Goal: Task Accomplishment & Management: Use online tool/utility

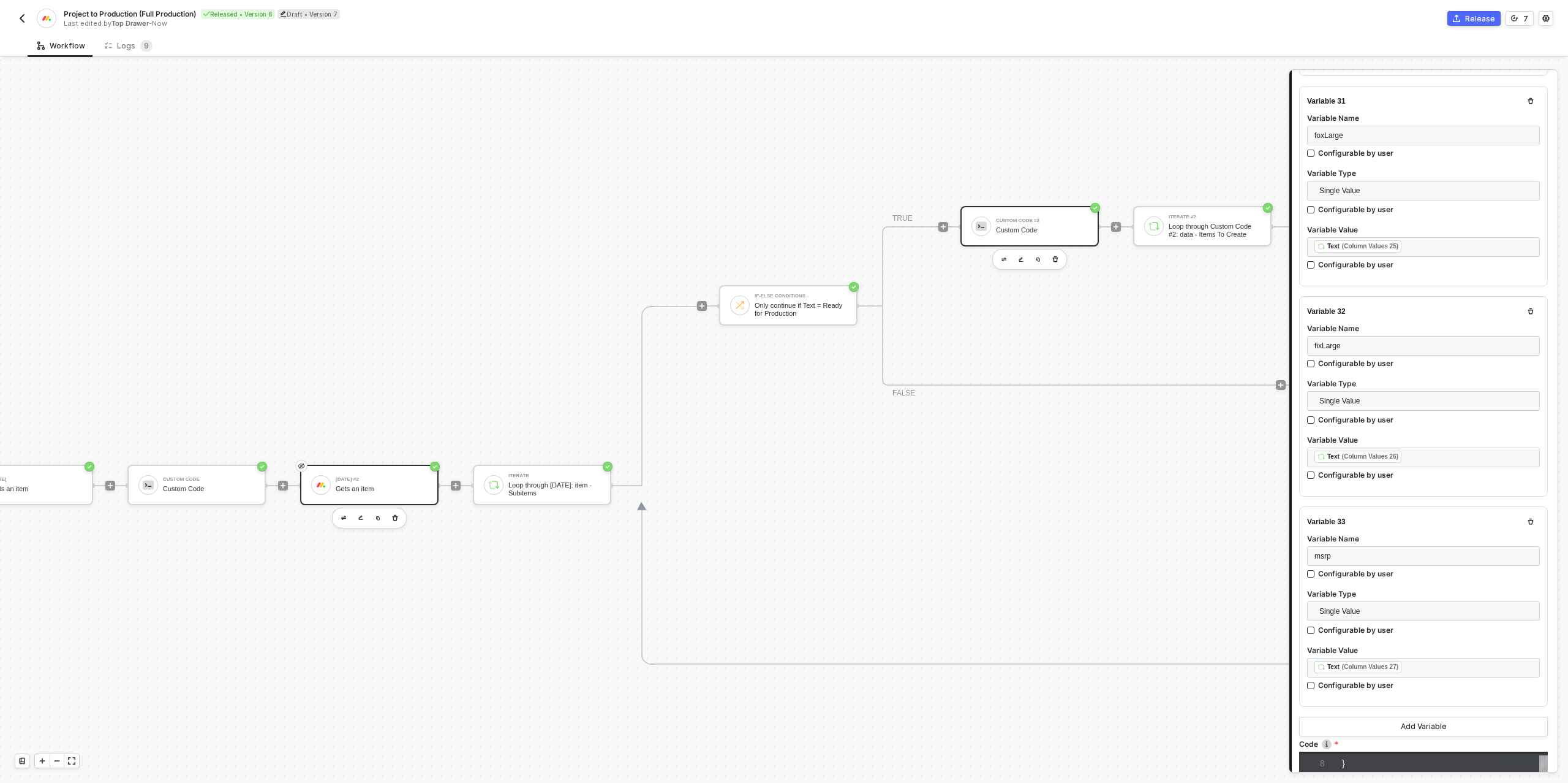
scroll to position [426, 189]
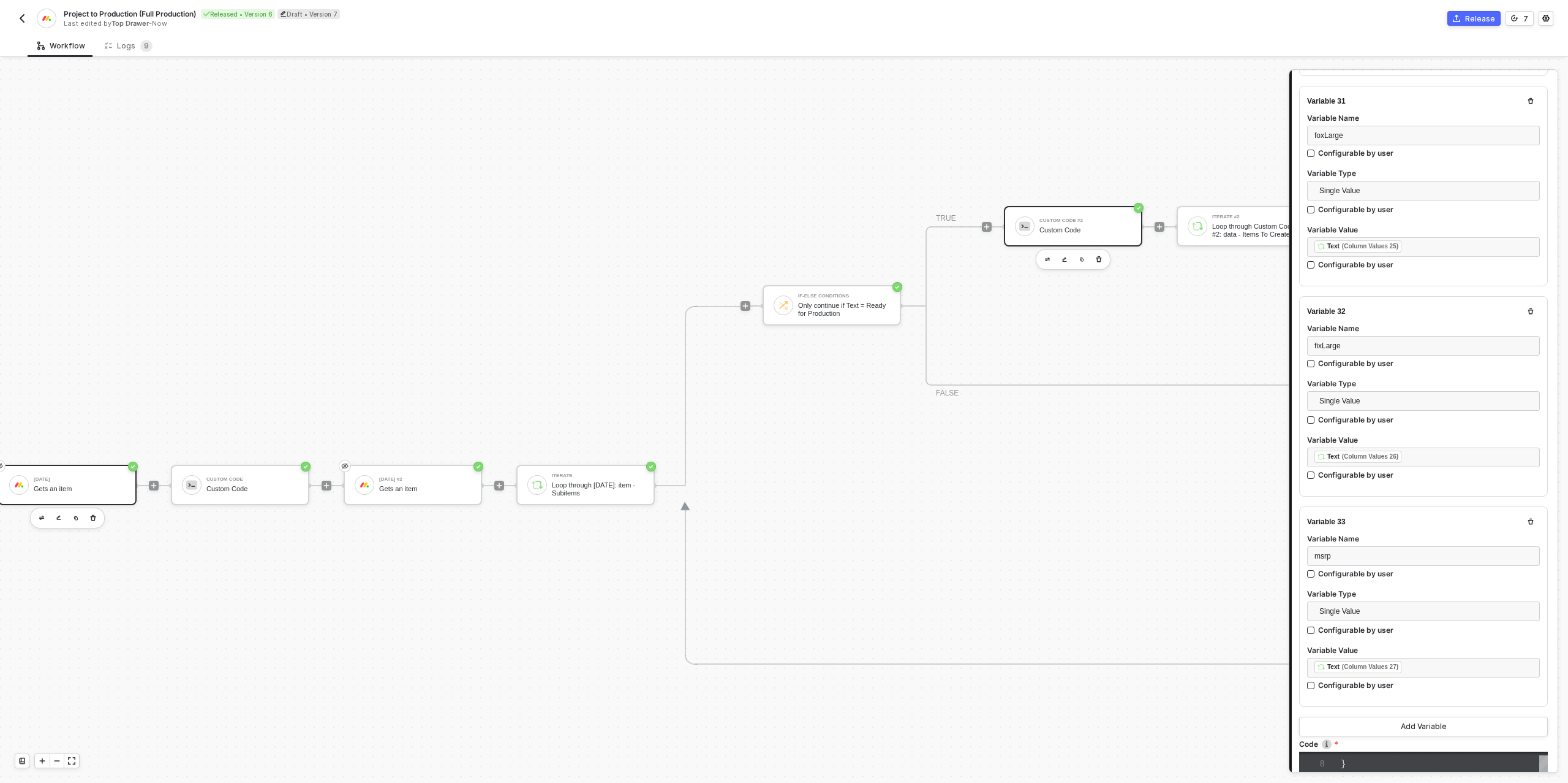
click at [106, 474] on div "Monday Gets an item" at bounding box center [79, 485] width 92 height 23
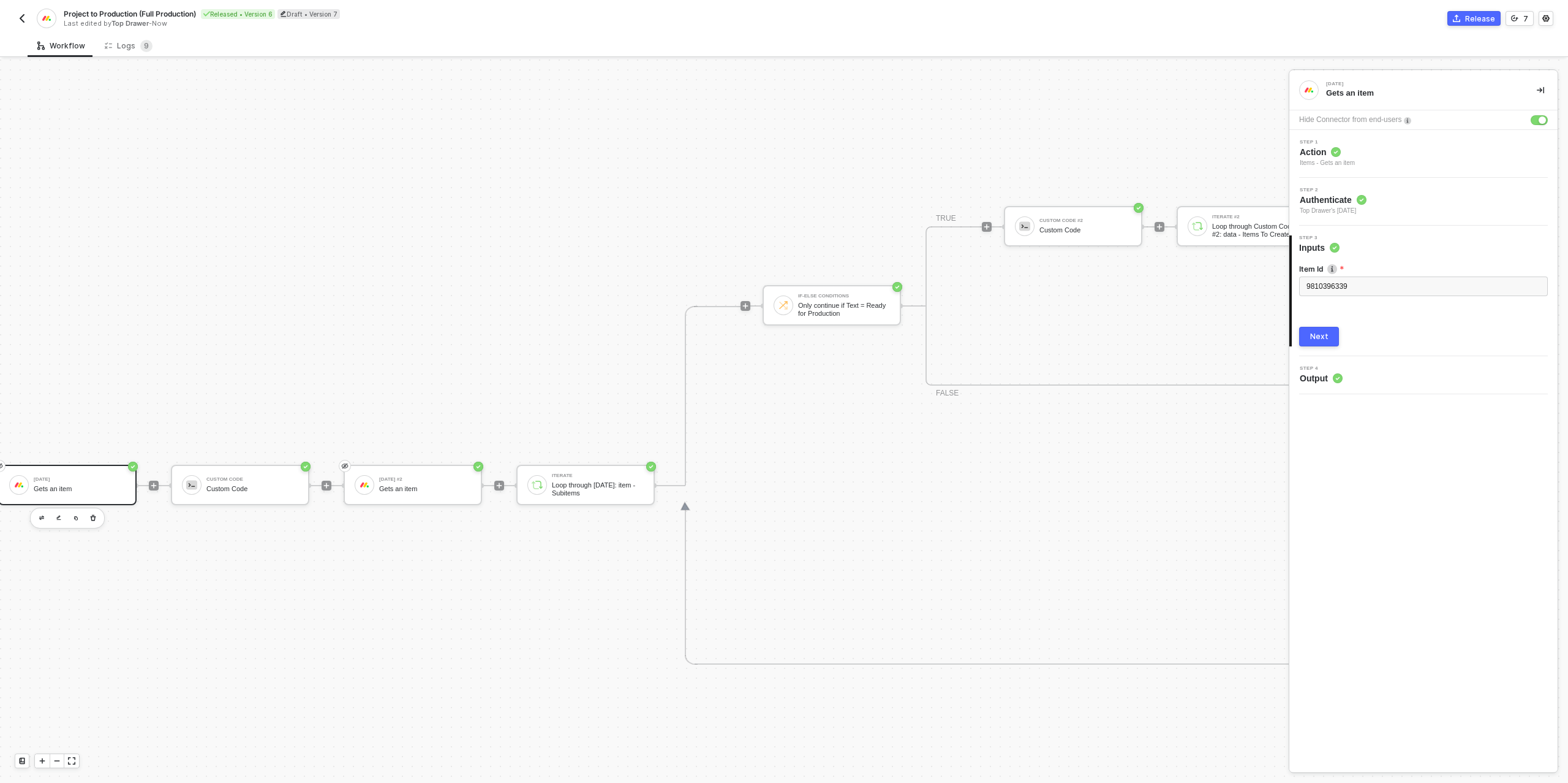
click at [1318, 337] on div "Next" at bounding box center [1319, 336] width 18 height 10
click at [1325, 336] on button "Show Sample Output Data" at bounding box center [1423, 331] width 249 height 20
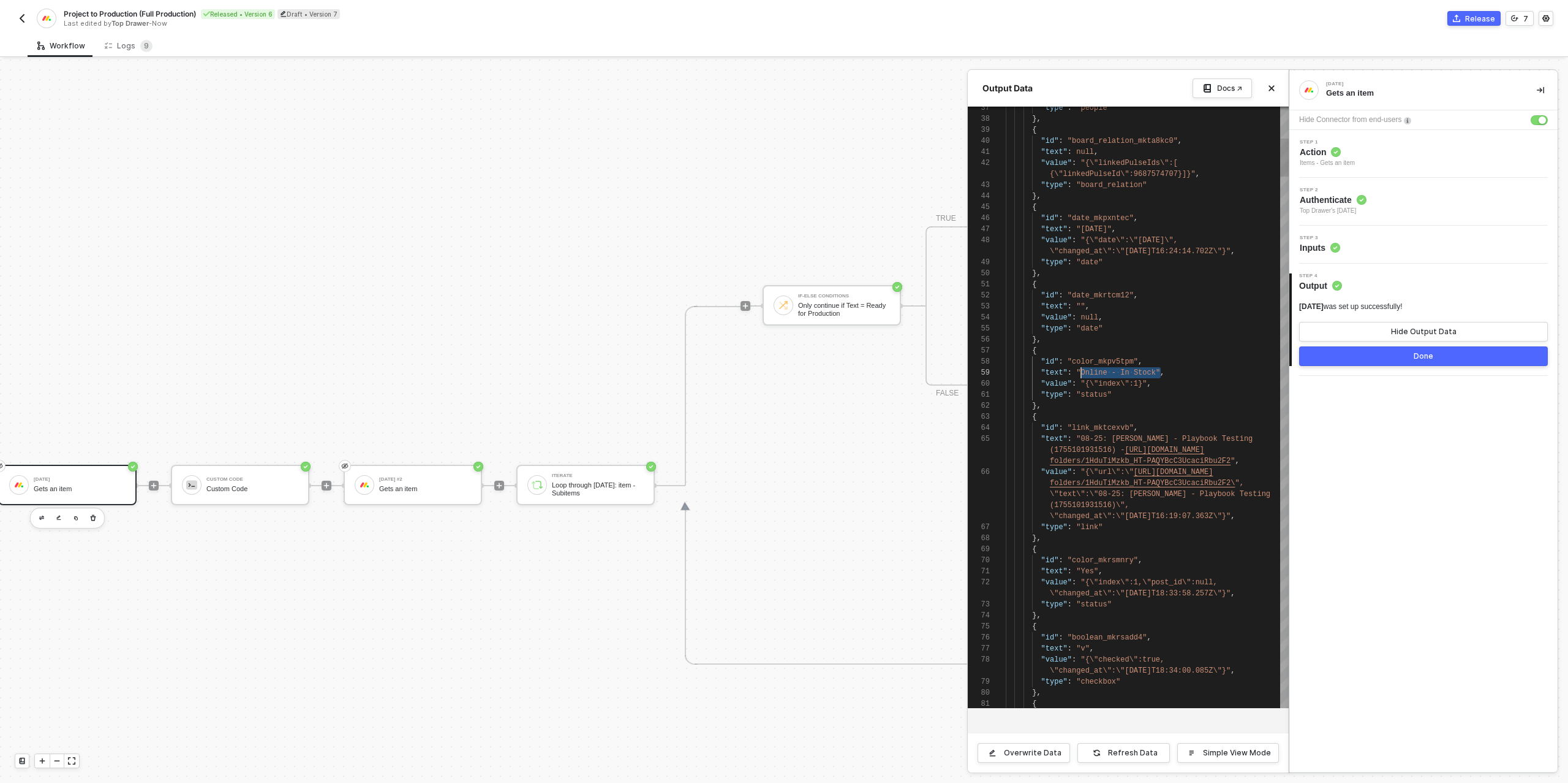
scroll to position [99, 71]
drag, startPoint x: 1161, startPoint y: 372, endPoint x: 1079, endPoint y: 371, distance: 82.0
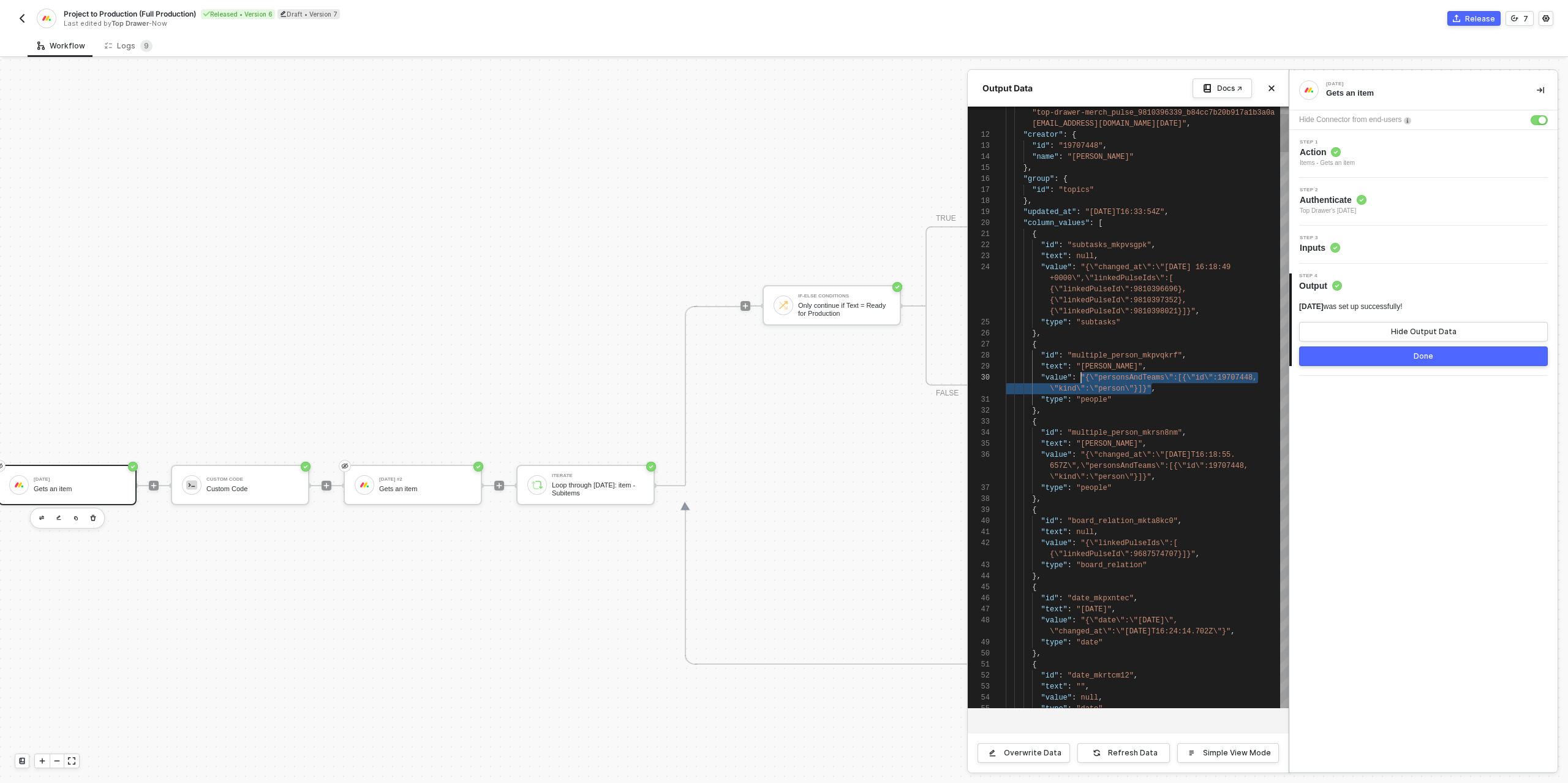
scroll to position [55, 76]
drag, startPoint x: 1151, startPoint y: 390, endPoint x: 1083, endPoint y: 382, distance: 68.5
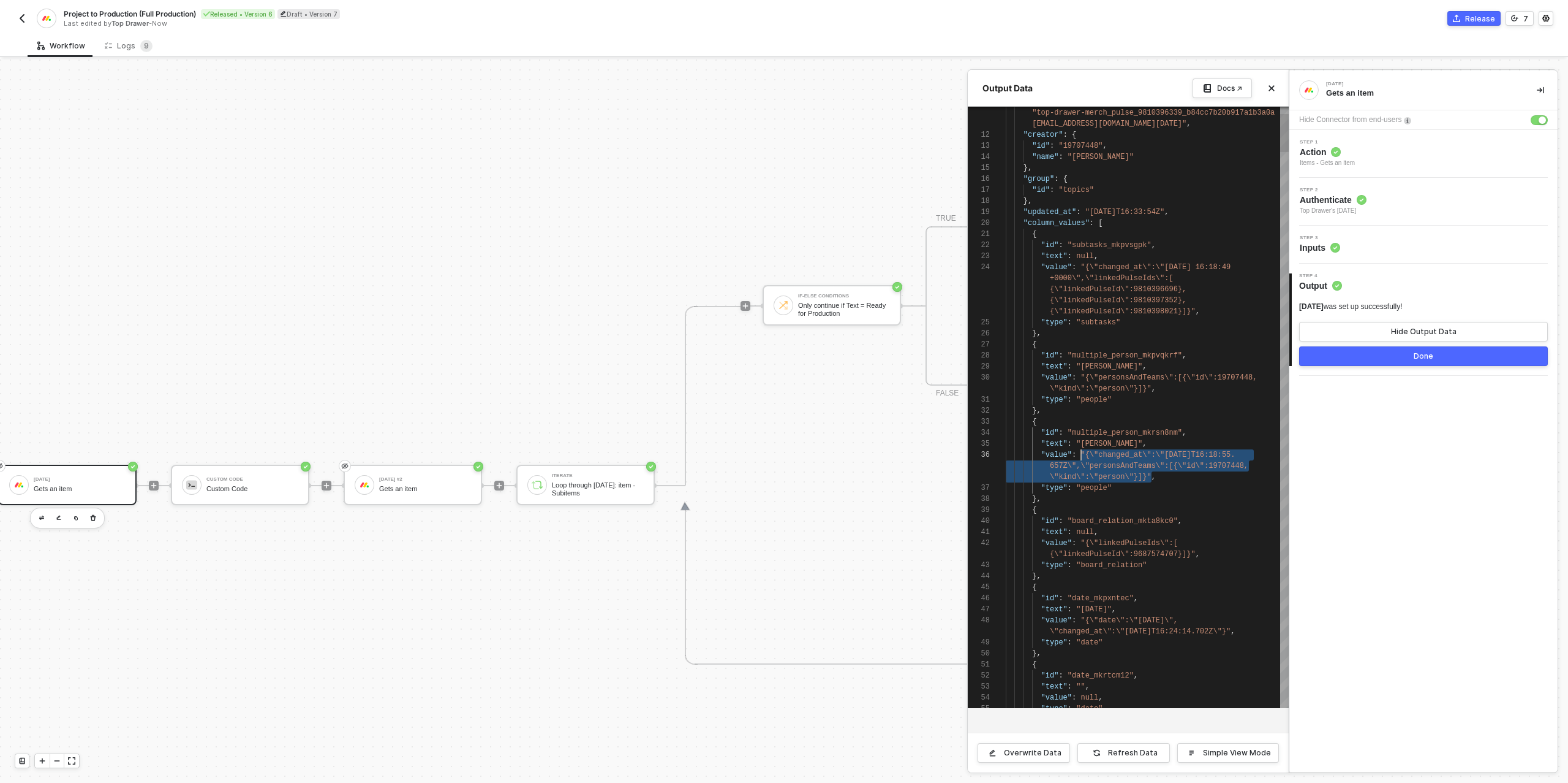
scroll to position [22, 76]
drag, startPoint x: 1151, startPoint y: 476, endPoint x: 1080, endPoint y: 456, distance: 73.8
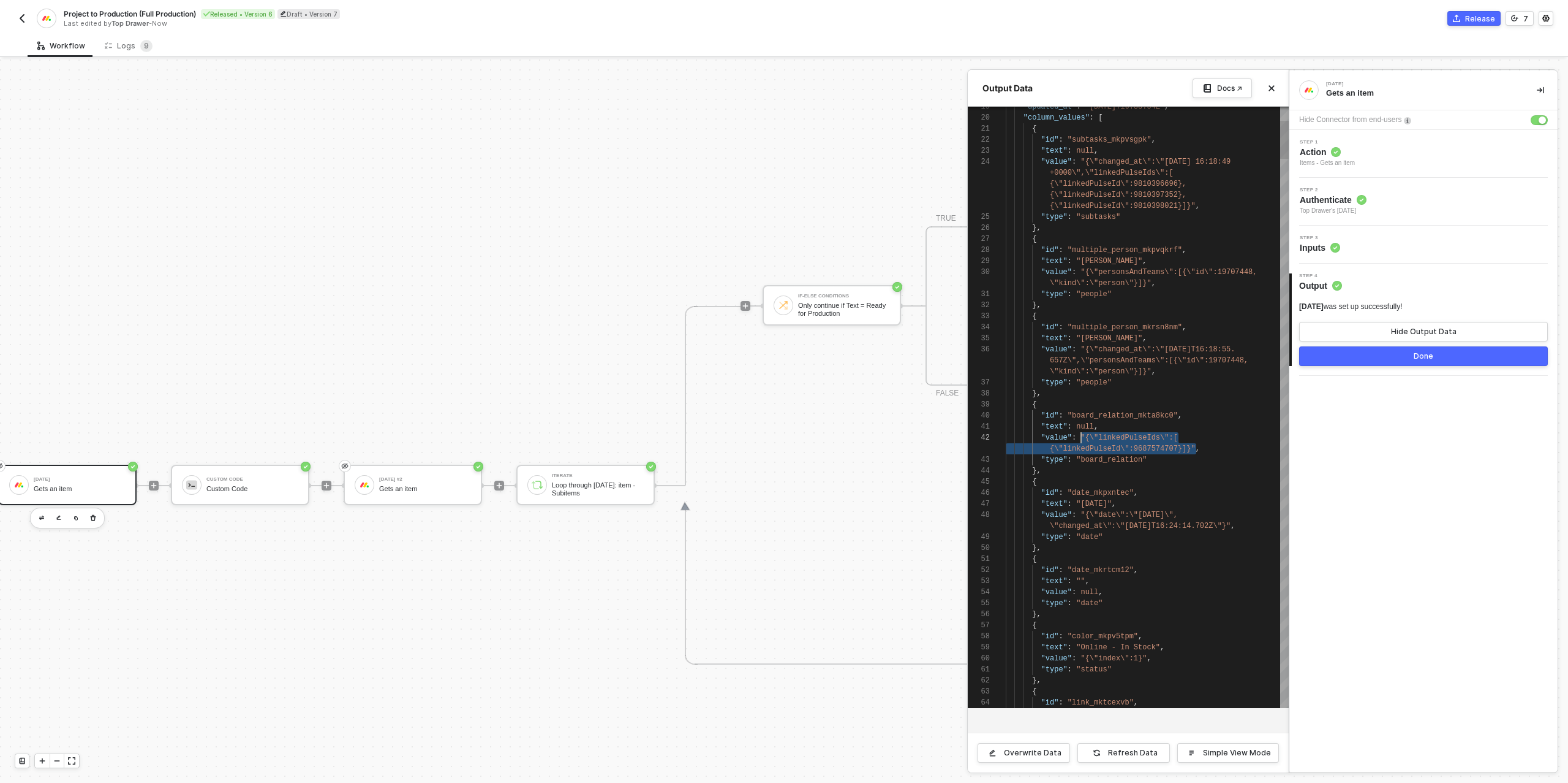
scroll to position [0, 76]
drag, startPoint x: 1197, startPoint y: 448, endPoint x: 1083, endPoint y: 436, distance: 114.6
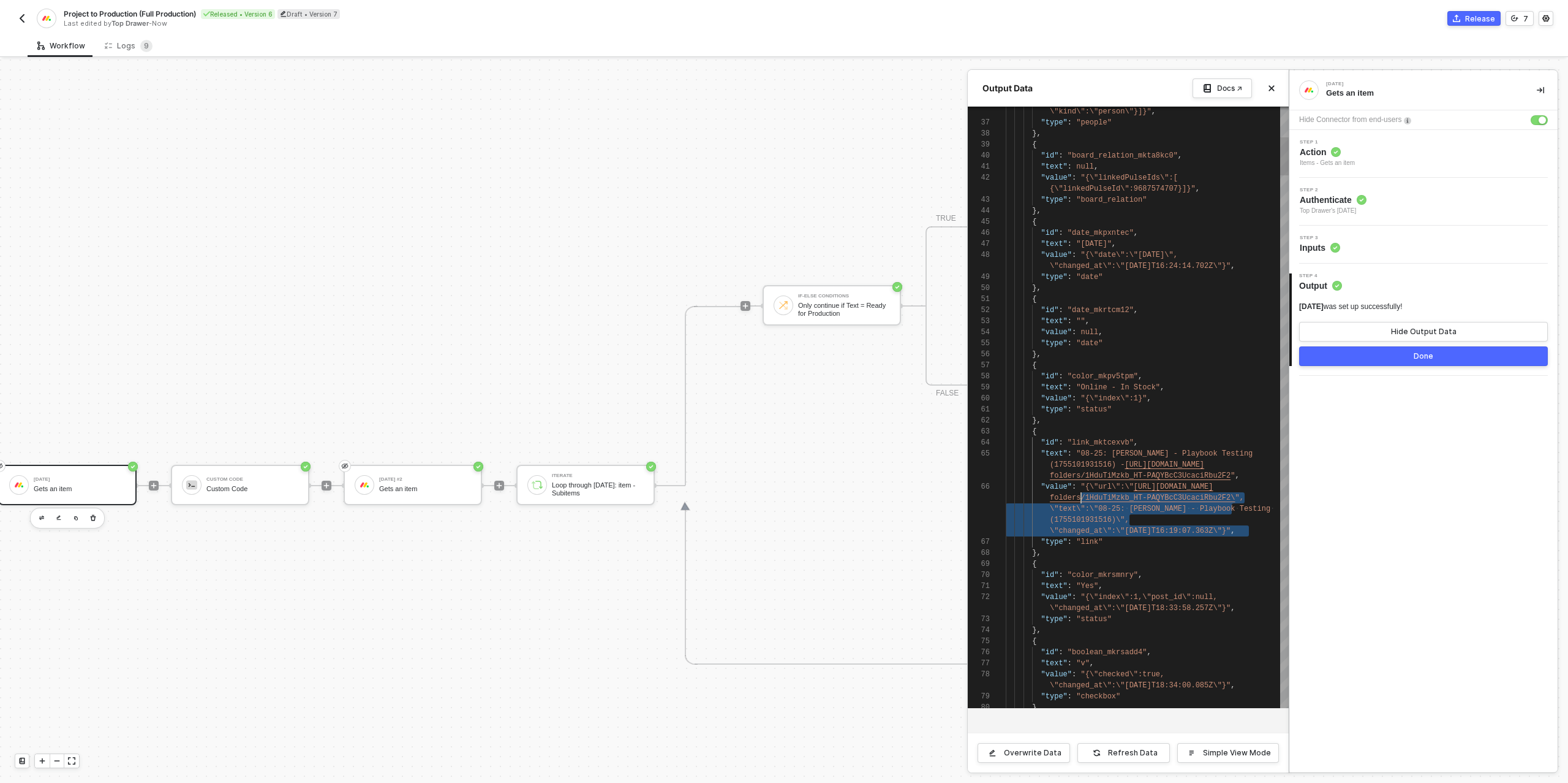
scroll to position [66, 76]
drag, startPoint x: 1249, startPoint y: 533, endPoint x: 1080, endPoint y: 491, distance: 174.1
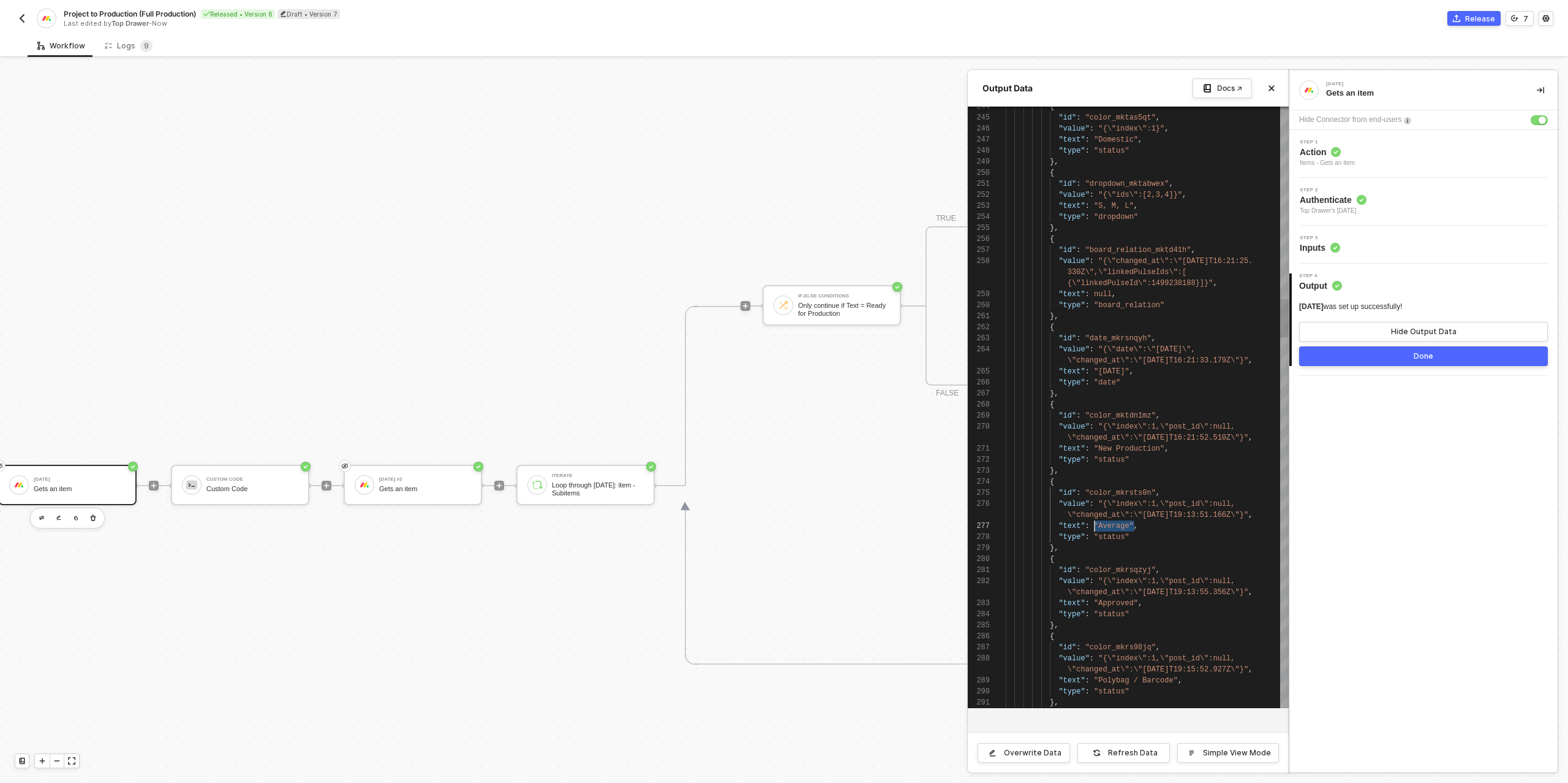
scroll to position [22, 89]
drag, startPoint x: 1134, startPoint y: 528, endPoint x: 1094, endPoint y: 527, distance: 40.0
drag, startPoint x: 1148, startPoint y: 372, endPoint x: 1099, endPoint y: 372, distance: 49.0
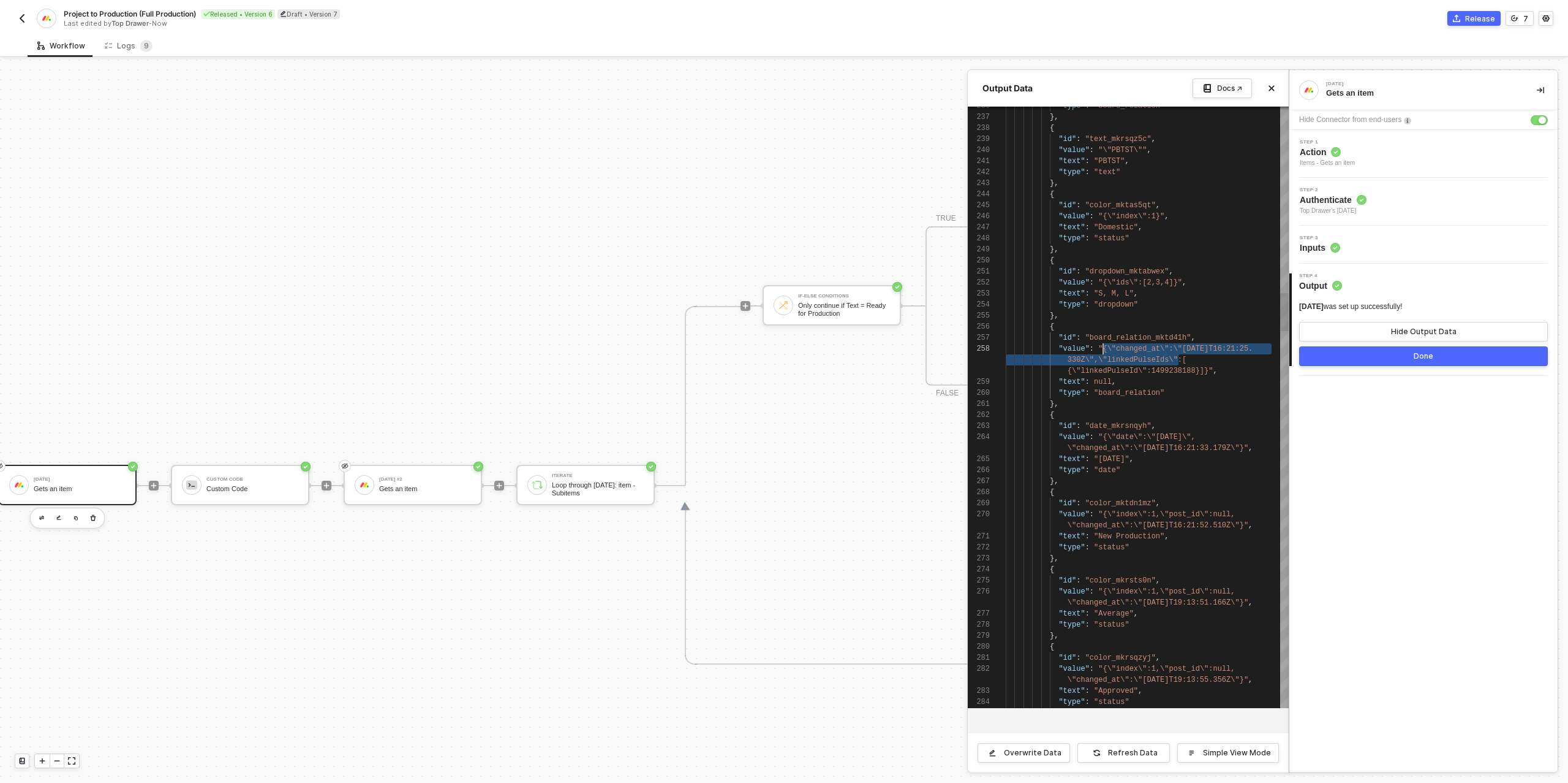
scroll to position [99, 93]
drag, startPoint x: 1178, startPoint y: 360, endPoint x: 1101, endPoint y: 353, distance: 77.3
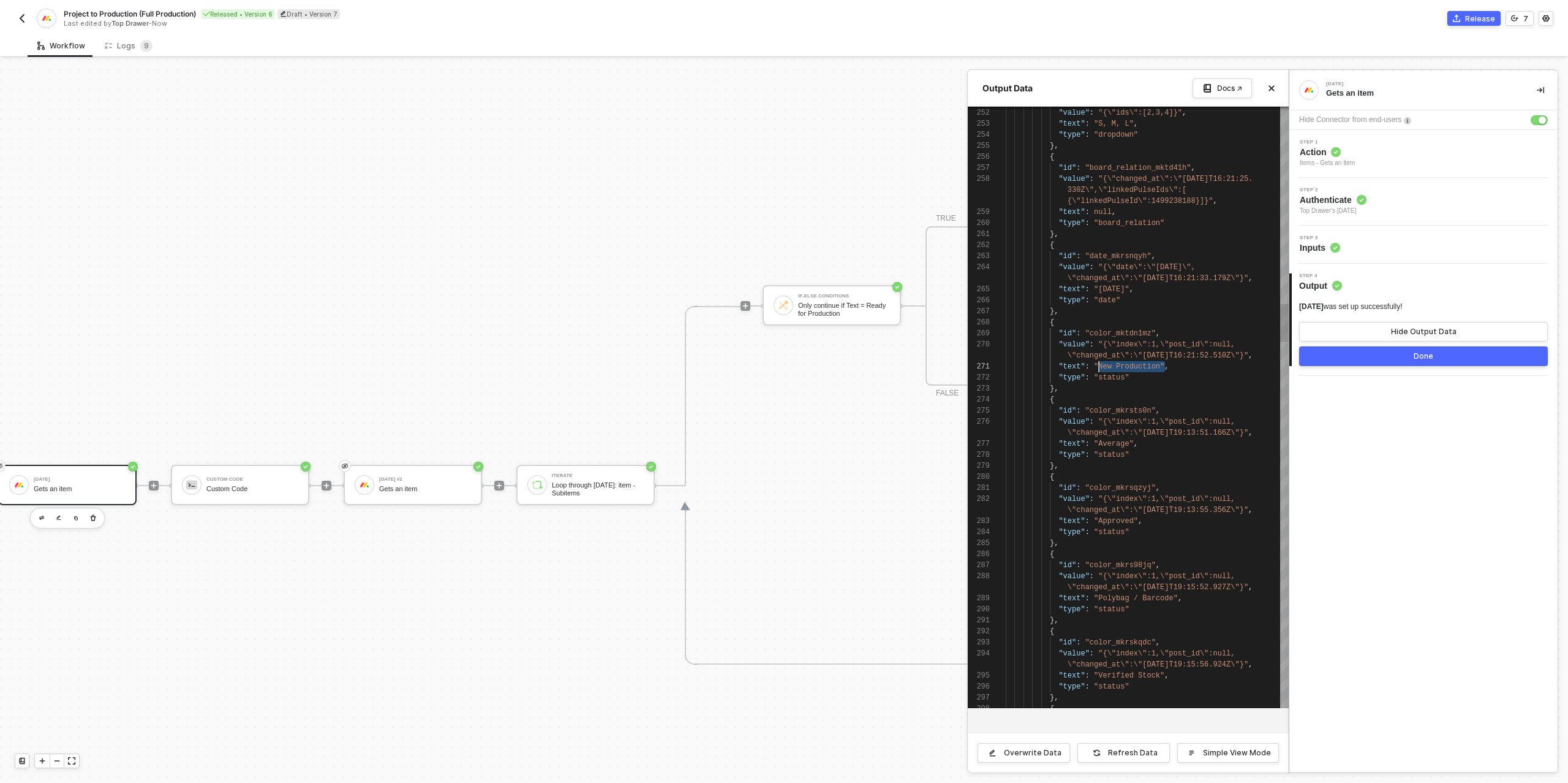
scroll to position [55, 89]
drag, startPoint x: 1163, startPoint y: 368, endPoint x: 1096, endPoint y: 367, distance: 67.0
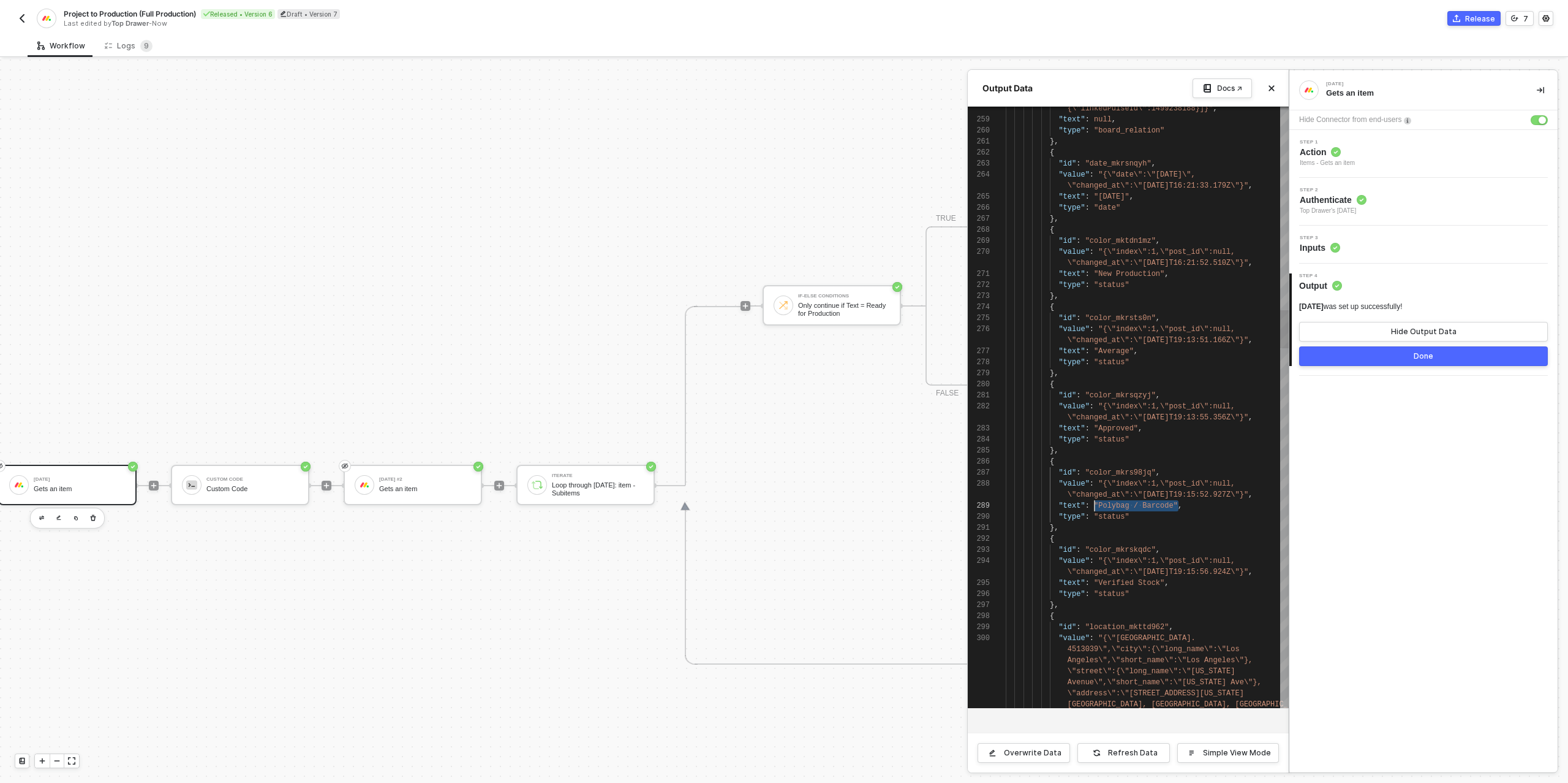
scroll to position [66, 89]
drag, startPoint x: 1177, startPoint y: 507, endPoint x: 1094, endPoint y: 504, distance: 83.1
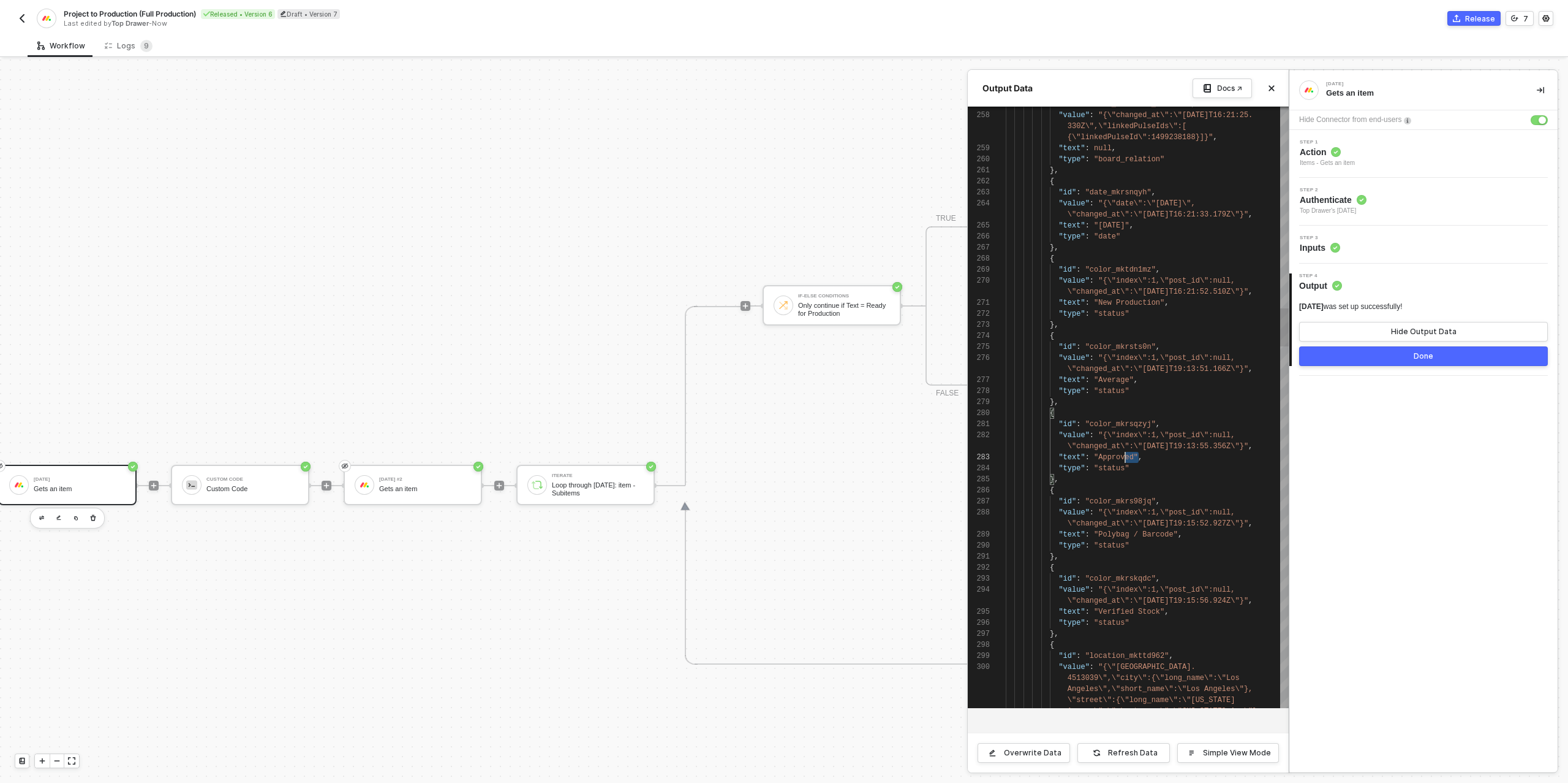
scroll to position [0, 89]
drag, startPoint x: 1137, startPoint y: 457, endPoint x: 1129, endPoint y: 473, distance: 17.9
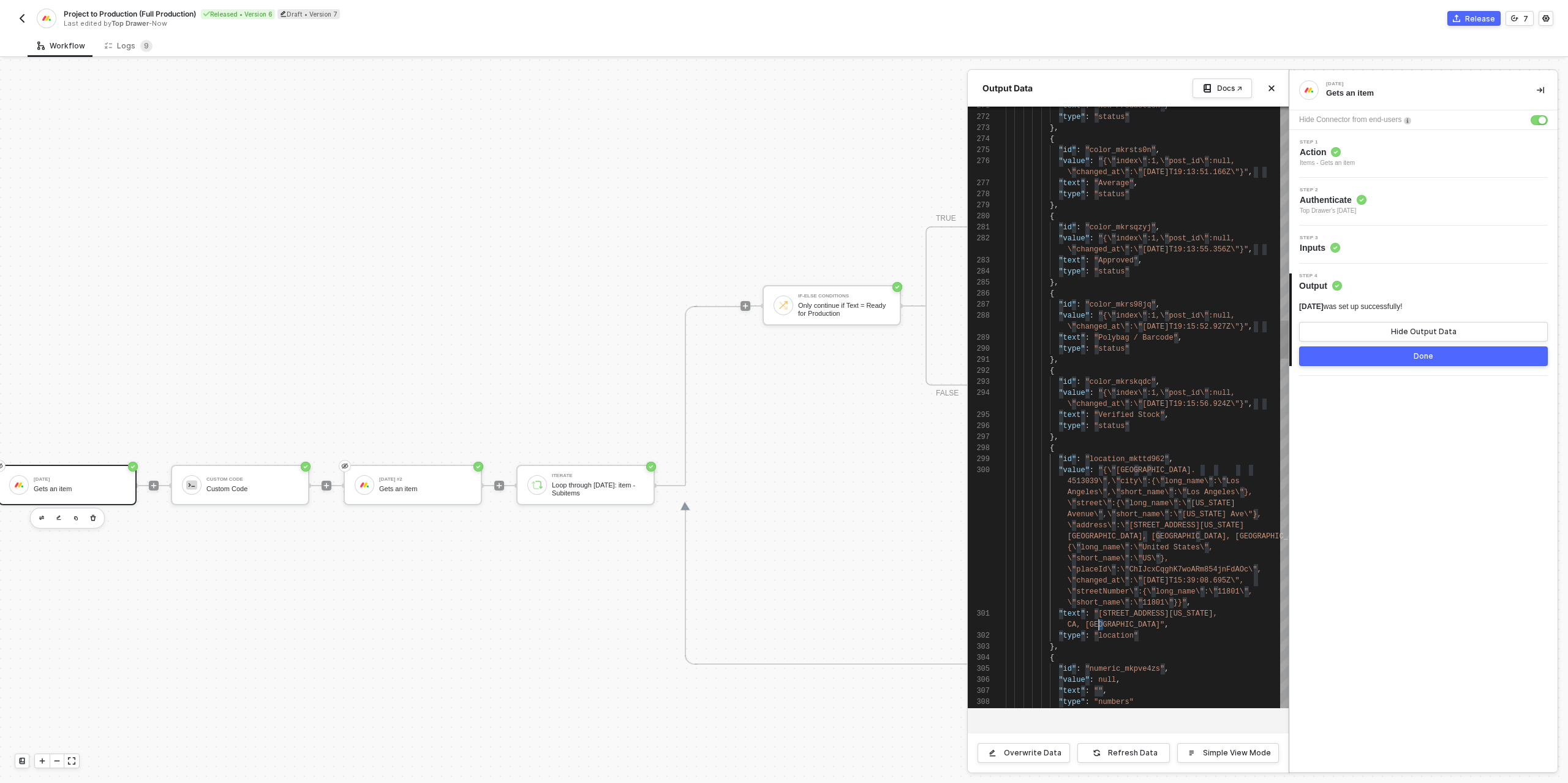
scroll to position [11, 89]
drag, startPoint x: 1102, startPoint y: 624, endPoint x: 1096, endPoint y: 616, distance: 10.0
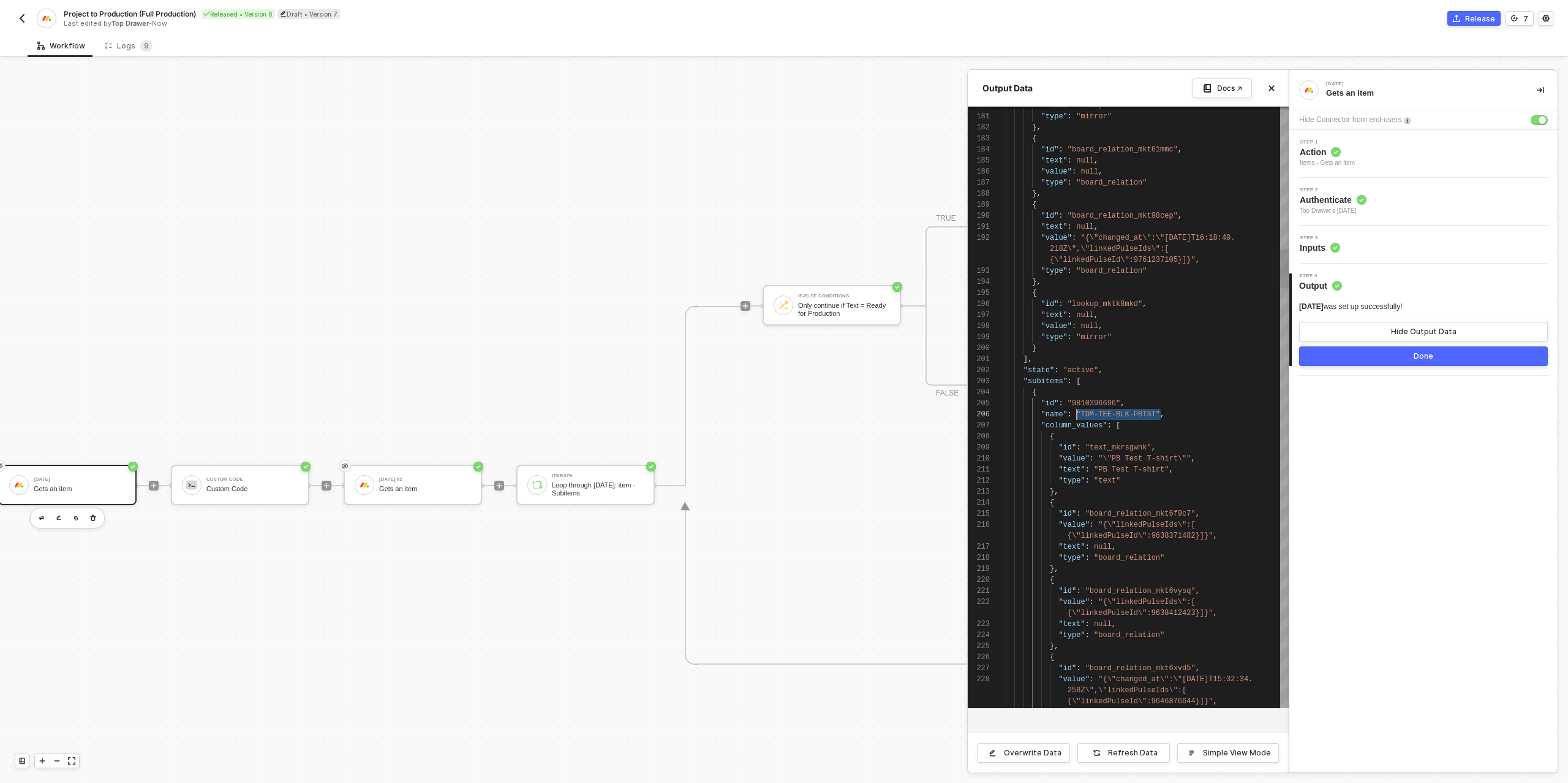
scroll to position [22, 71]
drag, startPoint x: 1162, startPoint y: 415, endPoint x: 1079, endPoint y: 415, distance: 83.0
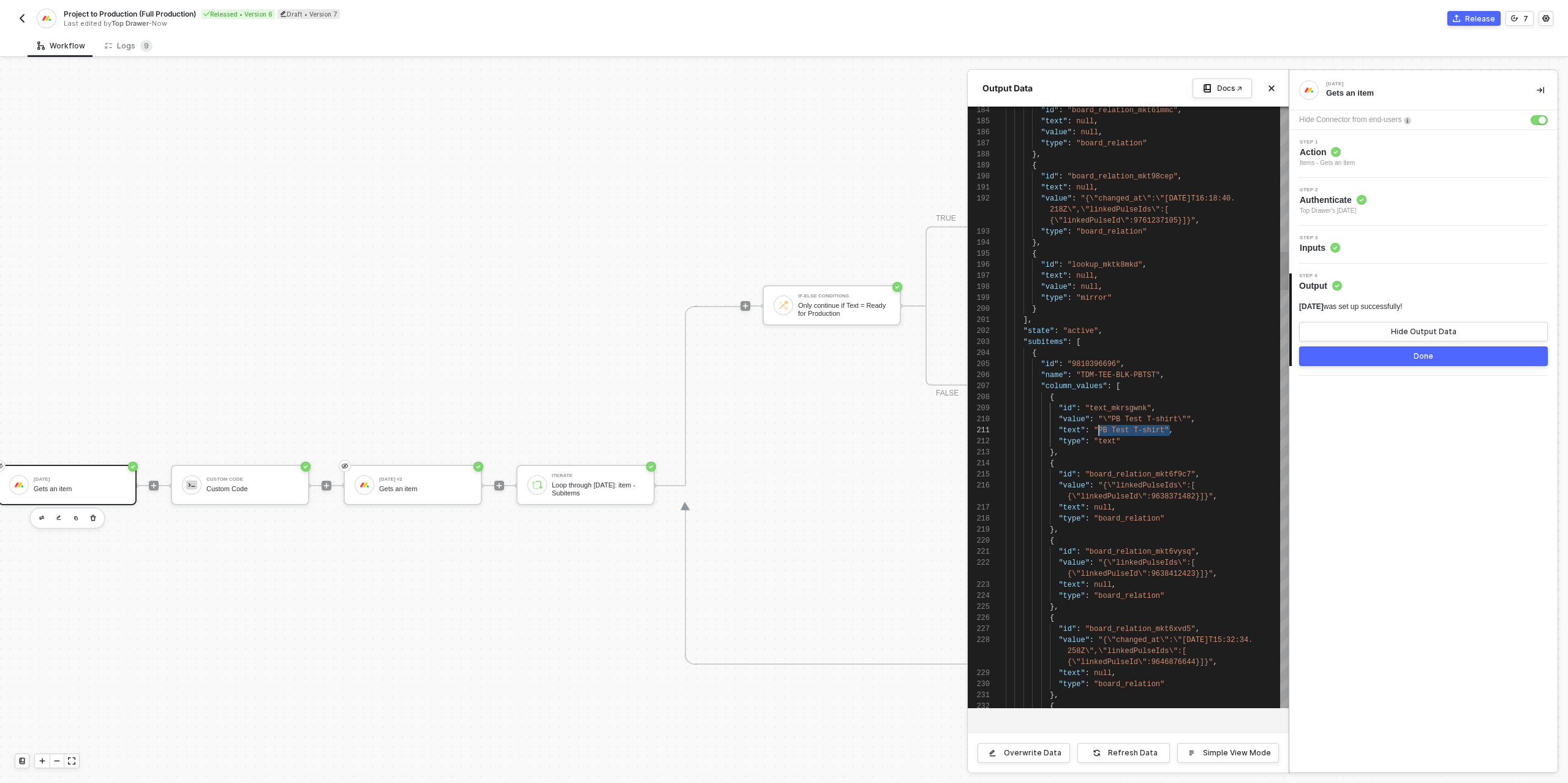
scroll to position [77, 89]
drag, startPoint x: 1168, startPoint y: 432, endPoint x: 1128, endPoint y: 437, distance: 40.3
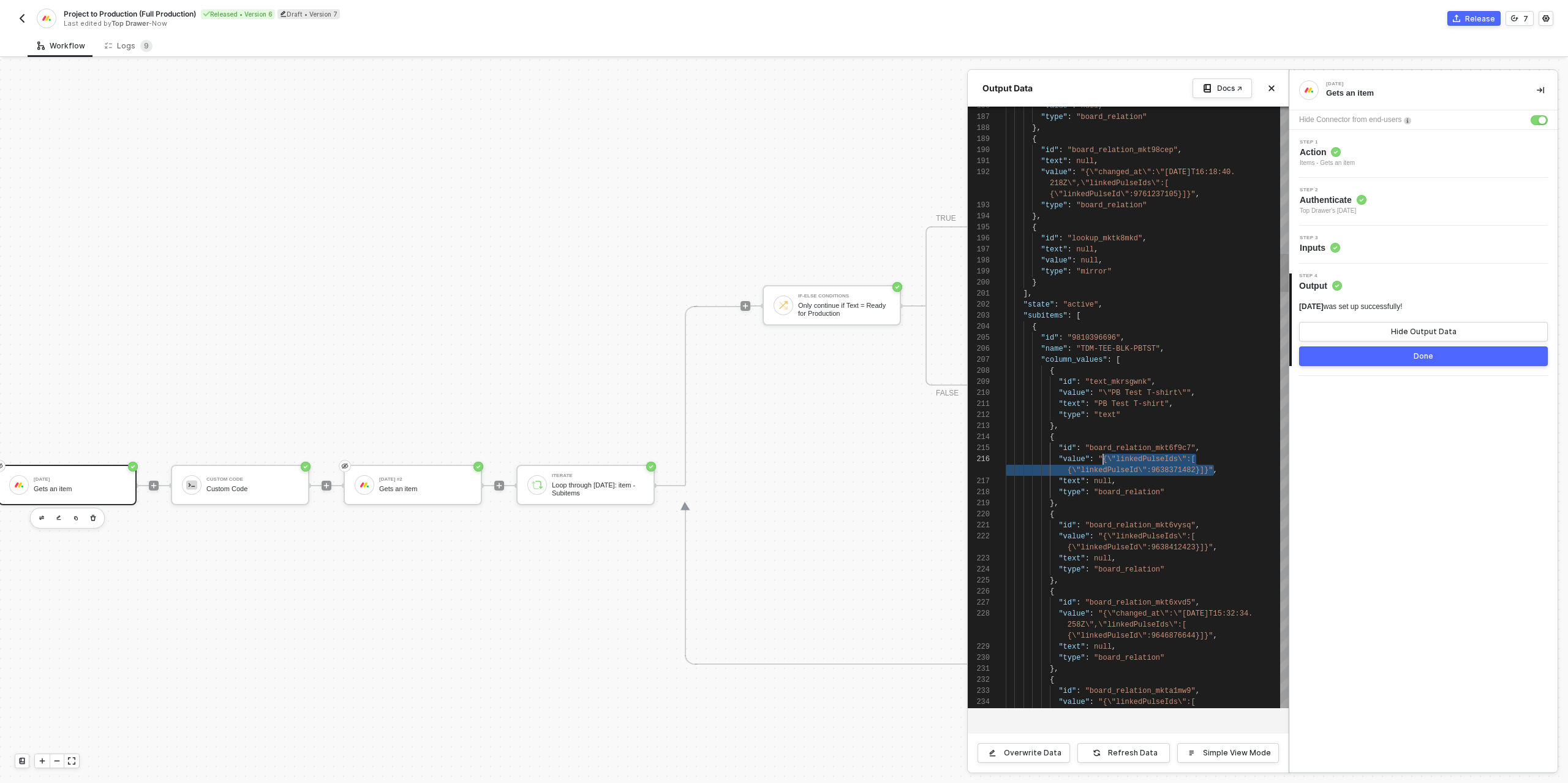
scroll to position [22, 93]
drag, startPoint x: 1213, startPoint y: 470, endPoint x: 1101, endPoint y: 460, distance: 112.4
drag, startPoint x: 1212, startPoint y: 547, endPoint x: 1102, endPoint y: 539, distance: 110.3
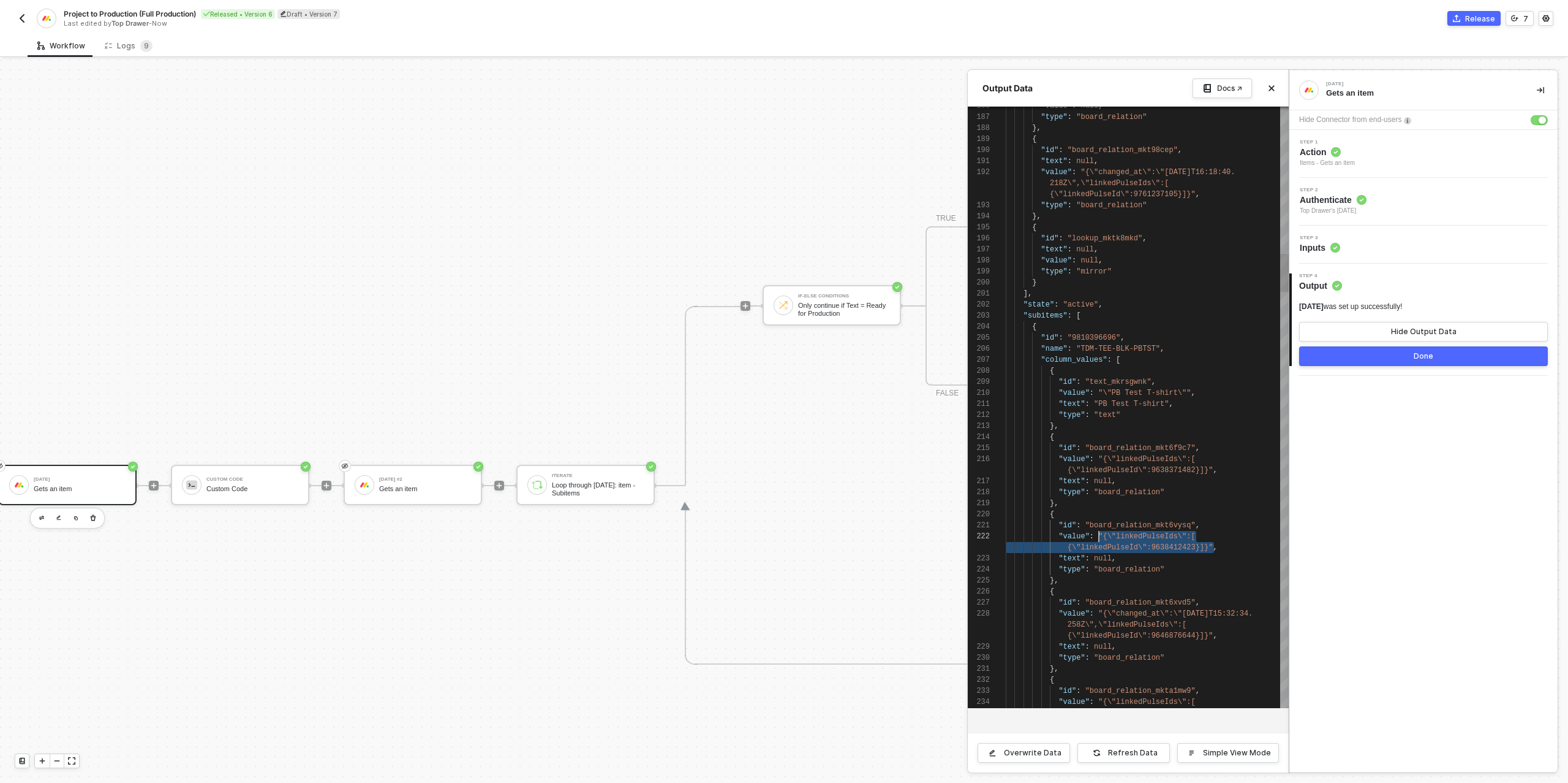
drag, startPoint x: 1214, startPoint y: 549, endPoint x: 1099, endPoint y: 538, distance: 115.5
drag, startPoint x: 1210, startPoint y: 636, endPoint x: 1100, endPoint y: 619, distance: 111.3
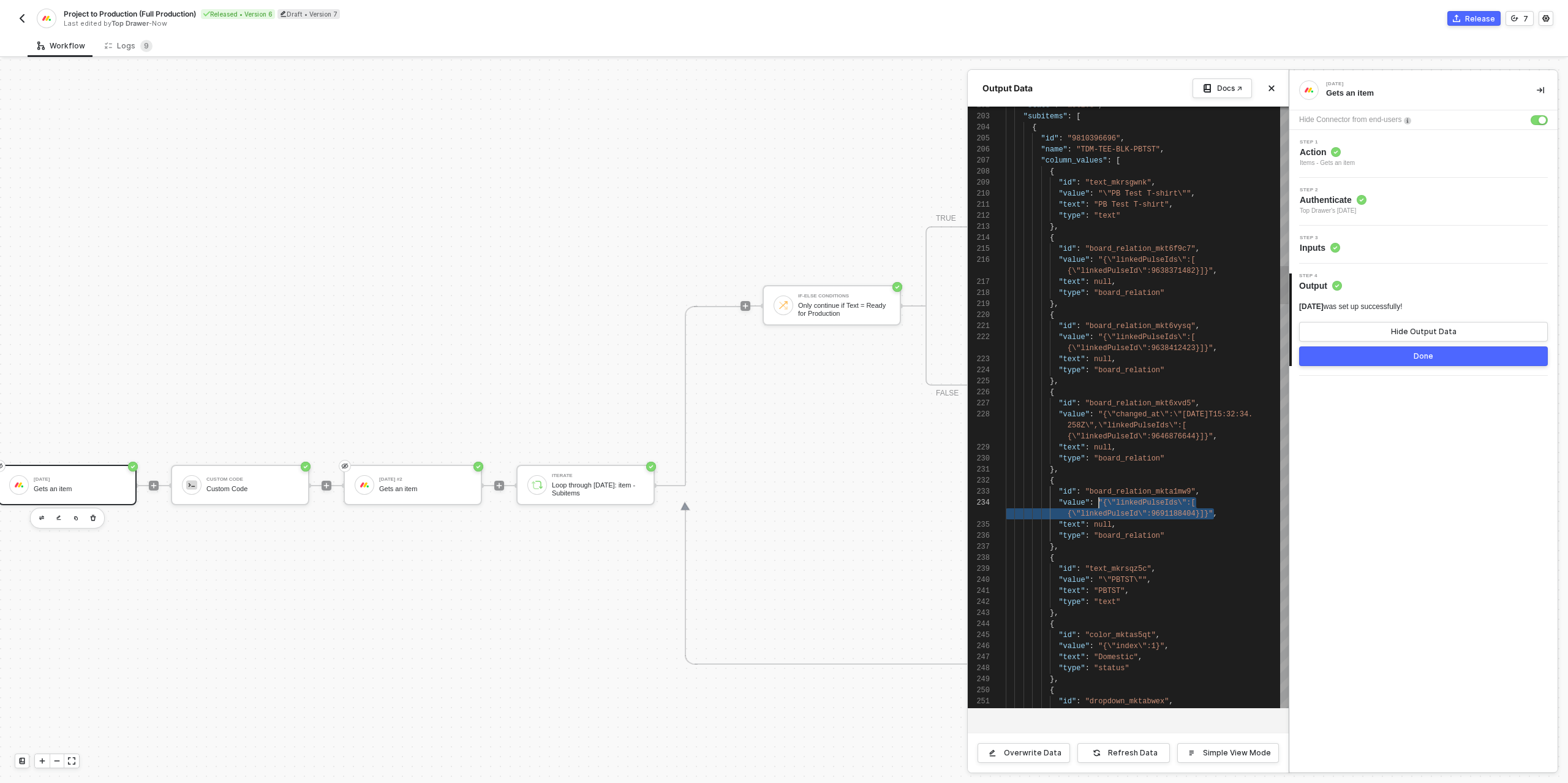
scroll to position [44, 93]
drag, startPoint x: 1212, startPoint y: 511, endPoint x: 1102, endPoint y: 503, distance: 110.3
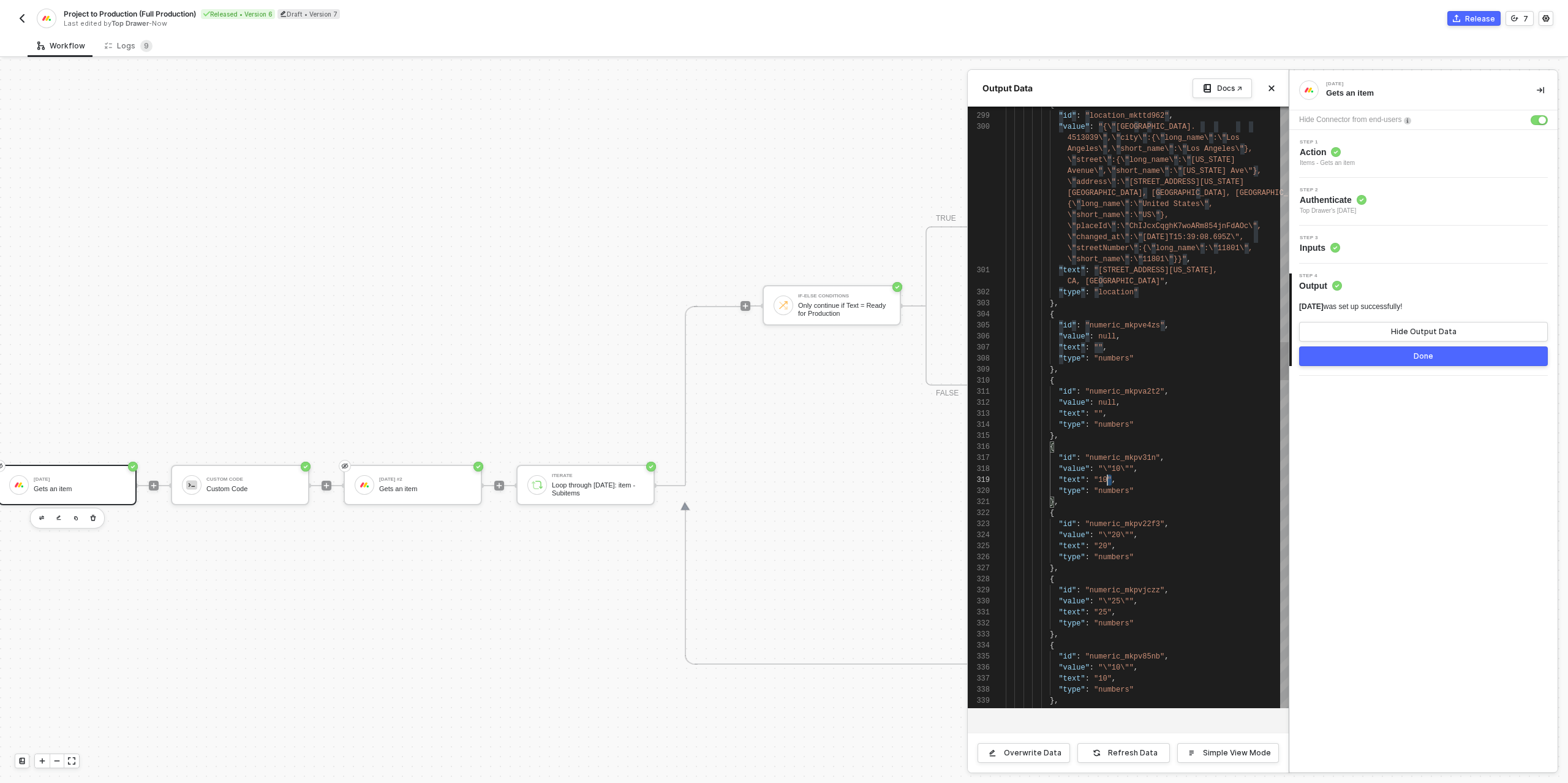
scroll to position [11, 89]
drag, startPoint x: 1113, startPoint y: 481, endPoint x: 1094, endPoint y: 481, distance: 19.0
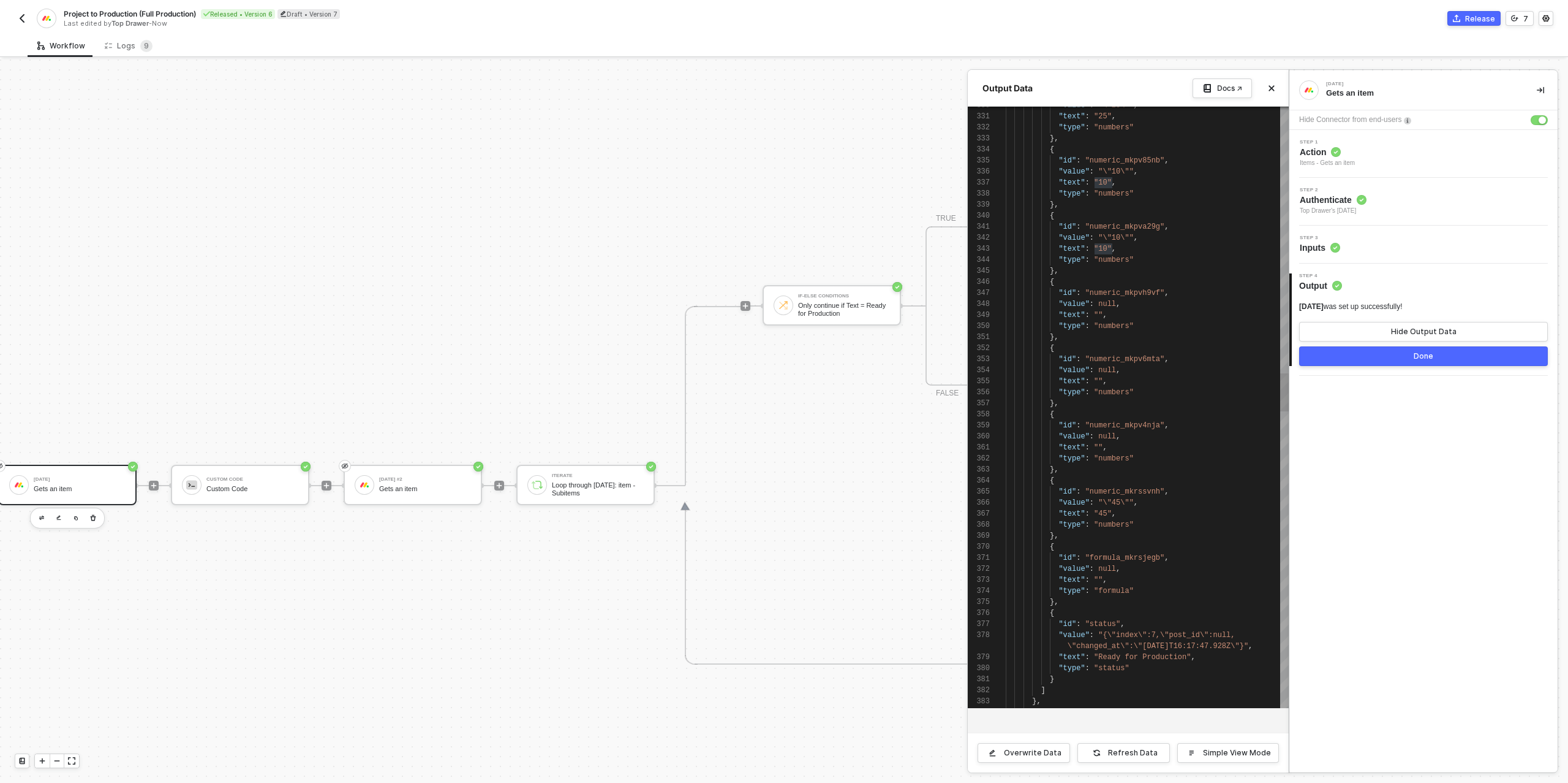
type textarea "{ "id": "numeric_mkpv4nja", "value": null, "text": "", "type": "numbers" }, { "…"
drag, startPoint x: 1112, startPoint y: 515, endPoint x: 1093, endPoint y: 514, distance: 19.0
click at [825, 224] on div at bounding box center [784, 421] width 1568 height 724
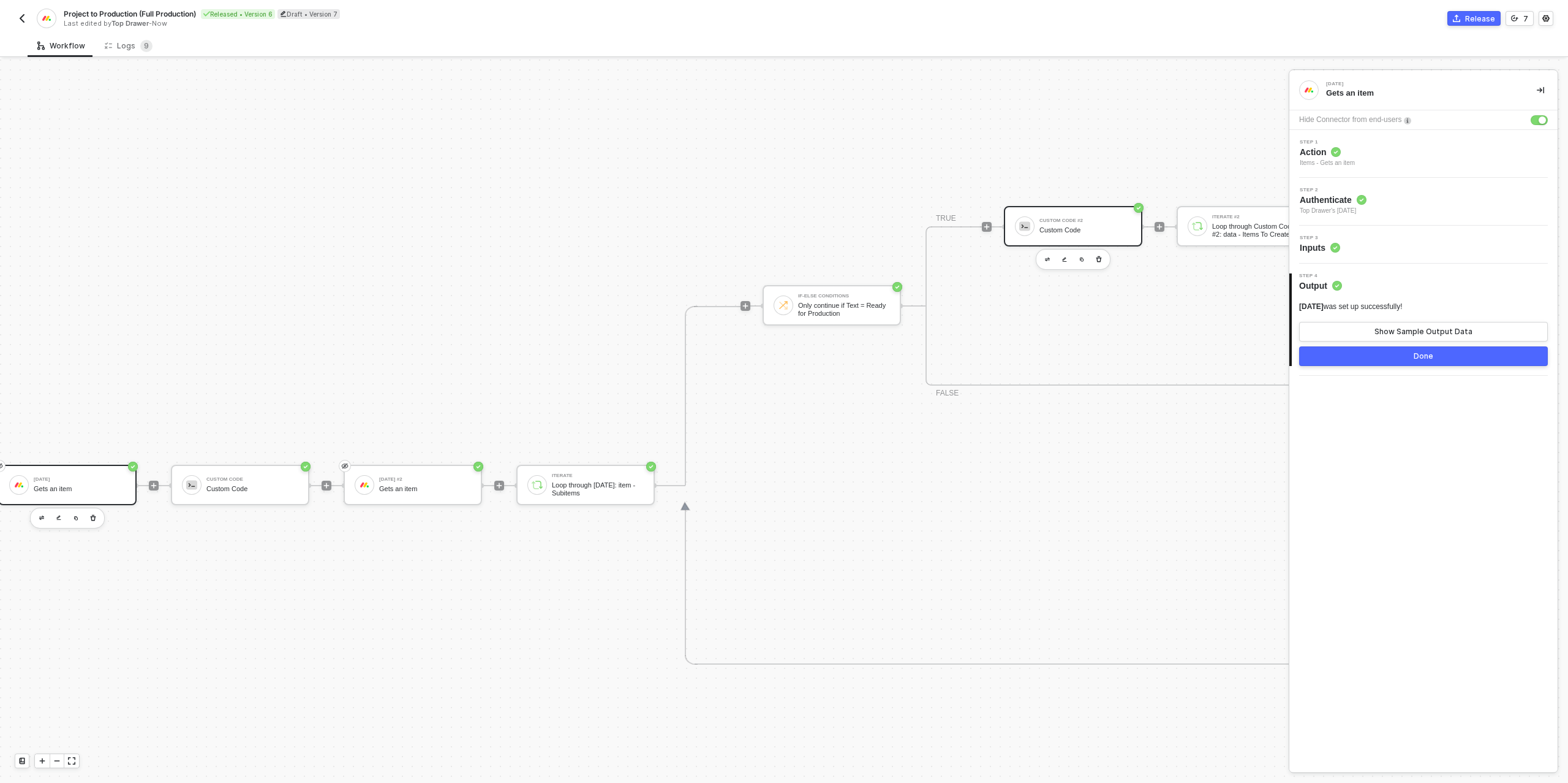
click at [1104, 228] on div "Custom Code" at bounding box center [1085, 230] width 92 height 8
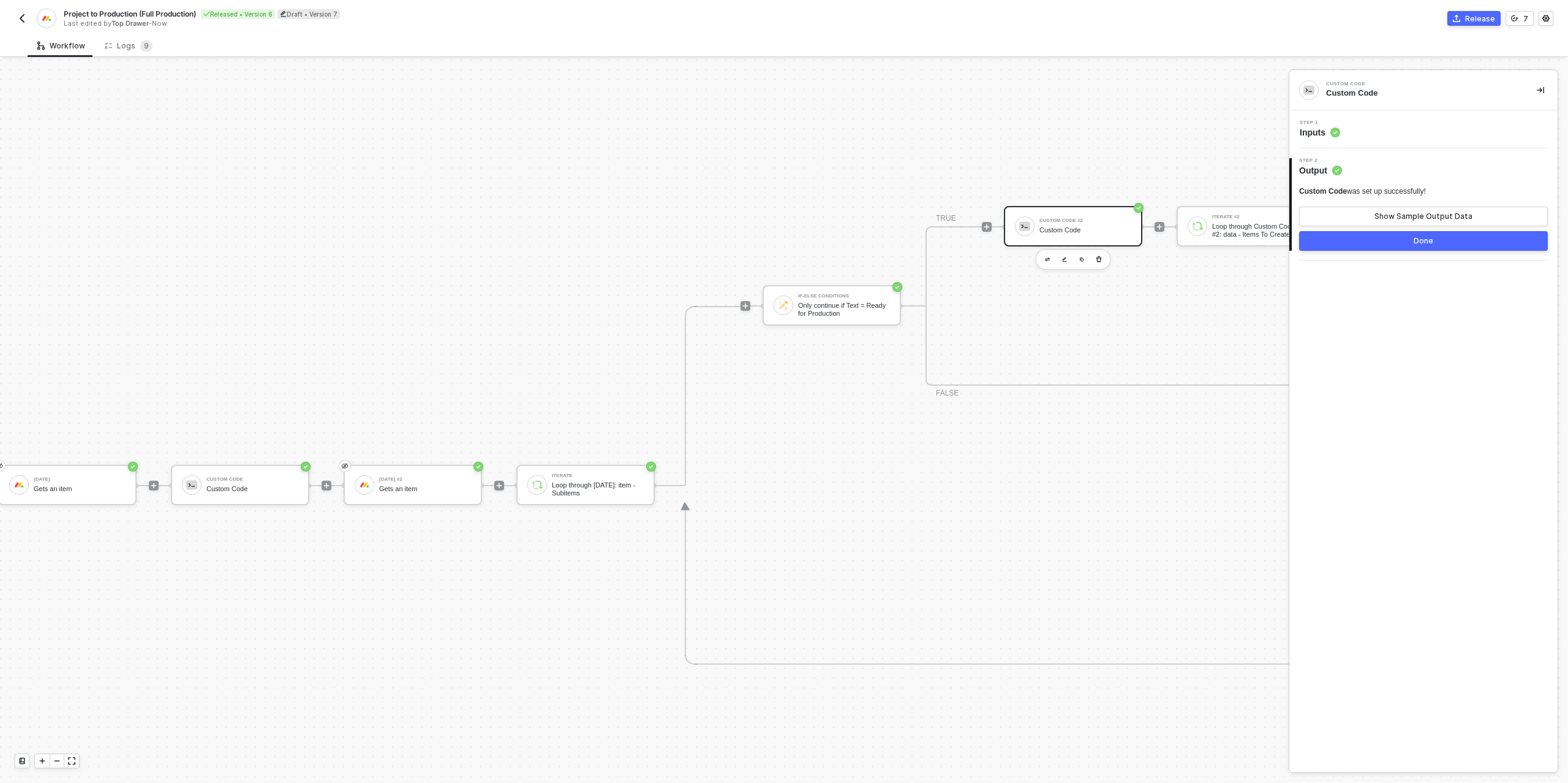
click at [1393, 134] on div "Step 1 Inputs" at bounding box center [1425, 129] width 265 height 18
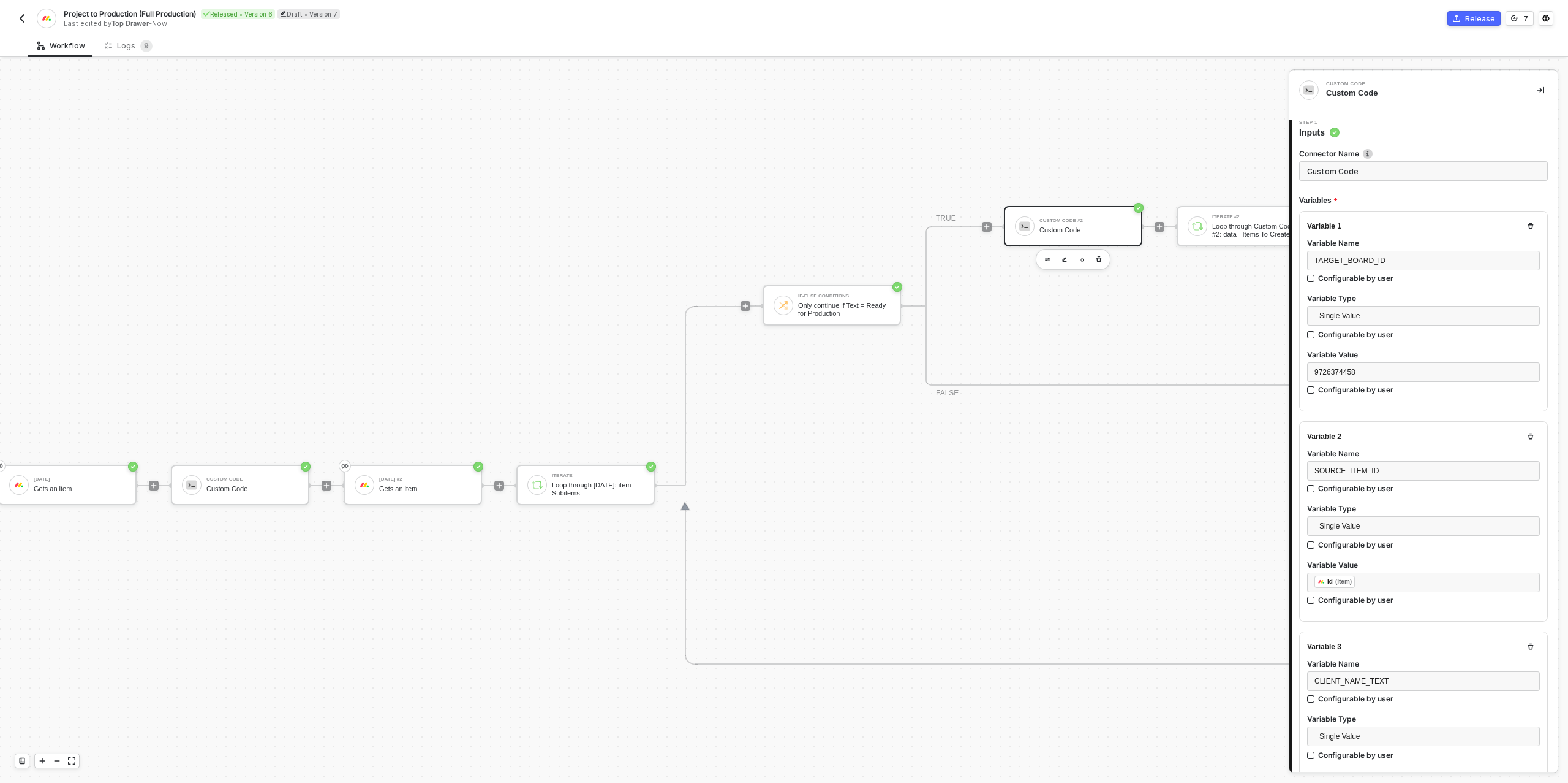
type textarea "/* One target item per source subitem → returns { itemsToCreate } */ function s…"
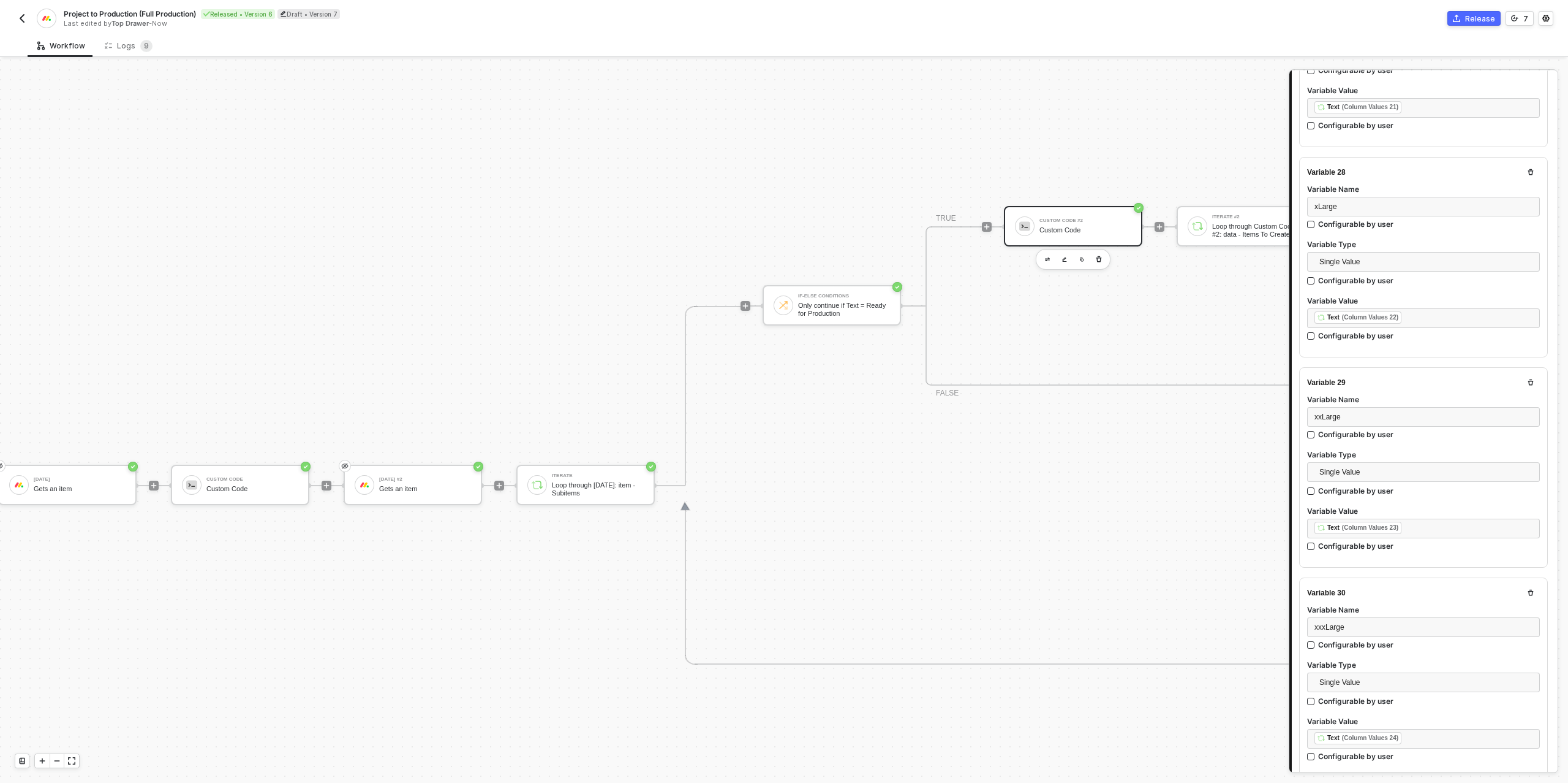
scroll to position [6704, 0]
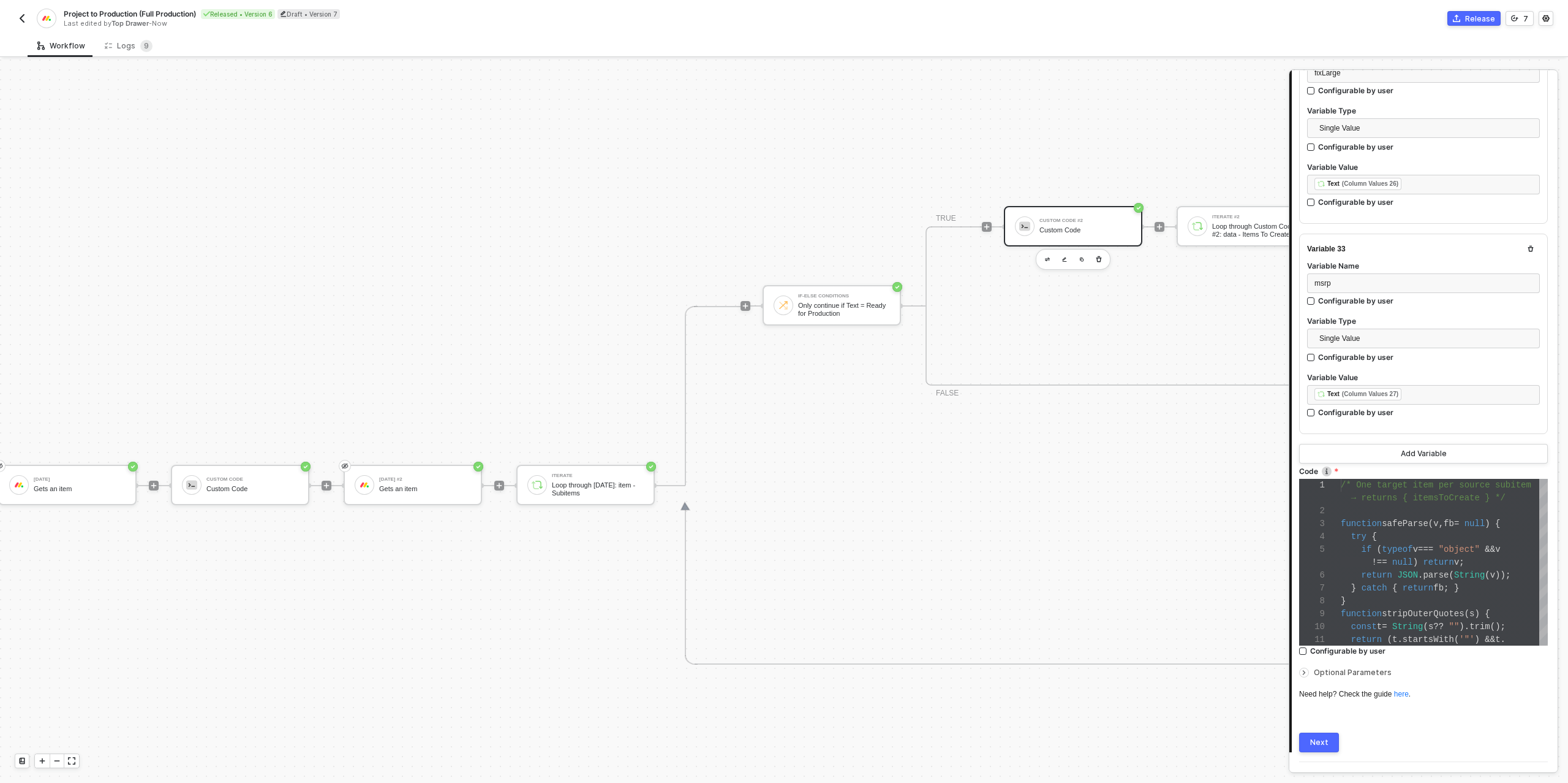
click at [1325, 738] on div "Next" at bounding box center [1319, 742] width 18 height 10
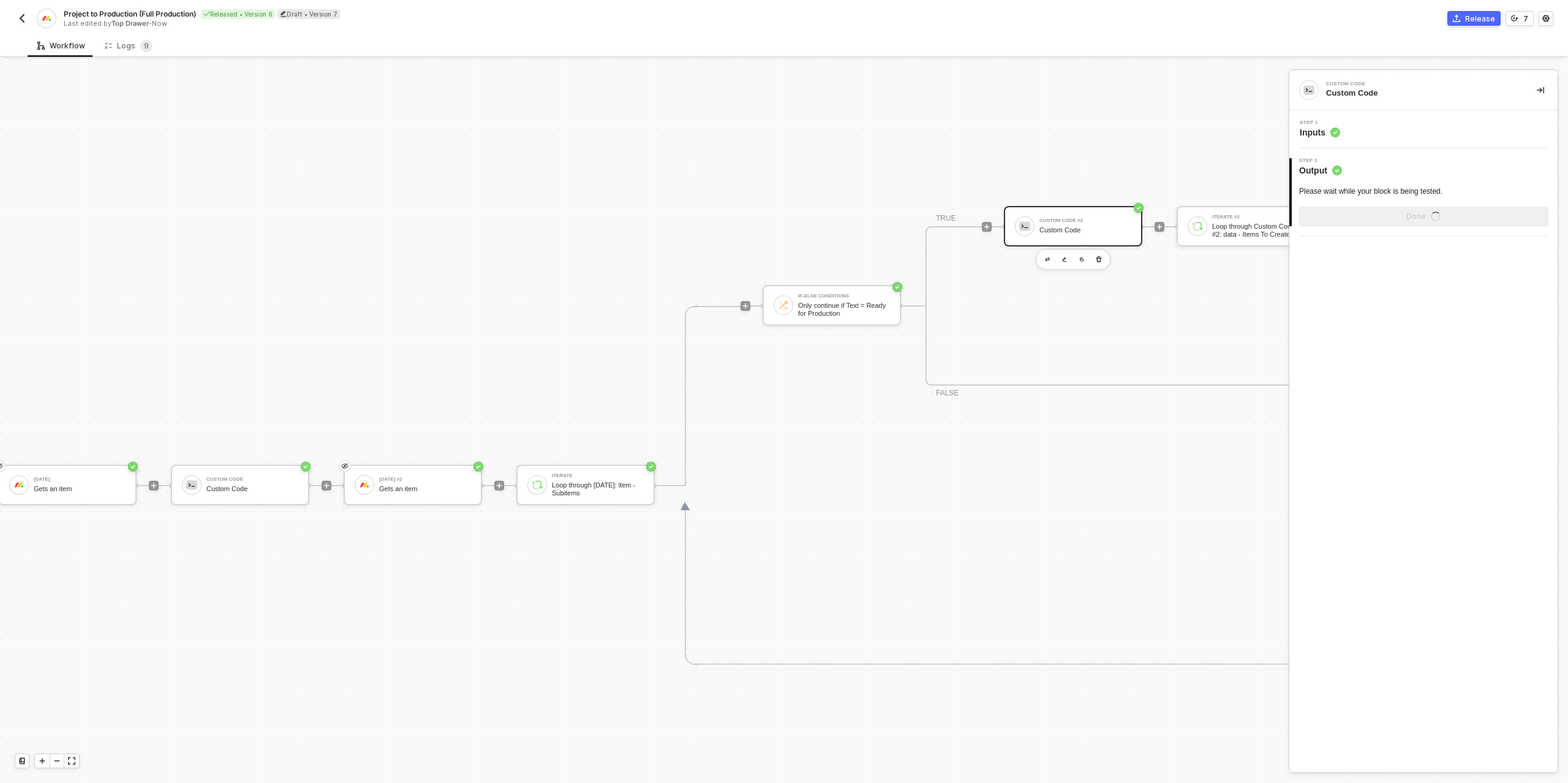
scroll to position [0, 0]
click at [1411, 220] on div "Show Sample Output Data" at bounding box center [1424, 216] width 98 height 10
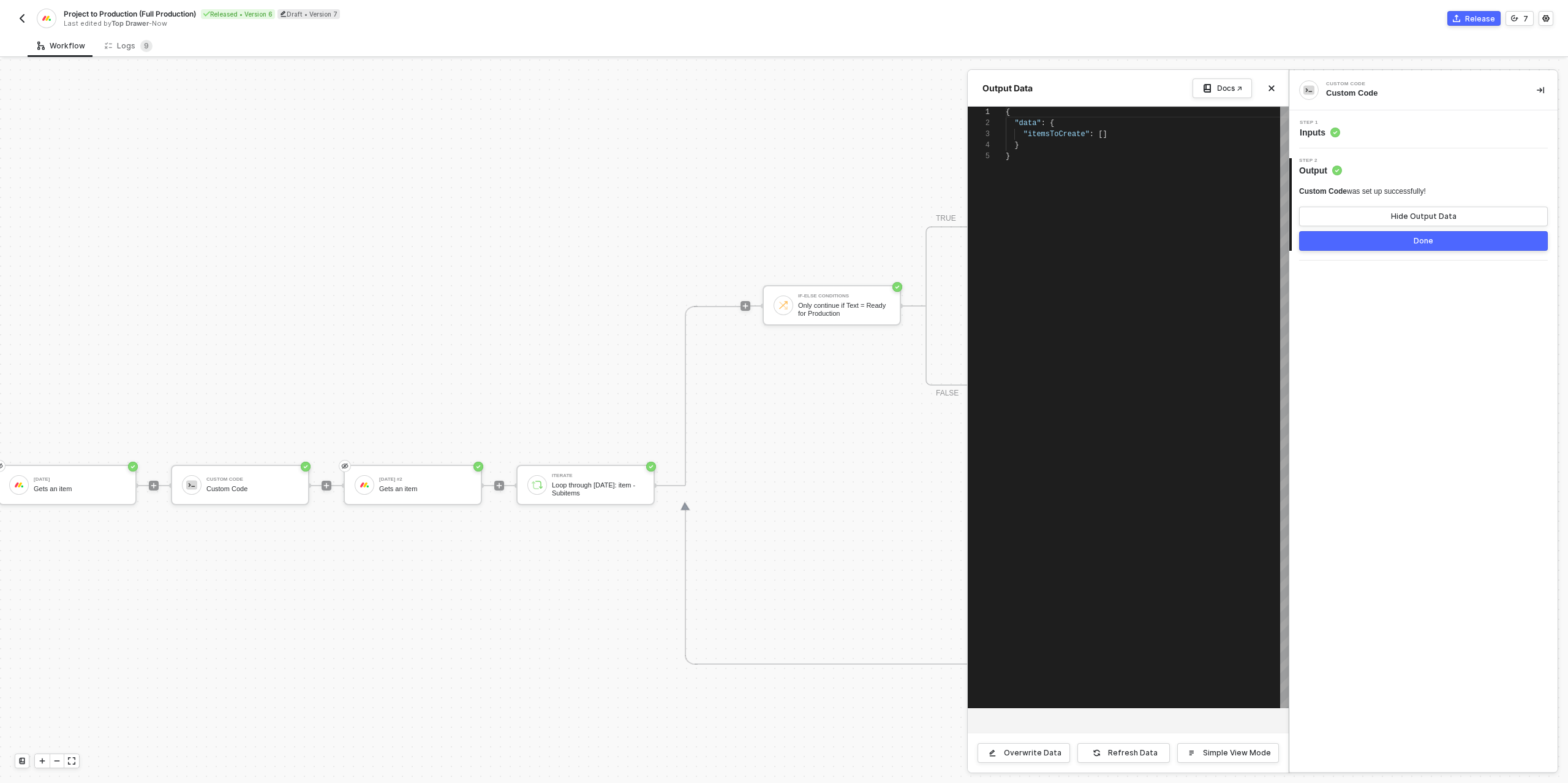
scroll to position [44, 0]
click at [1351, 131] on div "Step 1 Inputs" at bounding box center [1425, 129] width 265 height 18
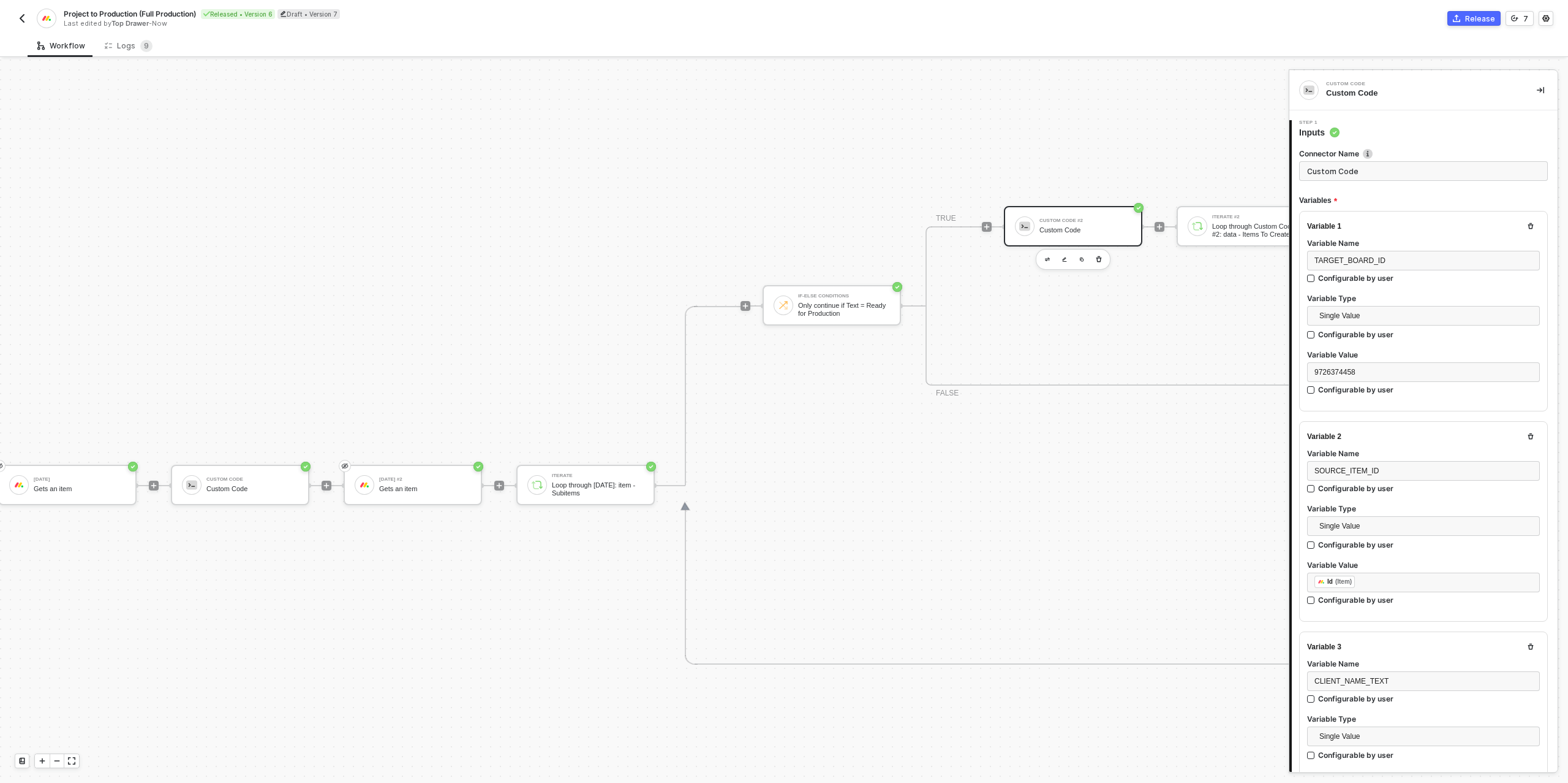
type textarea "/* One target item per source subitem → returns { itemsToCreate } */ function s…"
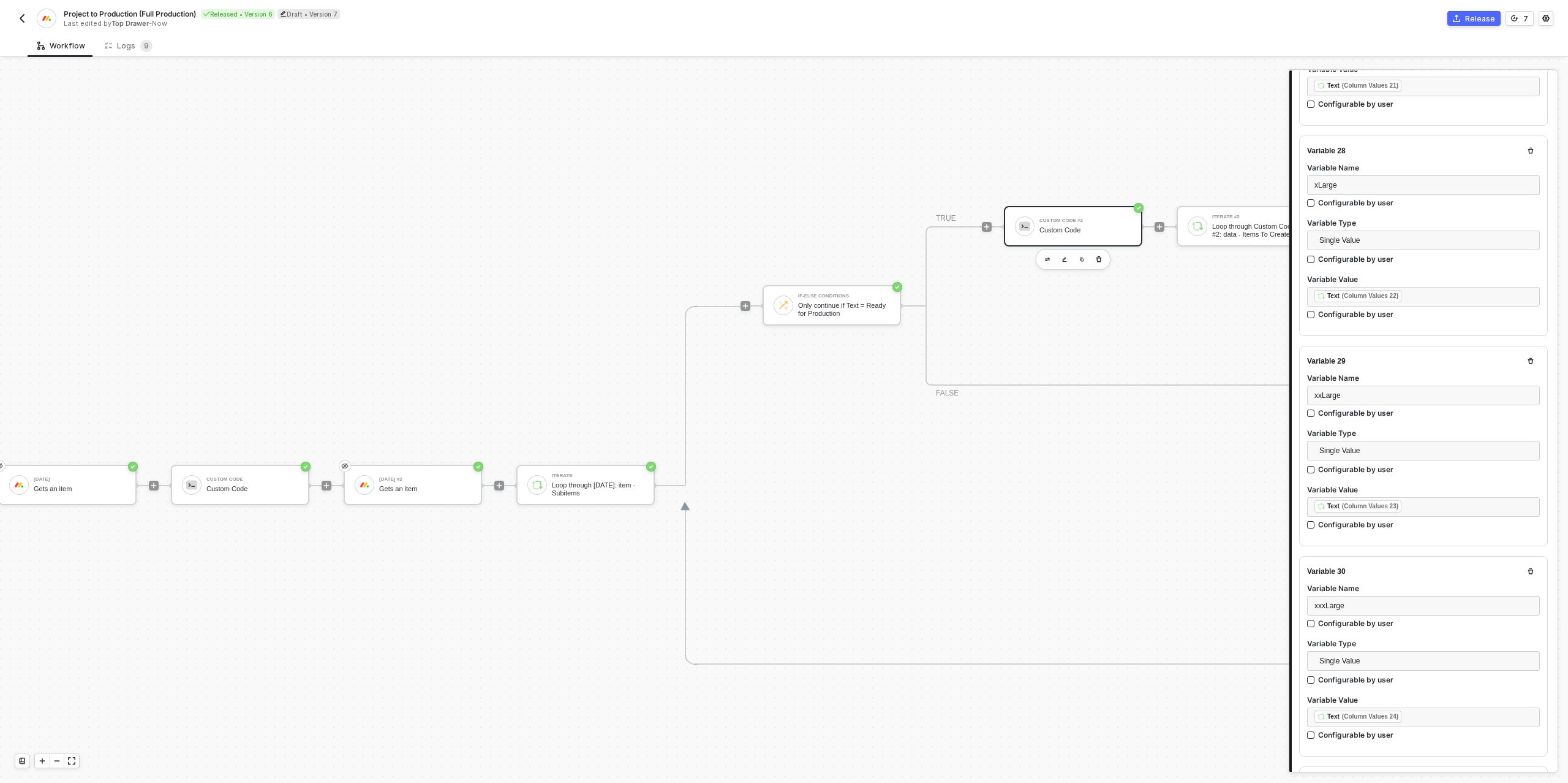
scroll to position [6704, 0]
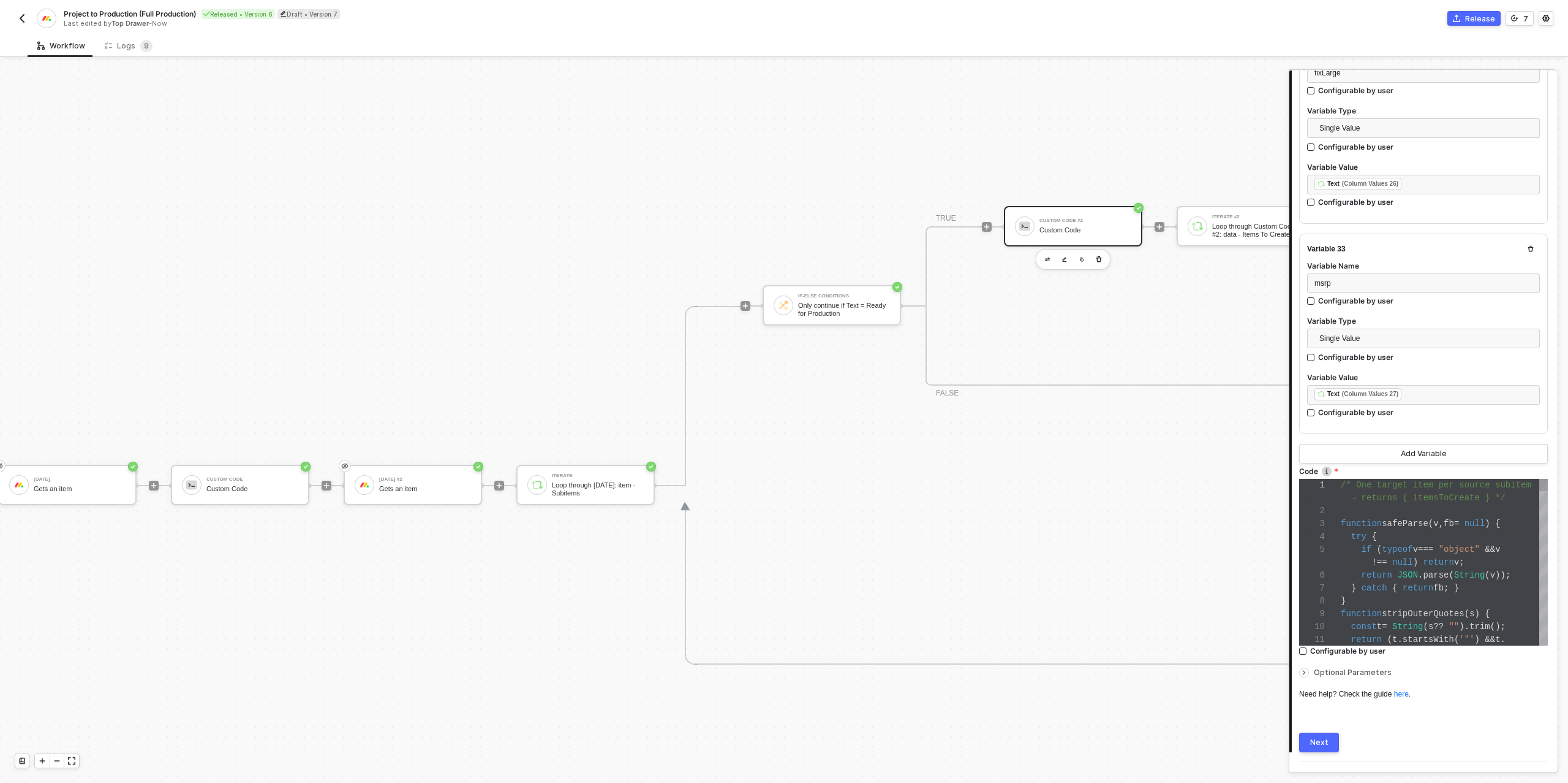
click at [1382, 530] on div "try {" at bounding box center [1444, 536] width 207 height 13
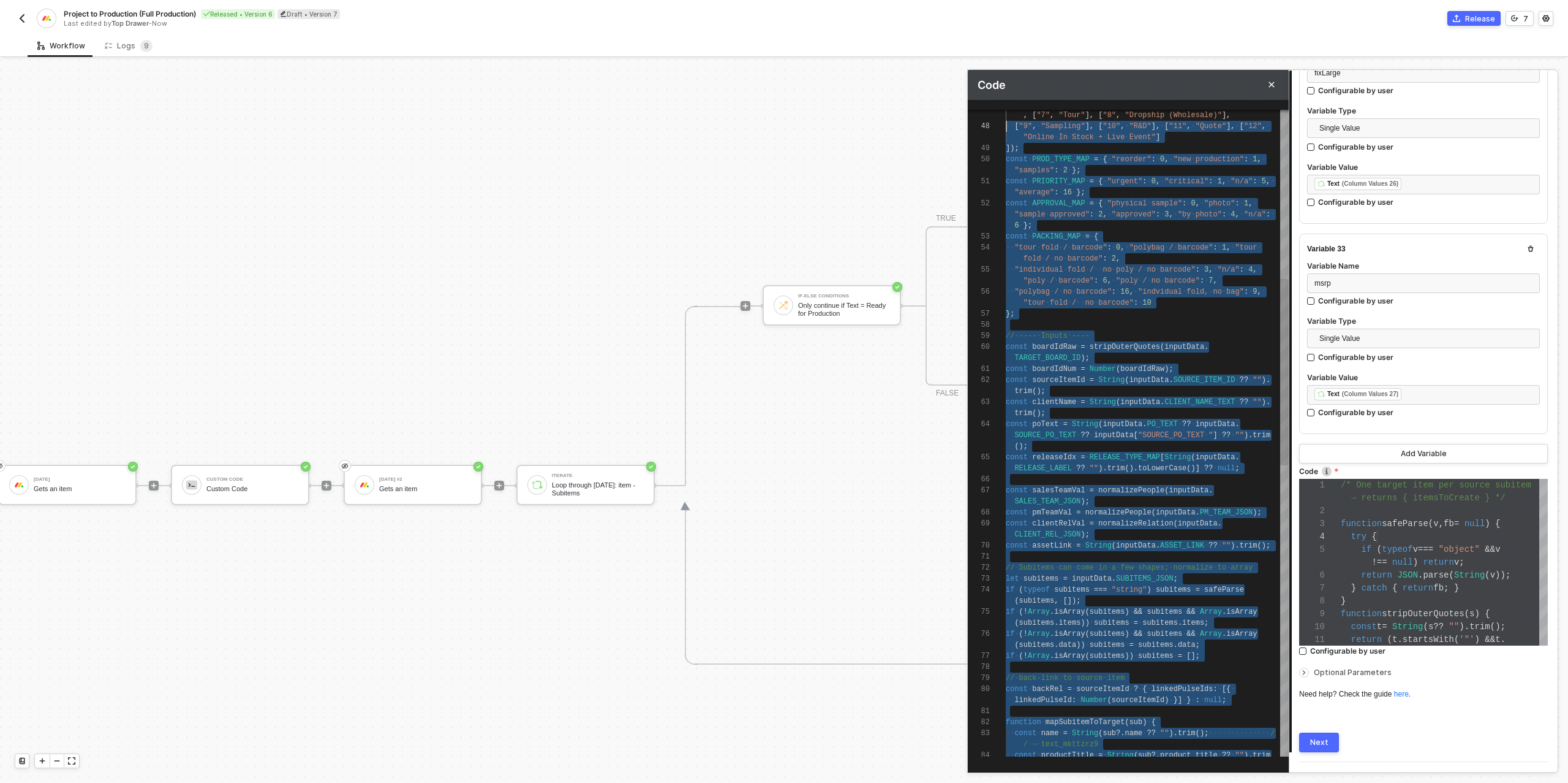
scroll to position [55, 0]
type textarea "/* One target item per source subitem → returns { itemsToCreate } */ function s…"
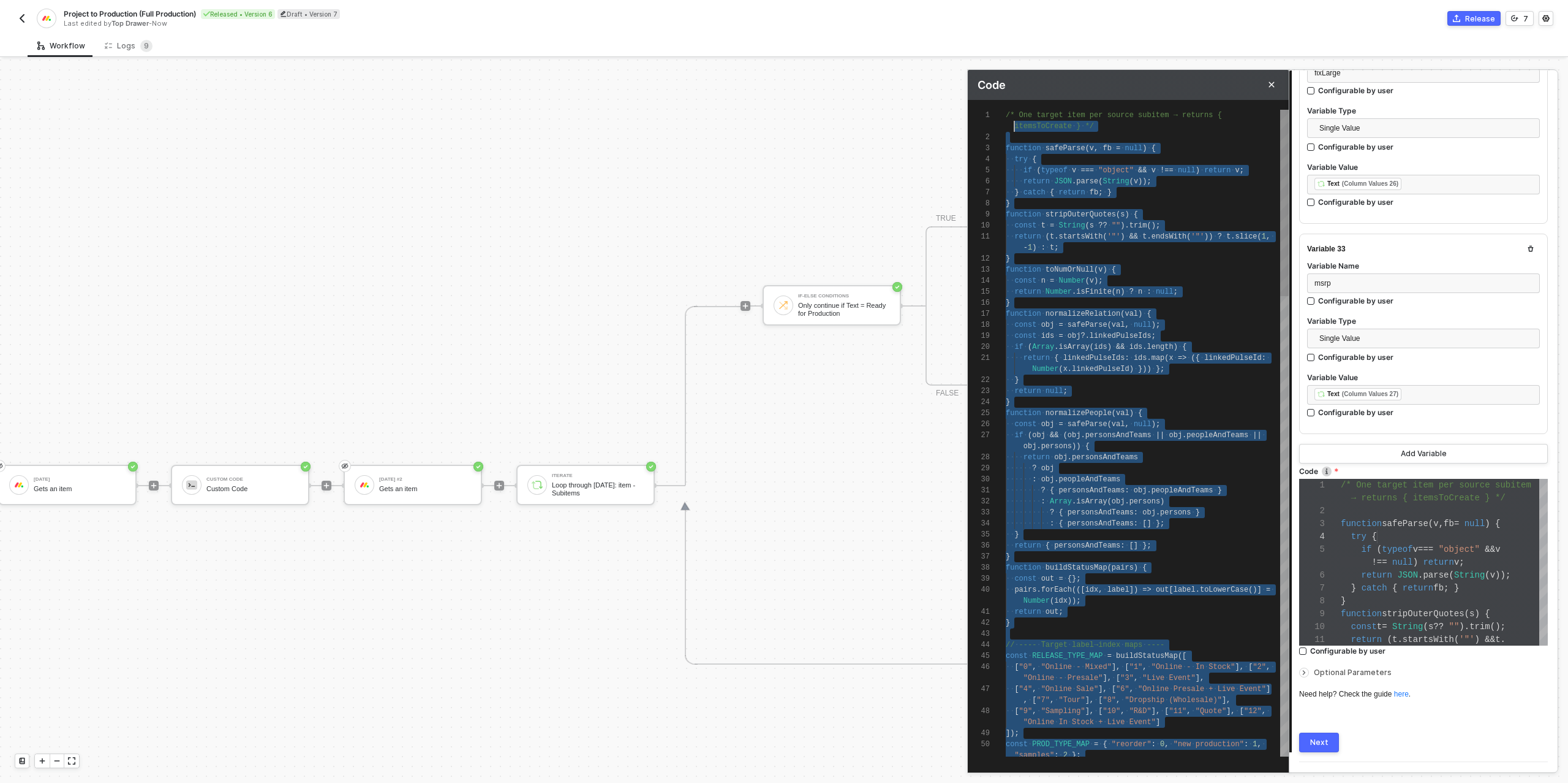
scroll to position [0, 0]
drag, startPoint x: 1138, startPoint y: 752, endPoint x: 1002, endPoint y: 108, distance: 658.2
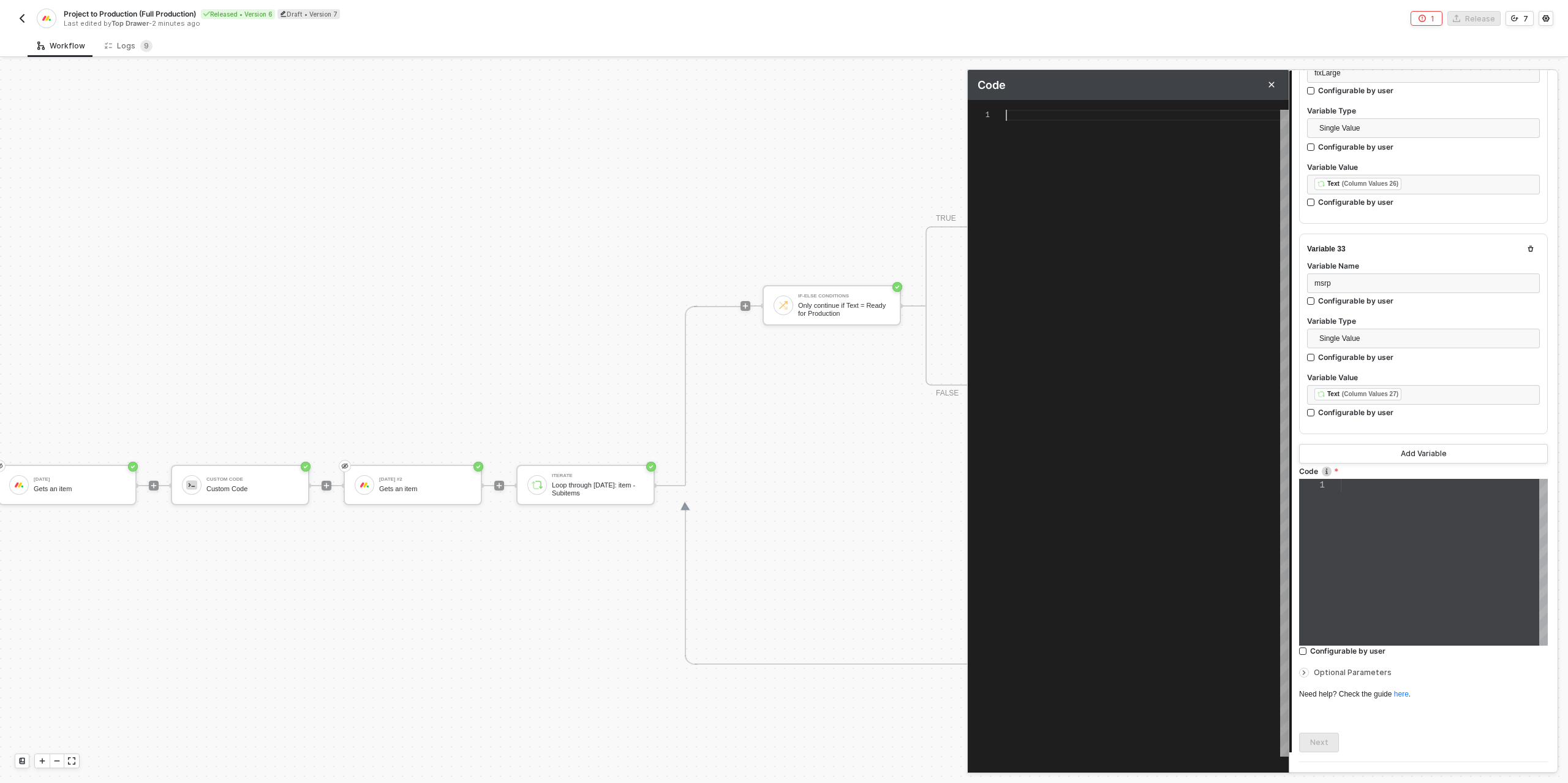
paste textarea "columnValues": "{{columnValuesStr}}" columnValuesEscaped // → put in "variables…"
type textarea "columnValues": "{{columnValuesStr}}" columnValuesEscaped // → put in "variables…"
type textarea "/* Build one target item for Production board → returns { itemsToCreate: [...] …"
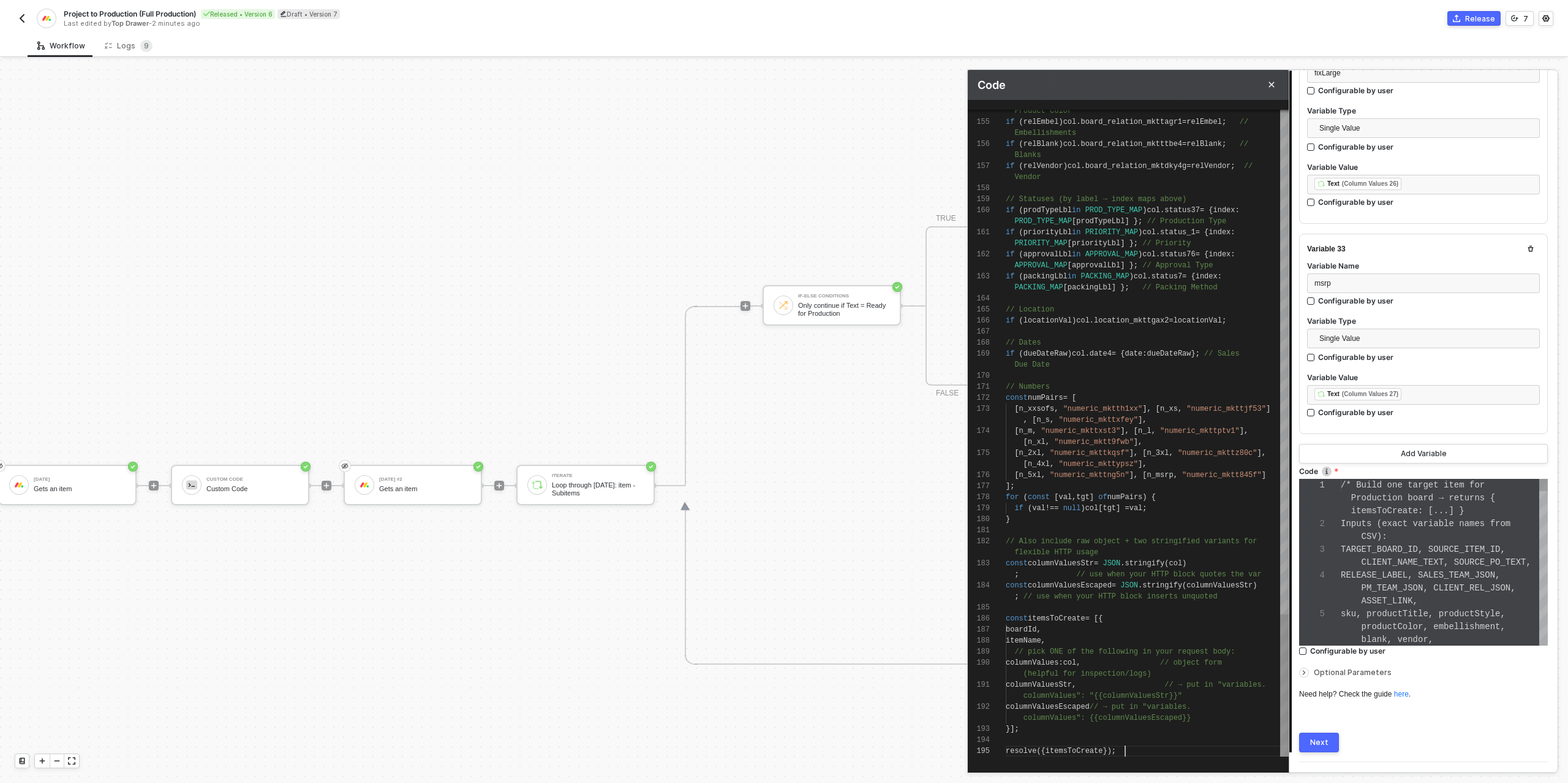
scroll to position [51, 0]
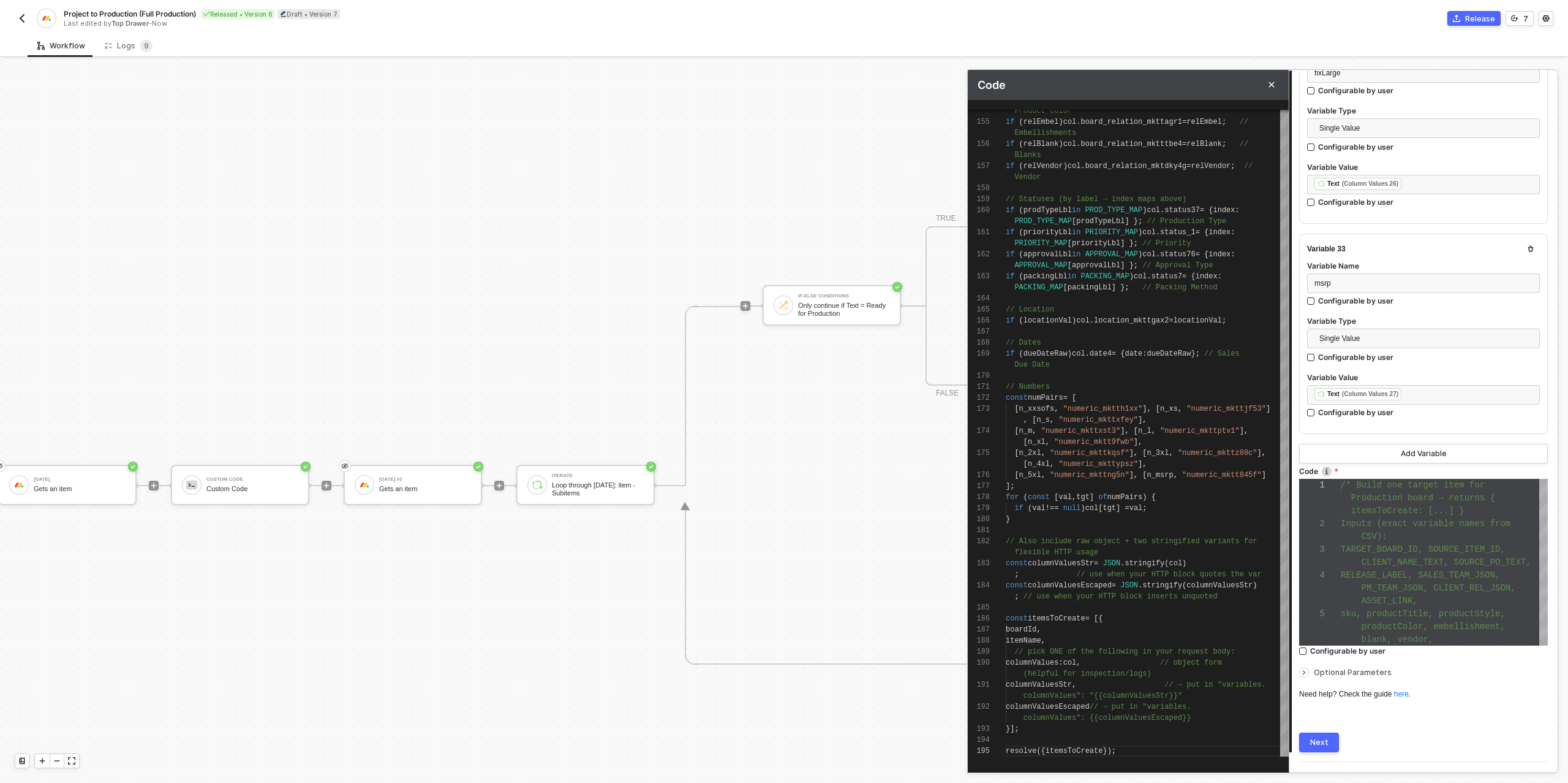
click at [1314, 738] on div "Next" at bounding box center [1319, 742] width 18 height 10
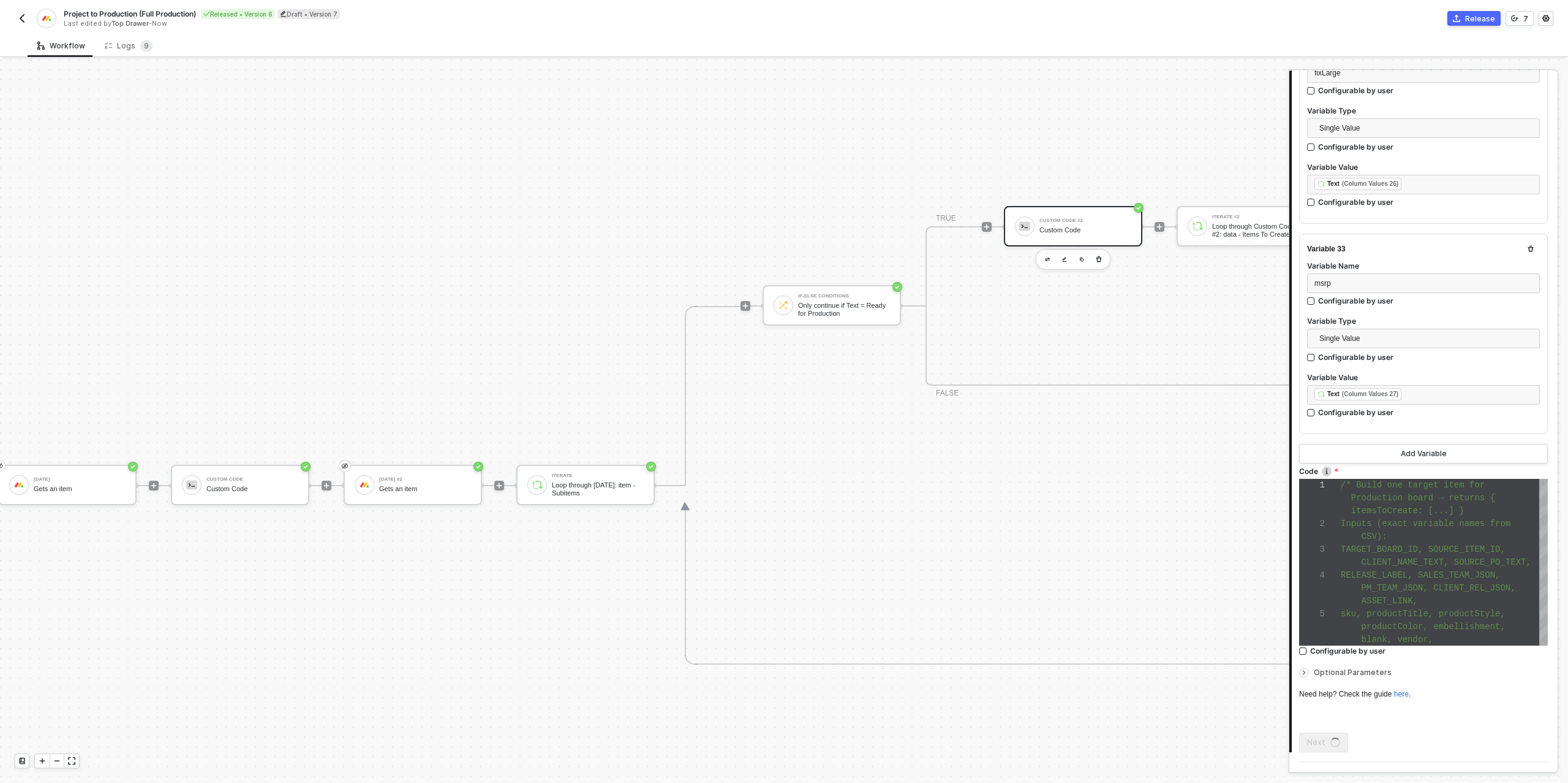
scroll to position [0, 0]
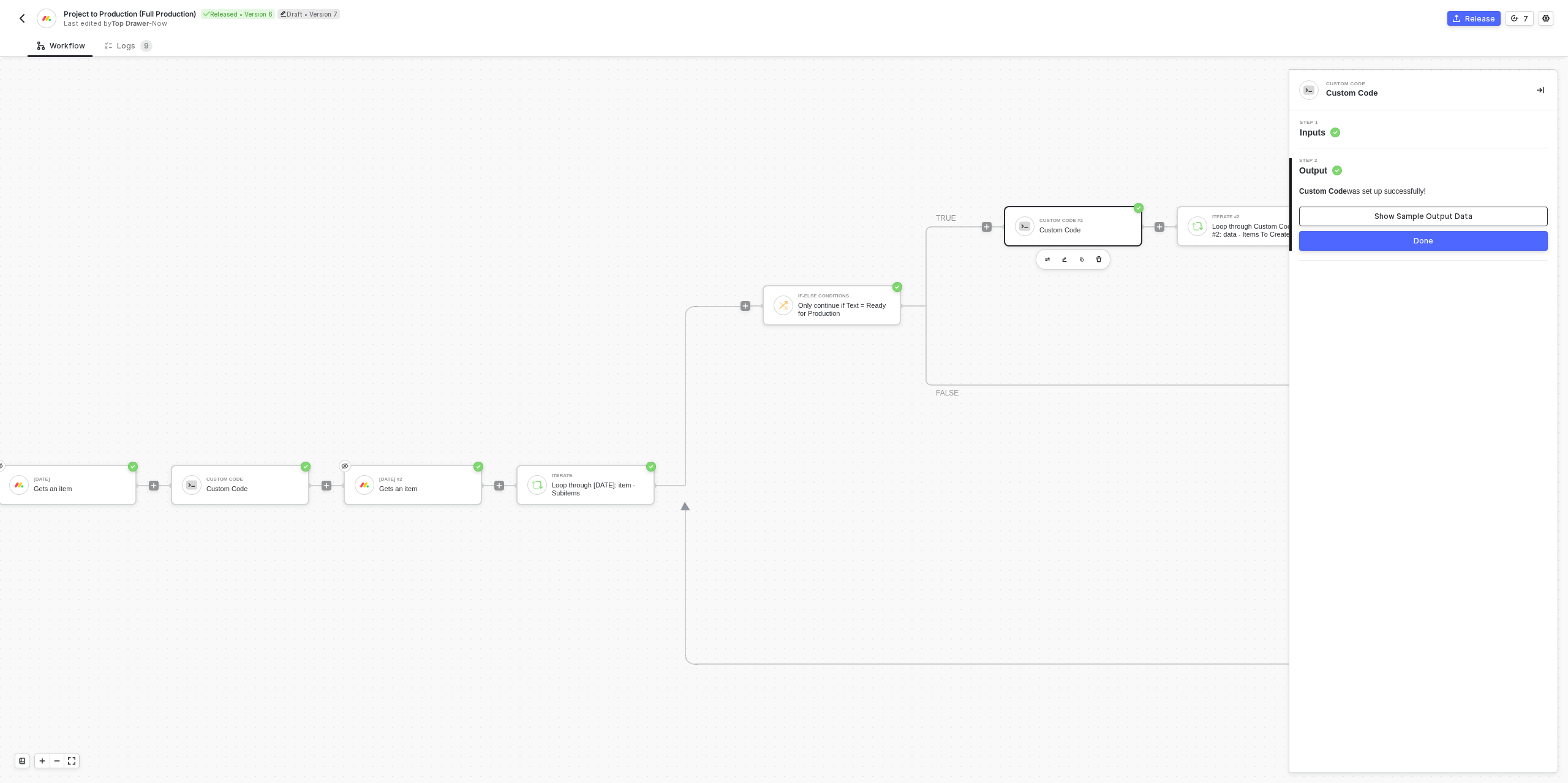
click at [1374, 213] on button "Show Sample Output Data" at bounding box center [1423, 216] width 249 height 20
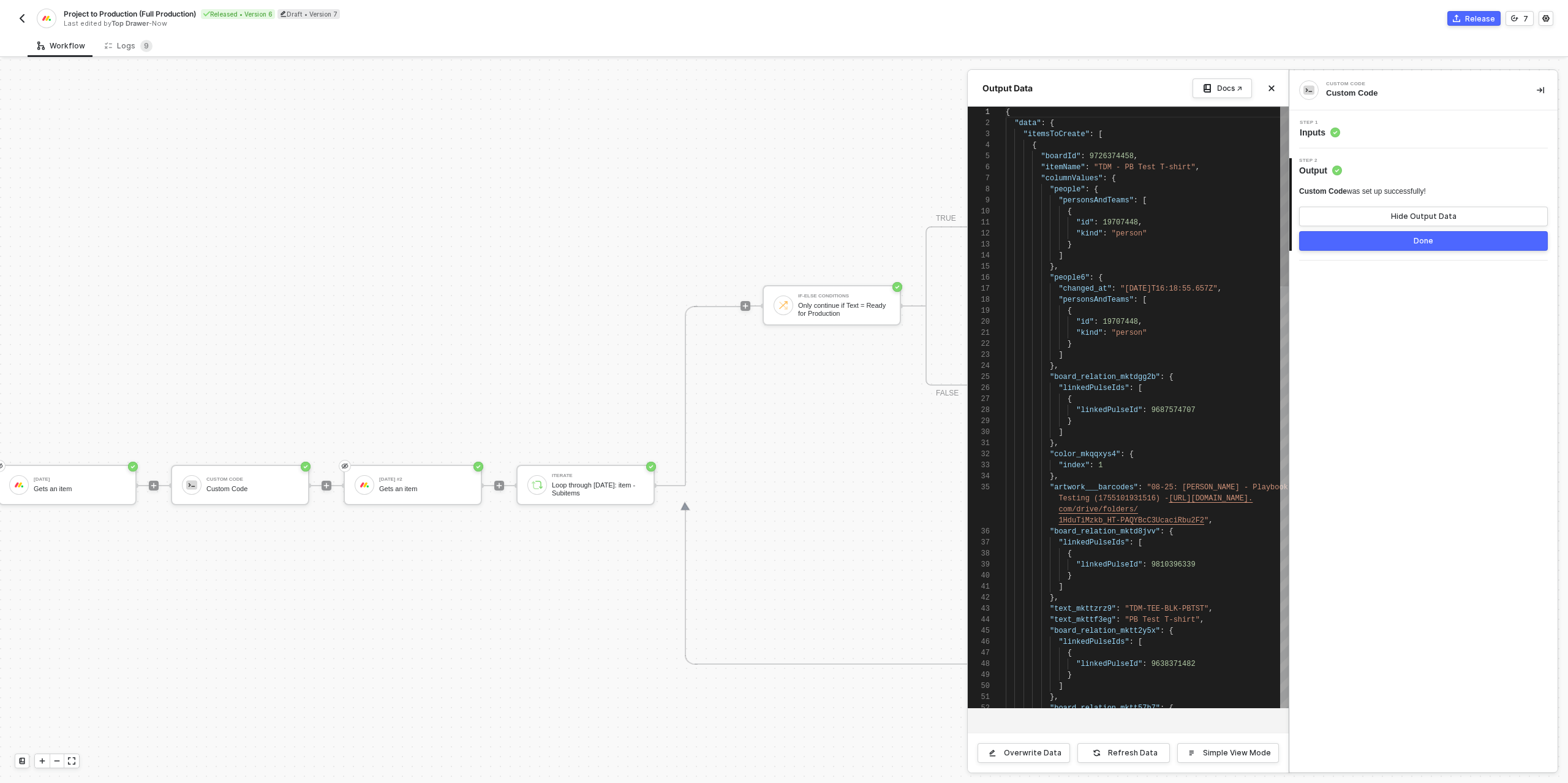
scroll to position [110, 0]
click at [1414, 241] on div "Done" at bounding box center [1424, 241] width 20 height 10
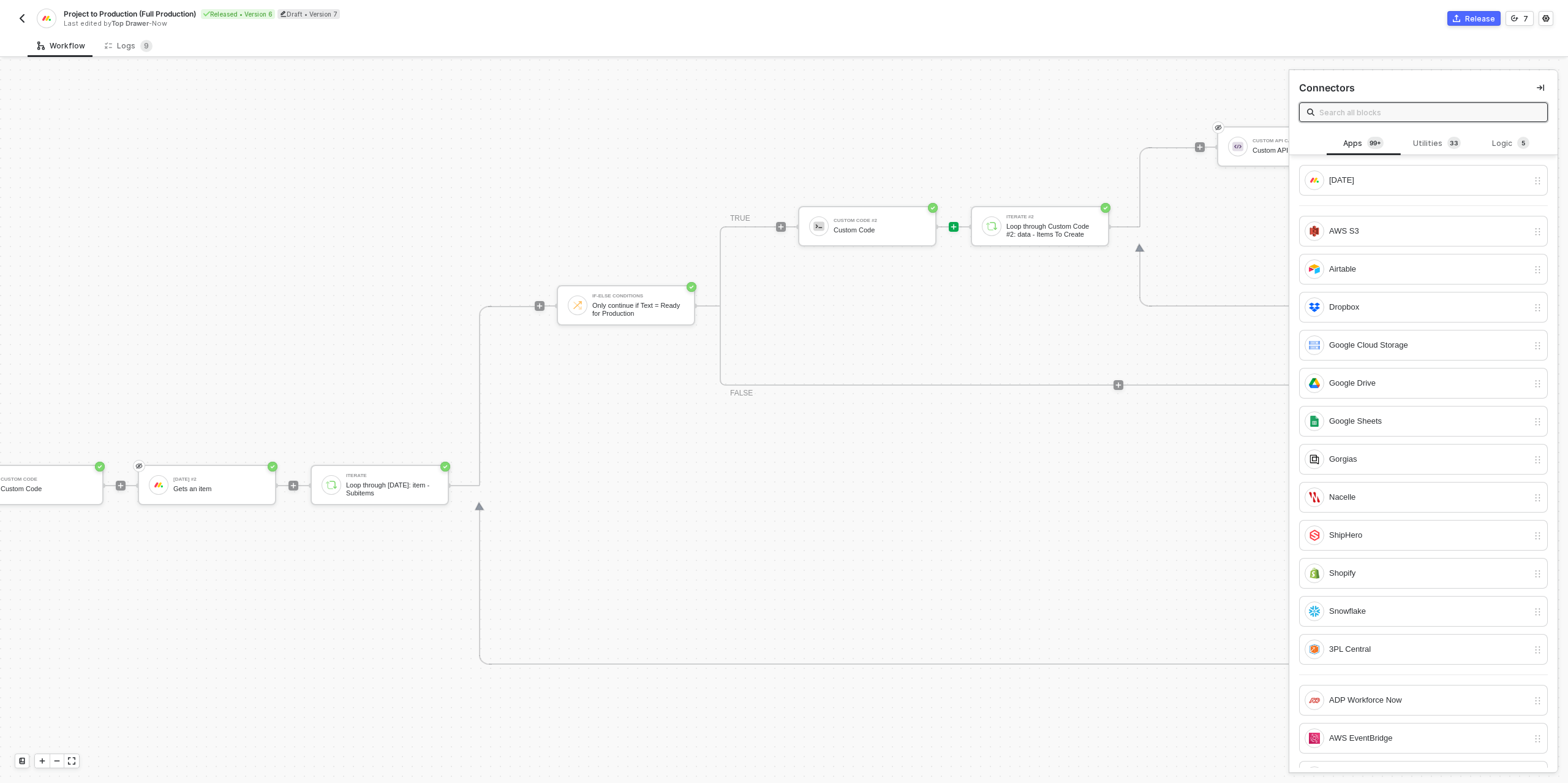
scroll to position [426, 726]
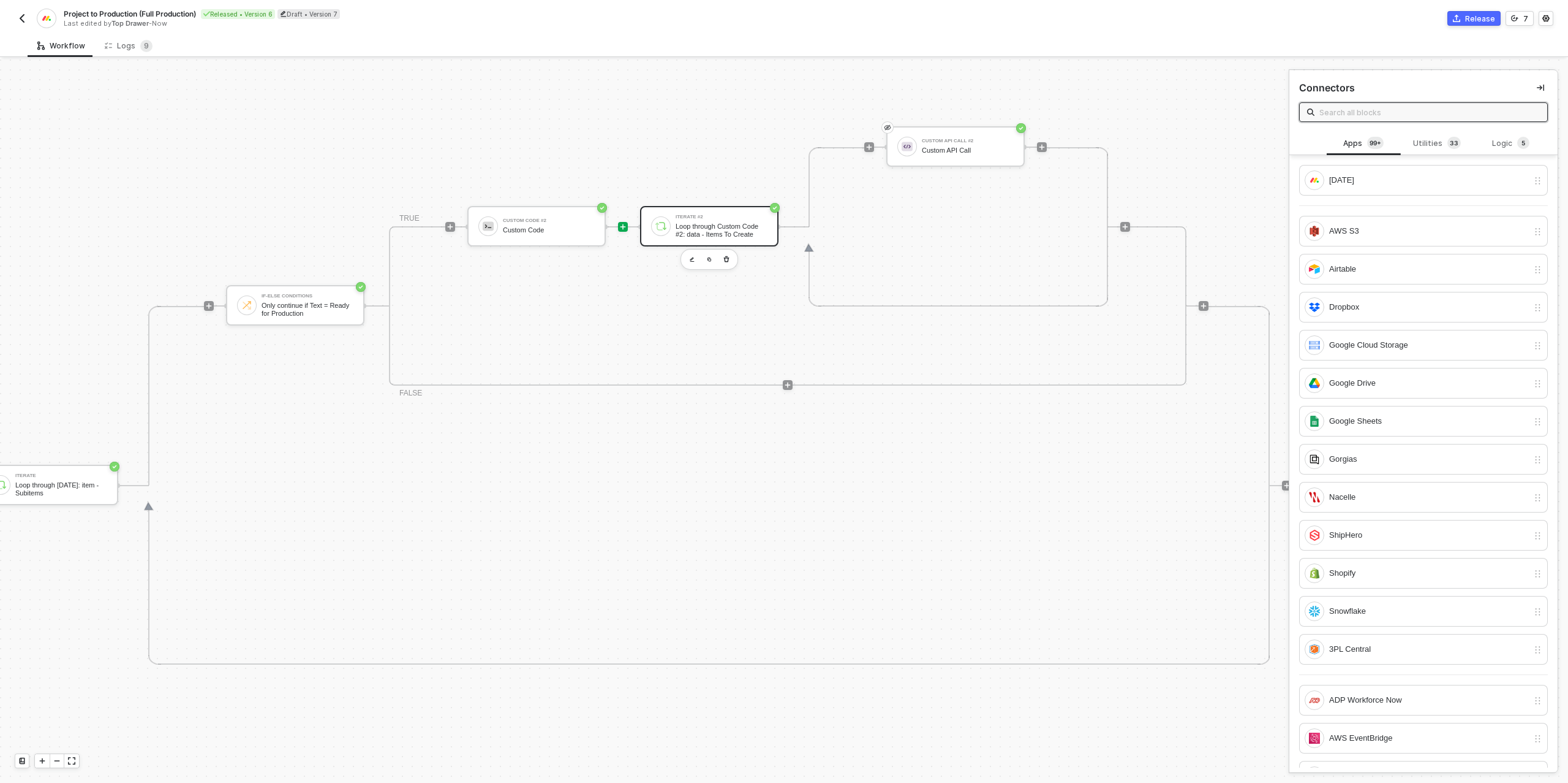
click at [724, 233] on div "Loop through Custom Code #2: data - Items To Create" at bounding box center [721, 230] width 92 height 15
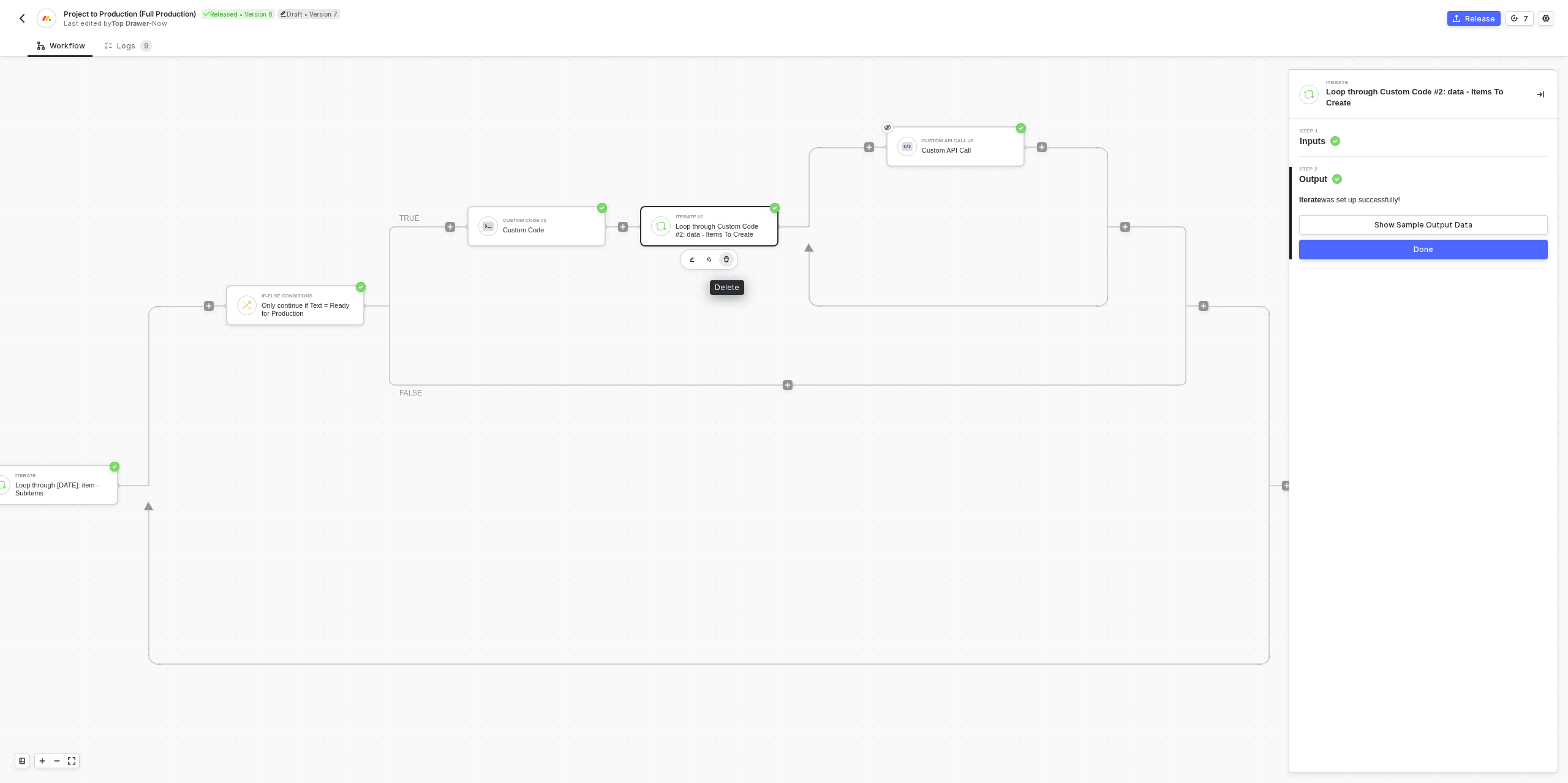
click at [725, 256] on icon "button" at bounding box center [727, 259] width 6 height 6
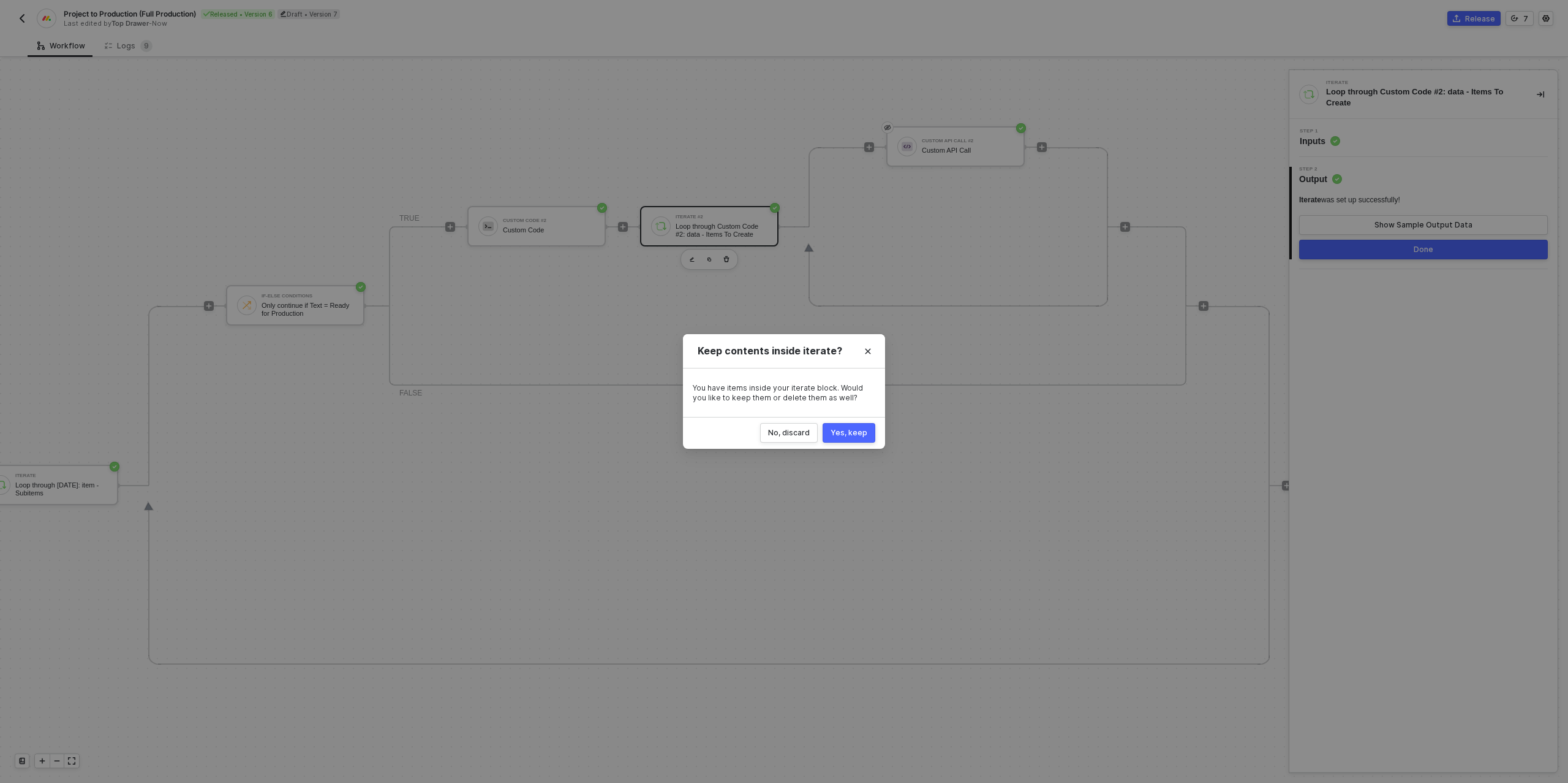
click at [867, 437] on div "Yes, keep" at bounding box center [849, 432] width 37 height 10
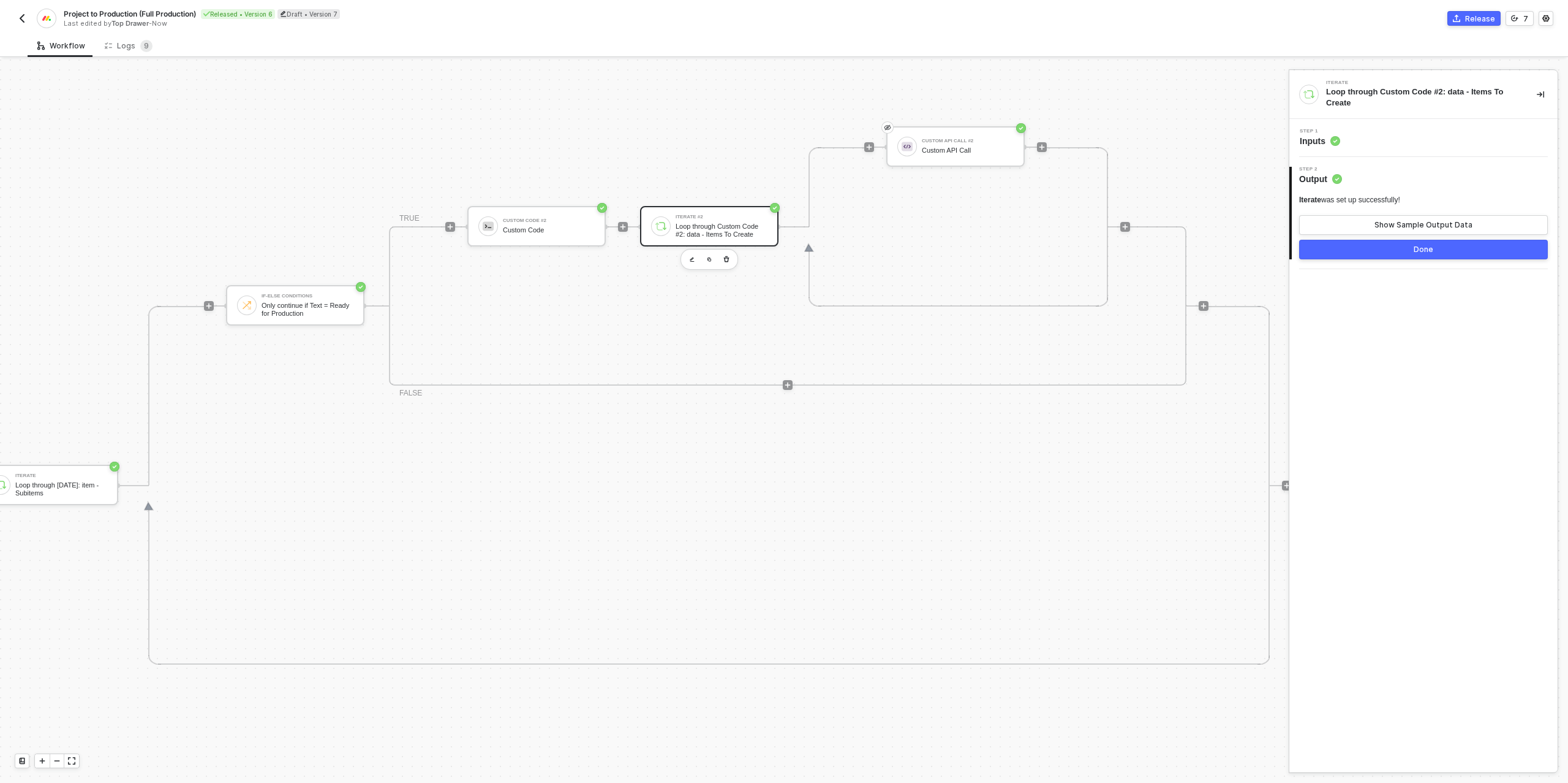
scroll to position [426, 476]
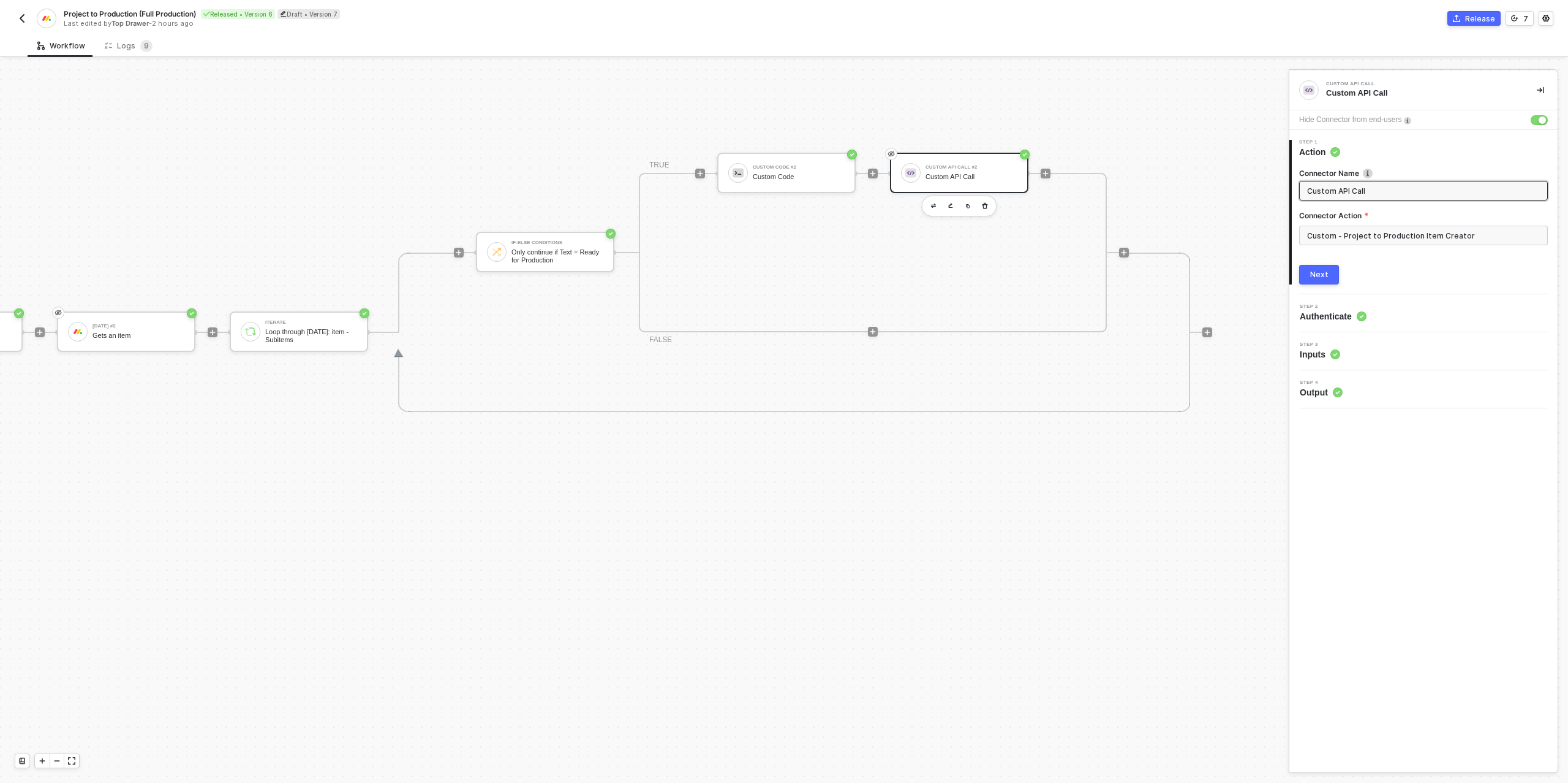
click at [978, 166] on div "Custom API Call #2" at bounding box center [971, 167] width 92 height 5
click at [1382, 236] on input "Custom - Project to Production Item Creator" at bounding box center [1423, 235] width 249 height 20
click at [1248, 147] on div "Custom Actions" at bounding box center [1189, 148] width 178 height 10
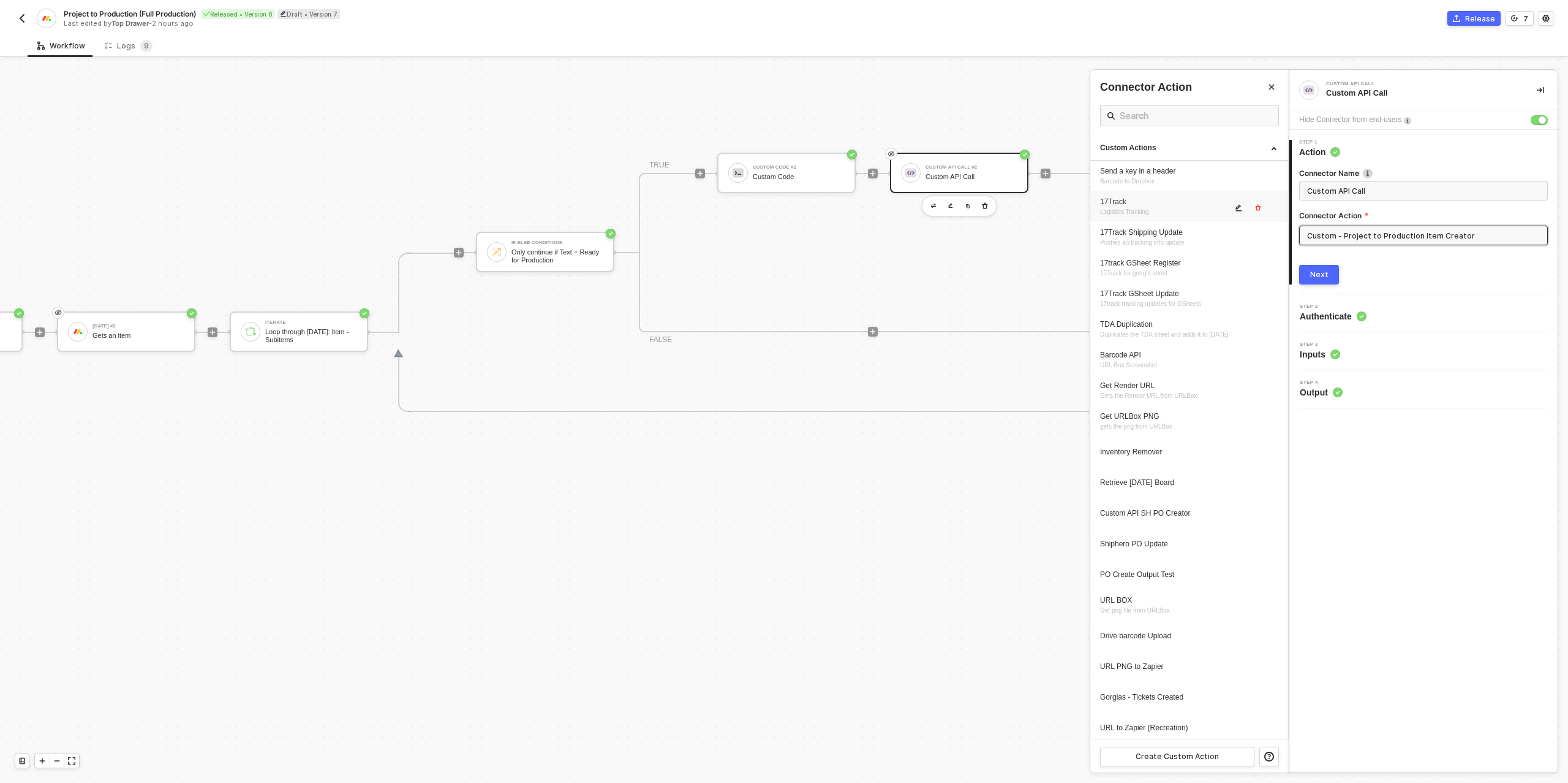
scroll to position [370, 0]
click at [1237, 727] on icon "icon-edit" at bounding box center [1239, 726] width 7 height 7
type textarea "HTTP/1.1 200 OK { "data": { "data": { "create_item": { "id": "9828645710", "nam…"
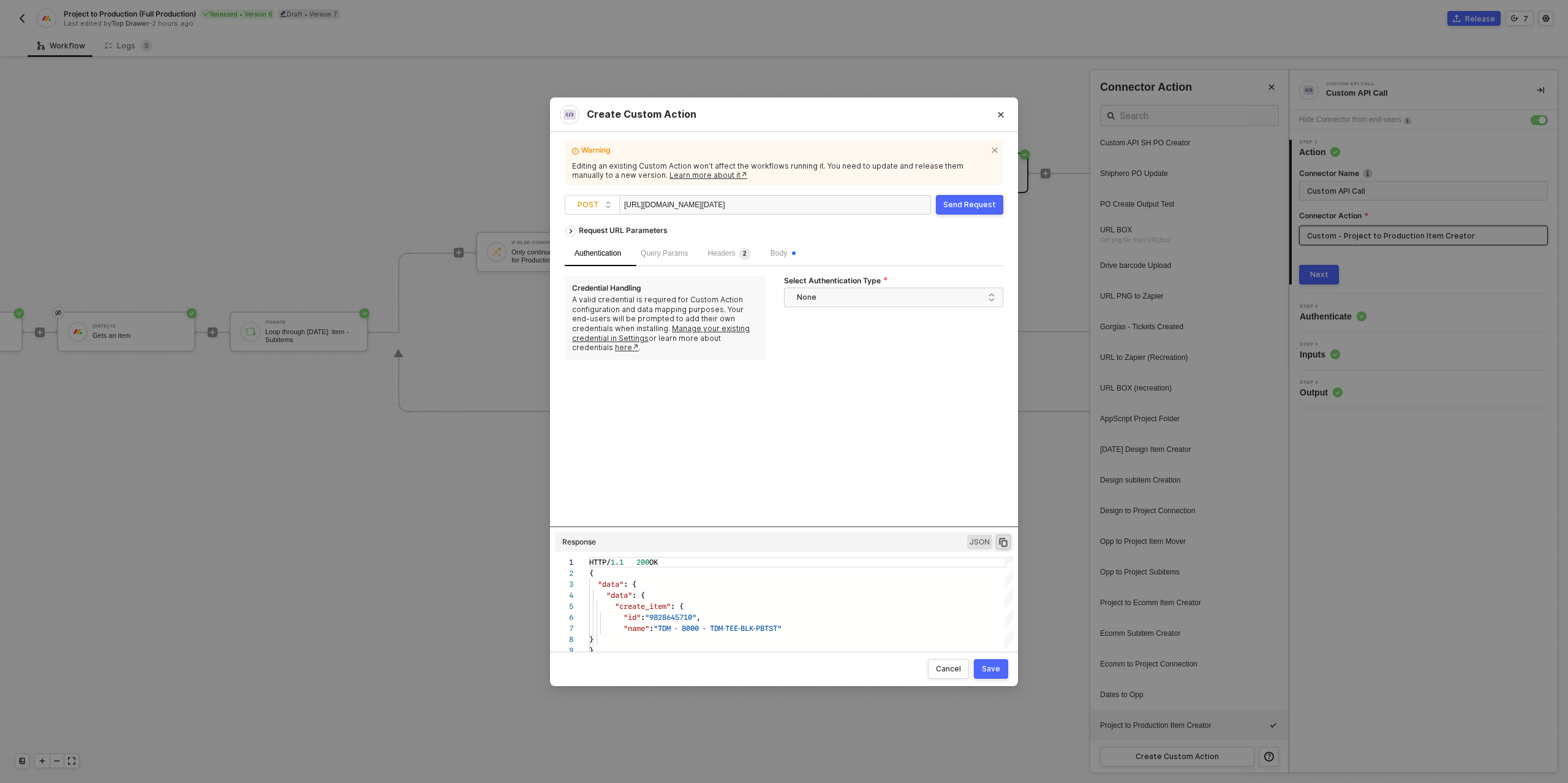
click at [785, 247] on div "Body" at bounding box center [783, 253] width 45 height 24
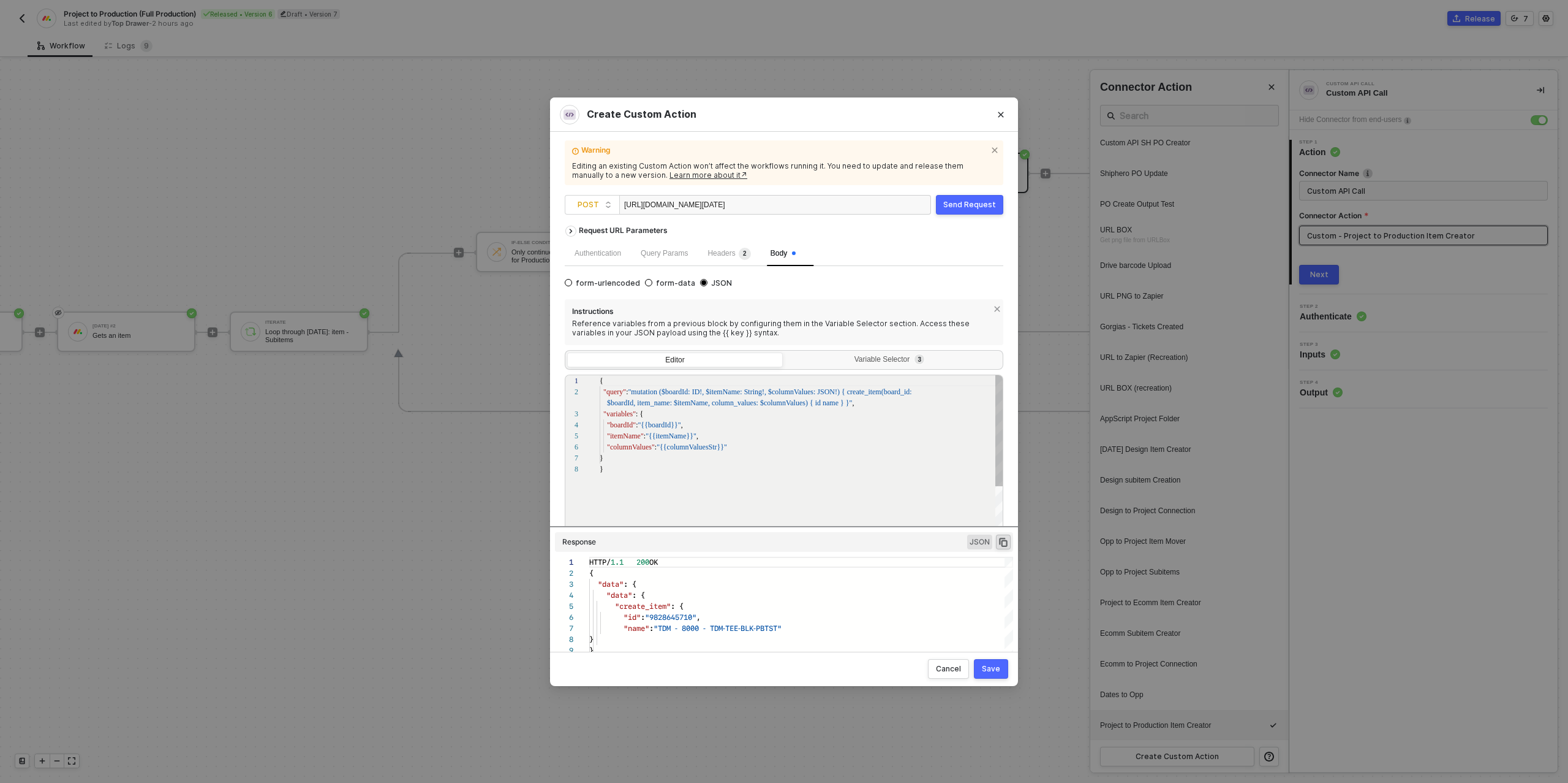
scroll to position [77, 0]
click at [883, 360] on div "Variable Selector 3" at bounding box center [892, 360] width 199 height 10
click at [785, 352] on input "Variable Selector 3" at bounding box center [785, 352] width 0 height 0
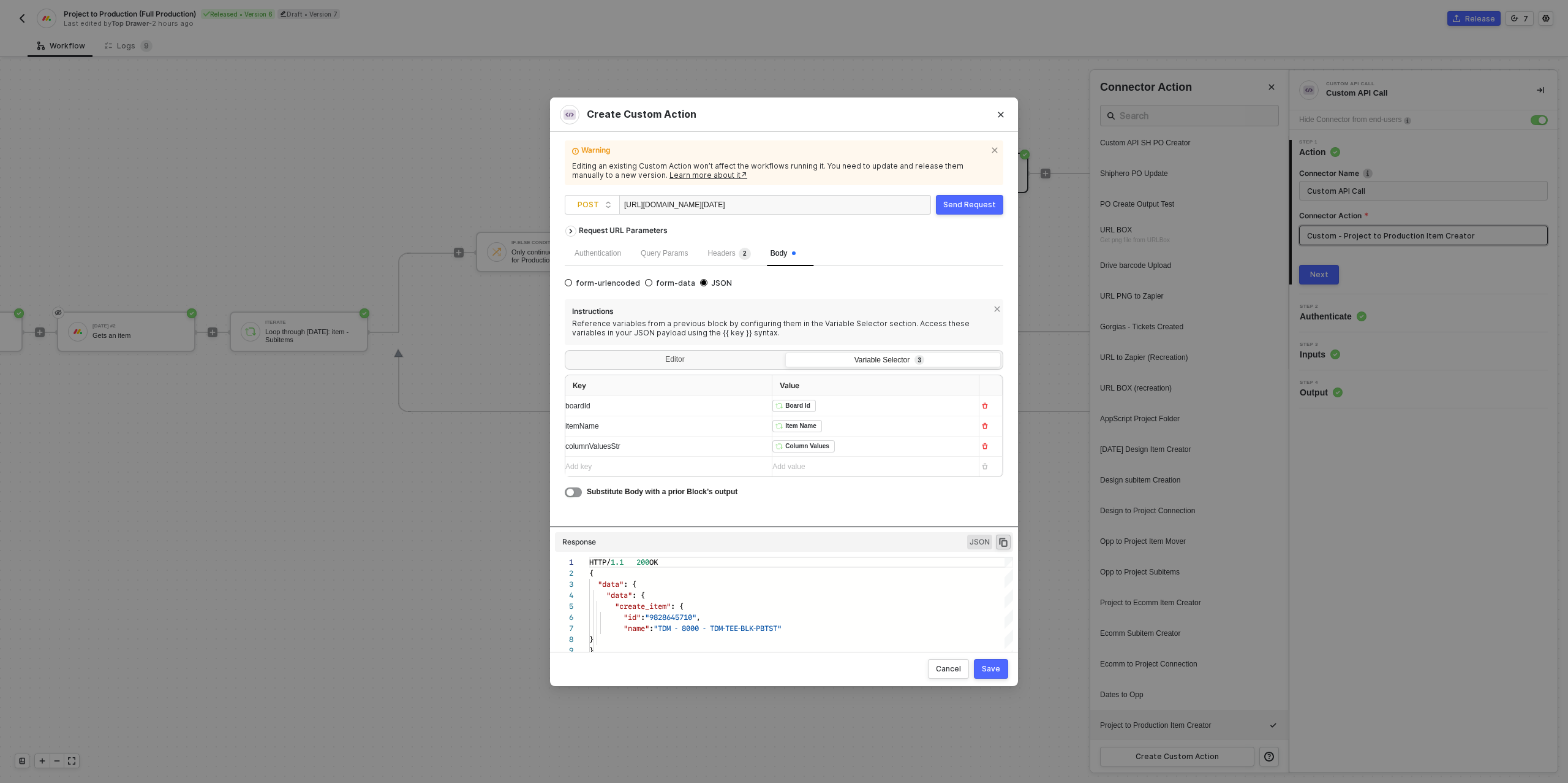
click at [831, 409] on div "﻿ ﻿ Board Id ﻿" at bounding box center [871, 407] width 197 height 13
click at [819, 433] on div "Custom Code #2" at bounding box center [816, 429] width 62 height 9
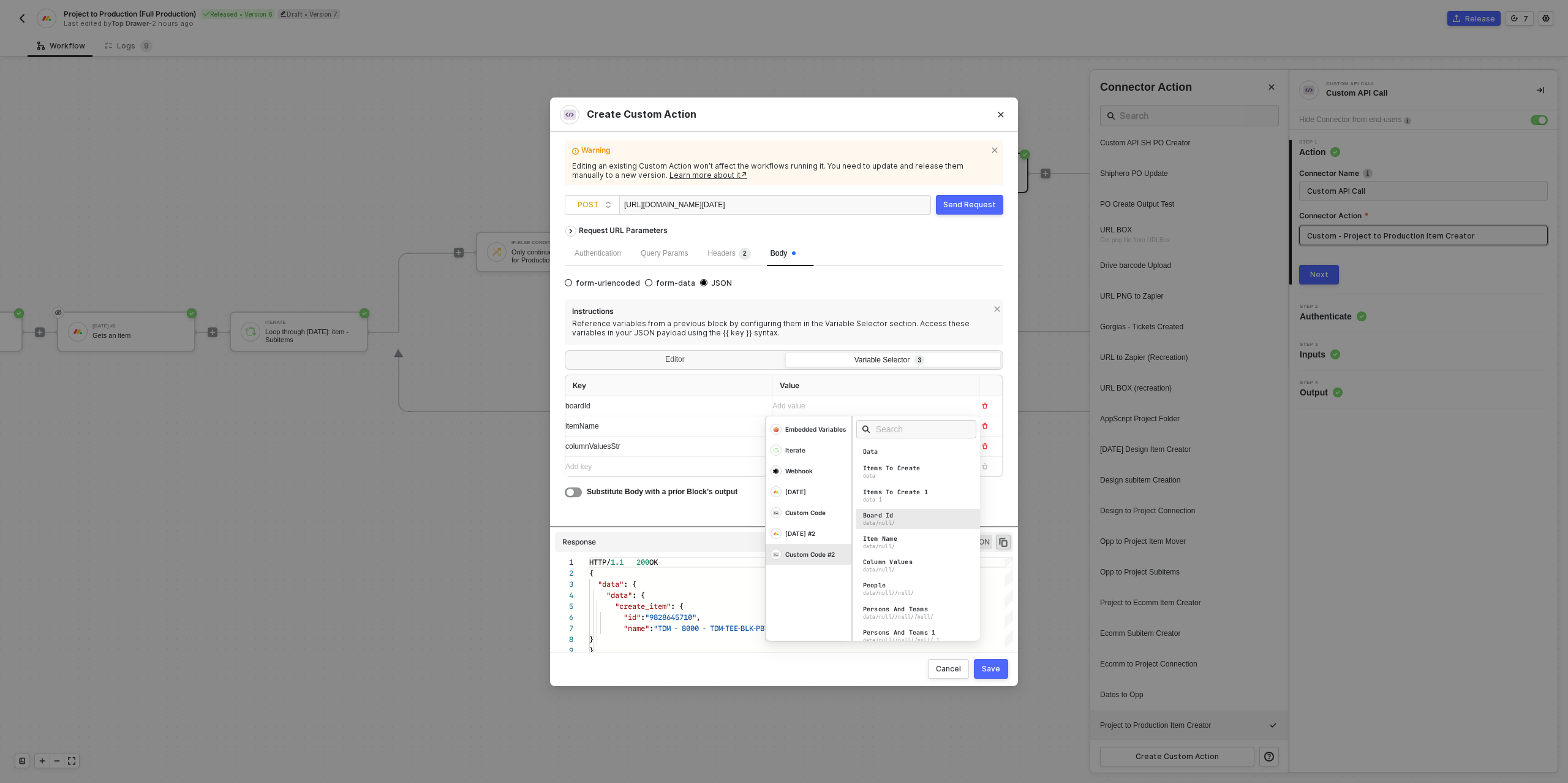
click at [906, 517] on div "Board Id data/null/" at bounding box center [920, 519] width 128 height 21
click at [725, 429] on div "itemName" at bounding box center [664, 426] width 197 height 12
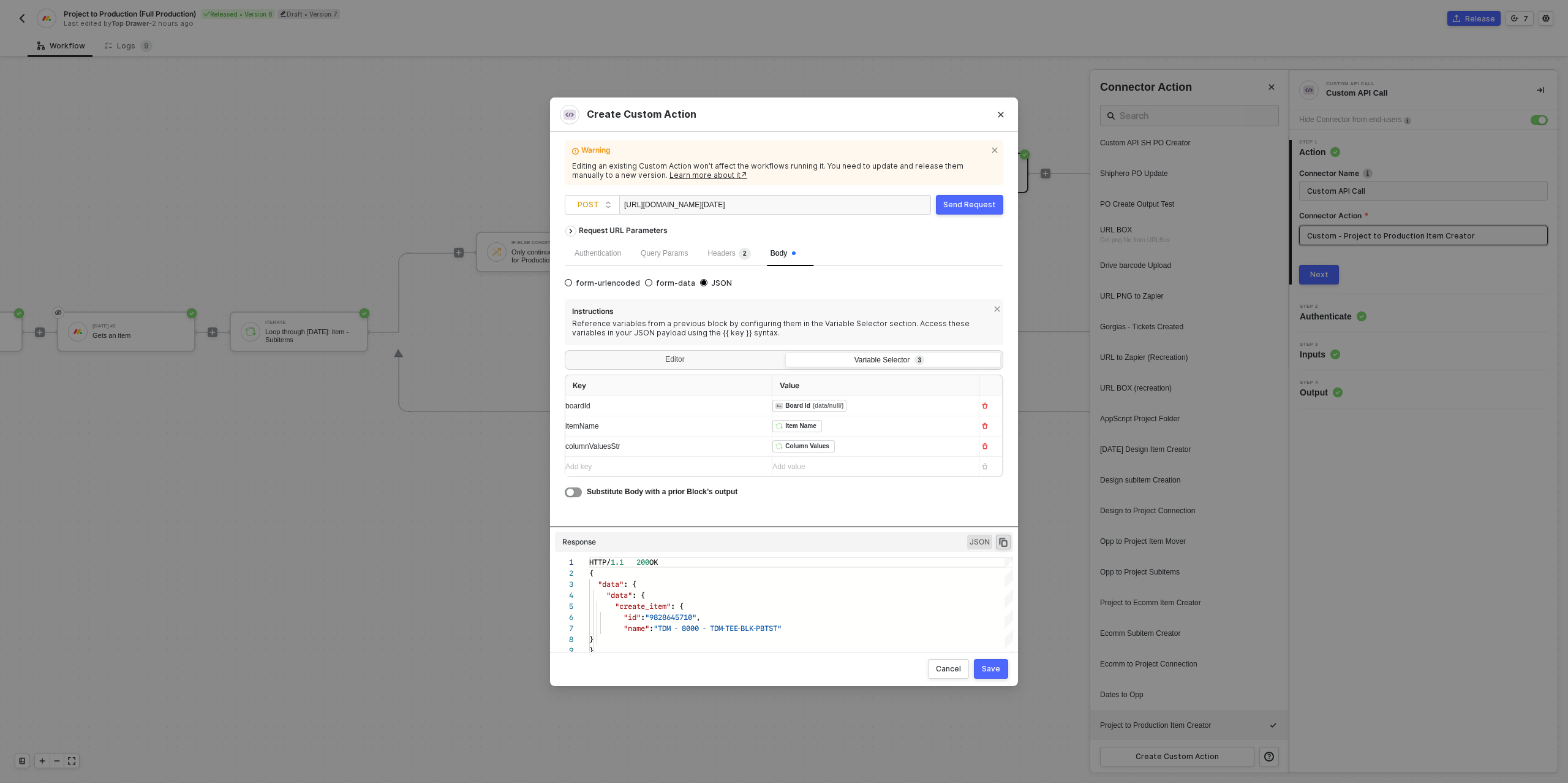
click at [843, 426] on div "﻿ ﻿ Item Name ﻿" at bounding box center [871, 426] width 197 height 13
click at [816, 454] on div "Custom Code #2" at bounding box center [816, 449] width 62 height 9
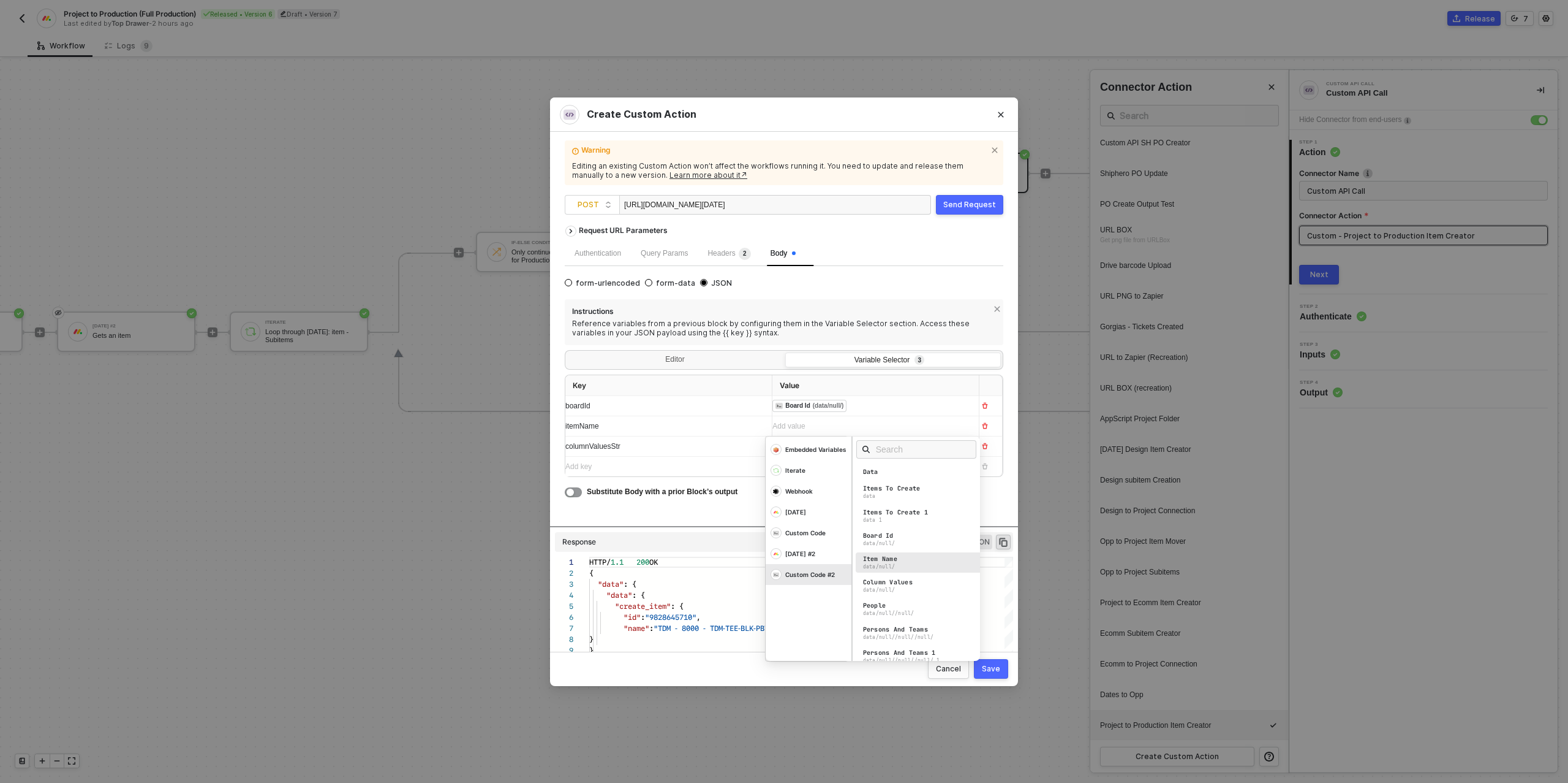
click at [885, 564] on div "data/null/" at bounding box center [879, 567] width 32 height 7
click at [702, 450] on div "columnValuesStr" at bounding box center [664, 447] width 197 height 12
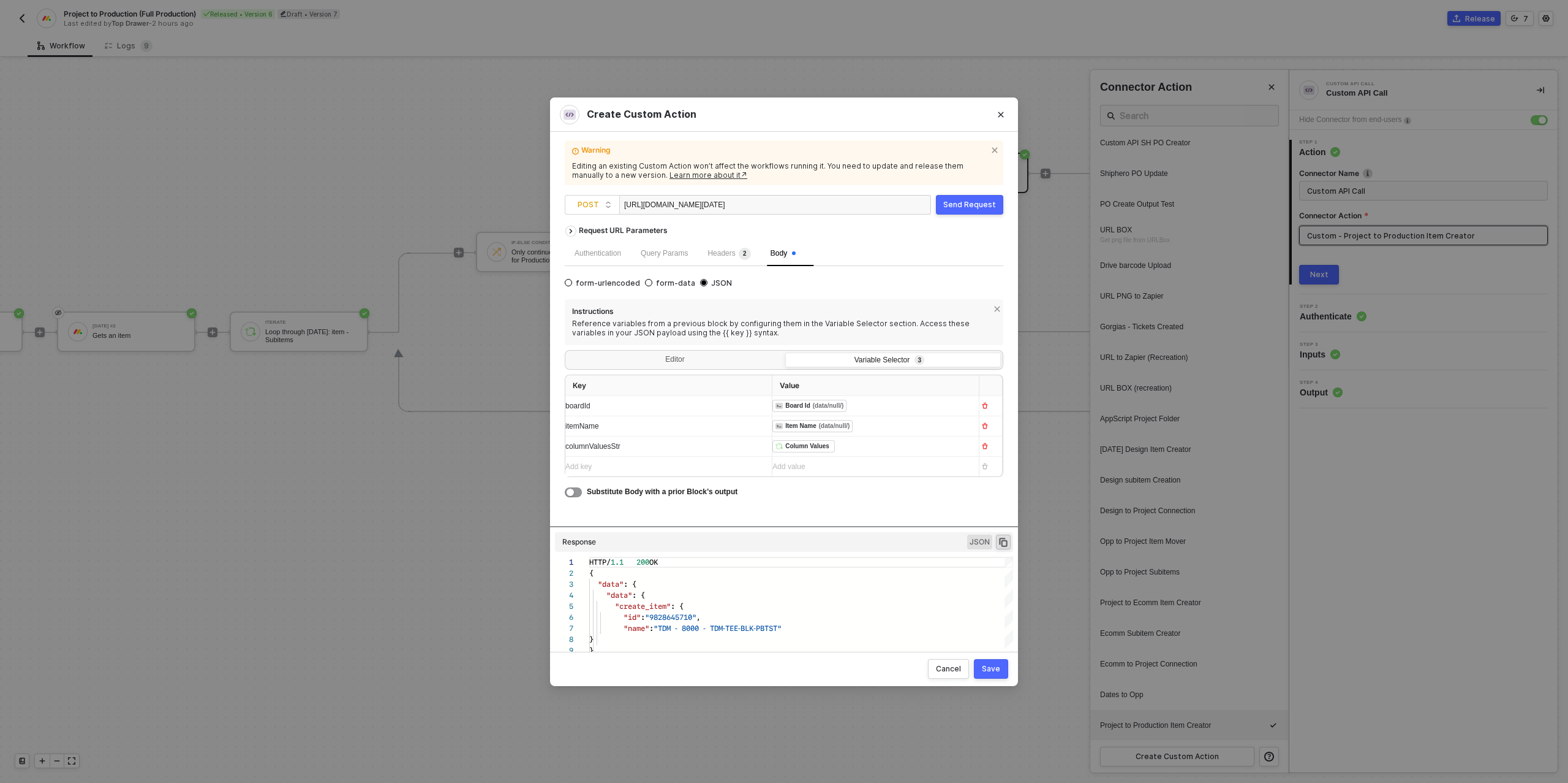
click at [849, 445] on div "﻿ ﻿ Column Values ﻿" at bounding box center [871, 447] width 197 height 13
click at [813, 474] on div "Custom Code #2" at bounding box center [816, 470] width 62 height 9
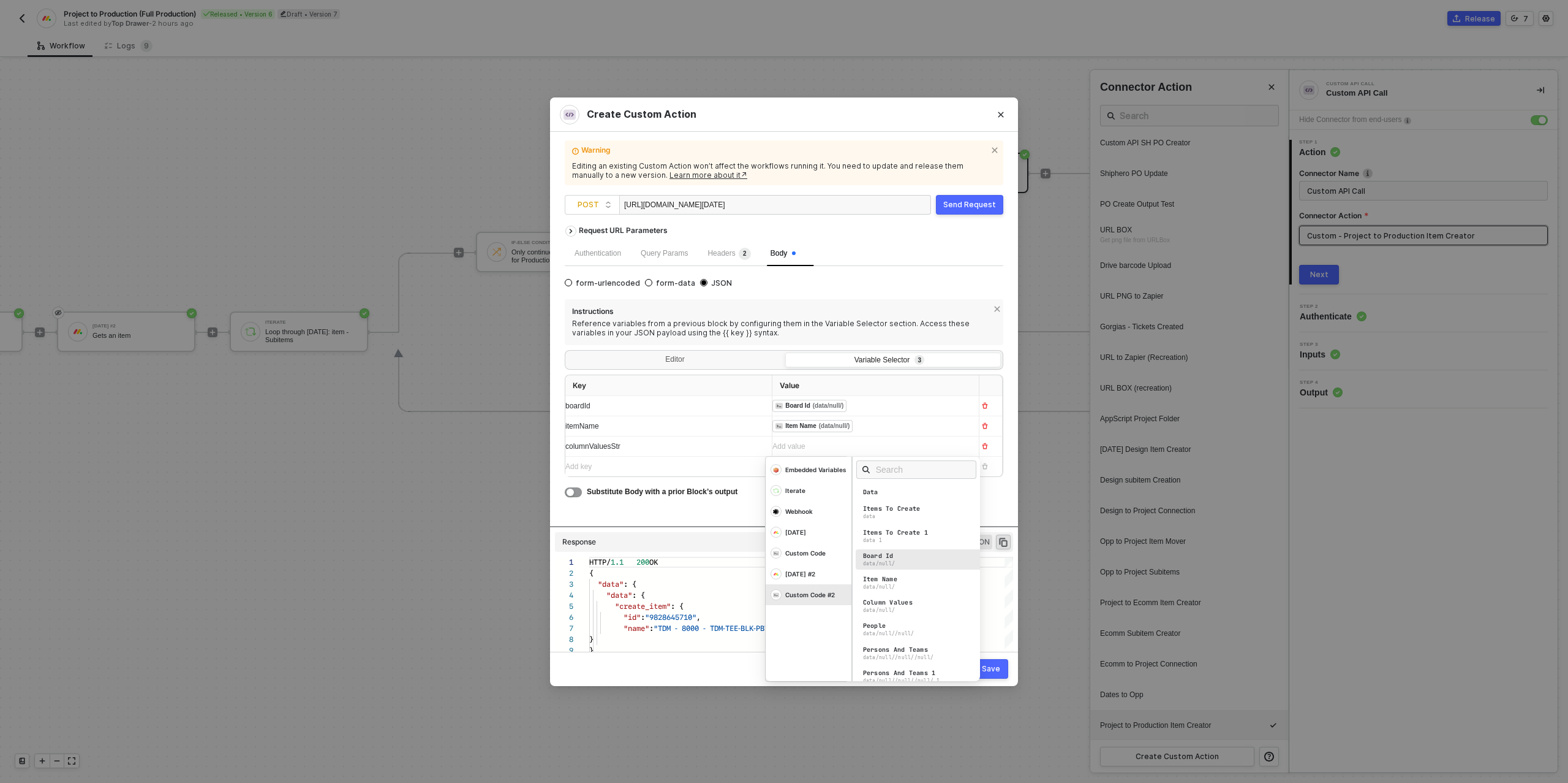
scroll to position [47, 0]
click at [905, 560] on div "Column Values data/null/" at bounding box center [920, 559] width 128 height 21
click at [714, 506] on div "Request URL Parameters Authentication Query Params Headers 2 Body form-urlencod…" at bounding box center [784, 373] width 439 height 307
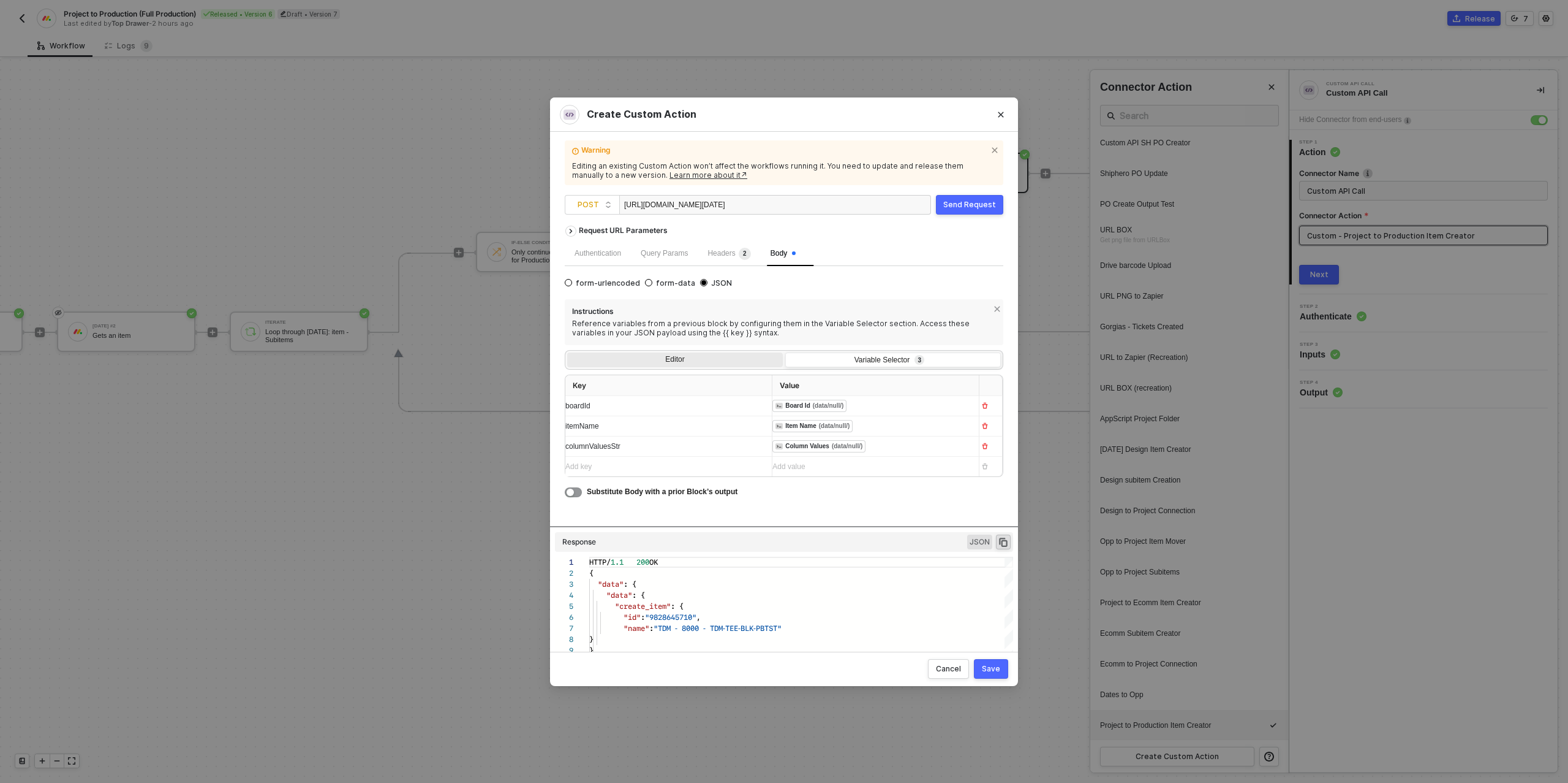
click at [682, 361] on div "Editor" at bounding box center [675, 360] width 216 height 17
click at [567, 352] on input "Editor" at bounding box center [567, 352] width 0 height 0
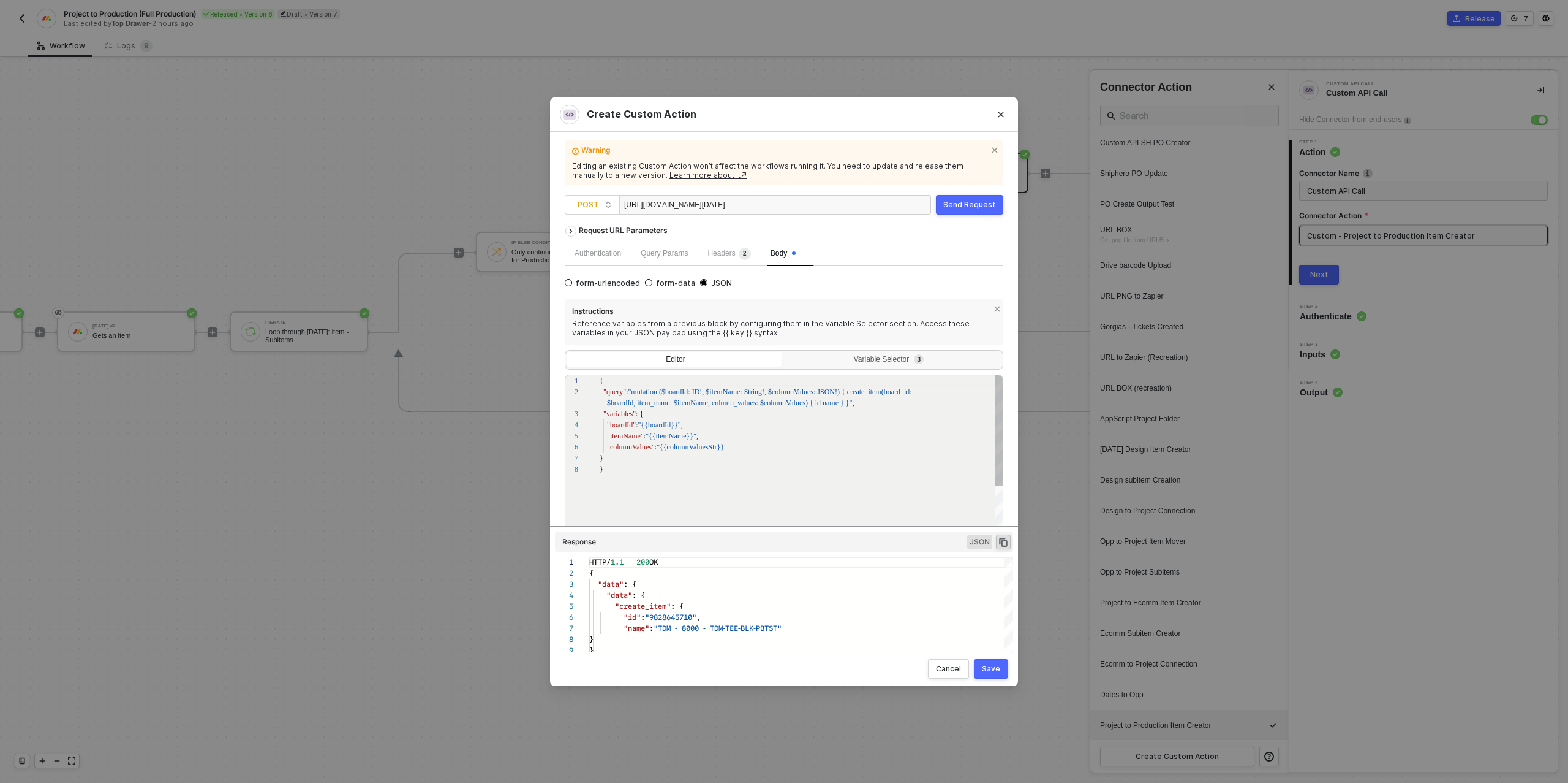
scroll to position [77, 0]
click at [961, 209] on div "Send Request" at bounding box center [970, 204] width 53 height 10
type textarea "HTTP/1.1 200 OK { "data": { "data": null, "errors": [ { "message": "Internal se…"
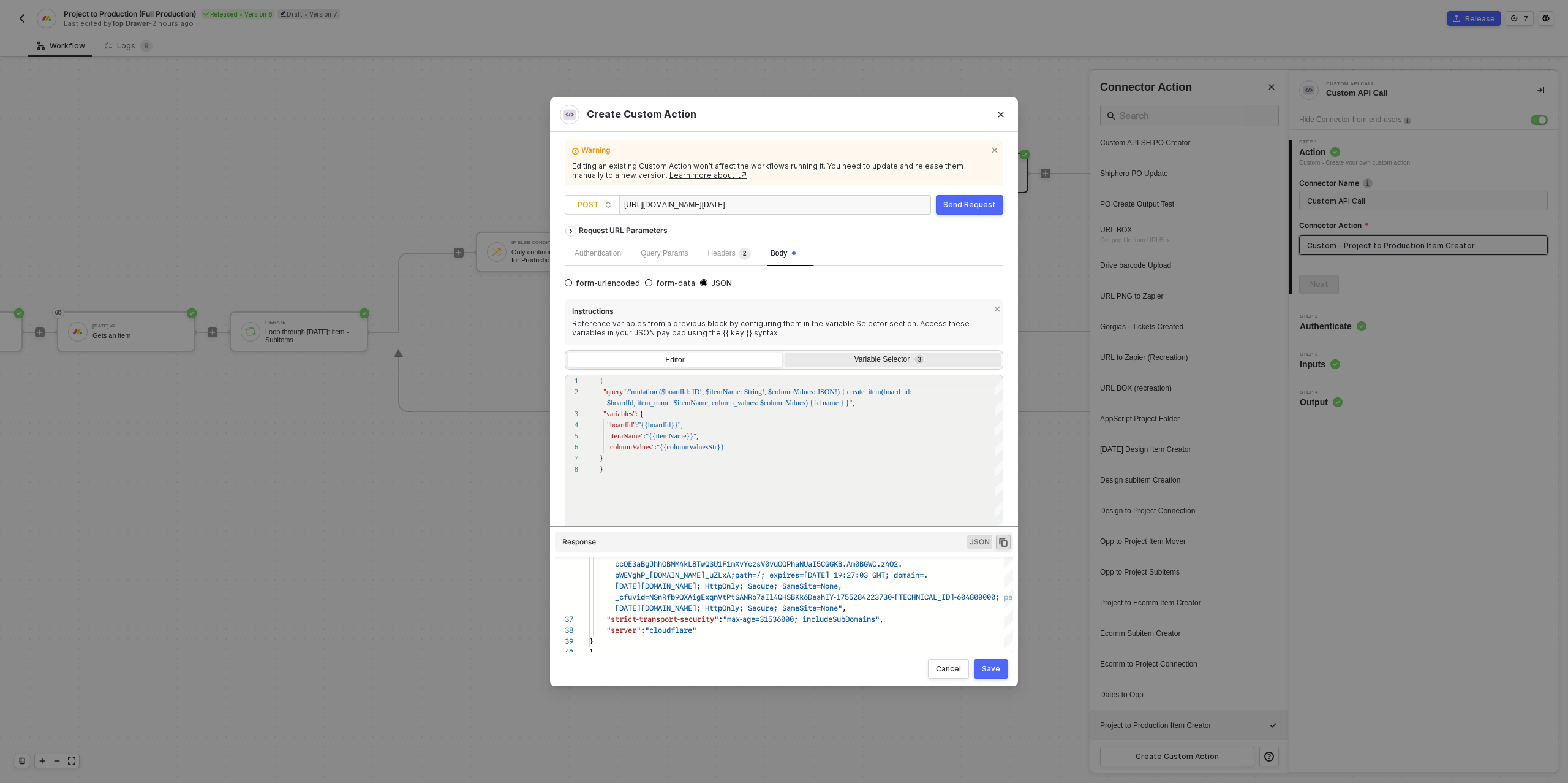
click at [843, 359] on div "Variable Selector 3" at bounding box center [892, 360] width 199 height 10
click at [785, 352] on input "Variable Selector 3" at bounding box center [785, 352] width 0 height 0
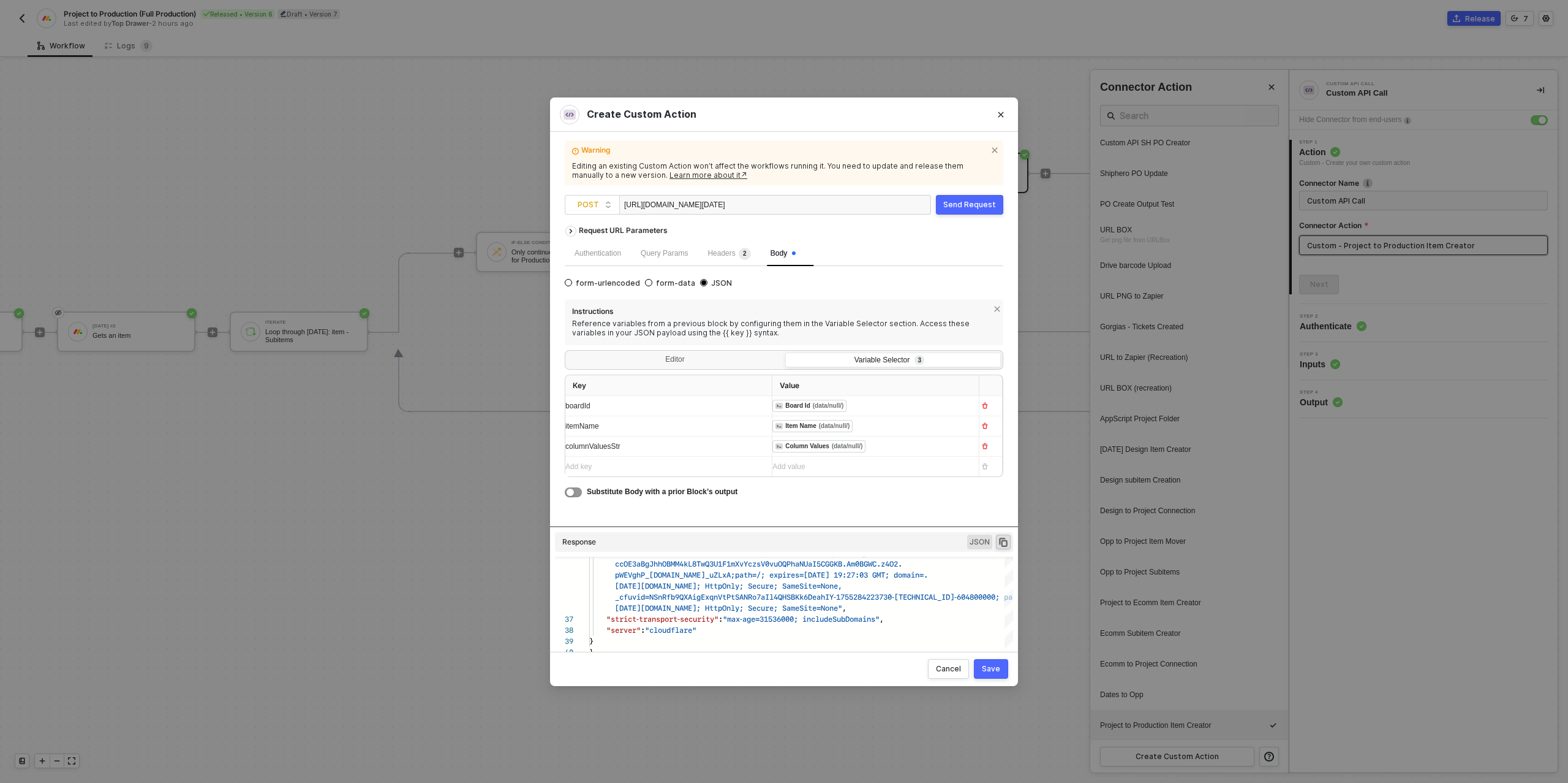
click at [893, 444] on div "﻿ ﻿ Column Values (data/null/) ﻿" at bounding box center [871, 447] width 197 height 13
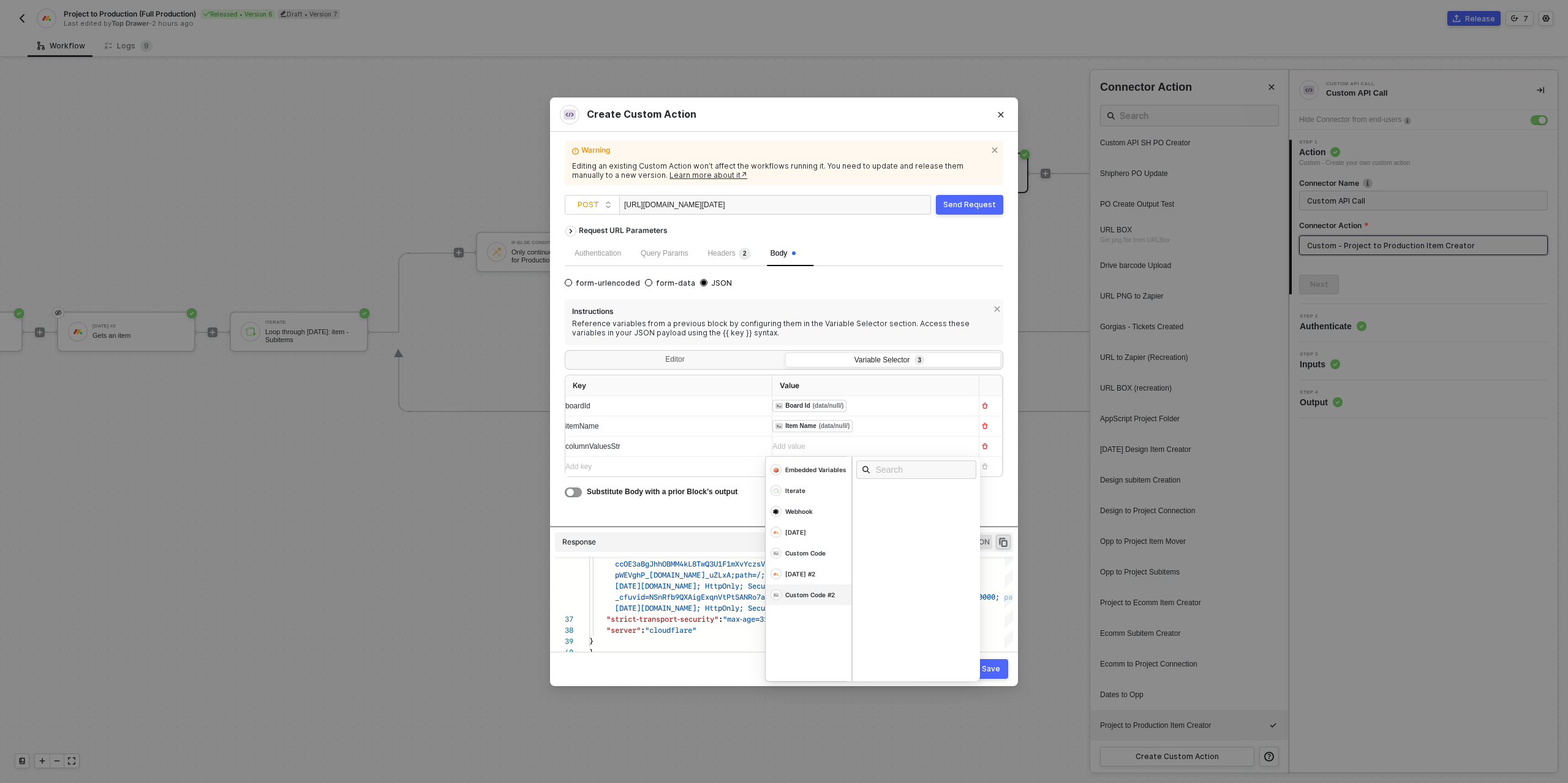
click at [818, 474] on div "Custom Code #2" at bounding box center [816, 470] width 62 height 9
click at [891, 602] on div "Column Values" at bounding box center [888, 602] width 50 height 9
click at [647, 504] on div "Request URL Parameters Authentication Query Params Headers 2 Body form-urlencod…" at bounding box center [784, 373] width 439 height 307
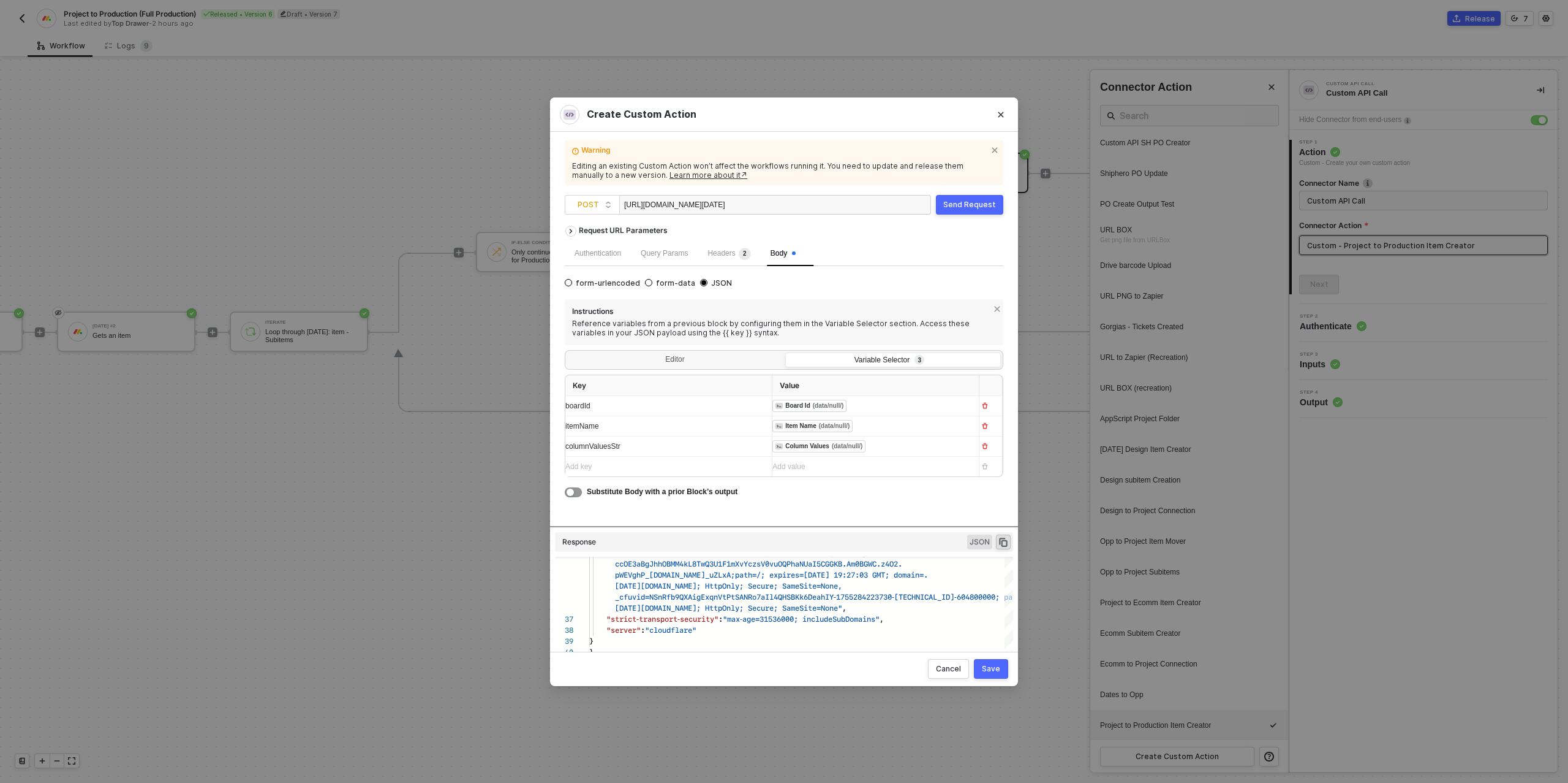
click at [997, 669] on div "Save" at bounding box center [991, 669] width 18 height 10
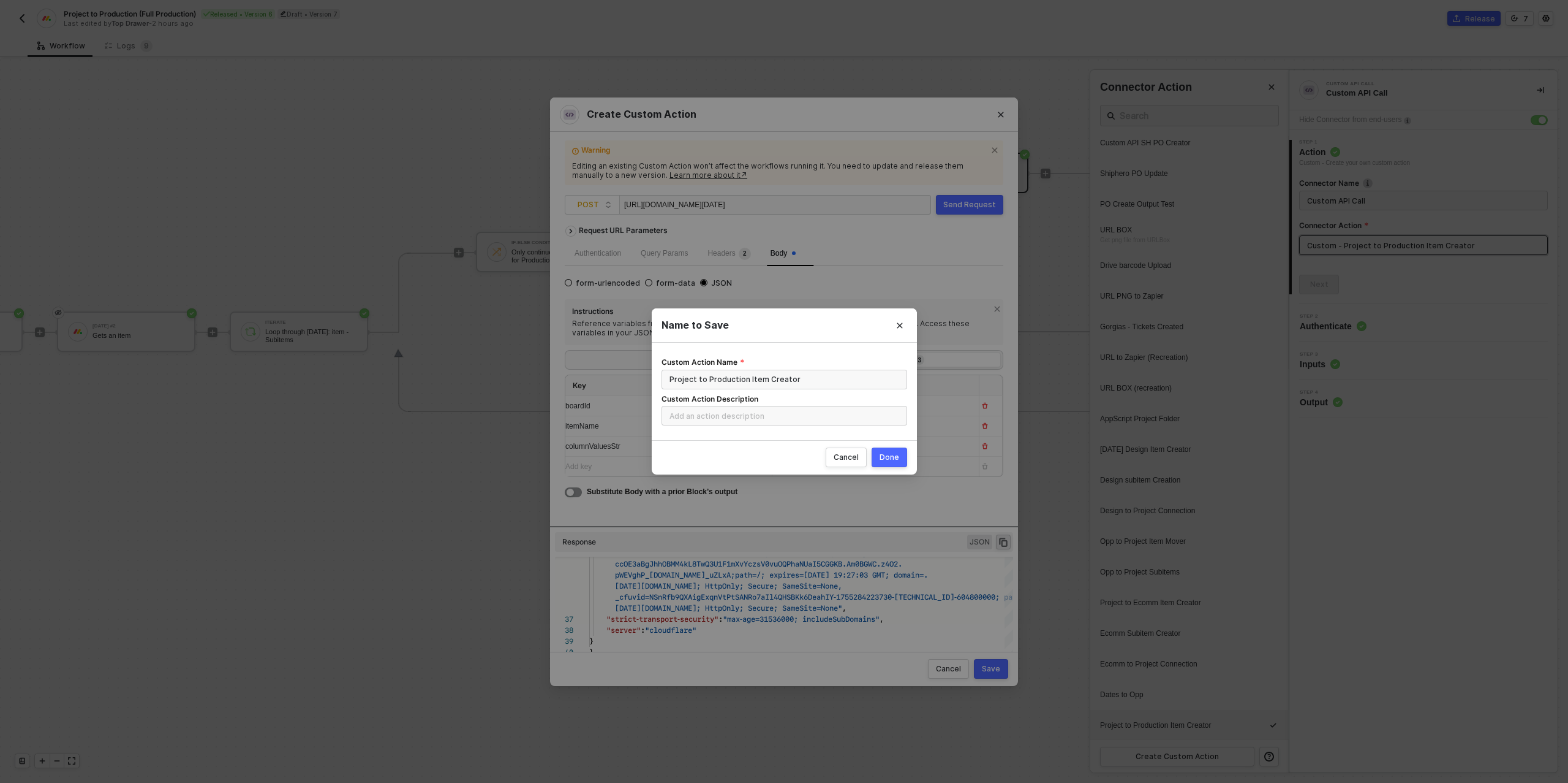
click at [897, 456] on div "Done" at bounding box center [889, 456] width 20 height 10
radio input "true"
radio input "false"
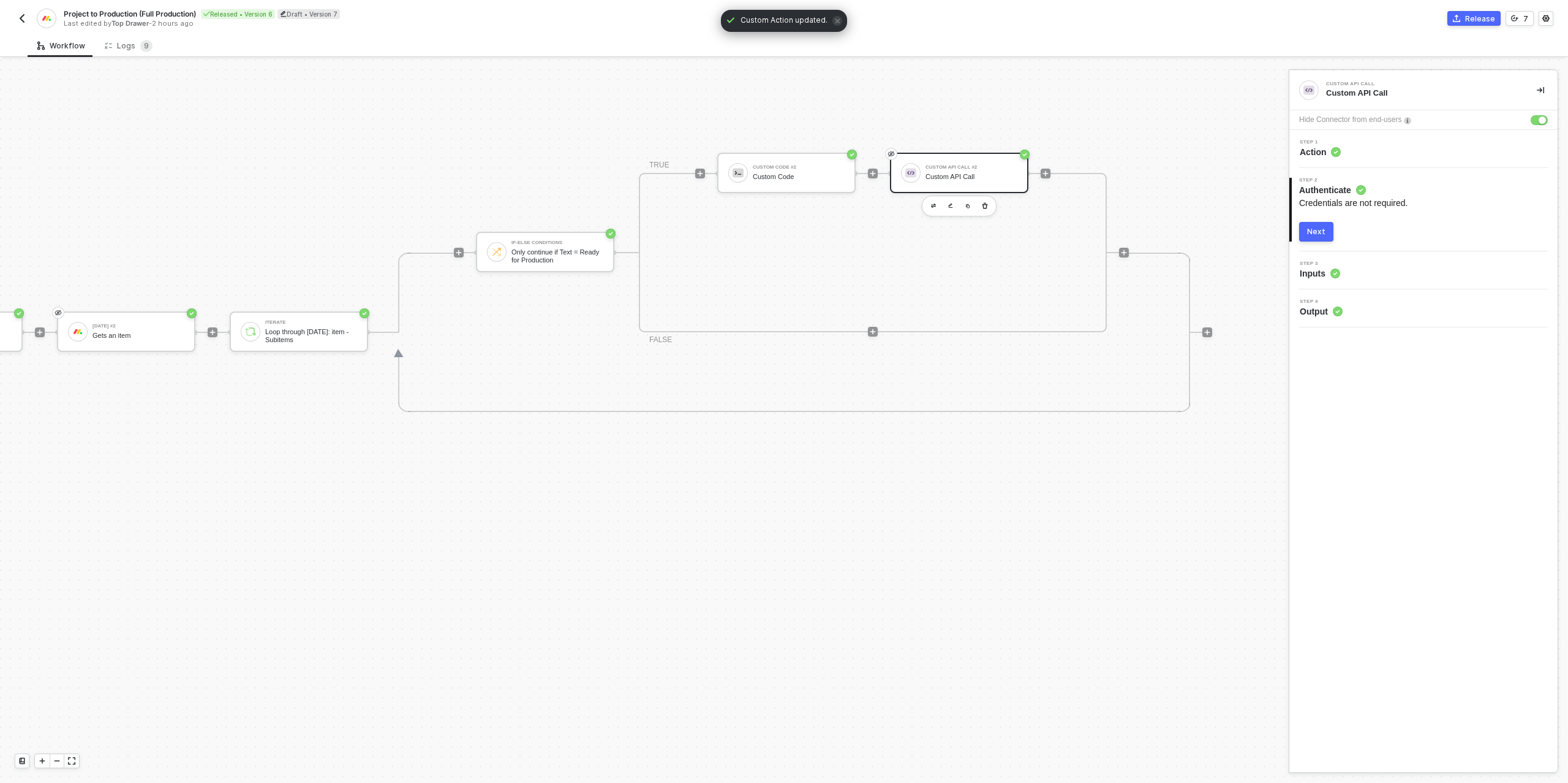
click at [1321, 232] on div "Next" at bounding box center [1316, 231] width 18 height 10
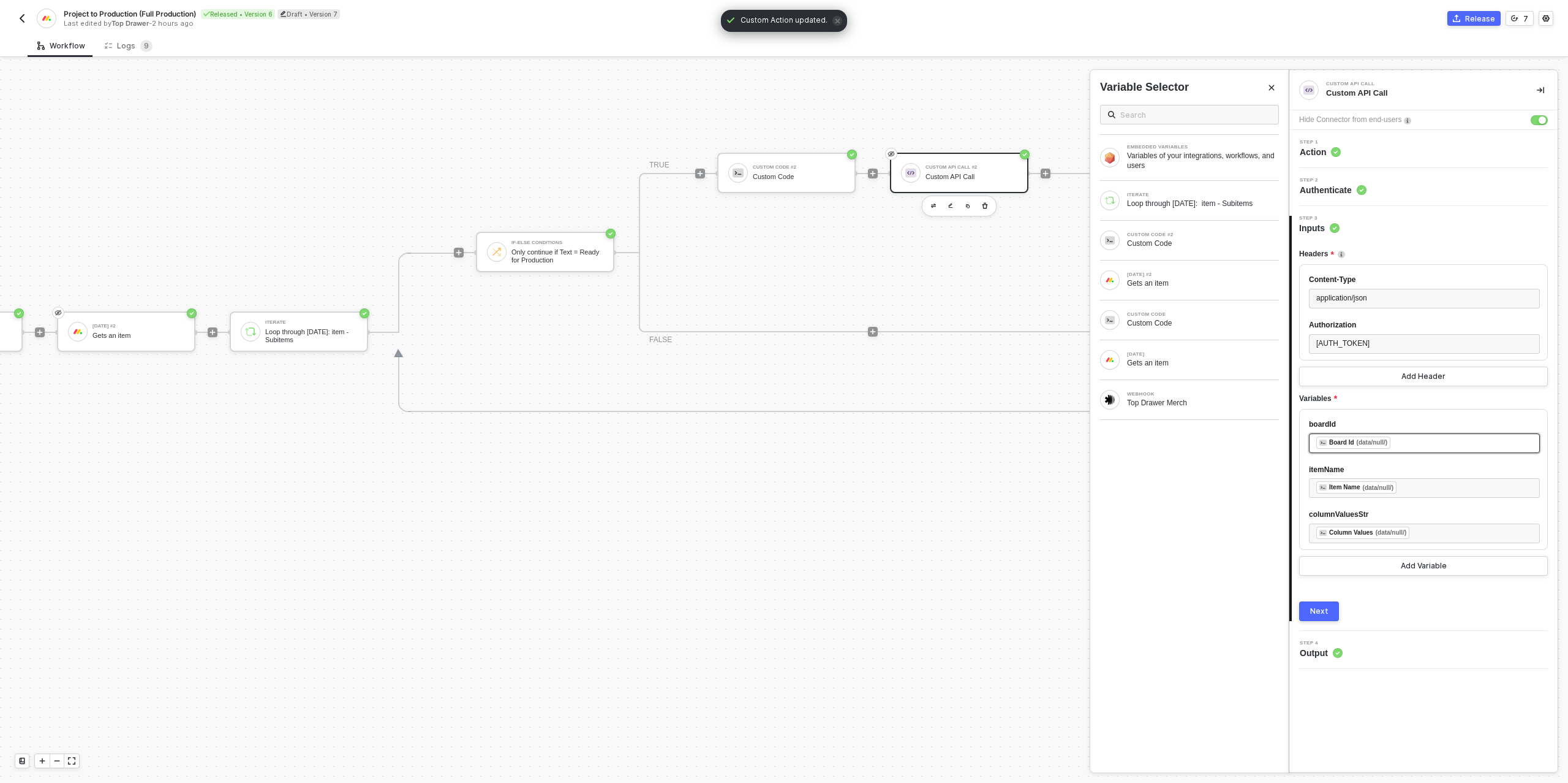
click at [1402, 450] on div "﻿ ﻿ Board Id (data/null/) ﻿" at bounding box center [1424, 443] width 216 height 13
click at [1165, 244] on div "Custom Code" at bounding box center [1203, 243] width 152 height 10
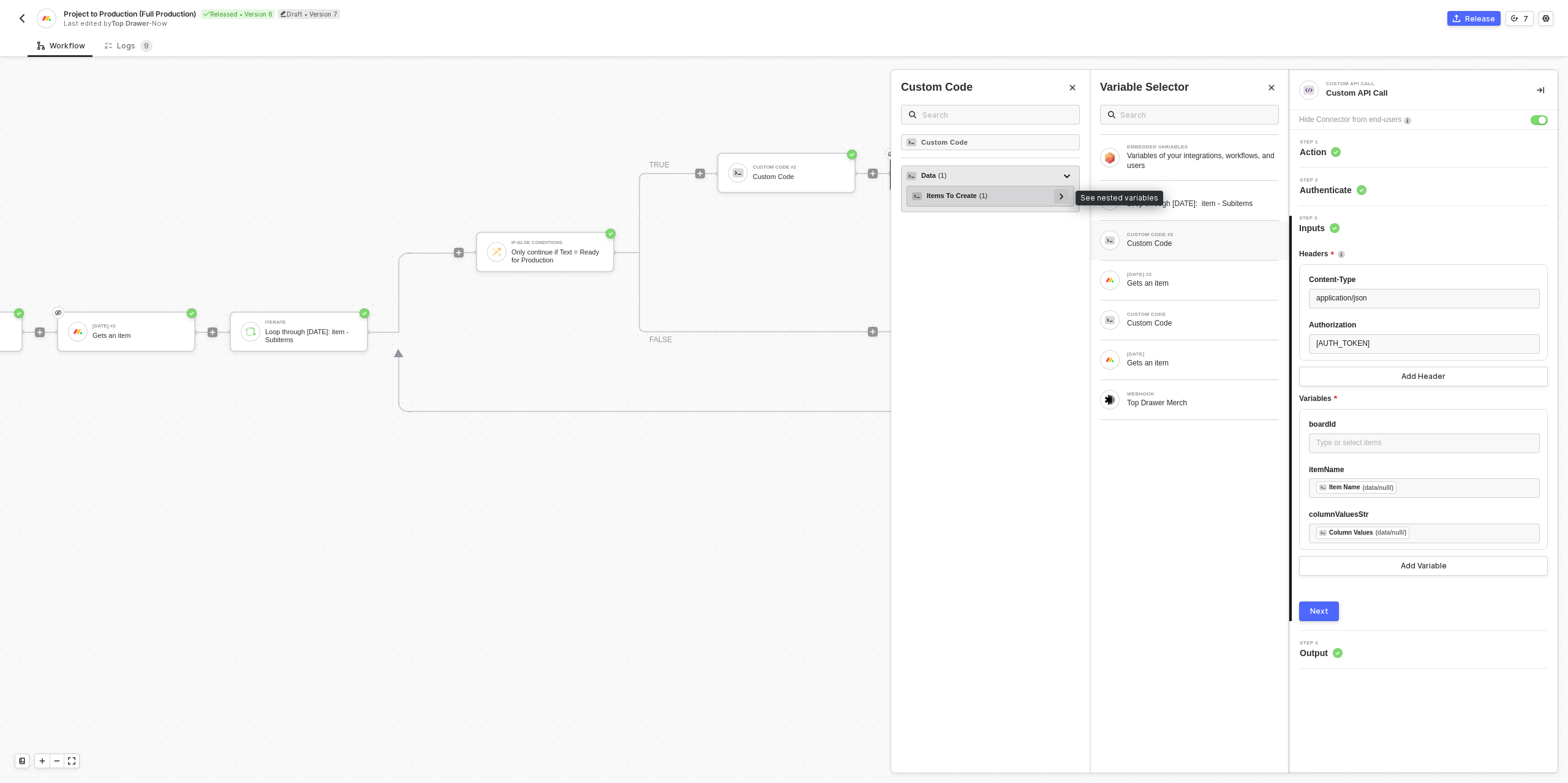
click at [1063, 194] on icon at bounding box center [1061, 196] width 4 height 6
click at [1059, 216] on div at bounding box center [1056, 216] width 6 height 13
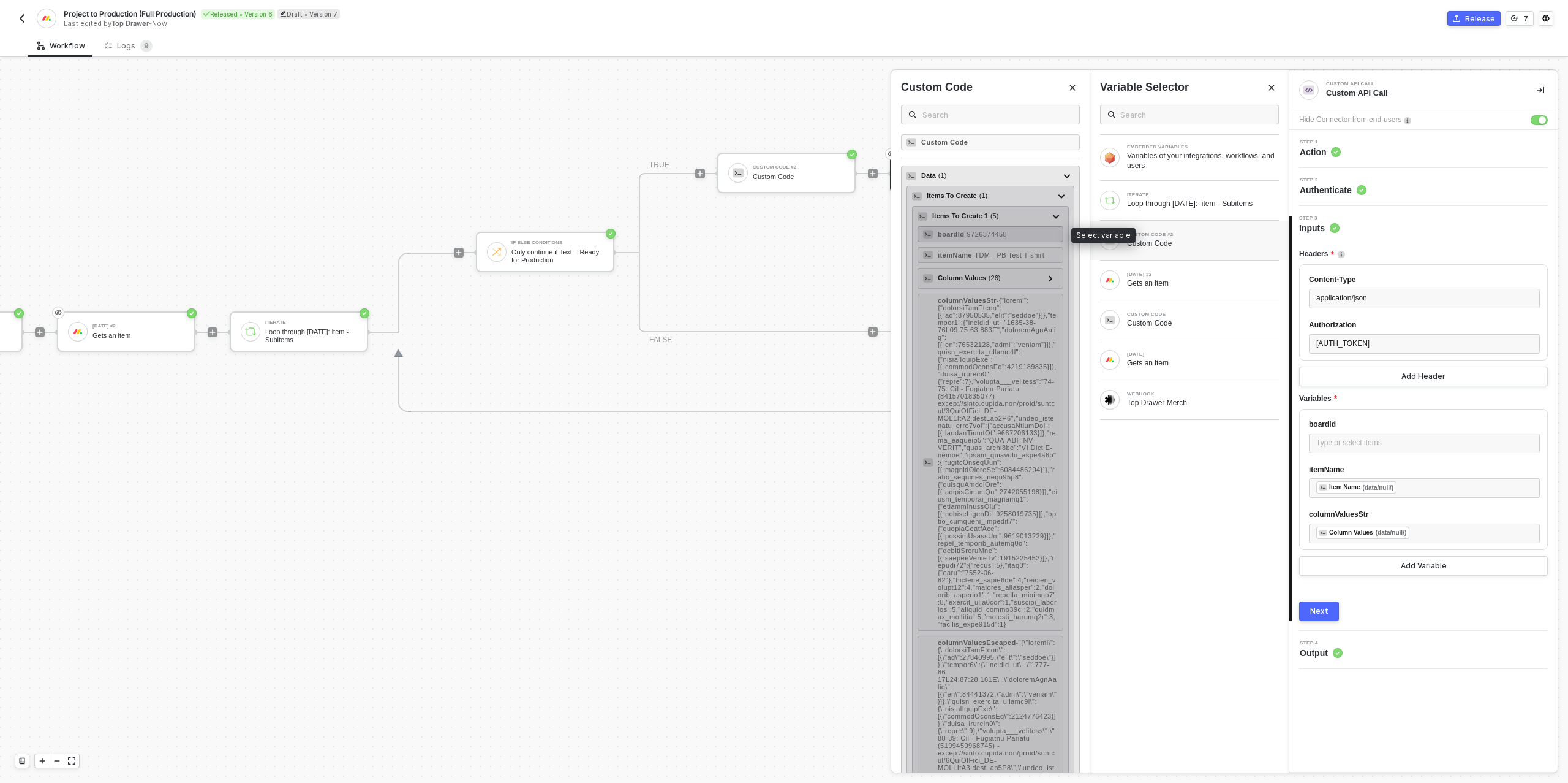
click at [1003, 235] on span "- 9726374458" at bounding box center [986, 234] width 43 height 7
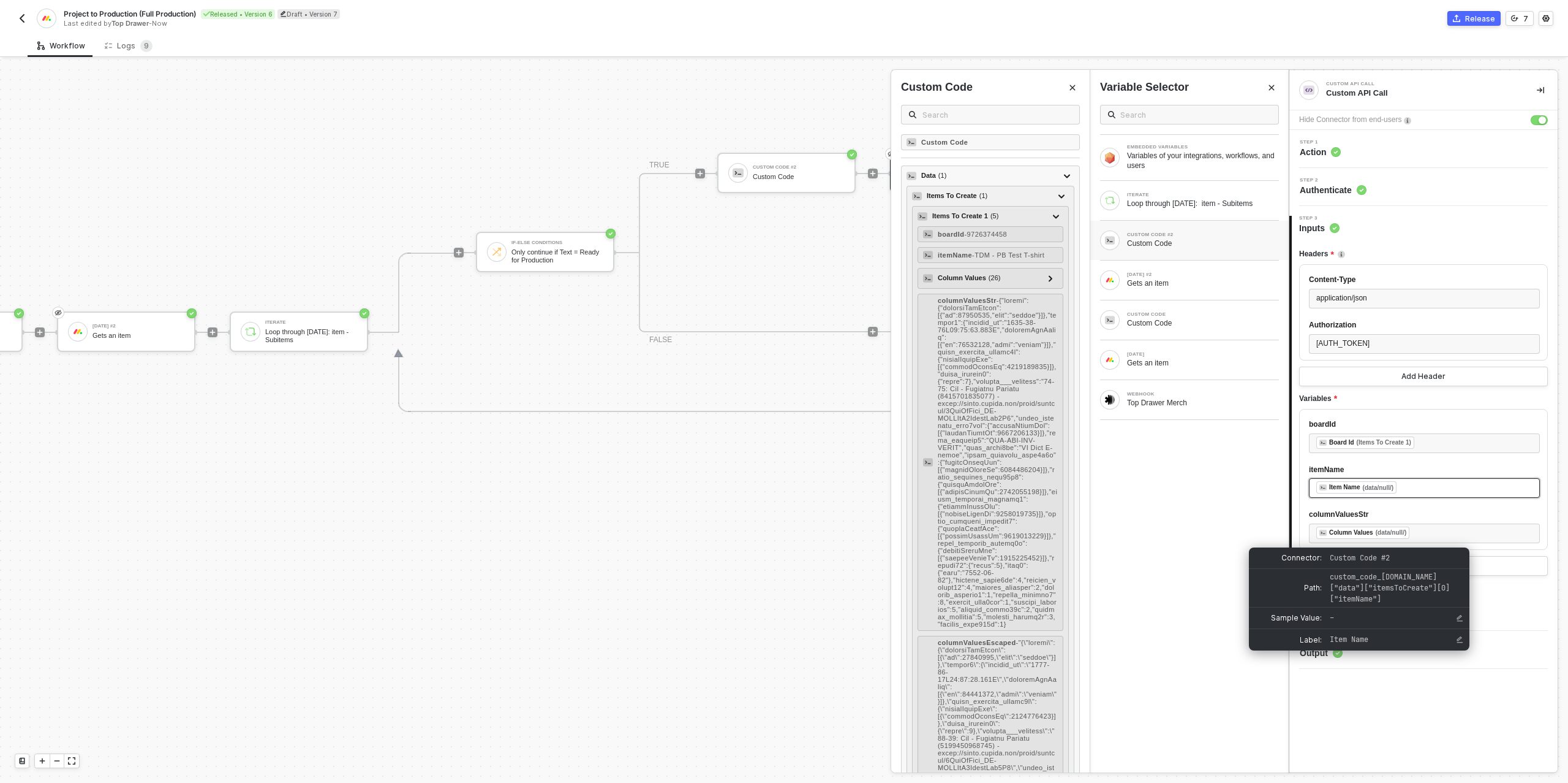
click at [1418, 495] on div "﻿ ﻿ Item Name (data/null/) ﻿" at bounding box center [1424, 488] width 216 height 13
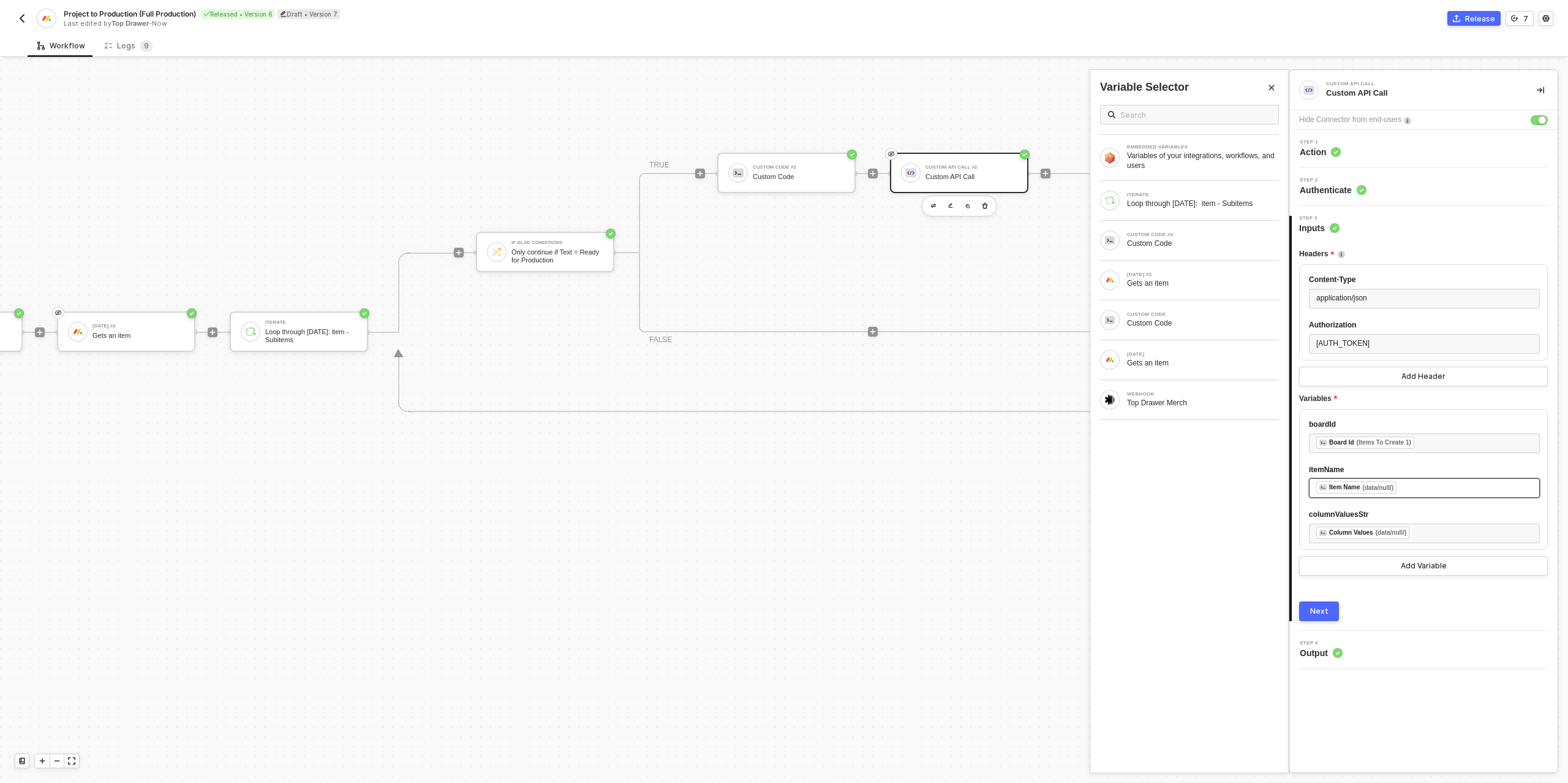
click at [1418, 495] on div "﻿ ﻿ Item Name (data/null/) ﻿" at bounding box center [1424, 488] width 216 height 13
click at [1179, 244] on div "Custom Code" at bounding box center [1203, 243] width 152 height 10
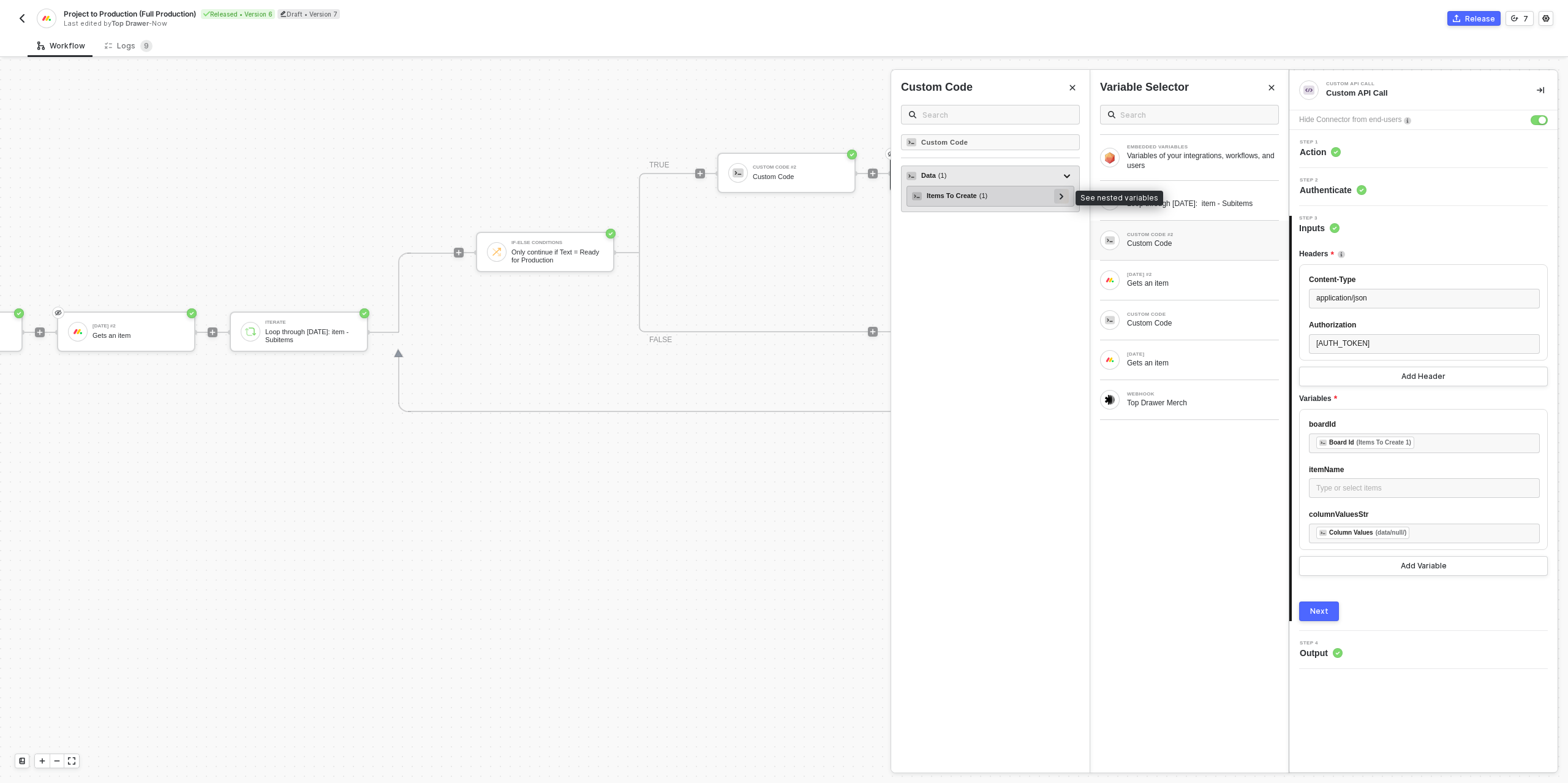
click at [1062, 197] on icon at bounding box center [1062, 196] width 4 height 6
click at [1053, 215] on div at bounding box center [1056, 216] width 6 height 13
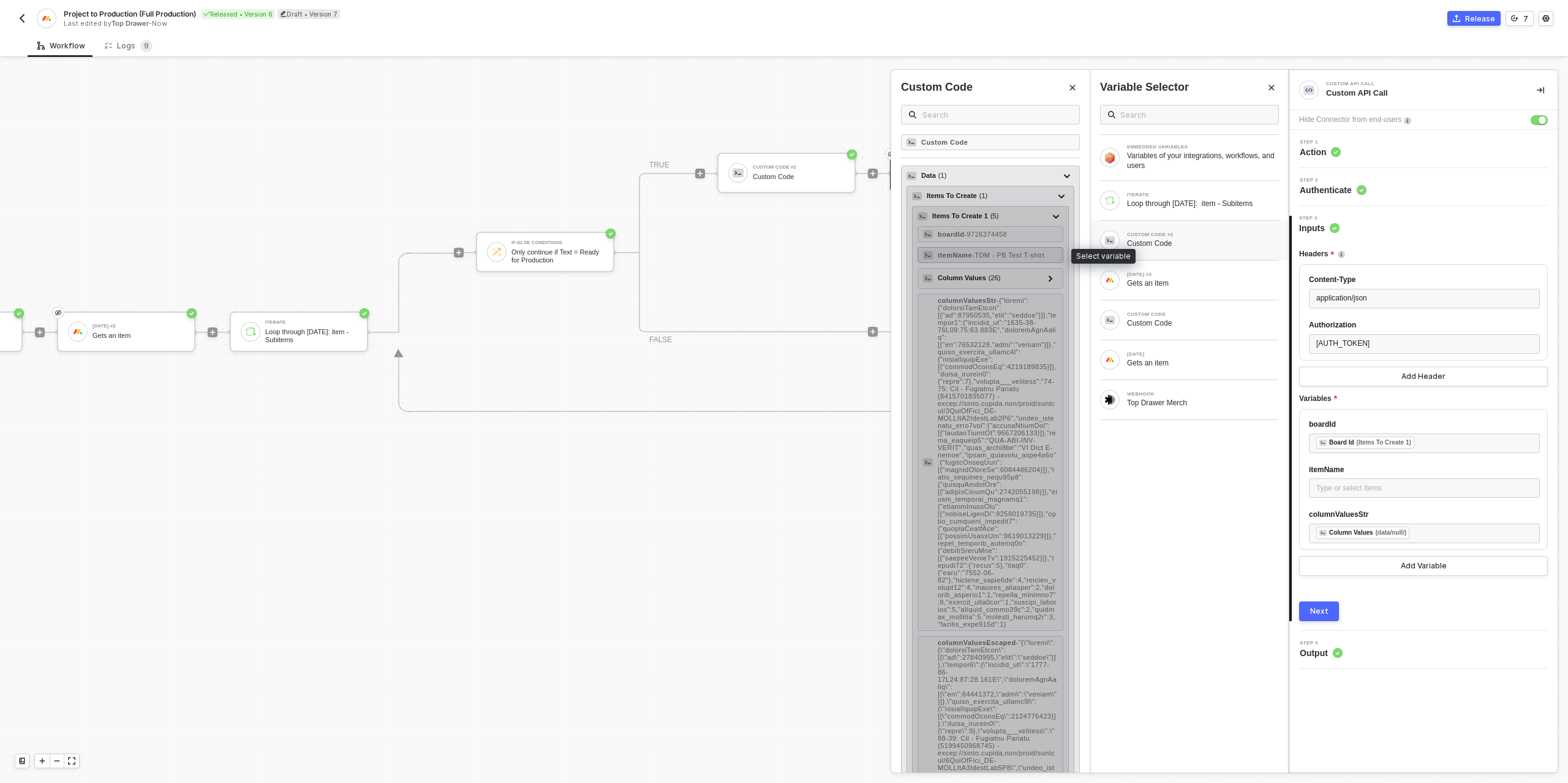
click at [1031, 253] on span "- TDM - PB Test T-shirt" at bounding box center [1008, 255] width 73 height 7
click at [1048, 275] on div at bounding box center [1050, 277] width 6 height 13
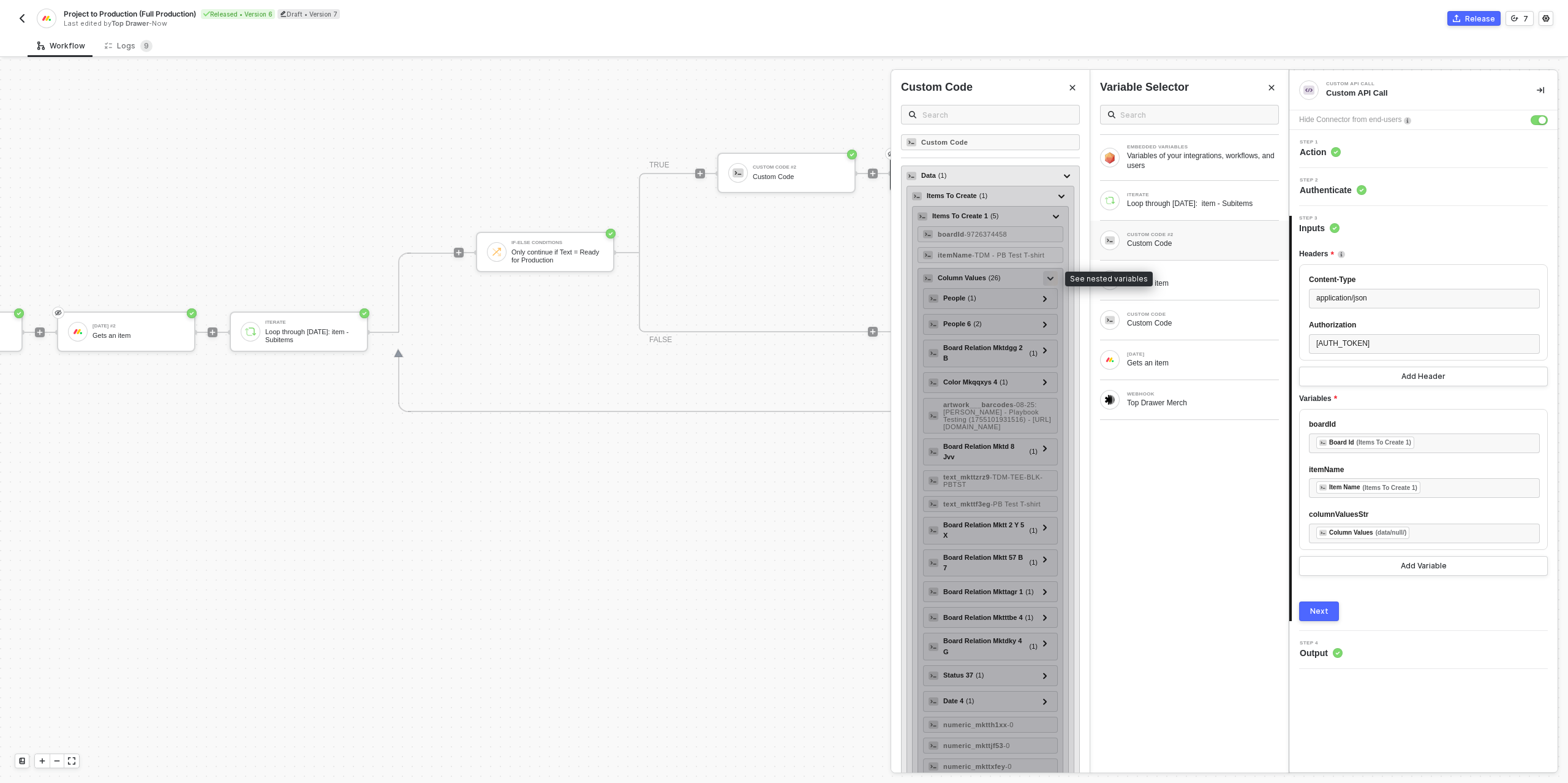
click at [1048, 277] on icon at bounding box center [1050, 279] width 6 height 4
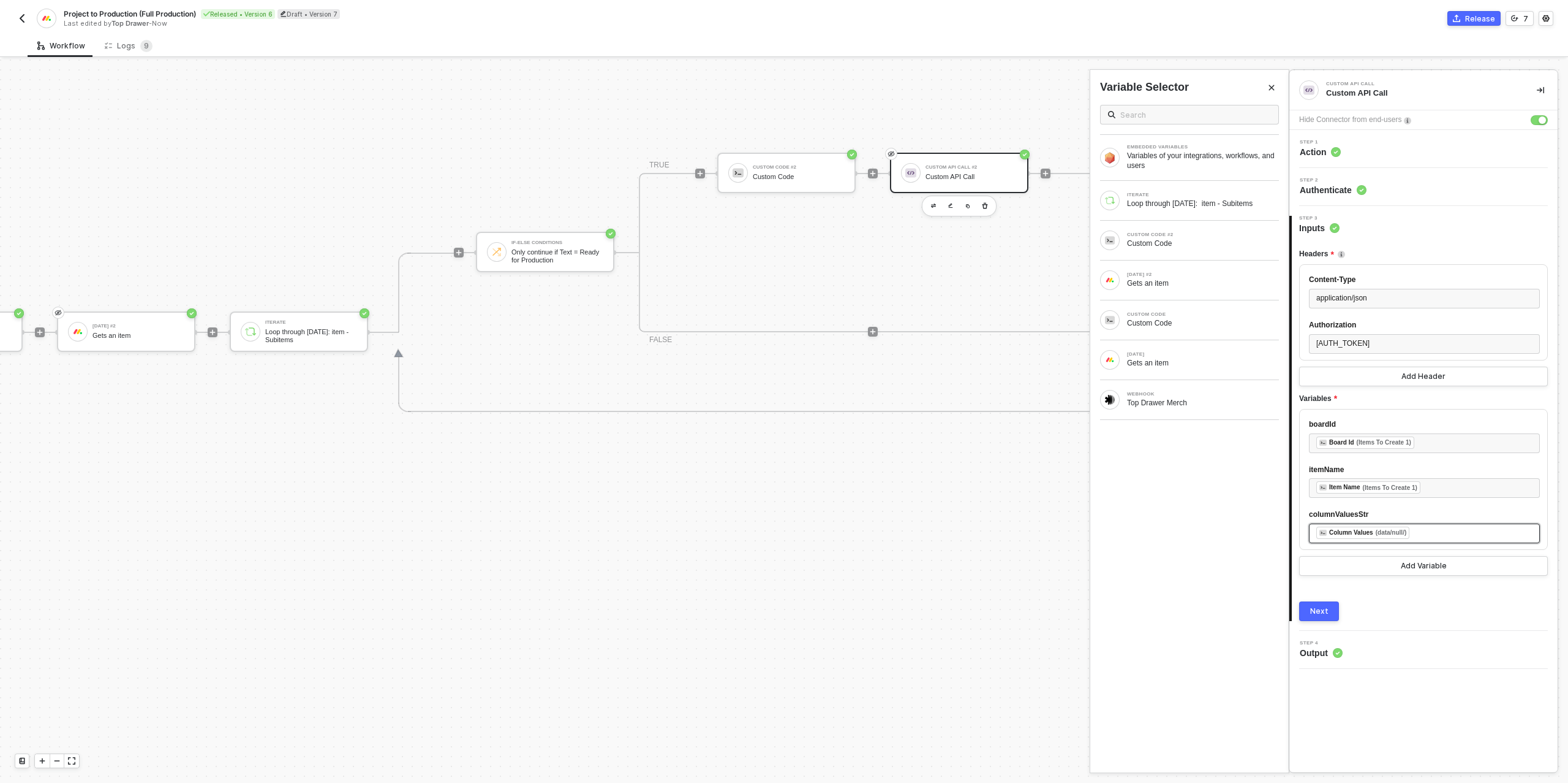
click at [1437, 540] on div "﻿ ﻿ Column Values (data/null/) ﻿" at bounding box center [1424, 533] width 216 height 13
click at [1195, 244] on div "Custom Code" at bounding box center [1203, 243] width 152 height 10
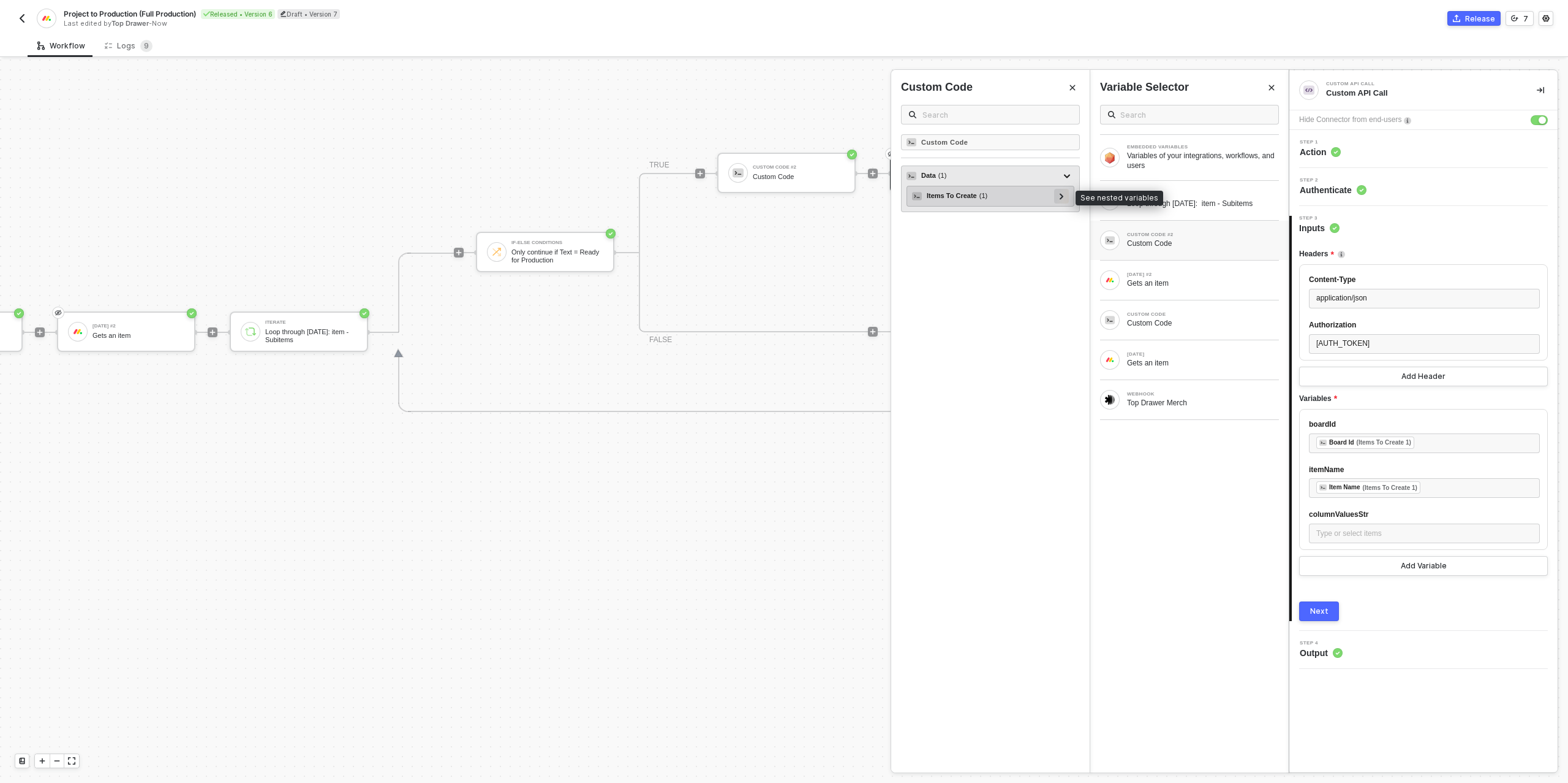
click at [1060, 194] on icon at bounding box center [1062, 196] width 4 height 6
click at [1058, 216] on icon at bounding box center [1055, 216] width 4 height 6
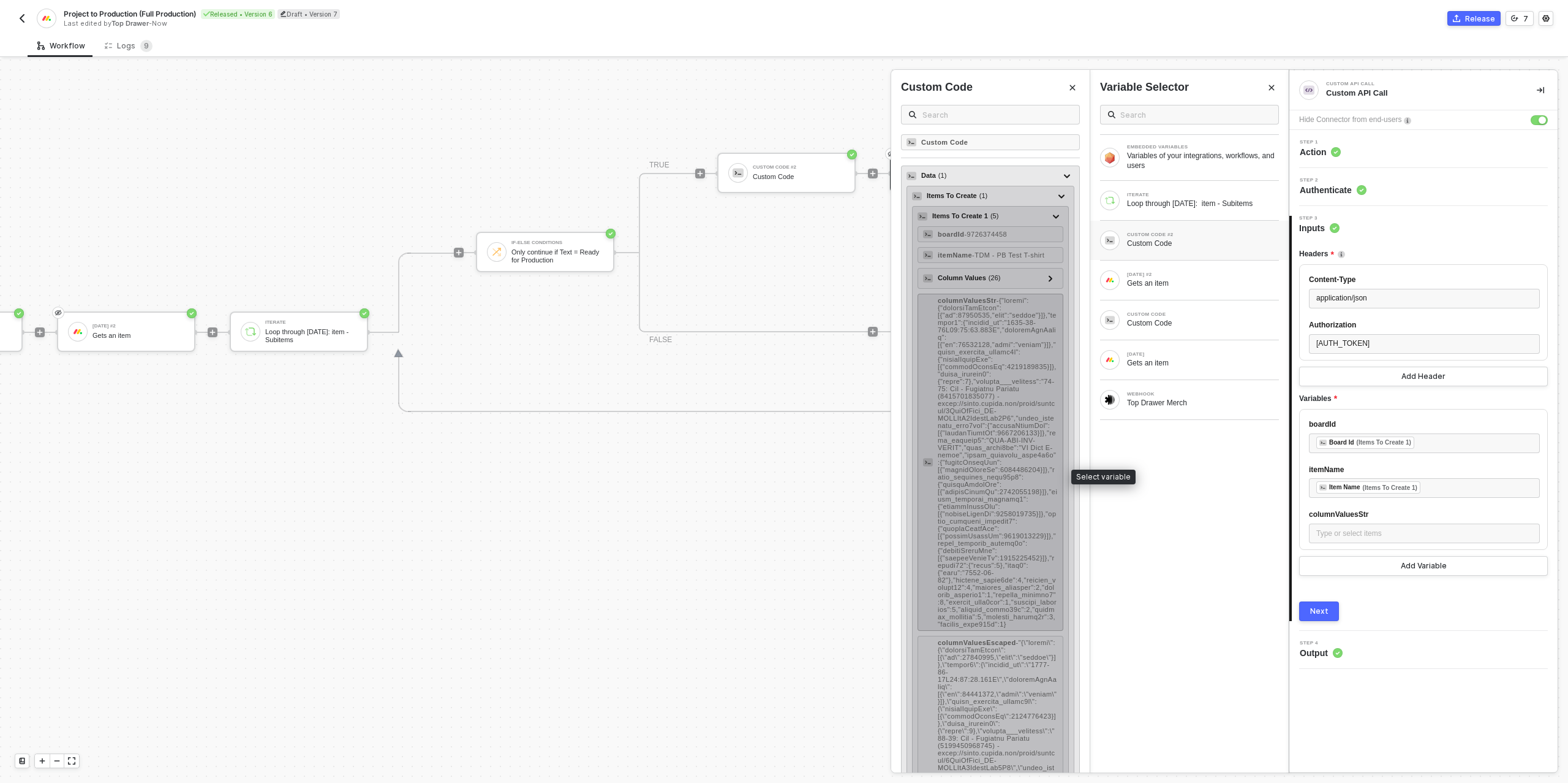
click at [1025, 352] on span "-" at bounding box center [997, 462] width 120 height 331
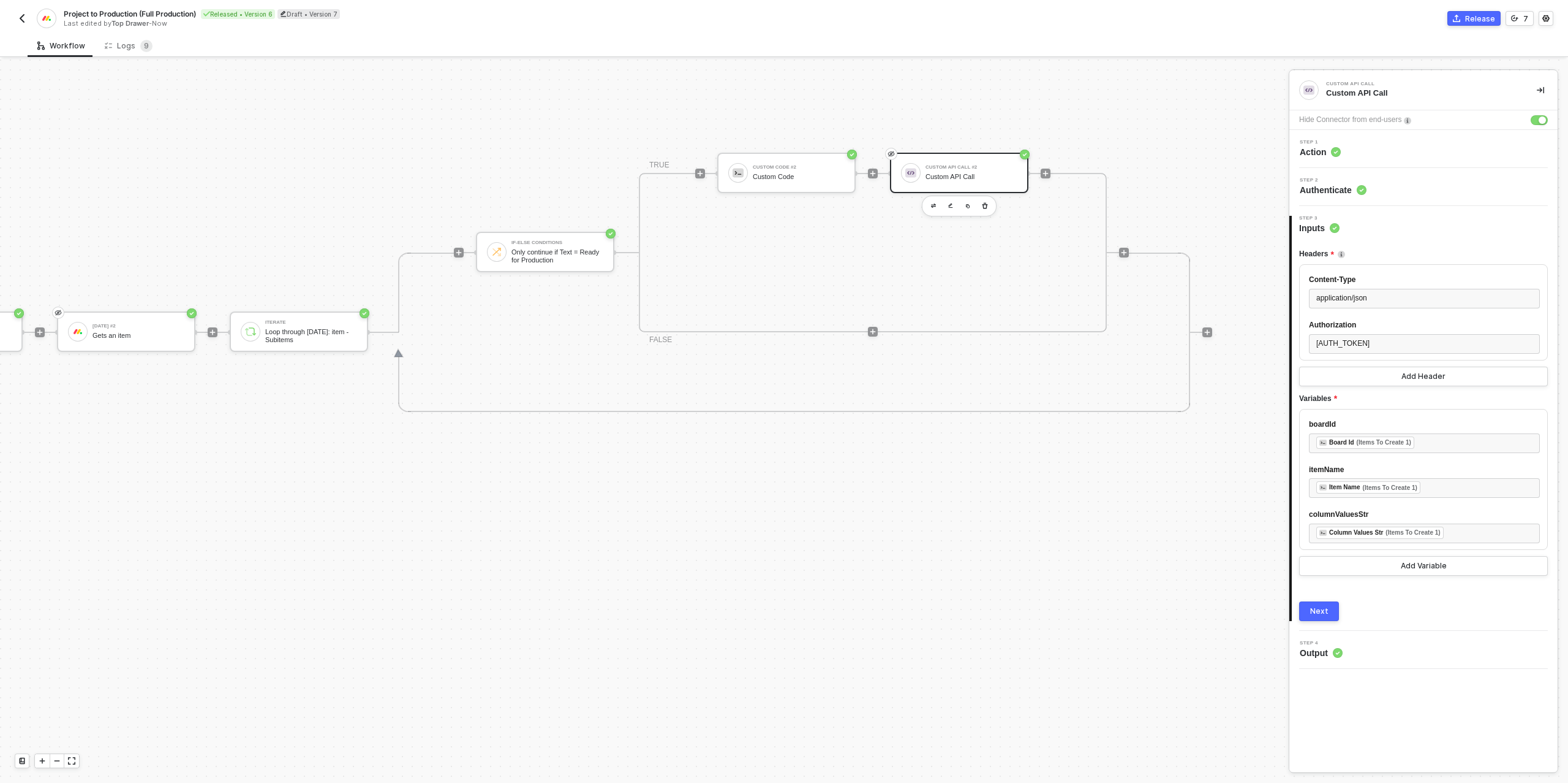
click at [1317, 616] on div "Next" at bounding box center [1319, 611] width 18 height 10
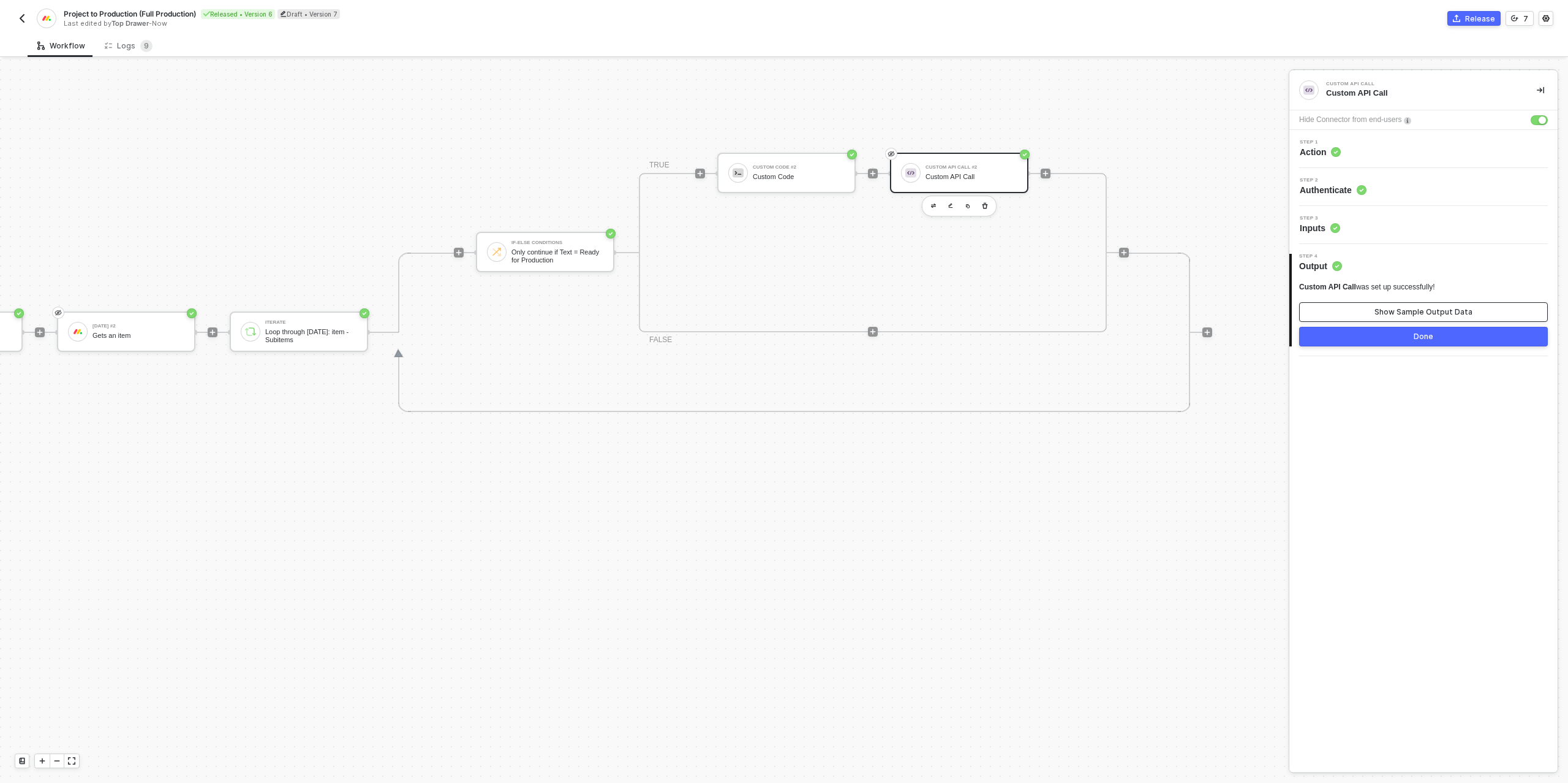
click at [1402, 313] on div "Show Sample Output Data" at bounding box center [1424, 311] width 98 height 10
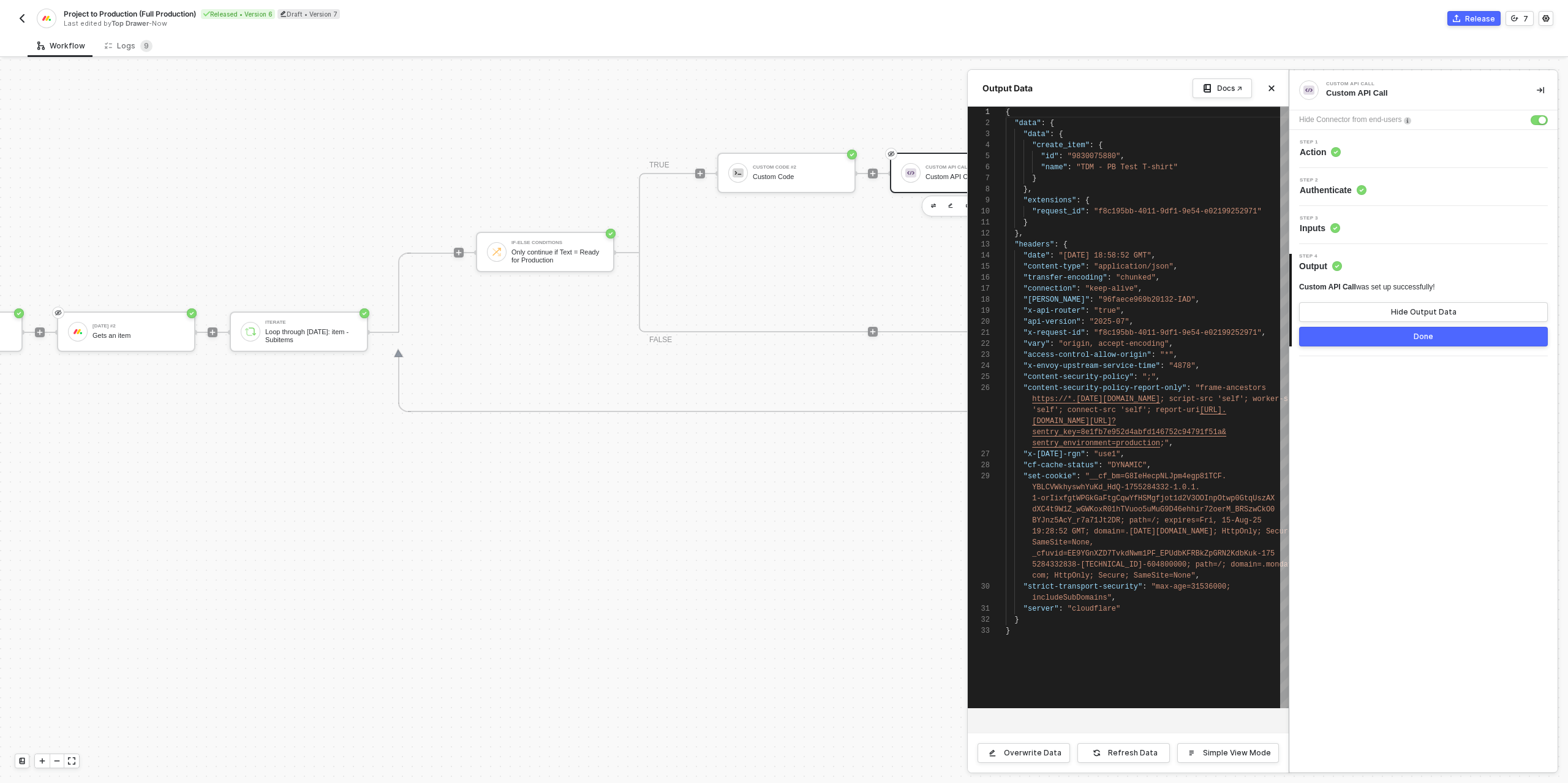
scroll to position [110, 0]
click at [1396, 334] on button "Done" at bounding box center [1423, 336] width 249 height 20
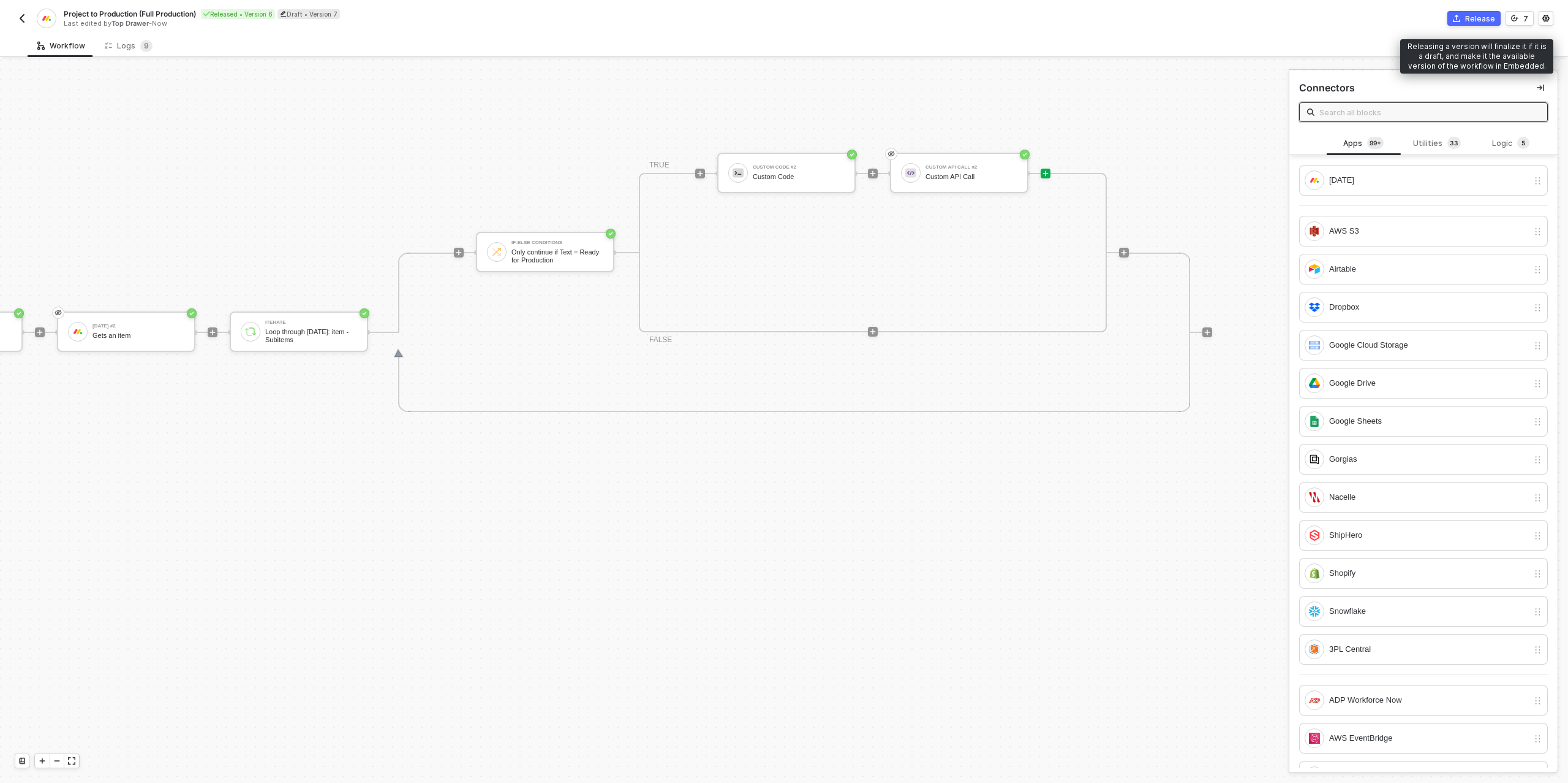
click at [1477, 15] on div "Release" at bounding box center [1480, 18] width 30 height 10
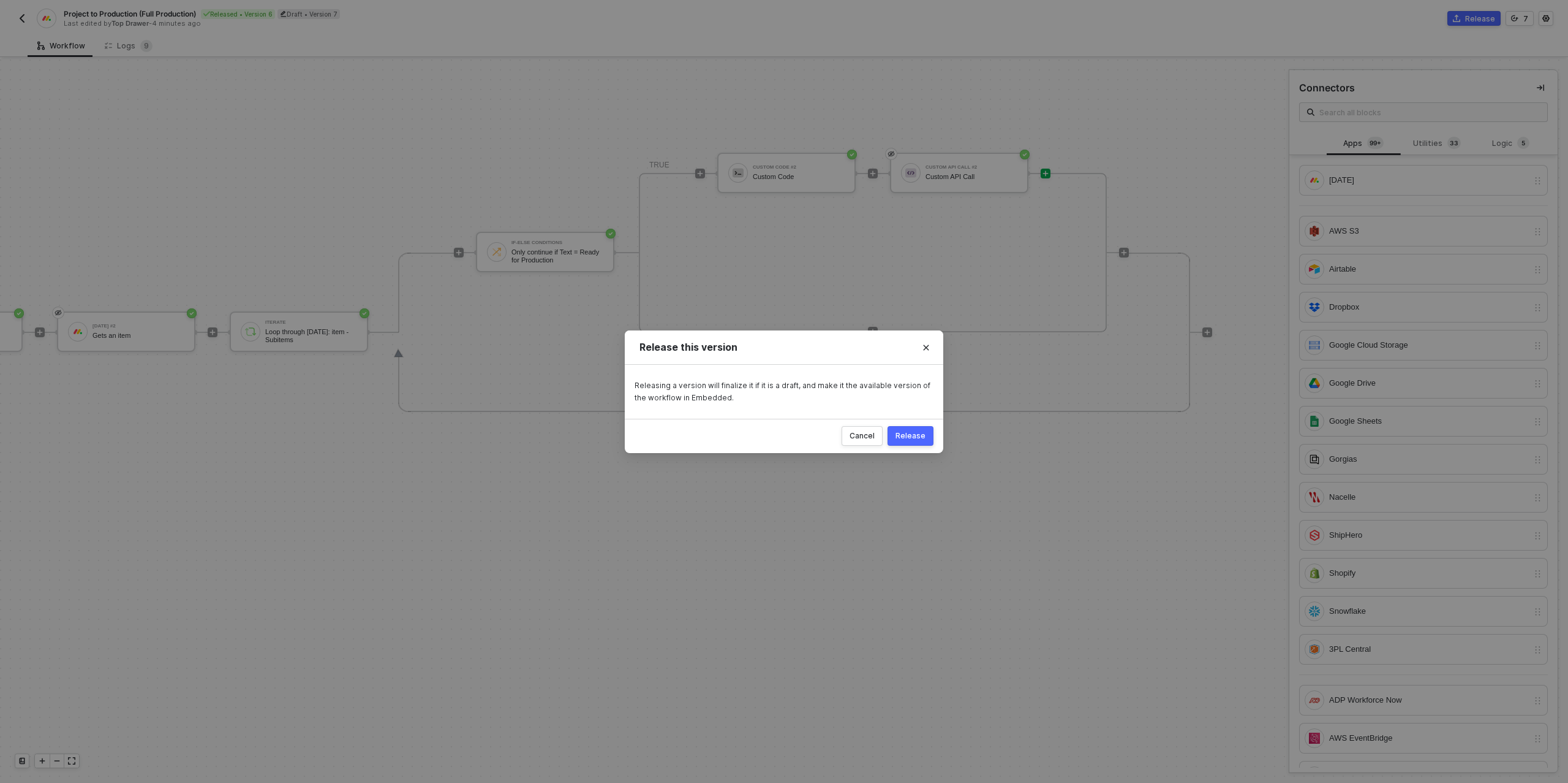
click at [917, 434] on div "Release" at bounding box center [910, 435] width 30 height 10
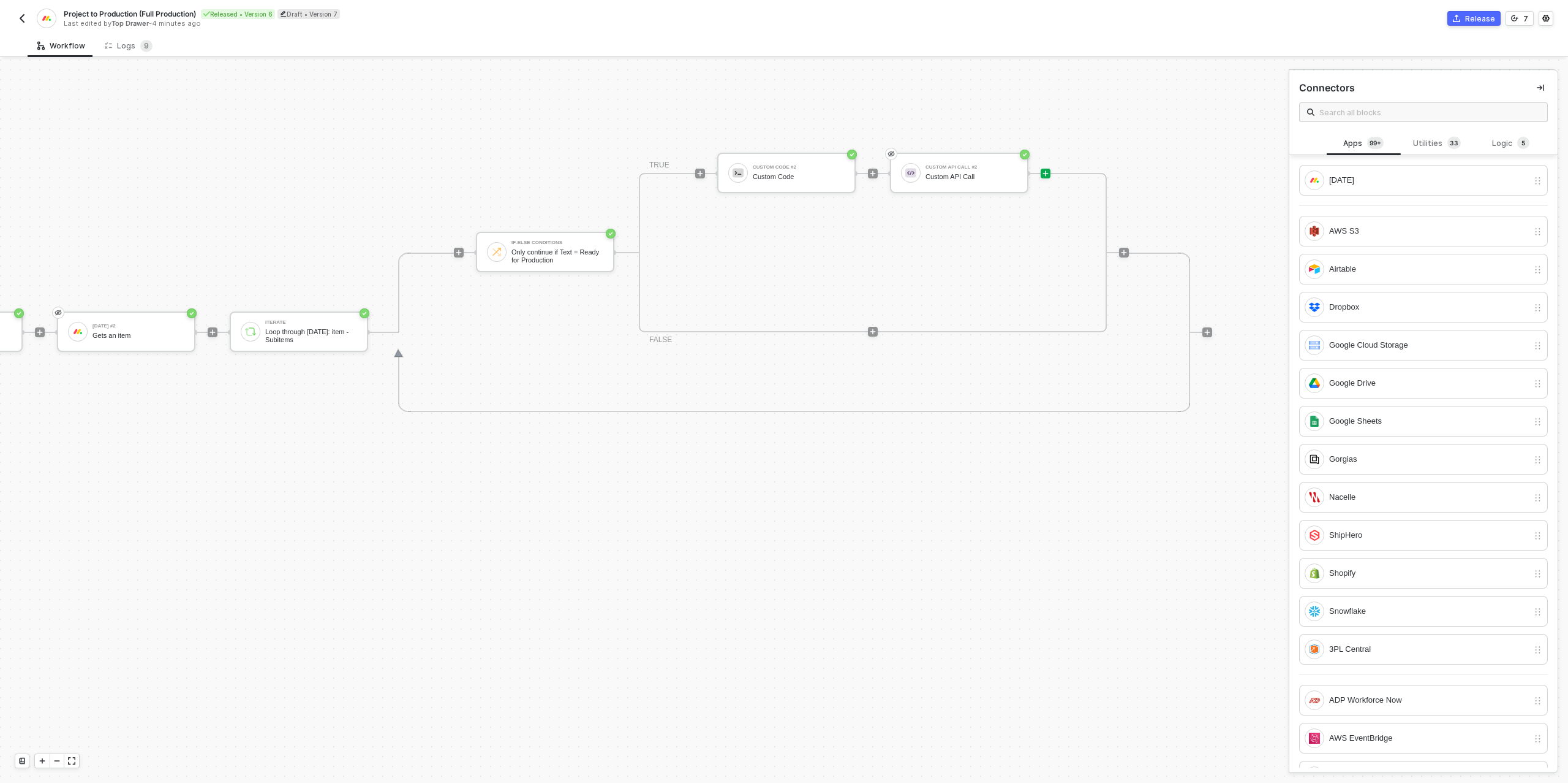
scroll to position [426, 197]
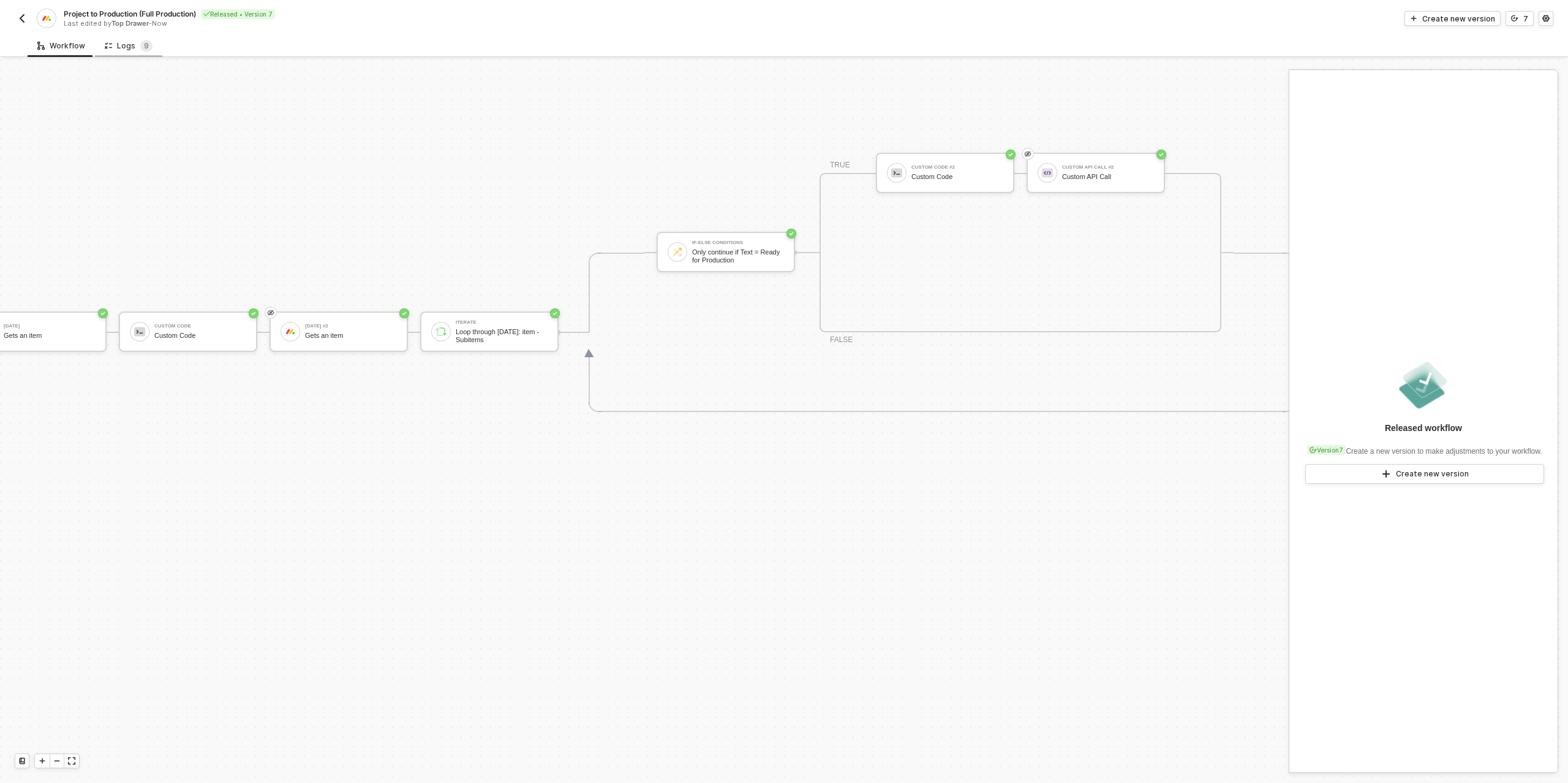
click at [134, 47] on div "Logs 9" at bounding box center [128, 45] width 48 height 12
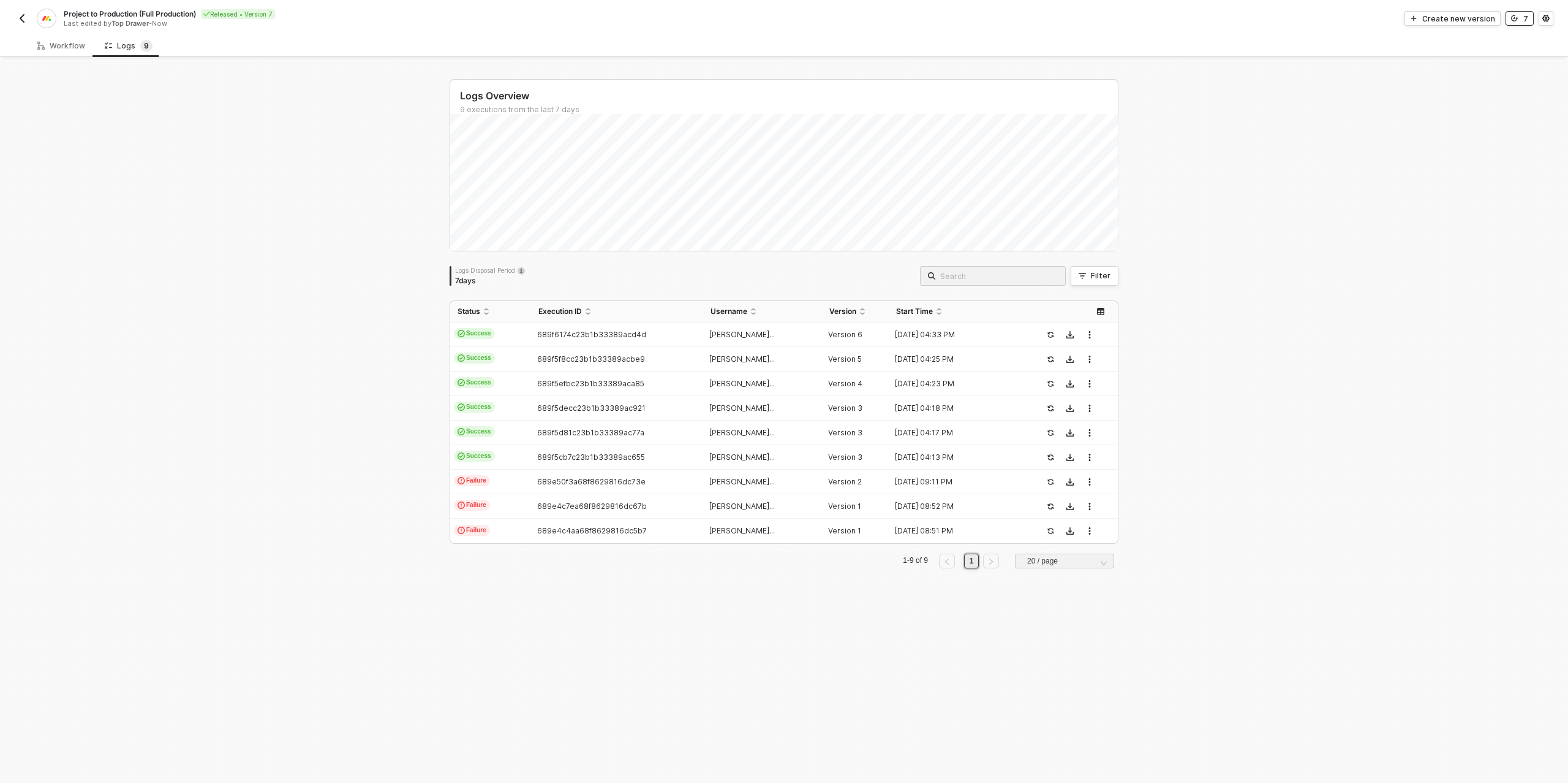
click at [1517, 18] on icon "icon-versioning" at bounding box center [1514, 18] width 7 height 7
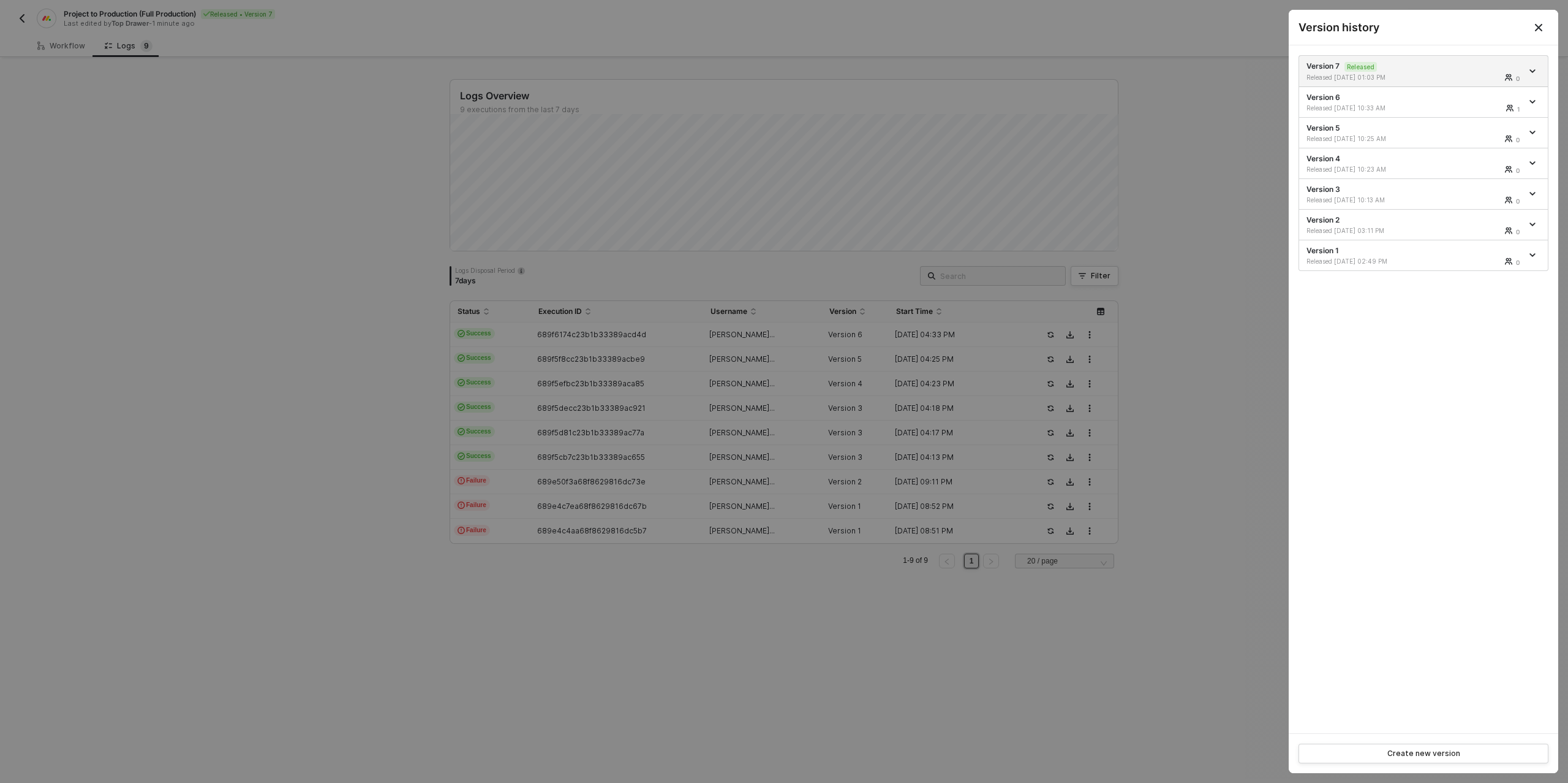
click at [1210, 95] on div at bounding box center [784, 391] width 1568 height 783
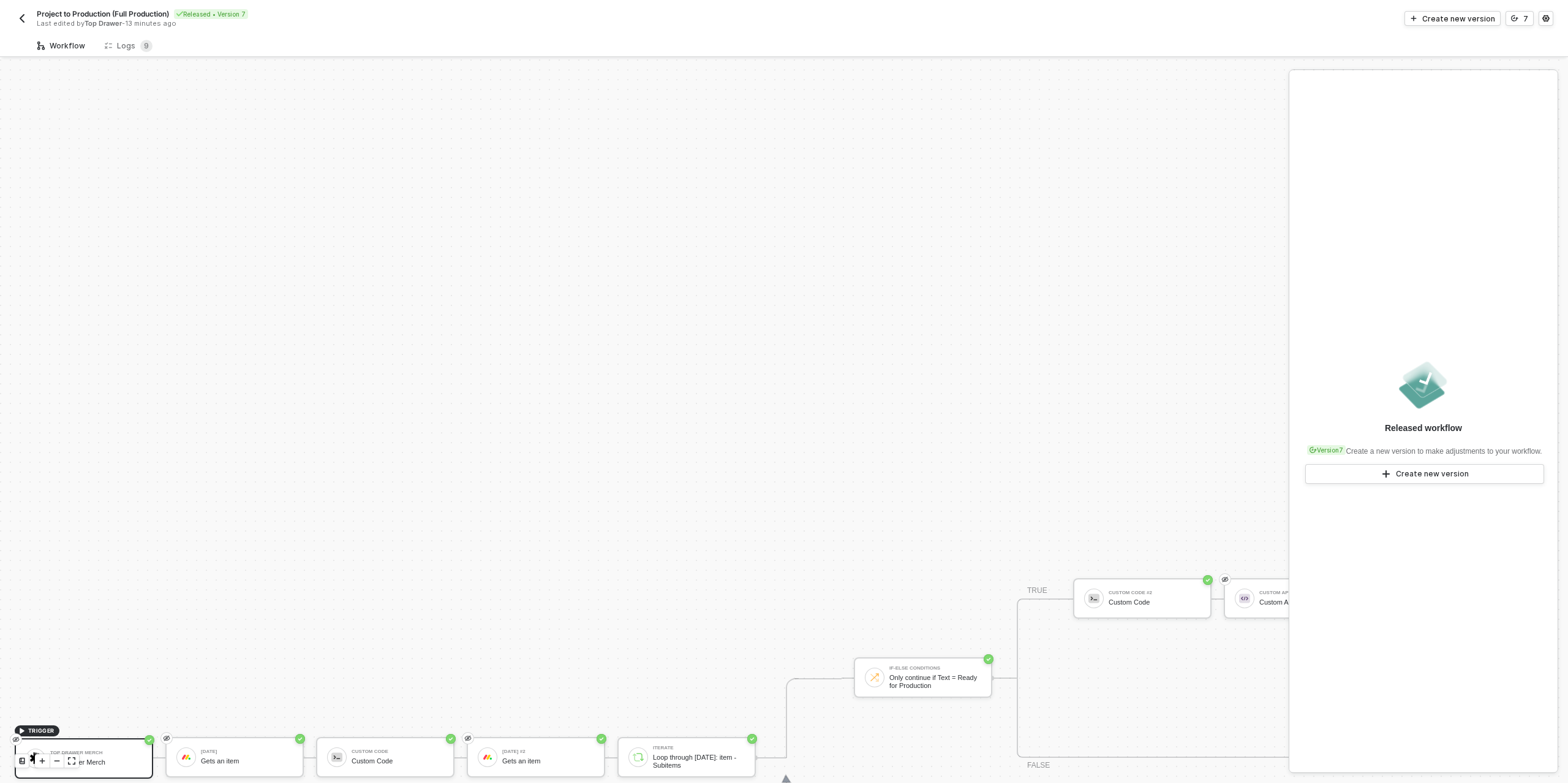
scroll to position [349, 0]
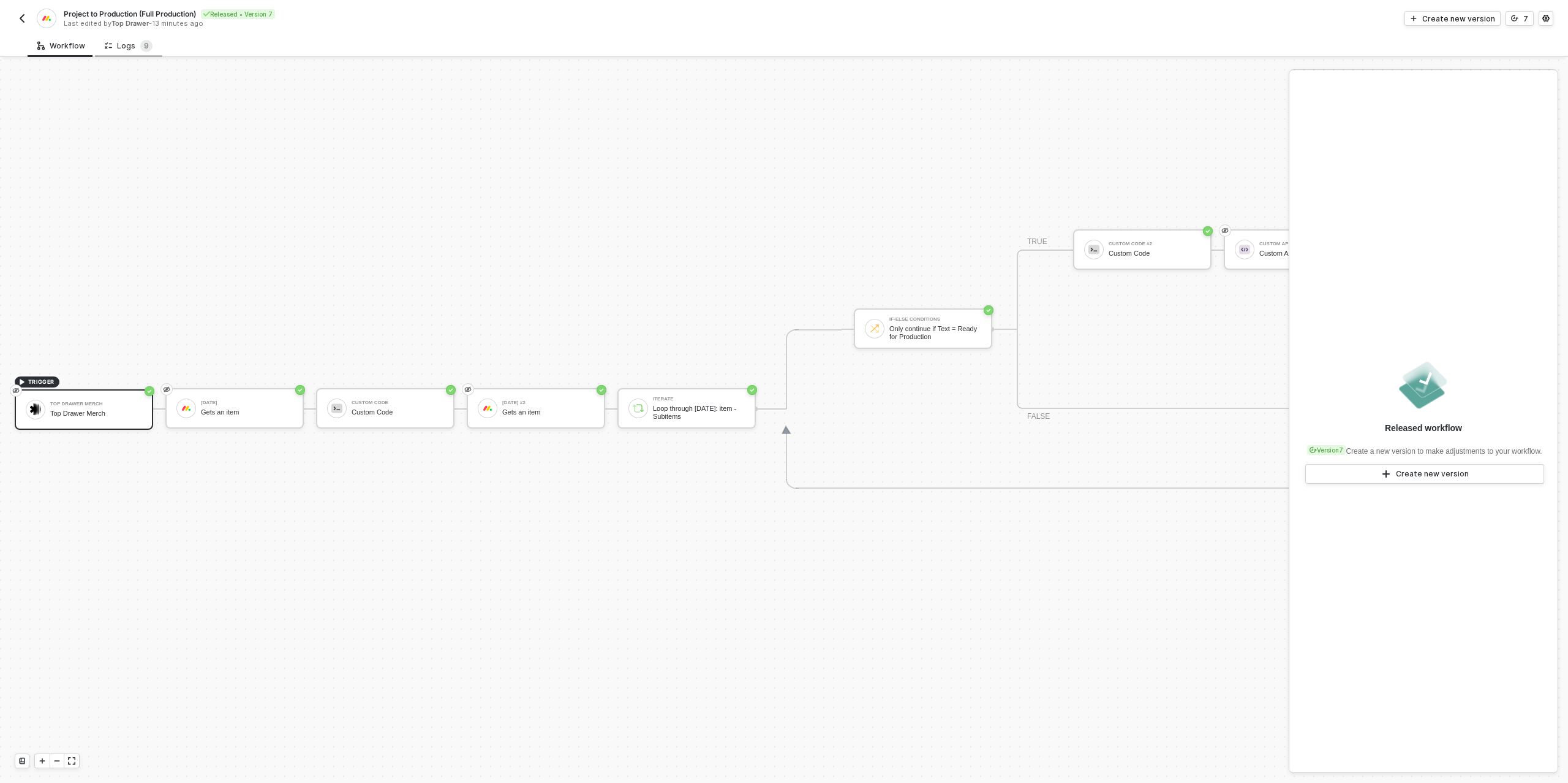
click at [121, 51] on div "Logs 9" at bounding box center [128, 45] width 48 height 12
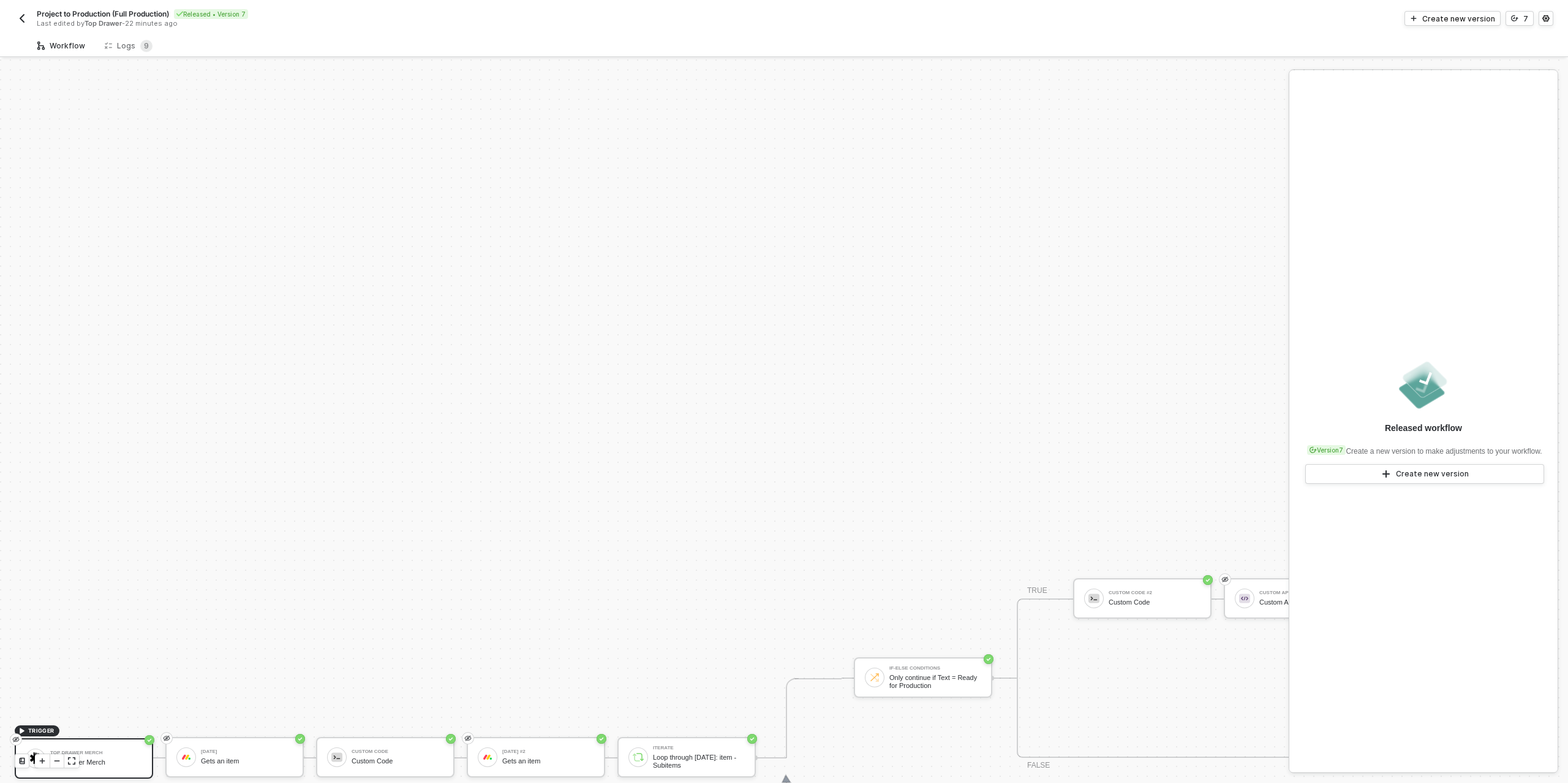
scroll to position [349, 0]
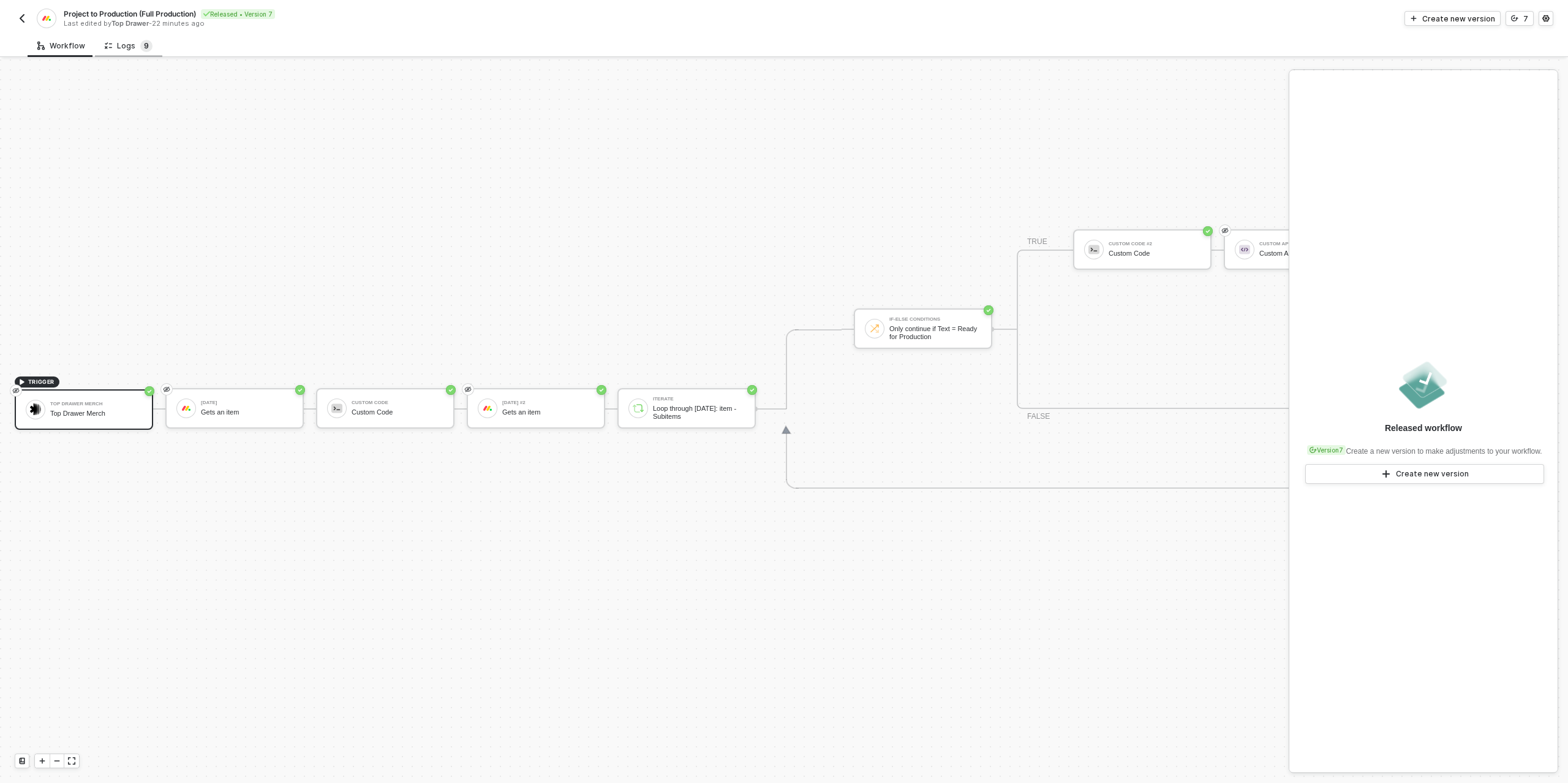
click at [140, 41] on span "9" at bounding box center [146, 45] width 12 height 12
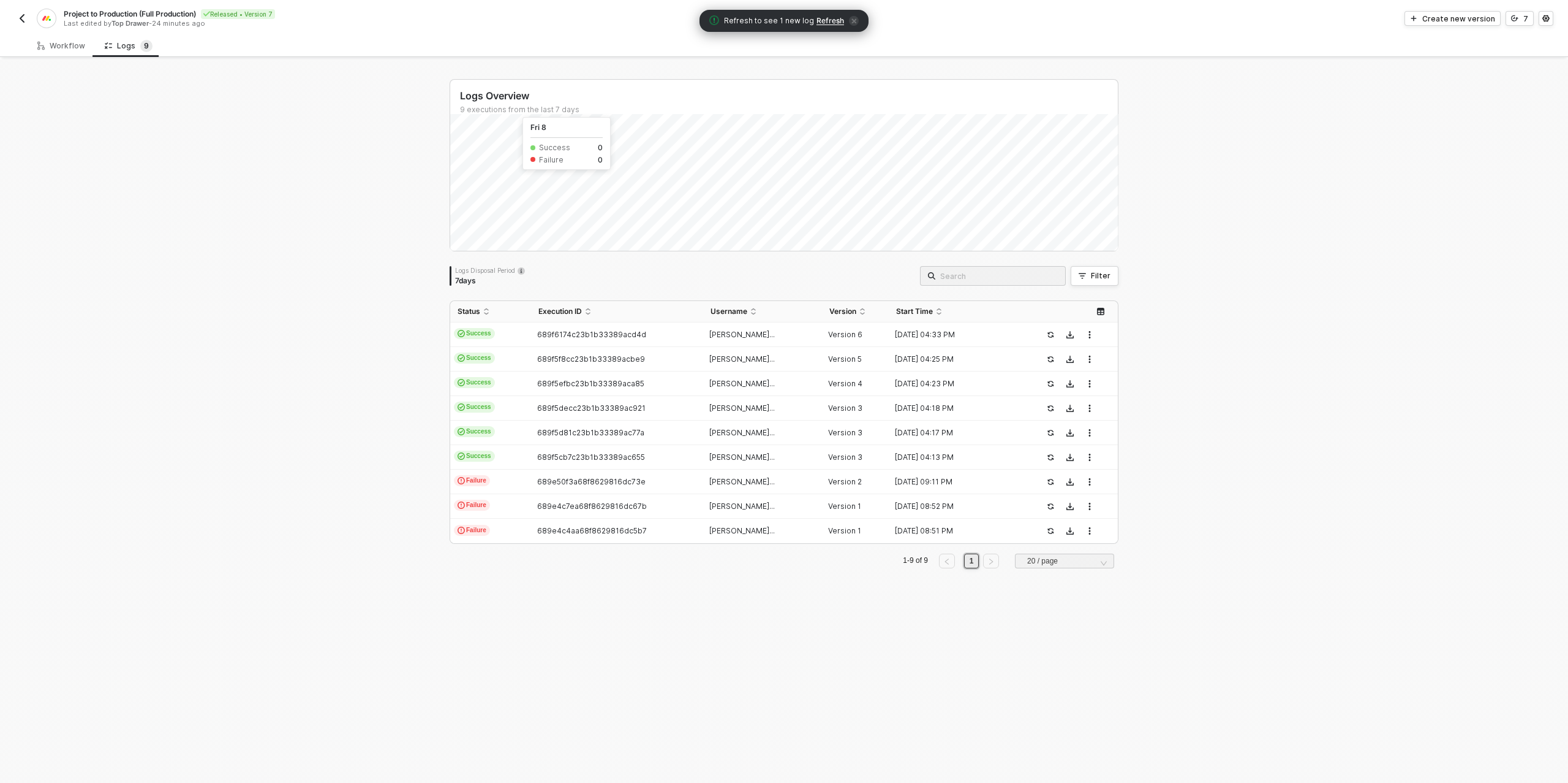
click at [817, 21] on span "Refresh" at bounding box center [830, 21] width 28 height 10
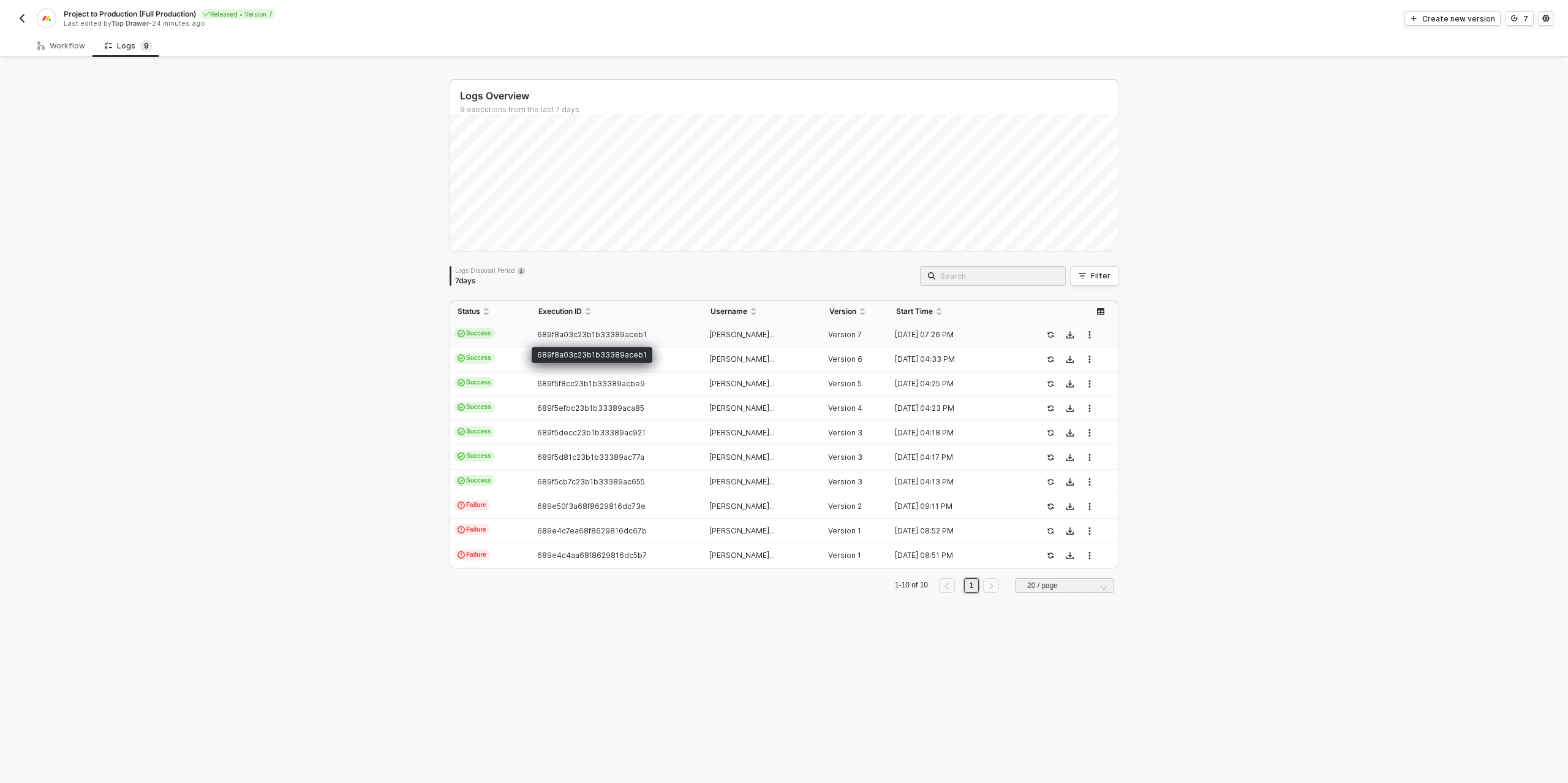
click at [566, 335] on span "689f8a03c23b1b33389aceb1" at bounding box center [592, 334] width 110 height 10
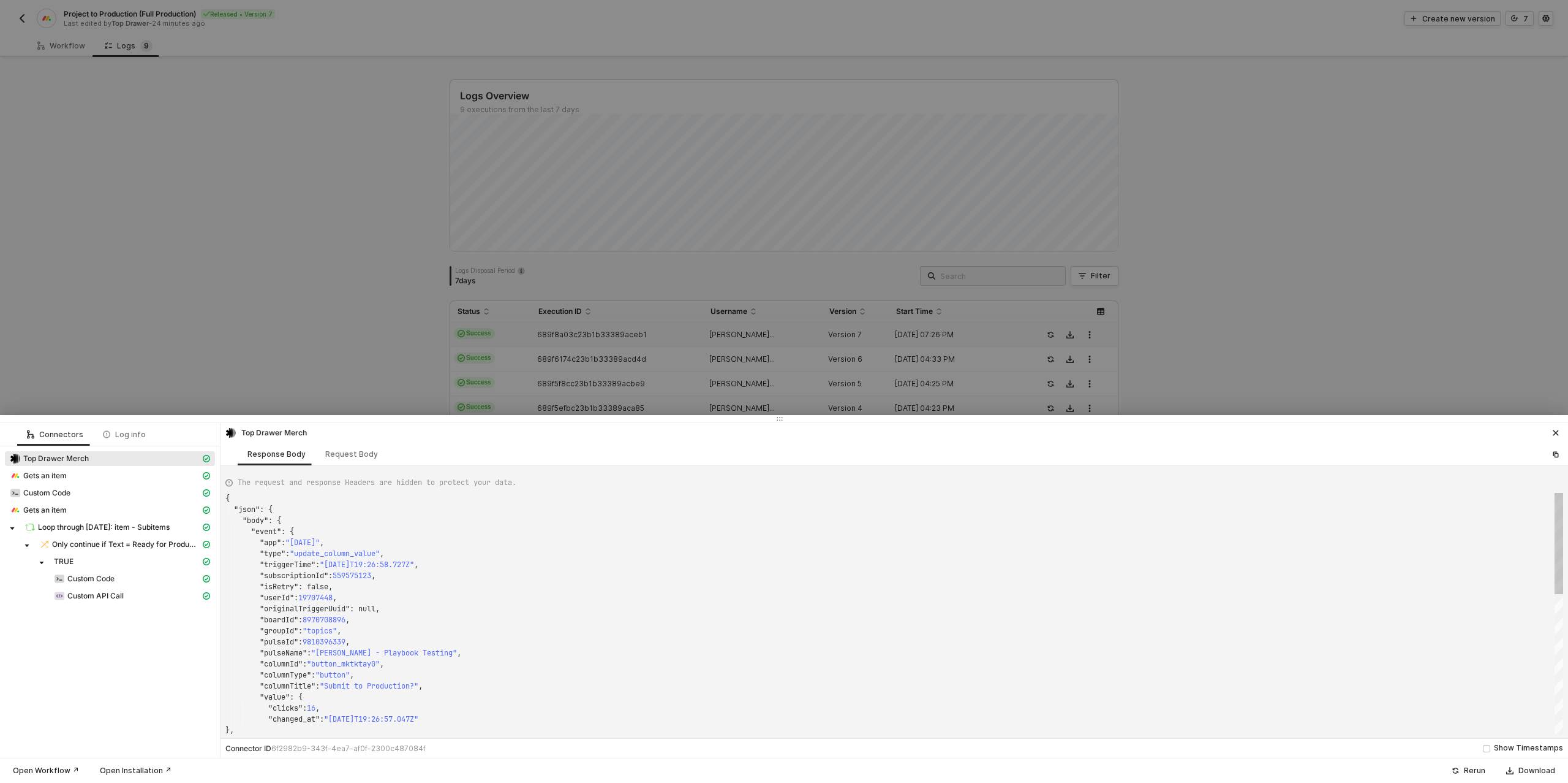
scroll to position [110, 0]
click at [126, 606] on div "Top Drawer Merch Gets an item Custom Code Gets an item Loop through Monday: ite…" at bounding box center [110, 528] width 220 height 164
click at [126, 599] on div "Custom API Call" at bounding box center [127, 595] width 147 height 11
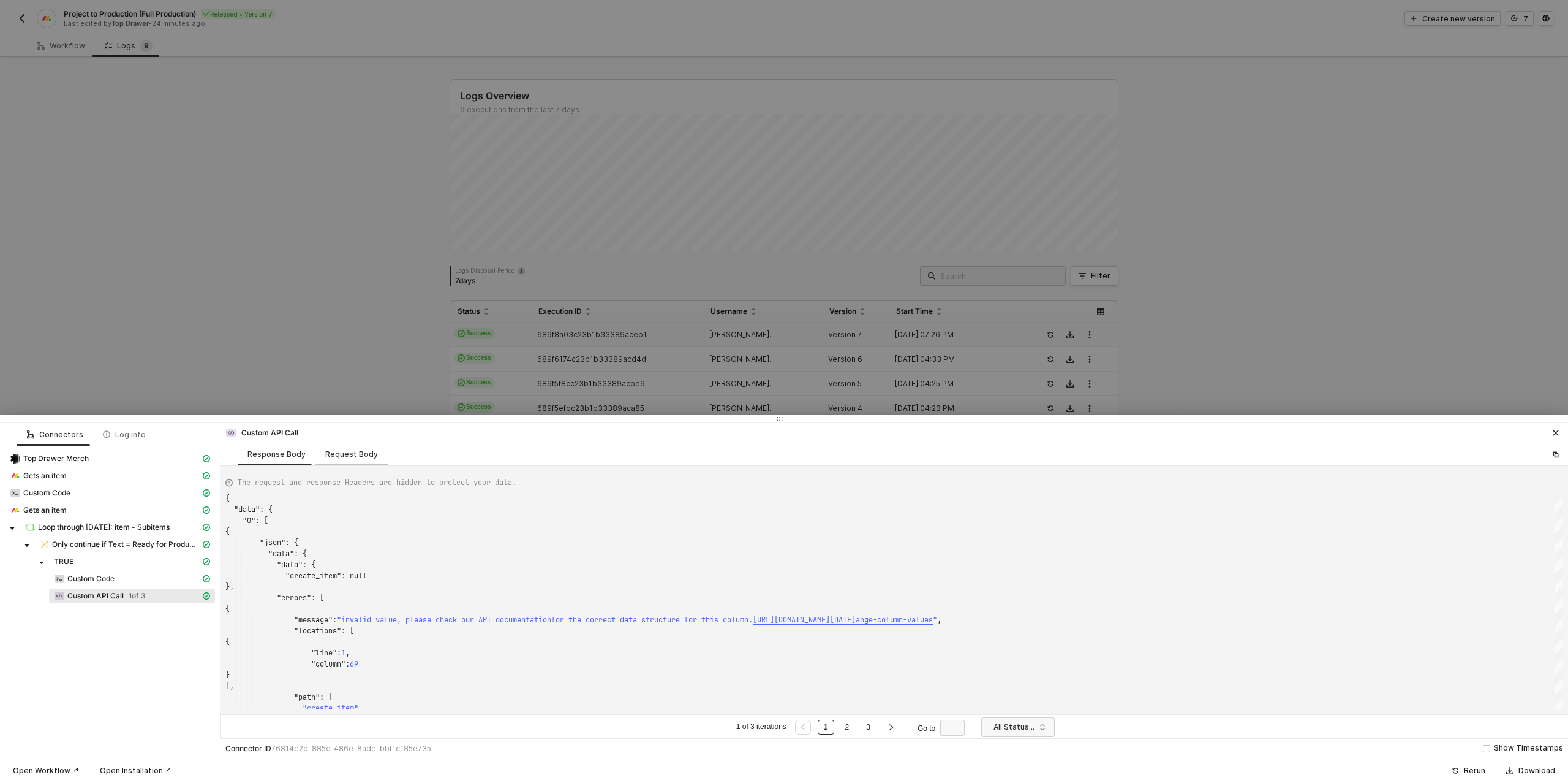
click at [348, 454] on div "Request Body" at bounding box center [351, 454] width 53 height 10
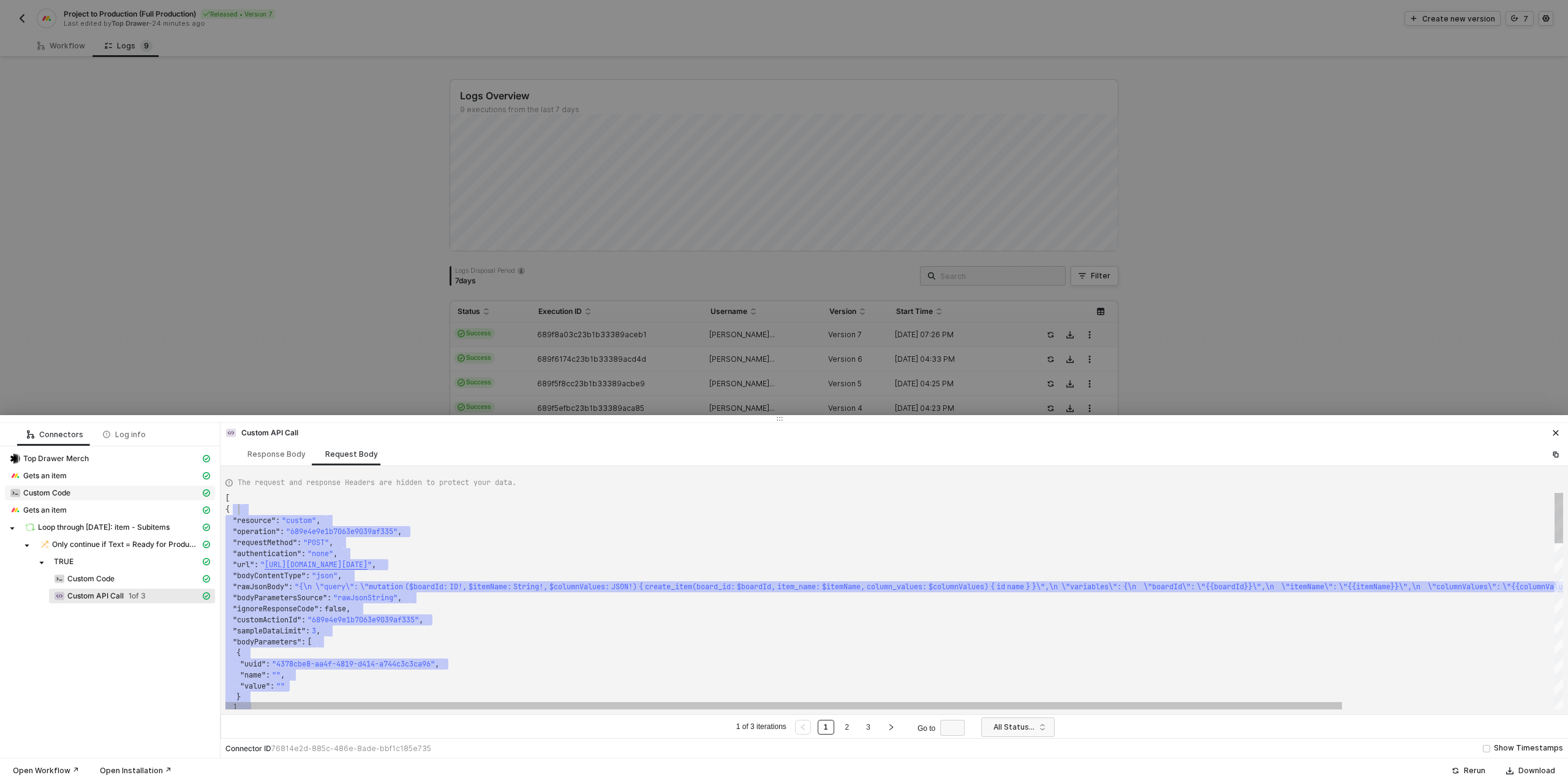
scroll to position [0, 0]
drag, startPoint x: 247, startPoint y: 695, endPoint x: 268, endPoint y: 500, distance: 196.1
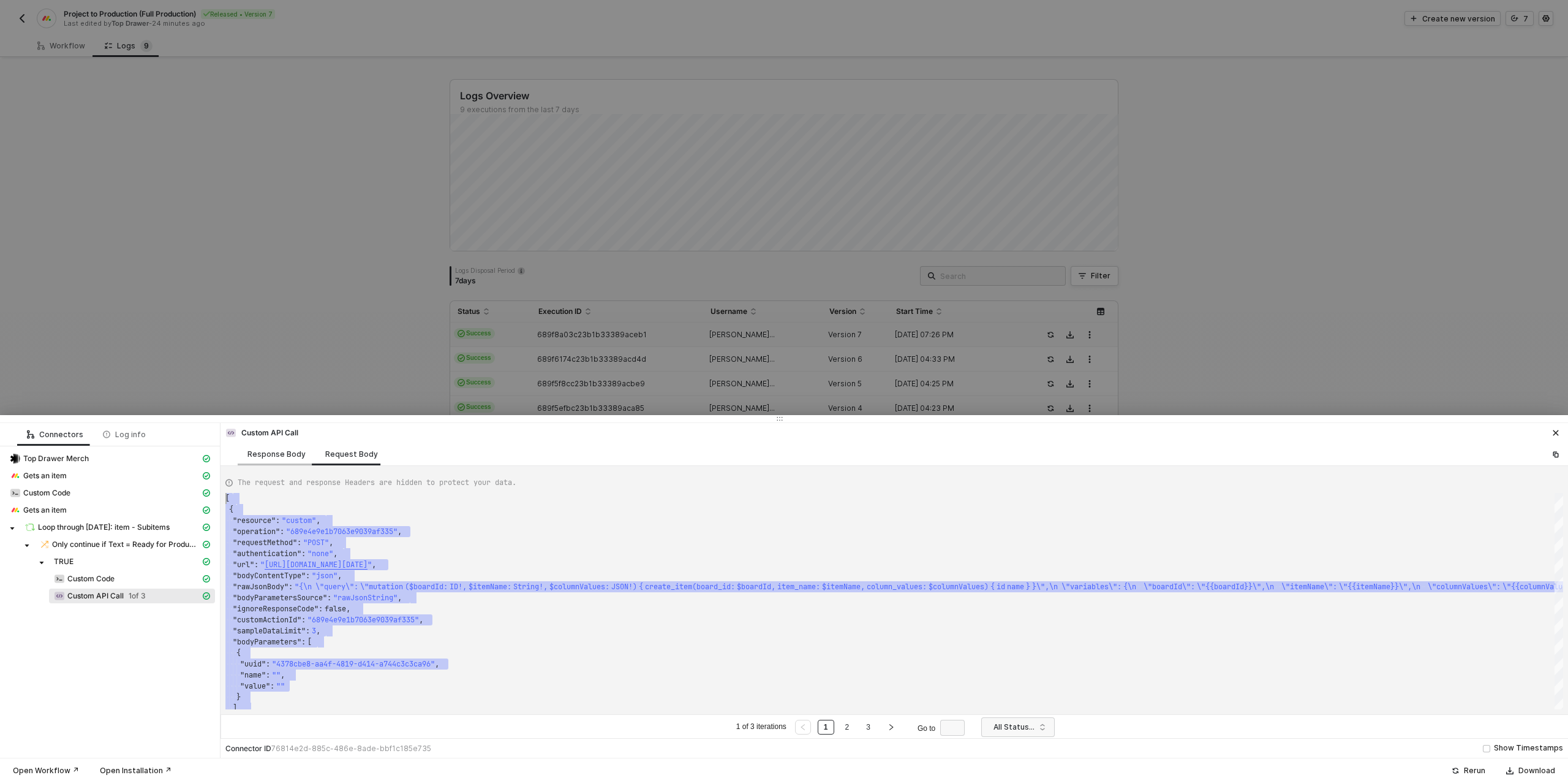
click at [265, 455] on div "Response Body" at bounding box center [276, 454] width 58 height 10
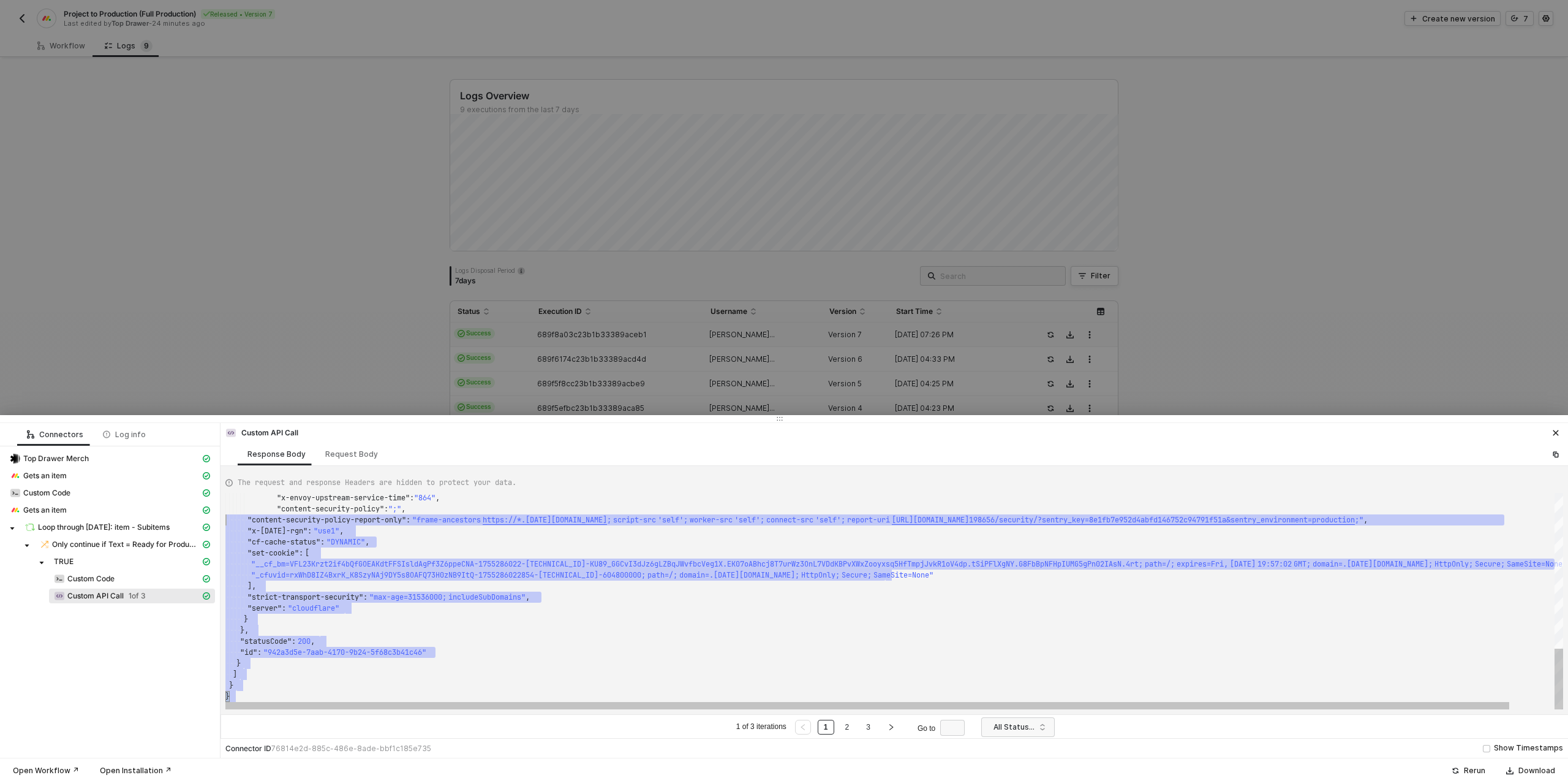
scroll to position [22, 0]
type textarea "{ "data": { "0": [ { "json": { "data": { "data": { "create_item": null }, "erro…"
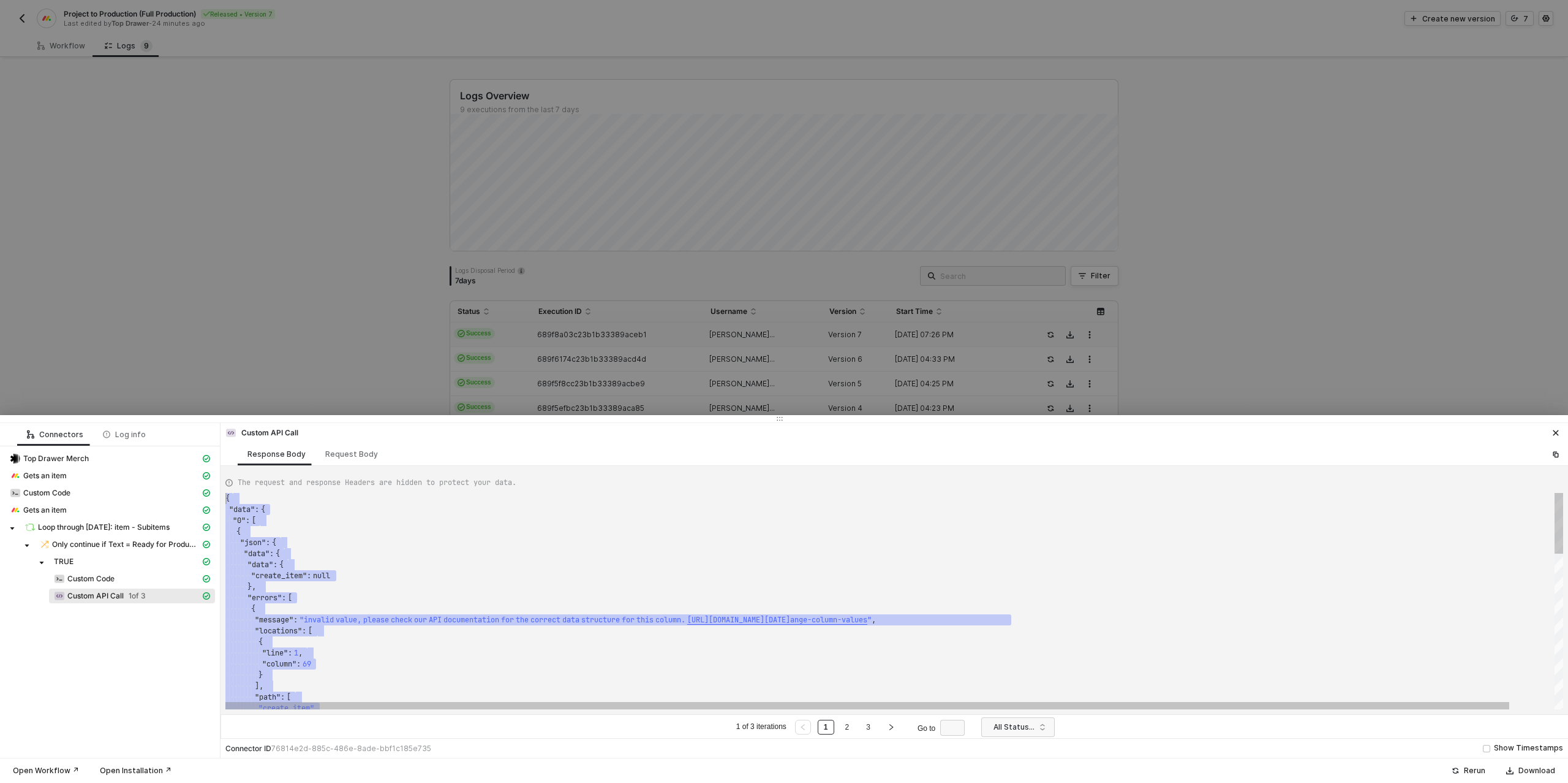
drag, startPoint x: 241, startPoint y: 695, endPoint x: 222, endPoint y: 418, distance: 277.7
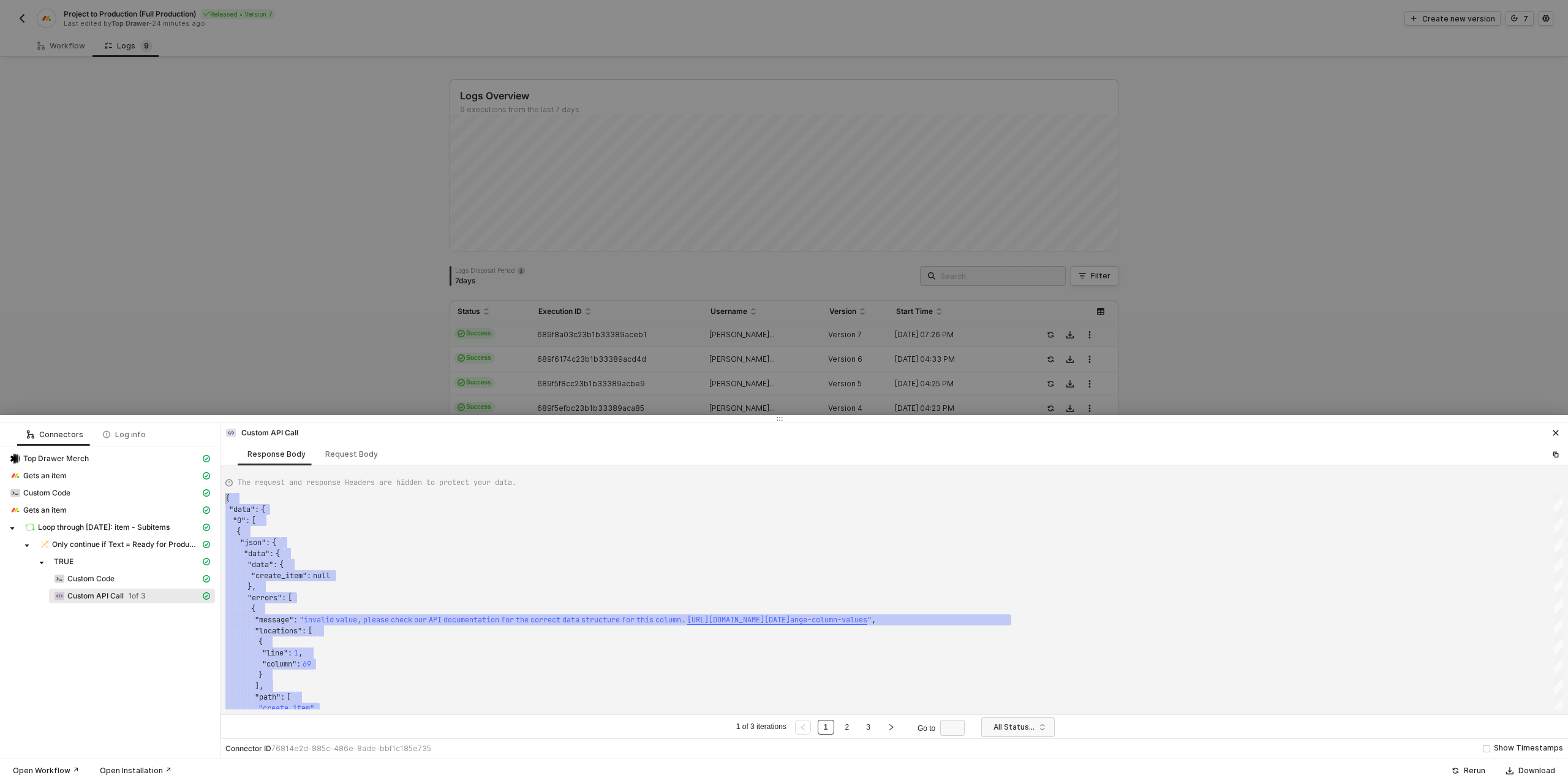
click at [273, 179] on div at bounding box center [784, 391] width 1568 height 783
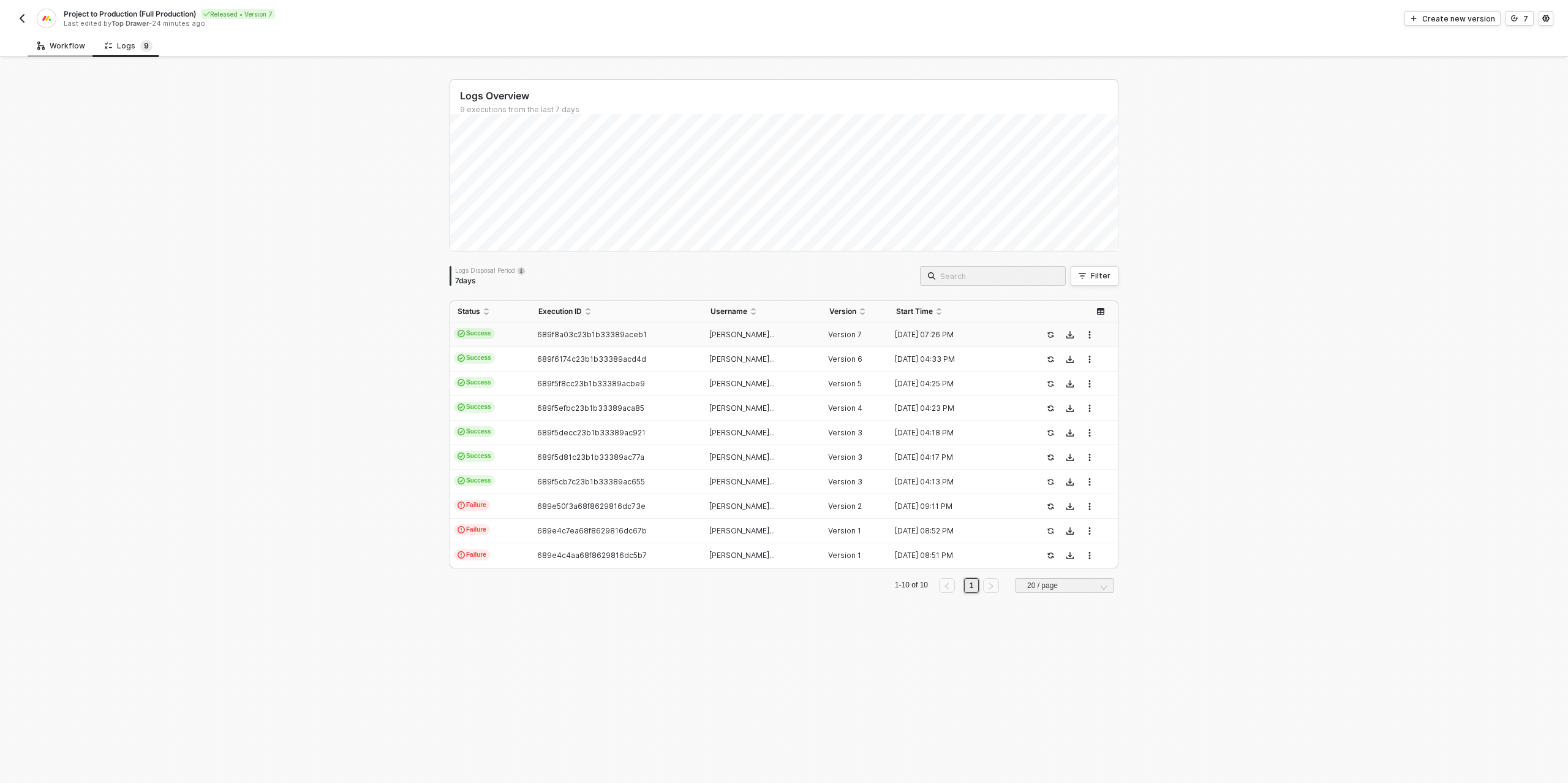
click at [67, 48] on div "Workflow" at bounding box center [61, 45] width 48 height 10
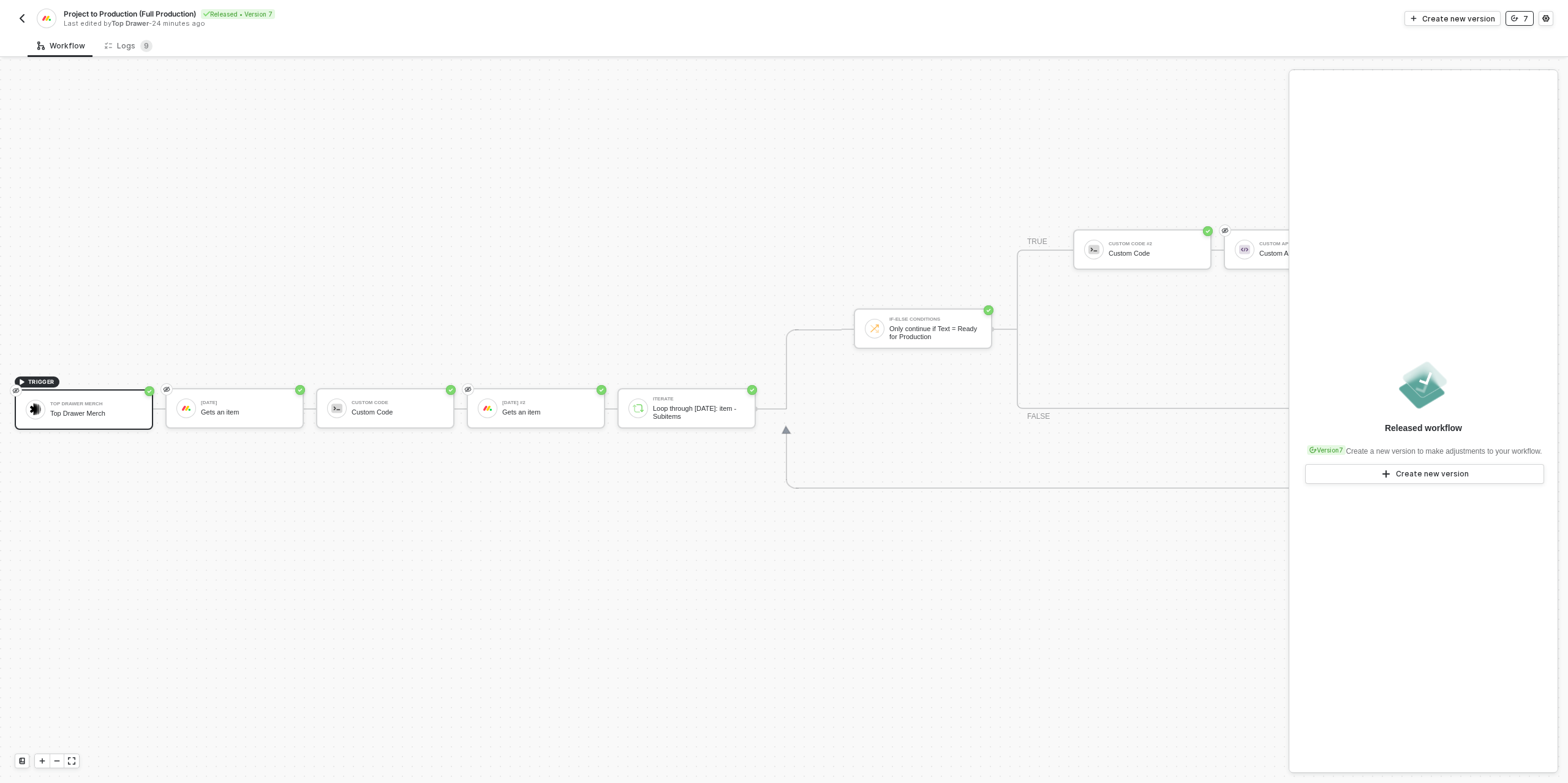
click at [1511, 16] on button "7" at bounding box center [1520, 18] width 28 height 15
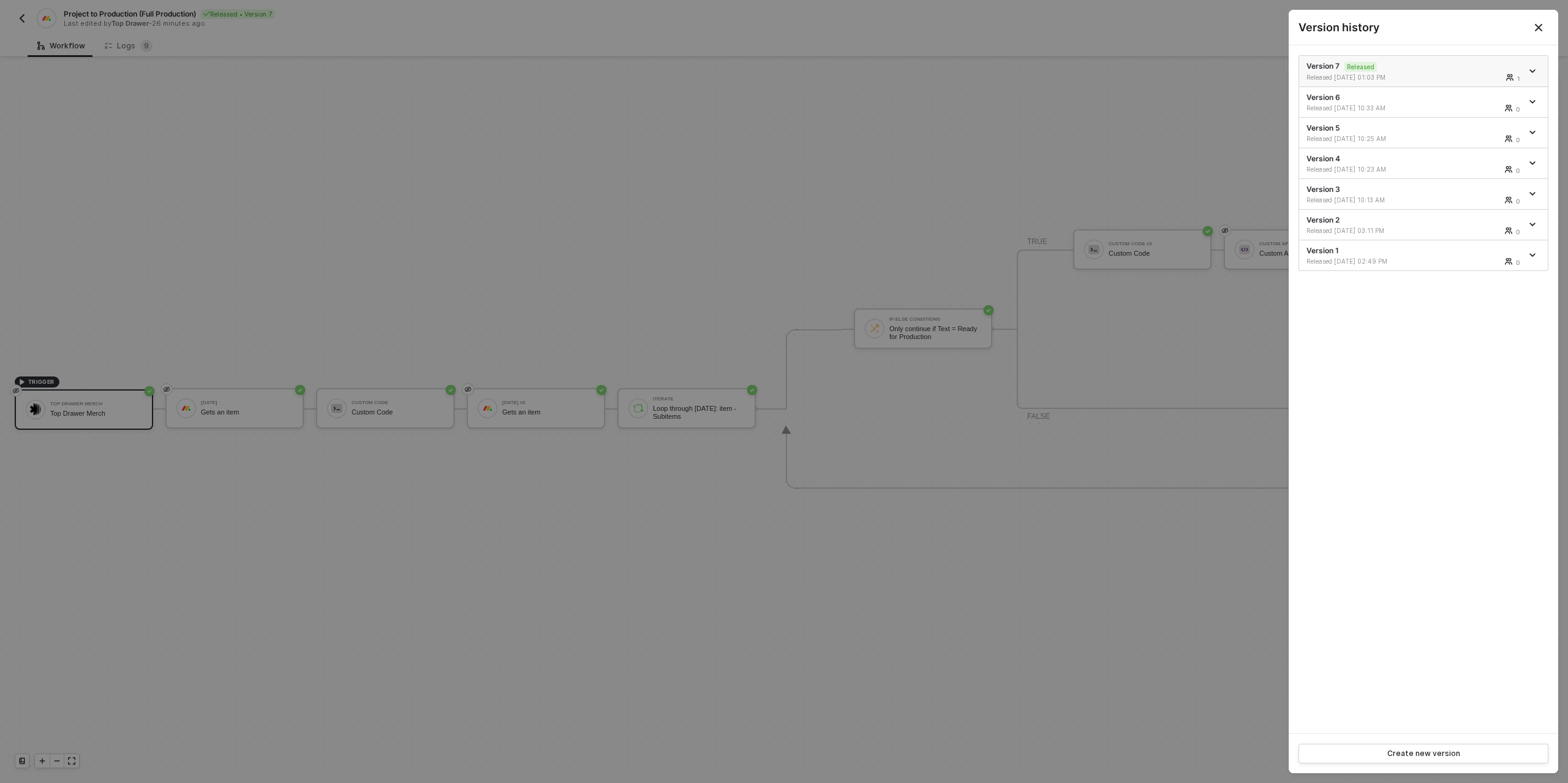
click at [1531, 70] on icon "icon-arrow-down" at bounding box center [1532, 70] width 5 height 2
click at [1493, 92] on div "Make a copy" at bounding box center [1490, 91] width 76 height 12
click at [1109, 113] on div at bounding box center [784, 391] width 1568 height 783
click at [1234, 242] on div at bounding box center [784, 391] width 1568 height 783
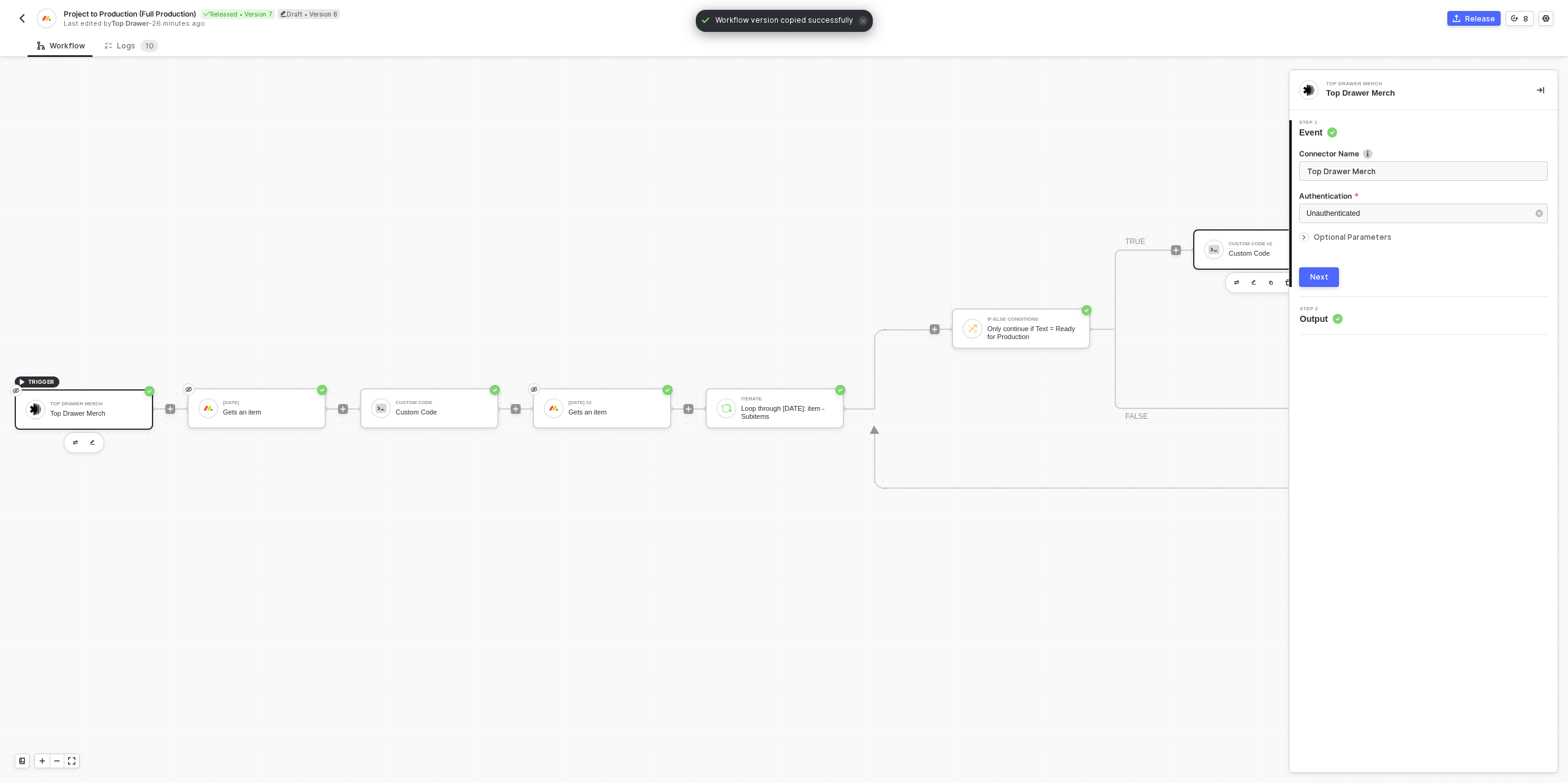
click at [1237, 244] on div "Custom Code #2" at bounding box center [1274, 244] width 92 height 5
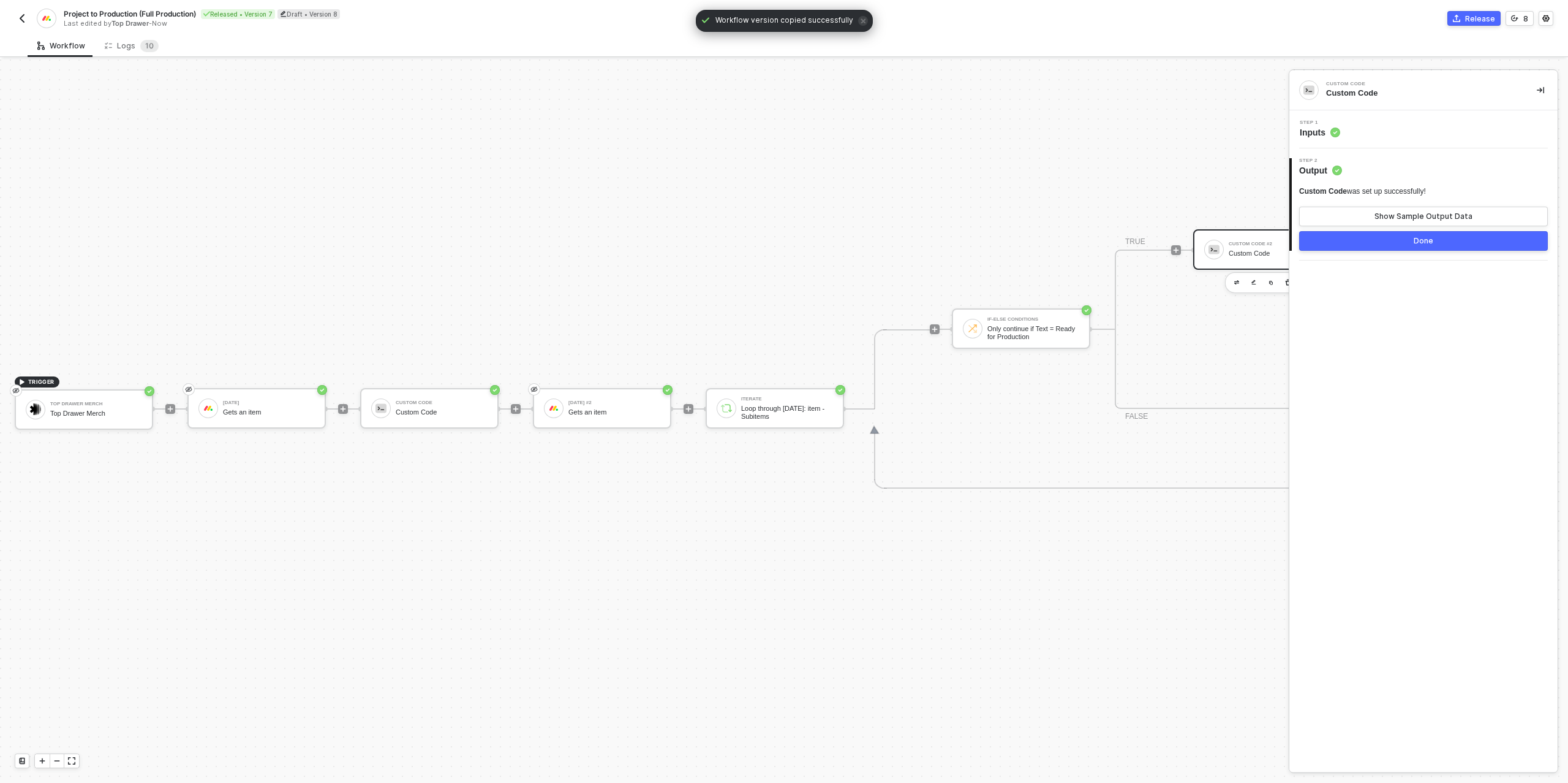
click at [1362, 129] on div "Step 1 Inputs" at bounding box center [1425, 129] width 265 height 18
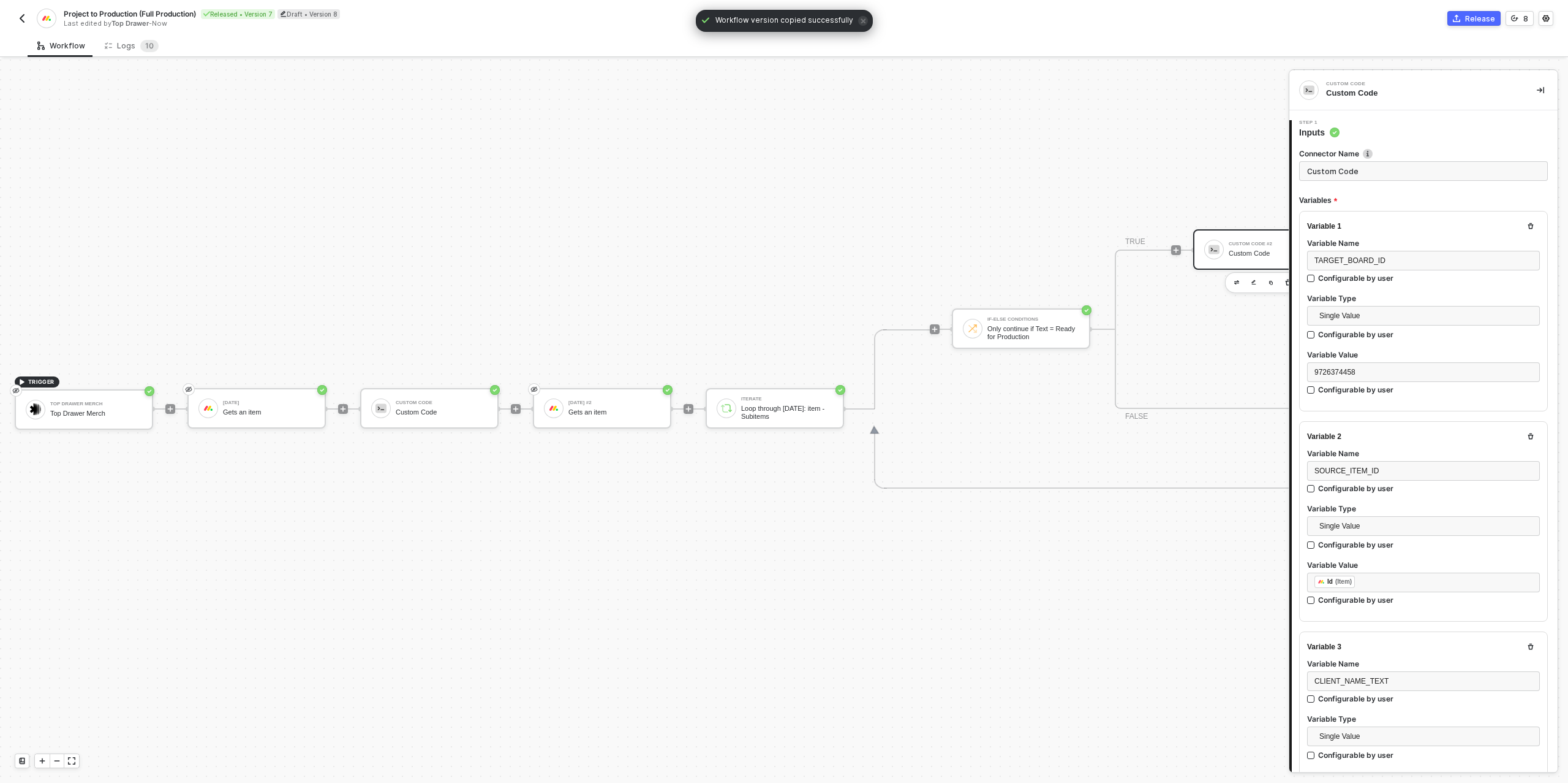
type textarea "/* Build one target item for Production board → returns { itemsToCreate: [...] …"
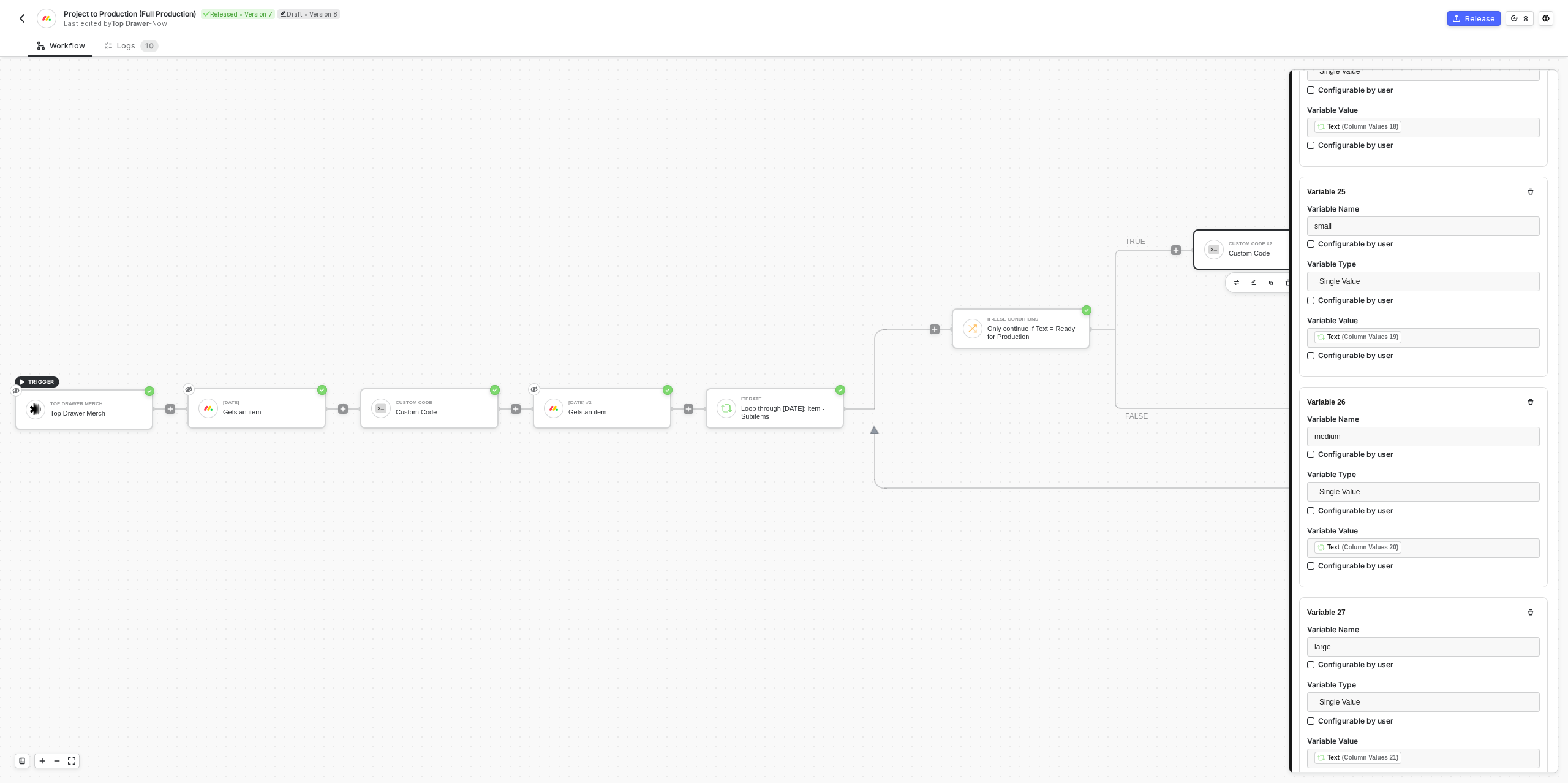
scroll to position [6704, 0]
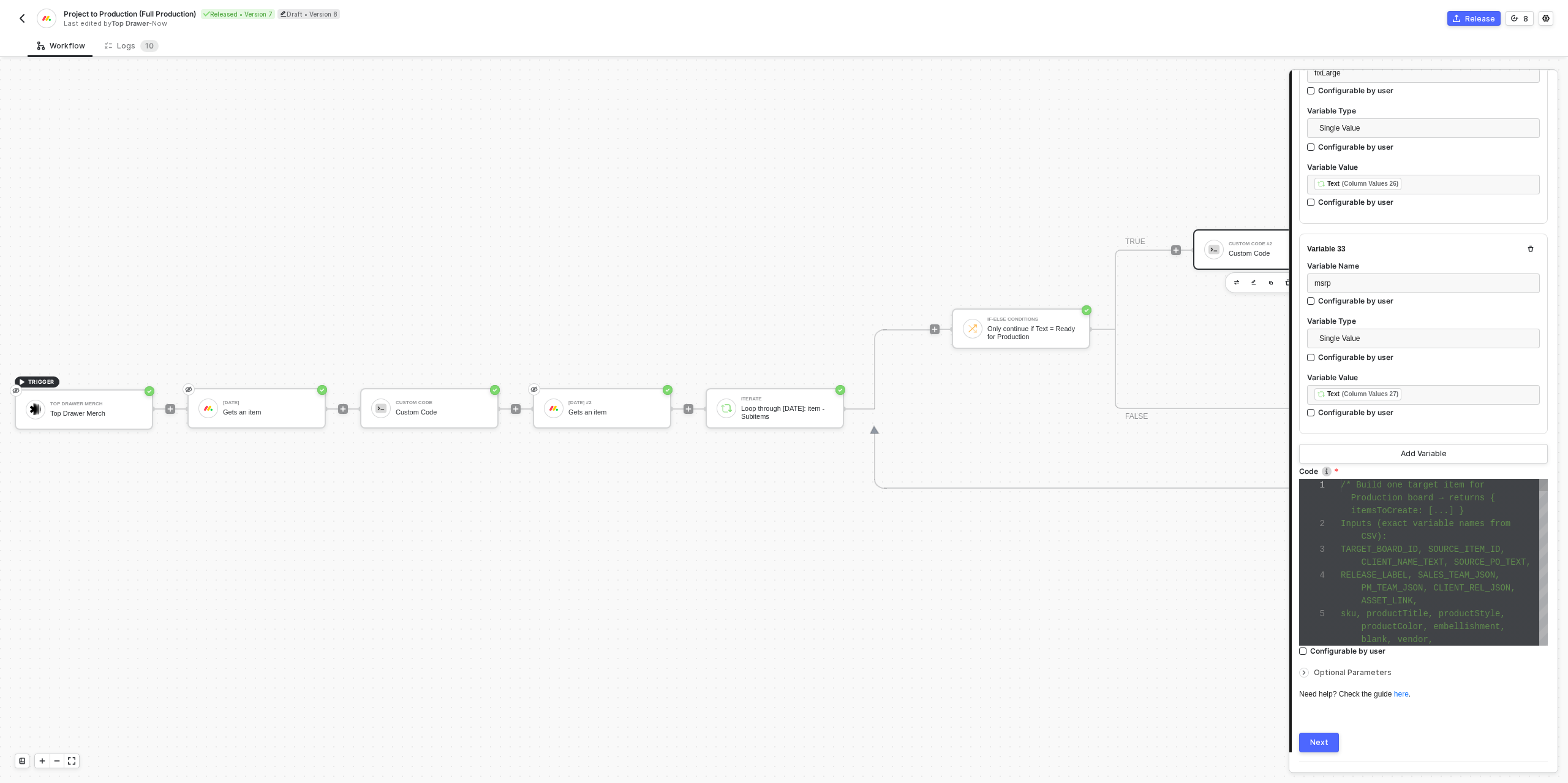
click at [1397, 527] on div "1 2 3 4 5 /* Build one target item for Production board → returns { itemsToCrea…" at bounding box center [1423, 561] width 249 height 167
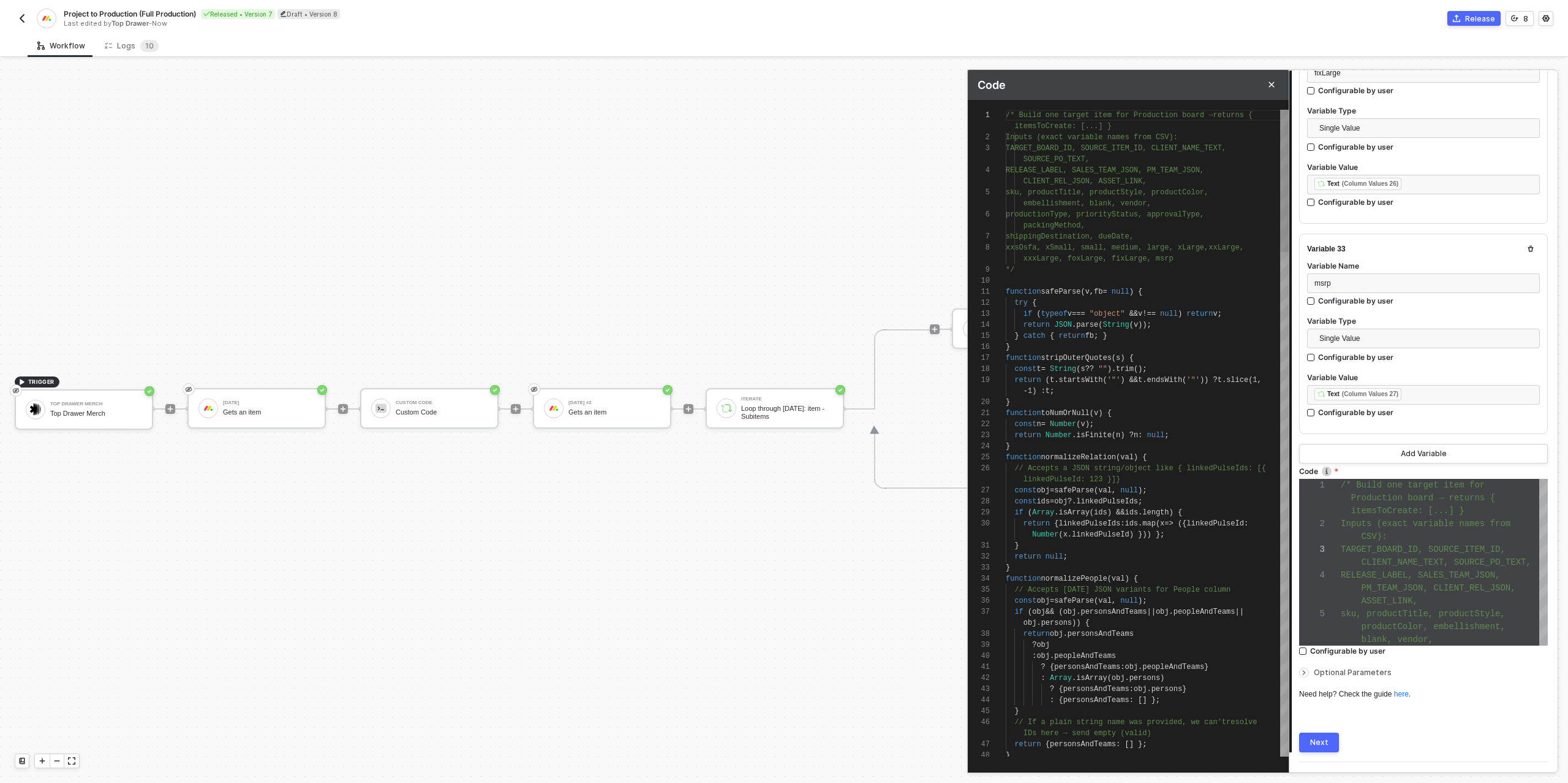
scroll to position [26, 0]
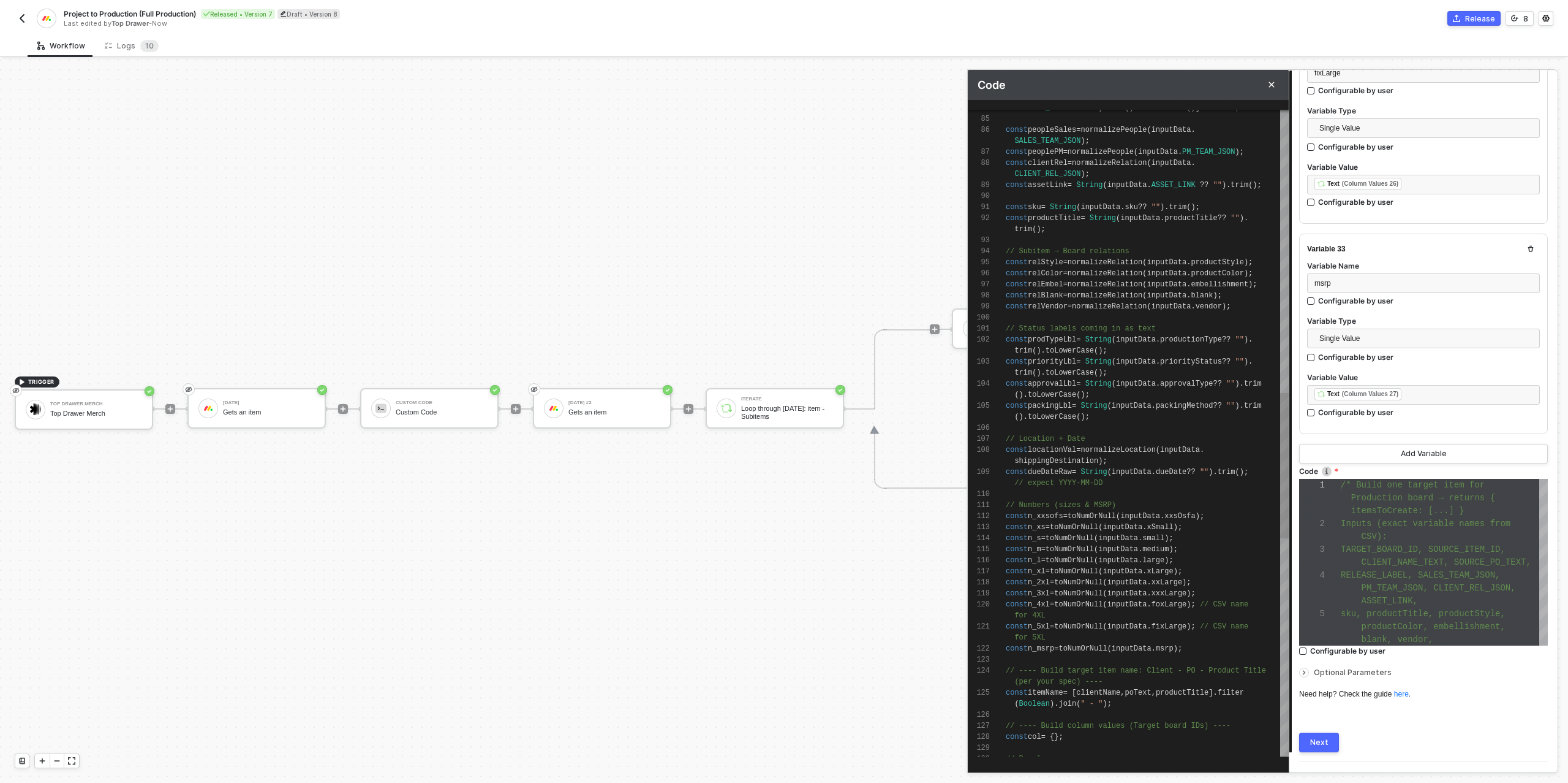
type textarea "const assetLink = String(inputData.ASSET_LINK ?? "").trim(); const sku = String…"
click at [1190, 217] on span "productTitle" at bounding box center [1191, 218] width 53 height 9
type textarea "normalize"
type textarea "const packingLbl = String(inputData.packingMethod ?? "").trim().toLowerCase(); …"
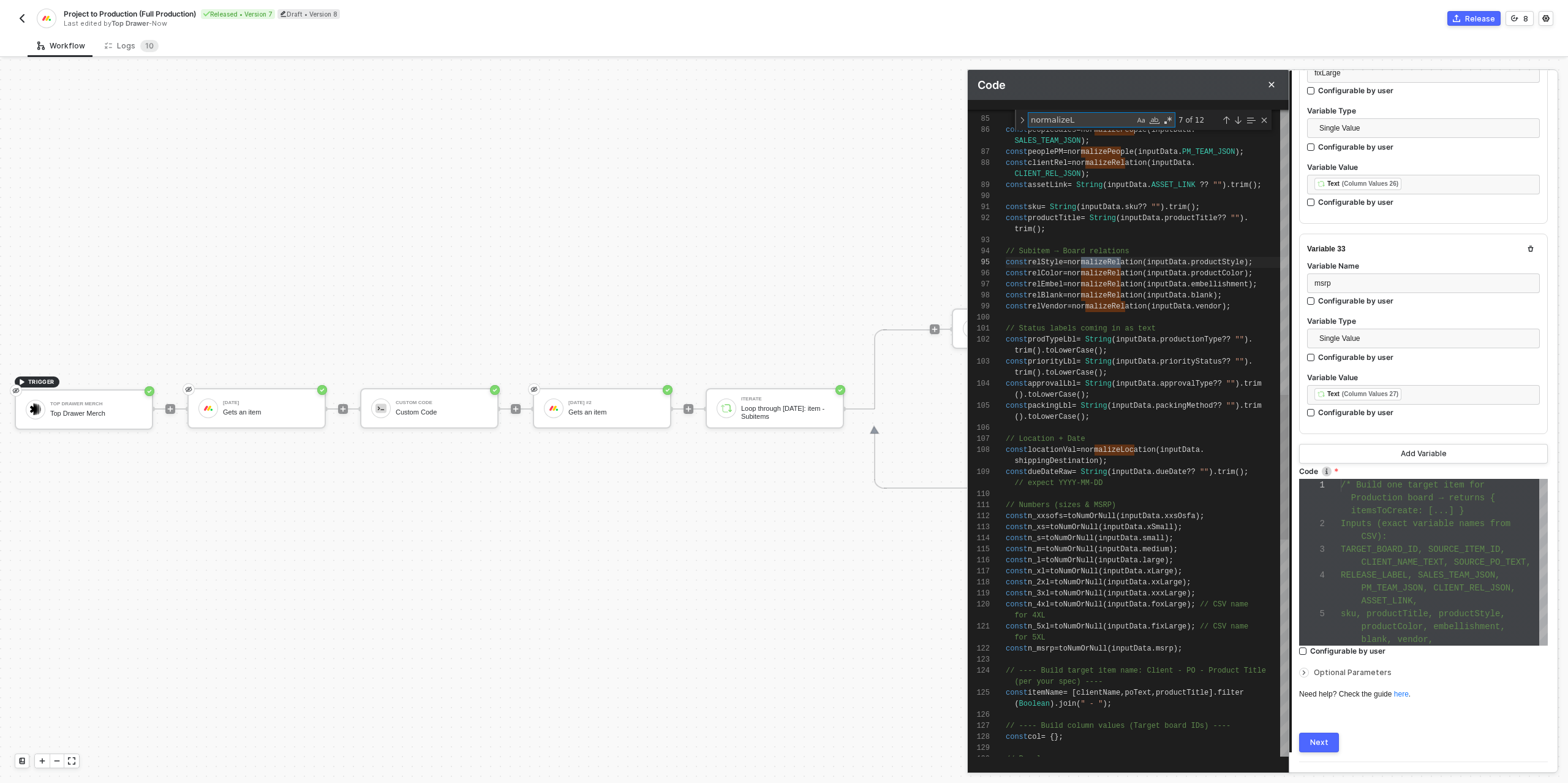
scroll to position [77, 133]
type textarea "normalizeL"
click at [1237, 120] on div "Next Match (Enter)" at bounding box center [1237, 120] width 10 height 10
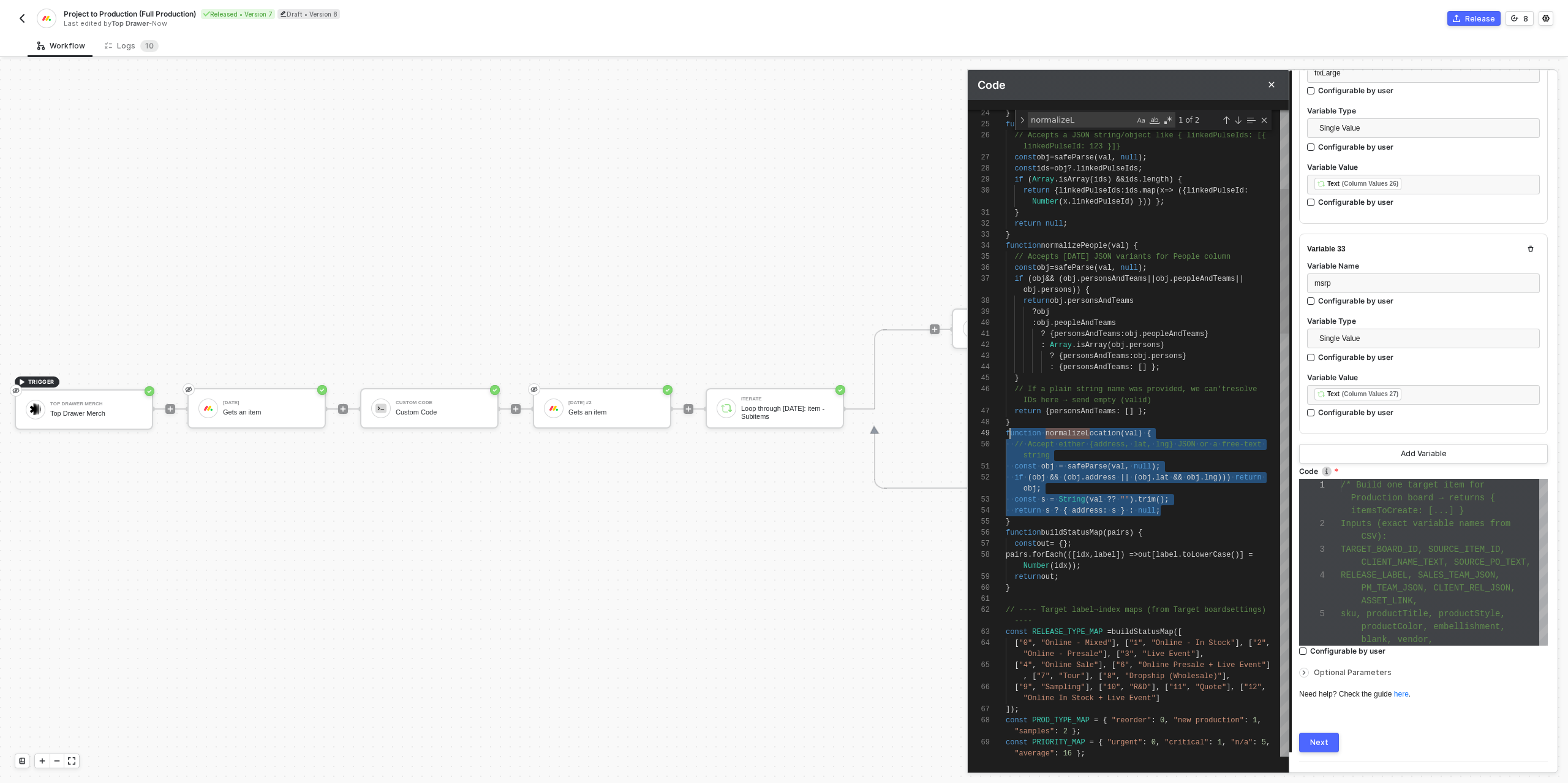
scroll to position [88, 0]
drag, startPoint x: 1157, startPoint y: 510, endPoint x: 1019, endPoint y: 440, distance: 154.7
paste textarea ": obj.lng }; } const s = String(val ?? "").trim(); return s ? { address: s, lat…"
type textarea ": obj.lng }; } const s = String(val ?? "").trim(); return s ? { address: s, lat…"
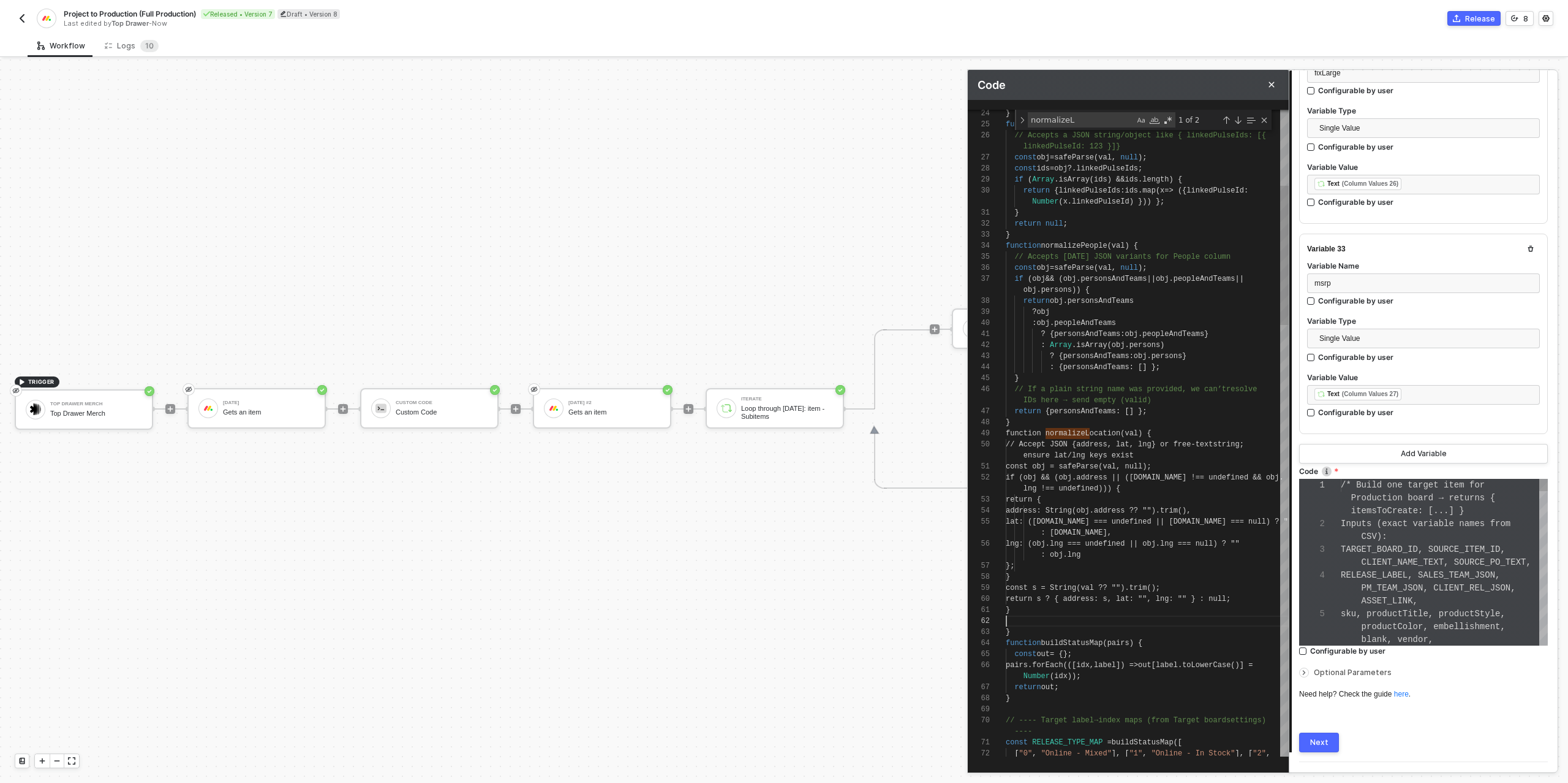
scroll to position [66, 0]
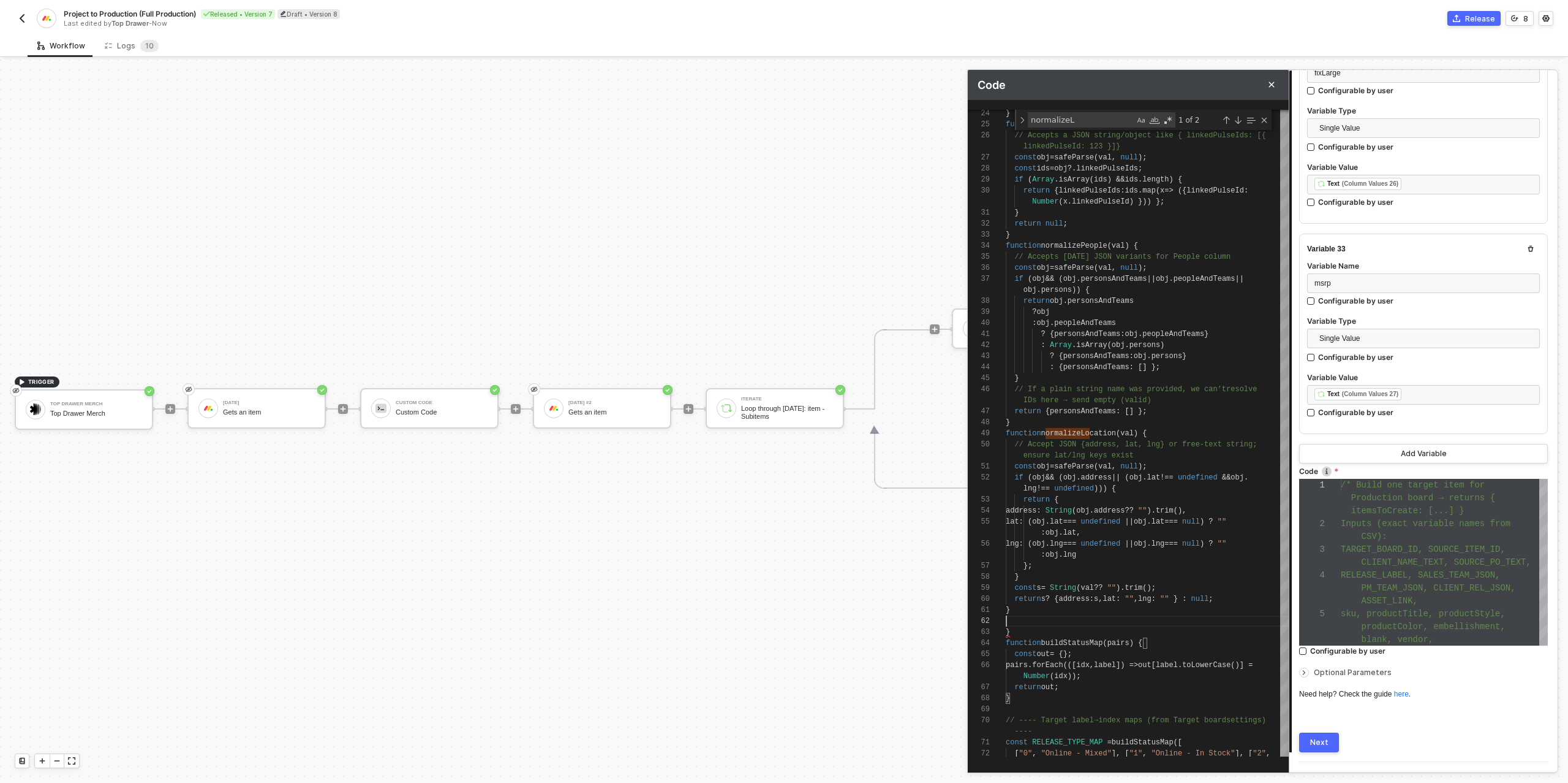
click at [1318, 738] on div "Next" at bounding box center [1319, 742] width 18 height 10
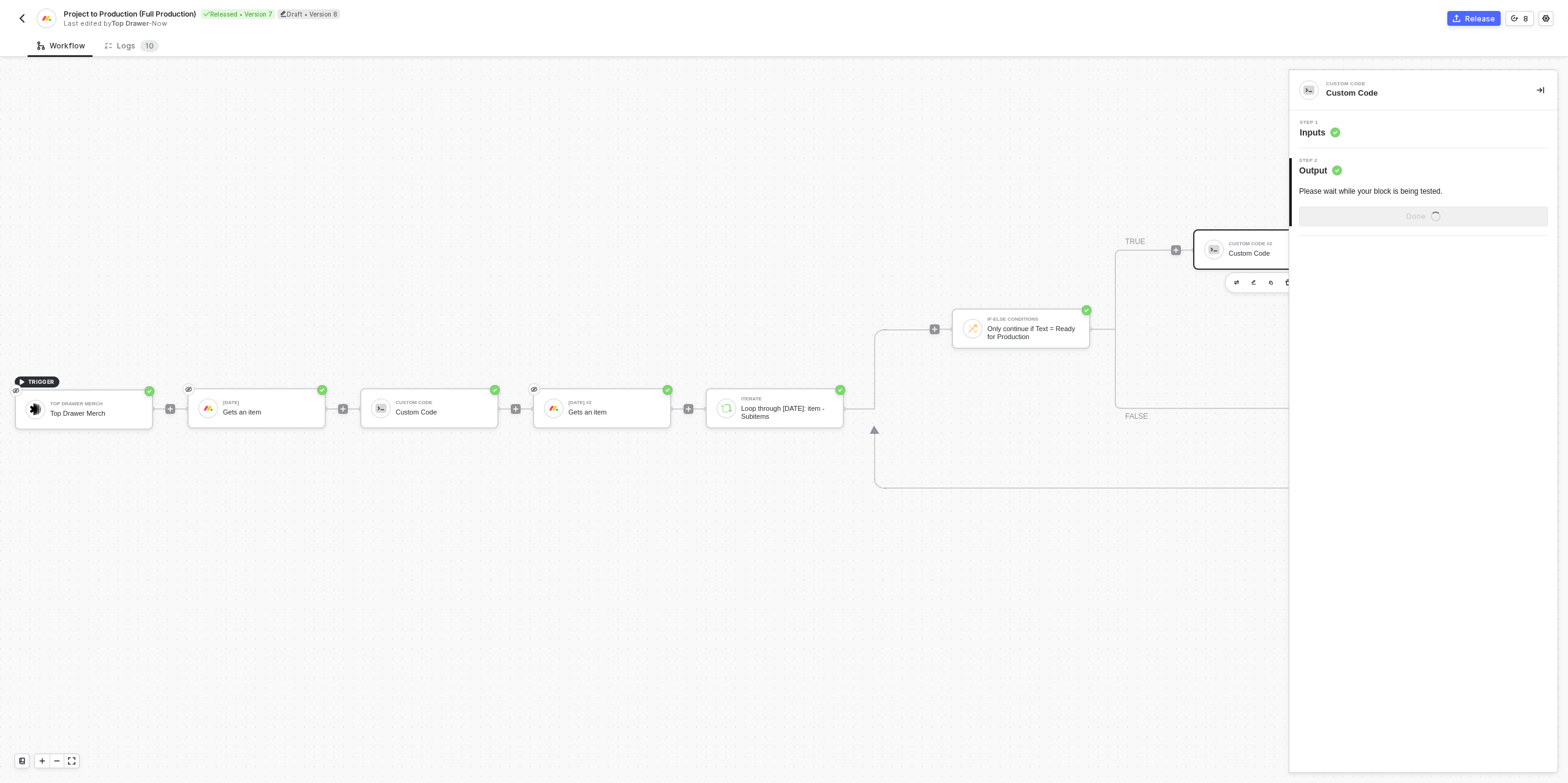
scroll to position [0, 0]
click at [1388, 216] on div "Show Sample Output Data" at bounding box center [1424, 216] width 98 height 10
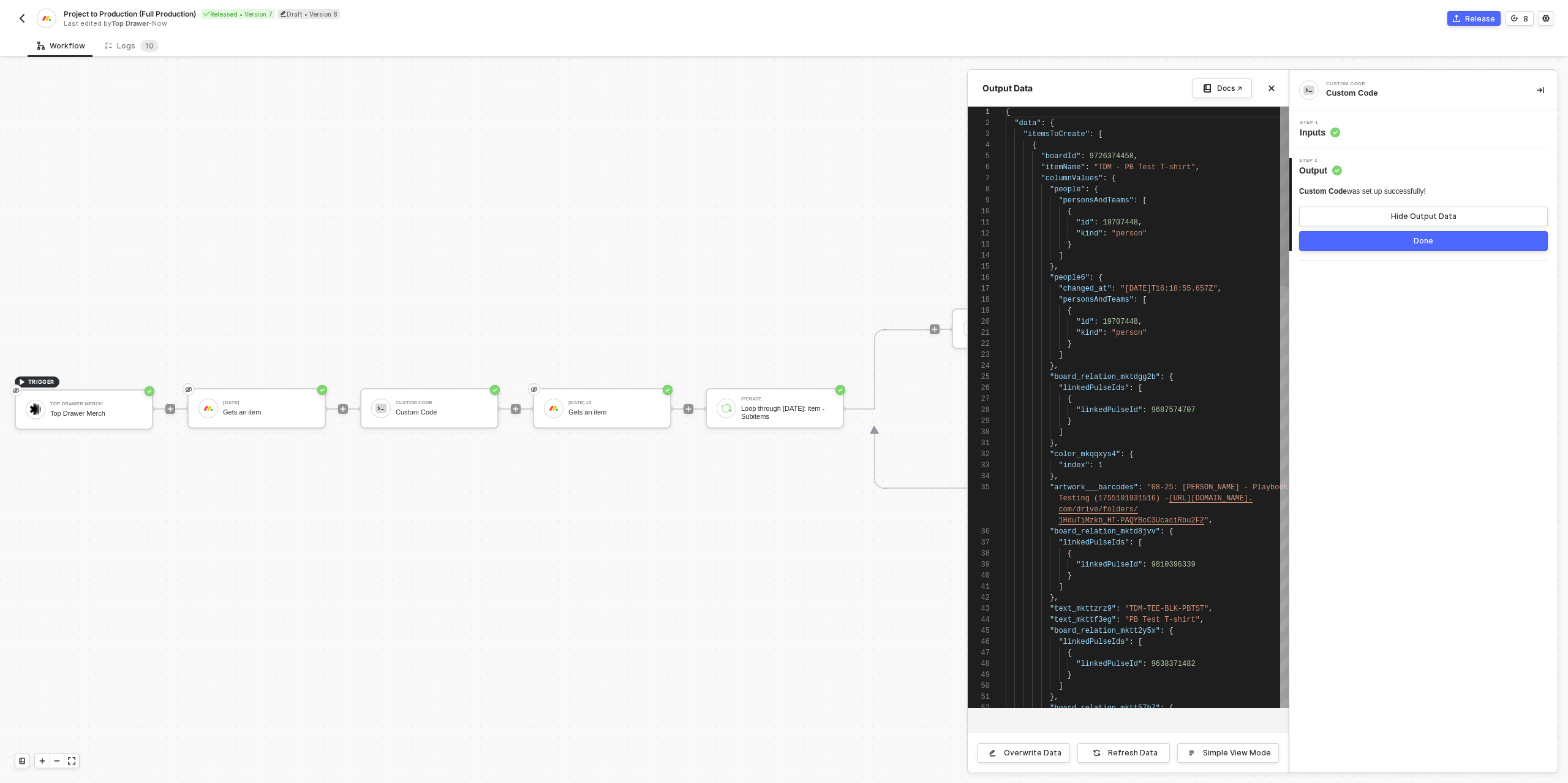
scroll to position [110, 0]
click at [1374, 239] on button "Done" at bounding box center [1423, 241] width 249 height 20
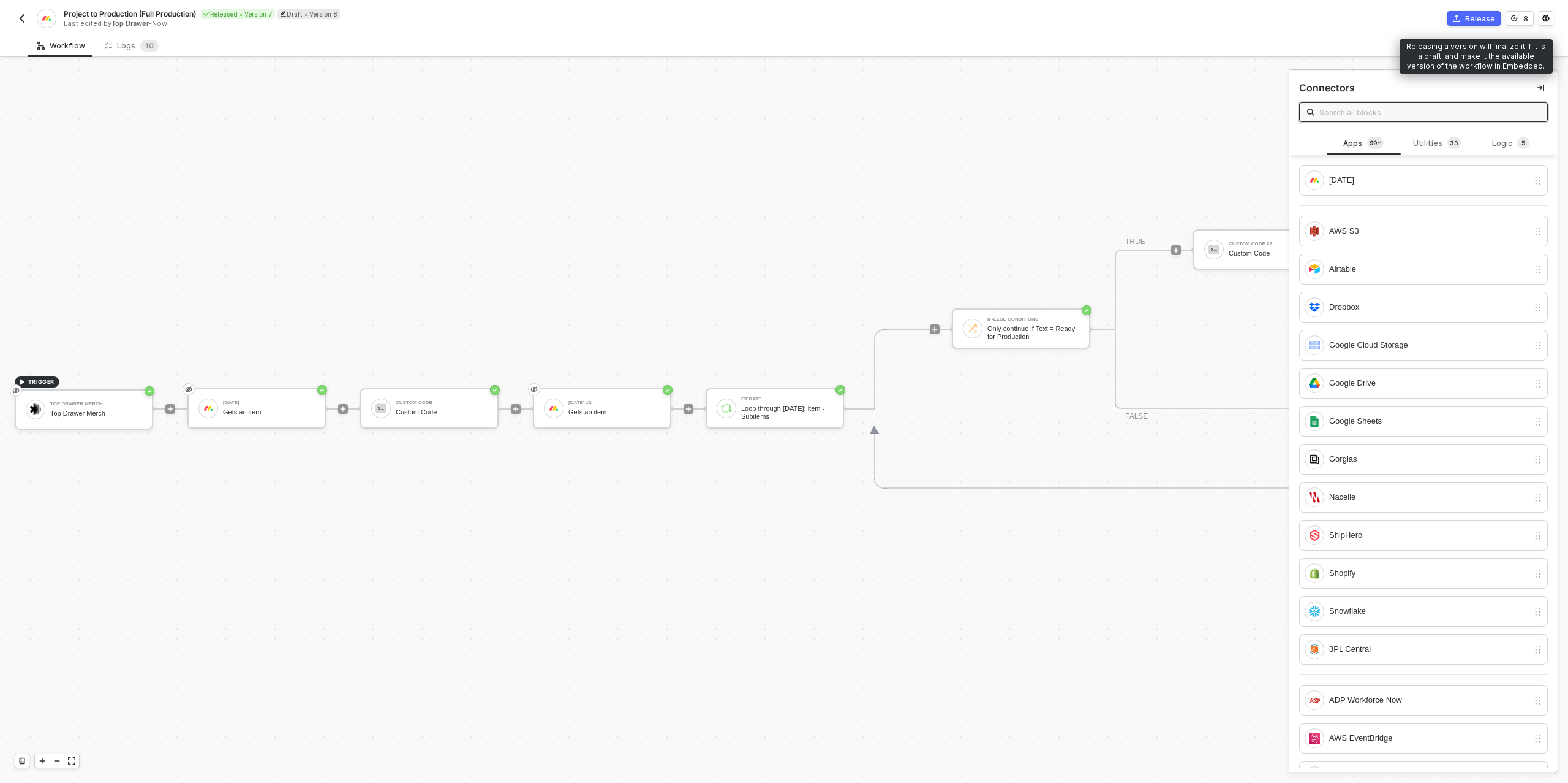
click at [1473, 23] on div "Release" at bounding box center [1480, 18] width 30 height 10
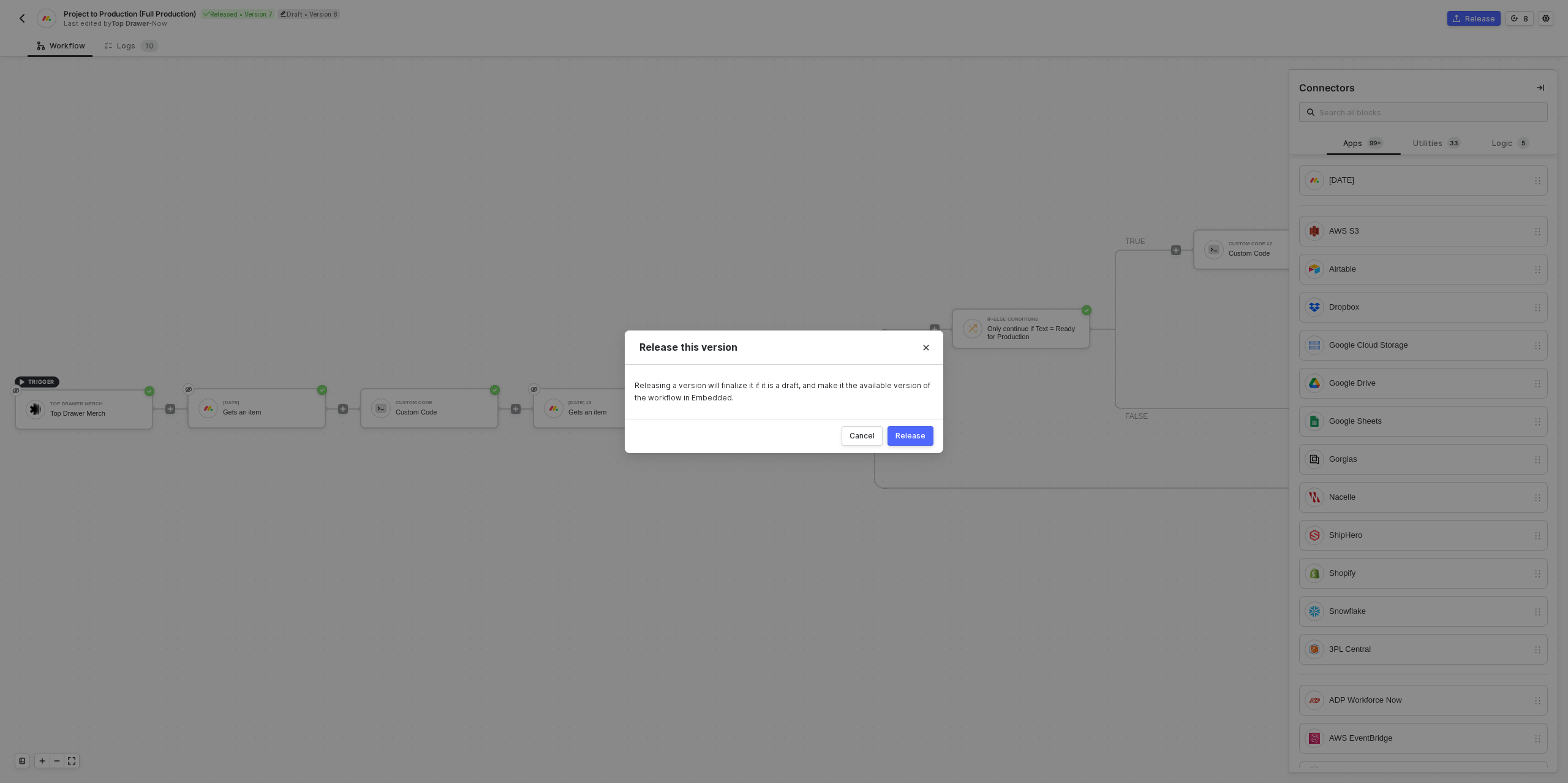
click at [915, 438] on div "Release" at bounding box center [910, 435] width 30 height 10
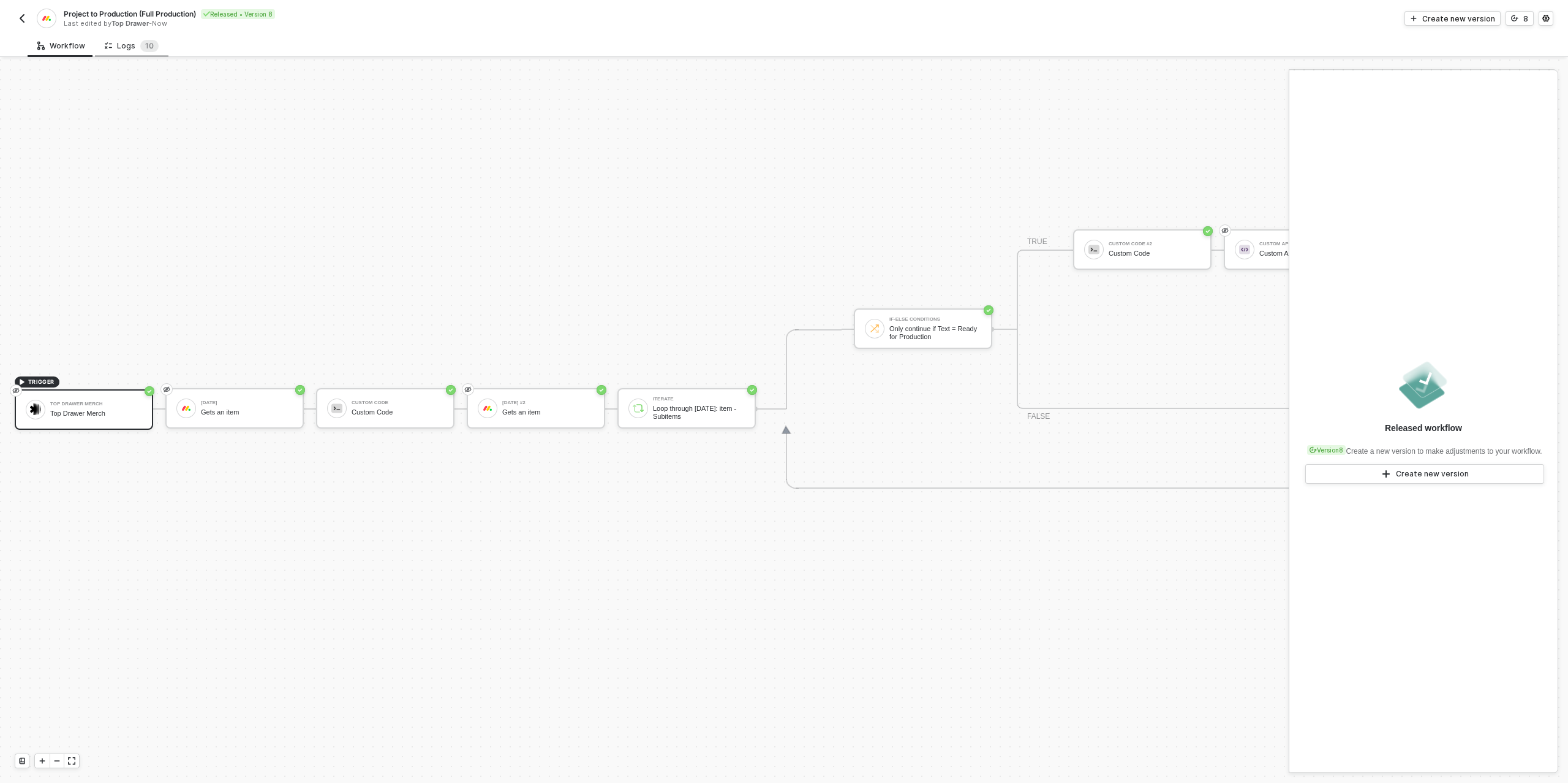
click at [125, 43] on div "Logs 1 0" at bounding box center [131, 45] width 54 height 12
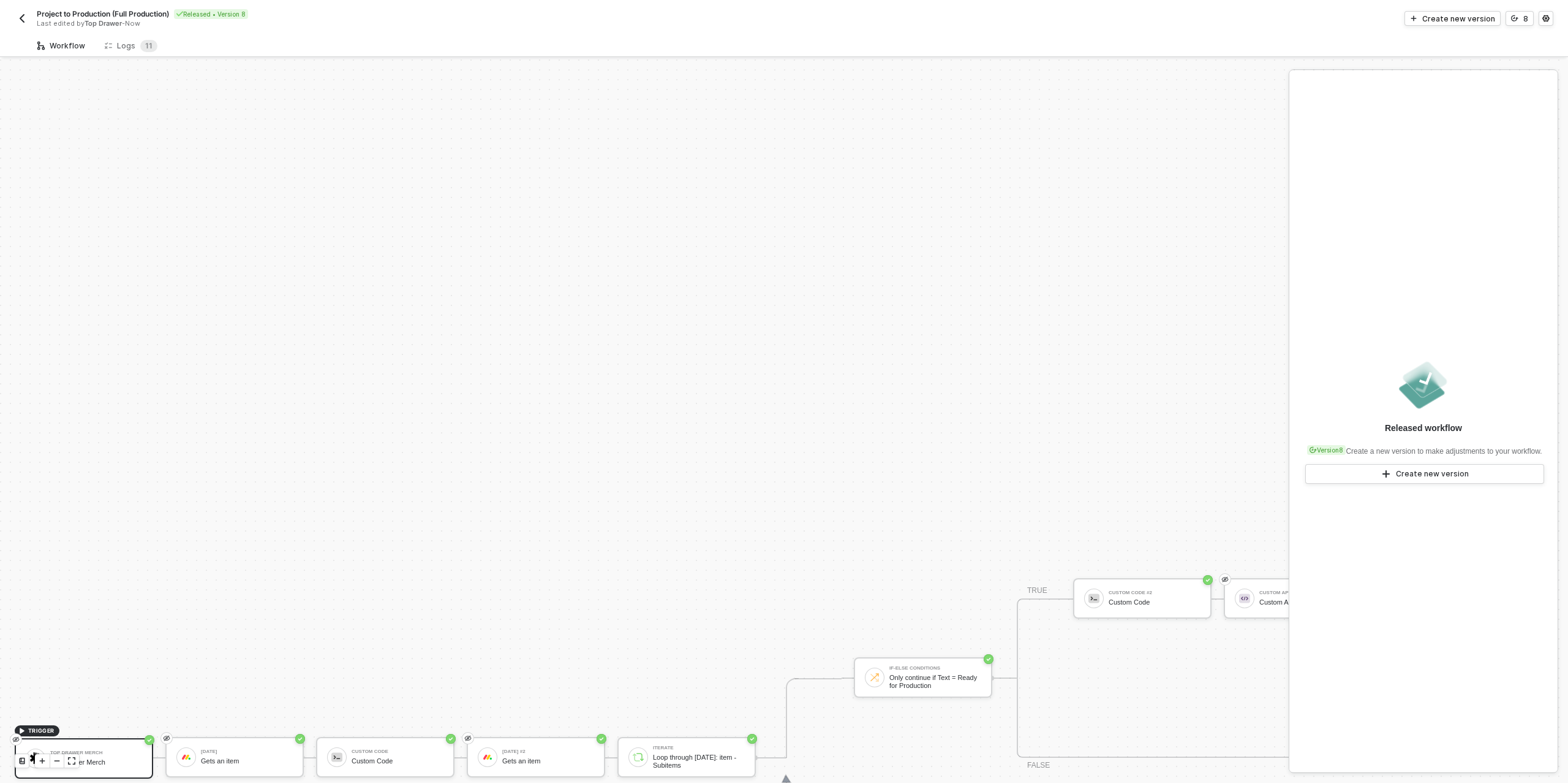
scroll to position [349, 0]
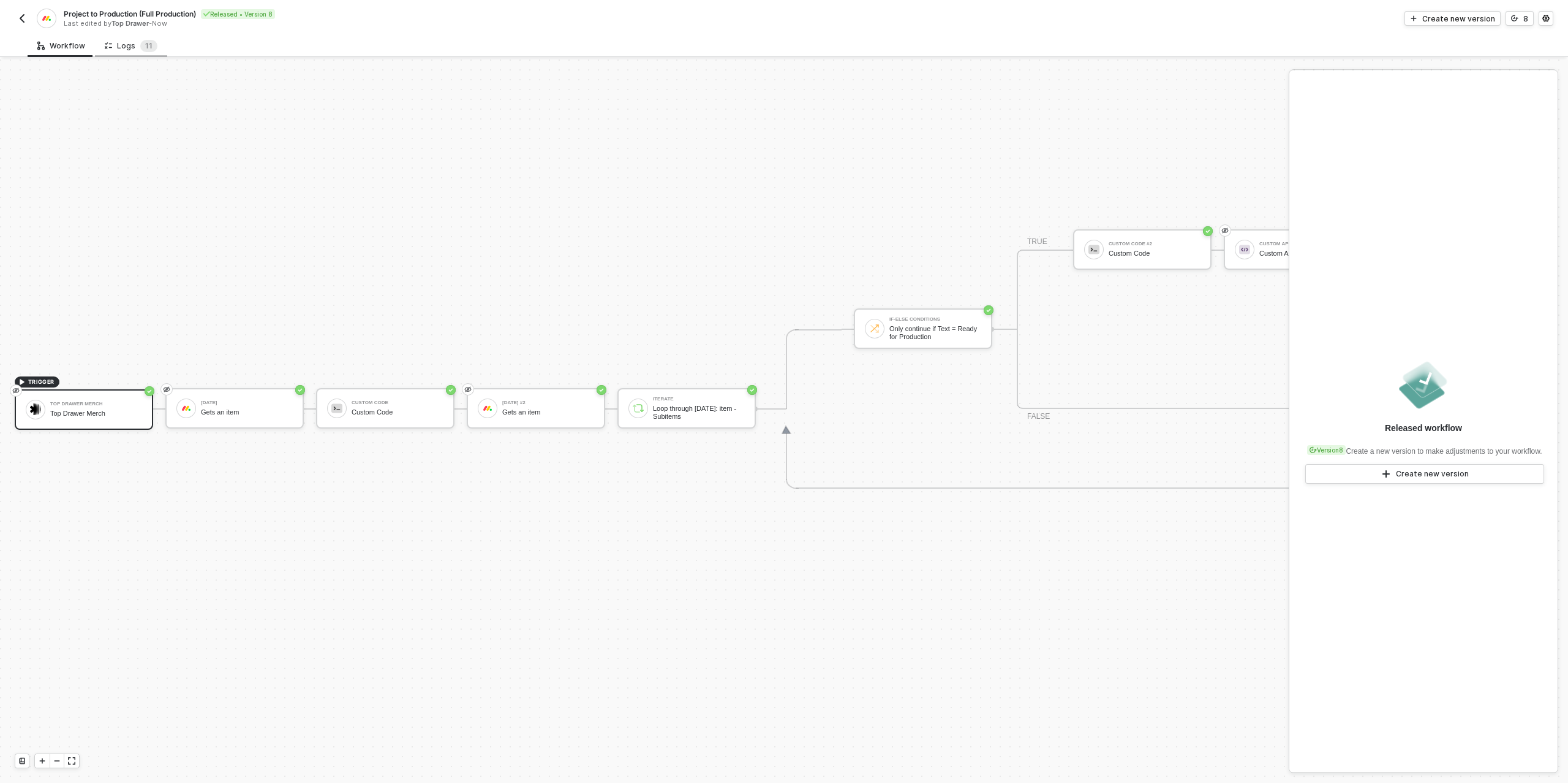
click at [125, 47] on div "Logs 1 1" at bounding box center [131, 45] width 53 height 12
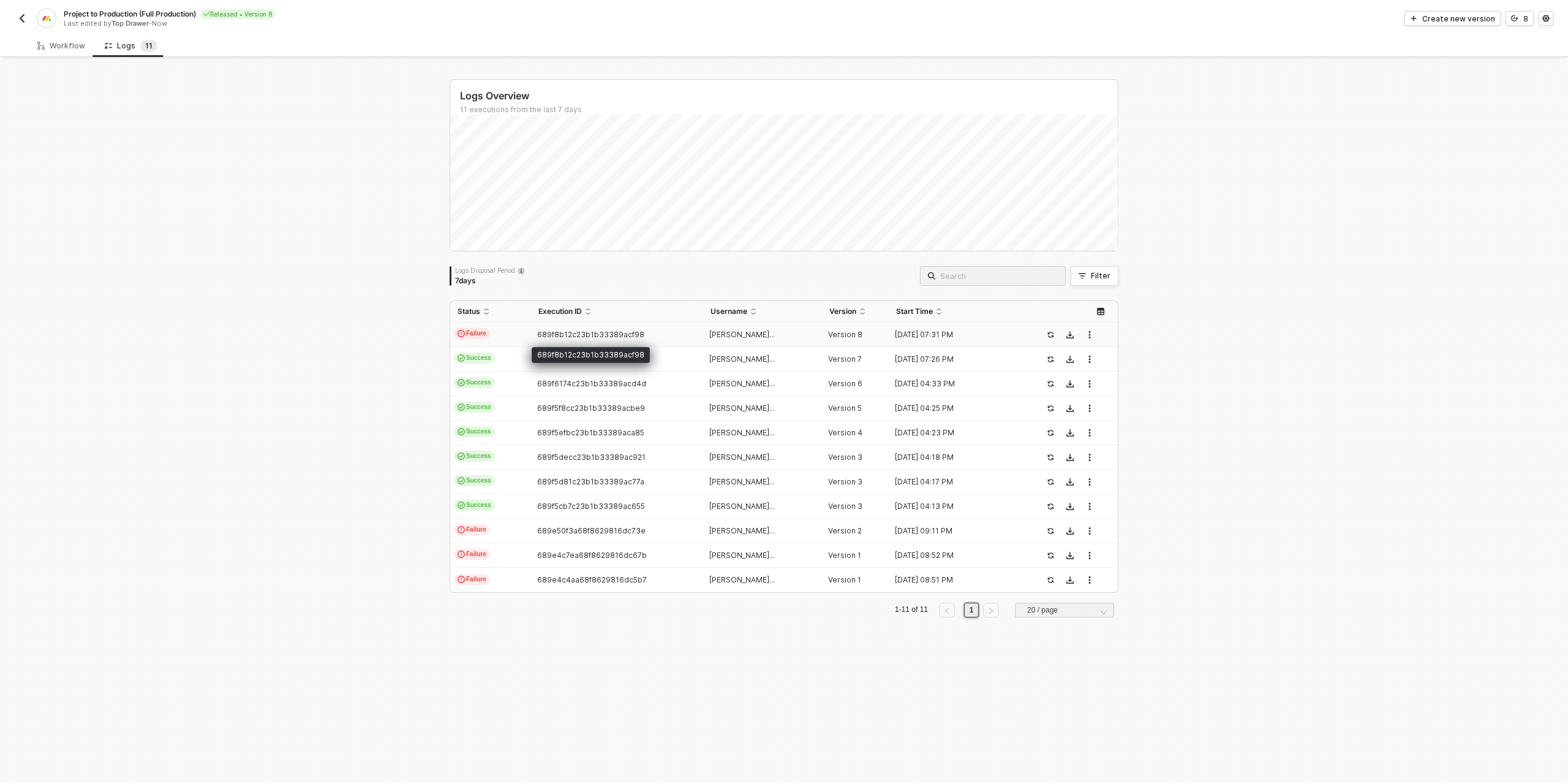
click at [611, 333] on span "689f8b12c23b1b33389acf98" at bounding box center [590, 334] width 107 height 10
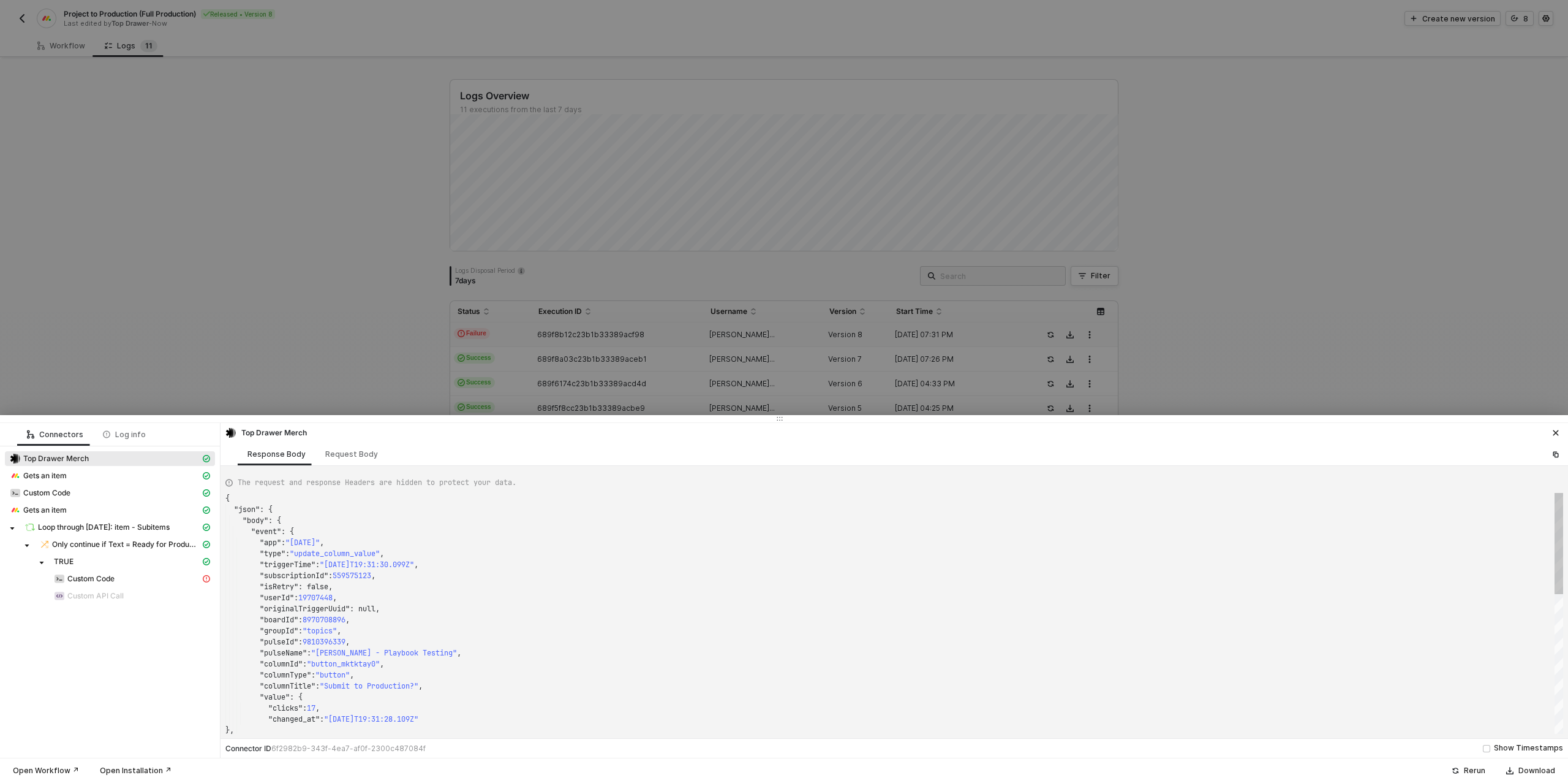
scroll to position [110, 0]
click at [95, 580] on span "Custom Code" at bounding box center [91, 578] width 47 height 10
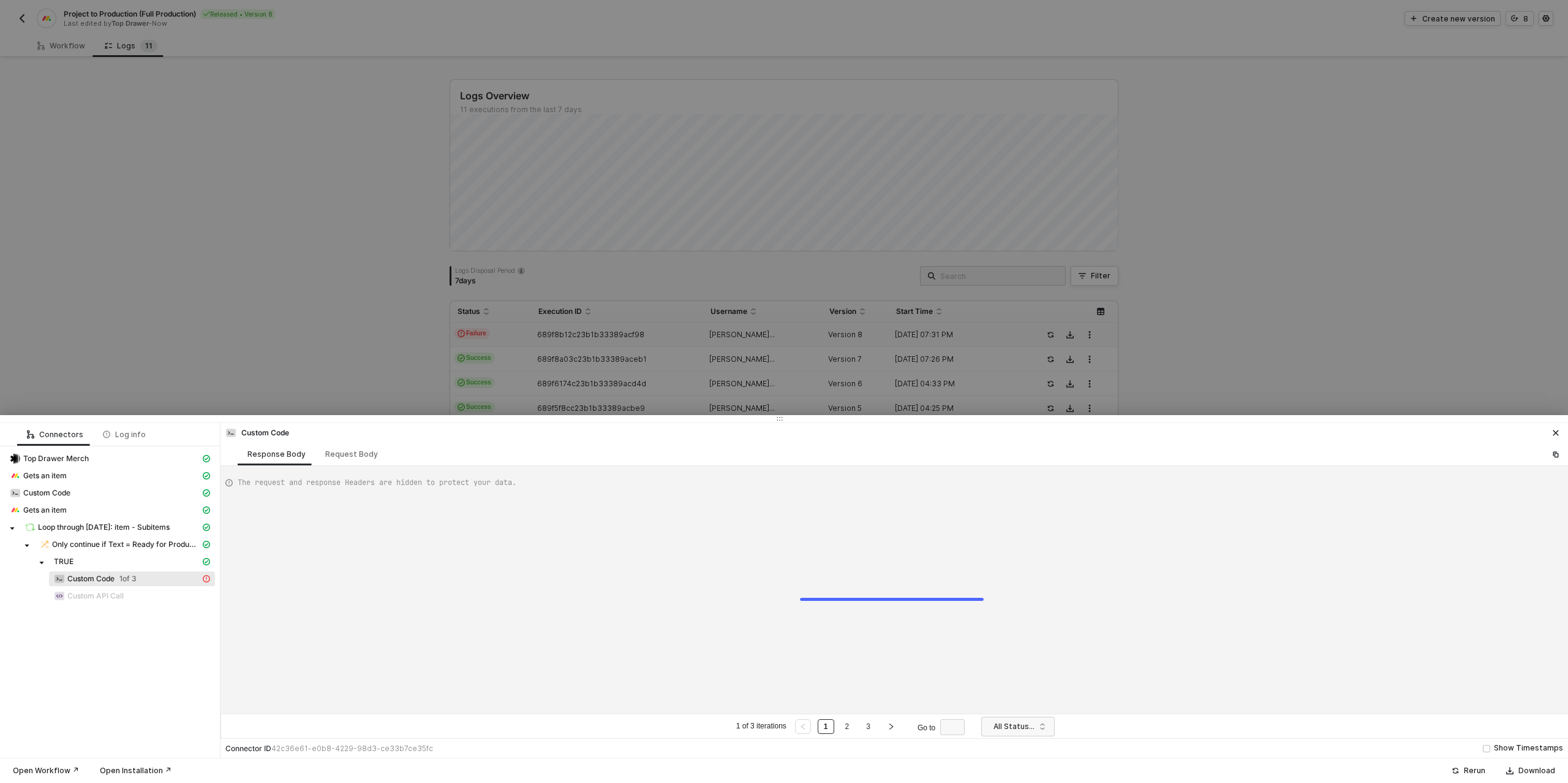
type textarea "{ "error": { "message": "Unexpected token '}' [<Code Block>:205:5]" } }"
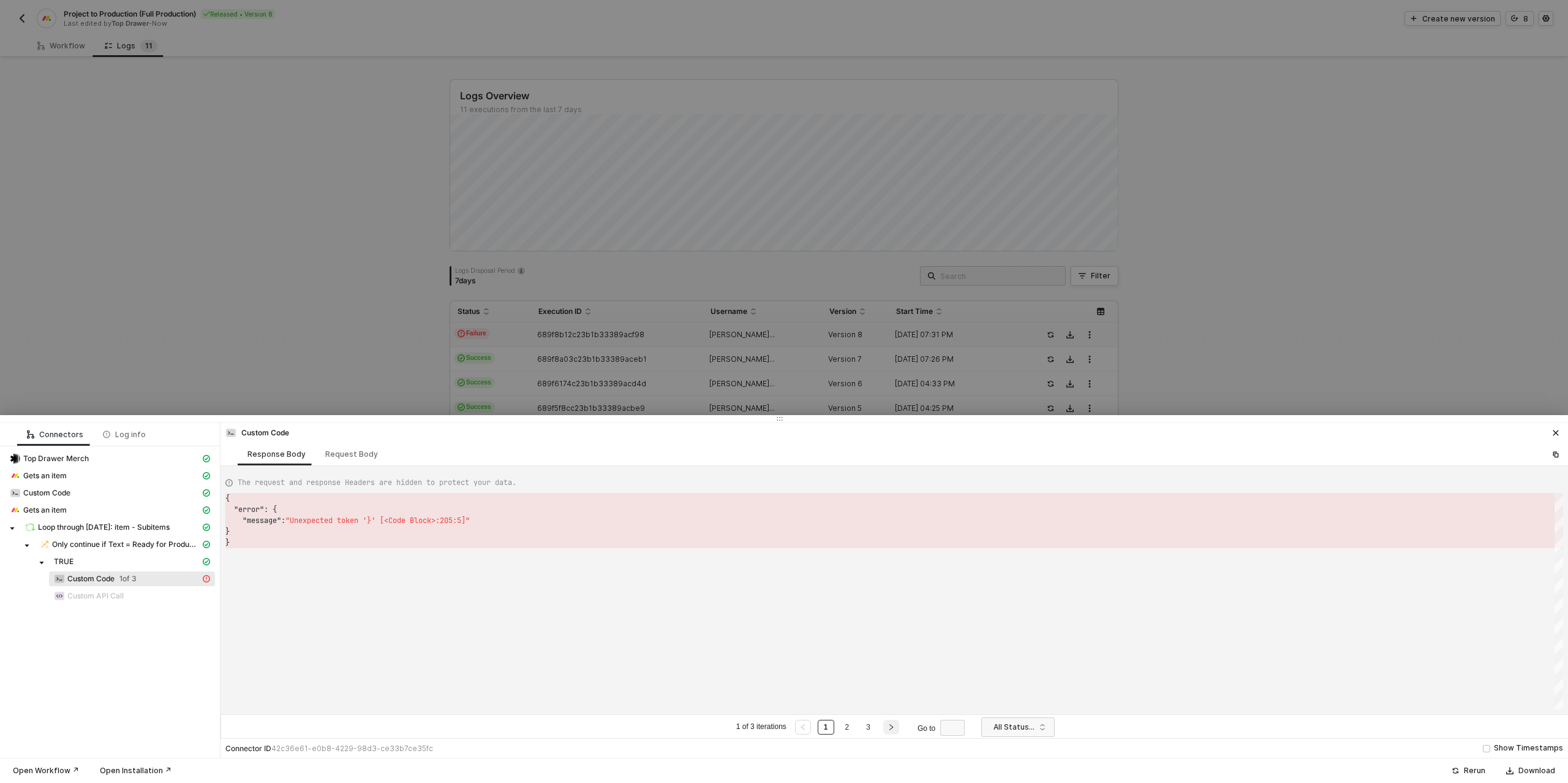
click at [896, 727] on button "button" at bounding box center [891, 727] width 16 height 15
click at [46, 470] on span "Gets an item" at bounding box center [45, 475] width 43 height 10
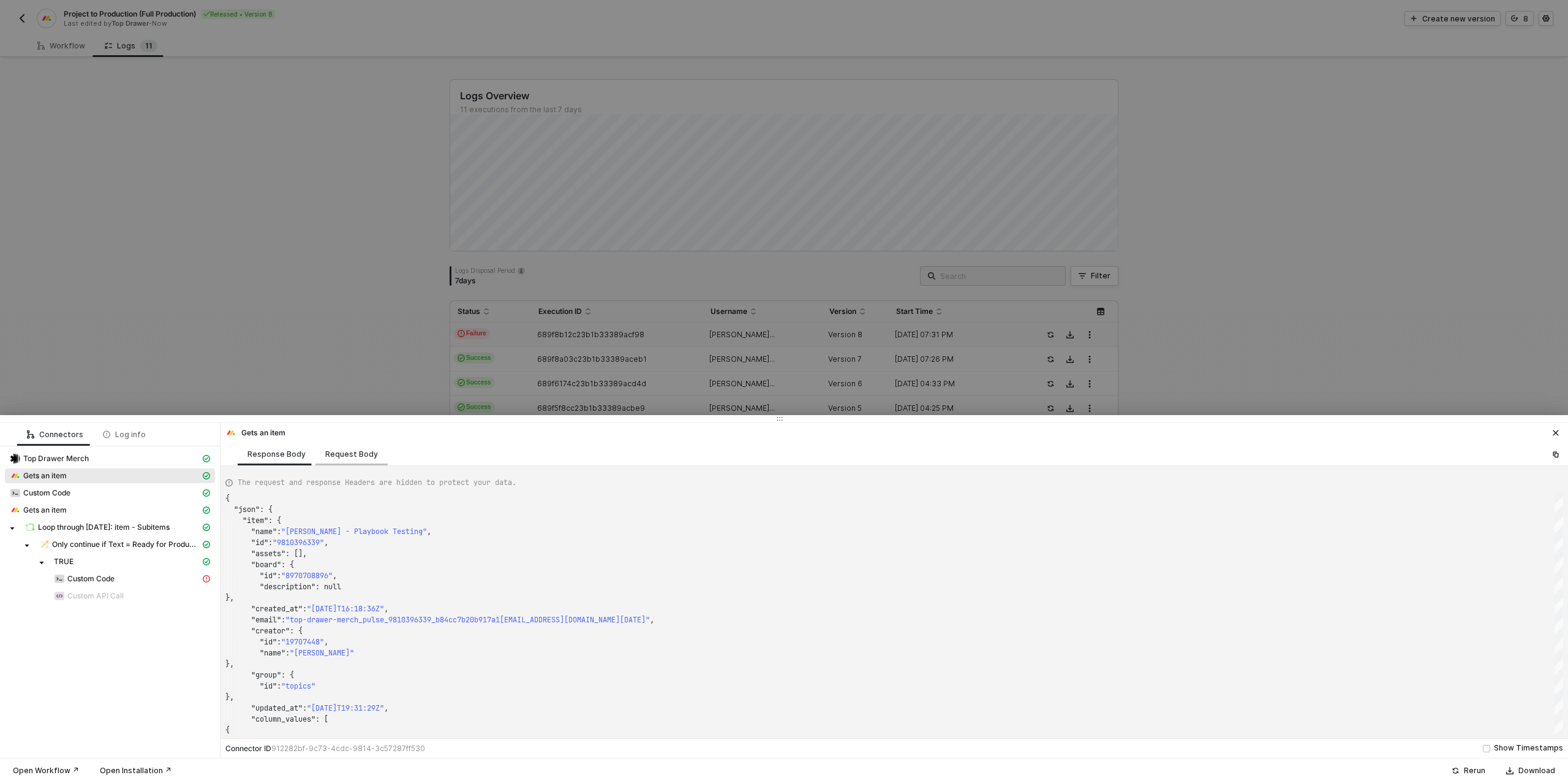
click at [338, 455] on div "Request Body" at bounding box center [351, 454] width 53 height 10
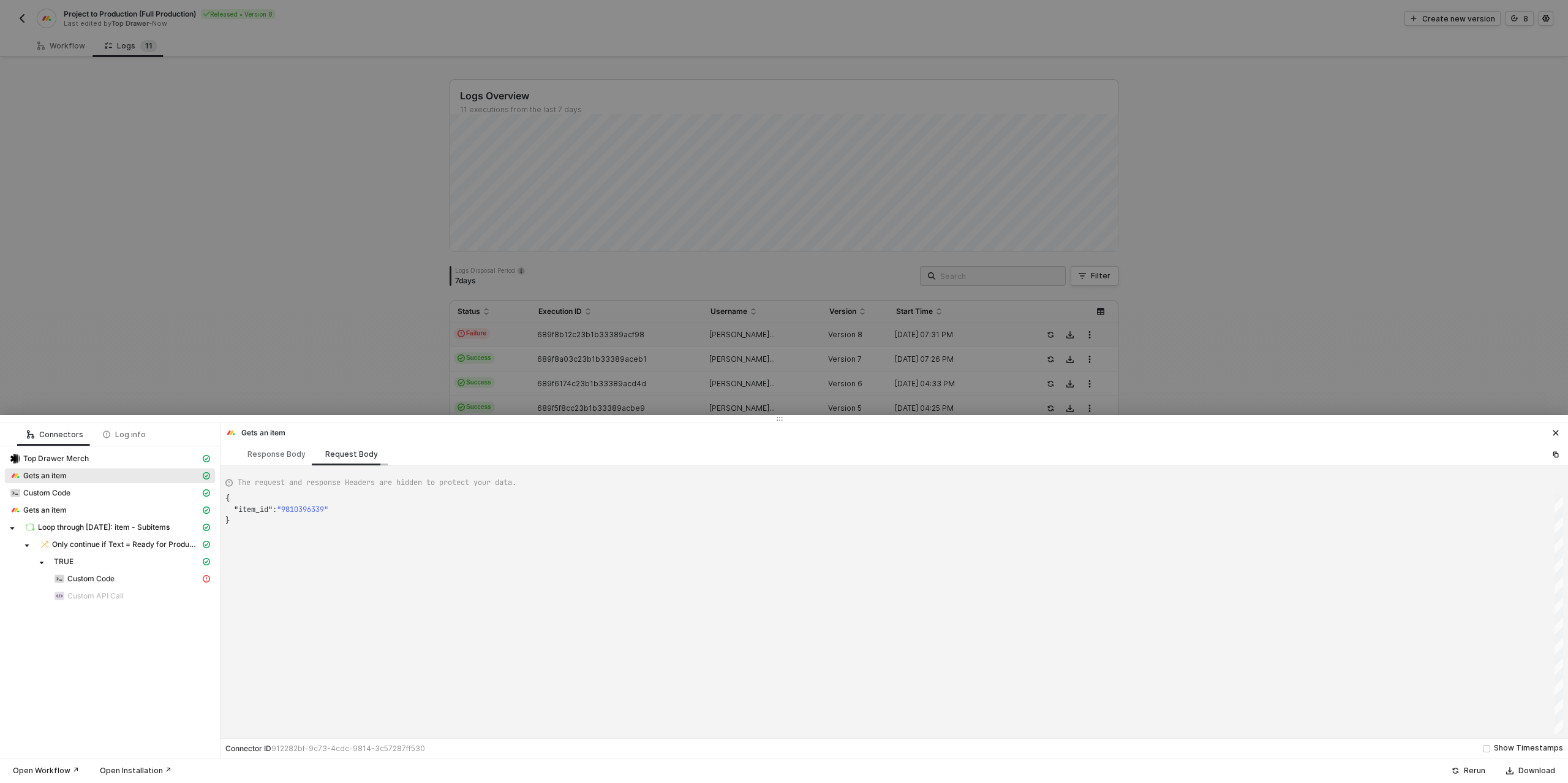
scroll to position [22, 0]
click at [280, 459] on div "Response Body" at bounding box center [276, 454] width 78 height 23
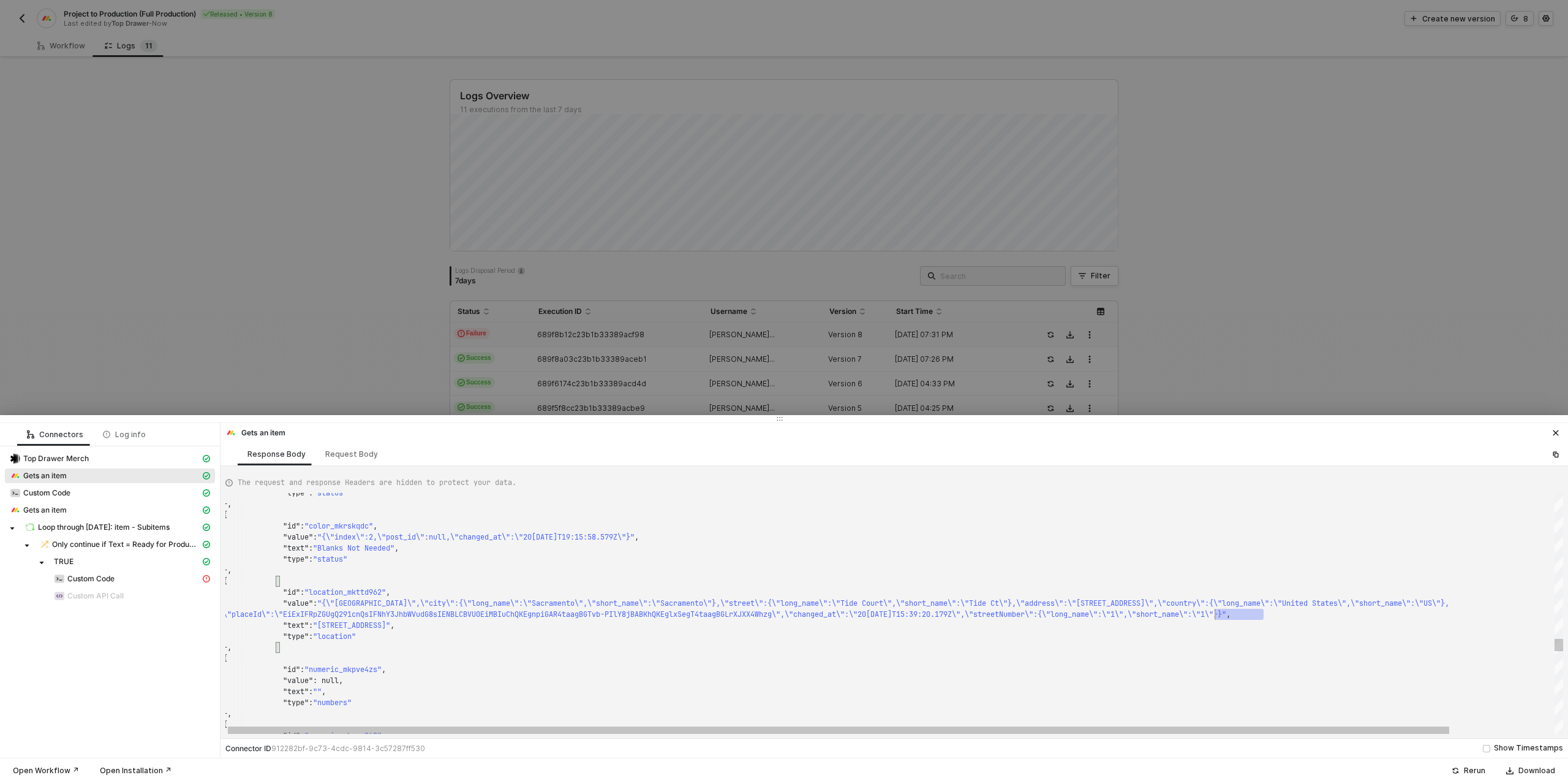
type textarea ""id": "location_mkttd962", "value": "{\"lat\":\"38.6098471\",\"lng\":\"-121.492…"
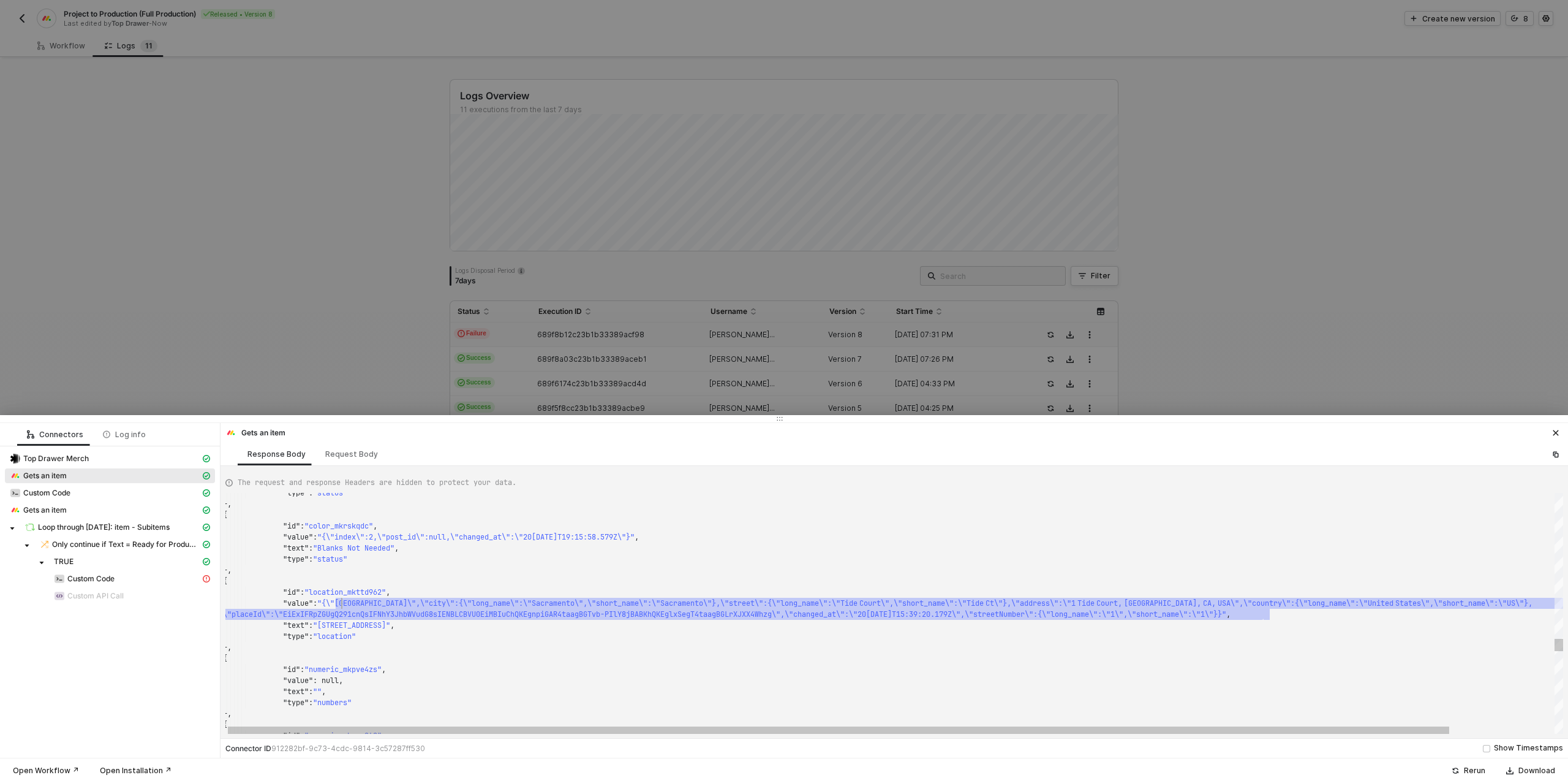
scroll to position [11, 106]
drag, startPoint x: 1260, startPoint y: 613, endPoint x: 327, endPoint y: 605, distance: 933.0
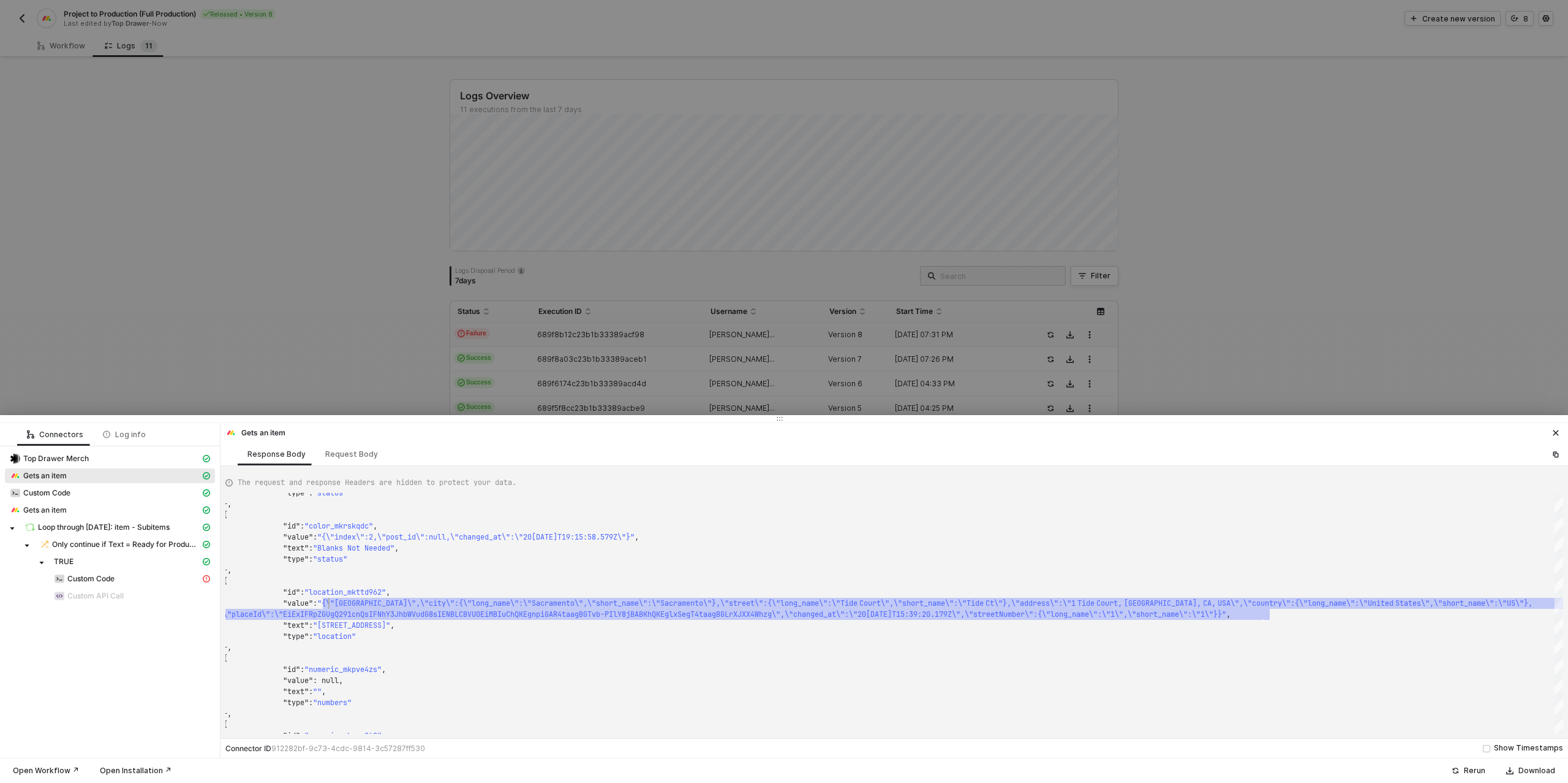
drag, startPoint x: 147, startPoint y: 100, endPoint x: 112, endPoint y: 86, distance: 37.7
click at [147, 100] on div at bounding box center [784, 391] width 1568 height 783
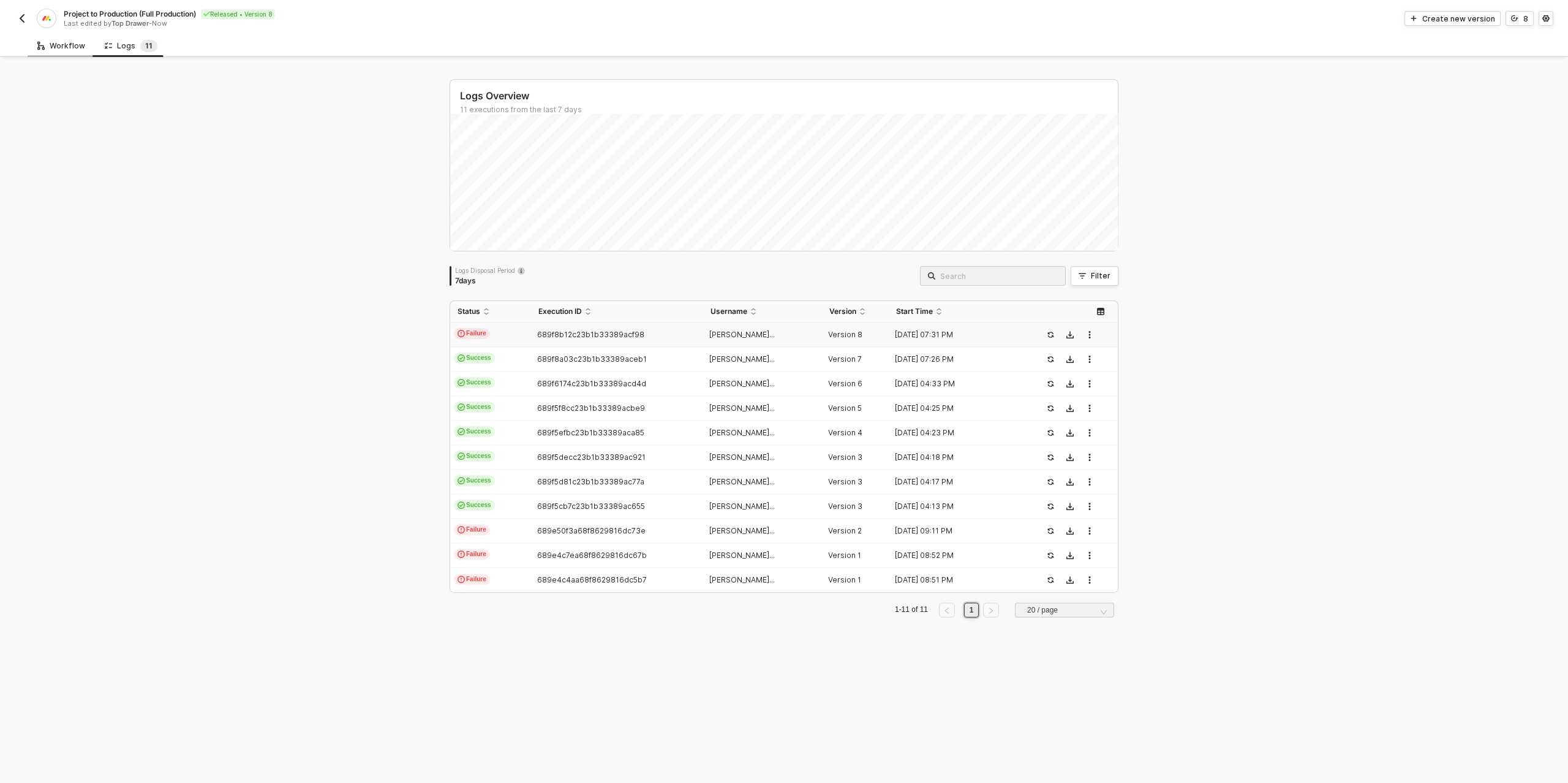
click at [66, 41] on div "Workflow" at bounding box center [61, 45] width 48 height 10
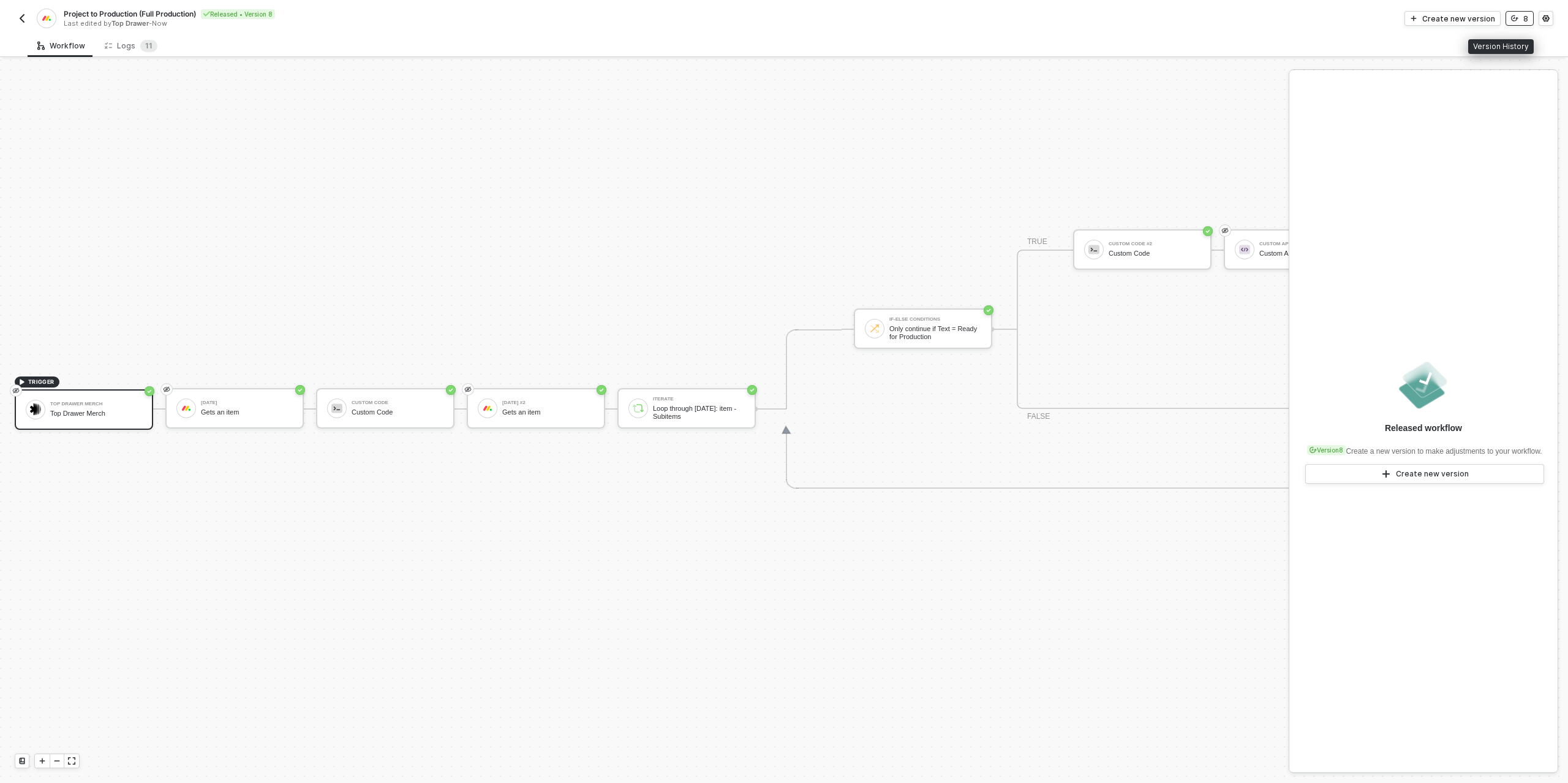
click at [1510, 19] on button "8" at bounding box center [1520, 18] width 28 height 15
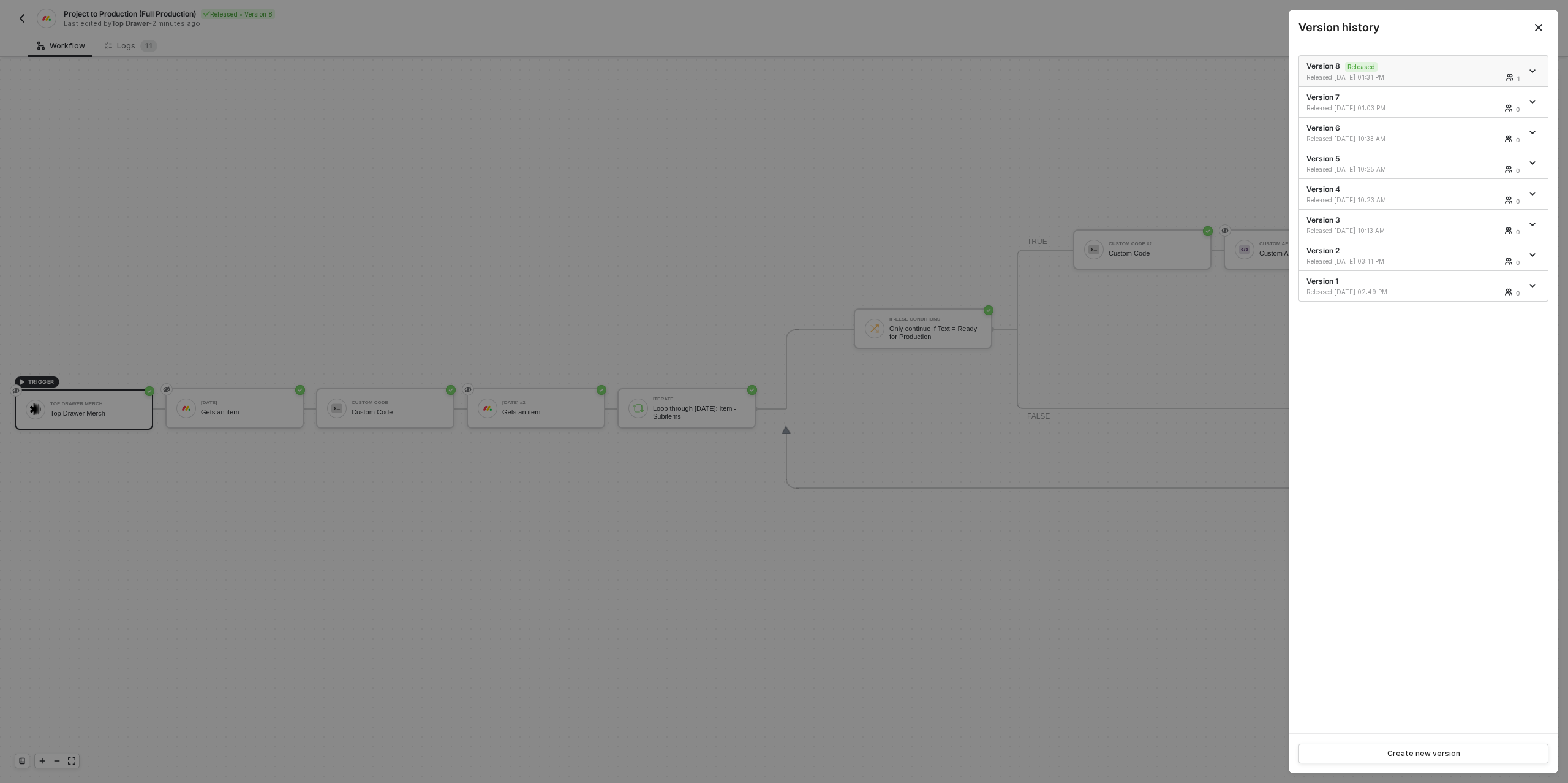
click at [1533, 69] on icon "icon-arrow-down" at bounding box center [1532, 71] width 6 height 6
click at [1476, 91] on div "Make a copy" at bounding box center [1490, 91] width 76 height 12
click at [1012, 95] on div at bounding box center [784, 391] width 1568 height 783
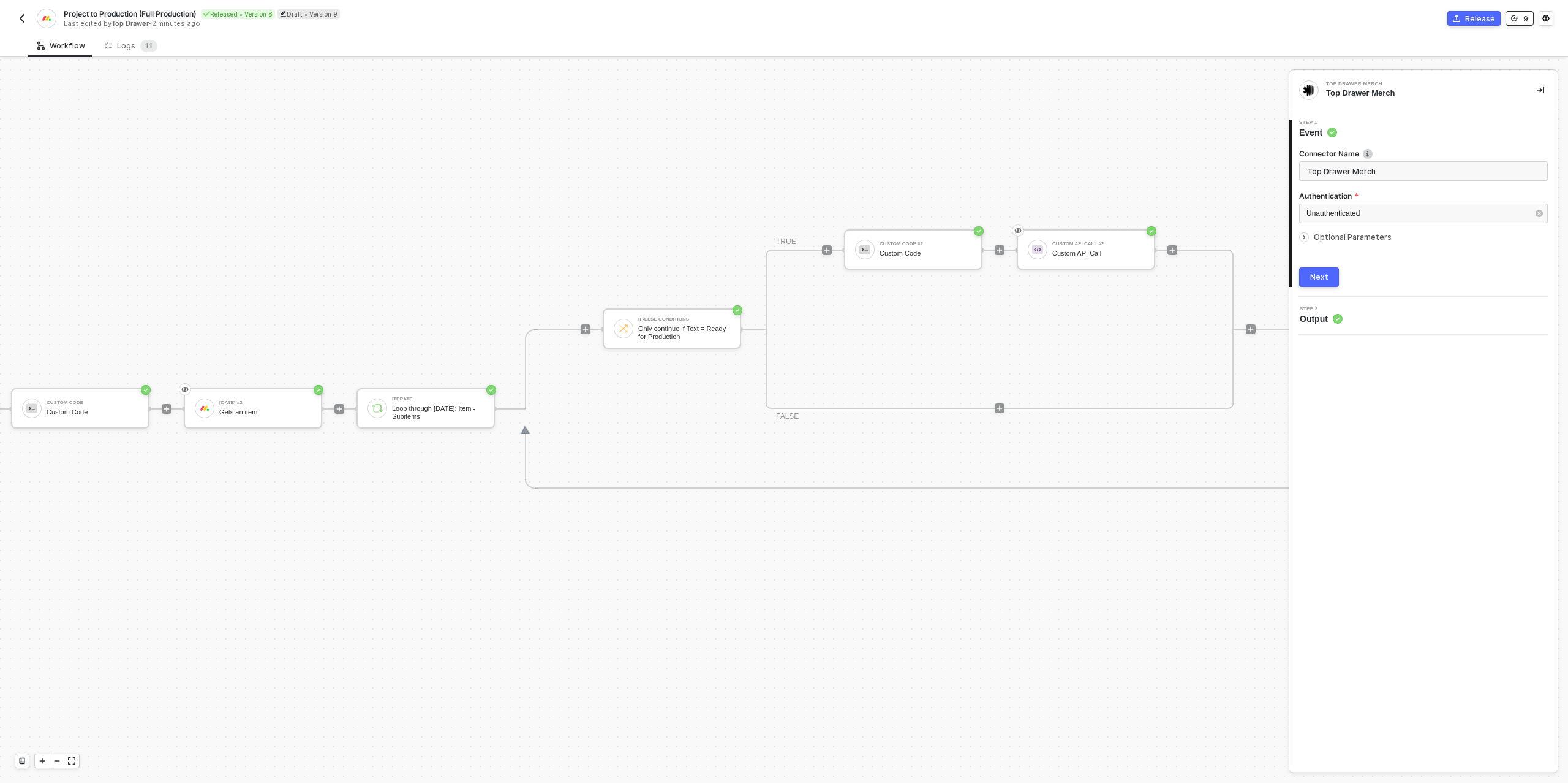
scroll to position [349, 376]
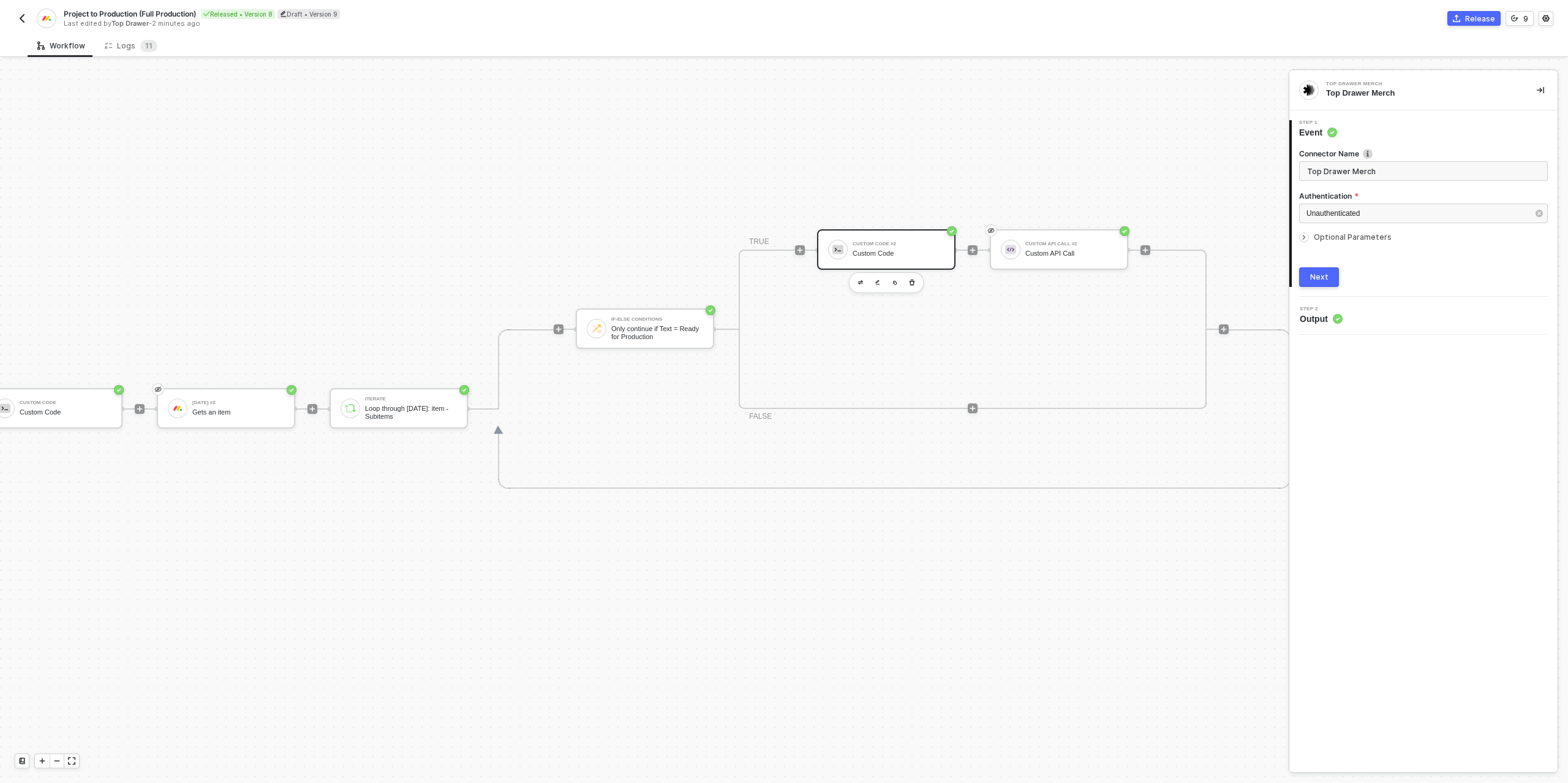
click at [864, 233] on div "Custom Code #2 Custom Code" at bounding box center [886, 249] width 139 height 40
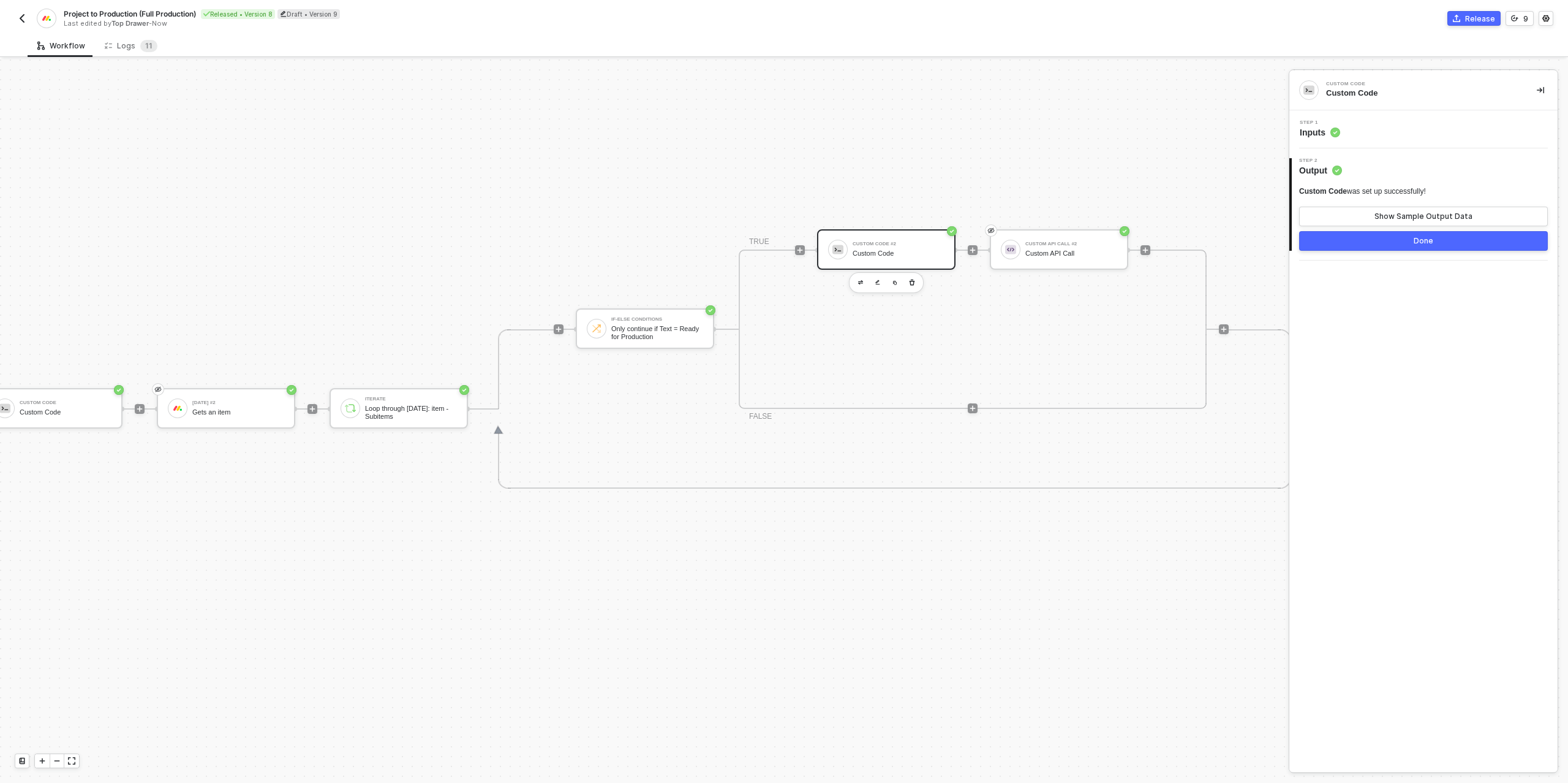
click at [1381, 128] on div "Step 1 Inputs" at bounding box center [1425, 129] width 265 height 18
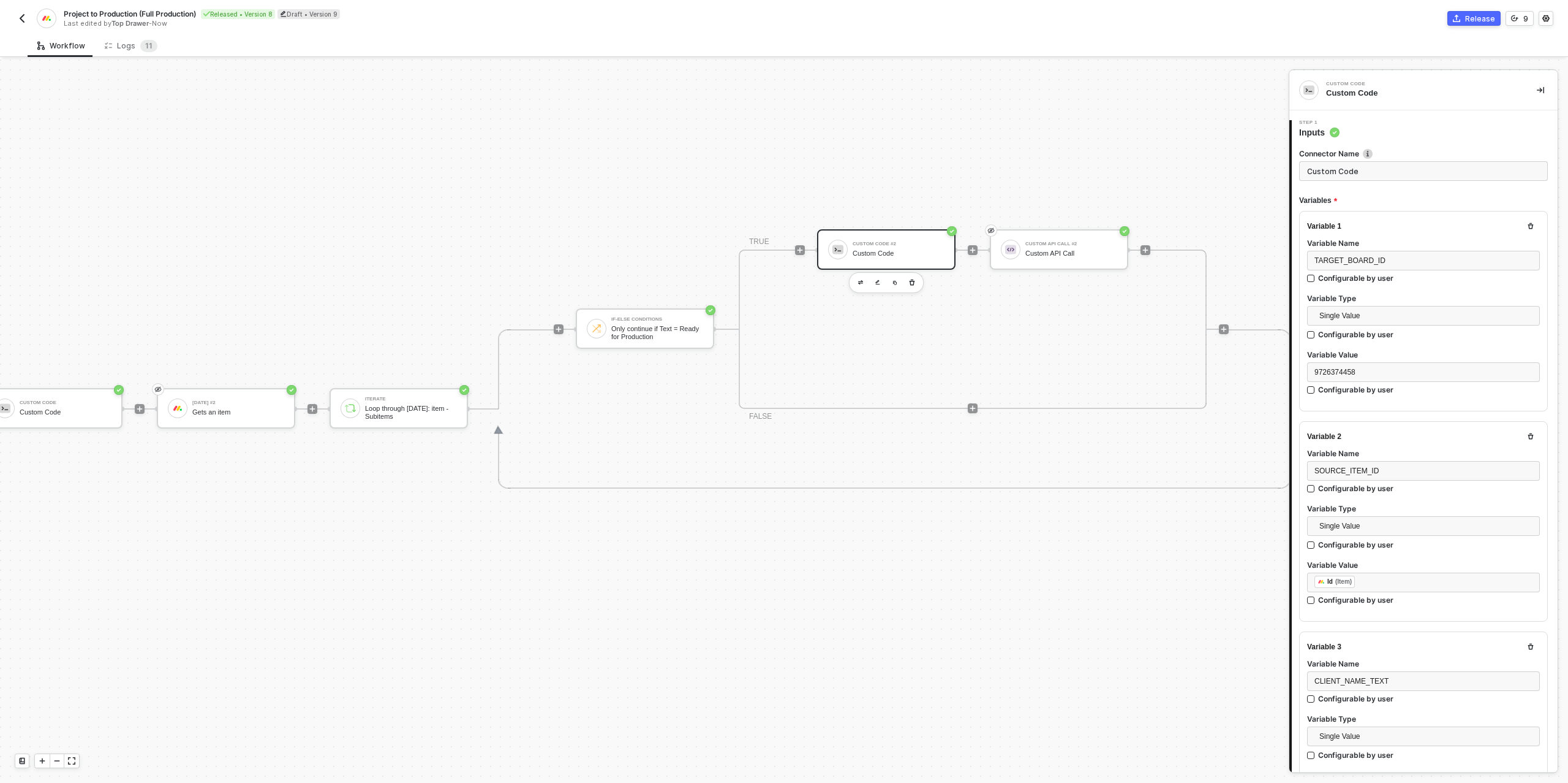
type textarea "/* Build one target item for Production board → returns { itemsToCreate: [...] …"
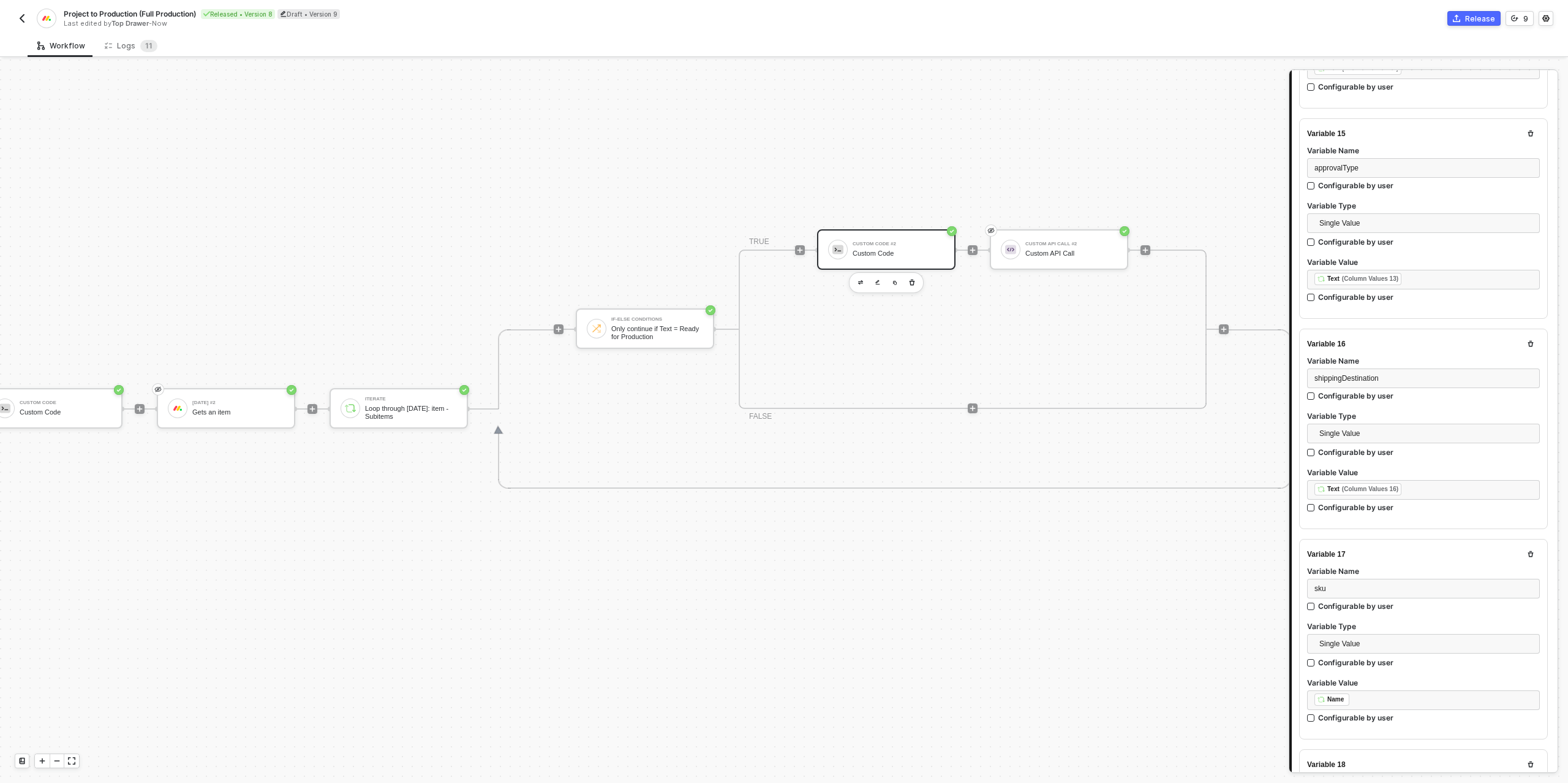
scroll to position [3040, 0]
click at [1420, 478] on div "﻿ ﻿ Text (Column Values 16) ﻿" at bounding box center [1423, 484] width 218 height 13
click at [1218, 201] on div "Loop through [DATE]: item - Subitems" at bounding box center [1203, 203] width 152 height 10
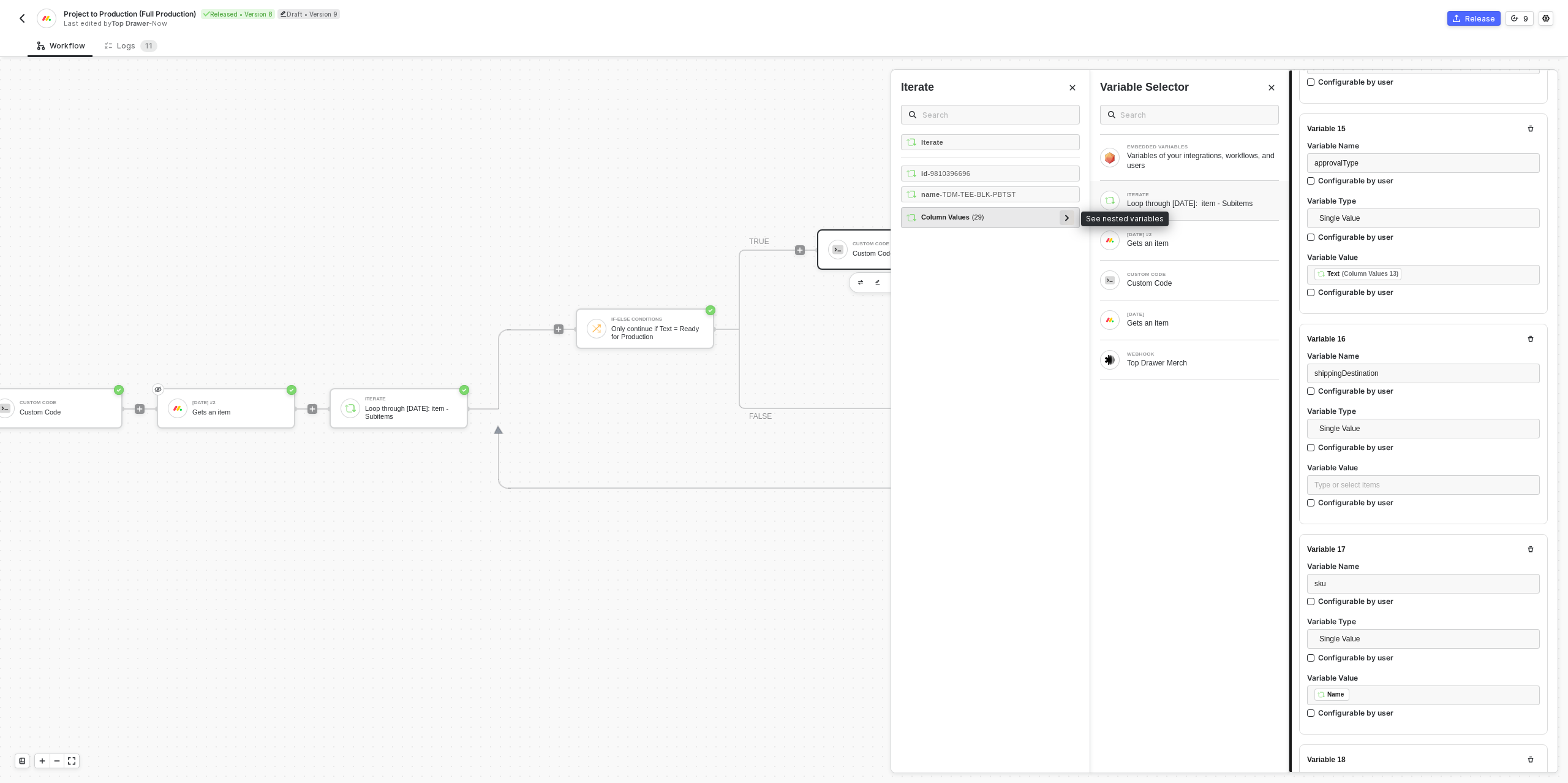
click at [1069, 217] on div at bounding box center [1067, 216] width 6 height 13
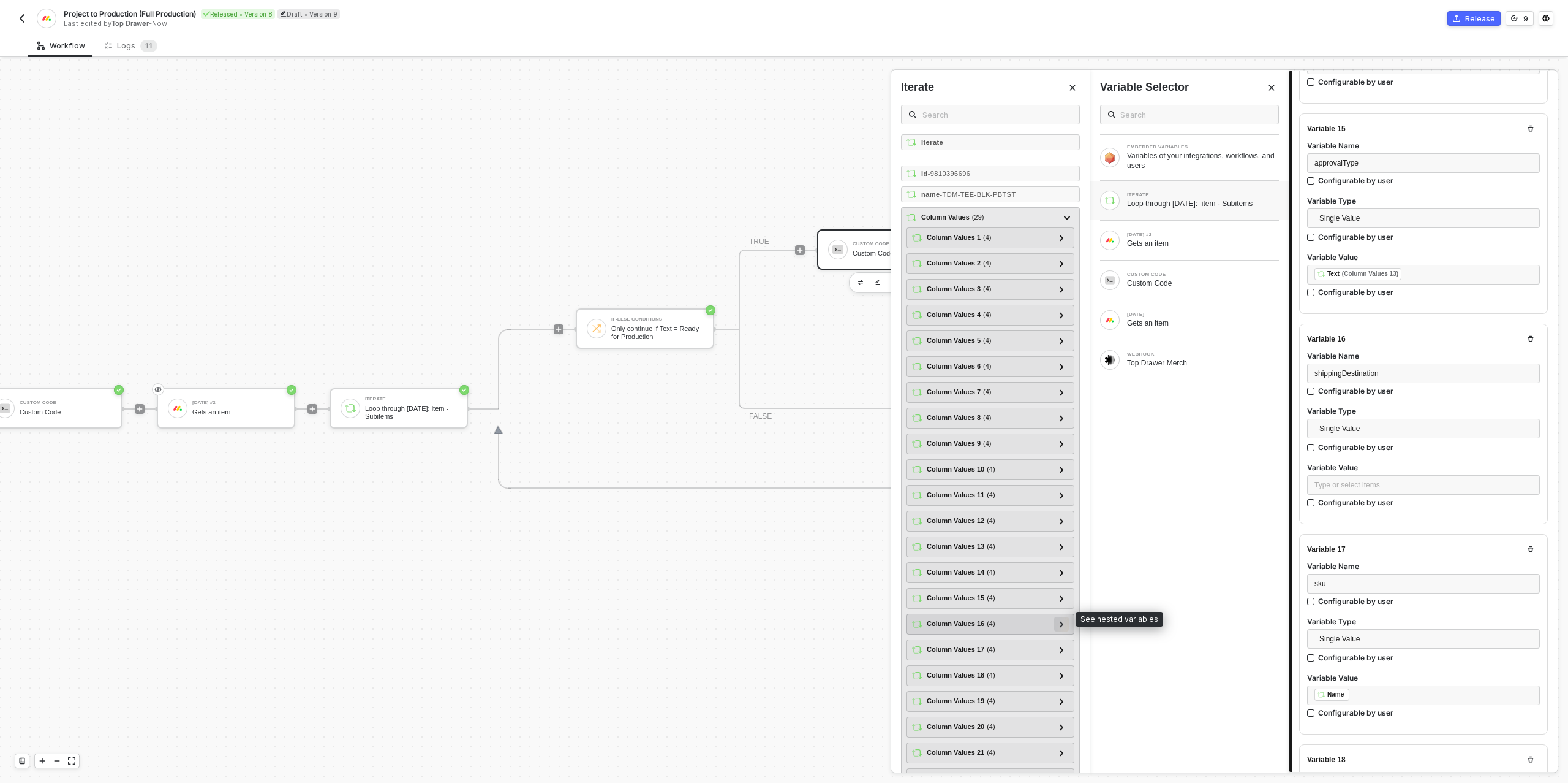
click at [1063, 621] on icon at bounding box center [1061, 624] width 4 height 6
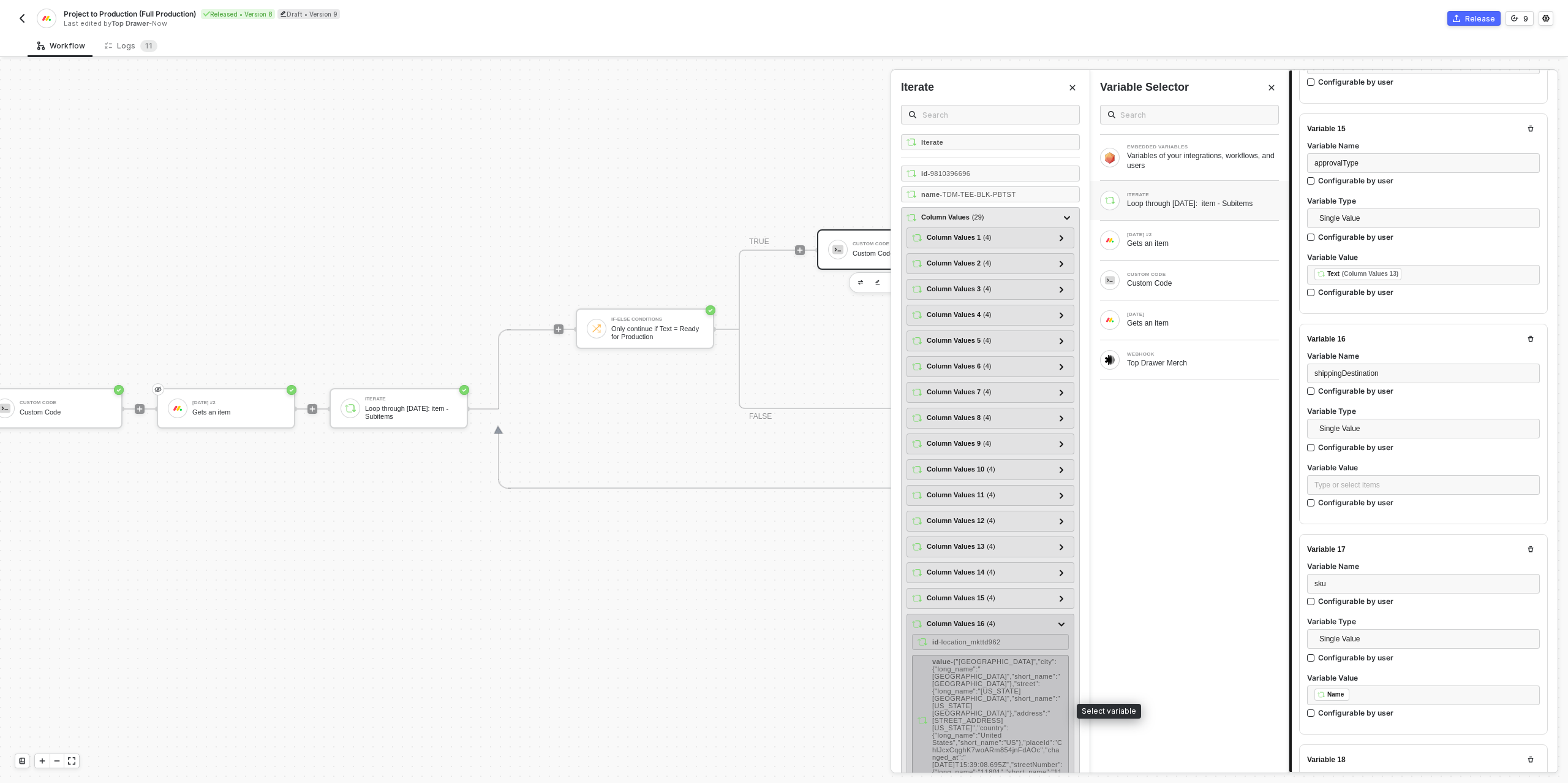
click at [1034, 679] on div "value - {"lat":"34.0345061","lng":"-118.4513039","city":{"long_name":"Los Angel…" at bounding box center [997, 720] width 131 height 125
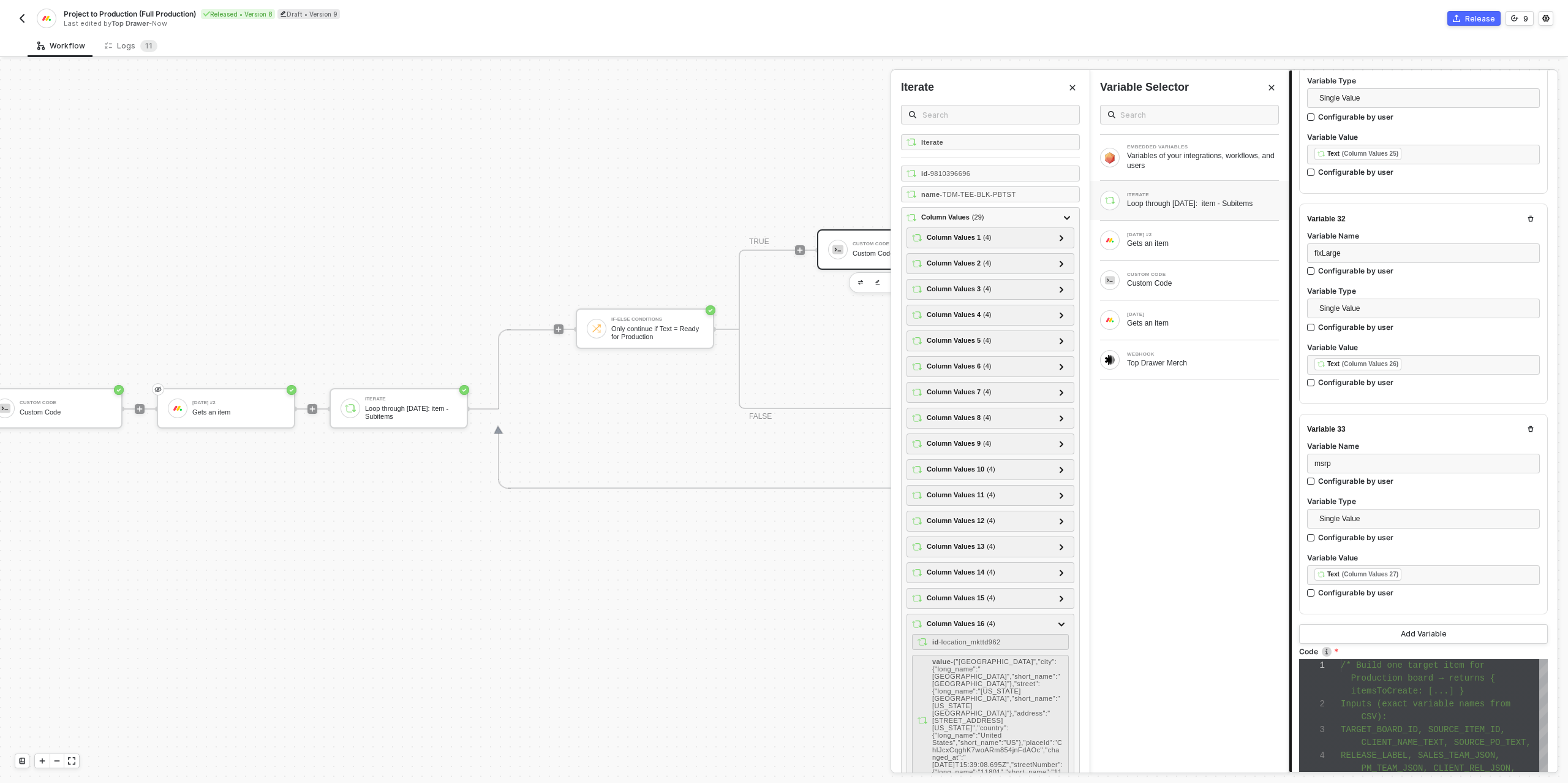
scroll to position [6704, 0]
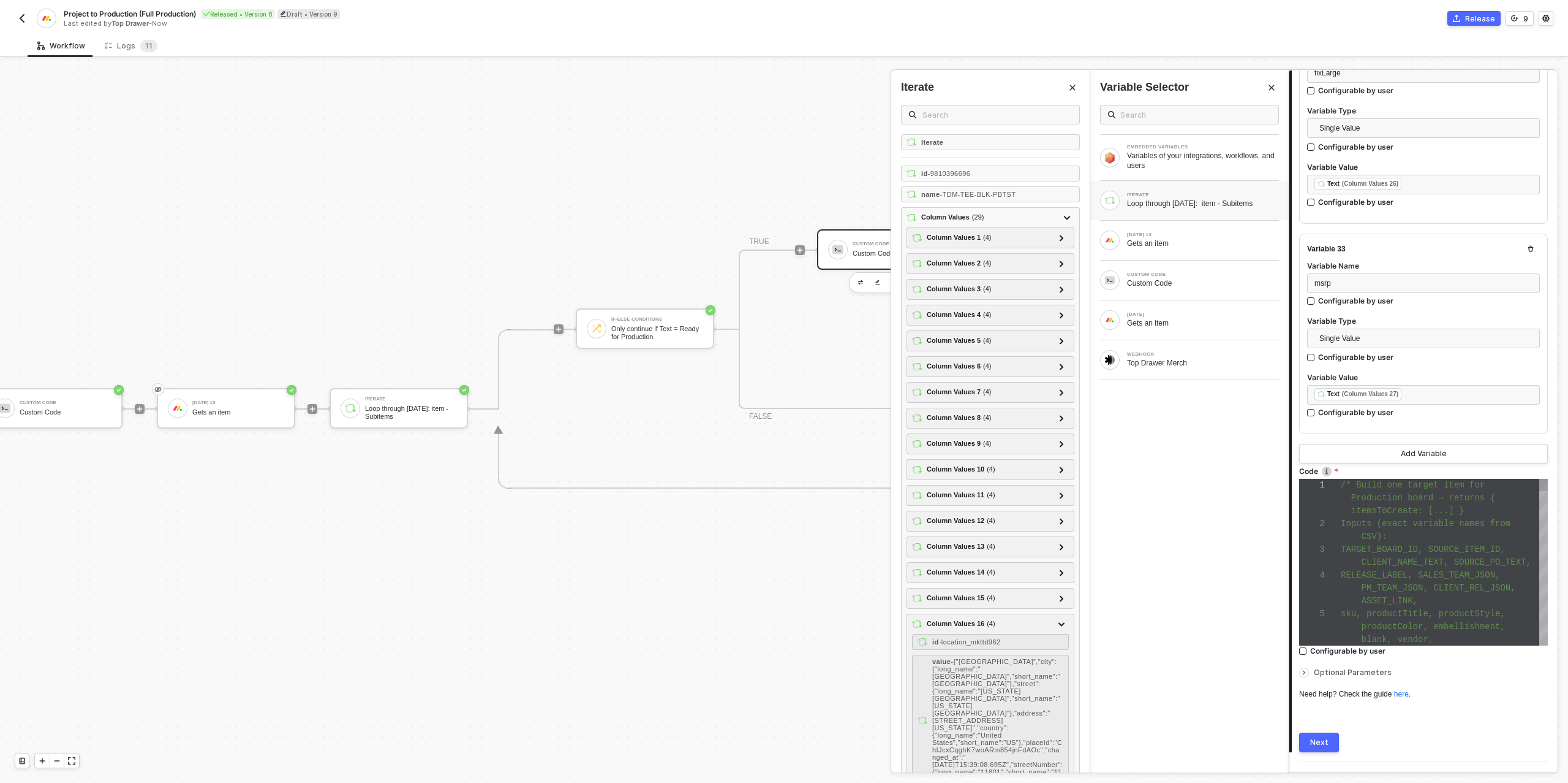
click at [1446, 530] on div "CSV):" at bounding box center [1444, 536] width 207 height 13
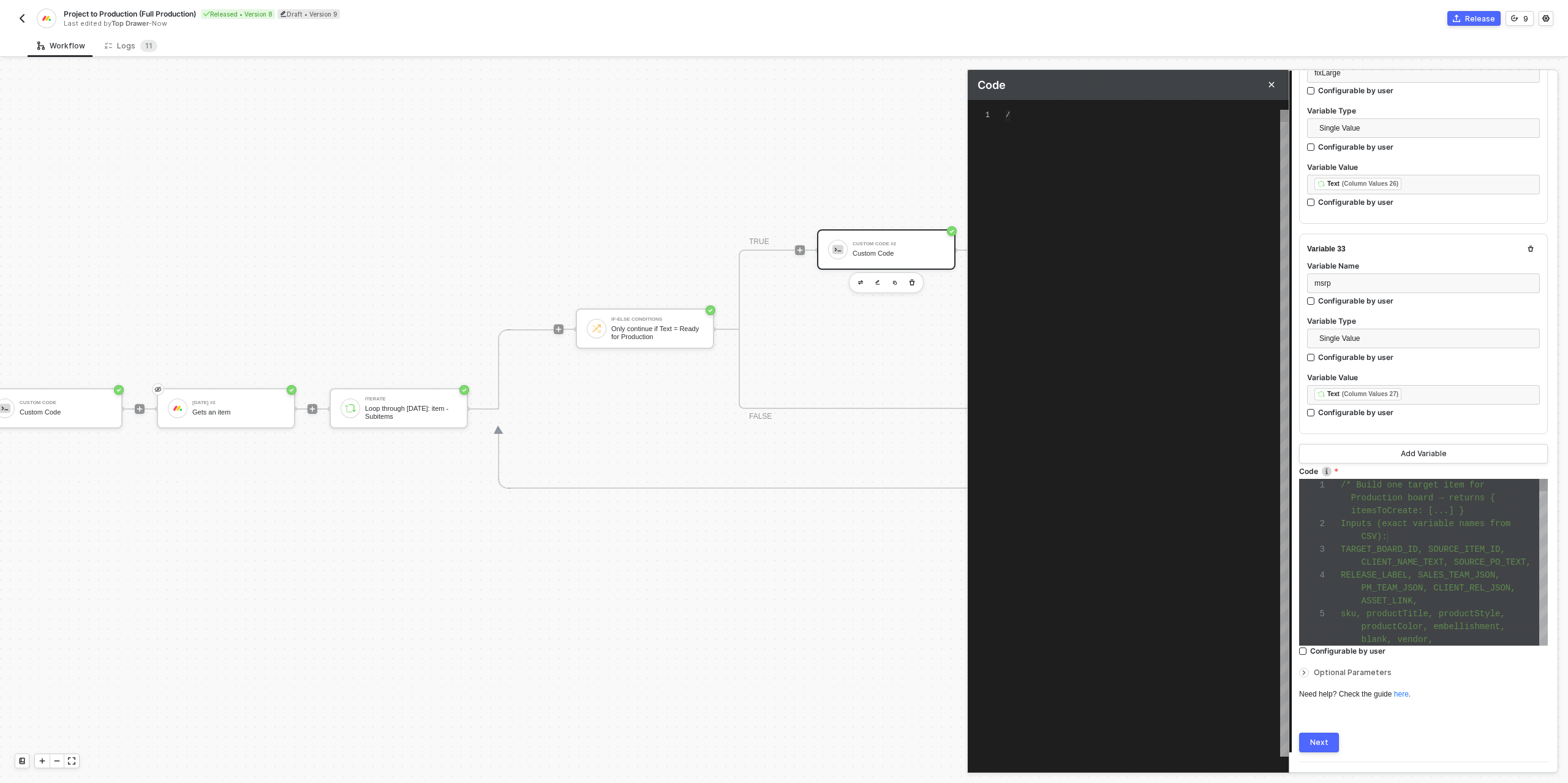
scroll to position [55, 0]
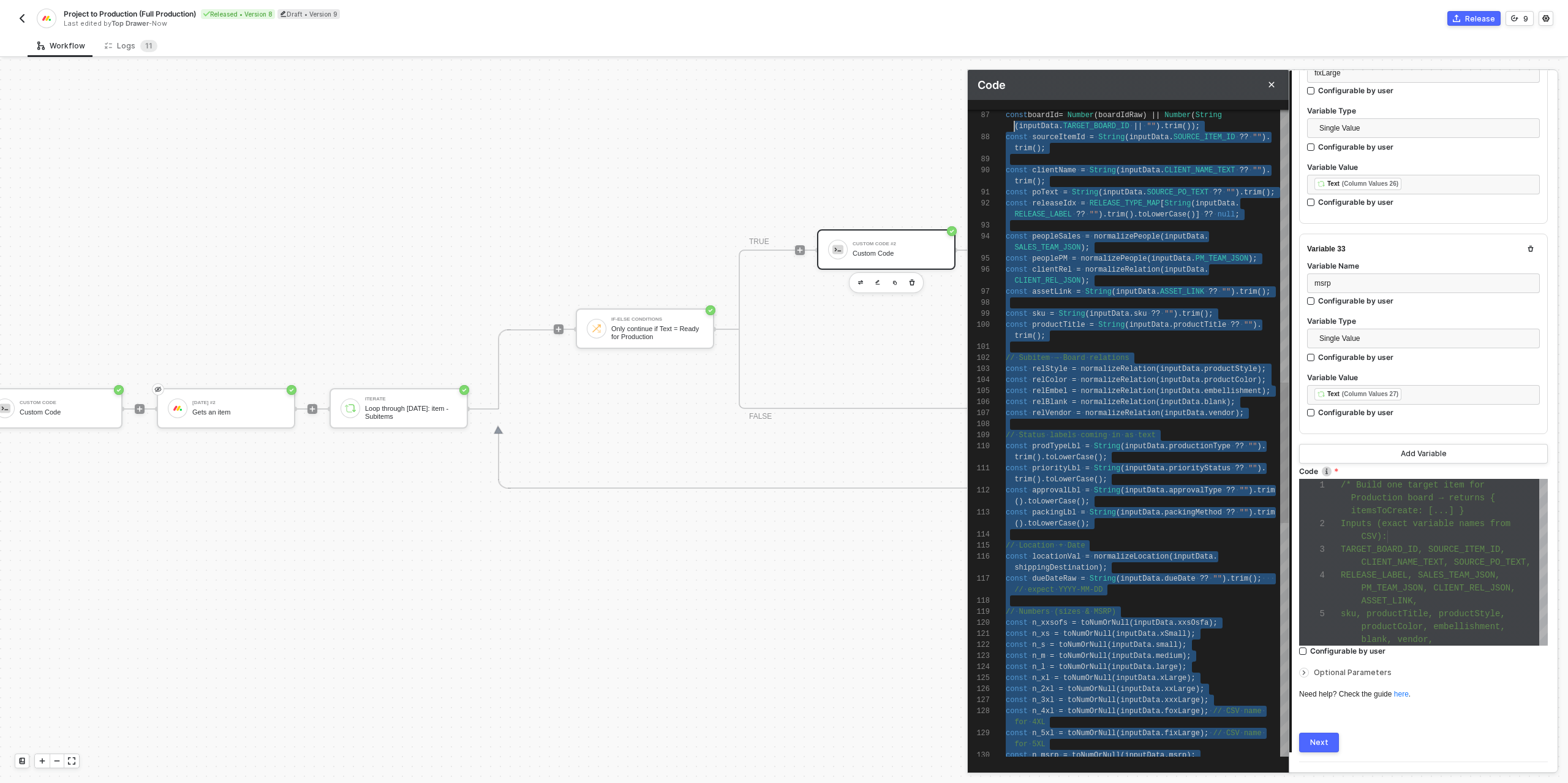
type textarea "/* Build one target item for Production board → returns { itemsToCreate: [...] …"
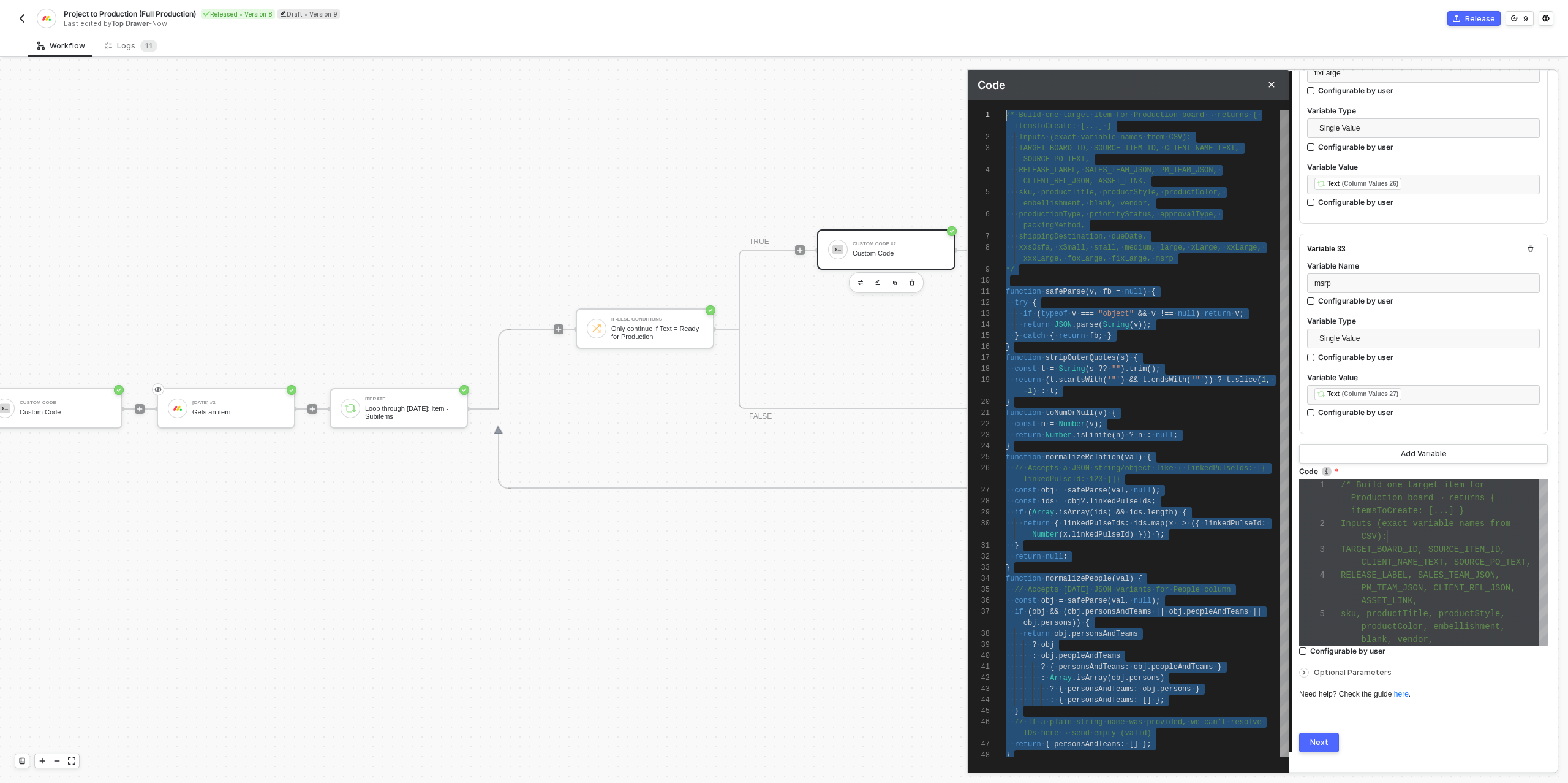
scroll to position [0, 0]
drag, startPoint x: 1137, startPoint y: 746, endPoint x: 1004, endPoint y: 7, distance: 750.9
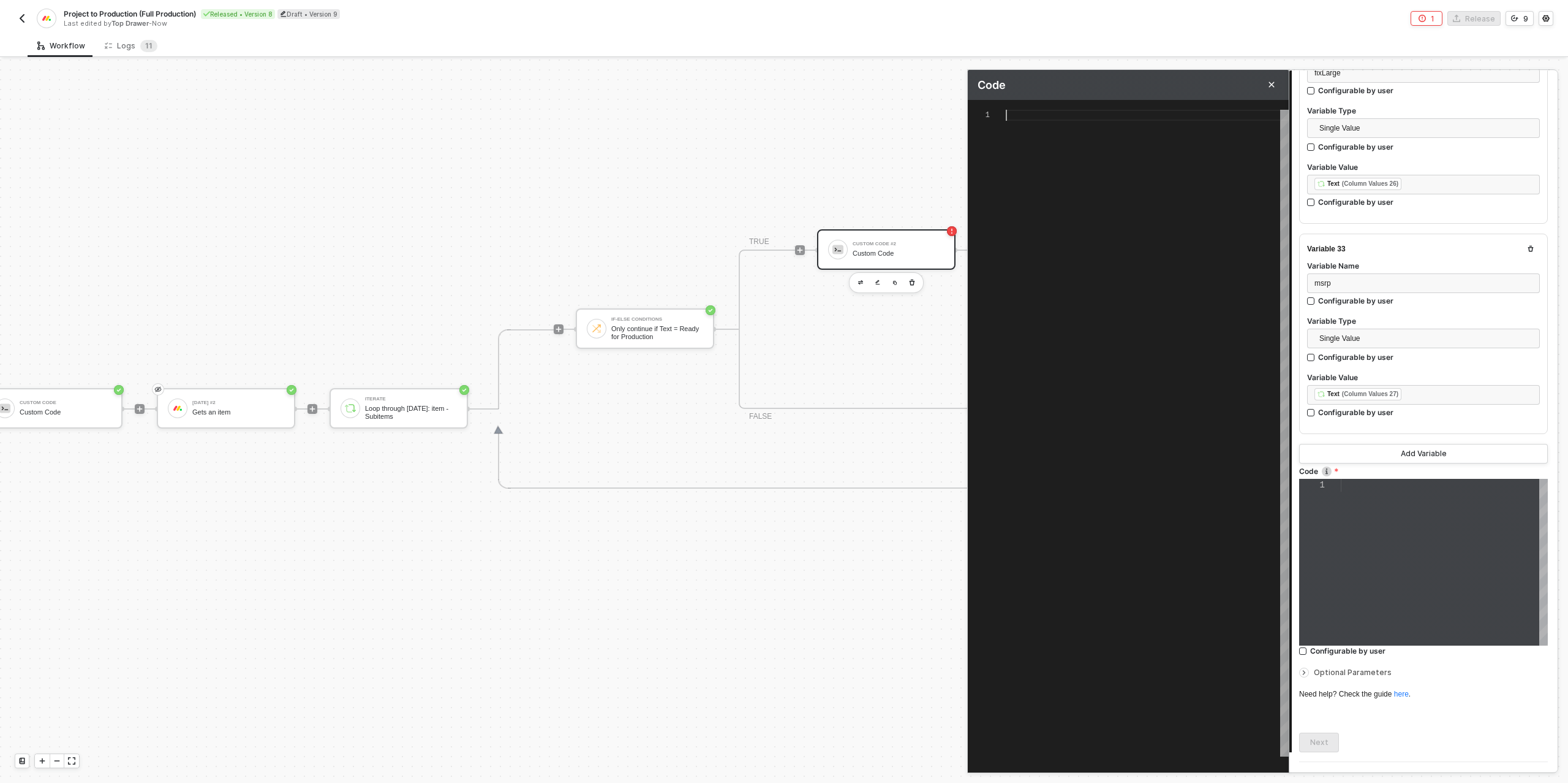
paste textarea "/* Build payload */ const itemsToCreate = subitems.map(mapSubitemToTarget); res…"
type textarea "/* Build payload */ const itemsToCreate = subitems.map(mapSubitemToTarget); res…"
type textarea "/* One target item per source subitem → returns { itemsToCreate } */ function s…"
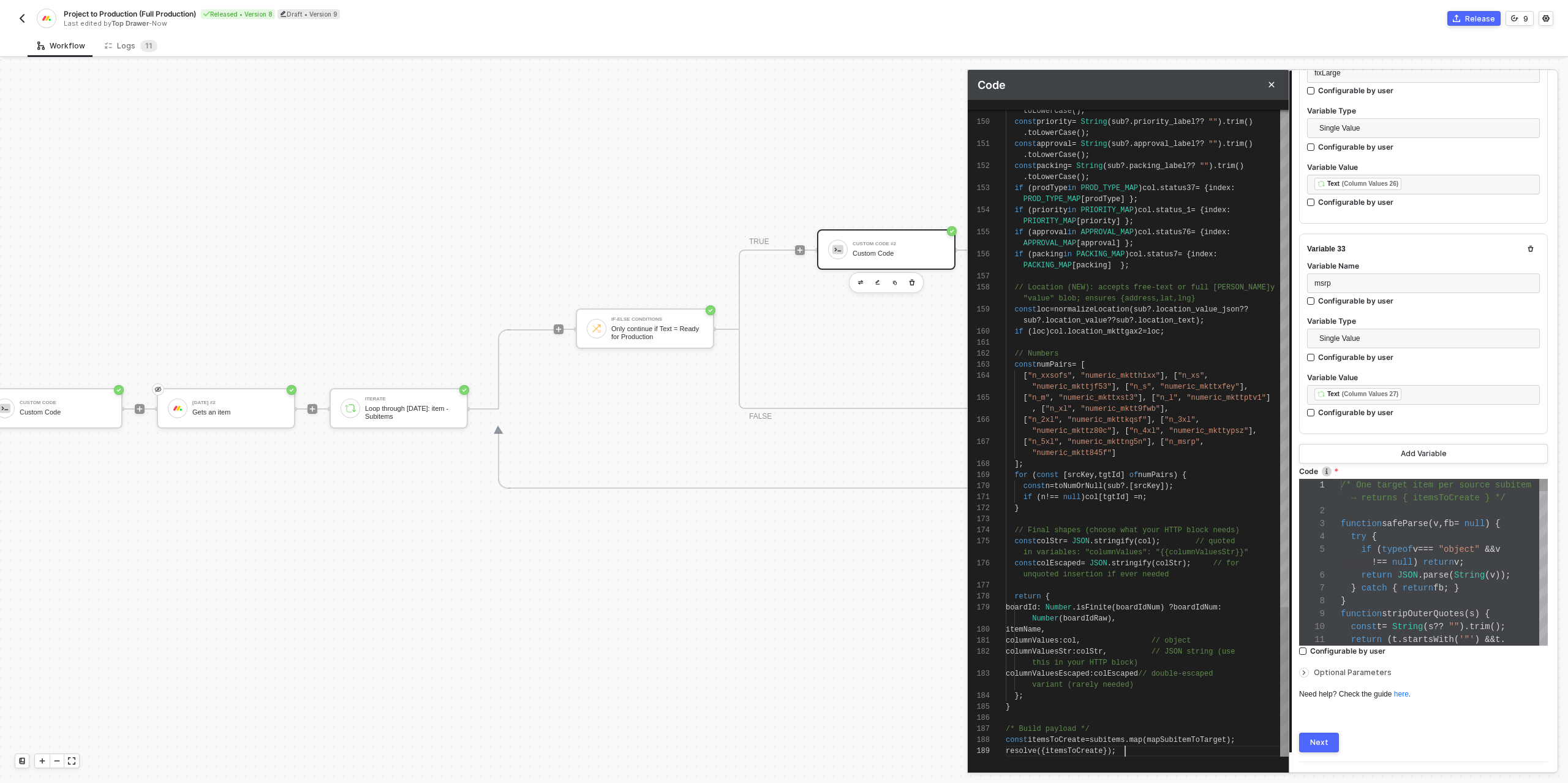
scroll to position [103, 0]
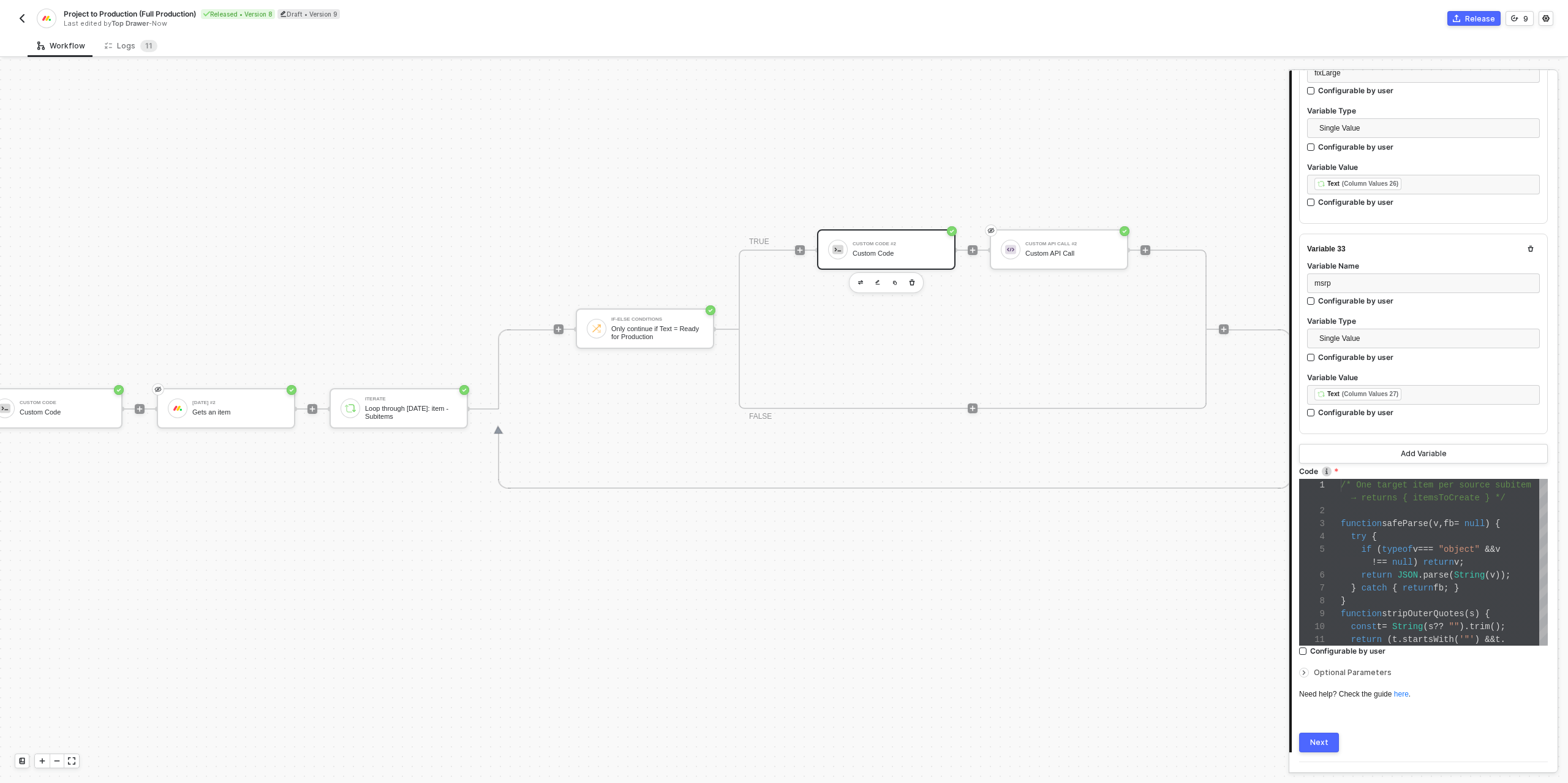
click at [1322, 732] on button "Next" at bounding box center [1319, 742] width 40 height 20
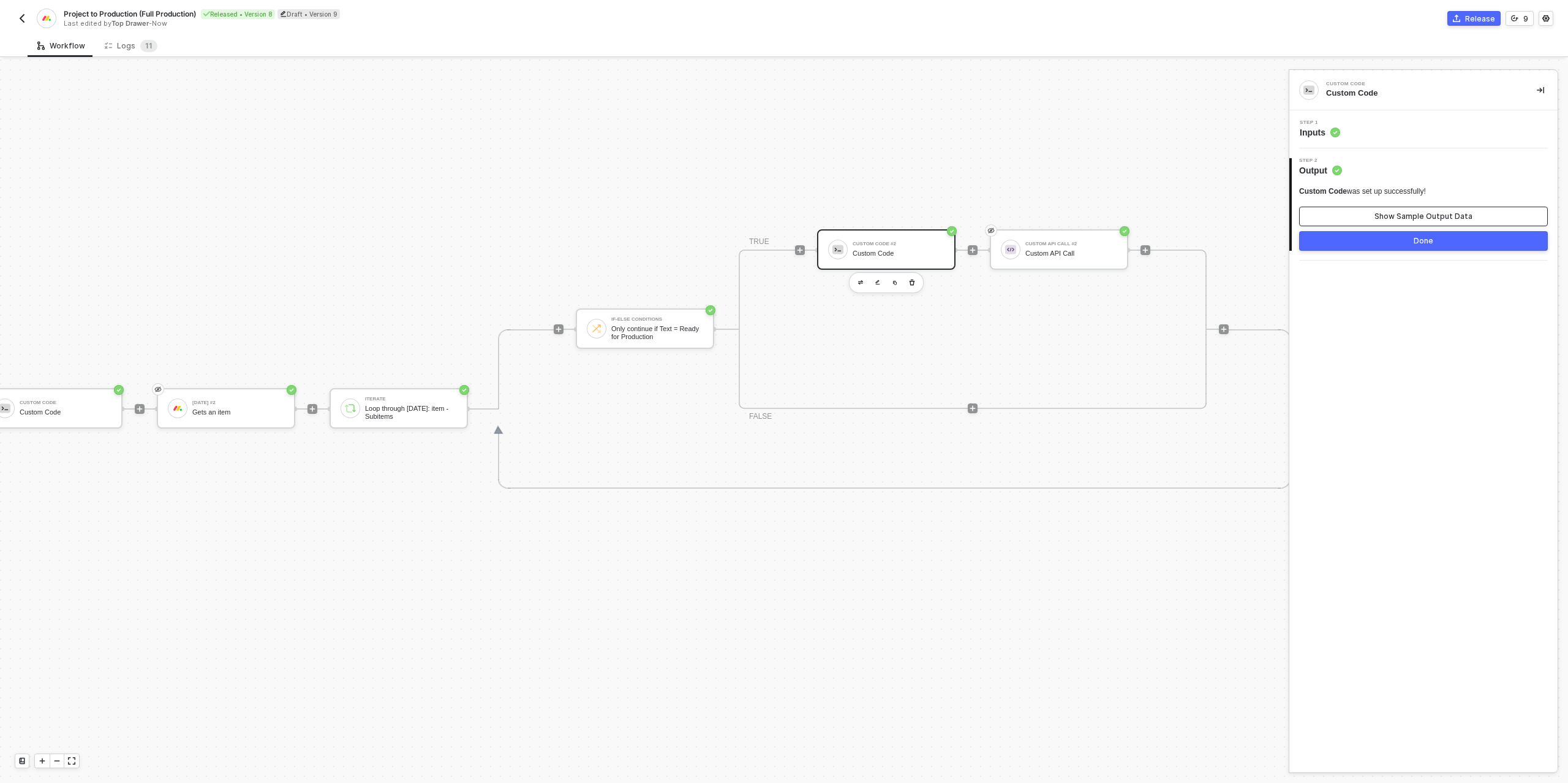
drag, startPoint x: 1391, startPoint y: 227, endPoint x: 1388, endPoint y: 218, distance: 9.5
click at [1388, 222] on div "Custom Code was set up successfully! Show Sample Output Data Done" at bounding box center [1423, 219] width 249 height 65
click at [1387, 215] on div "Show Sample Output Data" at bounding box center [1424, 216] width 98 height 10
type textarea "{ "data": { "itemsToCreate": [] } }"
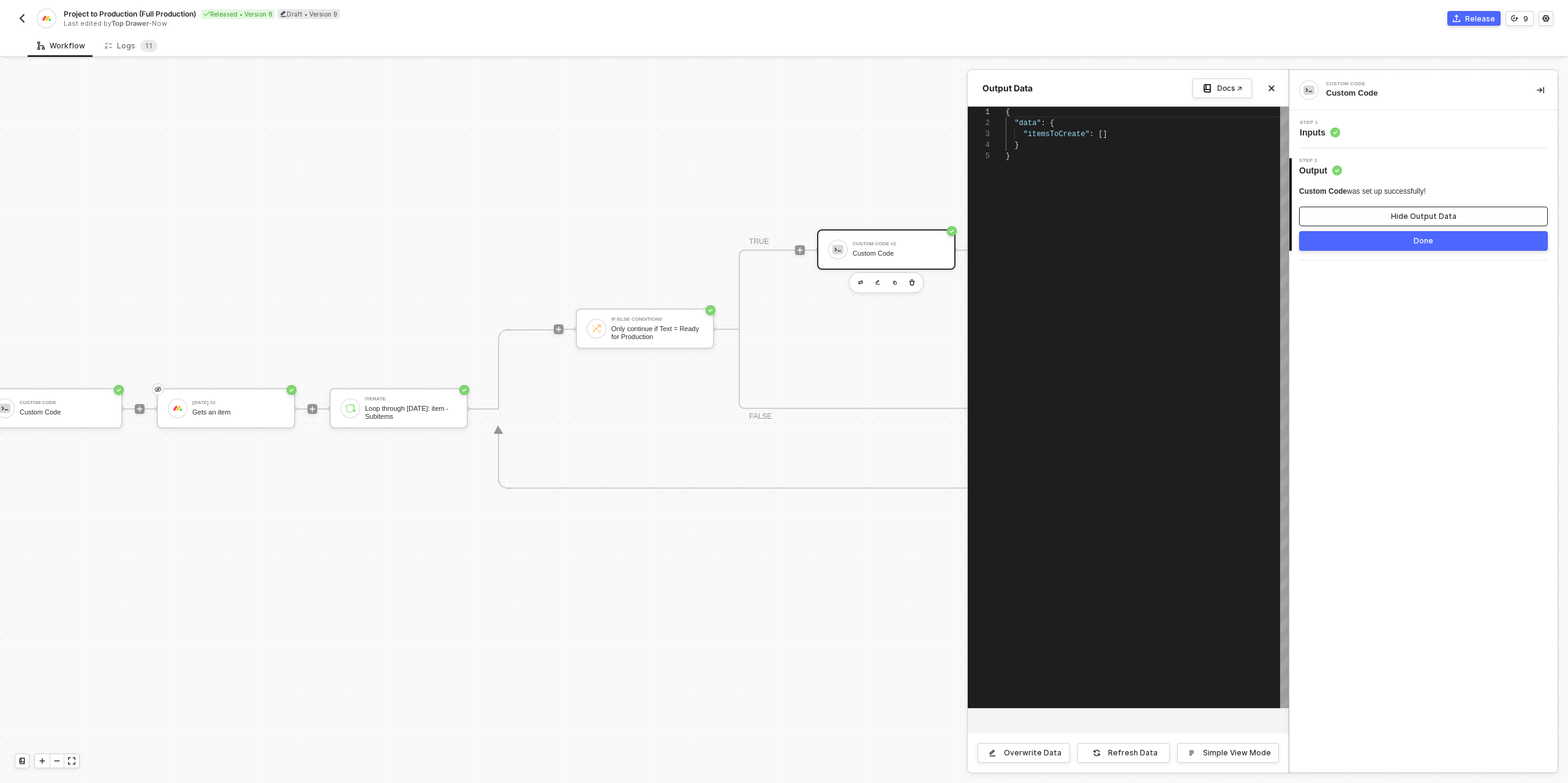
click at [1387, 215] on button "Hide Output Data" at bounding box center [1423, 216] width 249 height 20
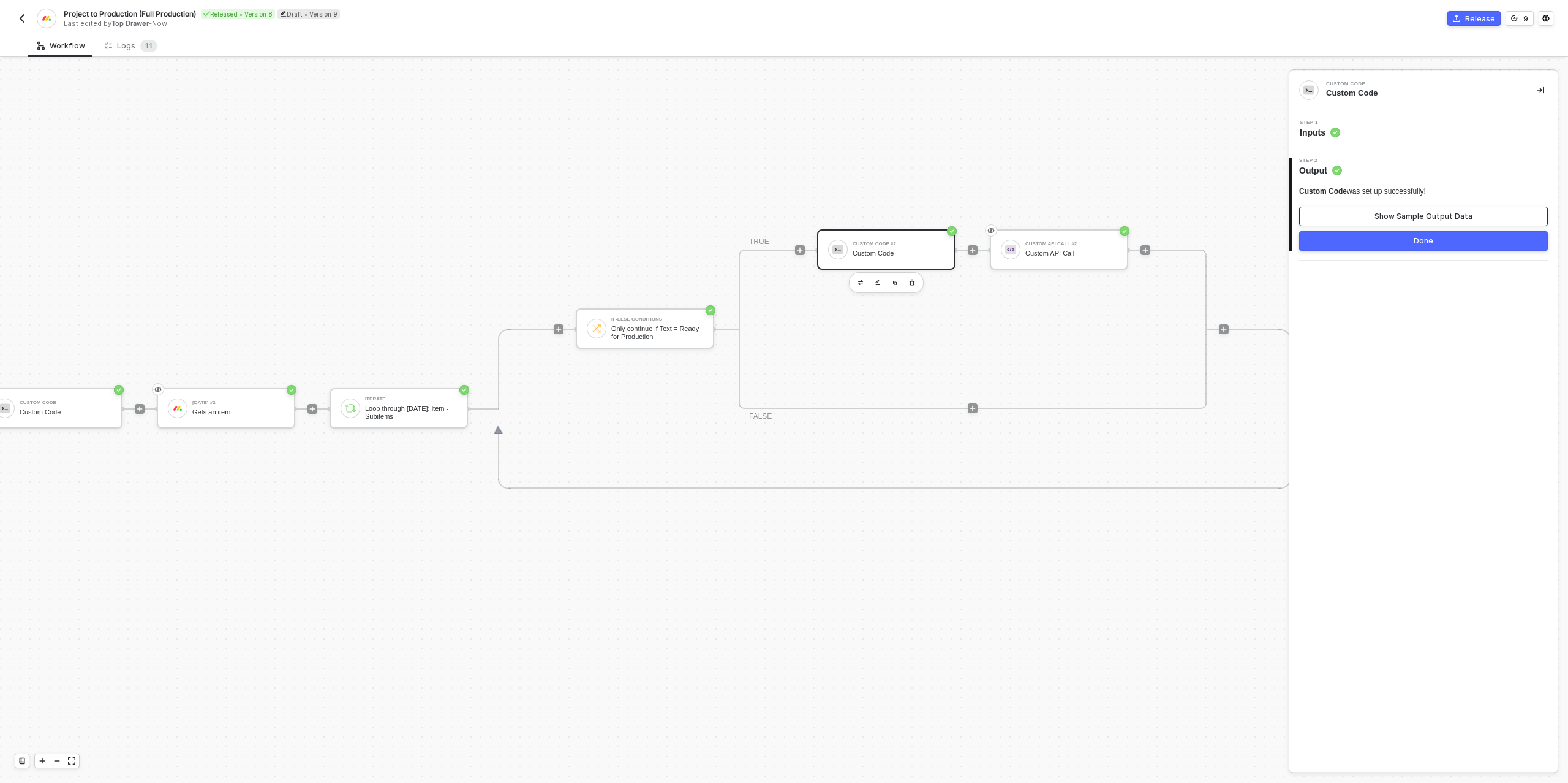
click at [1387, 215] on div "Show Sample Output Data" at bounding box center [1424, 216] width 98 height 10
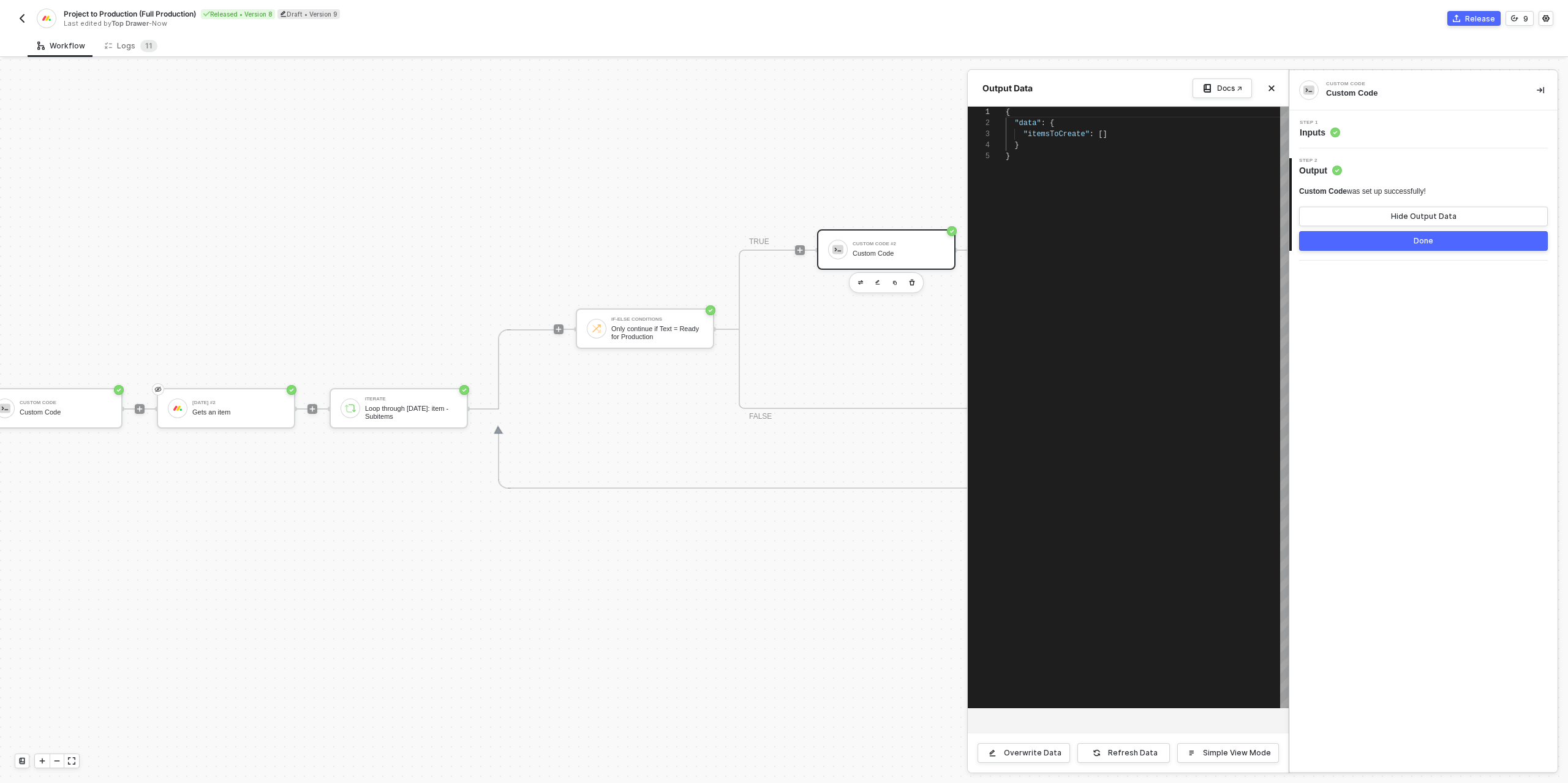
click at [1369, 132] on div "Step 1 Inputs" at bounding box center [1425, 129] width 265 height 18
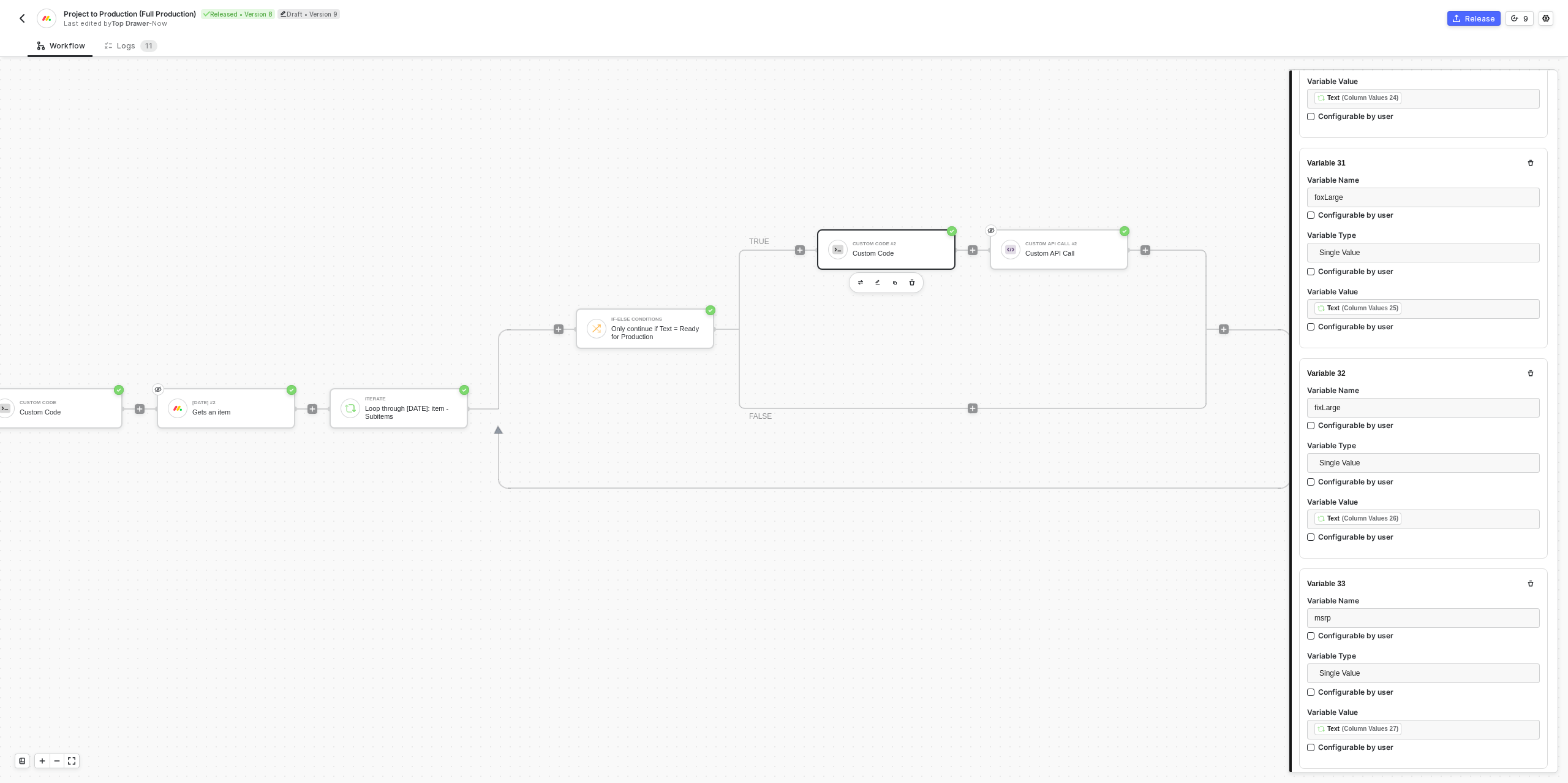
scroll to position [6704, 0]
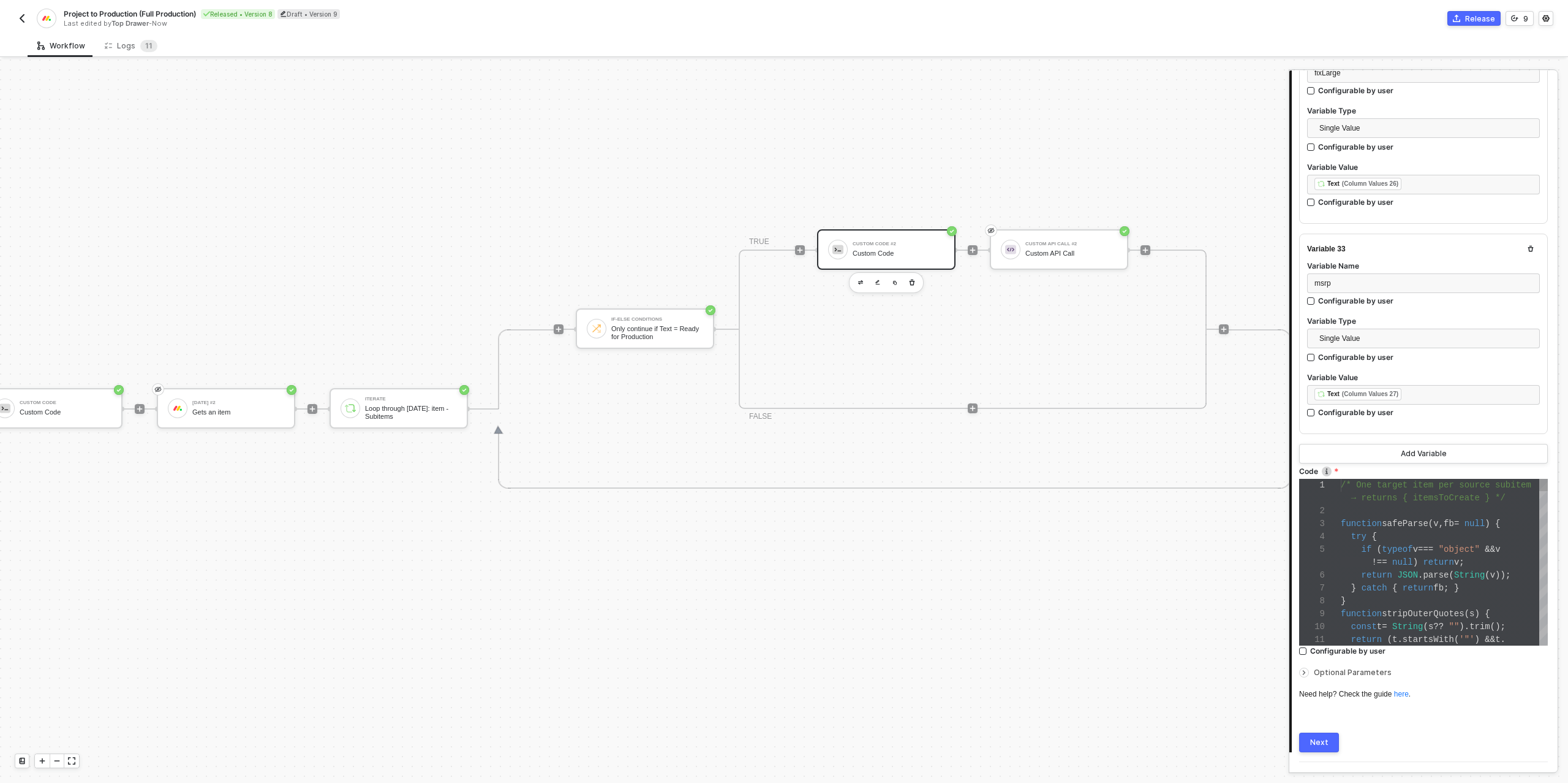
click at [1386, 530] on div "try {" at bounding box center [1444, 536] width 207 height 13
type textarea "(lngRaw) : String(lngRaw)); if (address || lat !== "" || lng !== "") { return {…"
click at [1385, 533] on span "(" at bounding box center [1384, 538] width 5 height 10
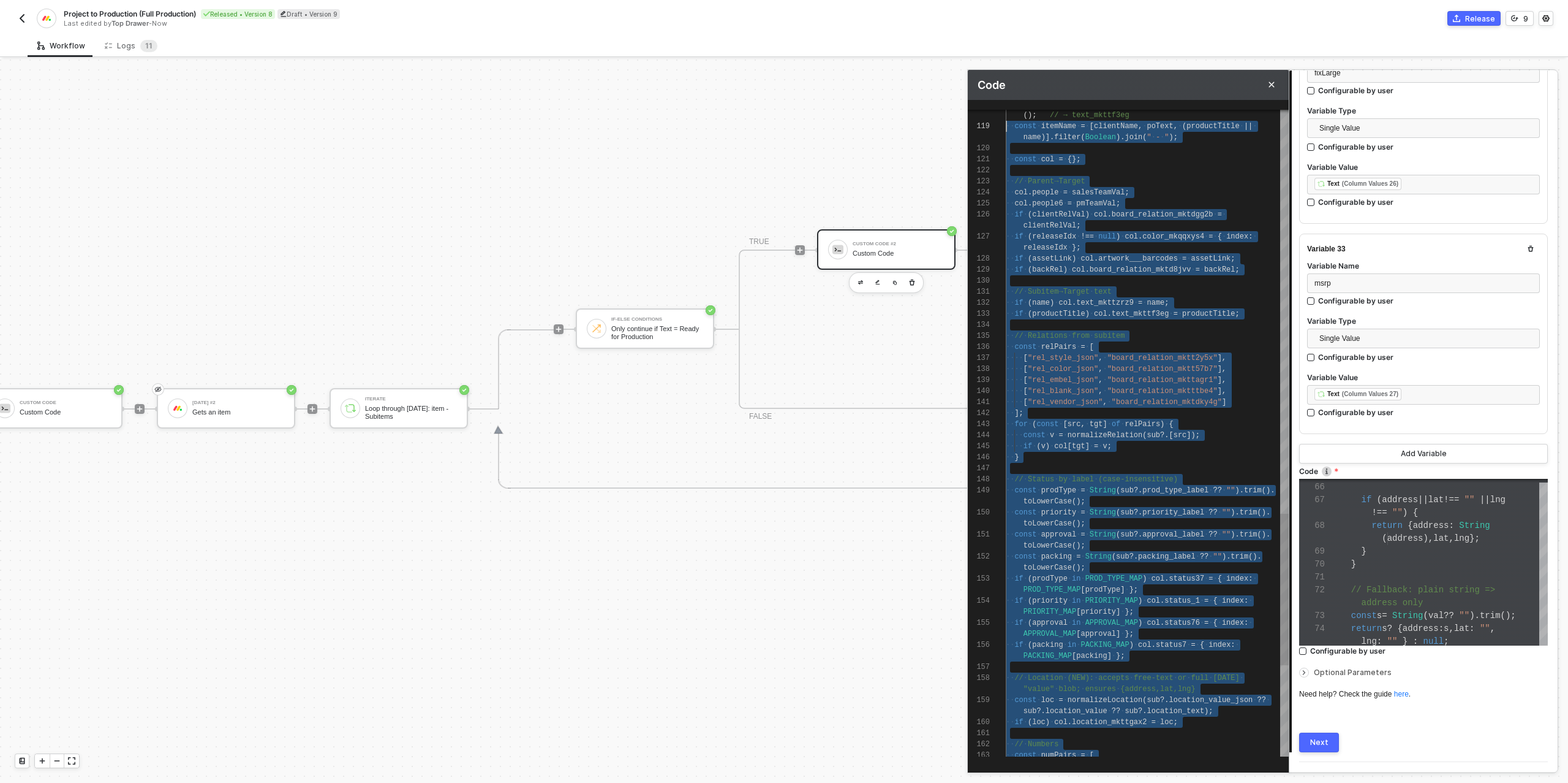
scroll to position [88, 0]
type textarea "/* One target item per source subitem → returns { itemsToCreate } */ function s…"
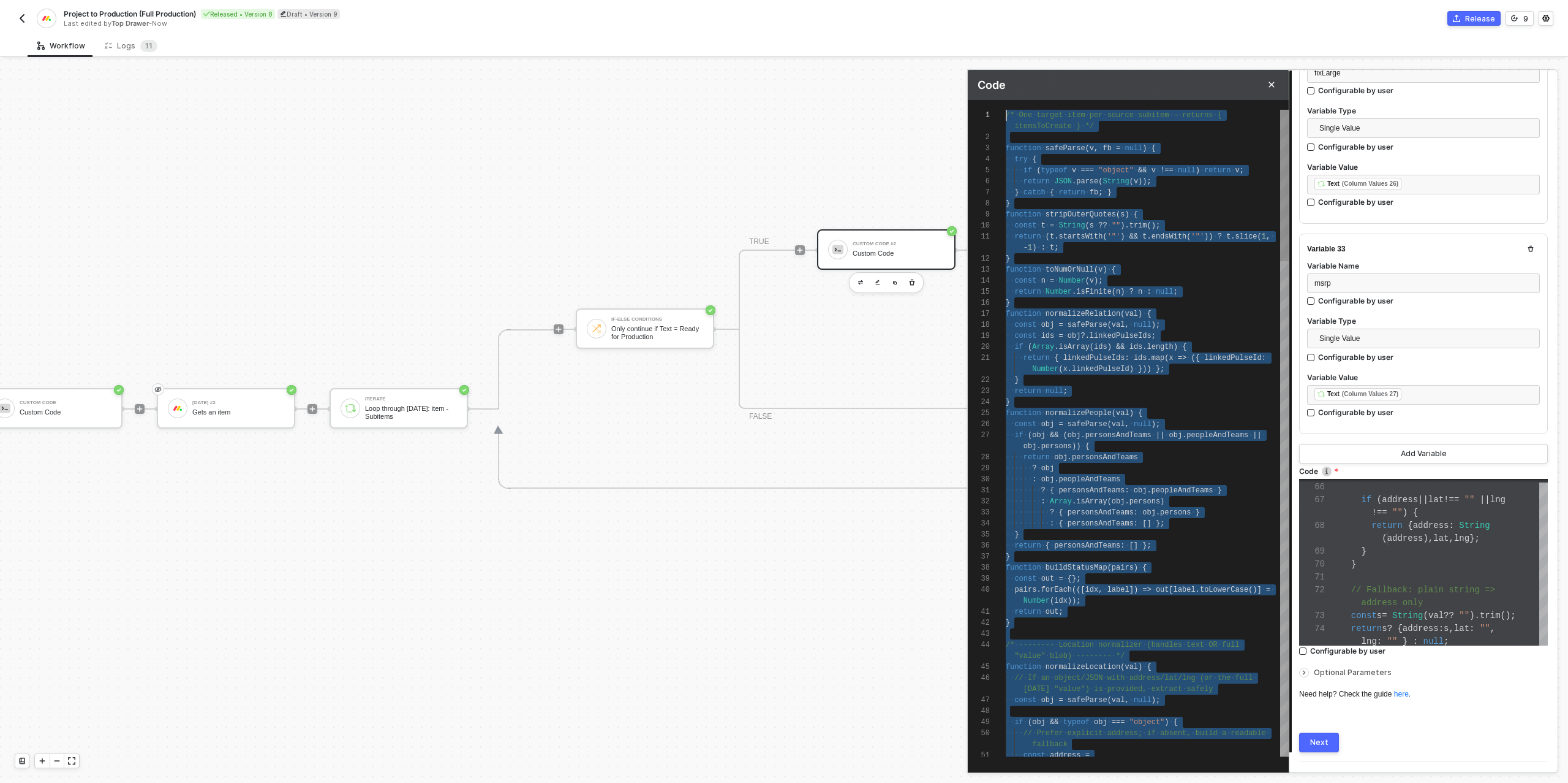
scroll to position [0, 0]
drag, startPoint x: 1129, startPoint y: 754, endPoint x: 1008, endPoint y: 34, distance: 730.1
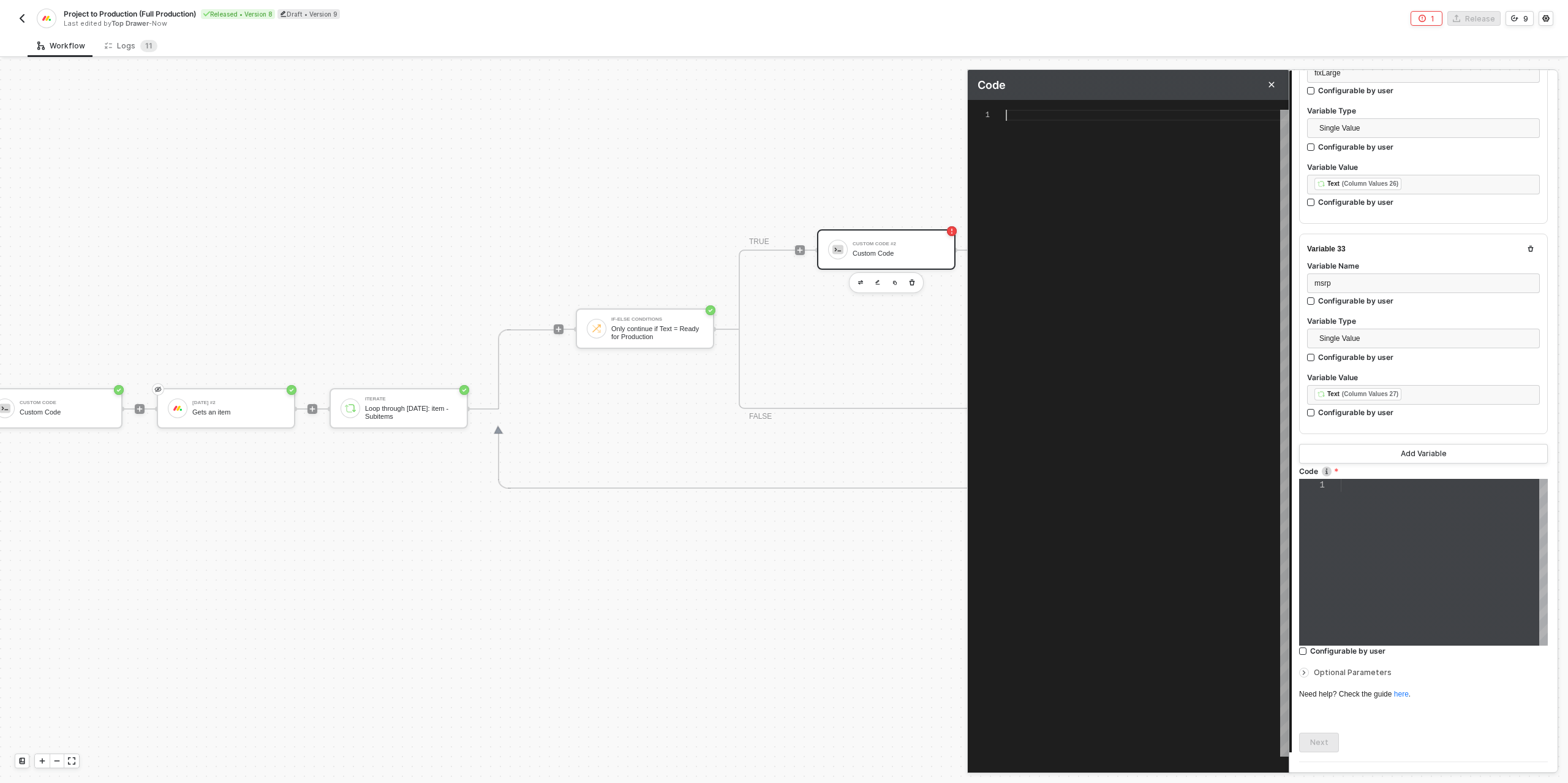
paste textarea "columnValues": "{{columnValuesStr}}" columnValuesEscaped // → put in "variables…"
type textarea "columnValues": "{{columnValuesStr}}" columnValuesEscaped // → put in "variables…"
type textarea "/* Build one target item for Production board → returns { itemsToCreate: [...] …"
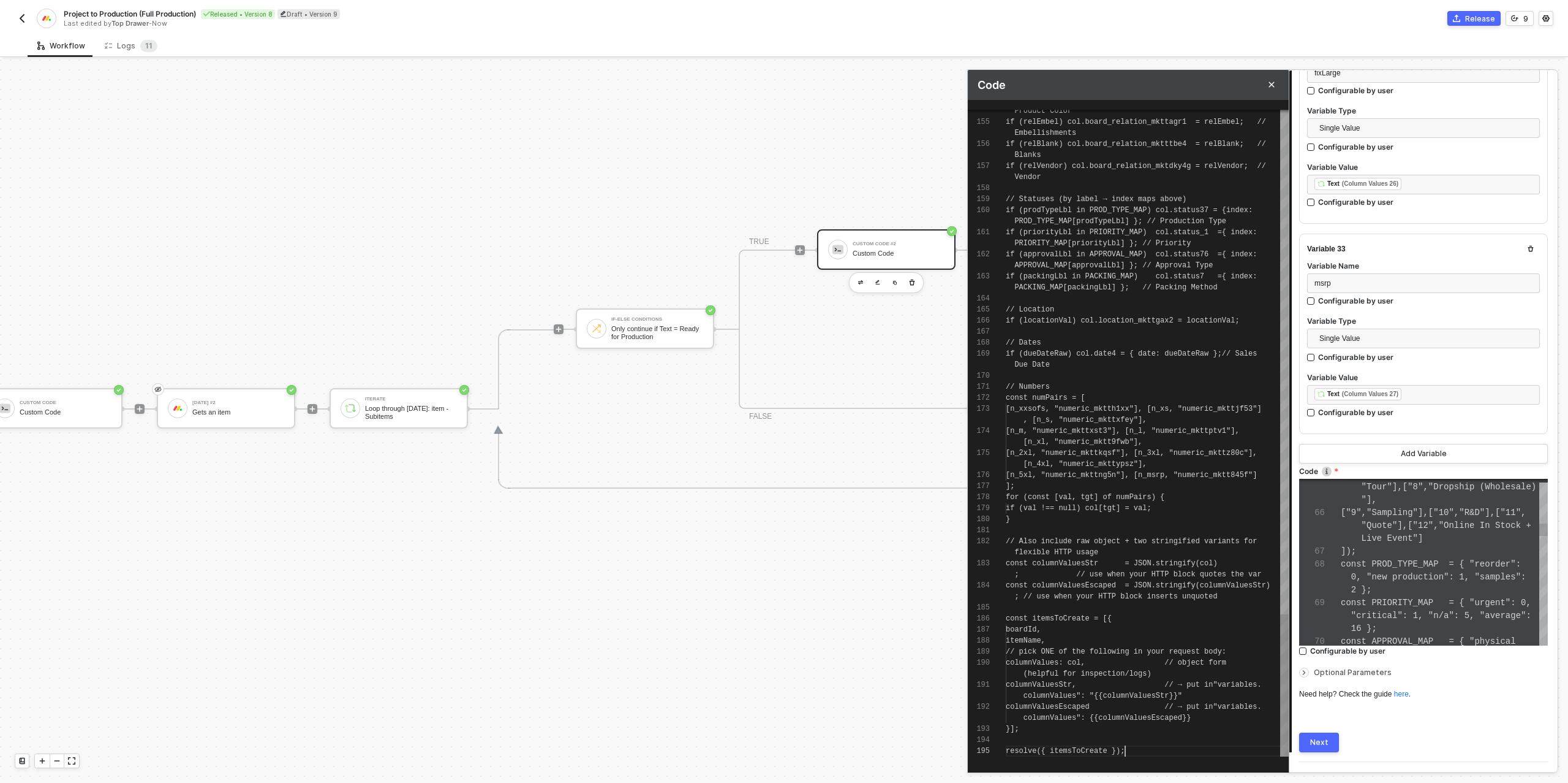
scroll to position [44, 120]
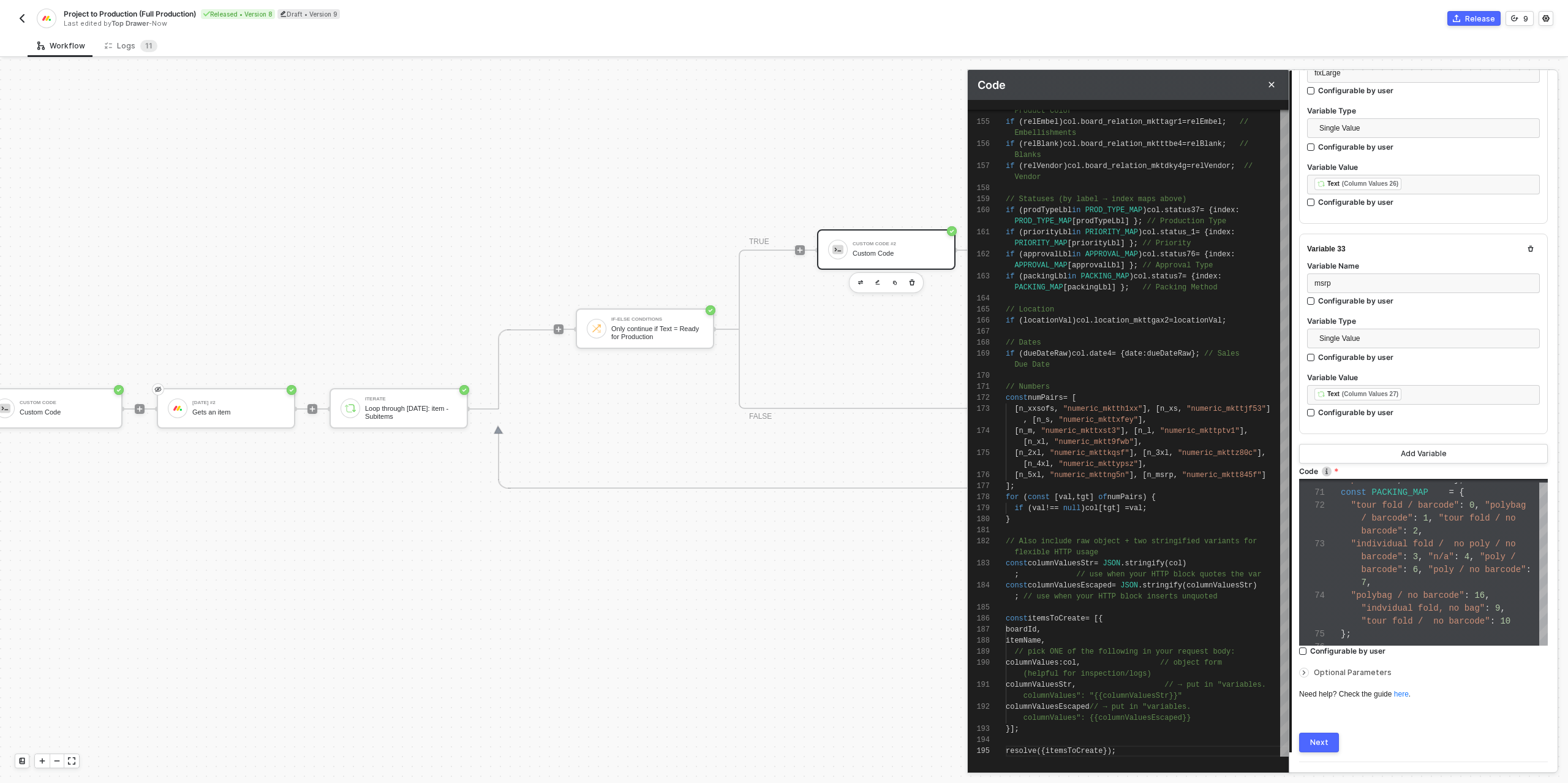
click at [1317, 738] on div "Next" at bounding box center [1319, 742] width 18 height 10
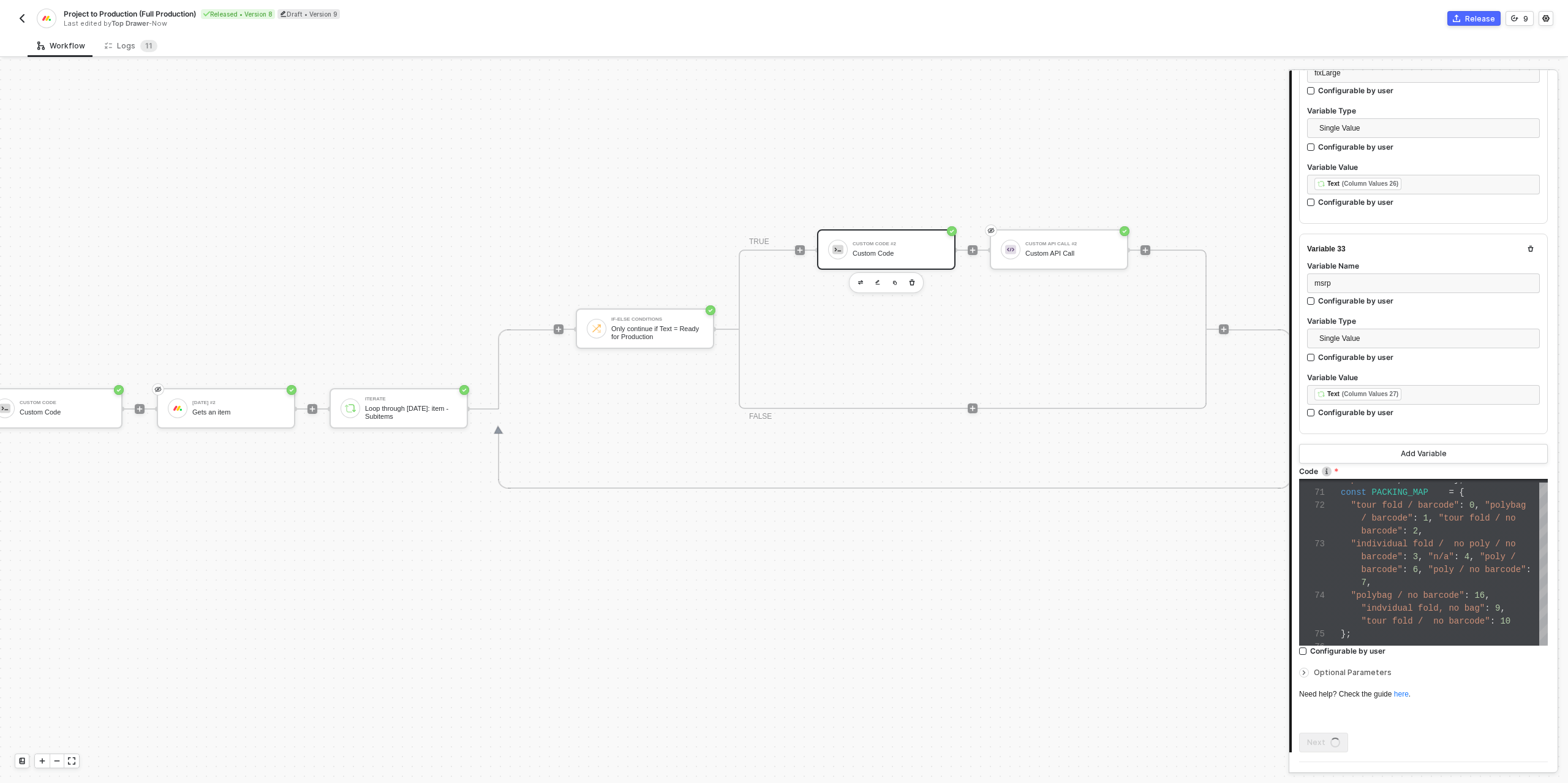
scroll to position [0, 0]
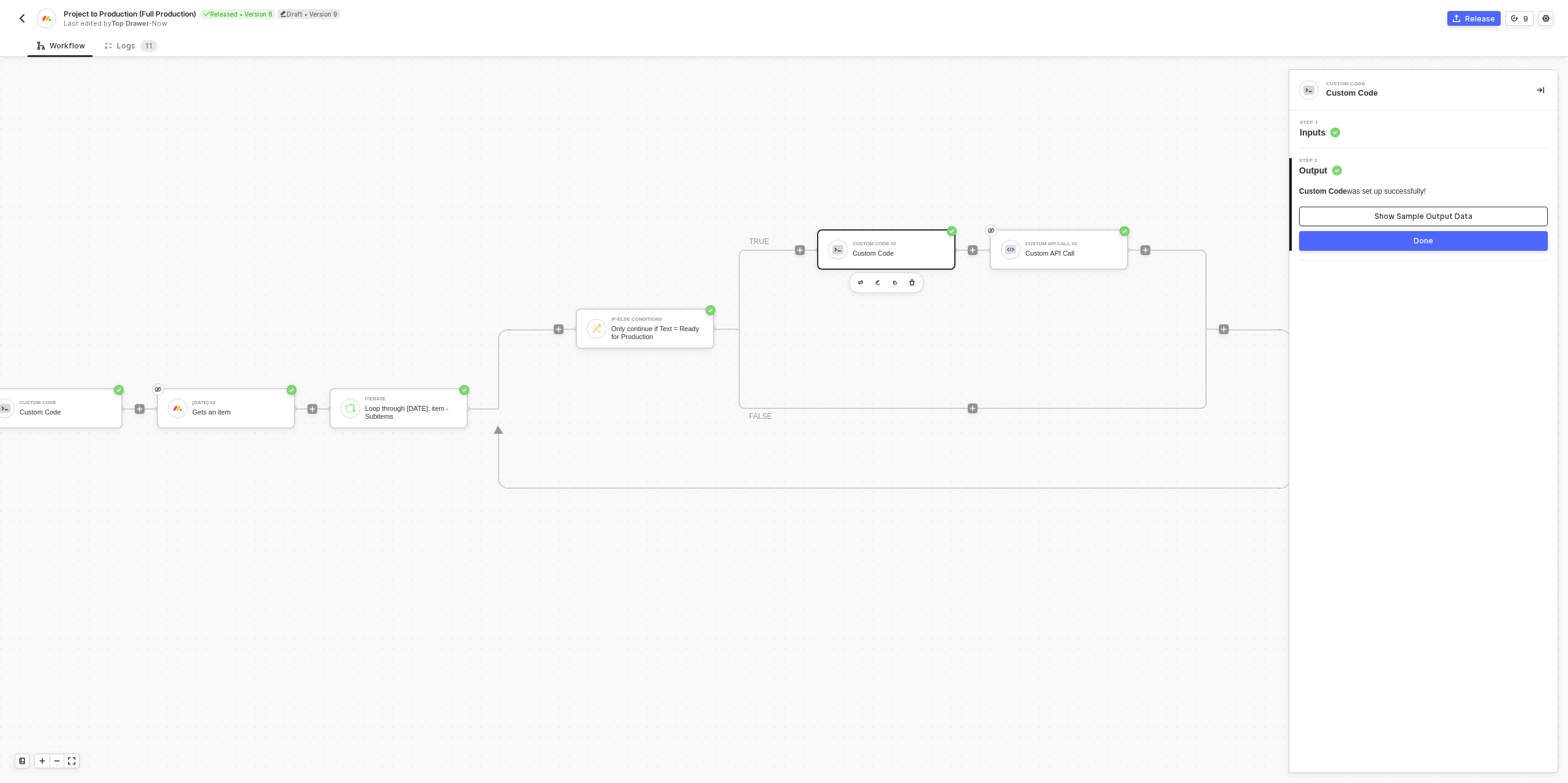
click at [1407, 219] on div "Show Sample Output Data" at bounding box center [1424, 216] width 98 height 10
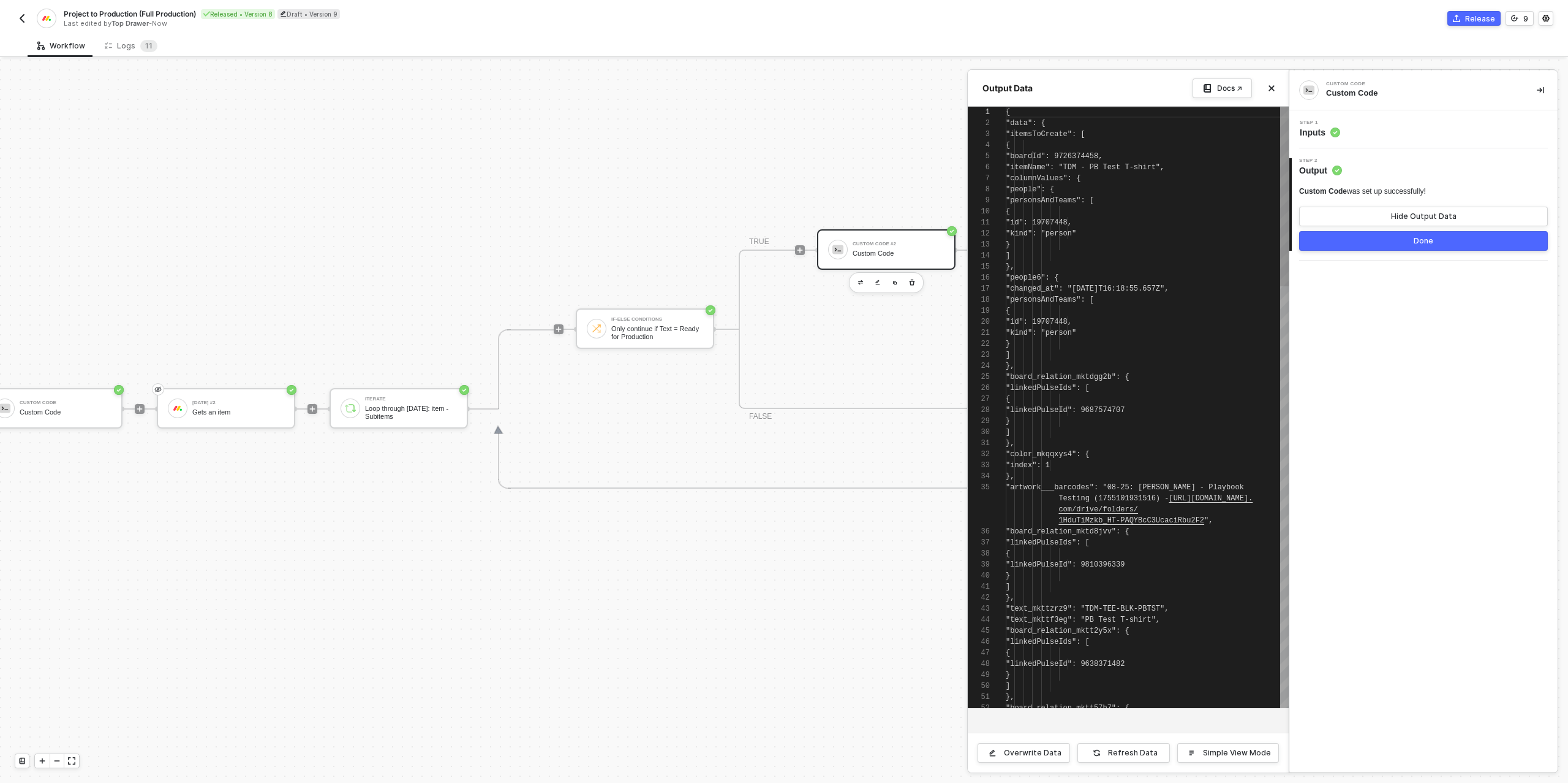
scroll to position [110, 0]
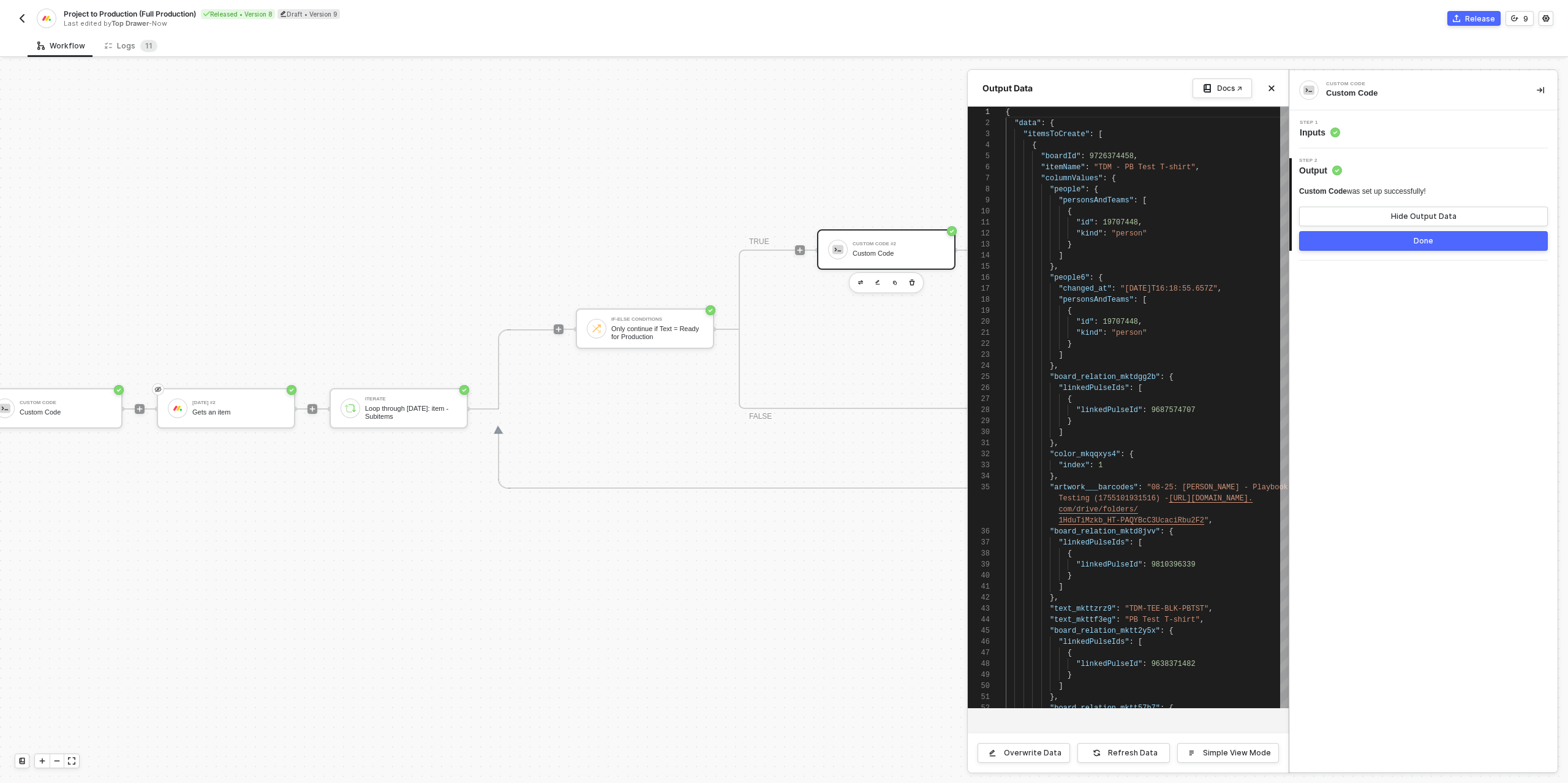
click at [1373, 237] on button "Done" at bounding box center [1423, 241] width 249 height 20
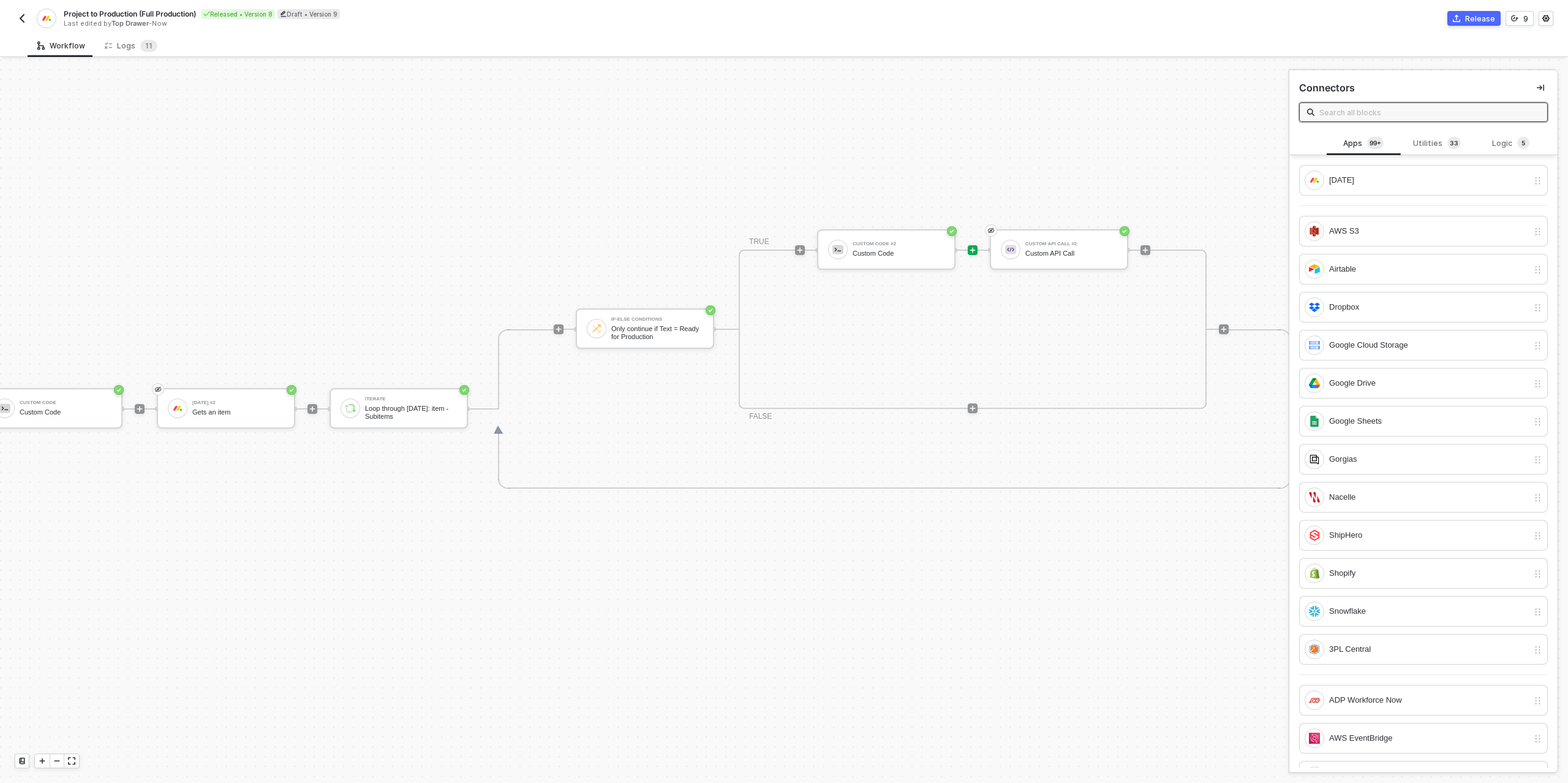
click at [1191, 170] on div "TRIGGER Top Drawer Merch Top Drawer Merch Monday Gets an item Custom Code Custo…" at bounding box center [468, 409] width 1688 height 1396
click at [1470, 15] on div "Release" at bounding box center [1480, 18] width 30 height 10
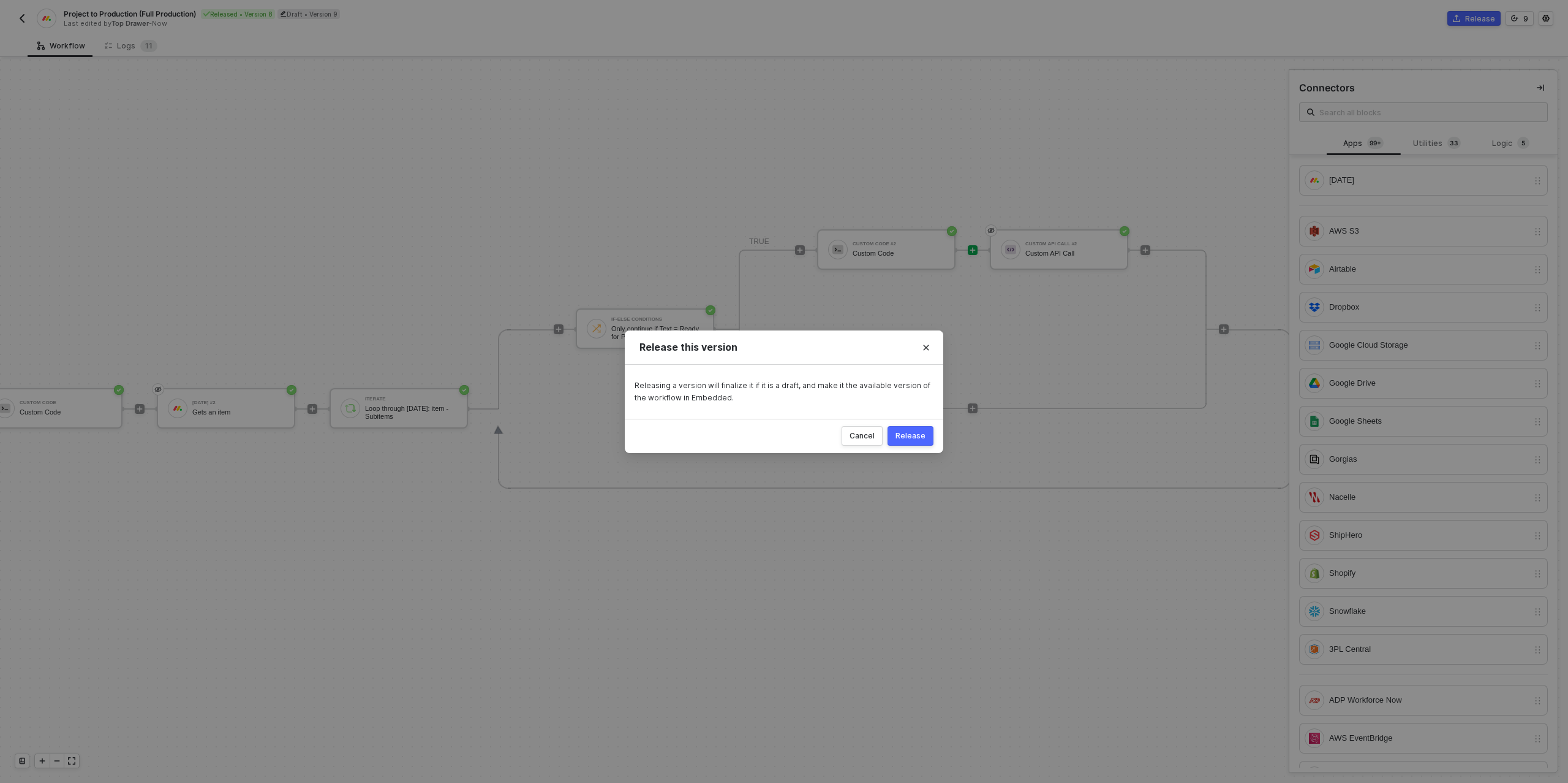
click at [915, 437] on div "Release" at bounding box center [910, 435] width 30 height 10
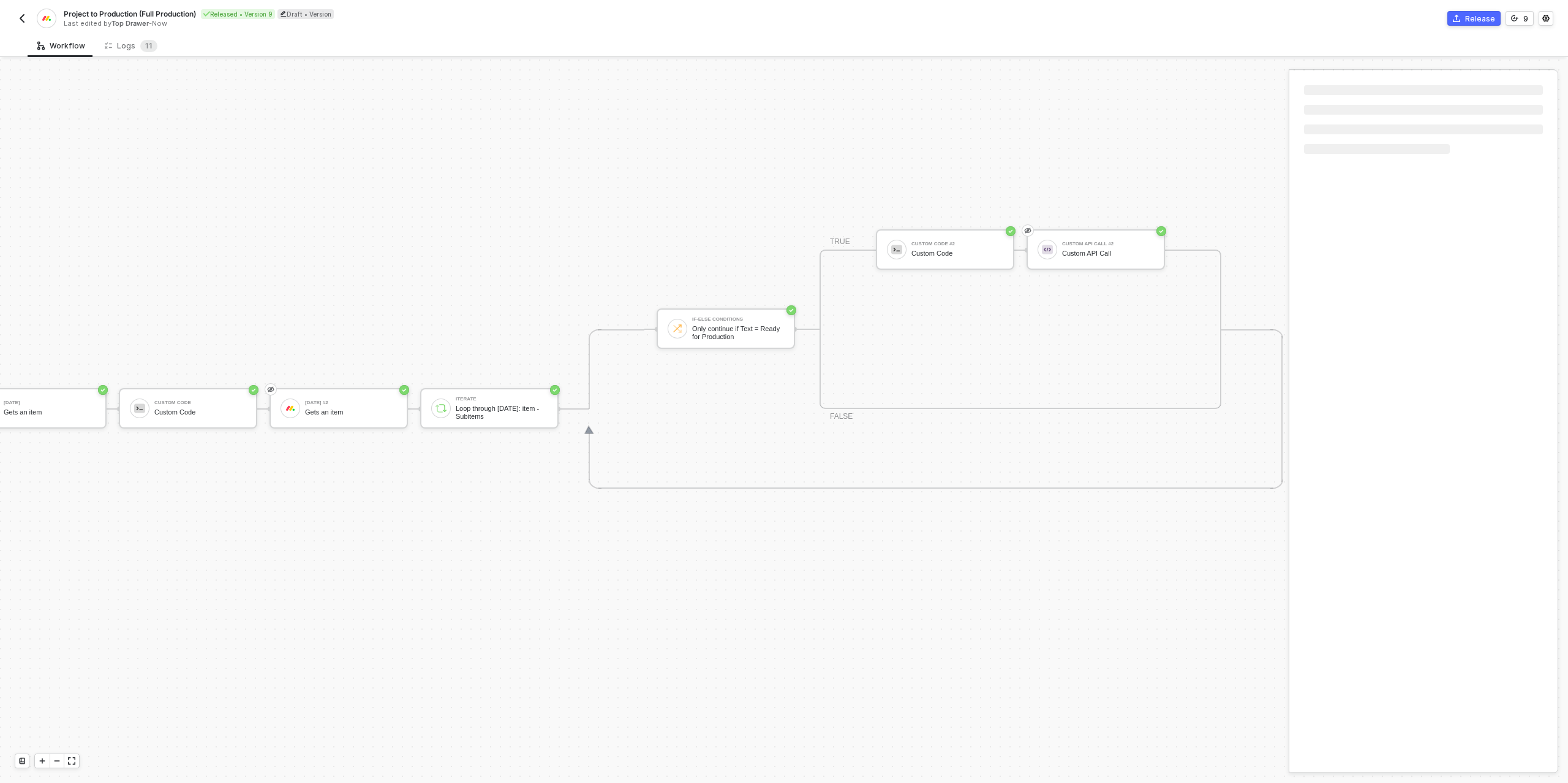
scroll to position [349, 197]
click at [972, 256] on div "Custom Code" at bounding box center [957, 253] width 92 height 8
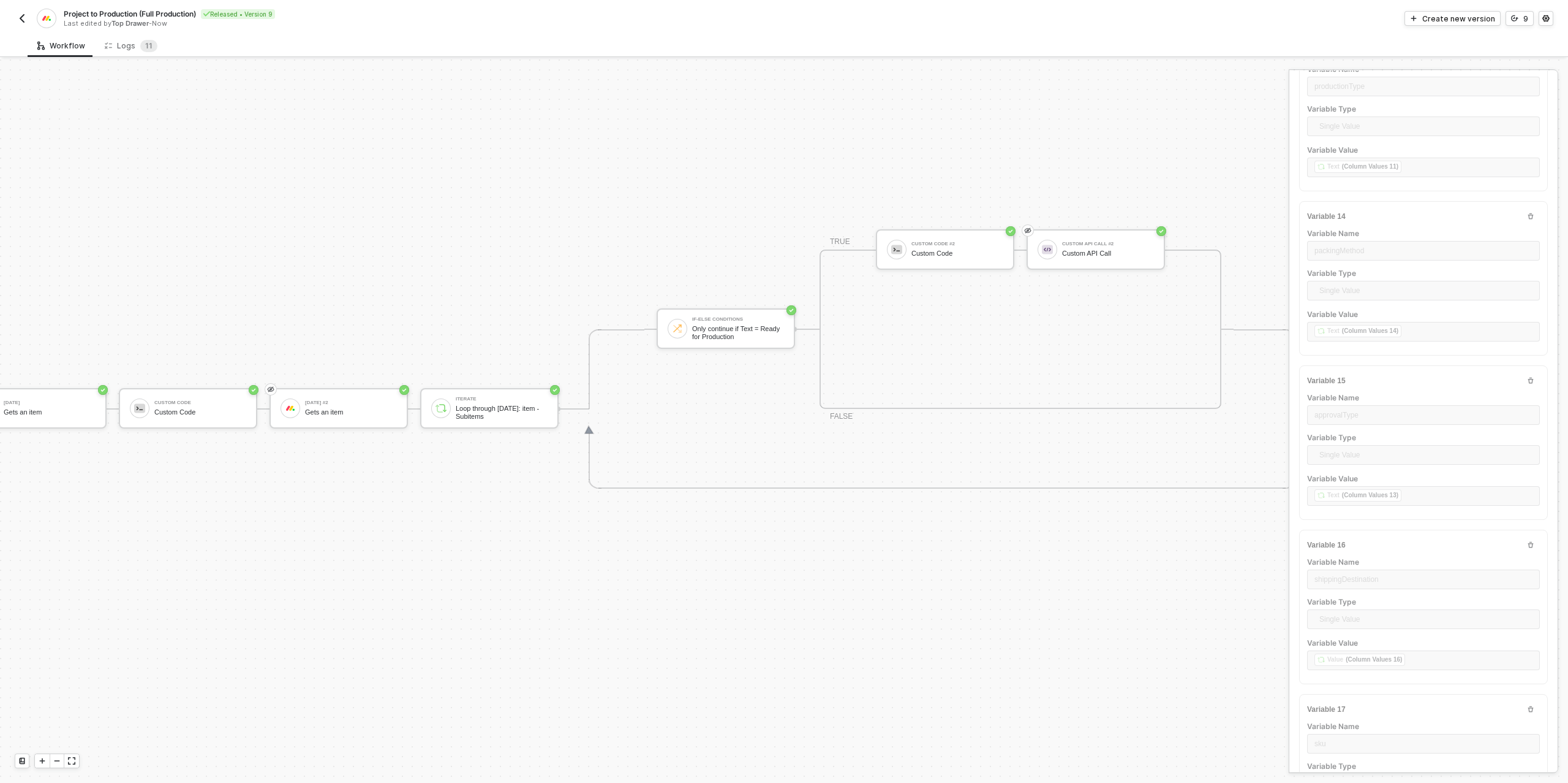
scroll to position [2114, 0]
click at [128, 46] on div "Logs 1 1" at bounding box center [131, 45] width 53 height 12
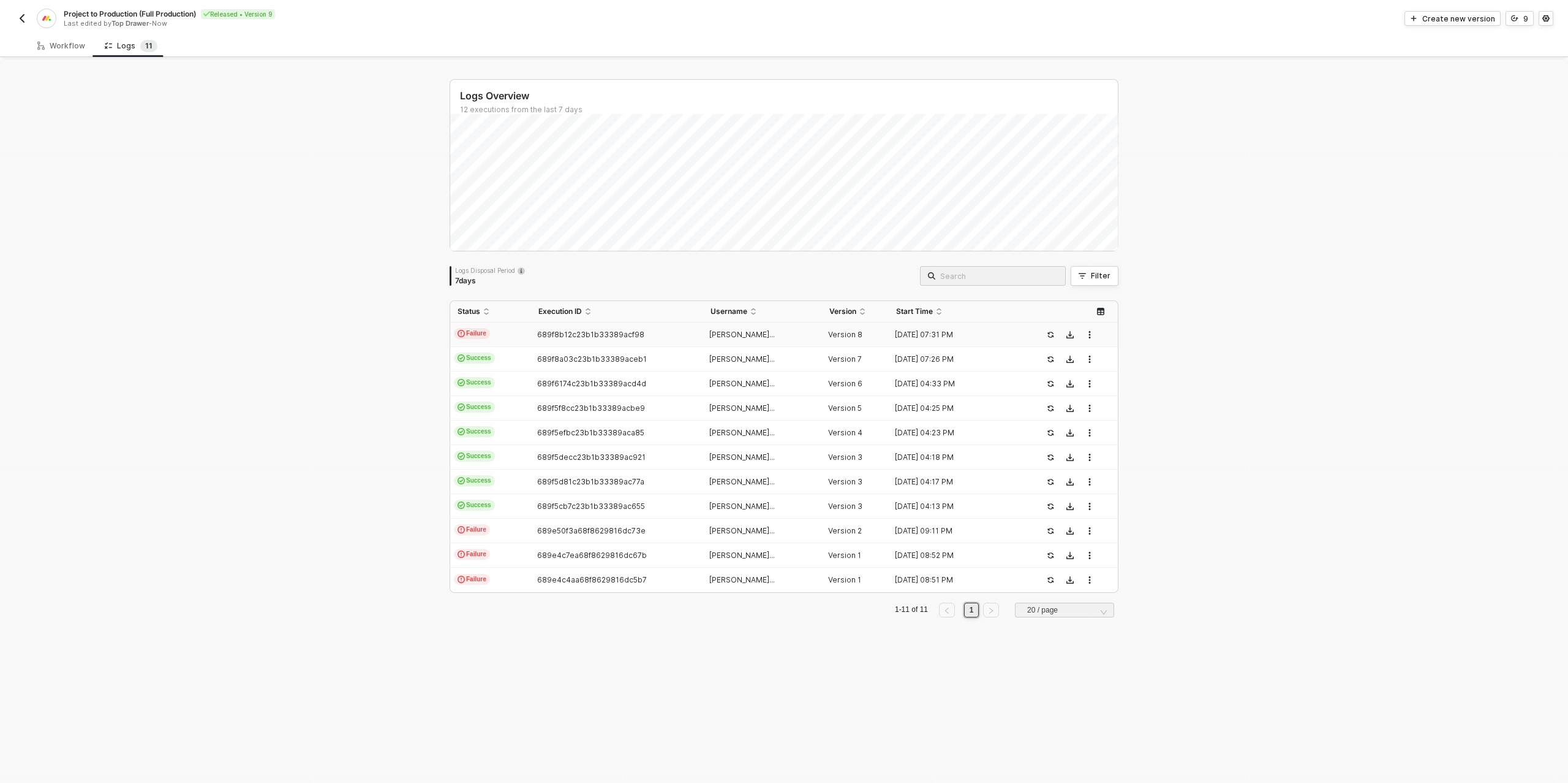
click at [1520, 26] on div "Project to Production (Full Production) Released • Version 9 Last edited by Top…" at bounding box center [784, 17] width 1539 height 34
click at [302, 131] on div "Logs Overview 12 executions from the last 7 days Wed 13 Success 0 Failure 0 Log…" at bounding box center [784, 421] width 1568 height 724
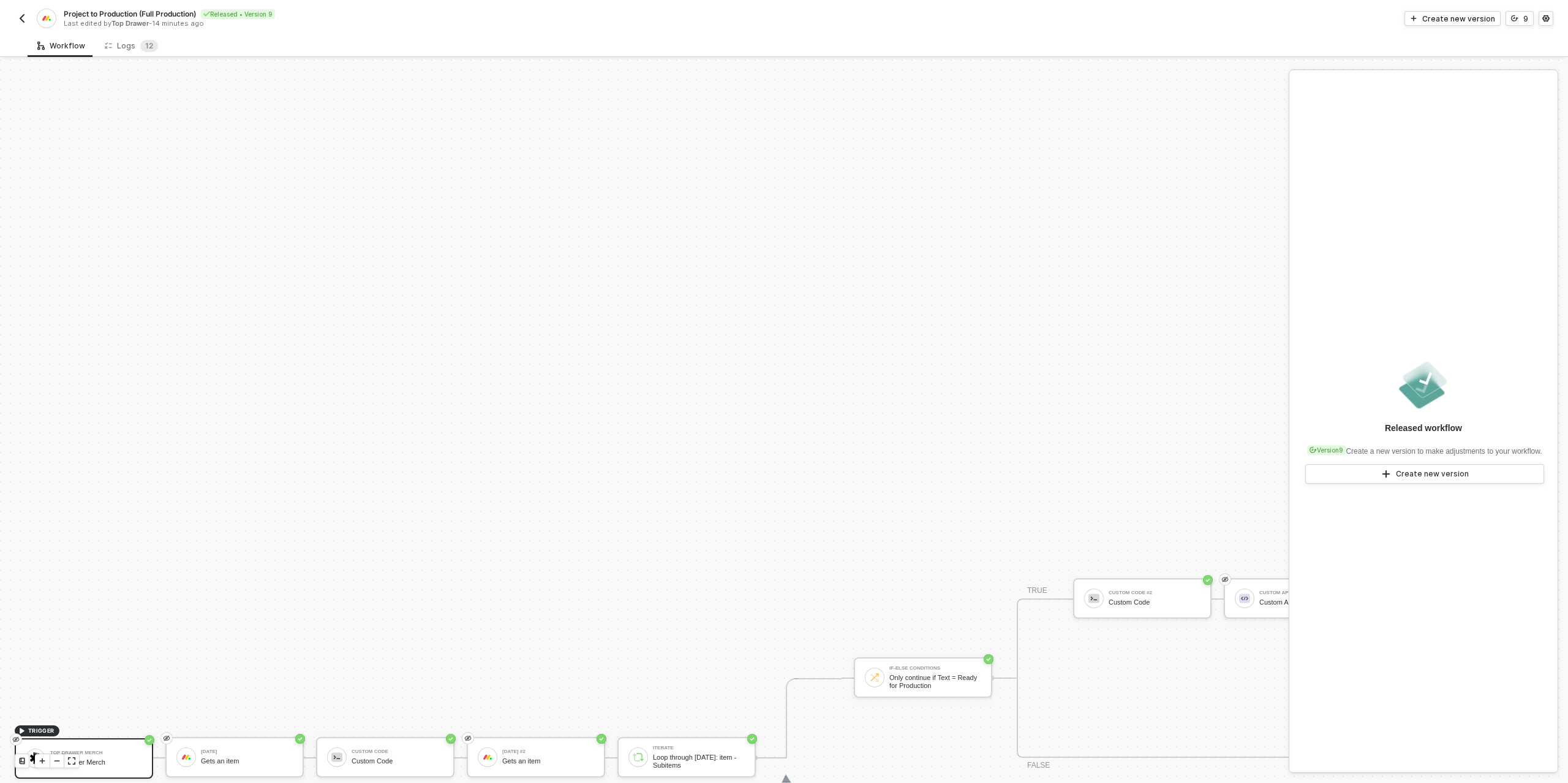
scroll to position [349, 0]
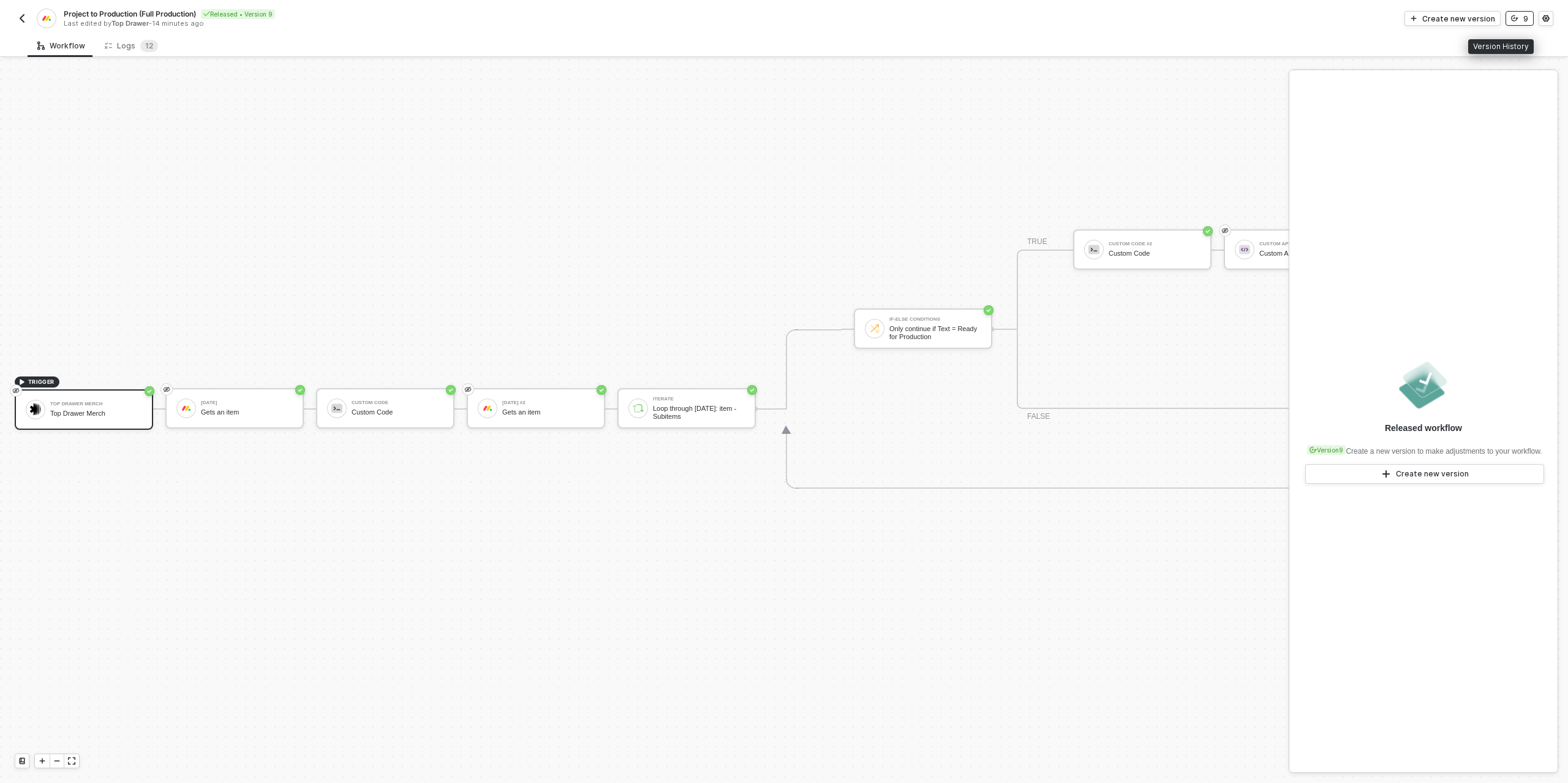
click at [1518, 21] on icon "icon-versioning" at bounding box center [1514, 18] width 7 height 7
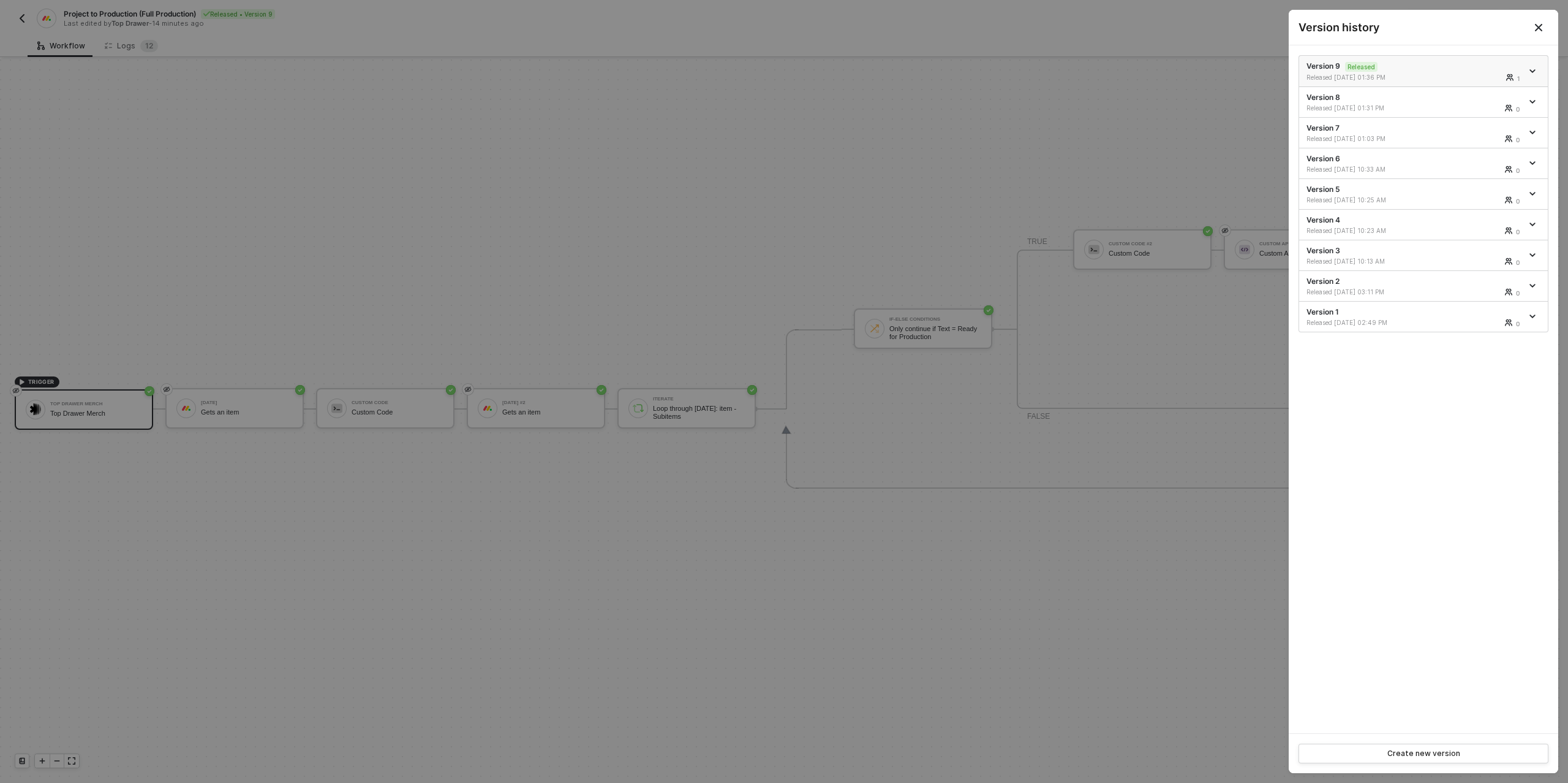
click at [1534, 72] on icon "icon-arrow-down" at bounding box center [1532, 71] width 6 height 6
click at [1498, 87] on div "Make a copy" at bounding box center [1490, 91] width 76 height 12
click at [1033, 103] on div at bounding box center [784, 391] width 1568 height 783
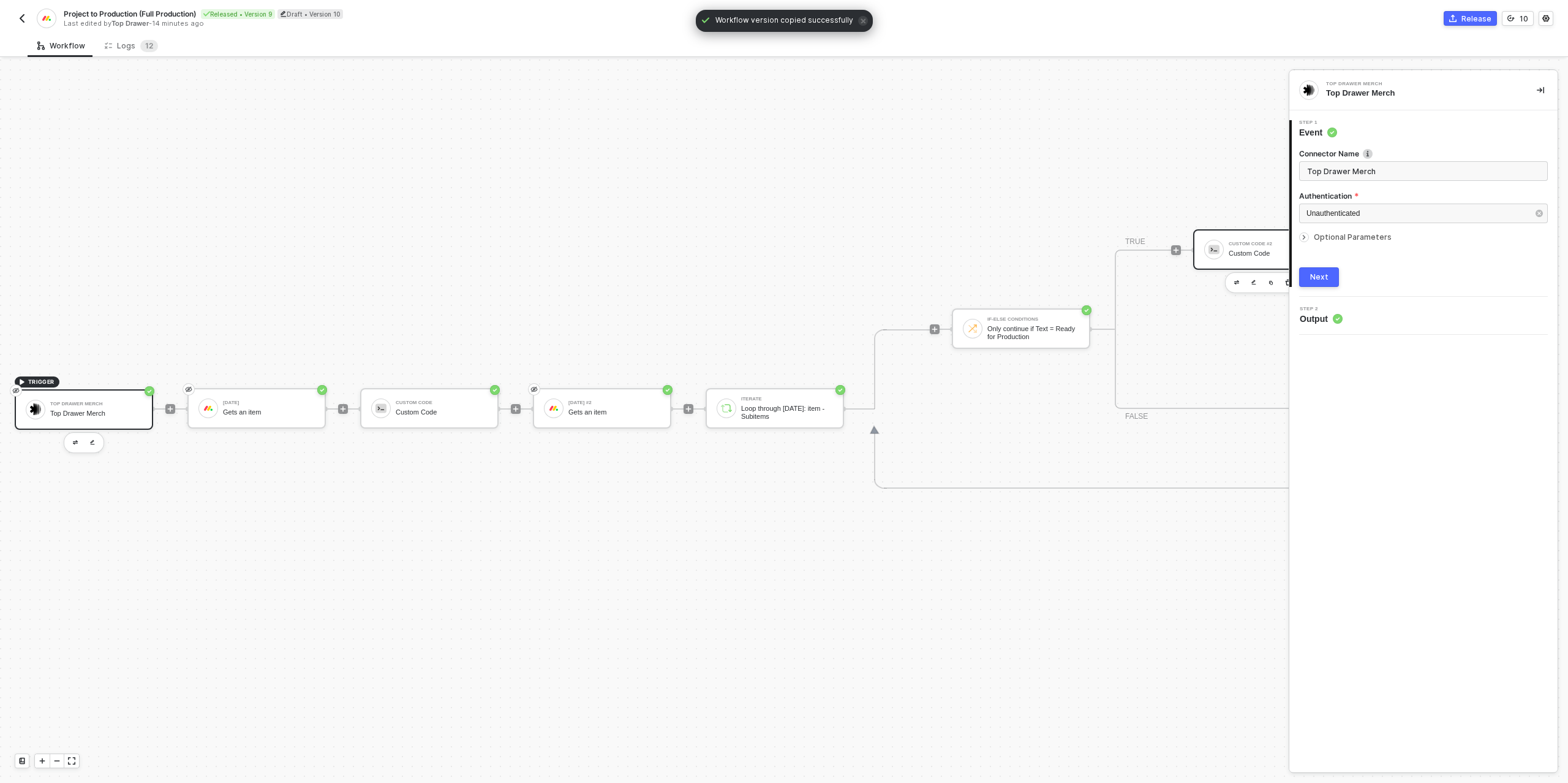
click at [1245, 252] on div "Custom Code" at bounding box center [1274, 253] width 92 height 8
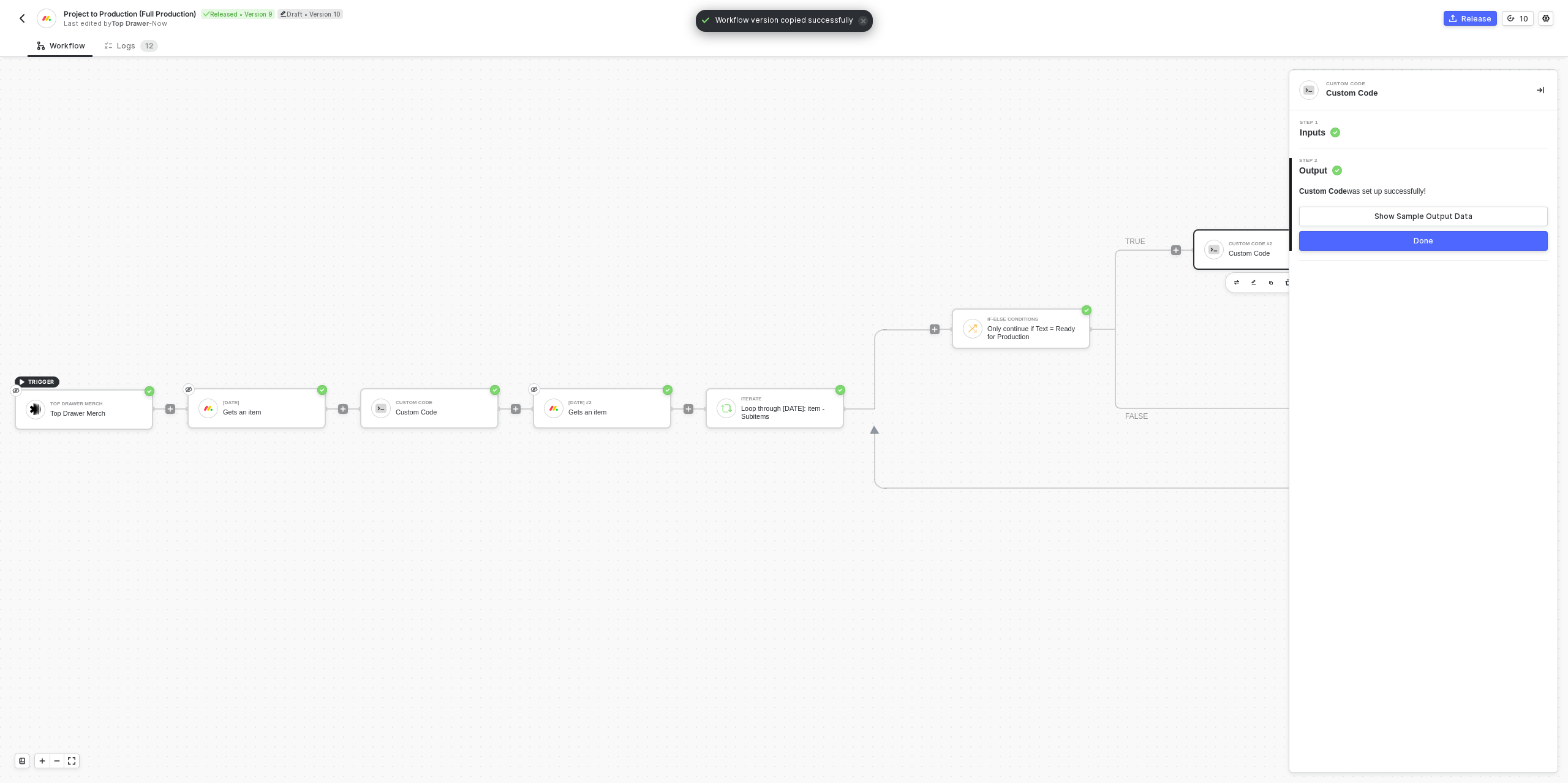
click at [1377, 136] on div "Step 1 Inputs" at bounding box center [1425, 129] width 265 height 18
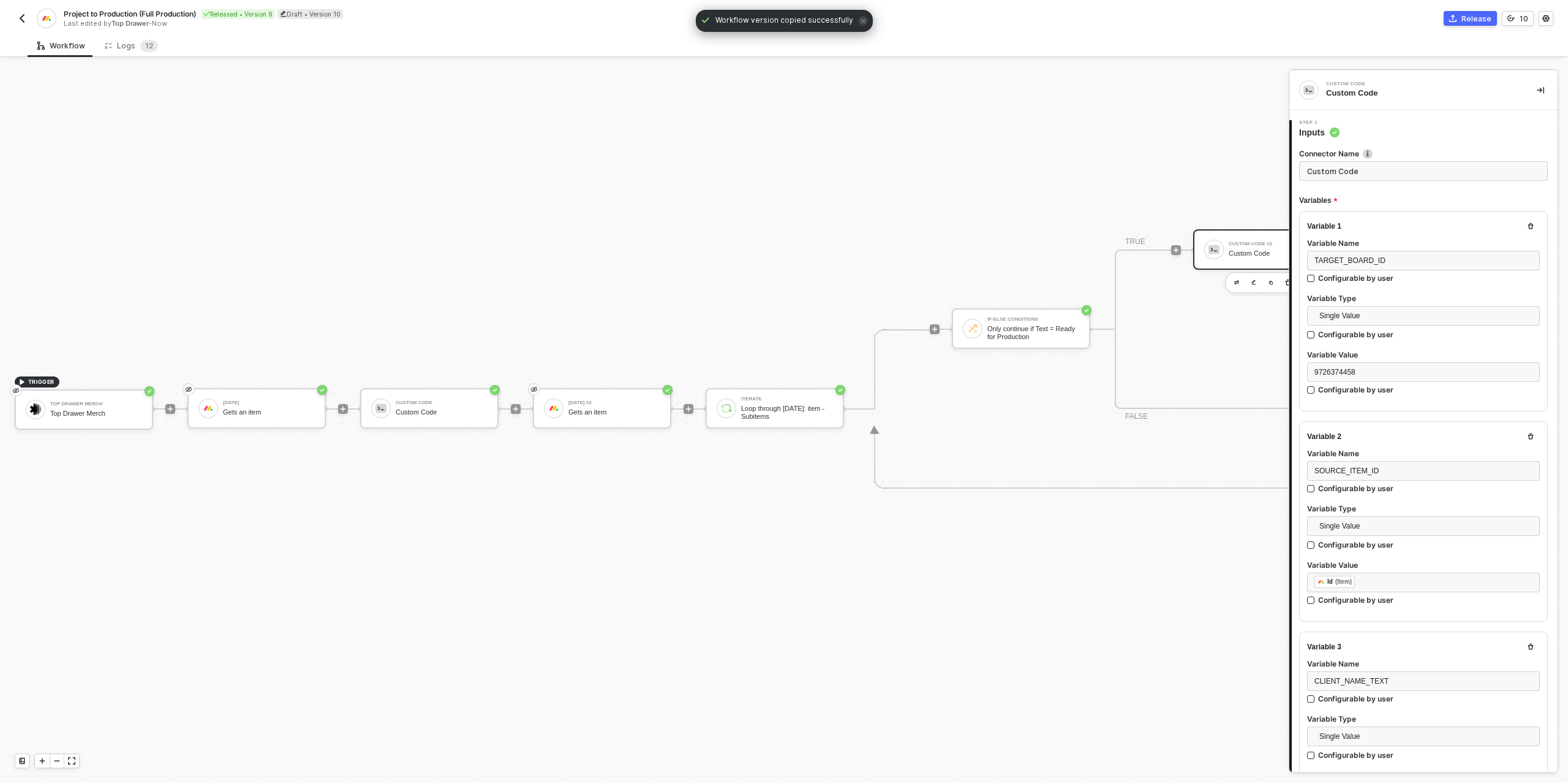
type textarea "/* Build one target item for Production board → returns { itemsToCreate: [...] …"
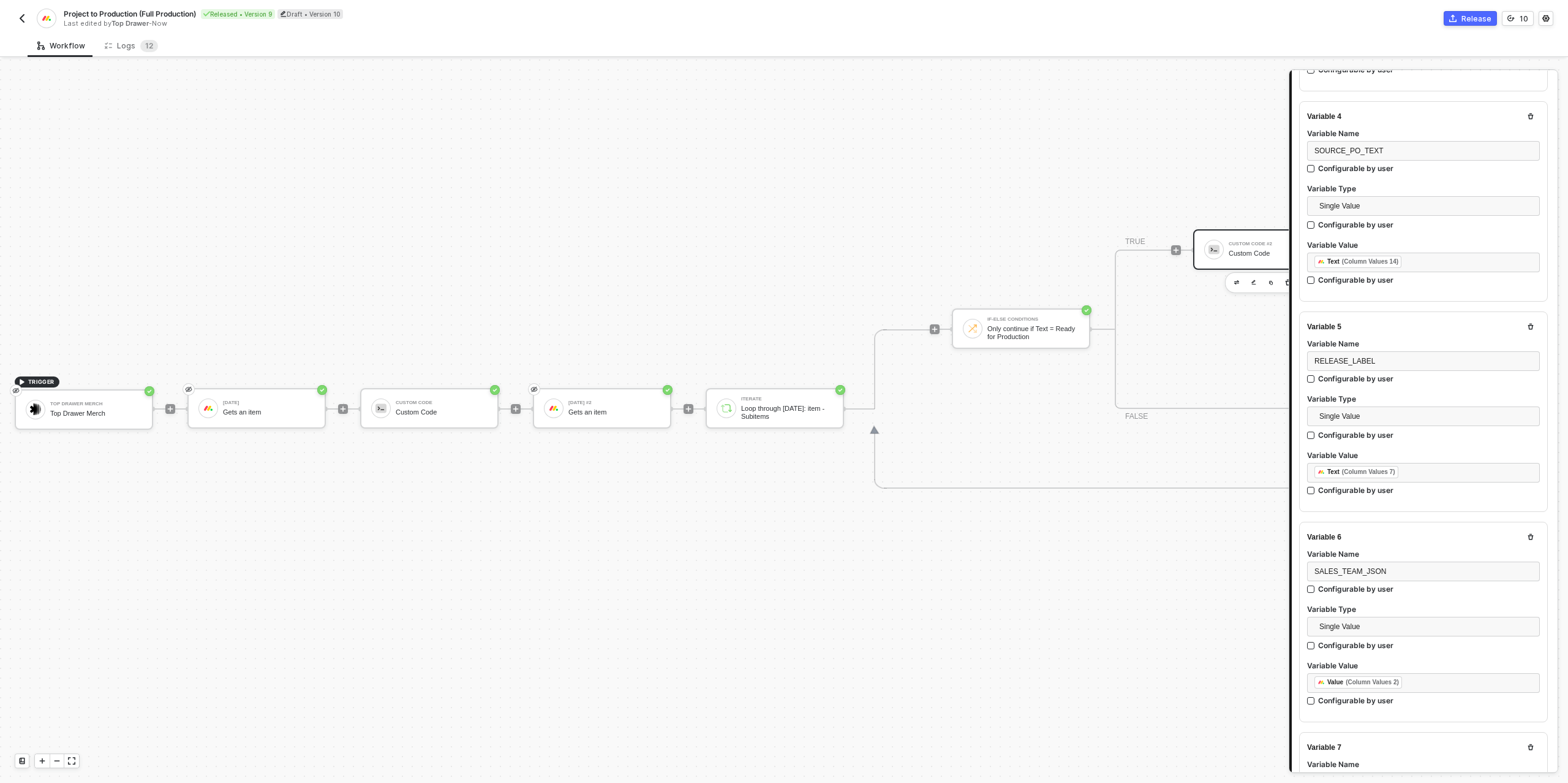
scroll to position [749, 0]
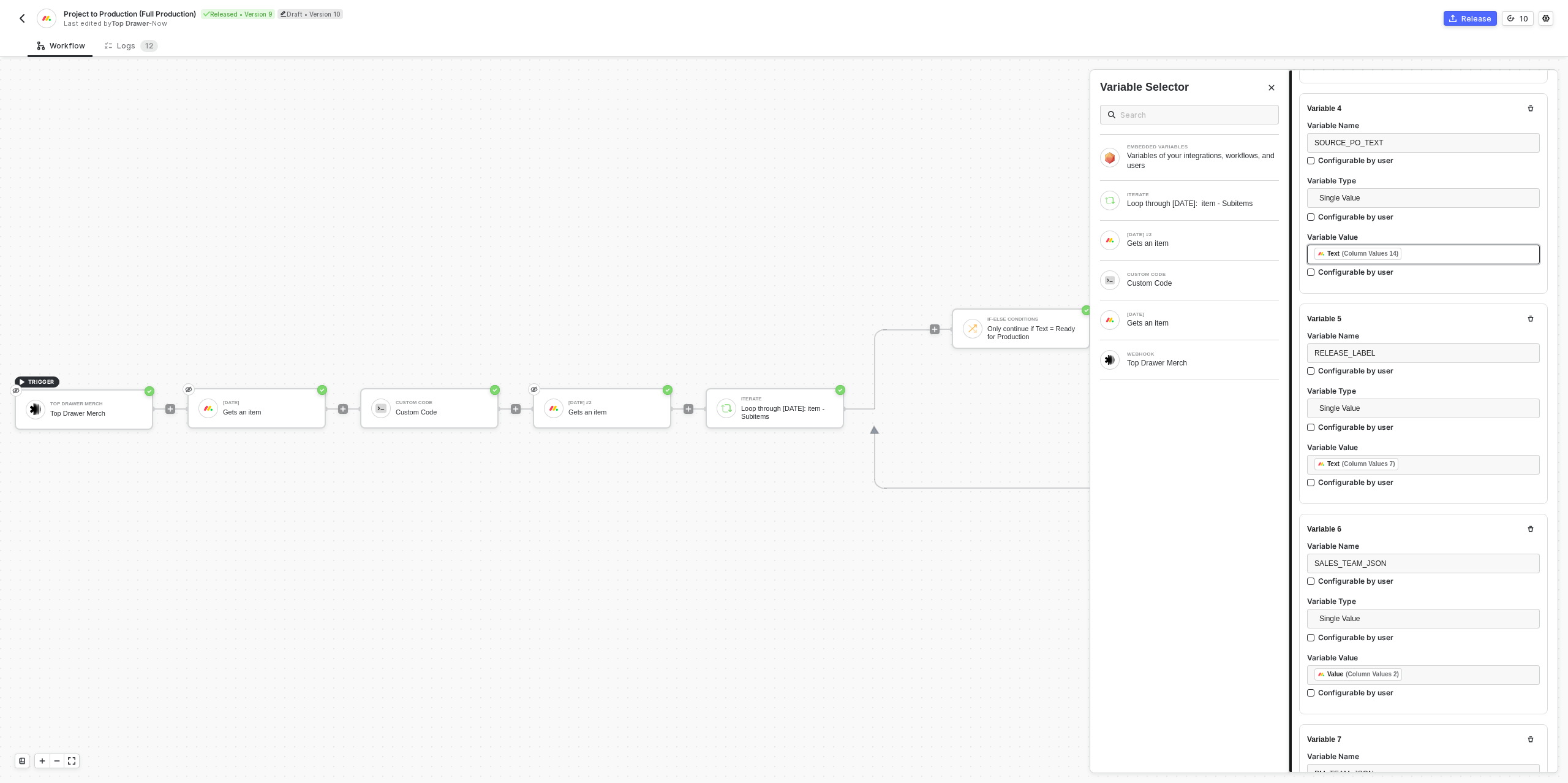
click at [1417, 252] on div "﻿ ﻿ Text (Column Values 14) ﻿" at bounding box center [1423, 254] width 218 height 13
click at [1164, 315] on div "[DATE]" at bounding box center [1203, 314] width 152 height 5
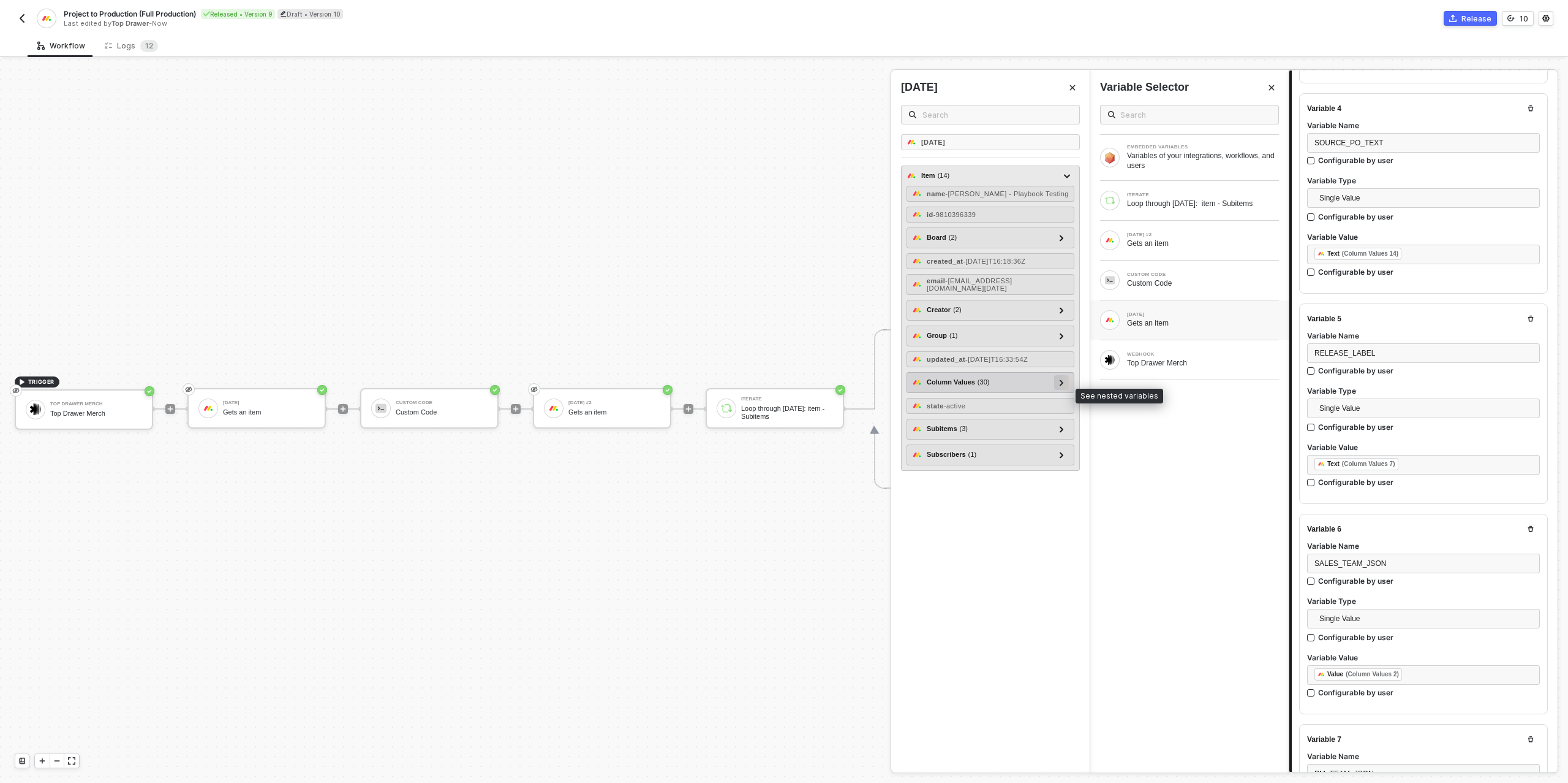
click at [1058, 390] on div at bounding box center [1061, 382] width 15 height 15
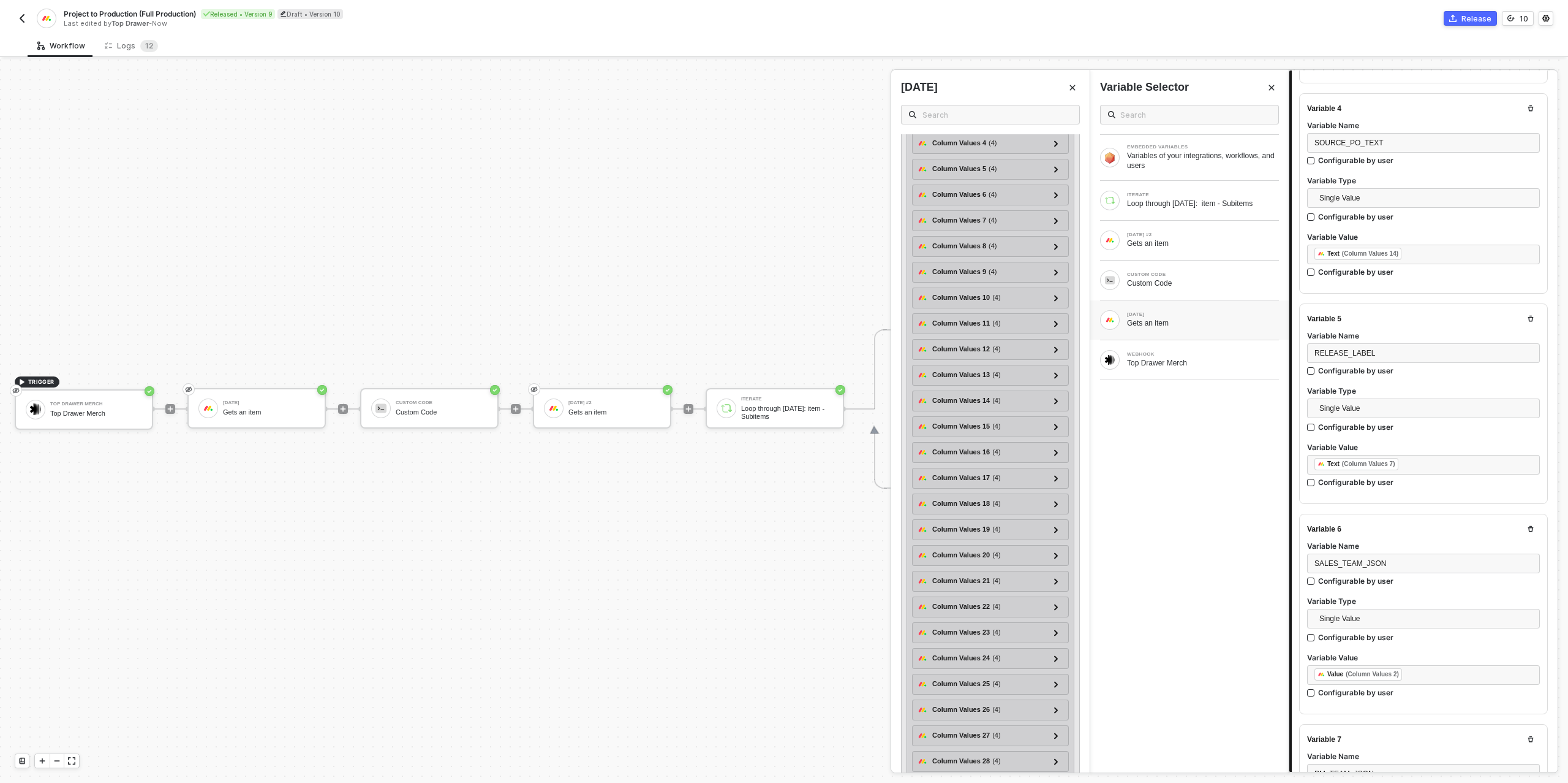
scroll to position [359, 0]
click at [1058, 382] on icon at bounding box center [1056, 379] width 4 height 6
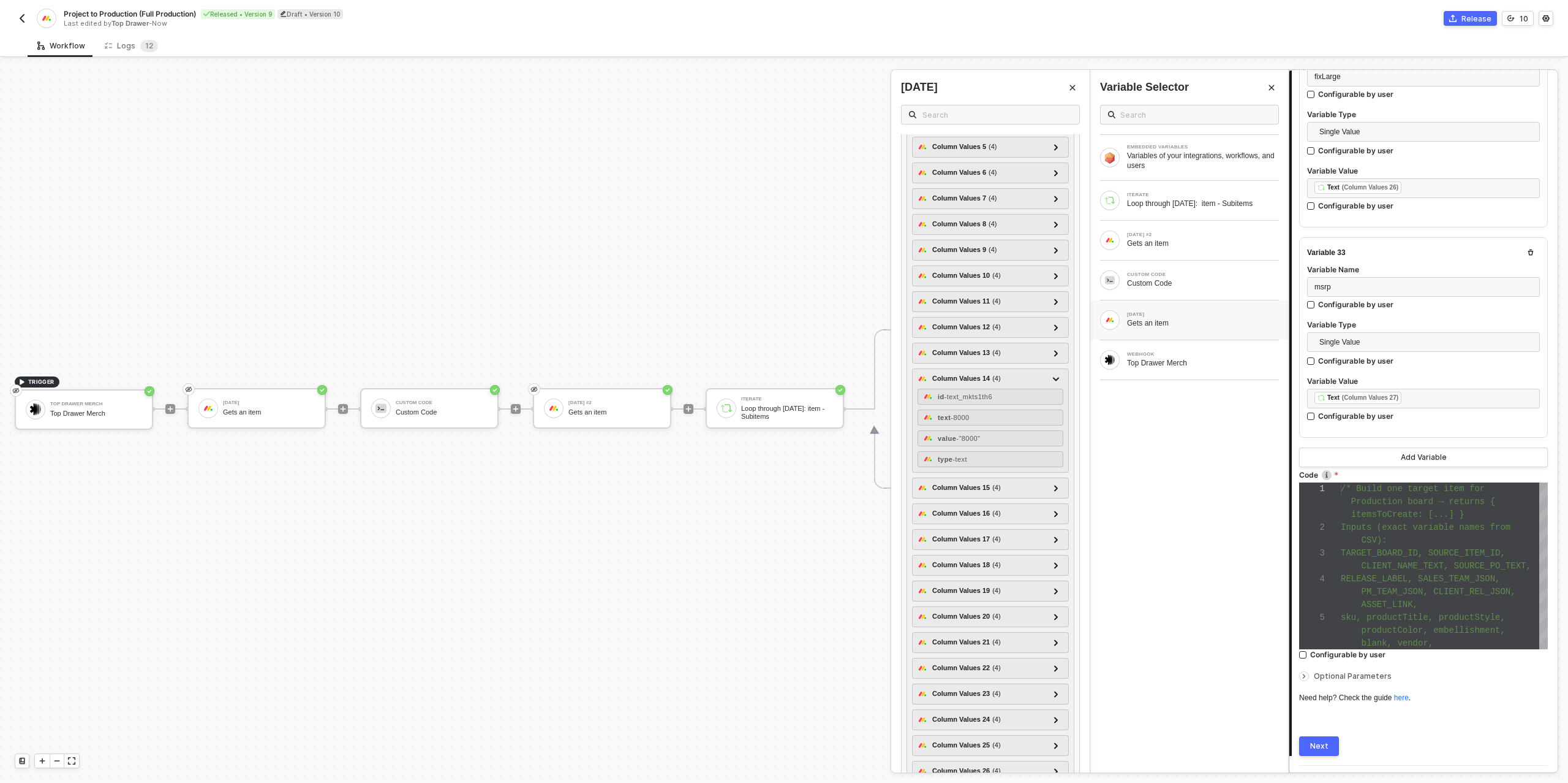
scroll to position [6704, 0]
click at [1378, 531] on span "CSV):" at bounding box center [1374, 536] width 26 height 10
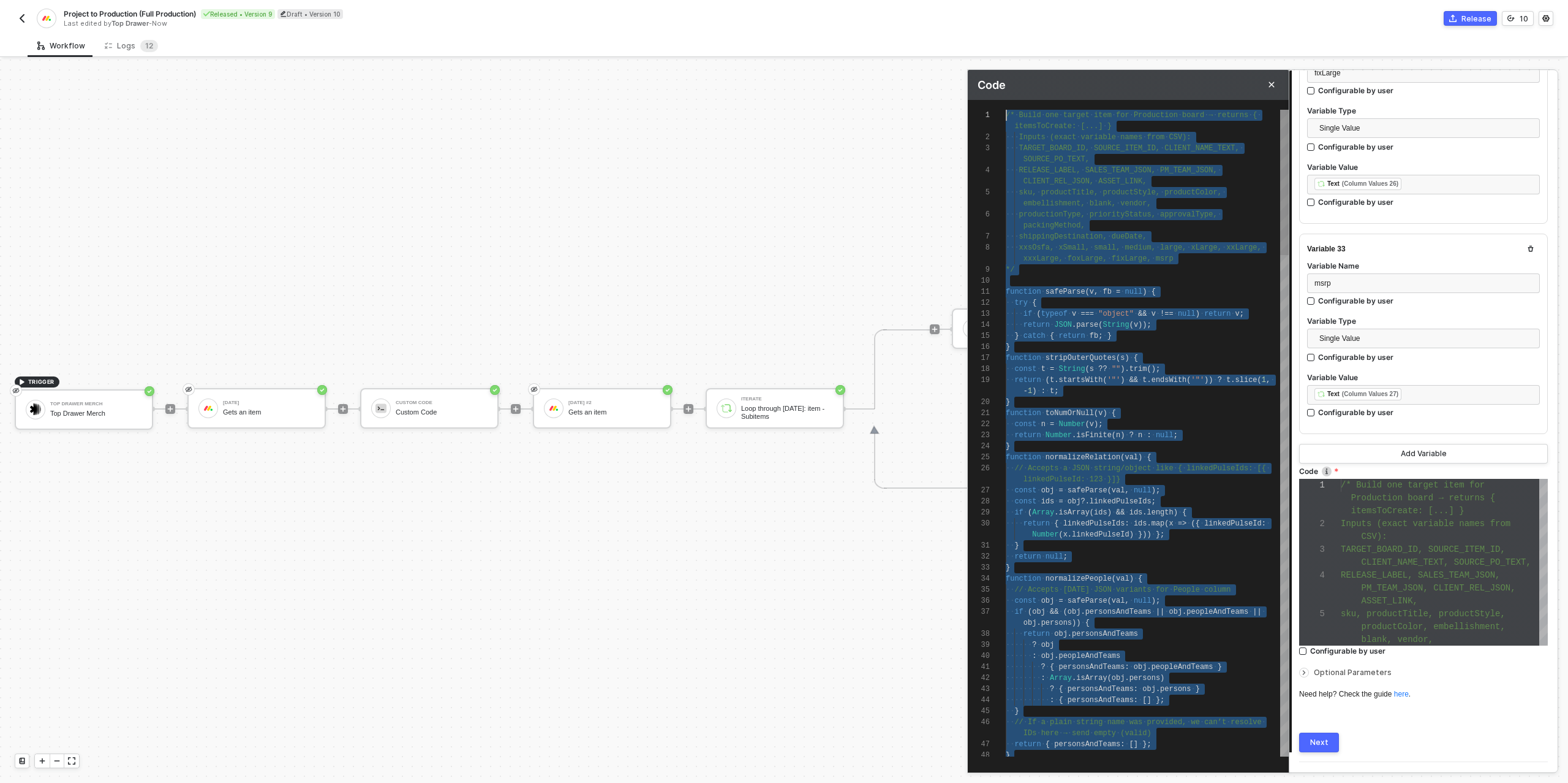
scroll to position [0, 0]
drag, startPoint x: 1154, startPoint y: 750, endPoint x: 997, endPoint y: 106, distance: 662.9
click at [1108, 363] on div "·· const · t · = · String ( s · ?? · "" ). trim ();" at bounding box center [1147, 368] width 283 height 11
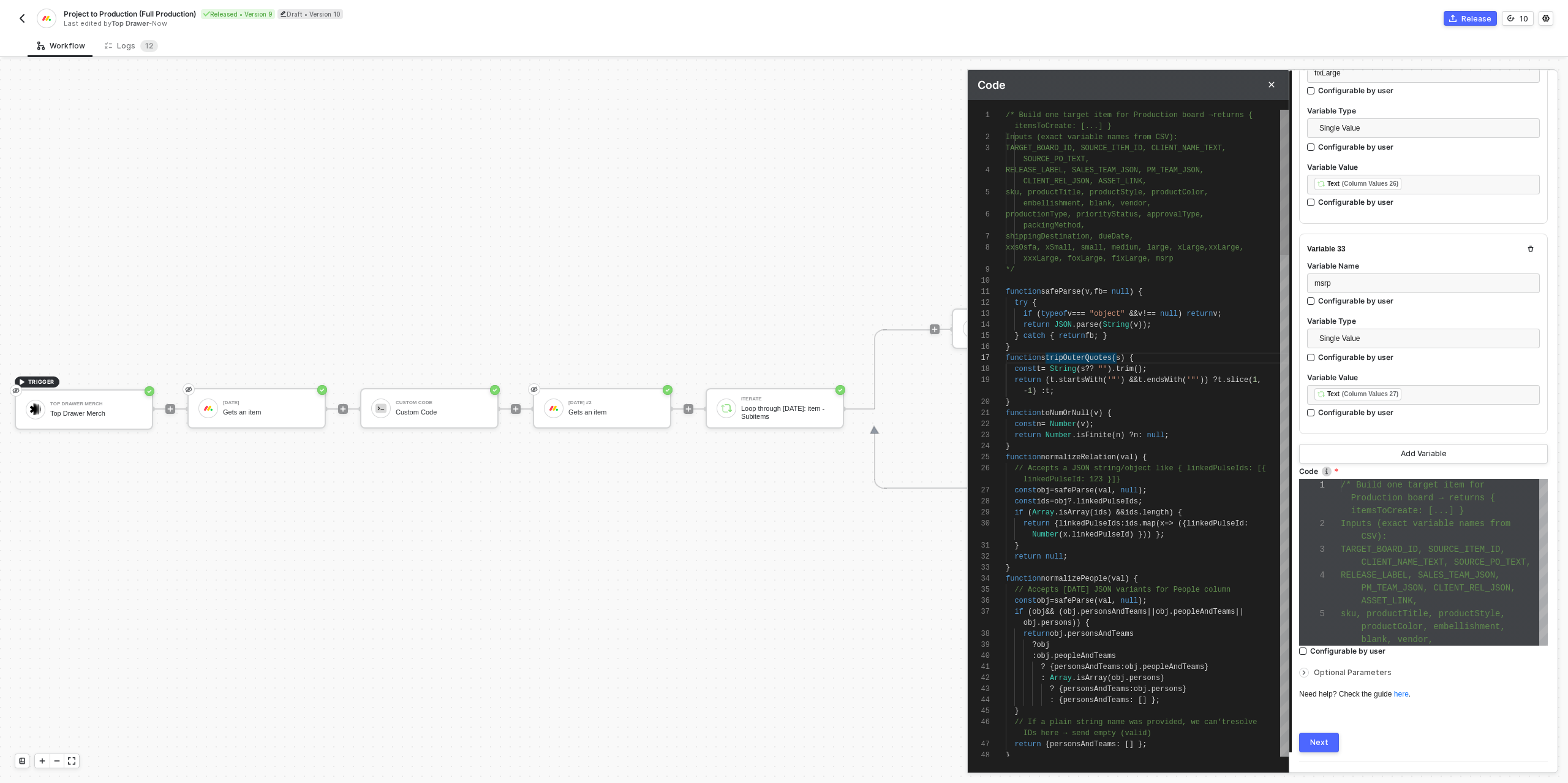
click at [1110, 374] on div "return ( t . startsWith ( '"' ) && t . endsWith ( '"' )) ? t . slice ( 1 ," at bounding box center [1147, 379] width 283 height 11
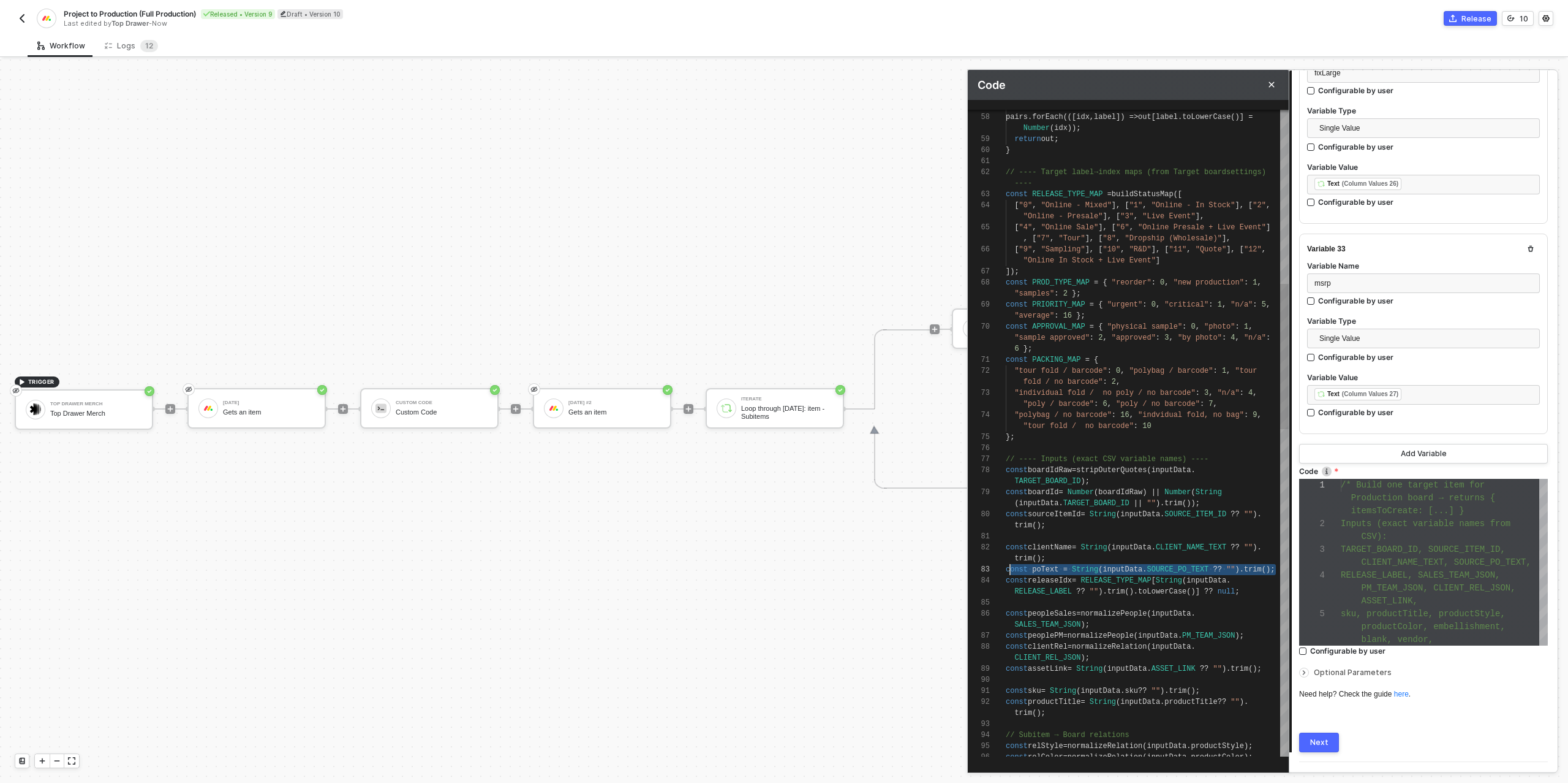
scroll to position [11, 0]
drag, startPoint x: 1274, startPoint y: 567, endPoint x: 1012, endPoint y: 564, distance: 262.0
paste textarea "inputData.PO_TEXT ?? inputData.SOURCE_PO_TEXT ?? inputData["SOURCE_PO_TEXT "] ?…"
type textarea "trim(); const poText = String( inputData.PO_TEXT ?? inputData.SOURCE_PO_TEXT ??…"
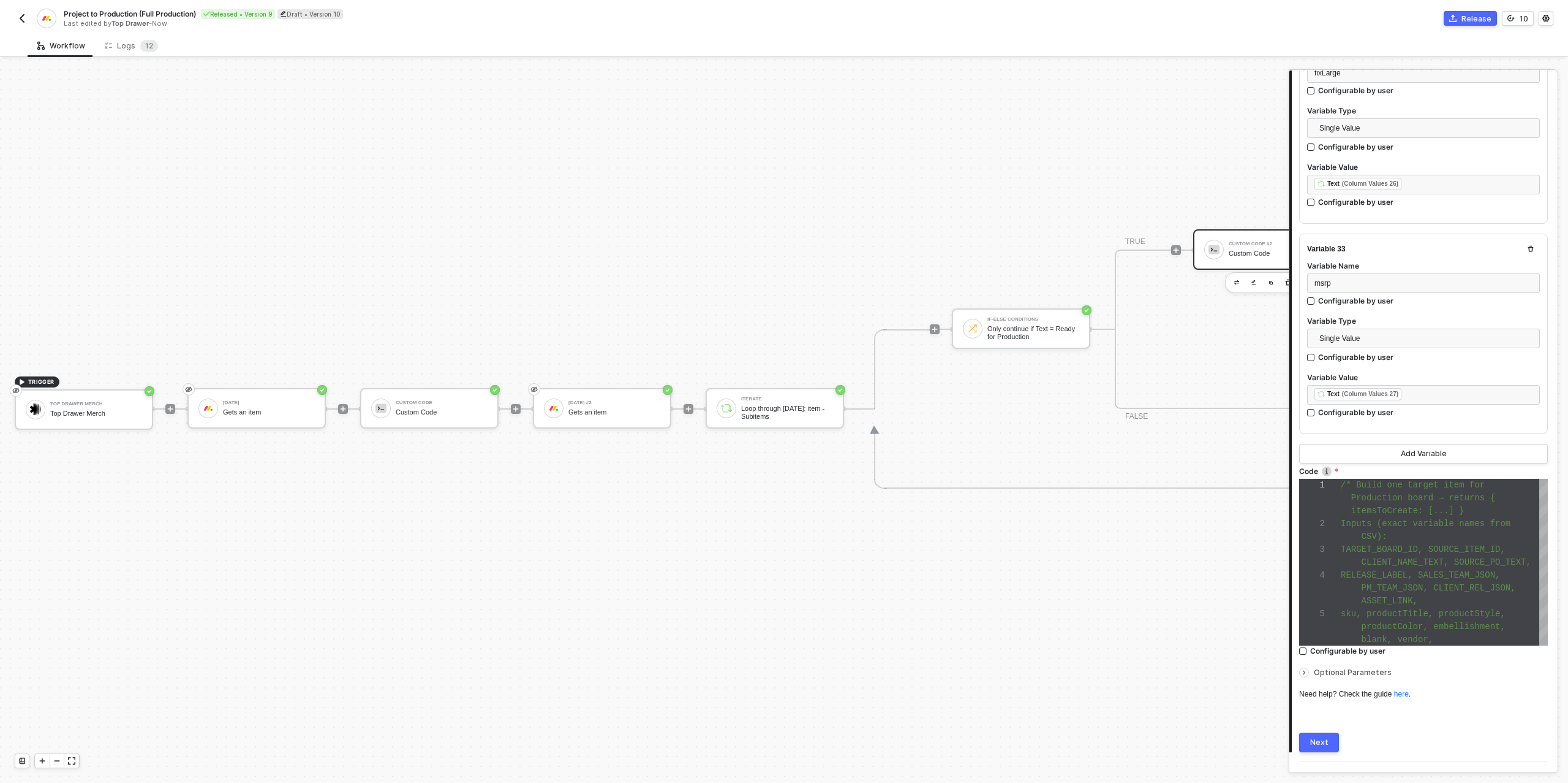
click at [1318, 738] on div "Next" at bounding box center [1319, 742] width 18 height 10
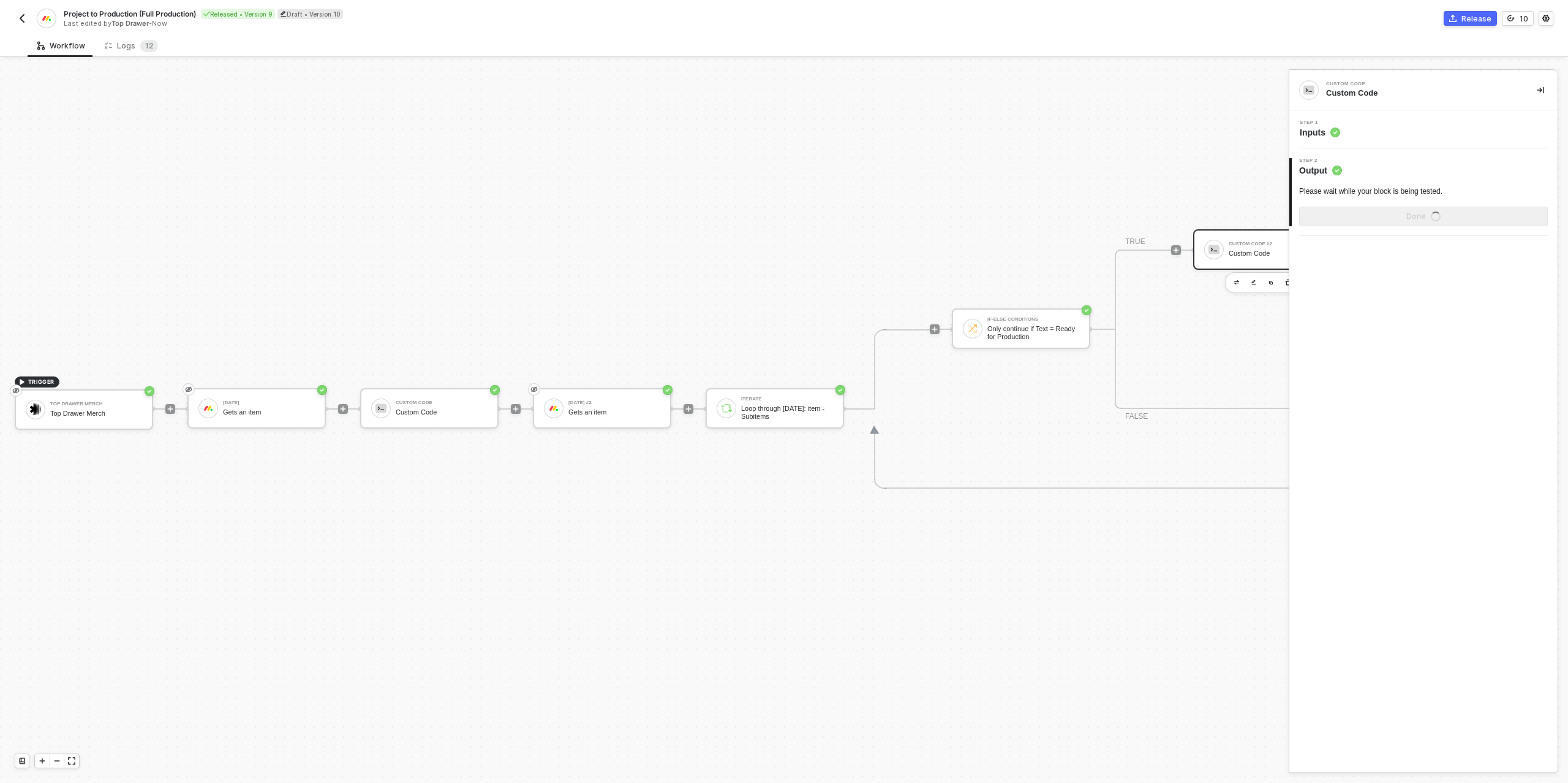
scroll to position [0, 0]
click at [1380, 217] on div "Show Sample Output Data" at bounding box center [1424, 216] width 98 height 10
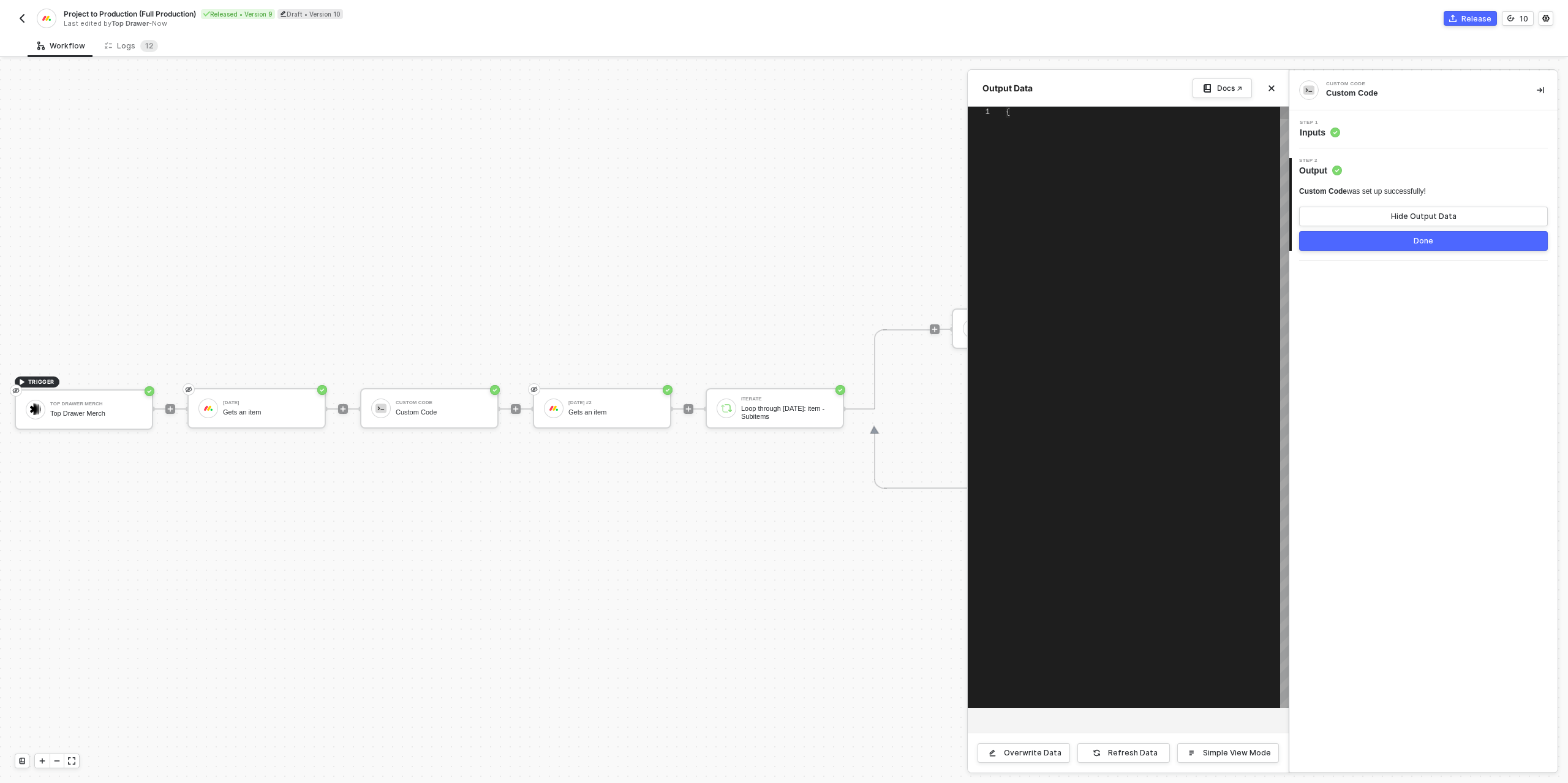
type textarea "{ "data": { "itemsToCreate": [ { "boardId": 9726374458, "itemName": "TDM - 8000…"
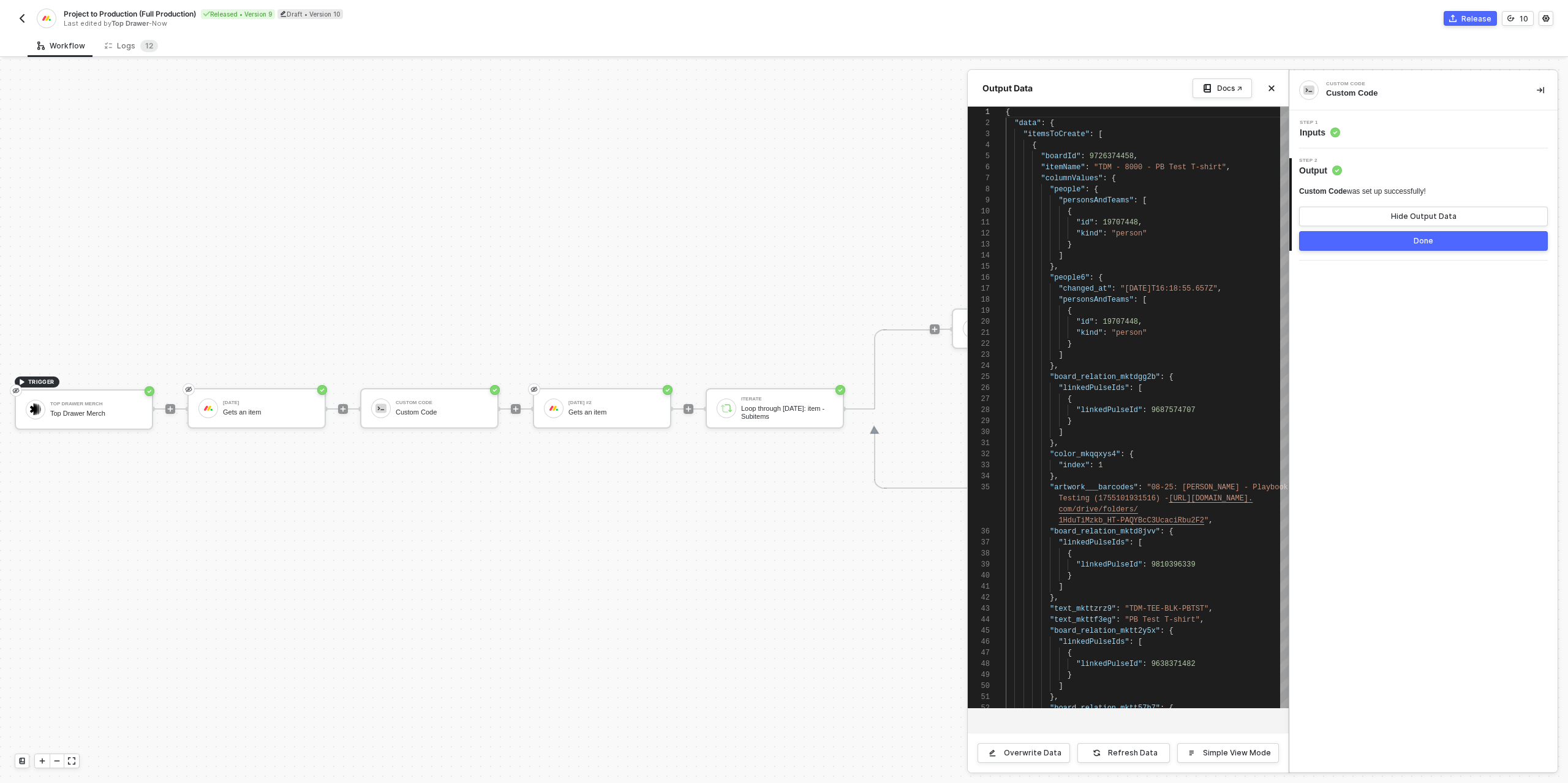
click at [1369, 238] on button "Done" at bounding box center [1423, 241] width 249 height 20
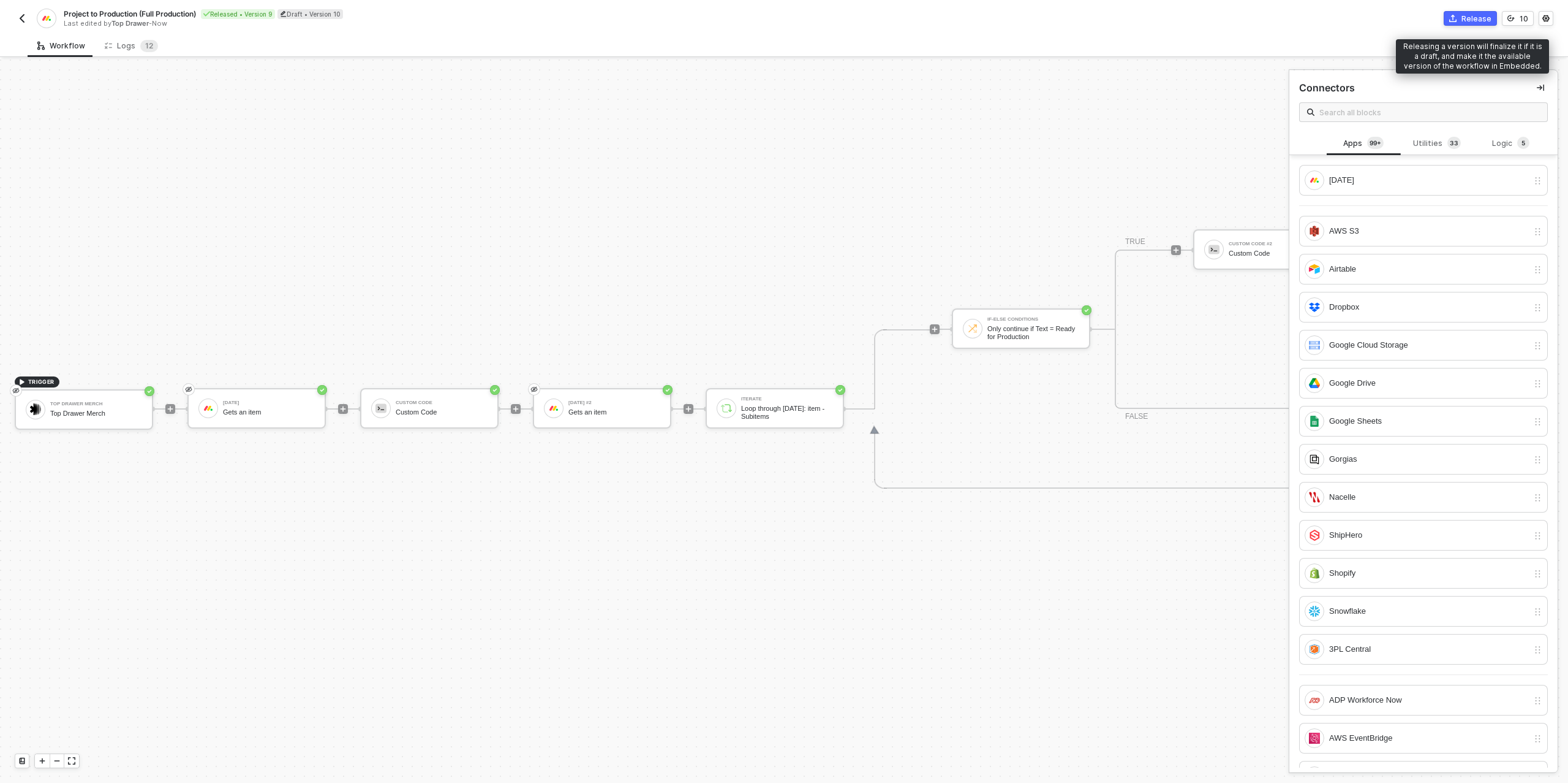
click at [1473, 20] on div "Release" at bounding box center [1476, 18] width 30 height 10
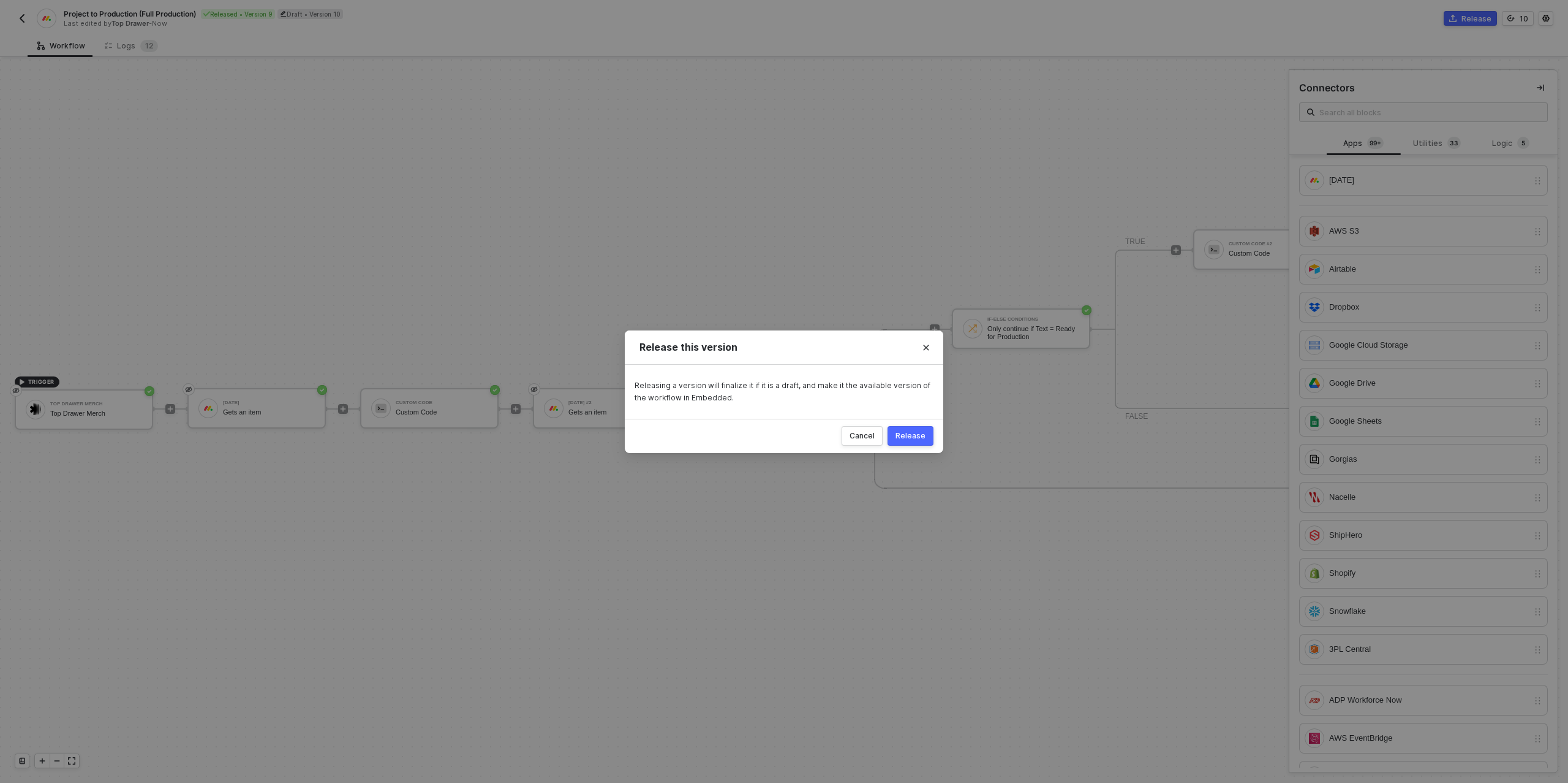
click at [916, 432] on div "Release" at bounding box center [910, 435] width 30 height 10
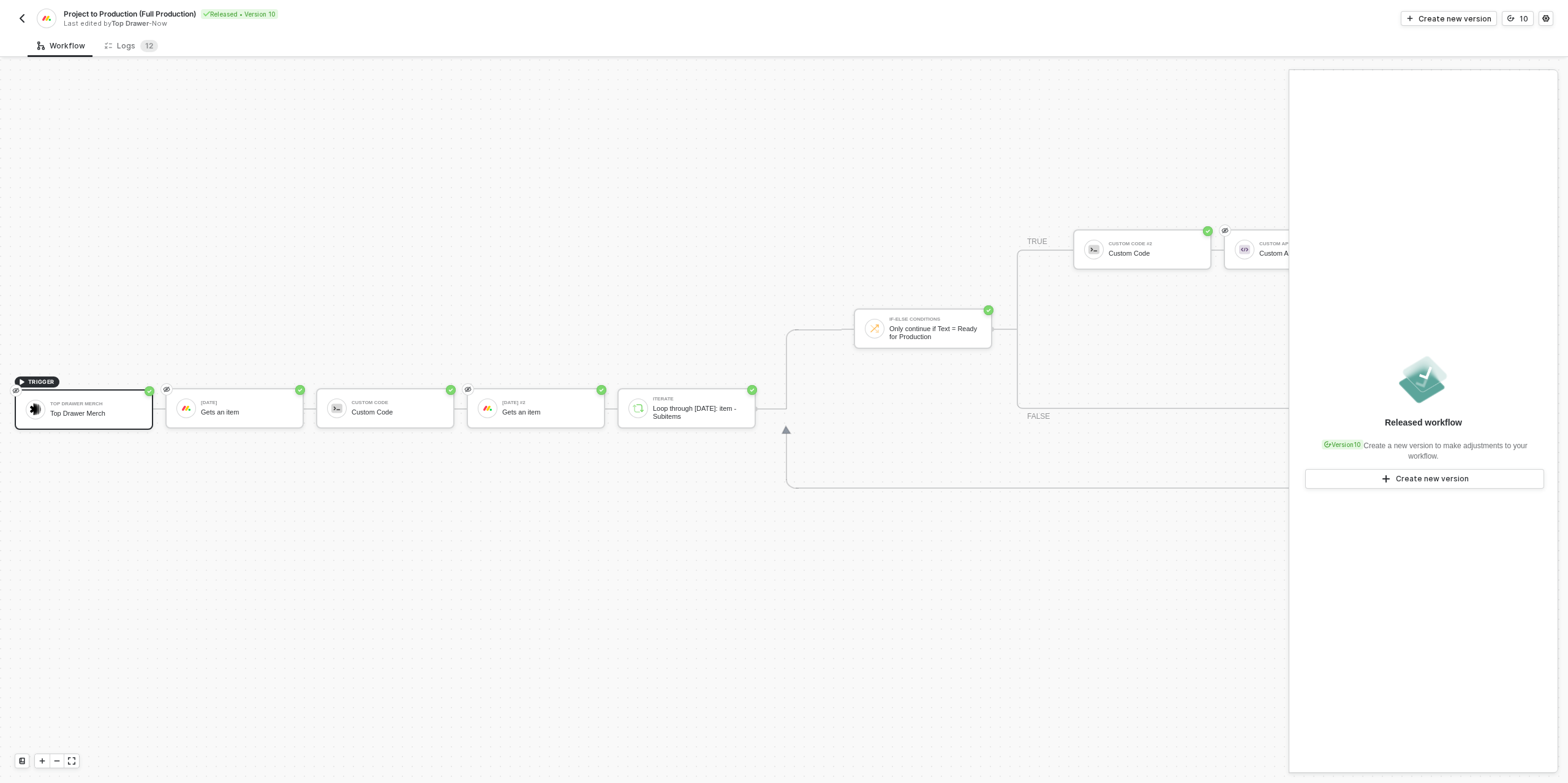
click at [23, 20] on img "button" at bounding box center [21, 18] width 10 height 10
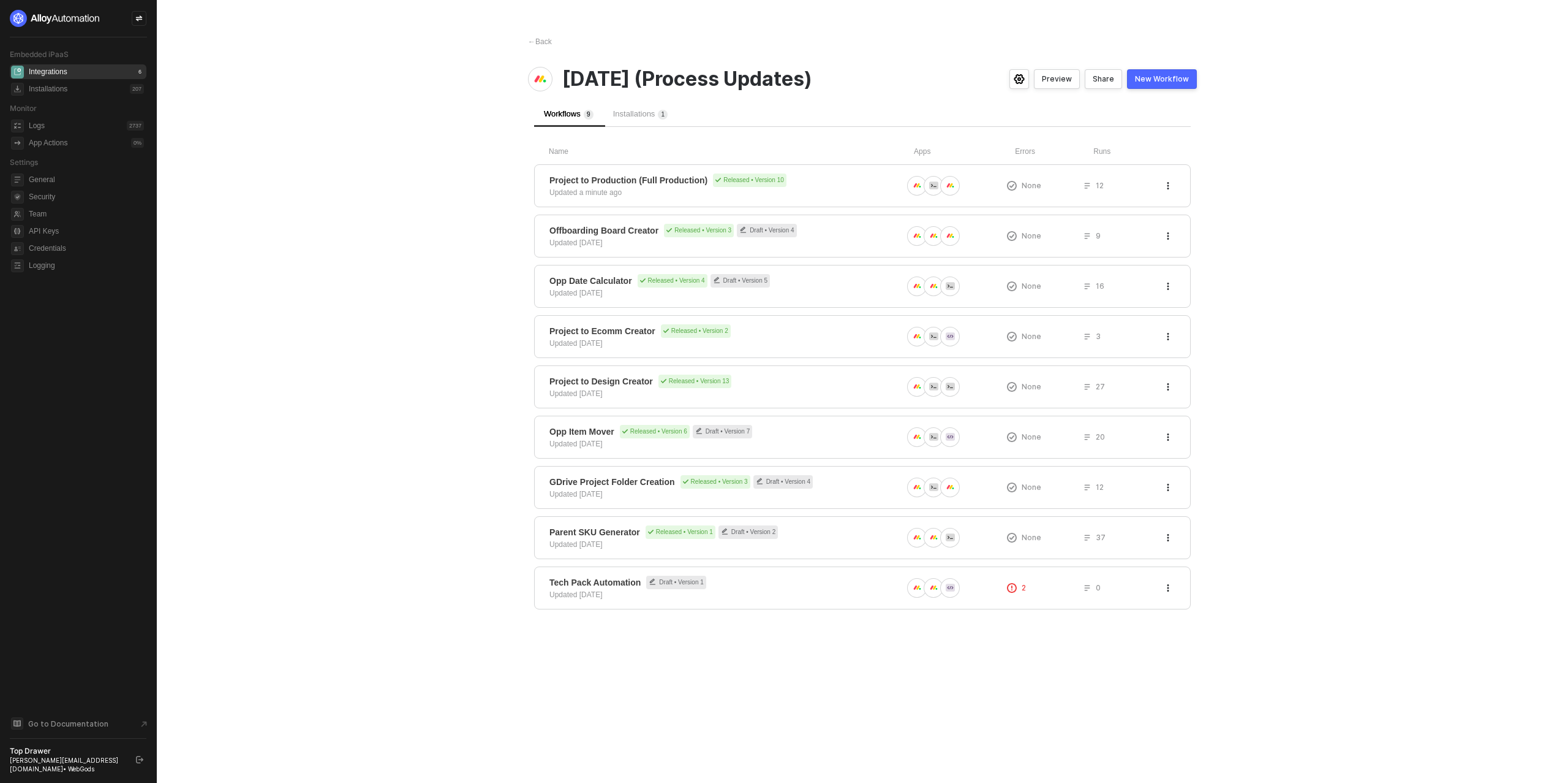
click at [1164, 84] on button "New Workflow" at bounding box center [1162, 79] width 70 height 20
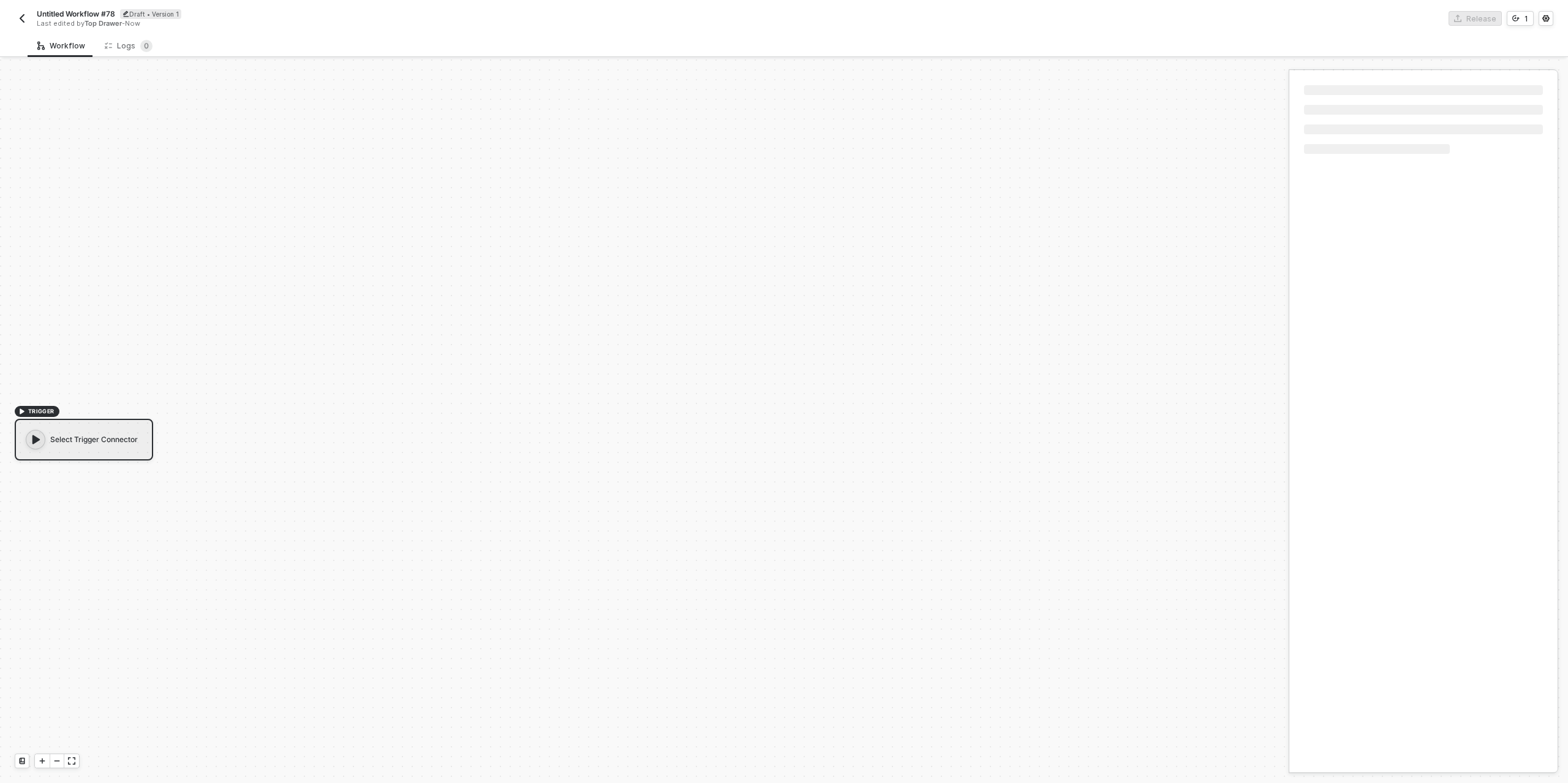
scroll to position [22, 0]
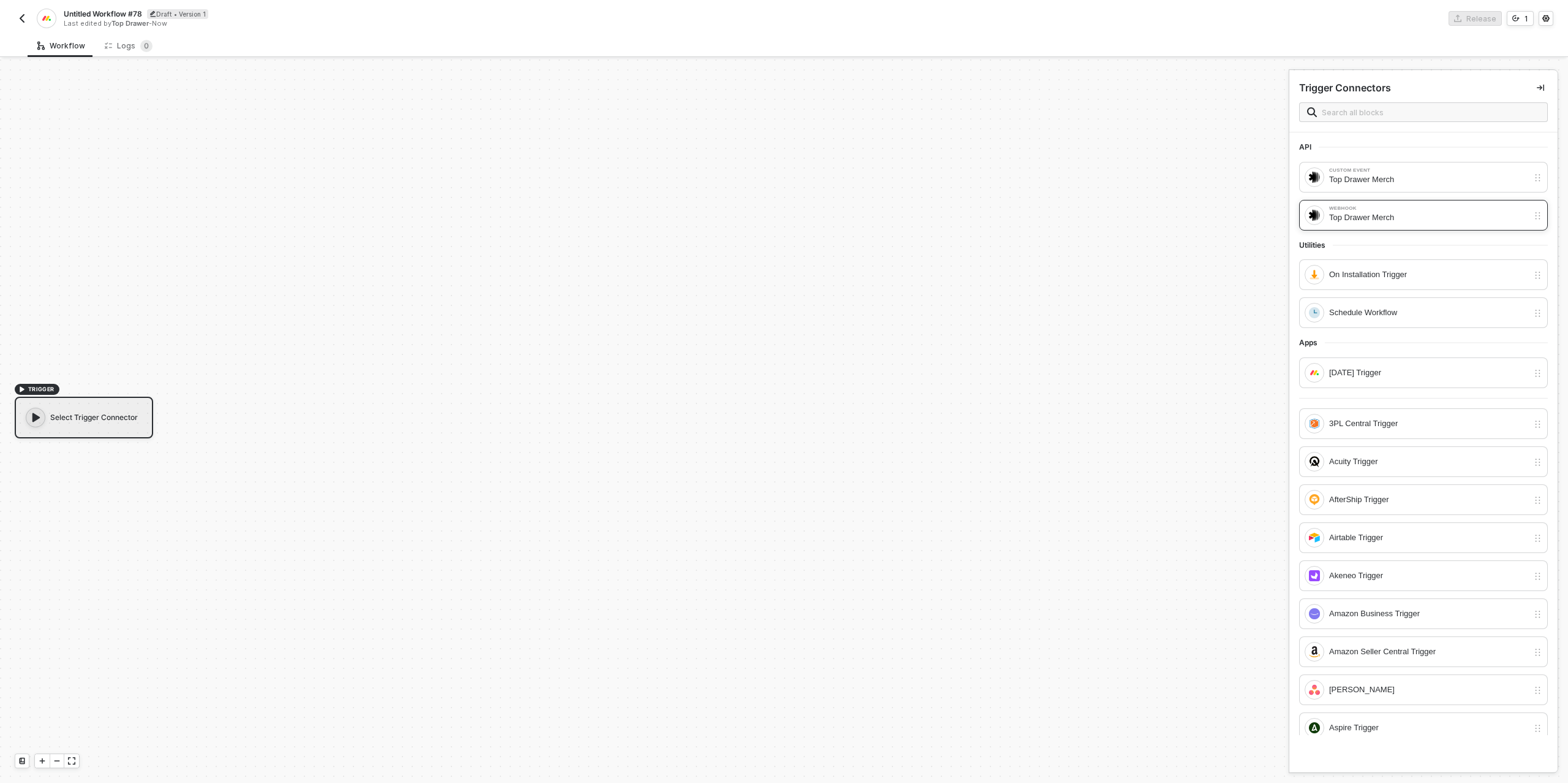
click at [1416, 213] on div "Top Drawer Merch" at bounding box center [1428, 217] width 199 height 13
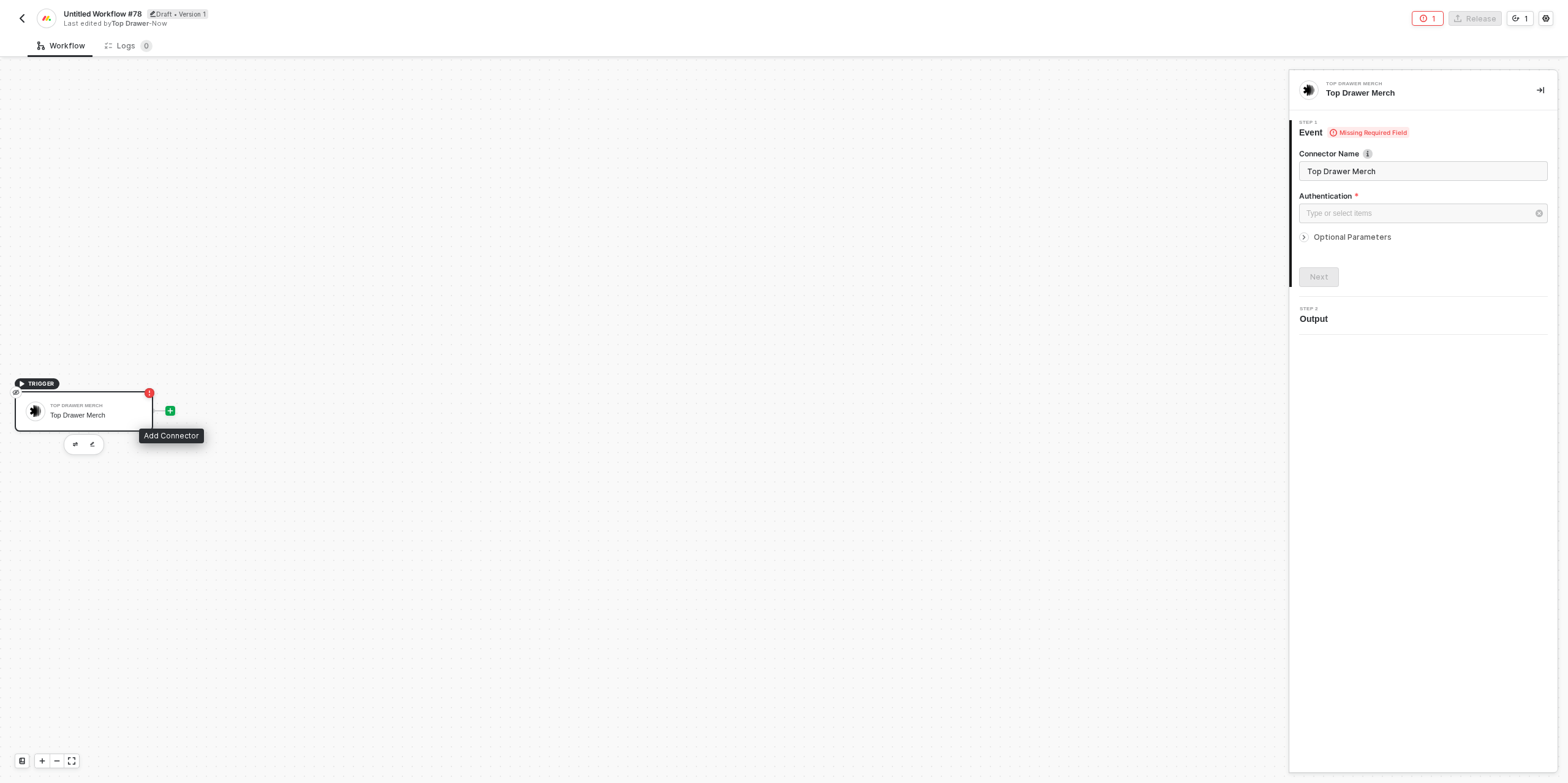
click at [169, 409] on icon "icon-play" at bounding box center [171, 410] width 6 height 6
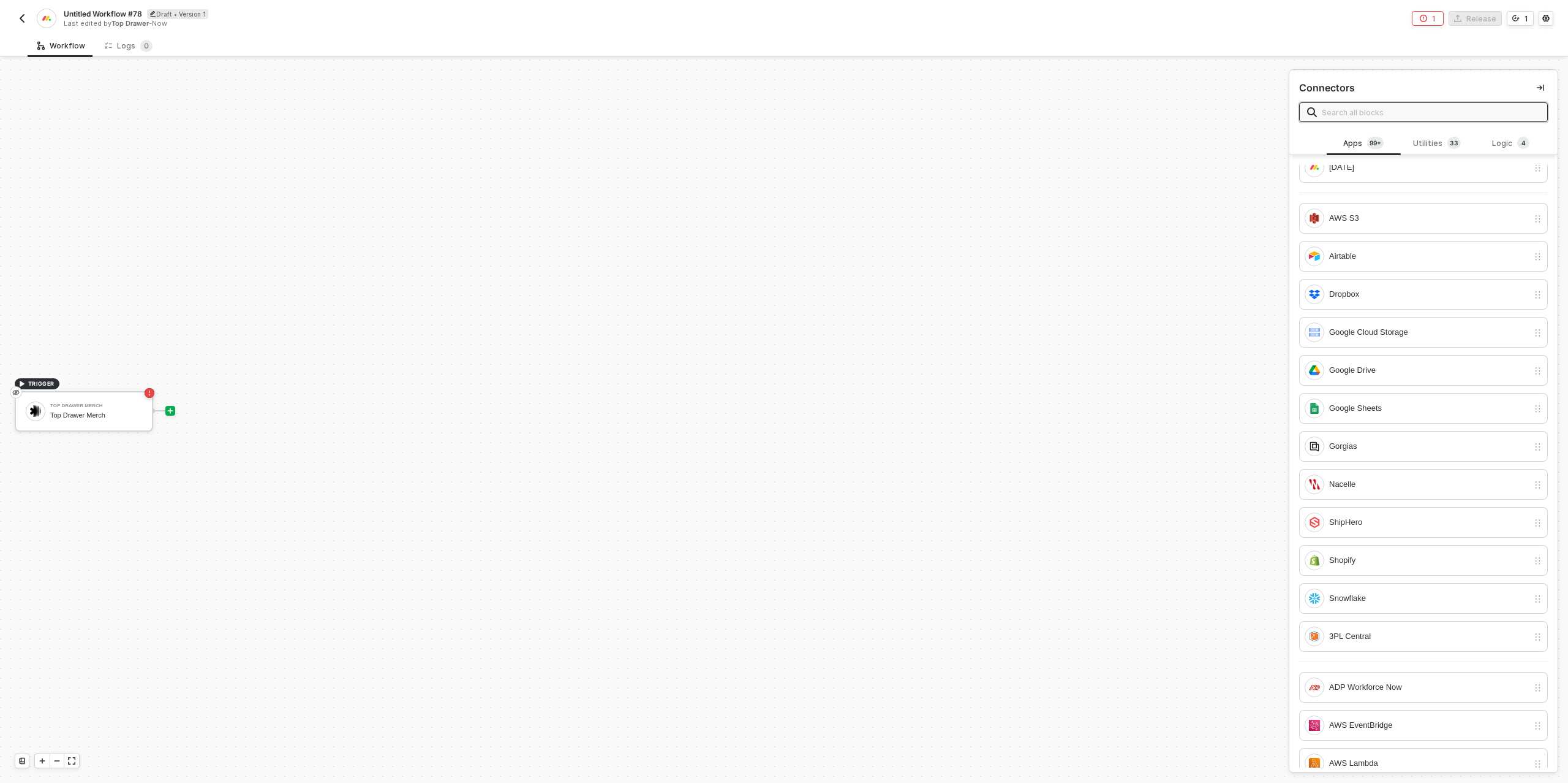
scroll to position [0, 0]
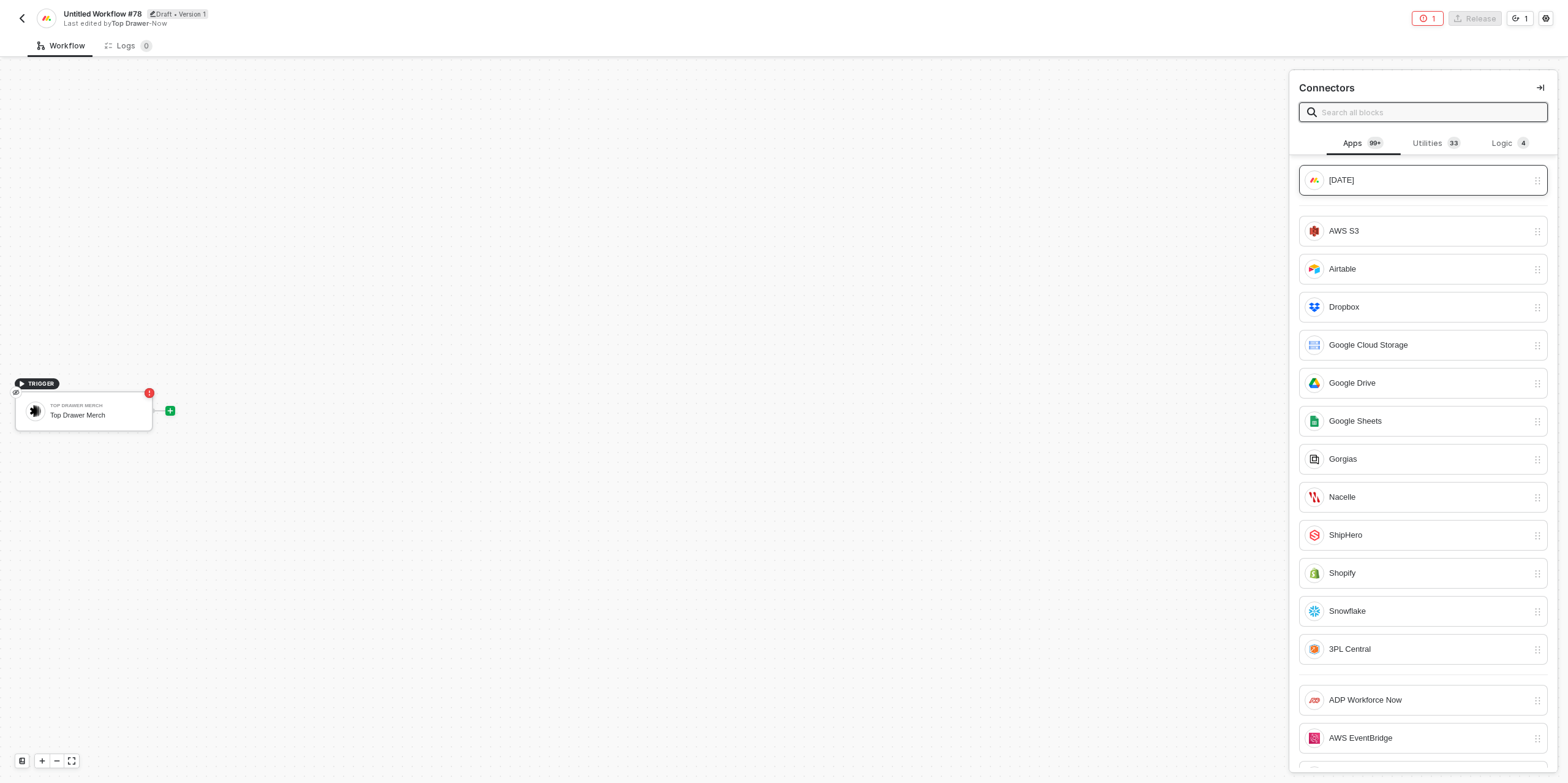
click at [1351, 186] on div "[DATE]" at bounding box center [1428, 180] width 199 height 13
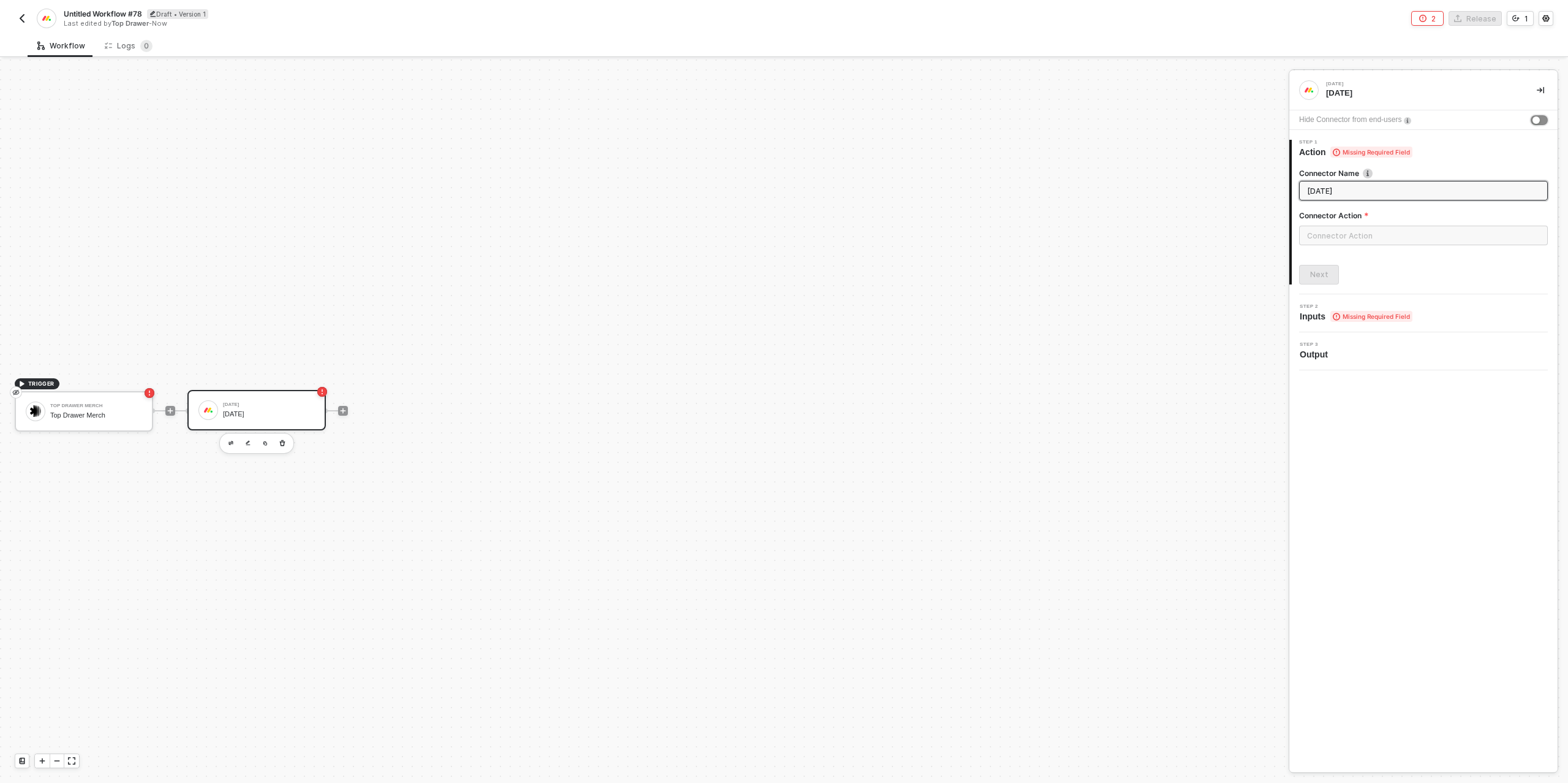
click at [1541, 121] on button "button" at bounding box center [1539, 120] width 17 height 10
click at [1329, 240] on input "text" at bounding box center [1423, 235] width 249 height 20
click at [1180, 146] on div "Items" at bounding box center [1189, 148] width 178 height 10
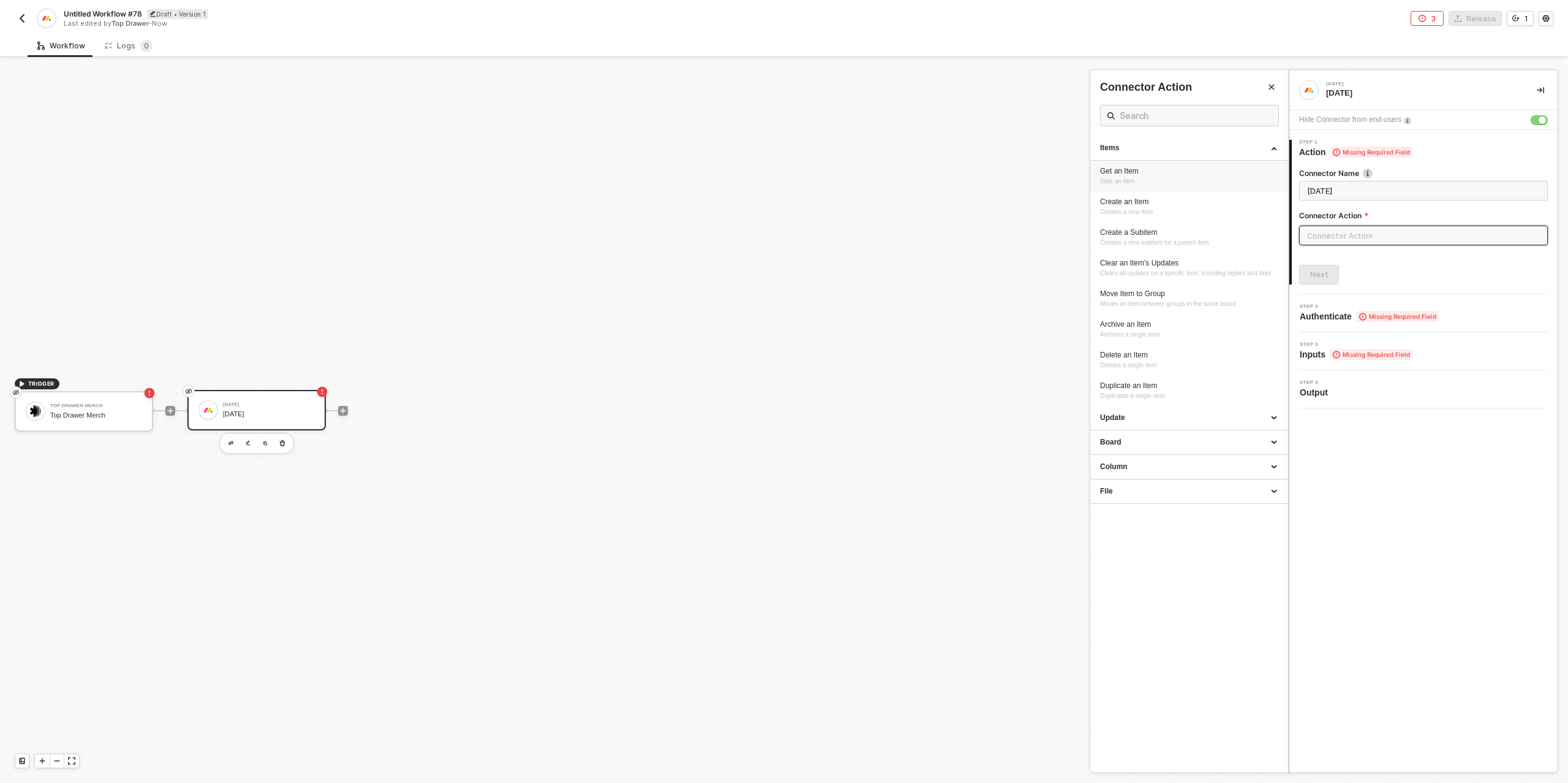
click at [1115, 164] on li "Get an Item Gets an item" at bounding box center [1190, 176] width 198 height 31
type input "Gets an item"
type input "Items - Get an Item"
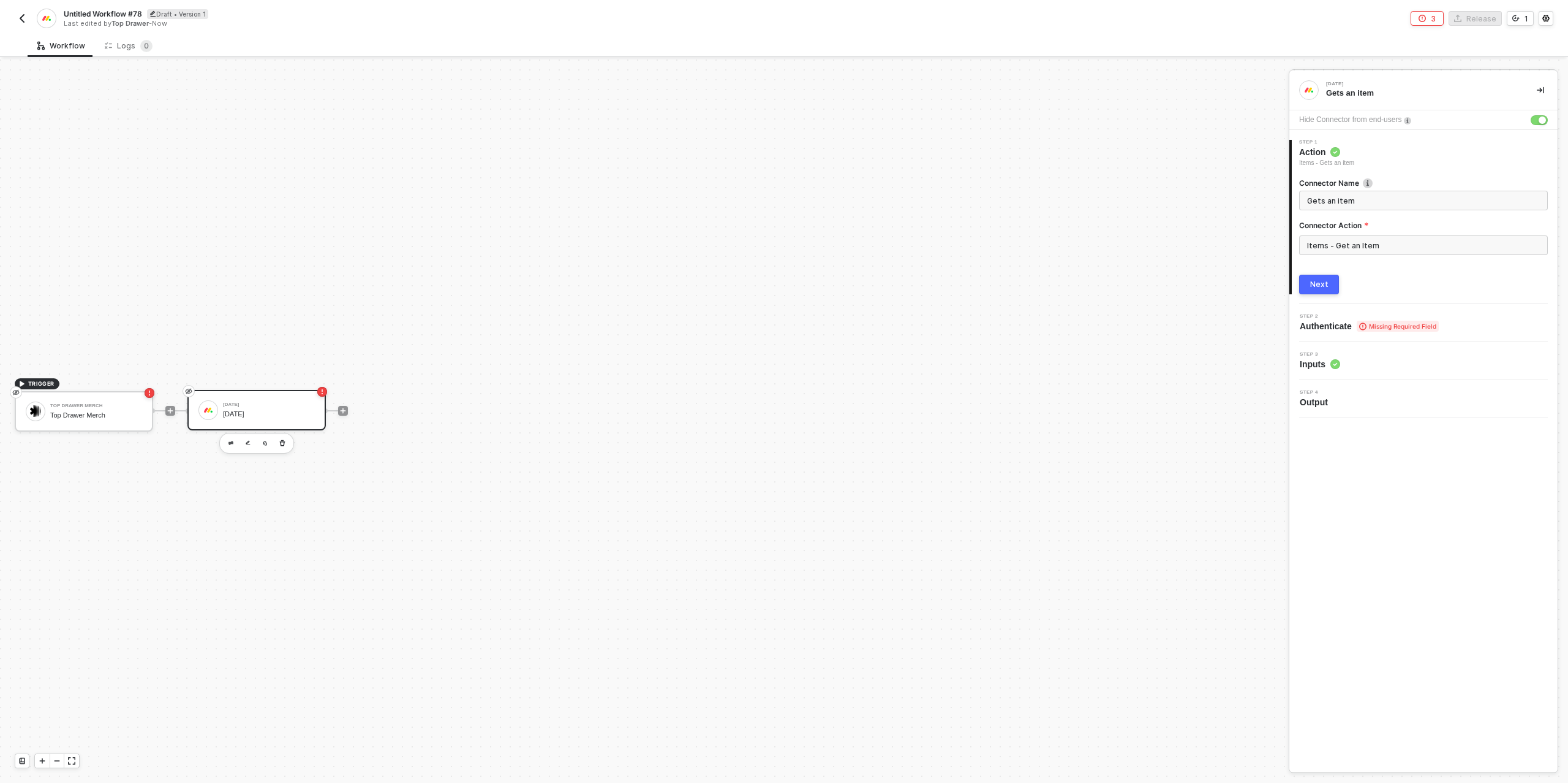
click at [1311, 286] on div "Next" at bounding box center [1319, 284] width 18 height 10
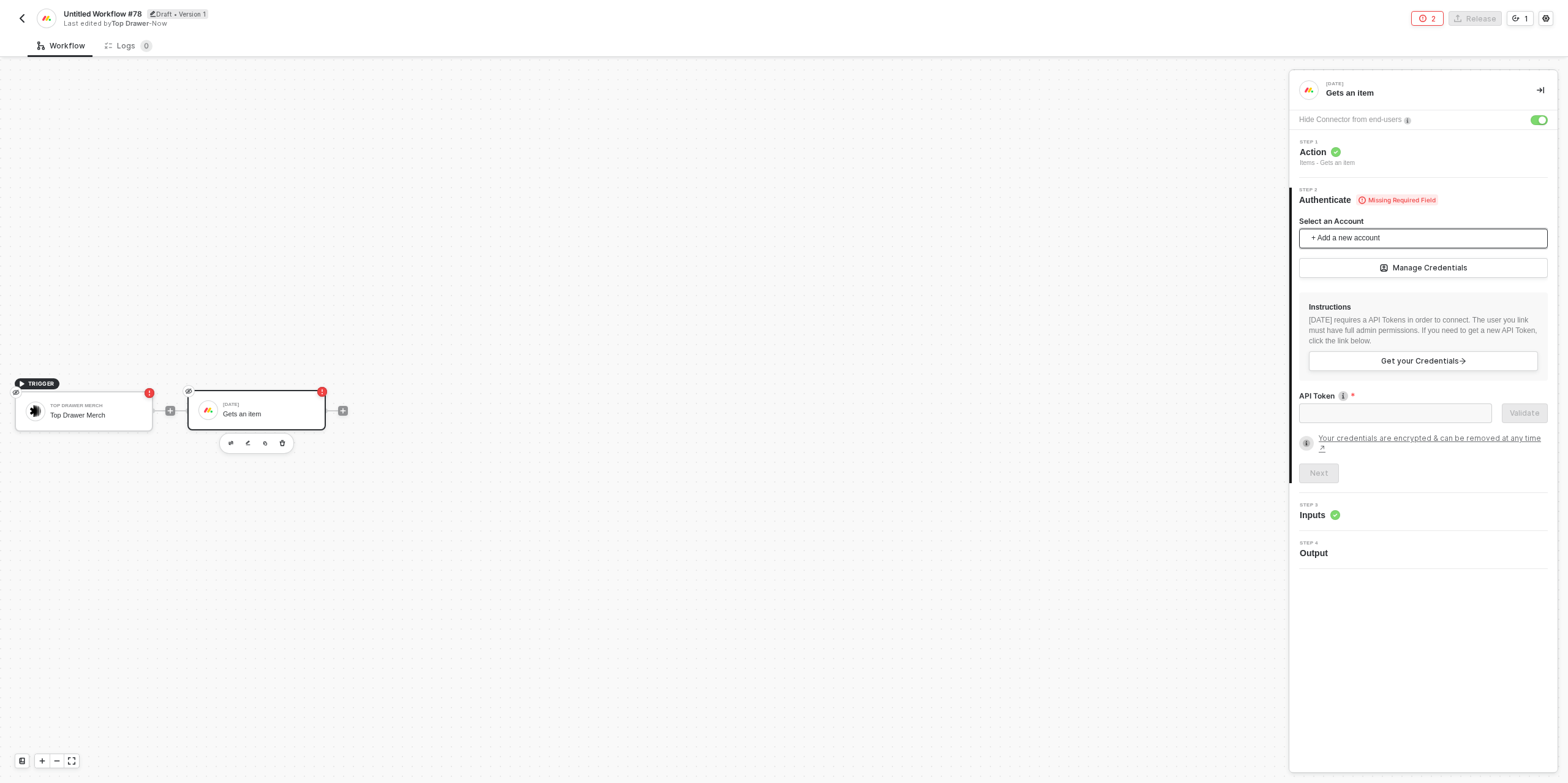
click at [1357, 237] on span "+ Add a new account" at bounding box center [1426, 238] width 229 height 20
click at [1350, 264] on span "Top Drawer's [DATE]" at bounding box center [1358, 265] width 98 height 13
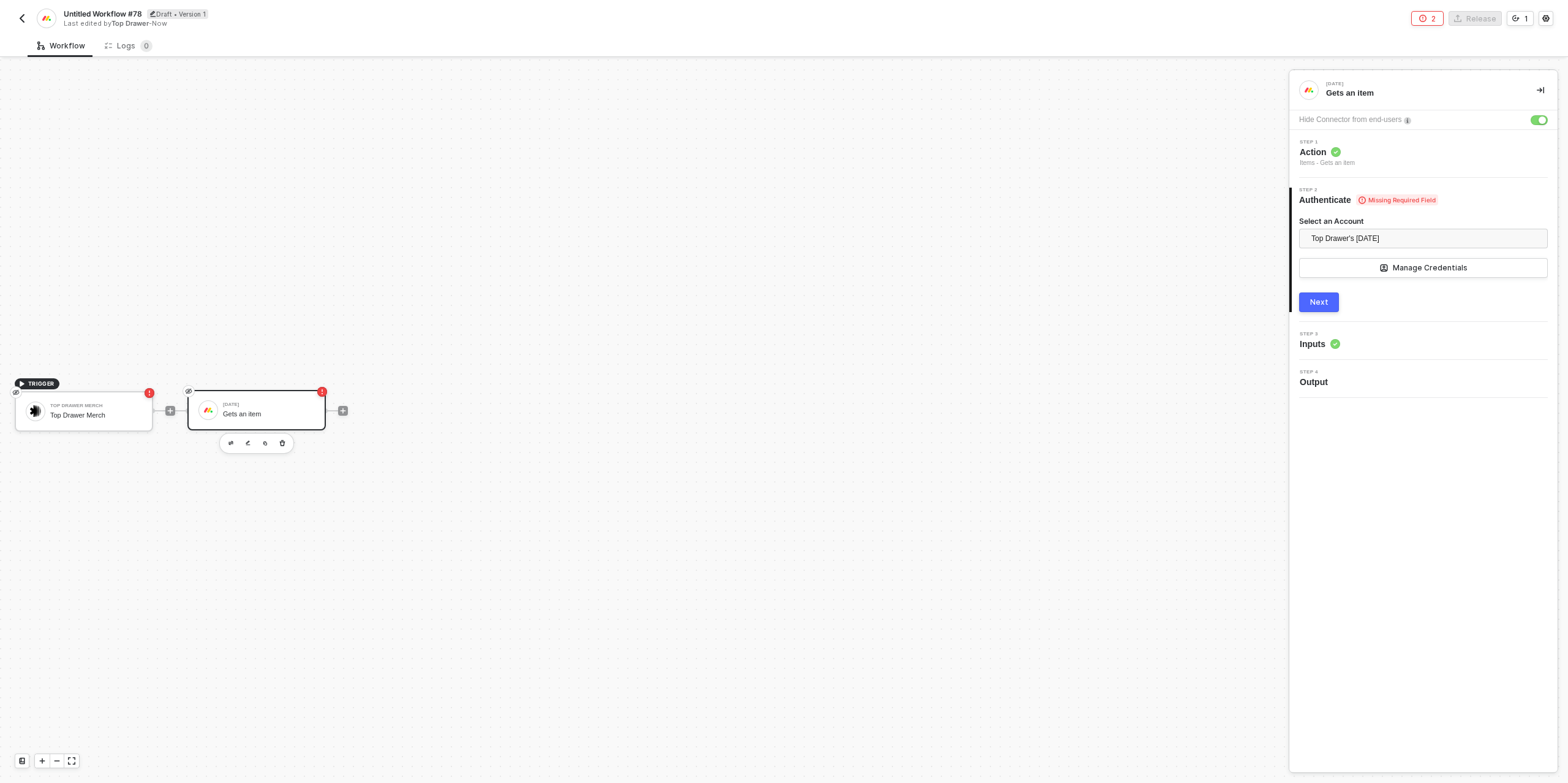
click at [1329, 302] on button "Next" at bounding box center [1319, 302] width 40 height 20
click at [1331, 286] on div "Type or select items ﻿" at bounding box center [1423, 287] width 234 height 12
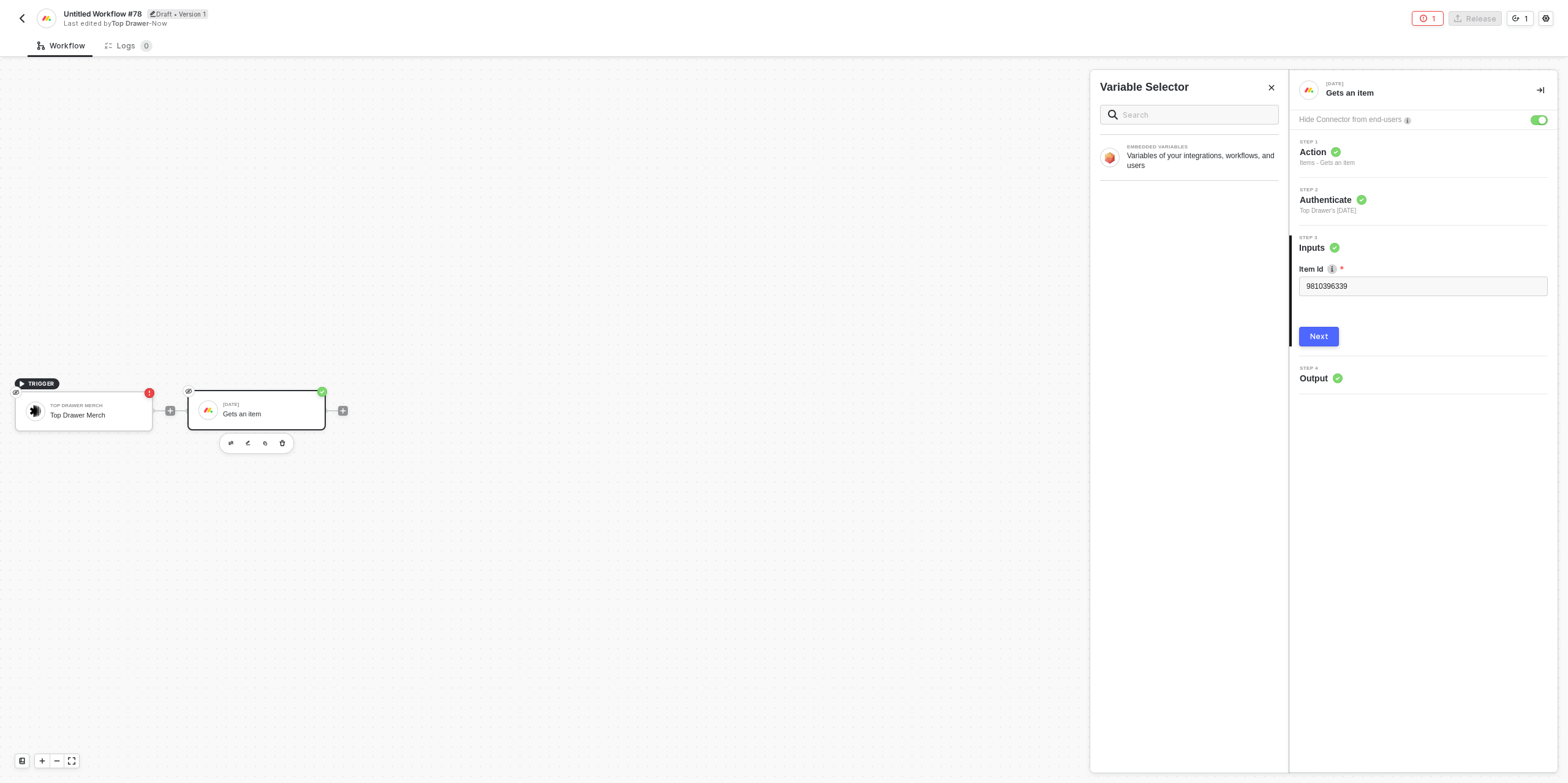
click at [1330, 333] on button "Next" at bounding box center [1319, 336] width 40 height 20
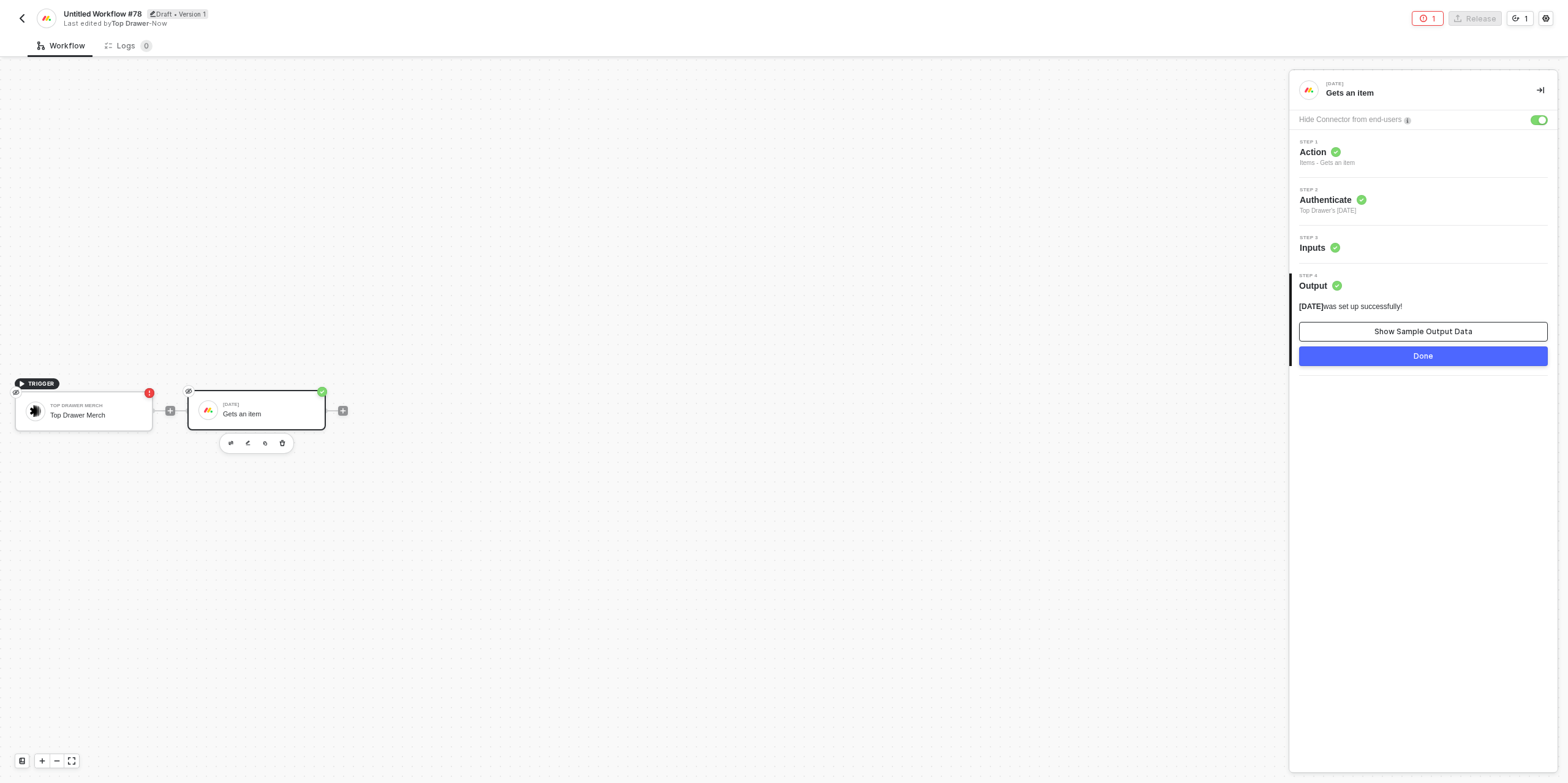
click at [1351, 332] on button "Show Sample Output Data" at bounding box center [1423, 331] width 249 height 20
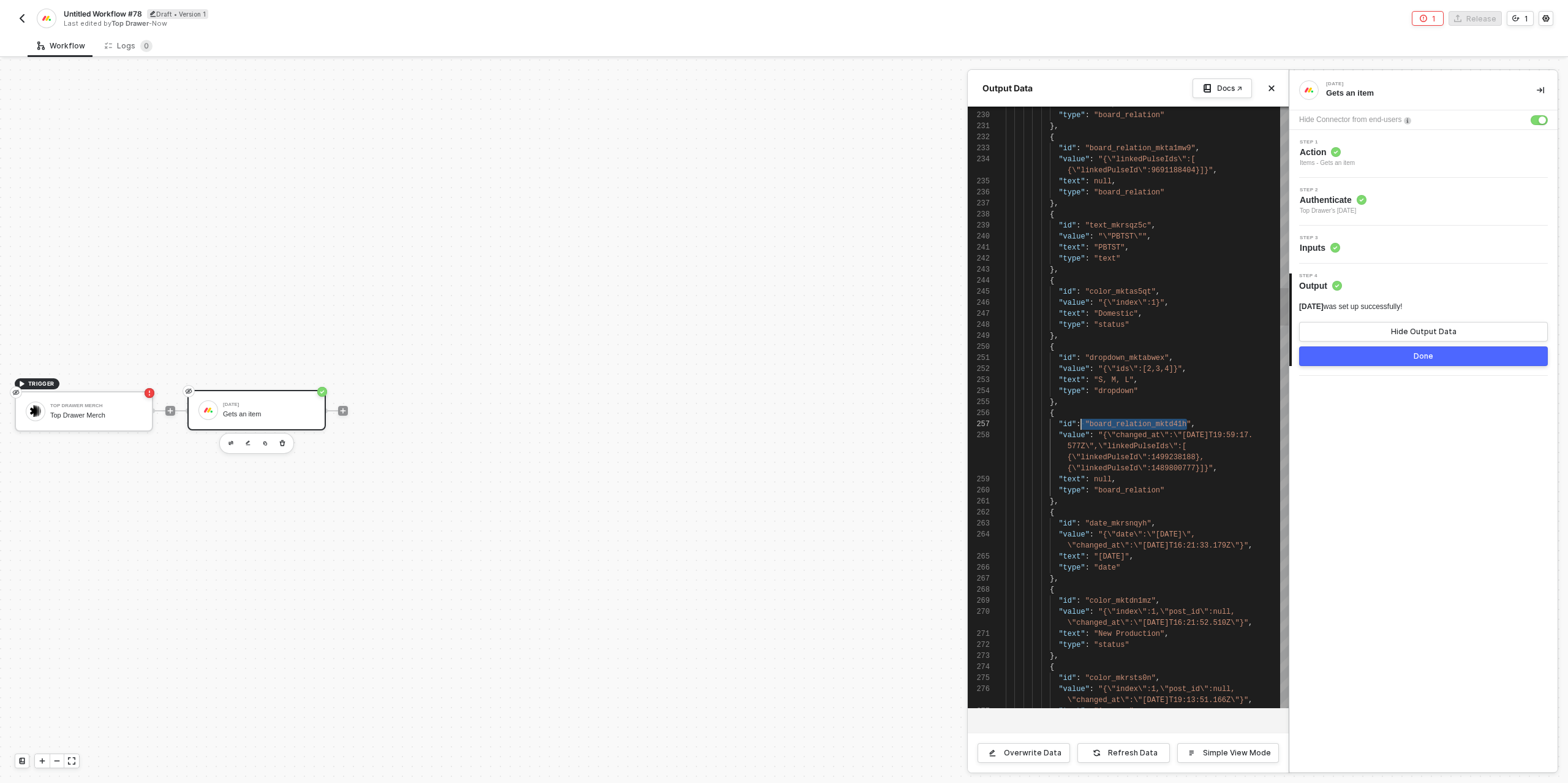
scroll to position [88, 80]
drag, startPoint x: 1188, startPoint y: 425, endPoint x: 1085, endPoint y: 423, distance: 103.0
drag, startPoint x: 1190, startPoint y: 424, endPoint x: 1087, endPoint y: 423, distance: 103.0
type textarea "}, { "id": "dropdown_mktabwex", "value": "{\"ids\":[2,3,4]}", "text": "S, M, L"…"
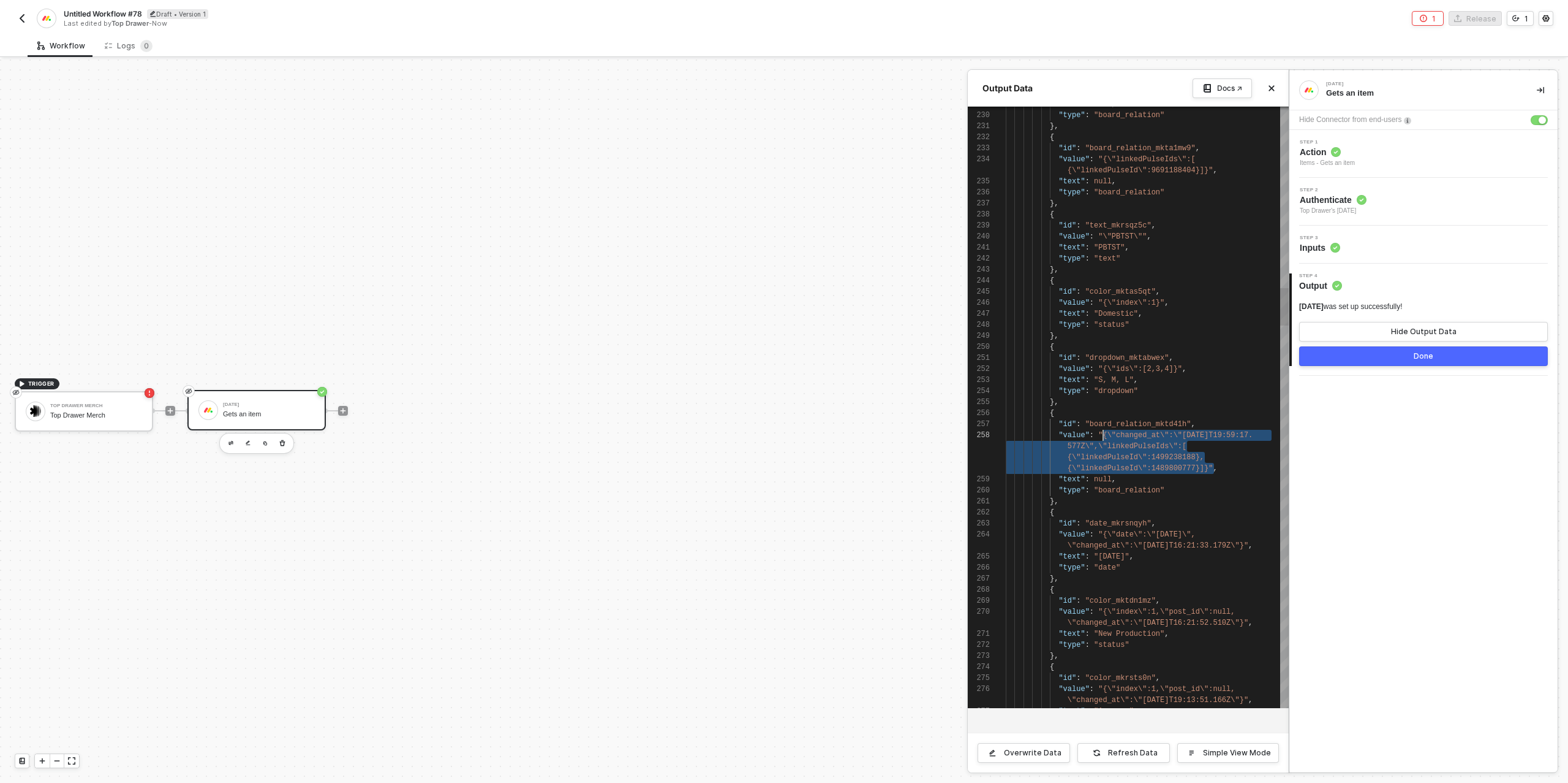
scroll to position [99, 93]
drag, startPoint x: 1214, startPoint y: 467, endPoint x: 1100, endPoint y: 437, distance: 117.9
click at [1517, 23] on button "1" at bounding box center [1520, 18] width 27 height 15
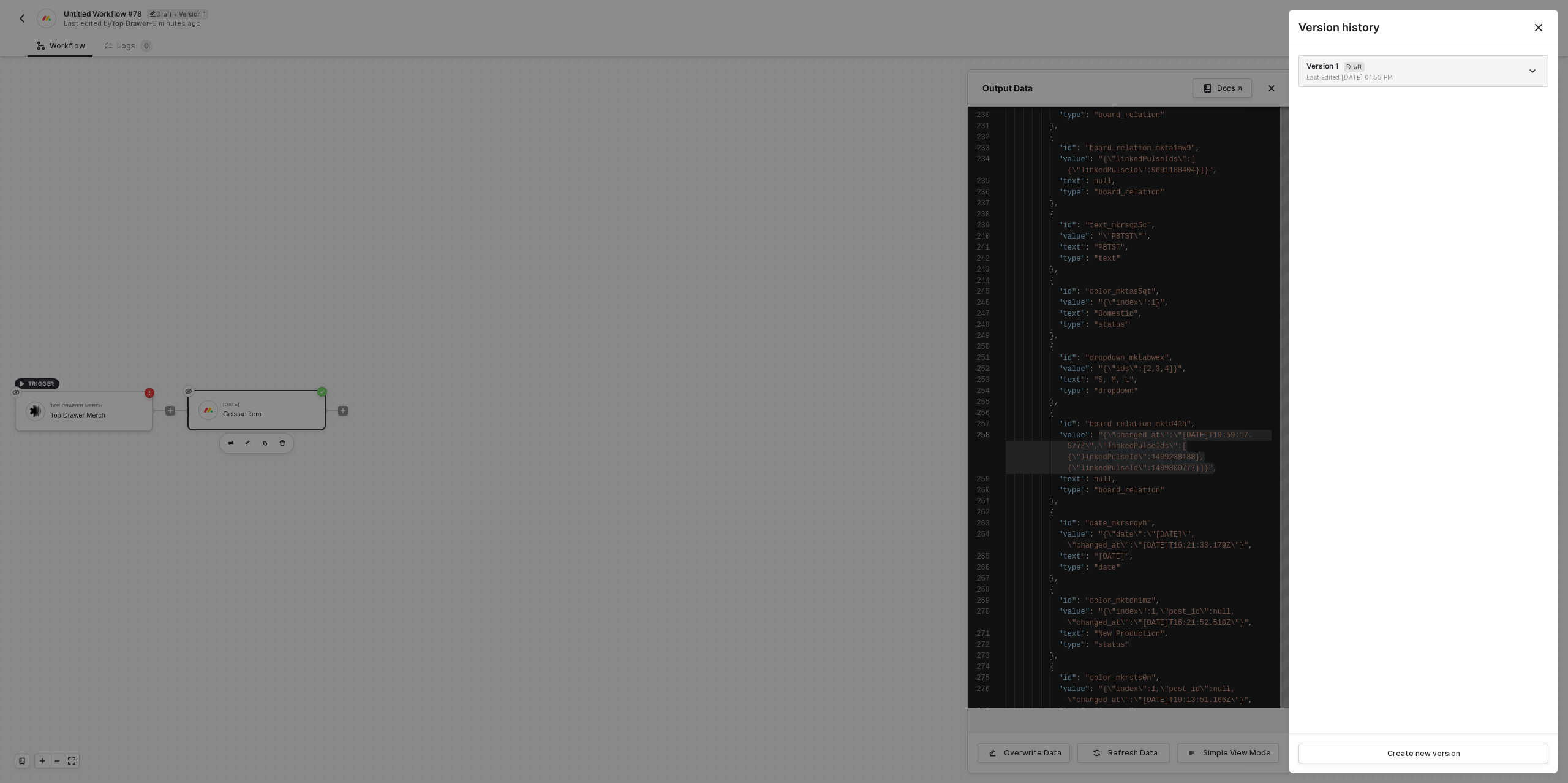
drag, startPoint x: 0, startPoint y: 17, endPoint x: 21, endPoint y: 13, distance: 21.4
click at [10, 15] on div at bounding box center [784, 391] width 1568 height 783
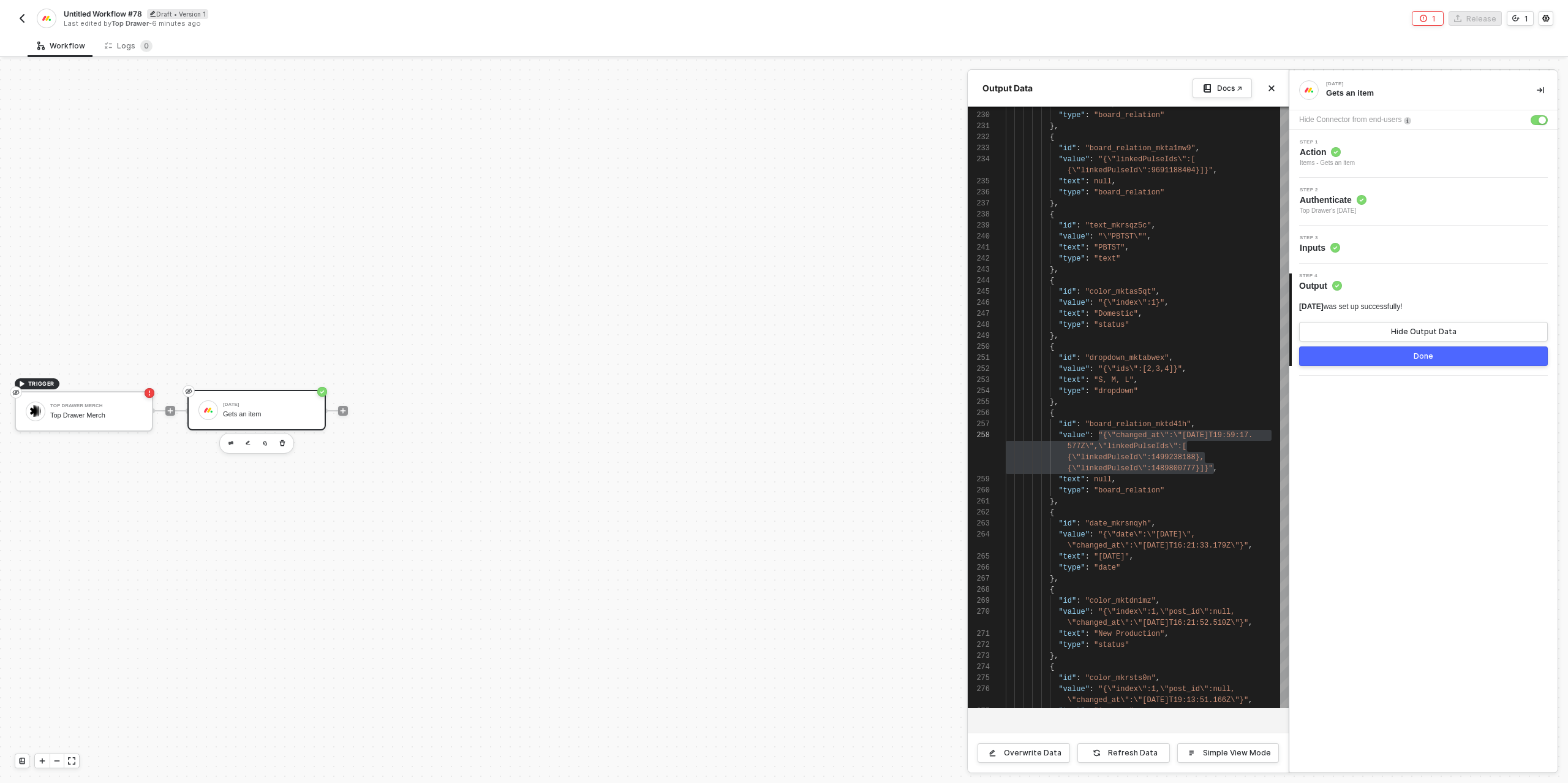
click at [23, 18] on img "button" at bounding box center [21, 18] width 10 height 10
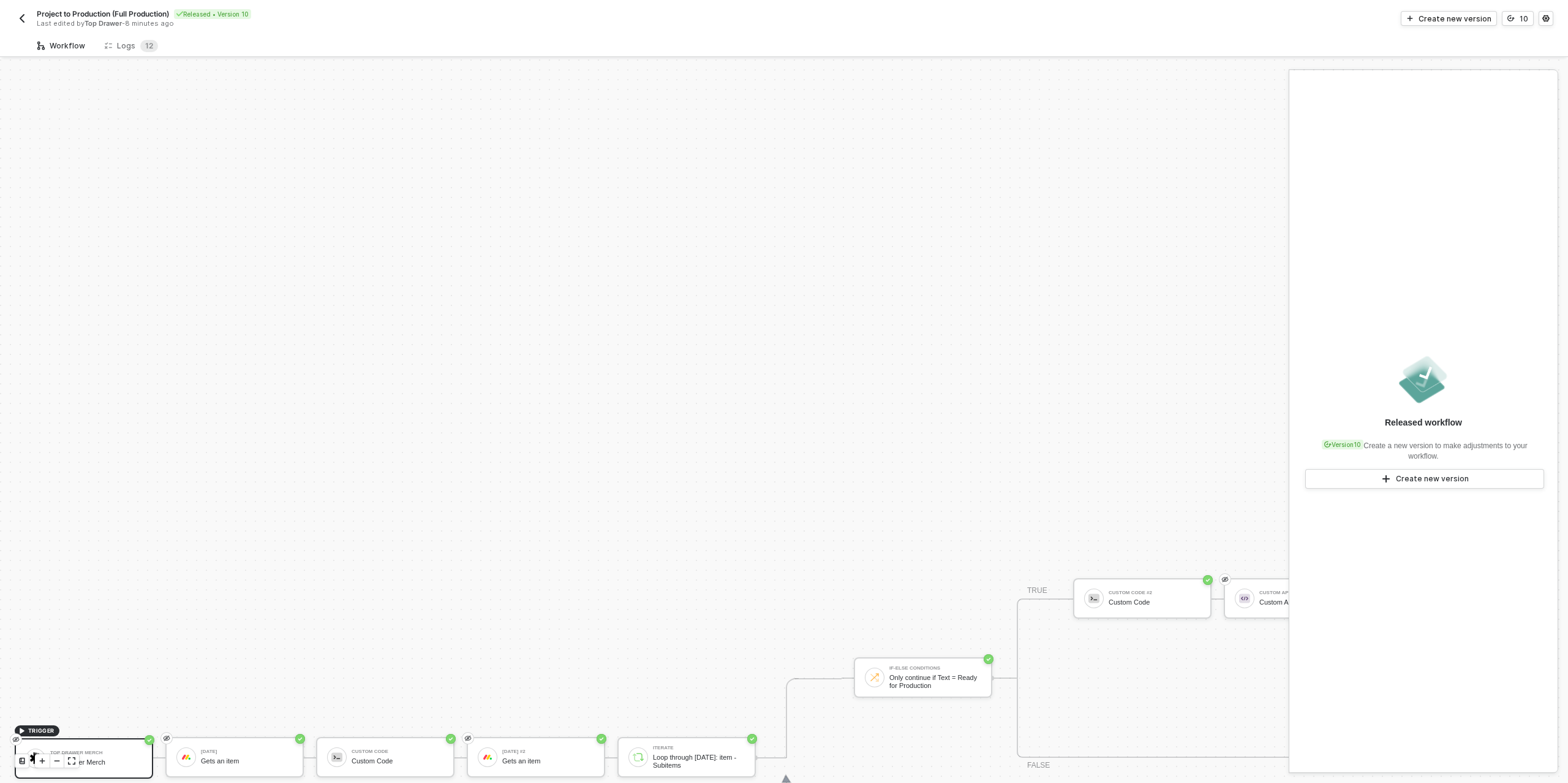
scroll to position [349, 0]
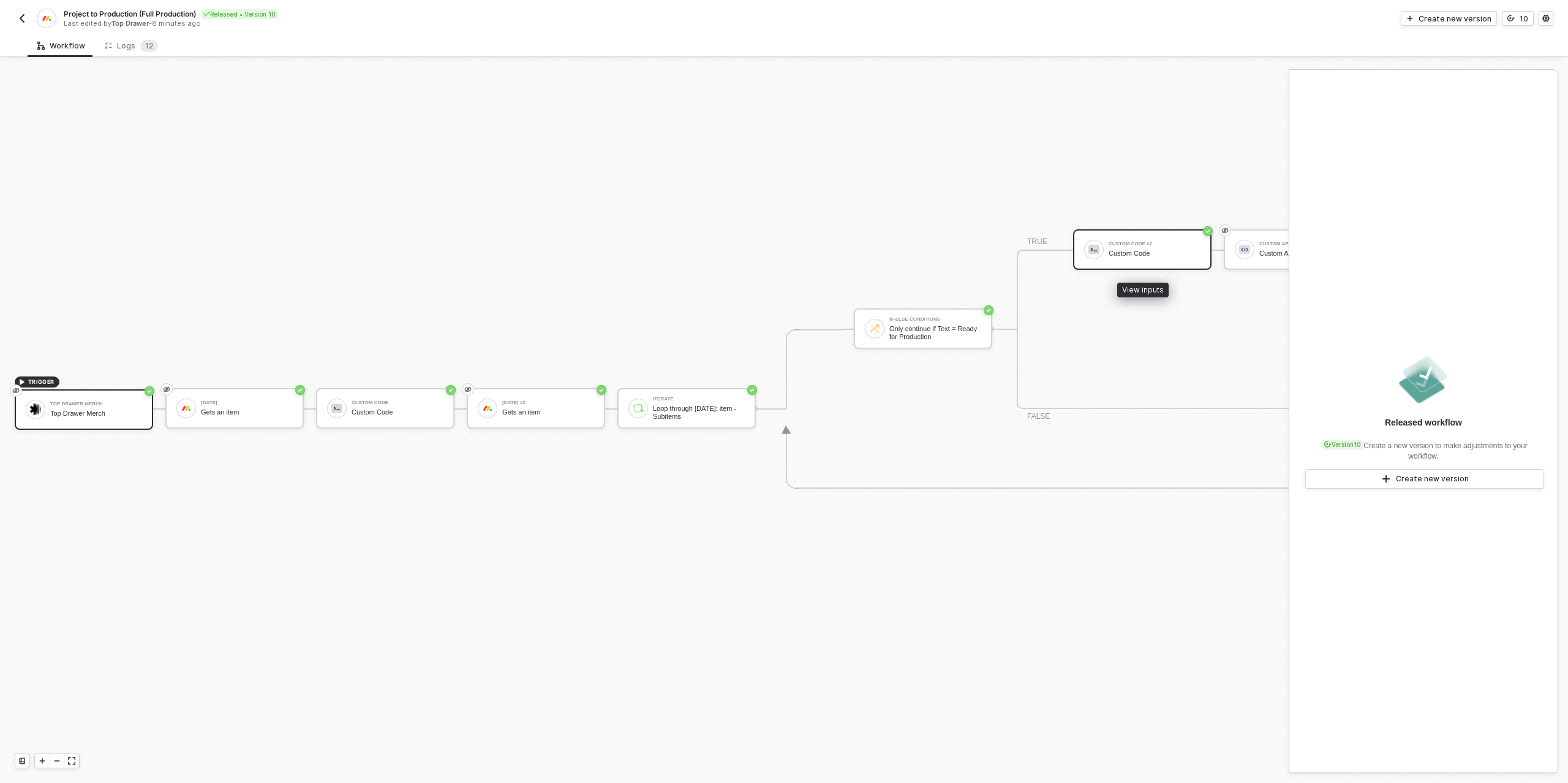
click at [1113, 261] on div "Custom Code #2 Custom Code" at bounding box center [1142, 249] width 139 height 40
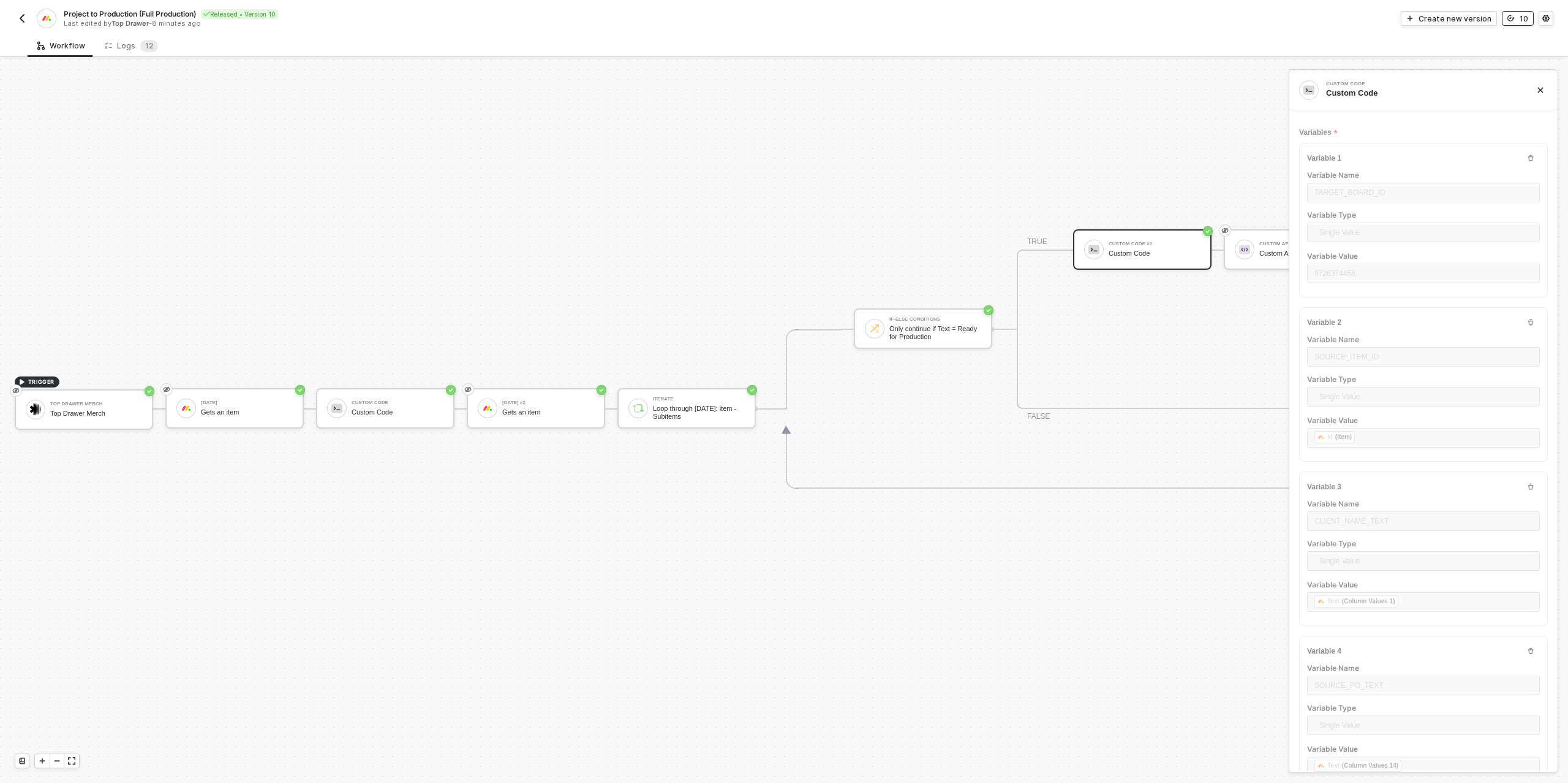
type textarea "/* Build one target item for Production board → returns { itemsToCreate: [...] …"
click at [1514, 18] on icon "icon-versioning" at bounding box center [1511, 18] width 7 height 6
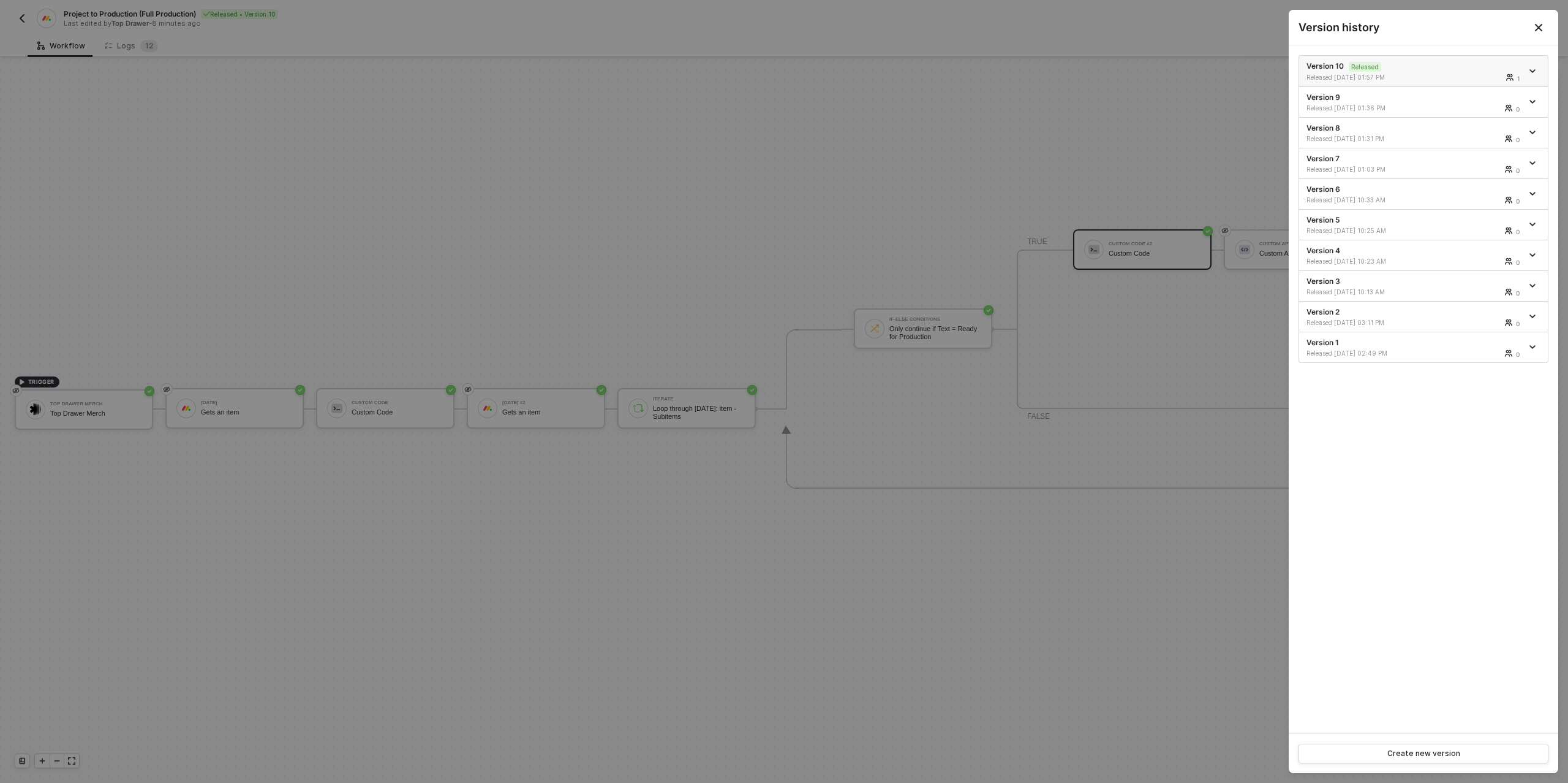
click at [1534, 68] on icon "icon-arrow-down" at bounding box center [1532, 71] width 6 height 6
click at [1492, 86] on div "Make a copy" at bounding box center [1490, 91] width 76 height 12
click at [1381, 69] on div "Version 11 Draft Last Edited [DATE] 02:06 PM" at bounding box center [1414, 71] width 216 height 21
click at [1228, 444] on div at bounding box center [784, 391] width 1568 height 783
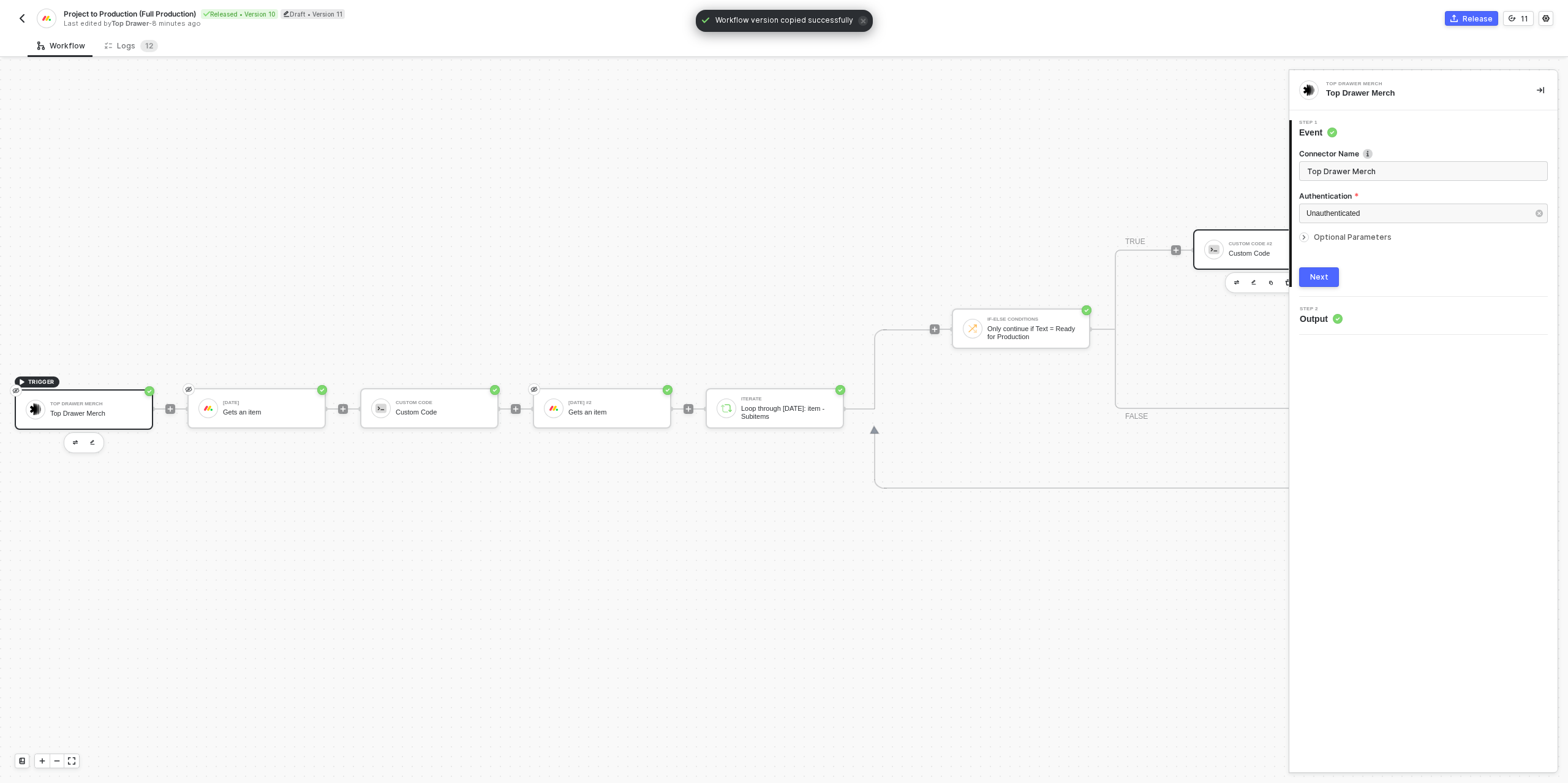
click at [1242, 255] on div "Custom Code" at bounding box center [1274, 253] width 92 height 8
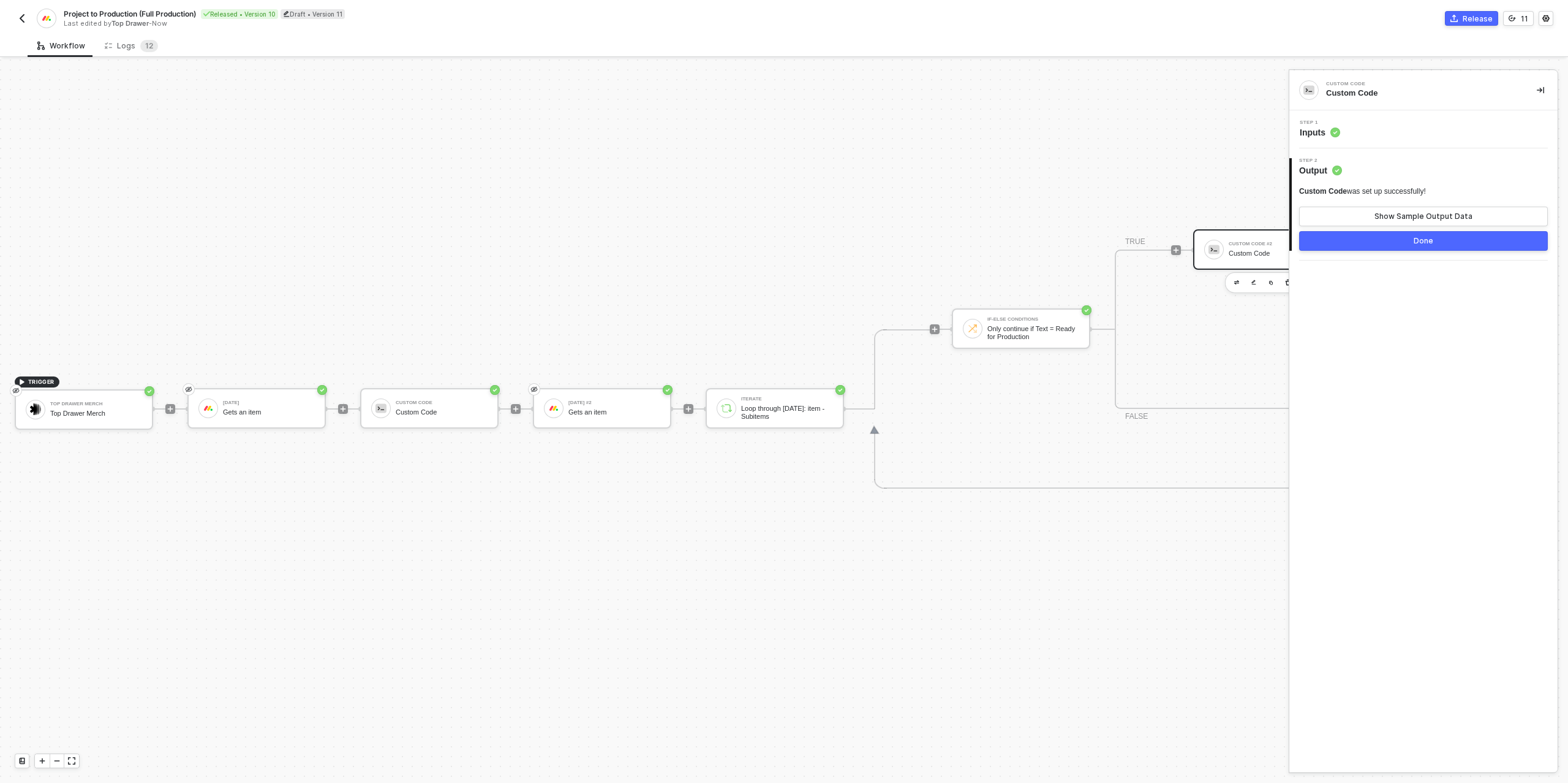
click at [1376, 120] on div "Step 1 Inputs" at bounding box center [1425, 129] width 265 height 18
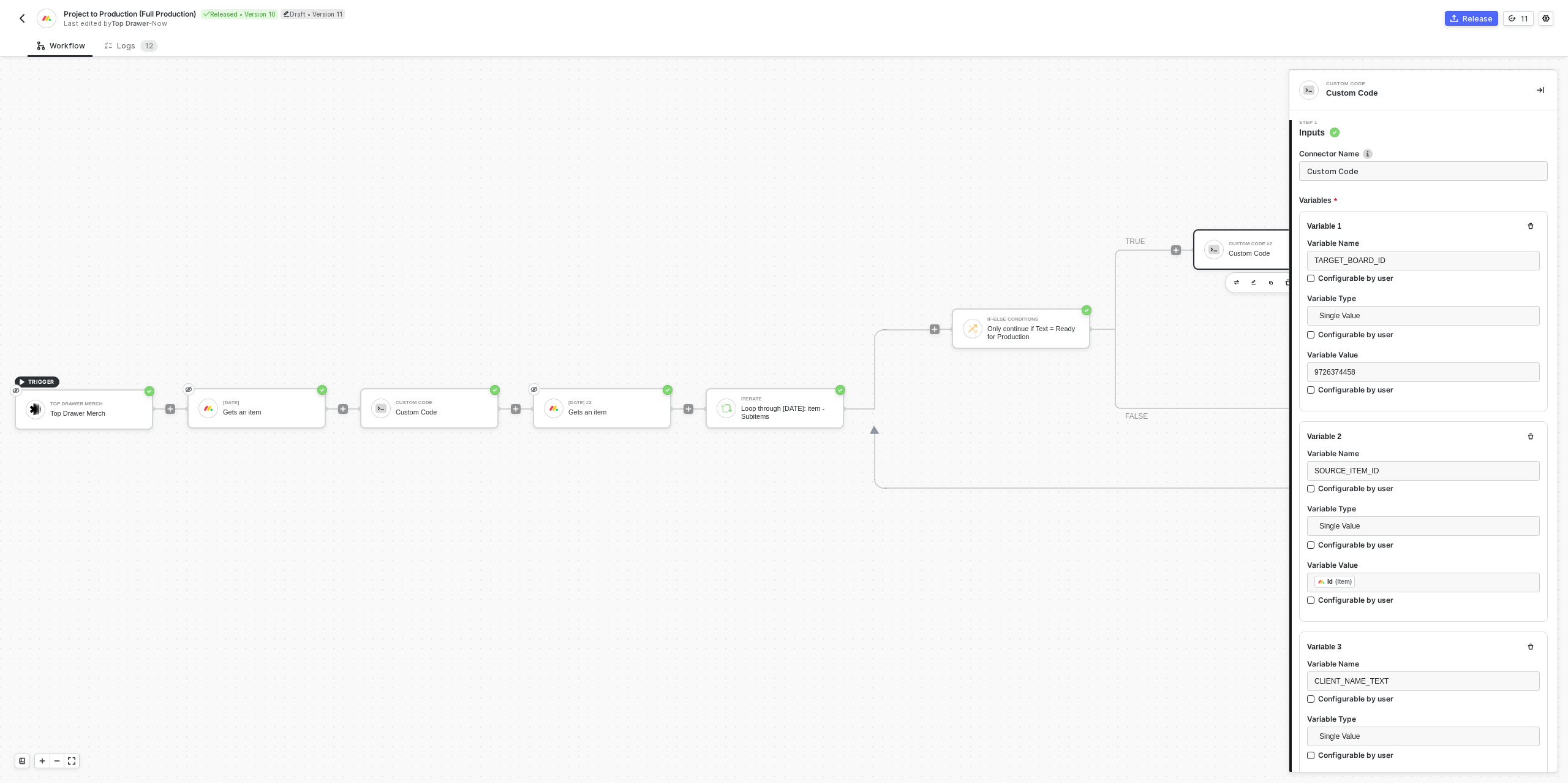
type textarea "/* Build one target item for Production board → returns { itemsToCreate: [...] …"
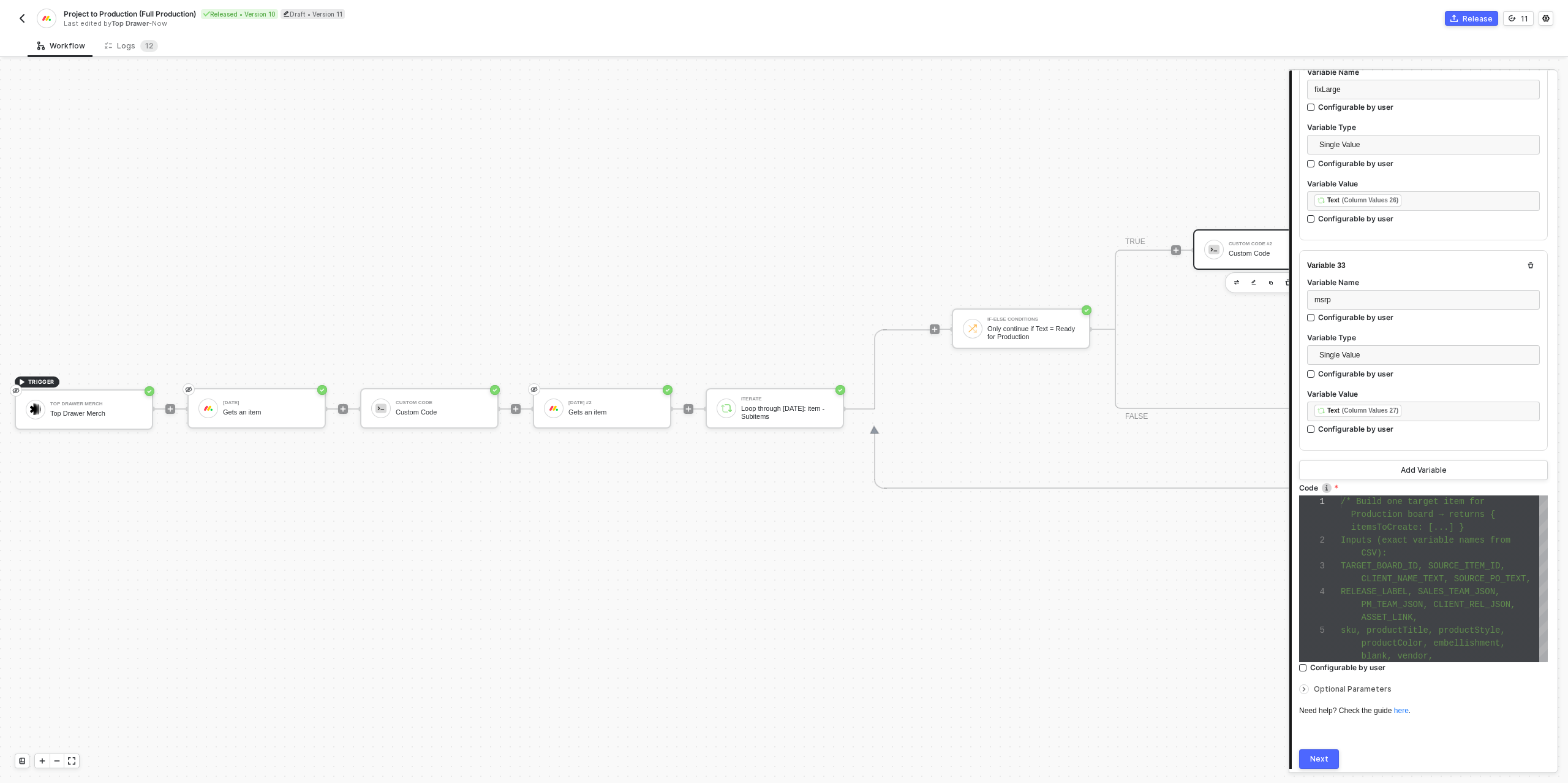
scroll to position [6704, 0]
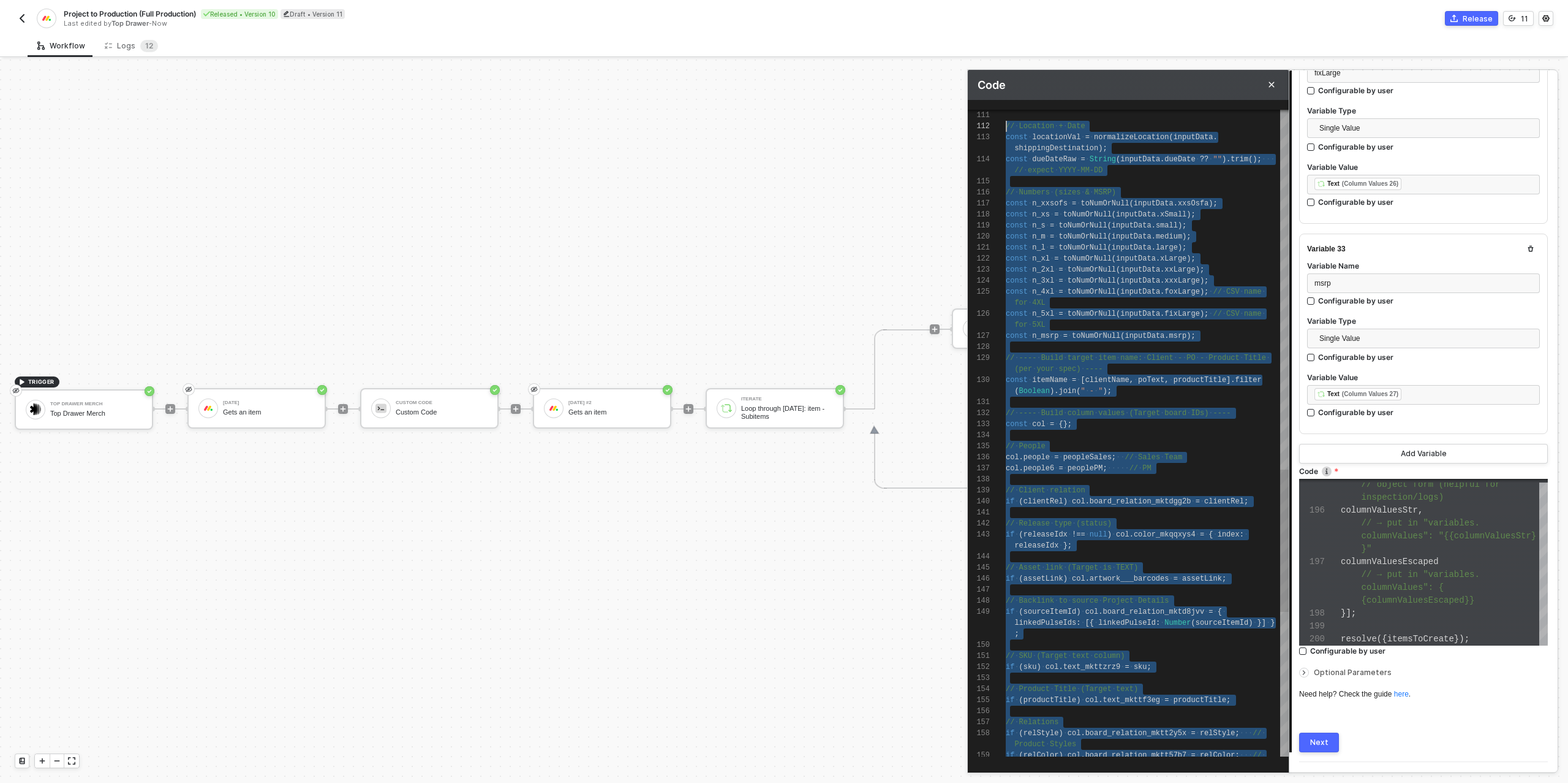
scroll to position [22, 0]
type textarea "/* Build one target item for Production board → returns { itemsToCreate: [...] …"
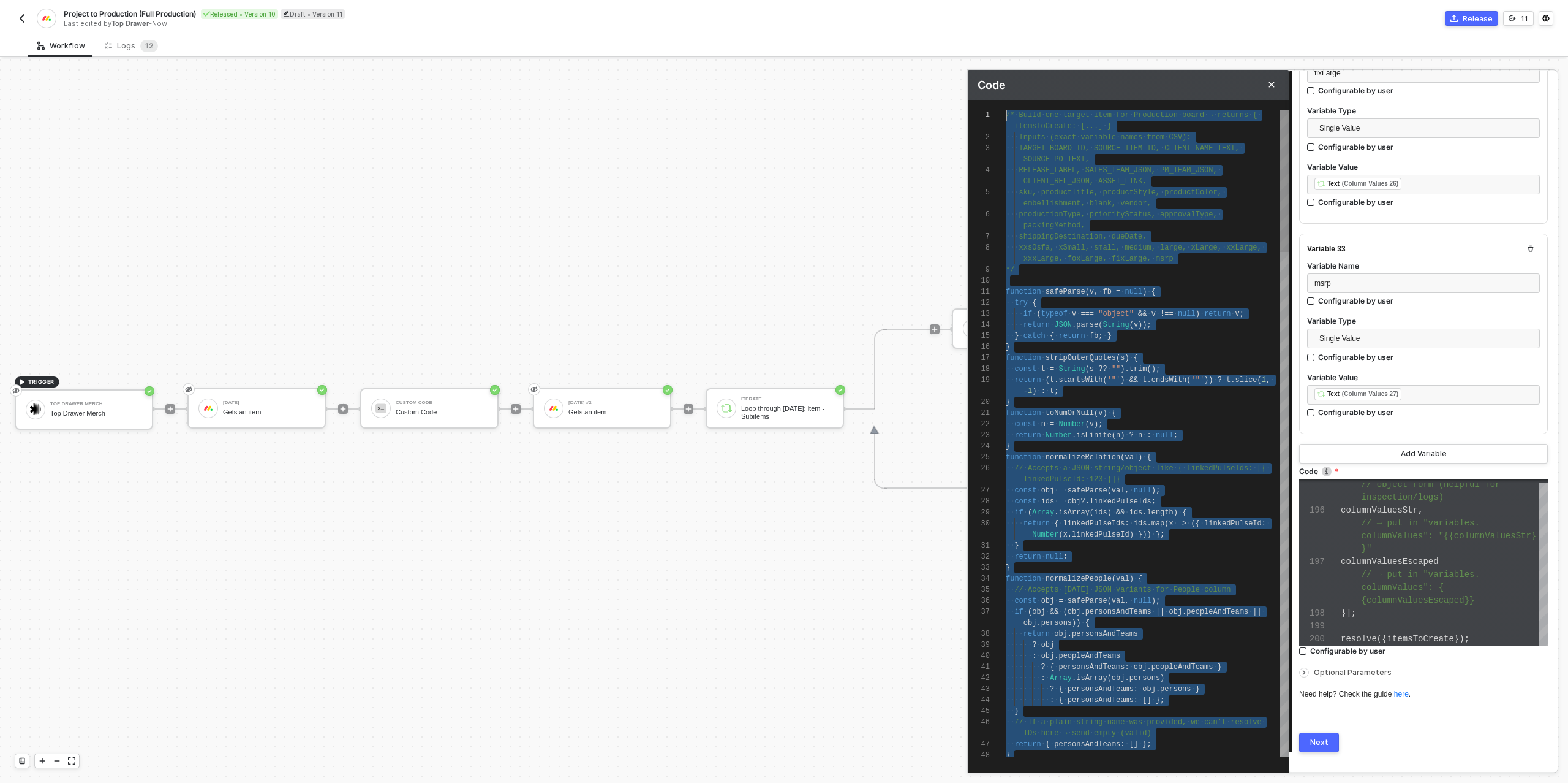
scroll to position [0, 0]
drag, startPoint x: 1157, startPoint y: 746, endPoint x: 1002, endPoint y: 106, distance: 658.5
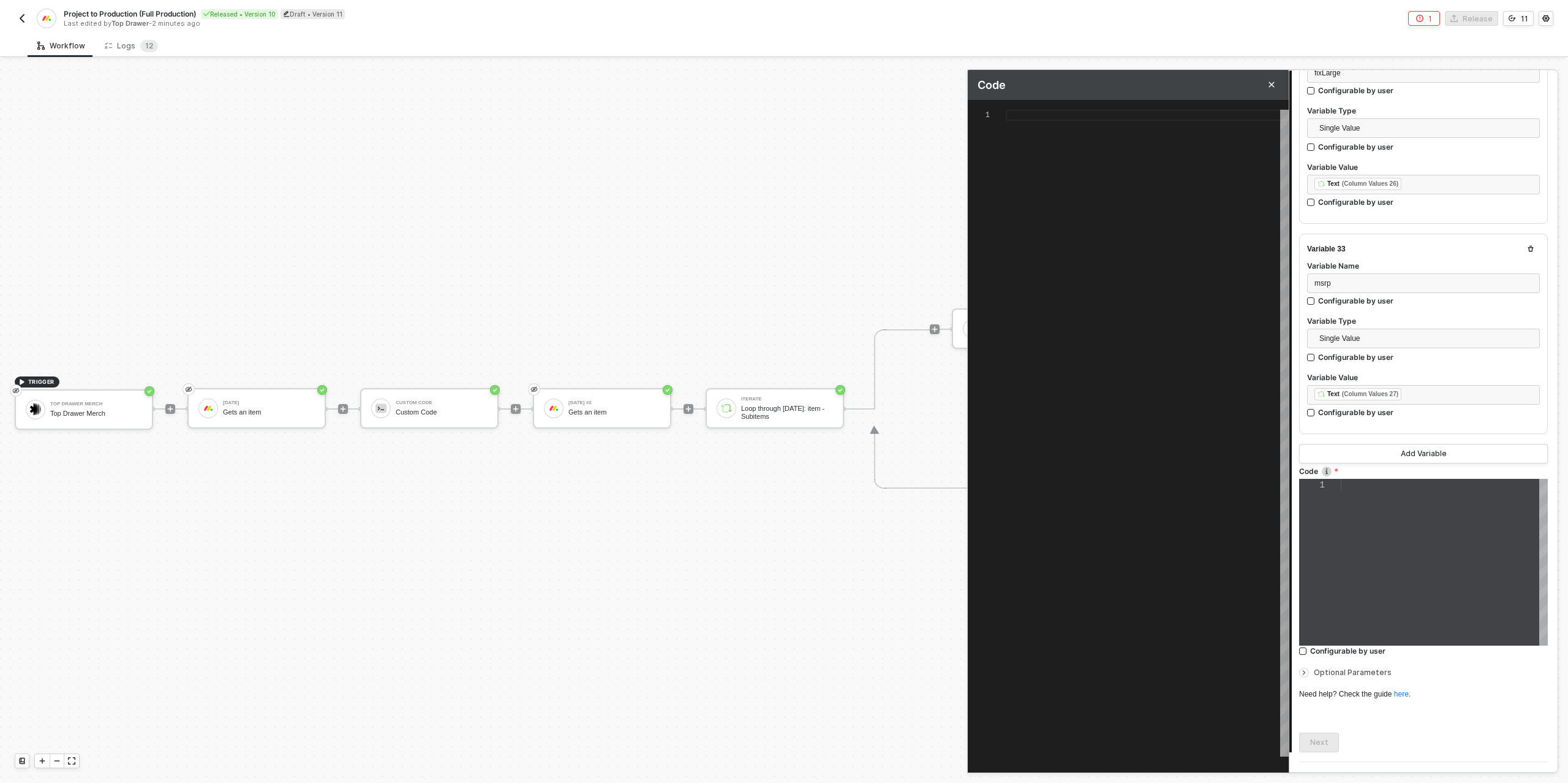
paste textarea "} resolve({ itemsToCreate });"
type textarea "} resolve({ itemsToCreate });"
type textarea "/* Build one or many target items for Production board → returns { itemsToCreat…"
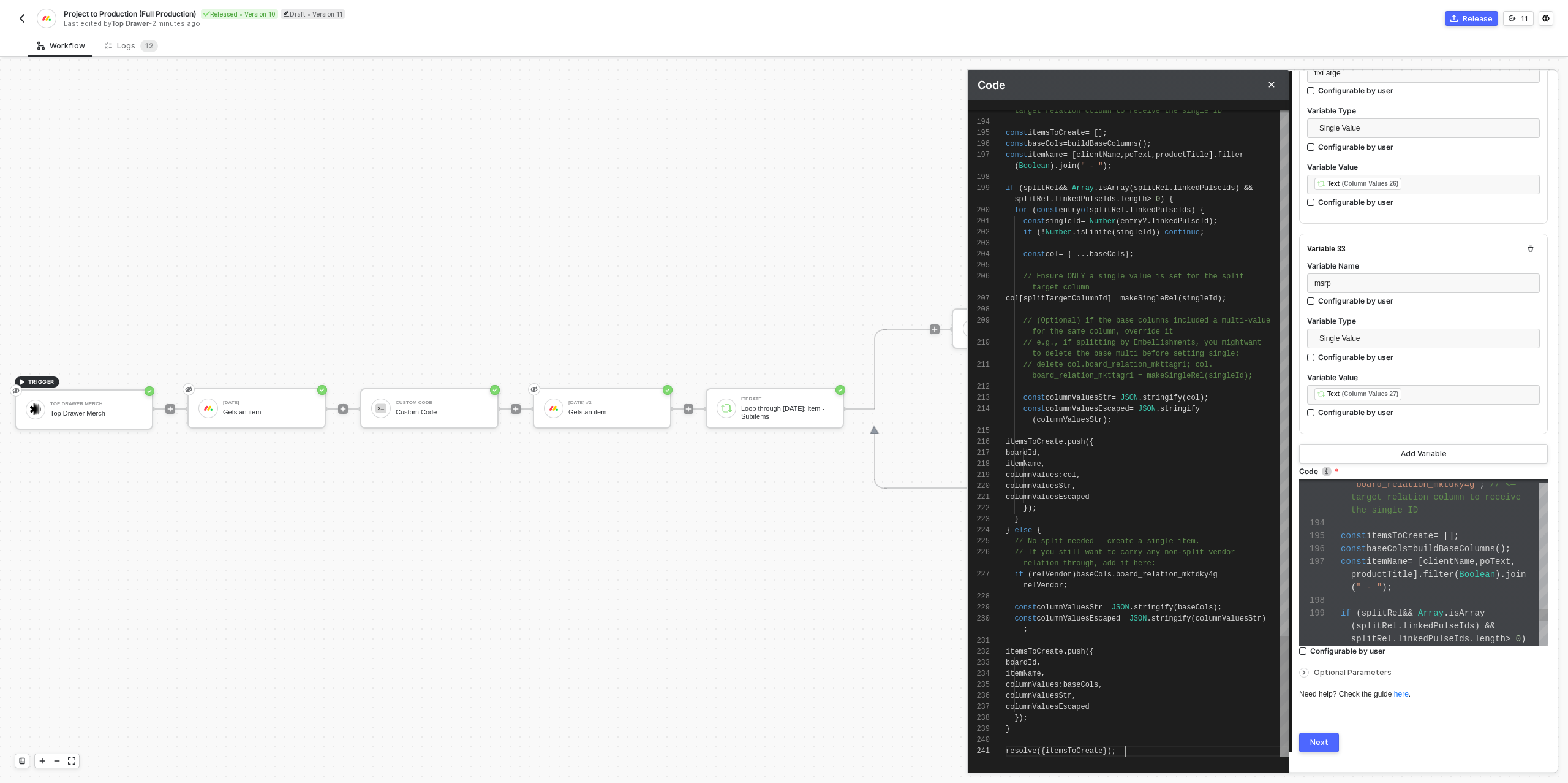
scroll to position [22, 119]
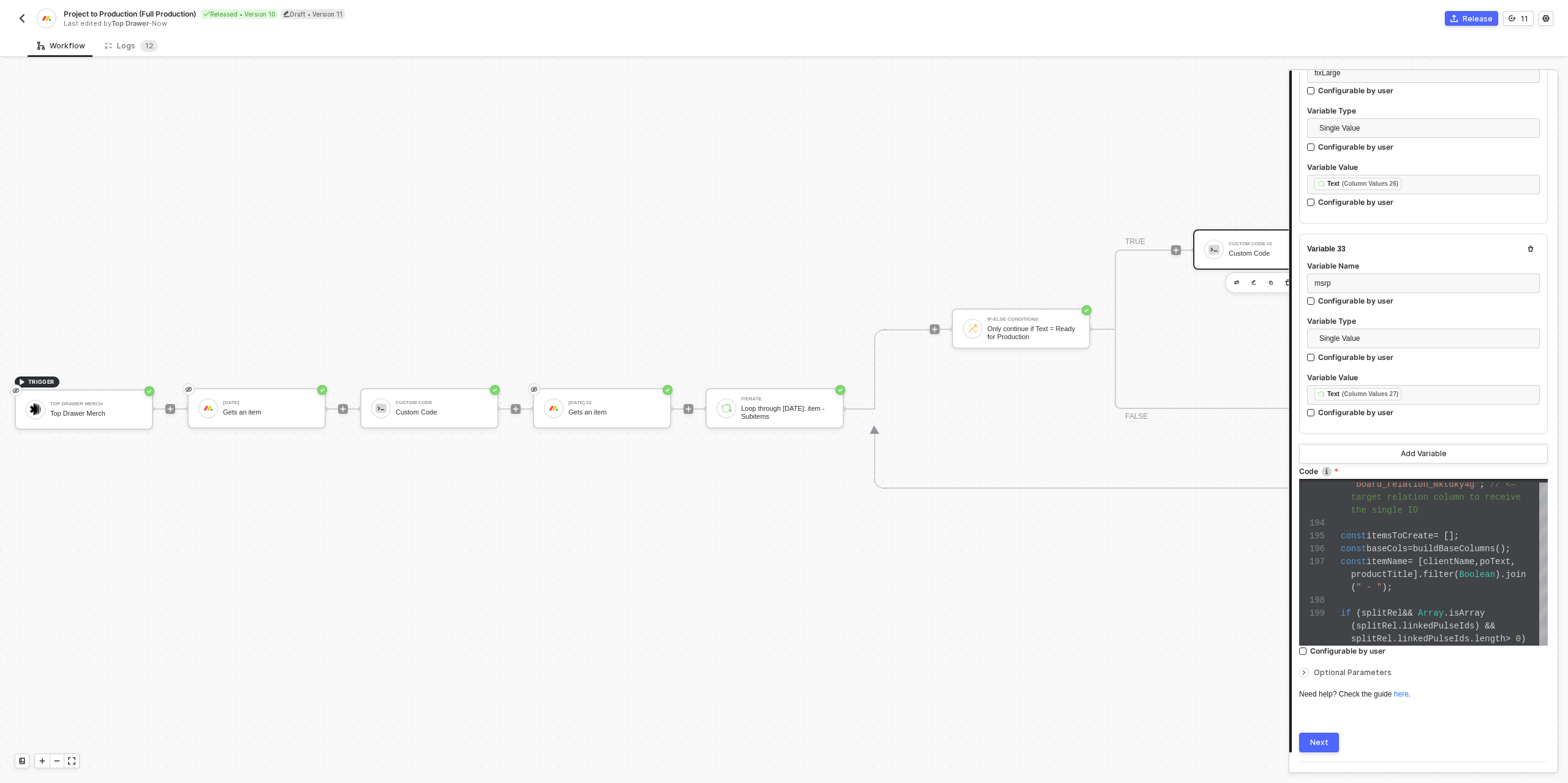
click at [1321, 738] on div "Next" at bounding box center [1319, 742] width 18 height 10
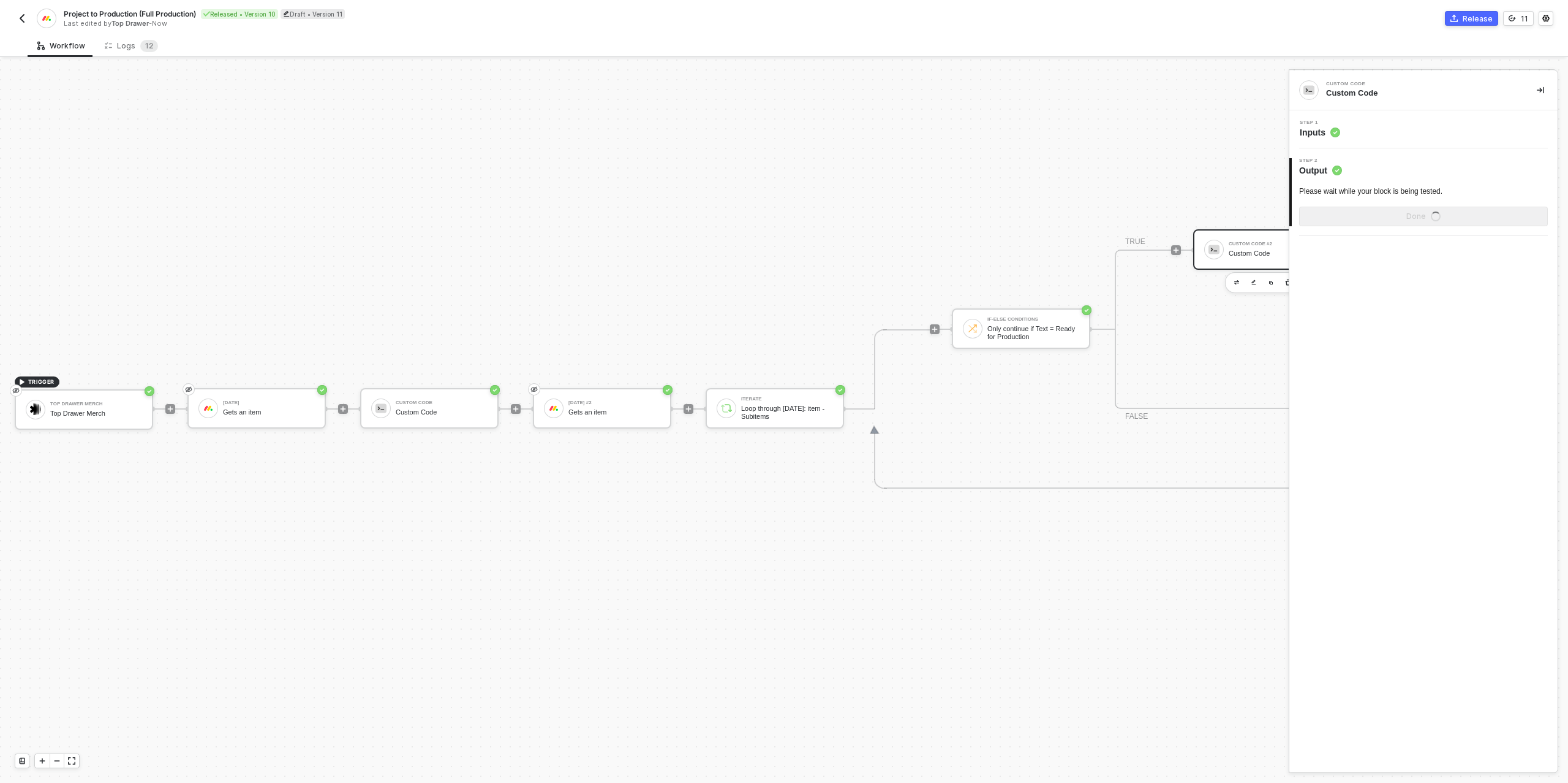
scroll to position [0, 0]
click at [1371, 210] on button "Show Sample Output Data" at bounding box center [1423, 216] width 249 height 20
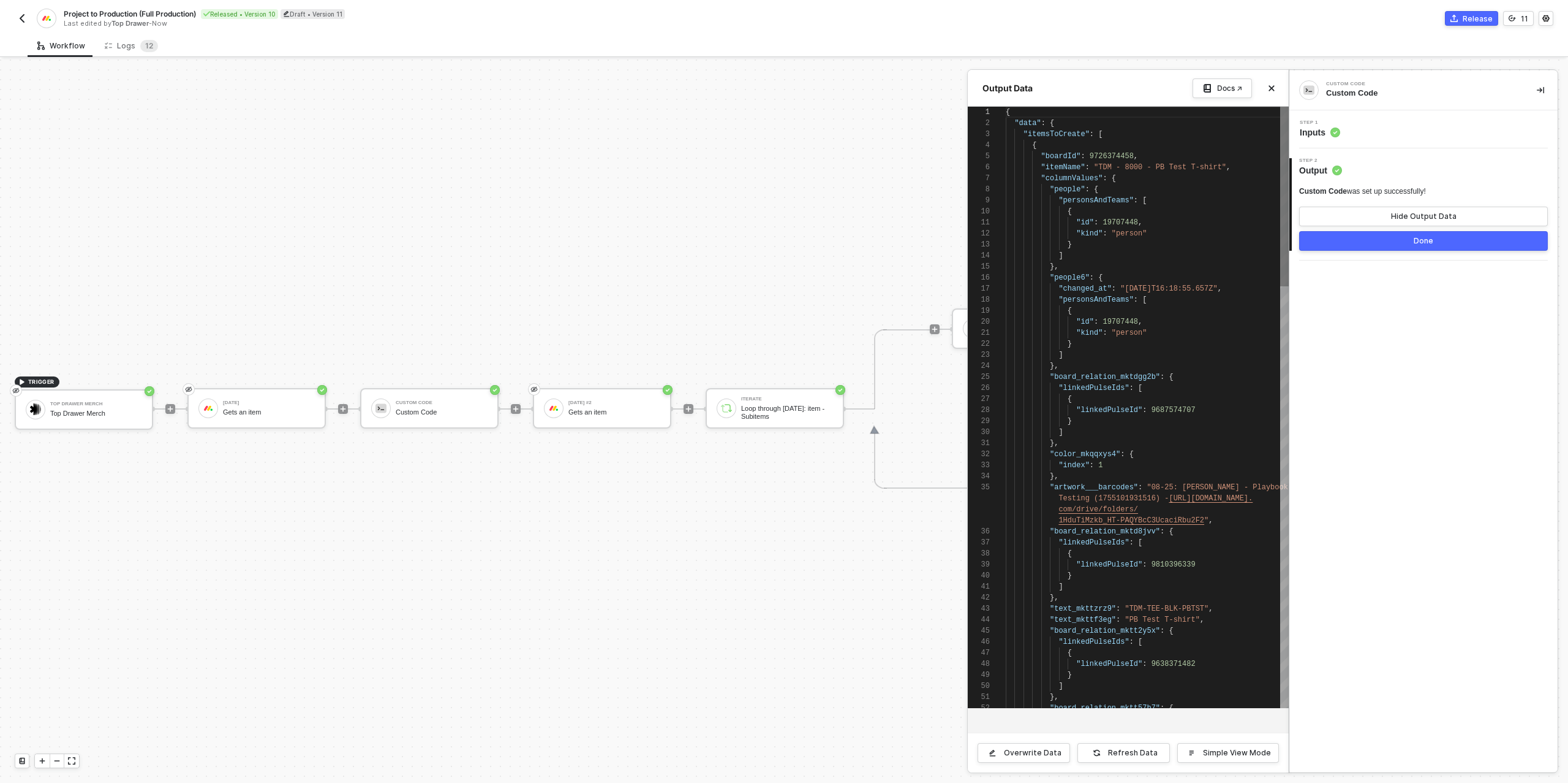
scroll to position [110, 0]
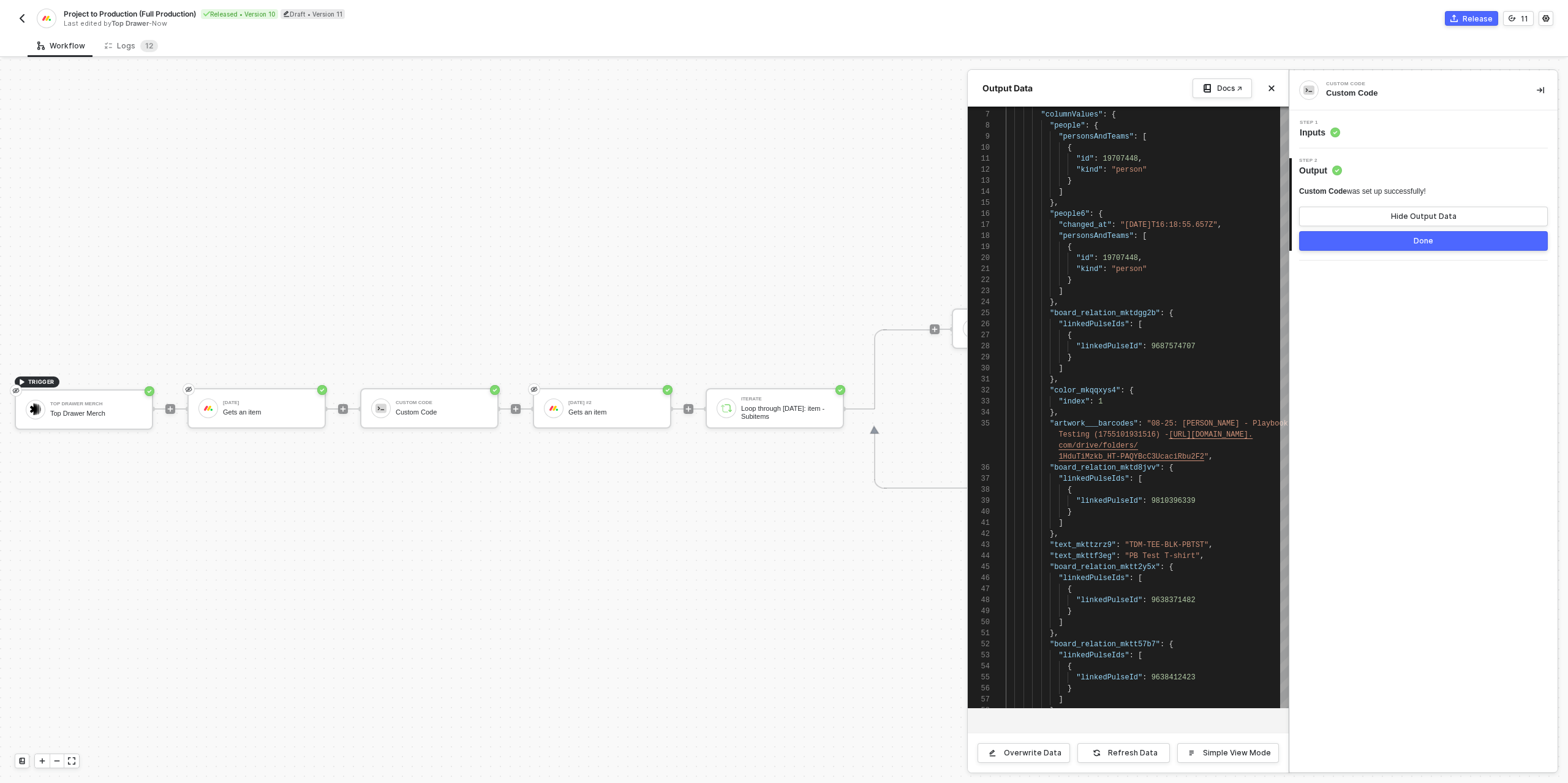
click at [1383, 236] on button "Done" at bounding box center [1423, 241] width 249 height 20
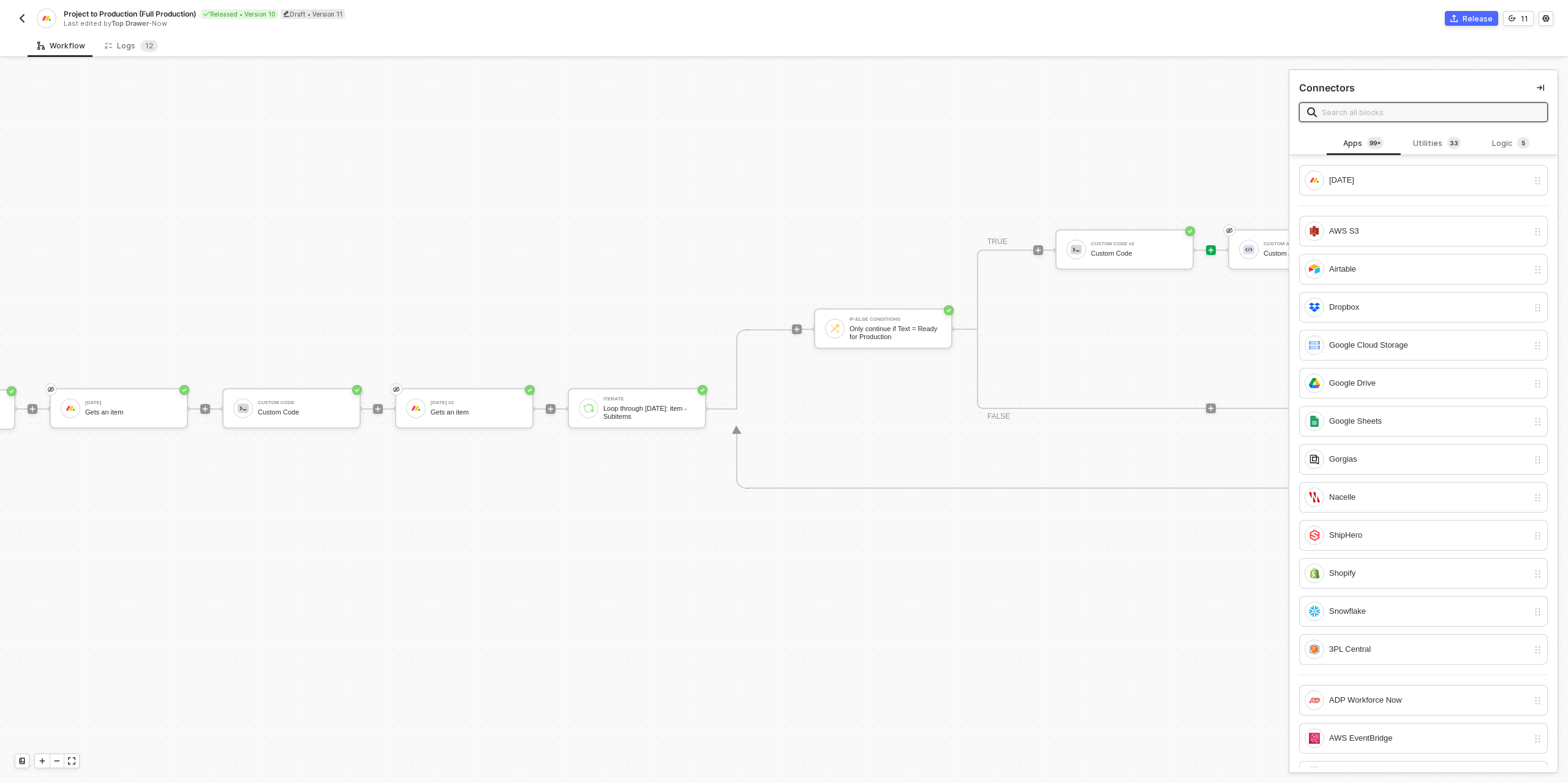
scroll to position [349, 459]
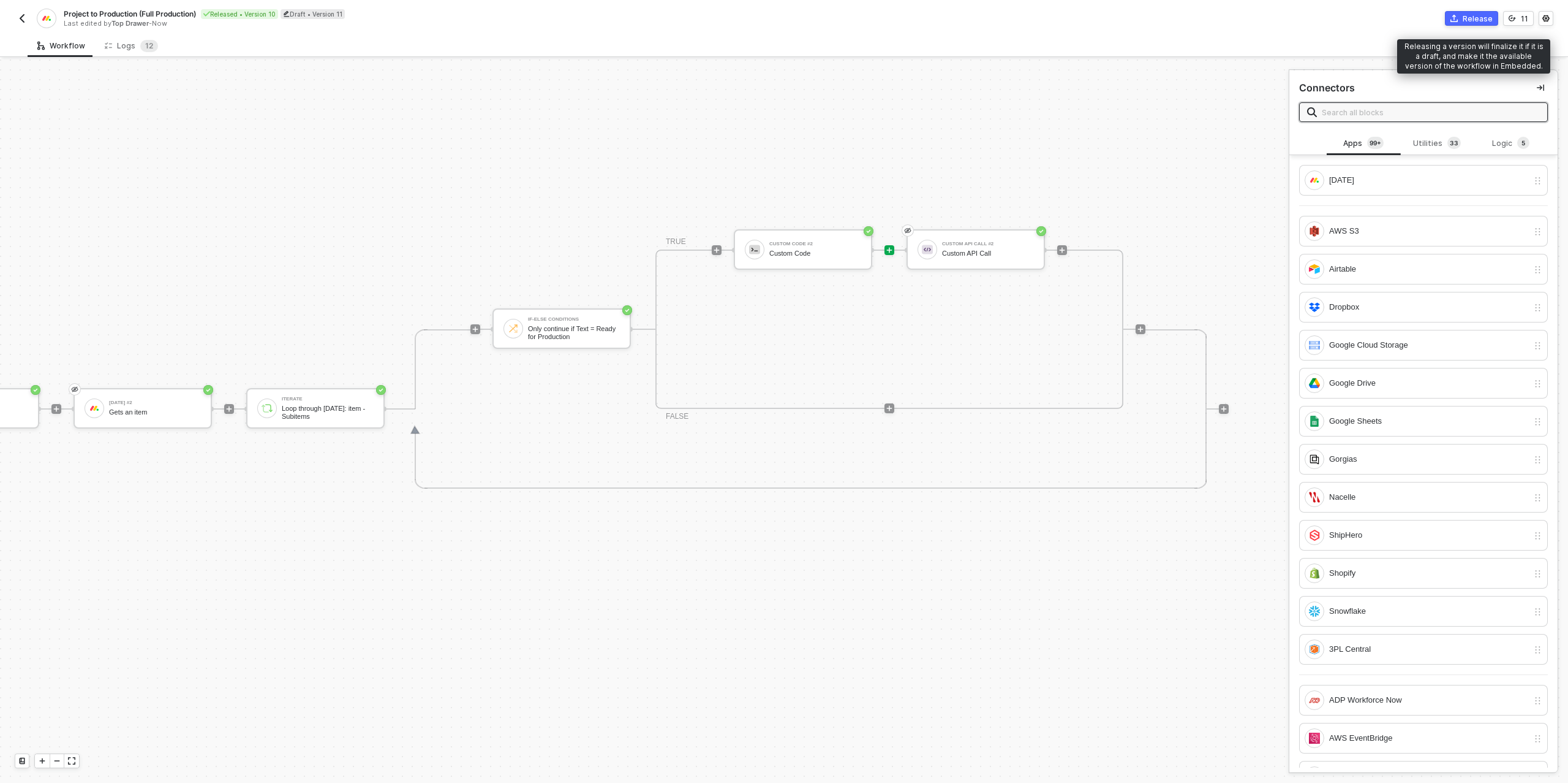
click at [1473, 19] on div "Release" at bounding box center [1477, 18] width 30 height 10
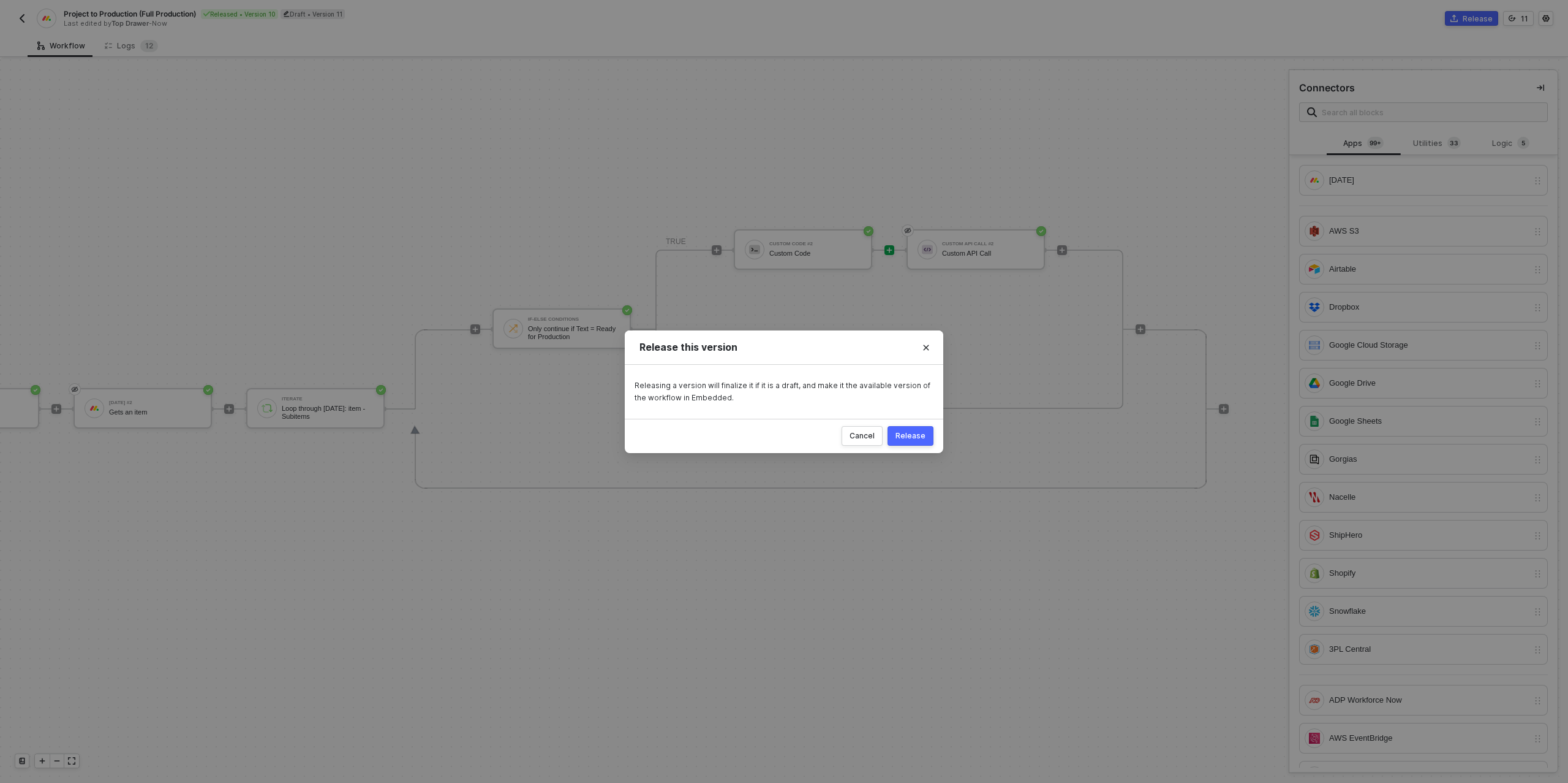
click at [914, 437] on div "Release" at bounding box center [910, 435] width 30 height 10
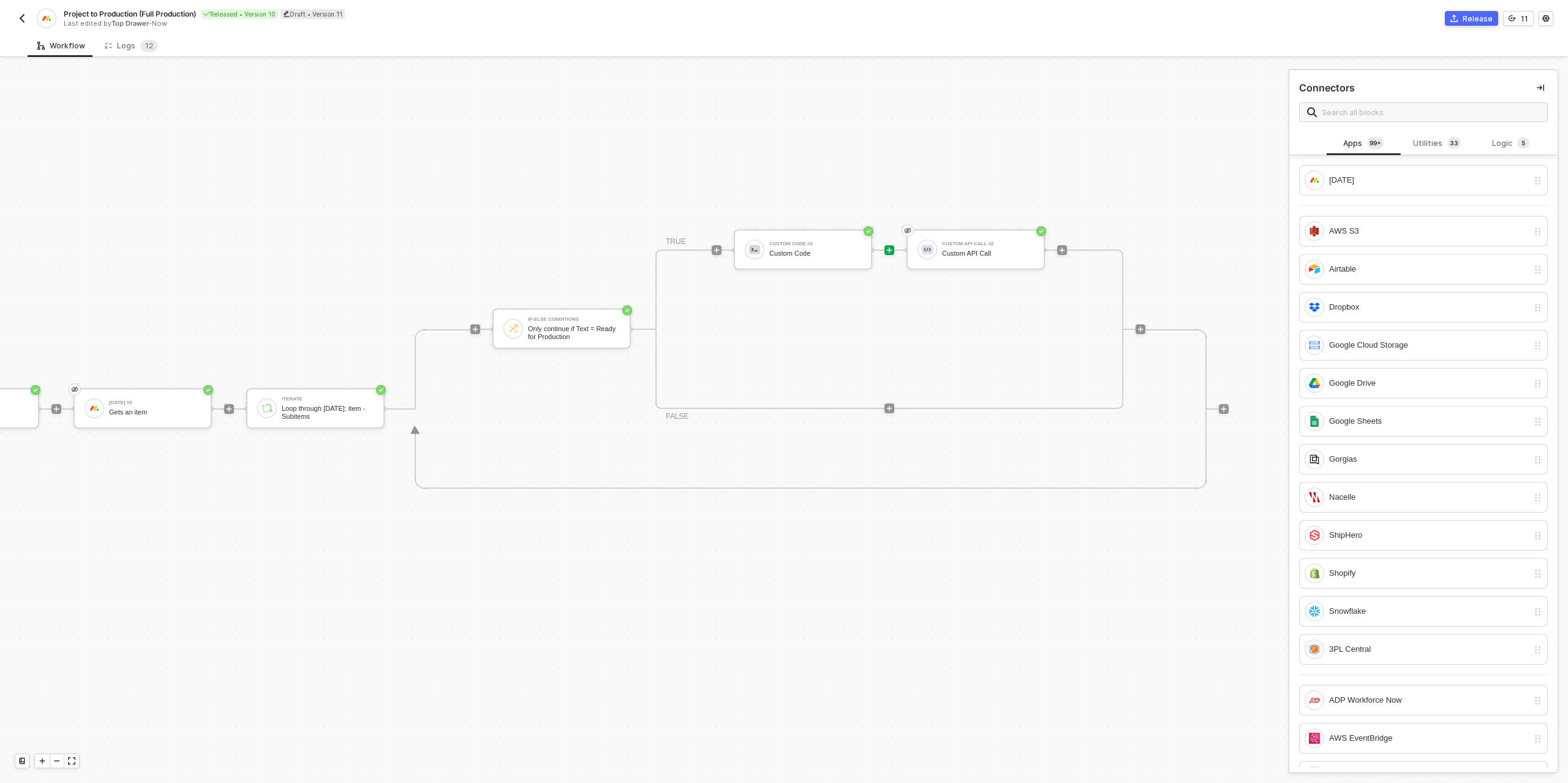
scroll to position [349, 197]
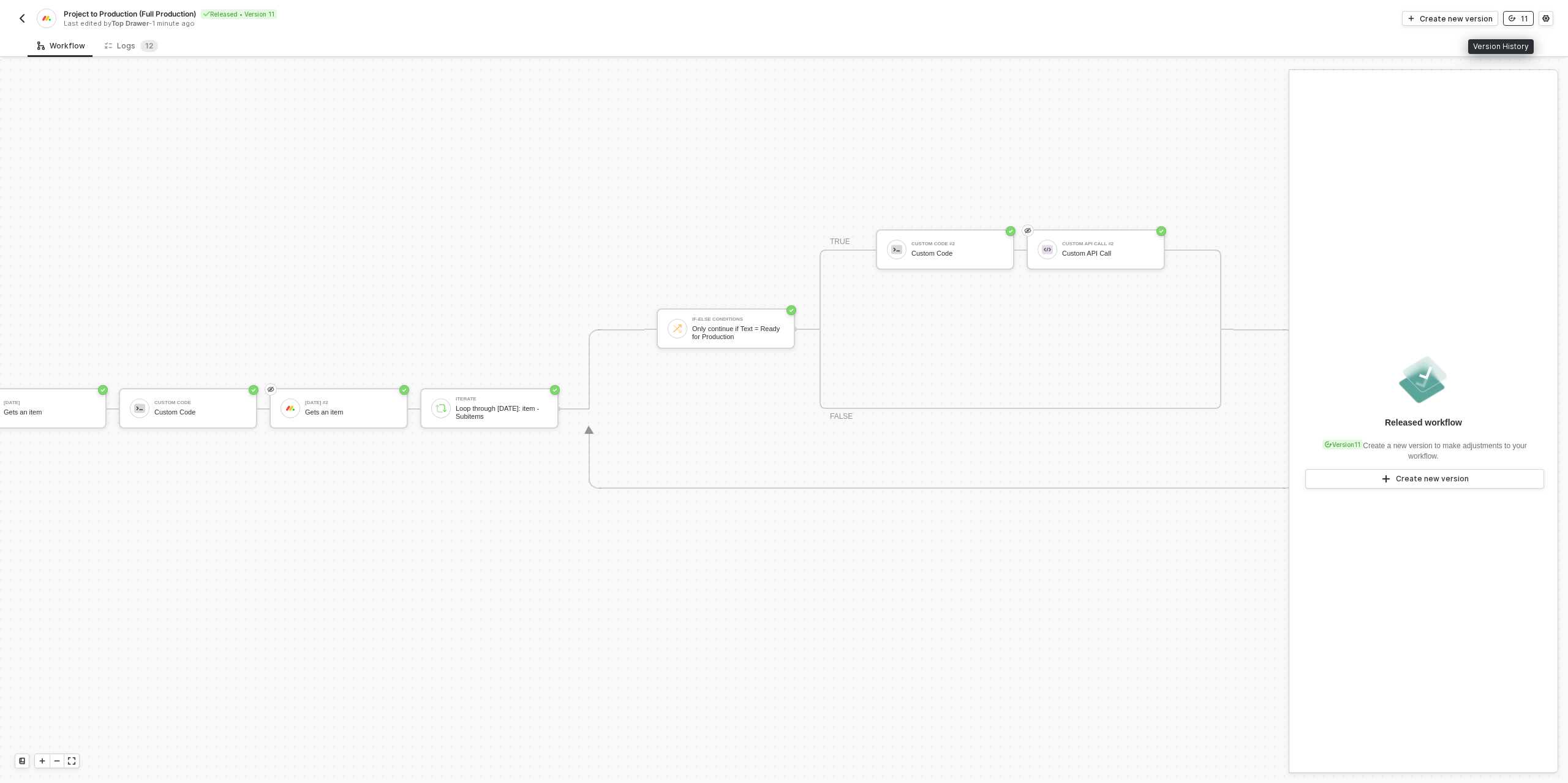
click at [1518, 15] on button "11" at bounding box center [1519, 18] width 31 height 15
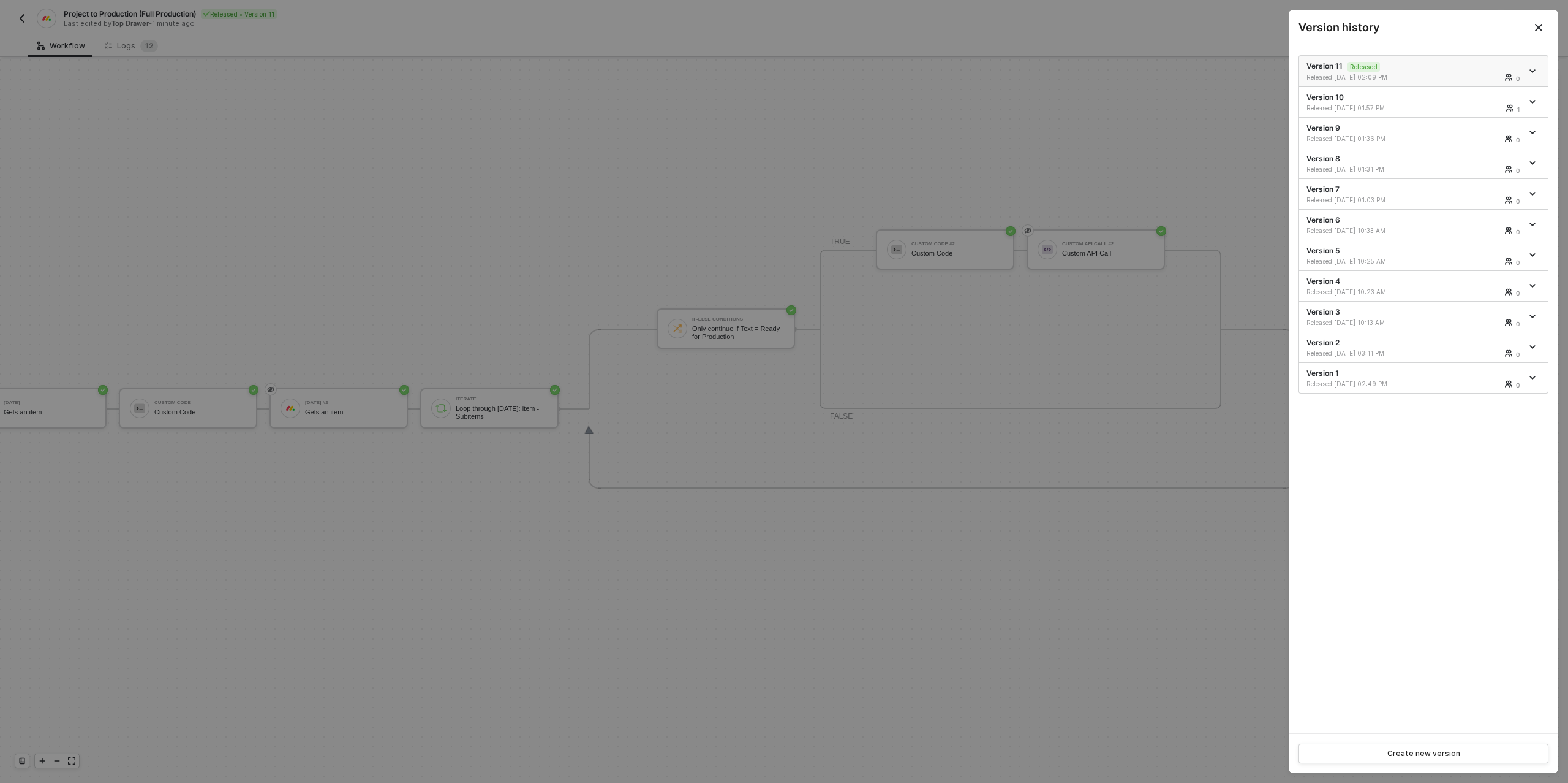
click at [1534, 70] on icon "icon-arrow-down" at bounding box center [1532, 70] width 5 height 2
click at [1477, 93] on div "Make a copy" at bounding box center [1490, 91] width 76 height 12
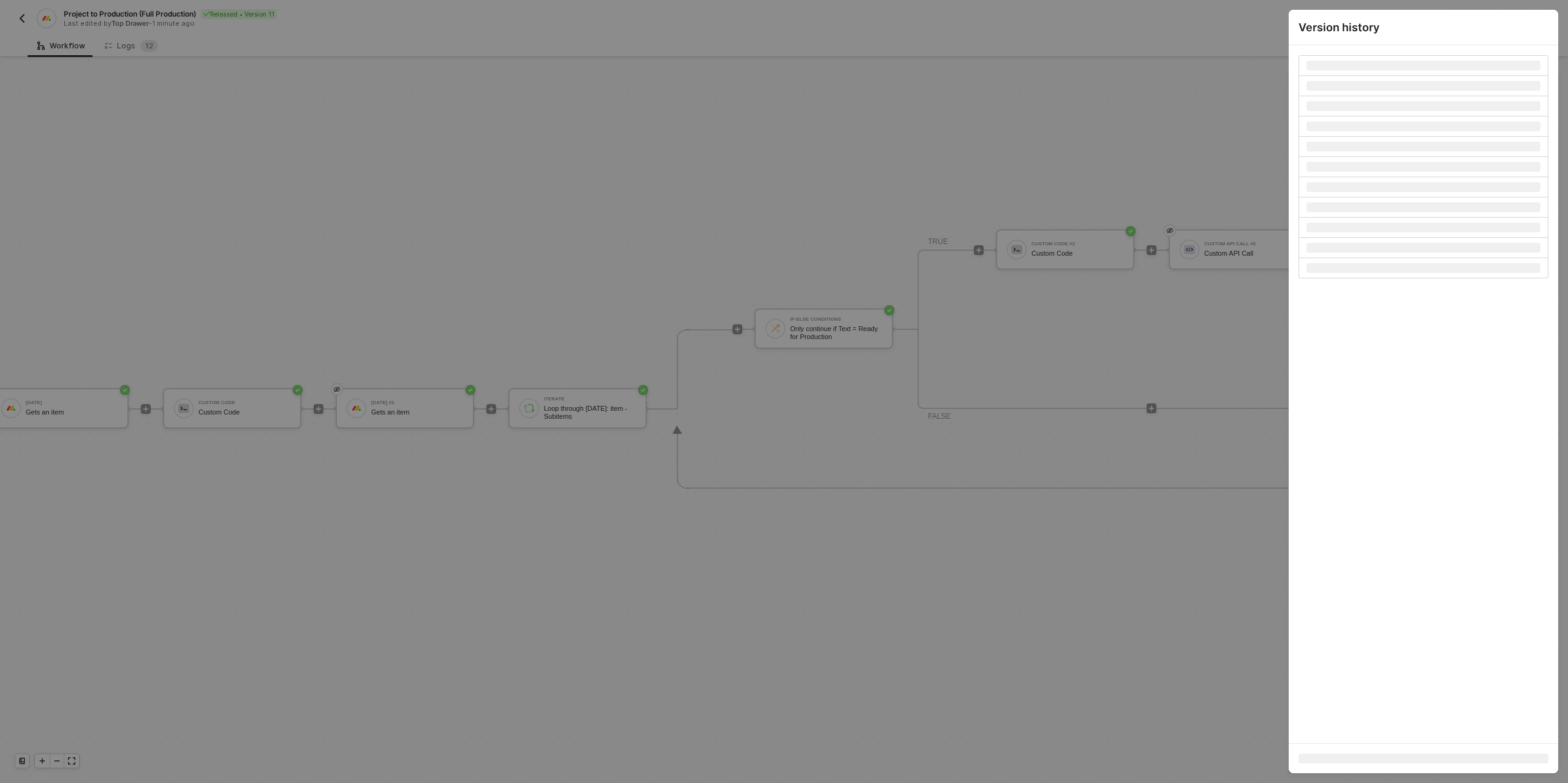
click at [875, 97] on div at bounding box center [784, 391] width 1568 height 783
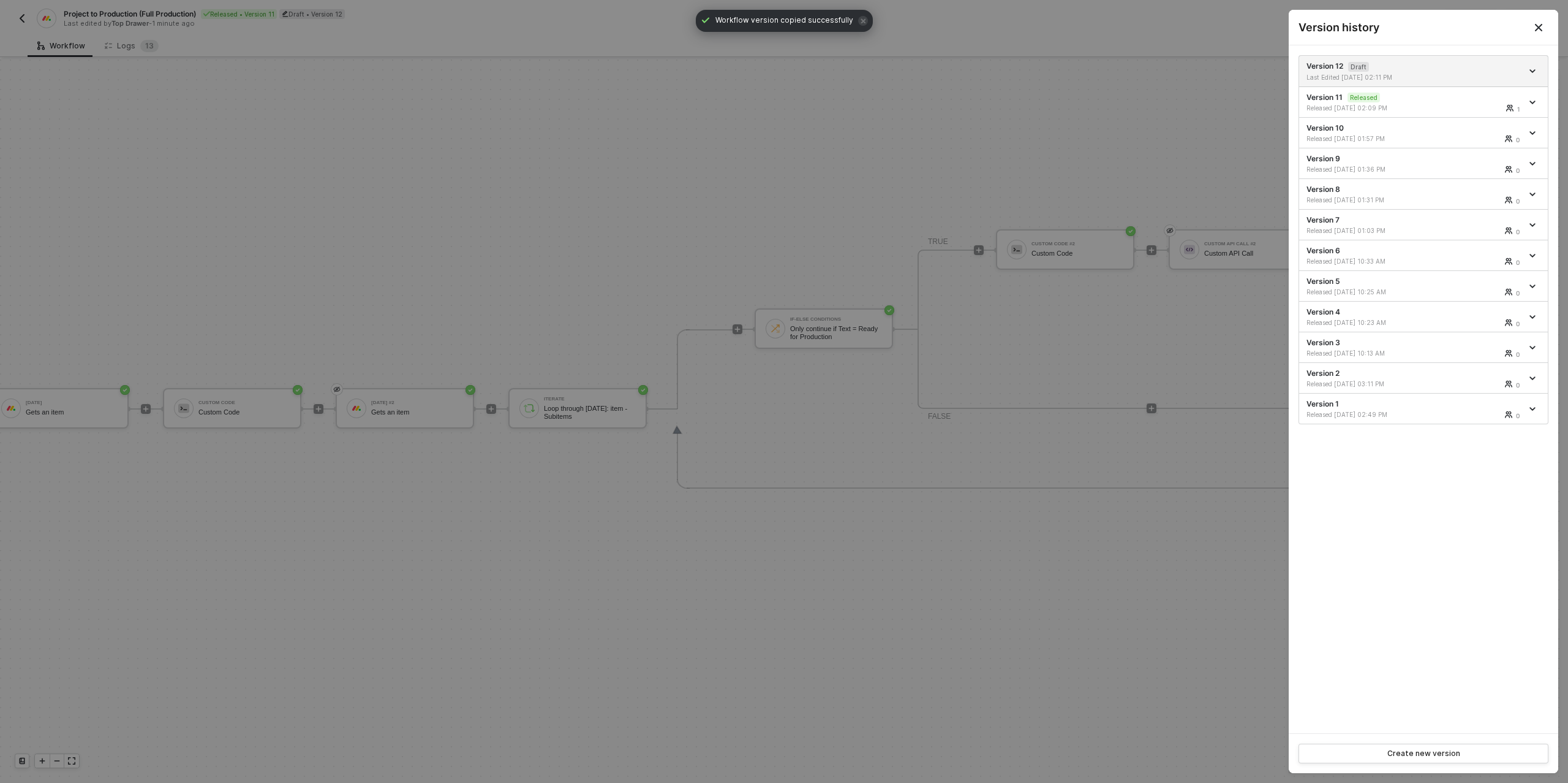
click at [898, 98] on div at bounding box center [784, 391] width 1568 height 783
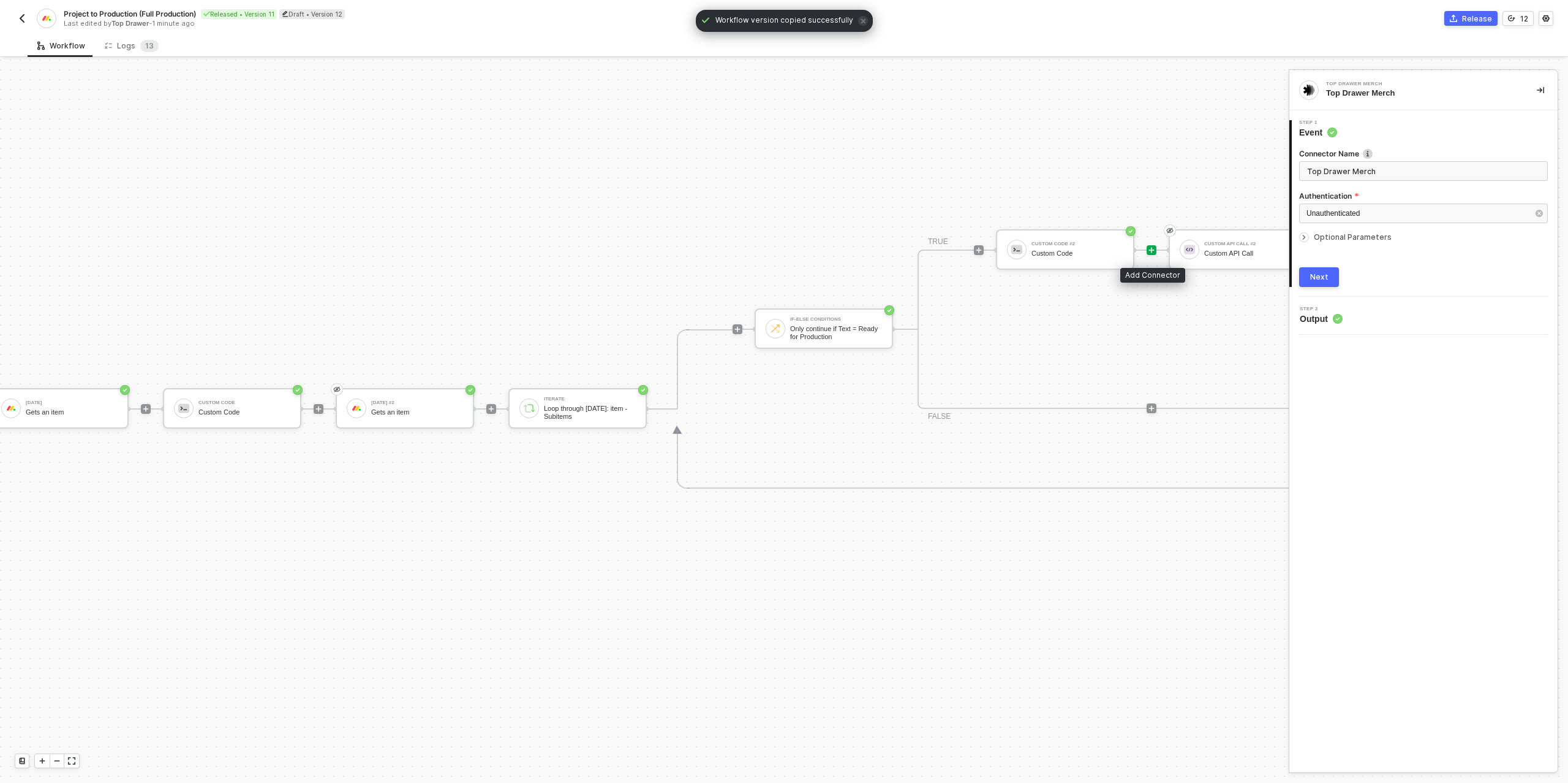
click at [1154, 247] on icon "icon-play" at bounding box center [1151, 250] width 7 height 7
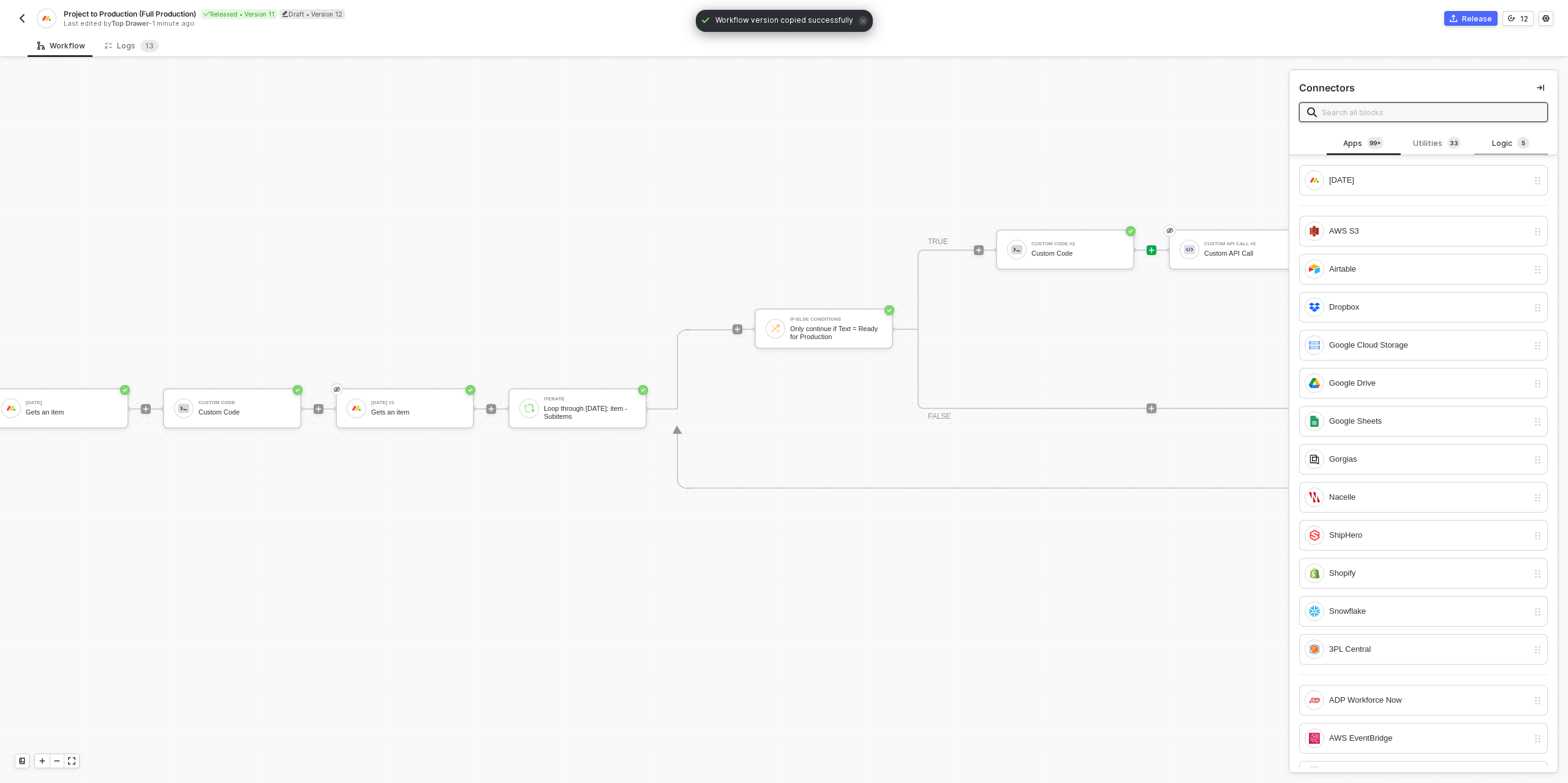
click at [1526, 145] on sup "5" at bounding box center [1523, 142] width 12 height 12
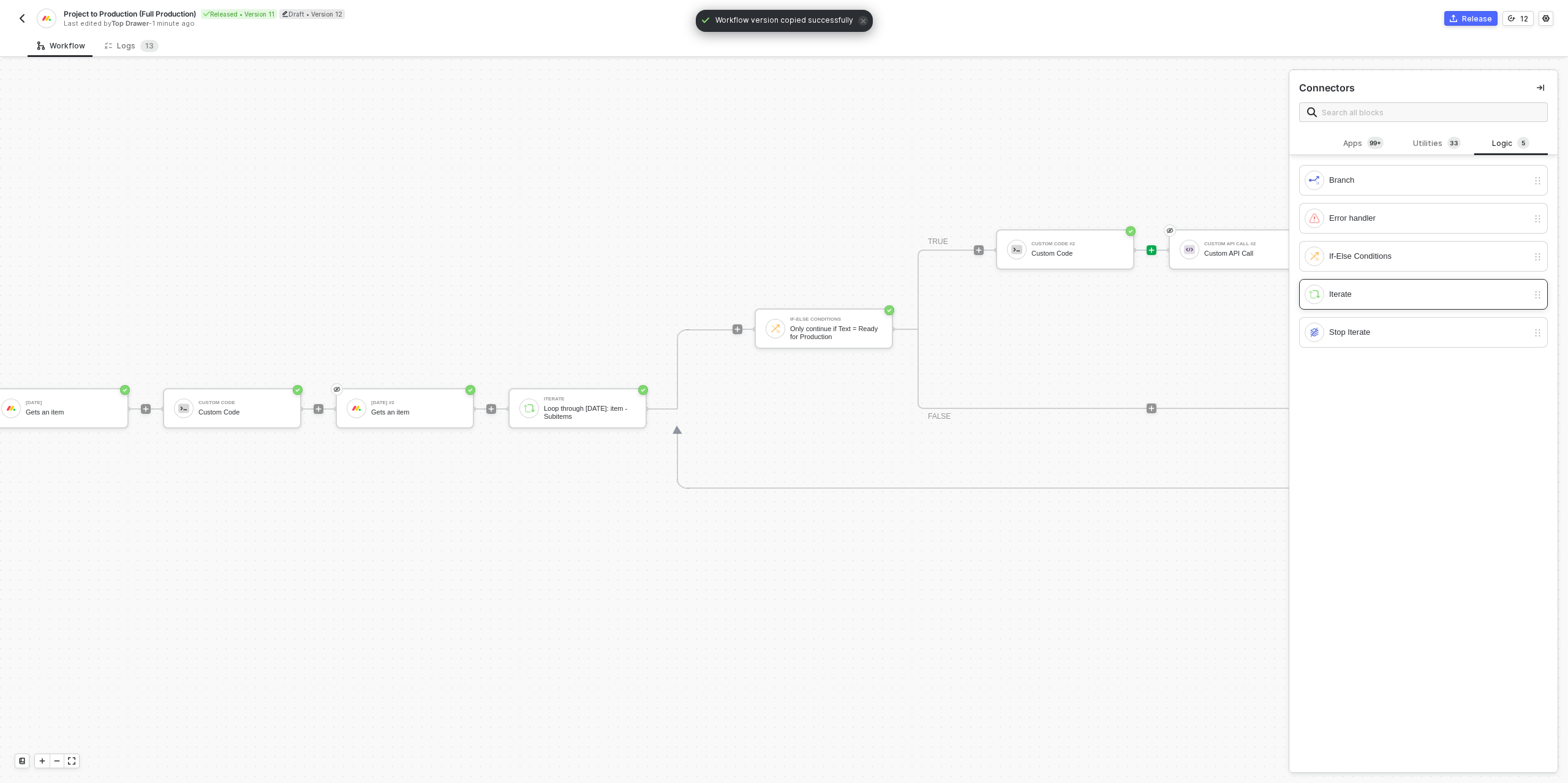
click at [1371, 288] on div "Iterate" at bounding box center [1428, 294] width 199 height 13
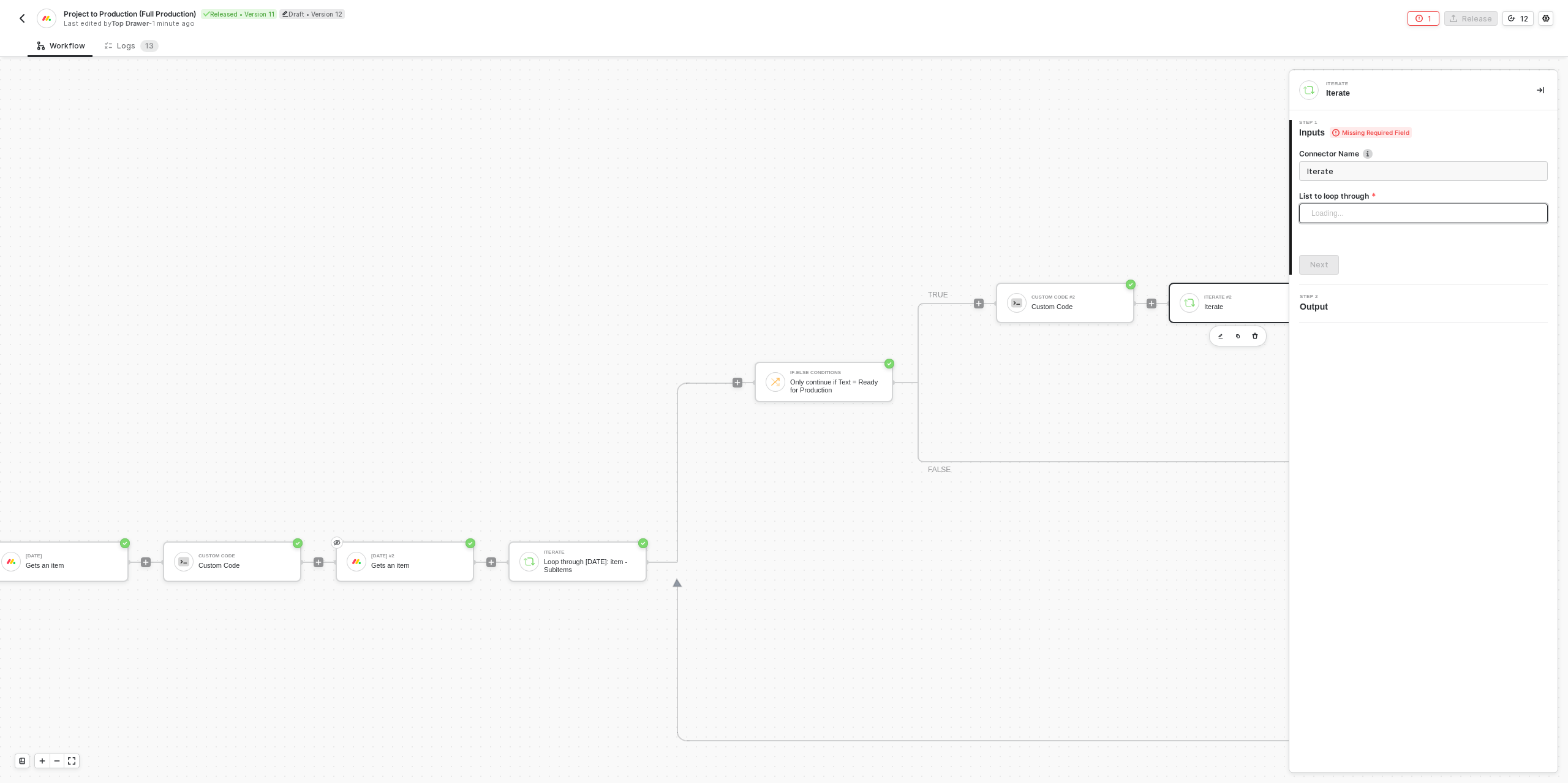
click at [1347, 206] on div "Loading..." at bounding box center [1423, 213] width 249 height 20
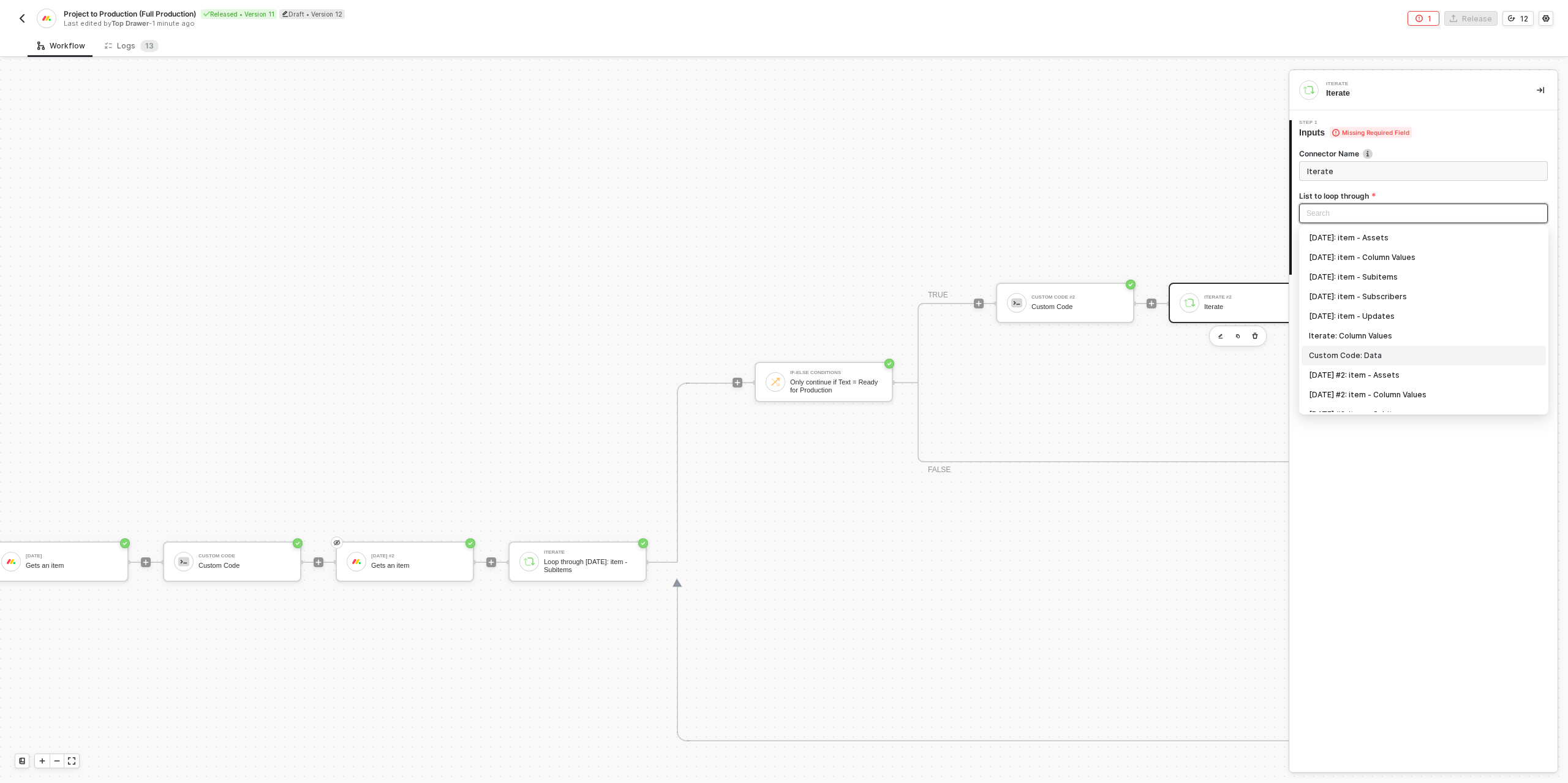
scroll to position [71, 0]
click at [1392, 396] on div "Custom Code #2: data - Items To Create" at bounding box center [1424, 402] width 230 height 13
type input "Loop through Custom Code #2: data - Items To Create"
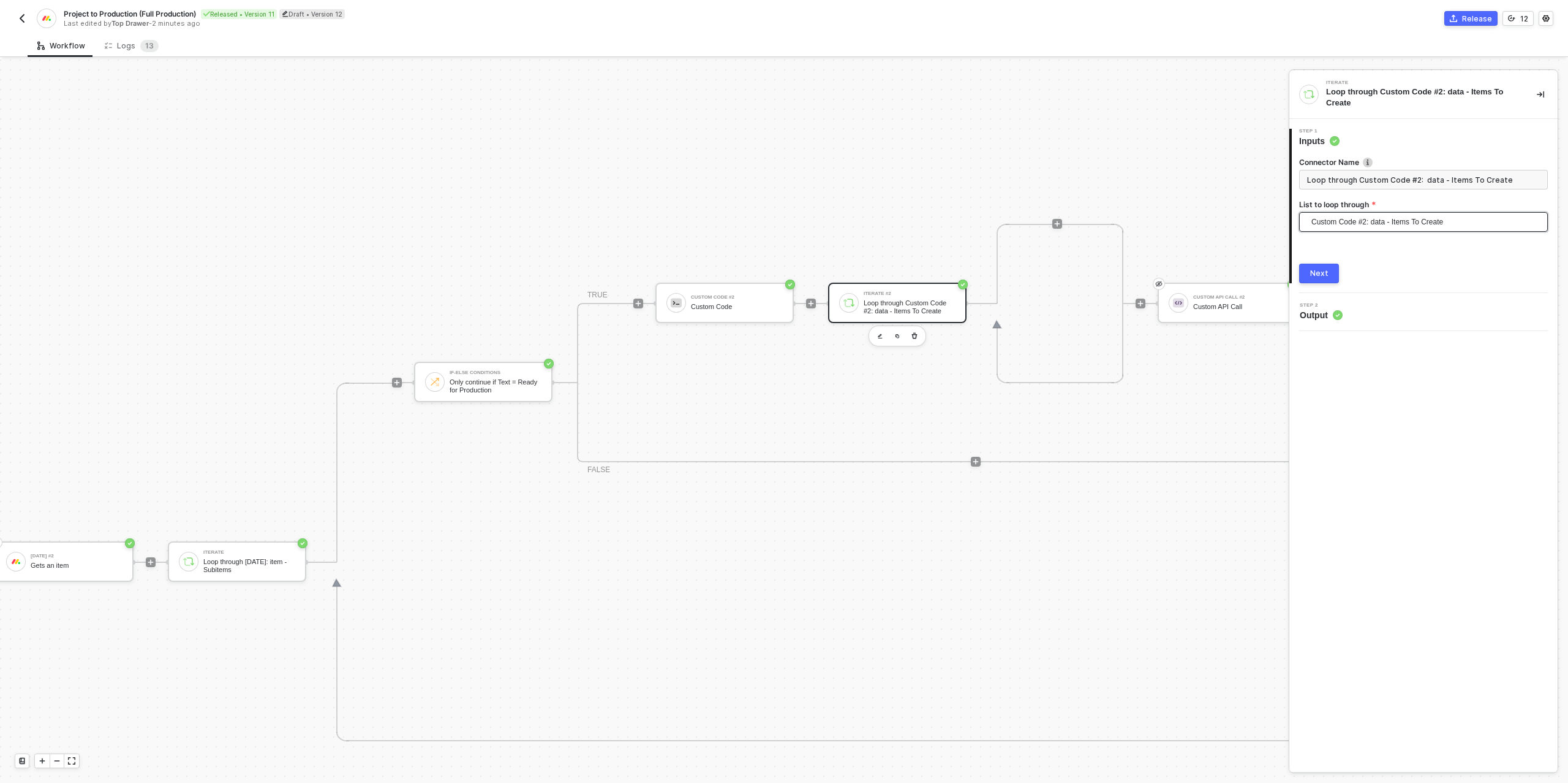
scroll to position [349, 607]
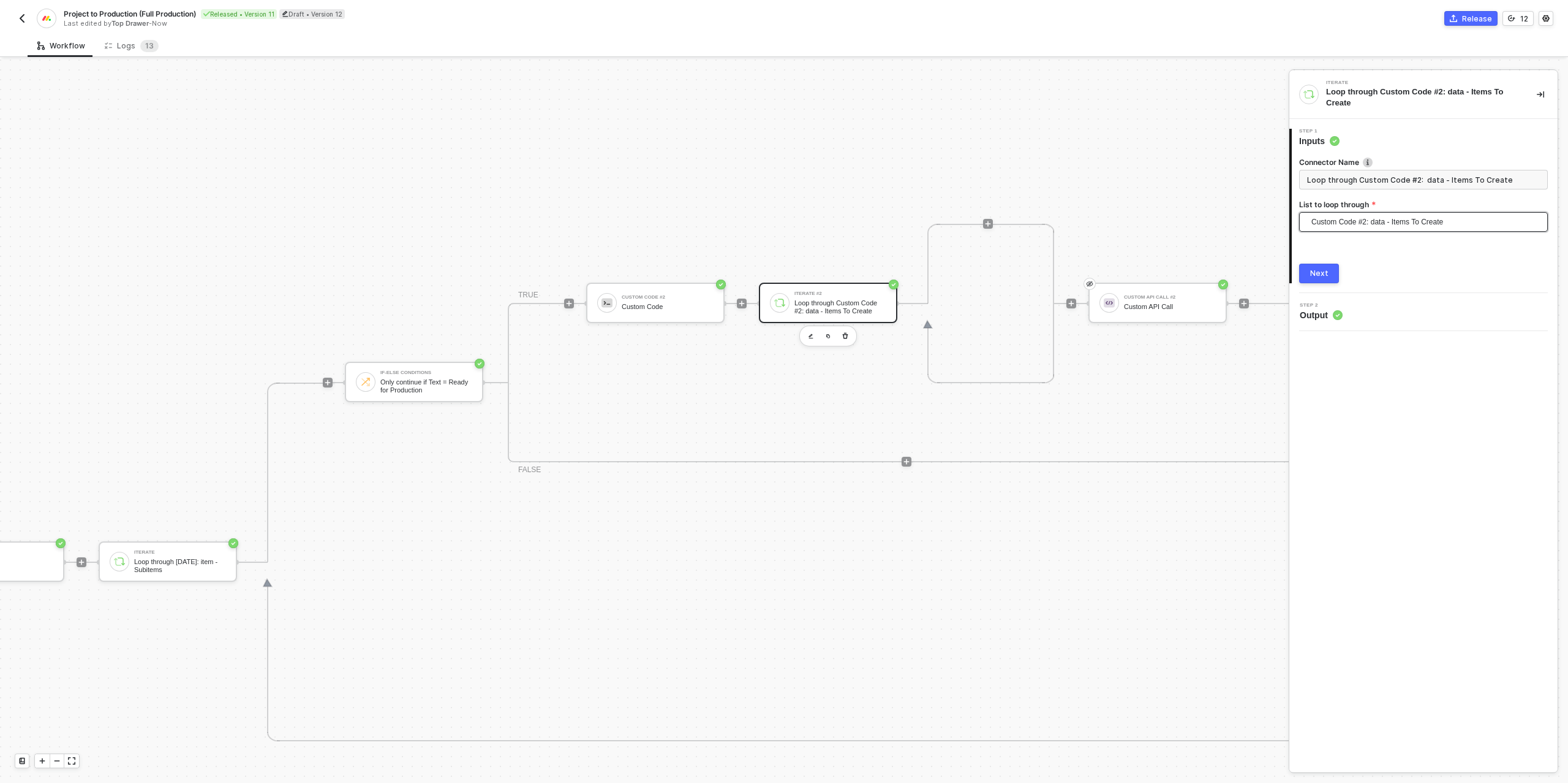
click at [1318, 274] on div "Next" at bounding box center [1319, 273] width 18 height 10
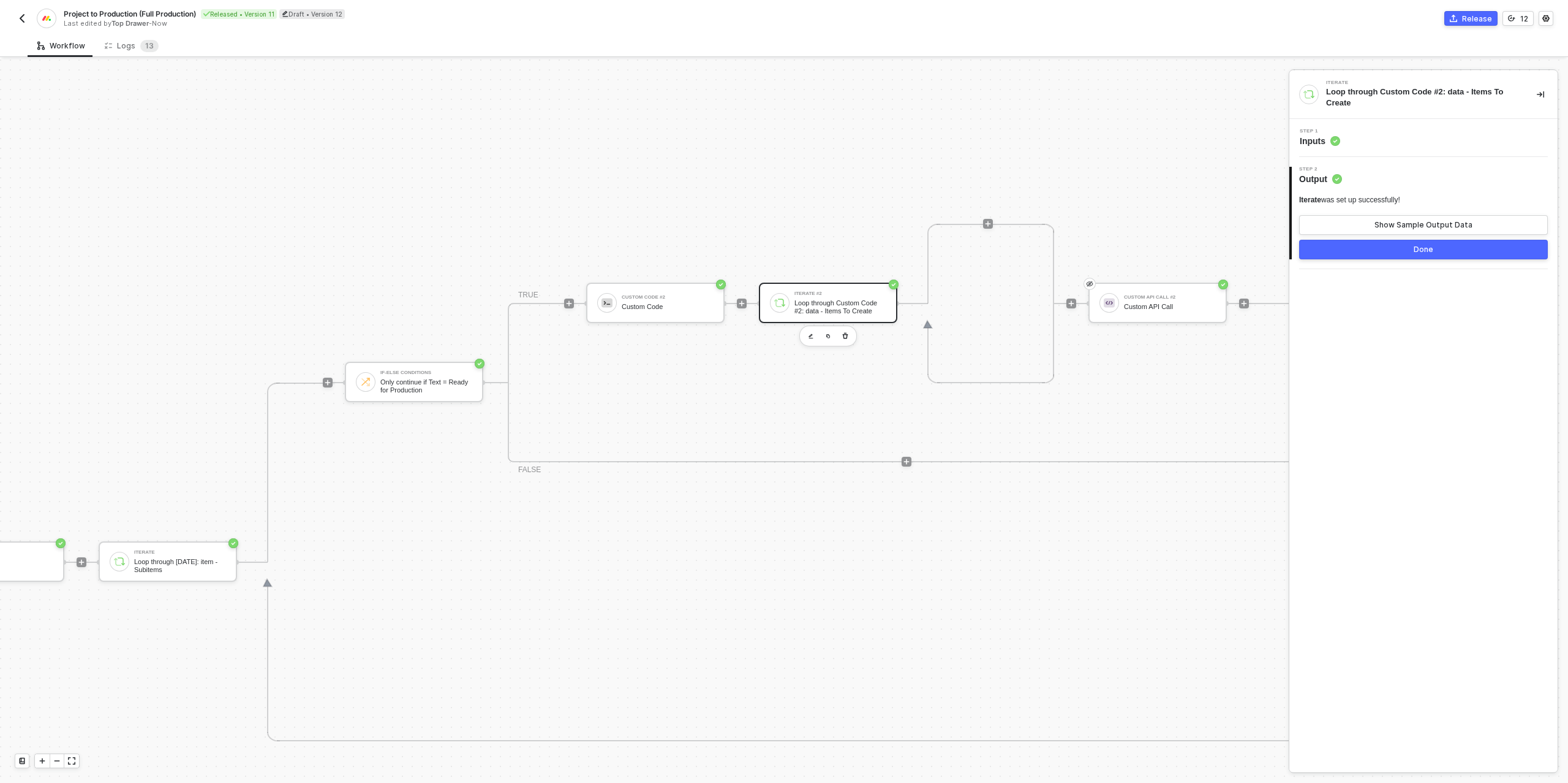
click at [1384, 250] on button "Done" at bounding box center [1423, 250] width 249 height 20
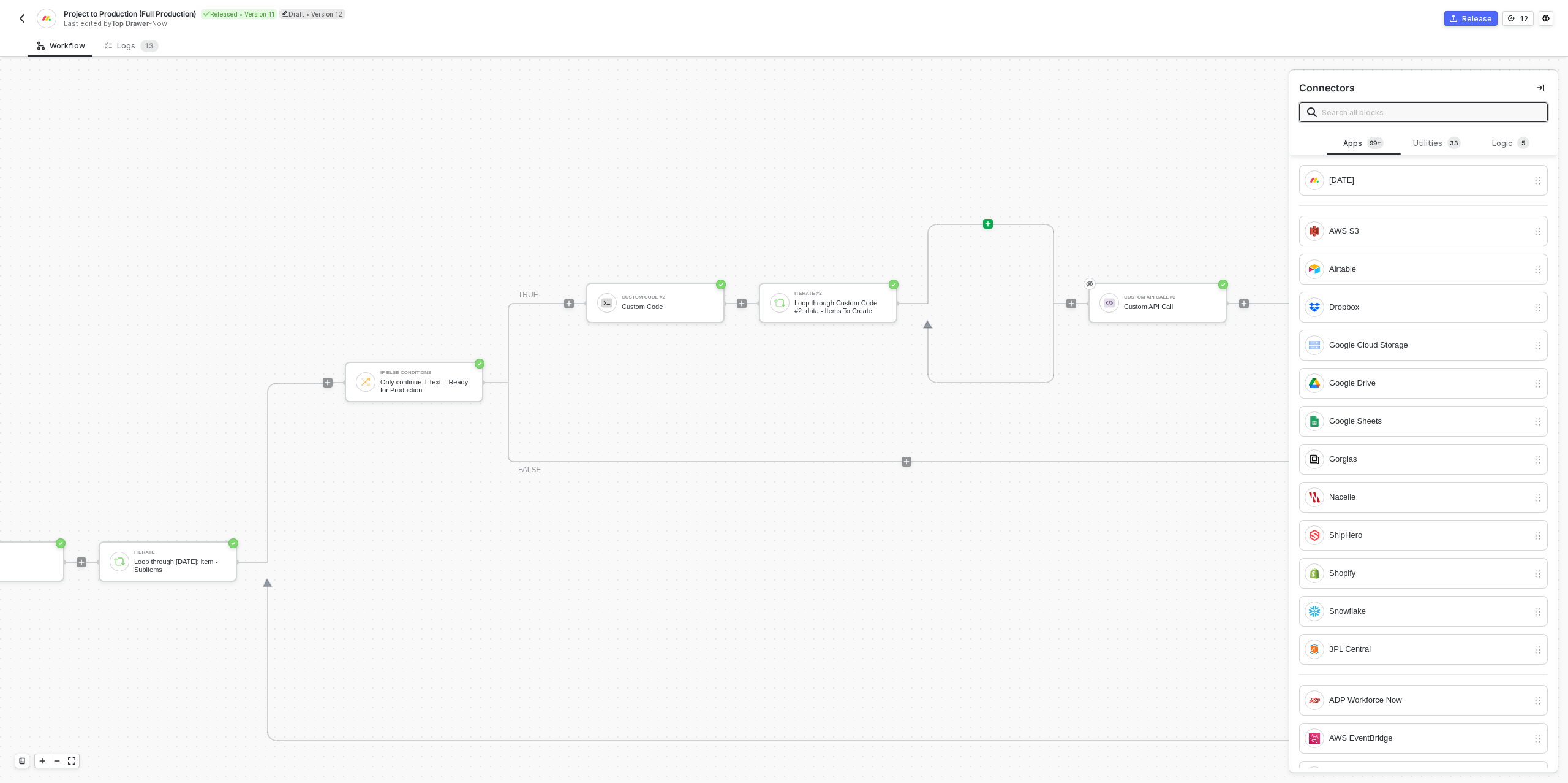
click at [1187, 357] on div "Custom API Call #2 Custom API Call" at bounding box center [1151, 304] width 195 height 159
click at [1168, 333] on img "button" at bounding box center [1166, 335] width 5 height 5
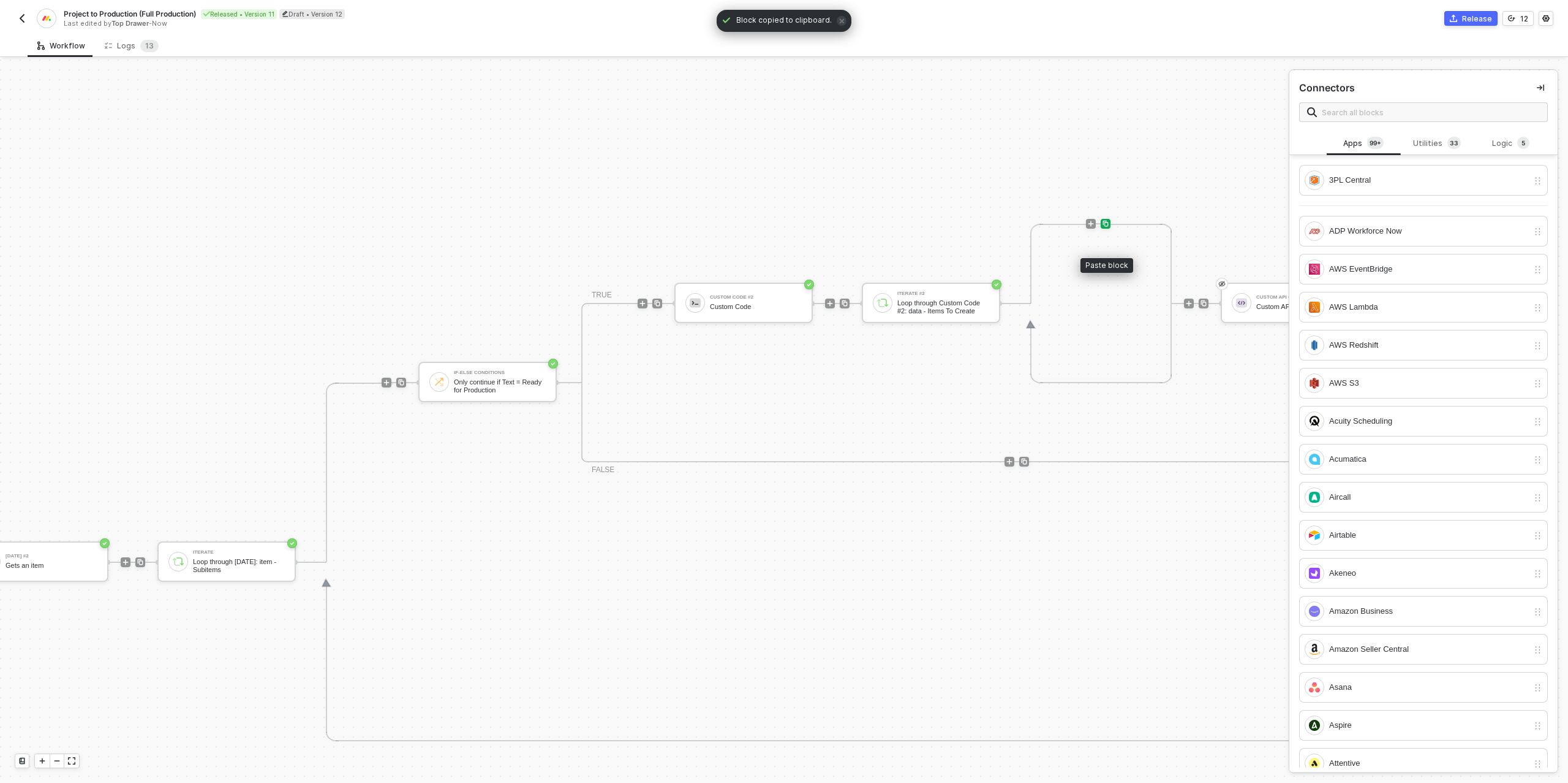
click at [1104, 225] on img at bounding box center [1106, 224] width 7 height 7
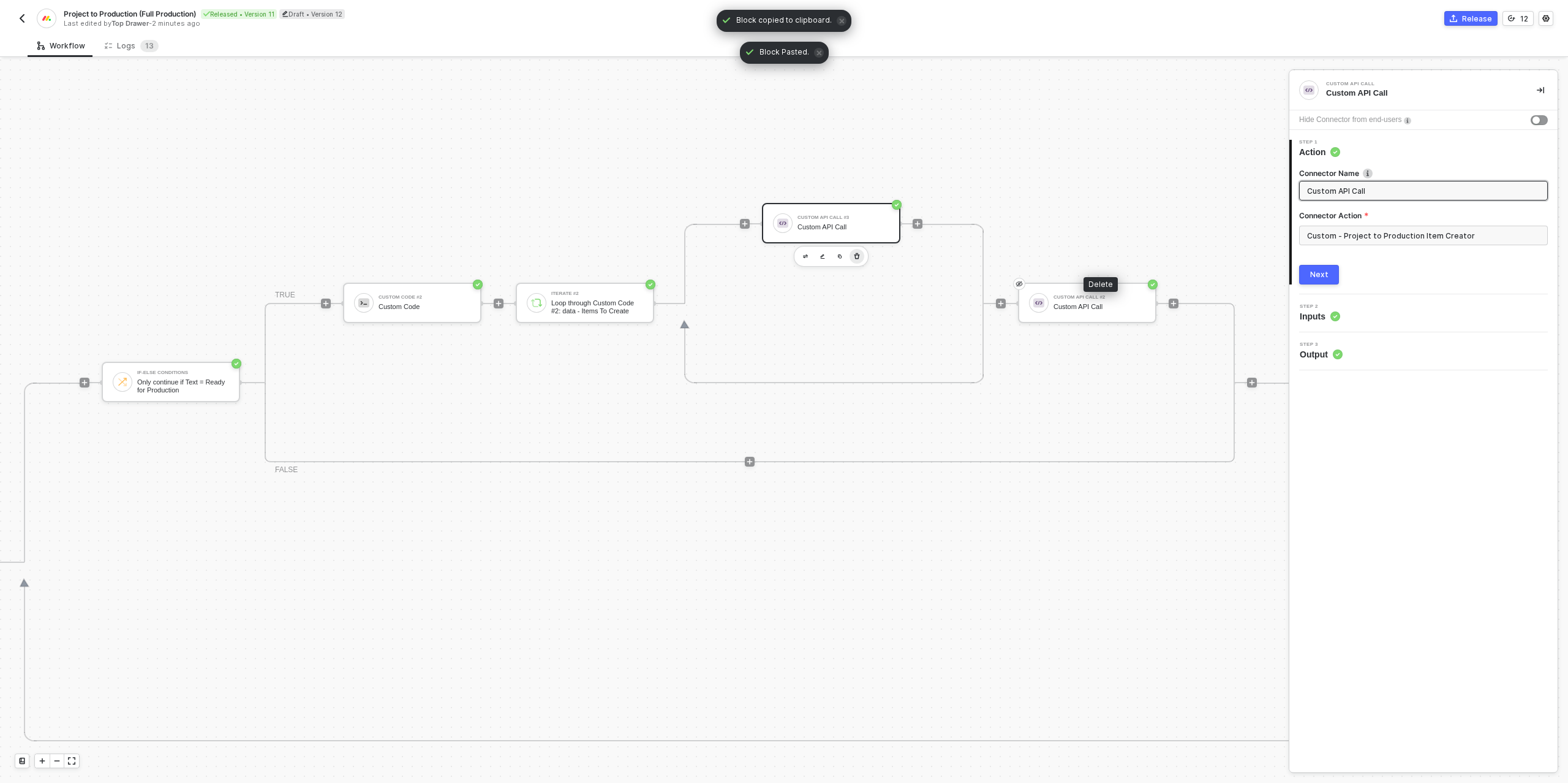
scroll to position [349, 963]
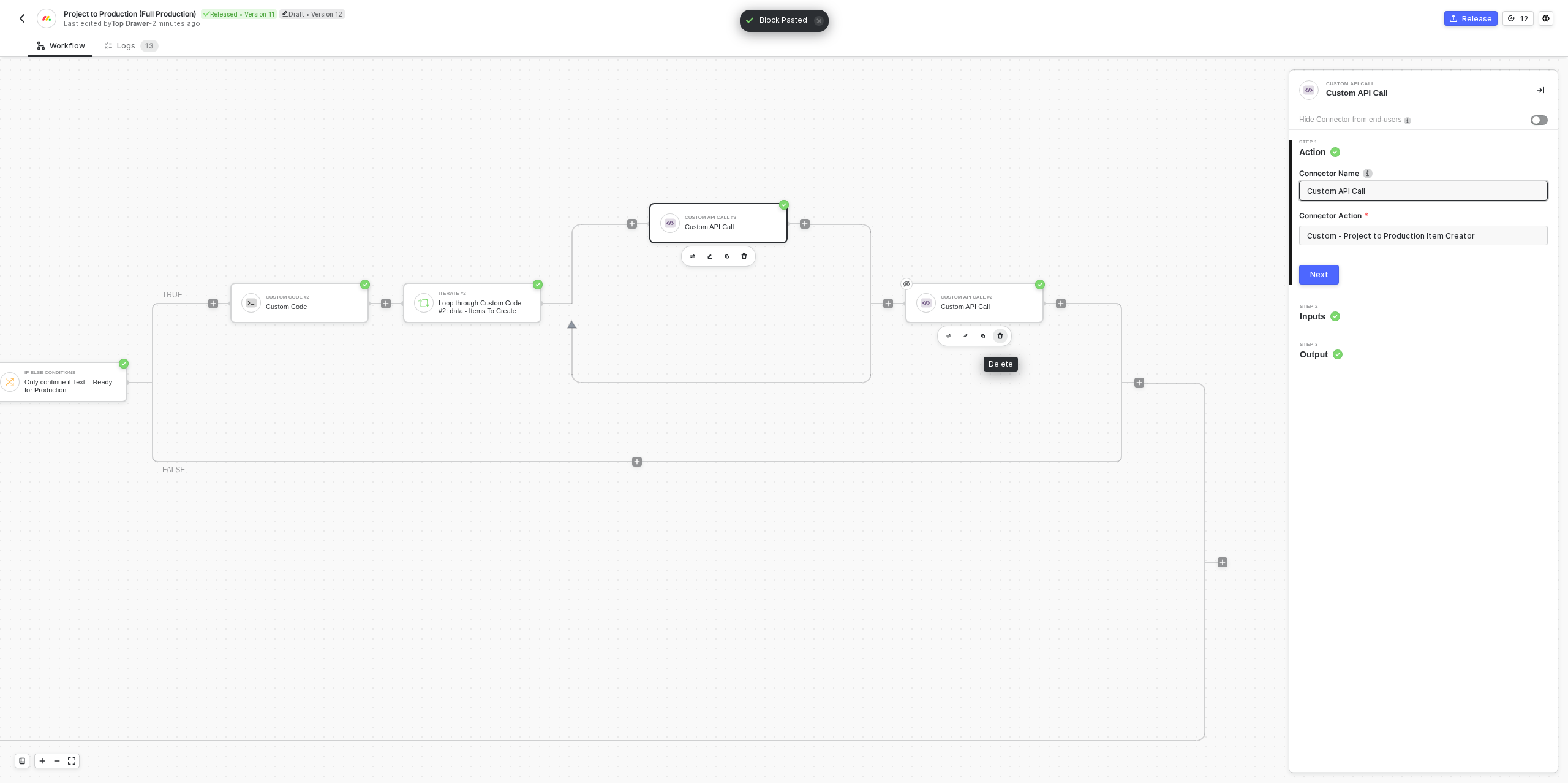
click at [999, 334] on icon "button" at bounding box center [1001, 336] width 6 height 6
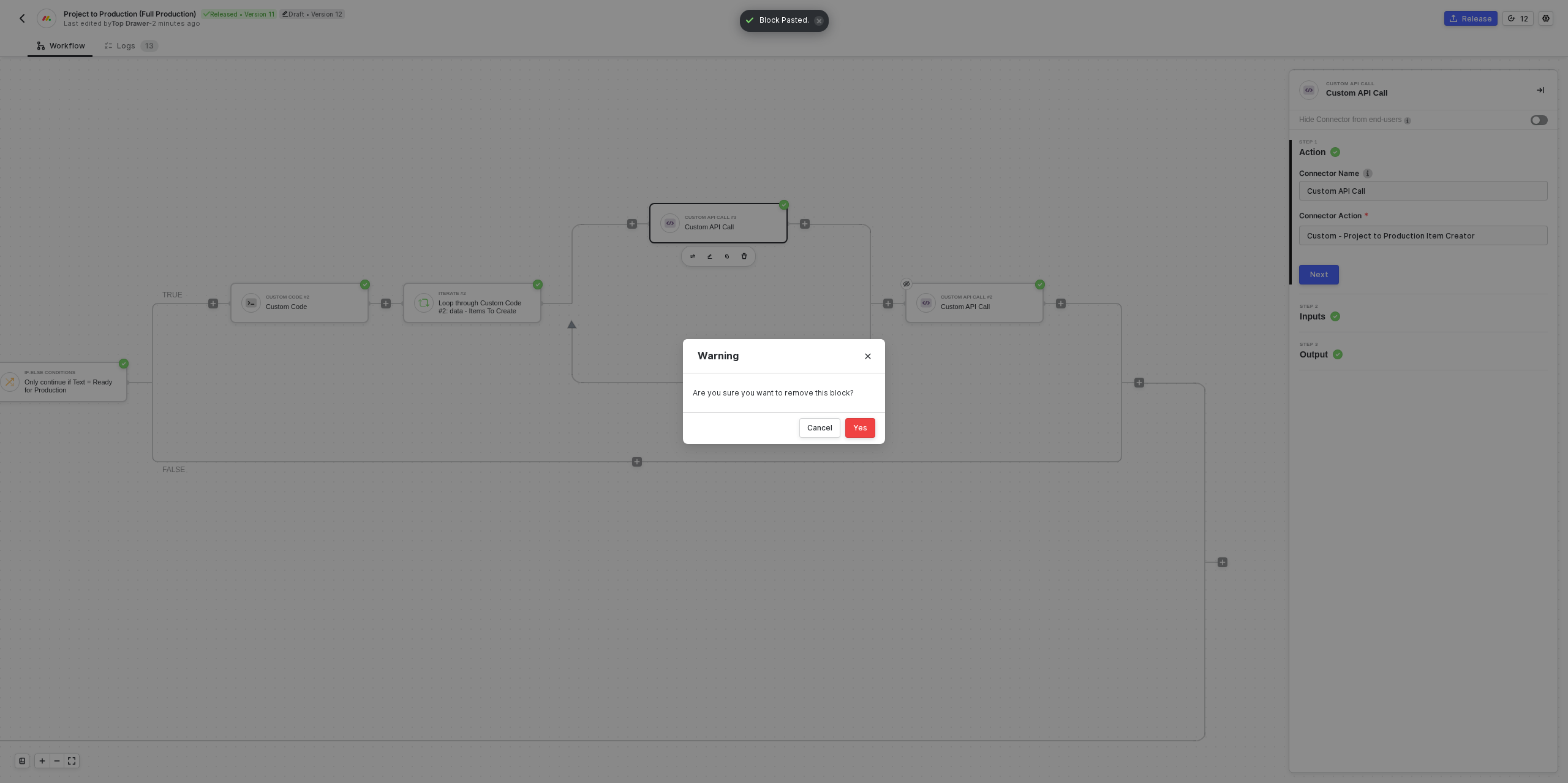
click at [861, 426] on div "Yes" at bounding box center [860, 427] width 14 height 10
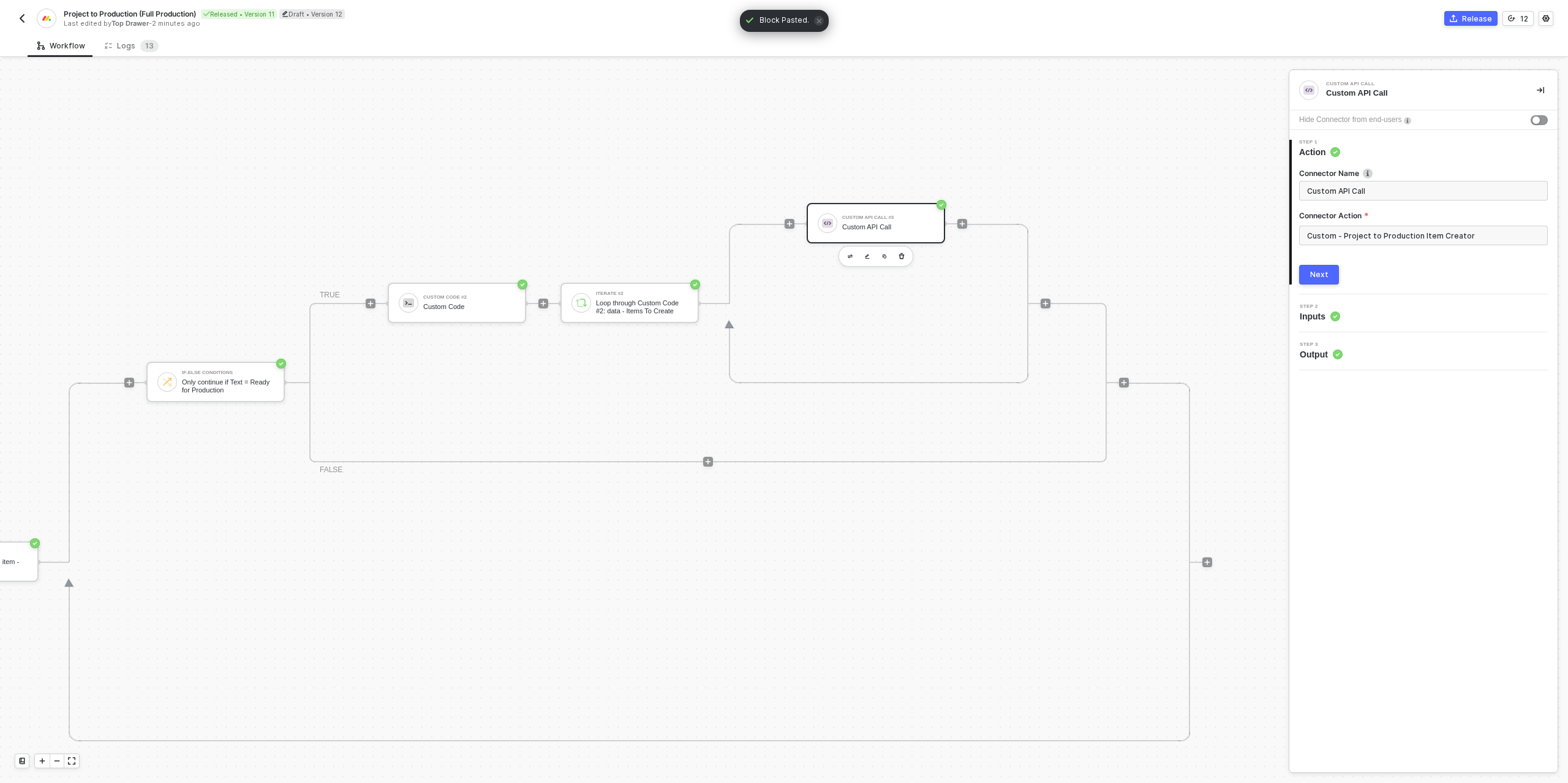
scroll to position [349, 805]
click at [890, 225] on div "Custom API Call" at bounding box center [887, 227] width 92 height 8
click at [1322, 276] on div "Next" at bounding box center [1319, 274] width 18 height 10
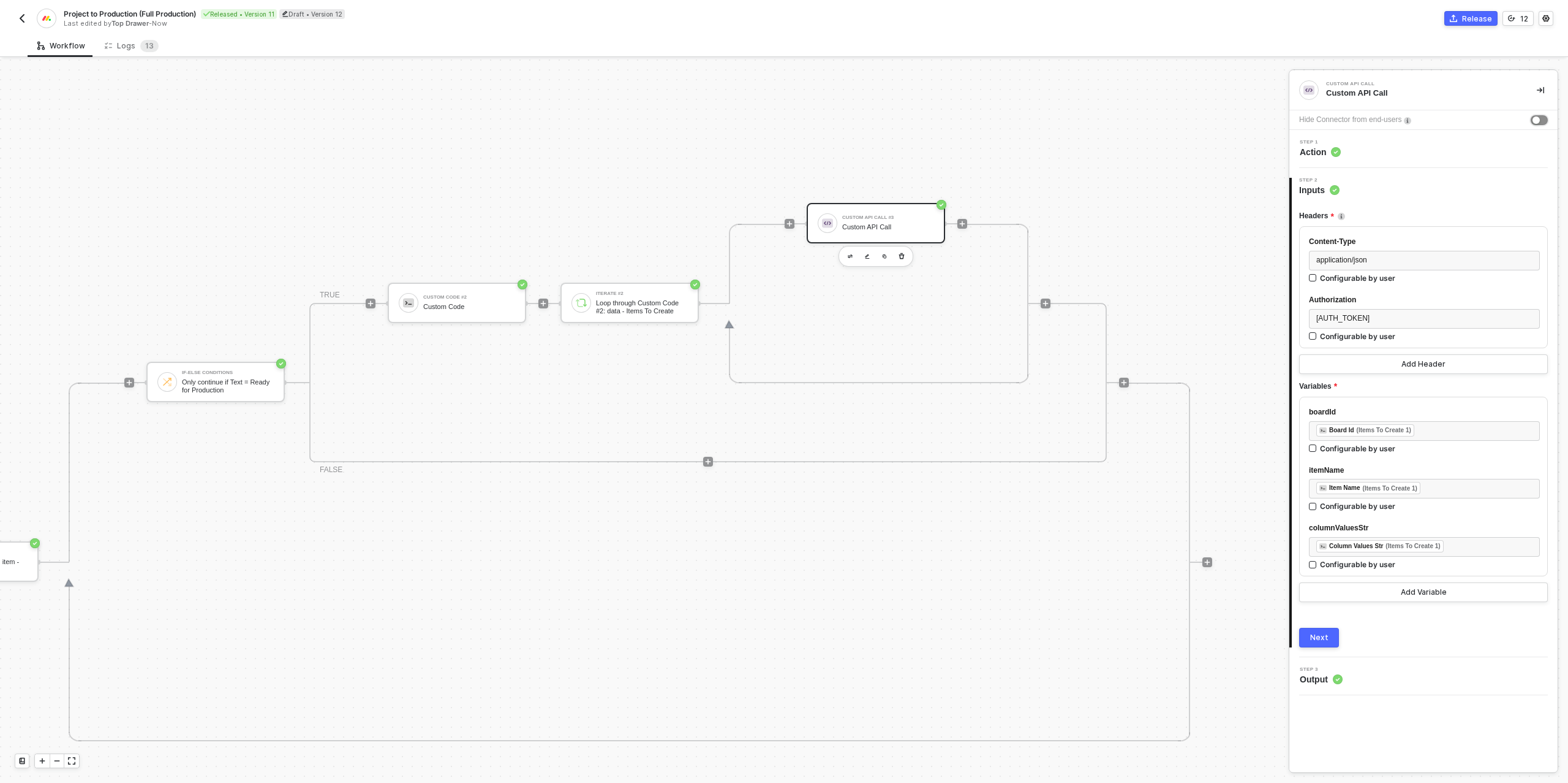
click at [1536, 121] on div "button" at bounding box center [1536, 120] width 7 height 7
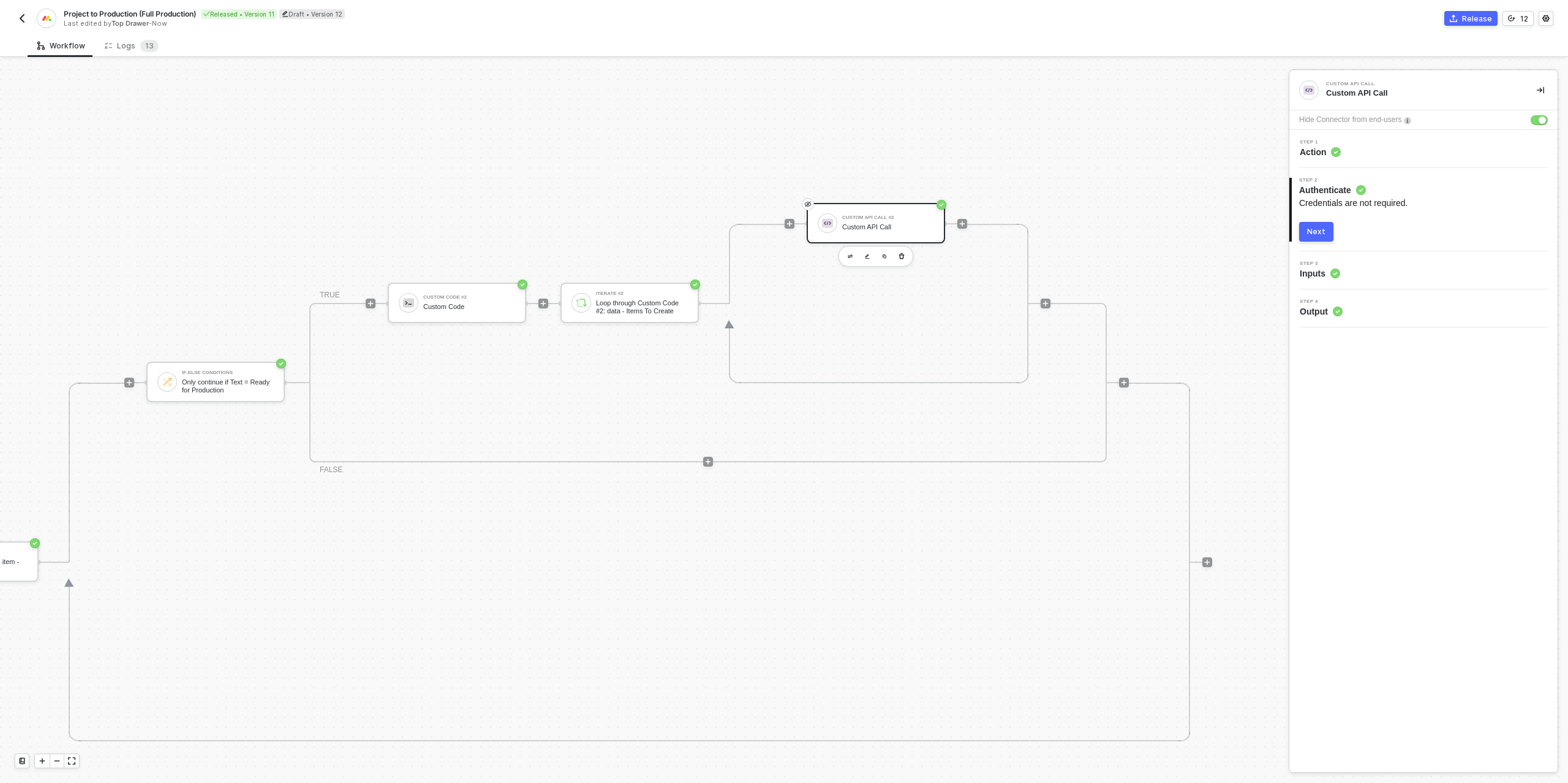
click at [1314, 236] on div "Next" at bounding box center [1316, 231] width 18 height 10
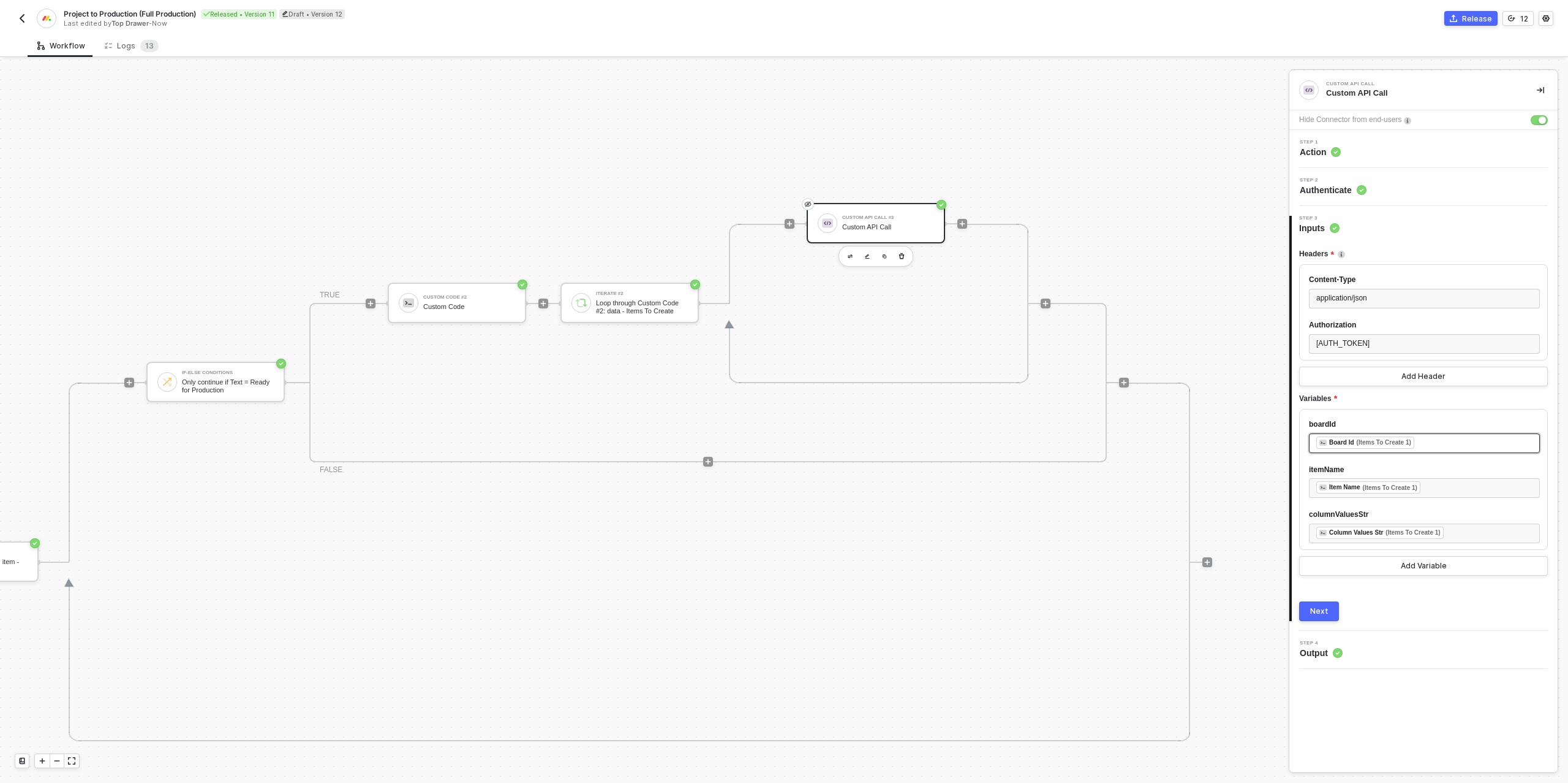
click at [1432, 450] on div "﻿ ﻿ Board Id (Items To Create 1) ﻿" at bounding box center [1424, 443] width 216 height 13
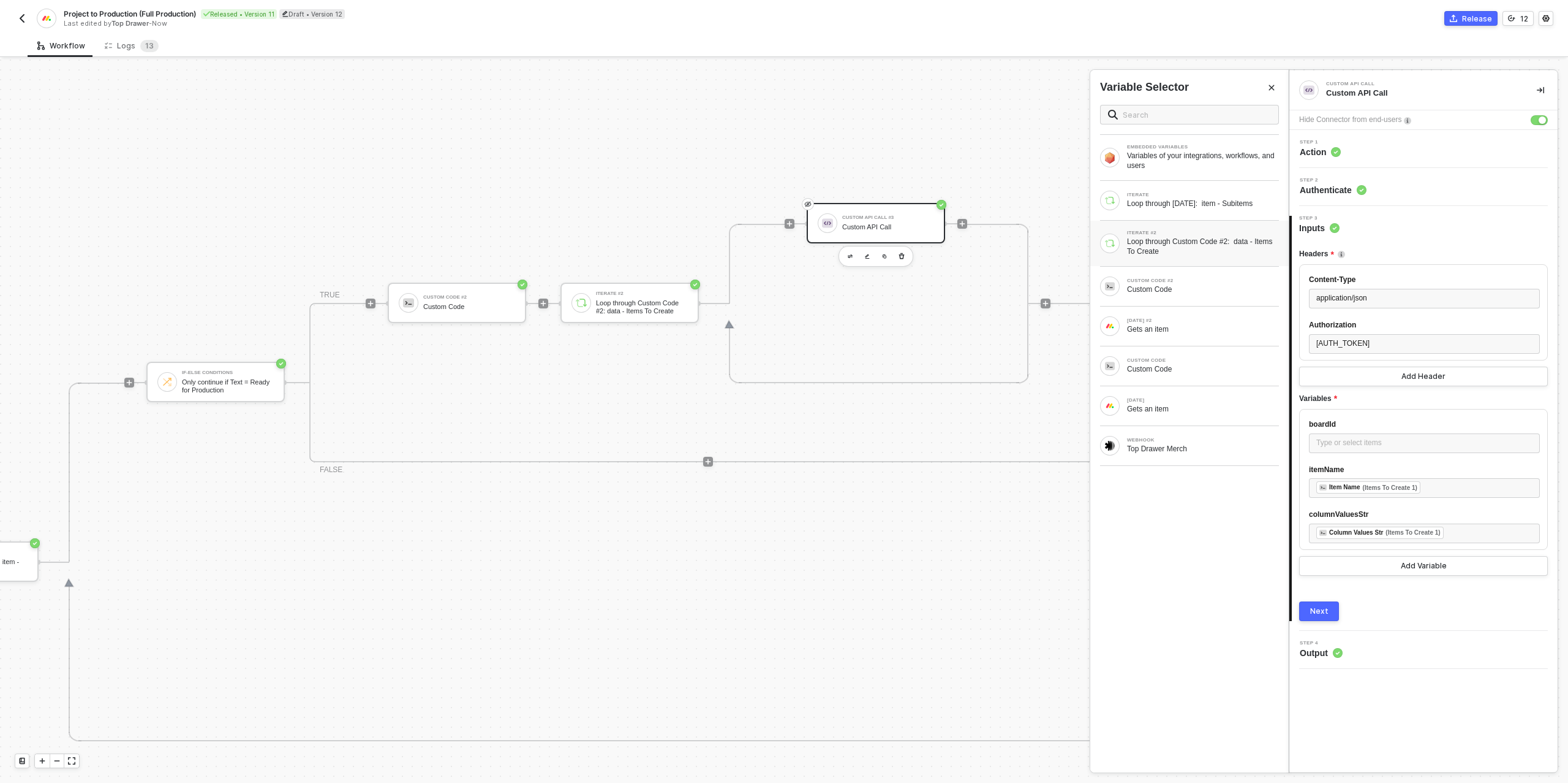
click at [1195, 248] on div "Loop through Custom Code #2: data - Items To Create" at bounding box center [1203, 246] width 152 height 20
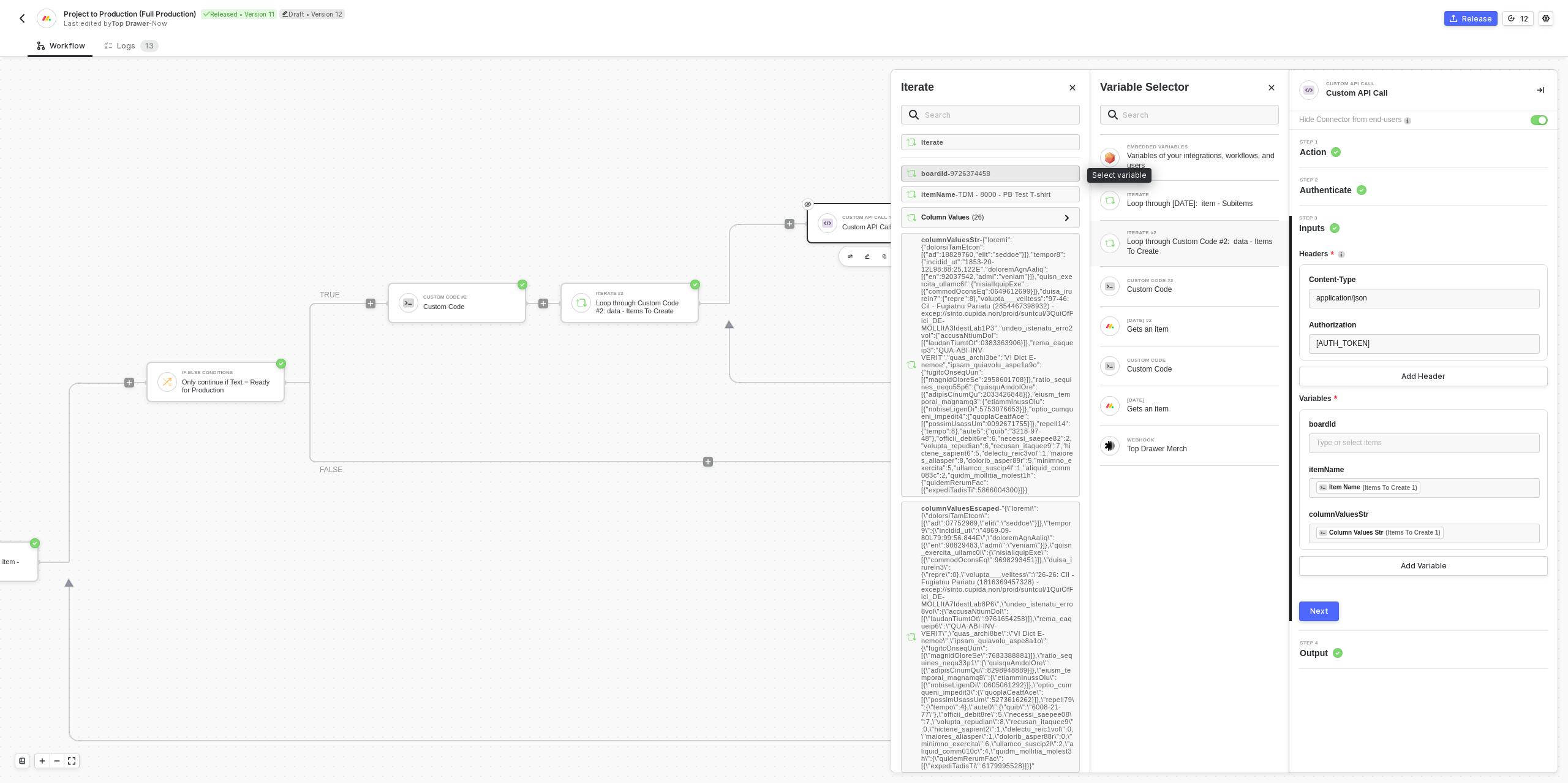
click at [986, 175] on span "- 9726374458" at bounding box center [969, 173] width 43 height 7
click at [1448, 495] on div "﻿ ﻿ Item Name (Items To Create 1) ﻿" at bounding box center [1424, 488] width 216 height 13
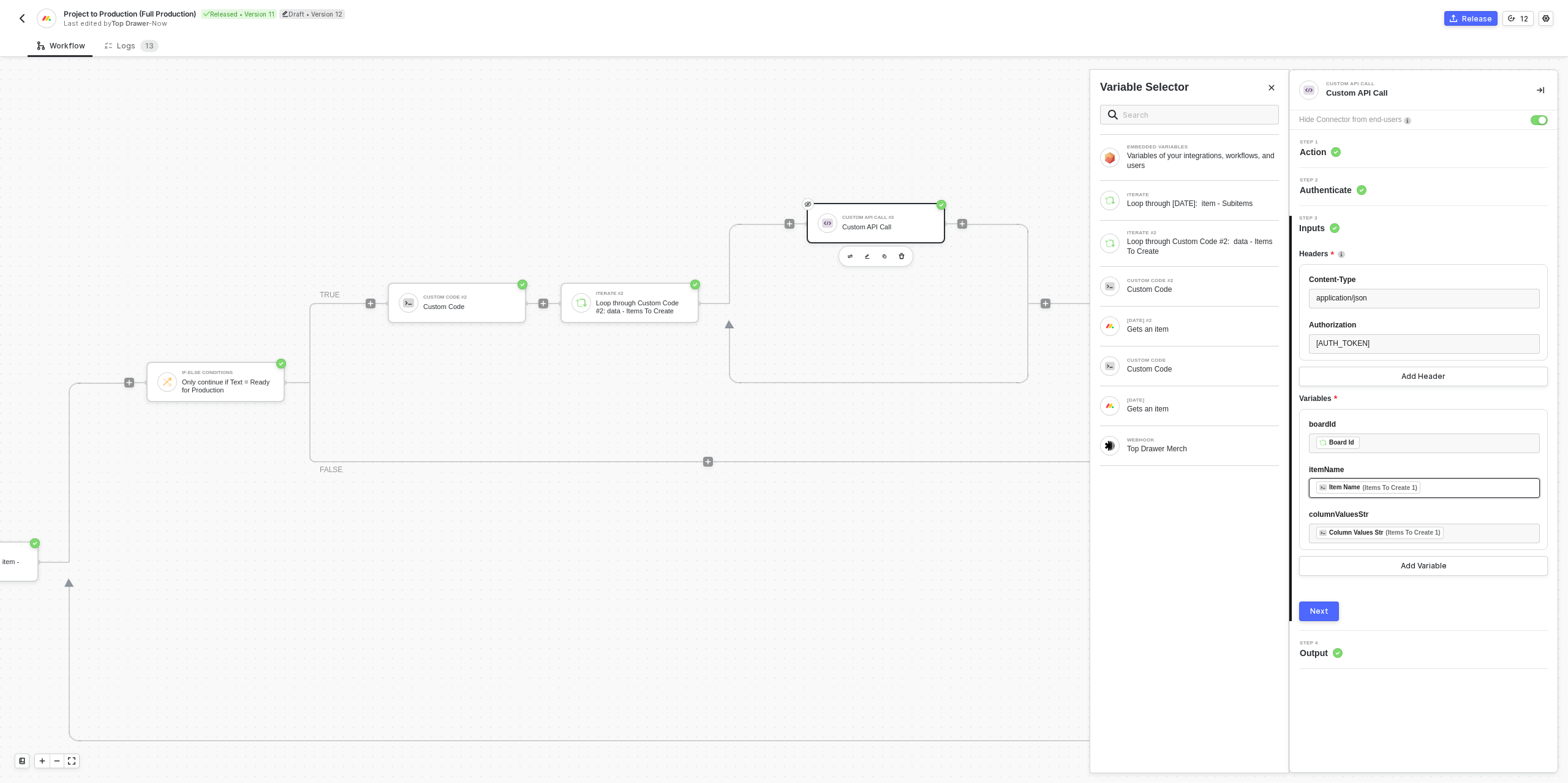
click at [1440, 495] on div "﻿ ﻿ Item Name (Items To Create 1) ﻿" at bounding box center [1424, 488] width 216 height 13
click at [1176, 239] on div "Loop through Custom Code #2: data - Items To Create" at bounding box center [1203, 246] width 152 height 20
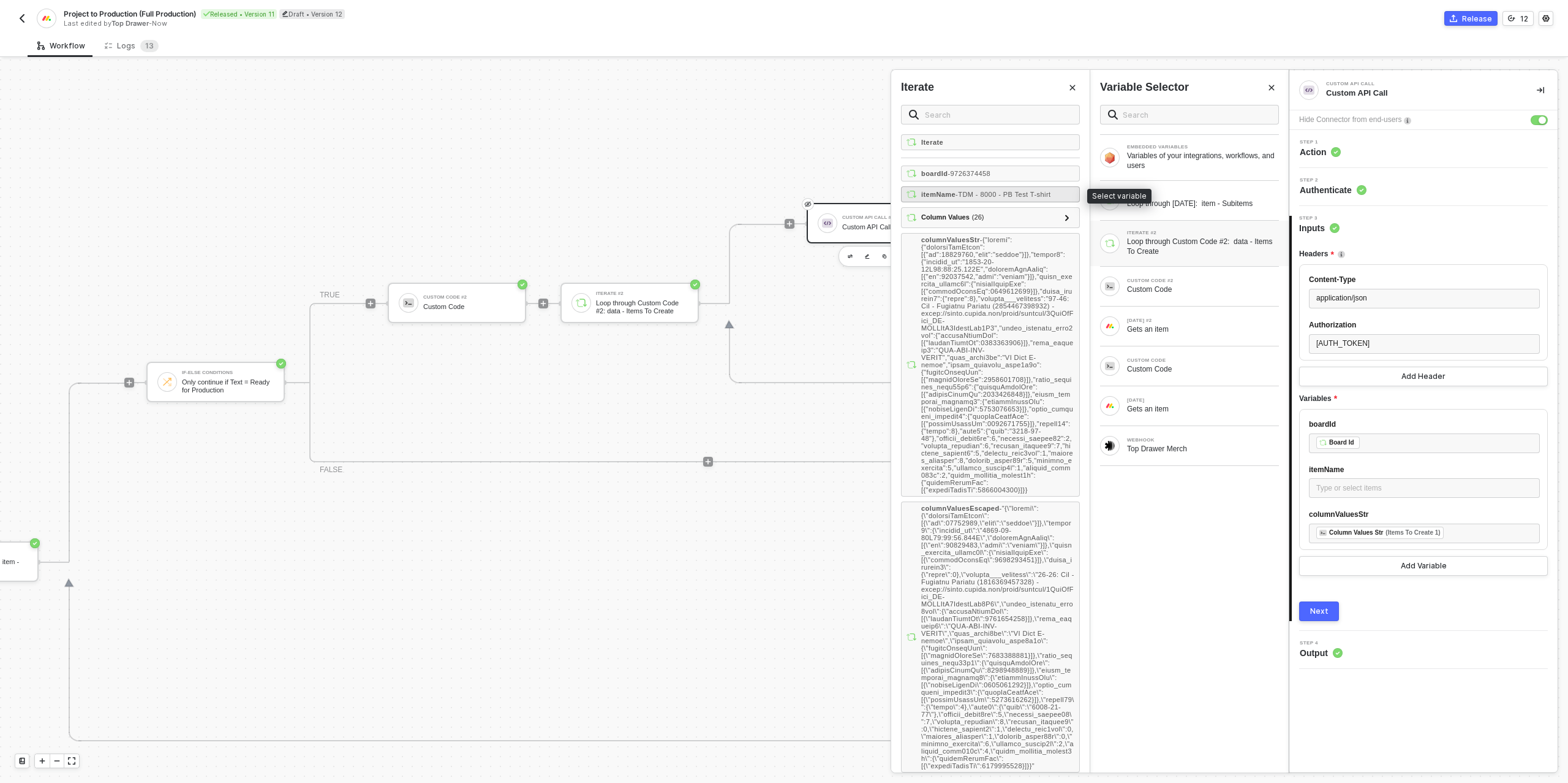
click at [1011, 194] on span "- TDM - 8000 - PB Test T-shirt" at bounding box center [1003, 194] width 95 height 7
click at [1482, 540] on div "﻿ ﻿ Column Values Str (Items To Create 1) ﻿" at bounding box center [1424, 533] width 216 height 13
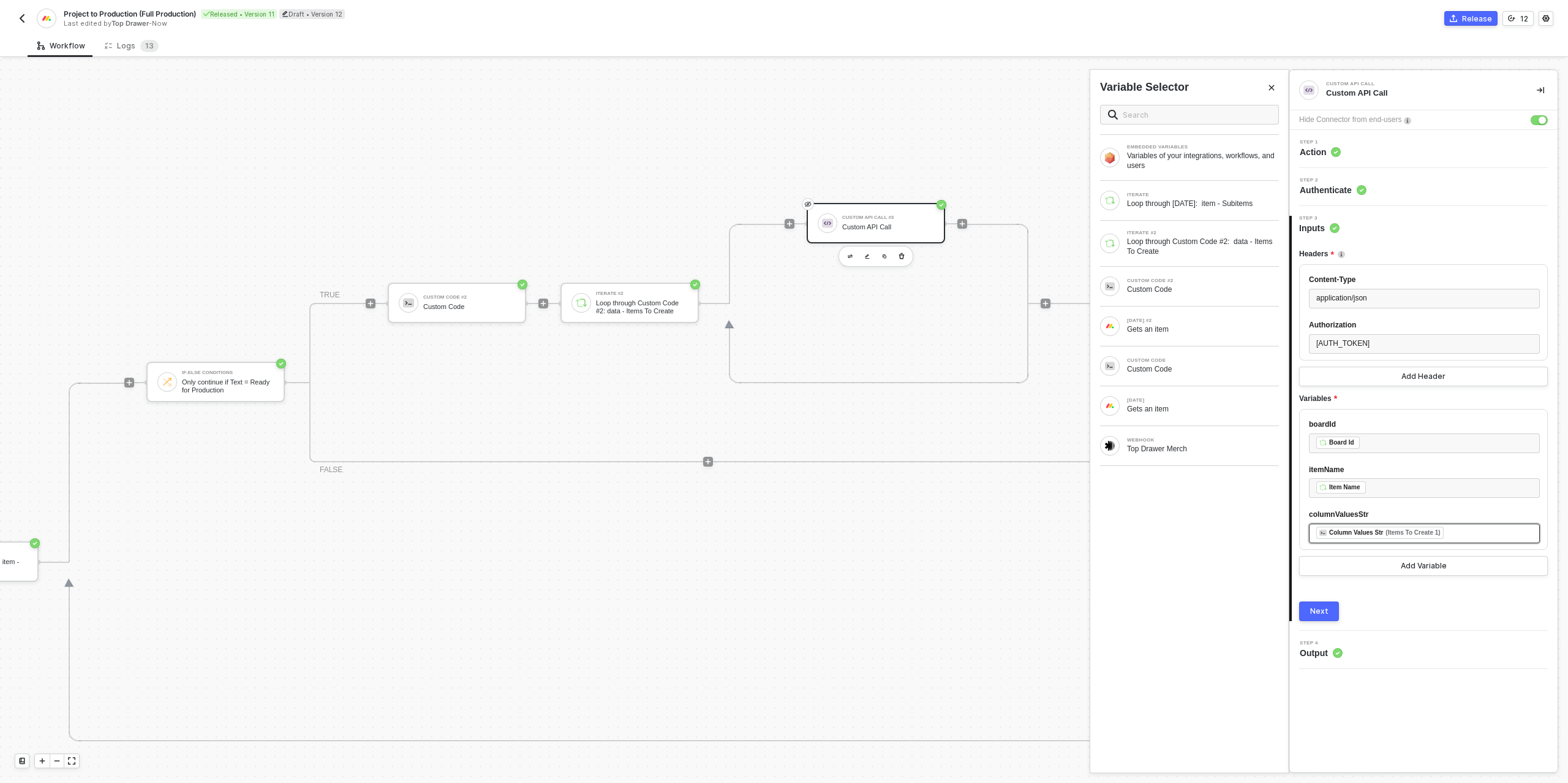
click at [1482, 540] on div "﻿ ﻿ Column Values Str (Items To Create 1) ﻿" at bounding box center [1424, 533] width 216 height 13
click at [1215, 250] on div "Loop through Custom Code #2: data - Items To Create" at bounding box center [1203, 246] width 152 height 20
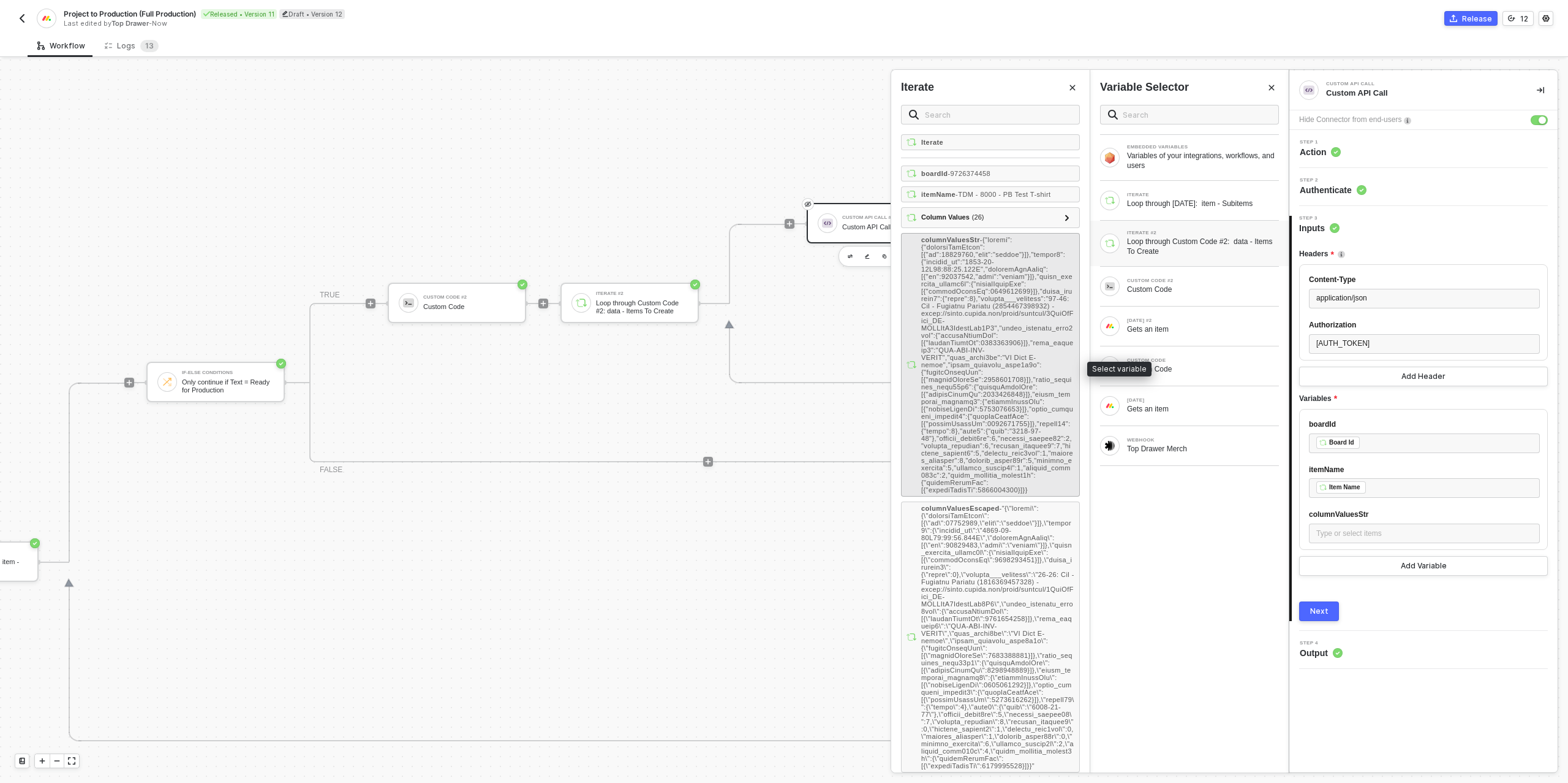
click at [1002, 313] on span "-" at bounding box center [997, 365] width 153 height 258
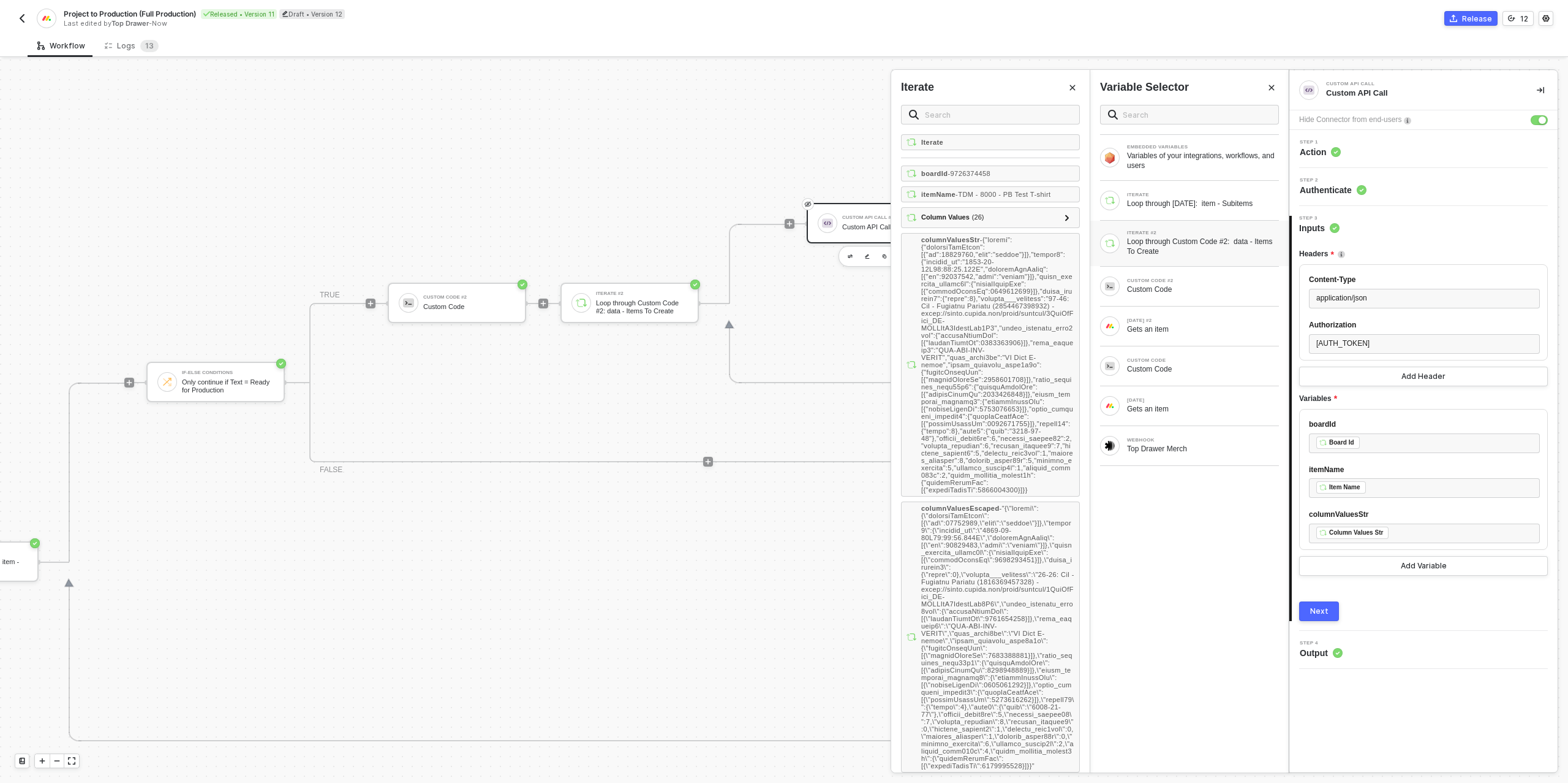
click at [1324, 621] on button "Next" at bounding box center [1319, 611] width 40 height 20
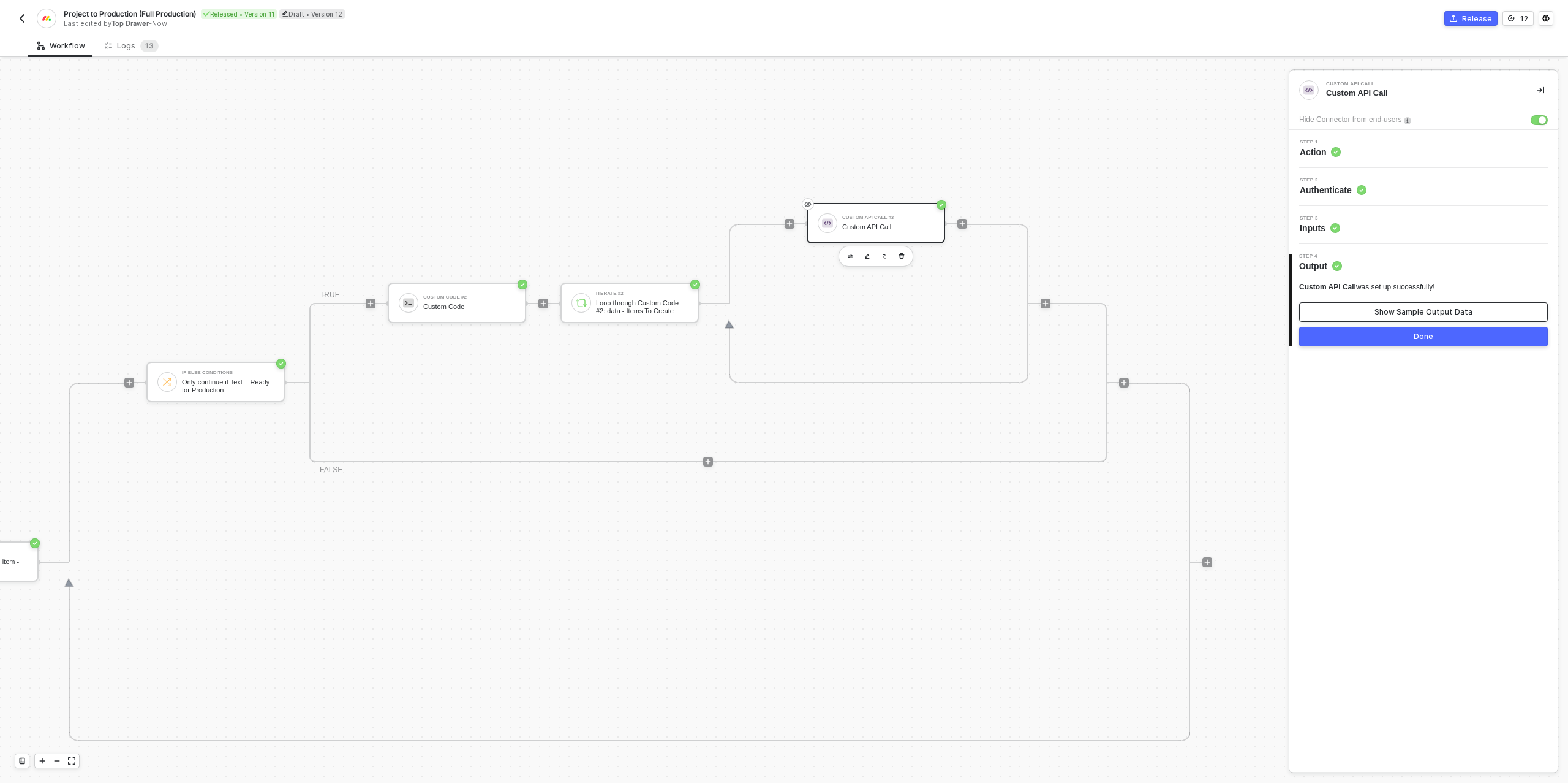
click at [1388, 314] on div "Show Sample Output Data" at bounding box center [1424, 311] width 98 height 10
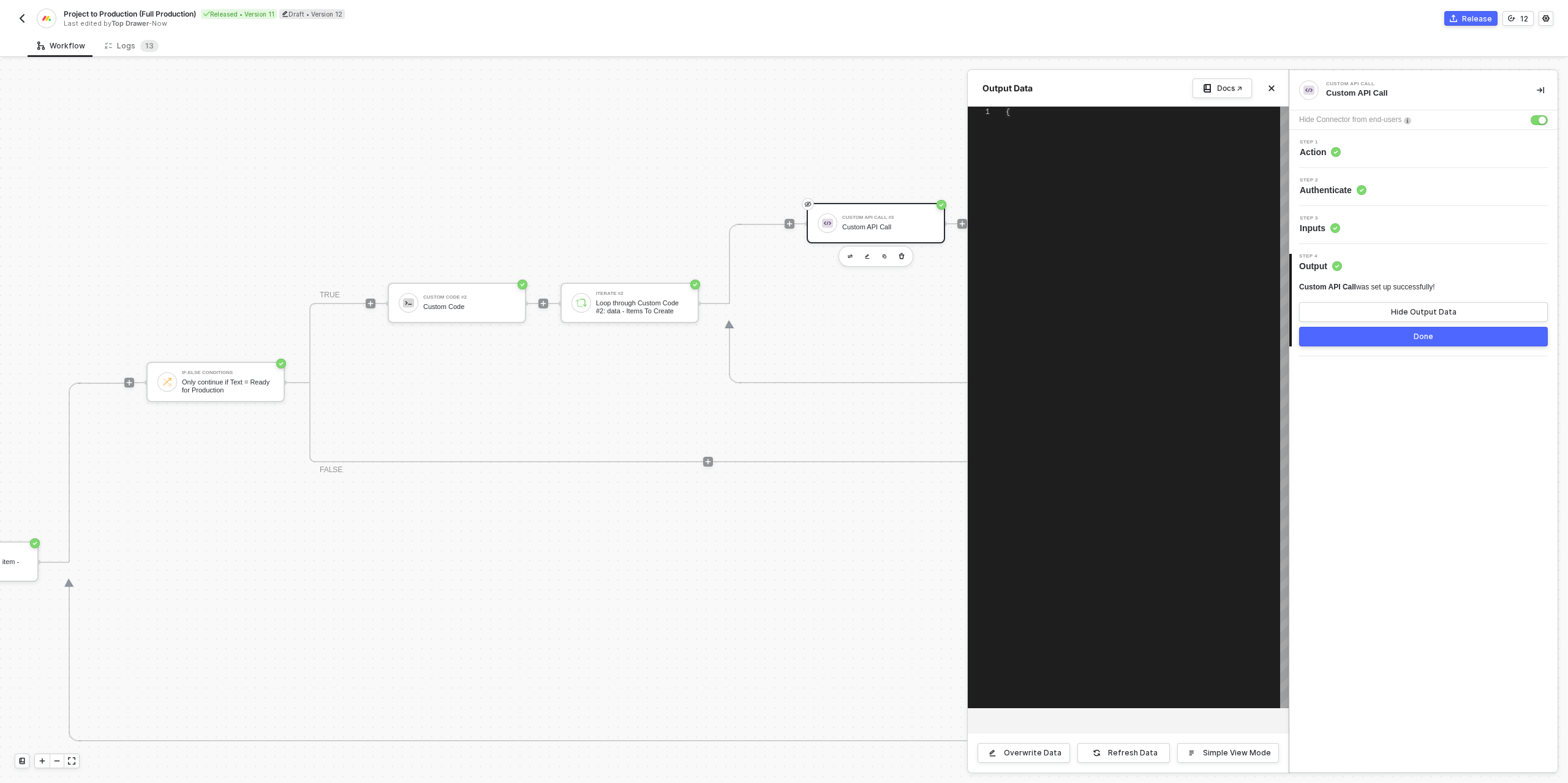
type textarea "{ "data": { "data": { "create_item": { "id": "9830739610", "name": "TDM - 8000 …"
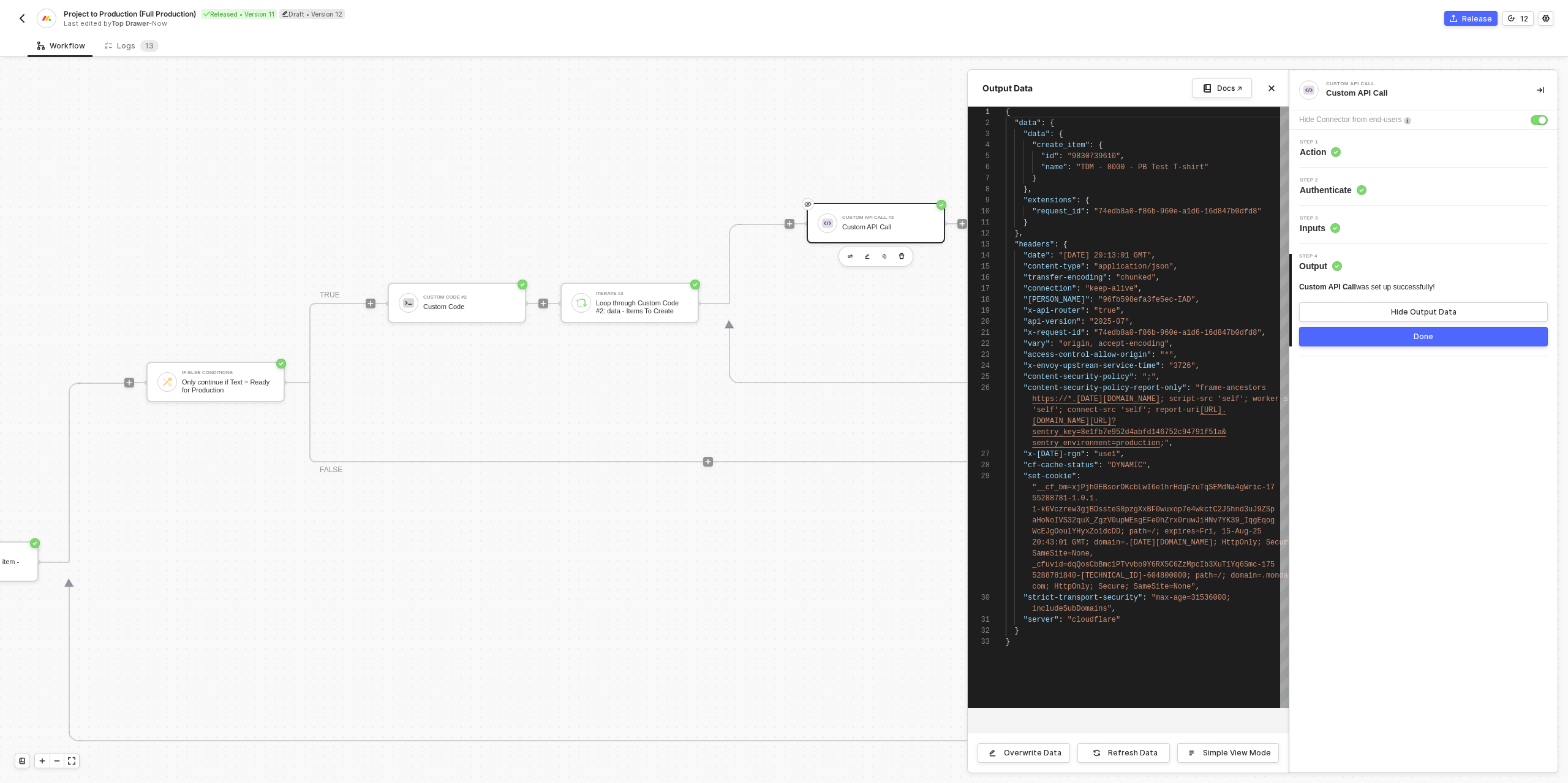
click at [1407, 338] on button "Done" at bounding box center [1423, 336] width 249 height 20
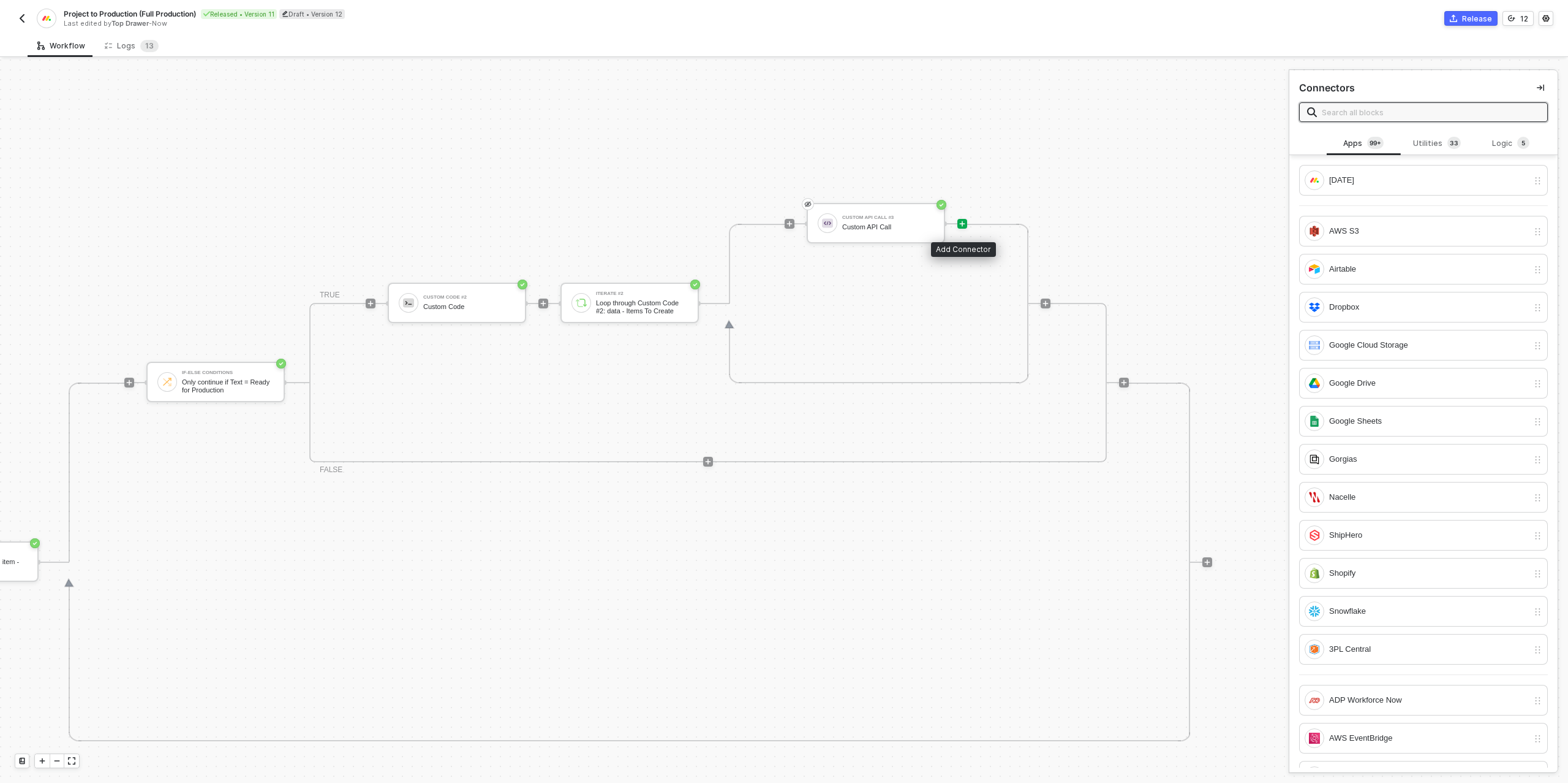
click at [961, 222] on icon "icon-play" at bounding box center [963, 225] width 6 height 6
click at [1487, 142] on div "Logic 5" at bounding box center [1511, 143] width 54 height 13
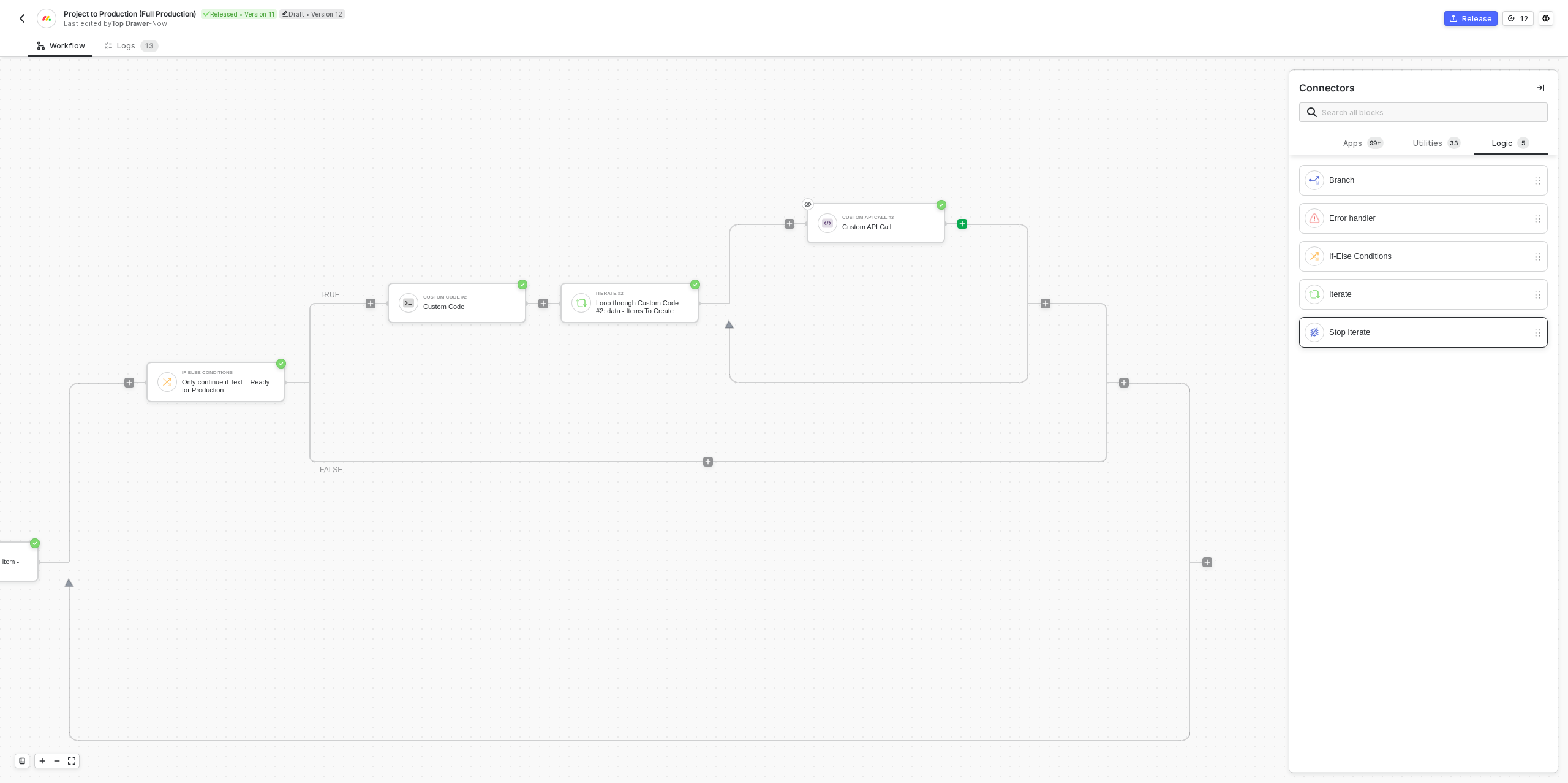
click at [1362, 328] on div "Stop Iterate" at bounding box center [1428, 332] width 199 height 13
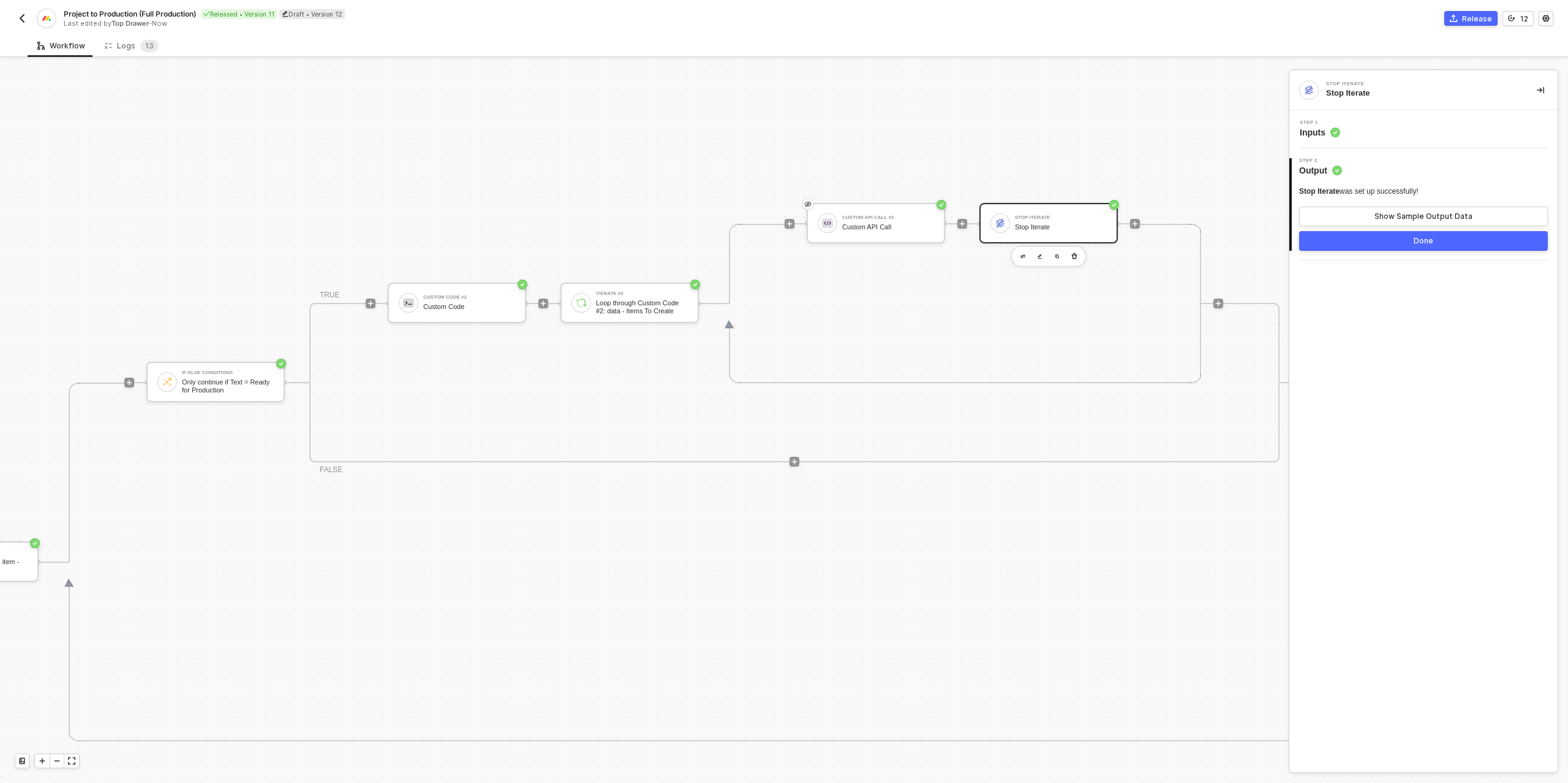
click at [1414, 240] on div "Done" at bounding box center [1424, 241] width 20 height 10
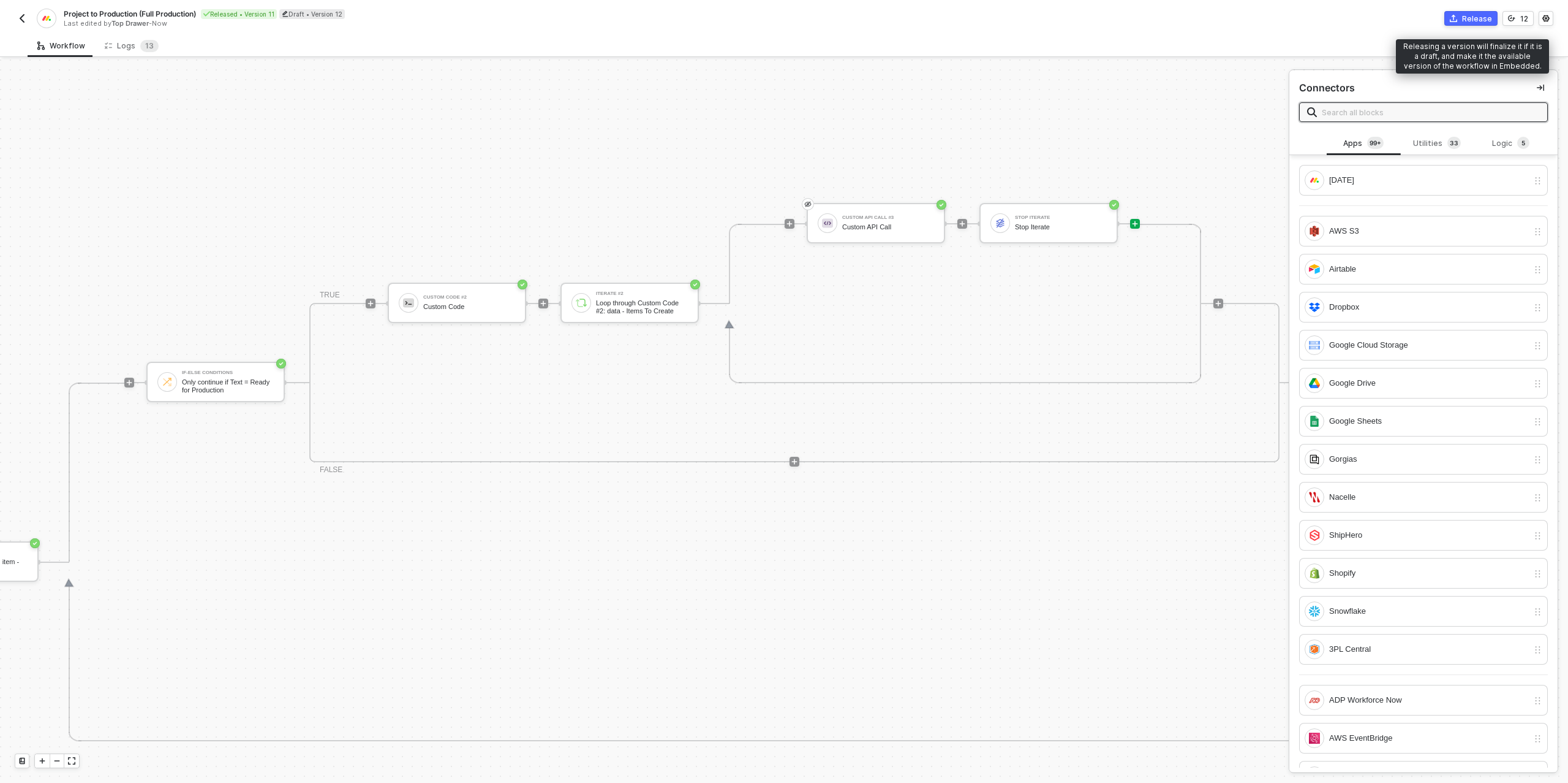
click at [1473, 19] on div "Release" at bounding box center [1477, 18] width 30 height 10
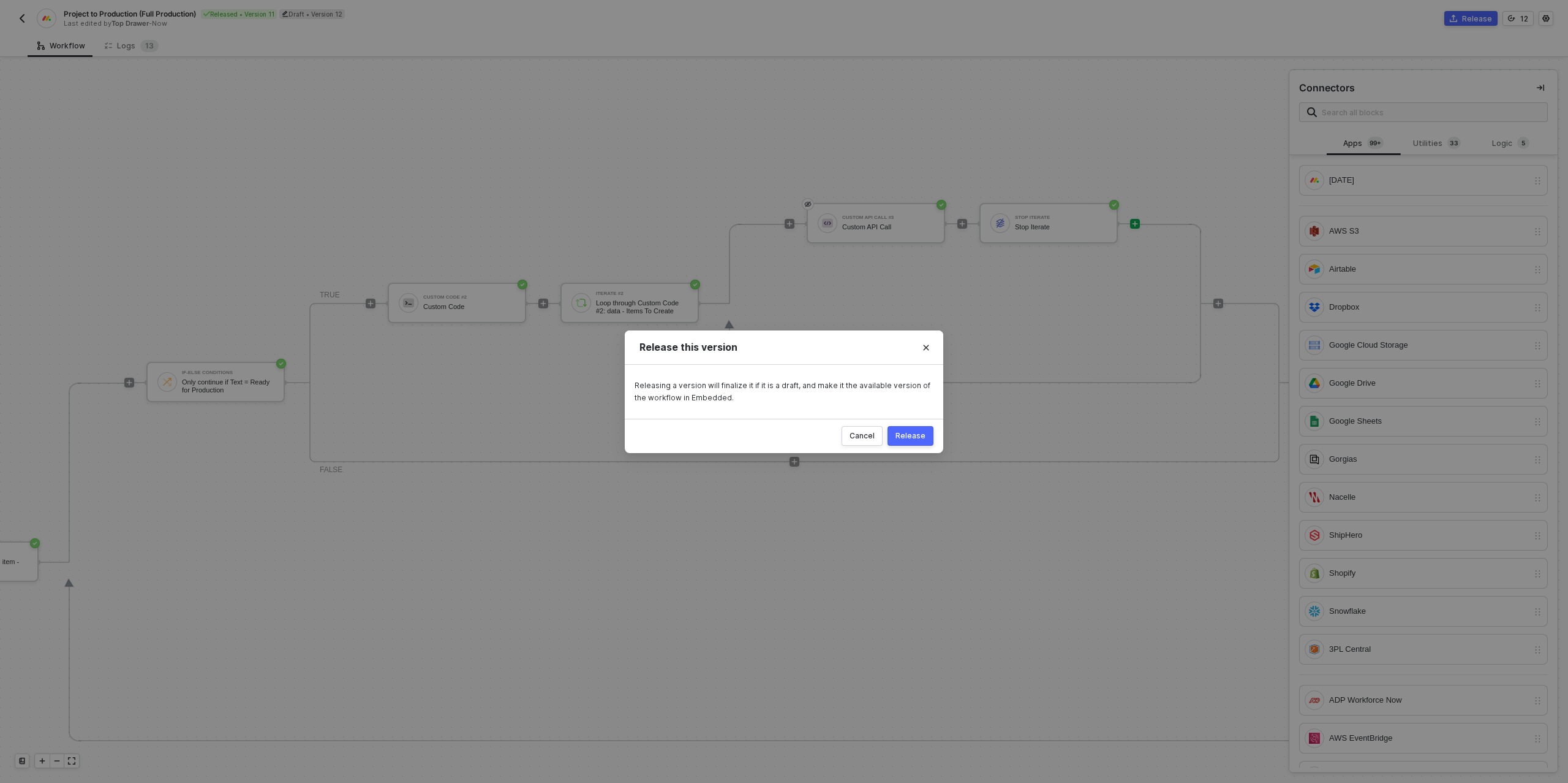
click at [913, 433] on div "Release" at bounding box center [910, 435] width 30 height 10
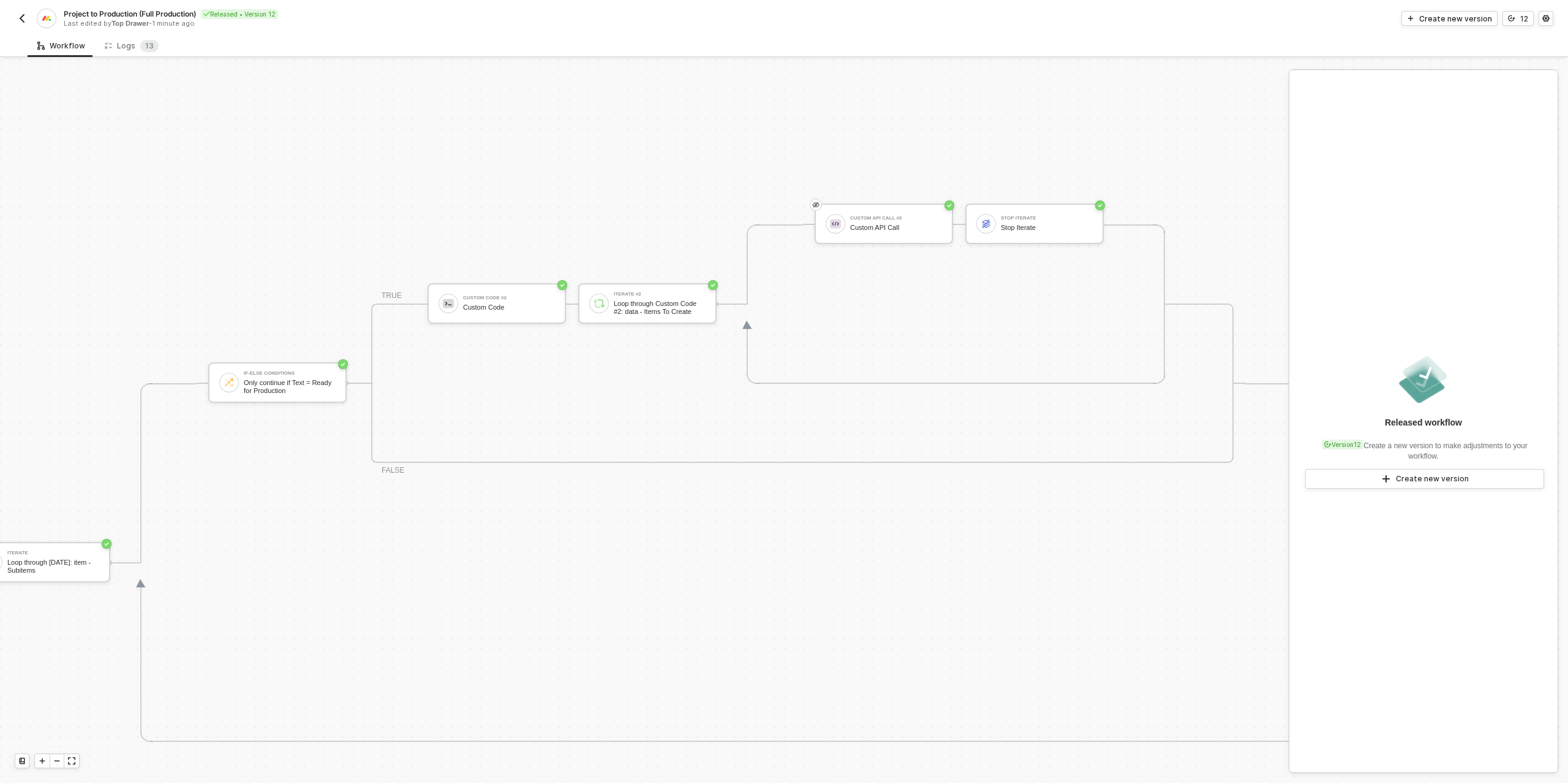
scroll to position [348, 0]
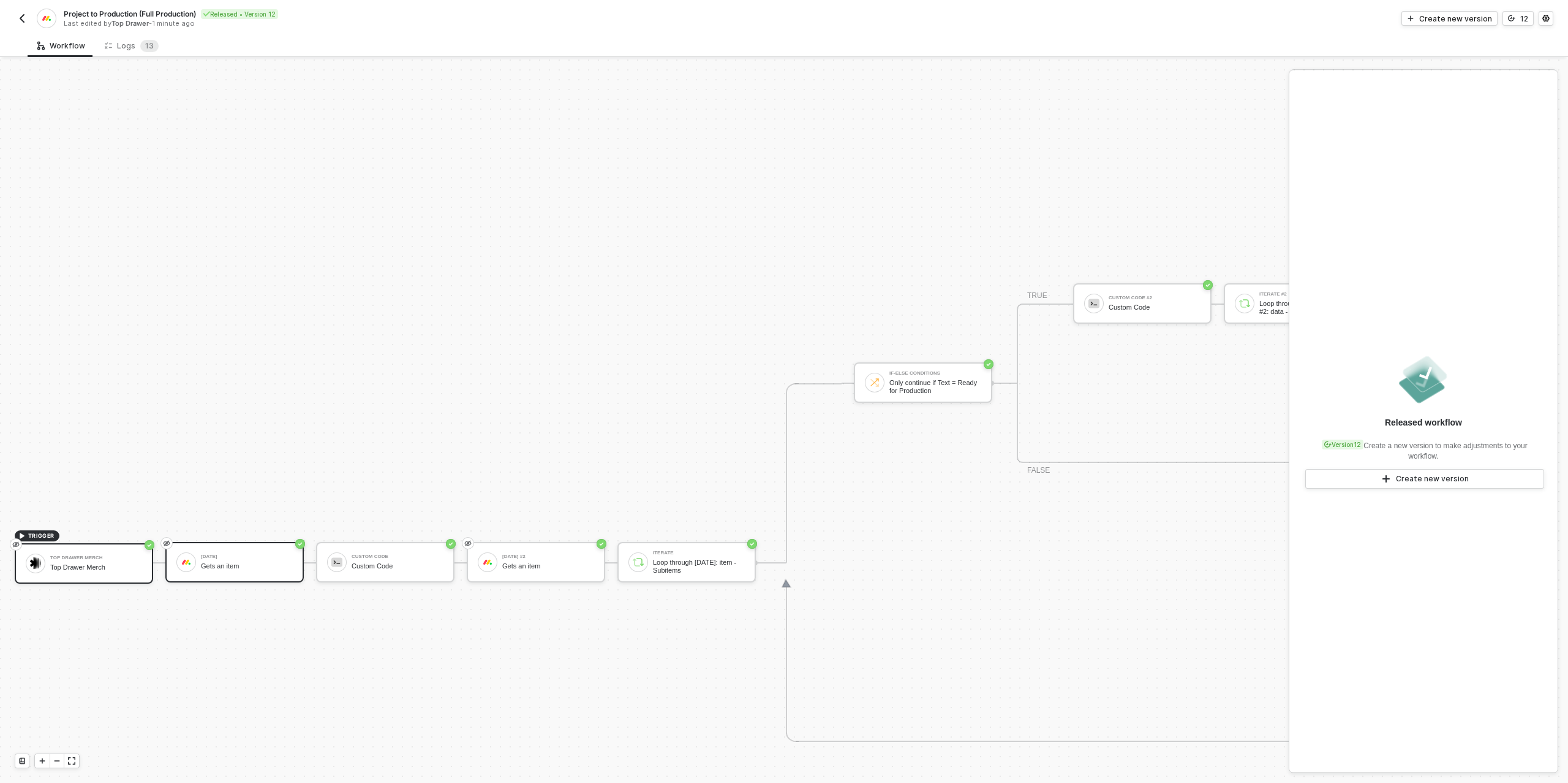
click at [235, 567] on div "Gets an item" at bounding box center [246, 566] width 92 height 8
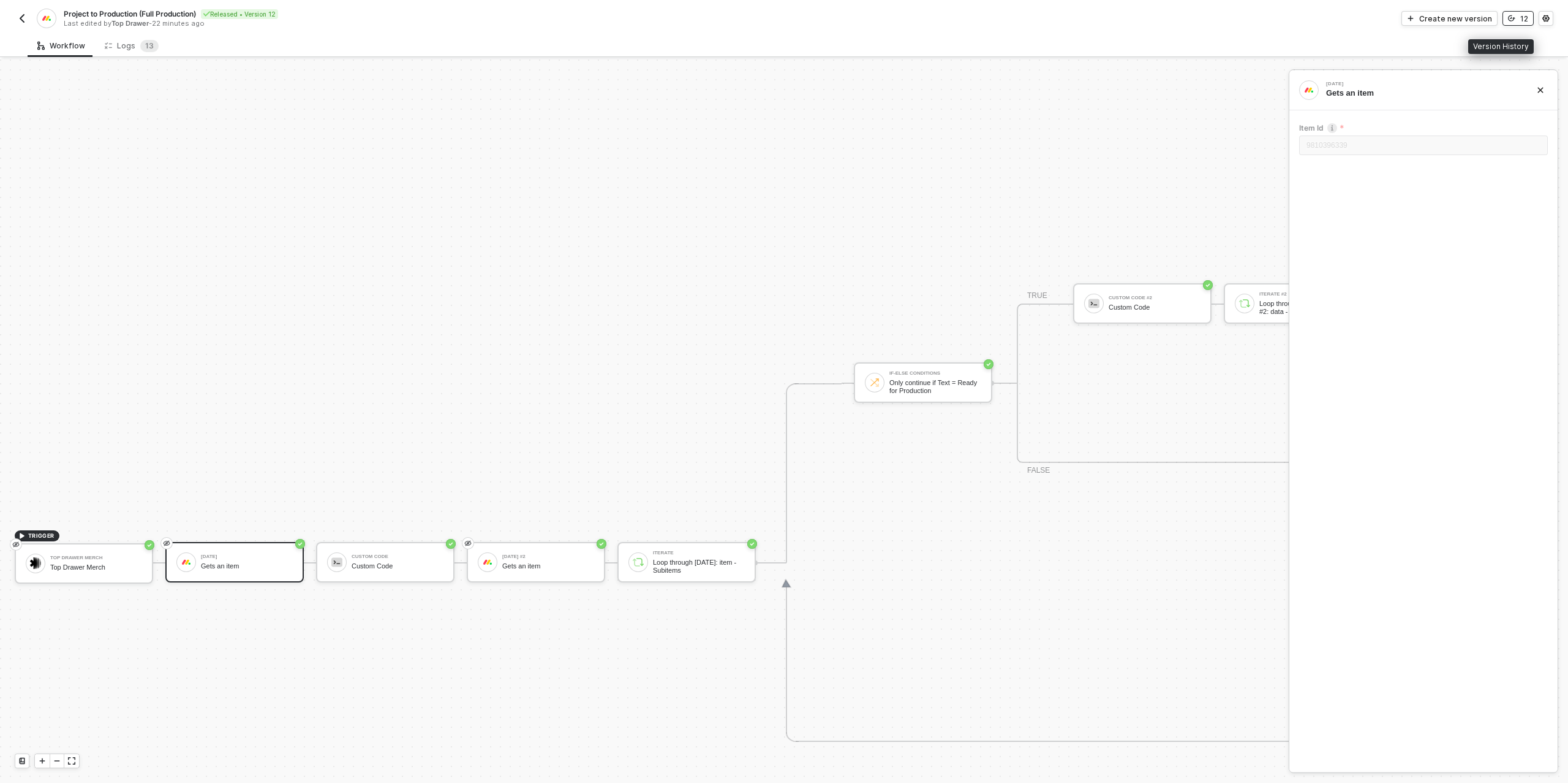
click at [1516, 22] on button "12" at bounding box center [1518, 18] width 32 height 15
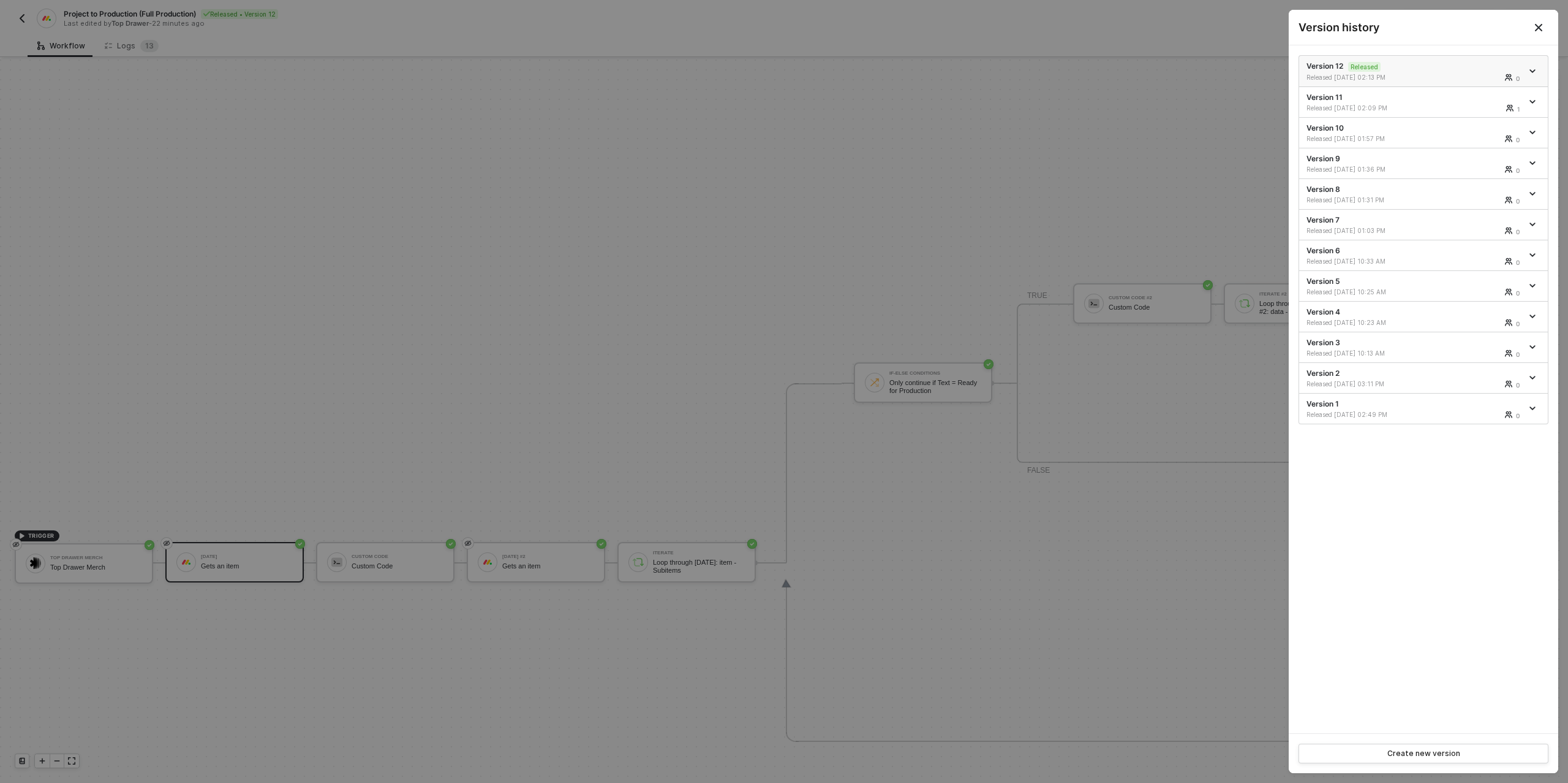
click at [1537, 66] on div at bounding box center [1534, 71] width 13 height 15
click at [1531, 70] on icon "icon-arrow-down" at bounding box center [1532, 70] width 5 height 2
click at [1472, 98] on li "Make a copy" at bounding box center [1490, 91] width 95 height 24
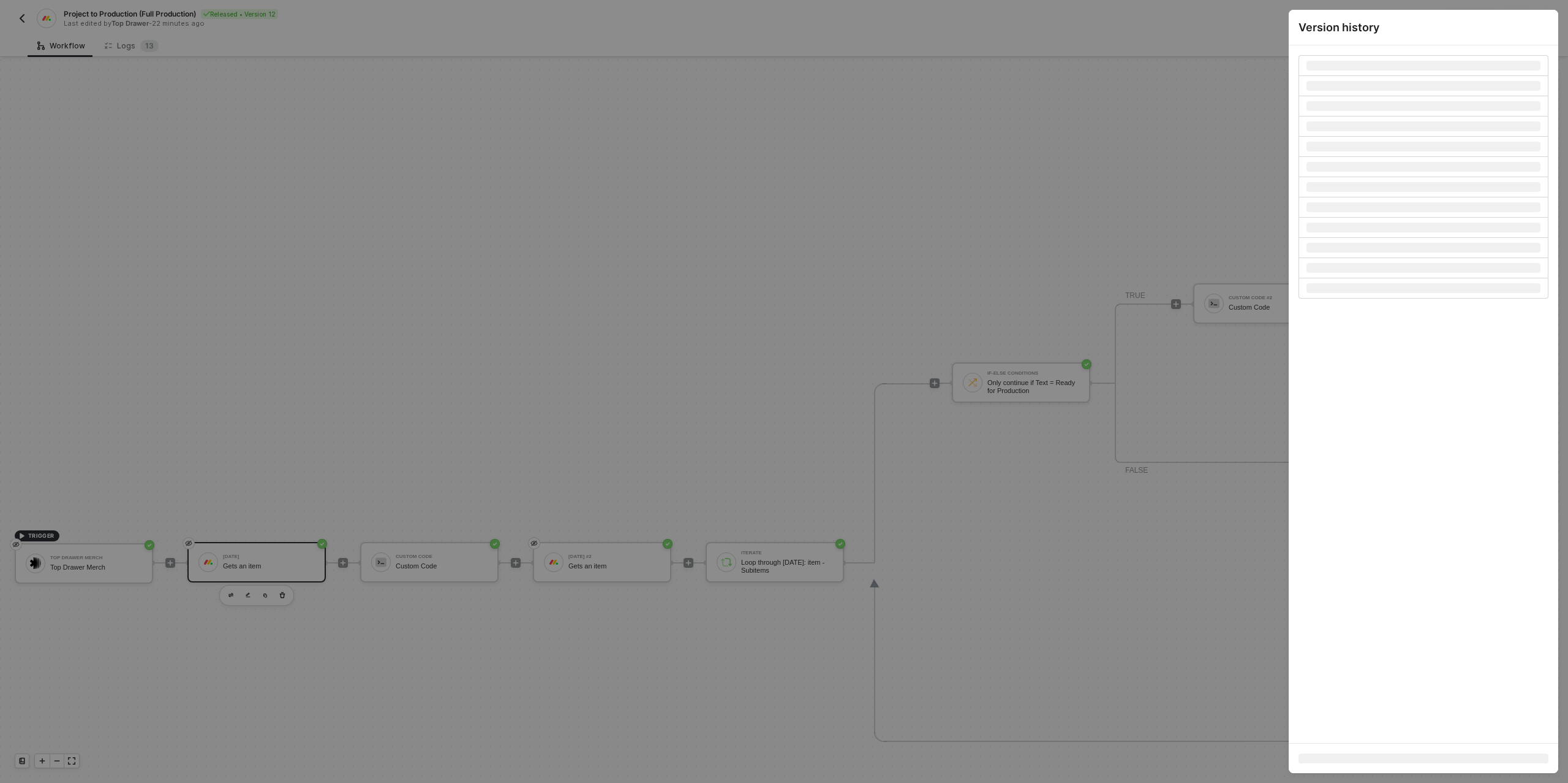
click at [288, 556] on div at bounding box center [784, 391] width 1568 height 783
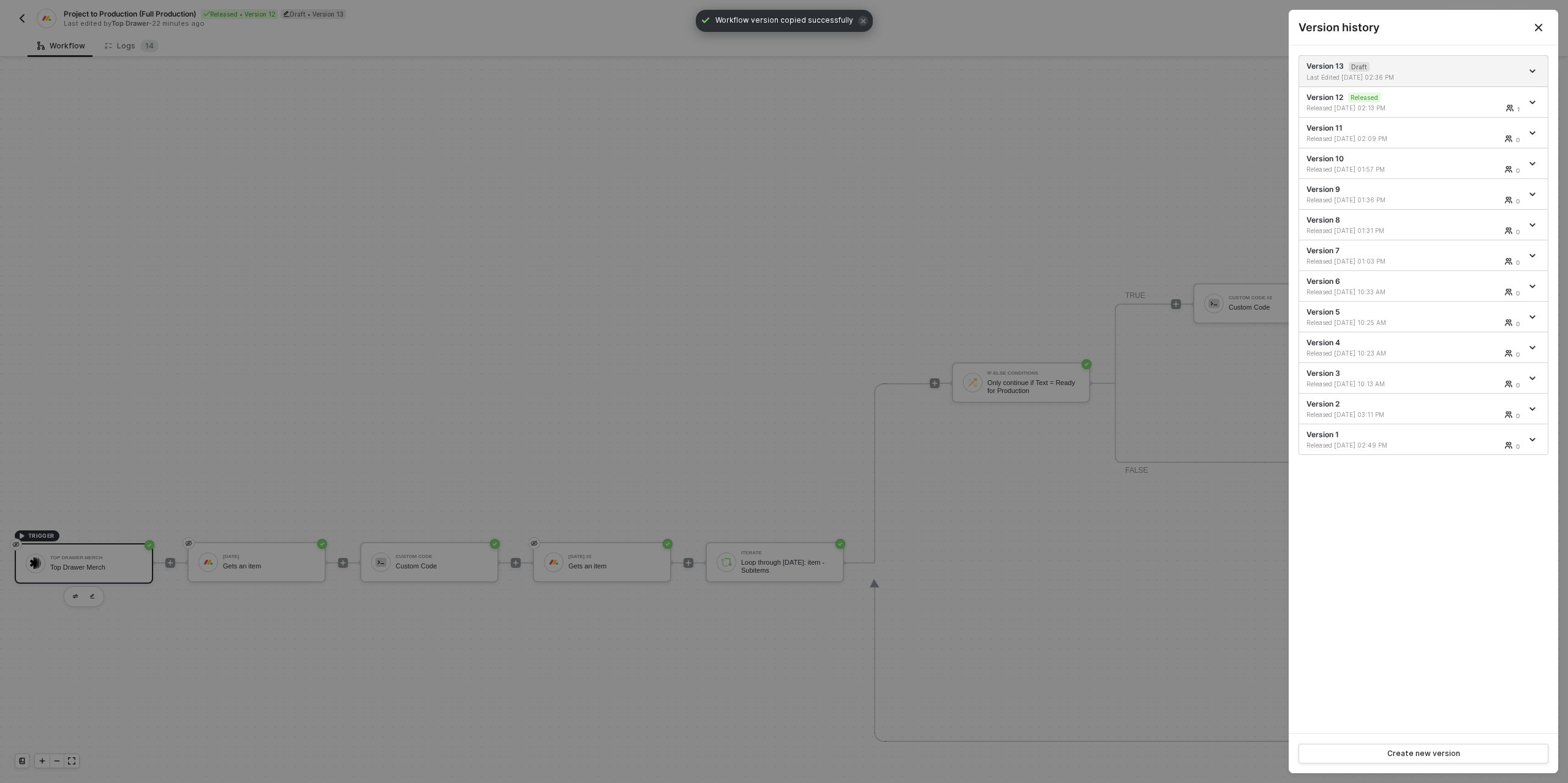
click at [278, 557] on div at bounding box center [784, 391] width 1568 height 783
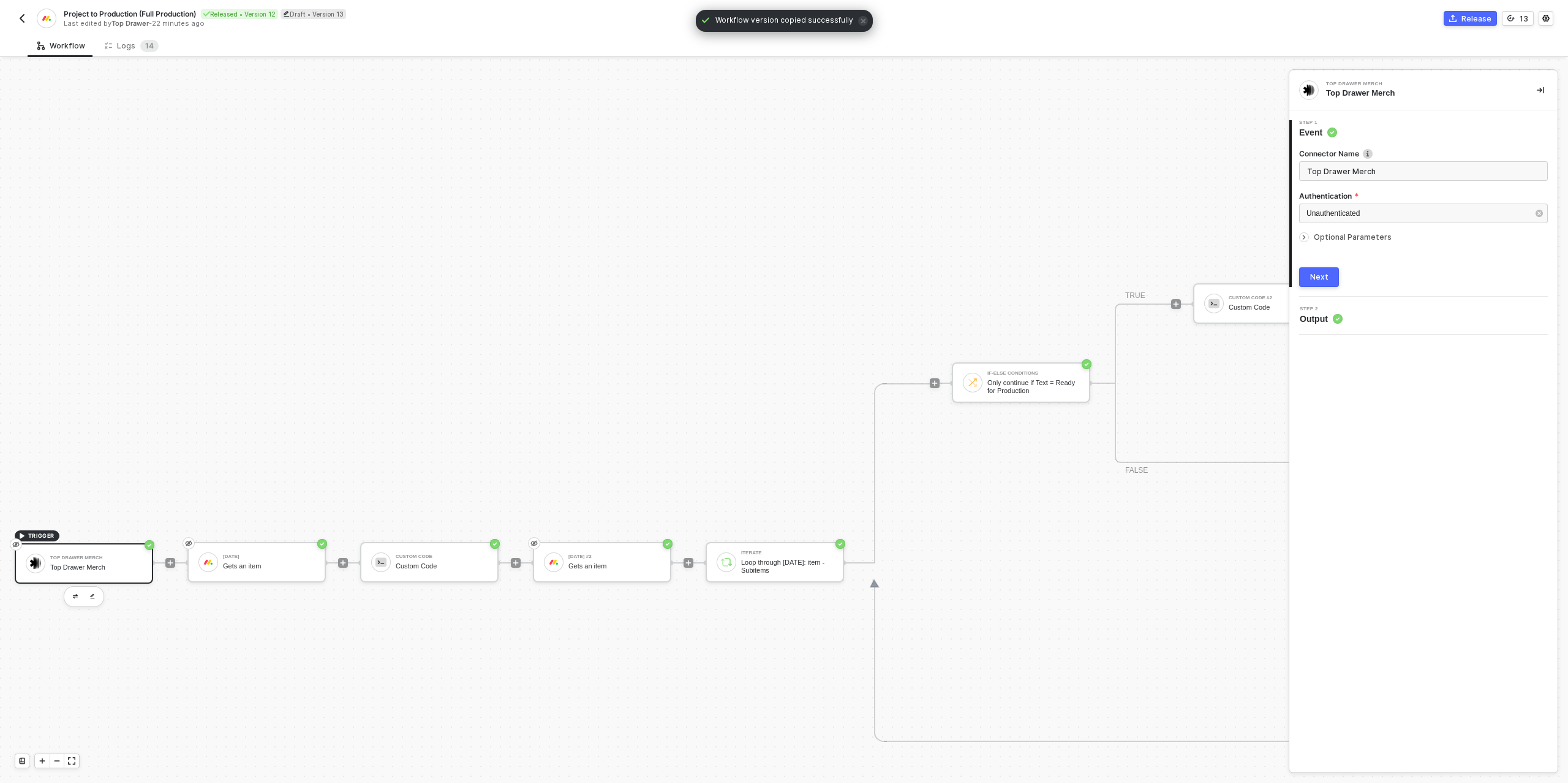
click at [265, 558] on div "[DATE]" at bounding box center [268, 556] width 92 height 5
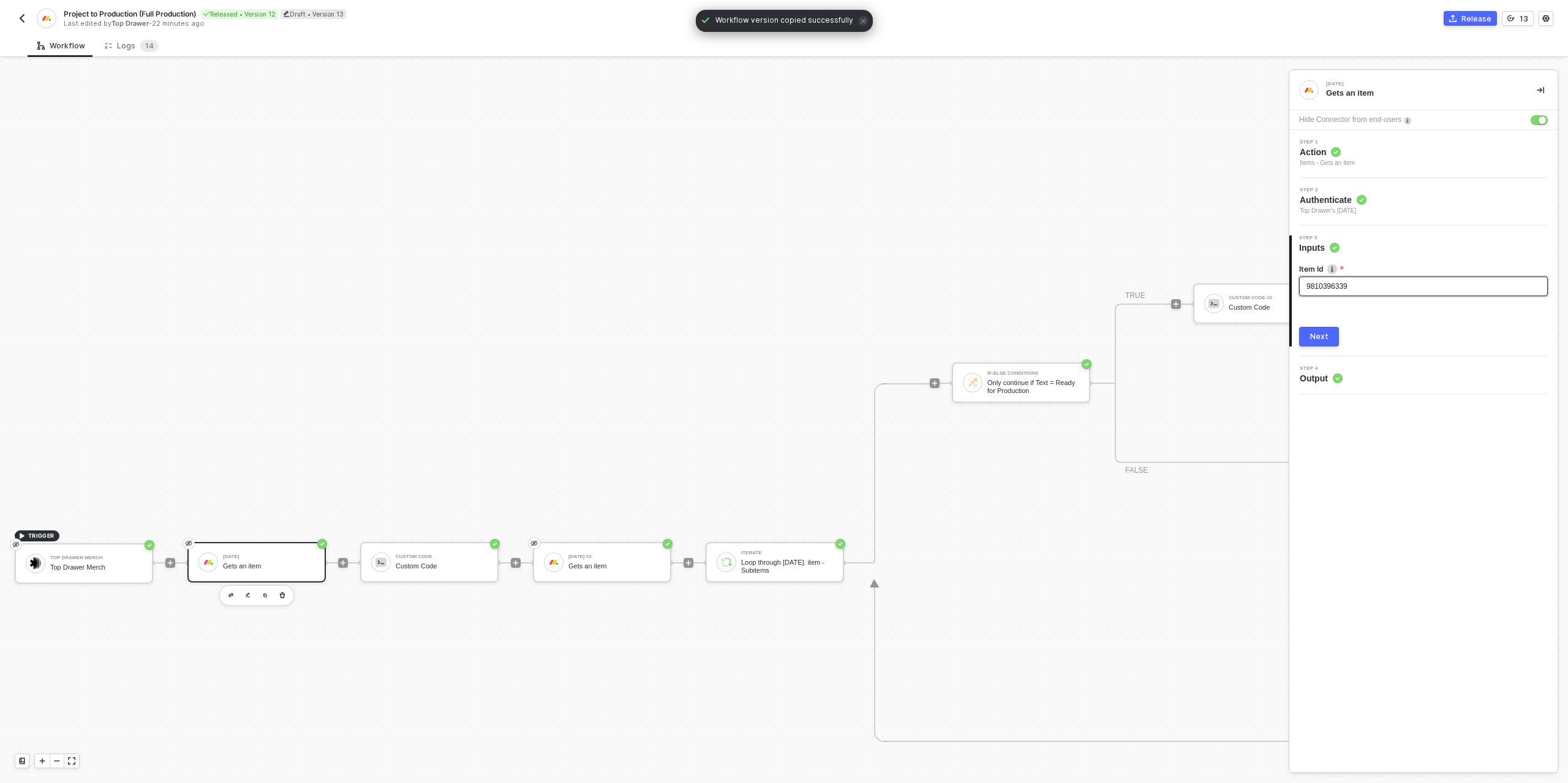
click at [1360, 283] on div "9810396339" at bounding box center [1423, 287] width 234 height 12
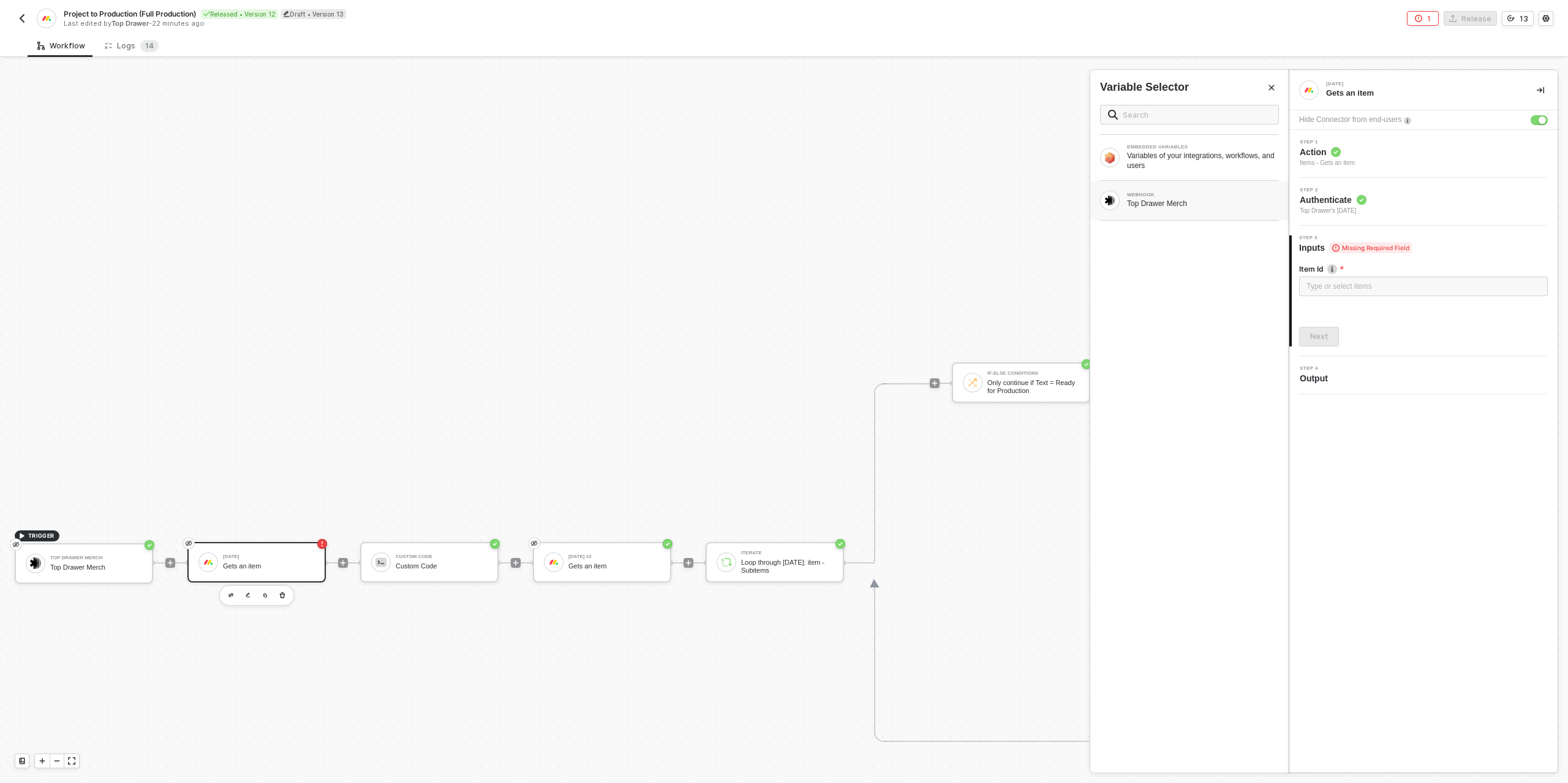
click at [1150, 207] on div "Top Drawer Merch" at bounding box center [1203, 203] width 152 height 10
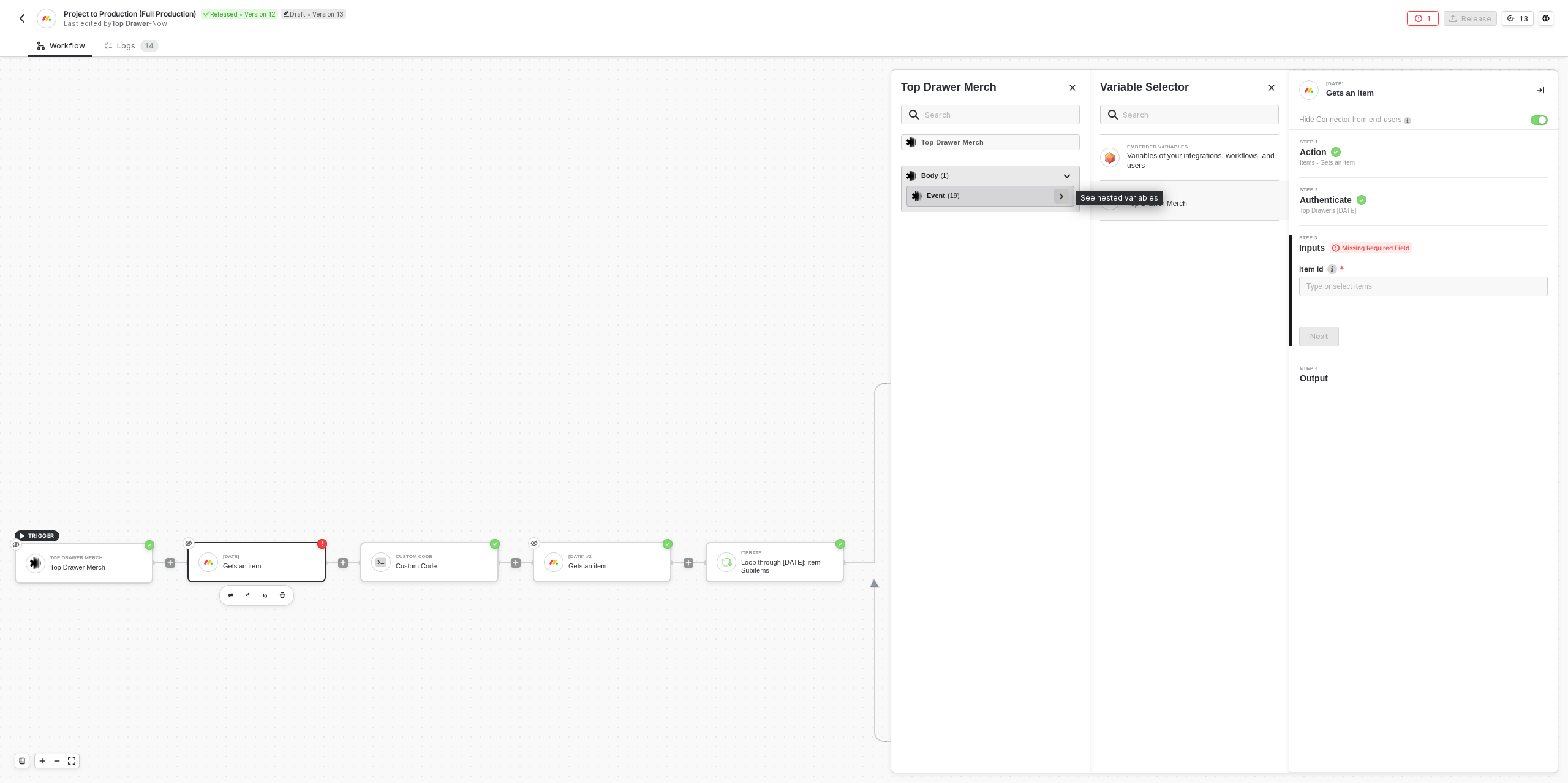
click at [1059, 195] on div at bounding box center [1061, 195] width 6 height 13
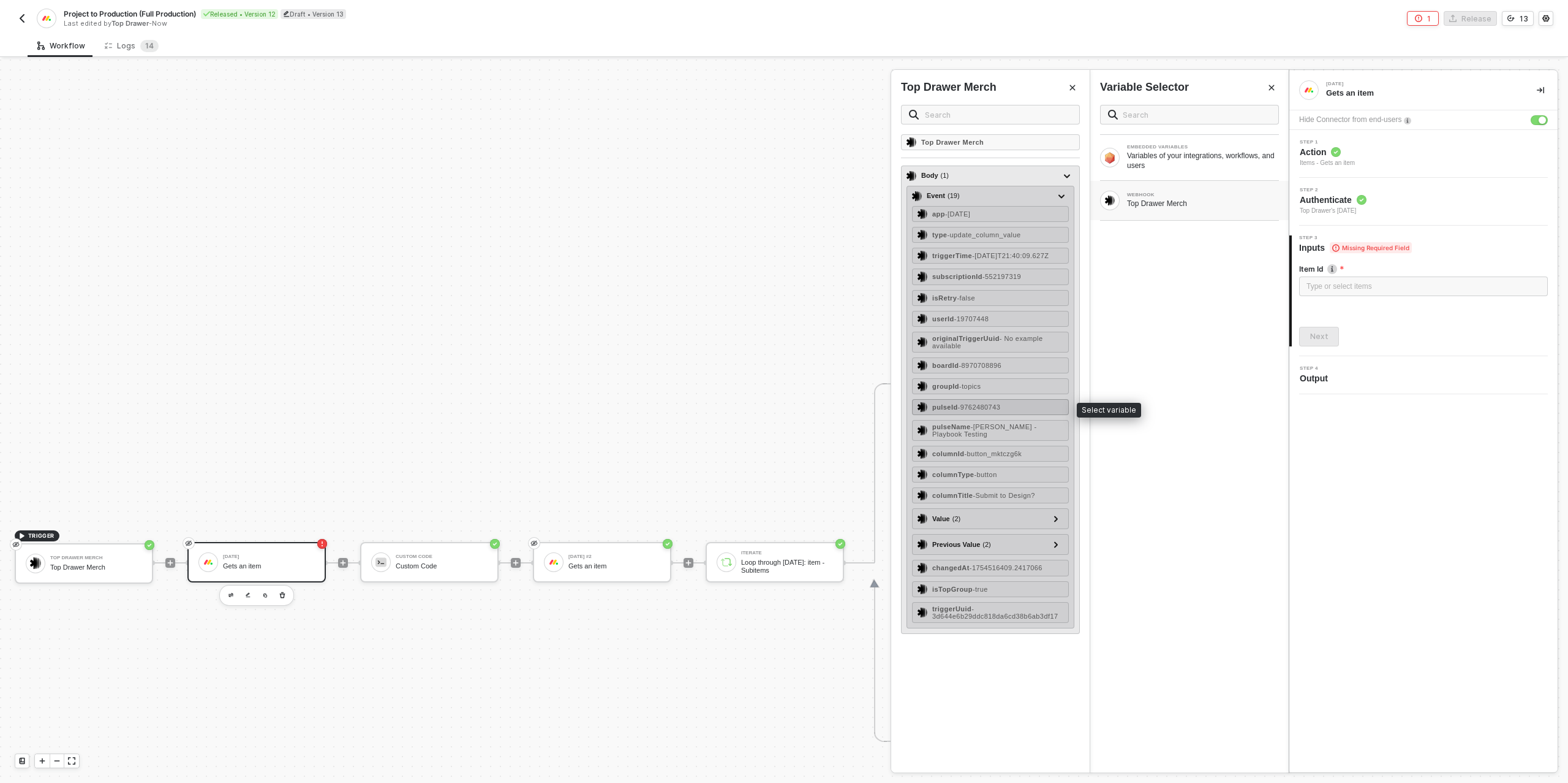
click at [973, 407] on span "- 9762480743" at bounding box center [979, 407] width 43 height 7
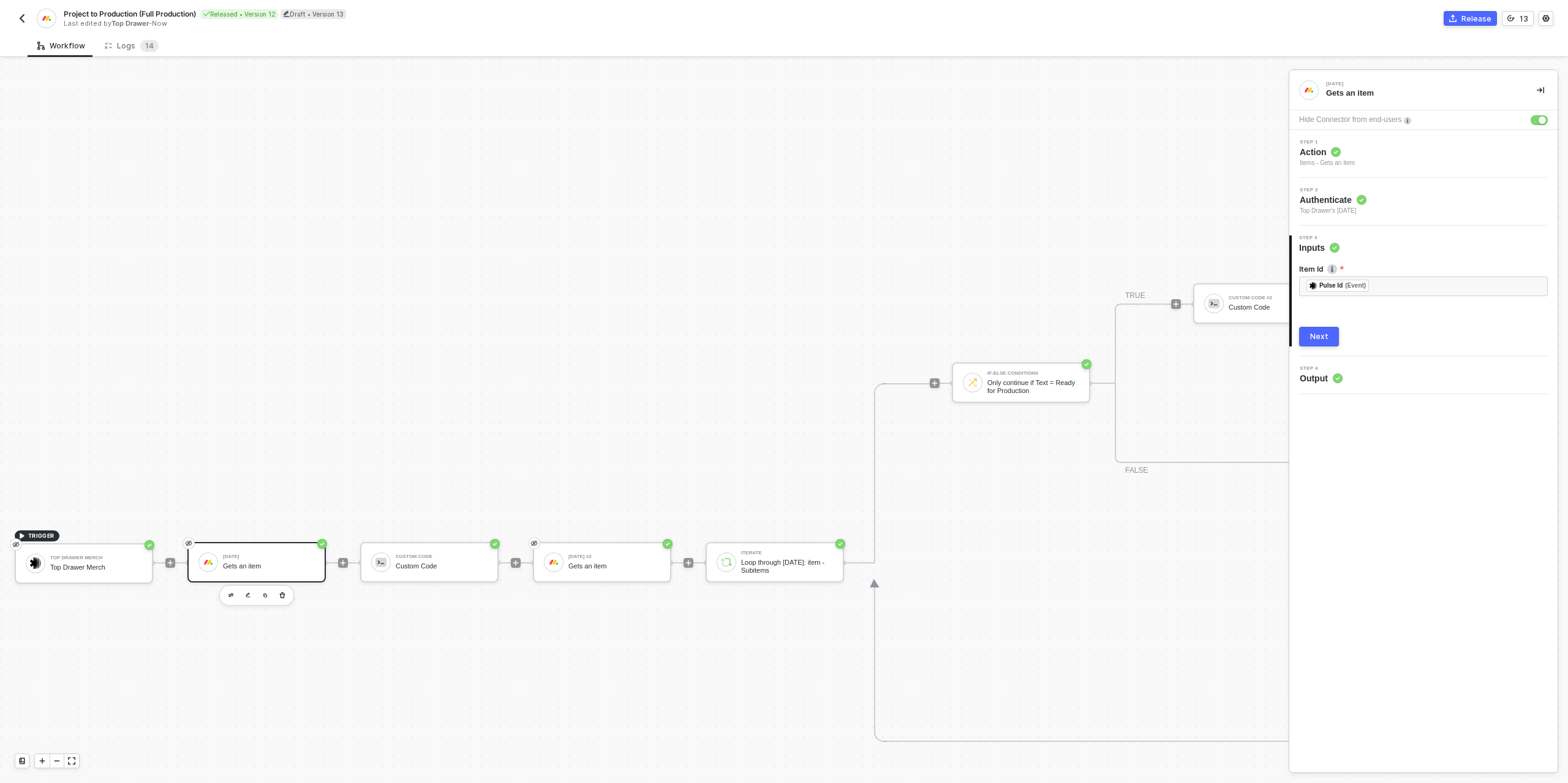
click at [1314, 337] on div "Next" at bounding box center [1319, 336] width 18 height 10
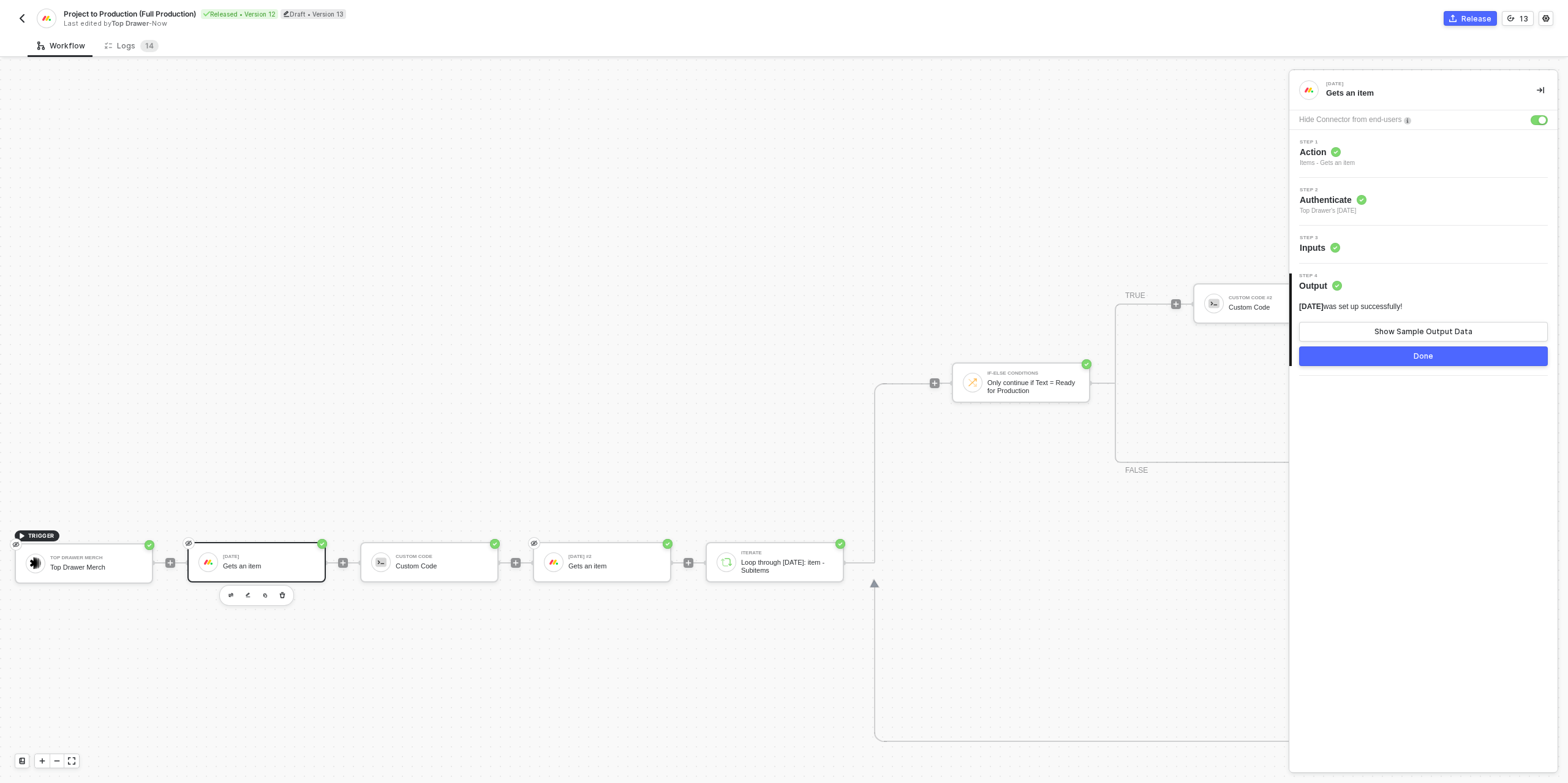
click at [1388, 350] on button "Done" at bounding box center [1423, 356] width 249 height 20
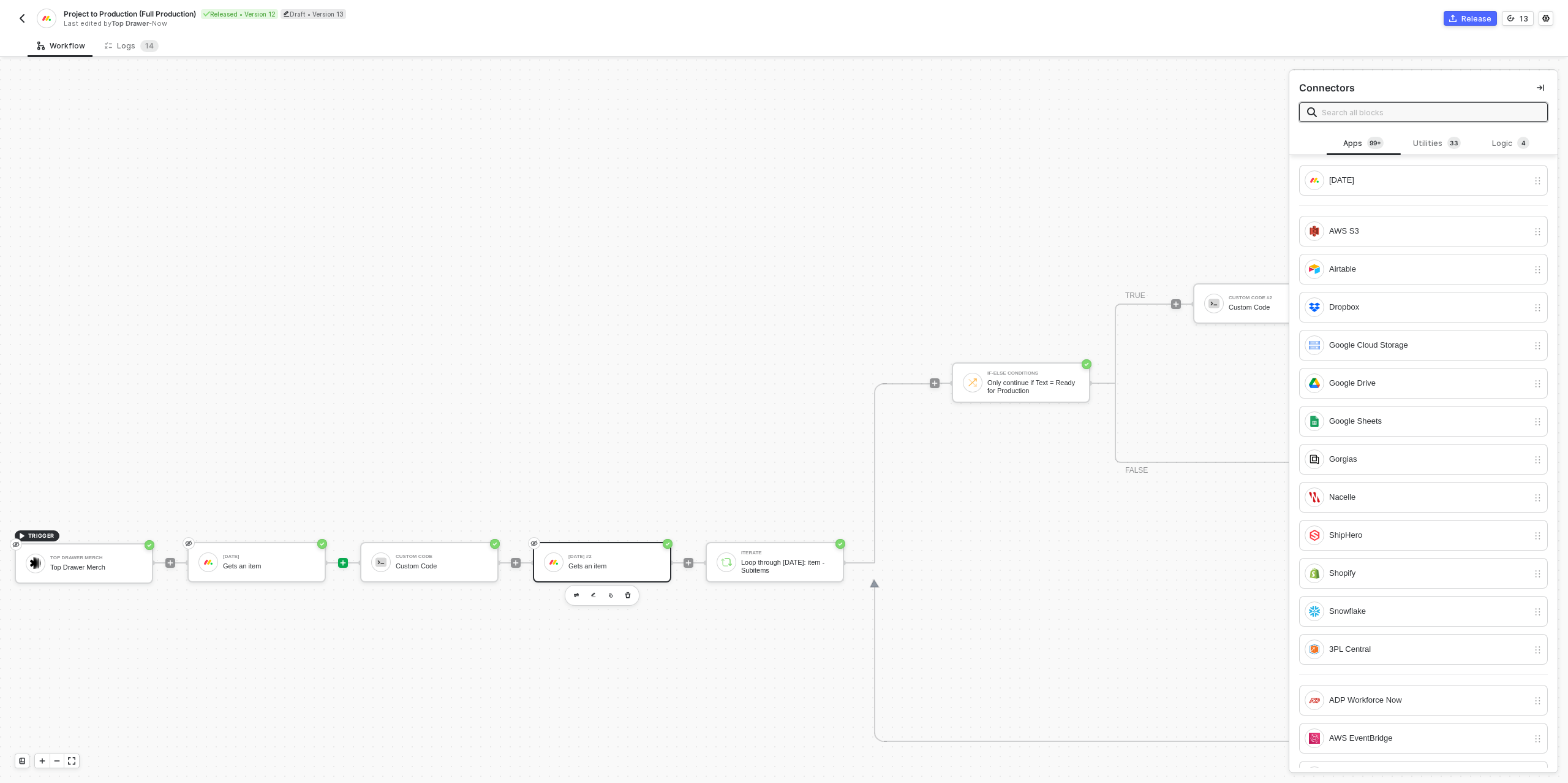
click at [598, 554] on div "[DATE] #2" at bounding box center [614, 556] width 92 height 5
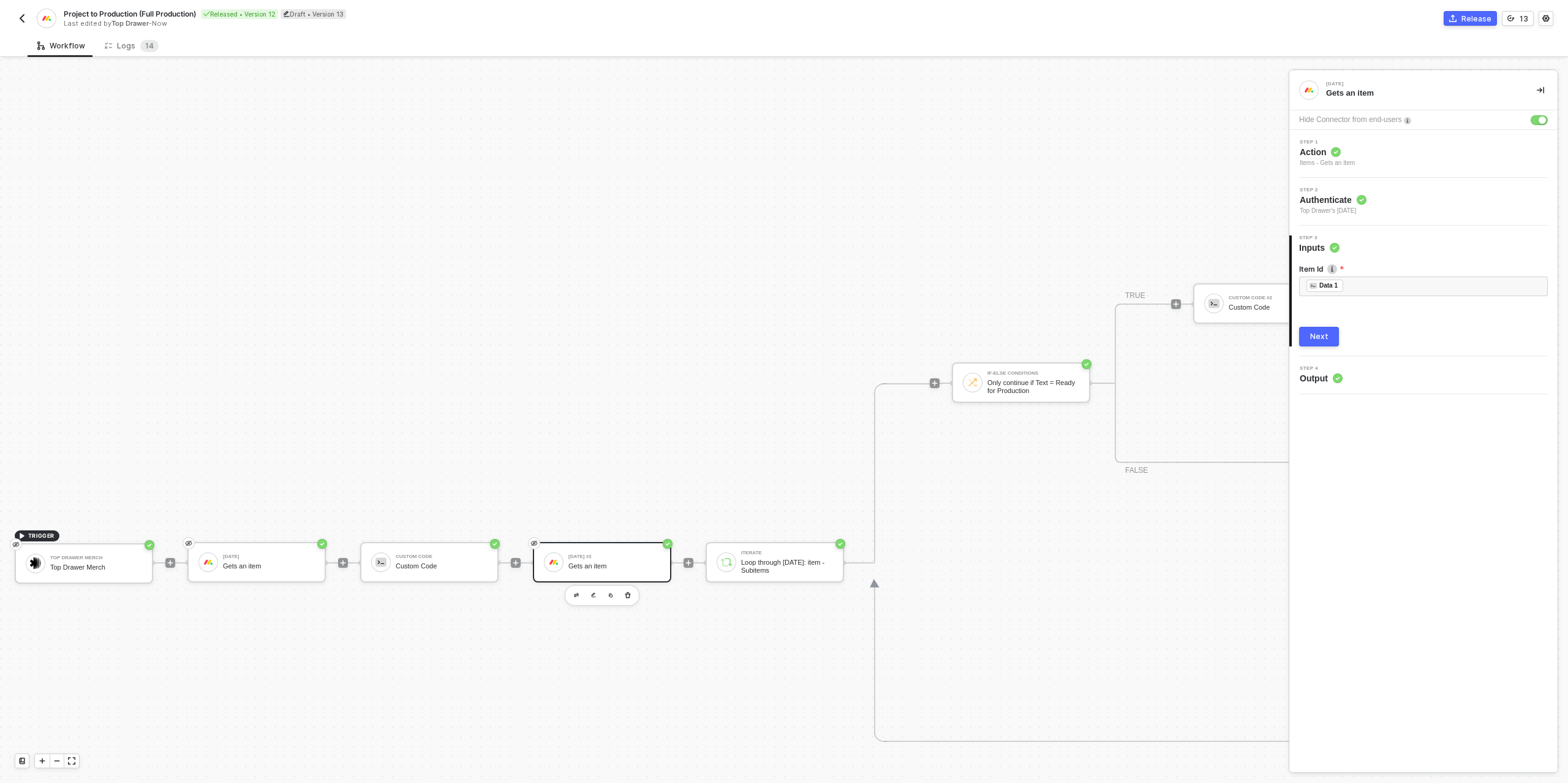
click at [678, 398] on div "TRIGGER Top Drawer Merch Top Drawer Merch Monday Gets an item Custom Code Custo…" at bounding box center [1095, 562] width 2191 height 1702
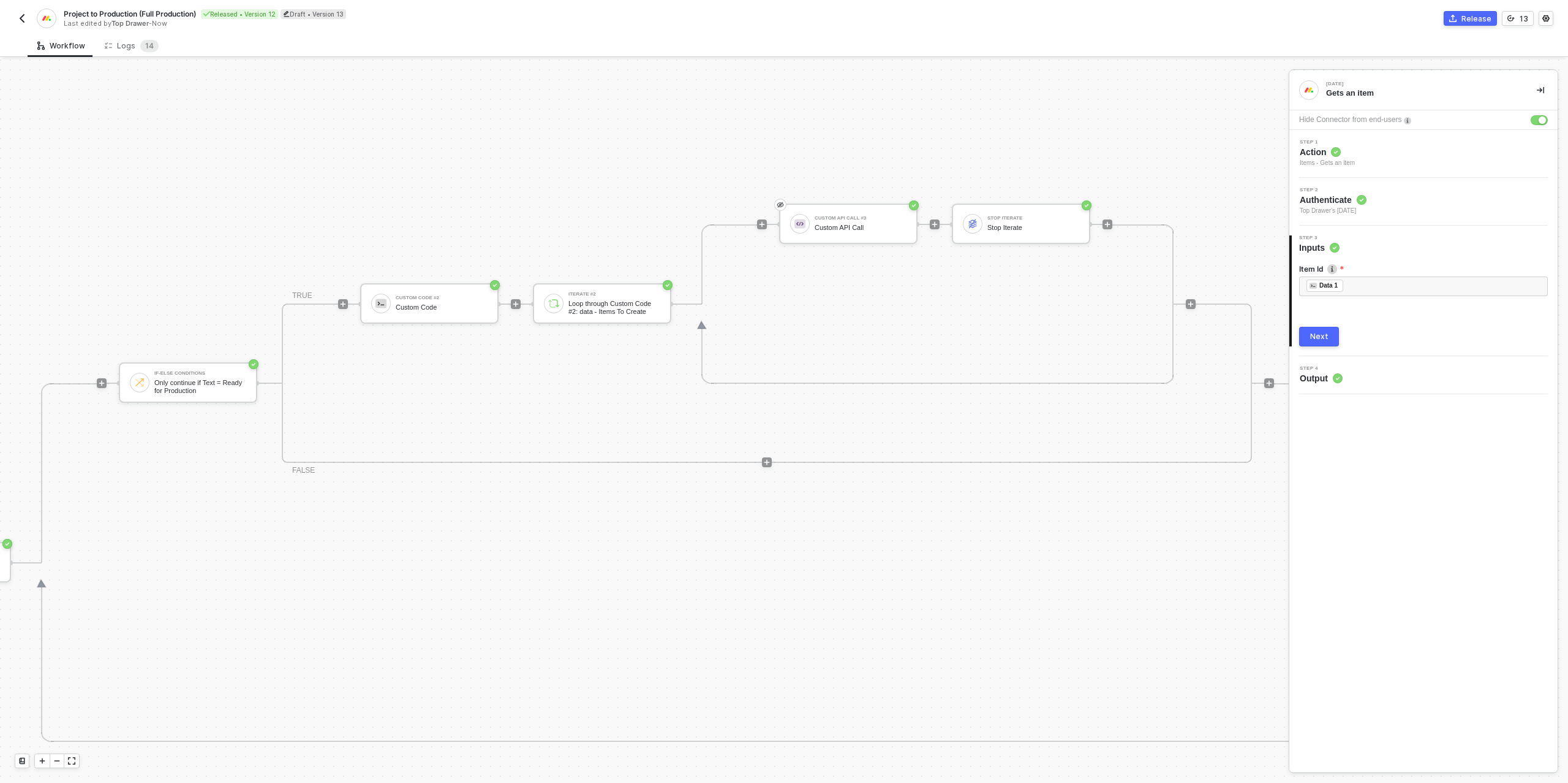
scroll to position [348, 978]
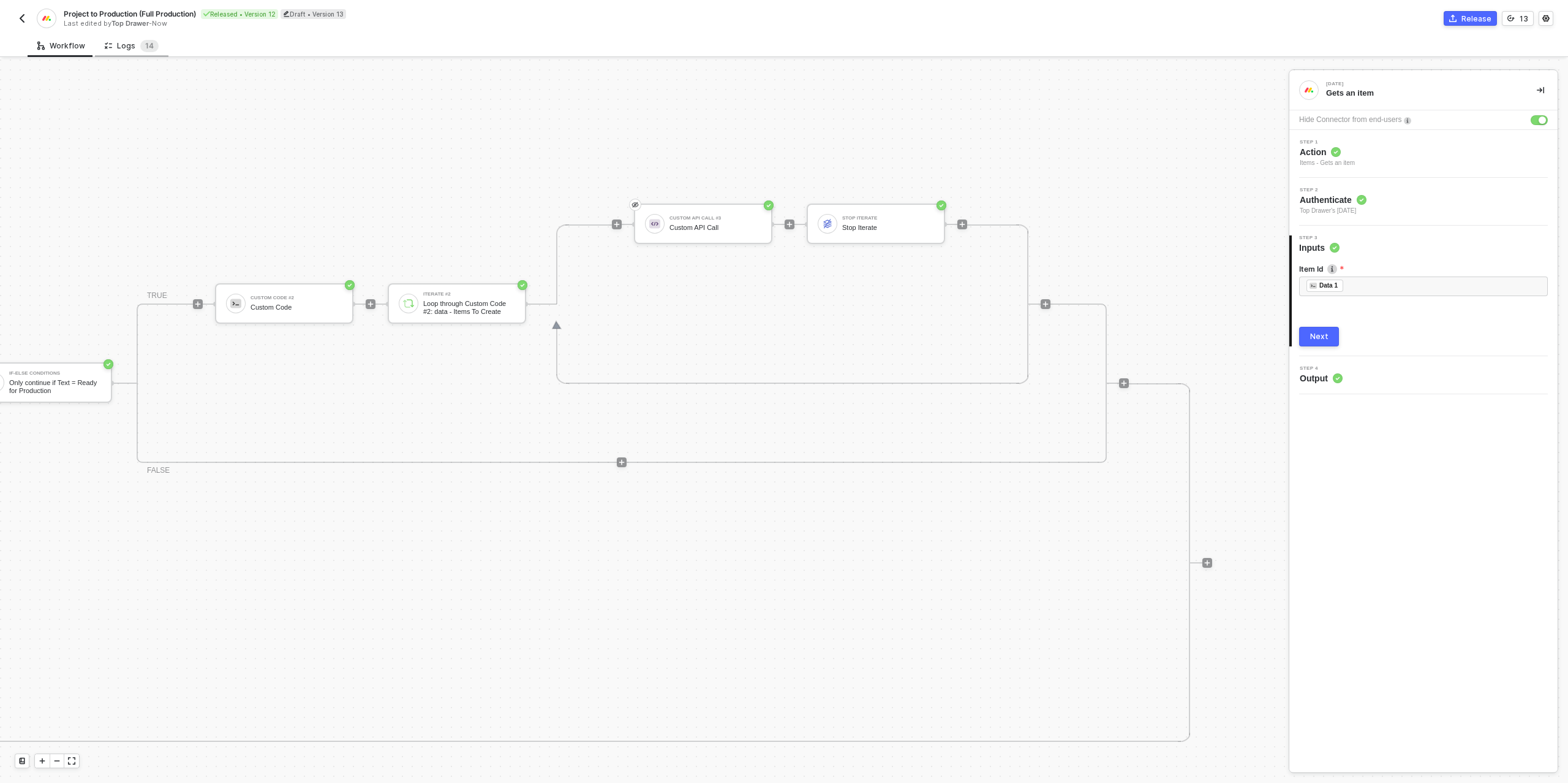
click at [117, 42] on div "Logs 1 4" at bounding box center [131, 45] width 54 height 12
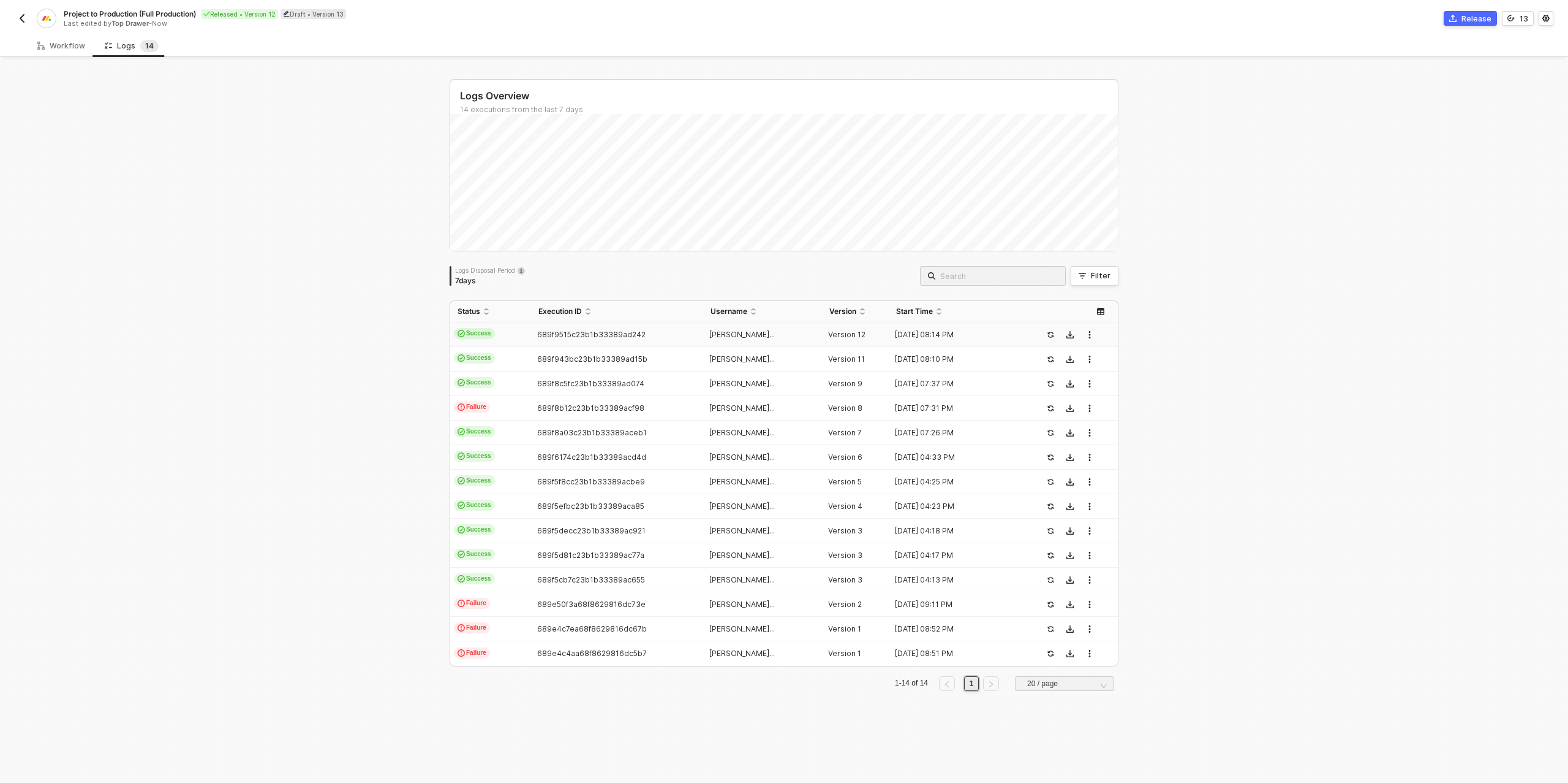
click at [541, 338] on div "689f9515c23b1b33389ad242" at bounding box center [612, 334] width 161 height 10
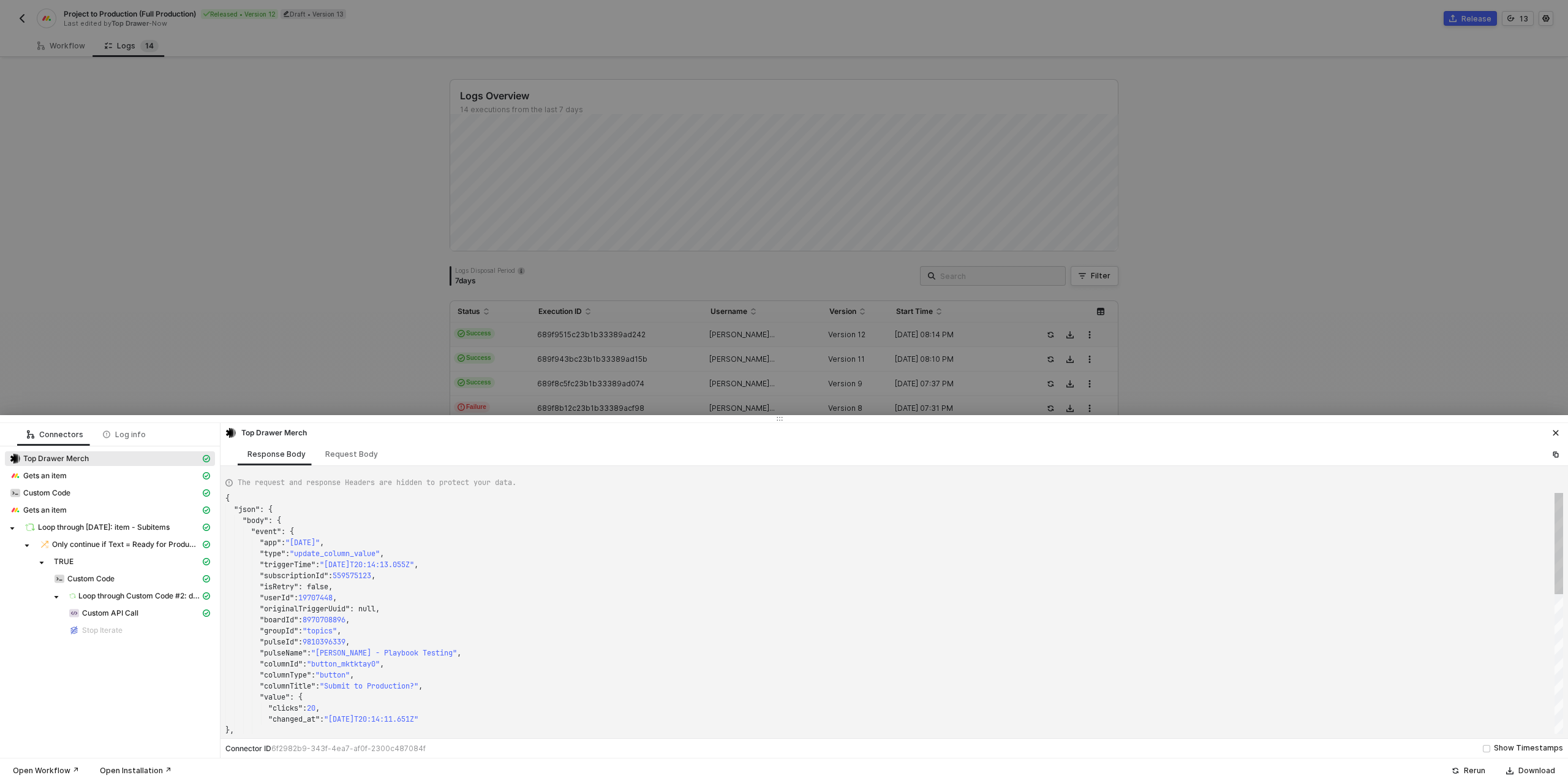
scroll to position [110, 0]
click at [118, 612] on span "Custom API Call" at bounding box center [110, 613] width 56 height 10
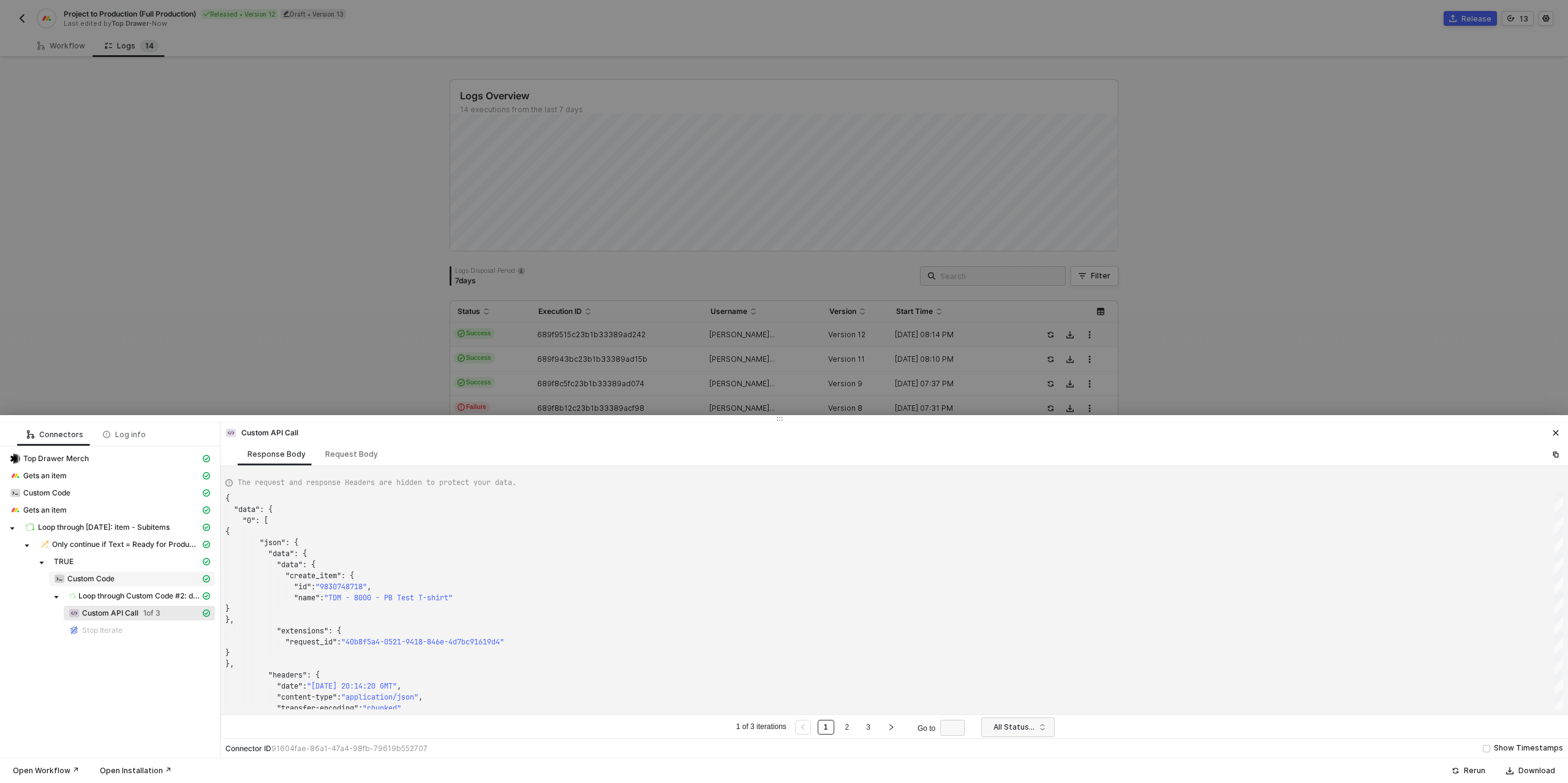
click at [94, 581] on span "Custom Code" at bounding box center [91, 578] width 47 height 10
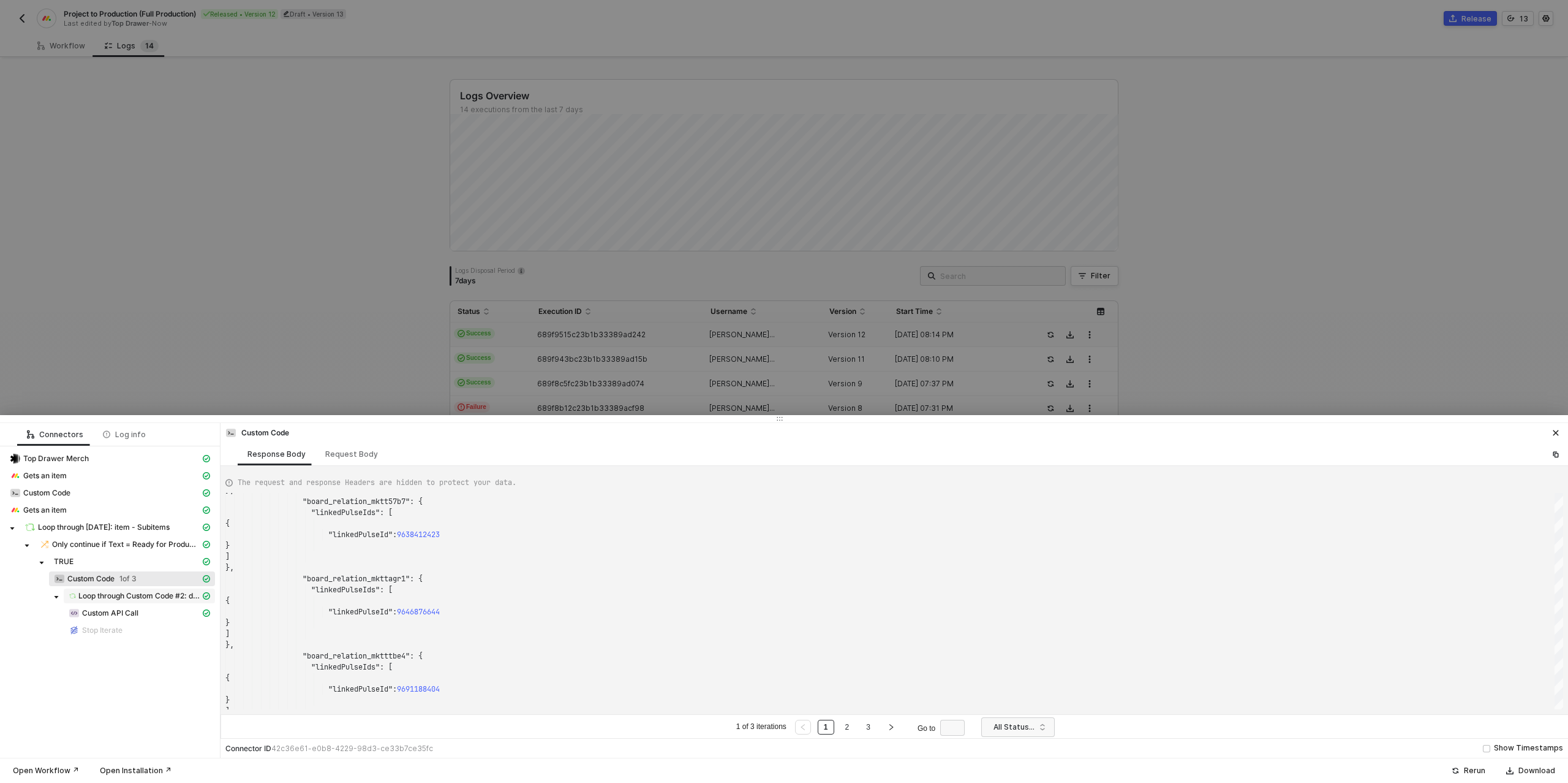
click at [158, 595] on span "Loop through Custom Code #2: data - Items To Create" at bounding box center [139, 595] width 122 height 10
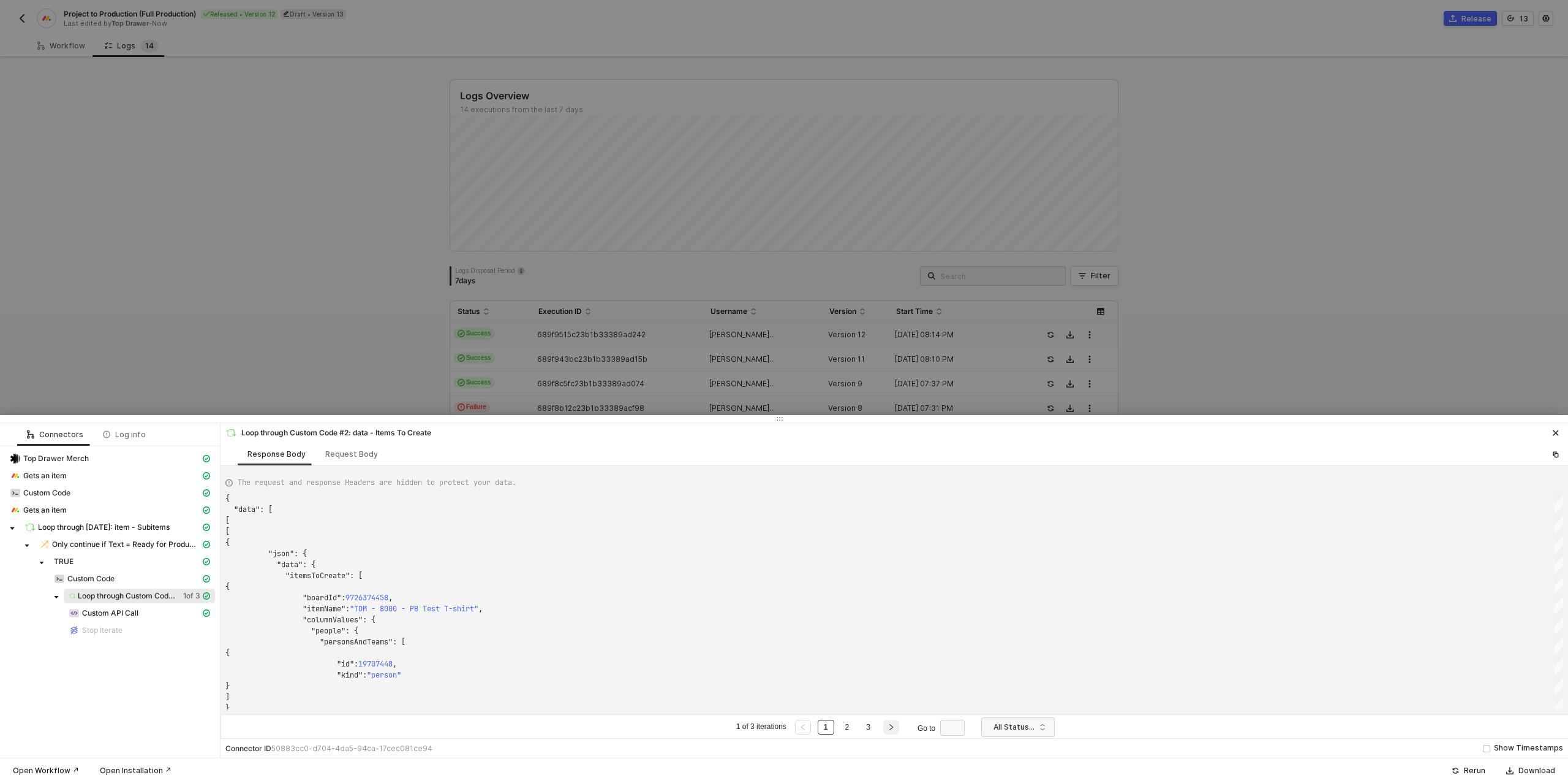
click at [890, 728] on icon "right" at bounding box center [891, 726] width 4 height 6
click at [890, 728] on icon "right" at bounding box center [891, 727] width 7 height 7
click at [73, 571] on span "Custom Code" at bounding box center [132, 578] width 166 height 15
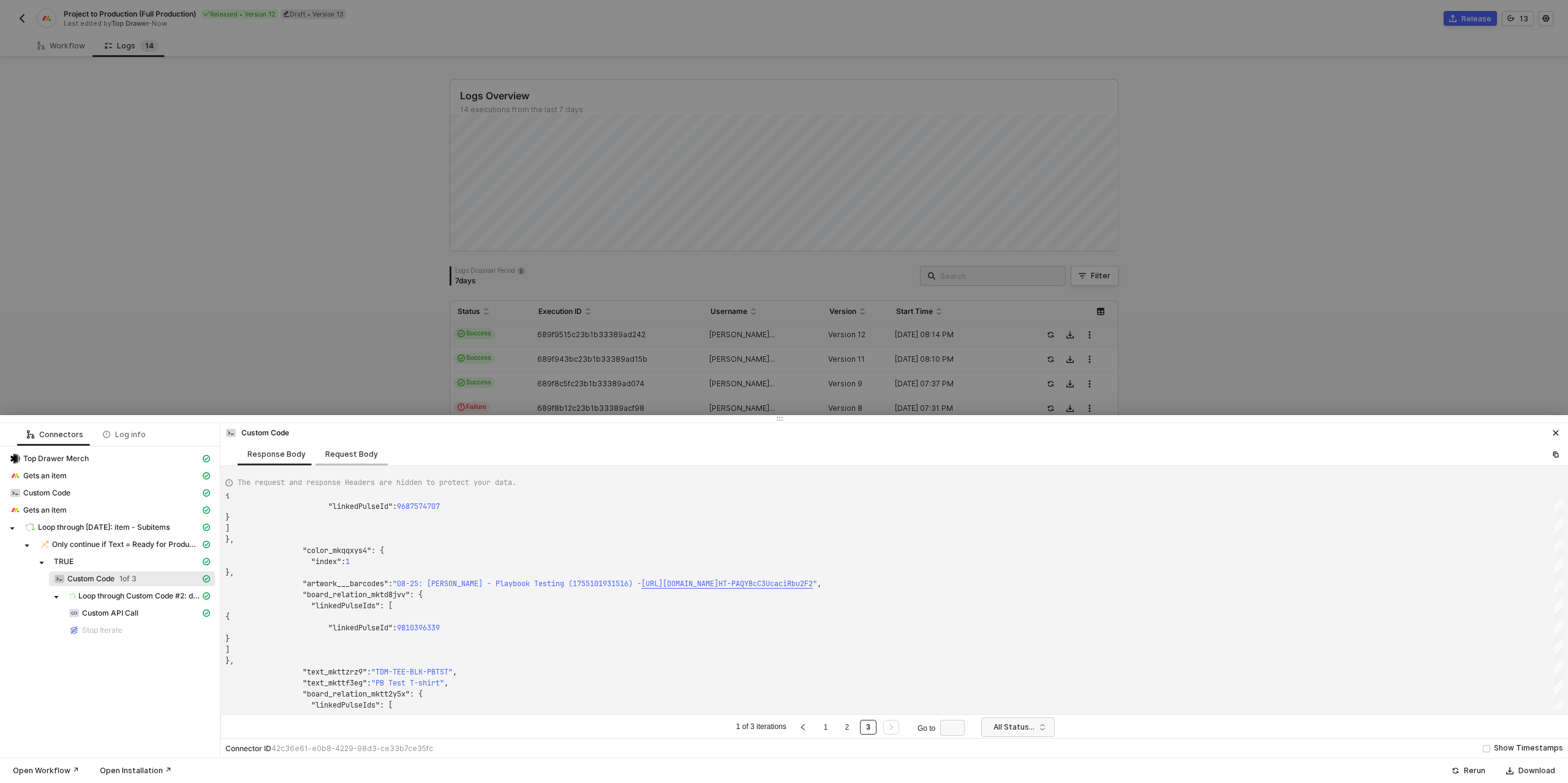
click at [356, 447] on div "Request Body" at bounding box center [351, 454] width 73 height 23
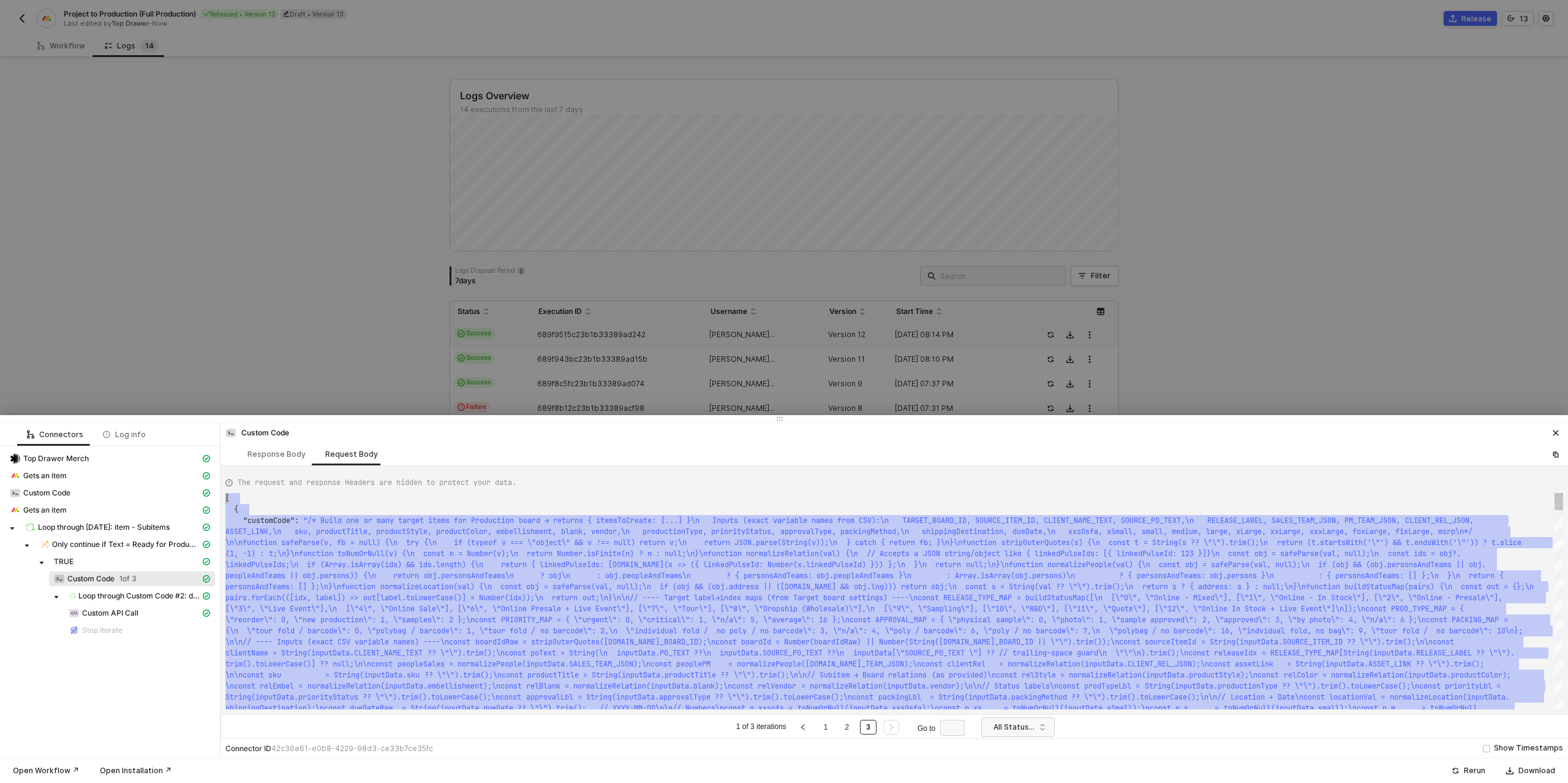
scroll to position [0, 4]
type textarea "[ { "customCode": "/* Build one or many target items for Production board → ret…"
drag, startPoint x: 255, startPoint y: 704, endPoint x: 227, endPoint y: 492, distance: 213.8
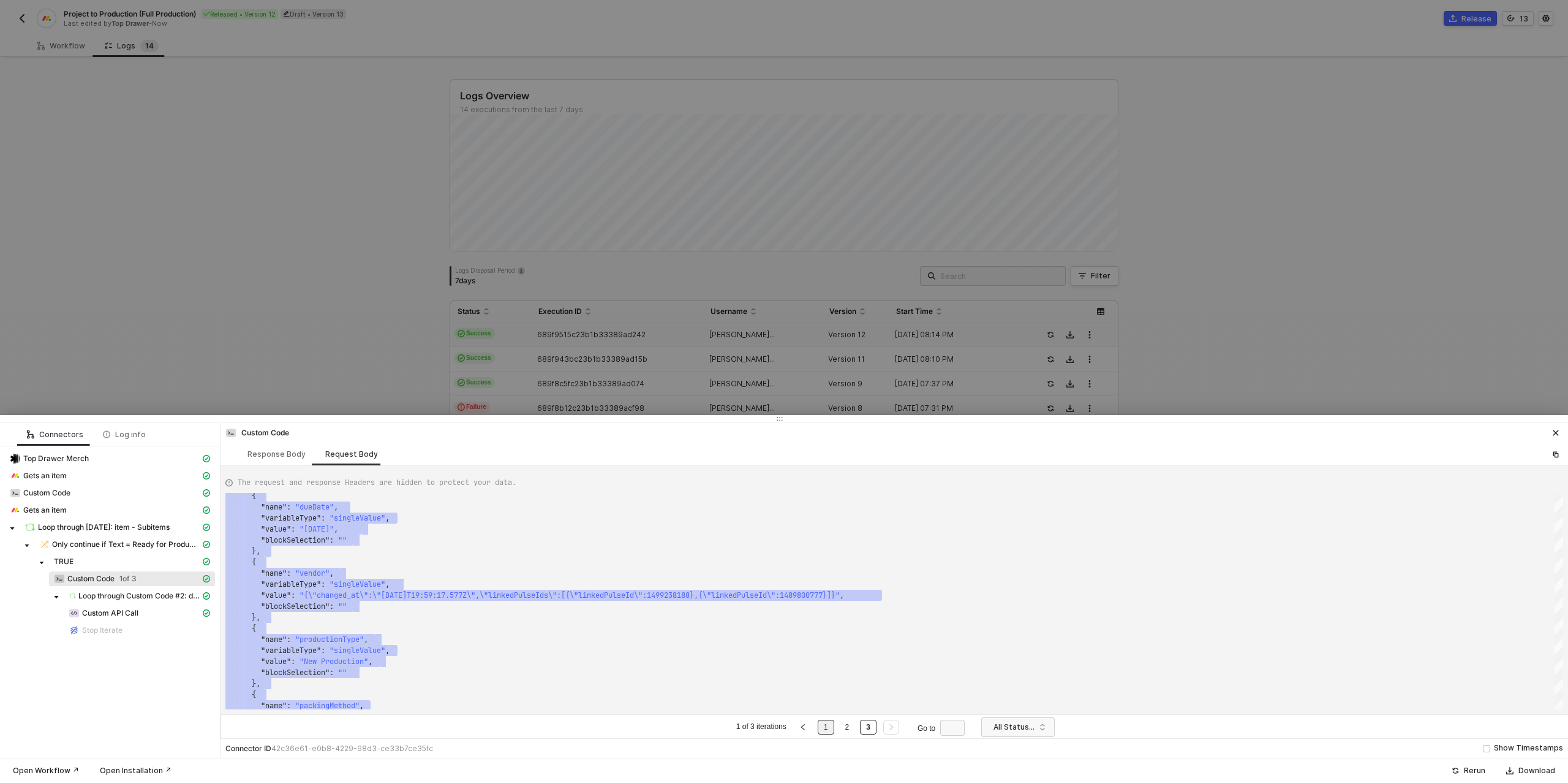
click at [828, 727] on link "1" at bounding box center [826, 726] width 12 height 13
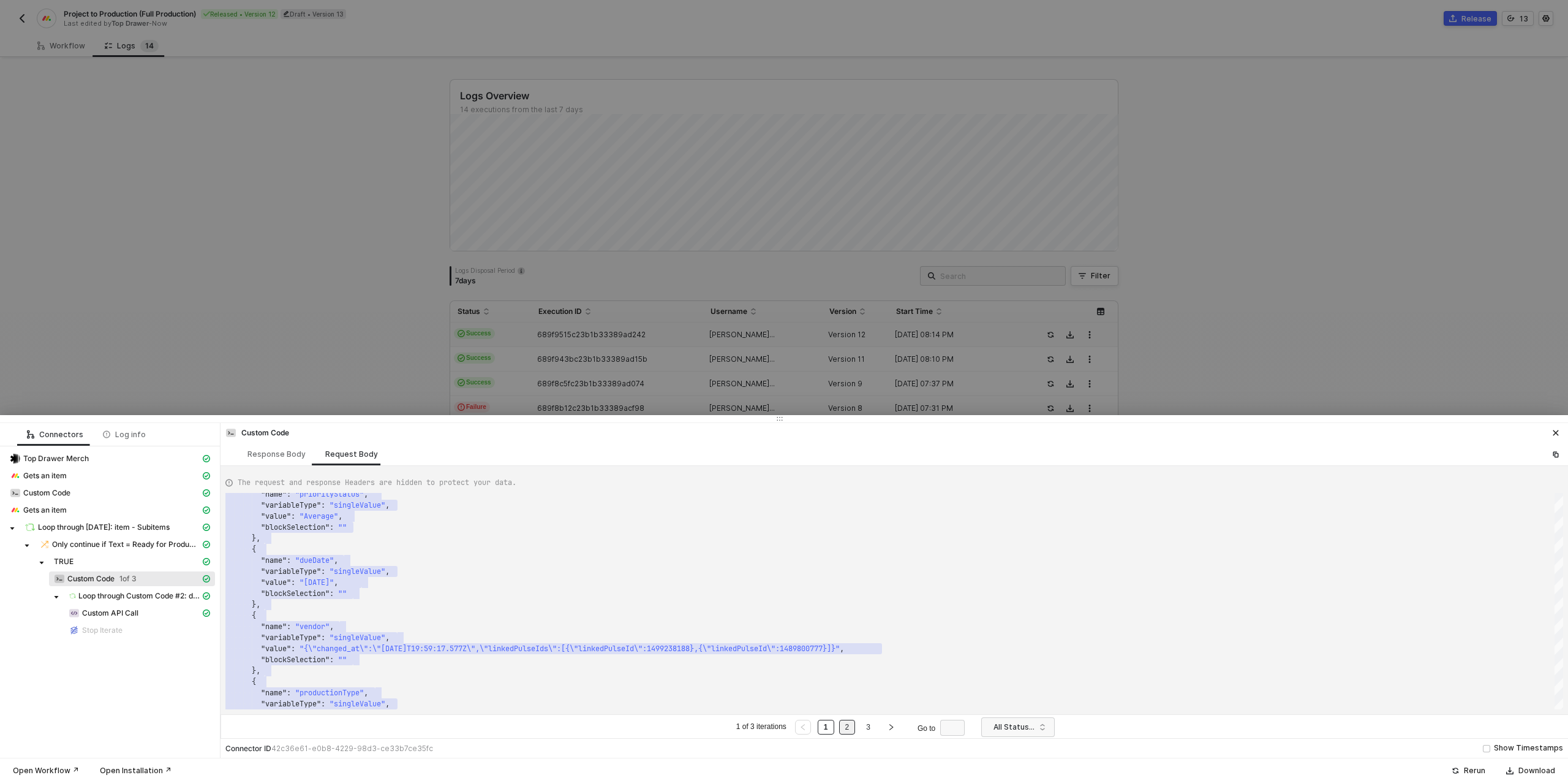
click at [845, 721] on link "2" at bounding box center [848, 726] width 12 height 13
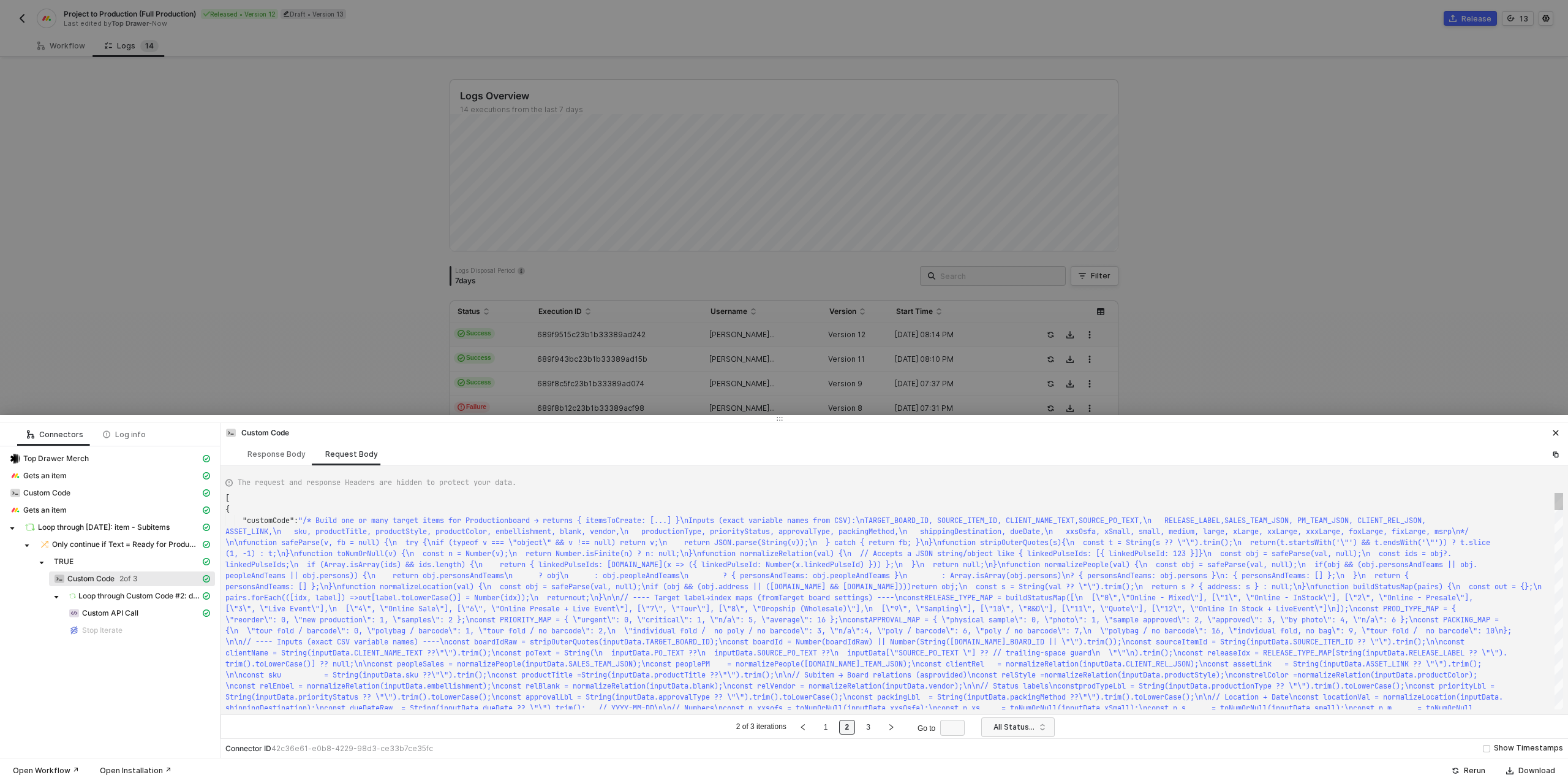
scroll to position [22, 0]
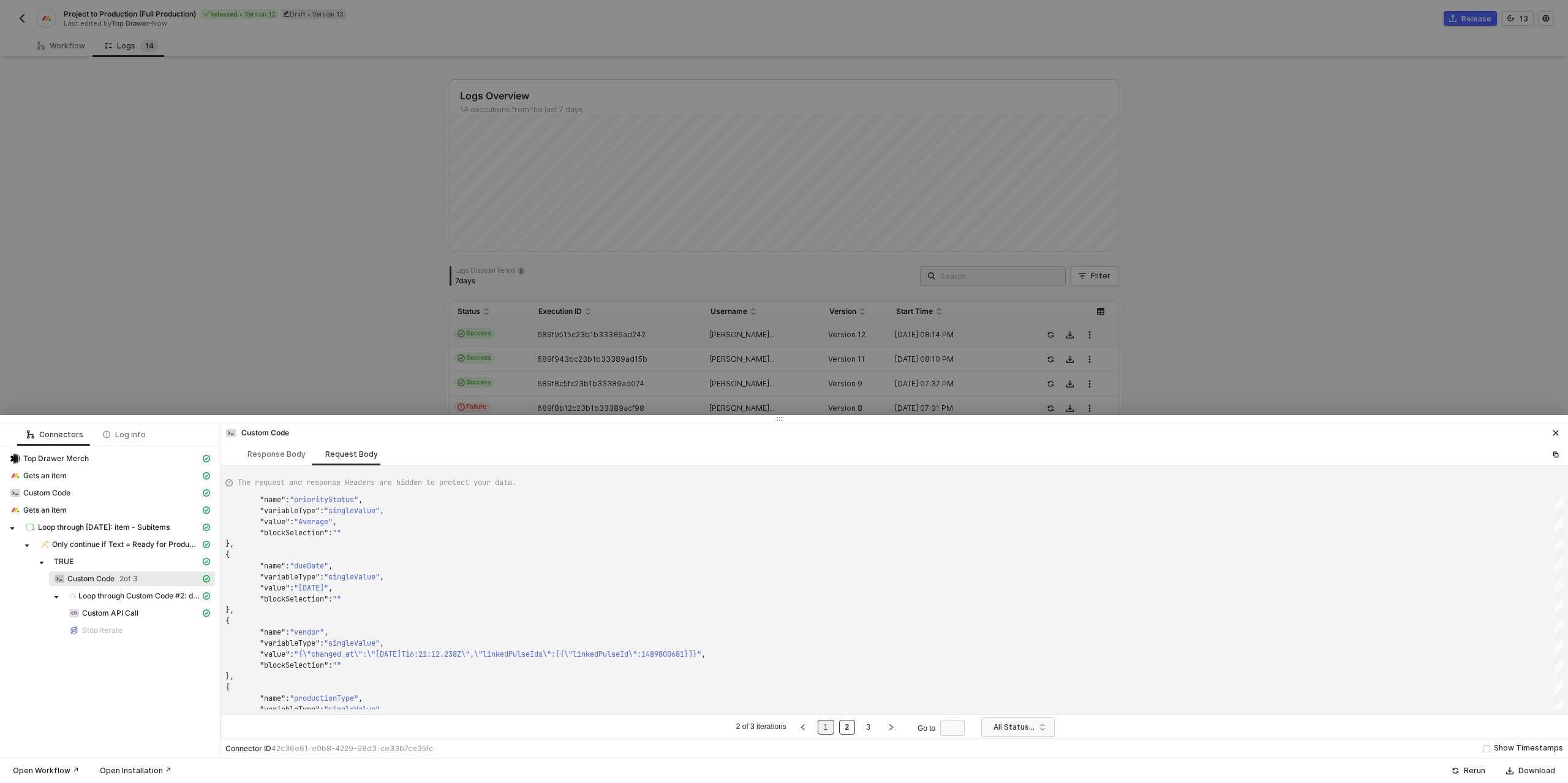
click at [834, 723] on li "1" at bounding box center [826, 727] width 17 height 15
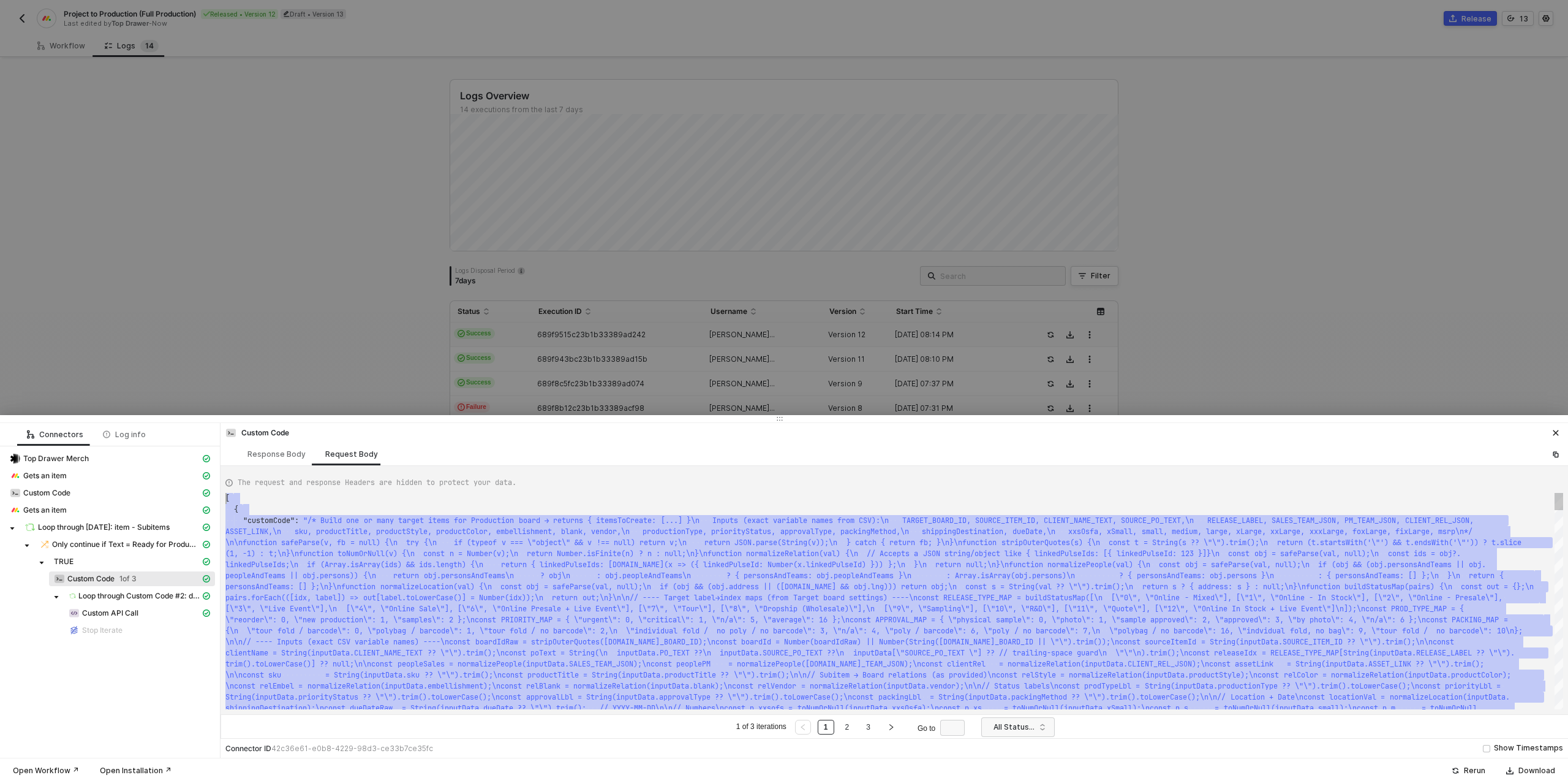
scroll to position [0, 0]
drag, startPoint x: 241, startPoint y: 703, endPoint x: 227, endPoint y: 495, distance: 208.5
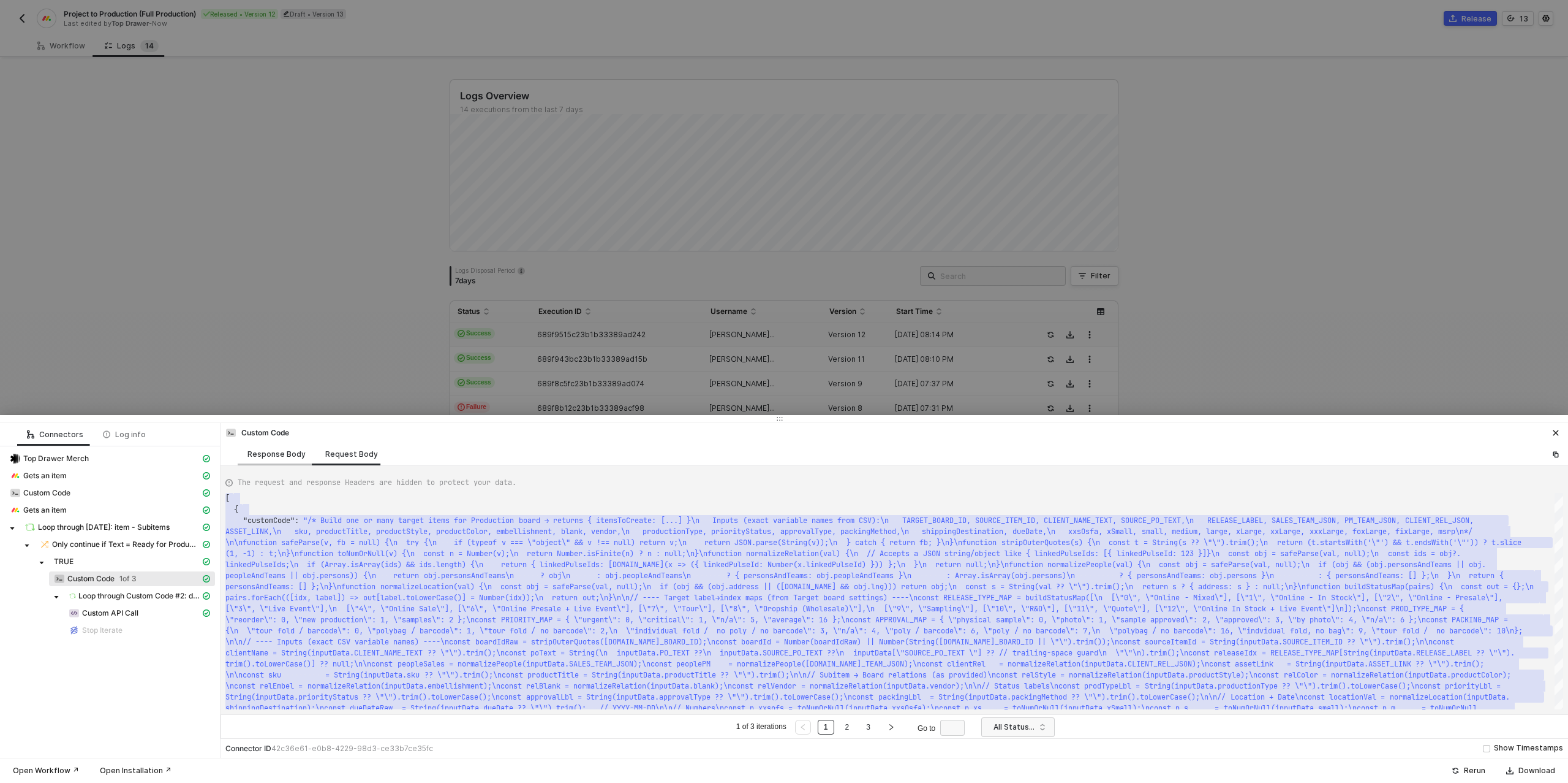
click at [277, 451] on div "Response Body" at bounding box center [276, 454] width 58 height 10
type textarea "{ "data": { "0": [ { "json": { "data": { "itemsToCreate": [ { "boardId": 972637…"
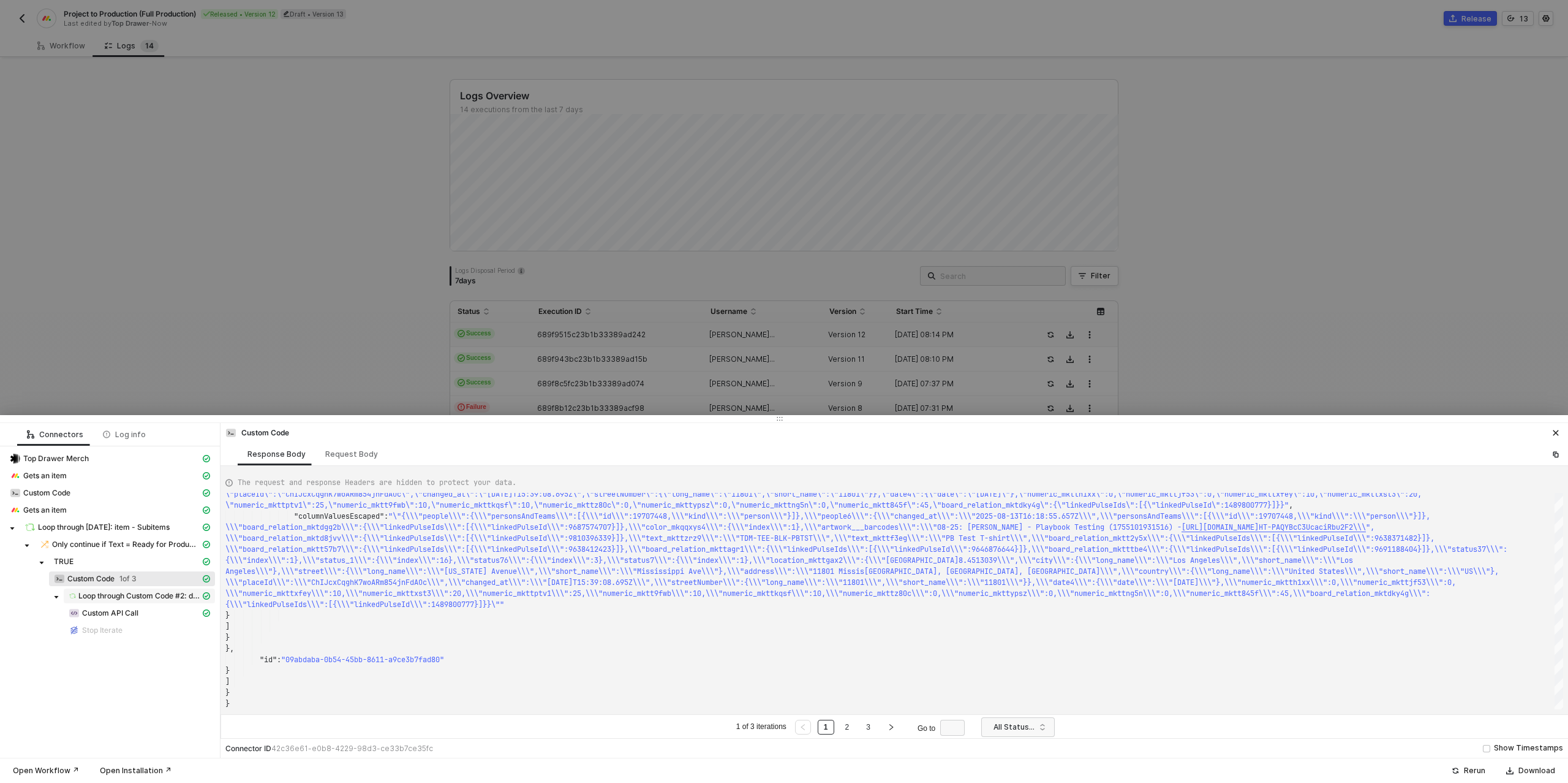
click at [131, 589] on span "Loop through Custom Code #2: data - Items To Create" at bounding box center [139, 596] width 151 height 15
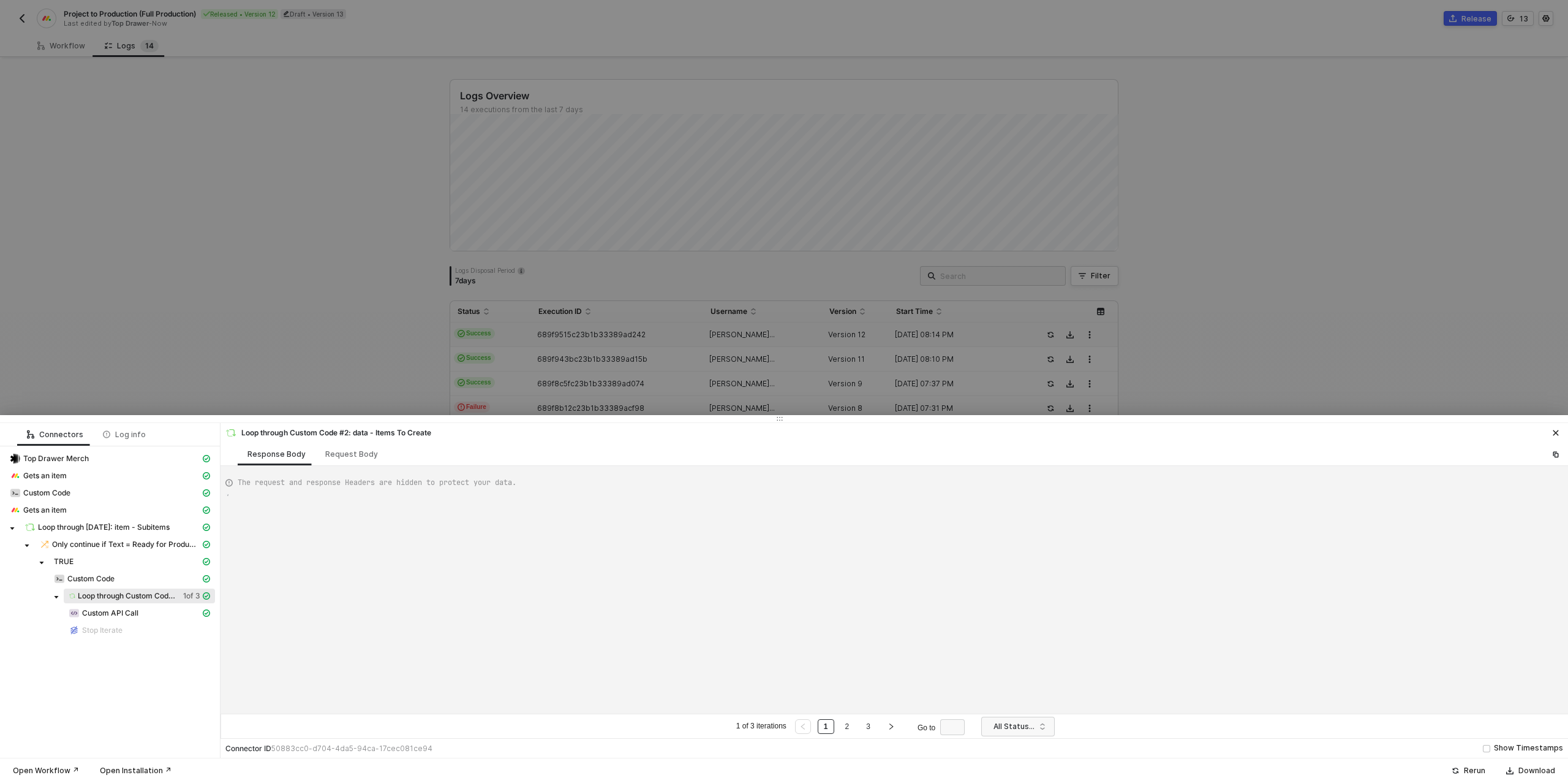
type textarea "{ "data": [ [ [ { "json": { "data": { "itemsToCreate": [ { "boardId": 972637445…"
click at [106, 573] on div "Custom Code" at bounding box center [127, 578] width 147 height 11
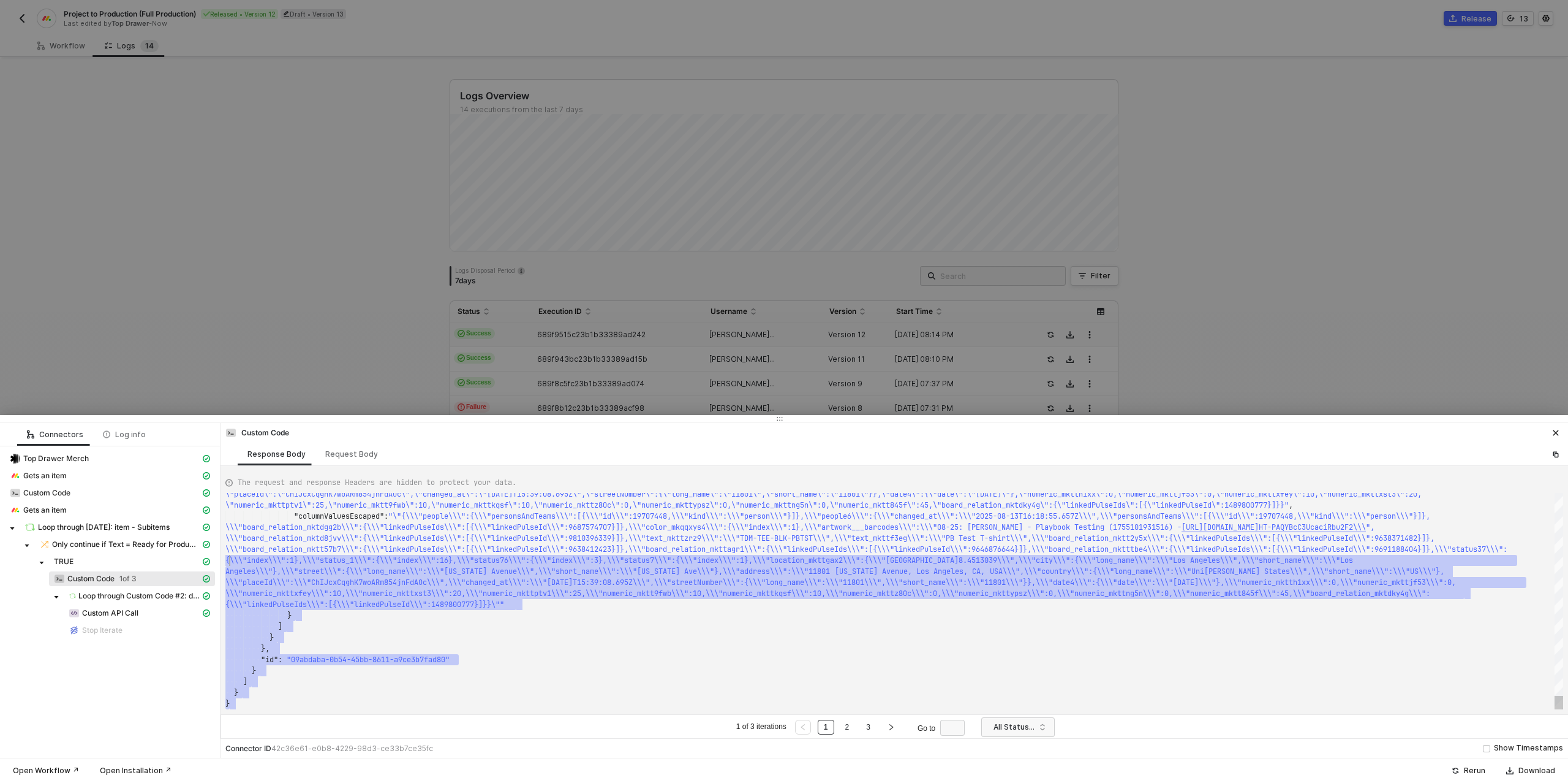
scroll to position [11, 4]
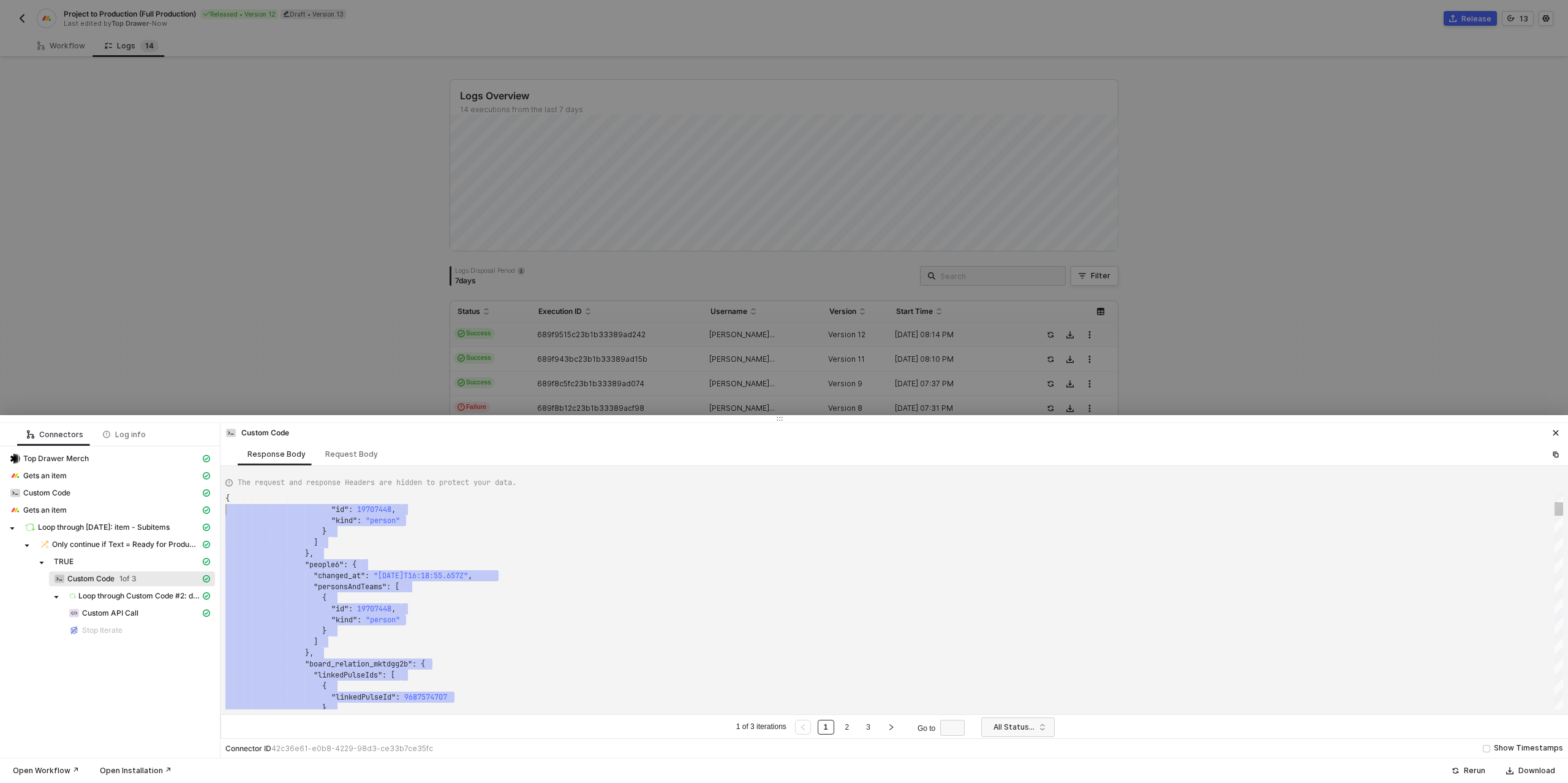
type textarea "{ "data": { "0": [ { "json": { "data": { "itemsToCreate": [ { "boardId": 972637…"
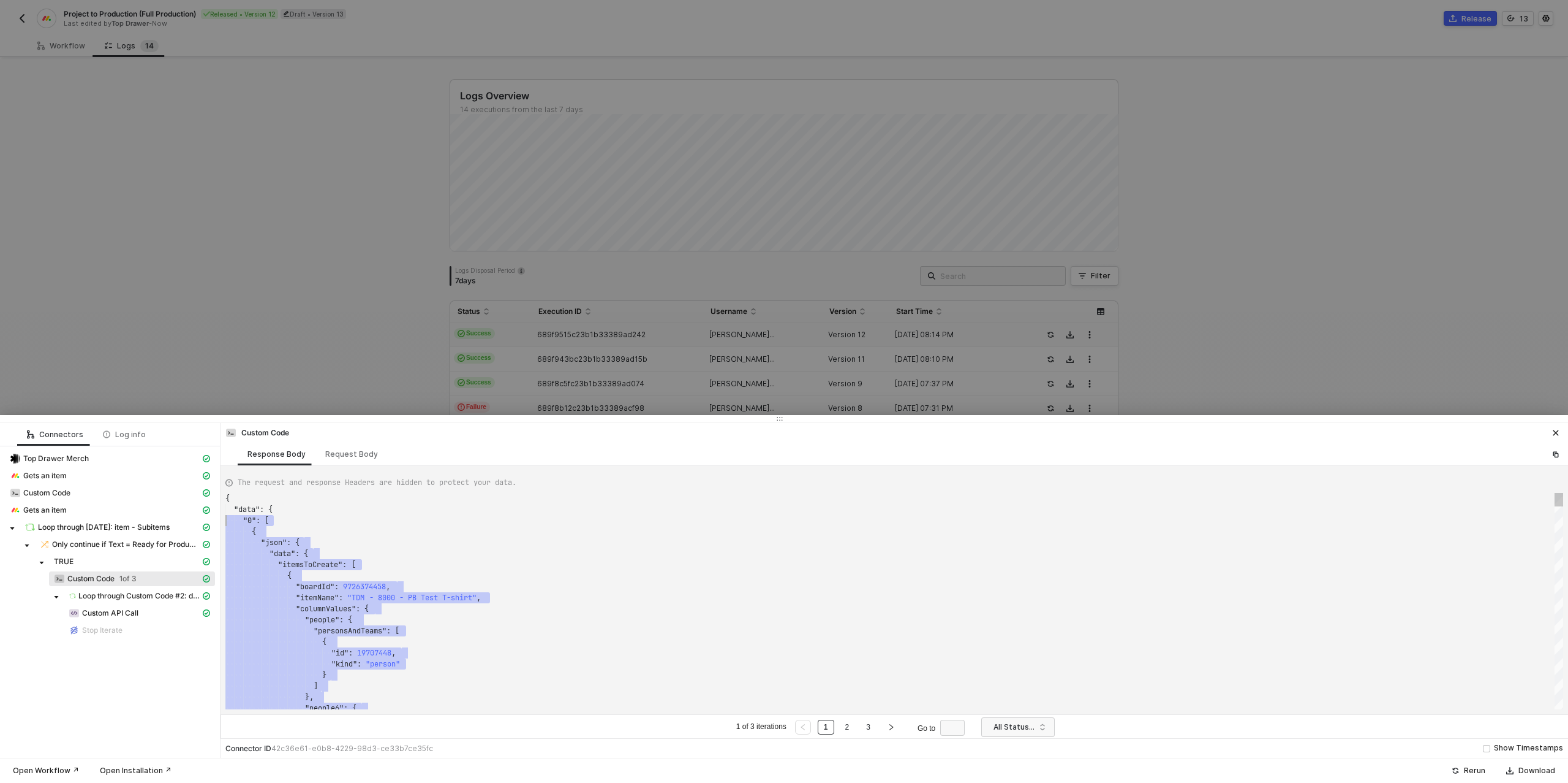
scroll to position [0, 0]
drag, startPoint x: 249, startPoint y: 704, endPoint x: 223, endPoint y: 497, distance: 208.6
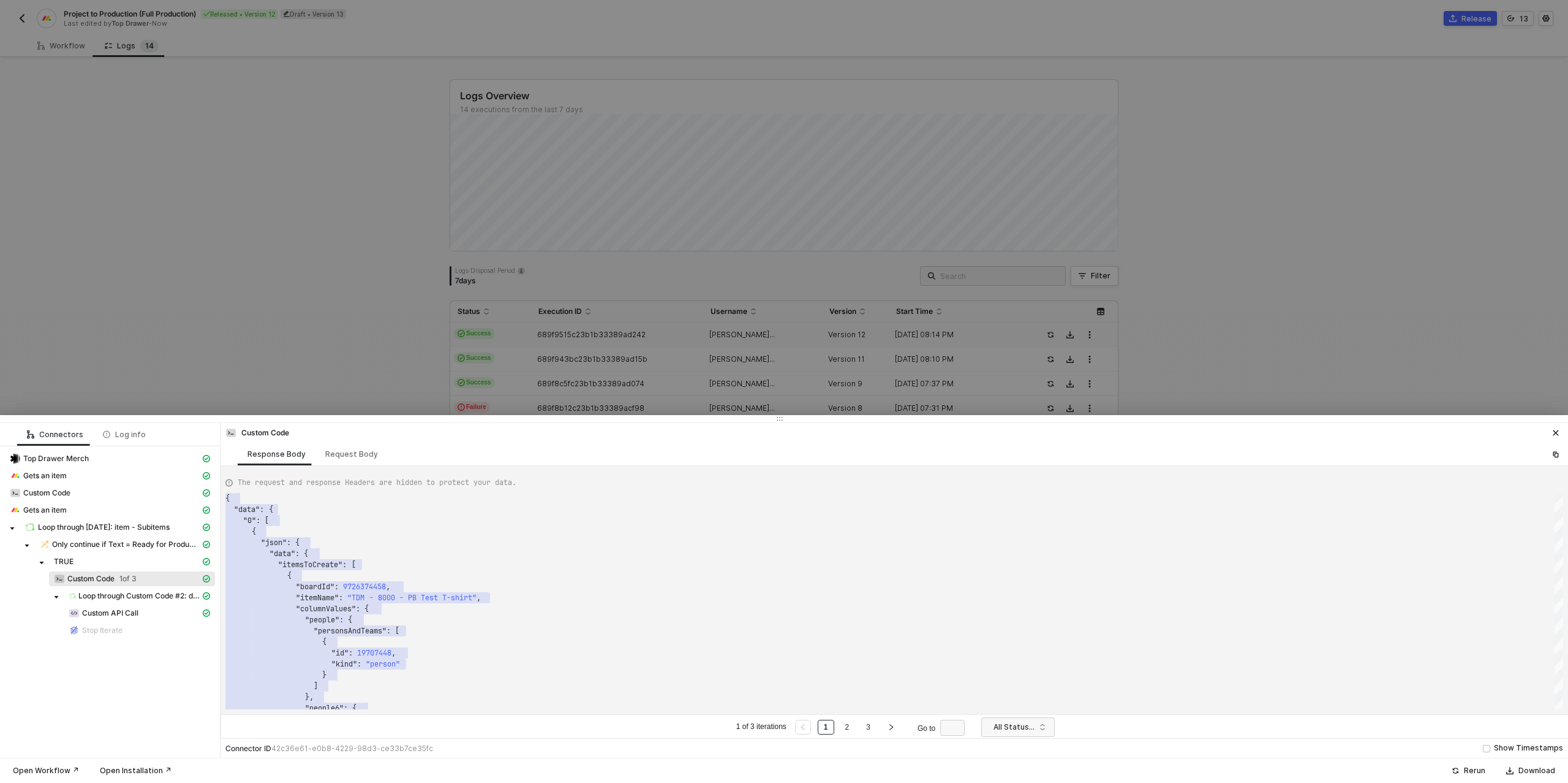
click at [69, 49] on div at bounding box center [784, 391] width 1568 height 783
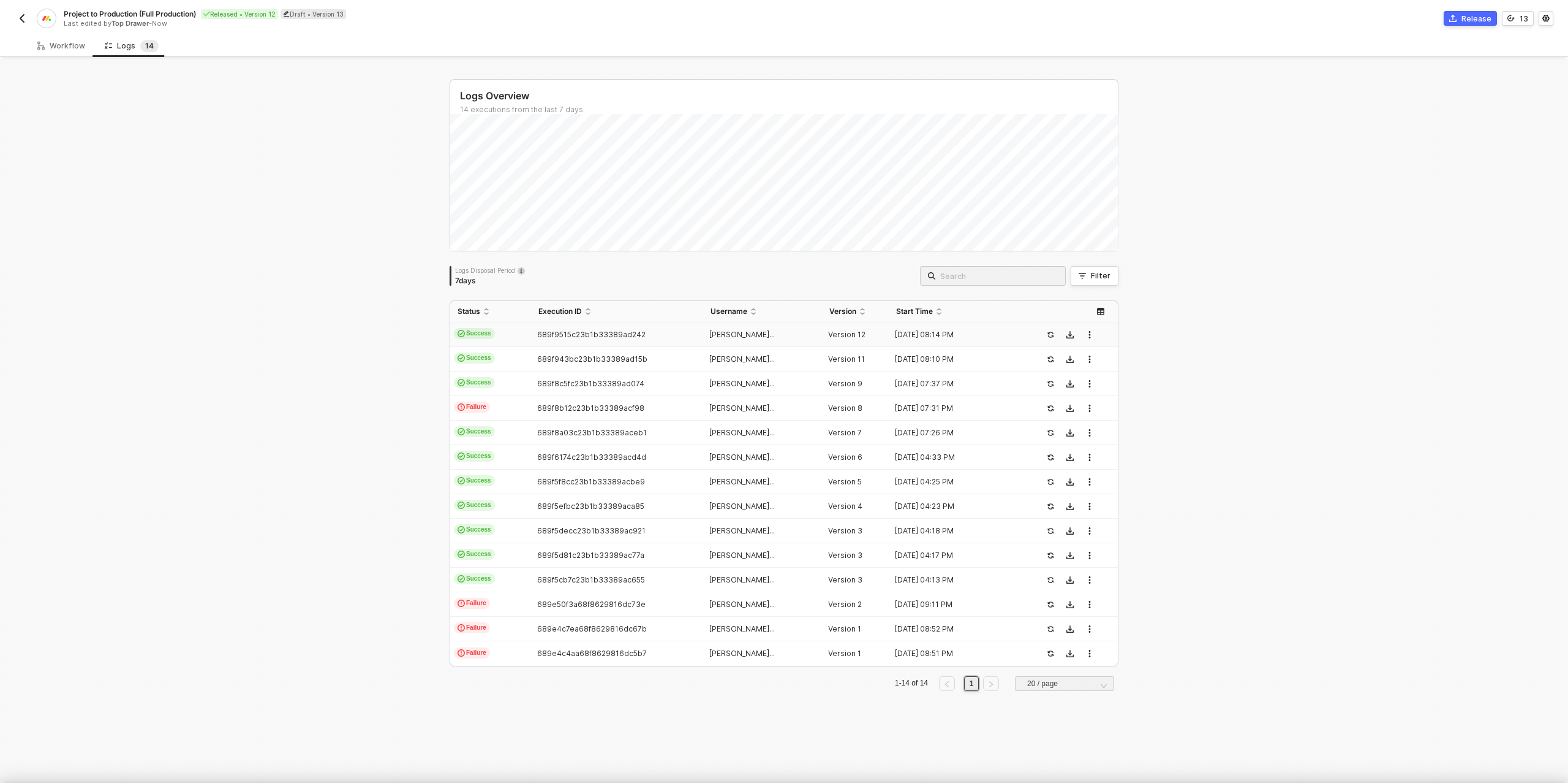
click at [73, 41] on div at bounding box center [784, 391] width 1568 height 783
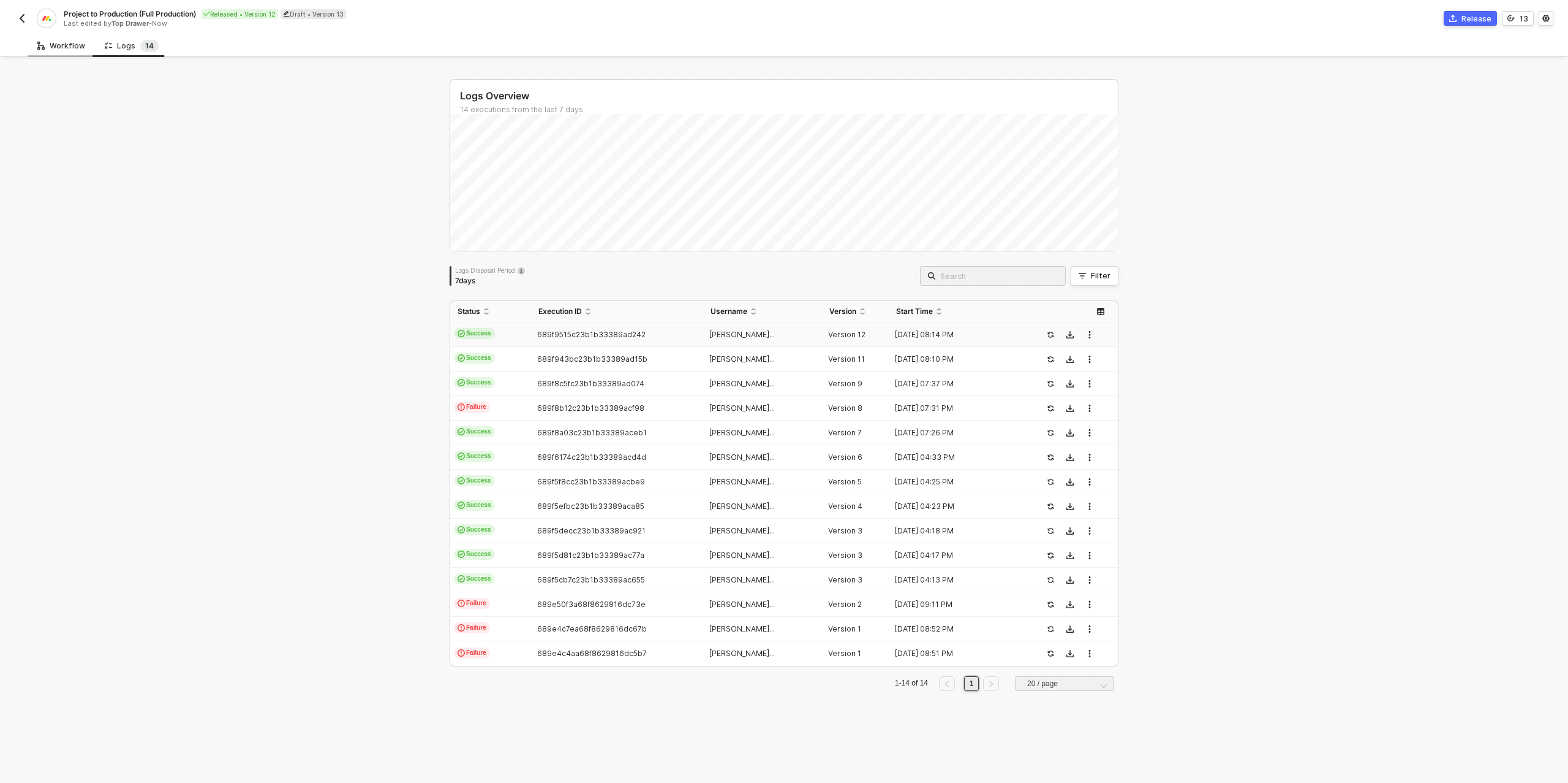
click at [76, 48] on div "Workflow" at bounding box center [61, 45] width 48 height 10
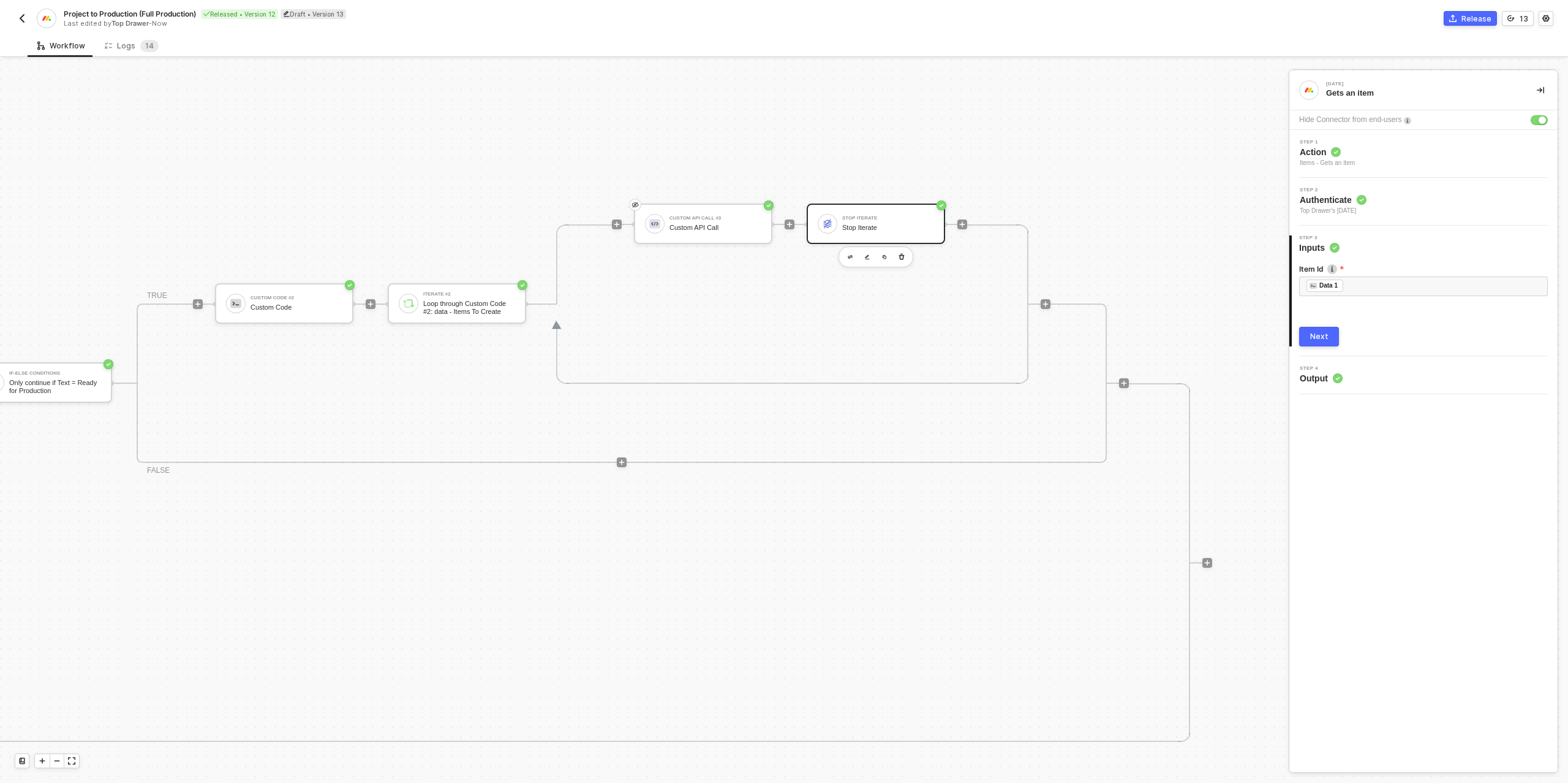
click at [882, 224] on div "Stop Iterate" at bounding box center [887, 227] width 92 height 8
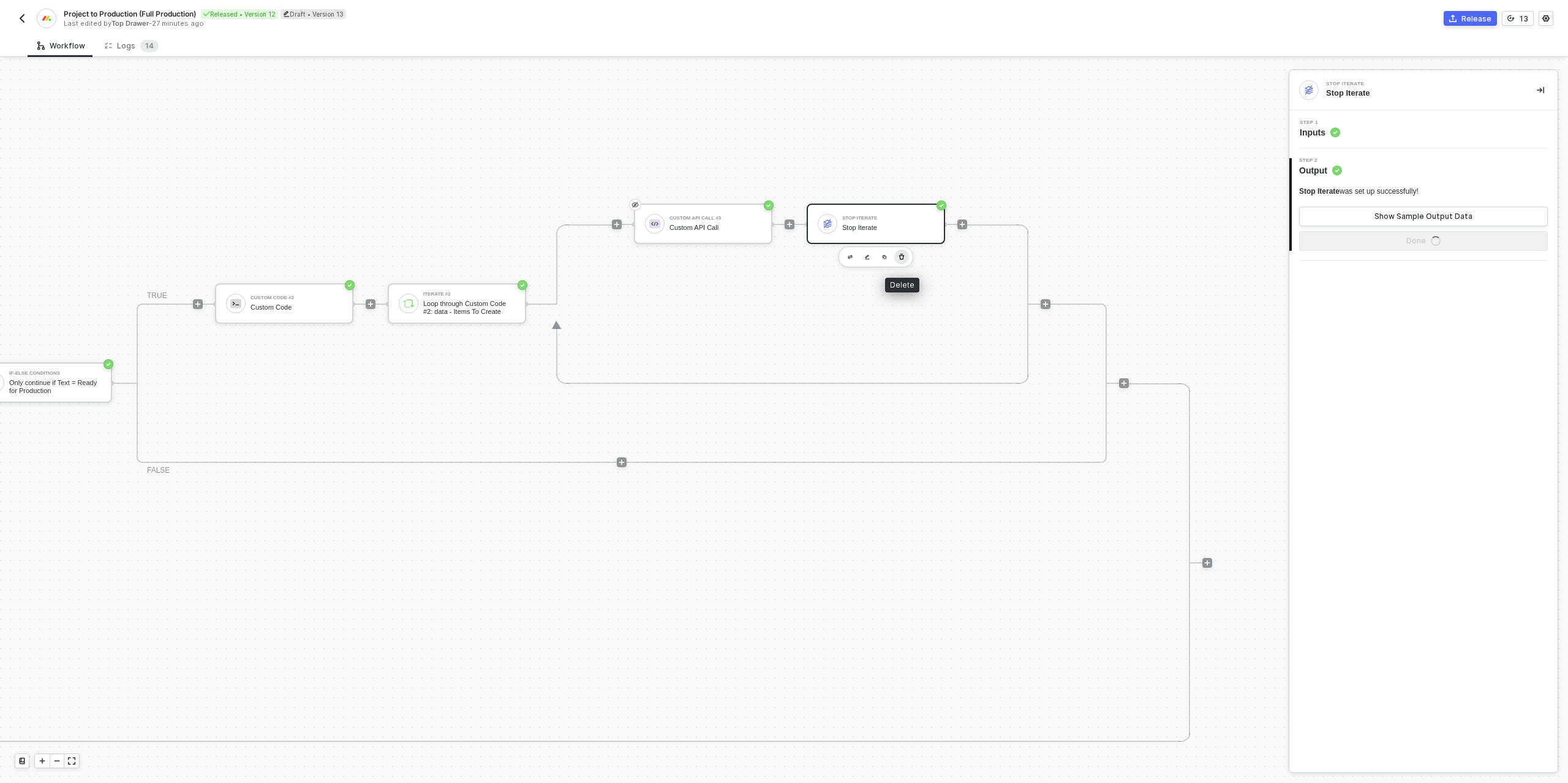
click at [906, 255] on button "button" at bounding box center [901, 257] width 15 height 15
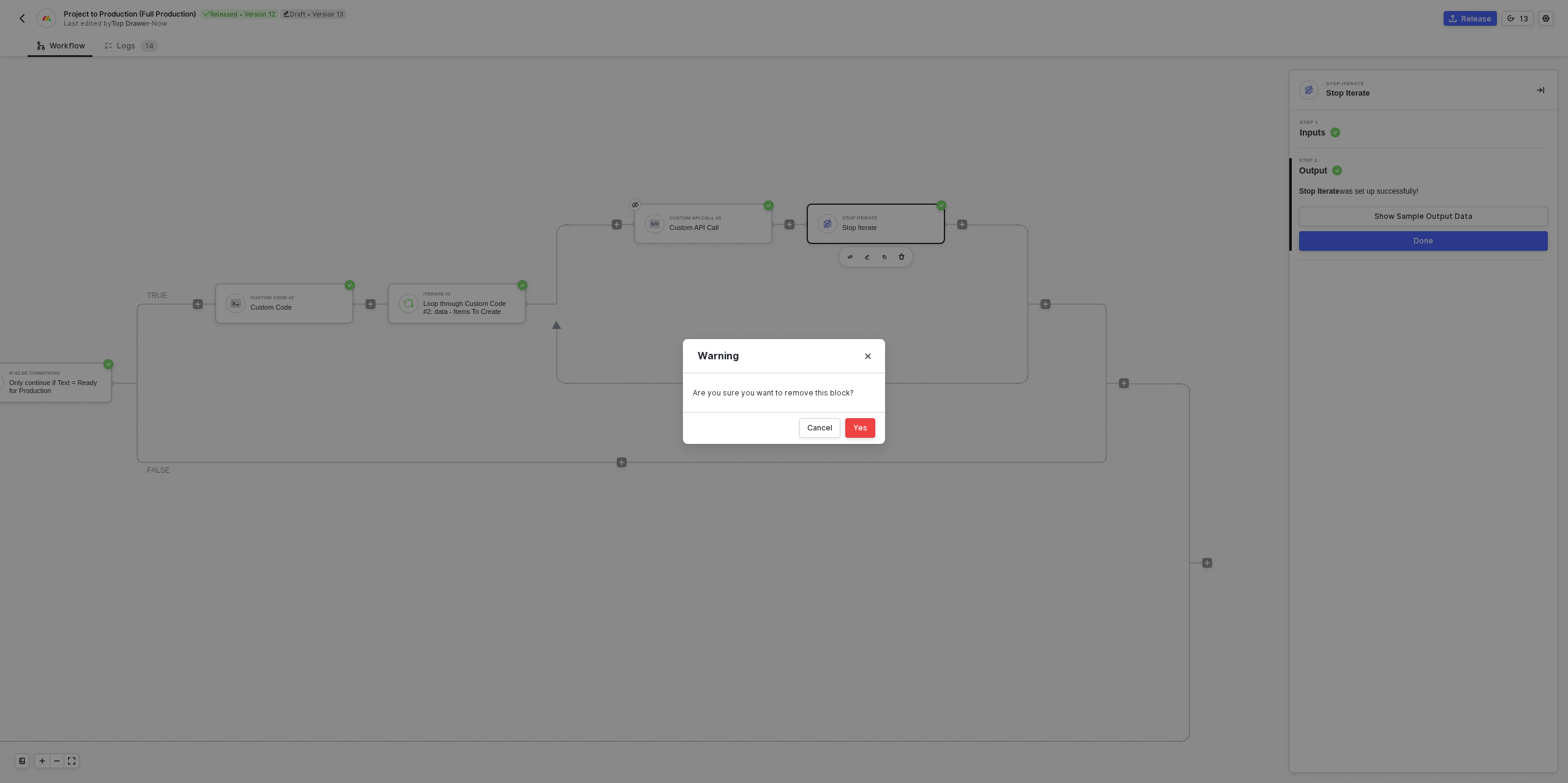
click at [867, 426] on div "Yes" at bounding box center [860, 427] width 14 height 10
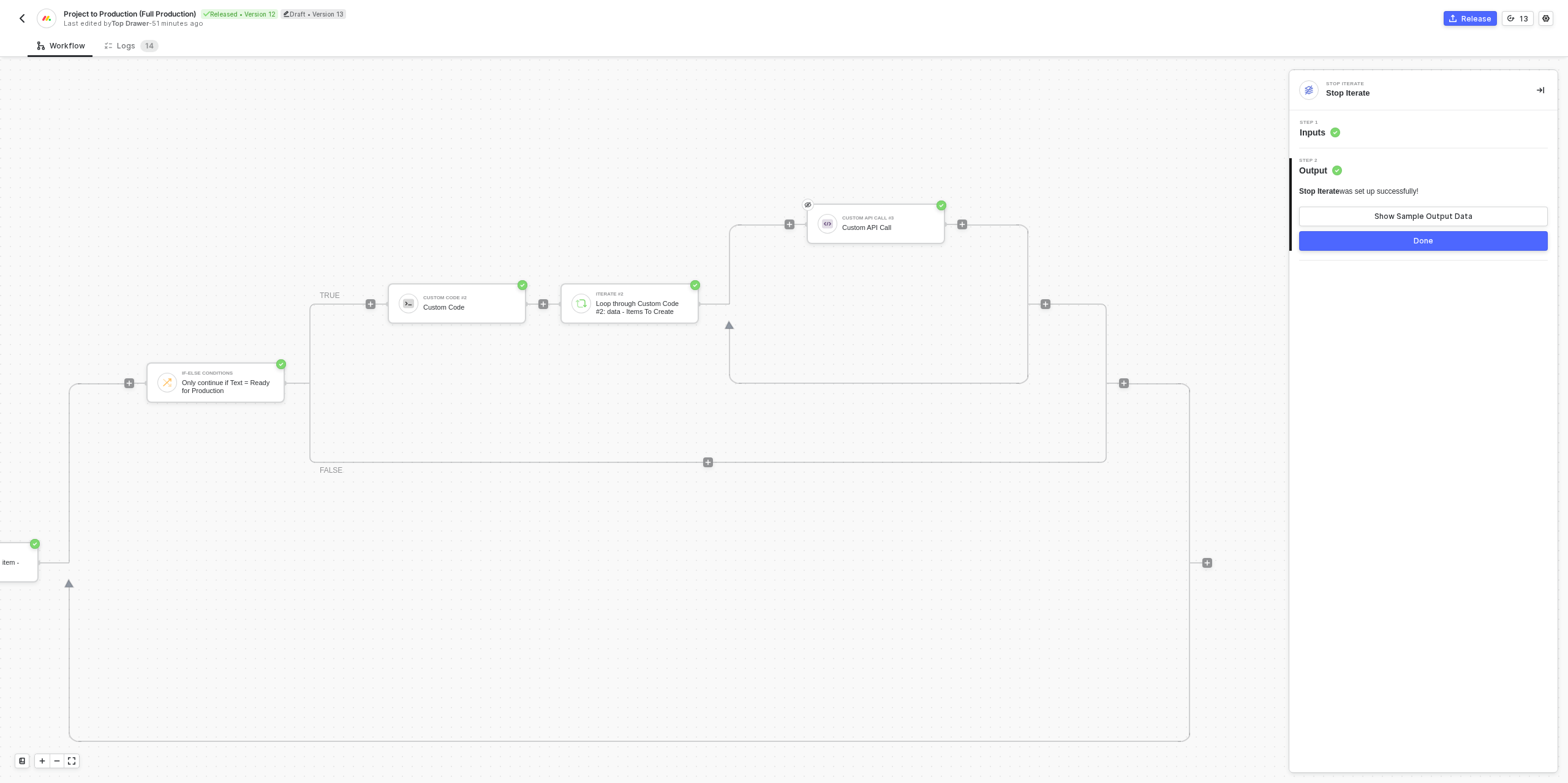
scroll to position [348, 805]
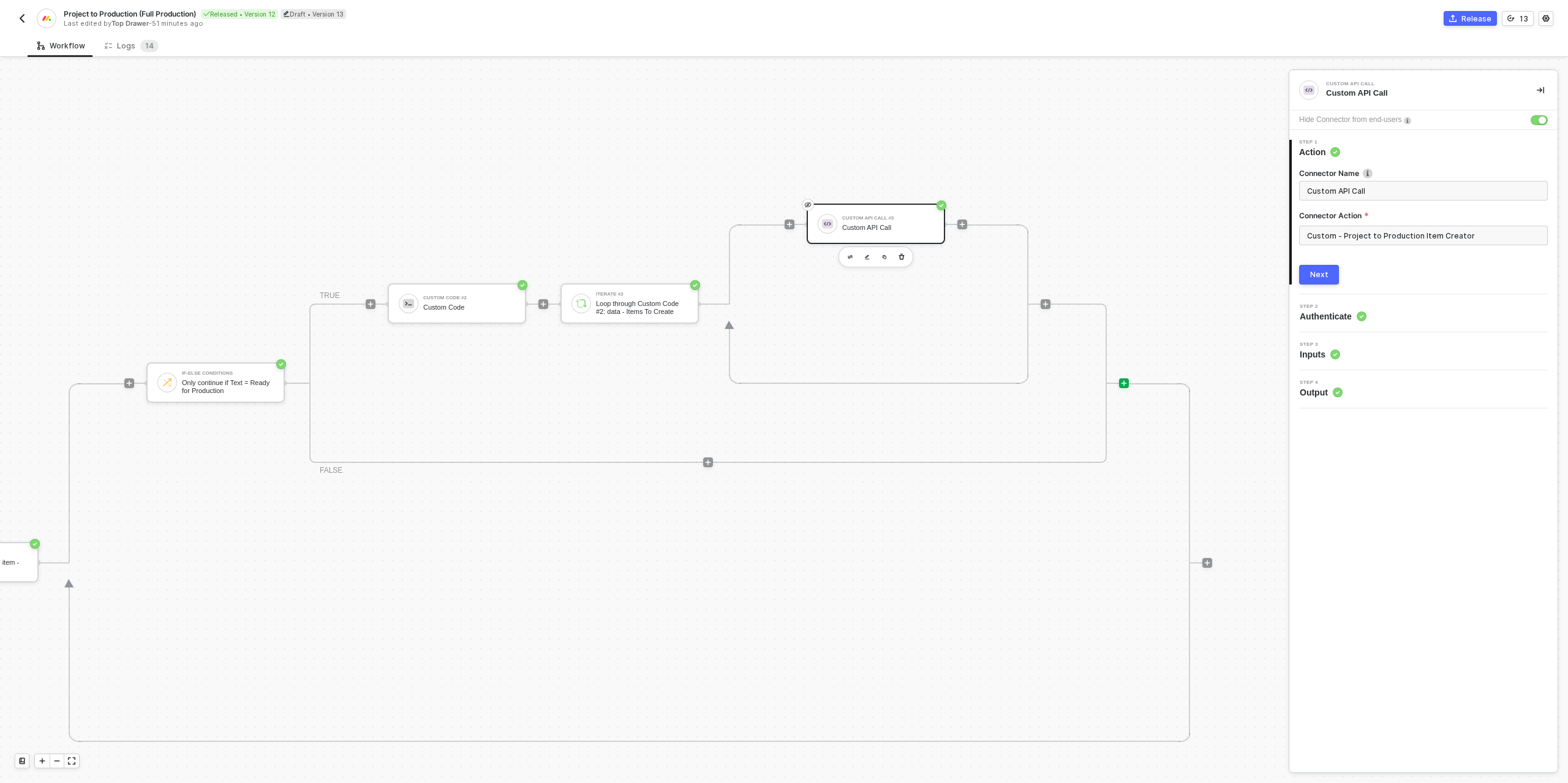
click at [374, 307] on icon "icon-play" at bounding box center [370, 304] width 7 height 7
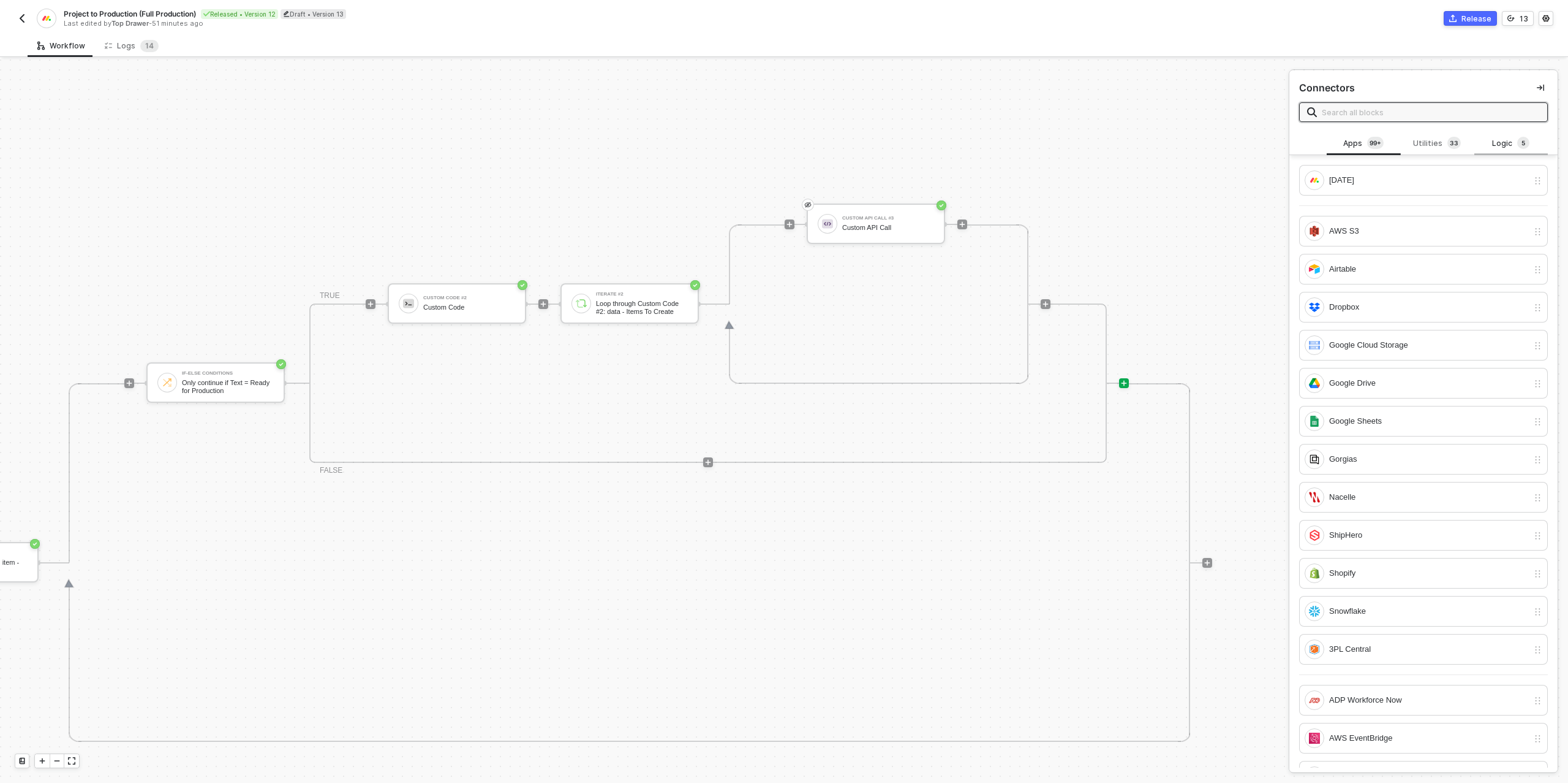
click at [1515, 135] on div "Logic 5" at bounding box center [1511, 144] width 73 height 23
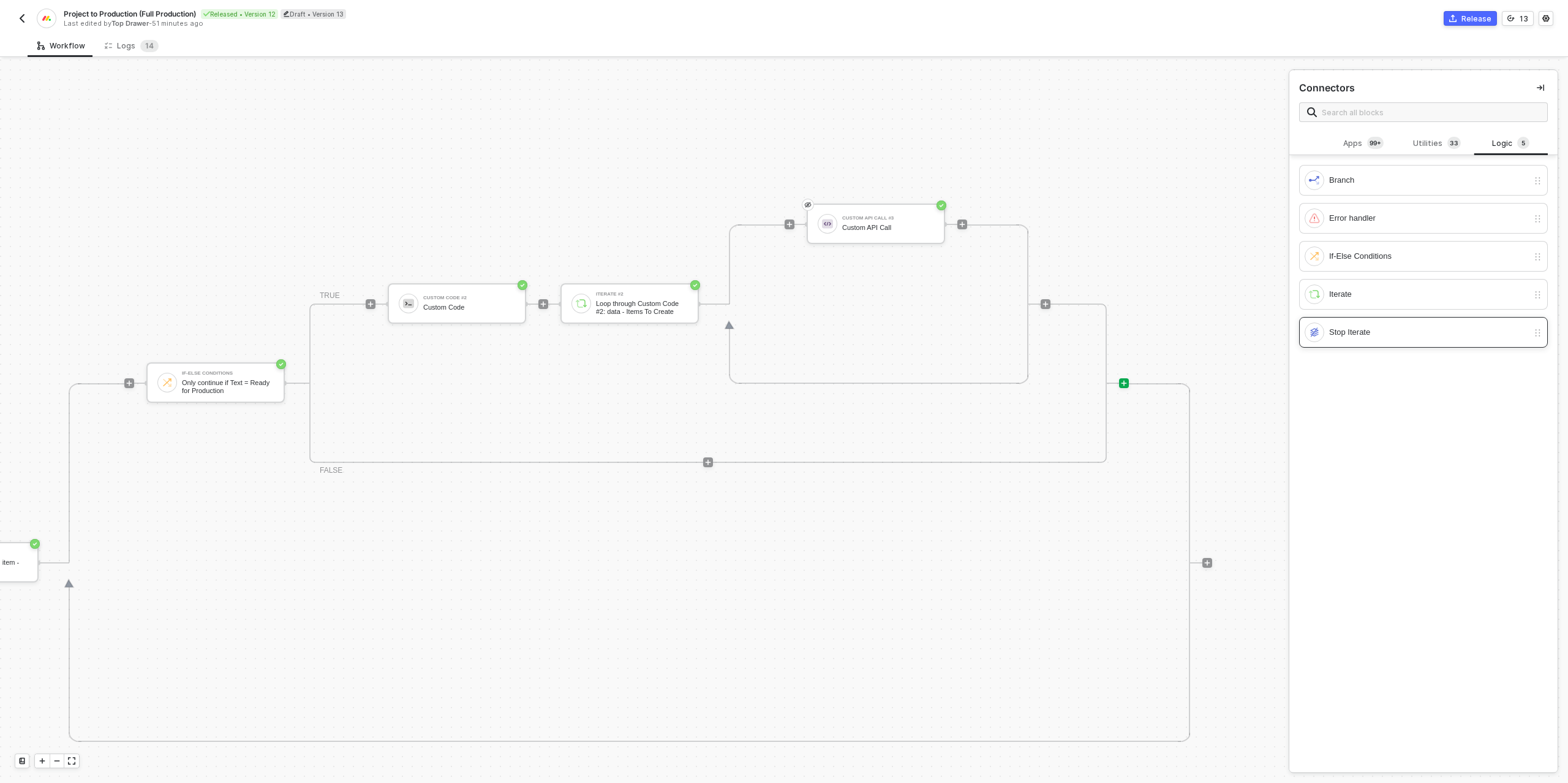
click at [1387, 332] on div "Stop Iterate" at bounding box center [1428, 332] width 199 height 13
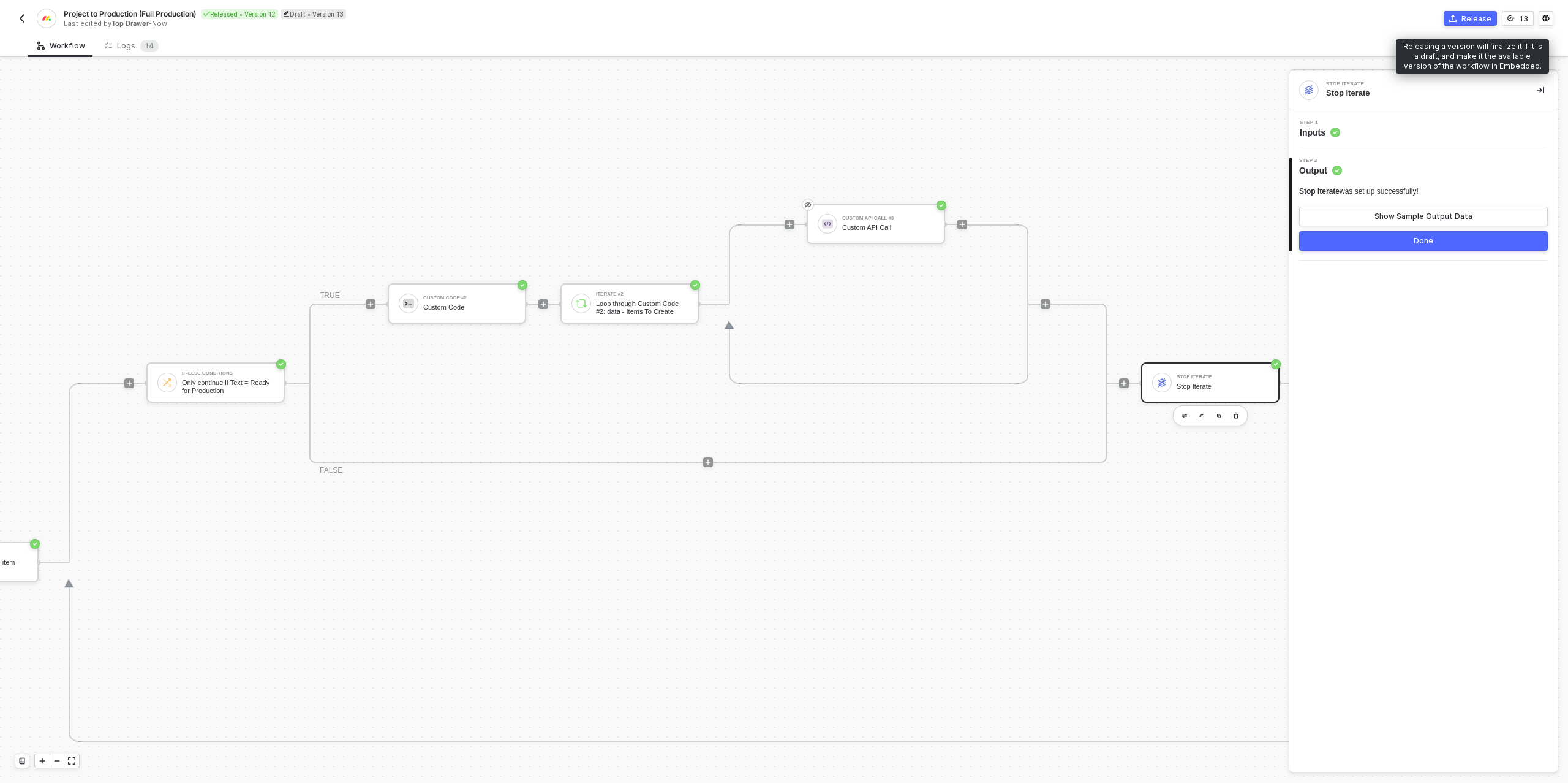
click at [1466, 19] on div "Release" at bounding box center [1476, 18] width 30 height 10
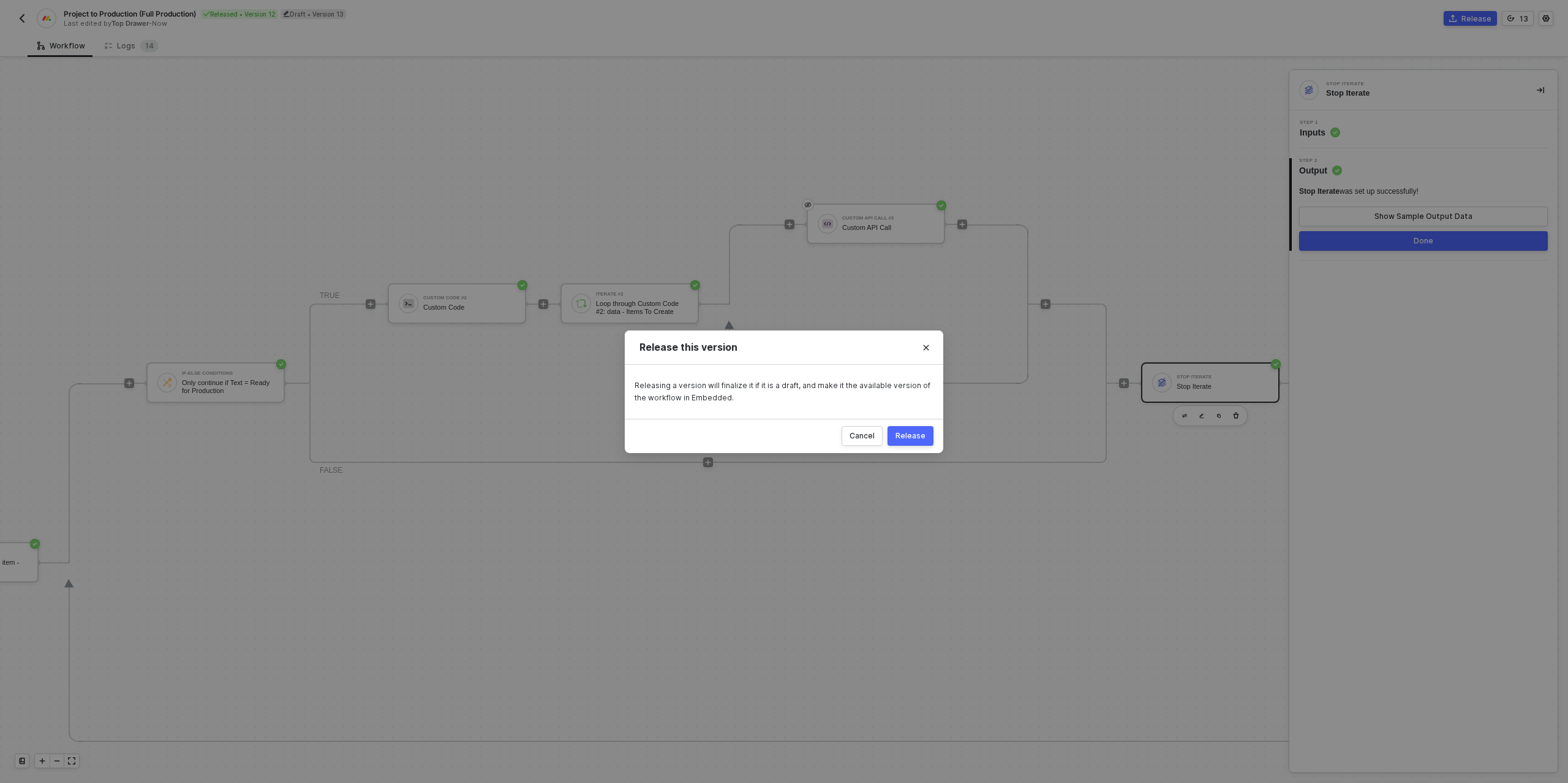
drag, startPoint x: 923, startPoint y: 437, endPoint x: 920, endPoint y: 432, distance: 5.8
click at [920, 432] on div "Release" at bounding box center [910, 435] width 30 height 10
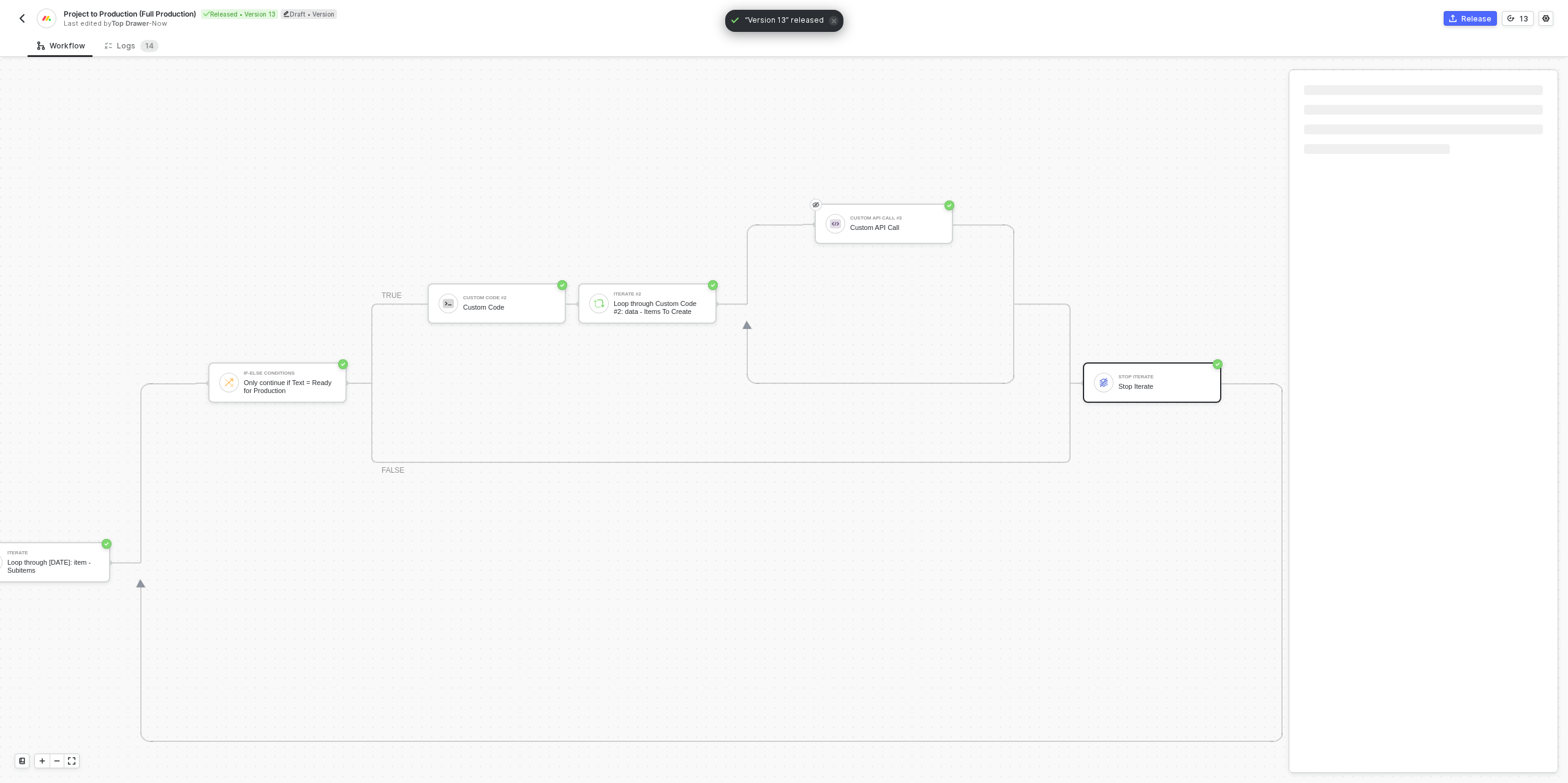
scroll to position [348, 645]
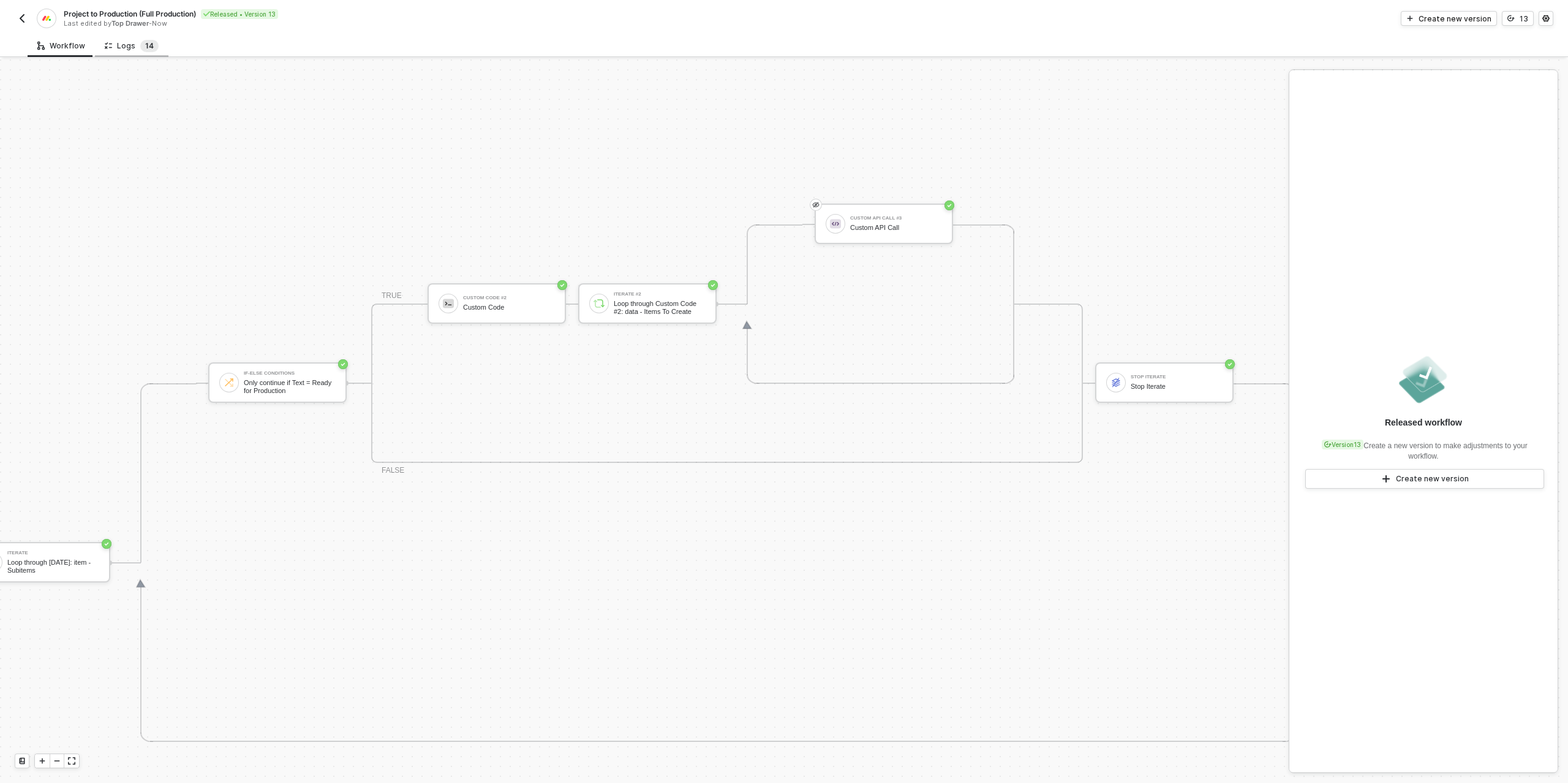
click at [150, 46] on span "4" at bounding box center [151, 45] width 5 height 10
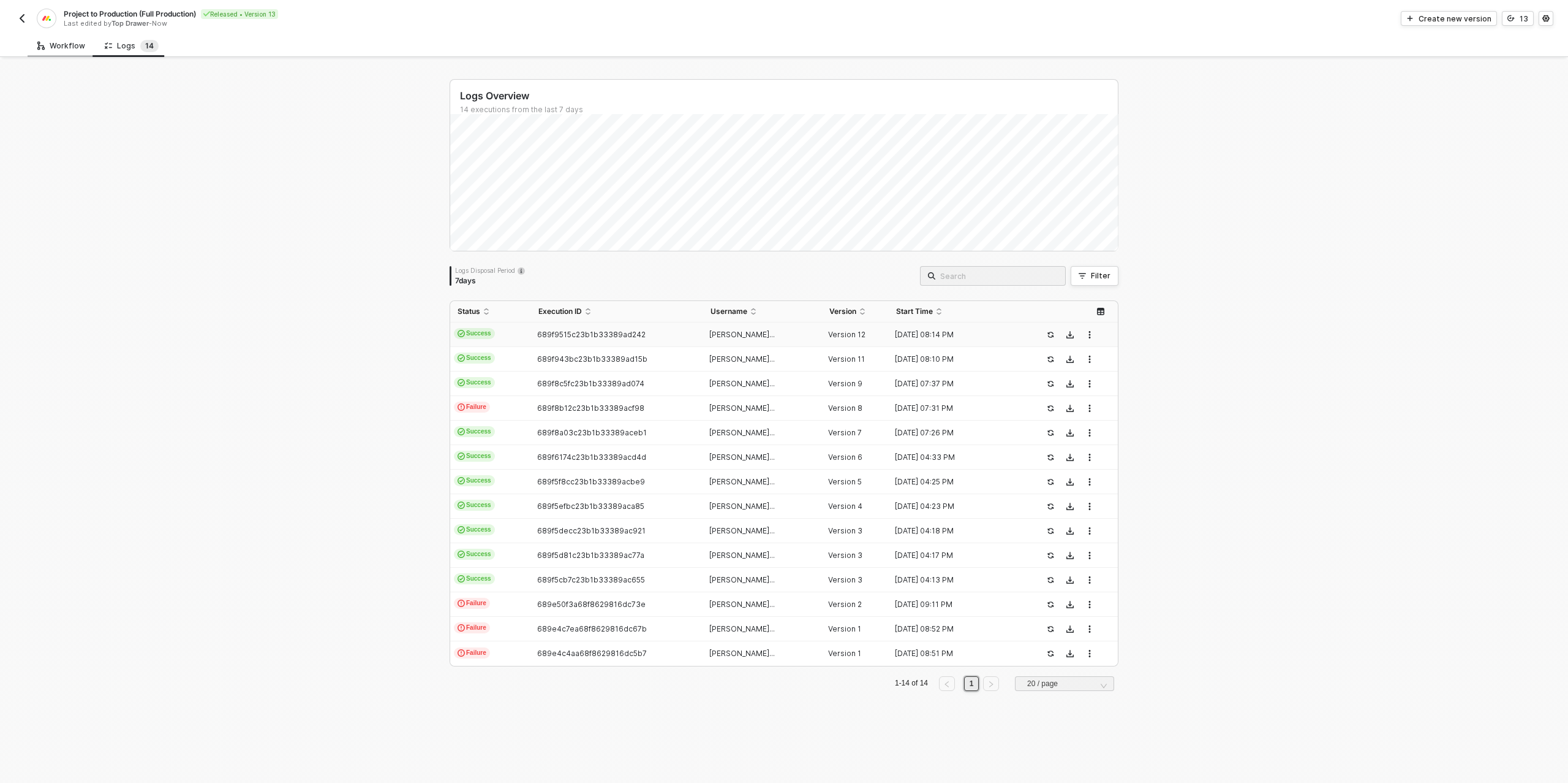
click at [62, 48] on div "Workflow" at bounding box center [61, 45] width 48 height 10
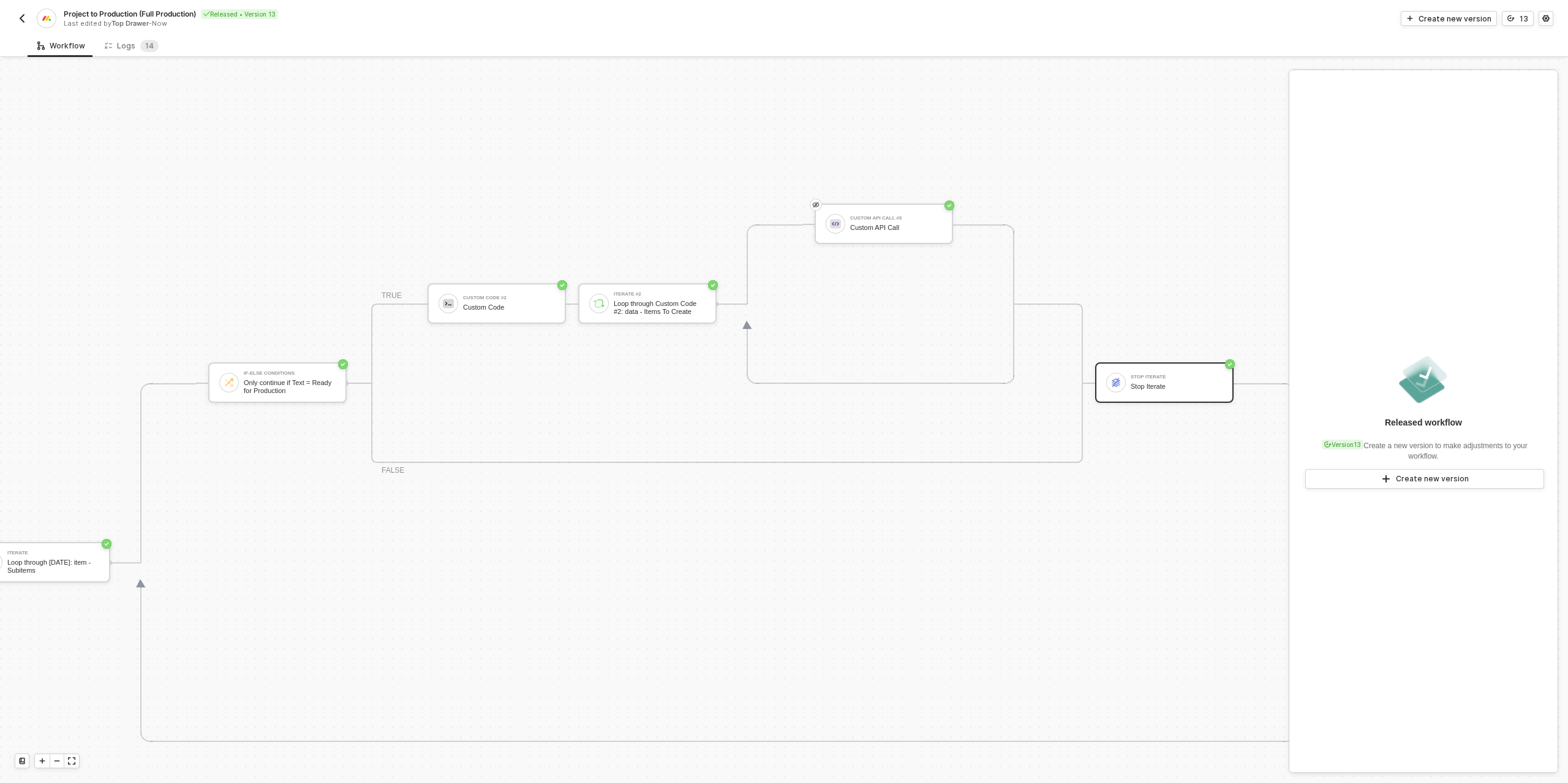
click at [1187, 377] on div "Stop Iterate" at bounding box center [1176, 376] width 92 height 5
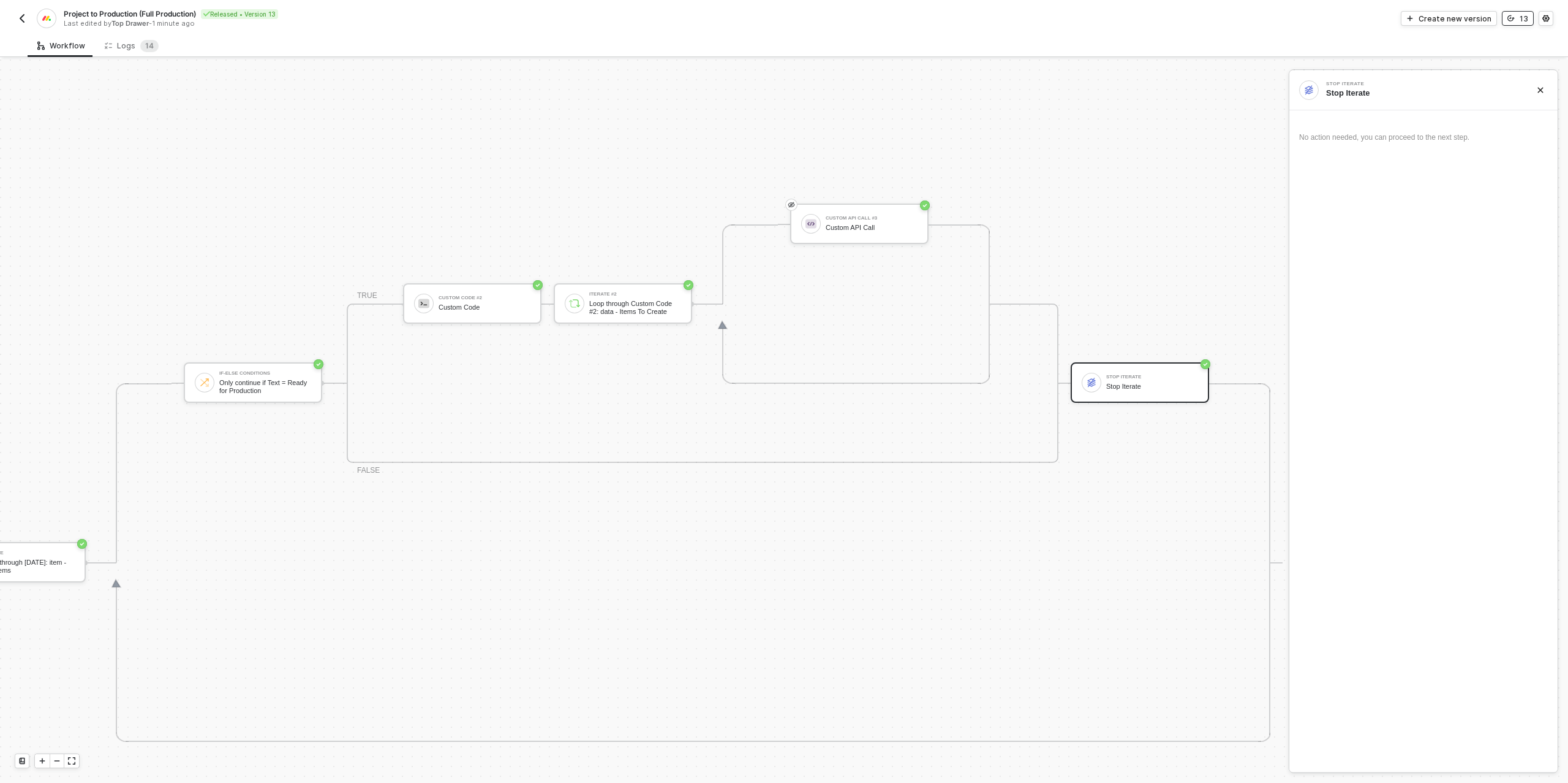
click at [1520, 19] on button "13" at bounding box center [1517, 18] width 32 height 15
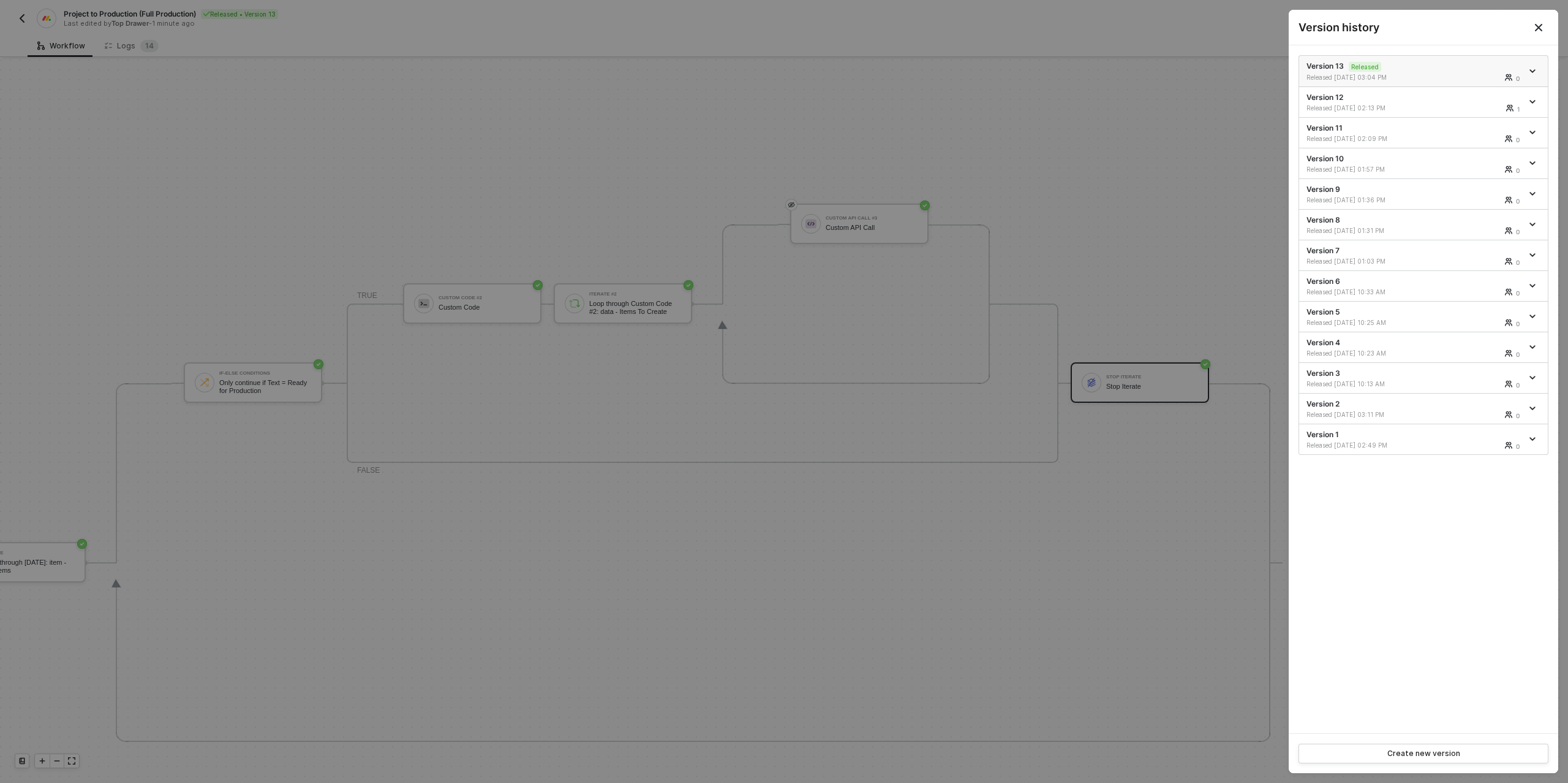
click at [1533, 72] on icon "icon-arrow-down" at bounding box center [1532, 70] width 5 height 2
click at [1464, 90] on div "Make a copy" at bounding box center [1490, 91] width 76 height 12
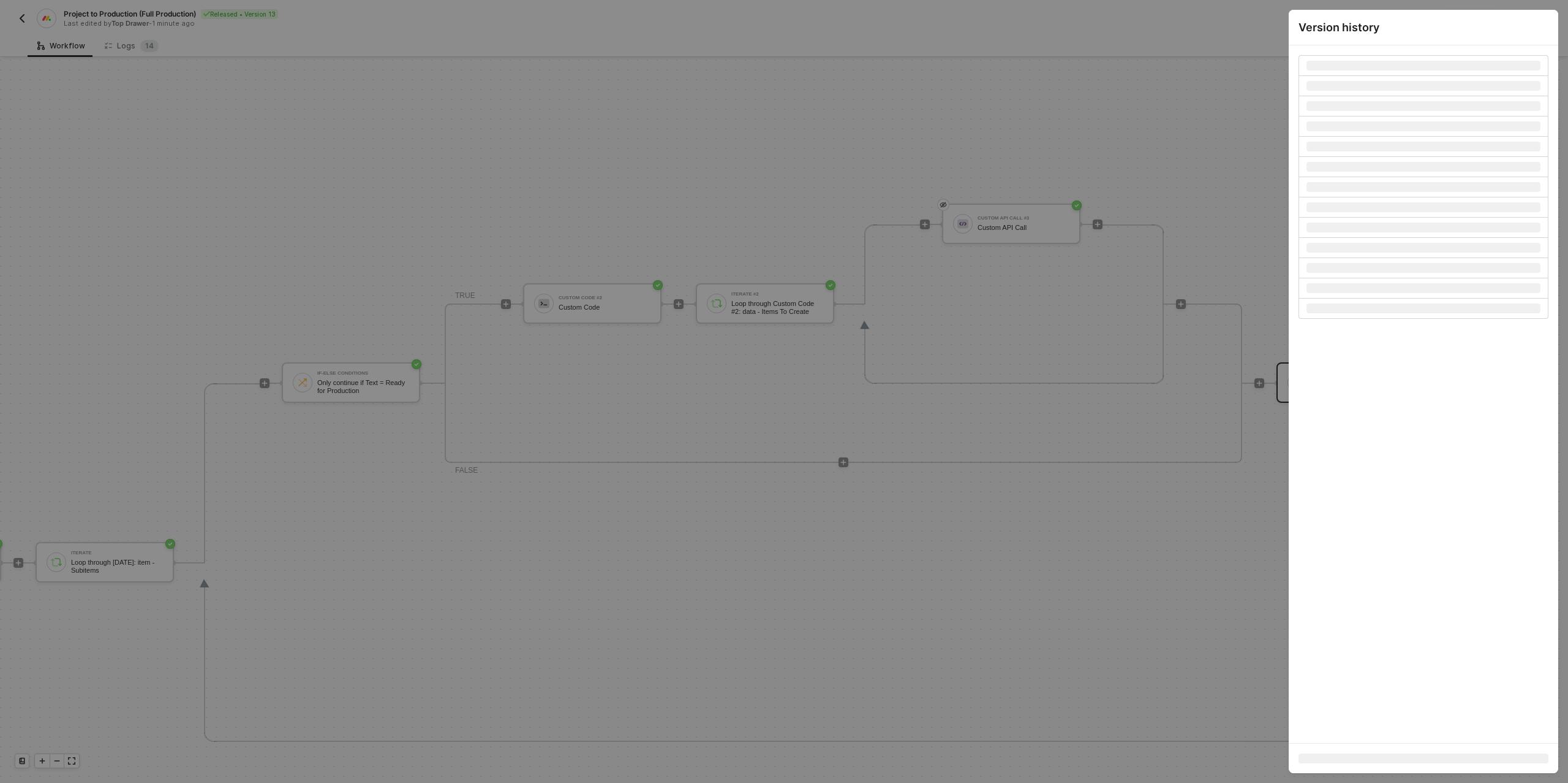
click at [1175, 186] on div at bounding box center [784, 391] width 1568 height 783
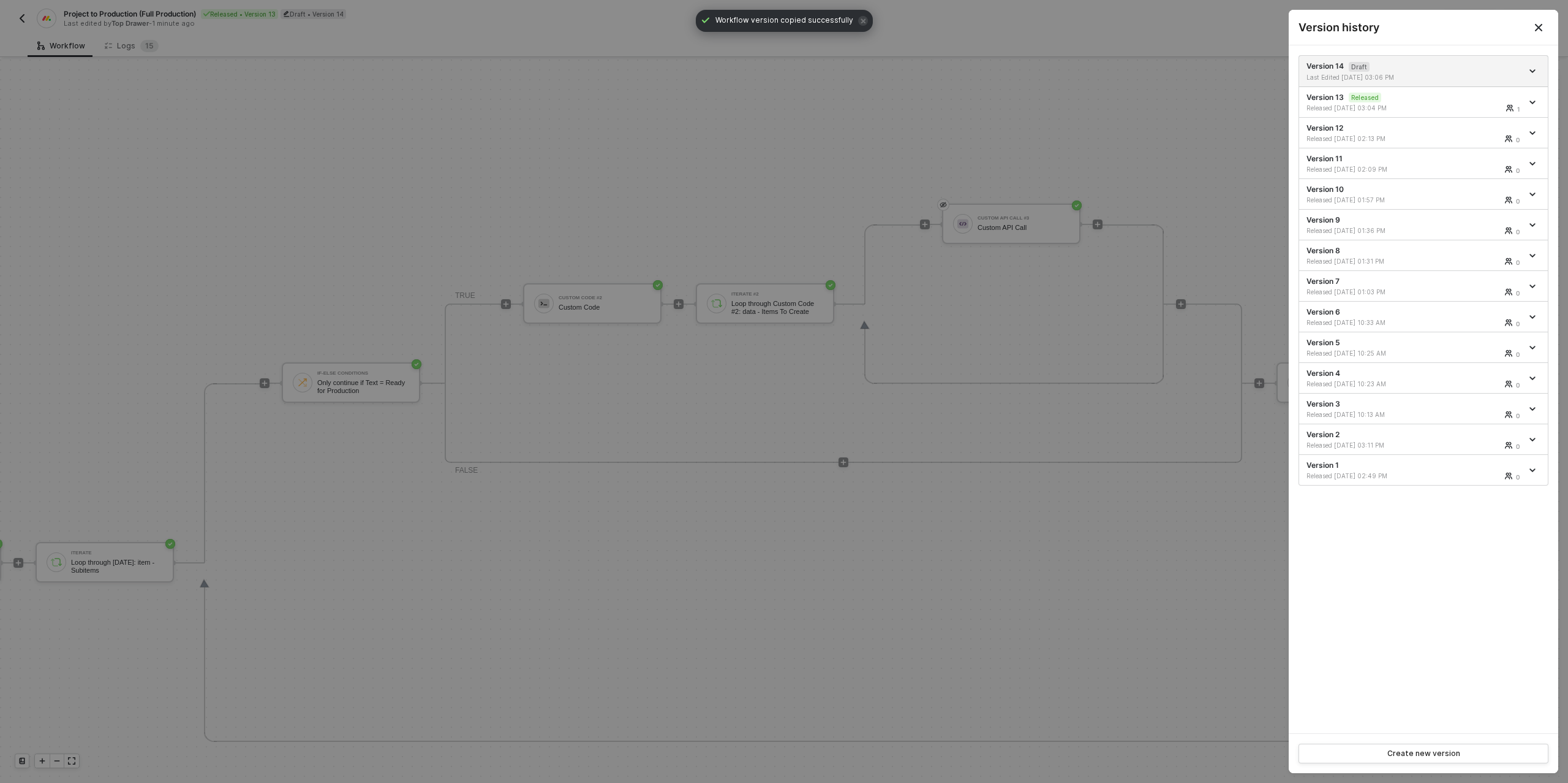
click at [1175, 186] on div at bounding box center [784, 391] width 1568 height 783
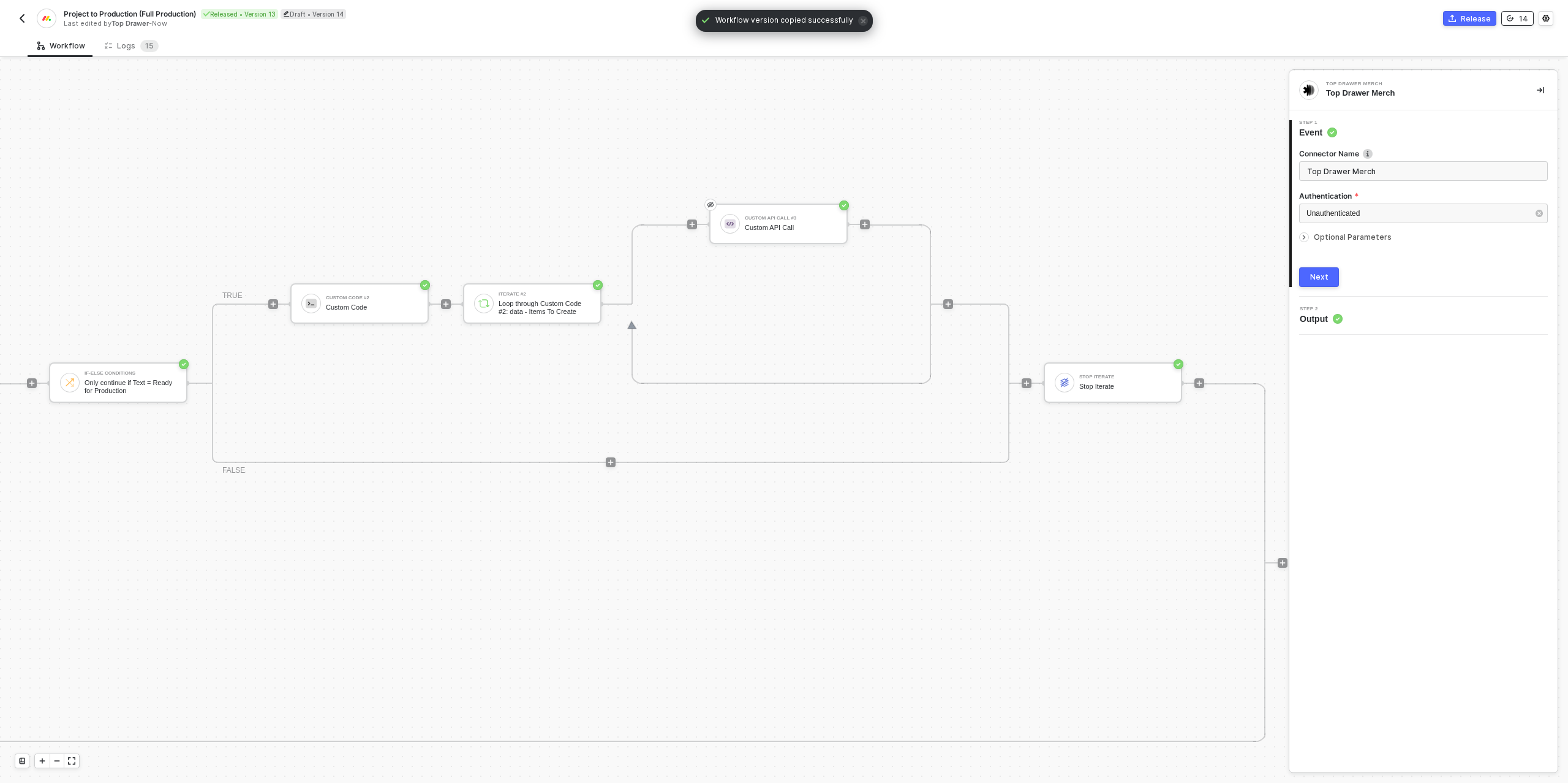
scroll to position [348, 978]
click at [1065, 417] on icon "button" at bounding box center [1063, 415] width 7 height 10
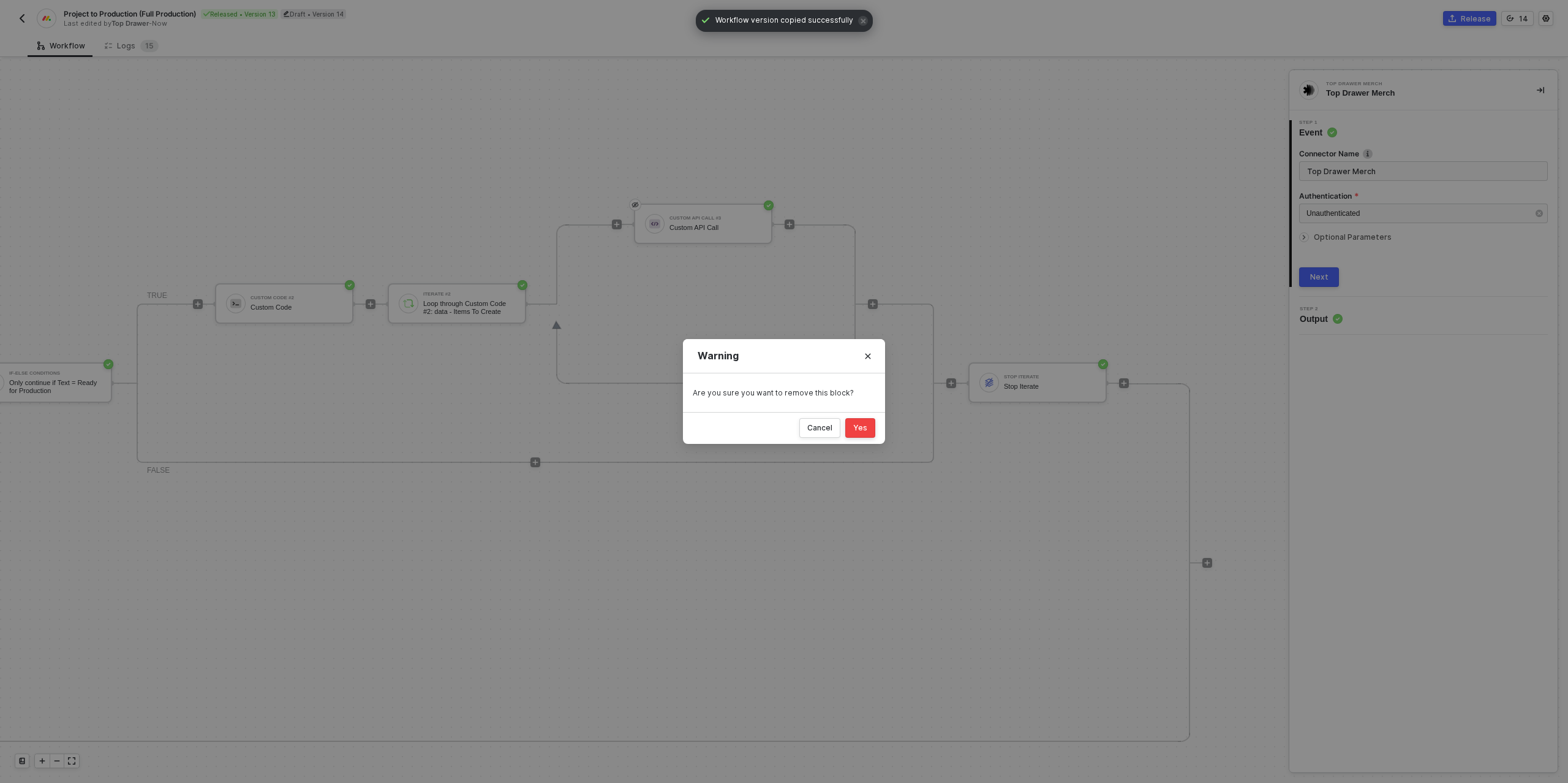
click at [862, 427] on div "Yes" at bounding box center [860, 427] width 14 height 10
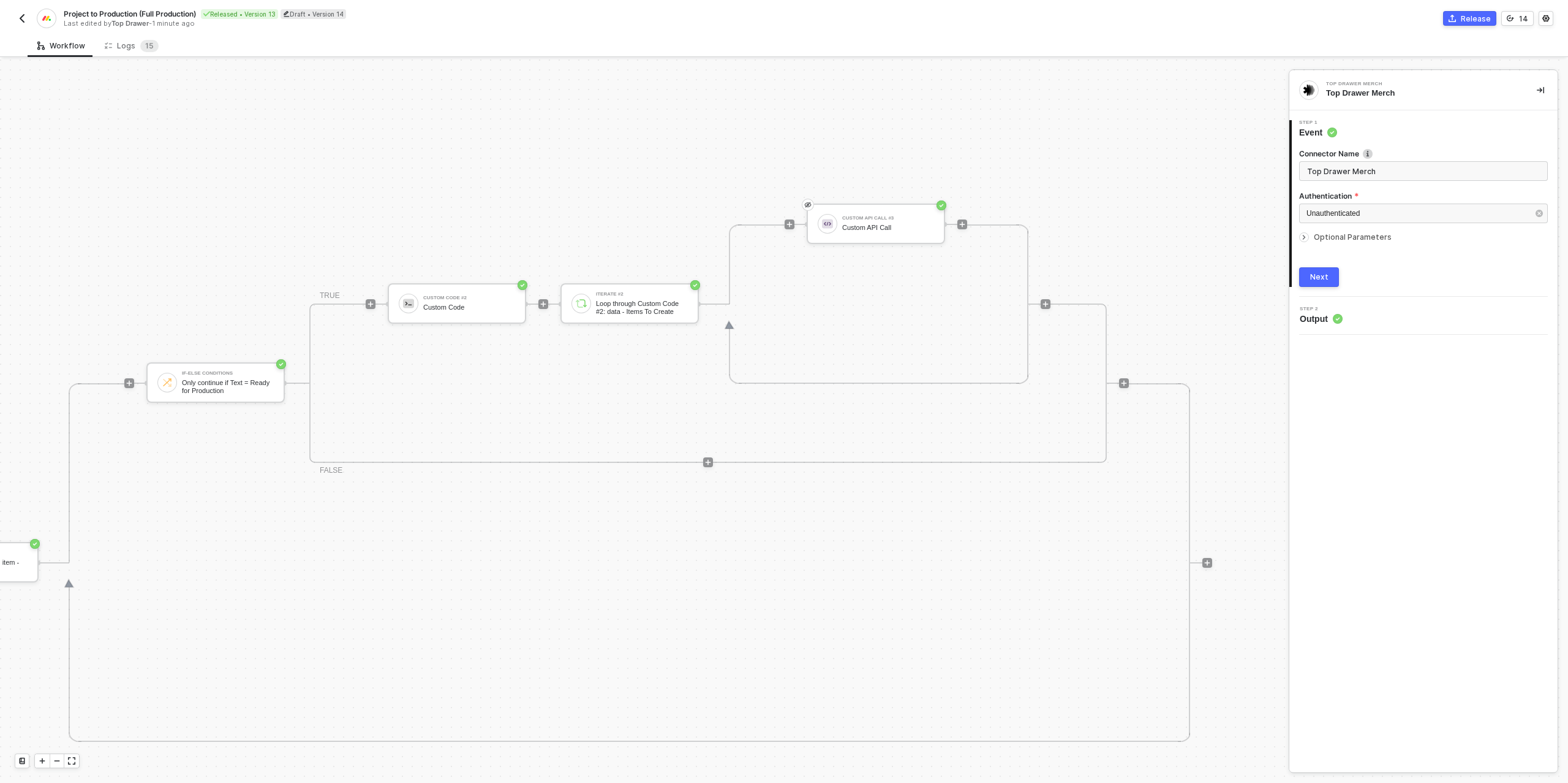
scroll to position [348, 0]
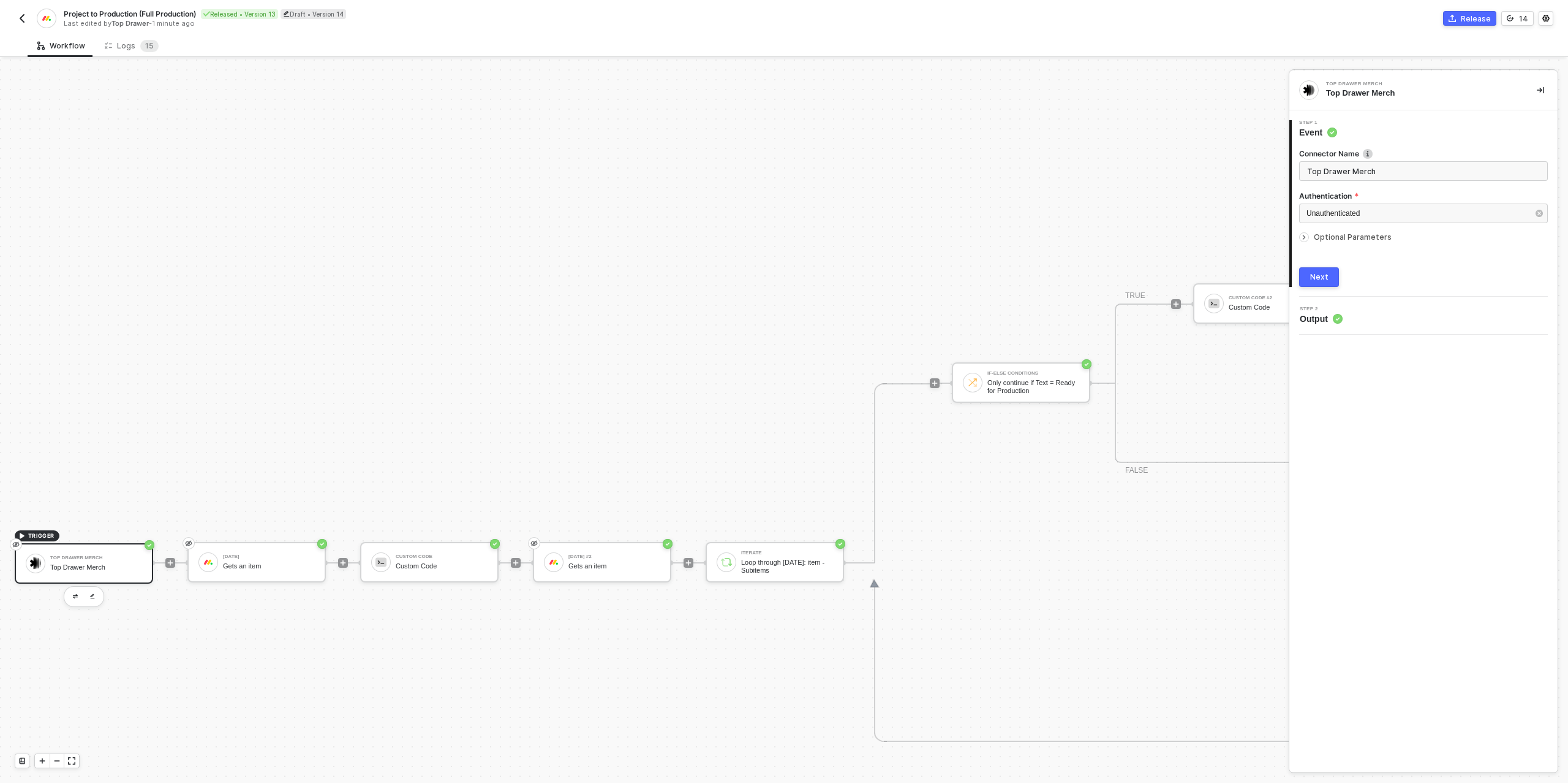
click at [1326, 277] on div "Next" at bounding box center [1319, 277] width 18 height 10
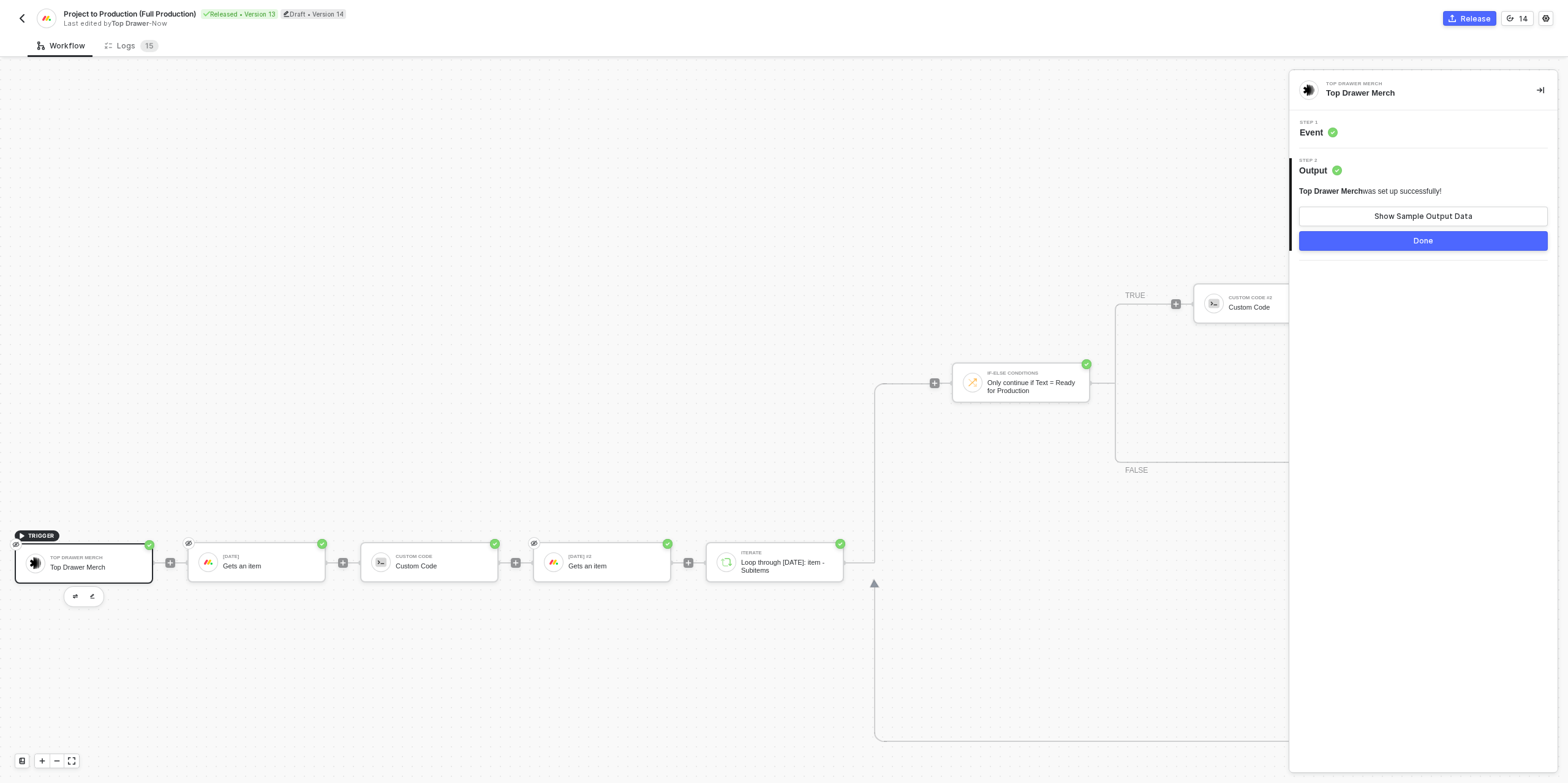
click at [1464, 17] on button "Release" at bounding box center [1470, 18] width 54 height 15
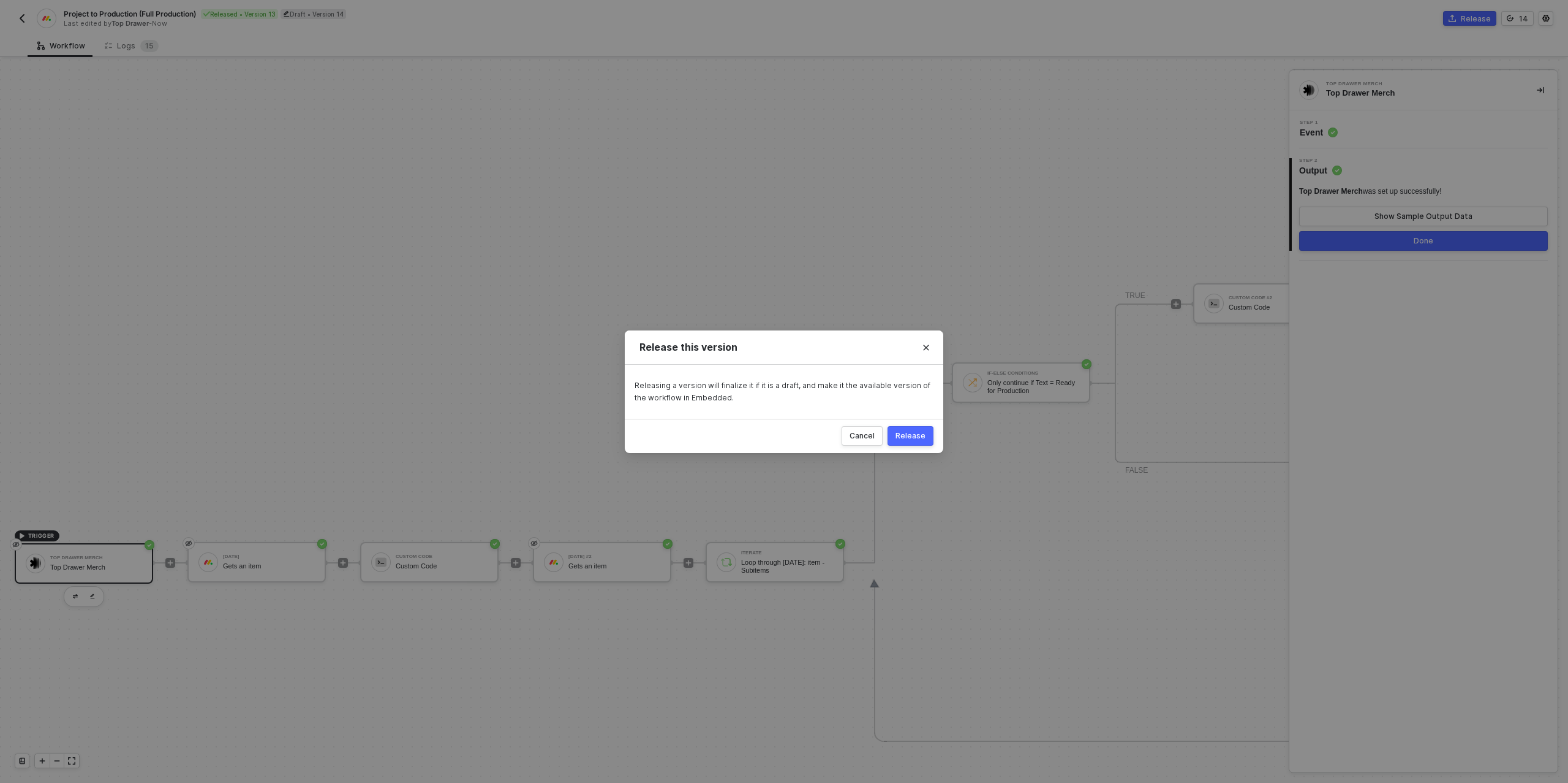
click at [919, 437] on div "Release" at bounding box center [910, 435] width 30 height 10
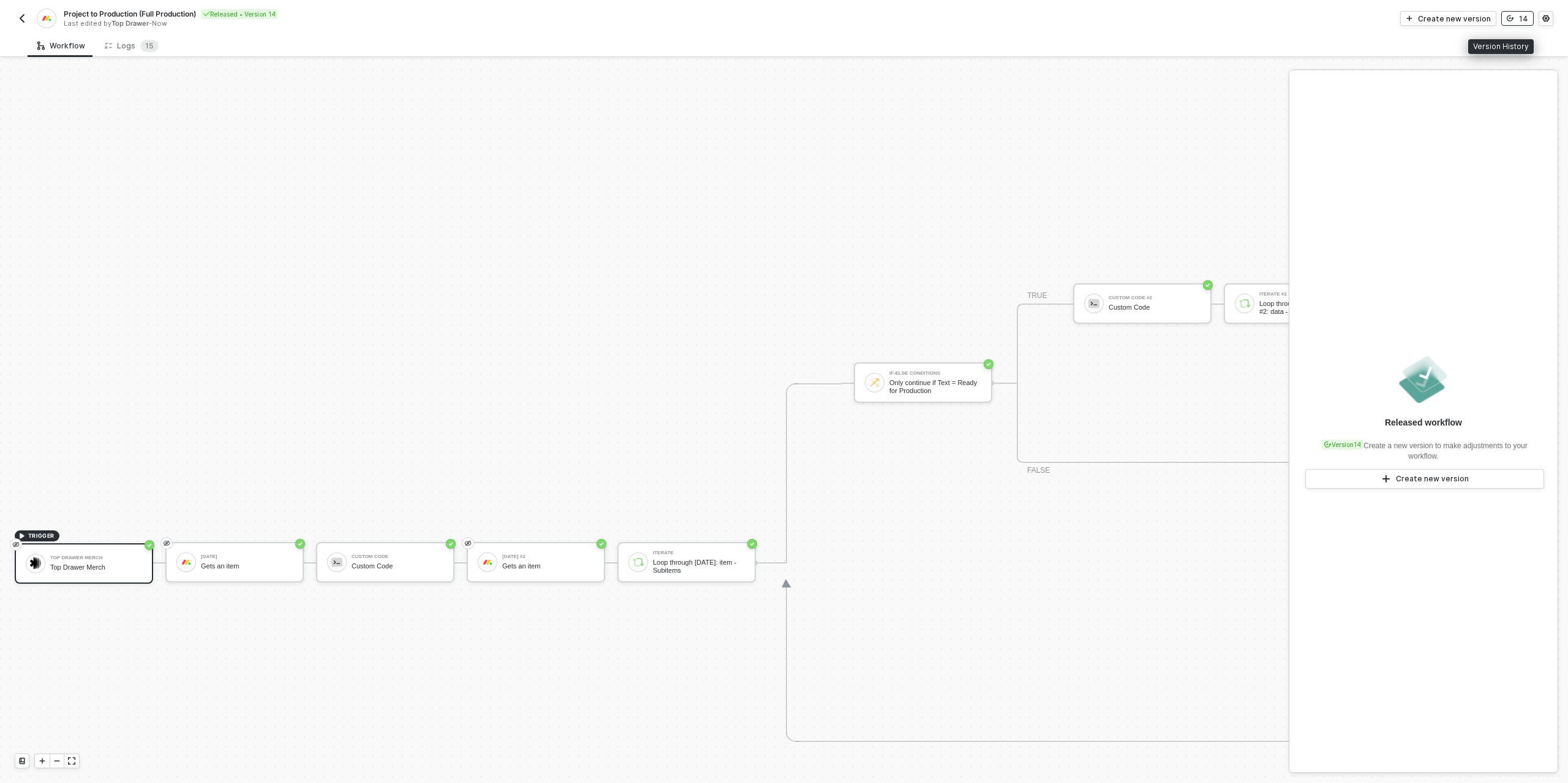
click at [1518, 14] on button "14" at bounding box center [1517, 18] width 32 height 15
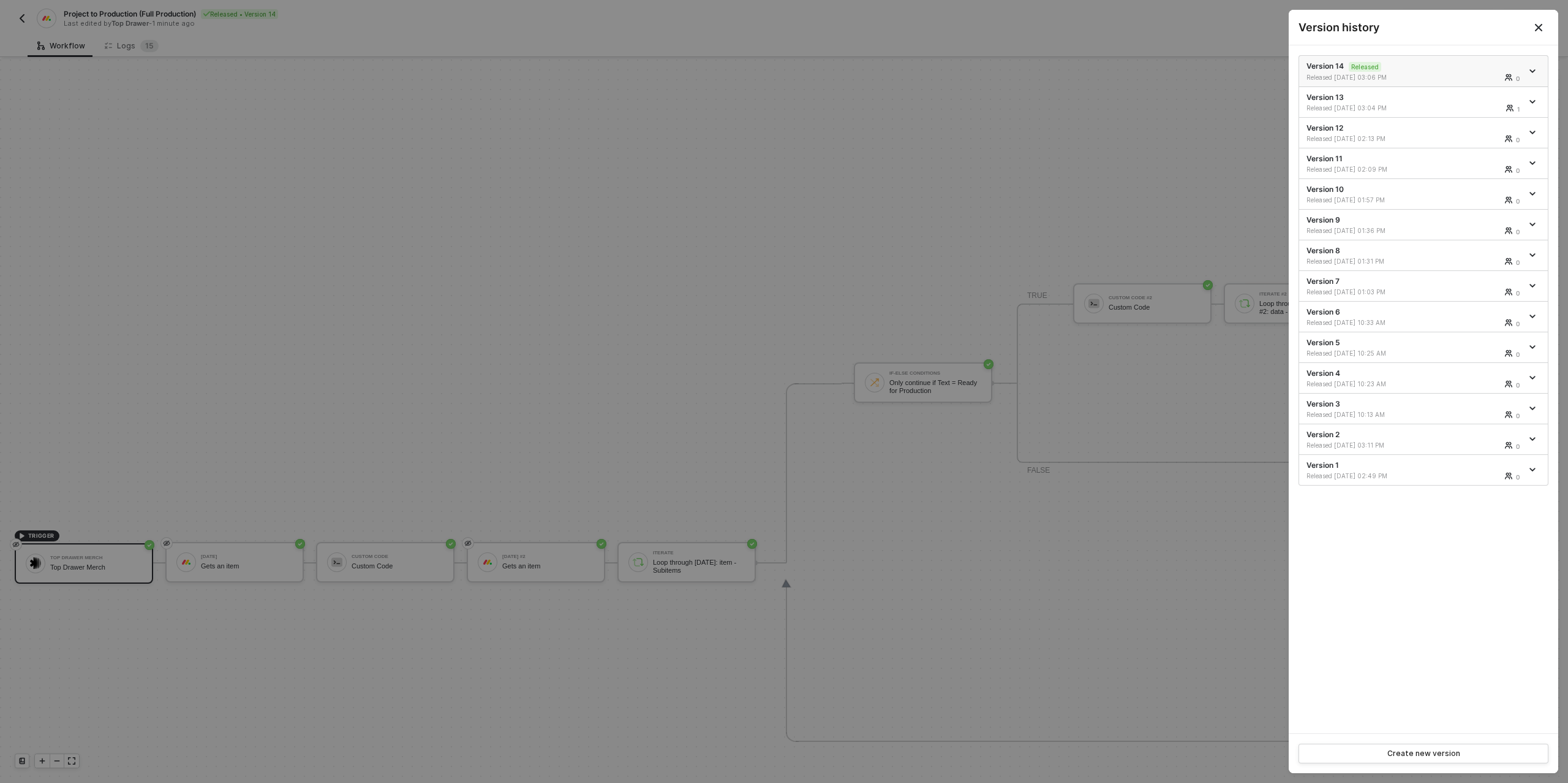
click at [1536, 69] on span "icon-arrow-down" at bounding box center [1534, 71] width 9 height 6
click at [1473, 84] on li "Make a copy" at bounding box center [1490, 91] width 95 height 24
click at [1163, 103] on div at bounding box center [784, 391] width 1568 height 783
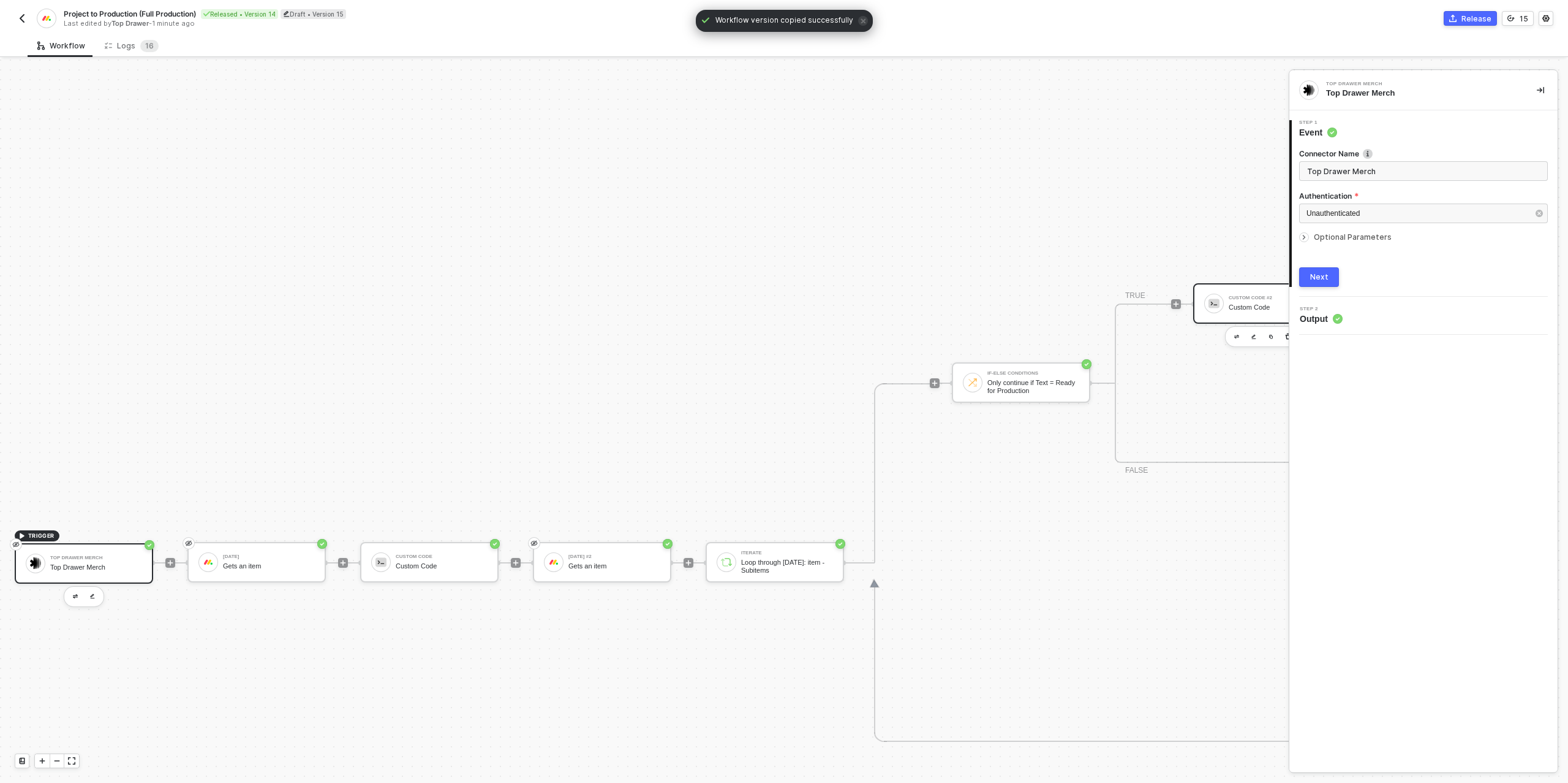
click at [1254, 298] on div "Custom Code #2" at bounding box center [1274, 298] width 92 height 5
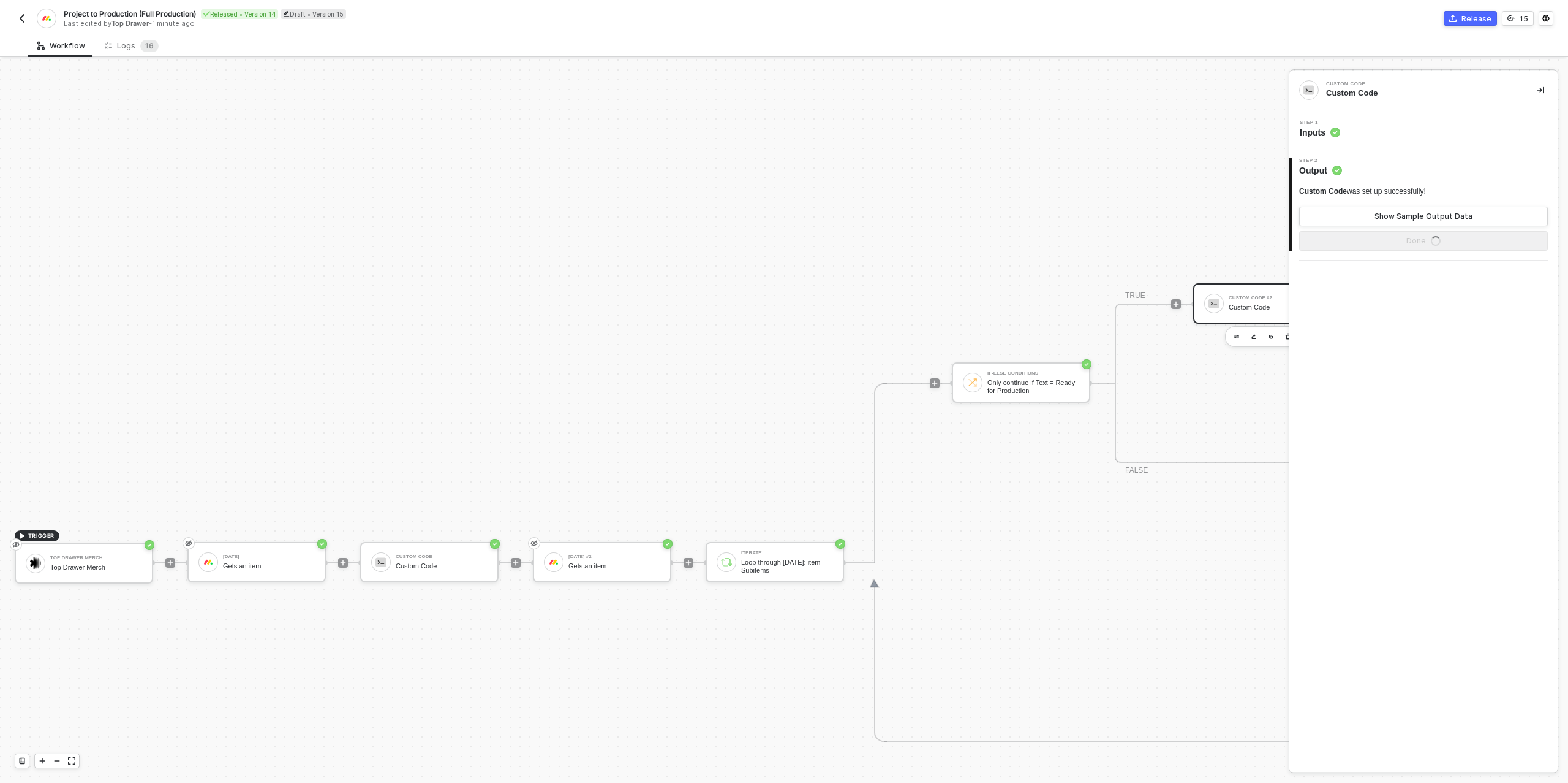
click at [1373, 136] on div "Step 1 Inputs" at bounding box center [1425, 129] width 265 height 18
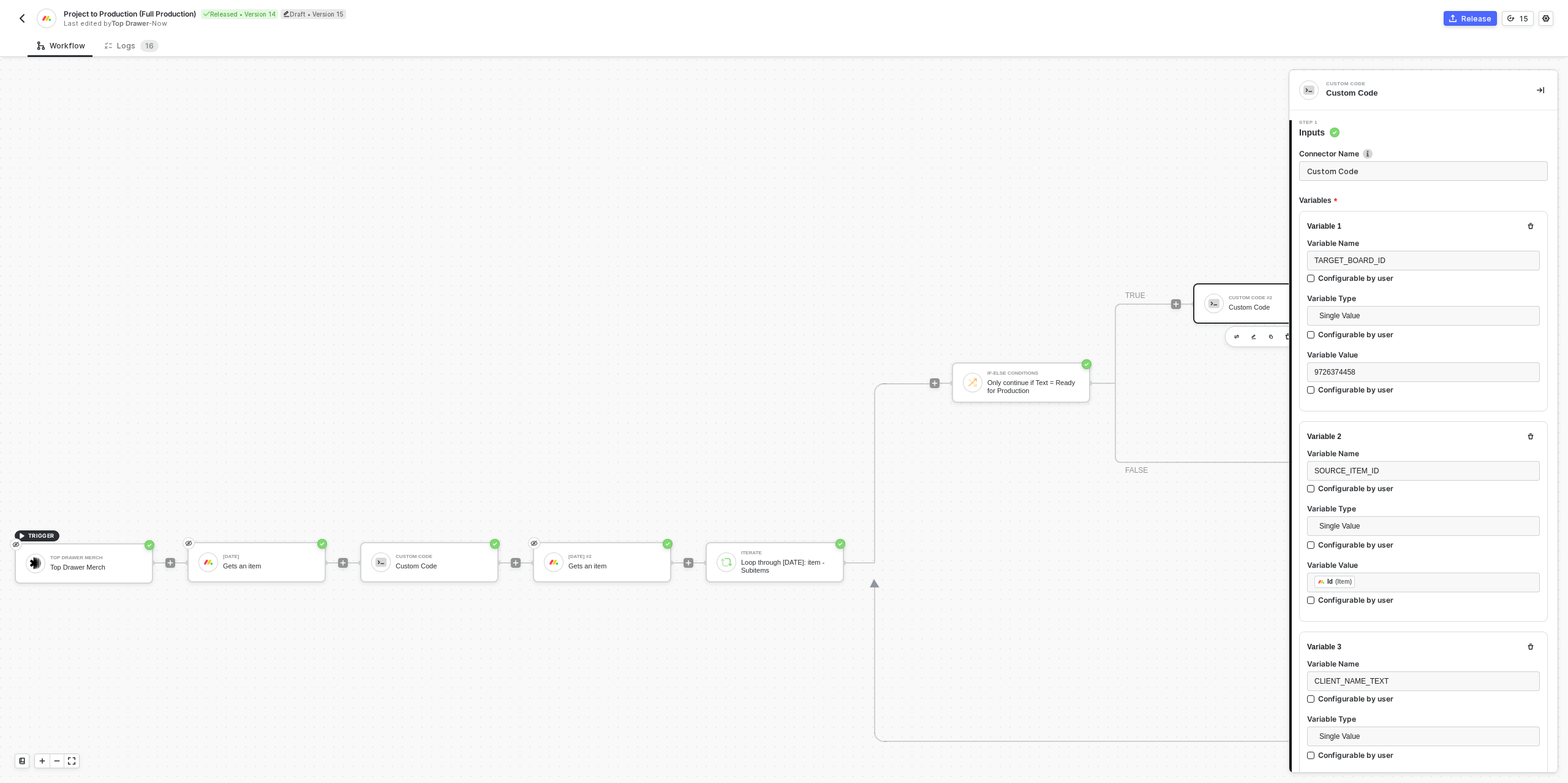
type textarea "/* Build one or many target items for Production board → returns { itemsToCreat…"
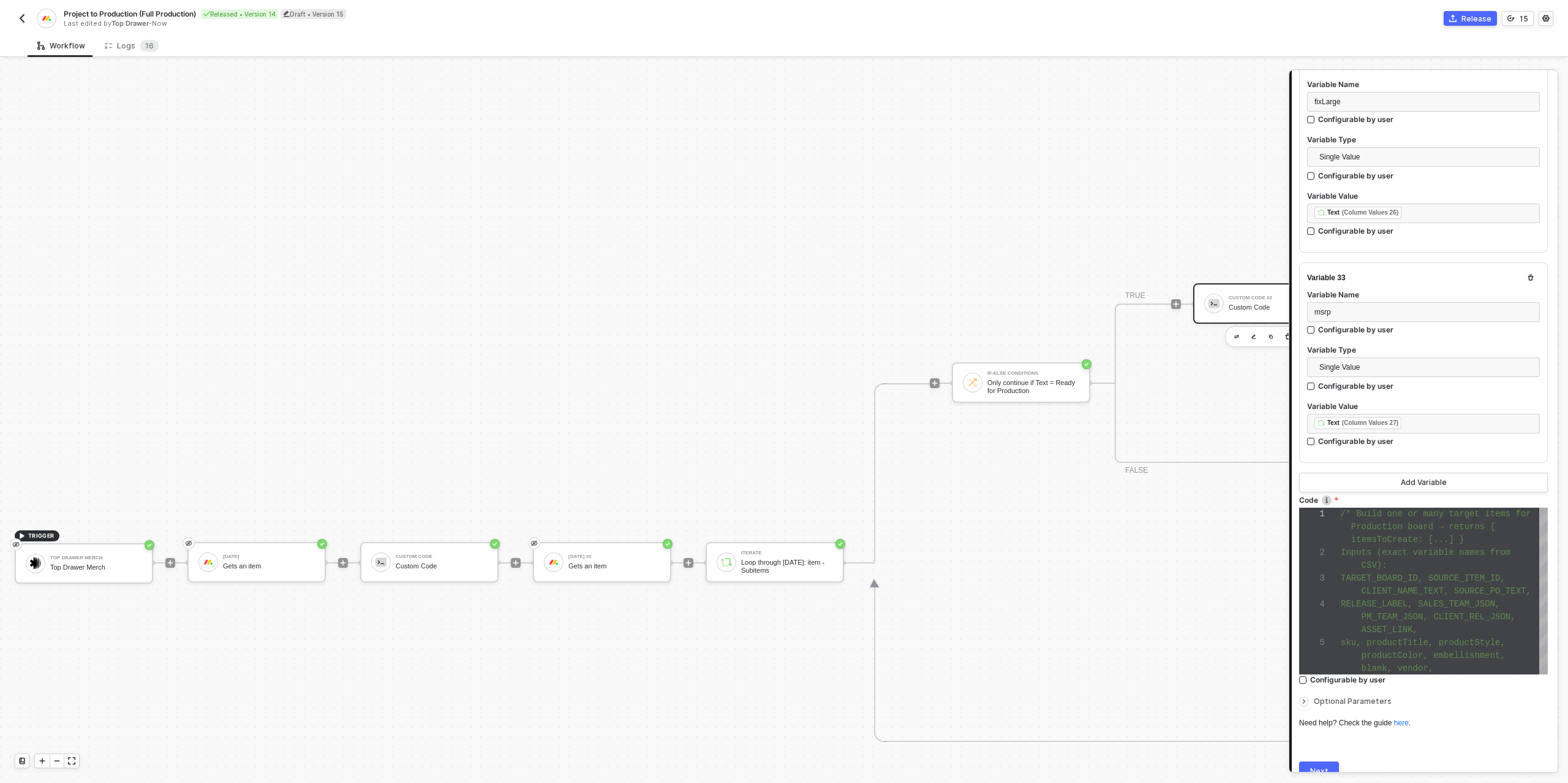
scroll to position [6704, 0]
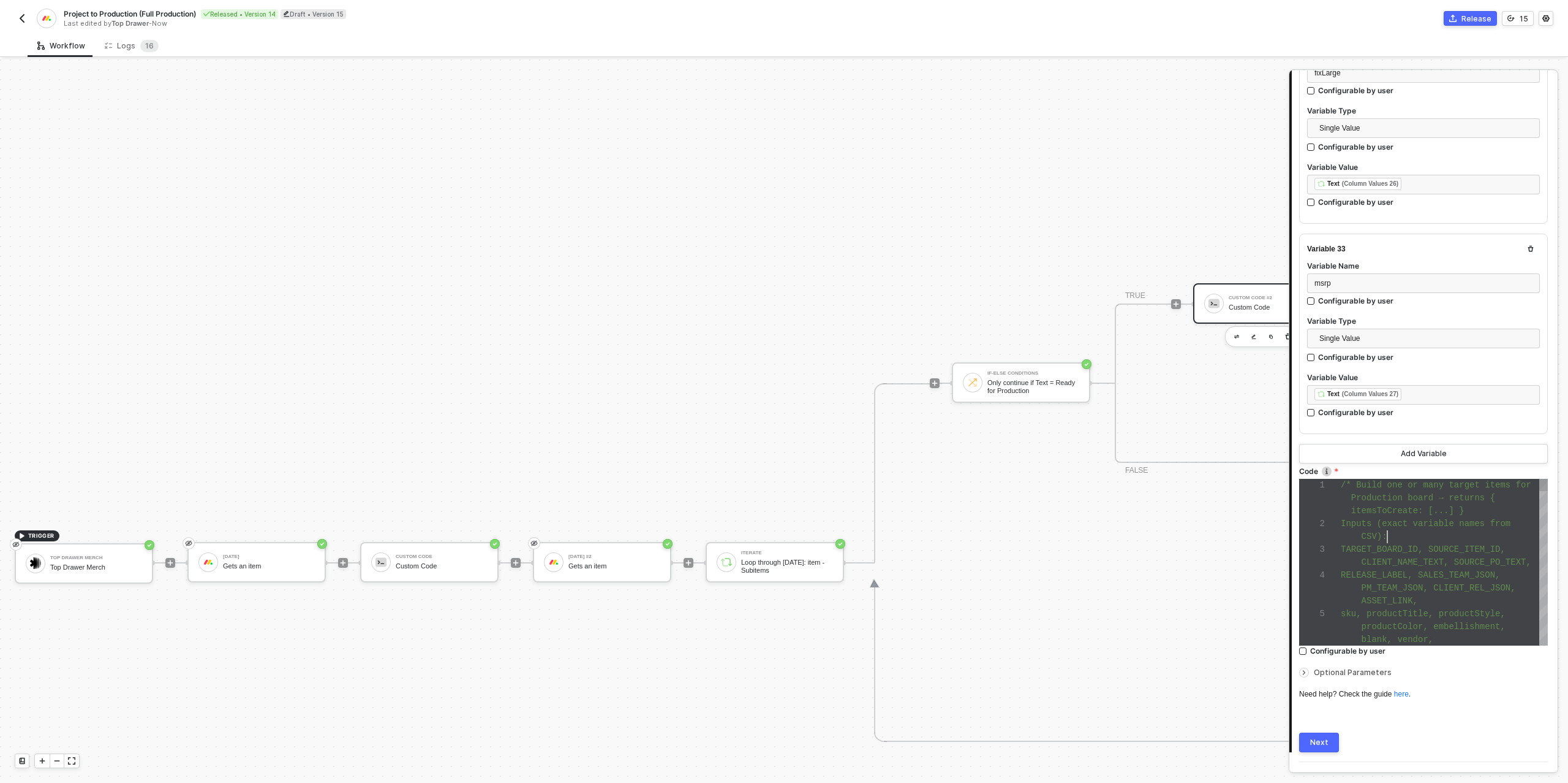
click at [1414, 530] on div "CSV):" at bounding box center [1444, 536] width 207 height 13
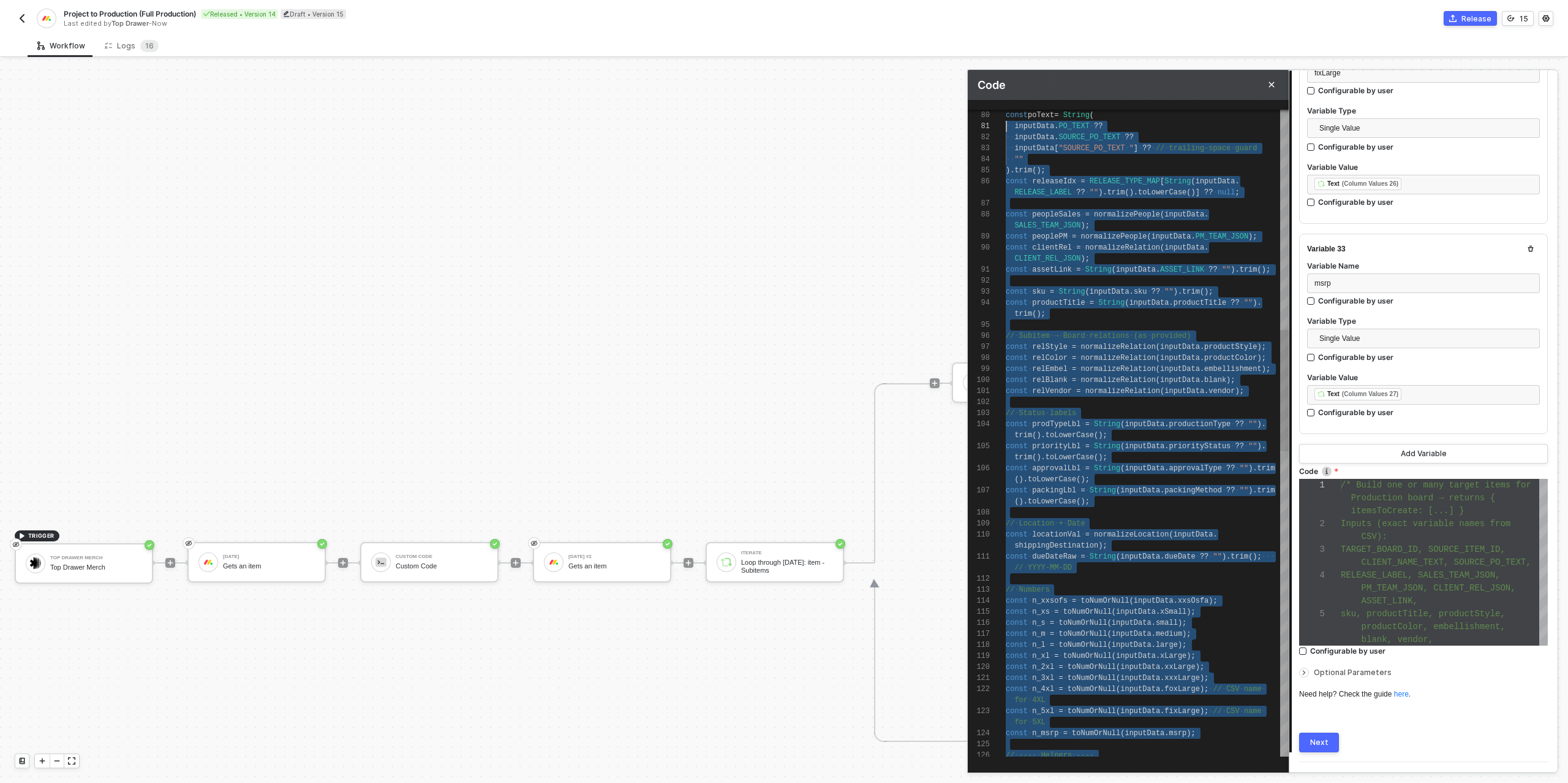
scroll to position [11, 0]
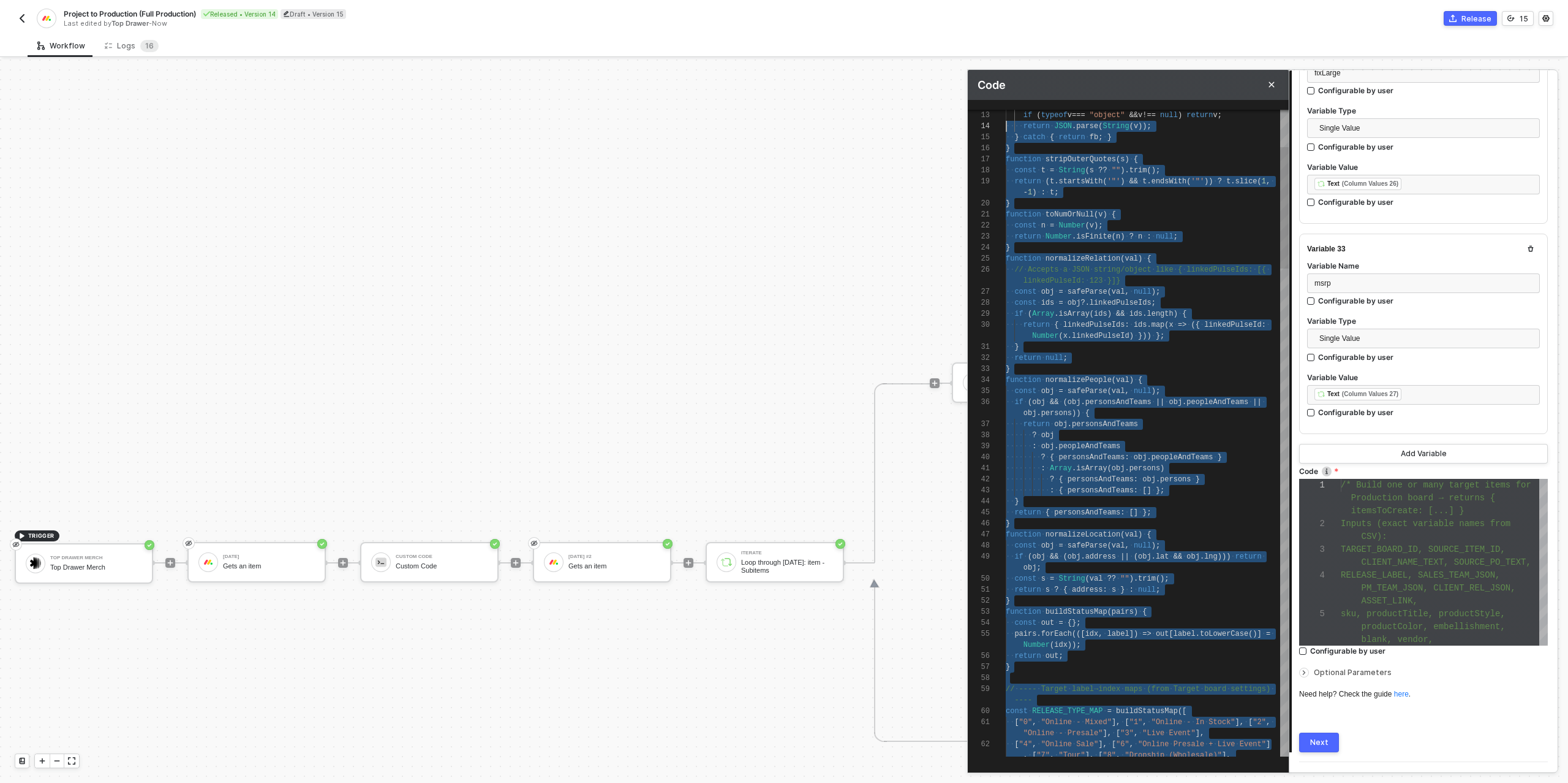
type textarea "/* Build one or many target items for Production board → returns { itemsToCreat…"
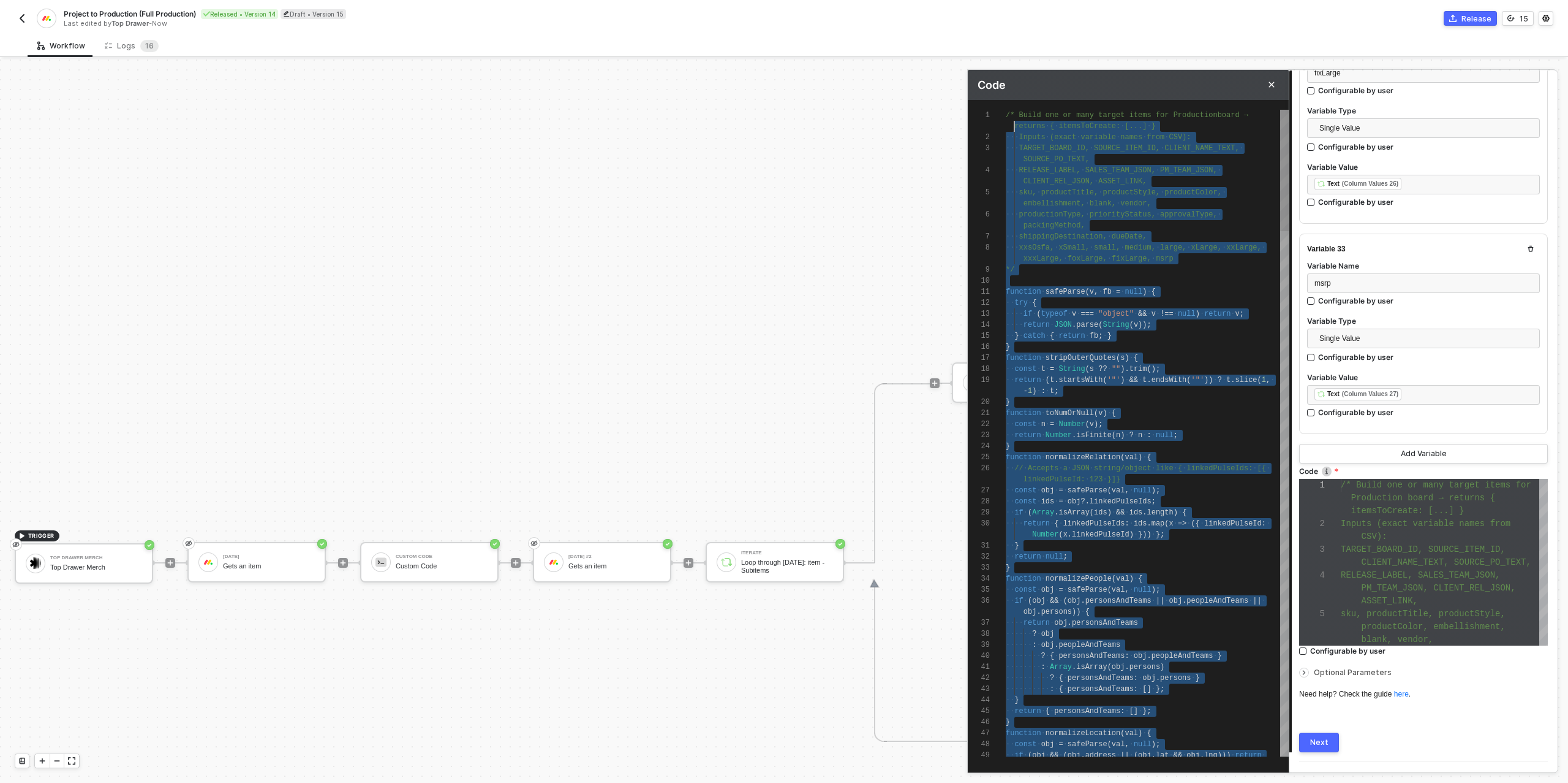
scroll to position [0, 0]
drag, startPoint x: 1128, startPoint y: 747, endPoint x: 1002, endPoint y: 104, distance: 655.2
click at [128, 41] on div "Logs 1 6" at bounding box center [131, 45] width 54 height 12
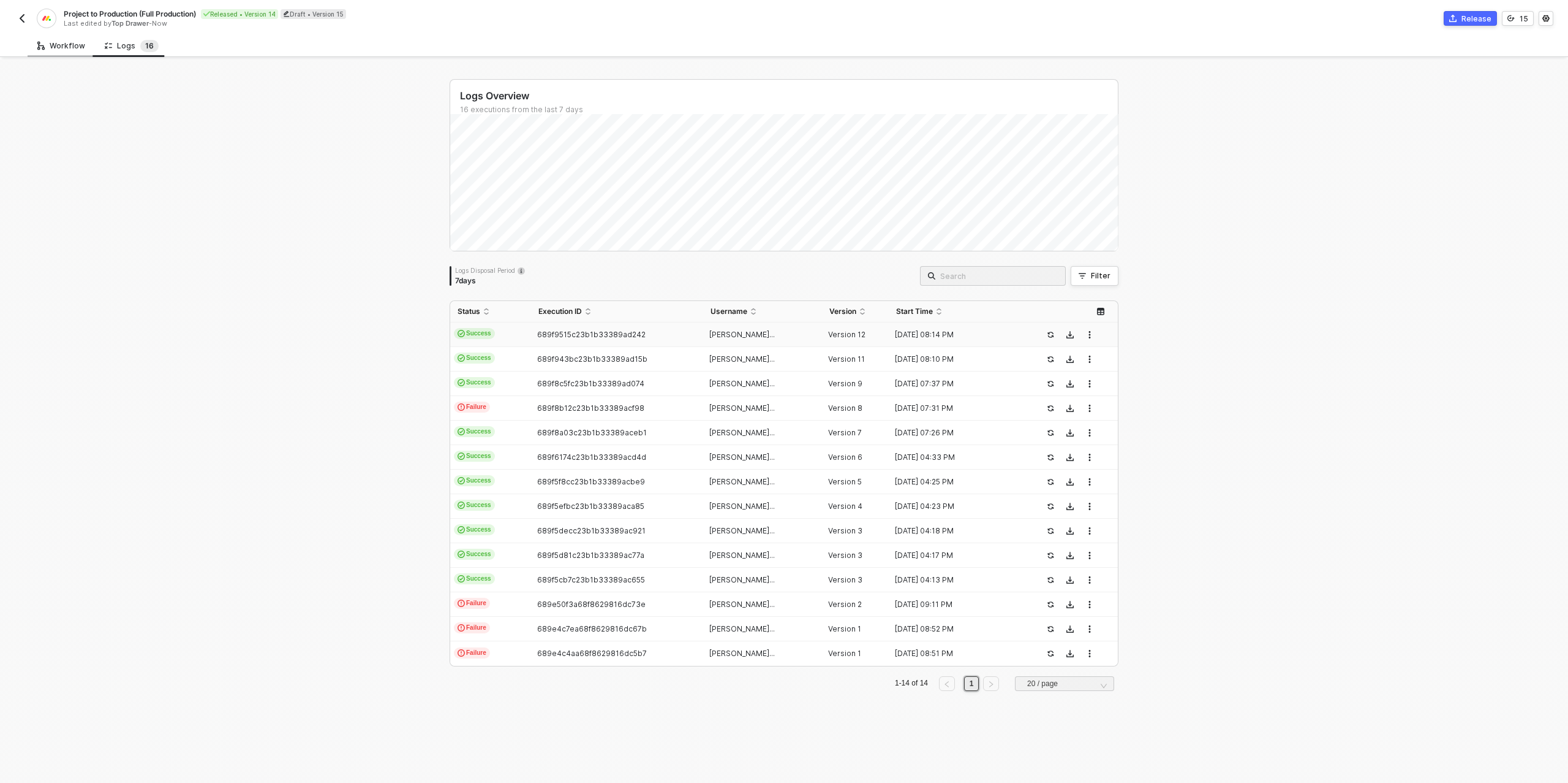
click at [56, 43] on div "Workflow" at bounding box center [61, 45] width 48 height 10
type textarea "/* Build one or many target items for Production board → returns { itemsToCreat…"
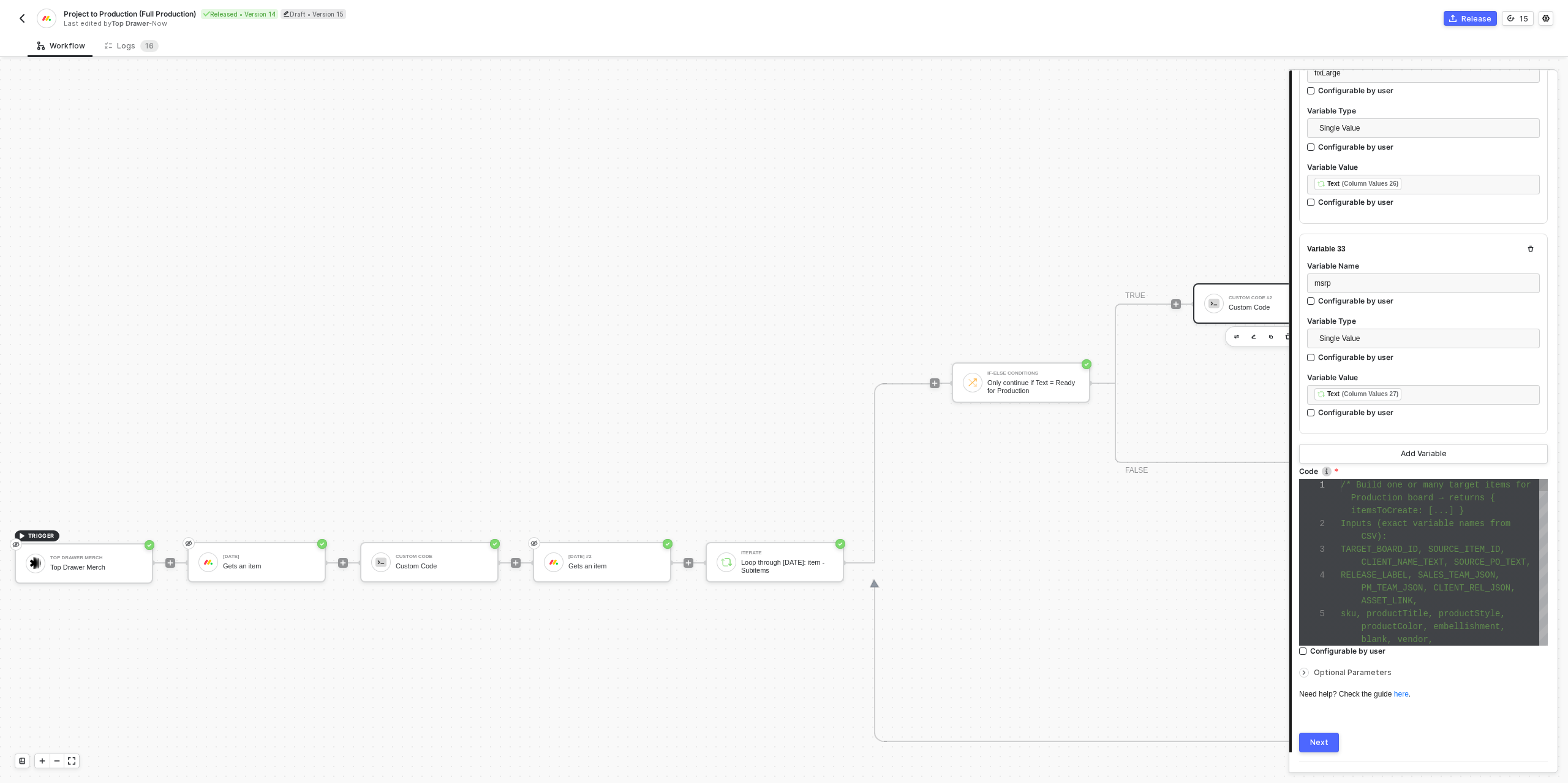
click at [1443, 530] on div "CSV):" at bounding box center [1444, 536] width 207 height 13
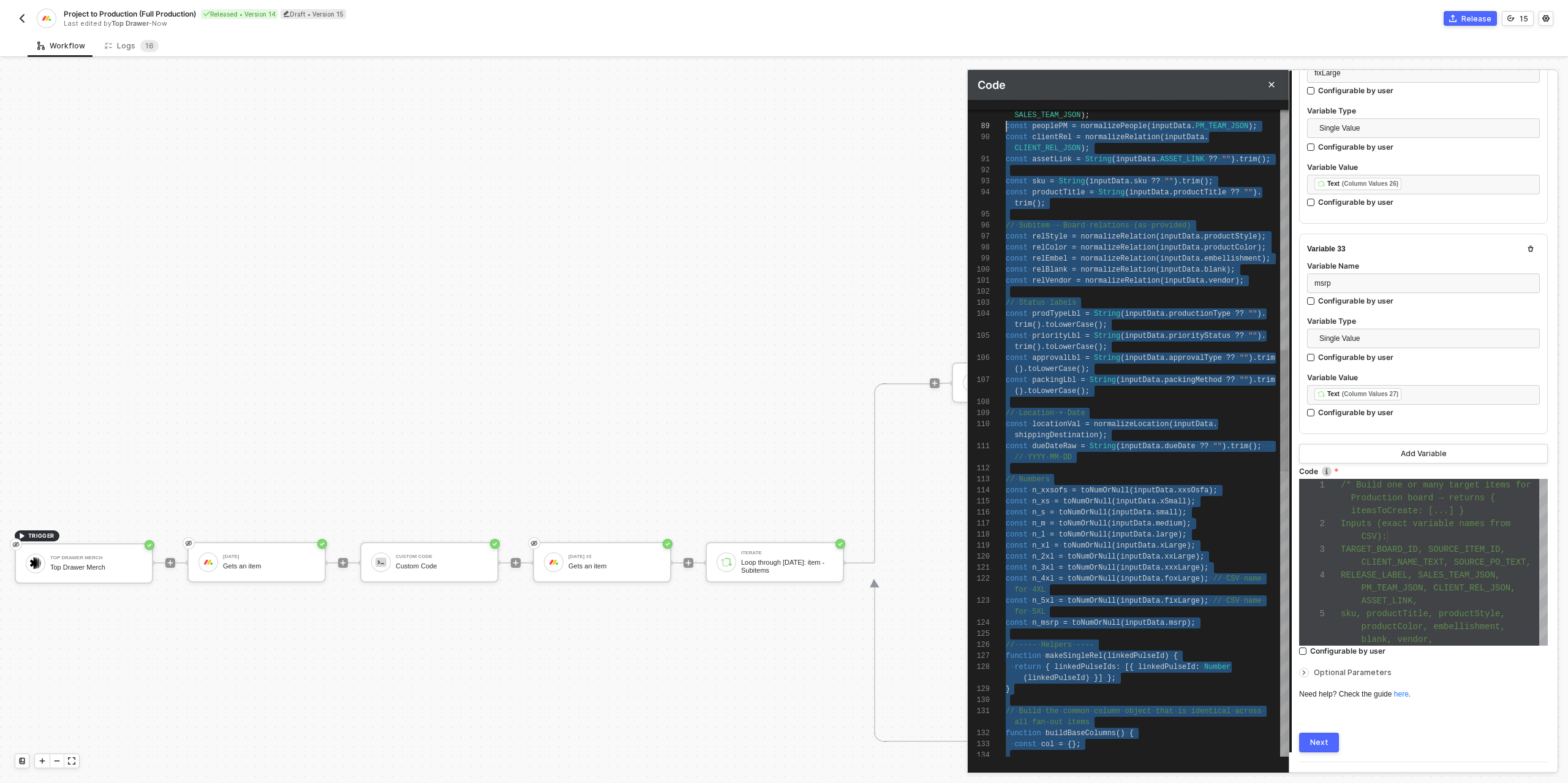
scroll to position [66, 0]
type textarea "/* Build one or many target items for Production board → returns { itemsToCreat…"
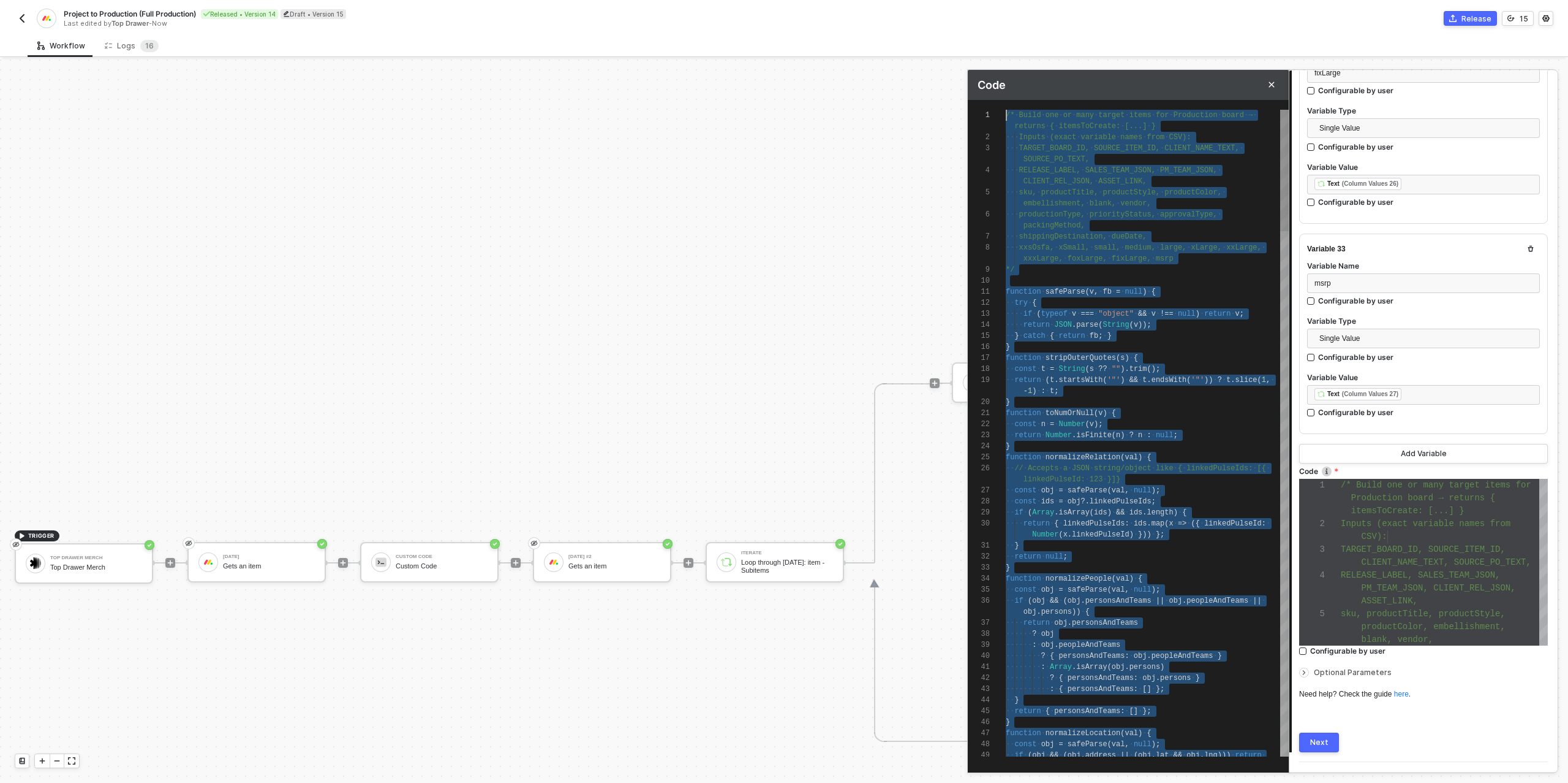
scroll to position [0, 0]
drag, startPoint x: 1134, startPoint y: 750, endPoint x: 959, endPoint y: 45, distance: 726.4
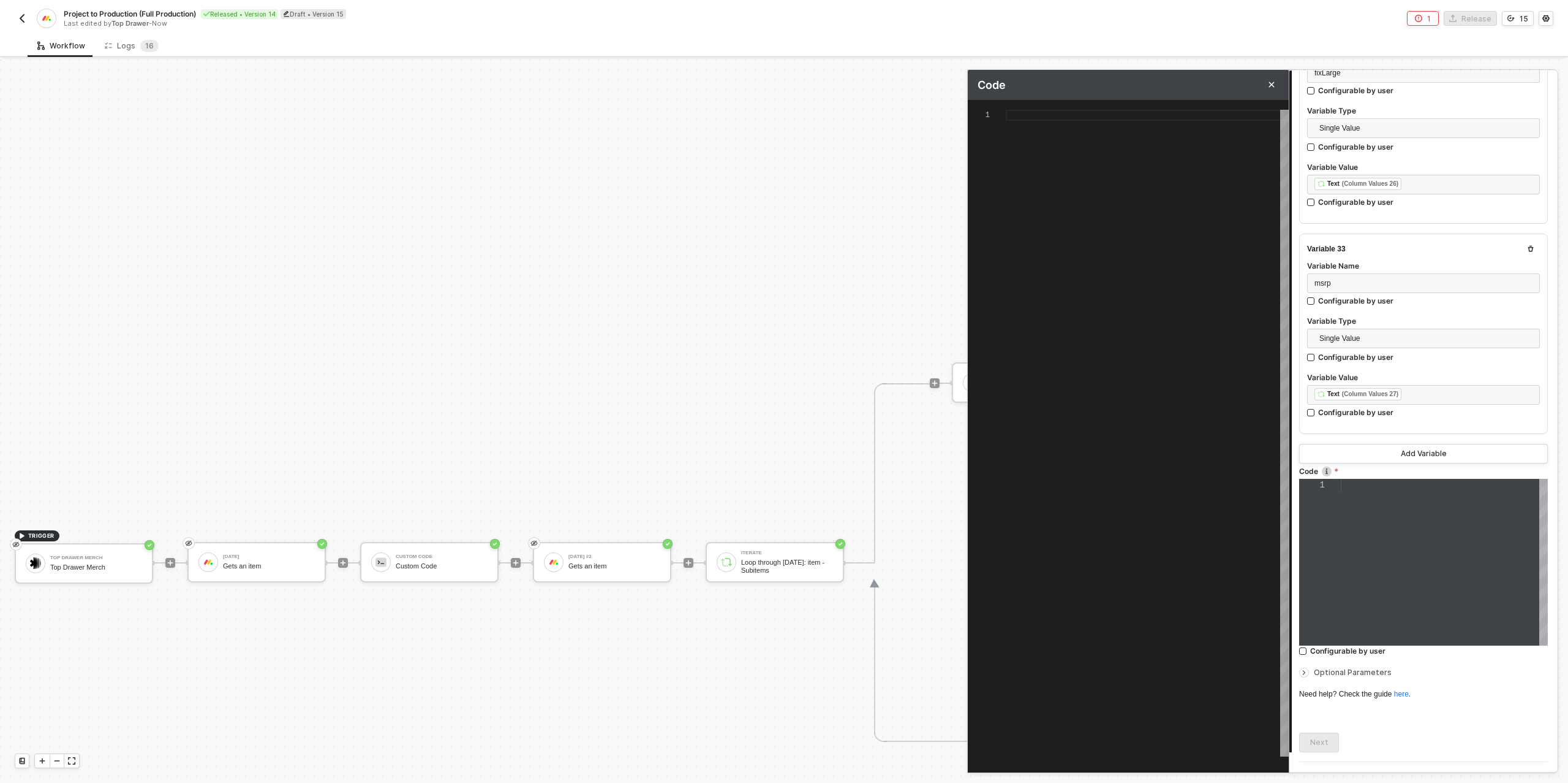
paste textarea "itemName, columnValues: col, columnValuesStr, columnValuesEscaped }); } resolve…"
type textarea "itemName, columnValues: col, columnValuesStr, columnValuesEscaped }); } resolve…"
type textarea "/* Build one or many target items for Production board → returns { itemsToCreat…"
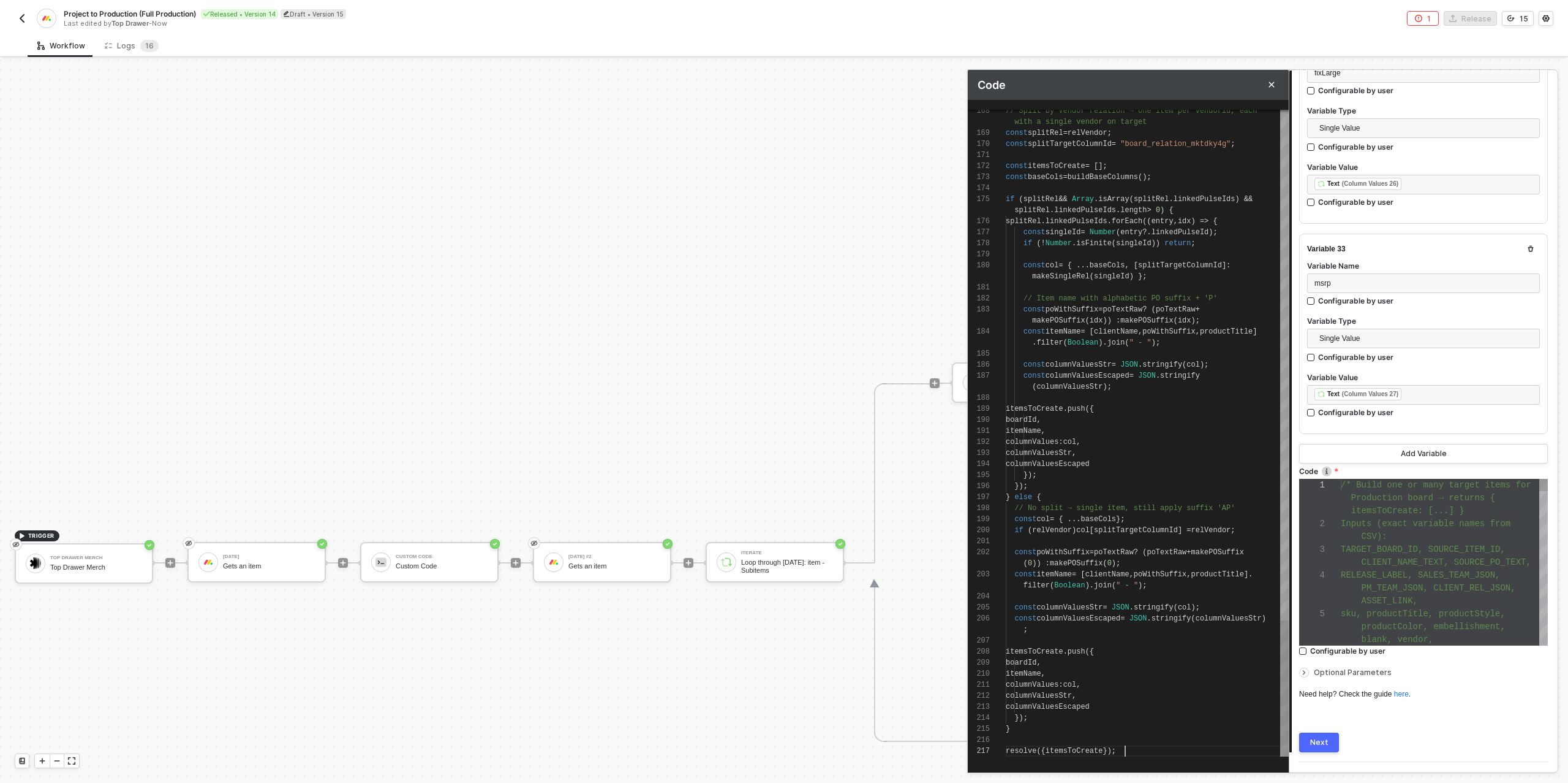
scroll to position [51, 0]
click at [1316, 738] on div "Next" at bounding box center [1319, 742] width 18 height 10
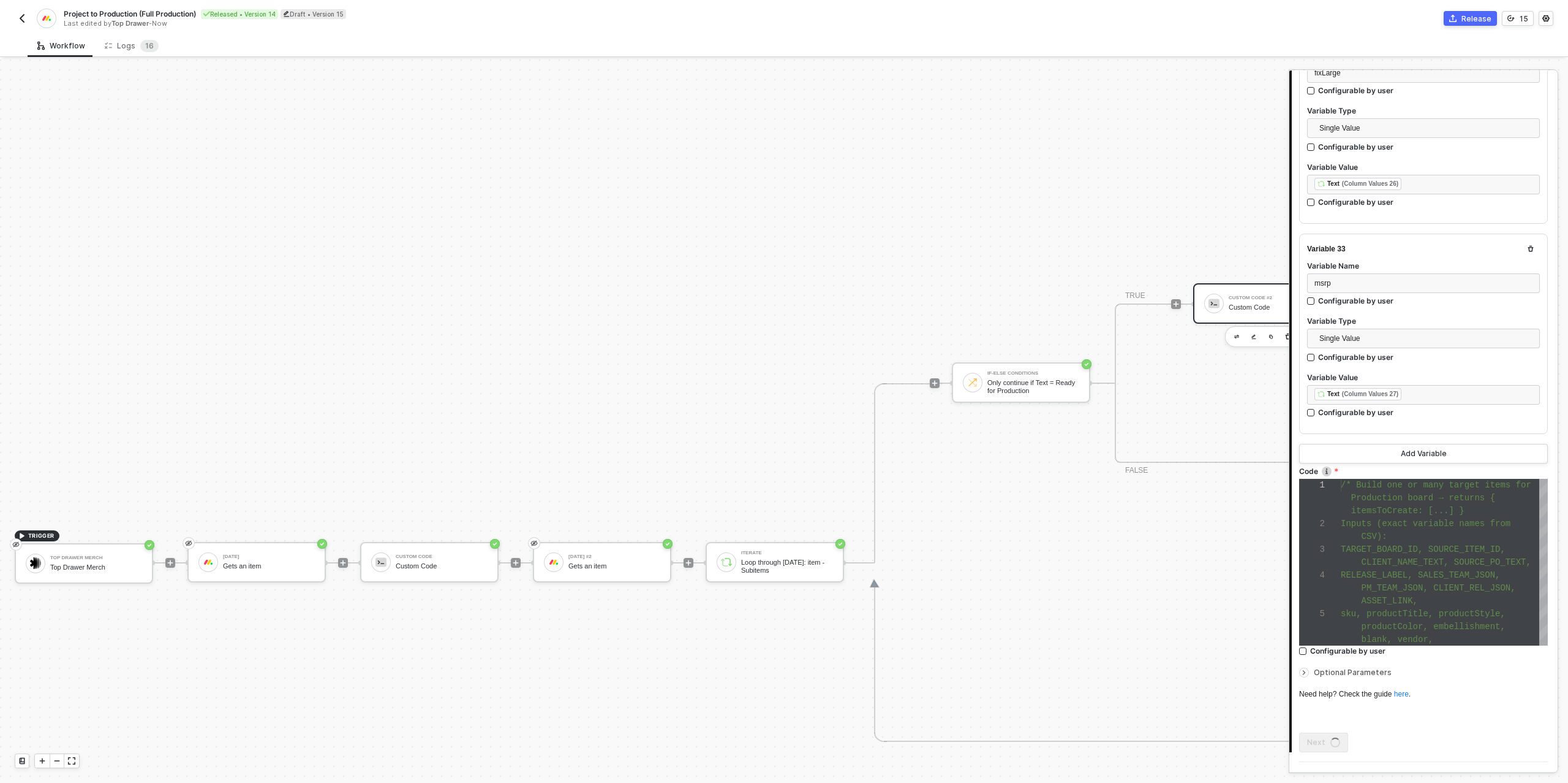
scroll to position [0, 0]
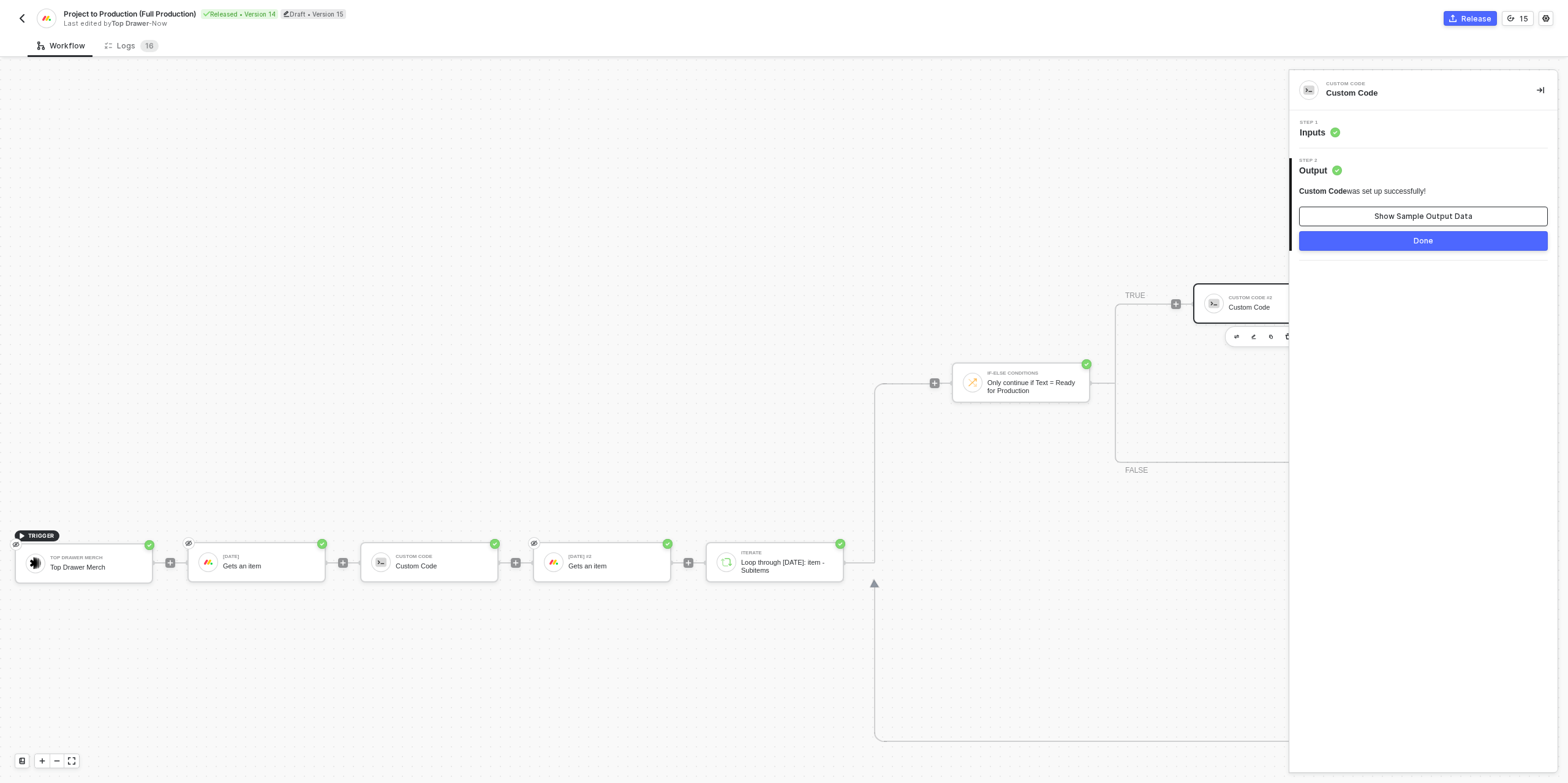
click at [1385, 210] on button "Show Sample Output Data" at bounding box center [1423, 216] width 249 height 20
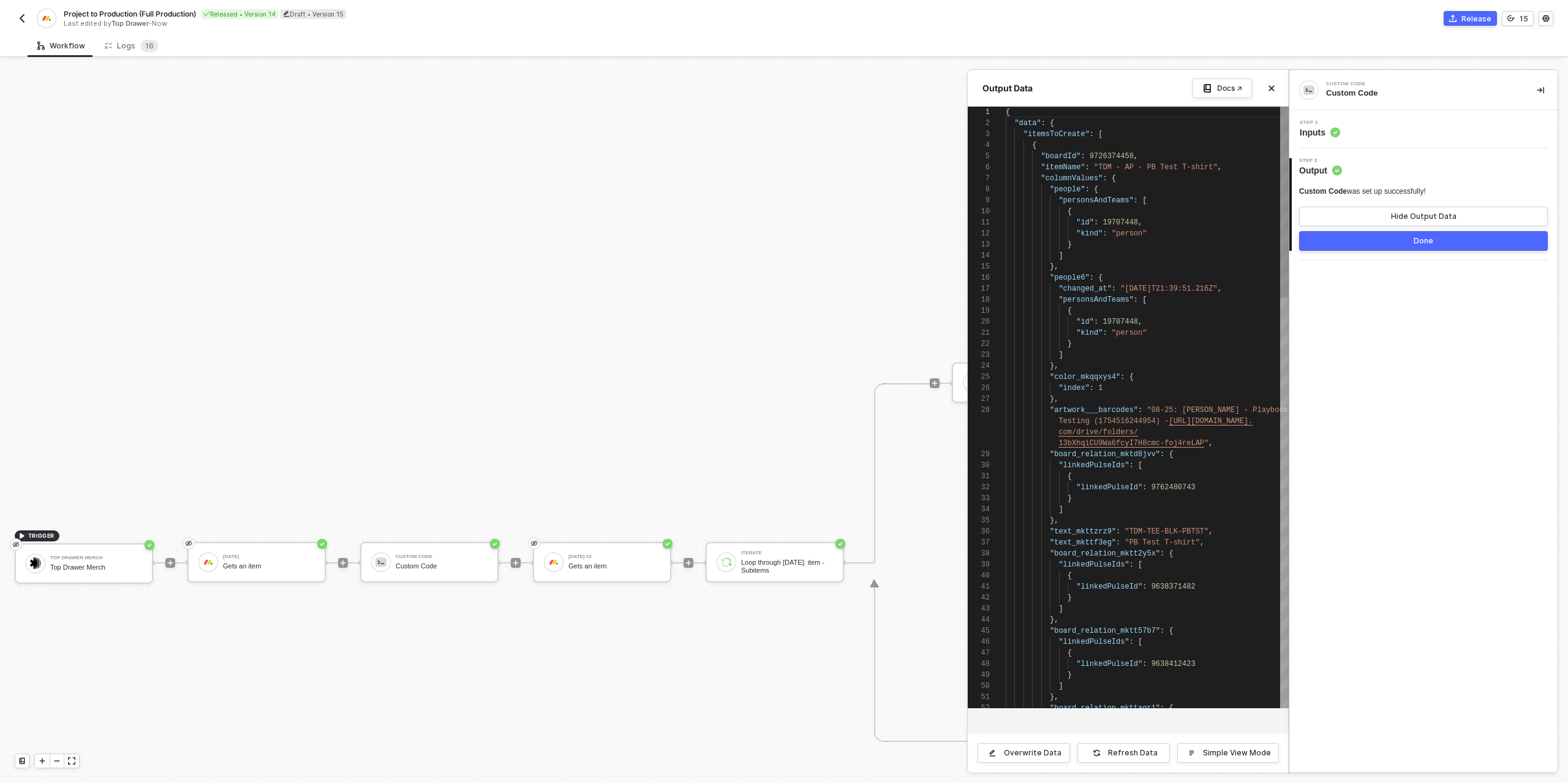
scroll to position [110, 0]
click at [1382, 131] on div "Step 1 Inputs" at bounding box center [1425, 129] width 265 height 18
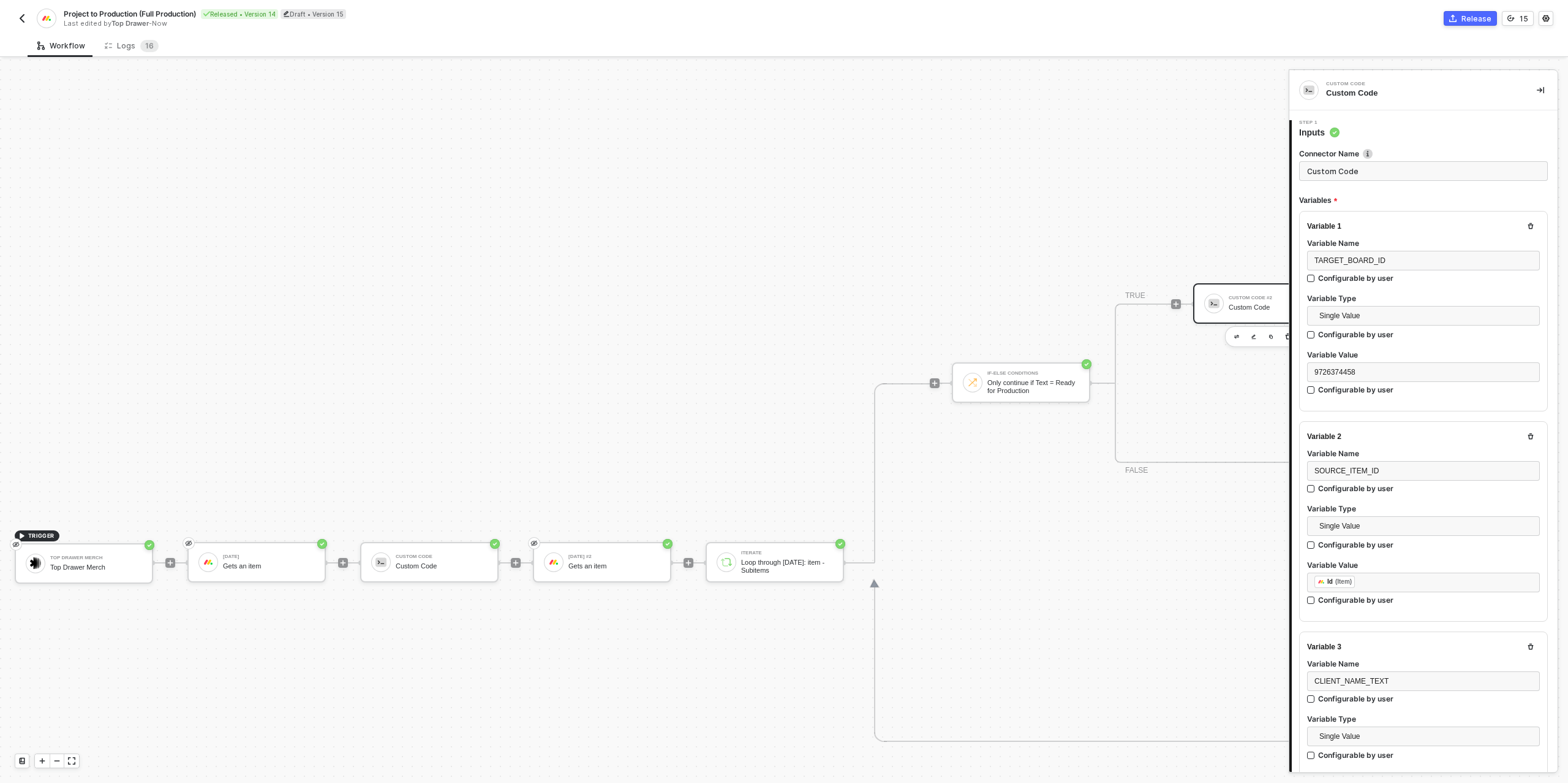
type textarea "/* Build one or many target items for Production board → returns { itemsToCreat…"
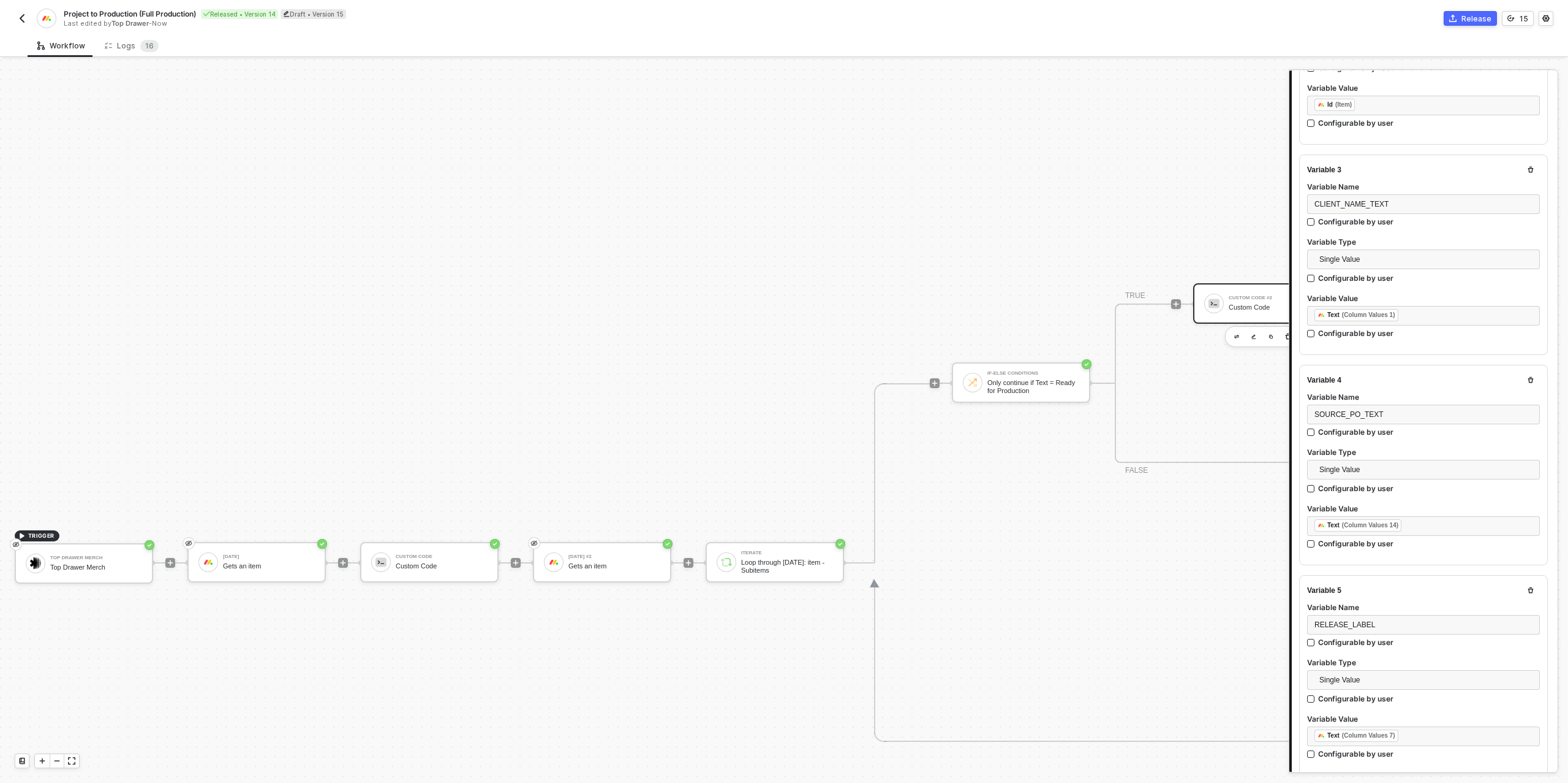
scroll to position [481, 0]
click at [1377, 405] on span "SOURCE_PO_TEXT" at bounding box center [1349, 409] width 69 height 9
copy span "SOURCE_PO_TEXT"
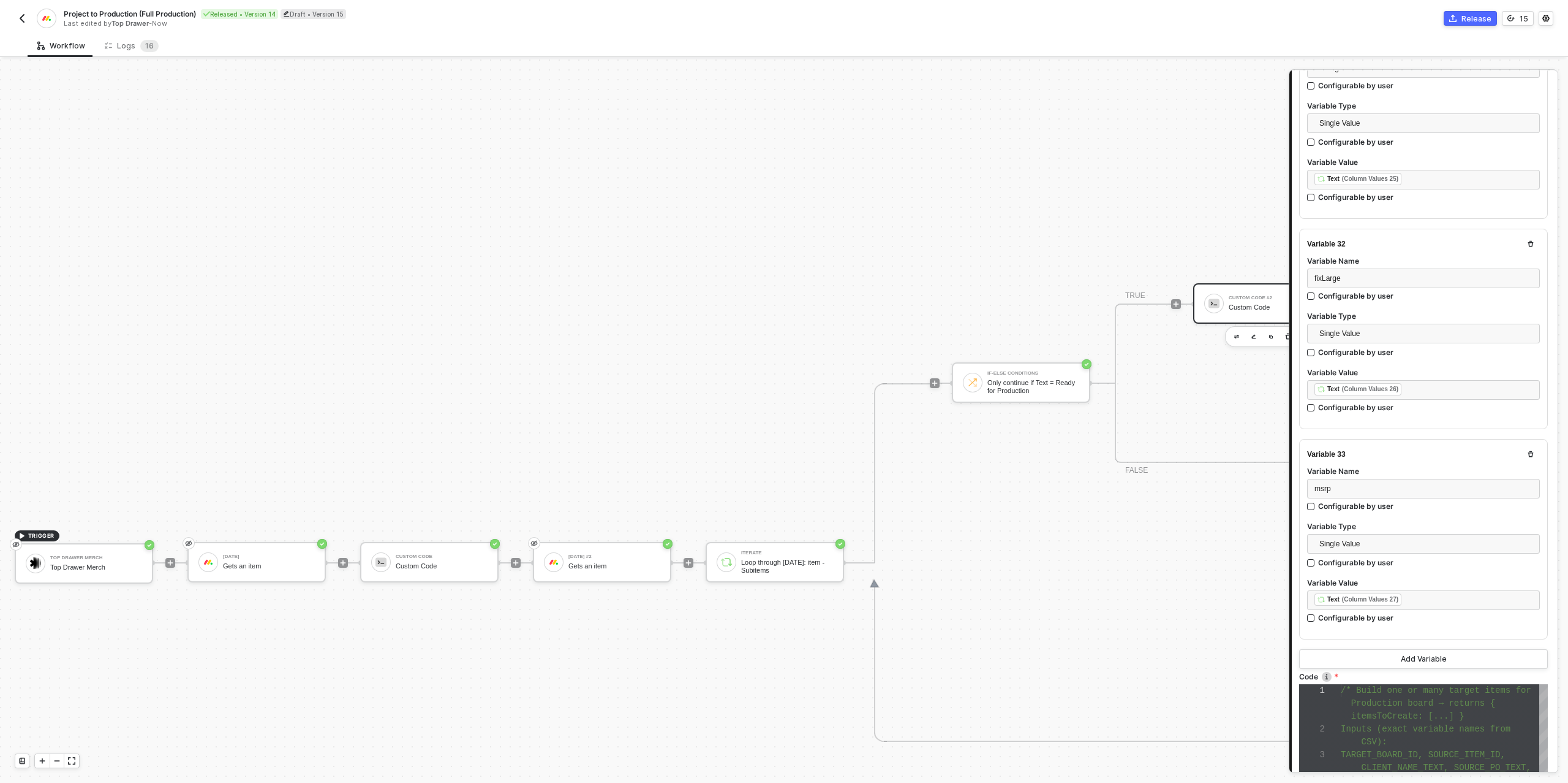
scroll to position [6704, 0]
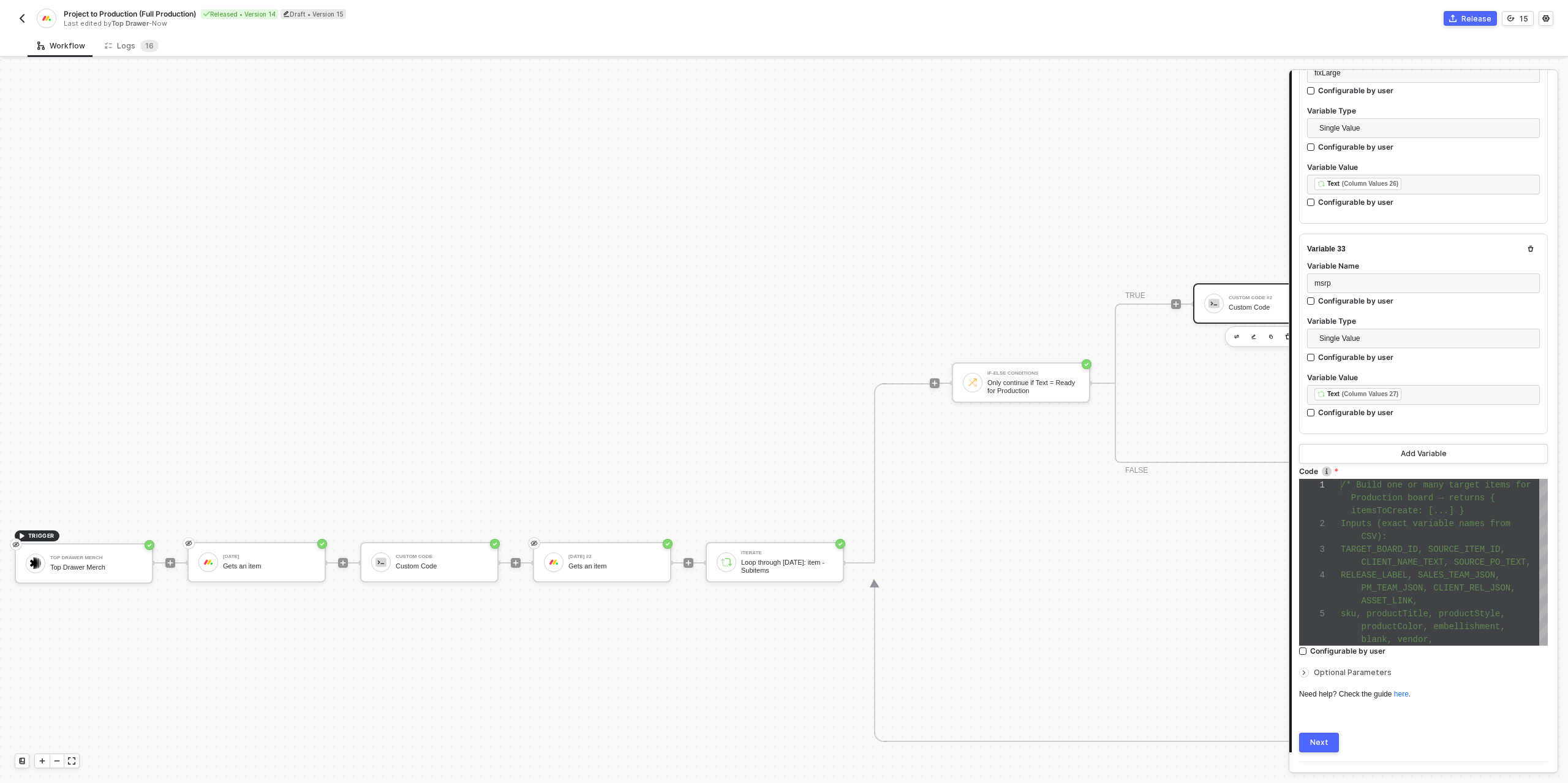
click at [1309, 732] on button "Next" at bounding box center [1319, 742] width 40 height 20
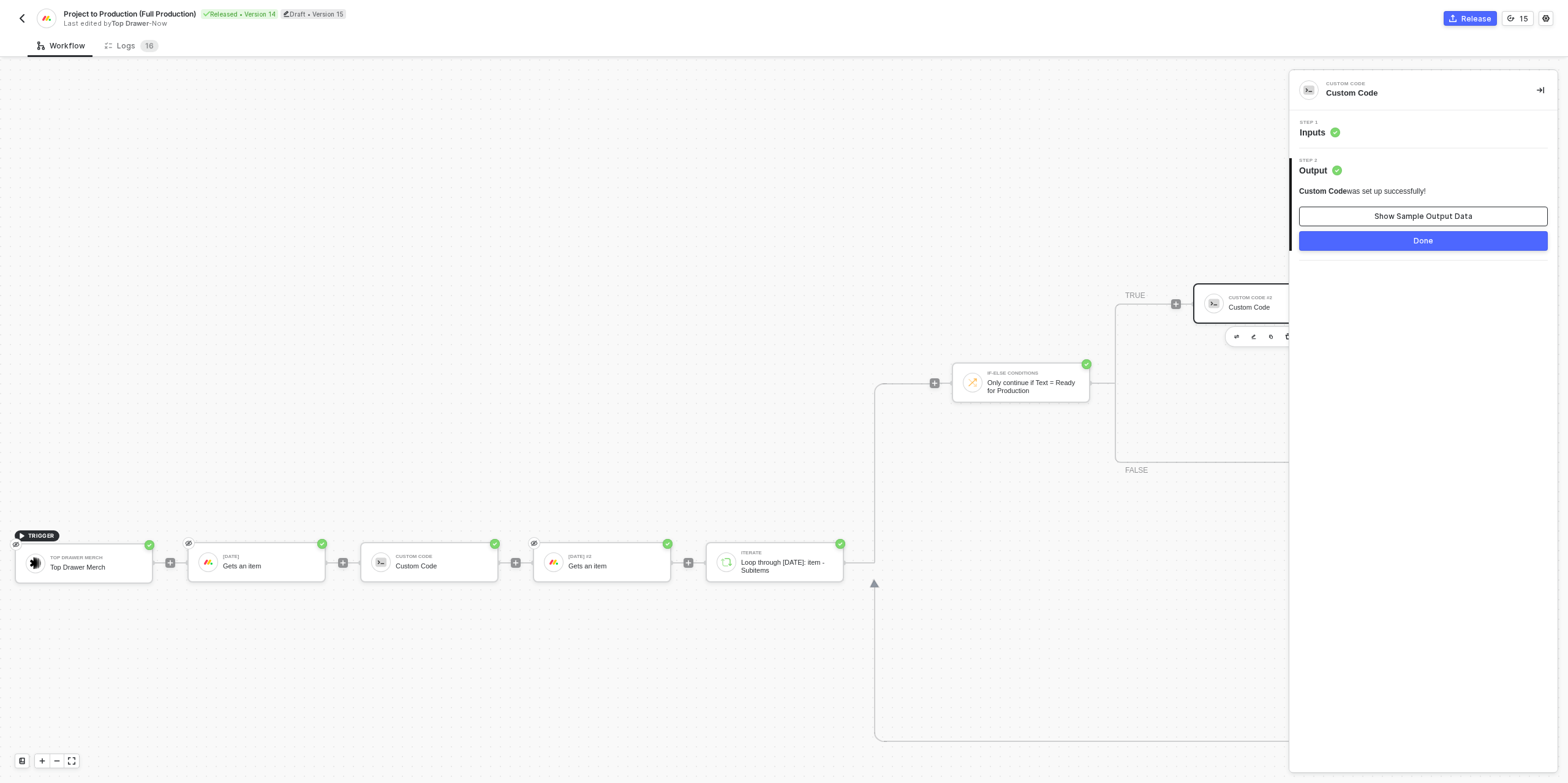
click at [1410, 214] on div "Show Sample Output Data" at bounding box center [1424, 216] width 98 height 10
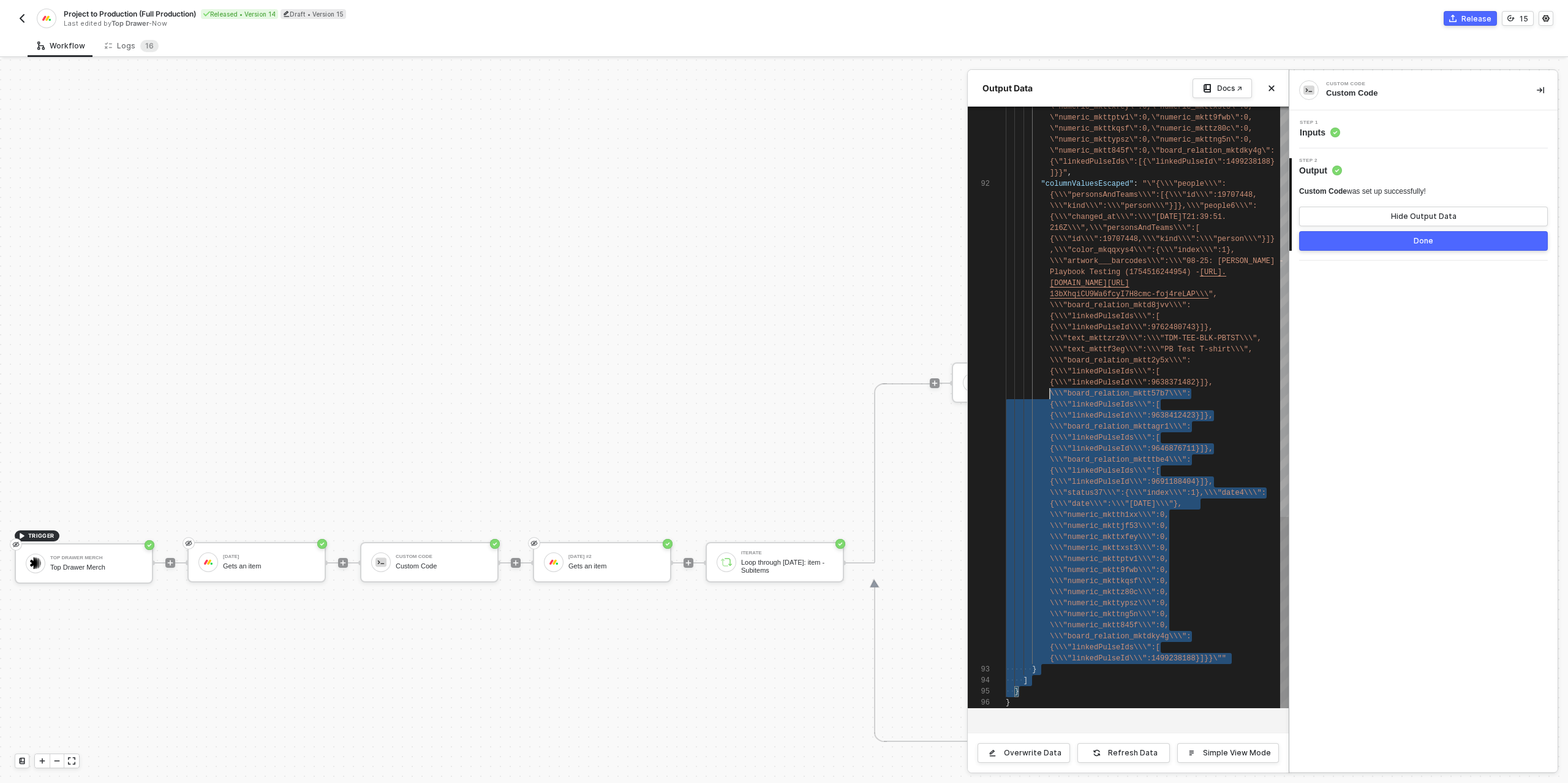
scroll to position [11, 44]
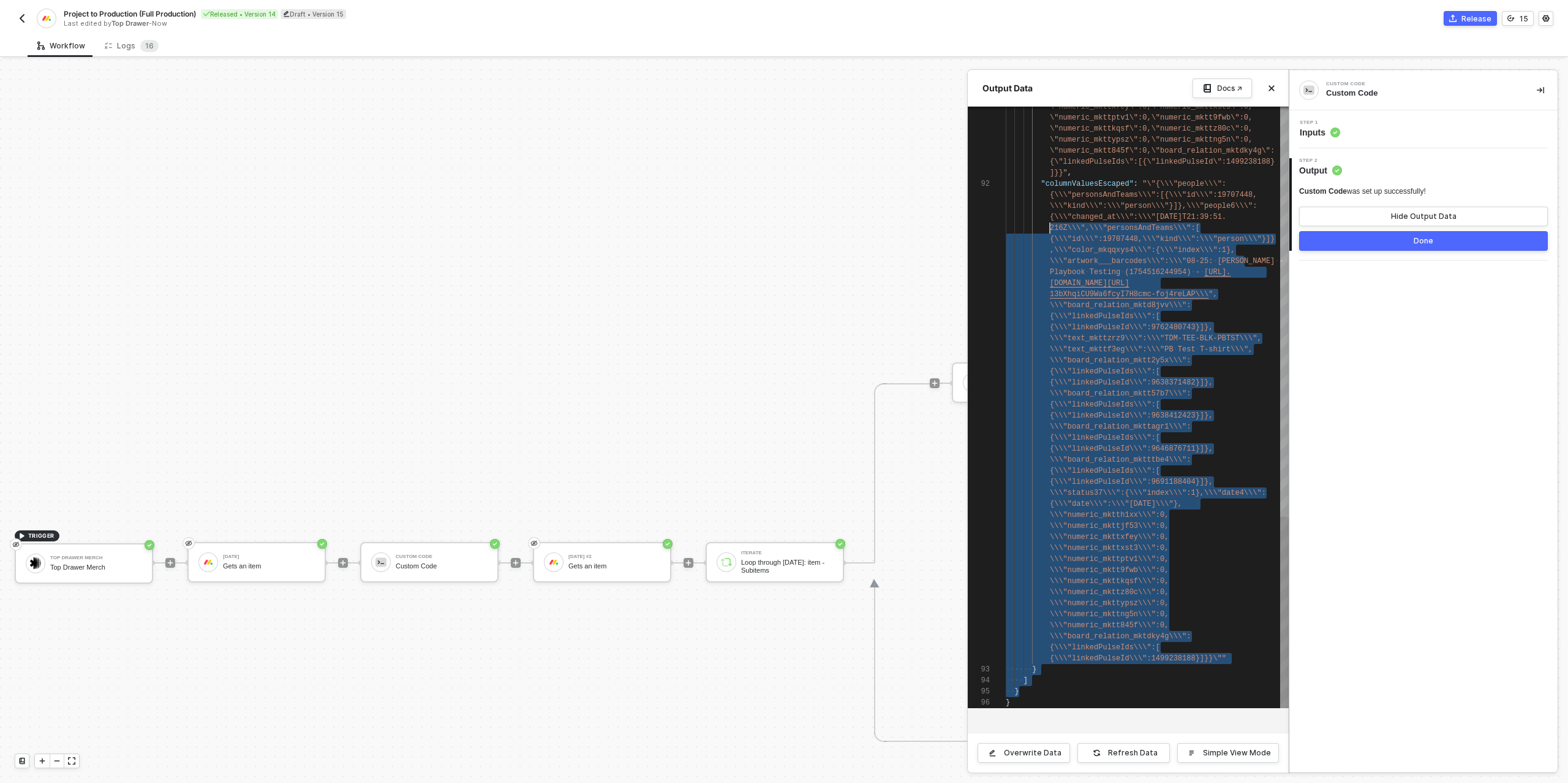
drag, startPoint x: 1041, startPoint y: 696, endPoint x: 1018, endPoint y: 233, distance: 463.6
click at [1027, 699] on div "}" at bounding box center [1147, 702] width 283 height 11
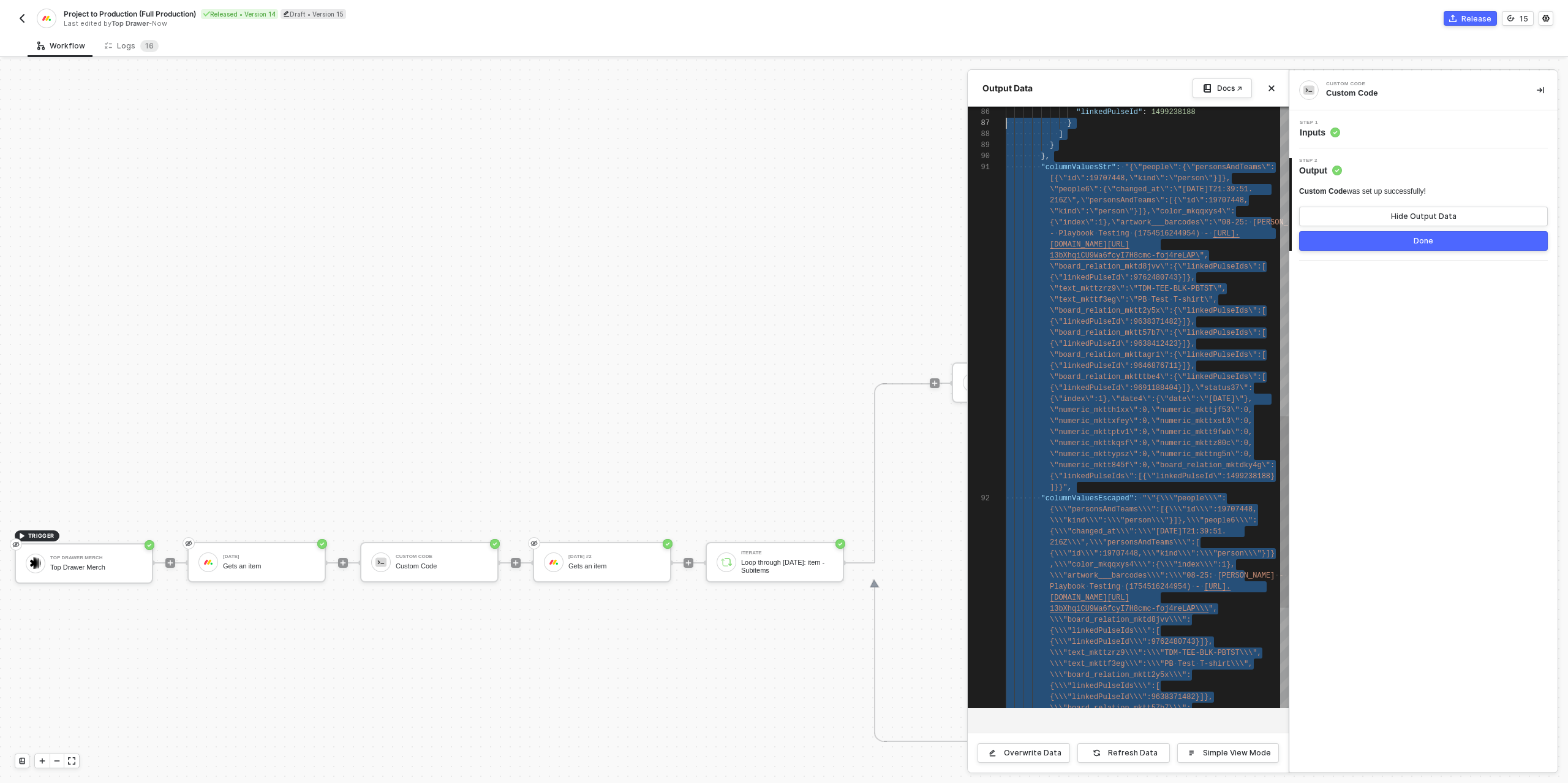
scroll to position [0, 0]
type textarea "{ "data": { "itemsToCreate": [ { "boardId": 9726374458, "itemName": "TDM - AP -…"
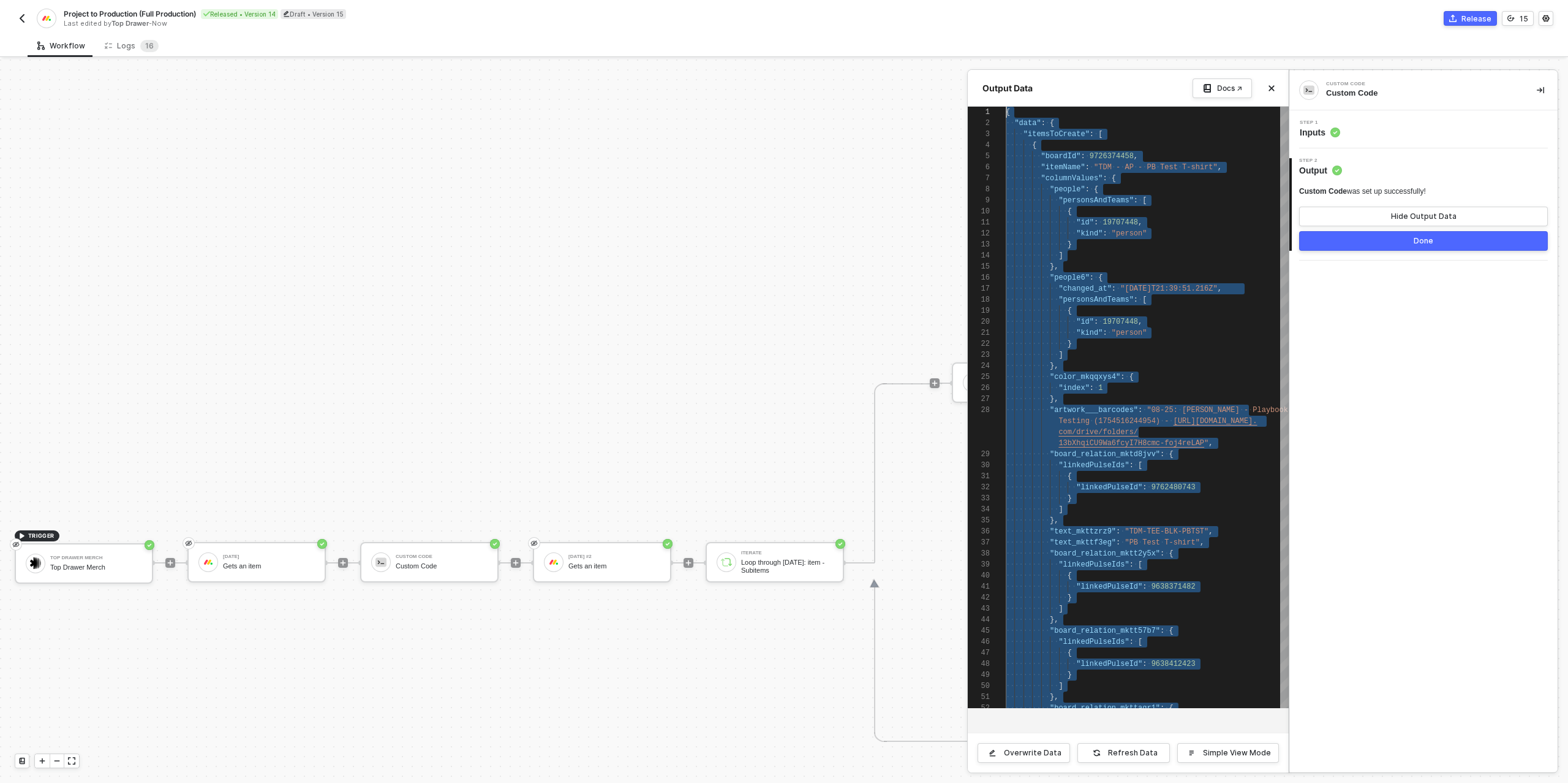
drag, startPoint x: 1024, startPoint y: 700, endPoint x: 999, endPoint y: 105, distance: 595.5
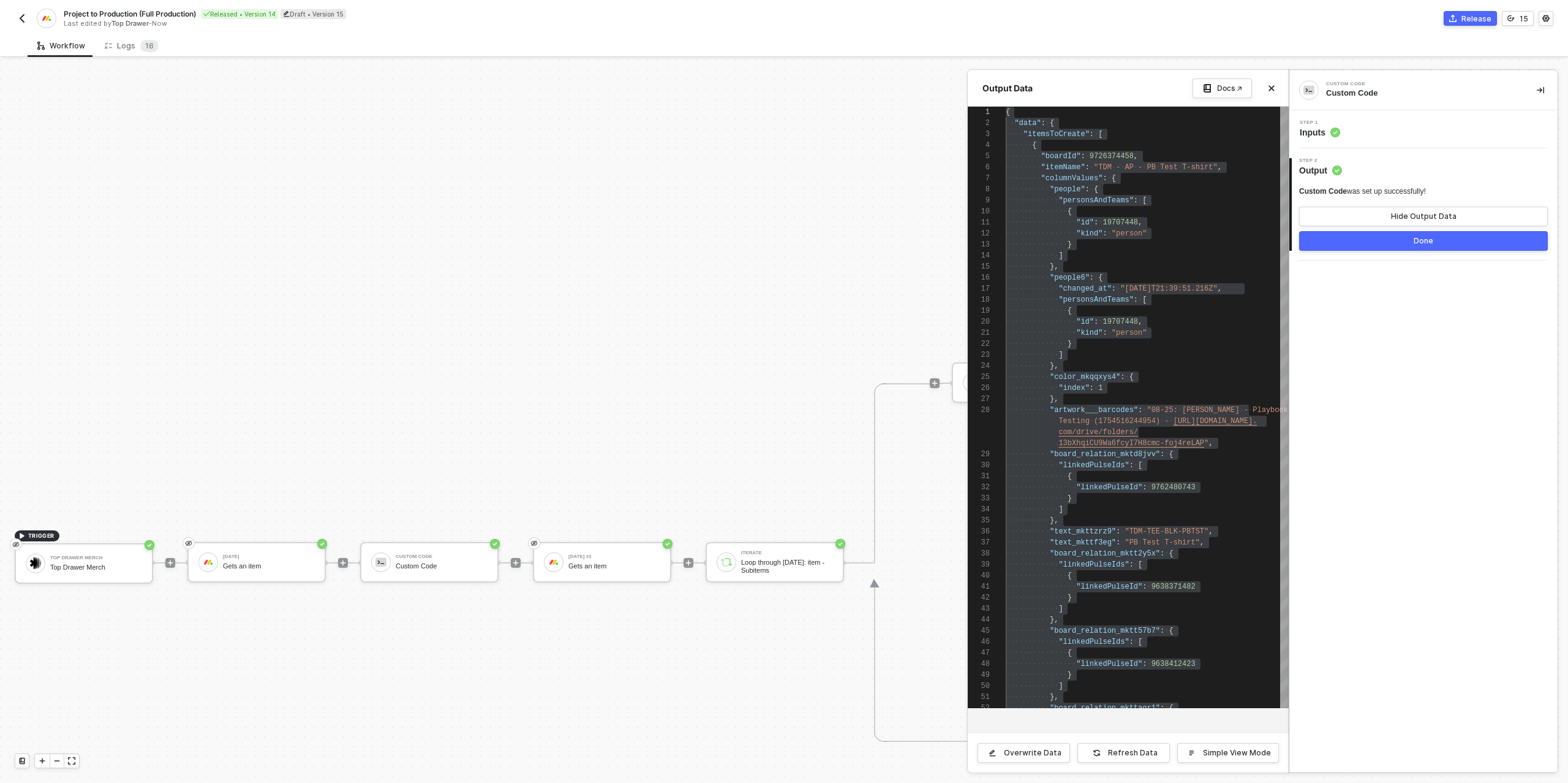
click at [1397, 131] on div "Step 1 Inputs" at bounding box center [1425, 129] width 265 height 18
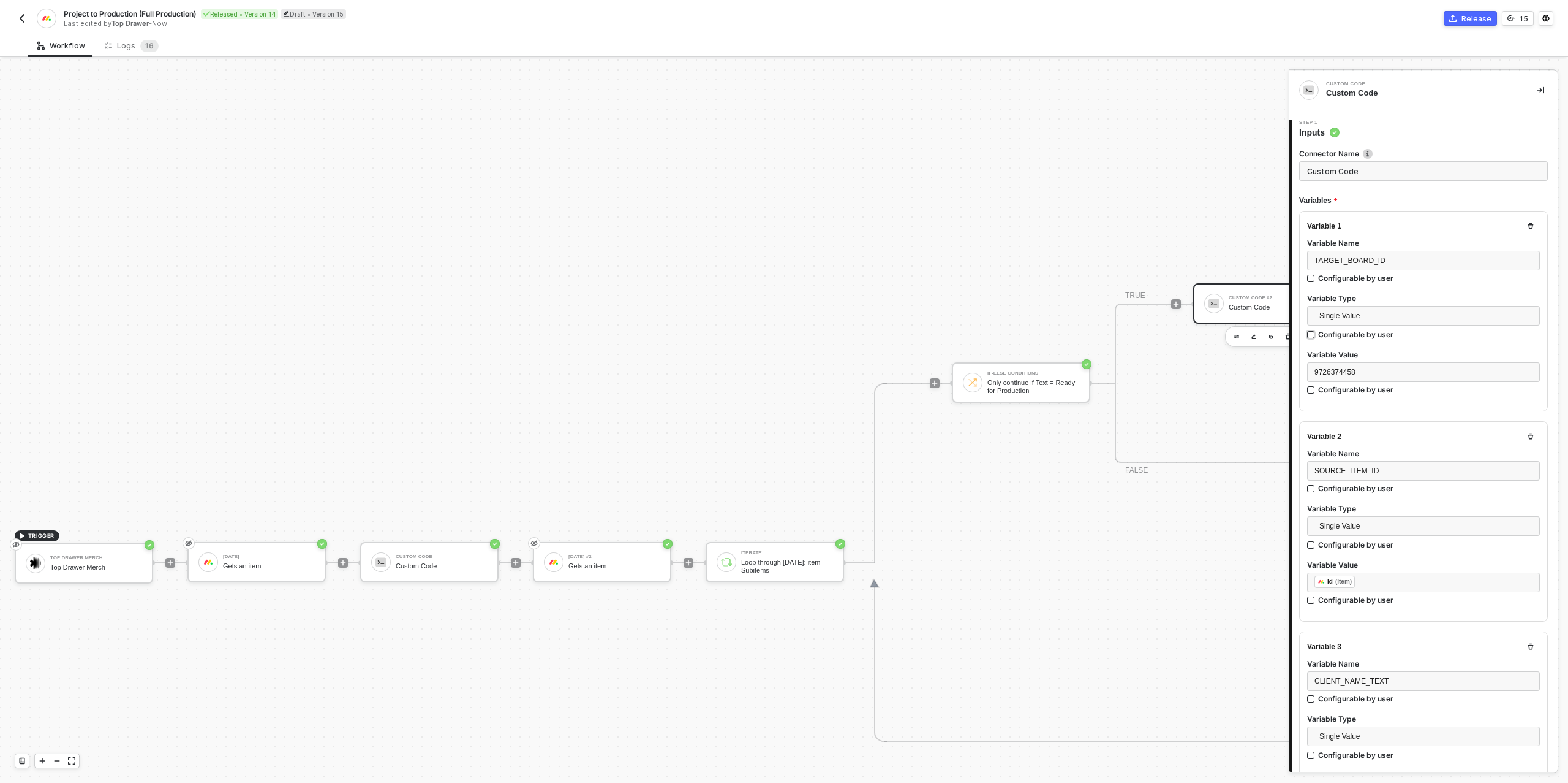
type textarea "/* Build one or many target items for Production board → returns { itemsToCreat…"
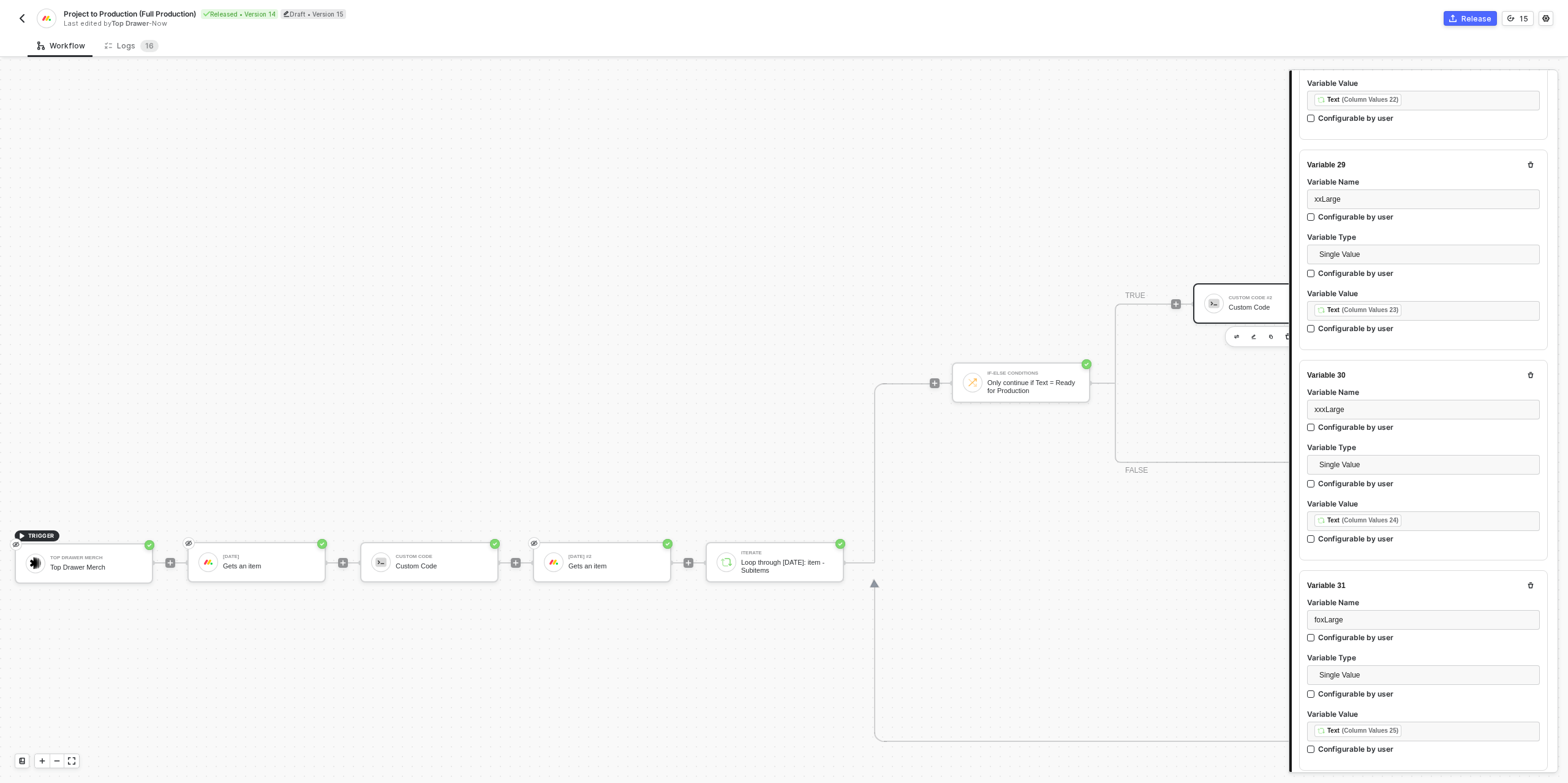
scroll to position [6704, 0]
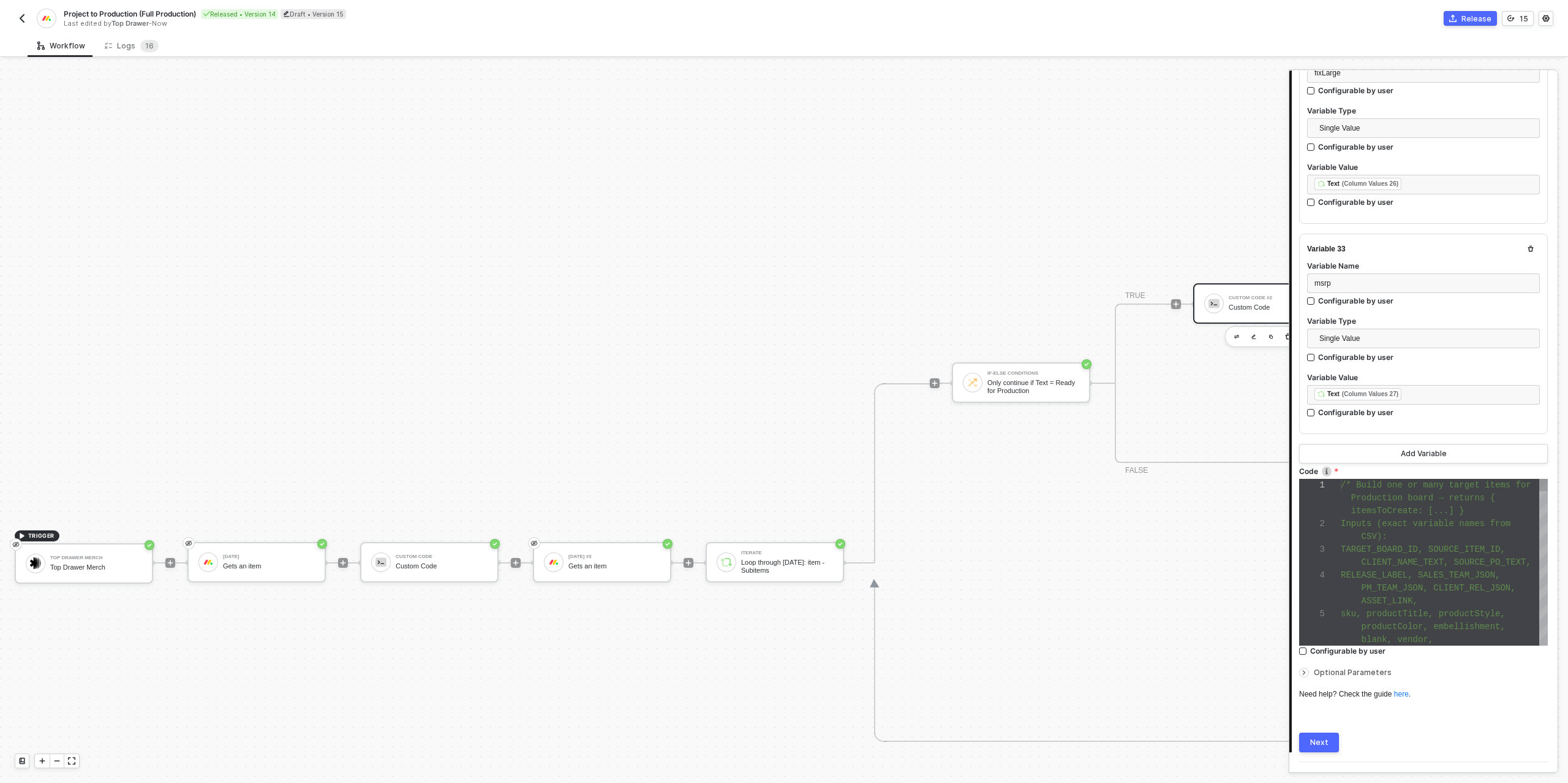
click at [1418, 554] on div "1 2 3 4 5 /* Build one or many target items for Production board → returns { it…" at bounding box center [1423, 561] width 249 height 167
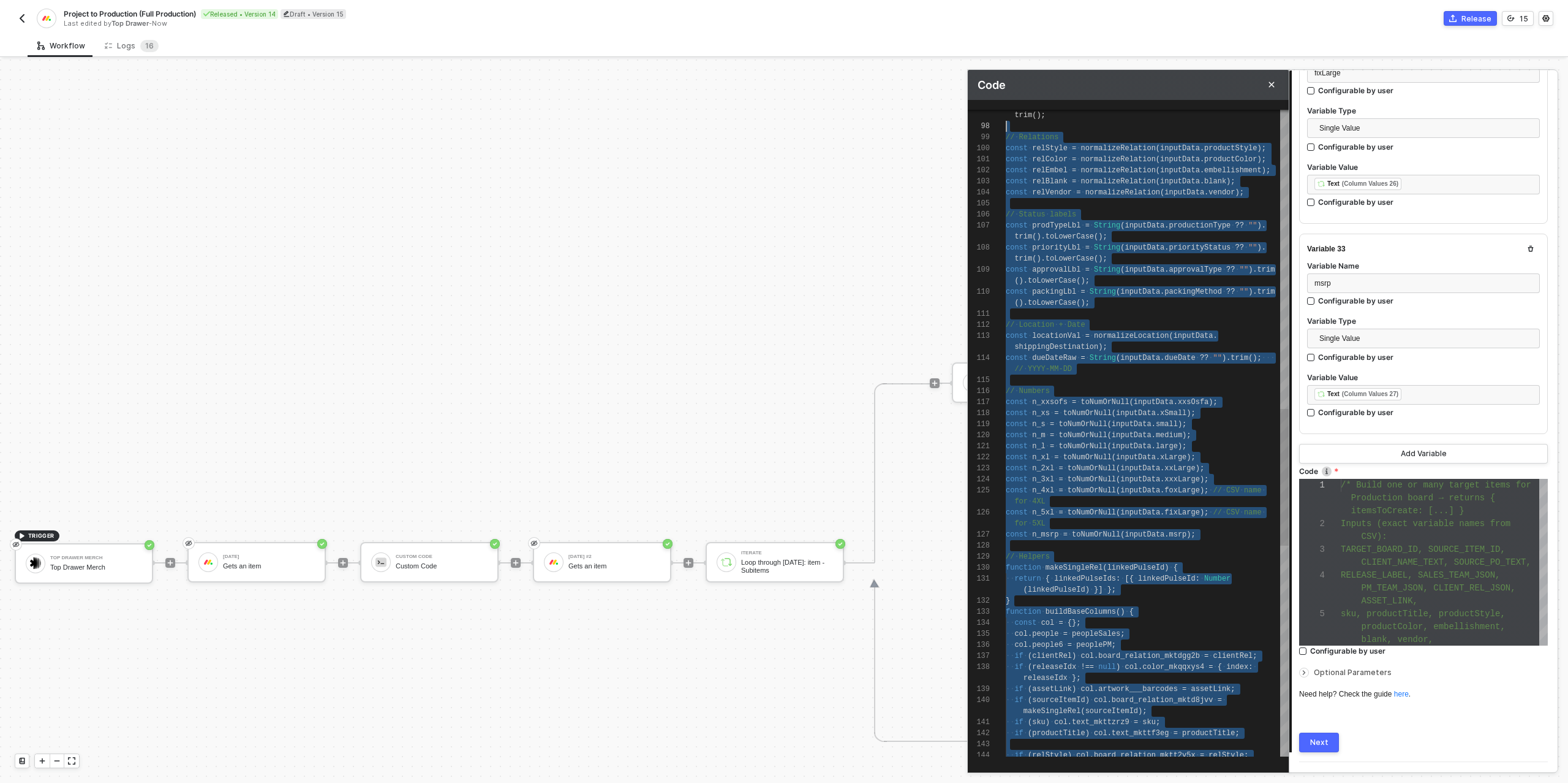
scroll to position [44, 0]
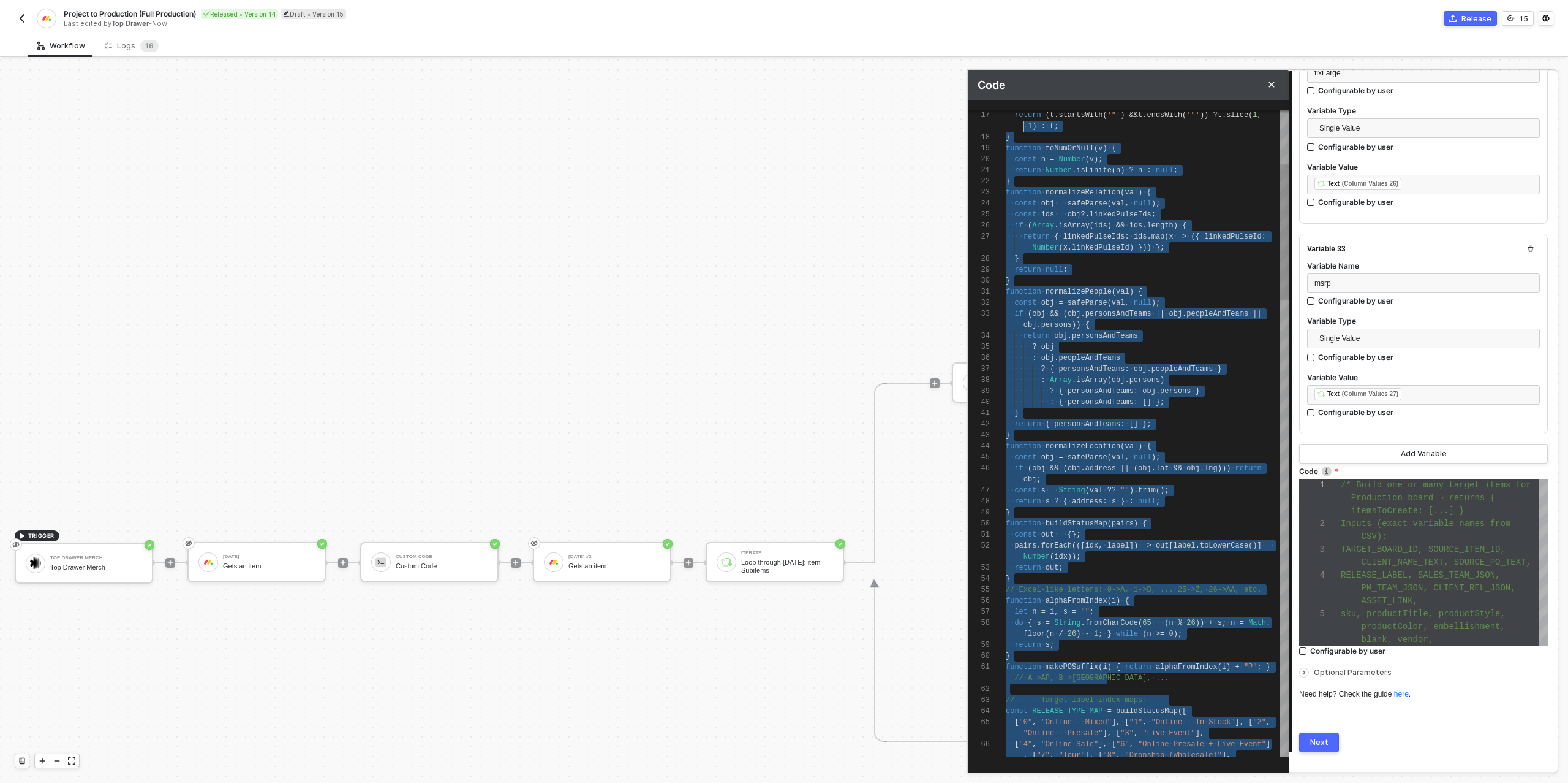
type textarea "/* Build one or many target items for Production board → returns { itemsToCreat…"
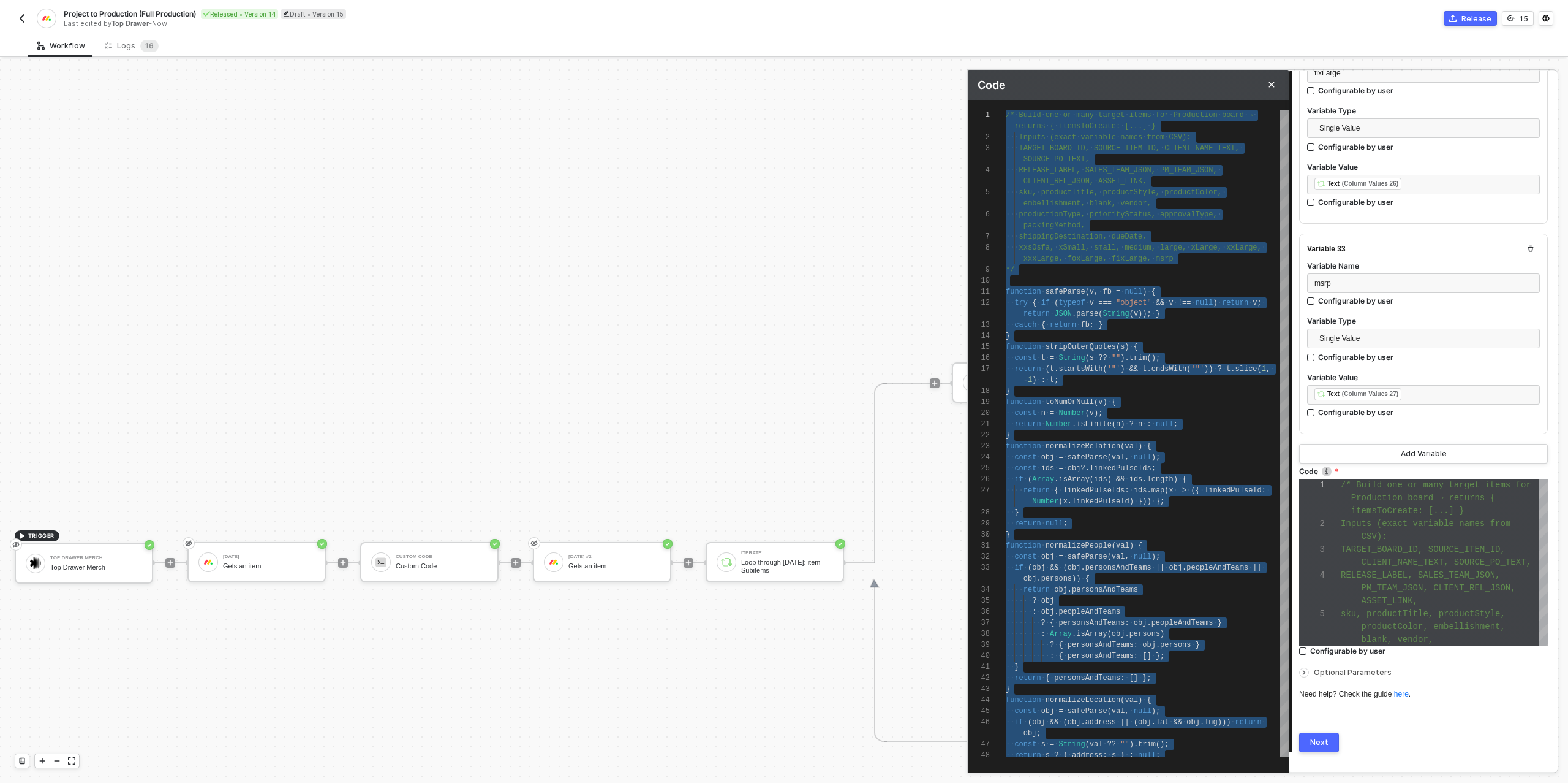
drag, startPoint x: 1144, startPoint y: 749, endPoint x: 1015, endPoint y: 65, distance: 696.1
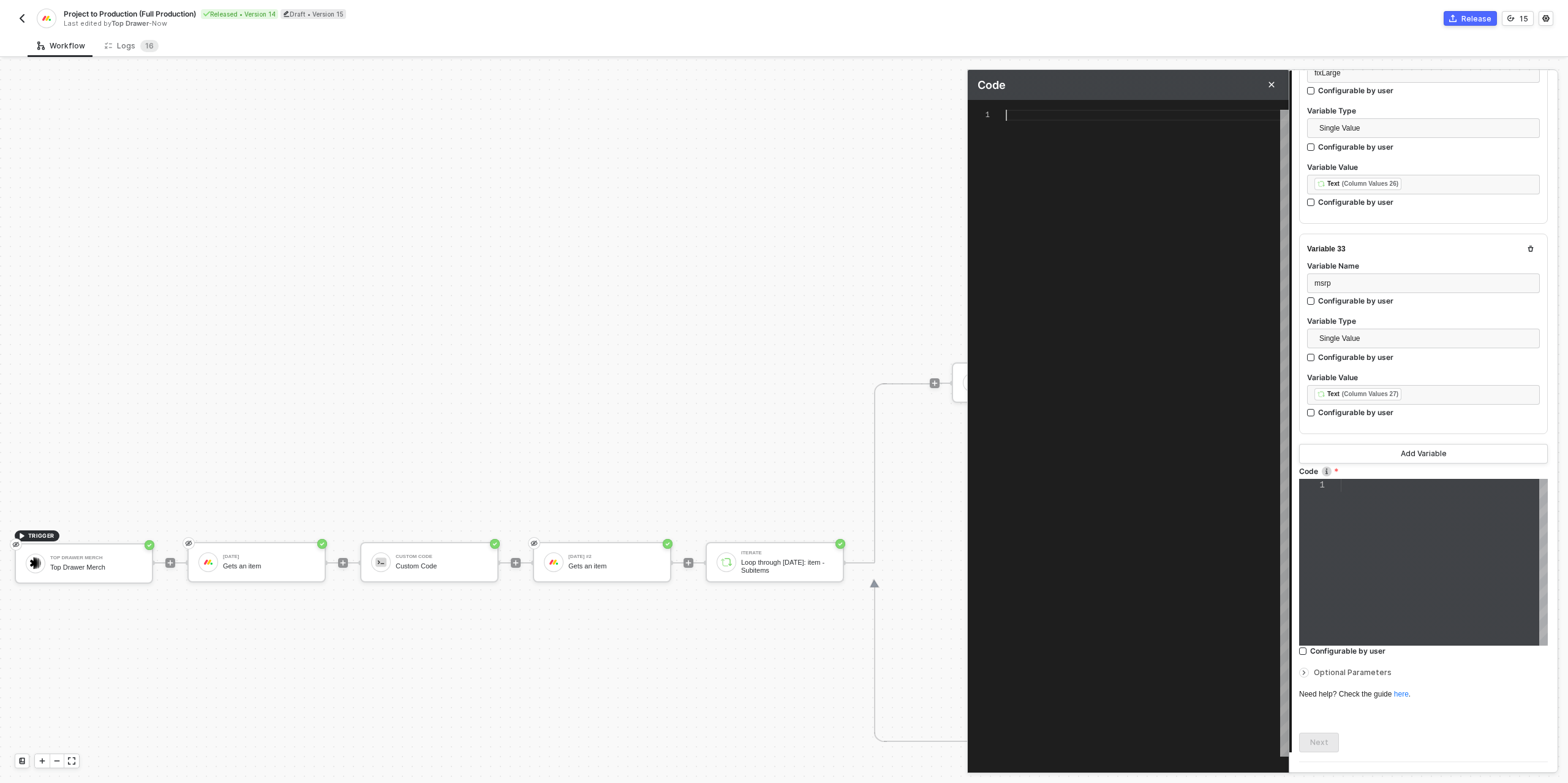
paste textarea "const columnValuesStr = JSON.stringify(col); const columnValuesEscaped = JSON.s…"
type textarea "/* Build one or many target items for Production board → returns { itemsToCreat…"
type textarea "const columnValuesStr = JSON.stringify(col); const columnValuesEscaped = JSON.s…"
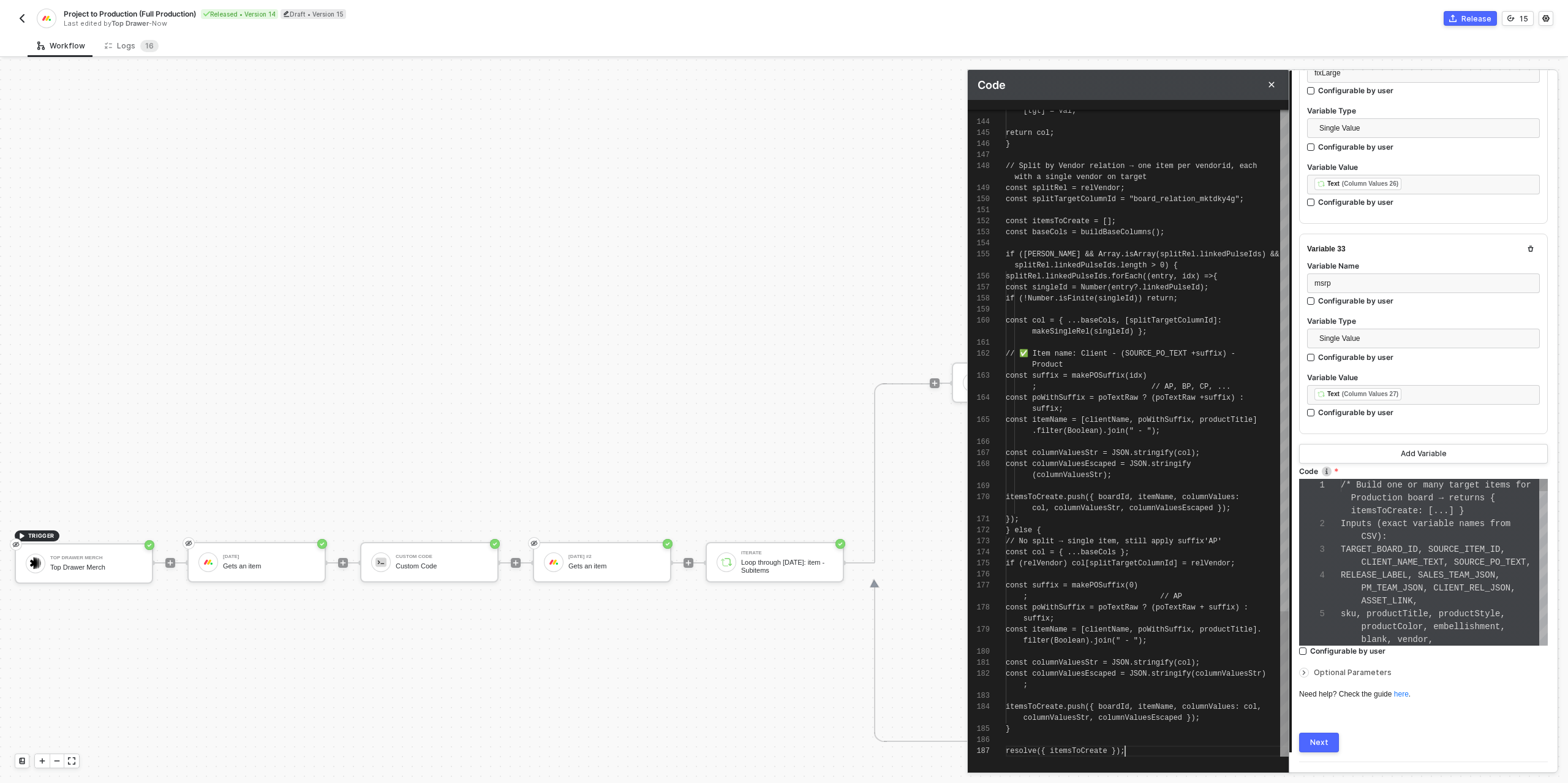
scroll to position [51, 0]
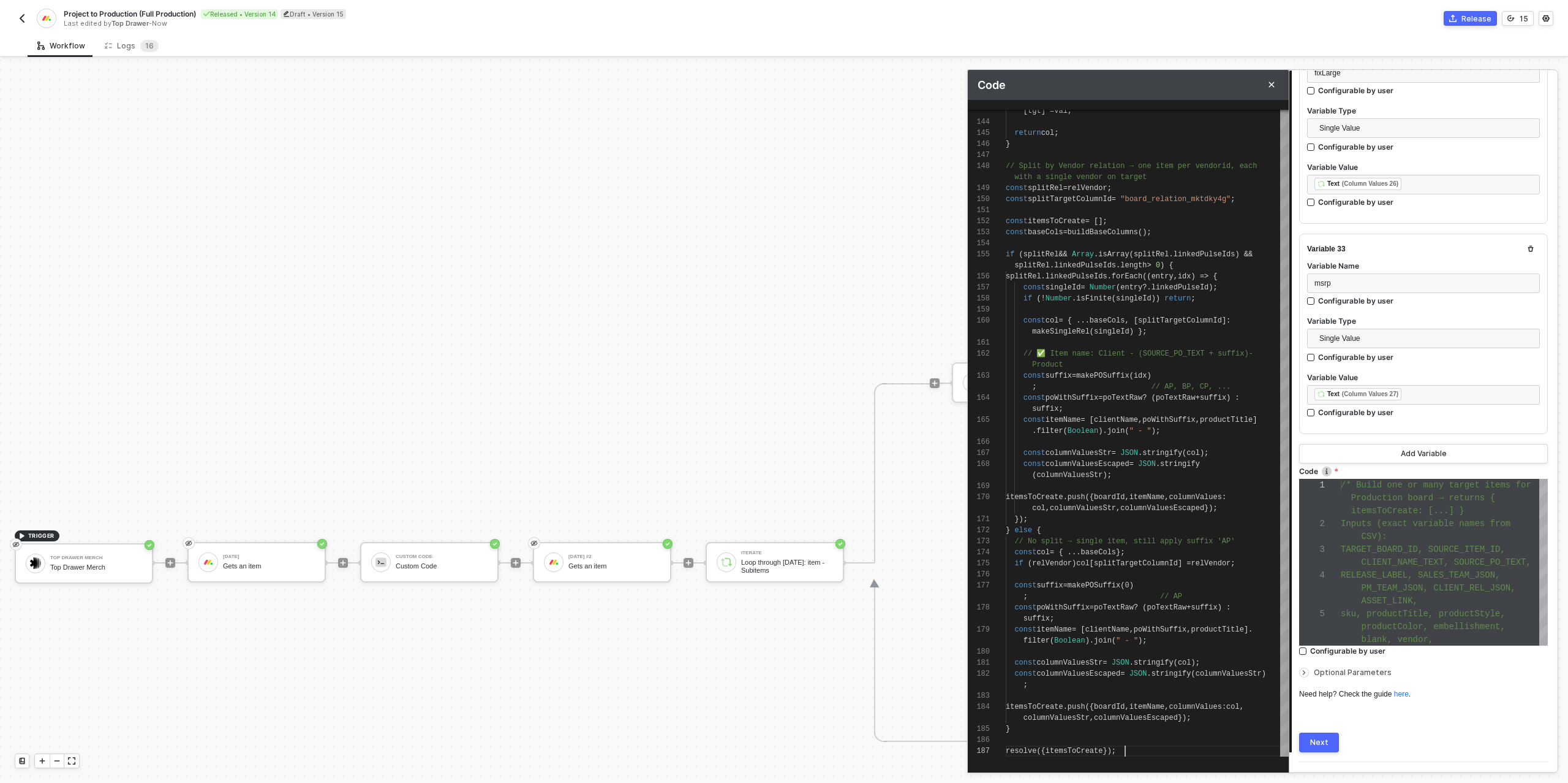
click at [1321, 738] on div "Next" at bounding box center [1319, 742] width 18 height 10
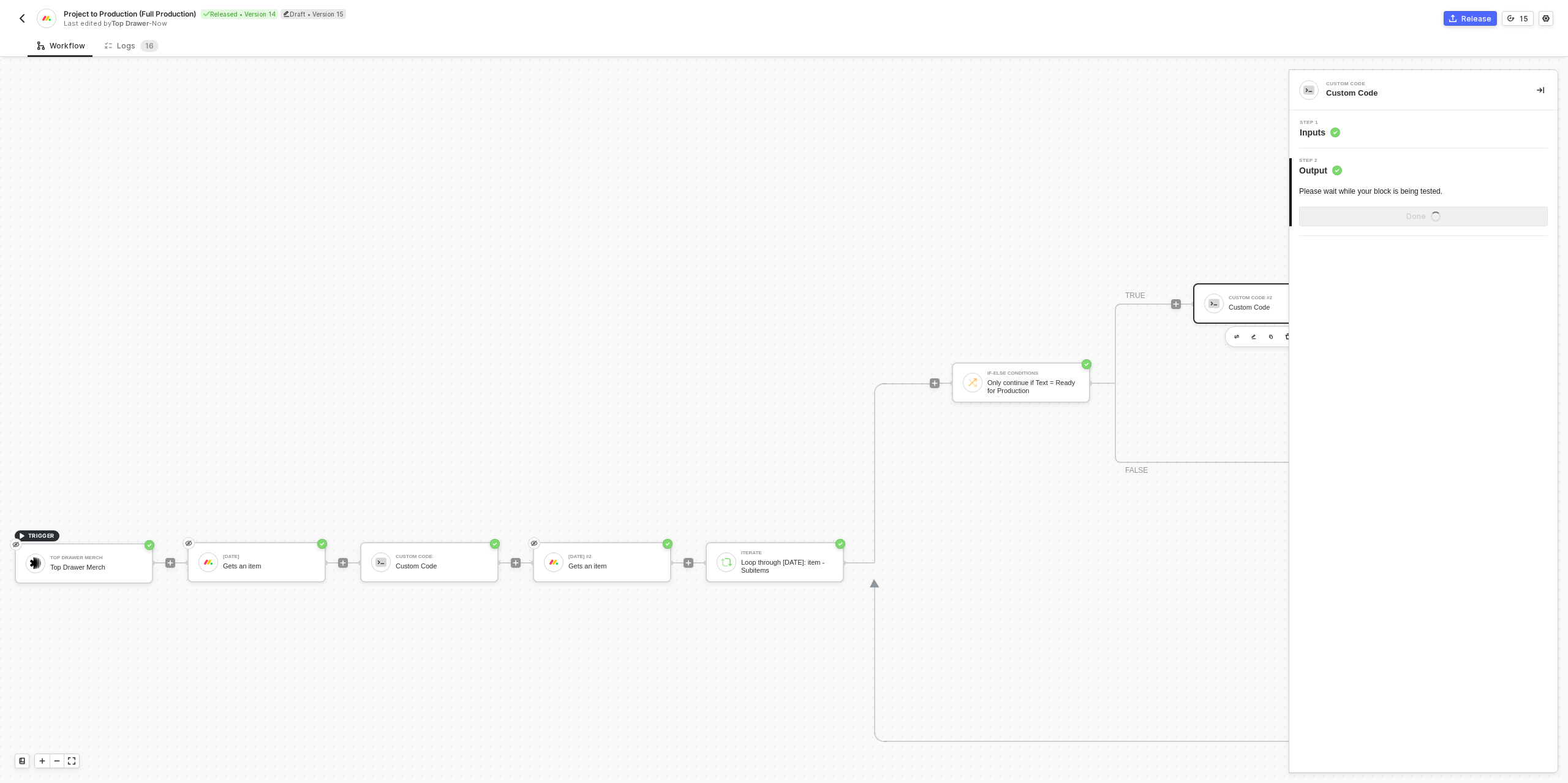
scroll to position [0, 0]
click at [1399, 213] on div "Show Sample Output Data" at bounding box center [1424, 216] width 98 height 10
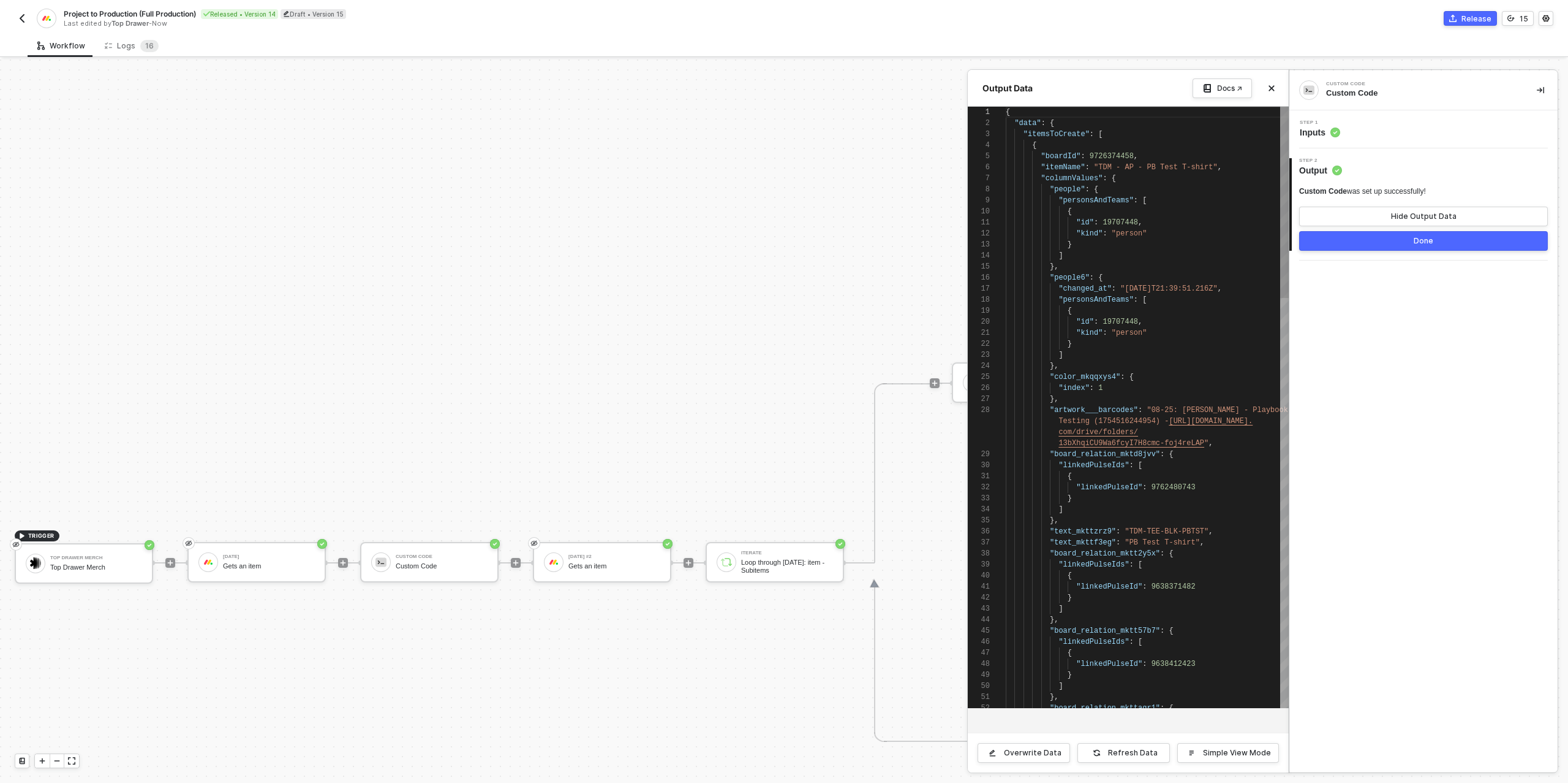
scroll to position [110, 0]
click at [1409, 132] on div "Step 1 Inputs" at bounding box center [1425, 129] width 265 height 18
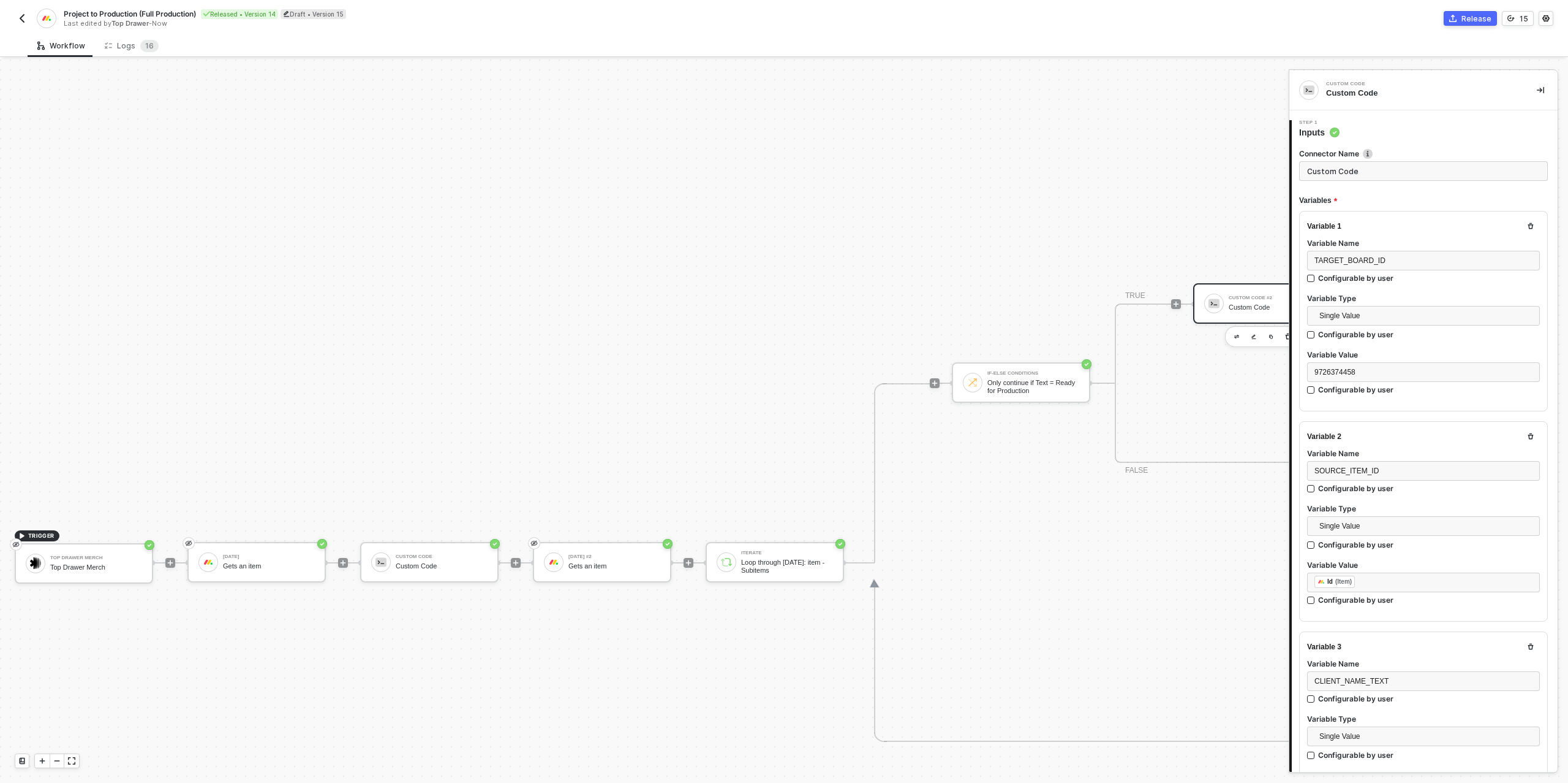
type textarea "/* Build one or many target items for Production board → returns { itemsToCreat…"
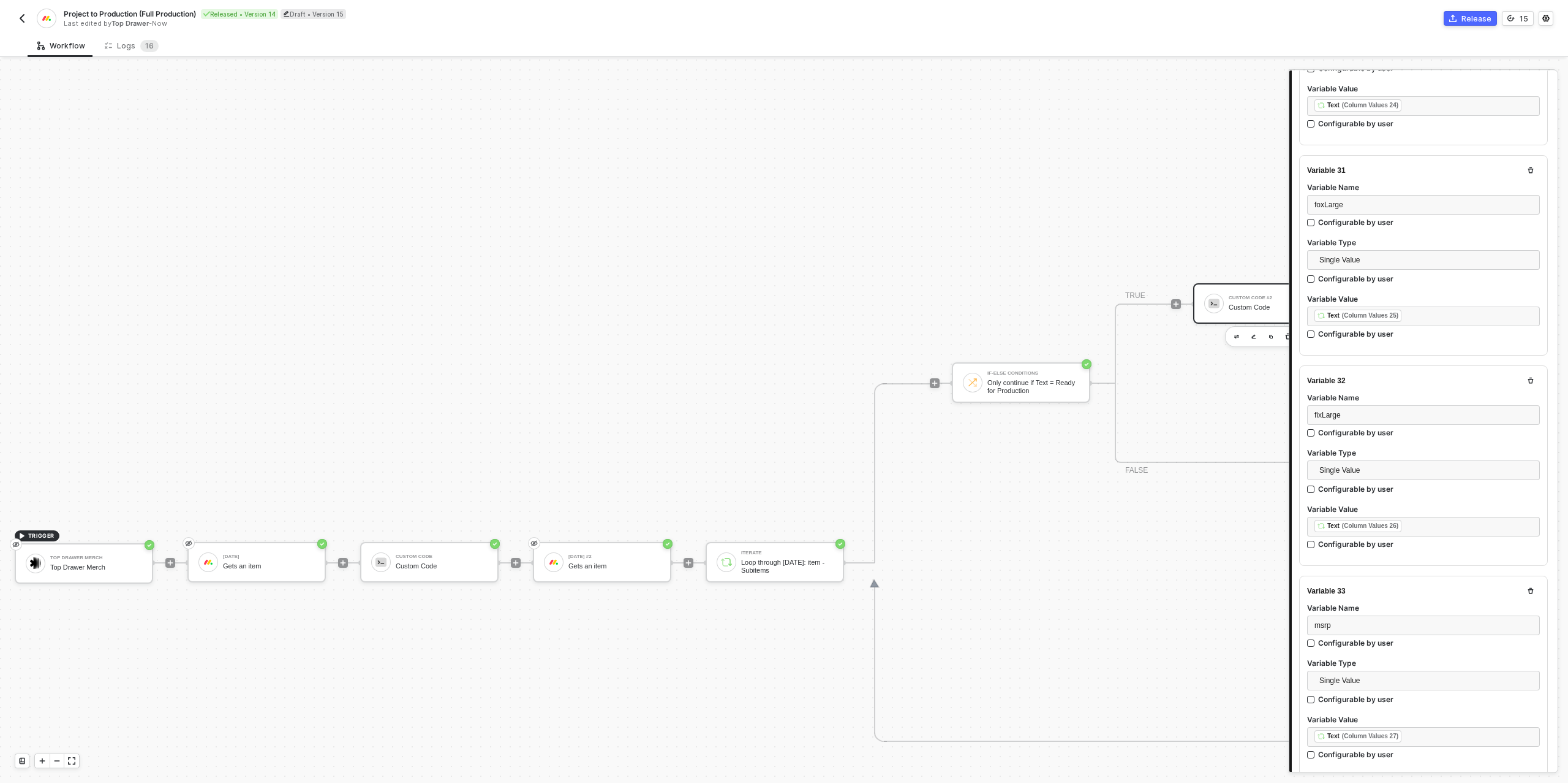
scroll to position [6704, 0]
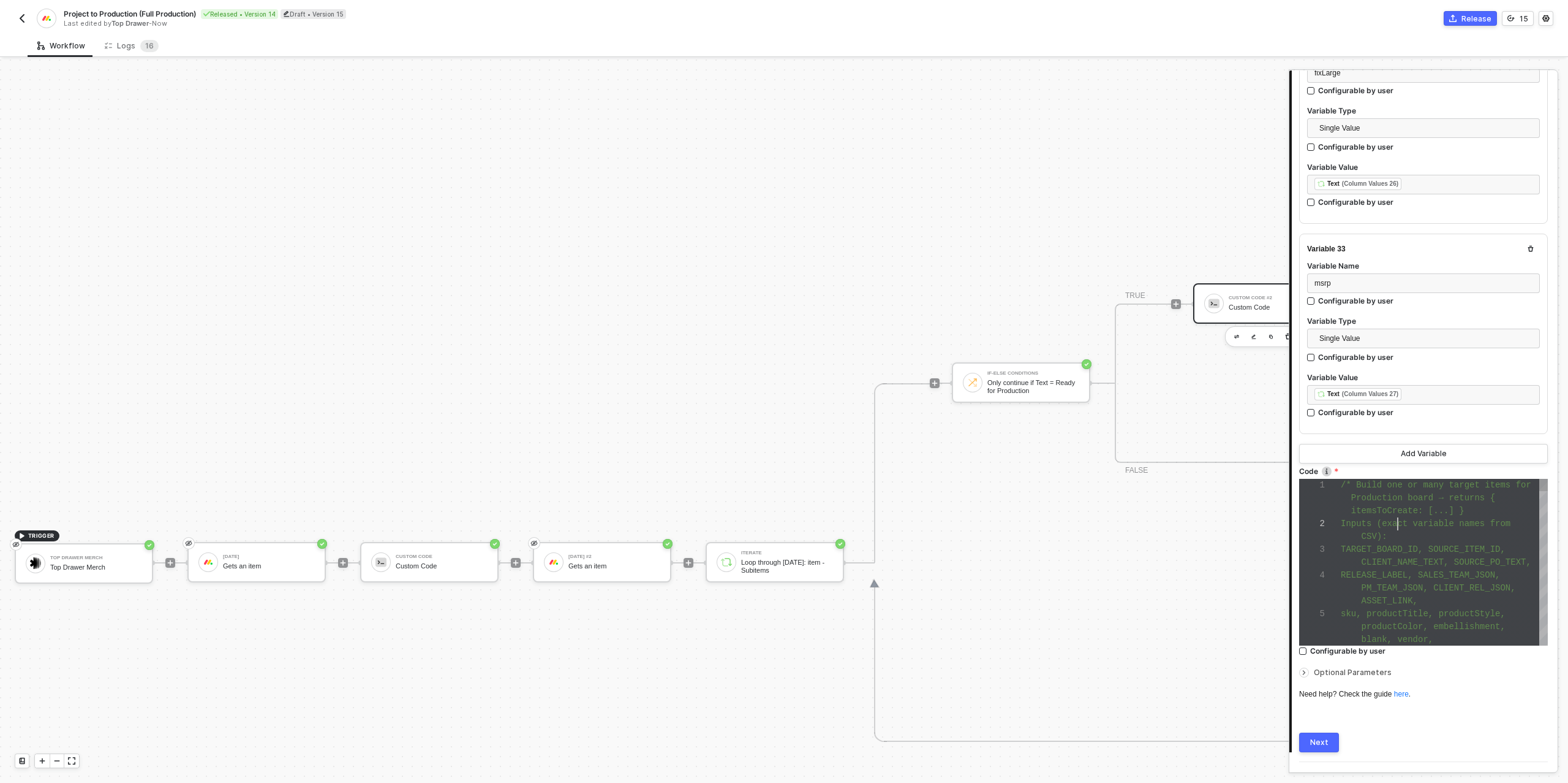
click at [1399, 519] on span "Inputs (exact variable names from" at bounding box center [1425, 523] width 169 height 10
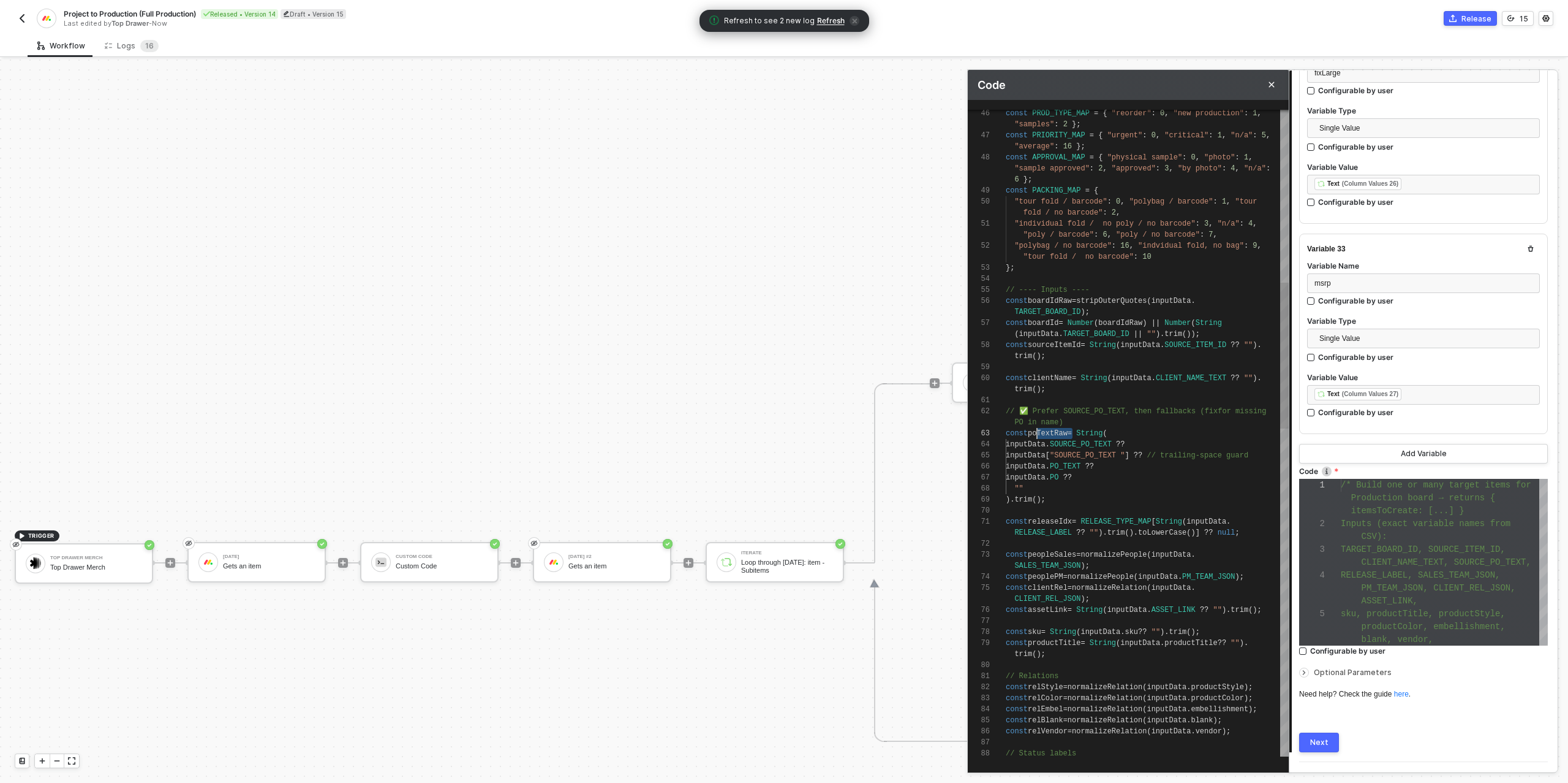
scroll to position [55, 32]
drag, startPoint x: 1069, startPoint y: 434, endPoint x: 1036, endPoint y: 433, distance: 33.0
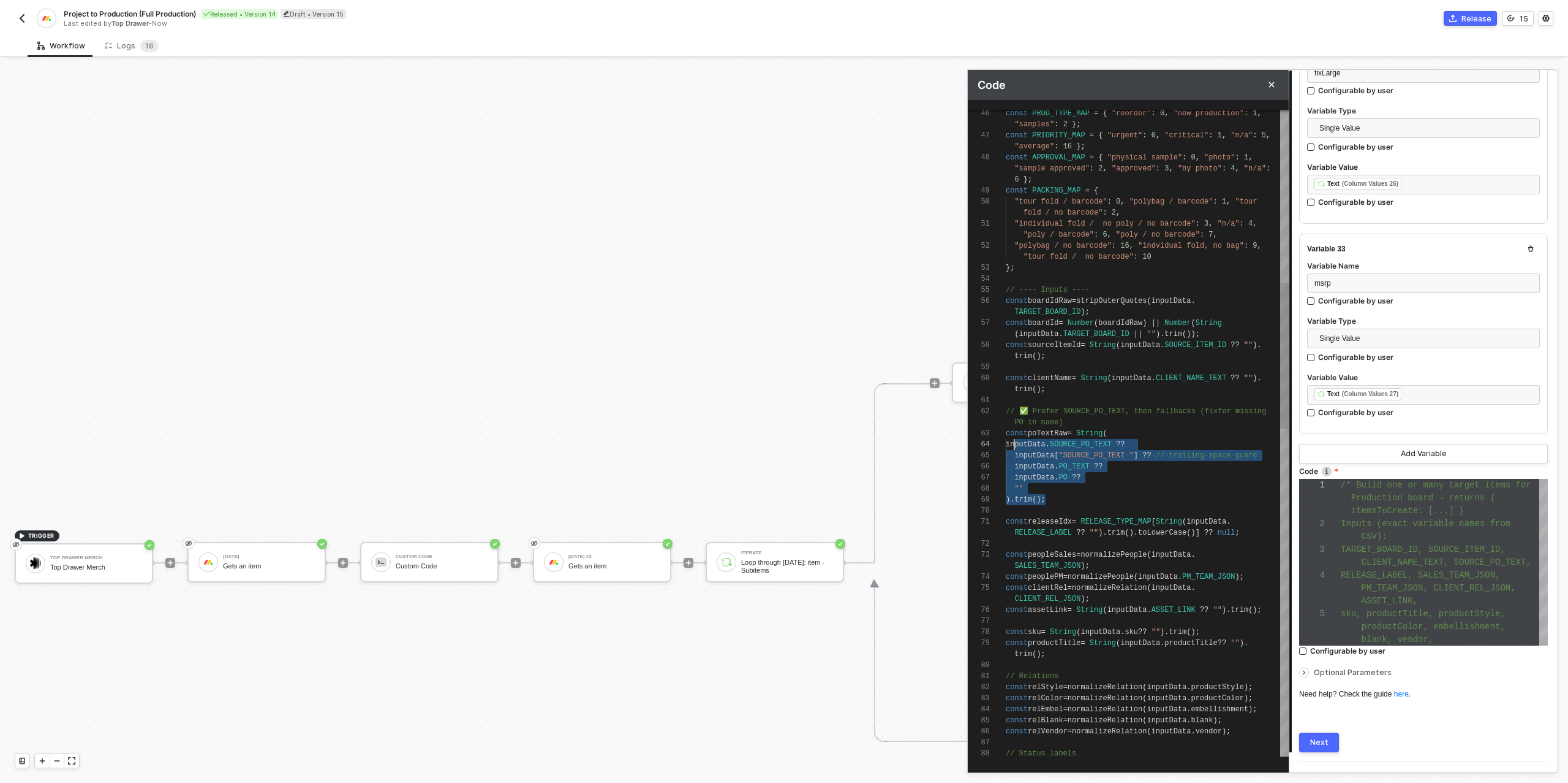
scroll to position [66, 9]
drag, startPoint x: 1048, startPoint y: 499, endPoint x: 1016, endPoint y: 448, distance: 60.2
paste textarea "inputData.SOURCE_PO_TEXT ?? inputData["SOURCE_PO_TEXT "] ?? // guards the trail…"
type textarea "inputData.SOURCE_PO_TEXT ?? inputData["SOURCE_PO_TEXT "] ?? // guards the trail…"
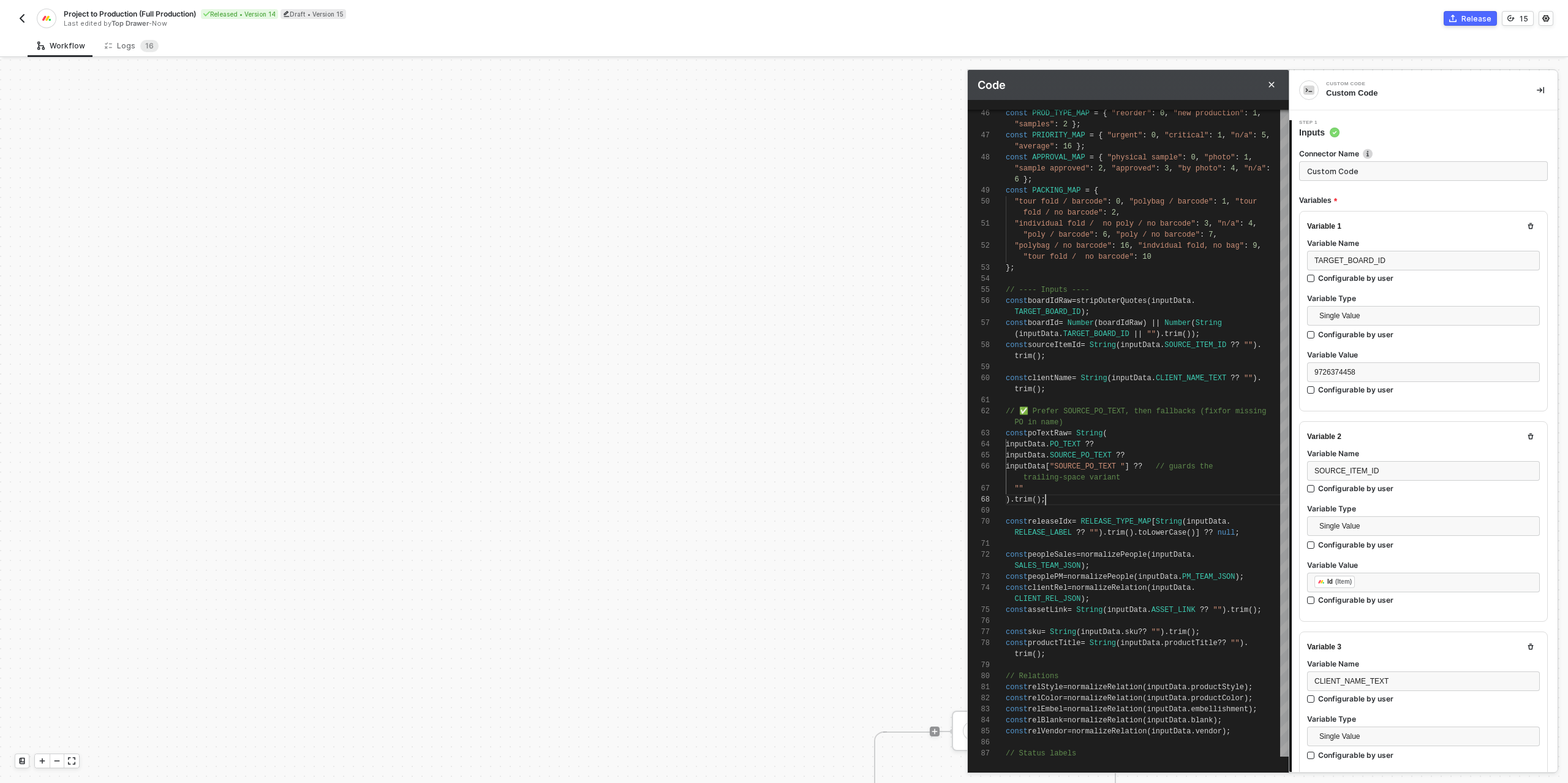
scroll to position [33, 40]
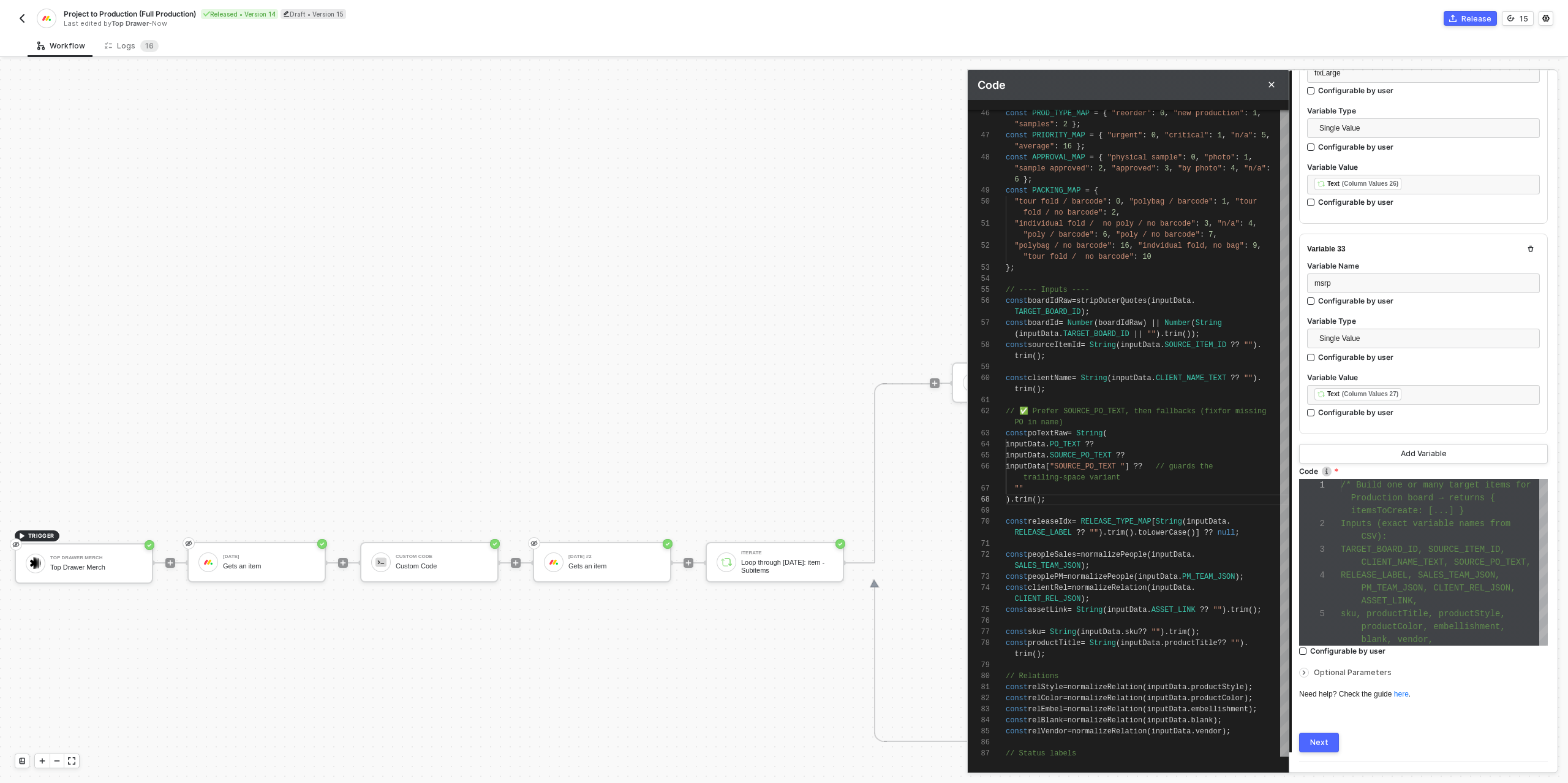
click at [1322, 732] on button "Next" at bounding box center [1319, 742] width 40 height 20
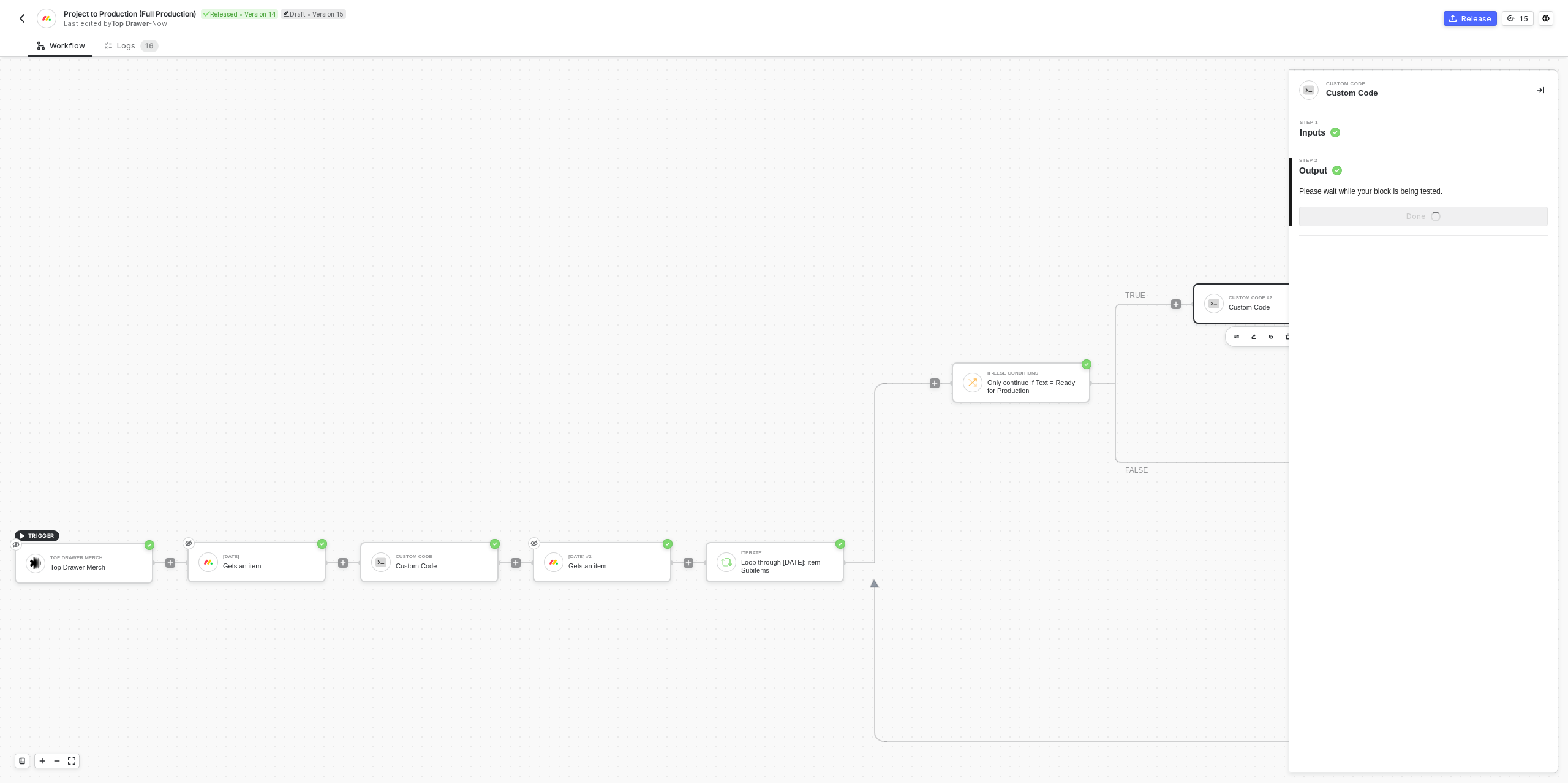
scroll to position [0, 0]
click at [1396, 217] on div "Show Sample Output Data" at bounding box center [1424, 216] width 98 height 10
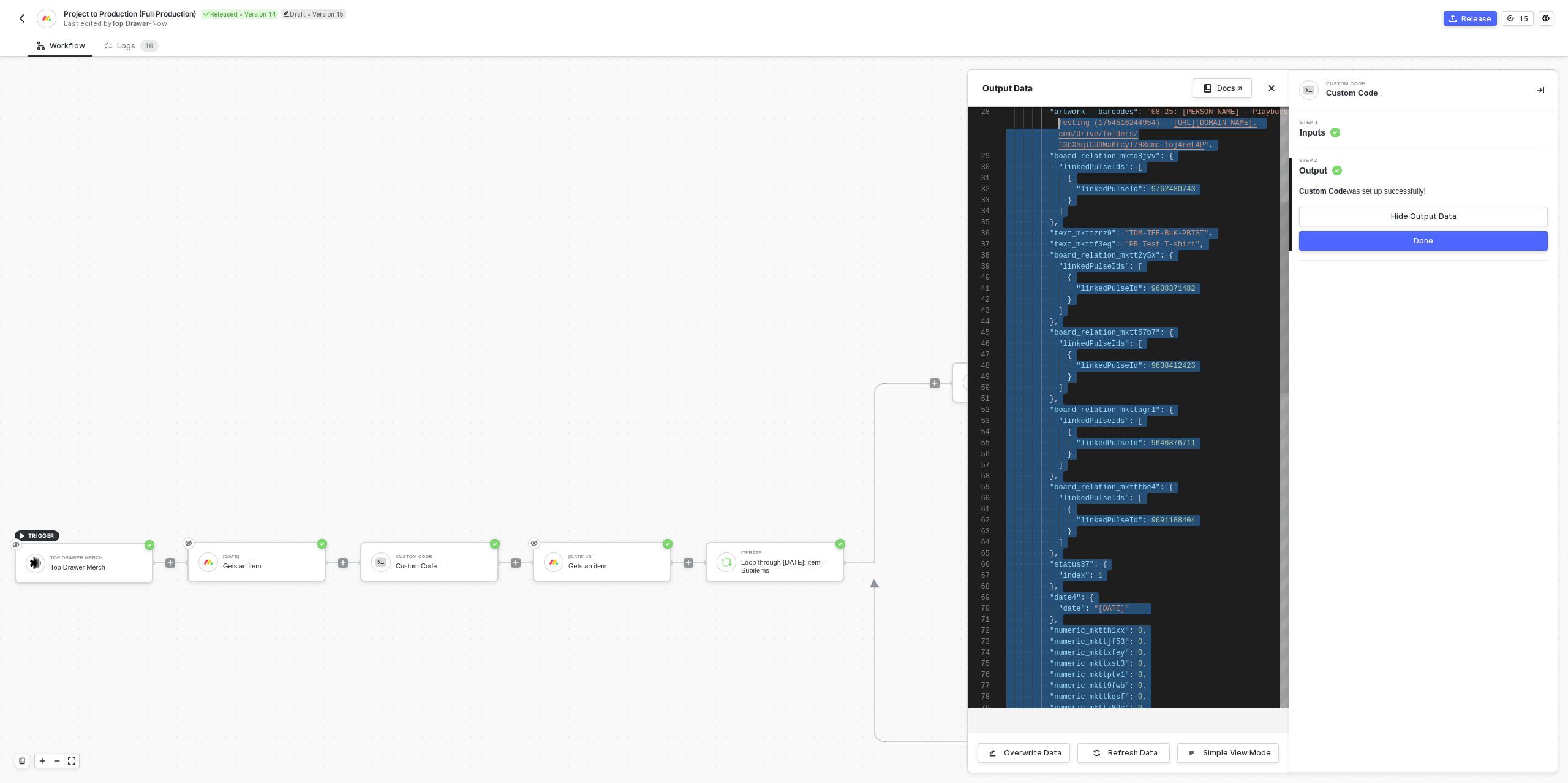
scroll to position [11, 0]
type textarea "{ "data": { "itemsToCreate": [ { "boardId": 9726374458, "itemName": "TDM - AP -…"
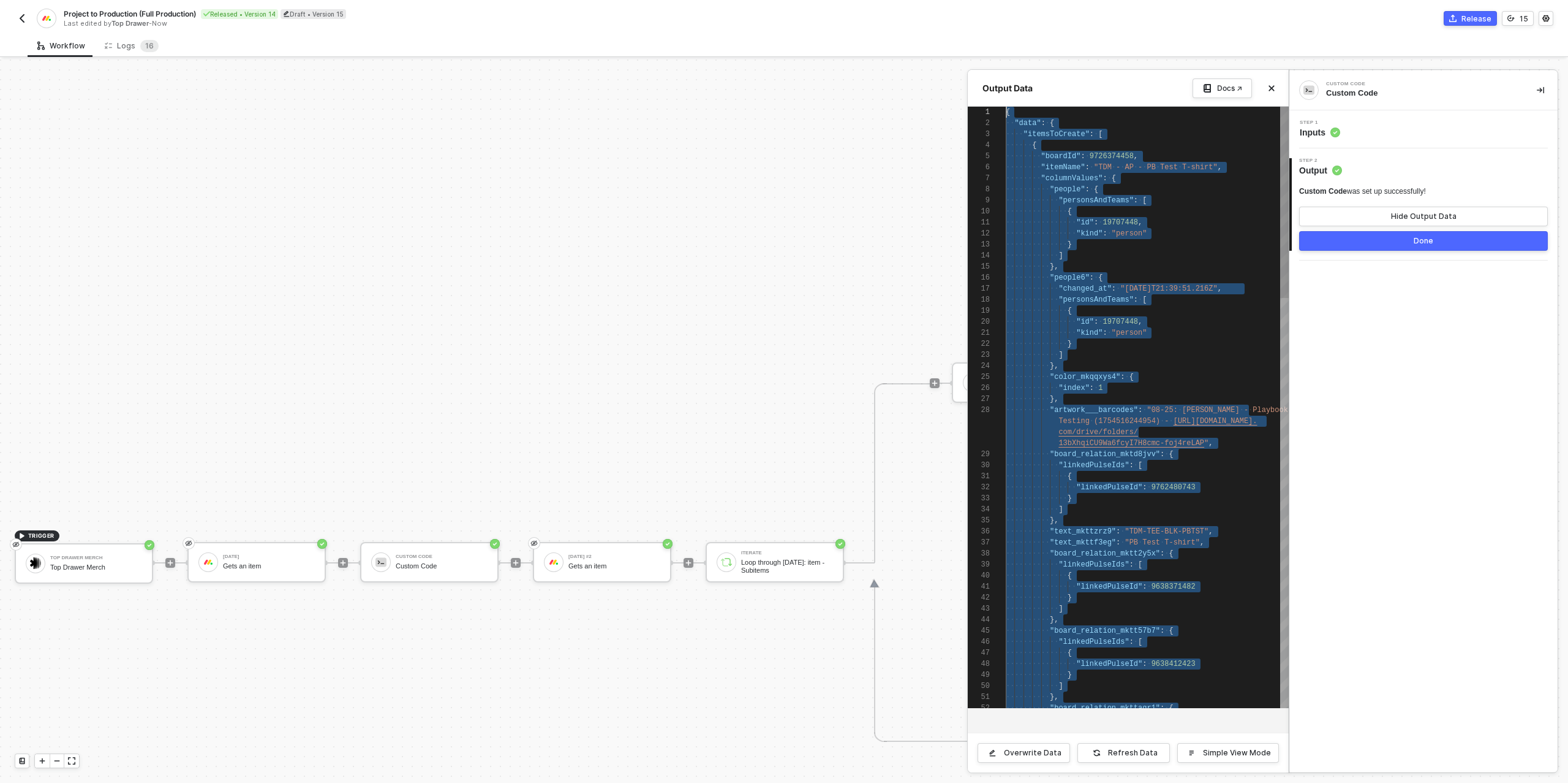
scroll to position [0, 0]
drag, startPoint x: 1035, startPoint y: 702, endPoint x: 1009, endPoint y: 112, distance: 590.6
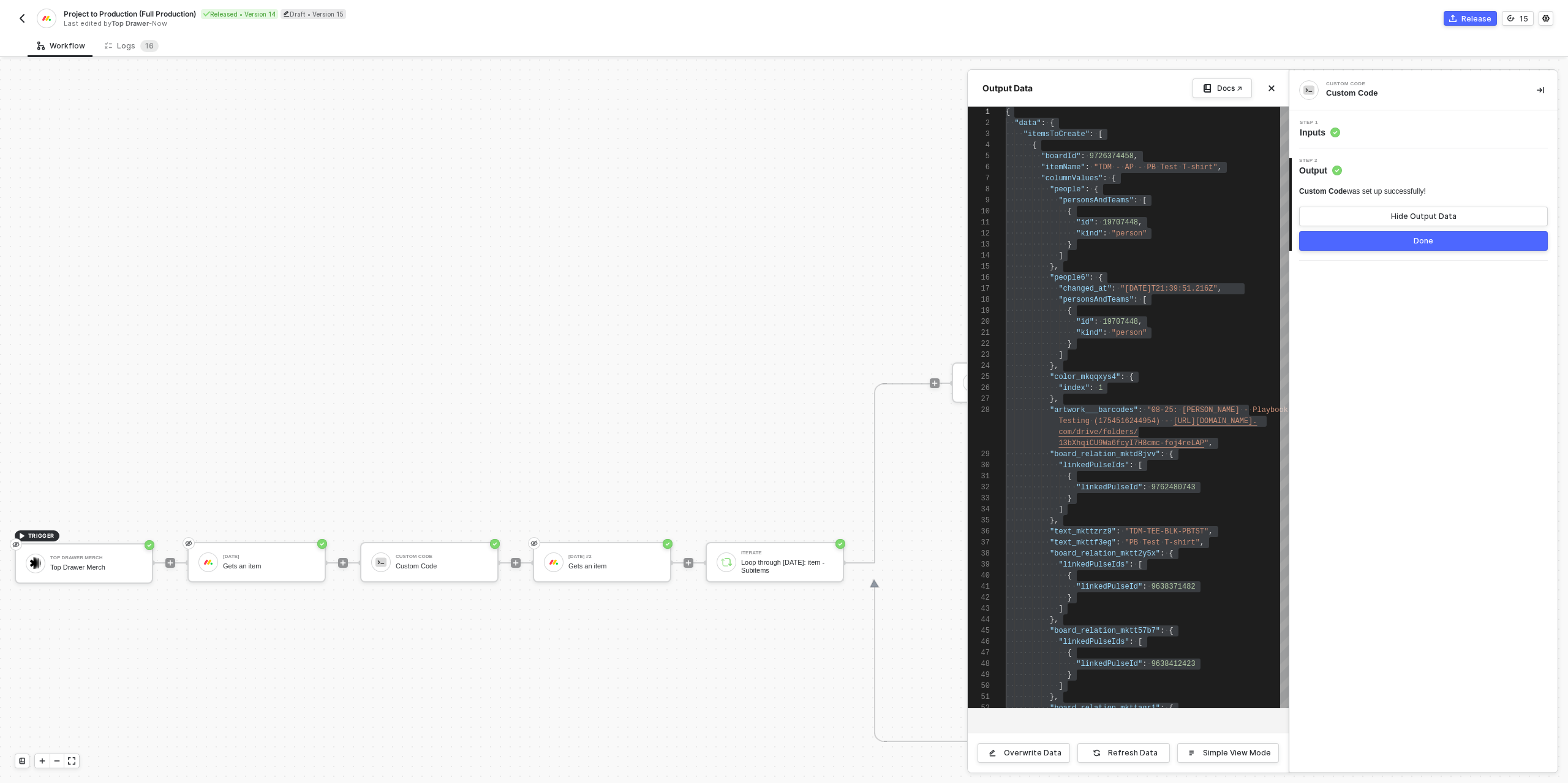
click at [1392, 128] on div "Step 1 Inputs" at bounding box center [1425, 129] width 265 height 18
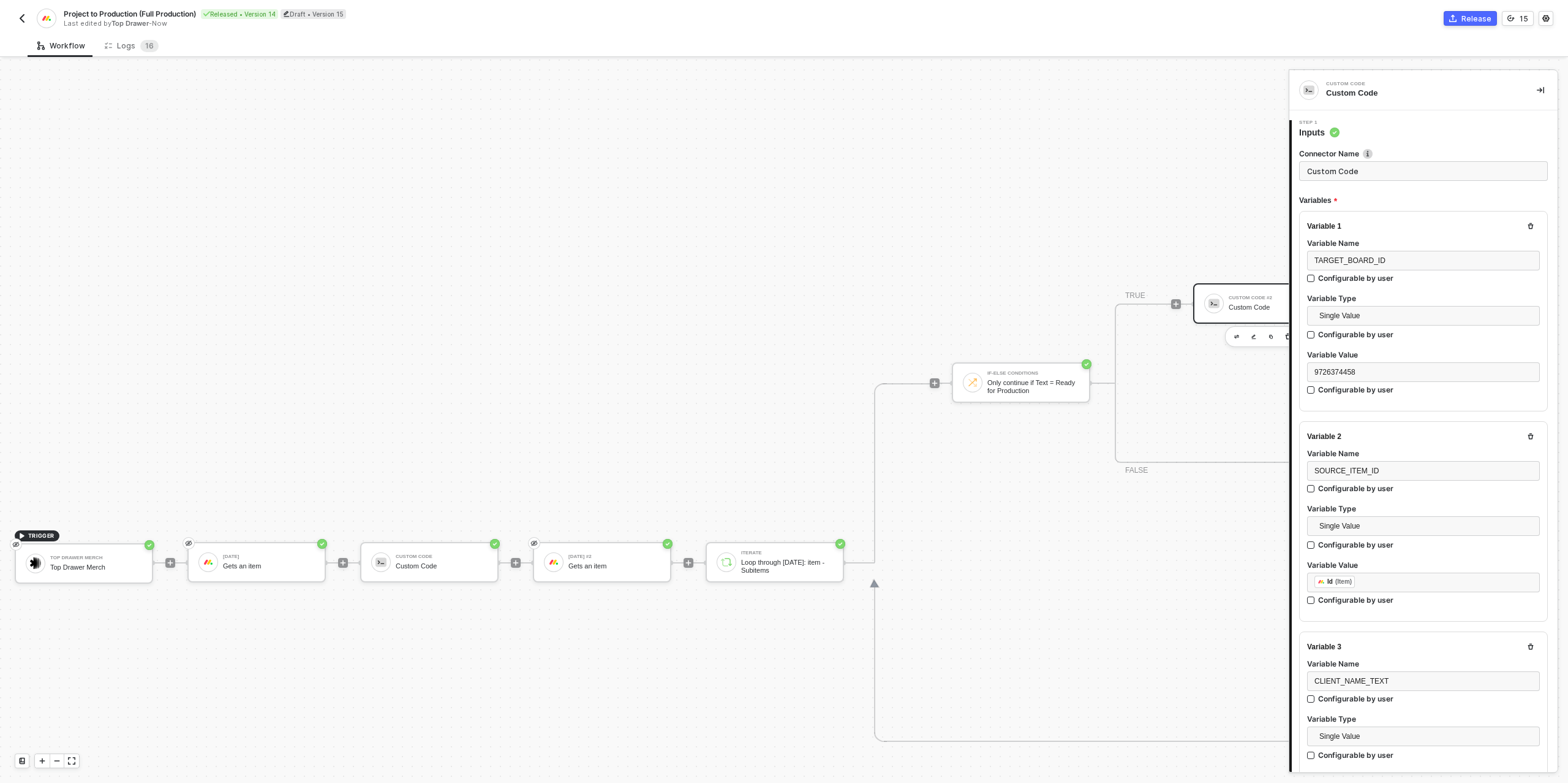
type textarea "/* Build one or many target items for Production board → returns { itemsToCreat…"
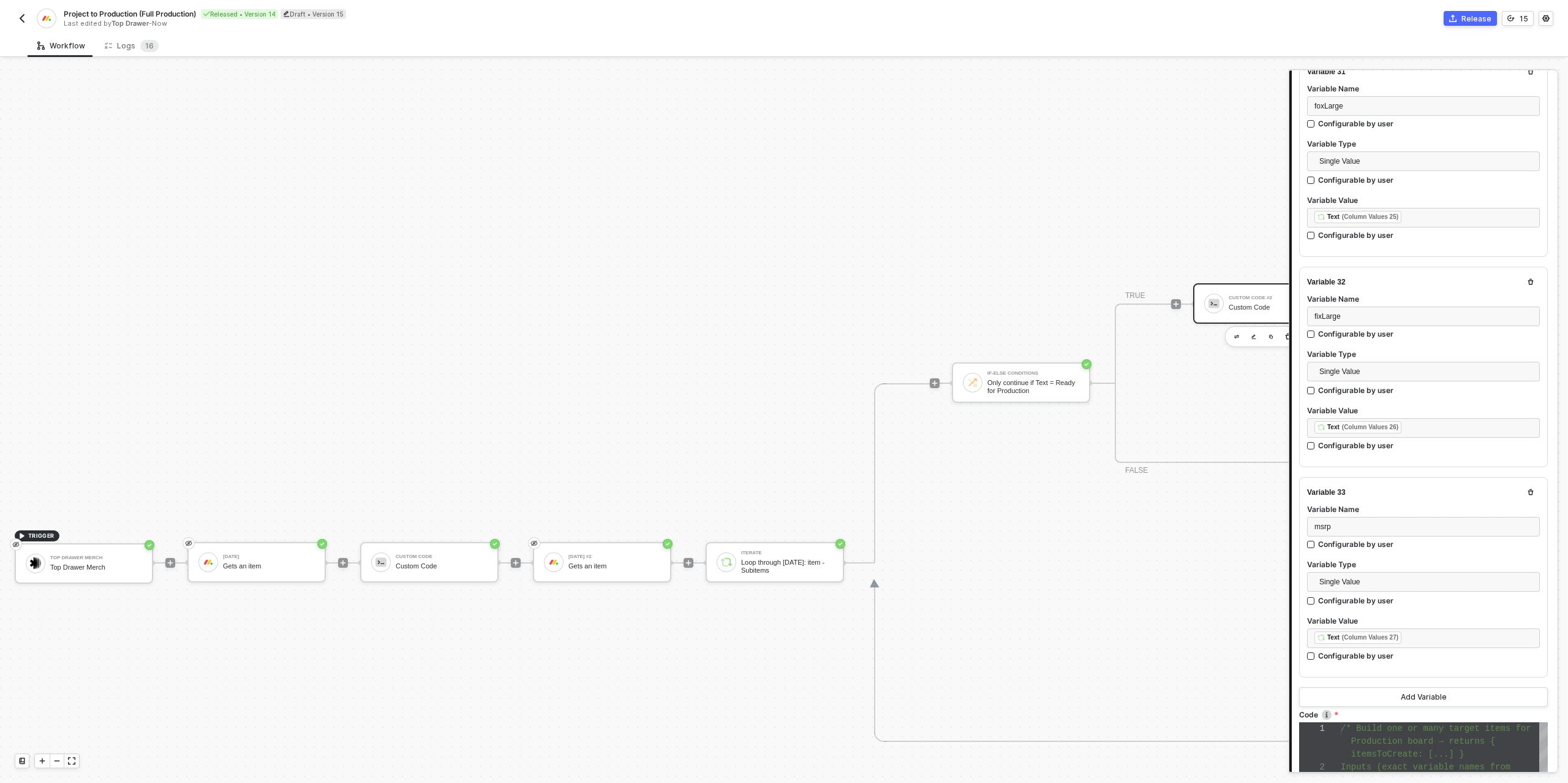
scroll to position [6704, 0]
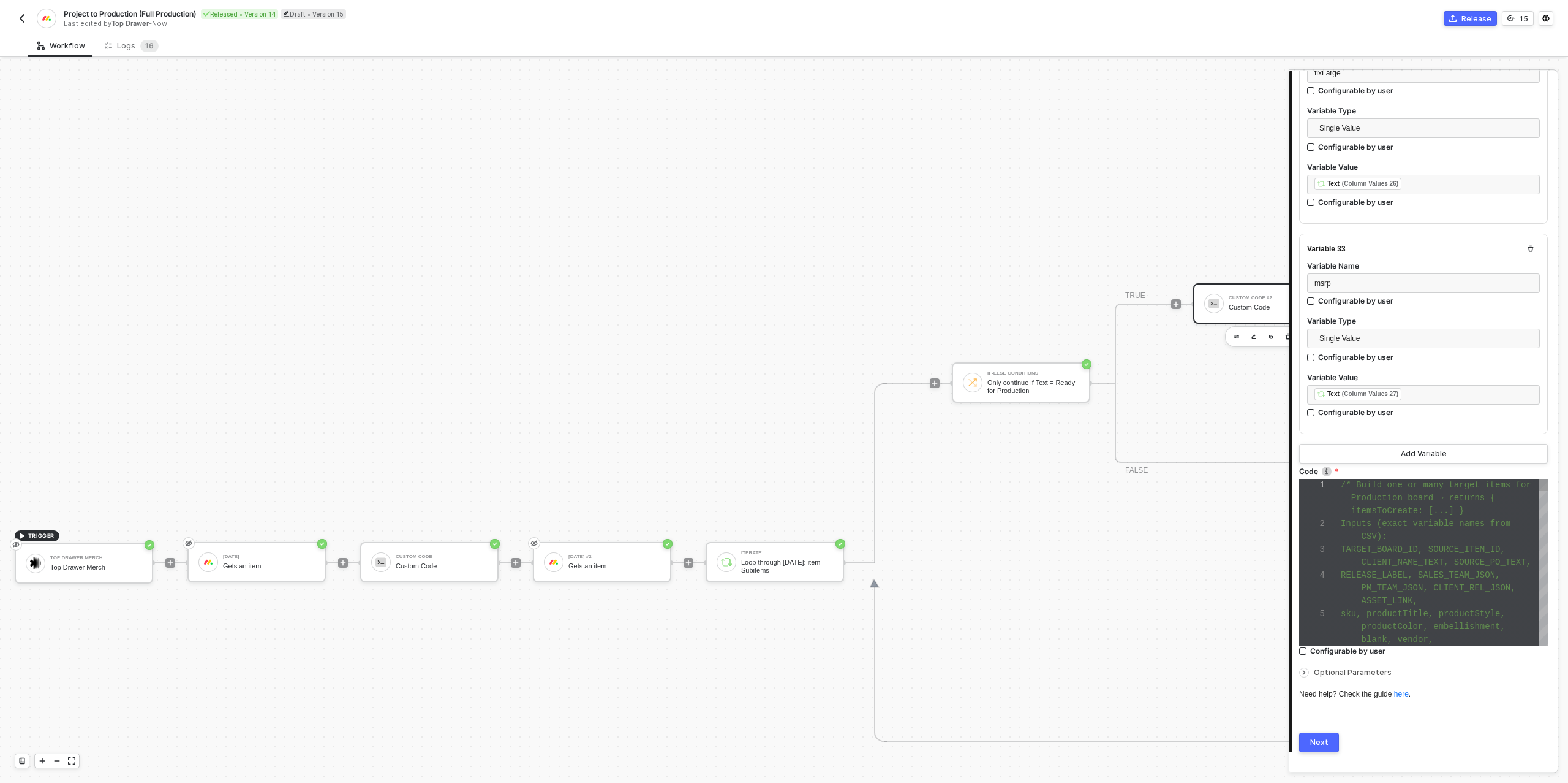
click at [1388, 519] on span "Inputs (exact variable names from" at bounding box center [1425, 523] width 169 height 10
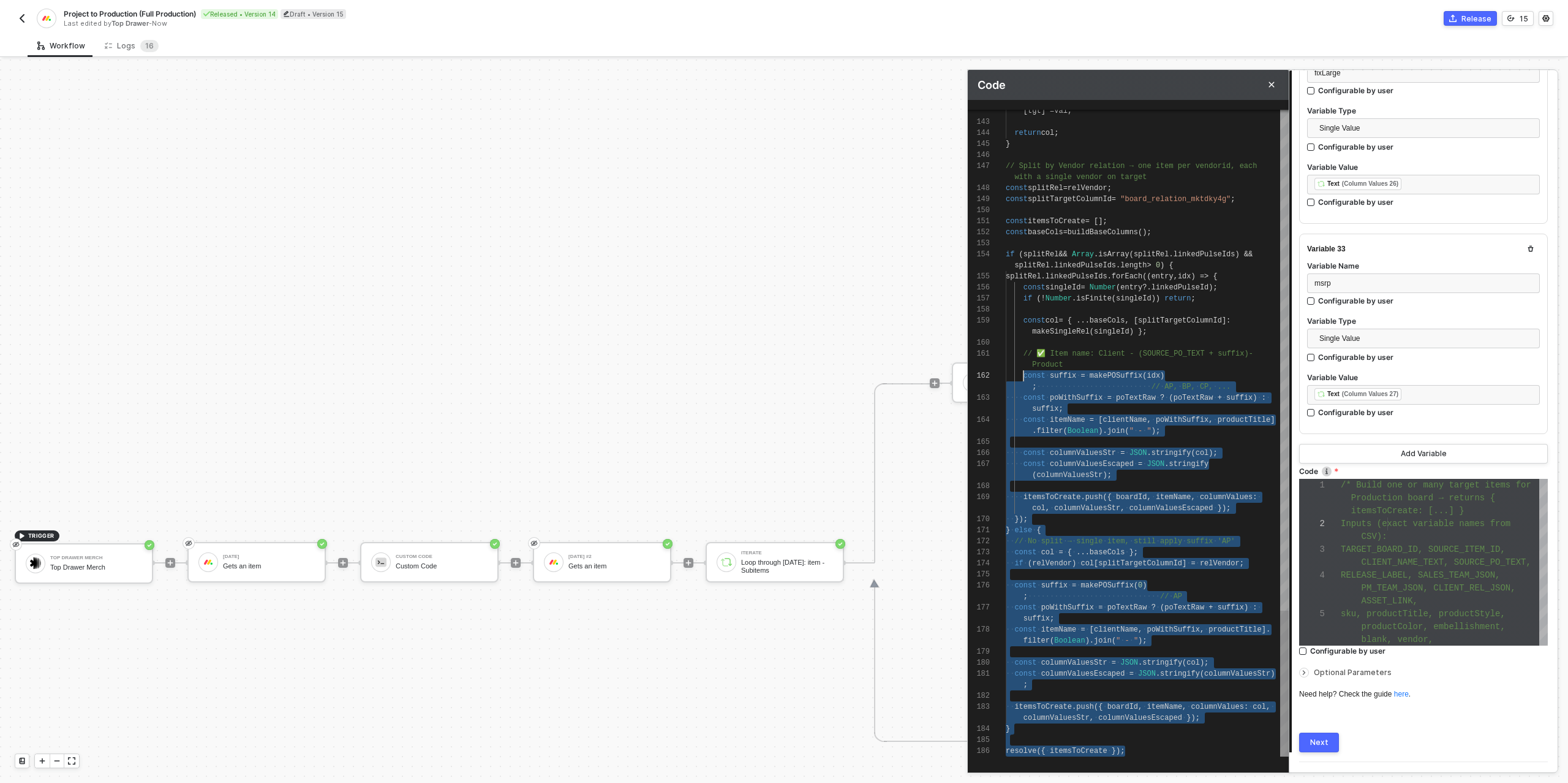
scroll to position [77, 0]
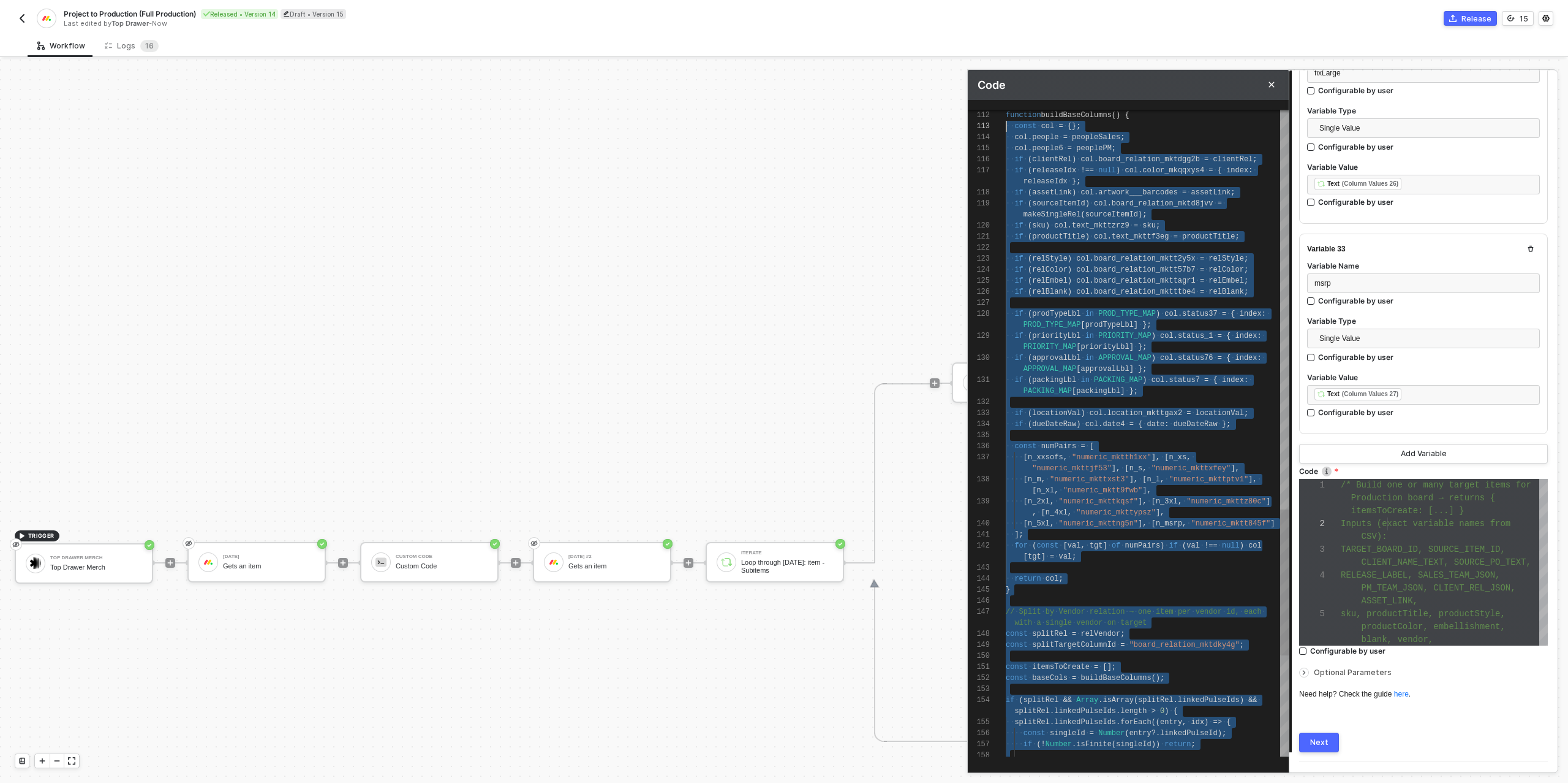
type textarea "/* Build one or many target items for Production board → returns { itemsToCreat…"
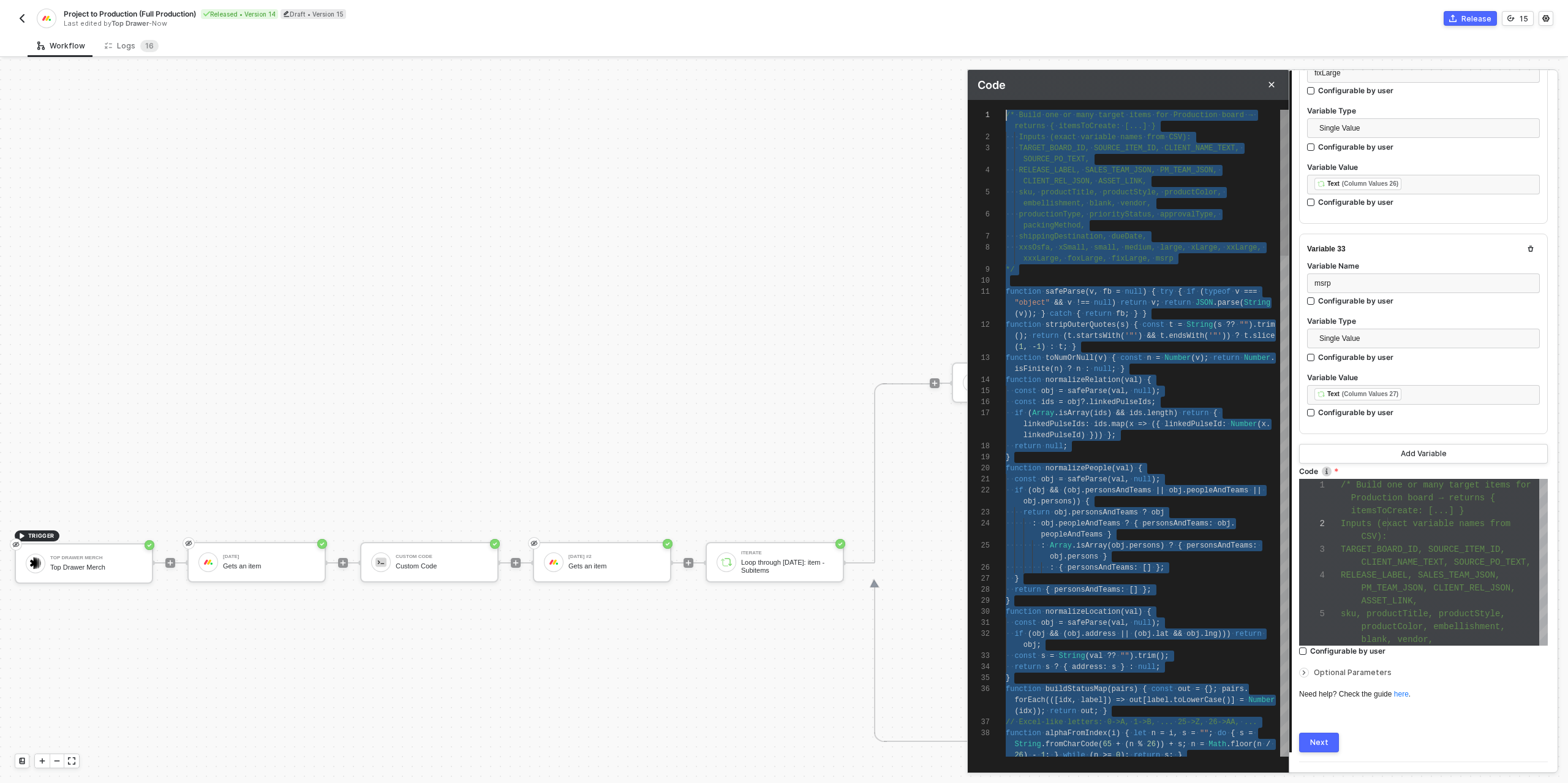
scroll to position [0, 0]
drag, startPoint x: 1143, startPoint y: 749, endPoint x: 946, endPoint y: -2, distance: 776.4
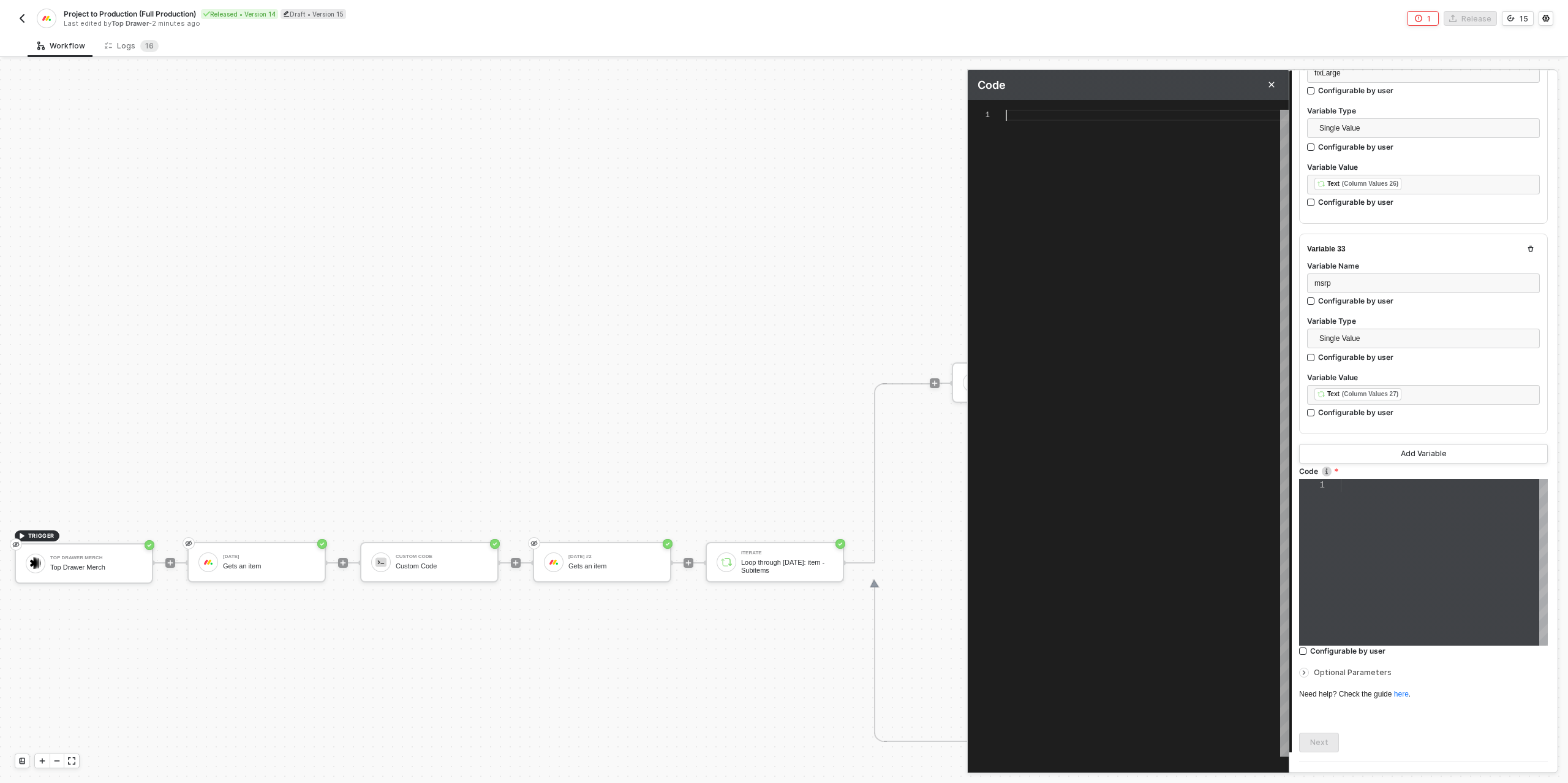
paste textarea "}); } resolve({ itemsToCreate });"
type textarea "}); } resolve({ itemsToCreate });"
type textarea "/* Build one or many target items for Production board → returns { itemsToCreat…"
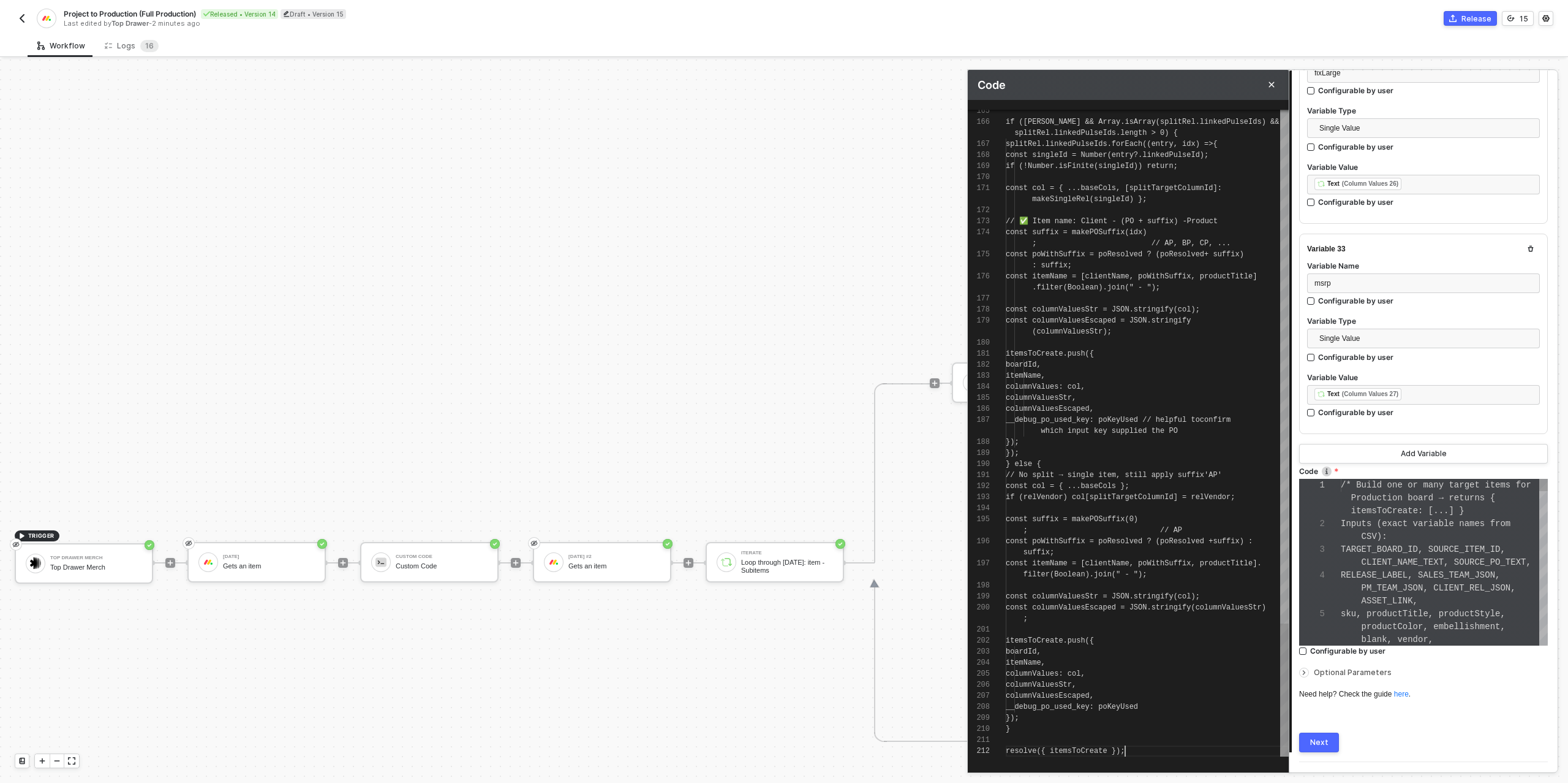
scroll to position [51, 0]
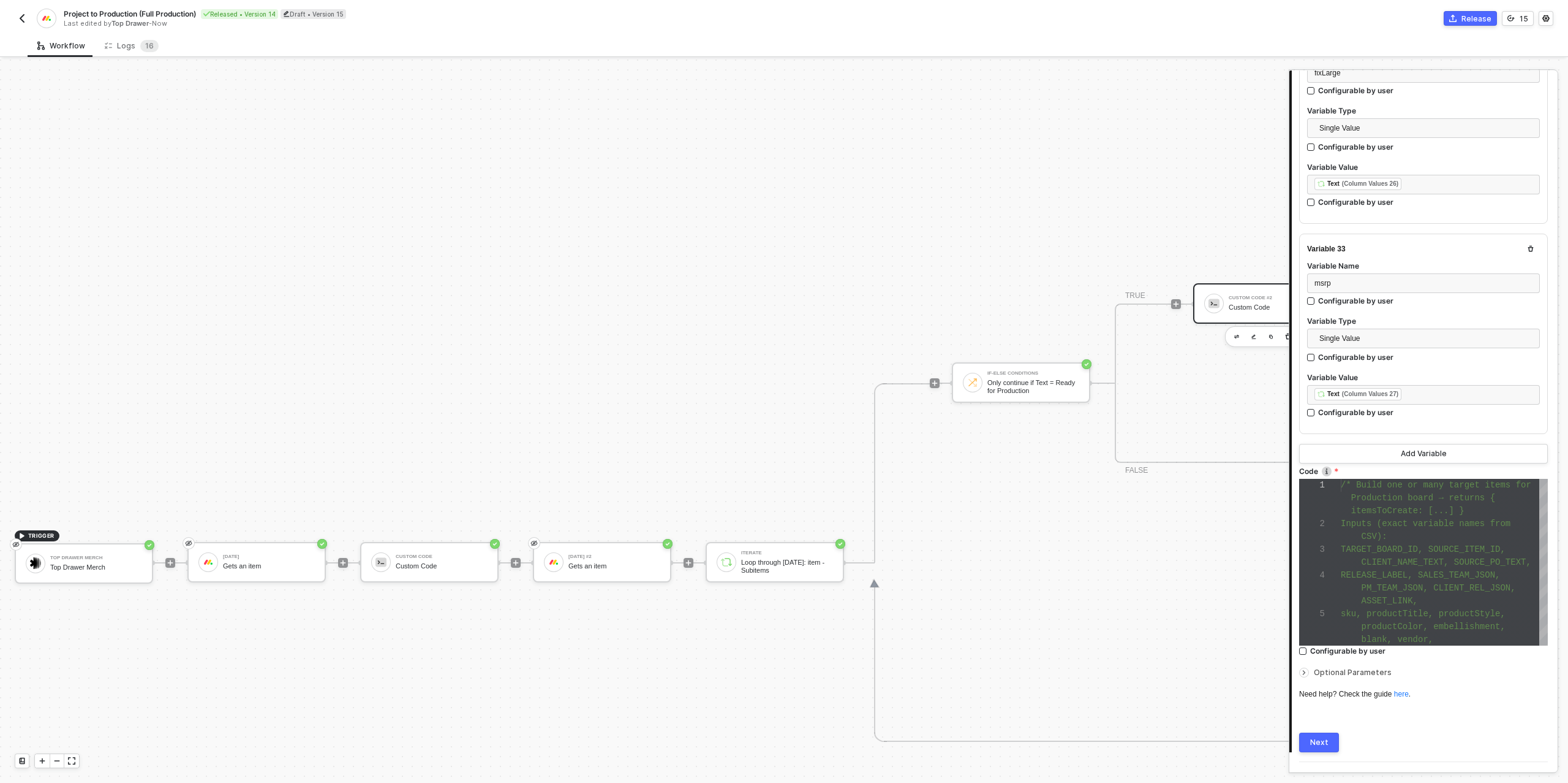
click at [1315, 738] on div "Next" at bounding box center [1319, 742] width 18 height 10
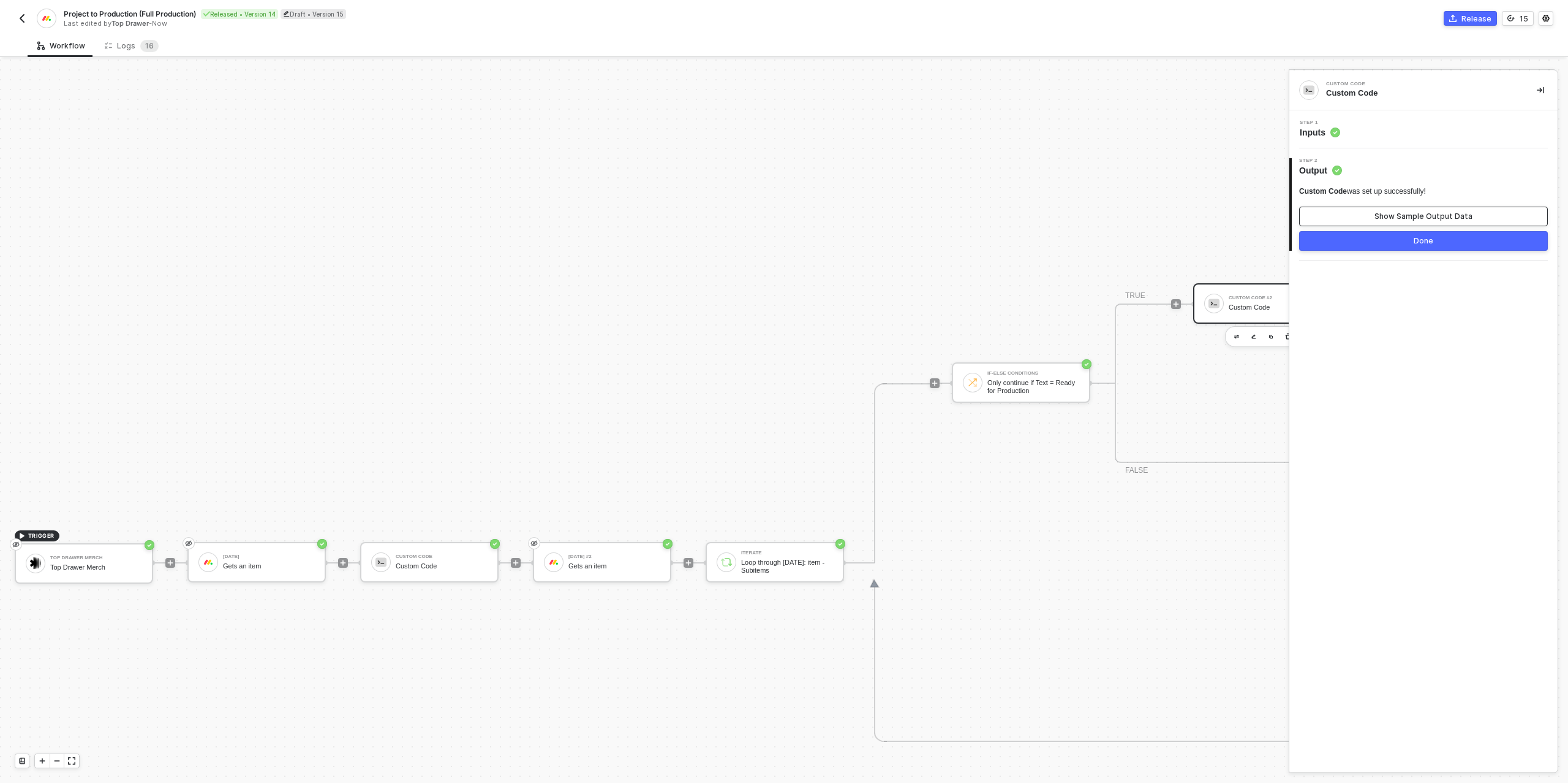
click at [1384, 216] on div "Show Sample Output Data" at bounding box center [1424, 216] width 98 height 10
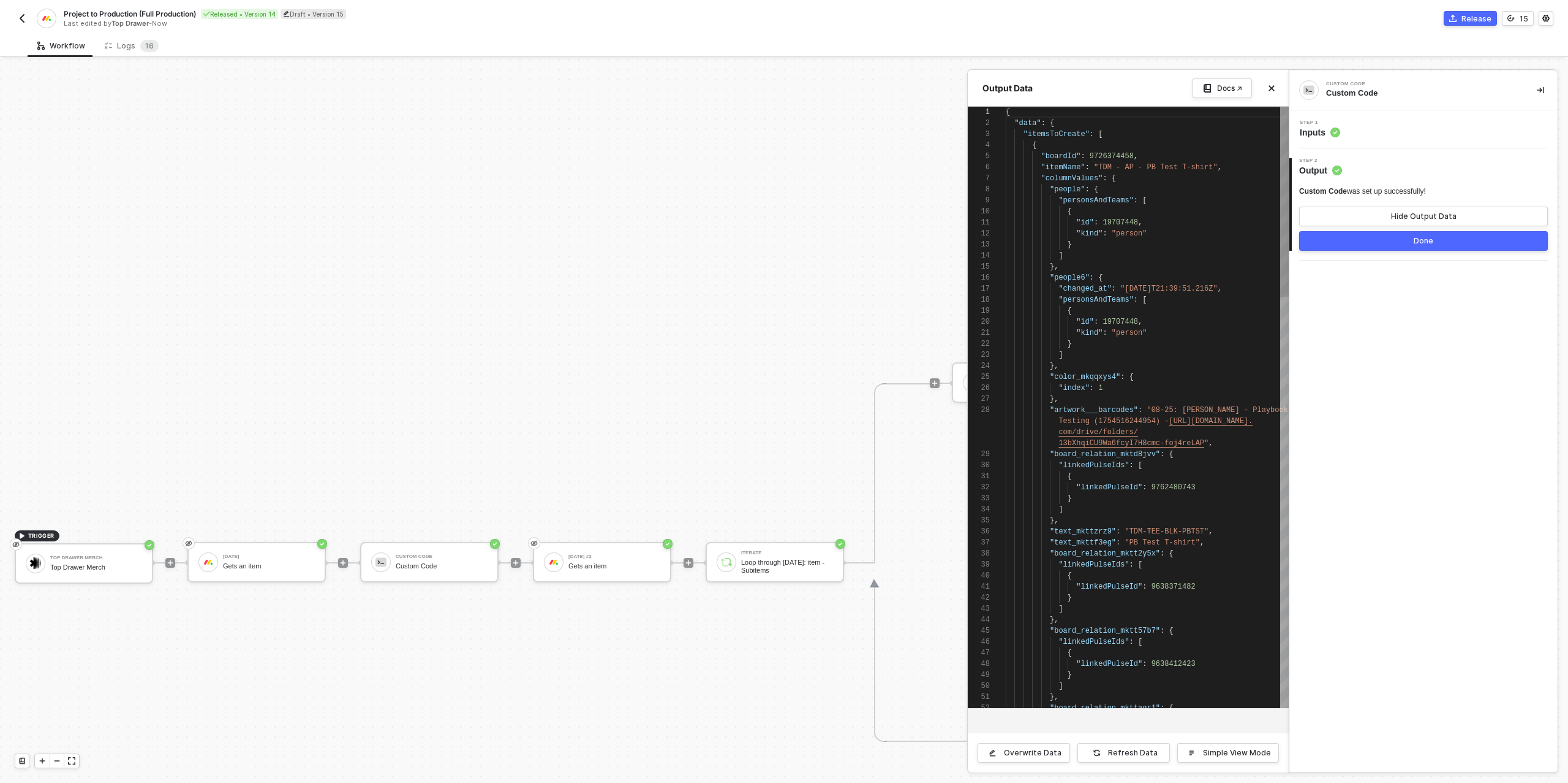
scroll to position [110, 0]
click at [1369, 136] on div "Step 1 Inputs" at bounding box center [1425, 129] width 265 height 18
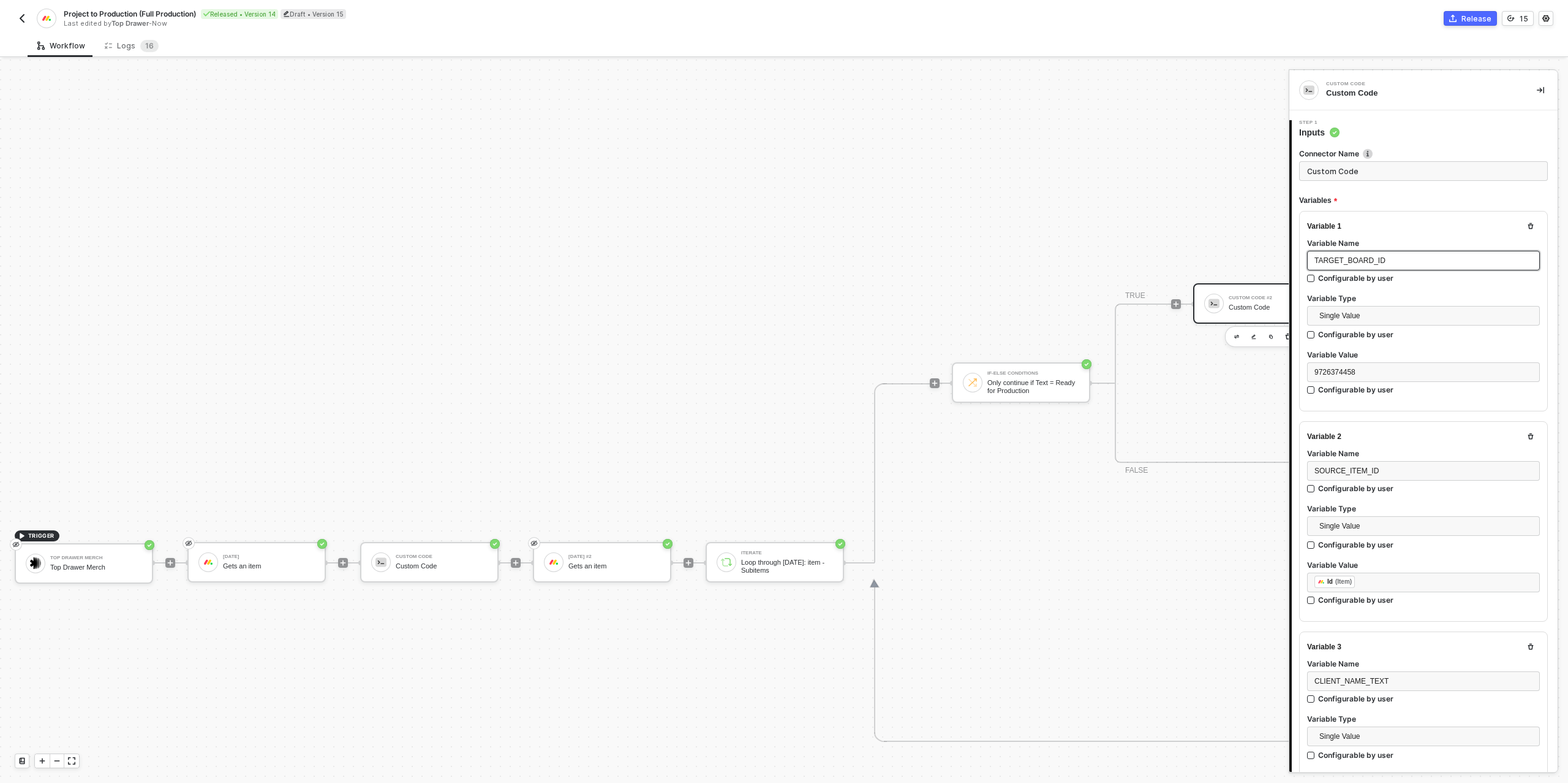
type textarea "/* Build one or many target items for Production board → returns { itemsToCreat…"
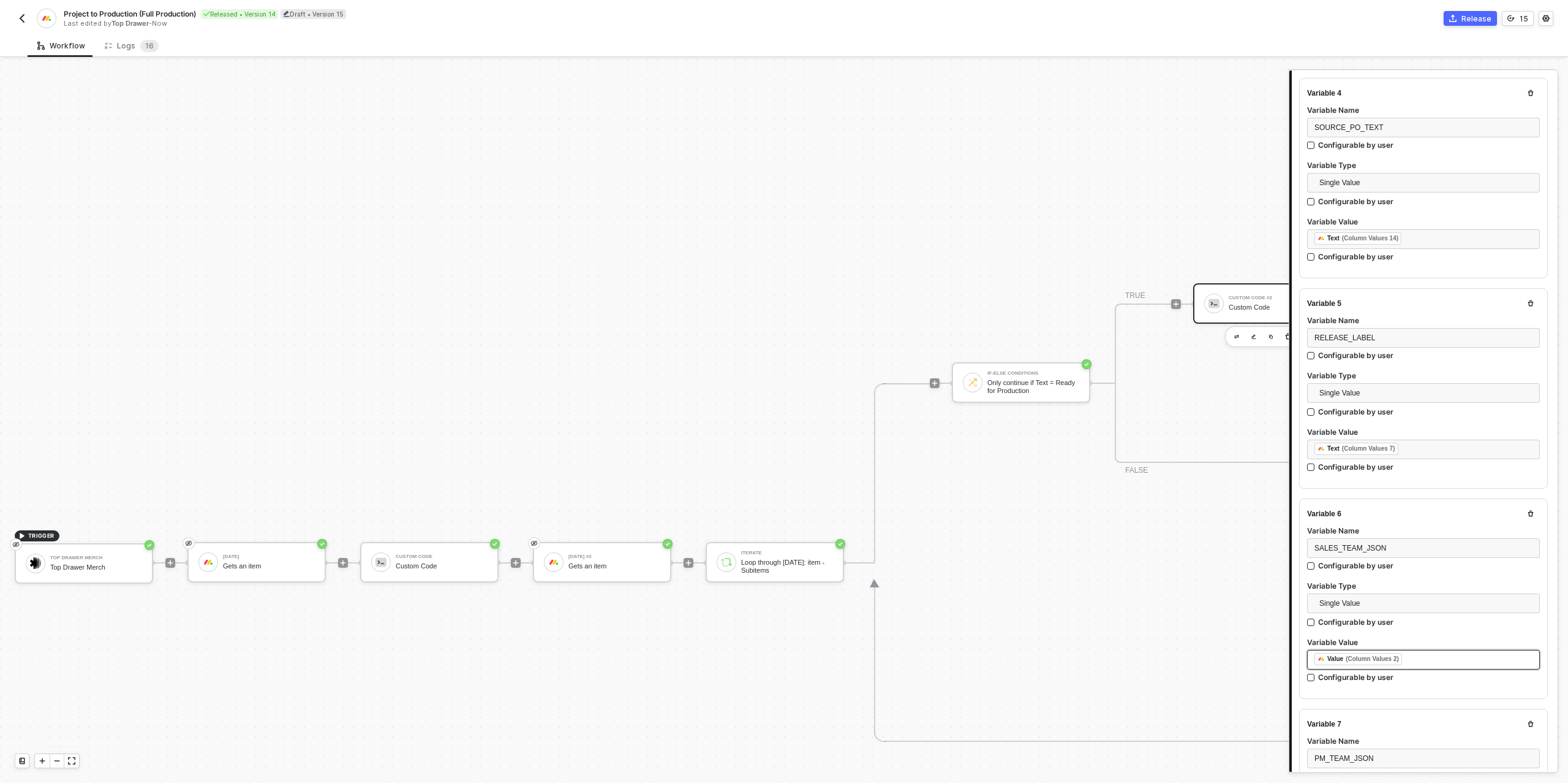
scroll to position [702, 0]
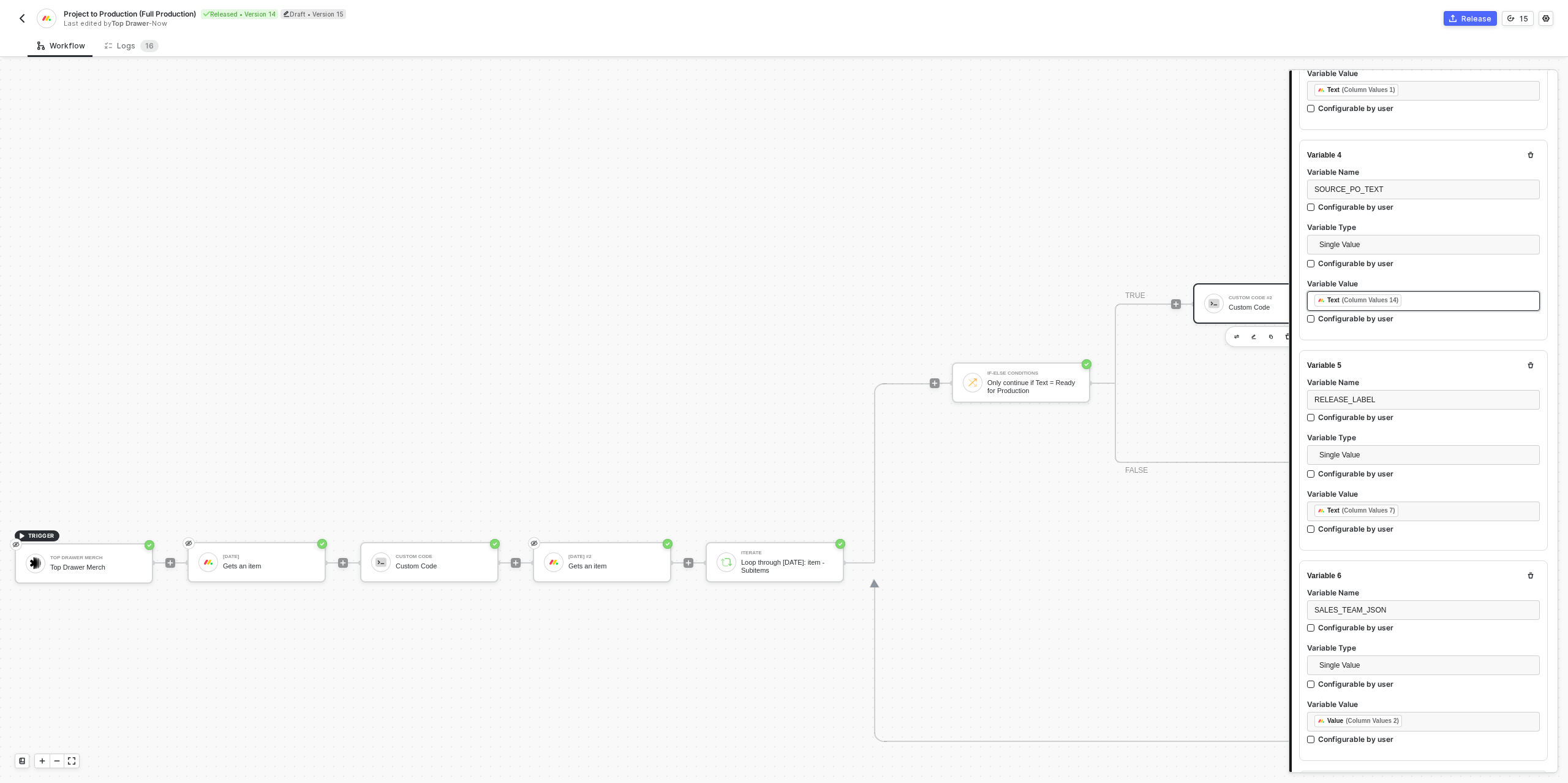
click at [1425, 294] on div "﻿ ﻿ Text (Column Values 14) ﻿" at bounding box center [1423, 301] width 218 height 13
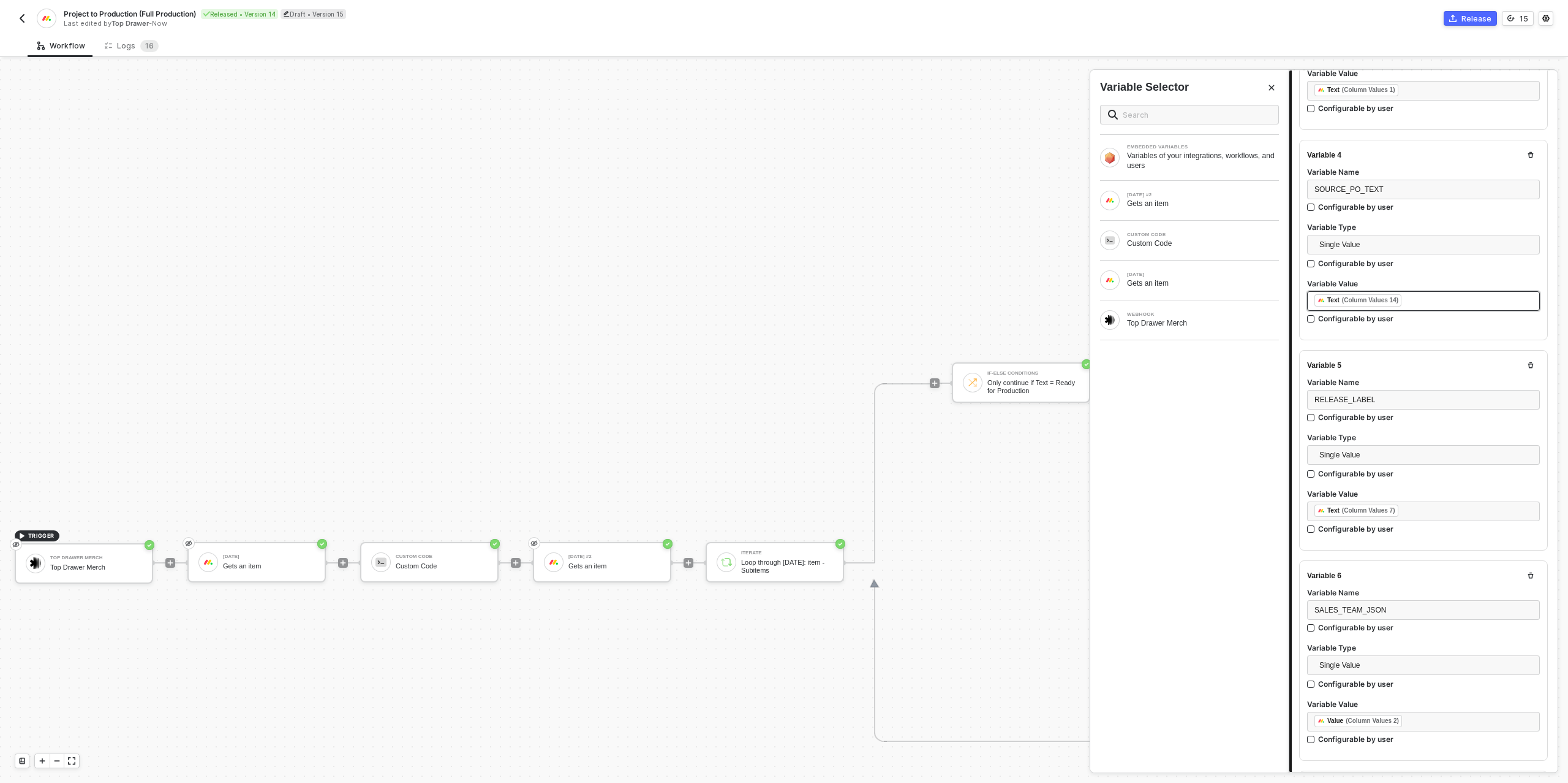
click at [1425, 294] on div "﻿ ﻿ Text (Column Values 14) ﻿" at bounding box center [1423, 301] width 218 height 13
click at [1171, 287] on div "MONDAY Gets an item" at bounding box center [1190, 280] width 179 height 20
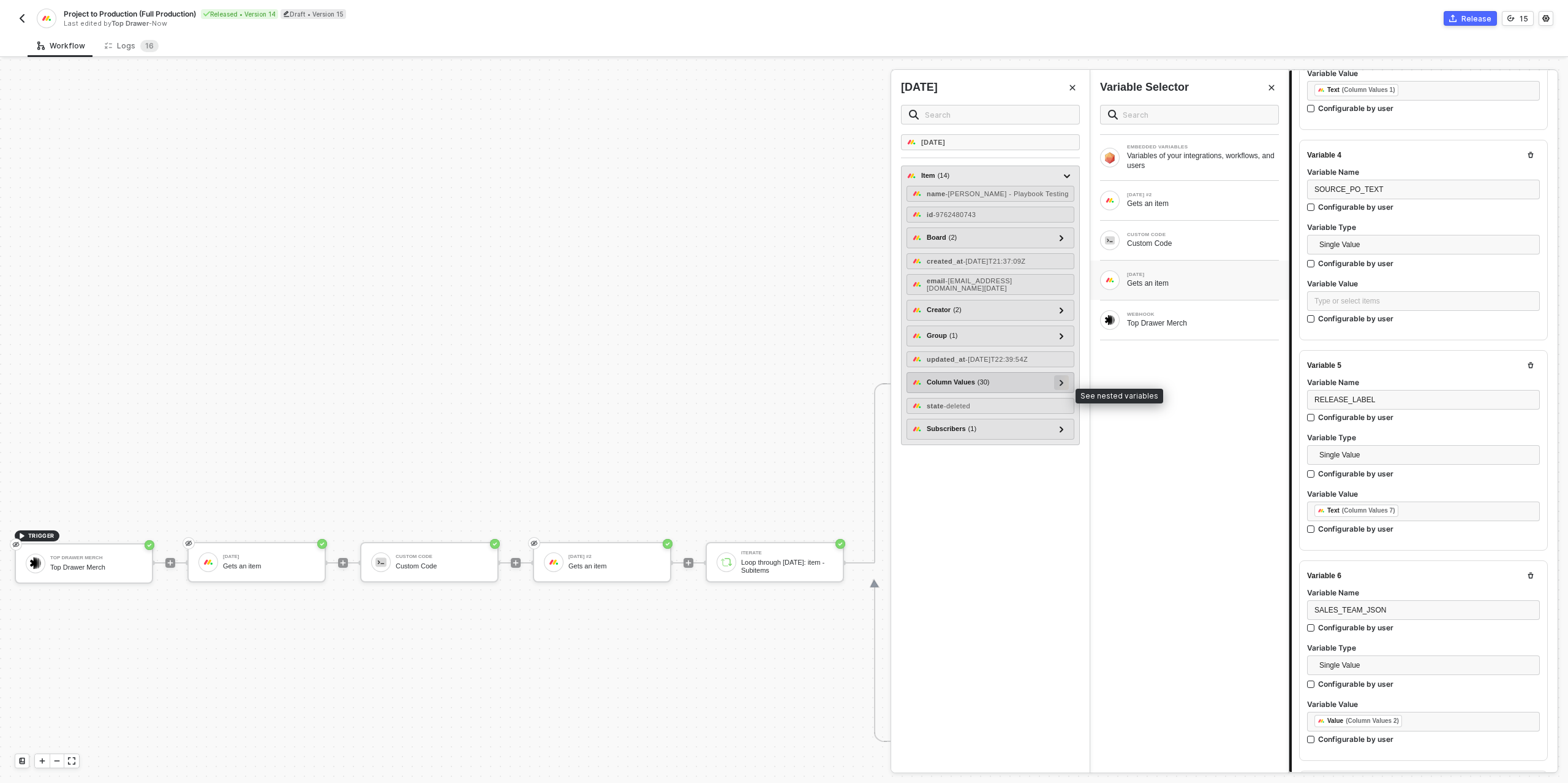
click at [1061, 385] on icon at bounding box center [1061, 382] width 4 height 6
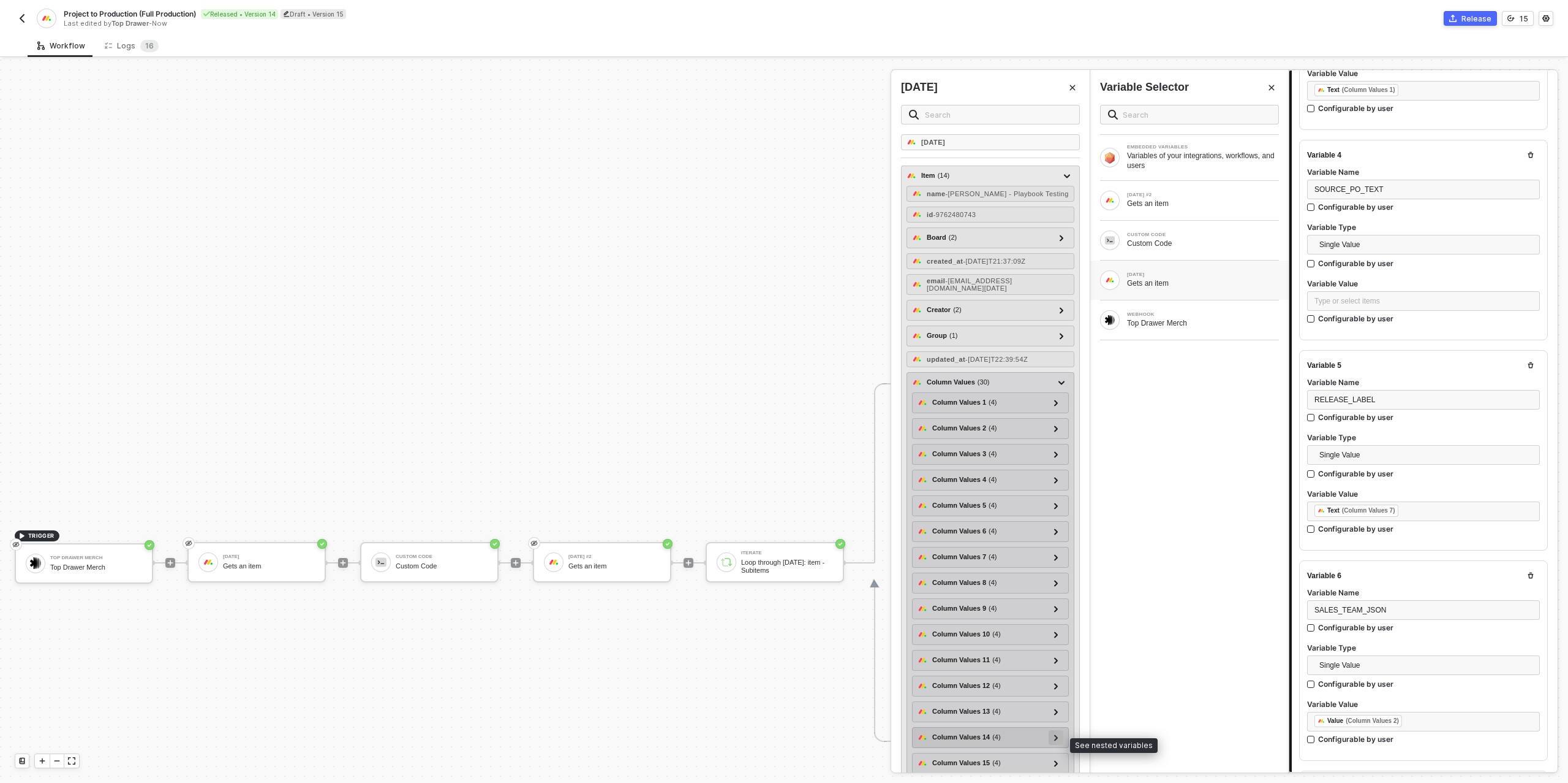
click at [1056, 740] on icon at bounding box center [1056, 738] width 4 height 6
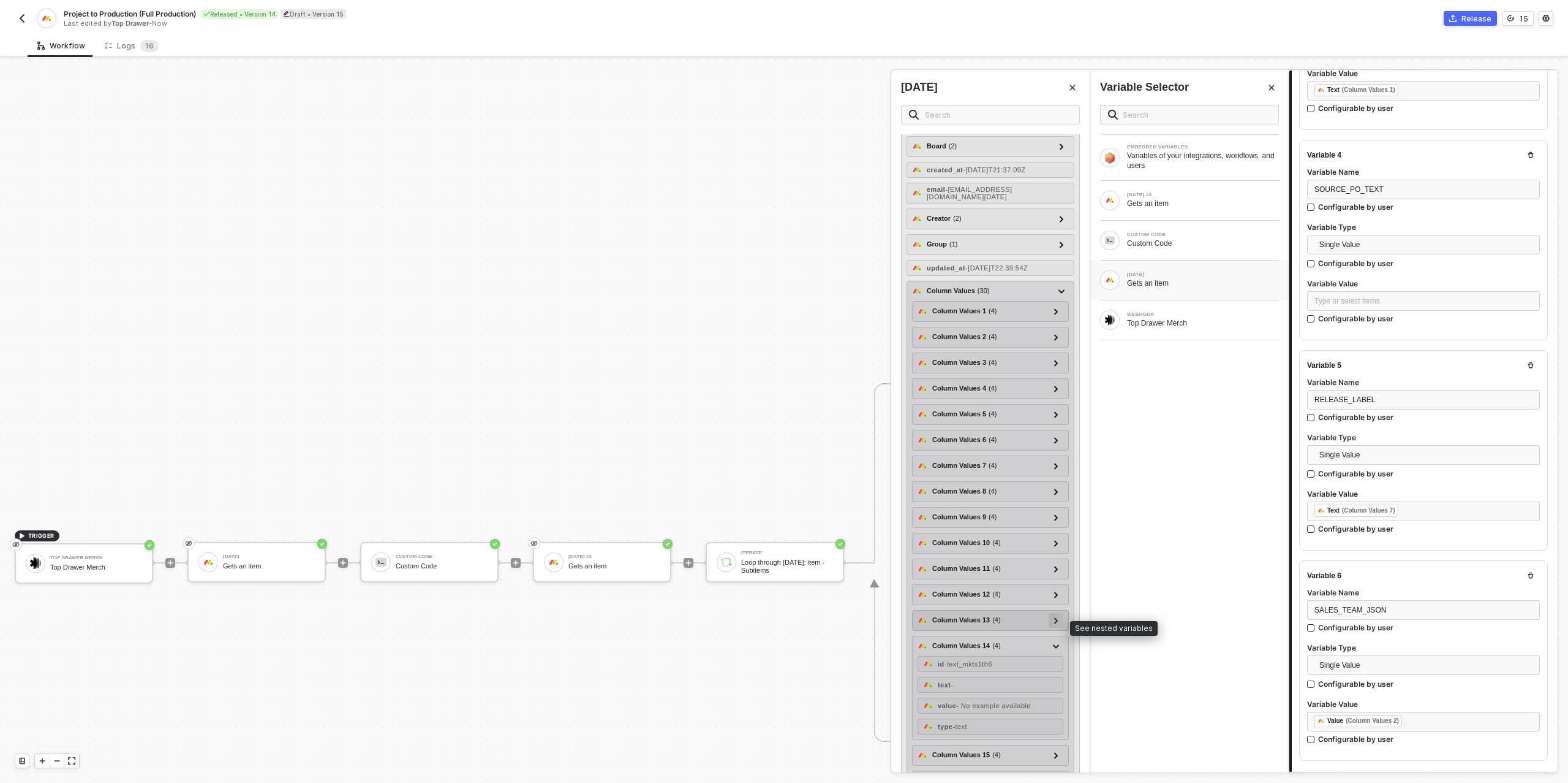
click at [1058, 623] on icon at bounding box center [1056, 620] width 4 height 6
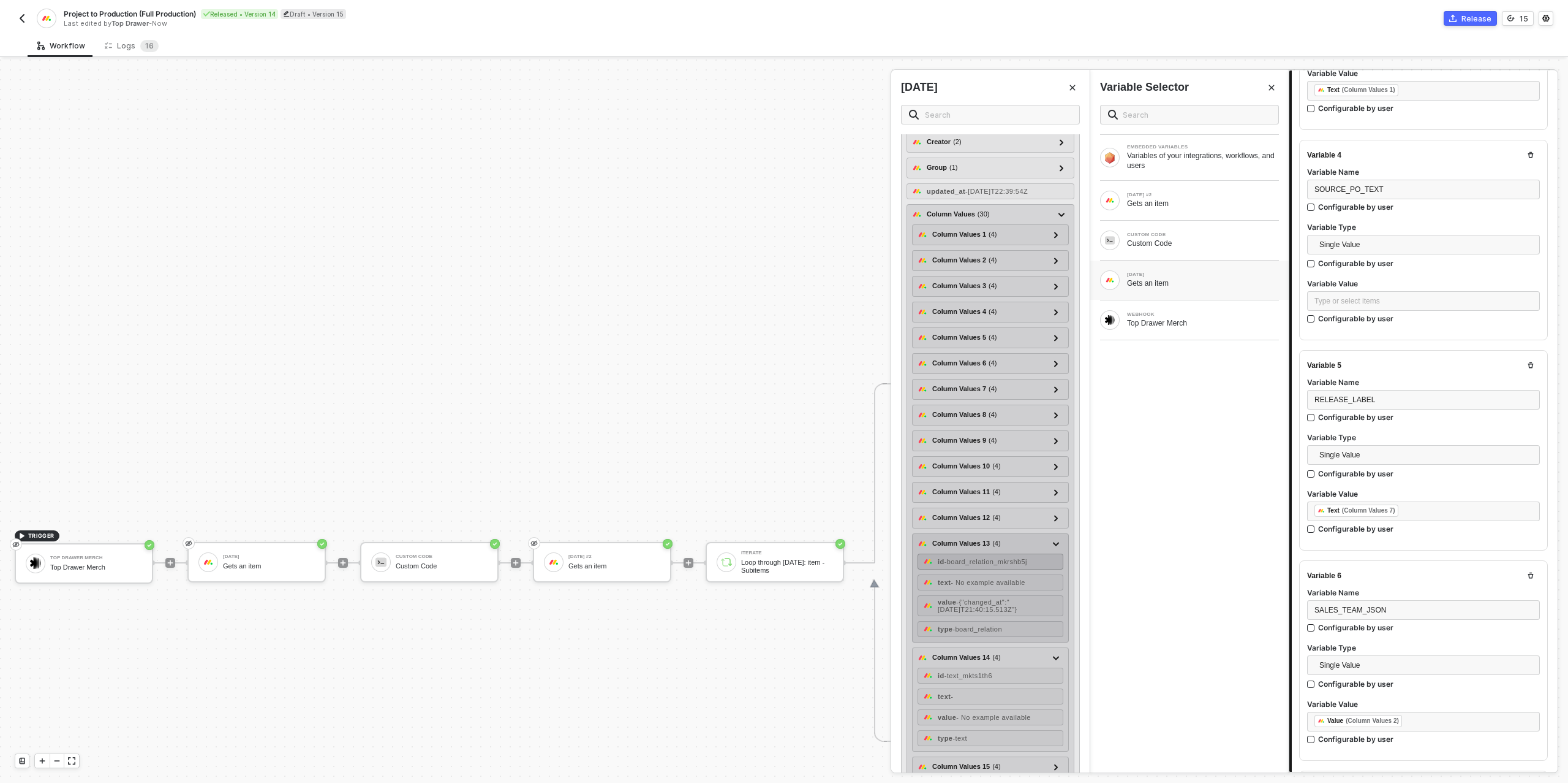
scroll to position [269, 0]
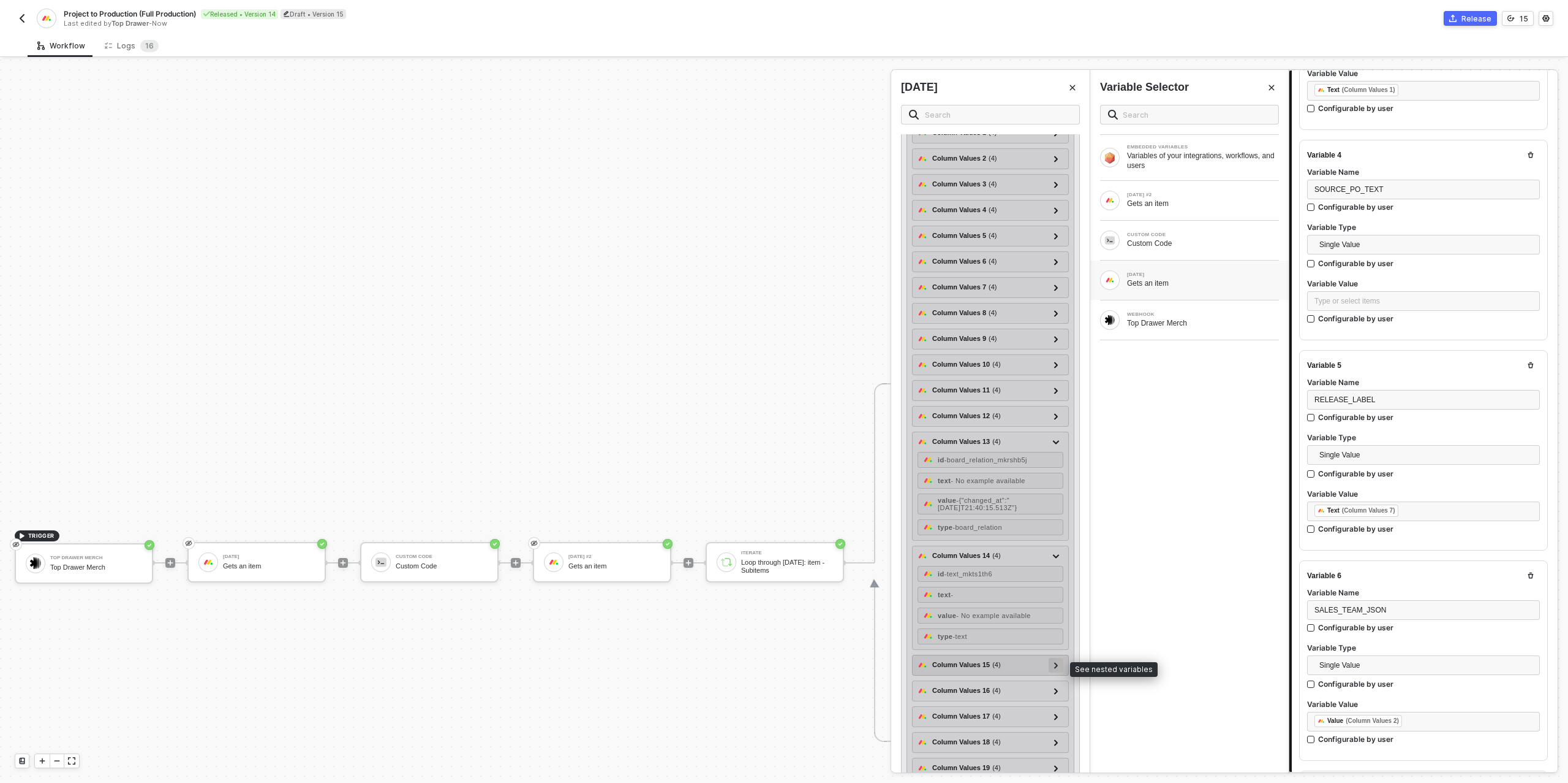
click at [1054, 668] on div at bounding box center [1056, 664] width 6 height 13
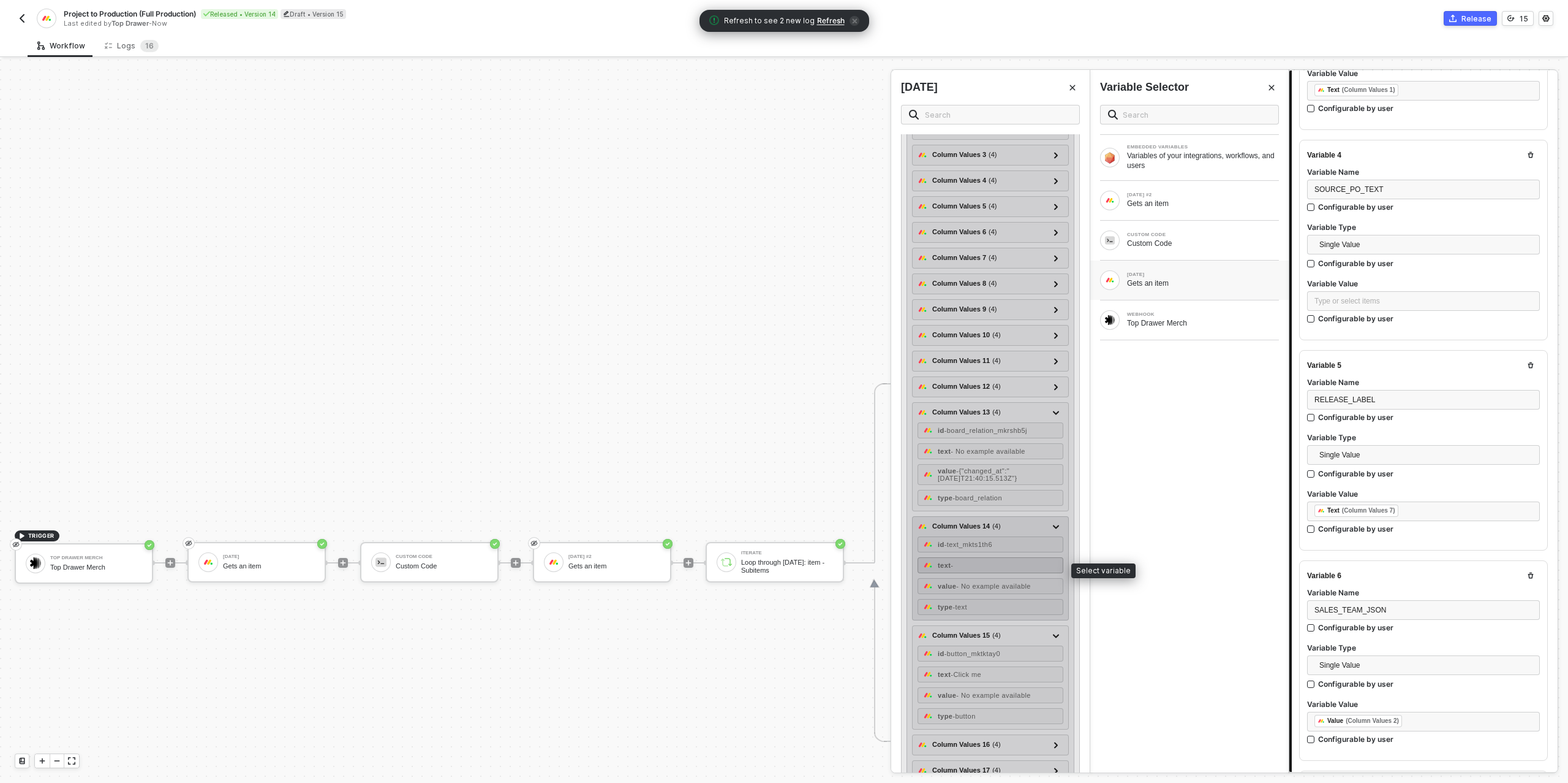
click at [950, 569] on strong "text" at bounding box center [945, 565] width 13 height 7
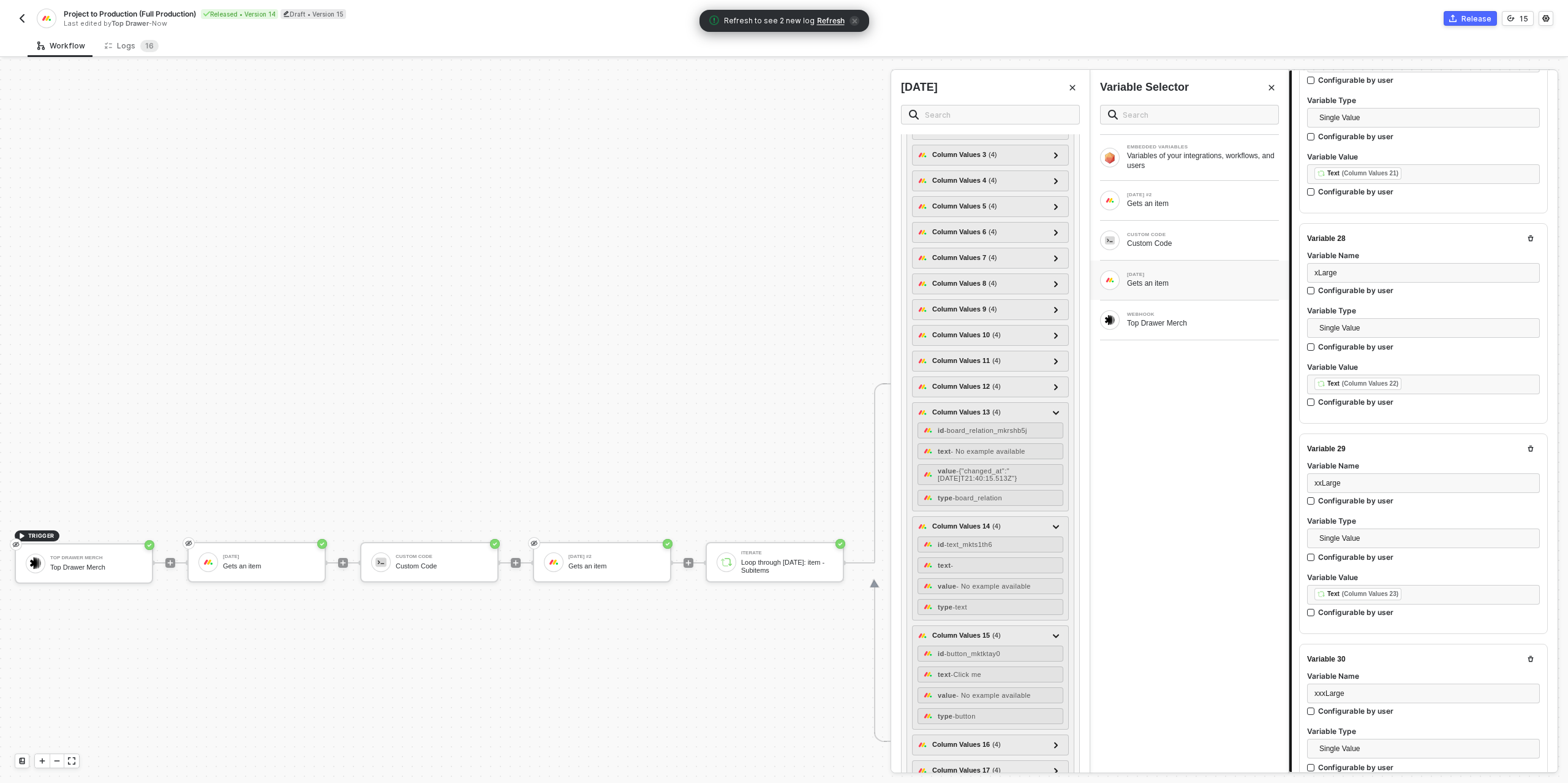
scroll to position [6704, 0]
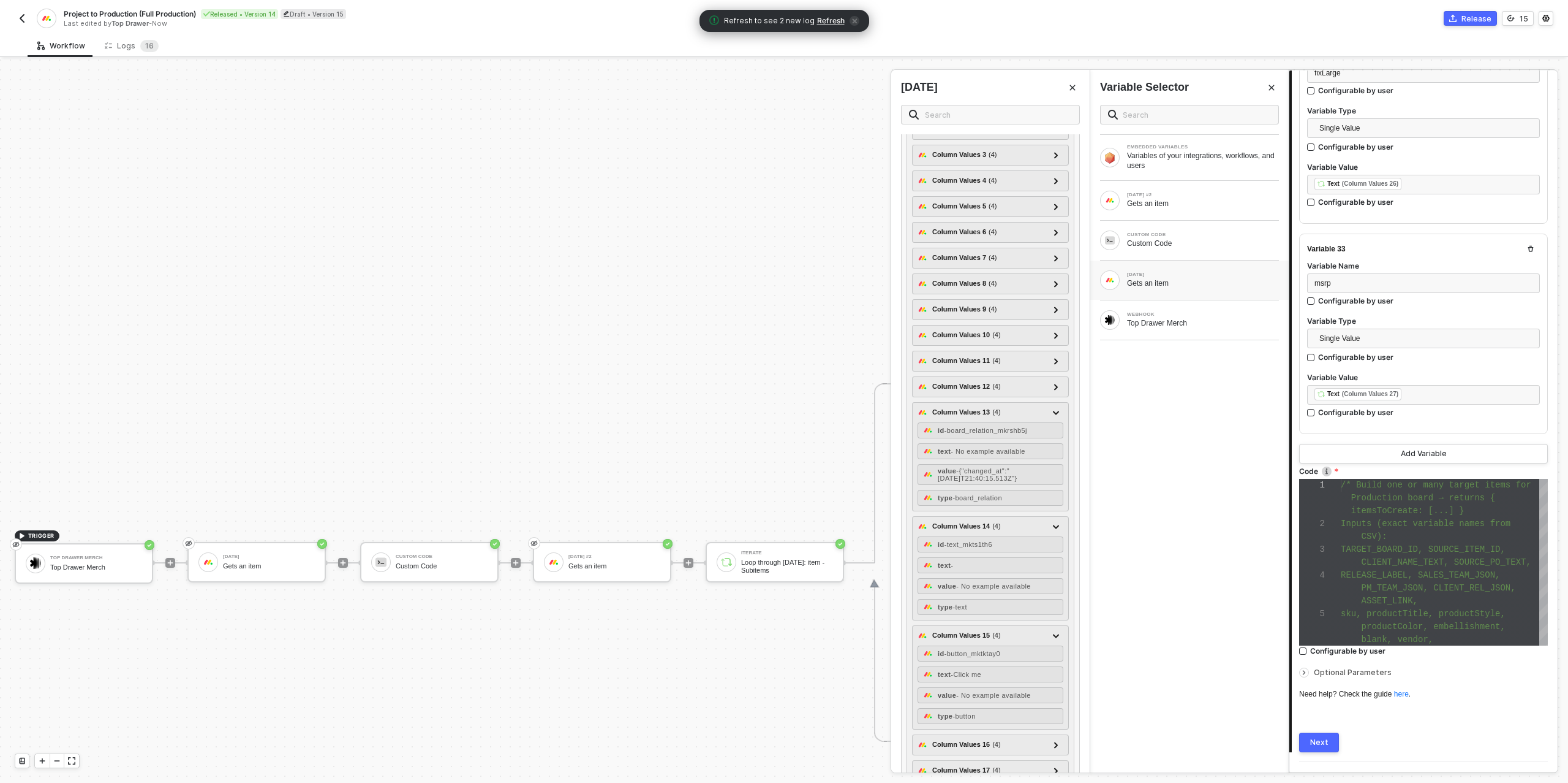
click at [1325, 738] on div "Next" at bounding box center [1319, 742] width 18 height 10
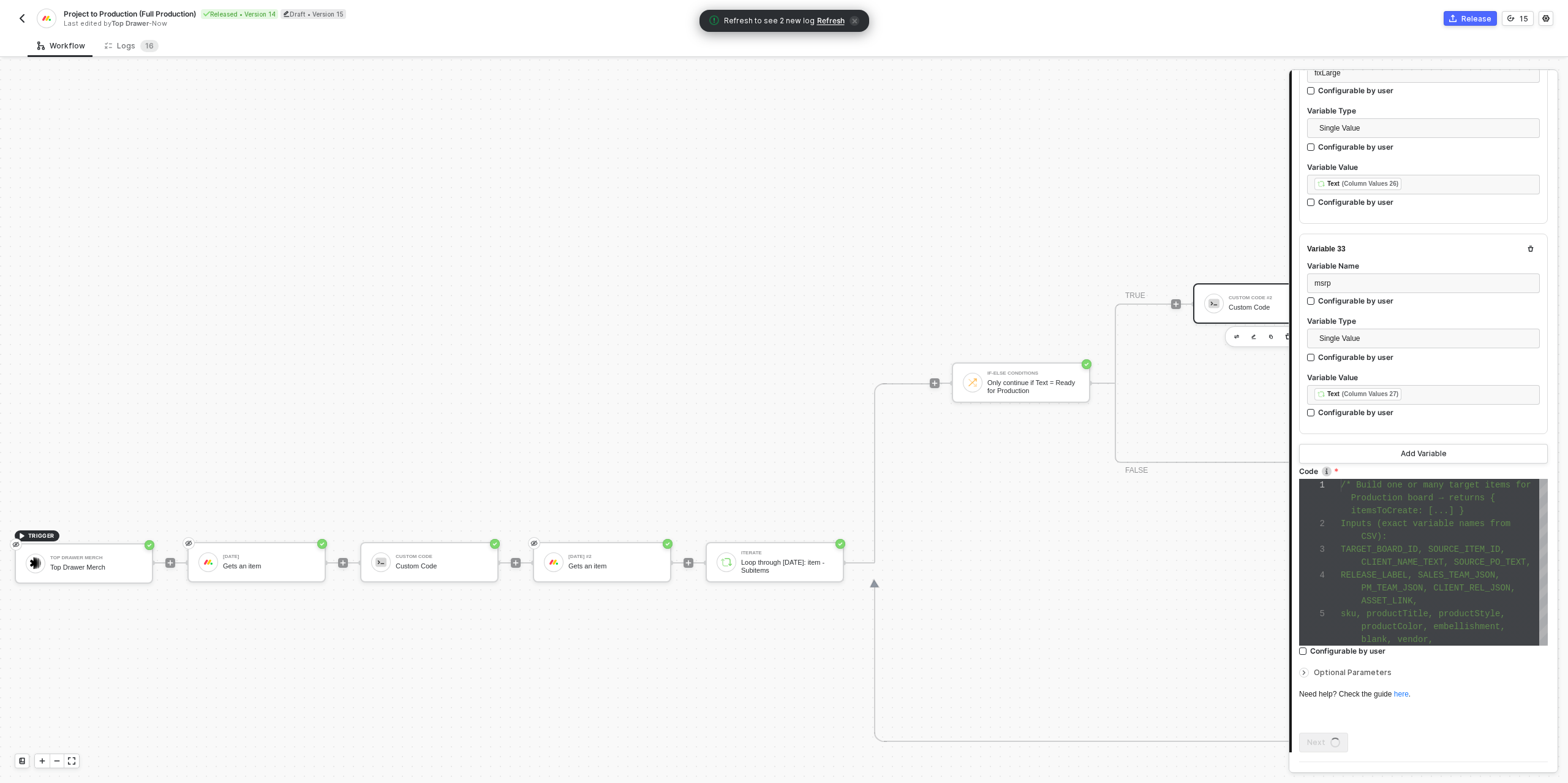
scroll to position [0, 0]
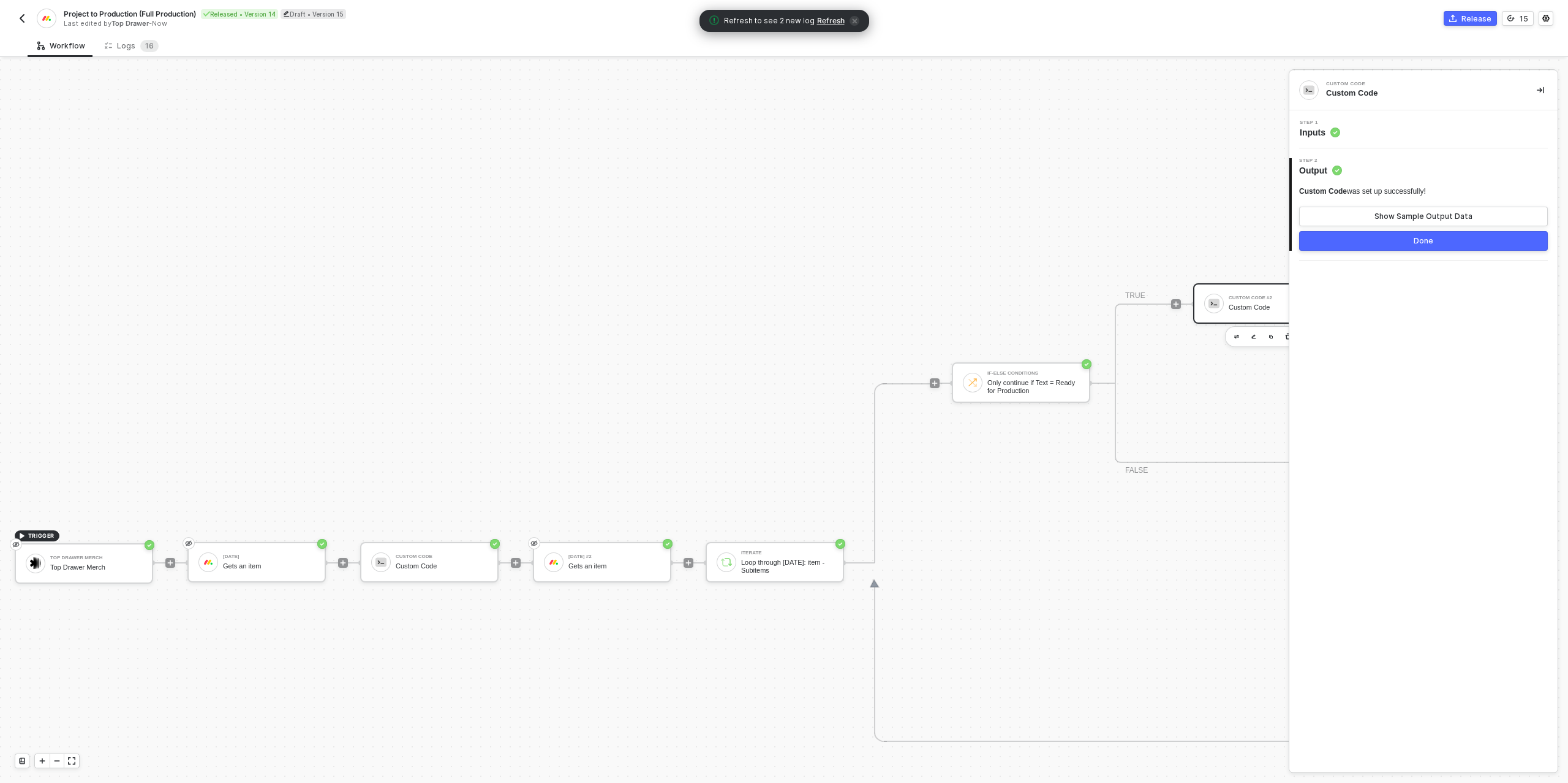
click at [1401, 242] on button "Done" at bounding box center [1423, 241] width 249 height 20
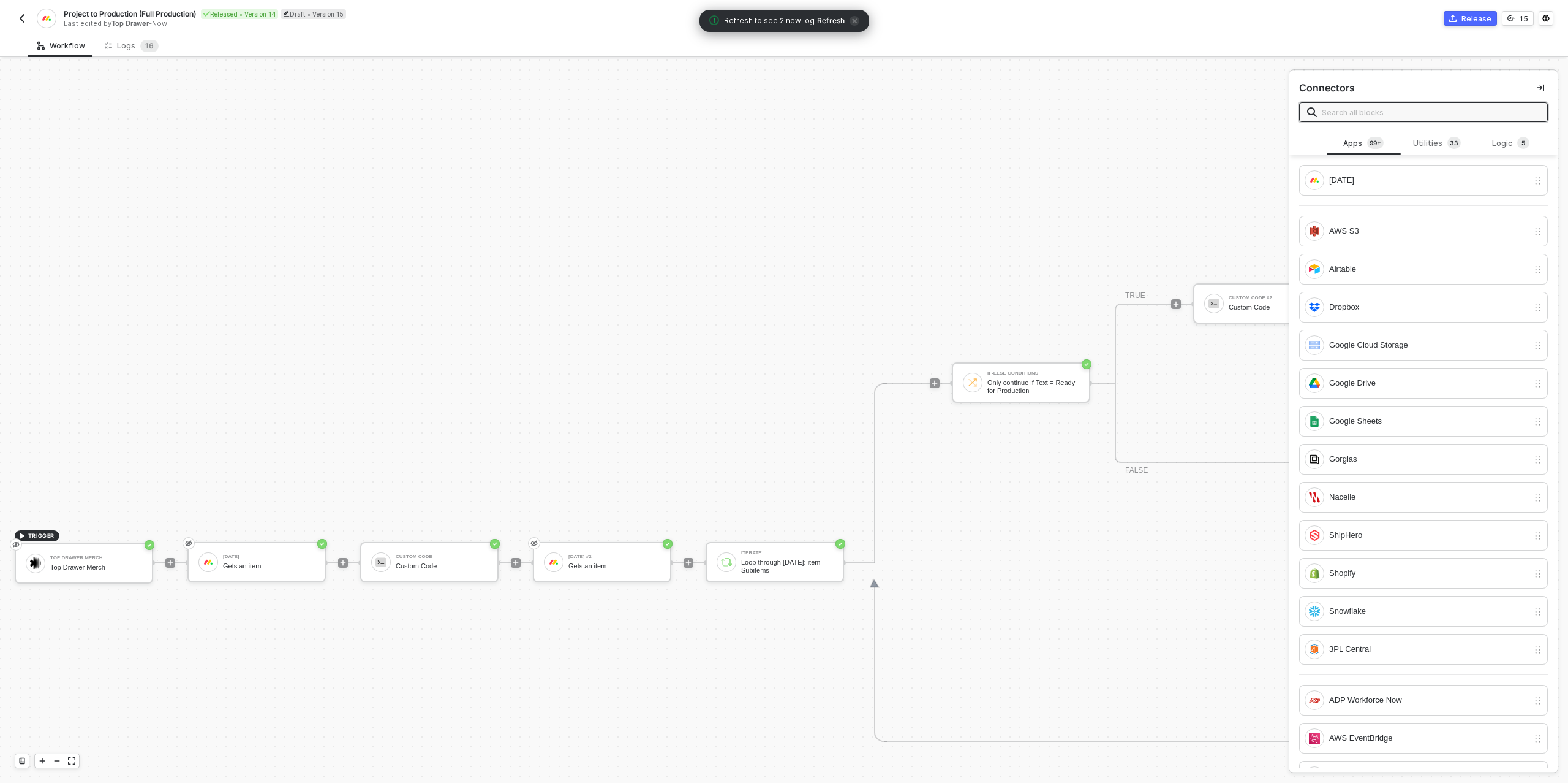
click at [1466, 21] on div "Release" at bounding box center [1476, 18] width 30 height 10
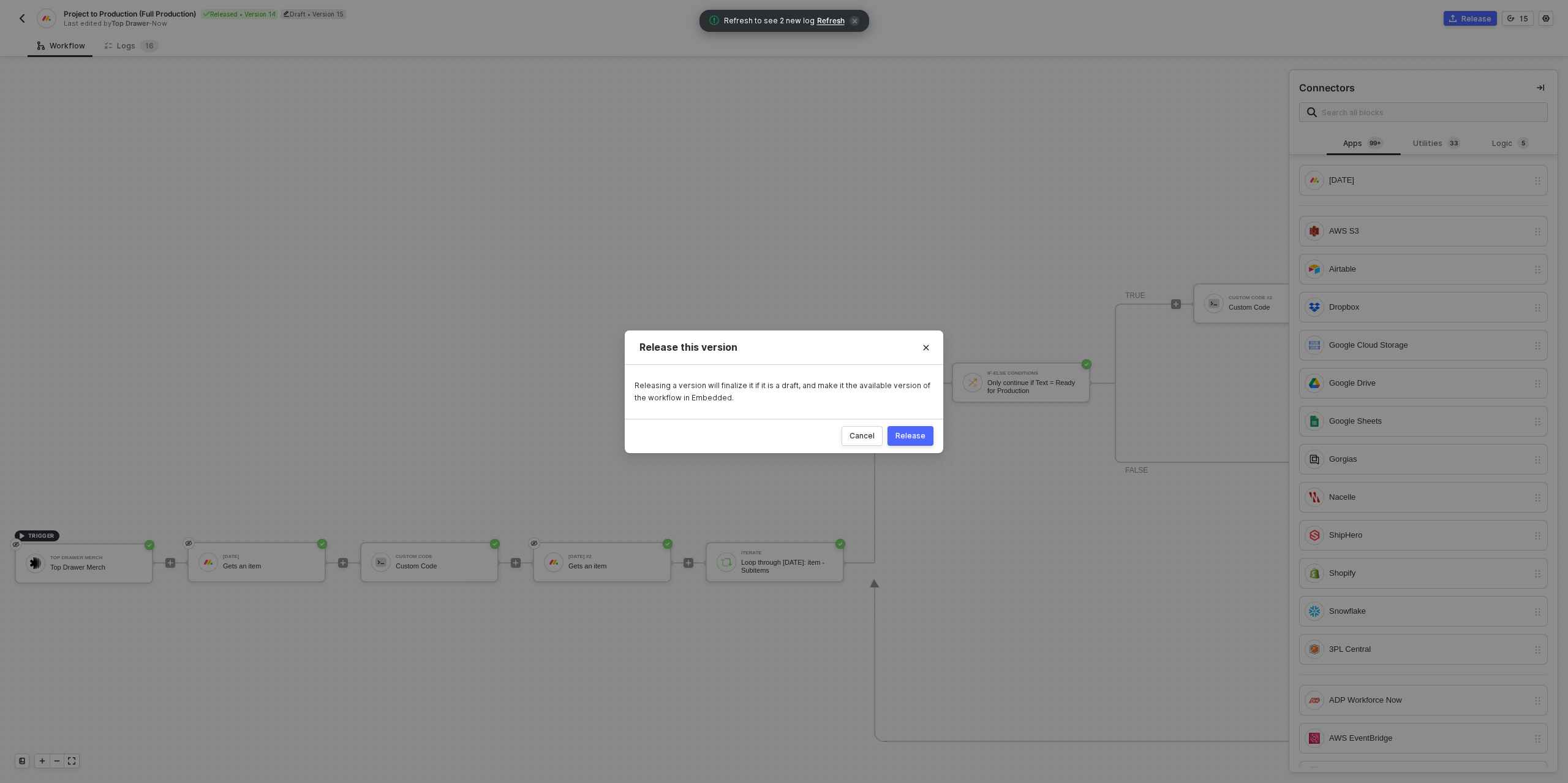
click at [915, 434] on div "Release" at bounding box center [910, 435] width 30 height 10
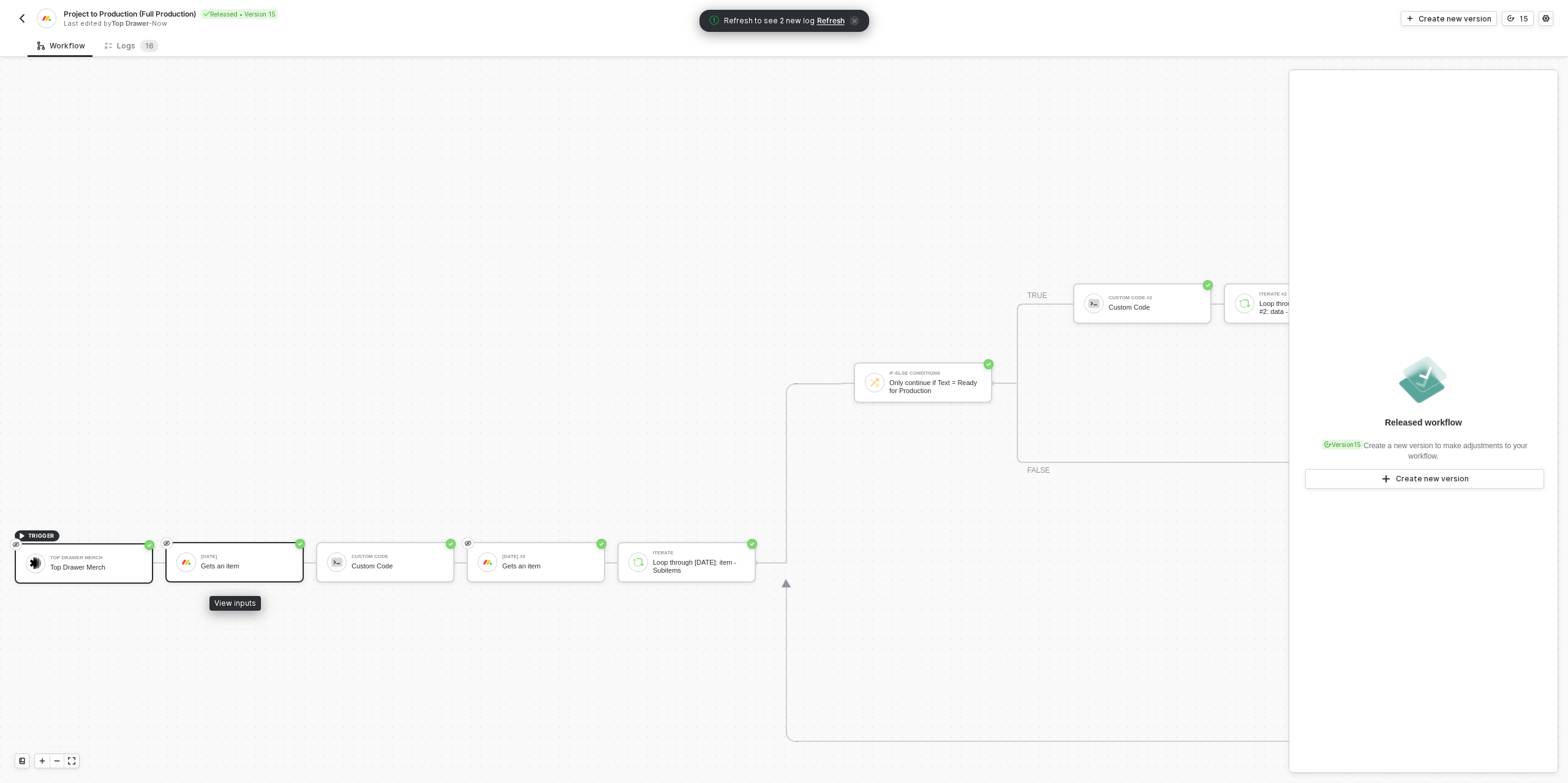
click at [270, 564] on div "Gets an item" at bounding box center [246, 566] width 92 height 8
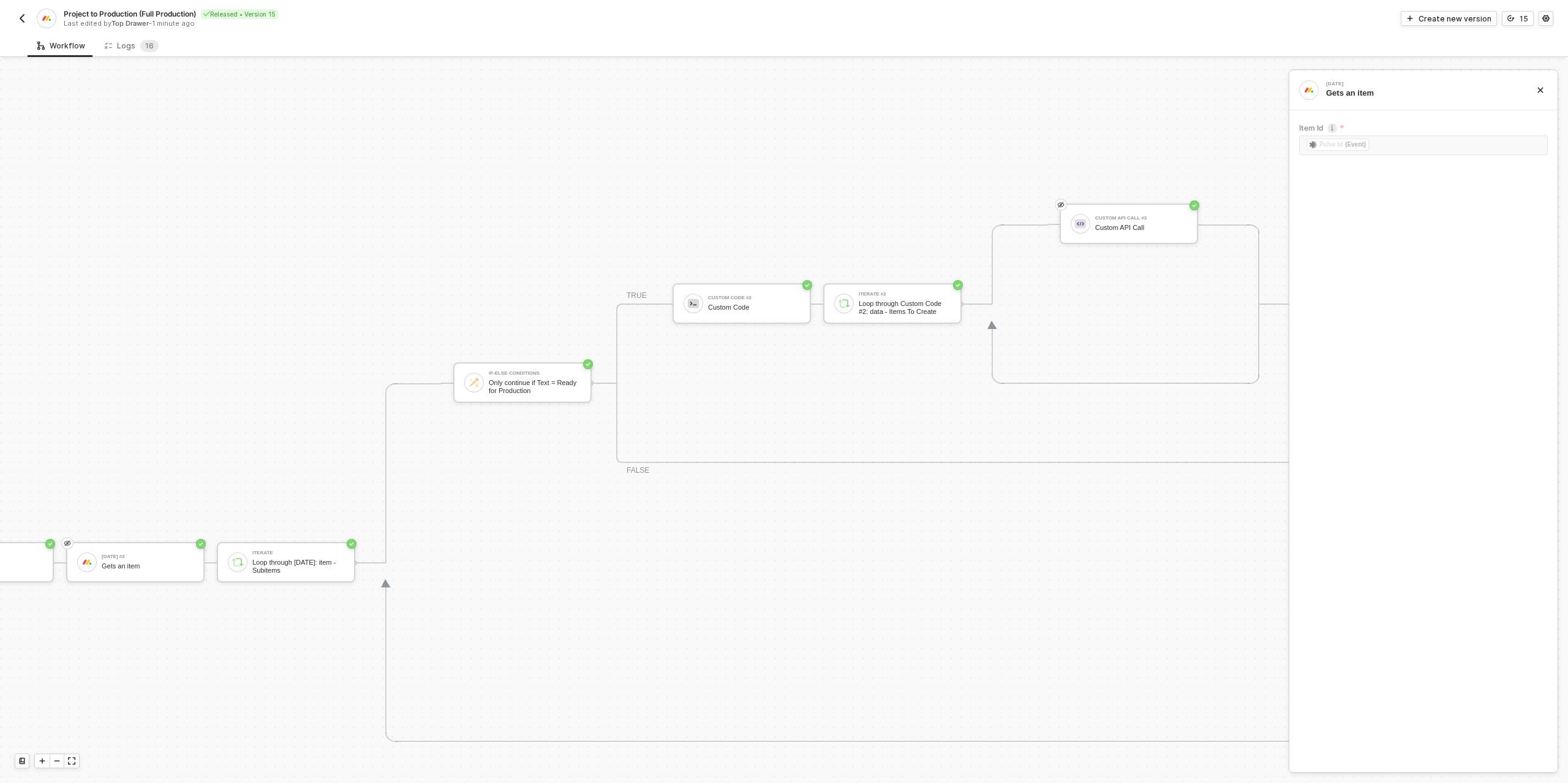
scroll to position [348, 532]
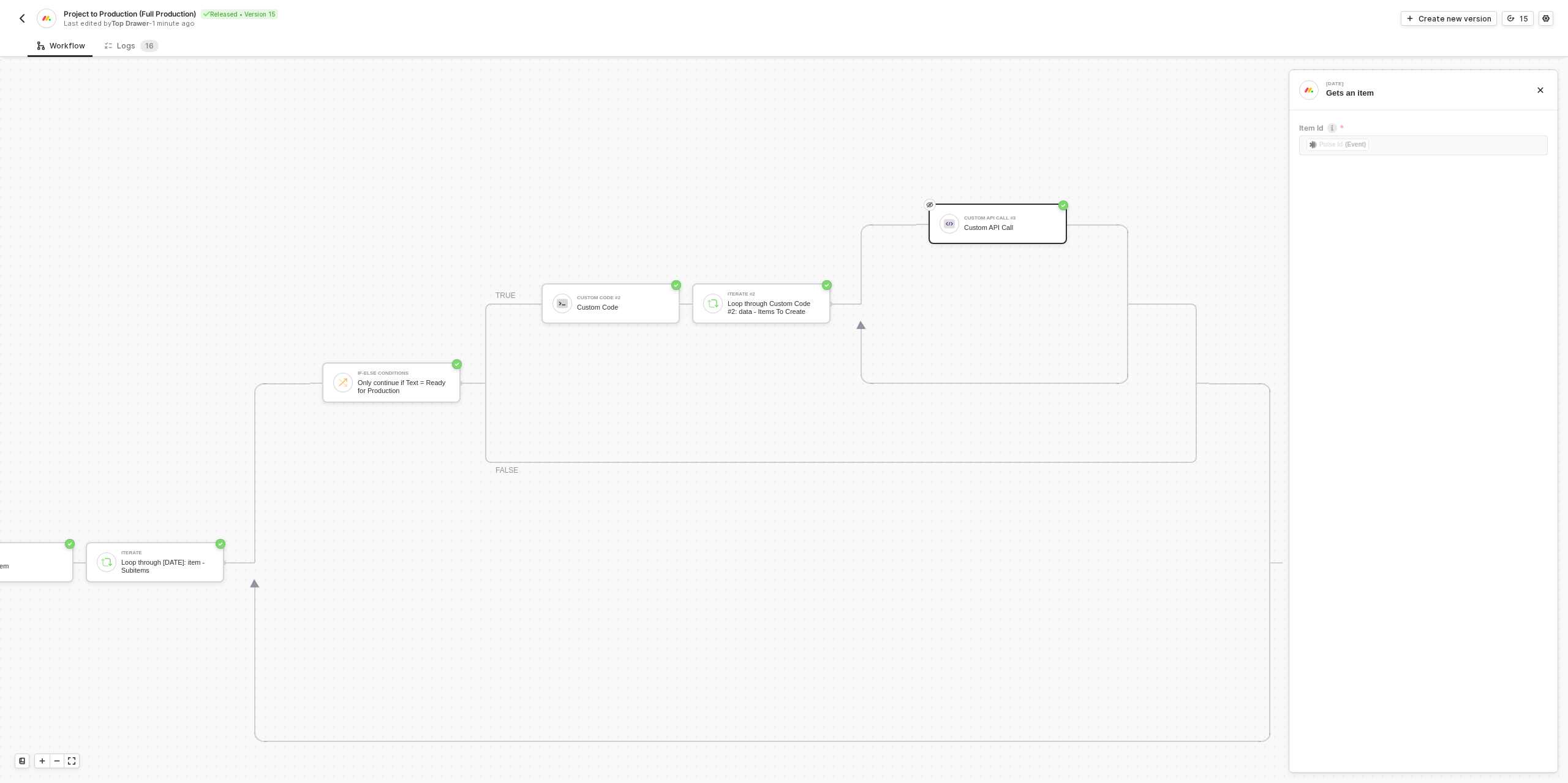
click at [1029, 227] on div "Custom API Call" at bounding box center [1010, 227] width 92 height 8
click at [140, 48] on sup "1 6" at bounding box center [149, 45] width 18 height 12
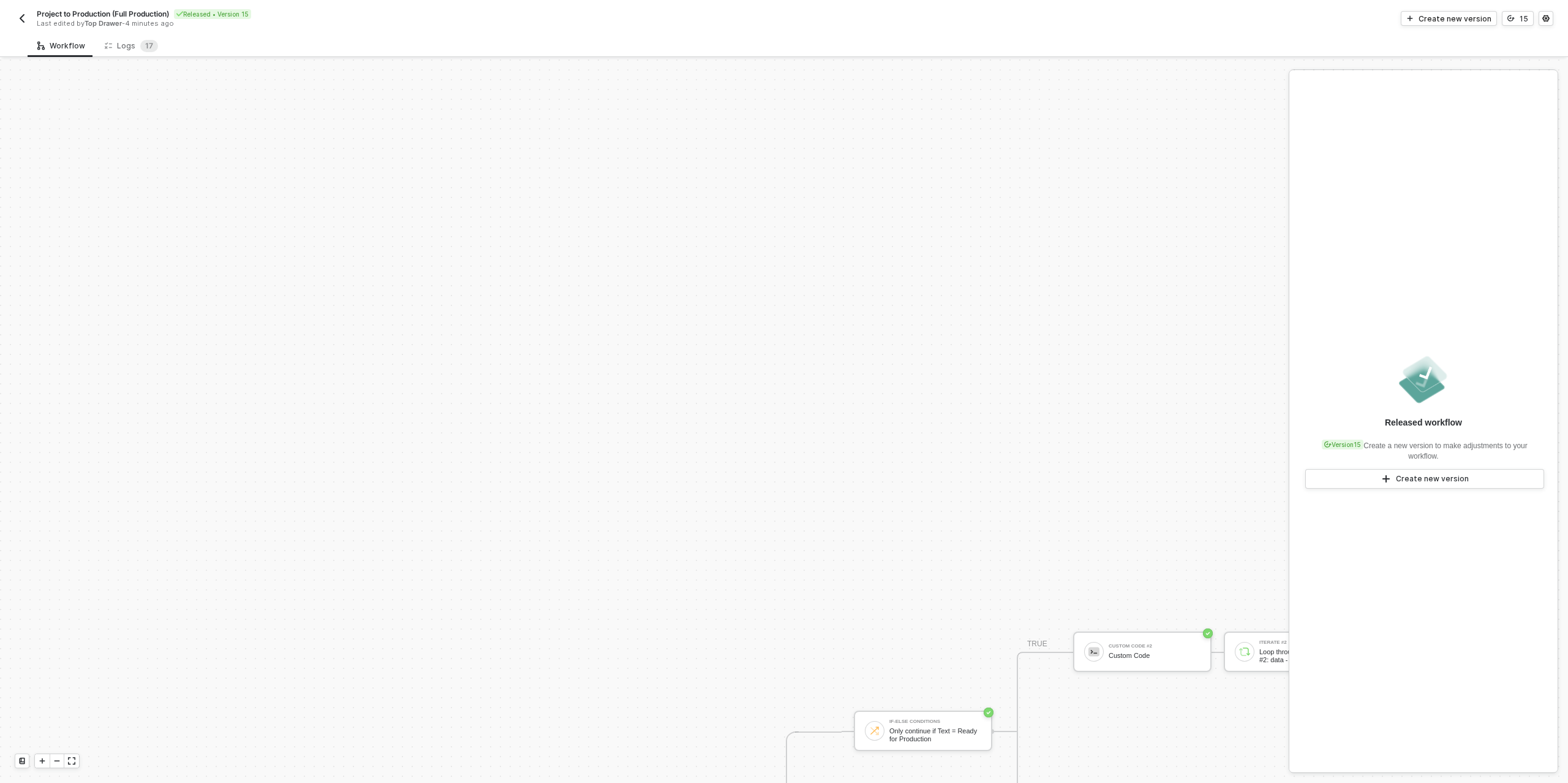
scroll to position [426, 0]
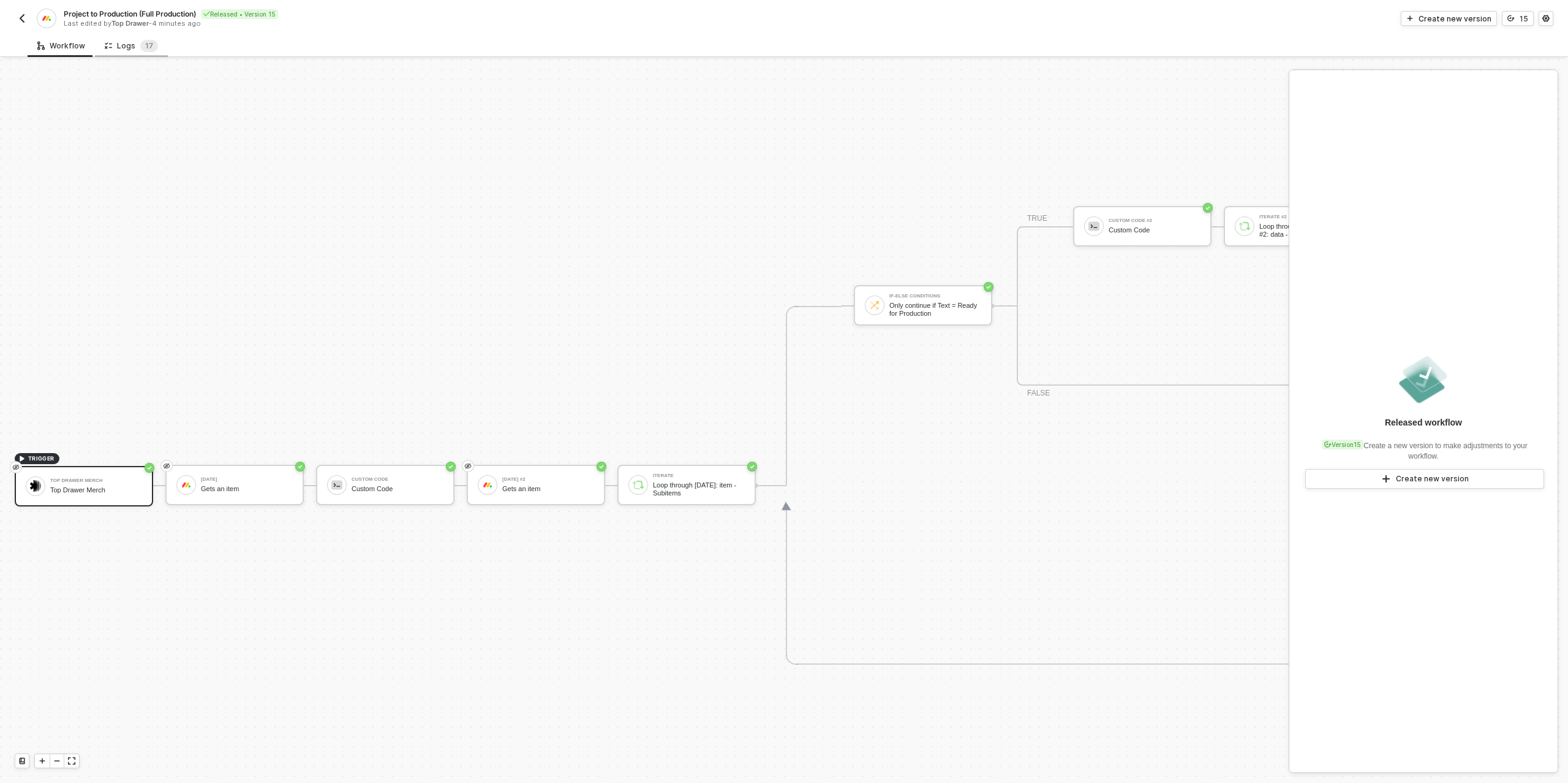
click at [121, 41] on div "Logs 1 7" at bounding box center [131, 45] width 54 height 12
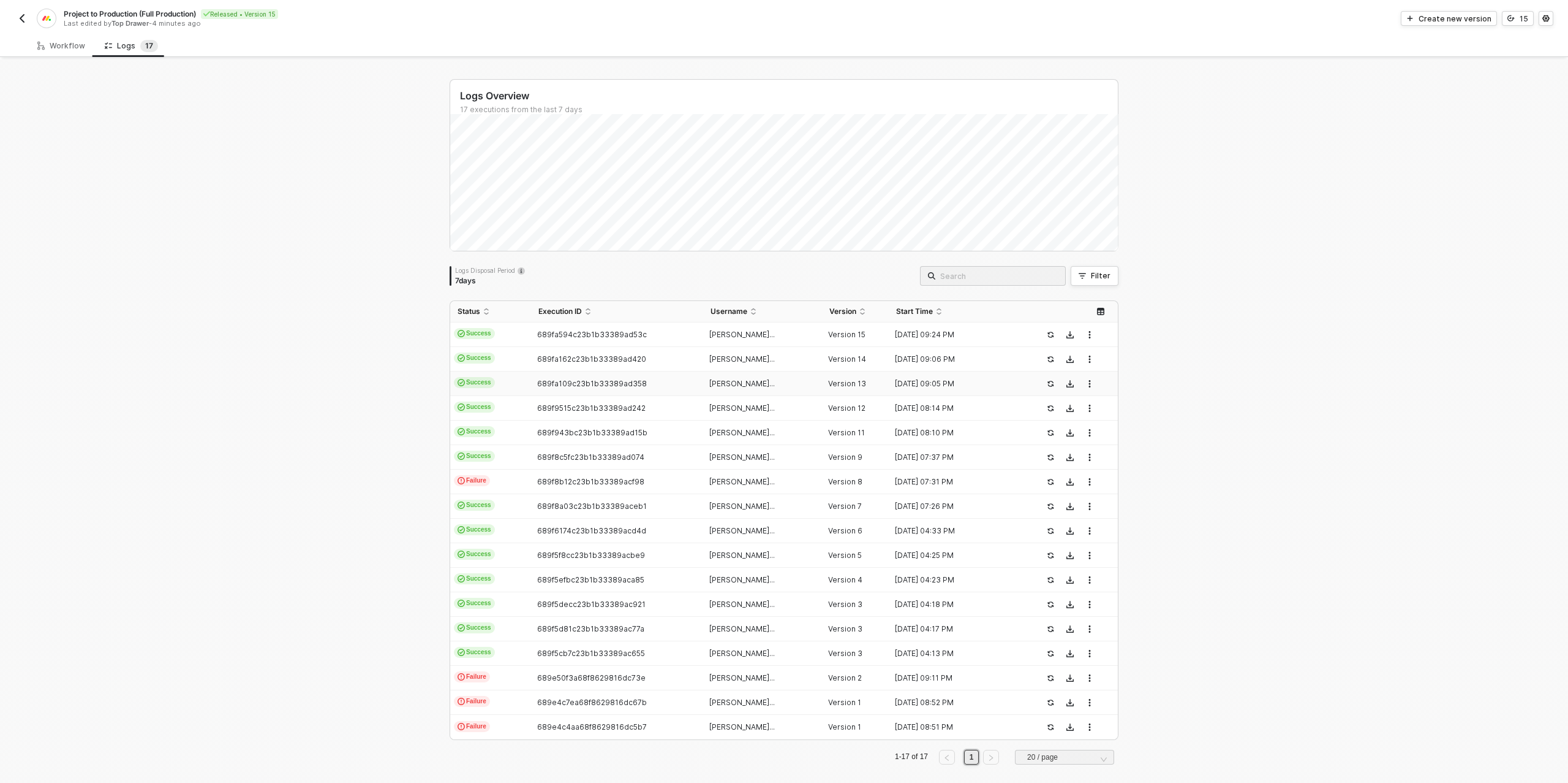
click at [627, 388] on td "689fa109c23b1b33389ad358" at bounding box center [617, 383] width 172 height 24
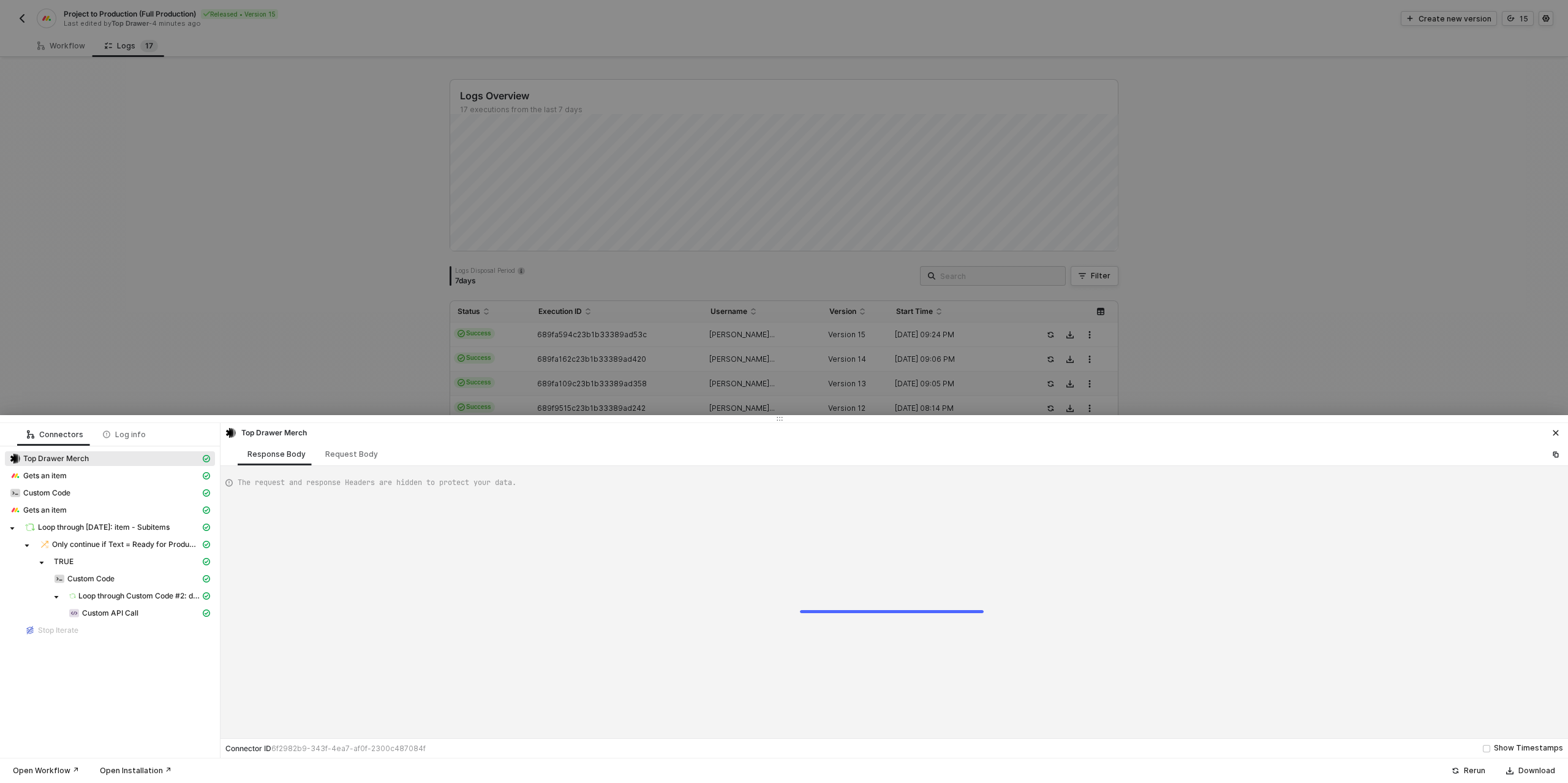
type textarea "{ "json": { "body": { "event": { "app": "[DATE]", "type": "update_column_value"…"
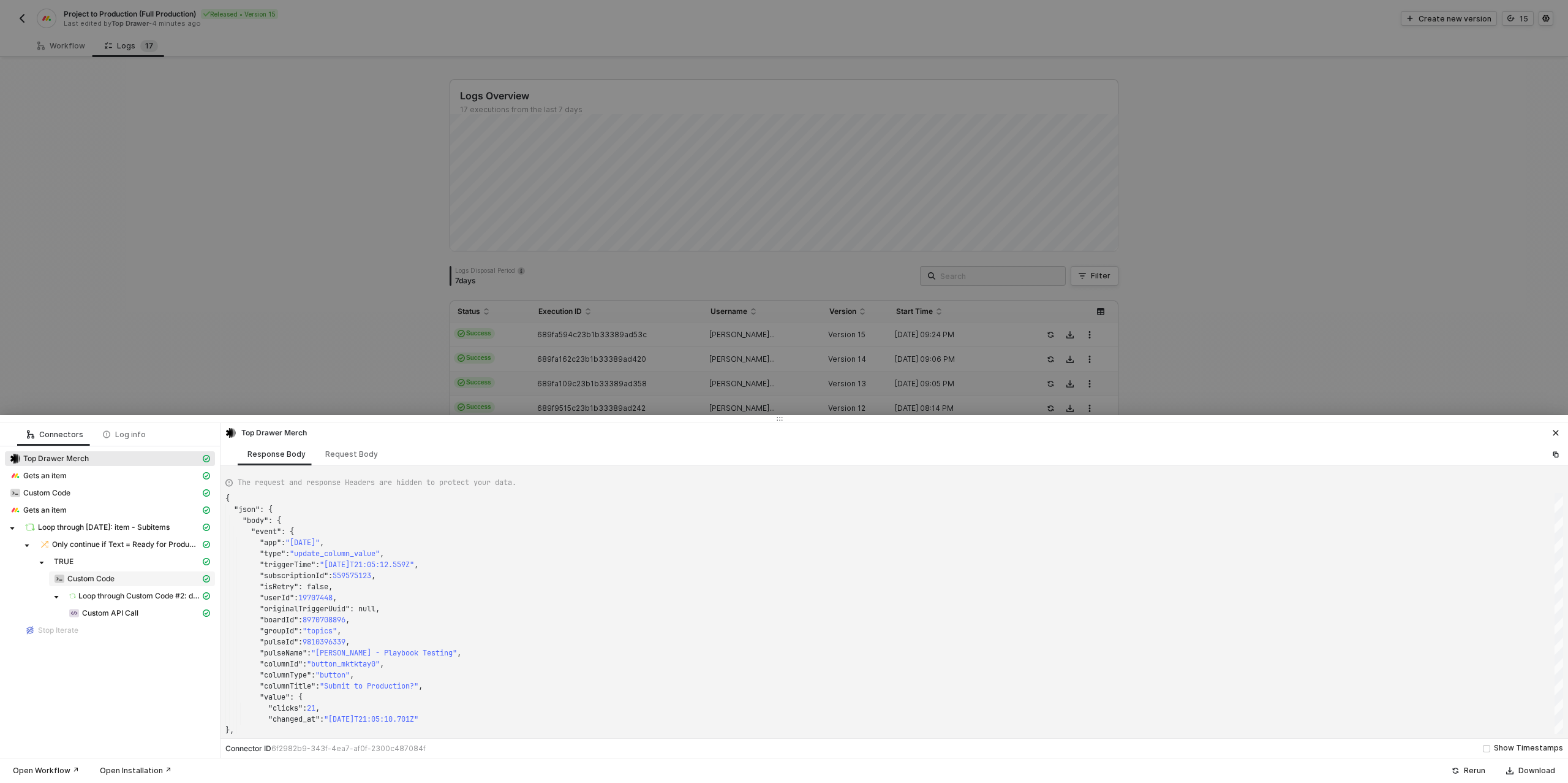
click at [92, 581] on span "Custom Code" at bounding box center [91, 578] width 47 height 10
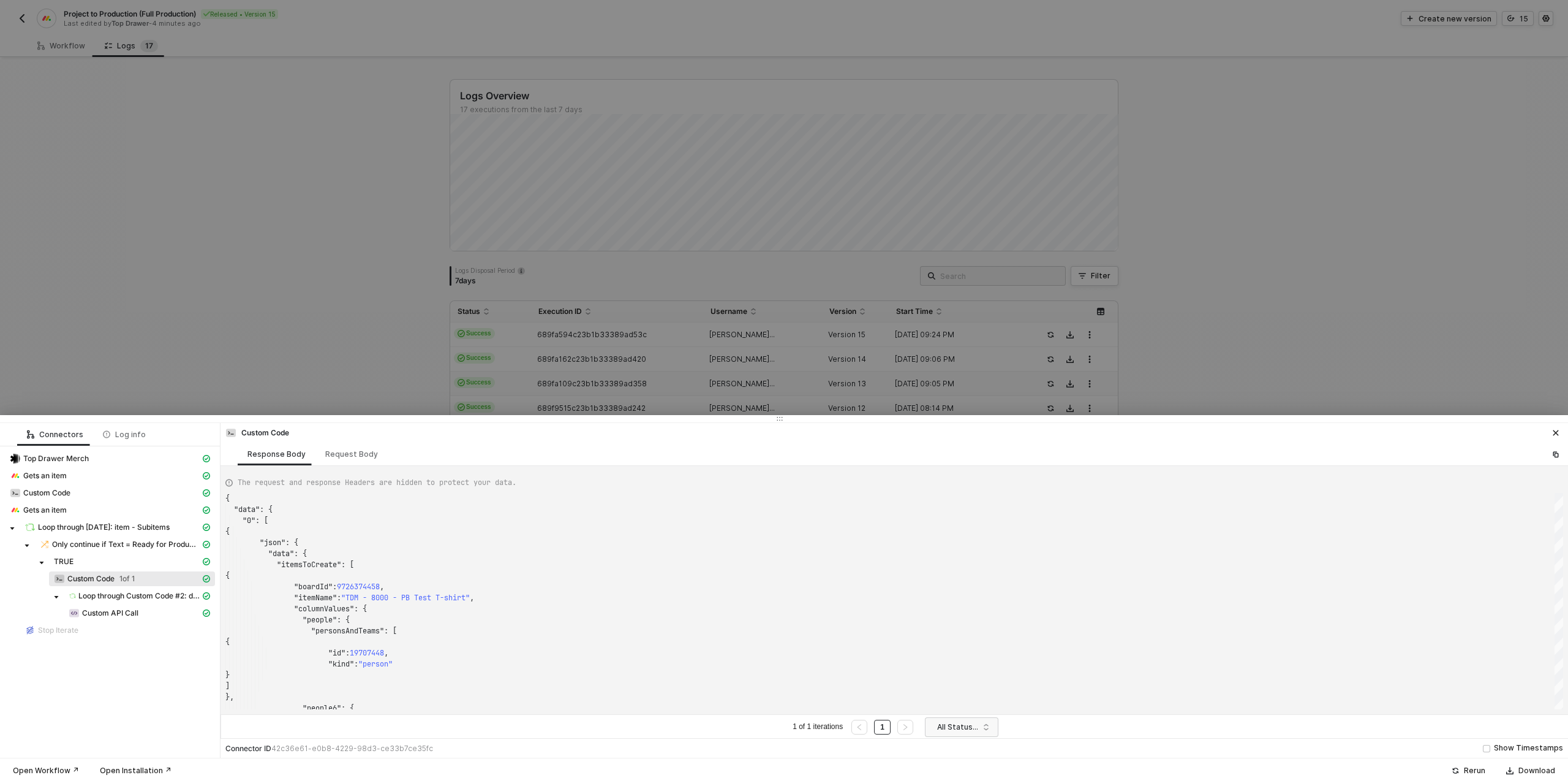
click at [249, 250] on div at bounding box center [784, 391] width 1568 height 783
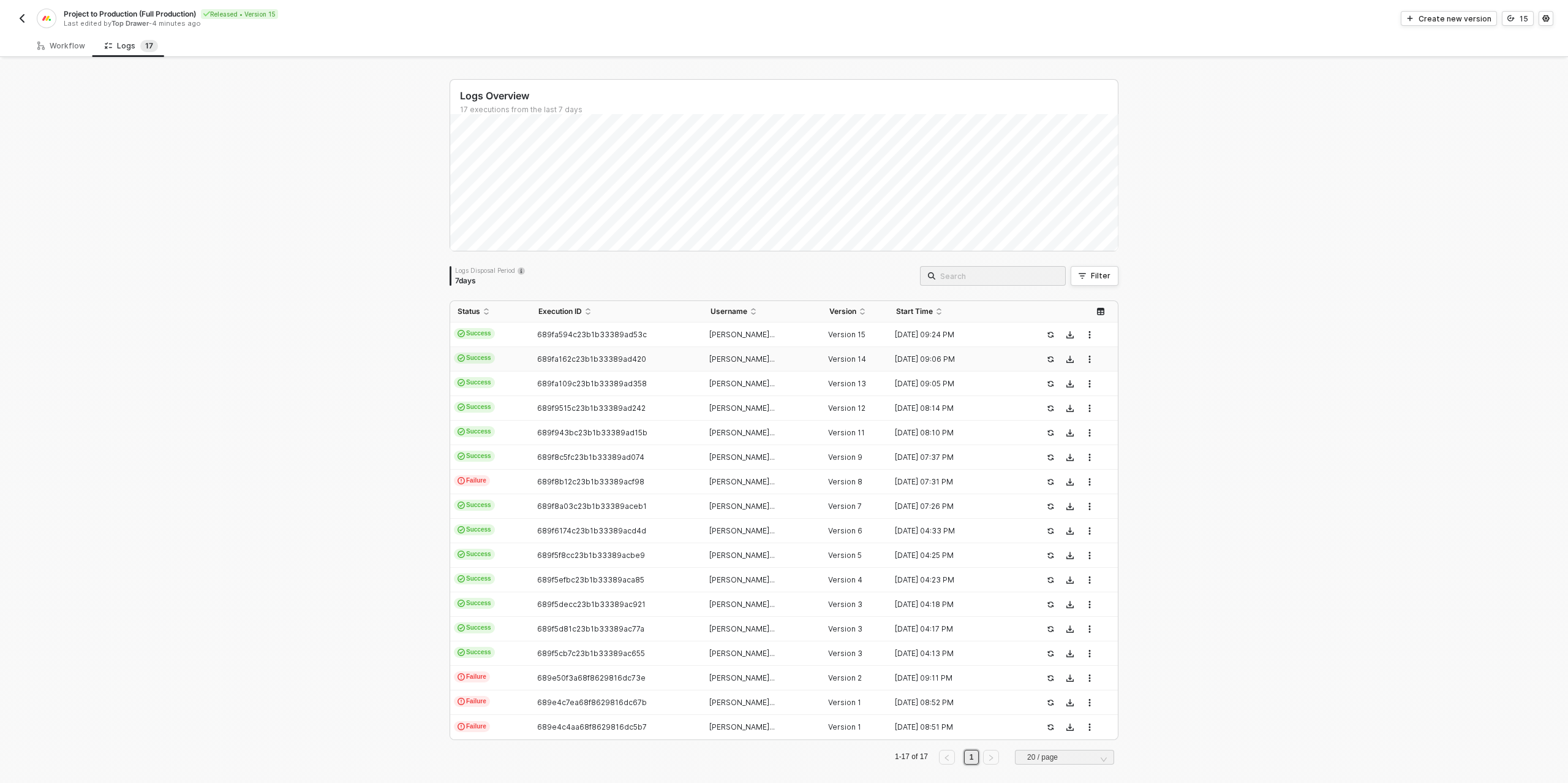
click at [547, 363] on td "689fa162c23b1b33389ad420" at bounding box center [617, 359] width 172 height 24
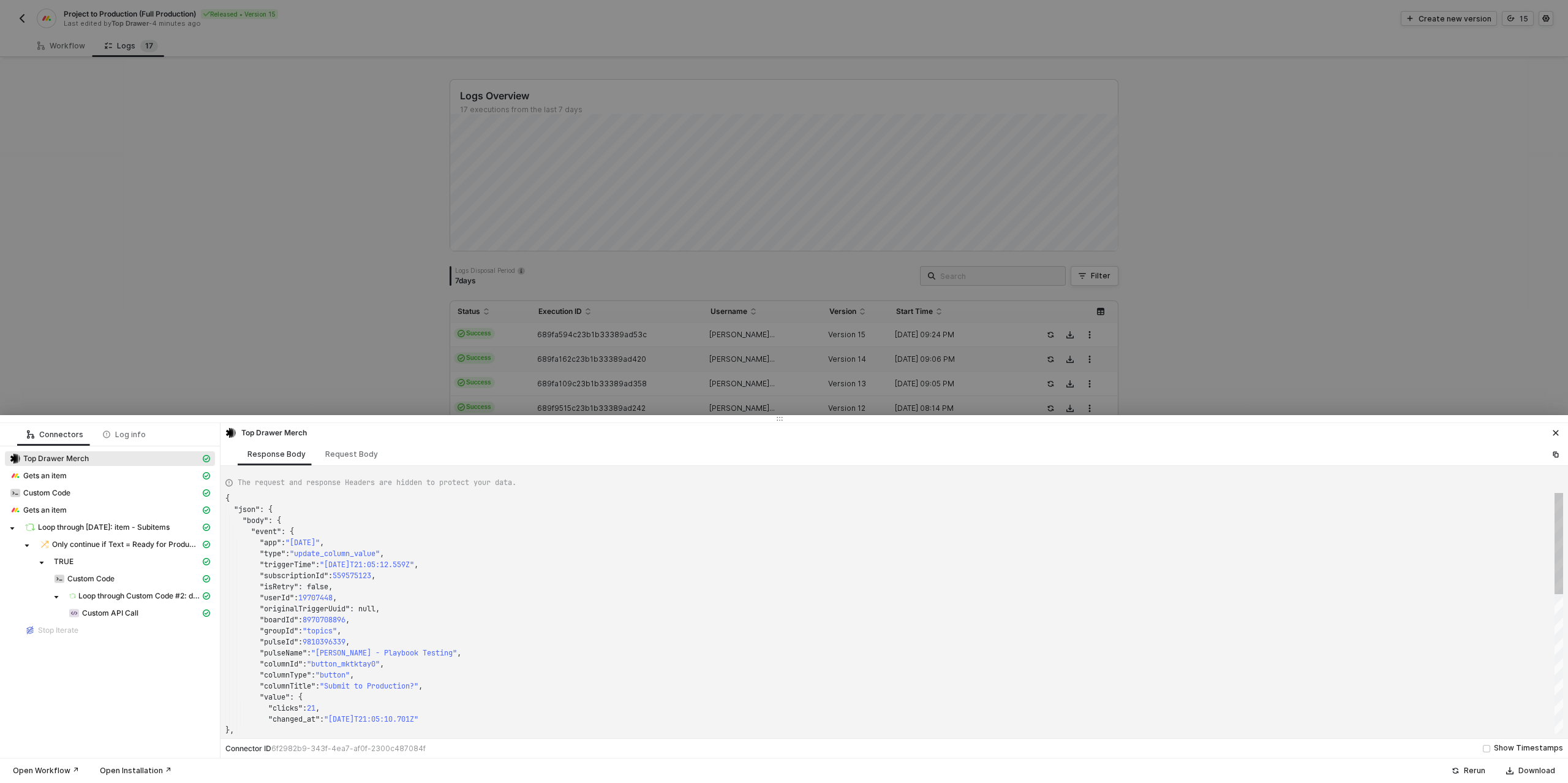
type textarea "{ "json": { "body": { "event": { "app": "[DATE]", "type": "update_column_value"…"
click at [114, 608] on span "Custom API Call" at bounding box center [110, 613] width 56 height 10
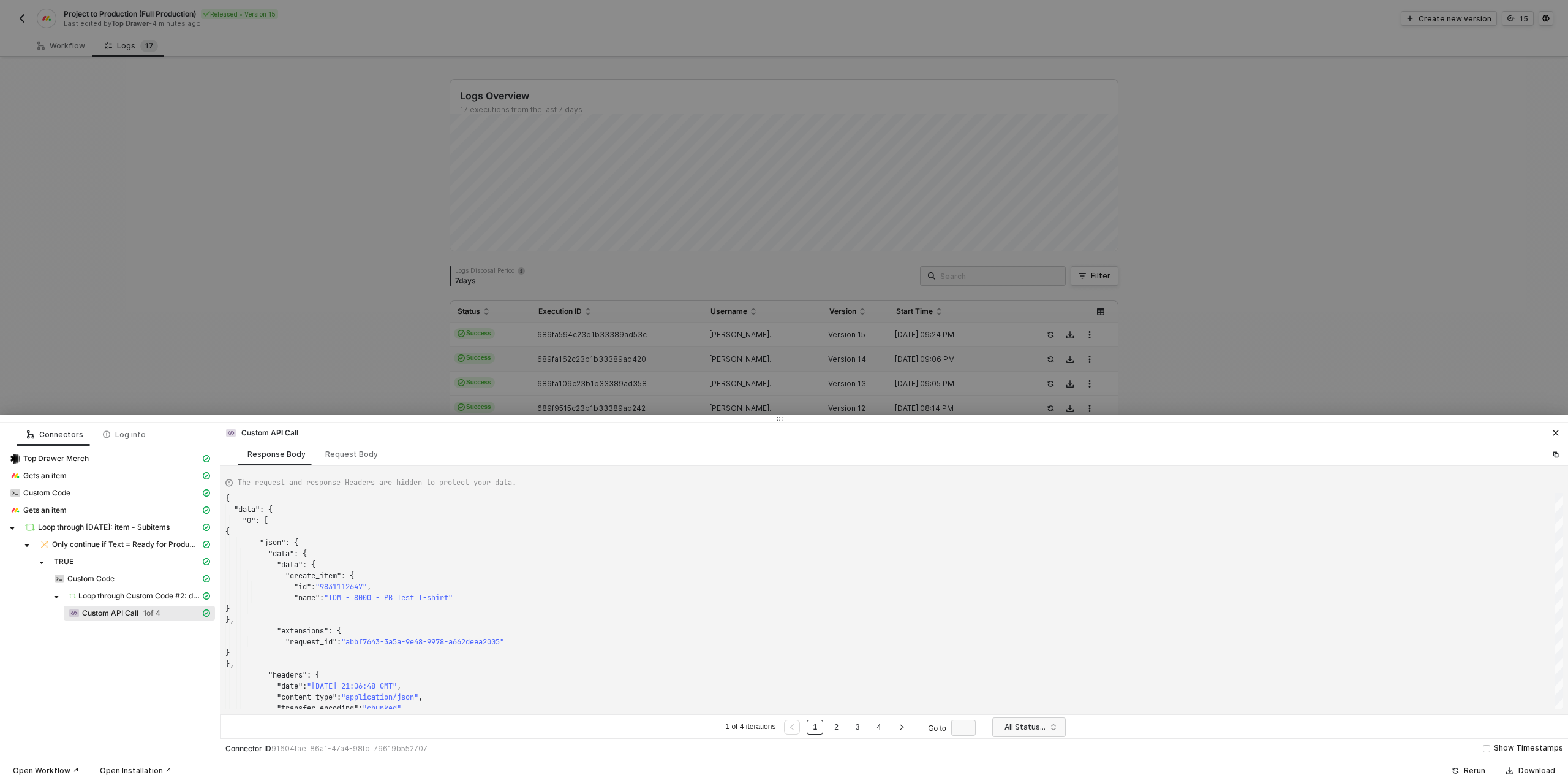
click at [961, 214] on div at bounding box center [784, 391] width 1568 height 783
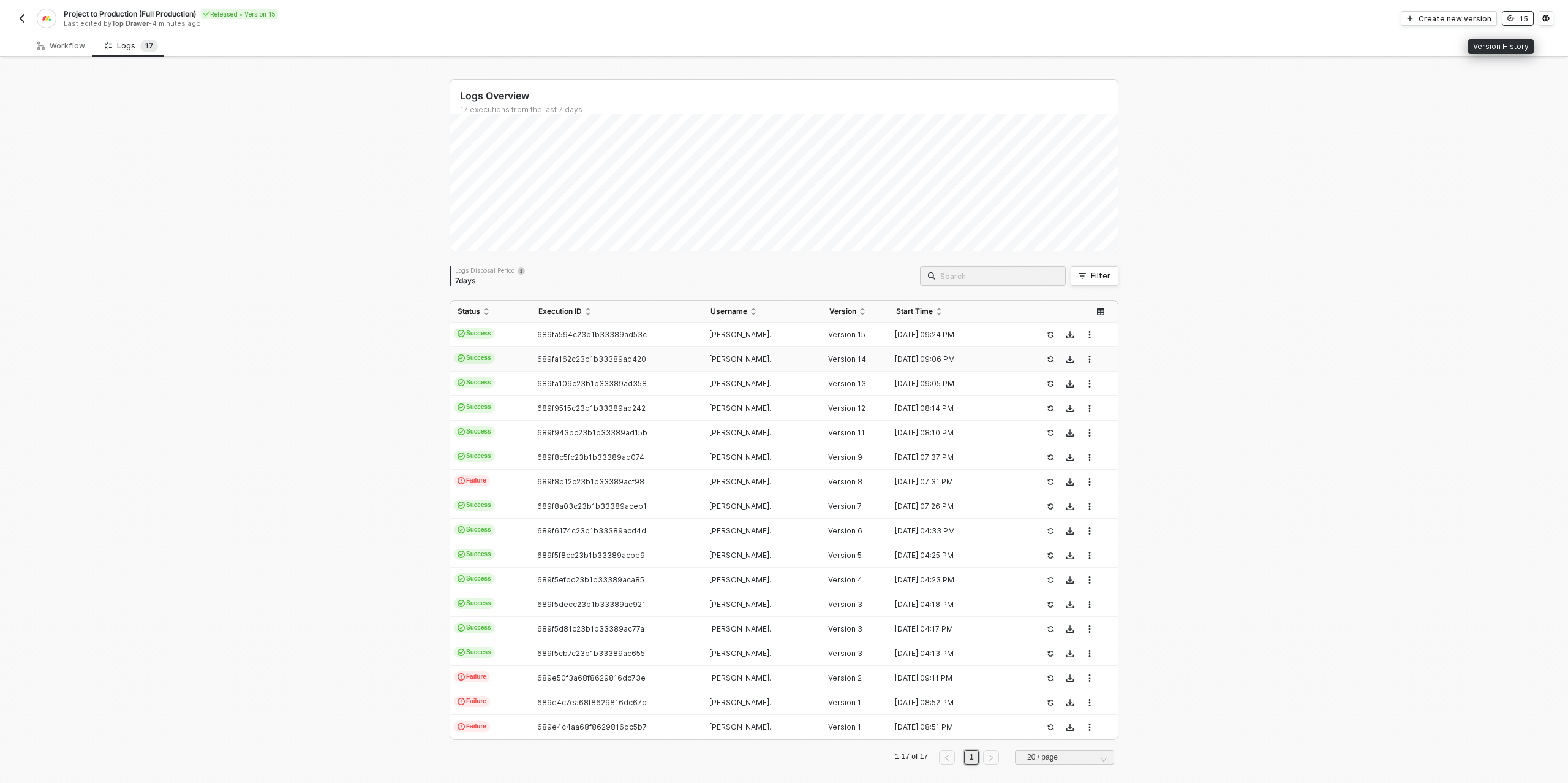
click at [1517, 17] on button "15" at bounding box center [1517, 18] width 32 height 15
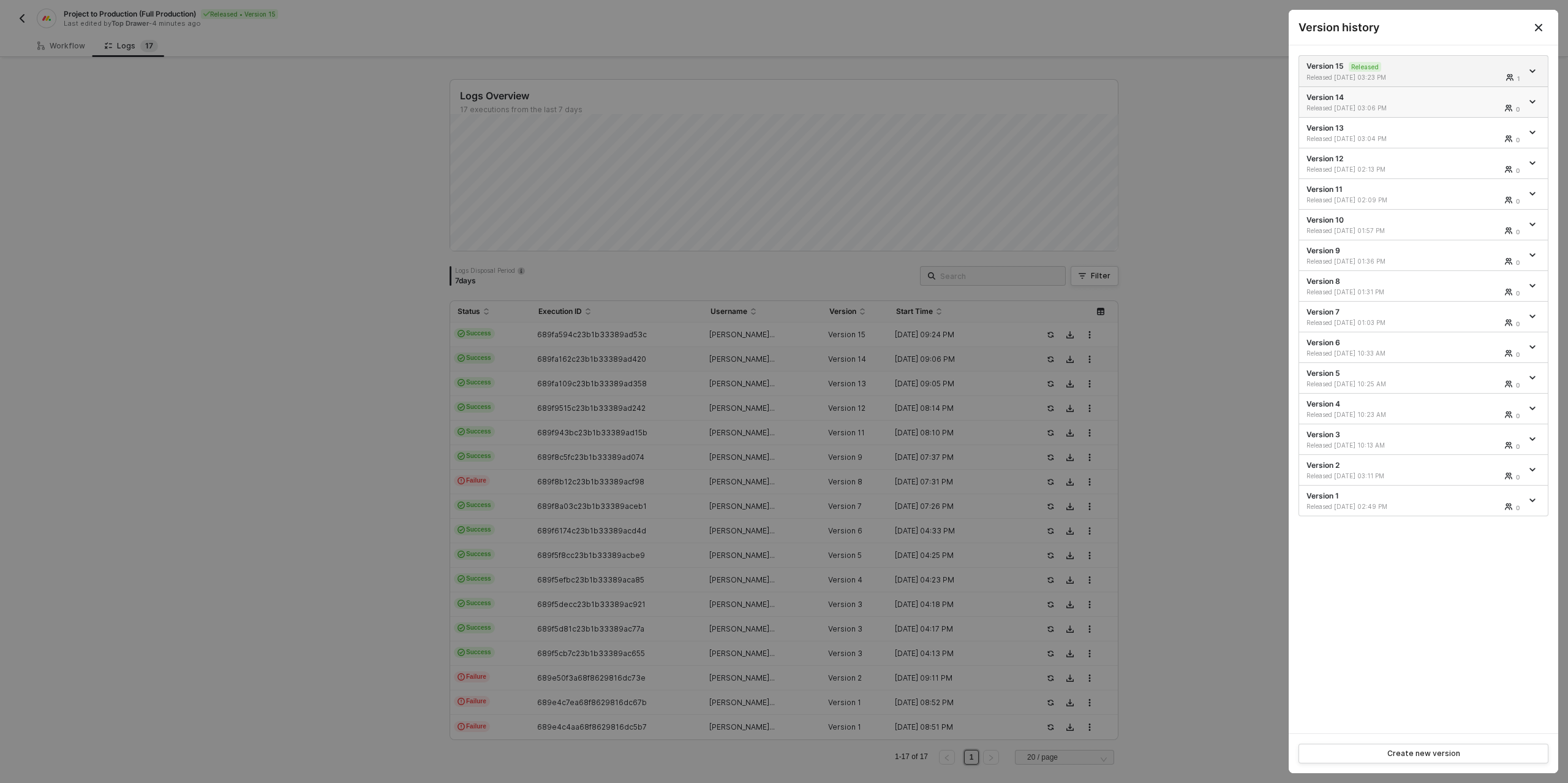
click at [1419, 97] on div "Version 14 Released [DATE] 03:06 PM 0" at bounding box center [1414, 102] width 216 height 21
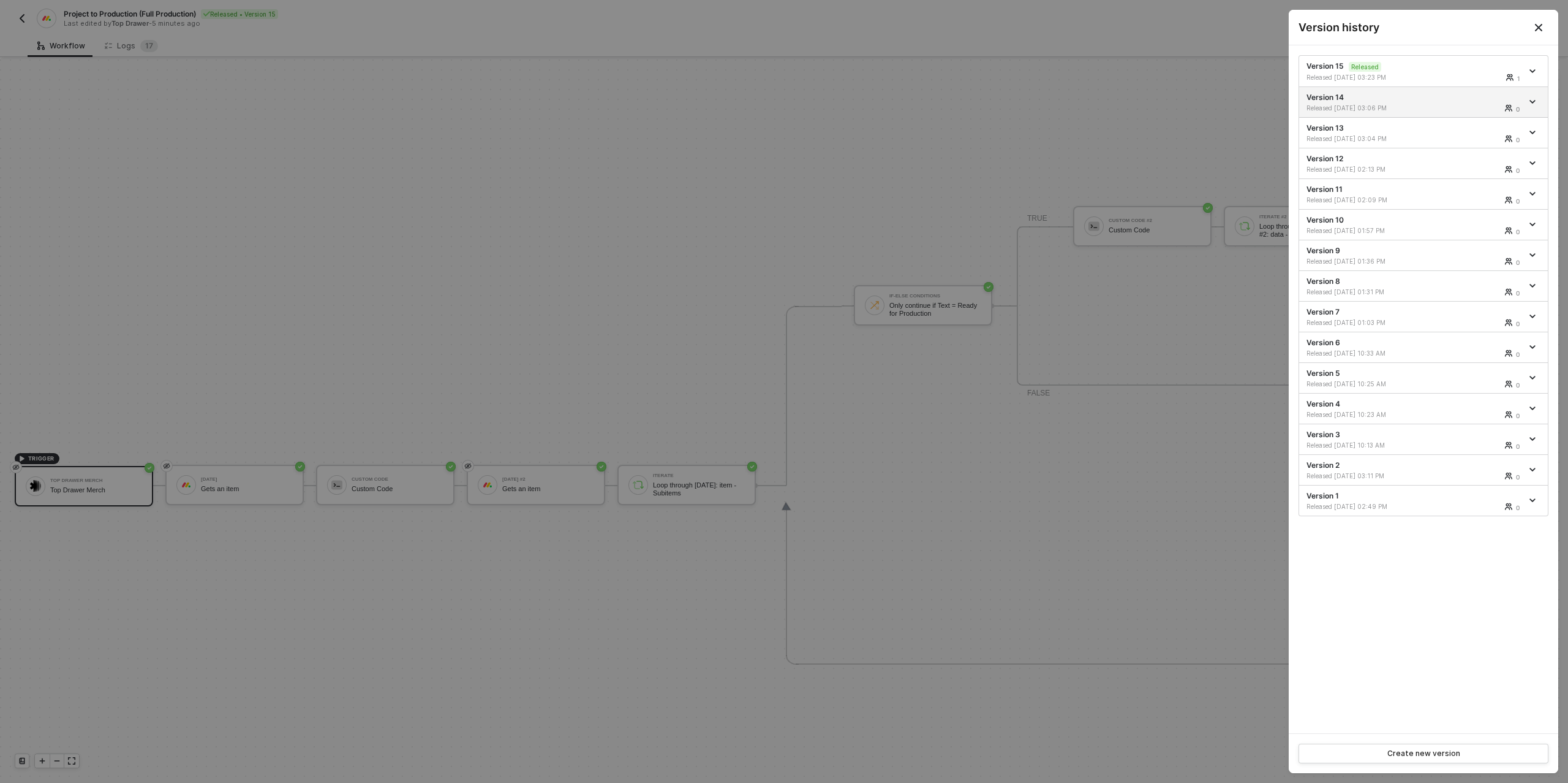
click at [1006, 121] on div at bounding box center [784, 391] width 1568 height 783
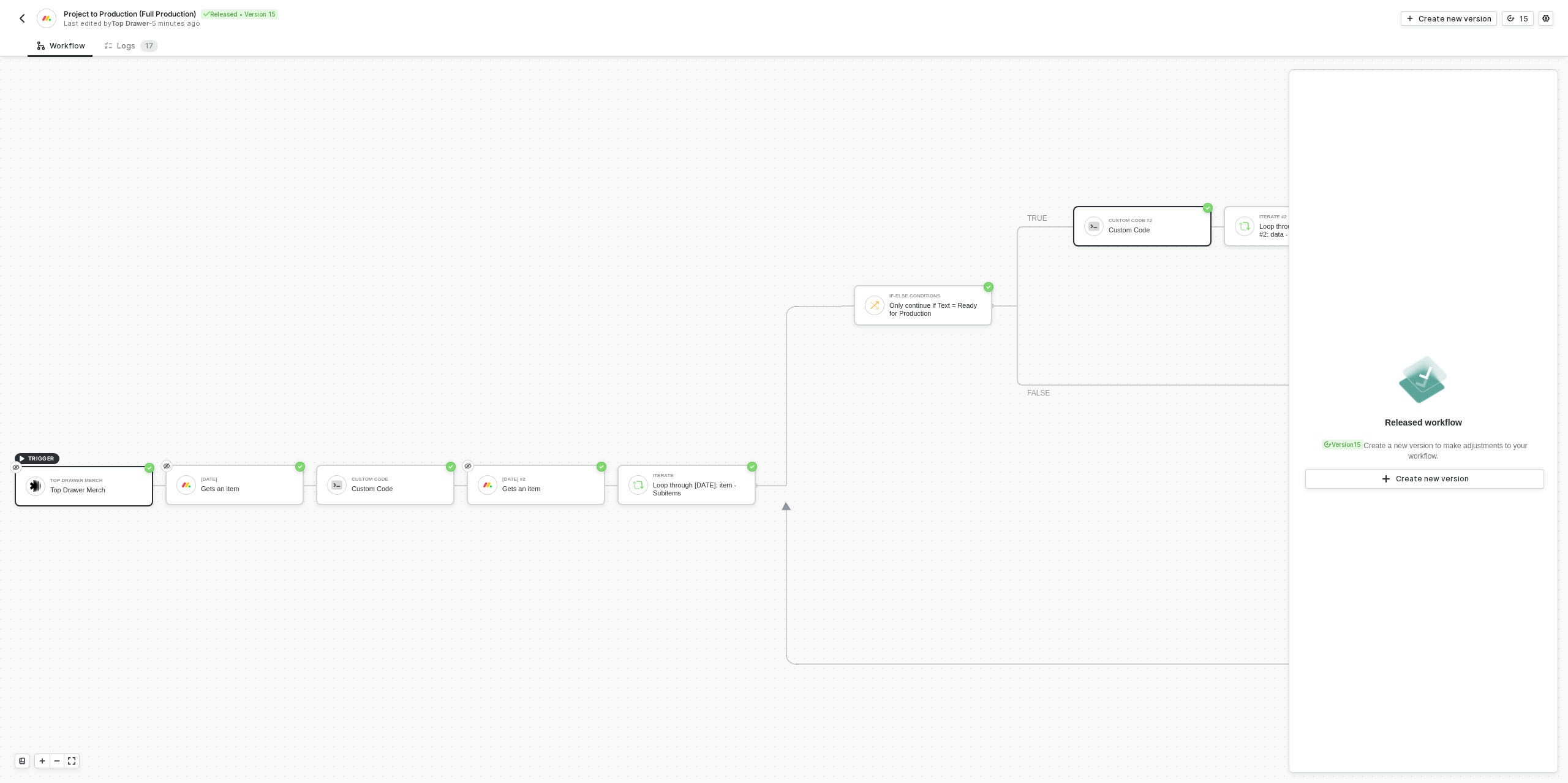
click at [1137, 214] on div "Custom Code #2 Custom Code" at bounding box center [1142, 226] width 139 height 40
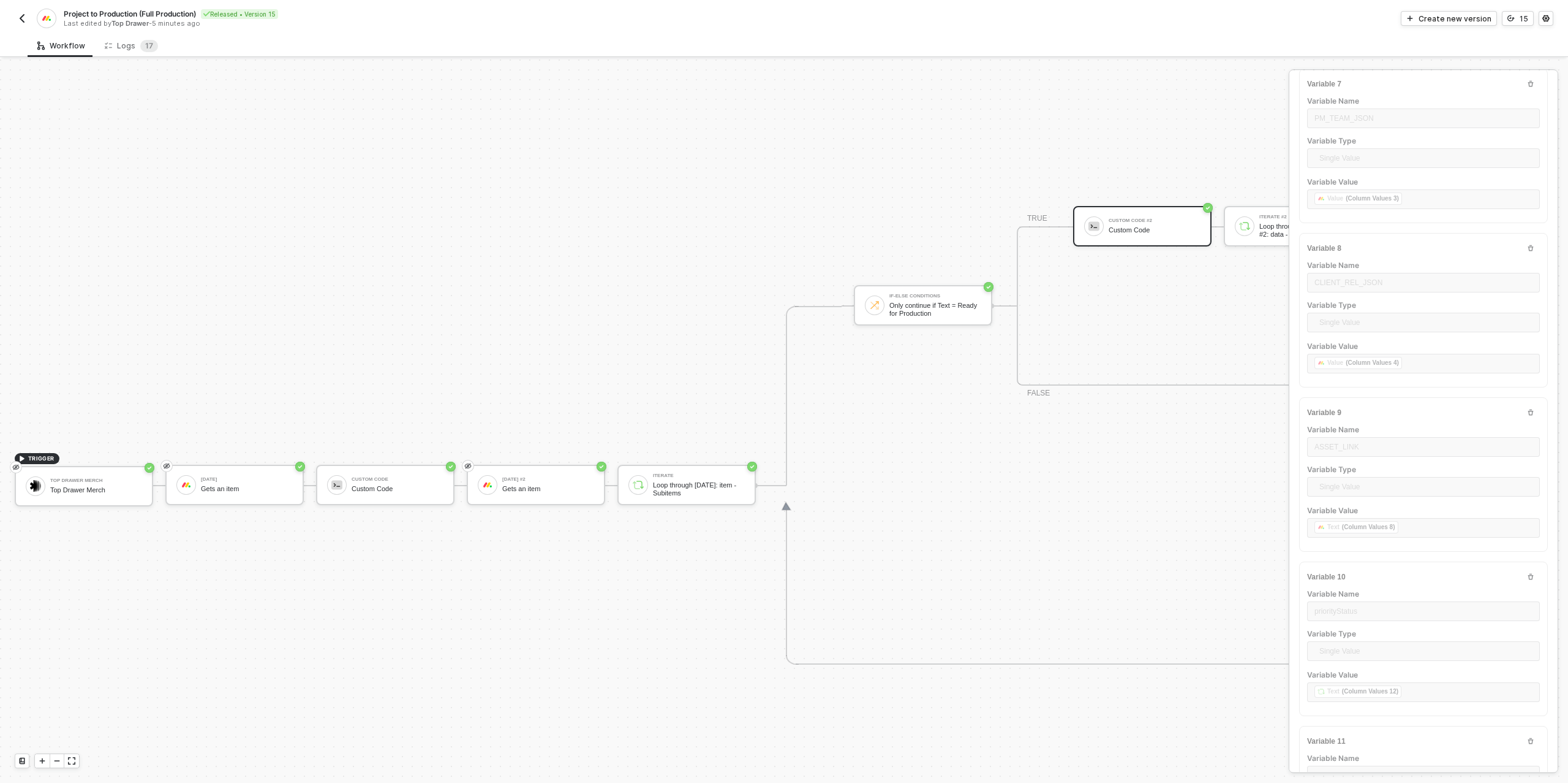
scroll to position [1335, 0]
click at [1127, 220] on div "Custom Code #2" at bounding box center [1154, 220] width 92 height 5
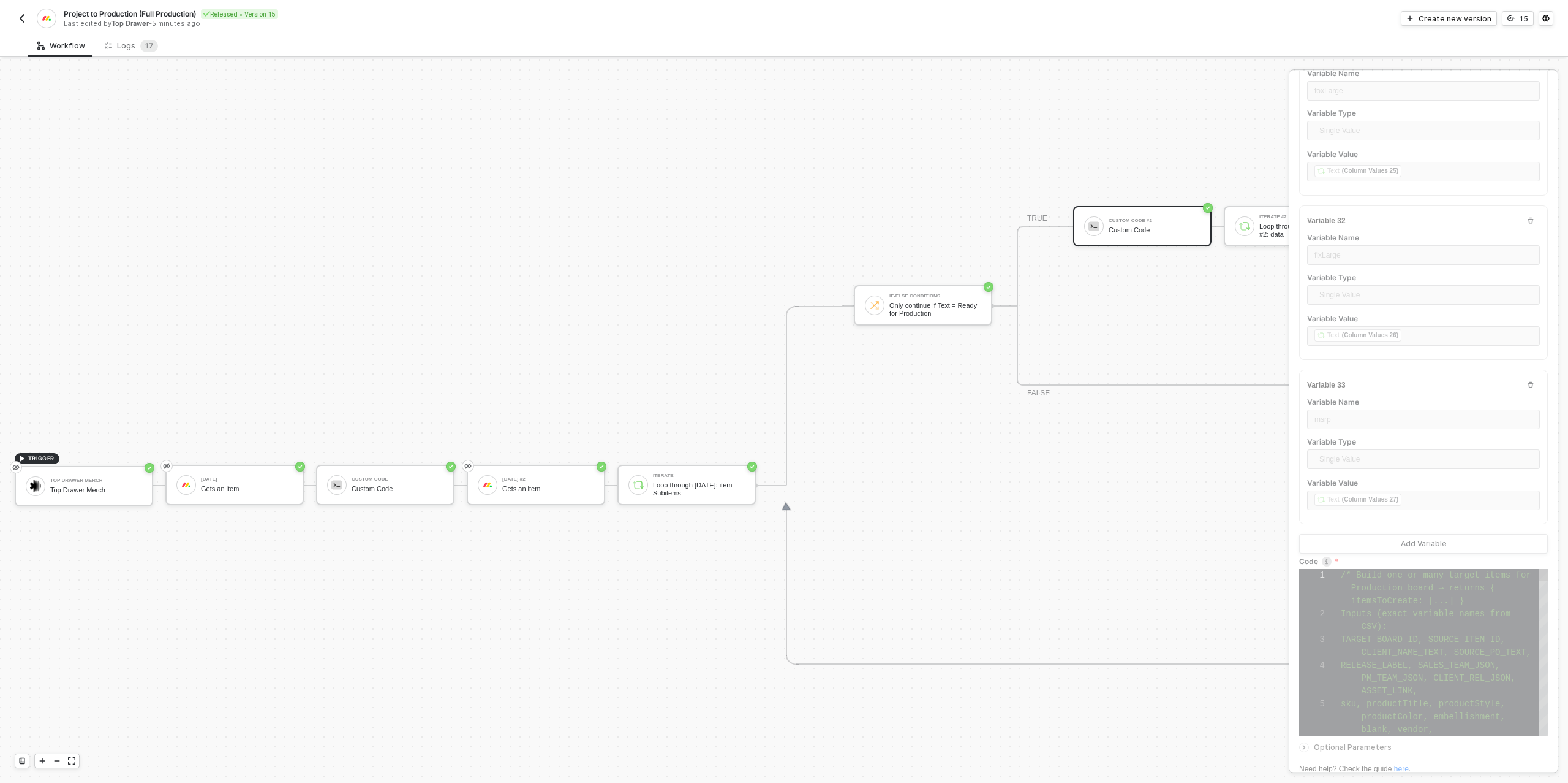
click at [1421, 647] on span "CLIENT_NAME_TEXT, SOURCE_PO_TEXT," at bounding box center [1446, 652] width 169 height 10
click at [1515, 18] on button "15" at bounding box center [1517, 18] width 32 height 15
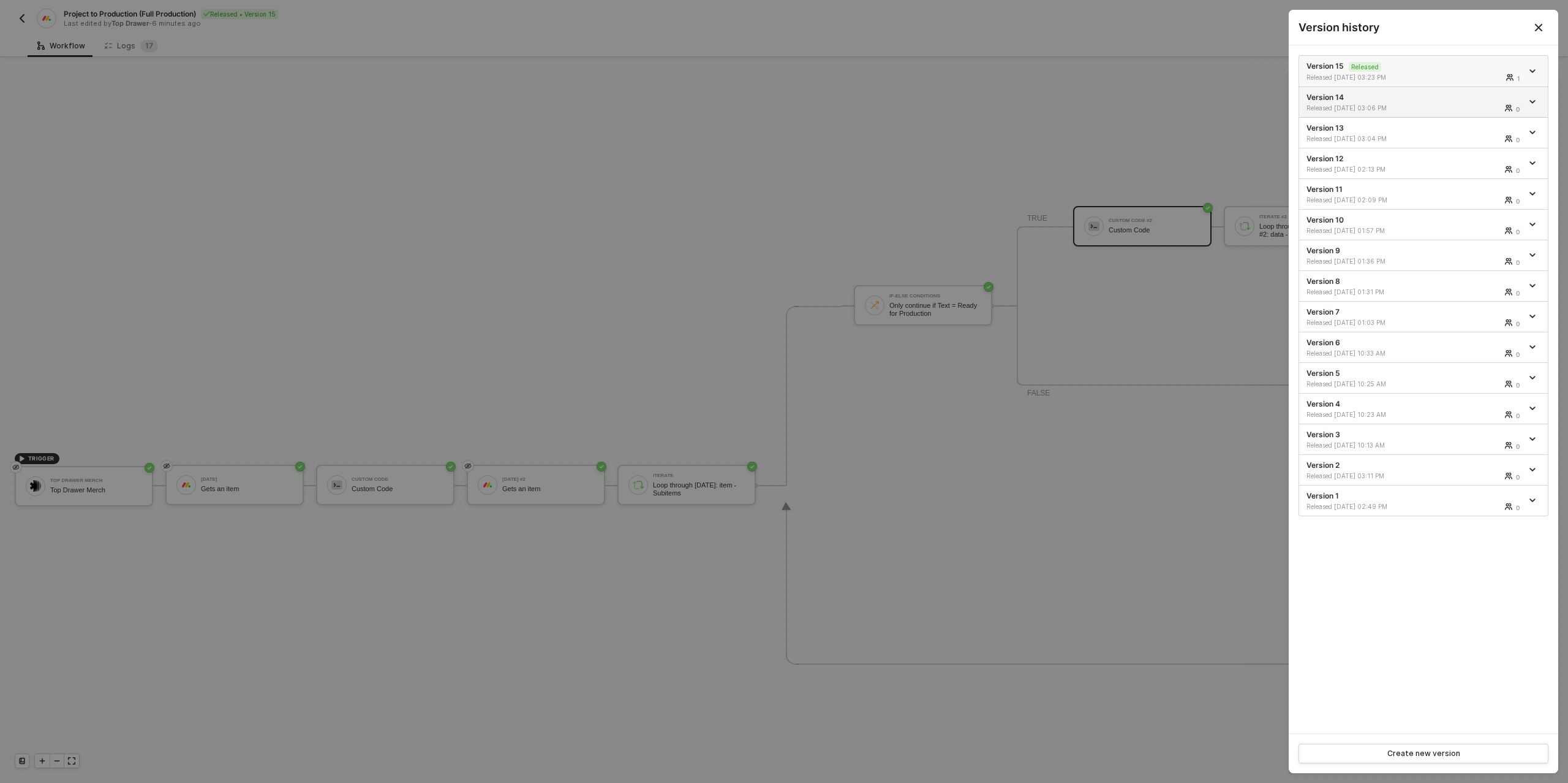
click at [1400, 74] on div "Released [DATE] 03:23 PM" at bounding box center [1361, 77] width 110 height 9
click at [1531, 70] on icon "icon-arrow-down" at bounding box center [1532, 70] width 5 height 2
click at [1486, 87] on div "Make a copy" at bounding box center [1490, 91] width 76 height 12
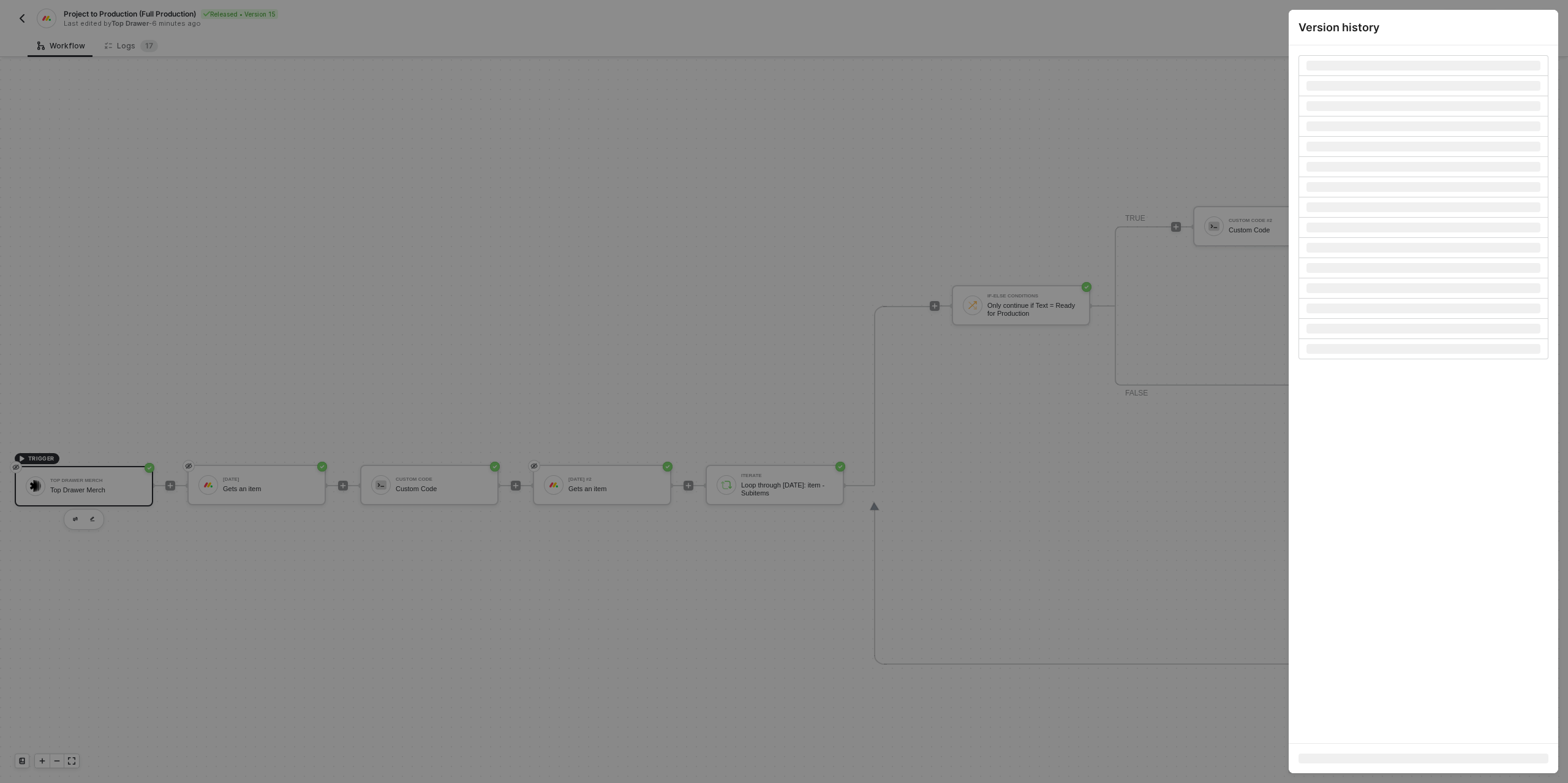
click at [827, 107] on div at bounding box center [784, 391] width 1568 height 783
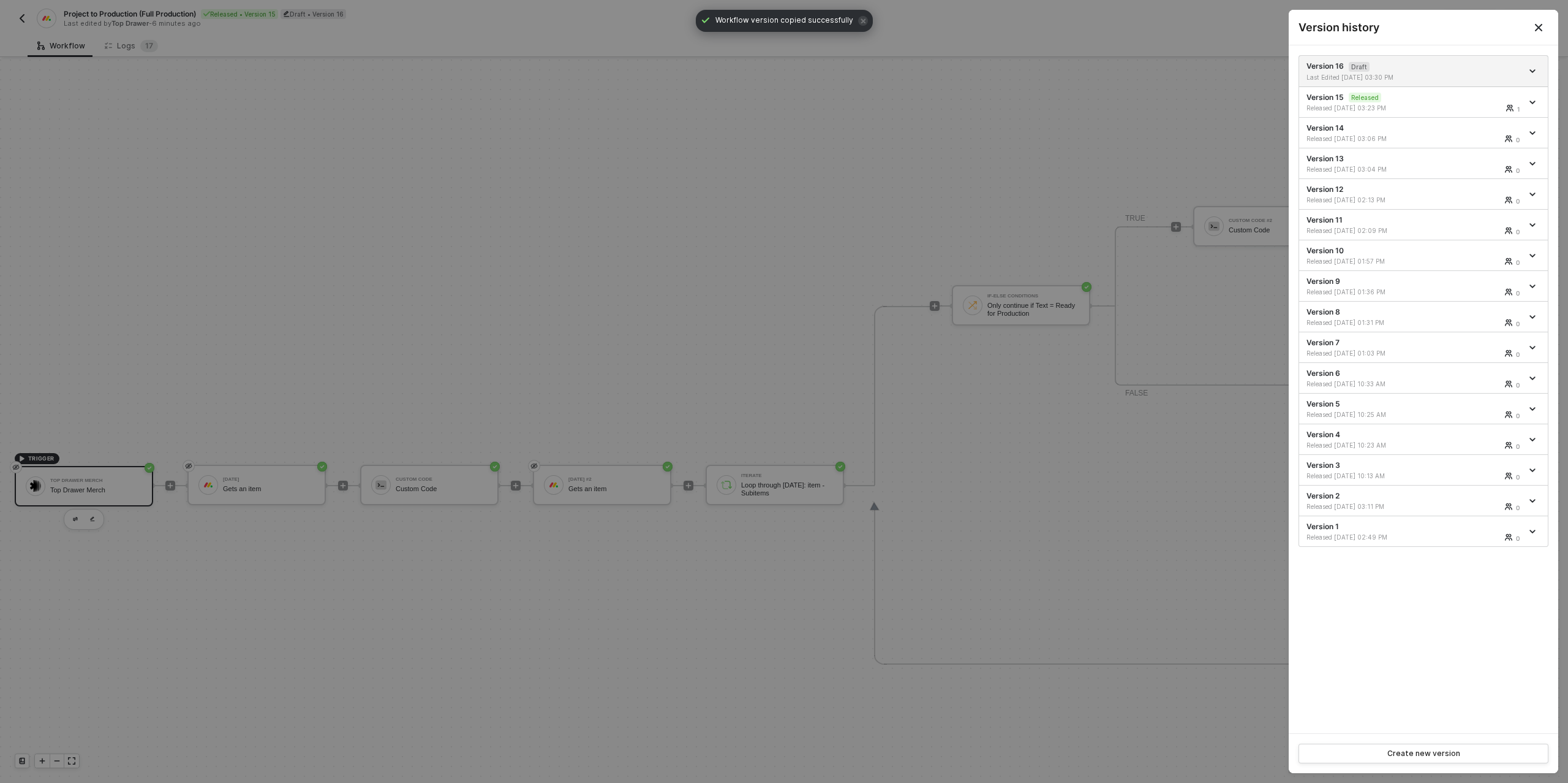
click at [851, 114] on div at bounding box center [784, 391] width 1568 height 783
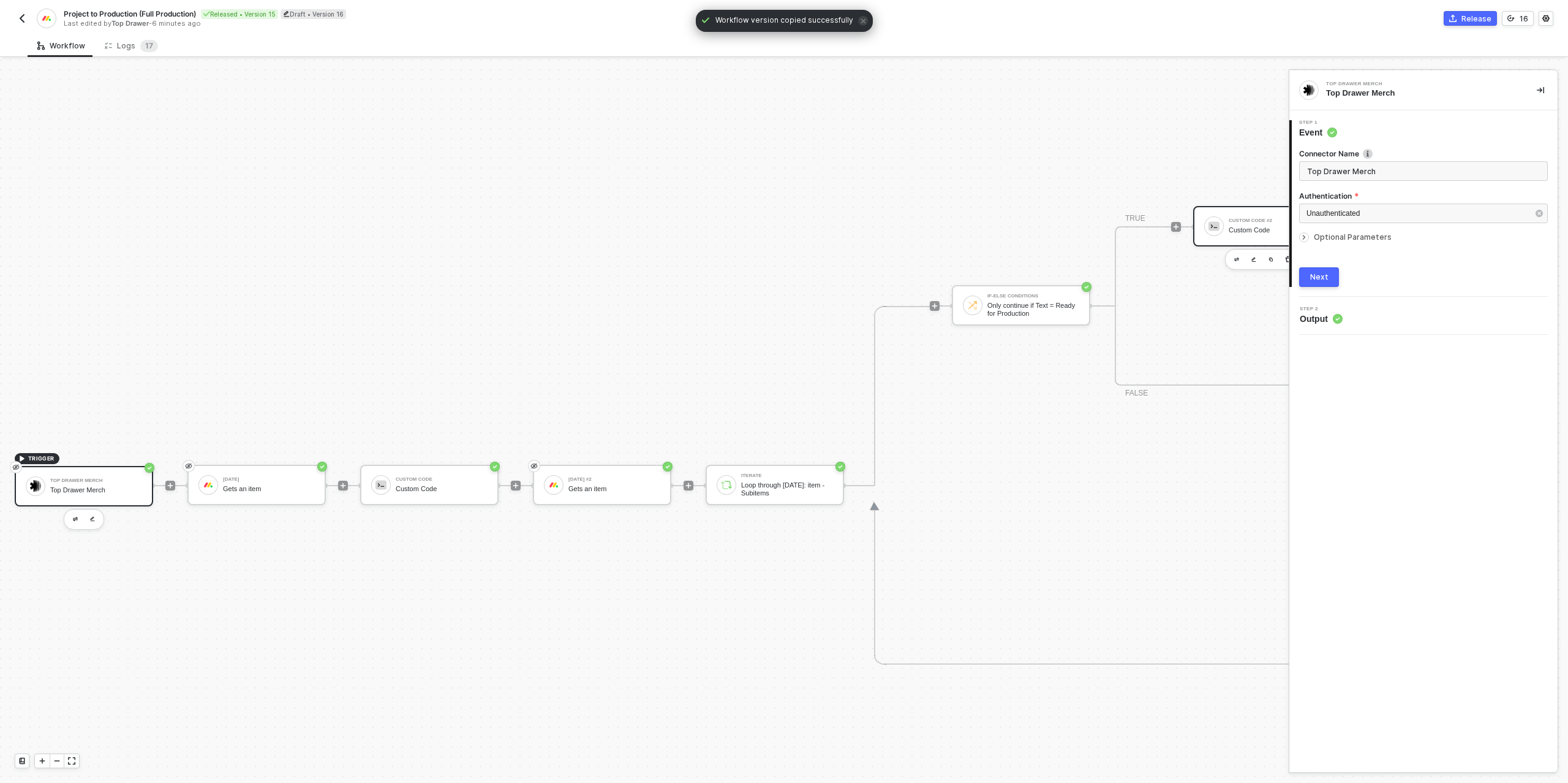
click at [1209, 222] on img at bounding box center [1214, 226] width 11 height 11
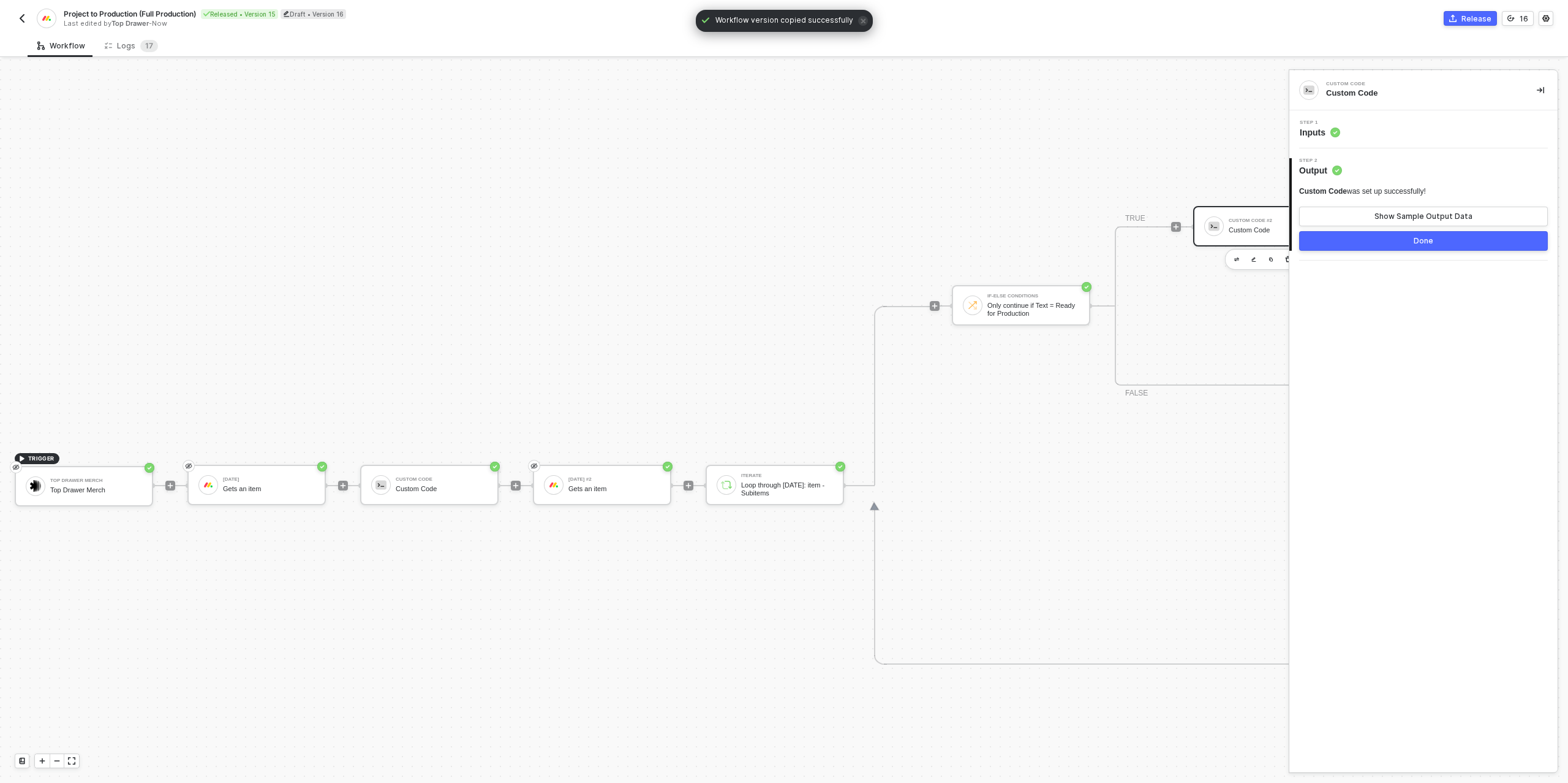
click at [1356, 131] on div "Step 1 Inputs" at bounding box center [1425, 129] width 265 height 18
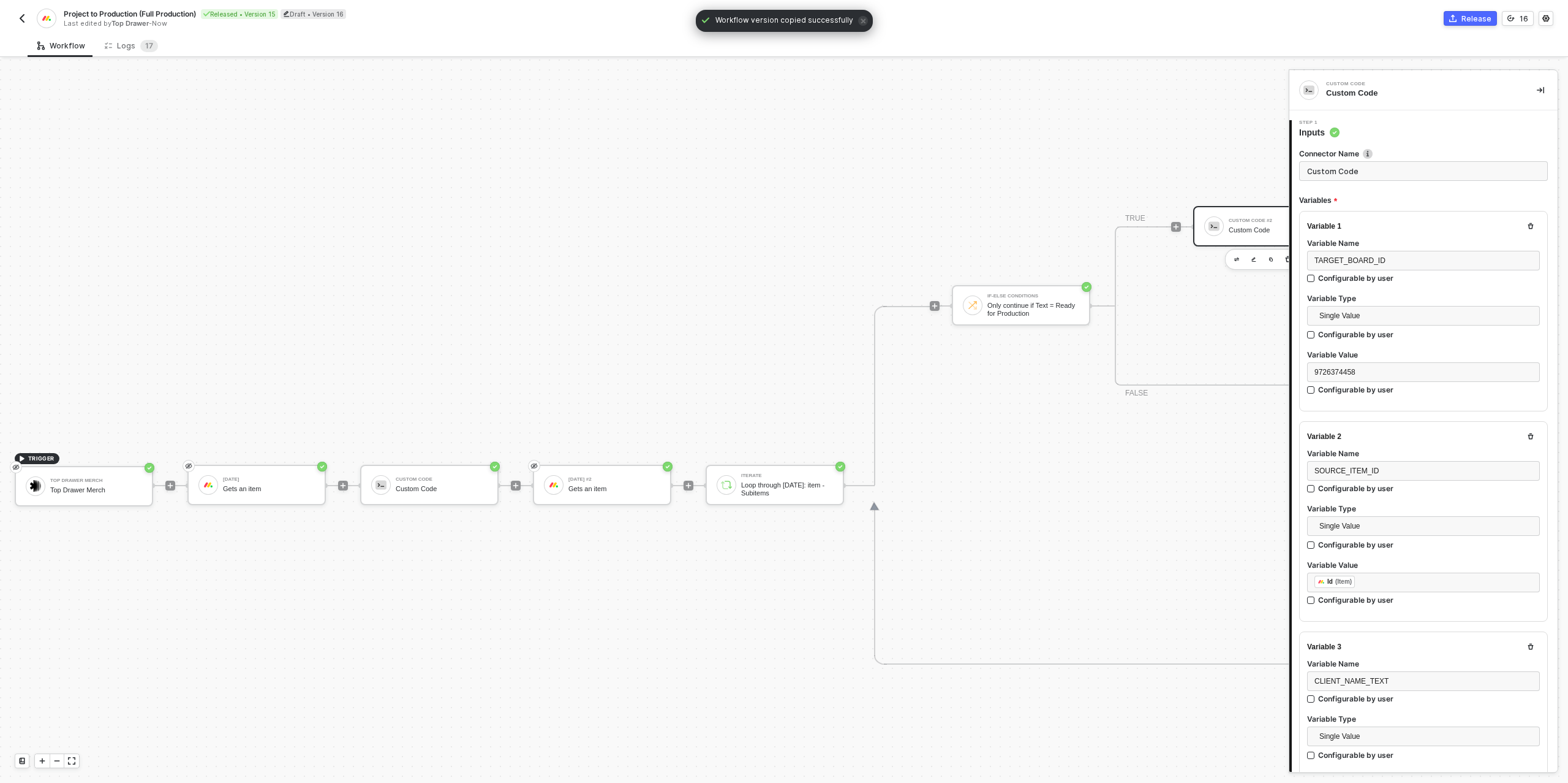
type textarea "/* Build one or many target items for Production board → returns { itemsToCreat…"
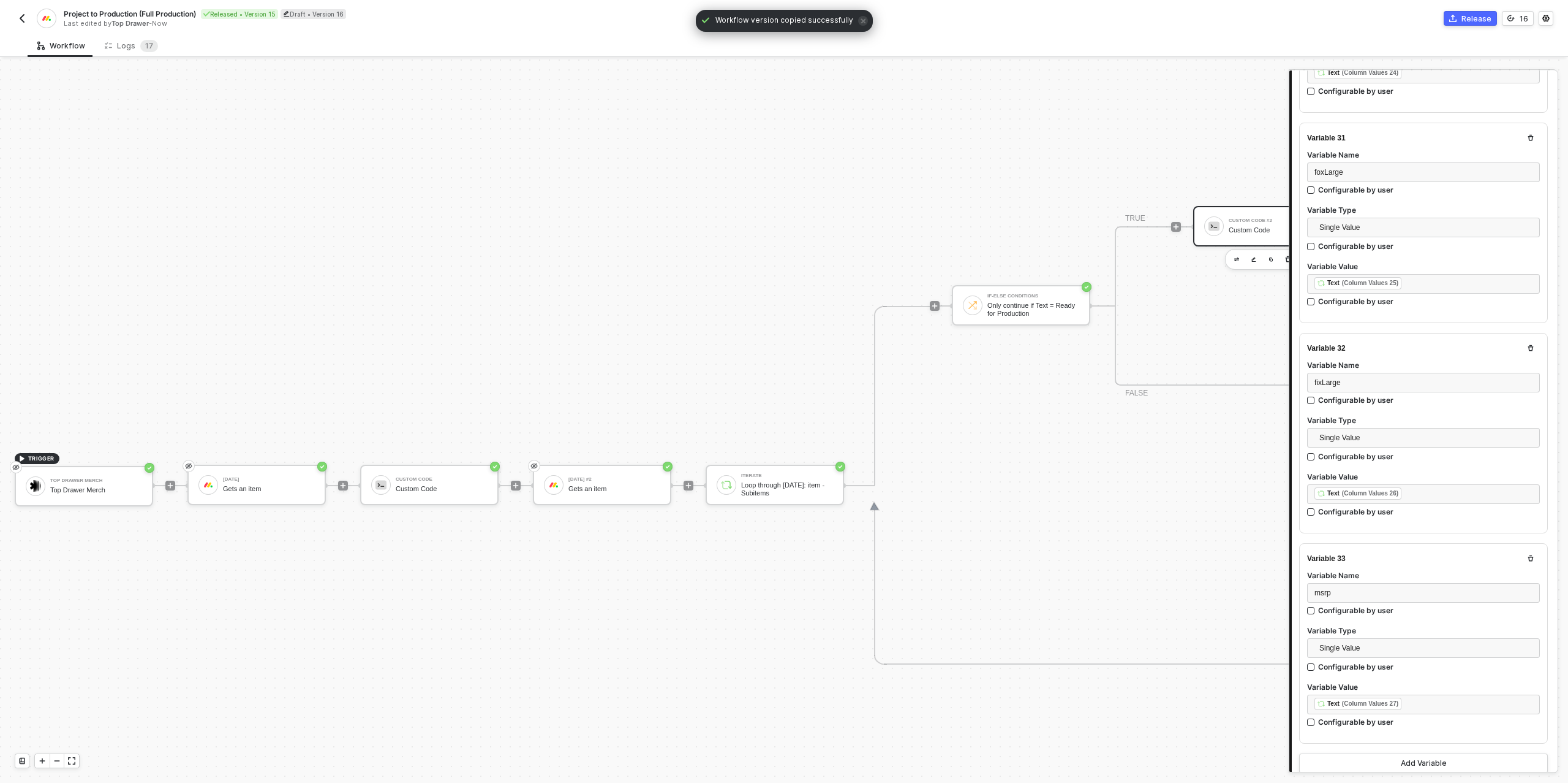
scroll to position [6704, 0]
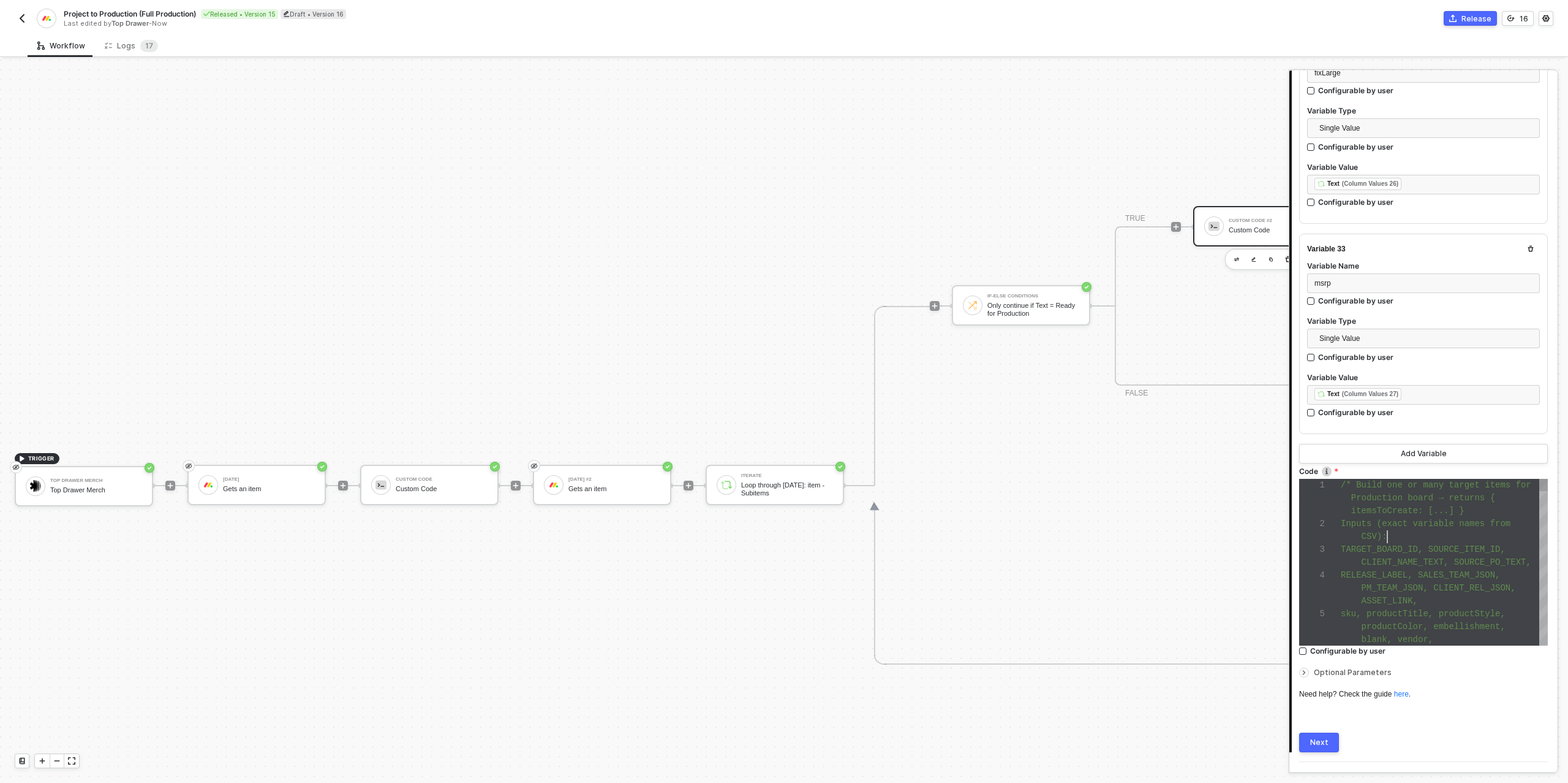
click at [1411, 530] on div "CSV):" at bounding box center [1444, 536] width 207 height 13
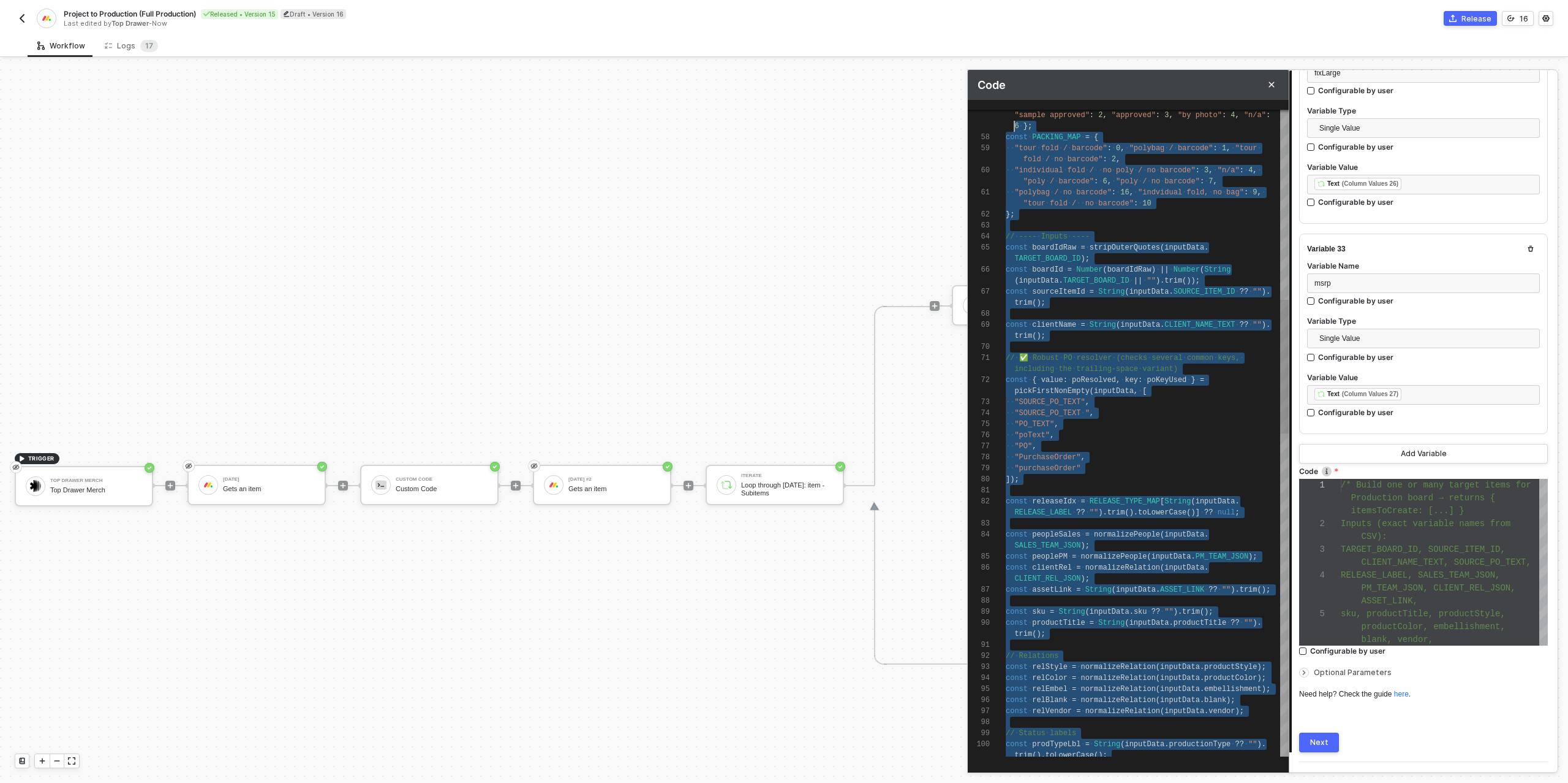
scroll to position [22, 0]
type textarea "/* Build one or many target items for Production board → returns { itemsToCreat…"
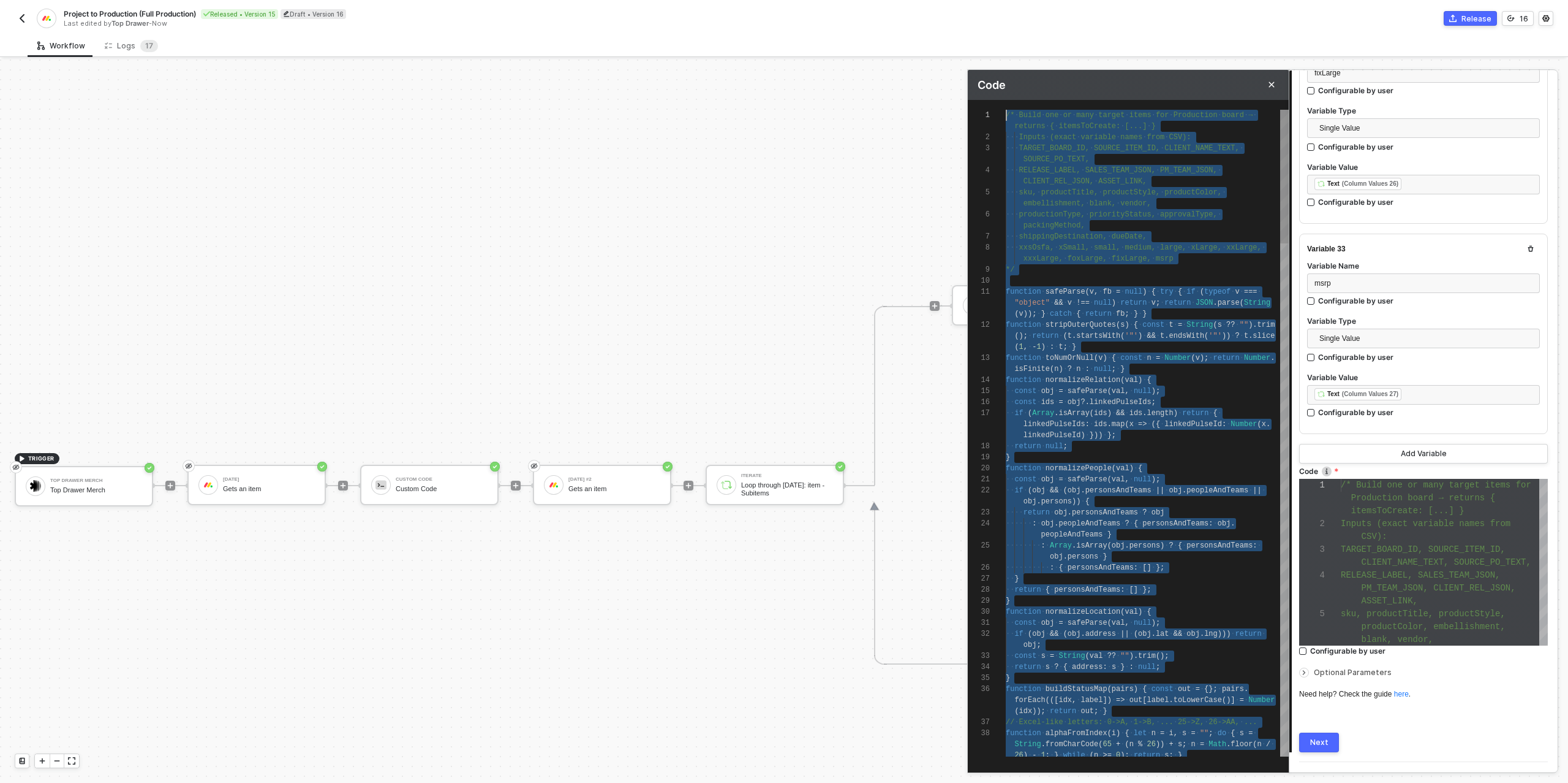
drag, startPoint x: 1145, startPoint y: 749, endPoint x: 935, endPoint y: -27, distance: 803.9
paste textarea "lumnValues: col, columnValuesStr, columnValuesEscaped }); } } else { // No spli…"
type textarea "/* Build one or many target items for Production board → returns { itemsToCreat…"
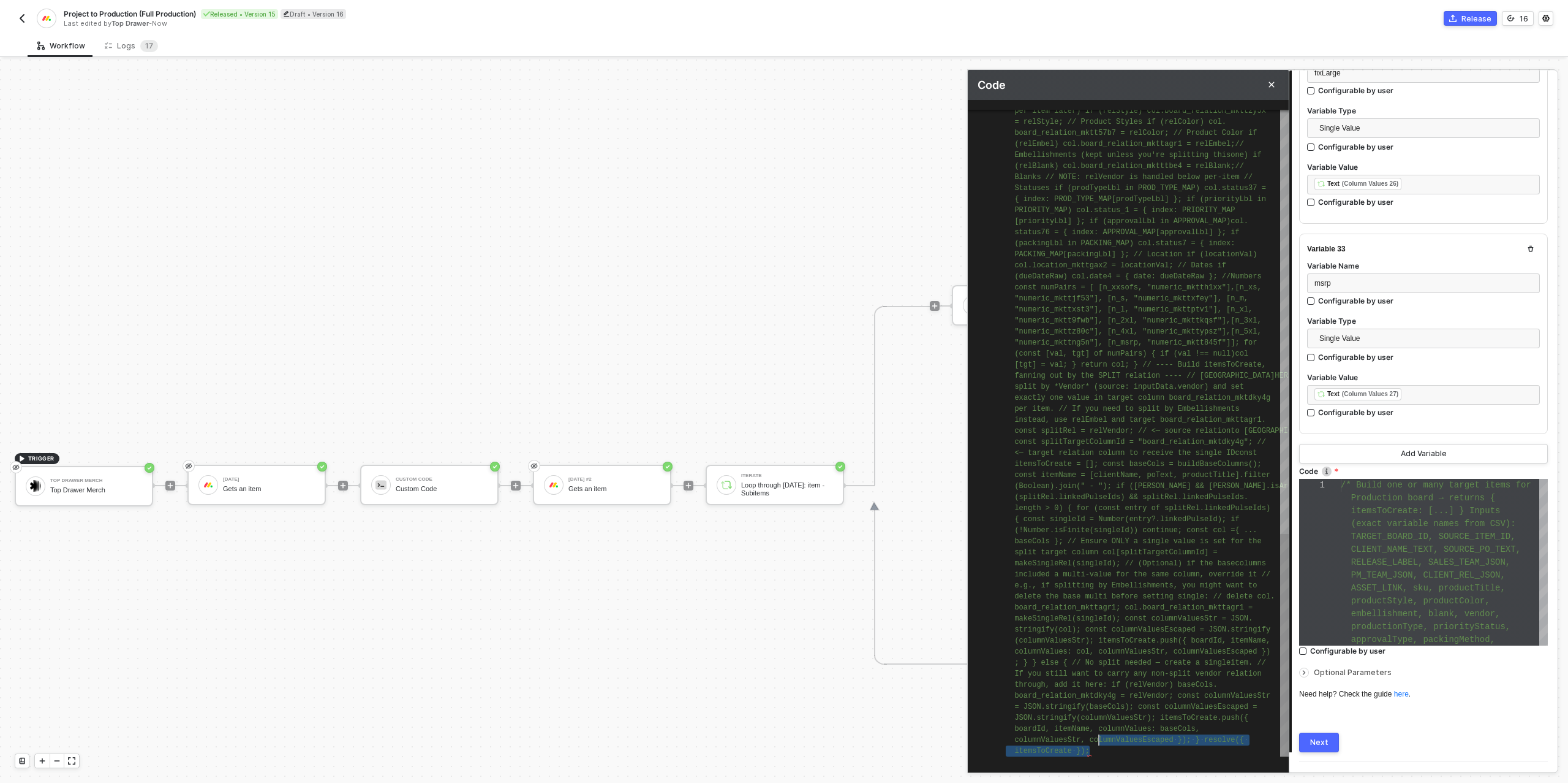
scroll to position [0, 9]
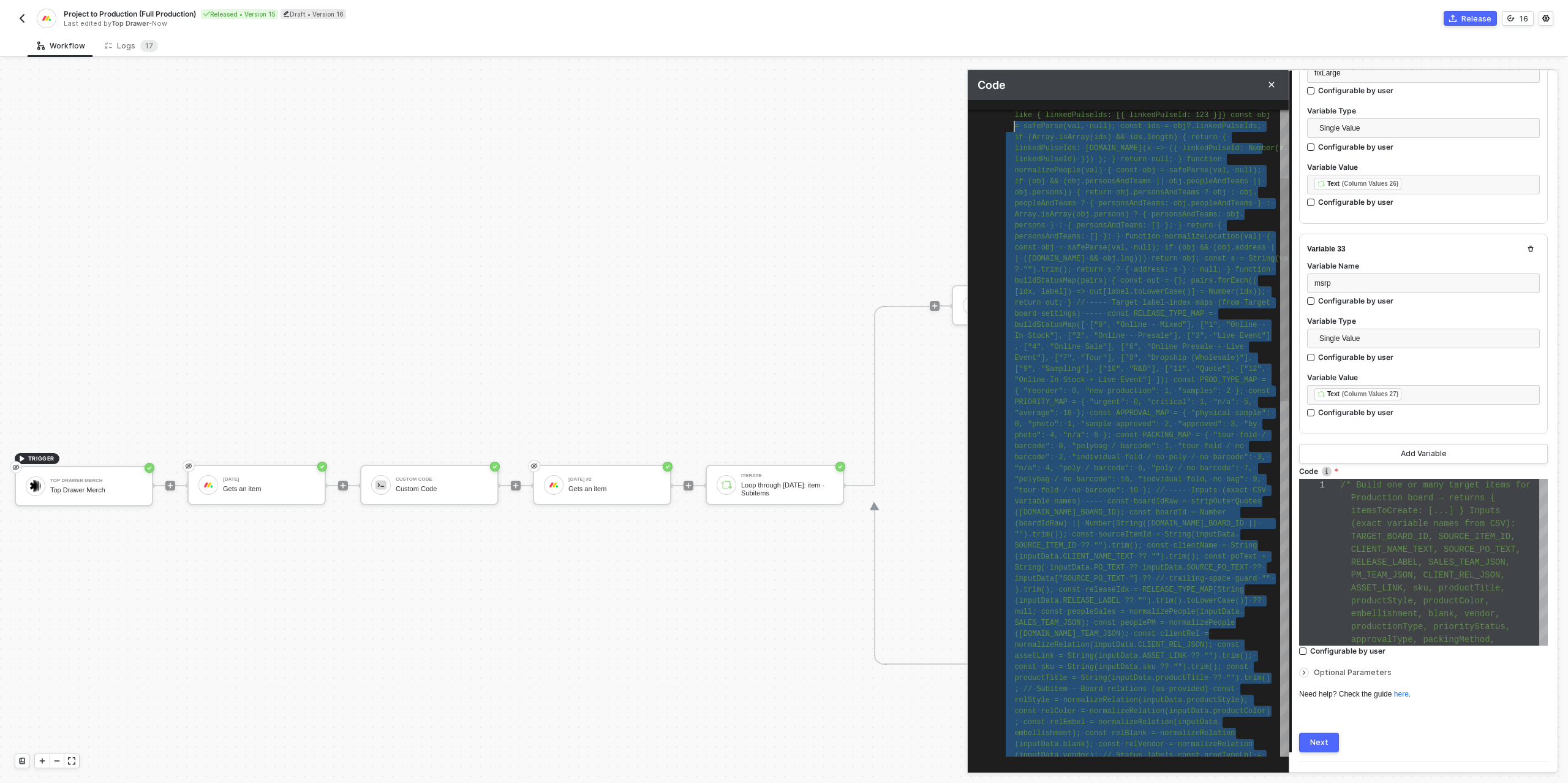
type textarea "/* Build one or many target items for Production board → returns { itemsToCreat…"
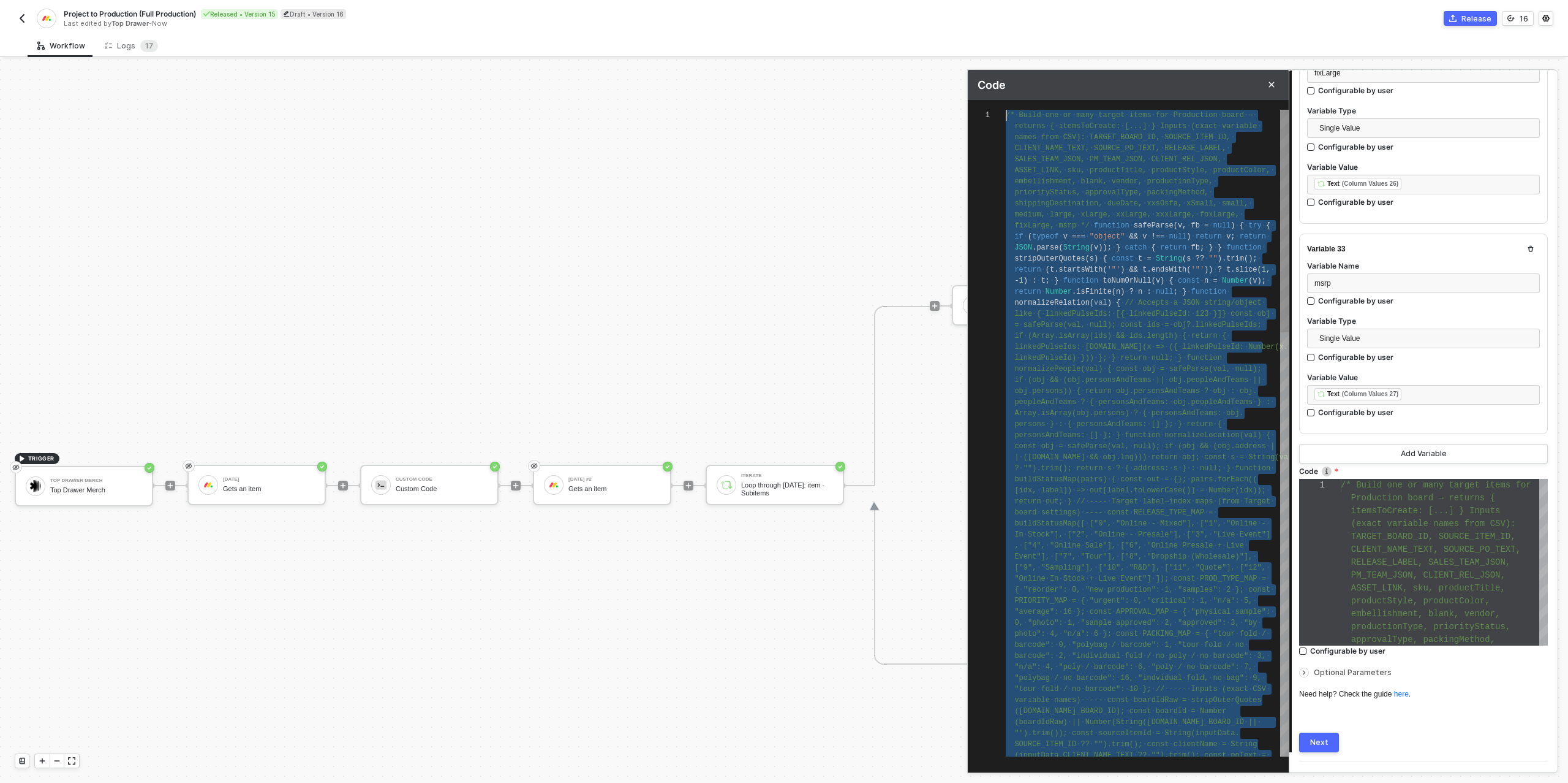
drag, startPoint x: 1099, startPoint y: 744, endPoint x: 950, endPoint y: 26, distance: 733.3
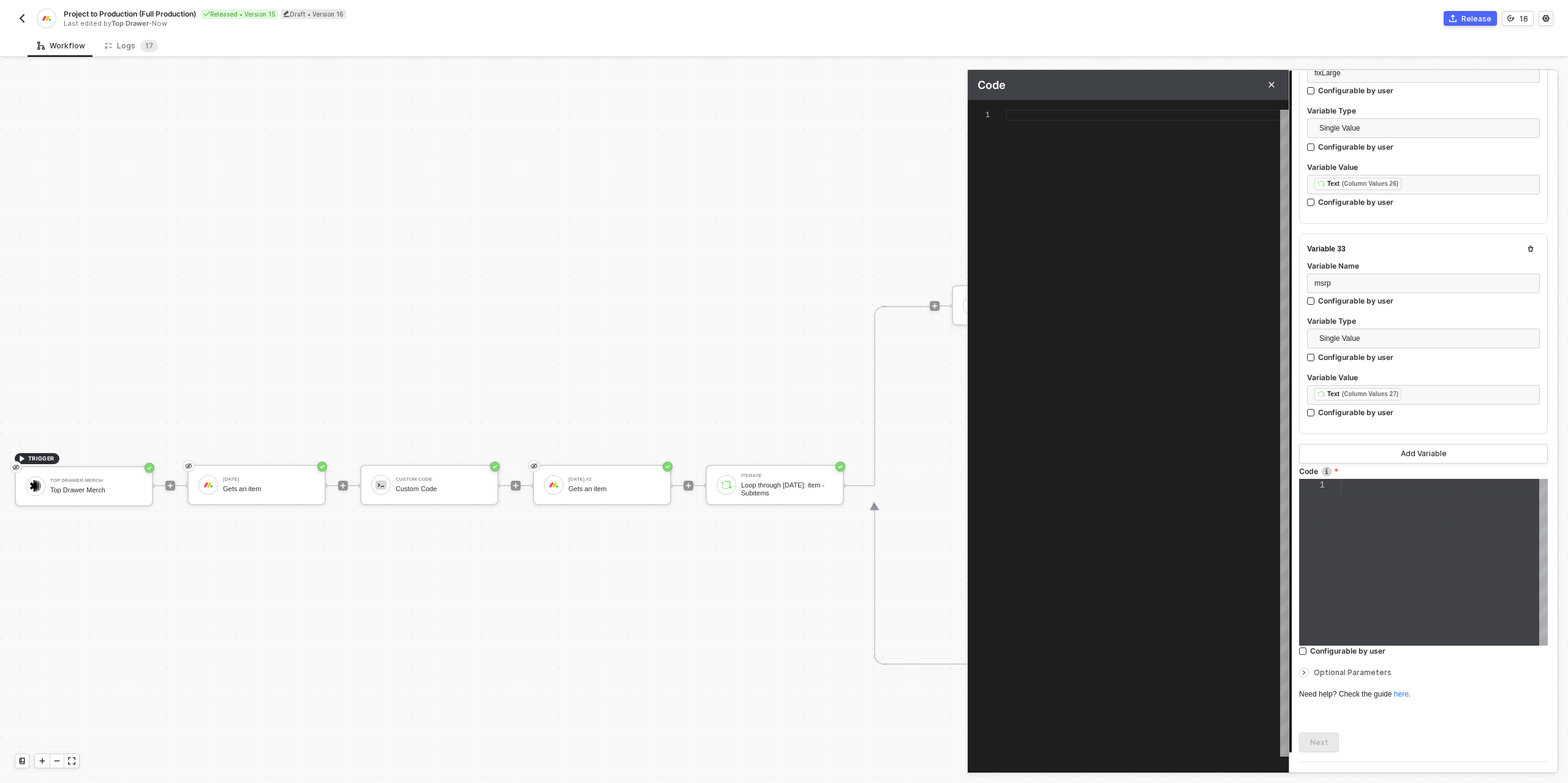
paste textarea "} resolve({ itemsToCreate });"
type textarea "} resolve({ itemsToCreate });"
type textarea "/* Build one or many target items for Production board → returns { itemsToCreat…"
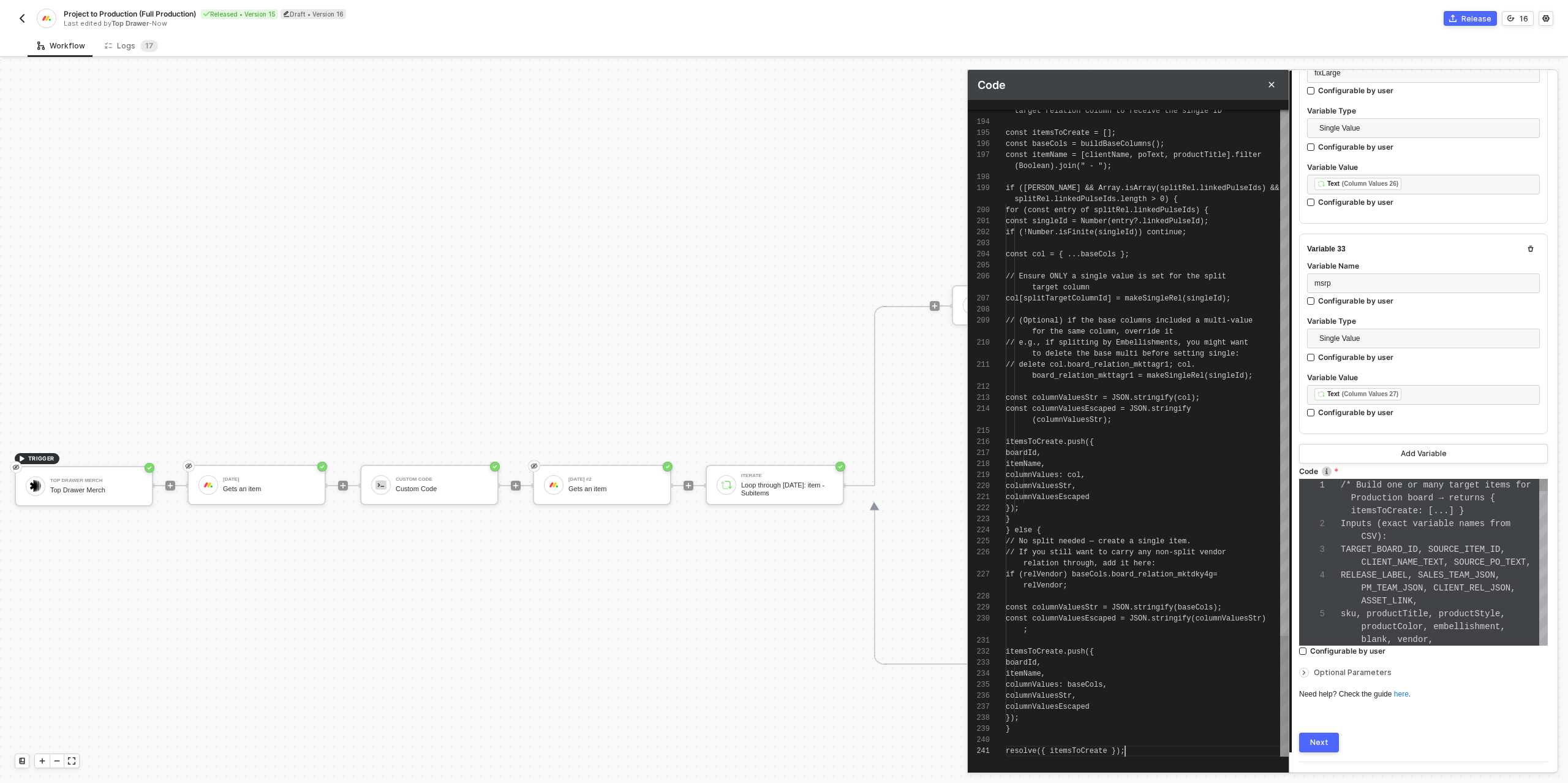
scroll to position [51, 0]
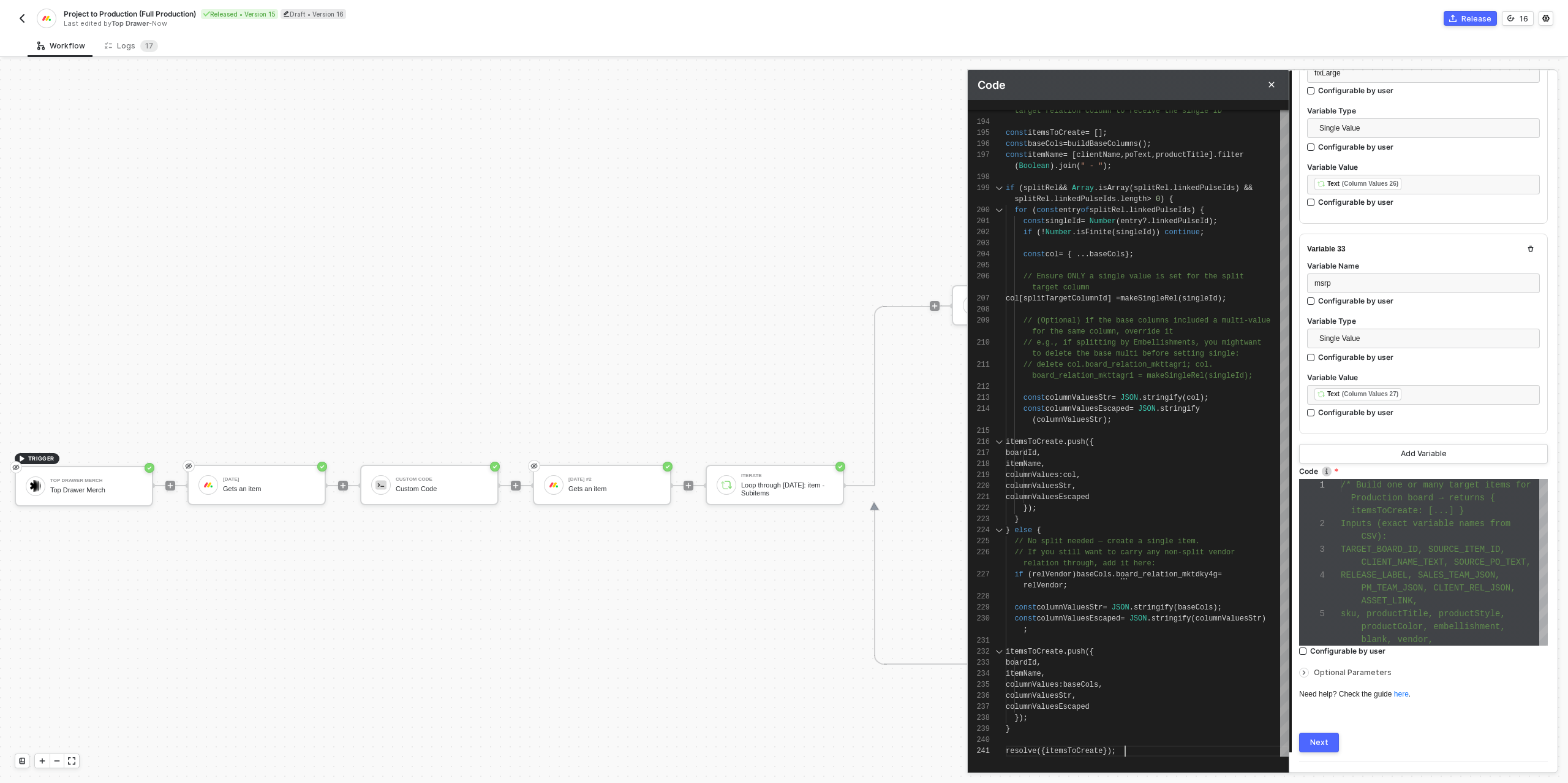
click at [1320, 732] on button "Next" at bounding box center [1319, 742] width 40 height 20
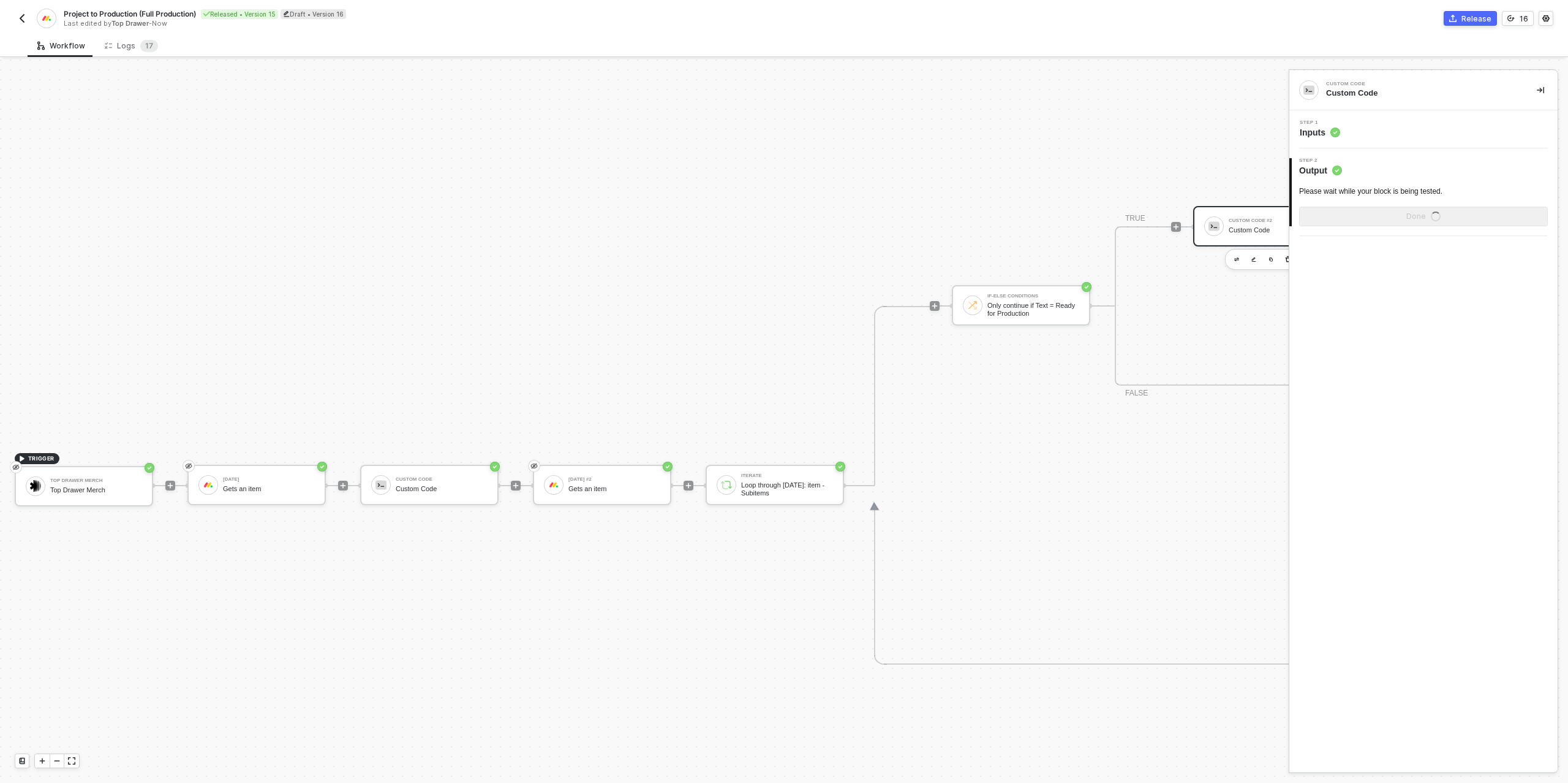
scroll to position [0, 0]
click at [1363, 222] on button "Show Sample Output Data" at bounding box center [1423, 216] width 249 height 20
type textarea "{ "data": { "itemsToCreate": [ { "boardId": 9726374458, "itemName": "TDM - PB T…"
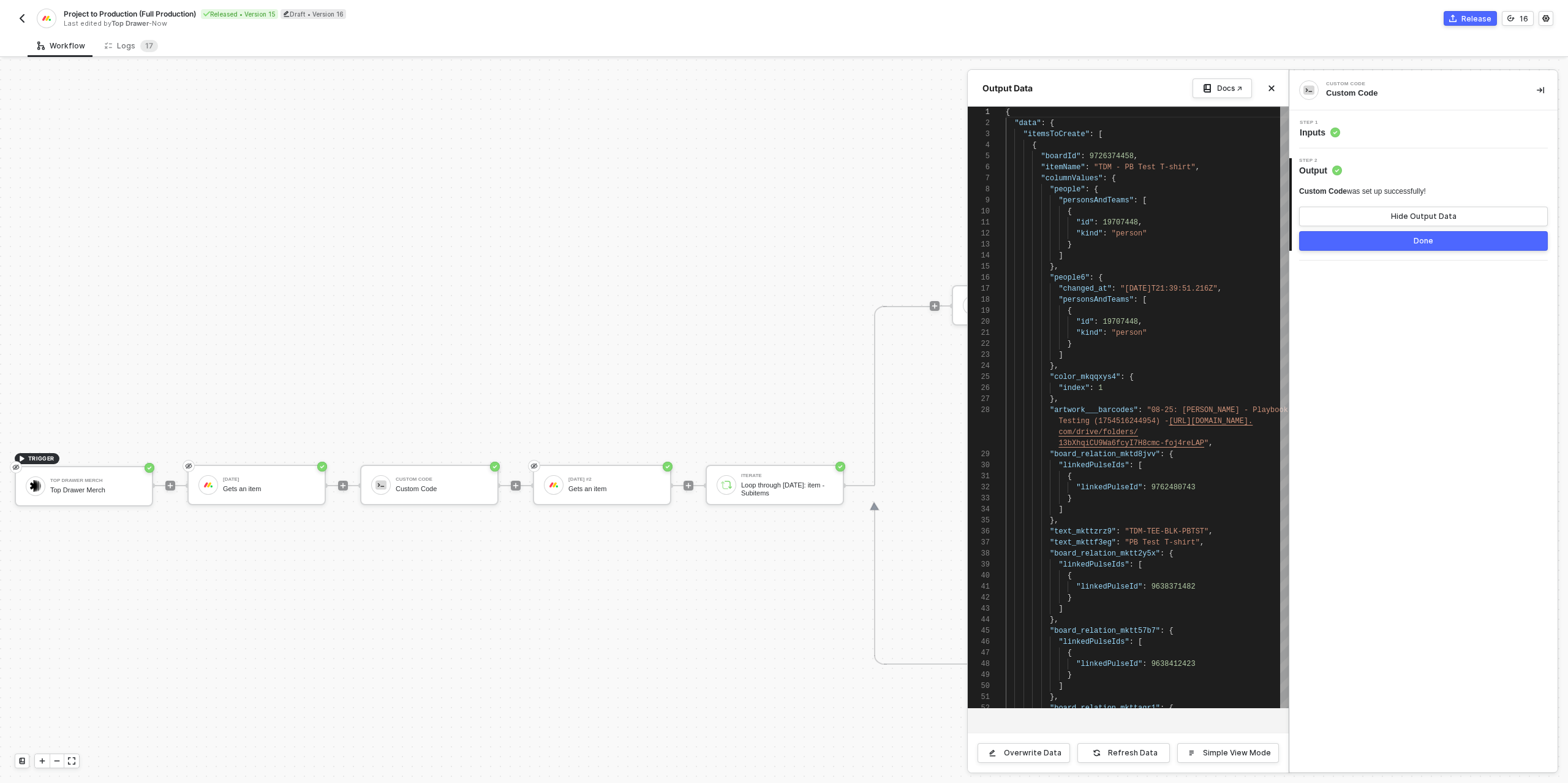
click at [1434, 241] on button "Done" at bounding box center [1423, 241] width 249 height 20
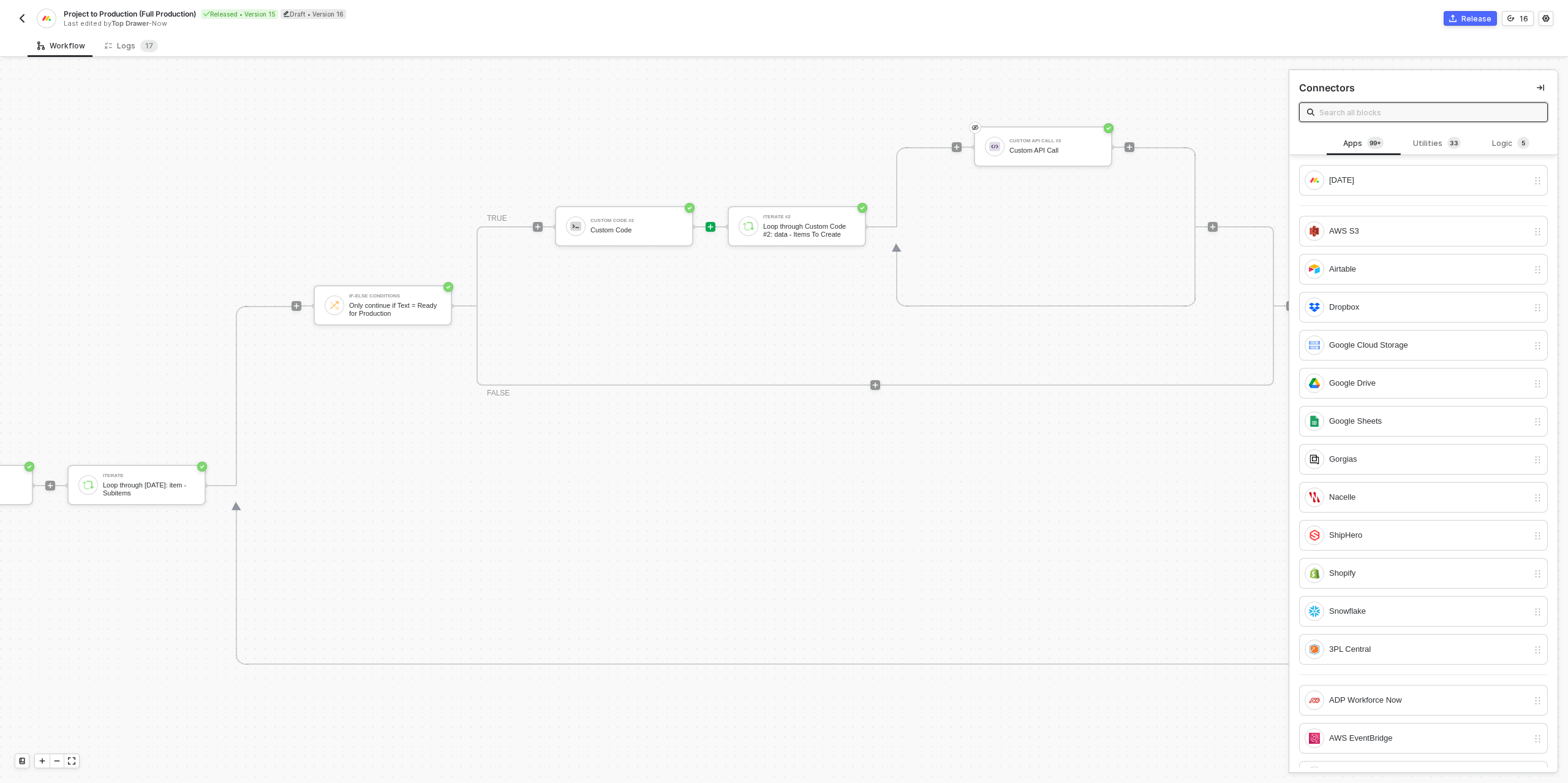
scroll to position [426, 805]
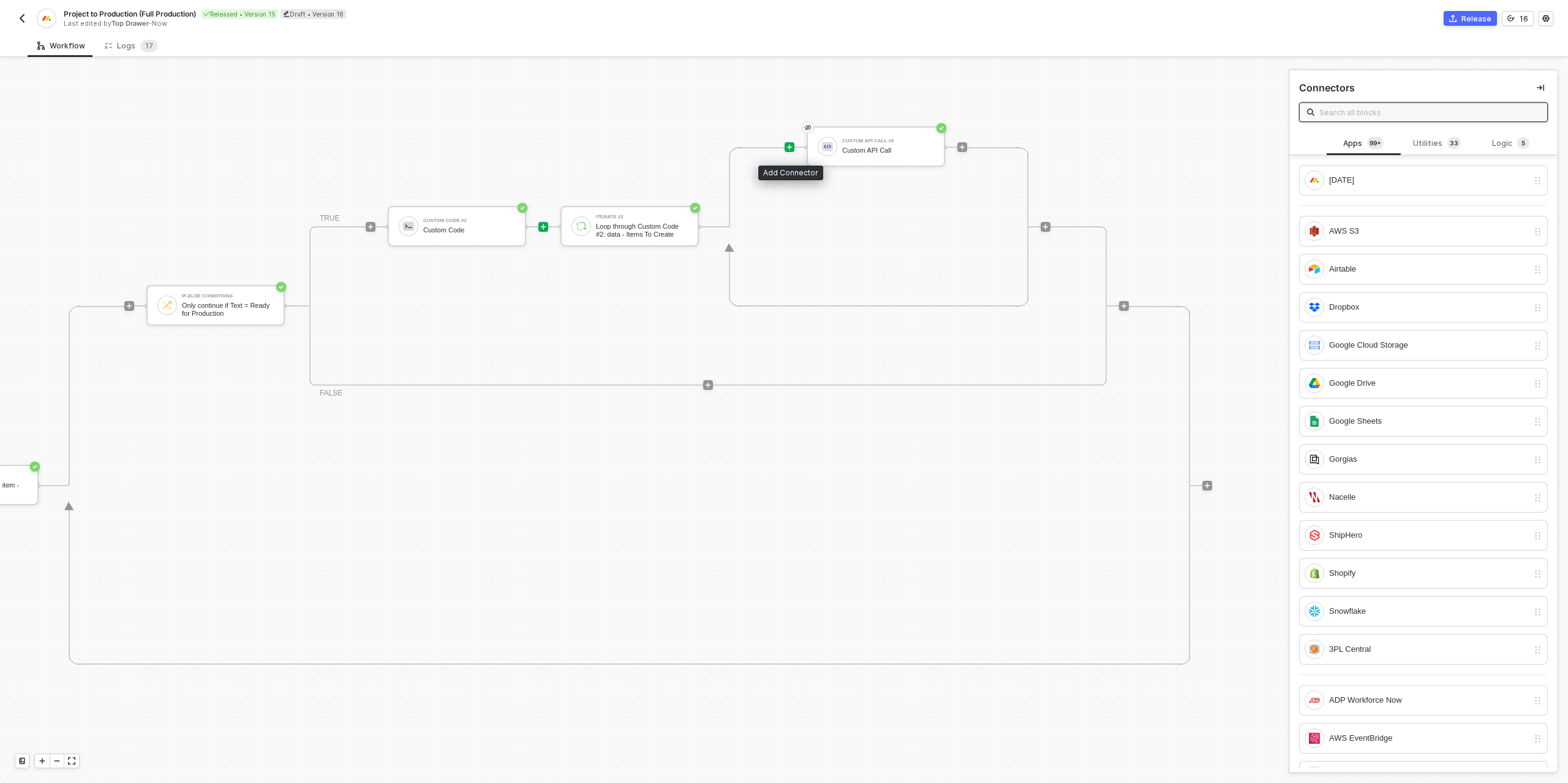
click at [788, 148] on icon "icon-play" at bounding box center [790, 147] width 7 height 7
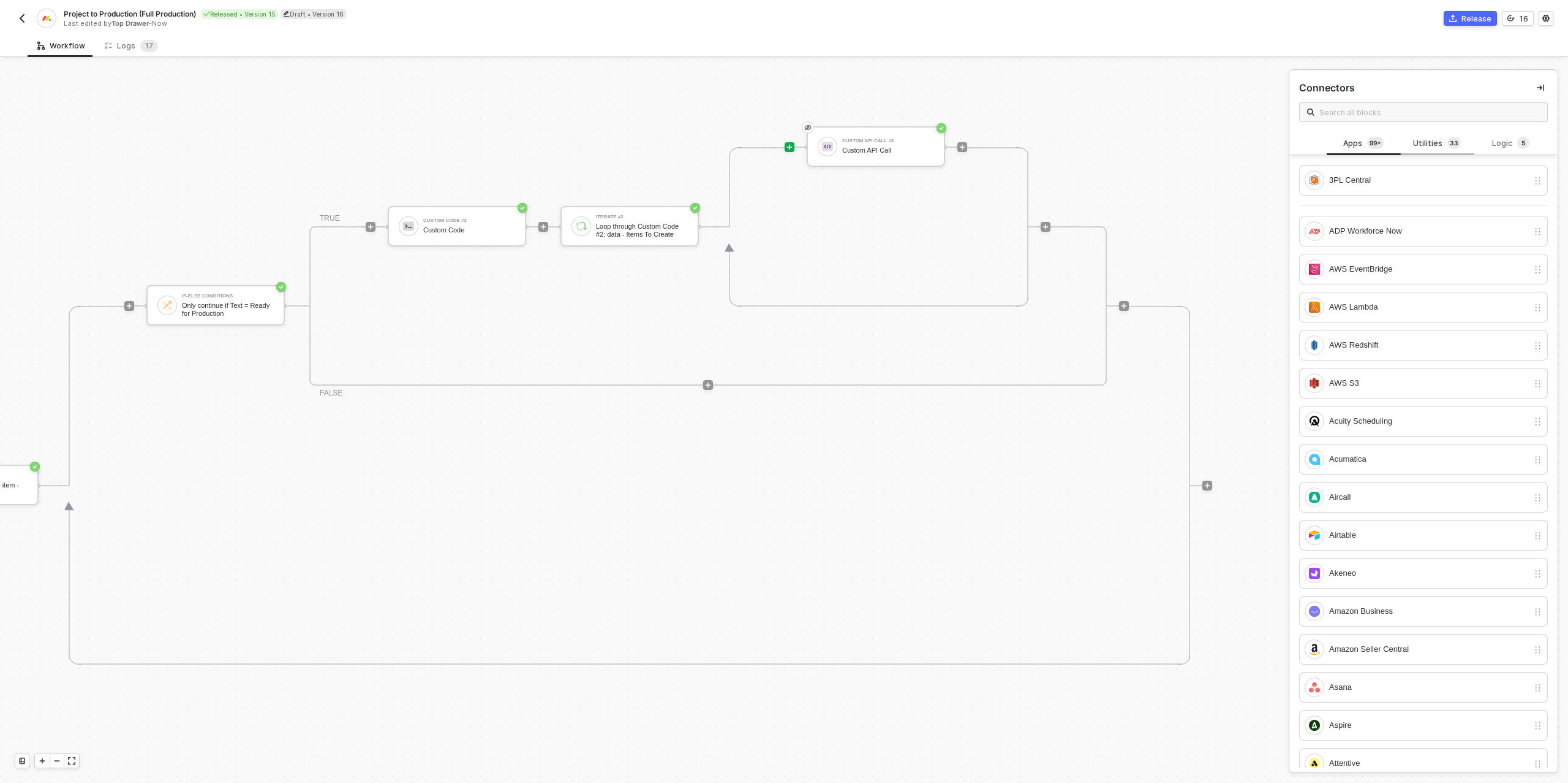
click at [1435, 145] on div "Utilities 3 3" at bounding box center [1437, 143] width 54 height 13
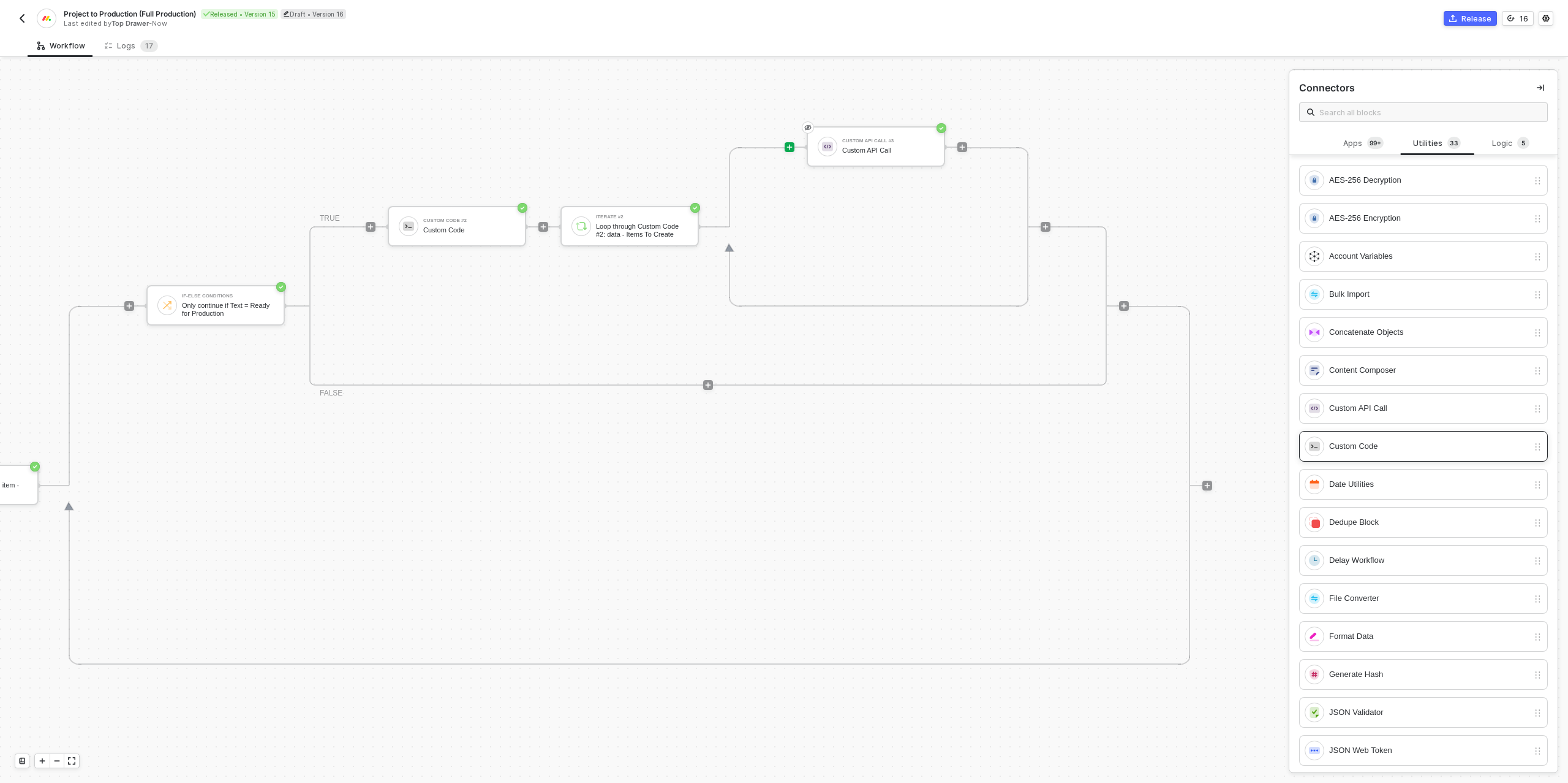
click at [1388, 440] on div "Custom Code" at bounding box center [1428, 446] width 199 height 13
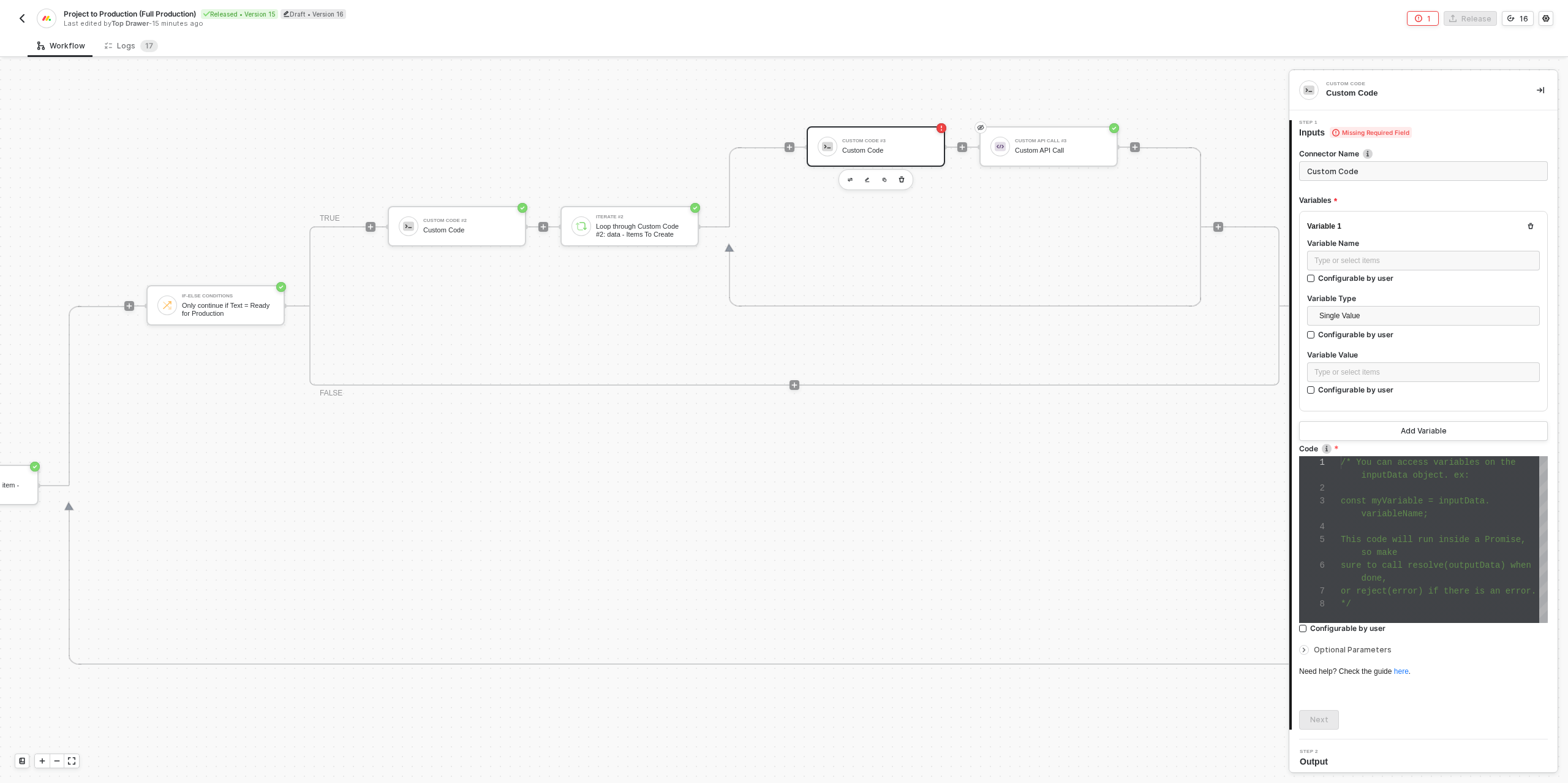
scroll to position [77, 0]
click at [1365, 263] on div "Type or select items ﻿" at bounding box center [1423, 261] width 218 height 12
click at [1344, 261] on div "Type or select items ﻿" at bounding box center [1423, 261] width 218 height 12
click at [1354, 363] on div "Type or select items ﻿" at bounding box center [1423, 372] width 232 height 20
click at [1212, 198] on div "Loop through Custom Code #2: data - Items To Create" at bounding box center [1203, 206] width 152 height 20
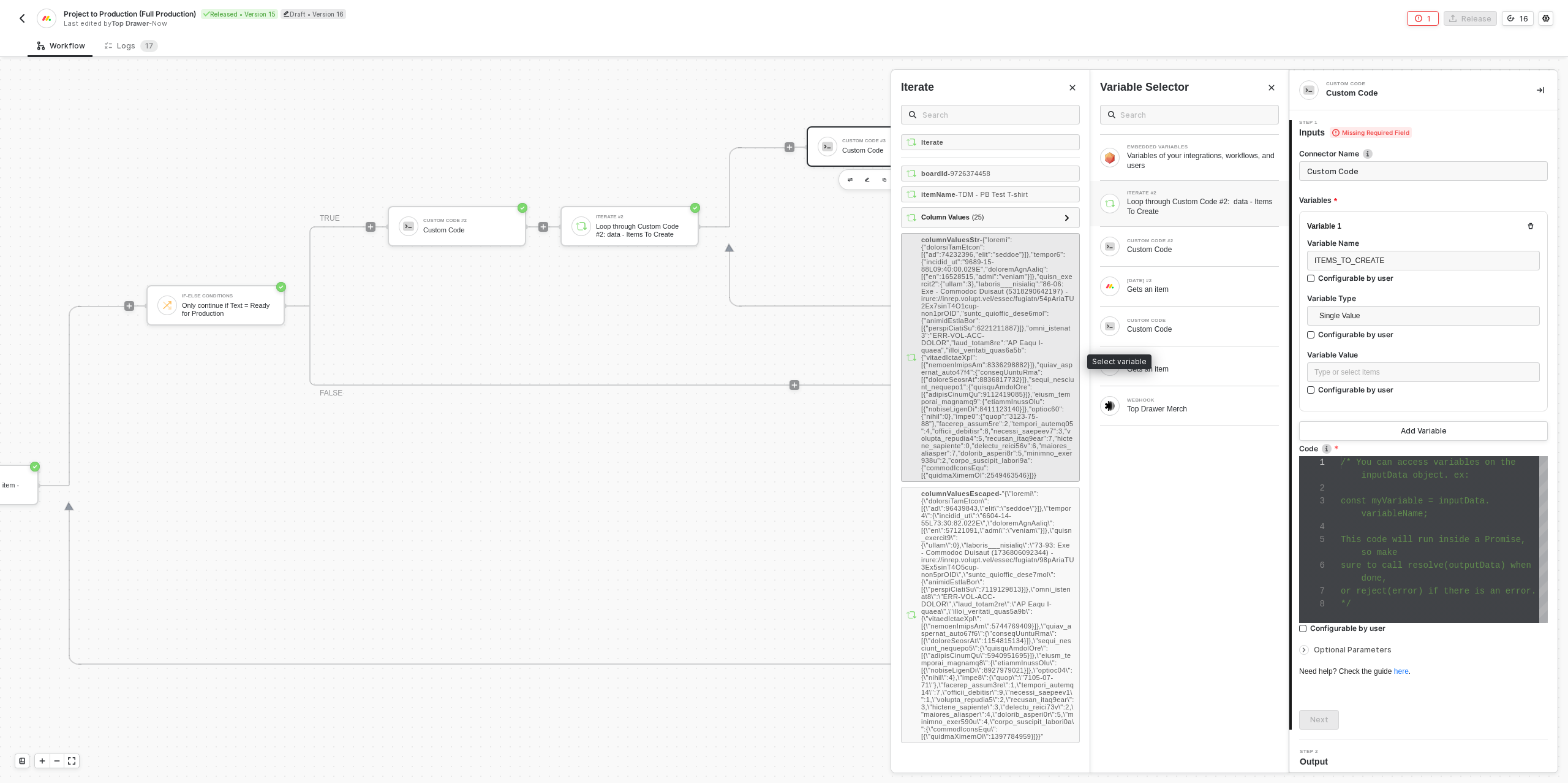
click at [1035, 309] on div "columnValuesStr -" at bounding box center [997, 357] width 153 height 243
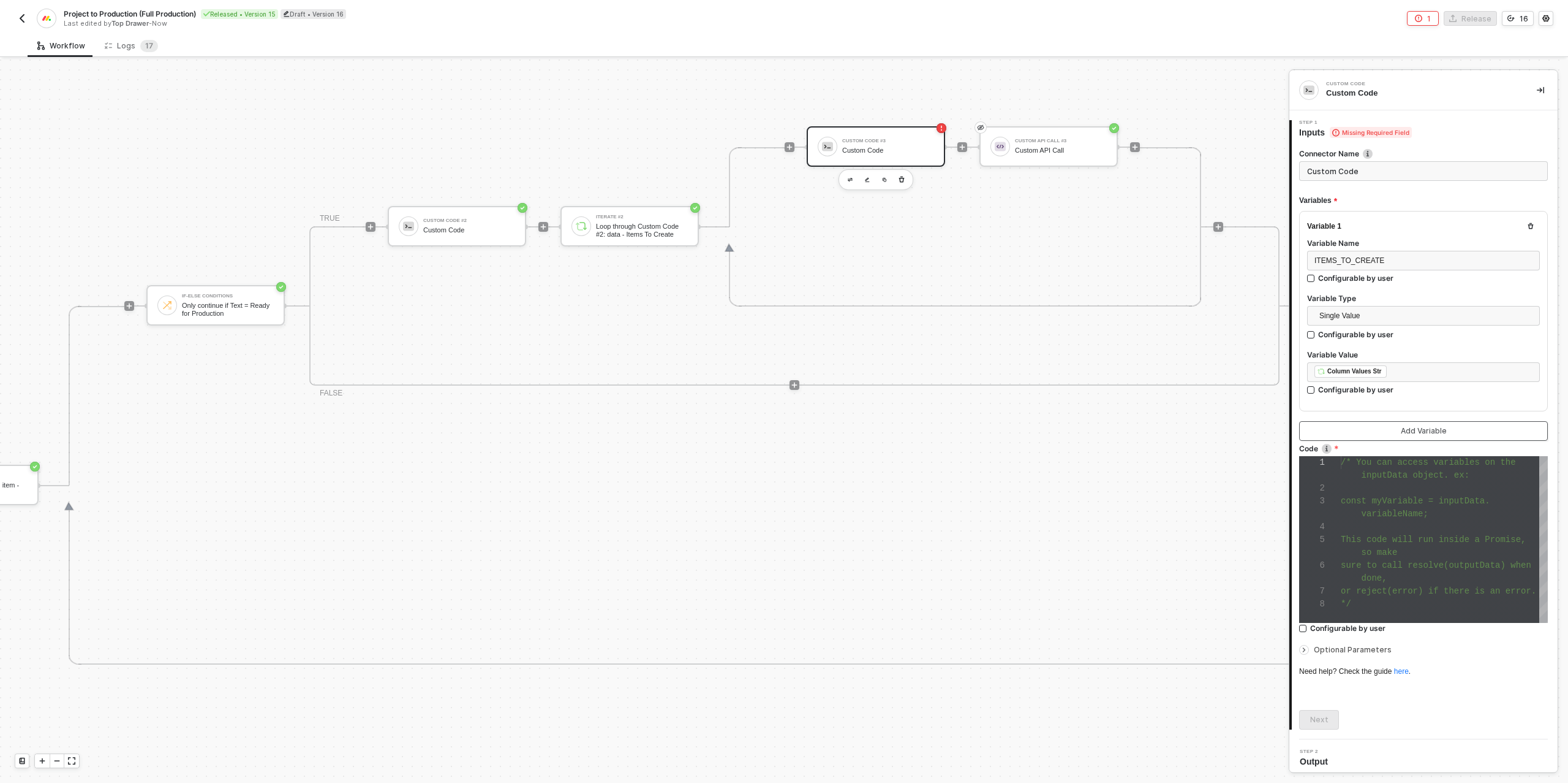
click at [1426, 431] on div "Add Variable" at bounding box center [1424, 430] width 46 height 10
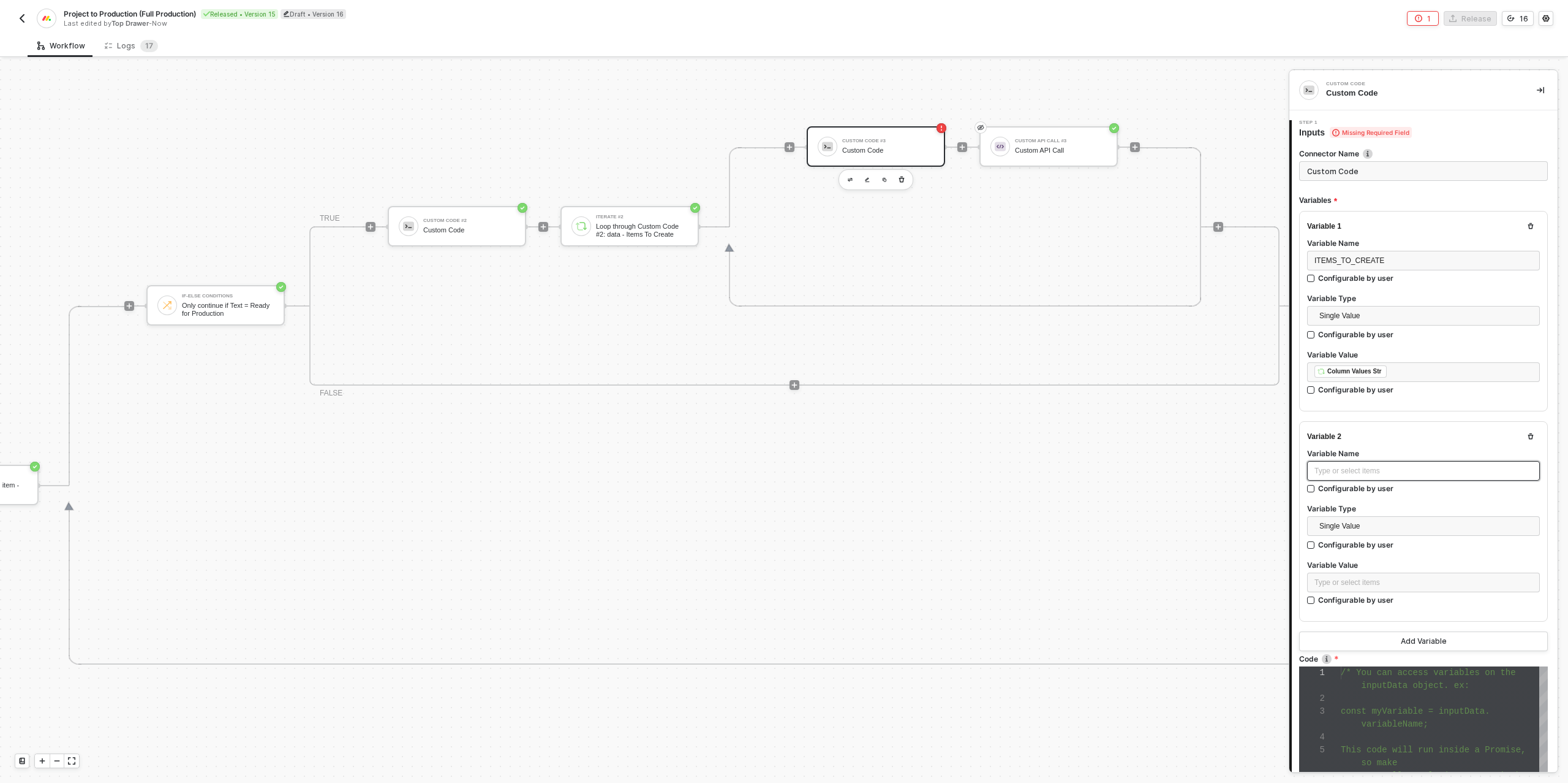
click at [1369, 467] on div "Type or select items ﻿" at bounding box center [1423, 471] width 218 height 12
click at [1377, 579] on div "Type or select items ﻿" at bounding box center [1423, 583] width 218 height 12
click at [1179, 358] on div "[DATE]" at bounding box center [1203, 360] width 152 height 5
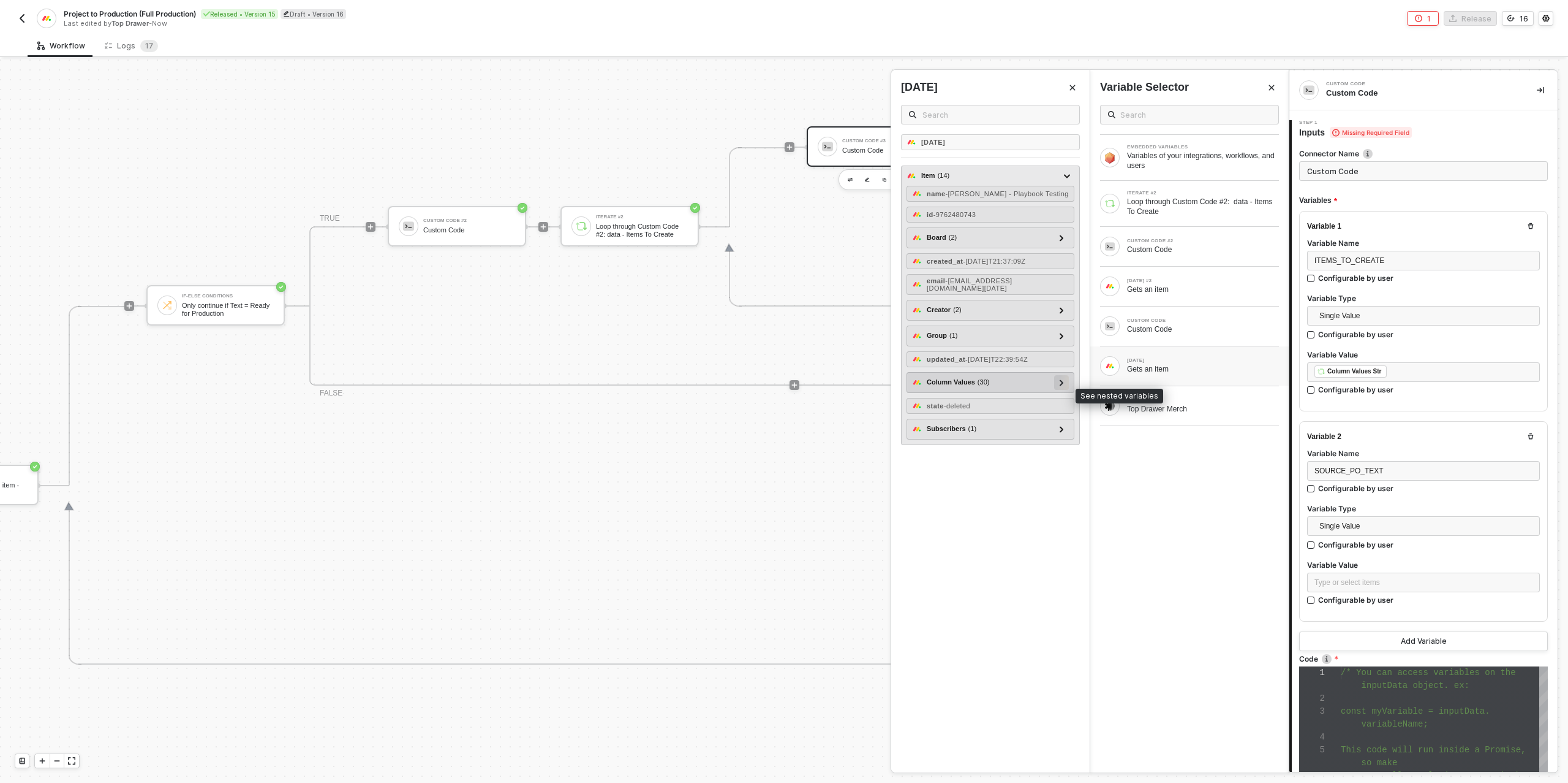
click at [1063, 385] on icon at bounding box center [1062, 382] width 4 height 6
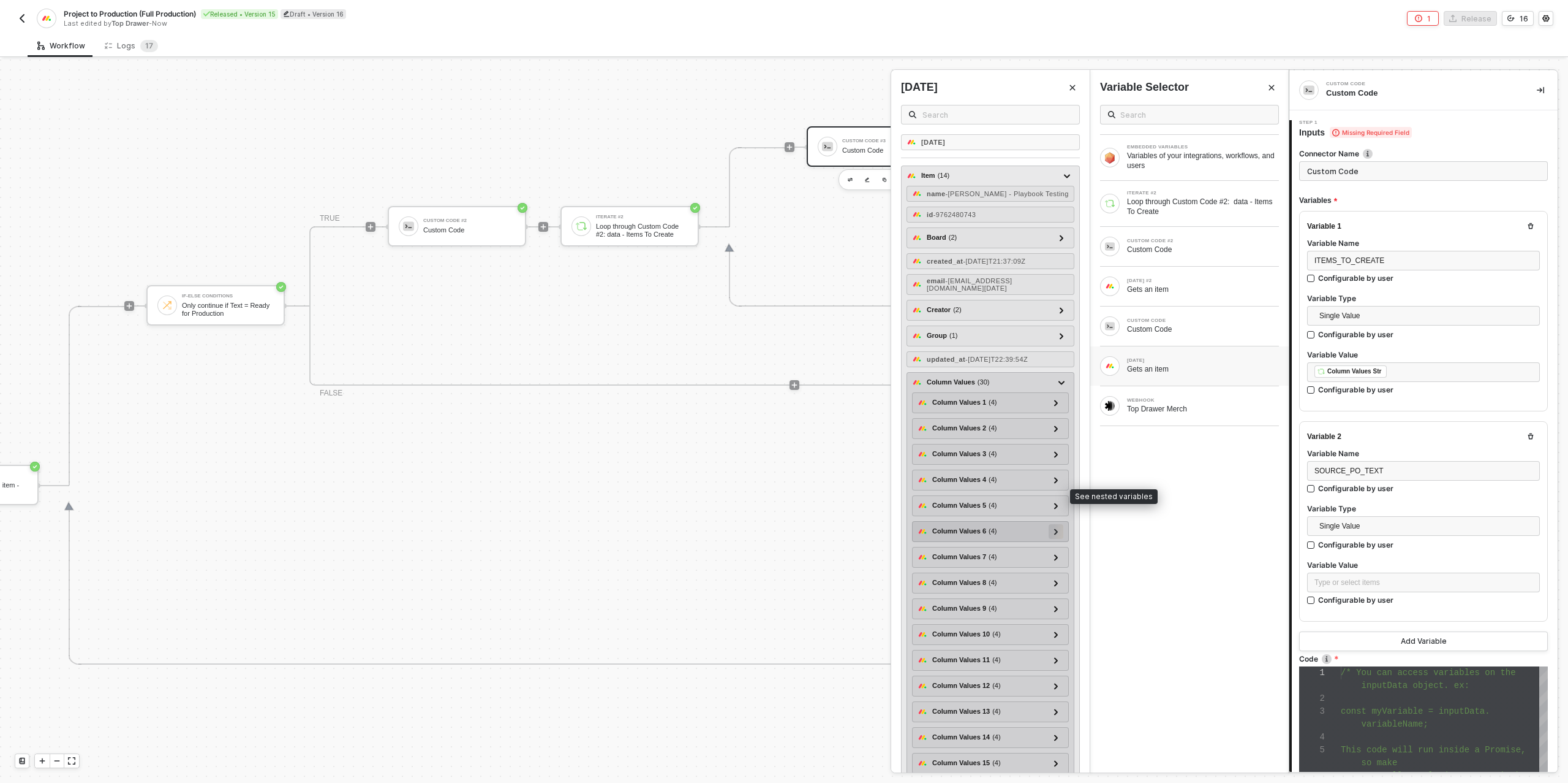
scroll to position [153, 0]
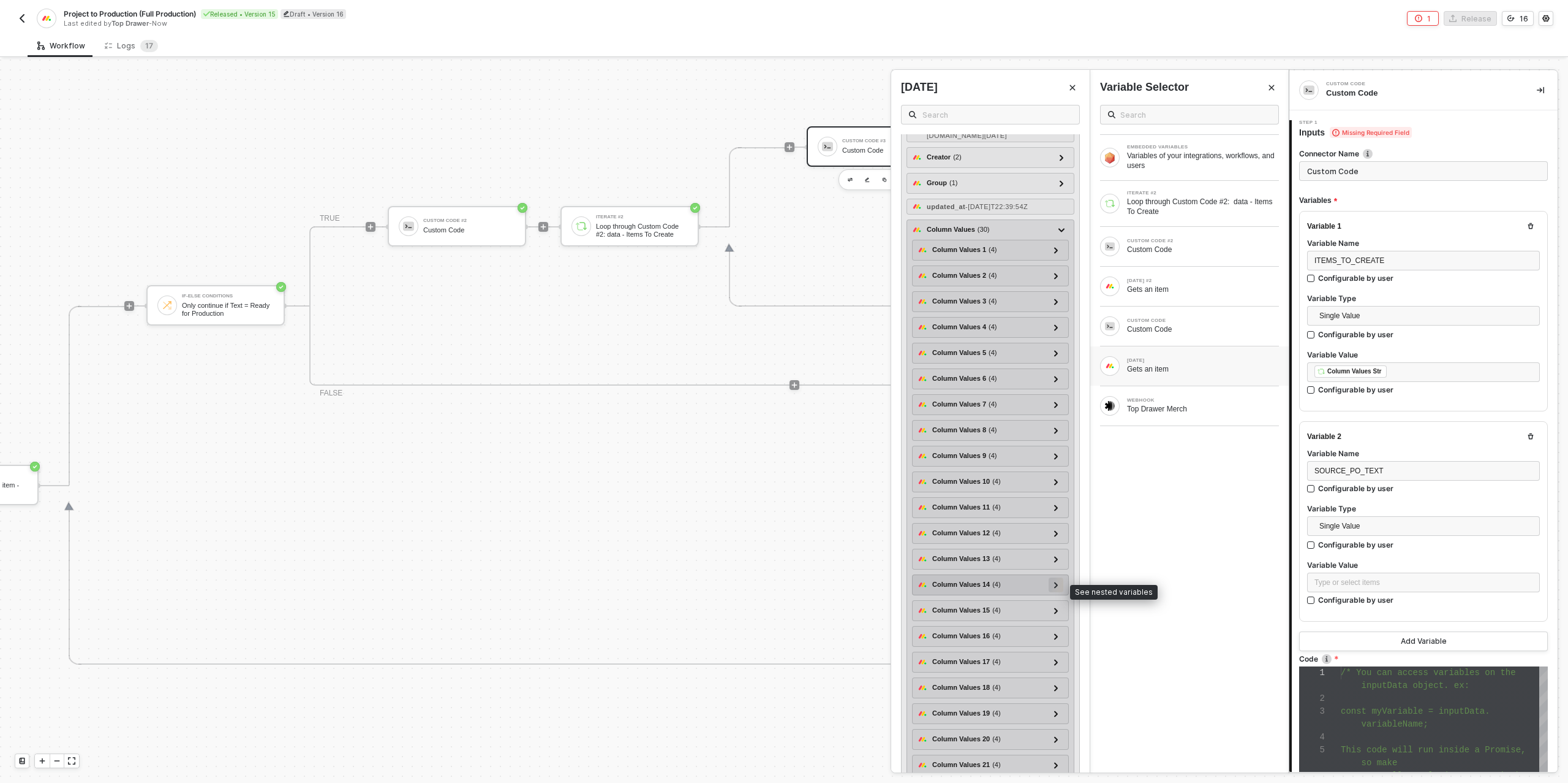
click at [1057, 587] on icon at bounding box center [1056, 585] width 4 height 6
click at [963, 625] on div "text -" at bounding box center [990, 624] width 146 height 16
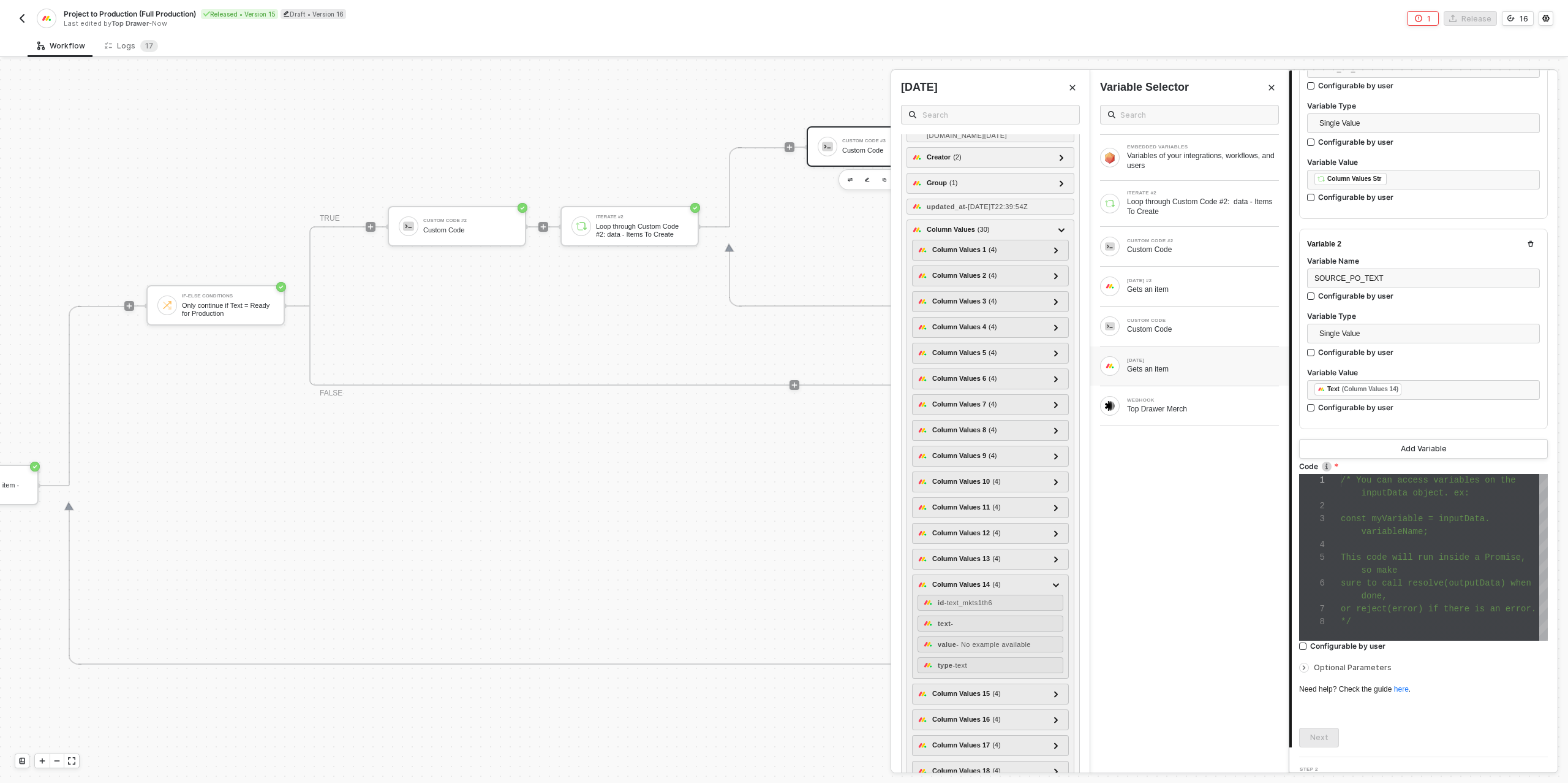
scroll to position [214, 0]
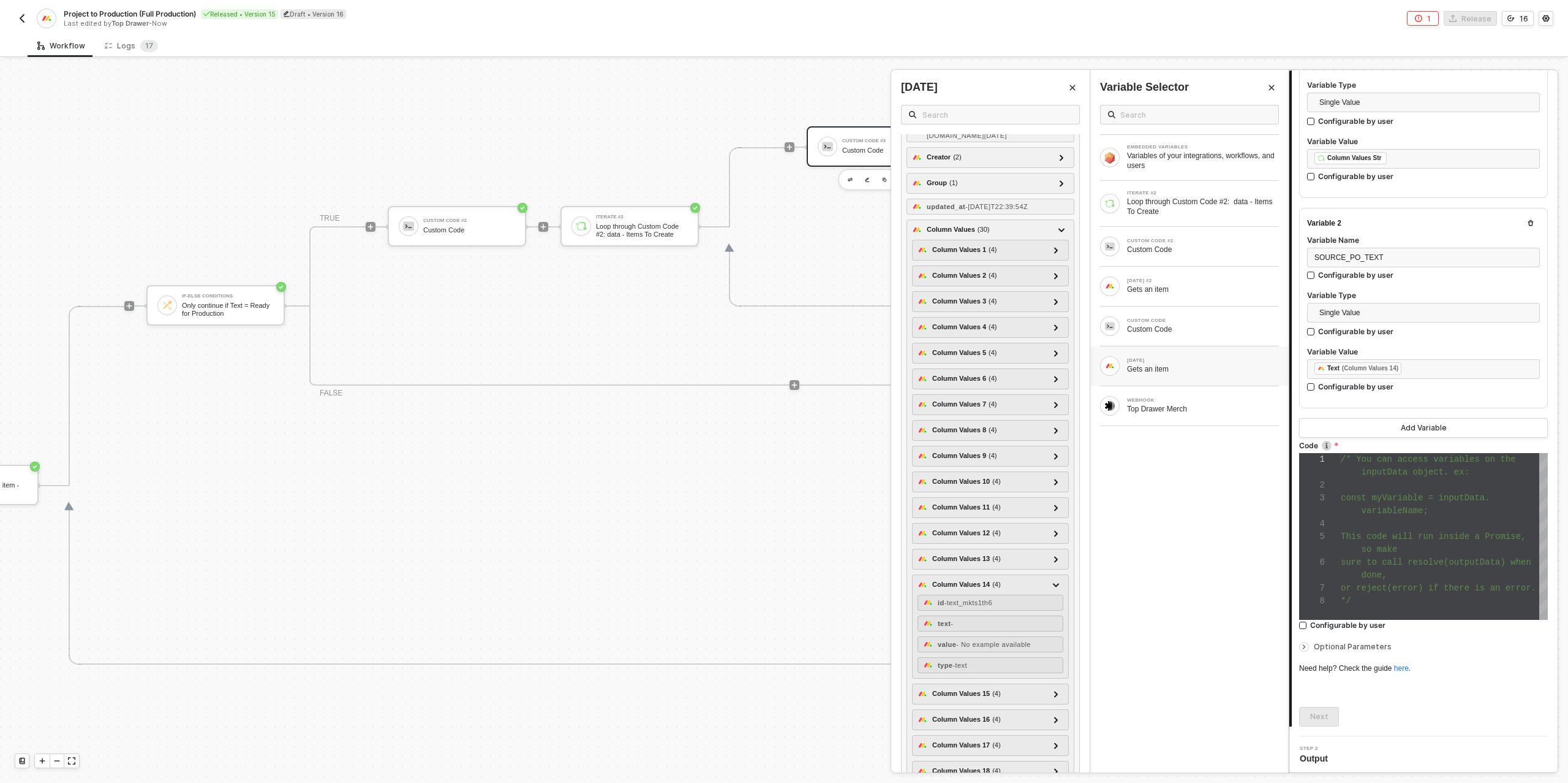
click at [1377, 566] on div "sure to call resolve(outputData) when" at bounding box center [1444, 563] width 207 height 13
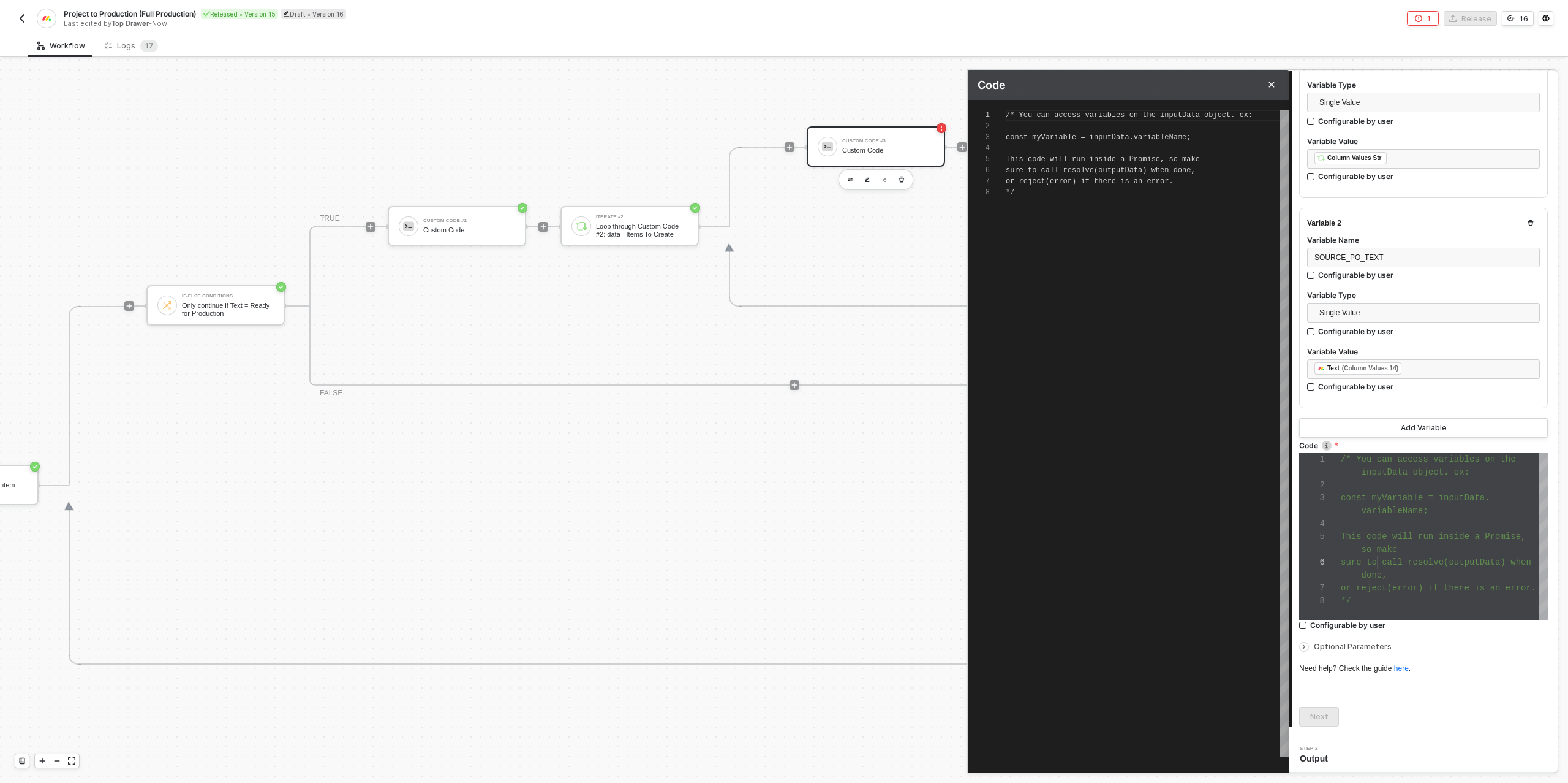
scroll to position [77, 0]
click at [1047, 195] on div "*/" at bounding box center [1147, 192] width 283 height 11
paste textarea "}; }); resolve({ itemsToCreate });"
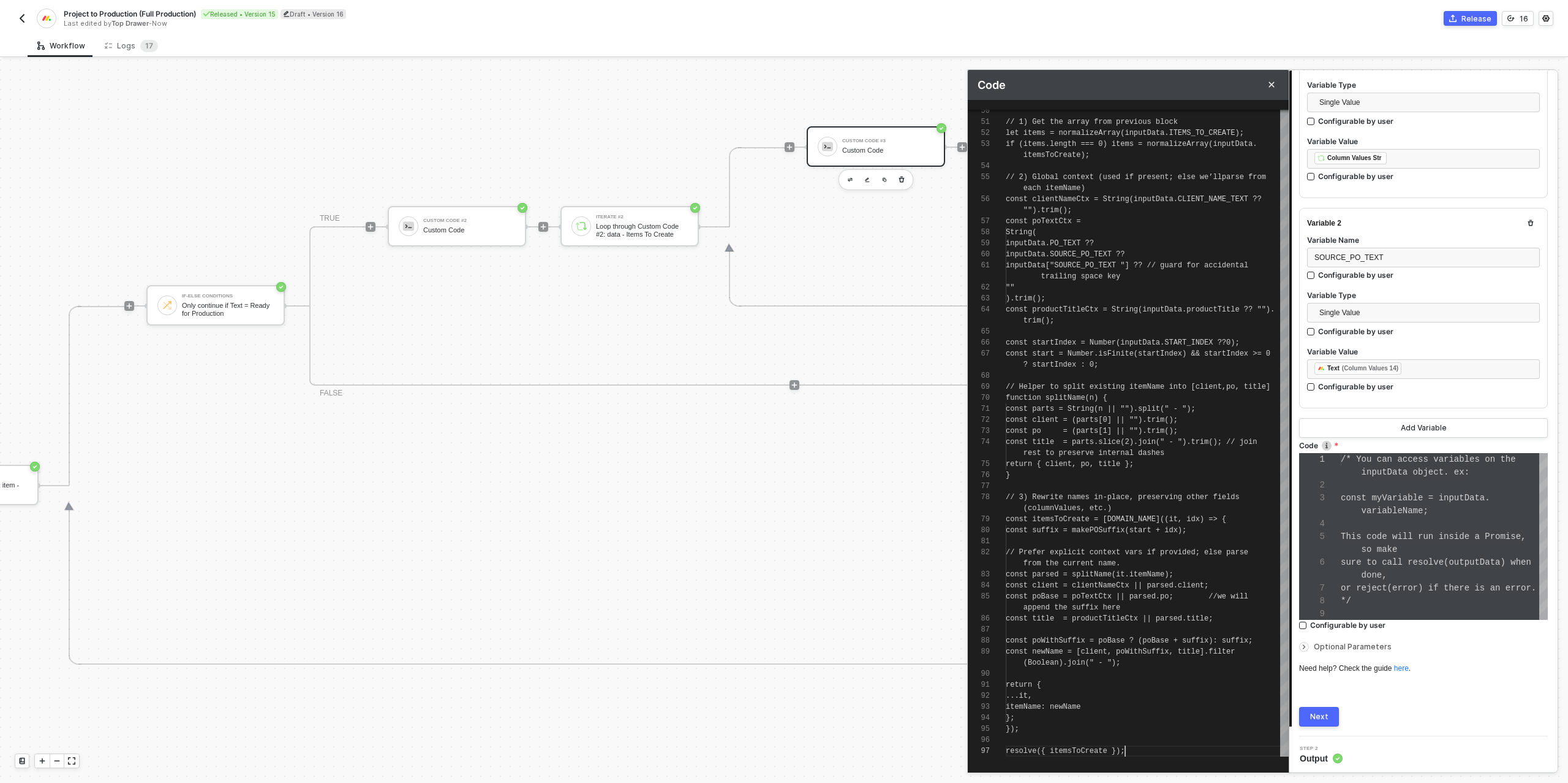
type textarea "}; }); resolve({ itemsToCreate });"
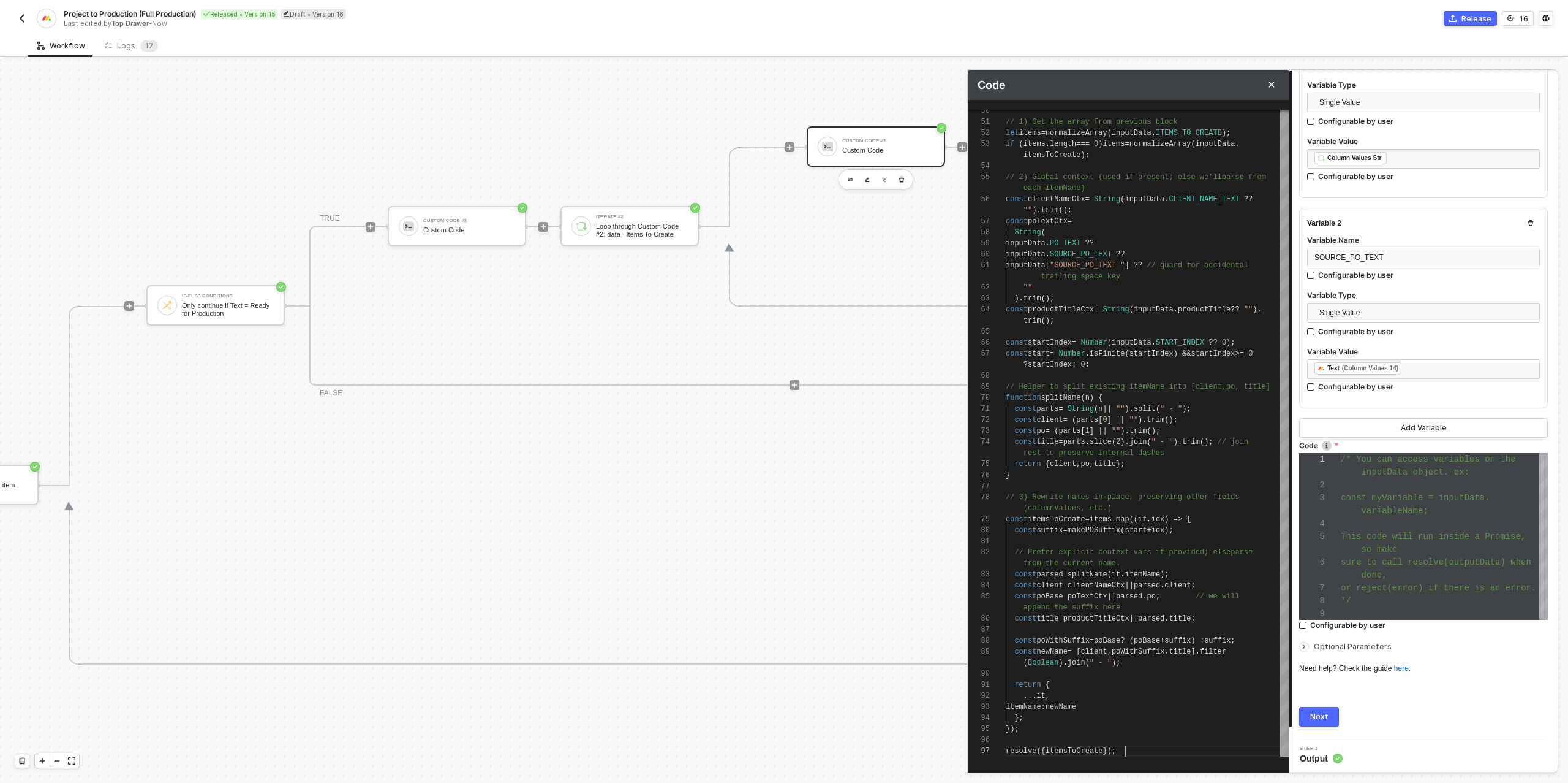
click at [1316, 718] on div "Next" at bounding box center [1319, 716] width 18 height 10
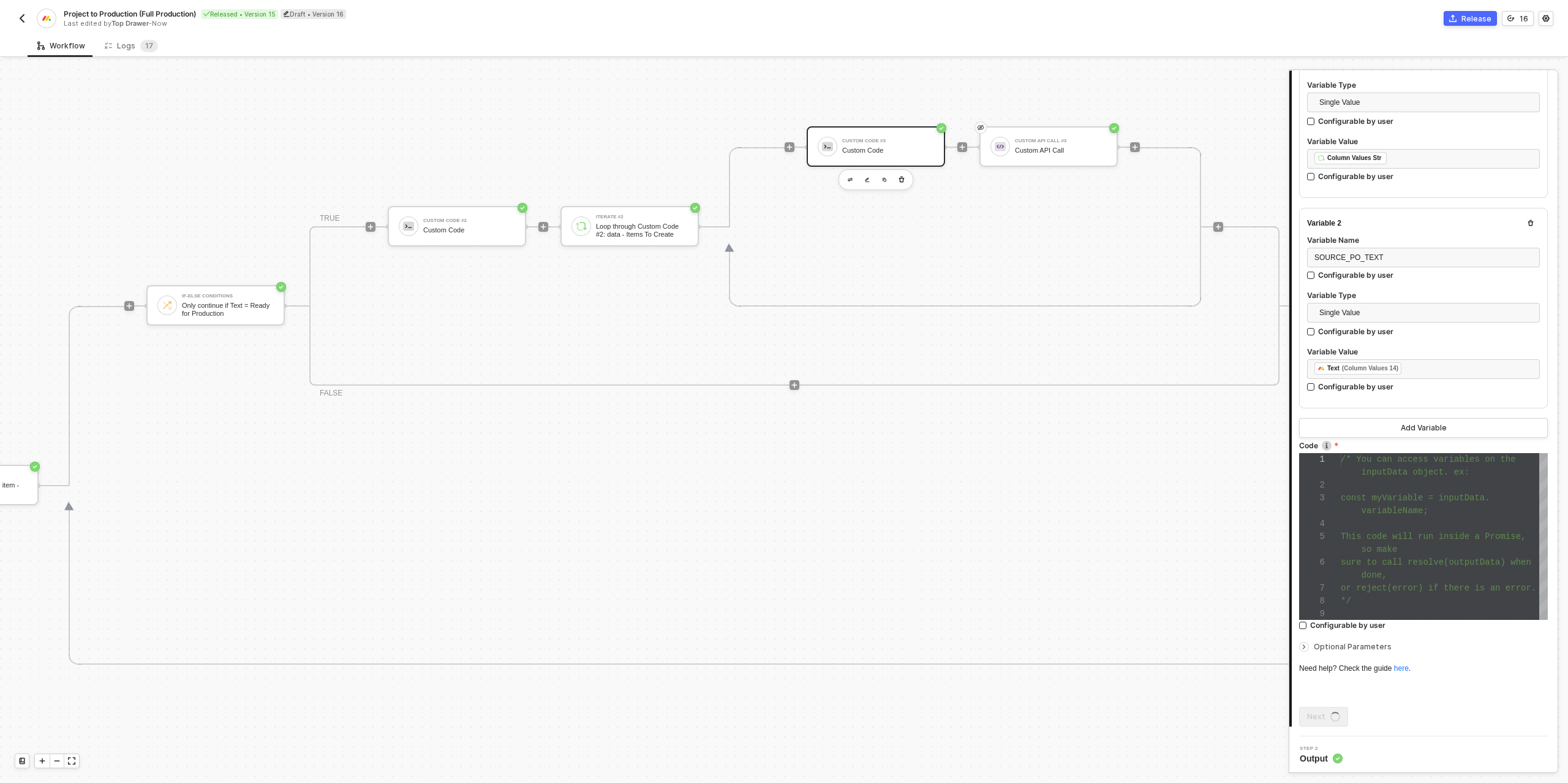
scroll to position [0, 0]
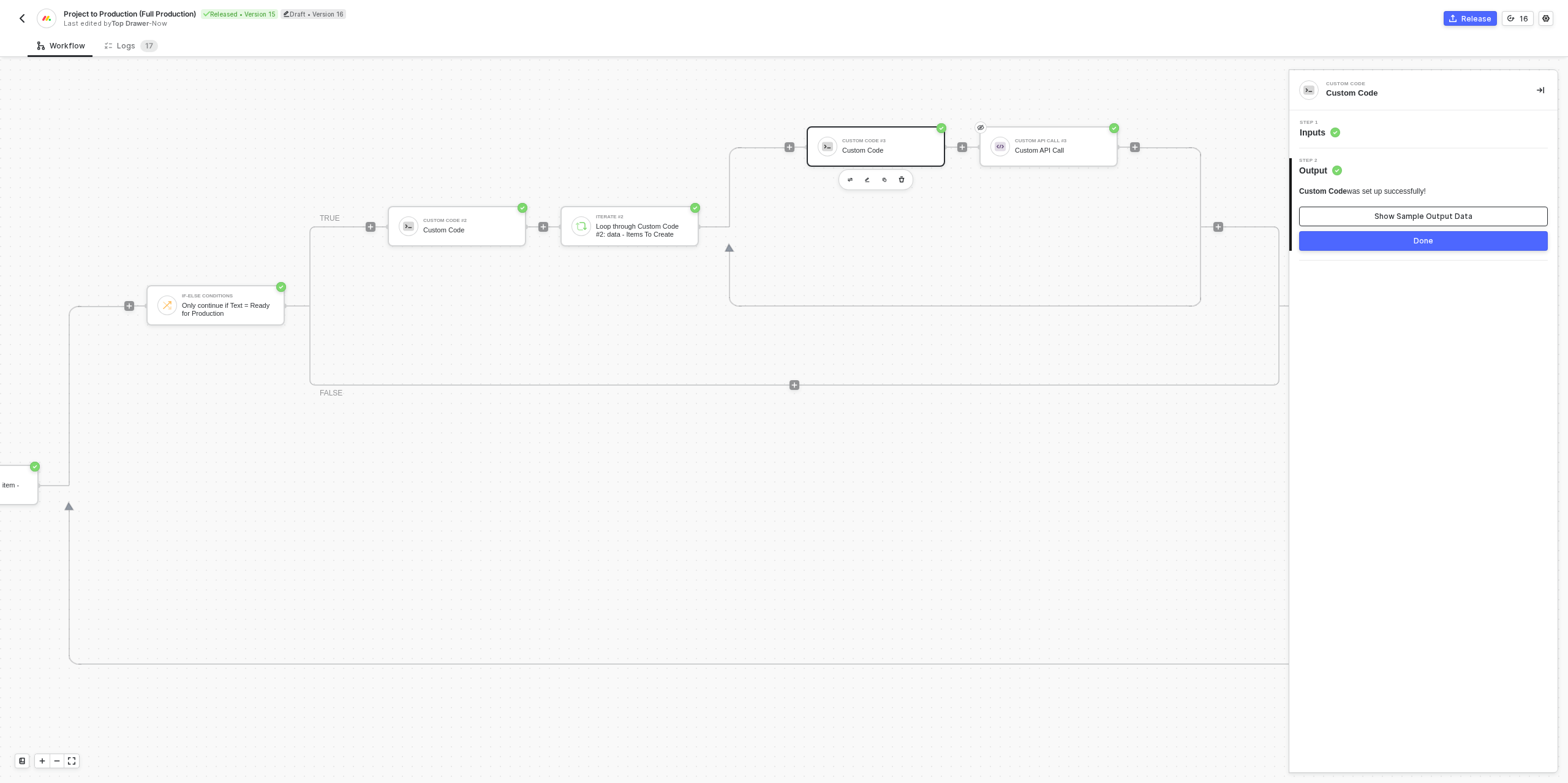
click at [1396, 216] on div "Show Sample Output Data" at bounding box center [1424, 216] width 98 height 10
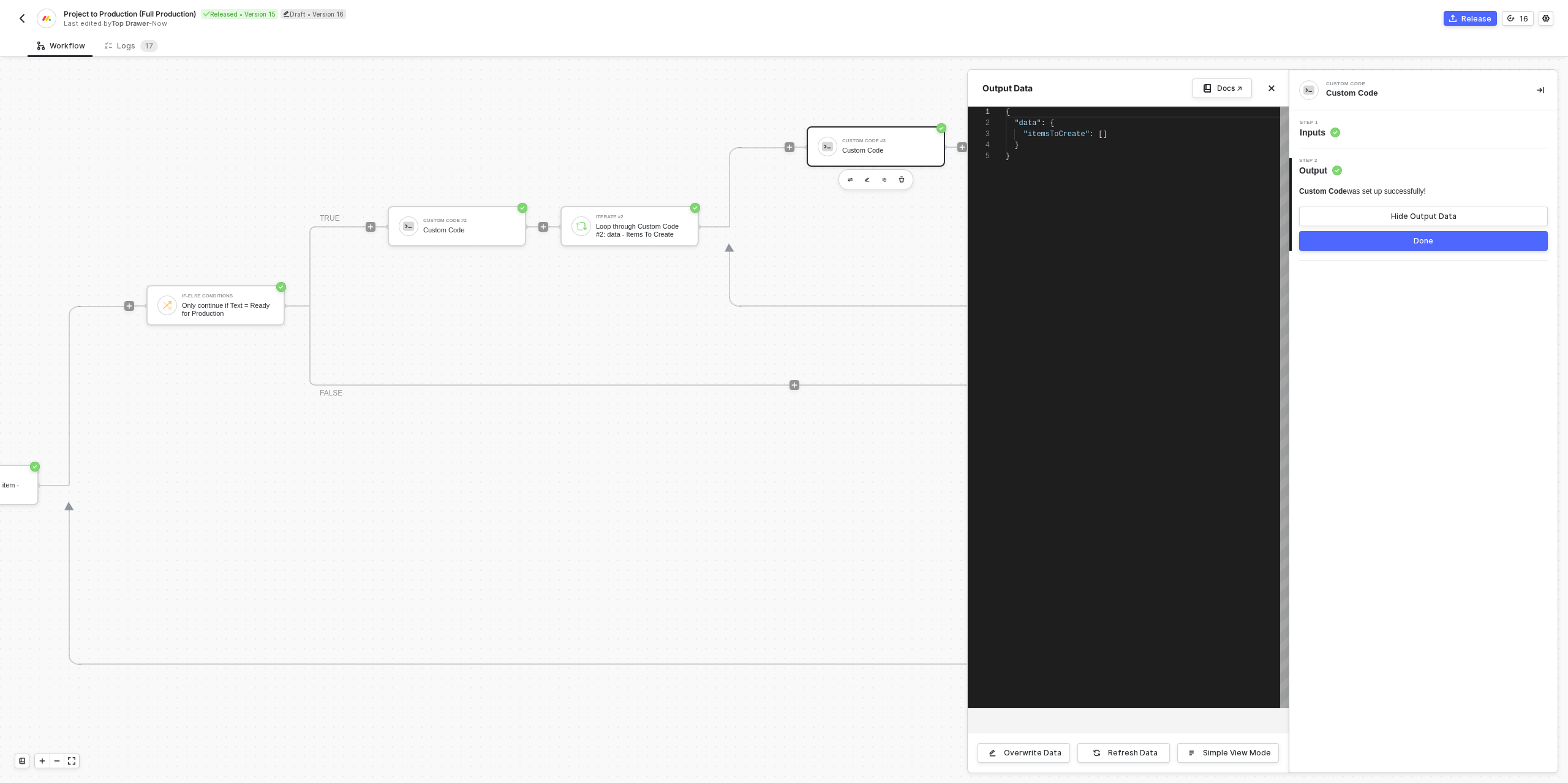
scroll to position [44, 0]
click at [1369, 125] on div "Step 1 Inputs" at bounding box center [1425, 129] width 265 height 18
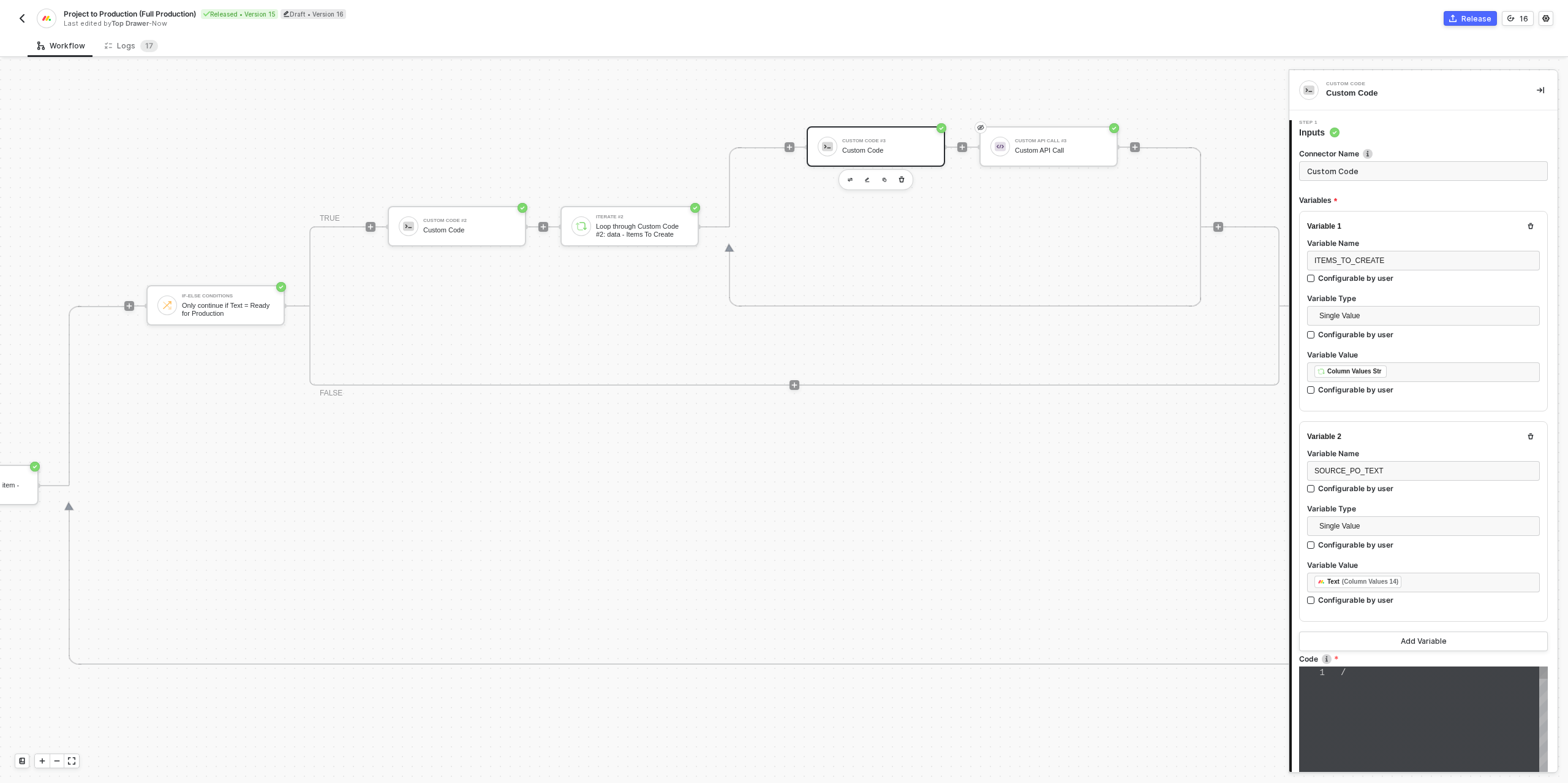
type textarea "/* You can access variables on the inputData object. ex: const myVariable = inp…"
click at [1410, 374] on div "﻿ ﻿ Column Values Str ﻿" at bounding box center [1423, 372] width 218 height 13
click at [1228, 208] on div "Loop through Custom Code #2: data - Items To Create" at bounding box center [1203, 206] width 152 height 20
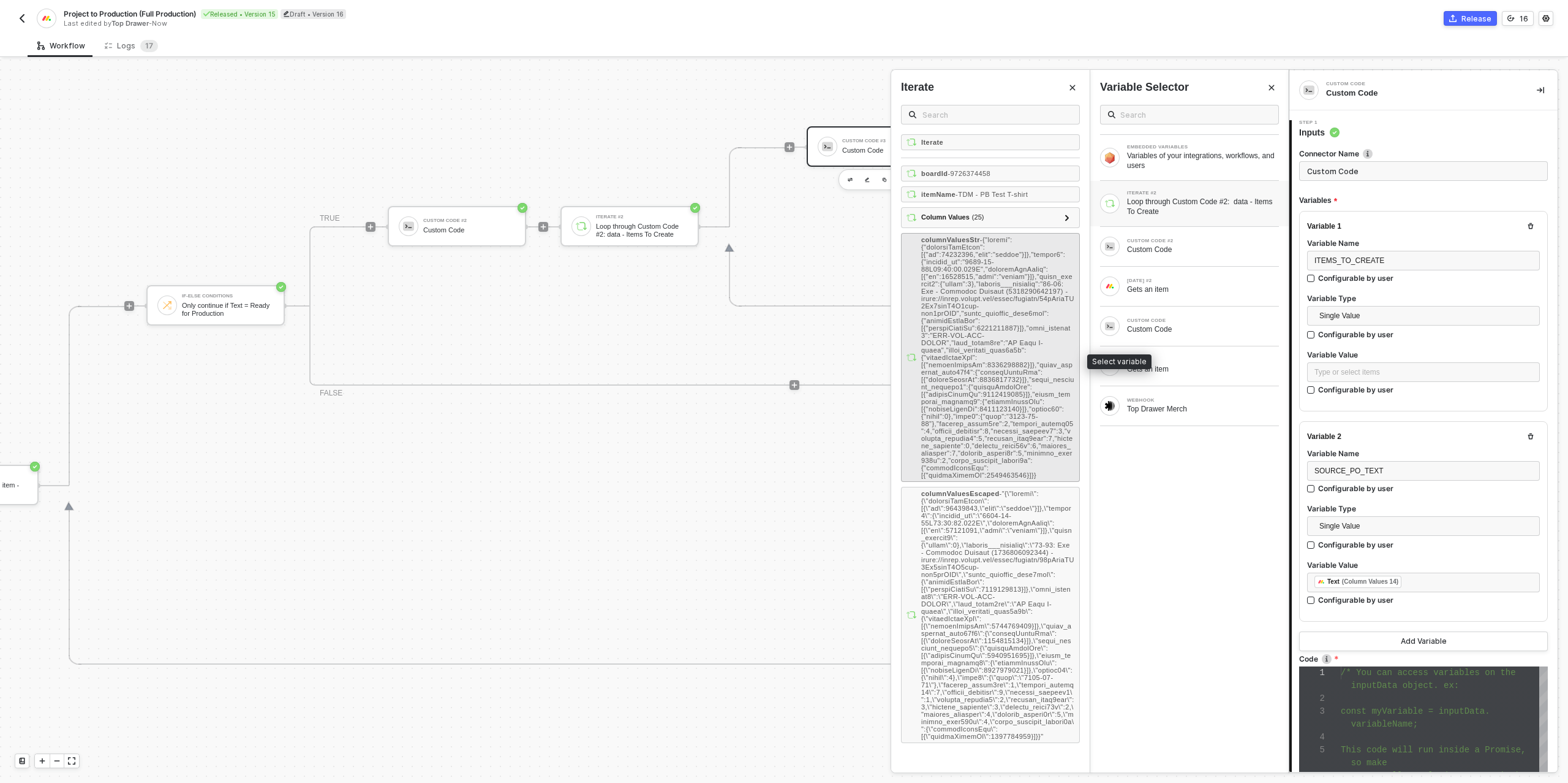
scroll to position [6, 0]
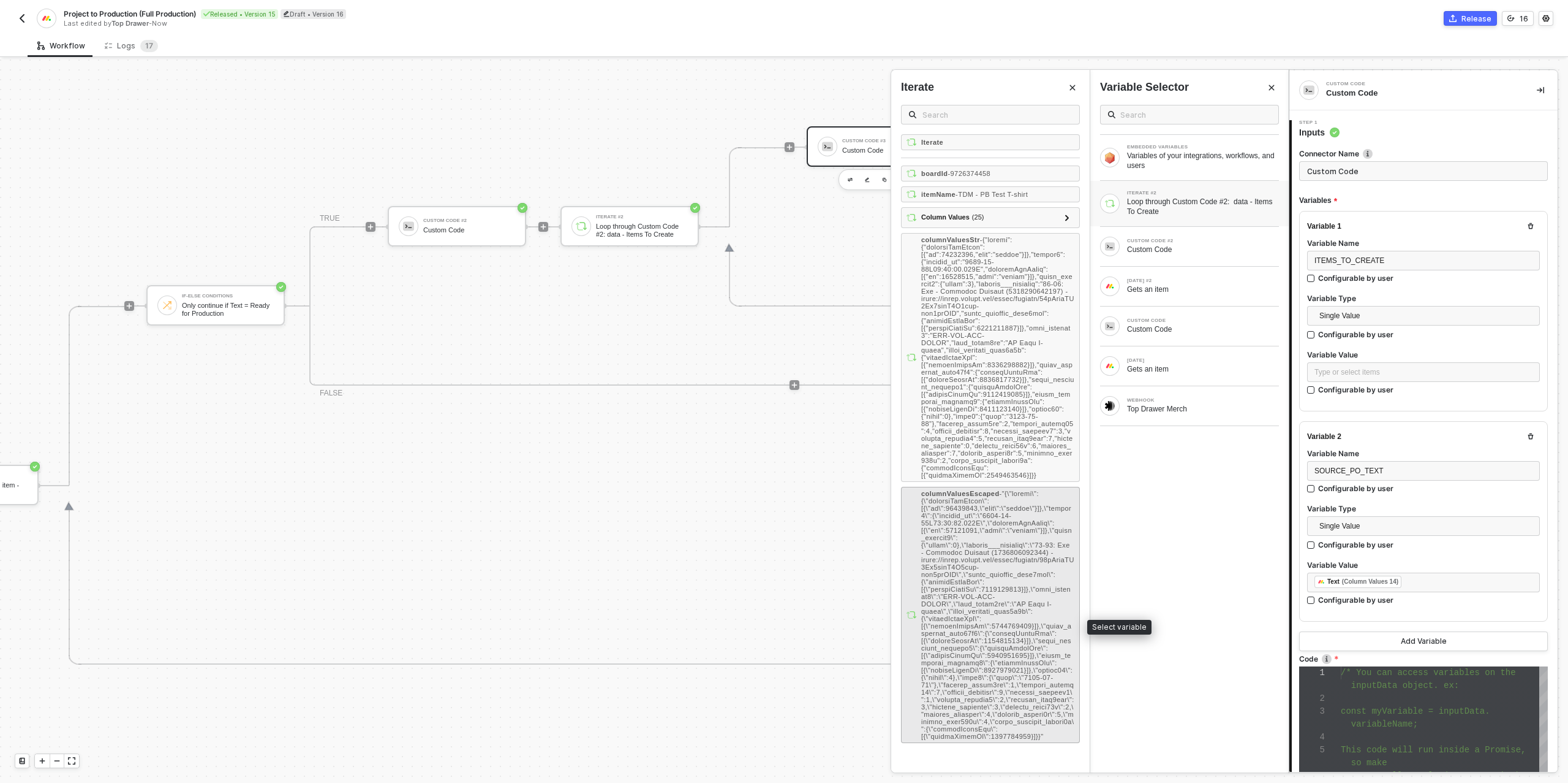
click at [981, 550] on span "-" at bounding box center [997, 614] width 153 height 250
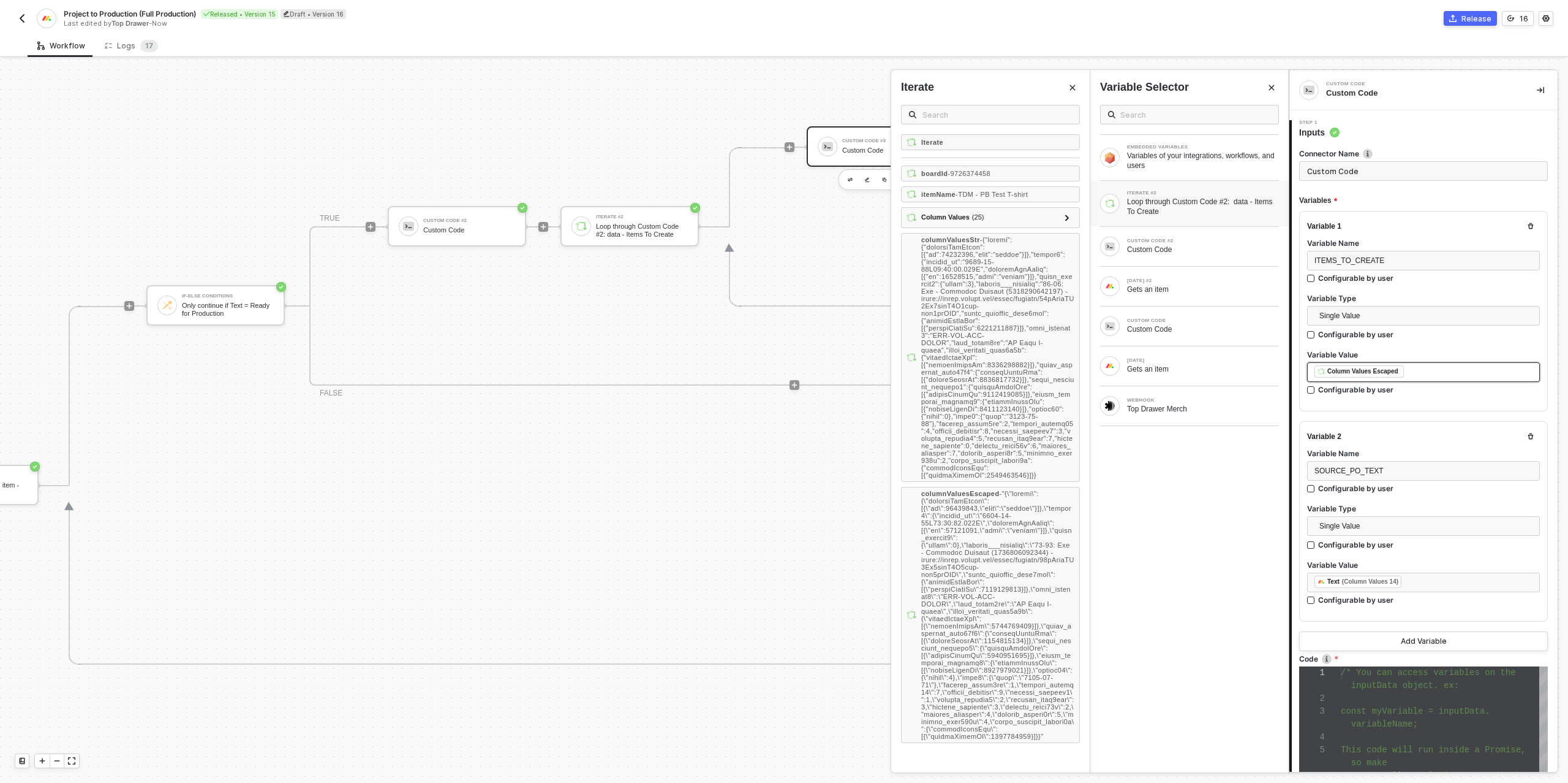
scroll to position [214, 0]
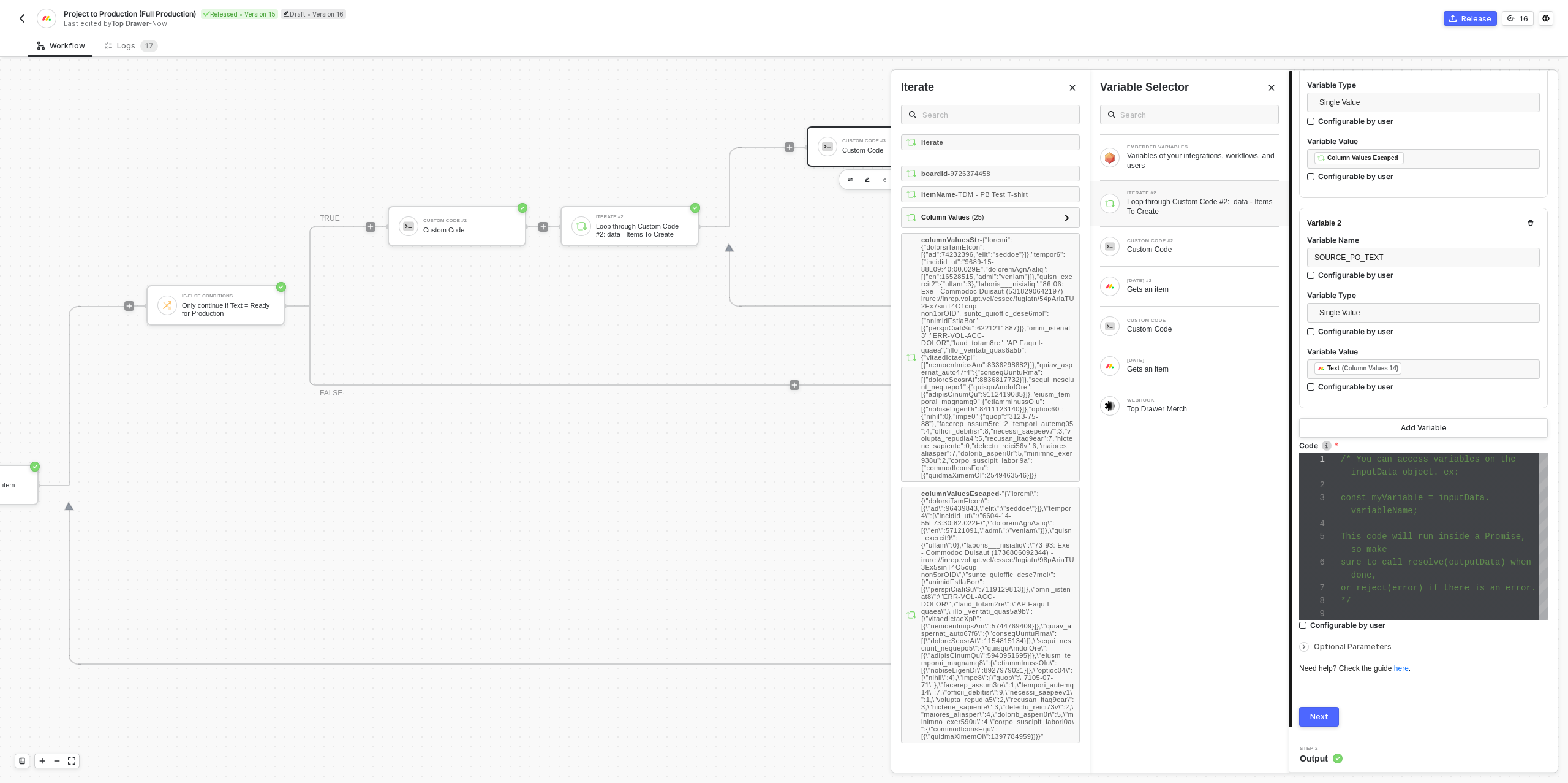
click at [1330, 712] on button "Next" at bounding box center [1319, 716] width 40 height 20
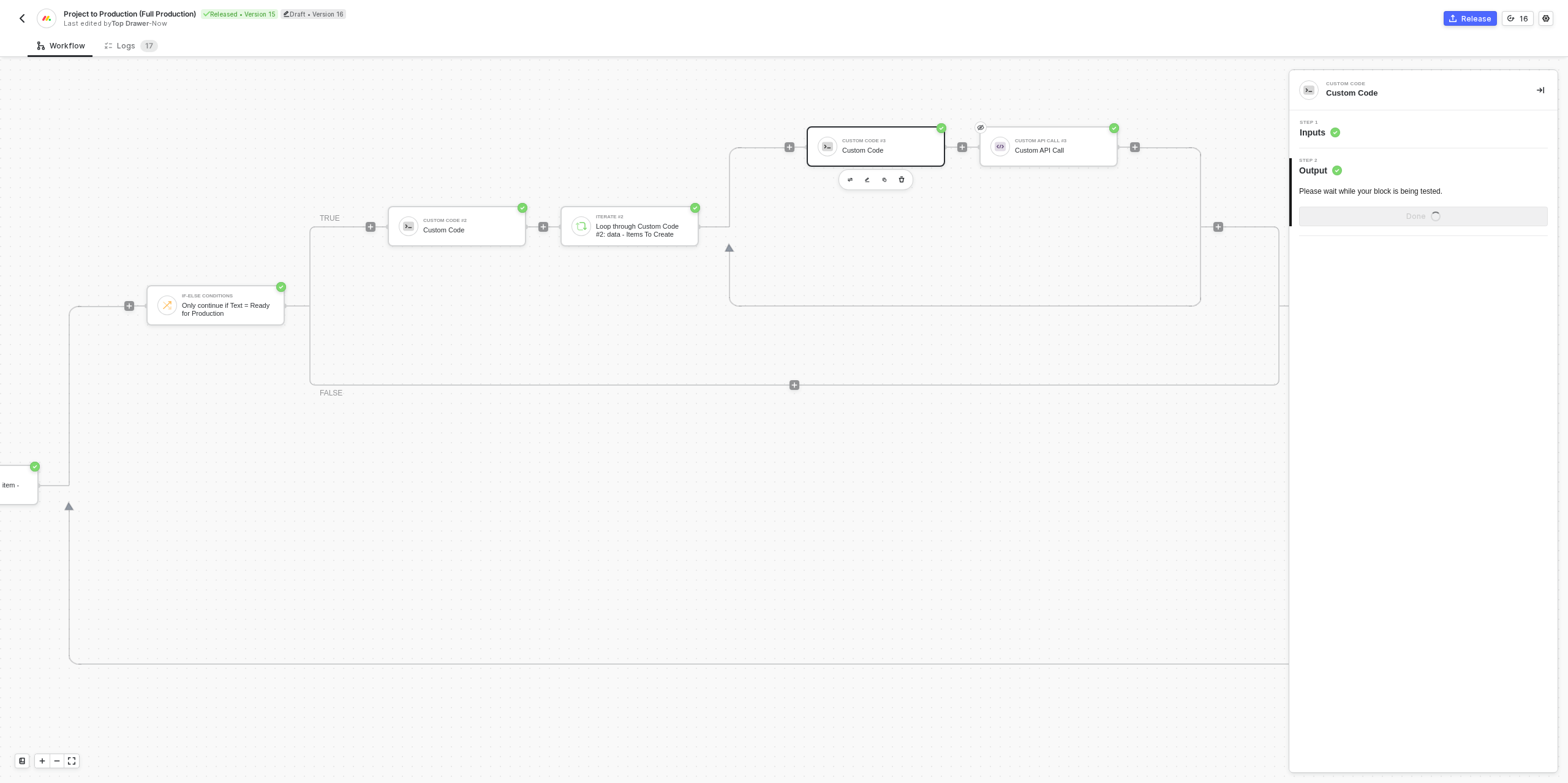
scroll to position [0, 0]
click at [1398, 217] on div "Show Sample Output Data" at bounding box center [1424, 216] width 98 height 10
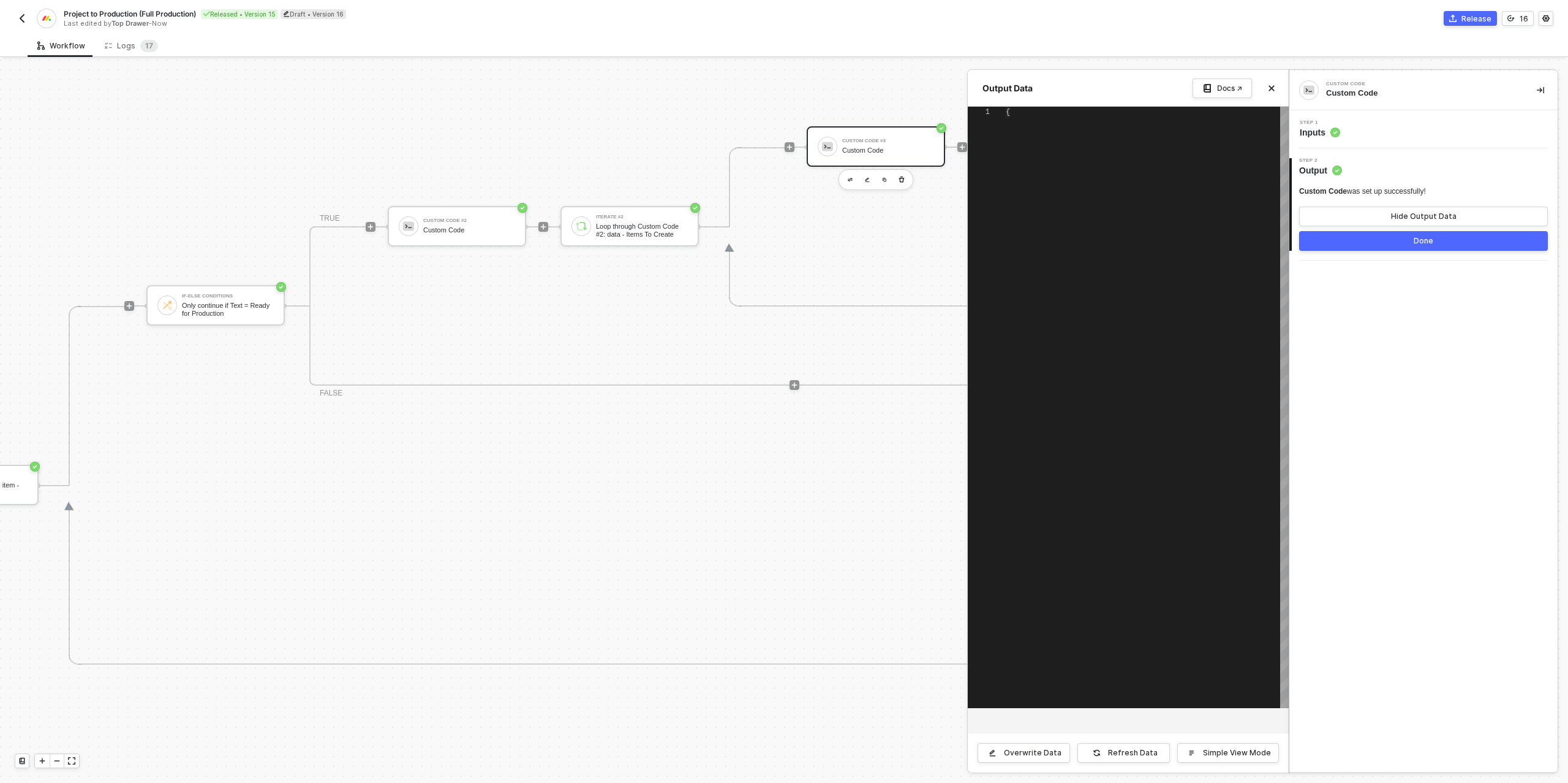
type textarea "{ "data": { "itemsToCreate": [] } }"
click at [1369, 124] on div "Step 1 Inputs" at bounding box center [1425, 129] width 265 height 18
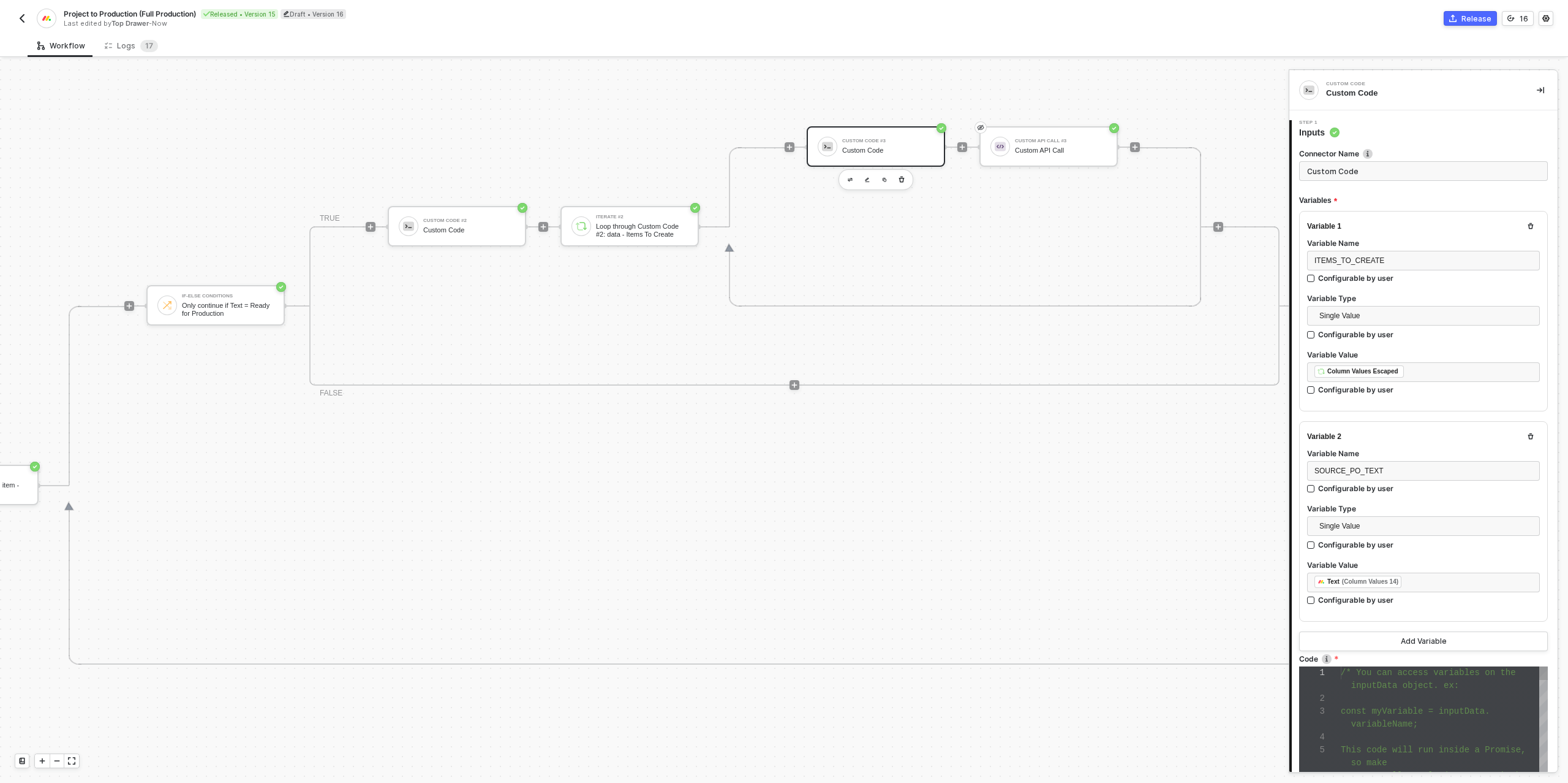
scroll to position [77, 0]
click at [1423, 371] on div "﻿ ﻿ Column Values Escaped ﻿" at bounding box center [1423, 372] width 218 height 13
click at [1362, 315] on span "Single Value" at bounding box center [1426, 316] width 213 height 18
click at [1353, 360] on div "Entire Block Output" at bounding box center [1424, 360] width 213 height 13
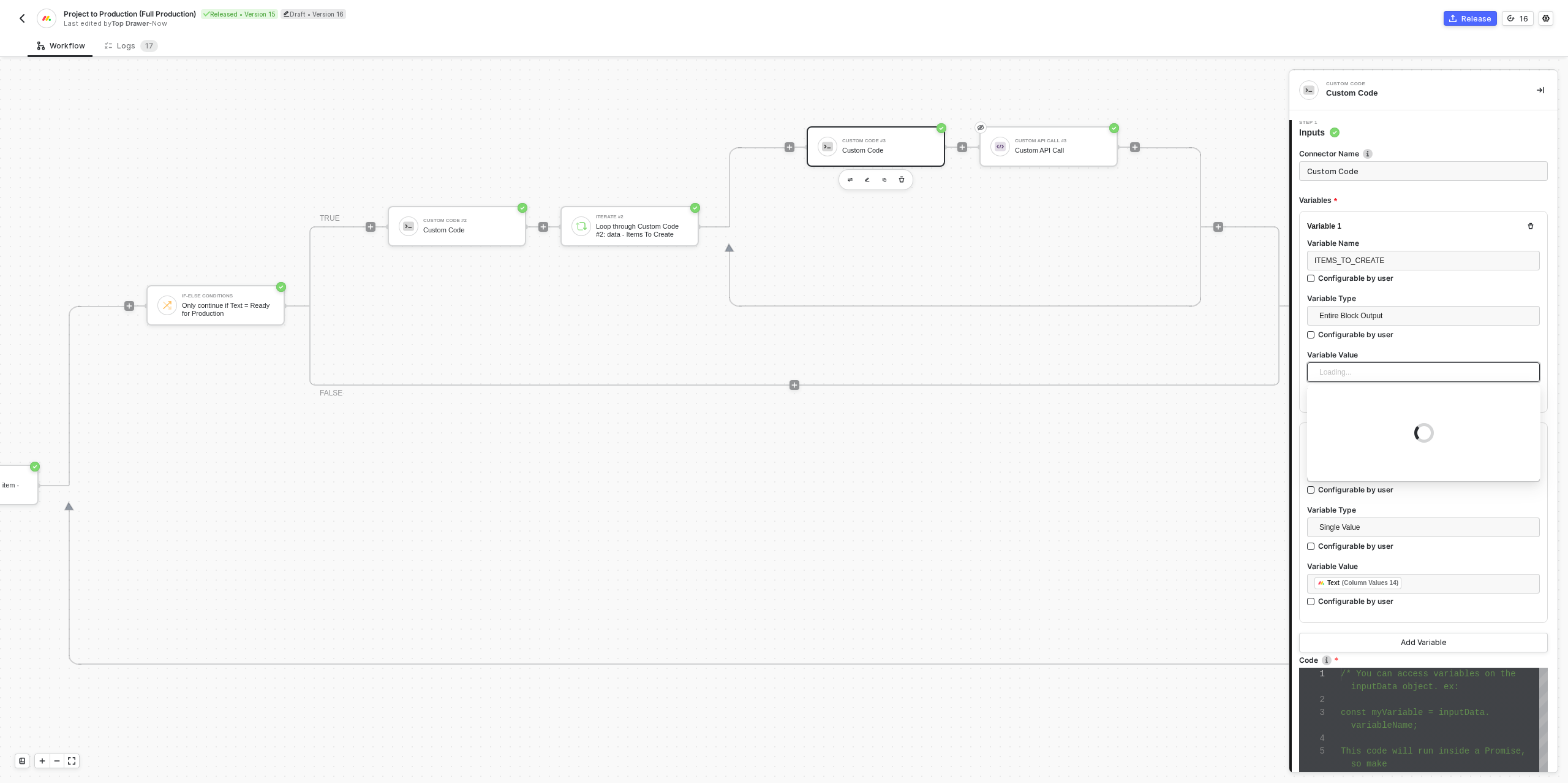
click at [1396, 374] on div "Loading..." at bounding box center [1423, 372] width 232 height 20
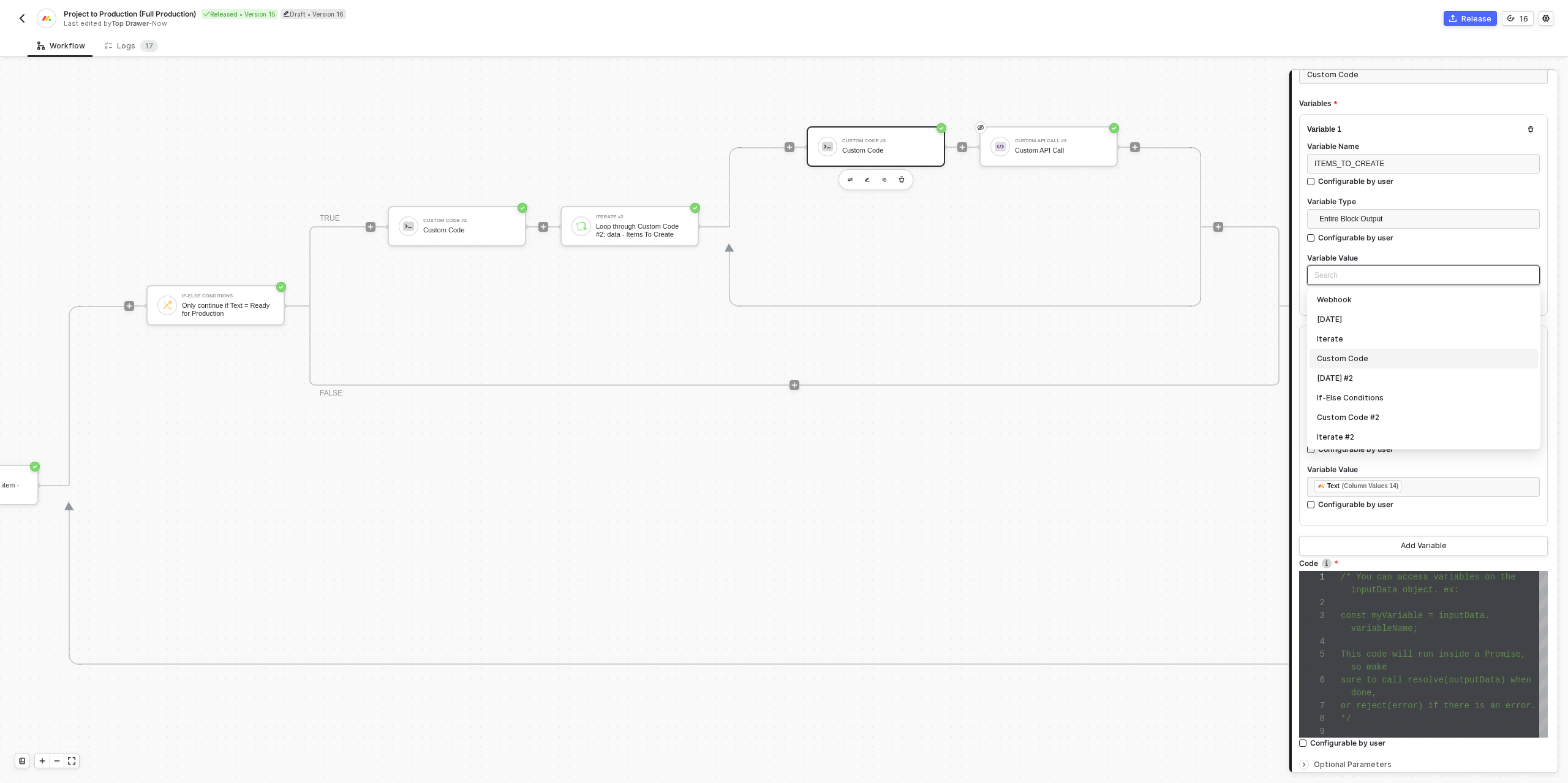
scroll to position [72, 0]
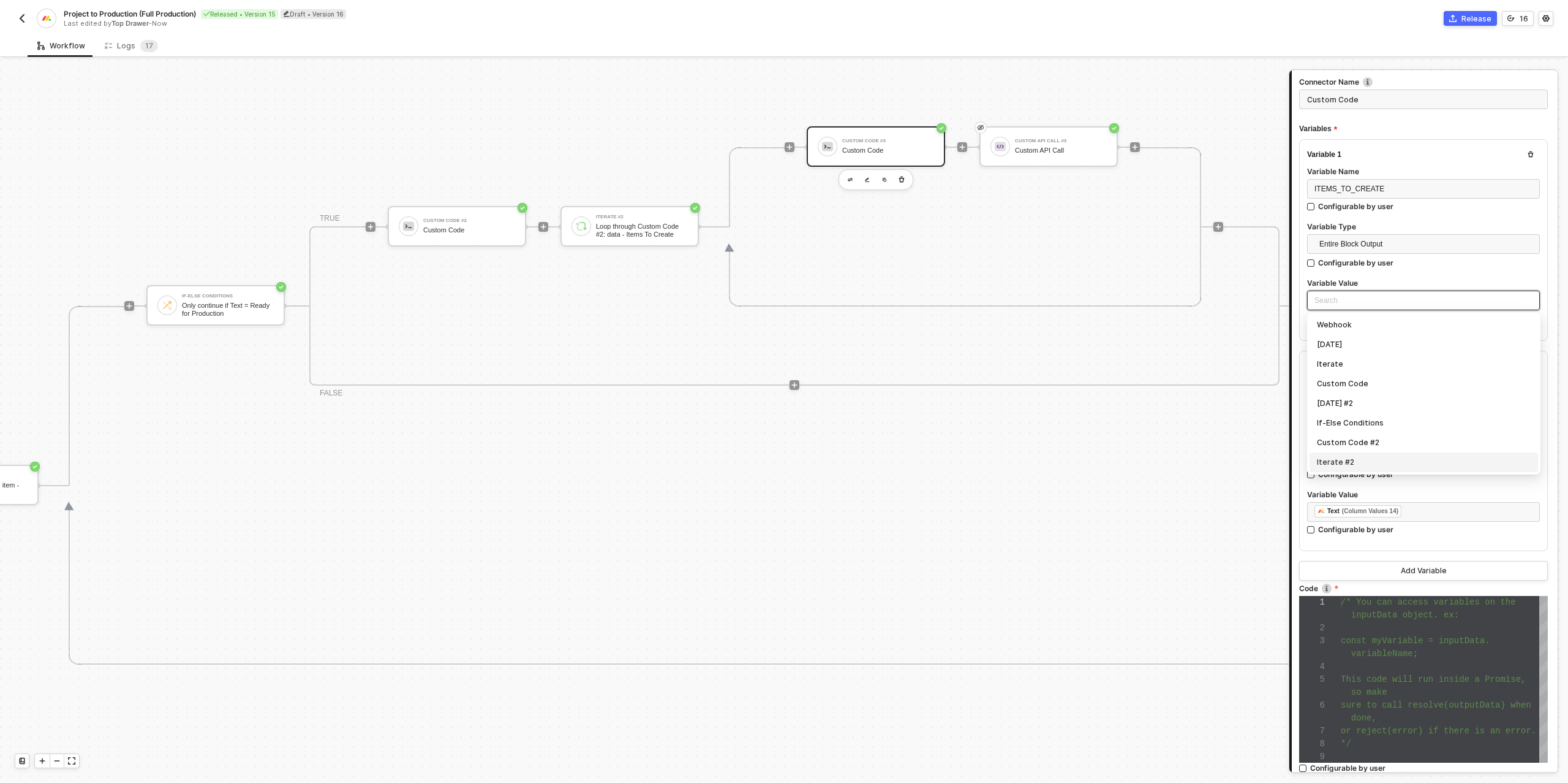
click at [1344, 459] on div "Iterate #2" at bounding box center [1424, 462] width 213 height 13
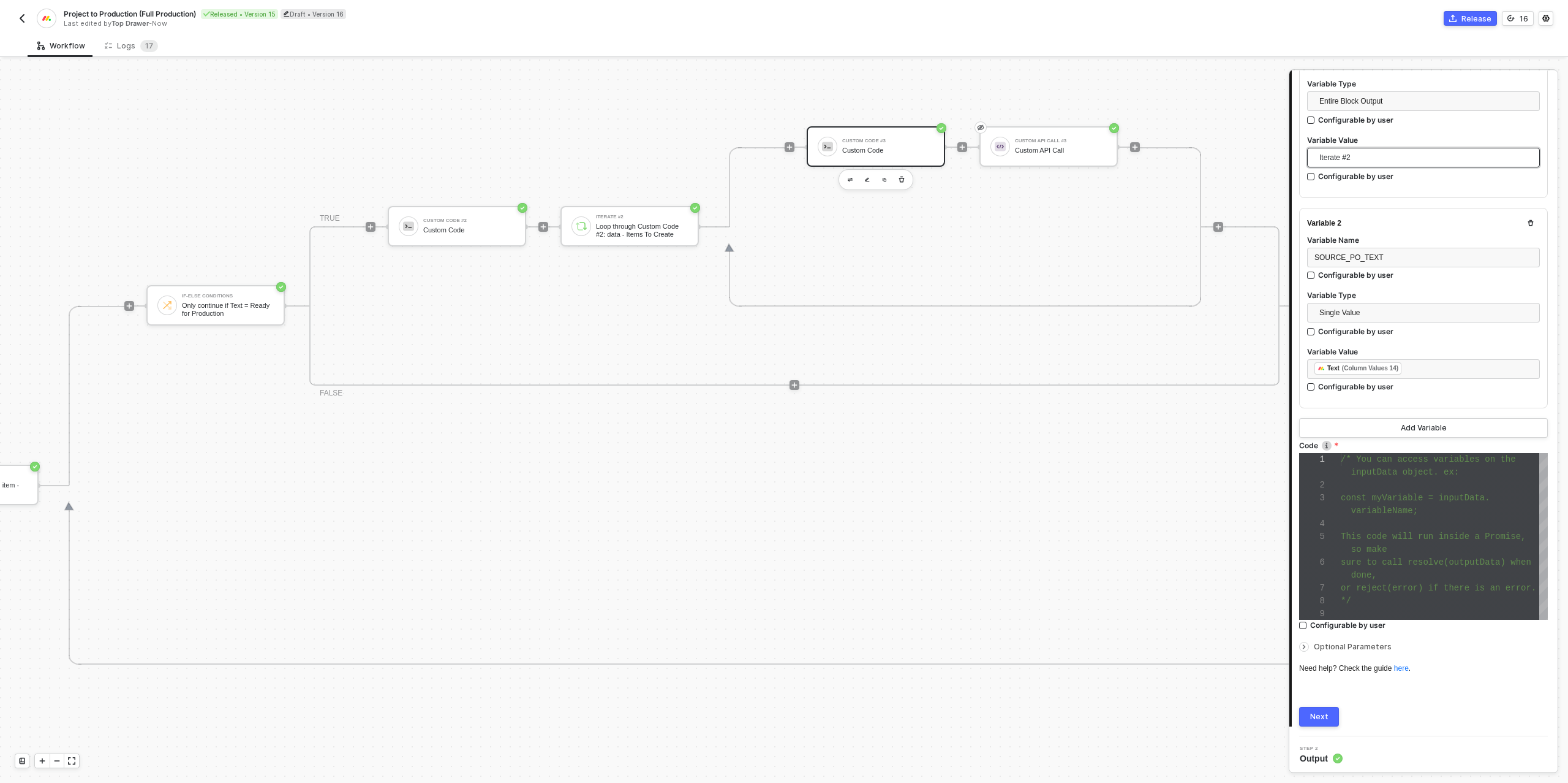
click at [1308, 719] on button "Next" at bounding box center [1319, 716] width 40 height 20
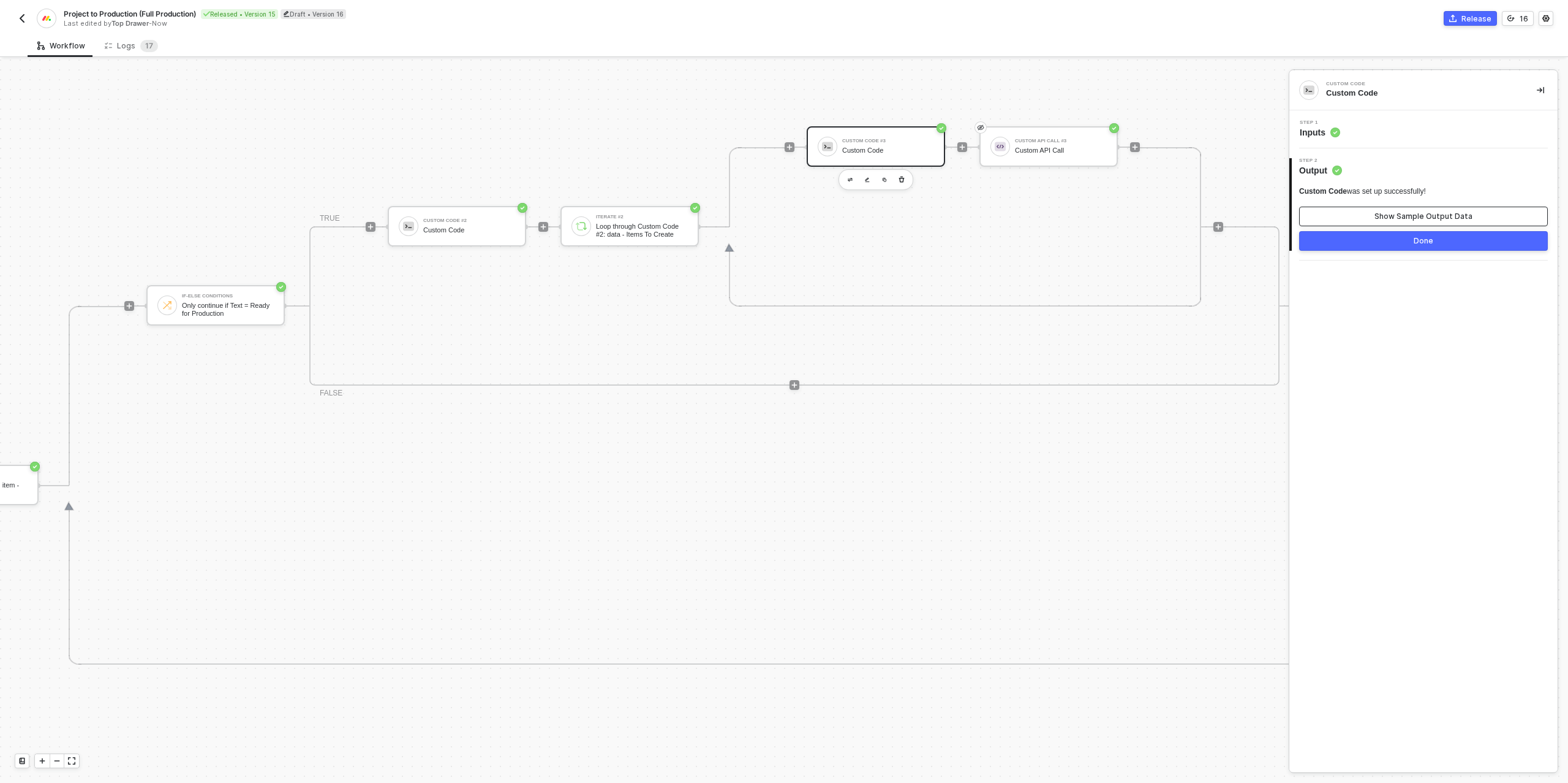
click at [1380, 214] on div "Show Sample Output Data" at bounding box center [1424, 216] width 98 height 10
type textarea "{ "data": { "itemsToCreate": [] } }"
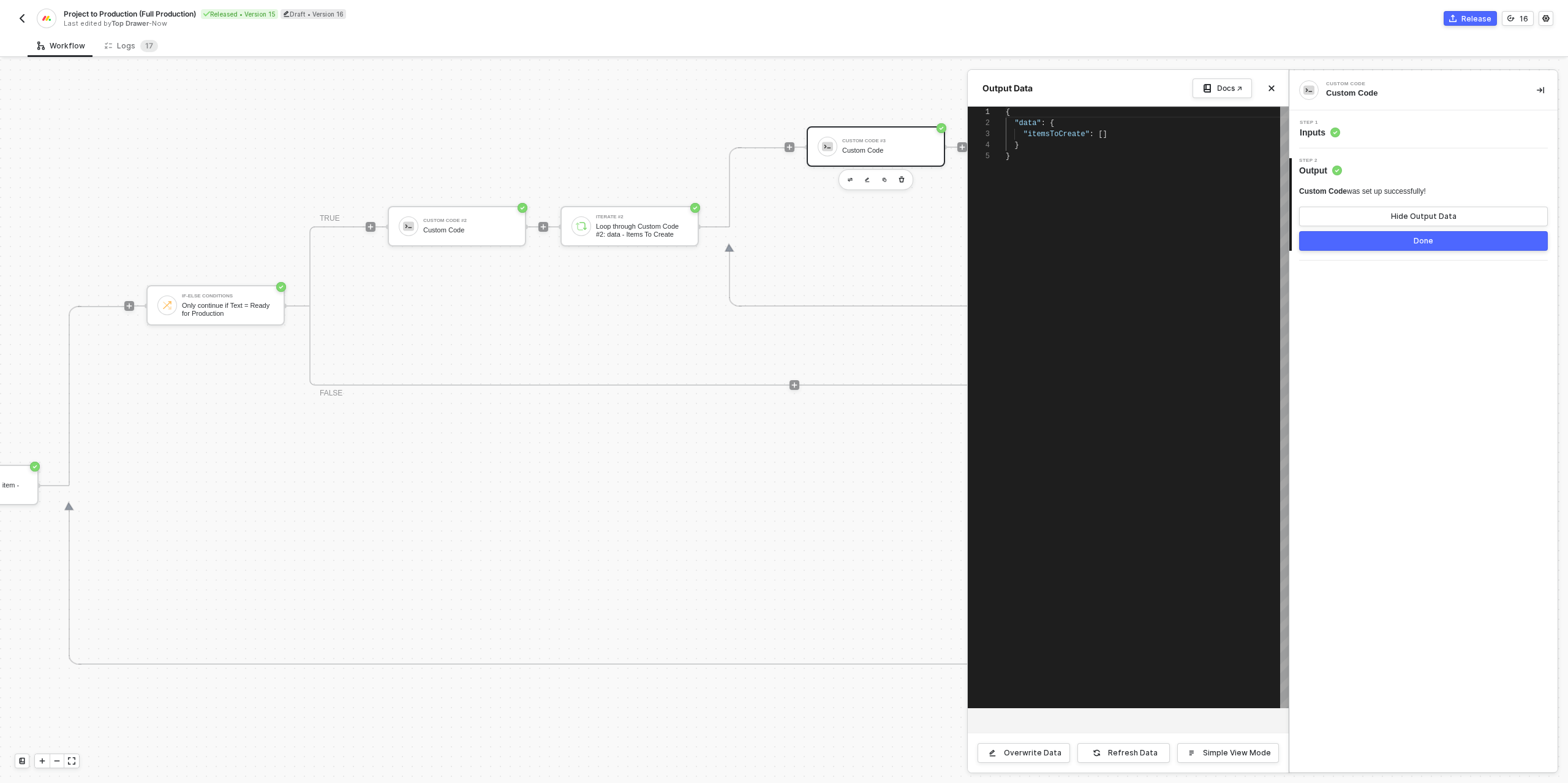
click at [1373, 236] on button "Done" at bounding box center [1423, 241] width 249 height 20
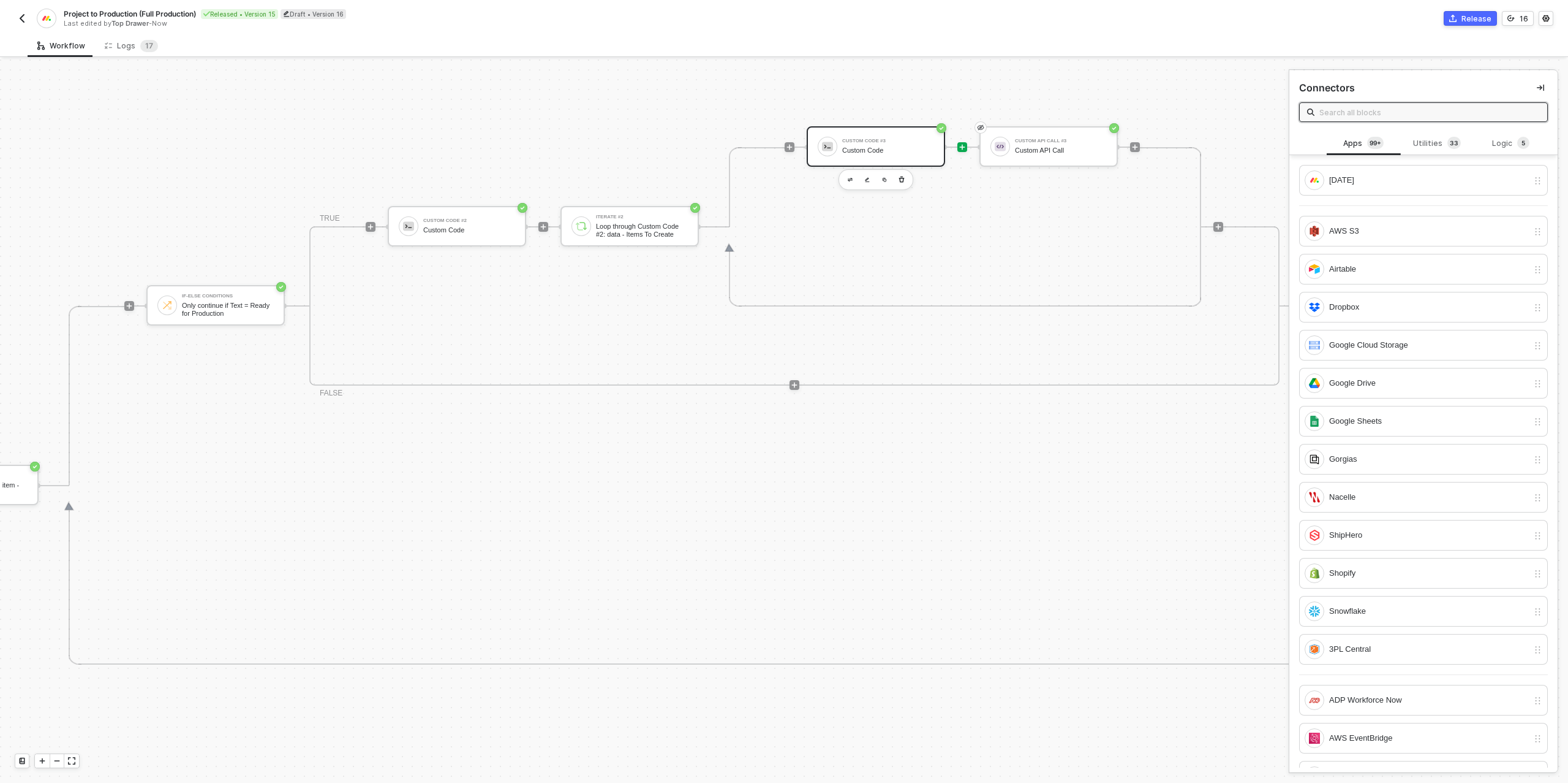
click at [895, 148] on div "Custom Code" at bounding box center [887, 150] width 92 height 8
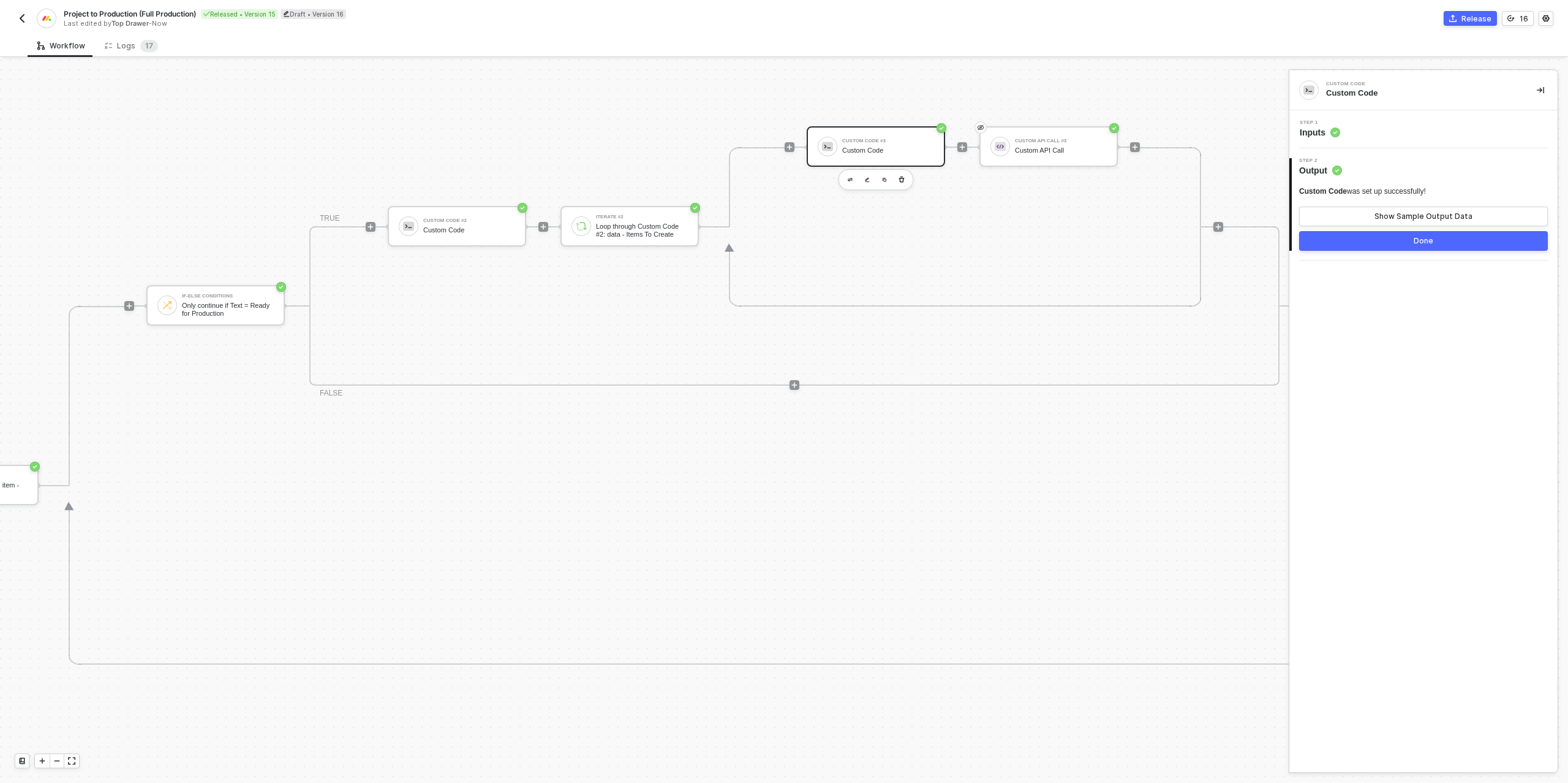
click at [1378, 132] on div "Step 1 Inputs" at bounding box center [1425, 129] width 265 height 18
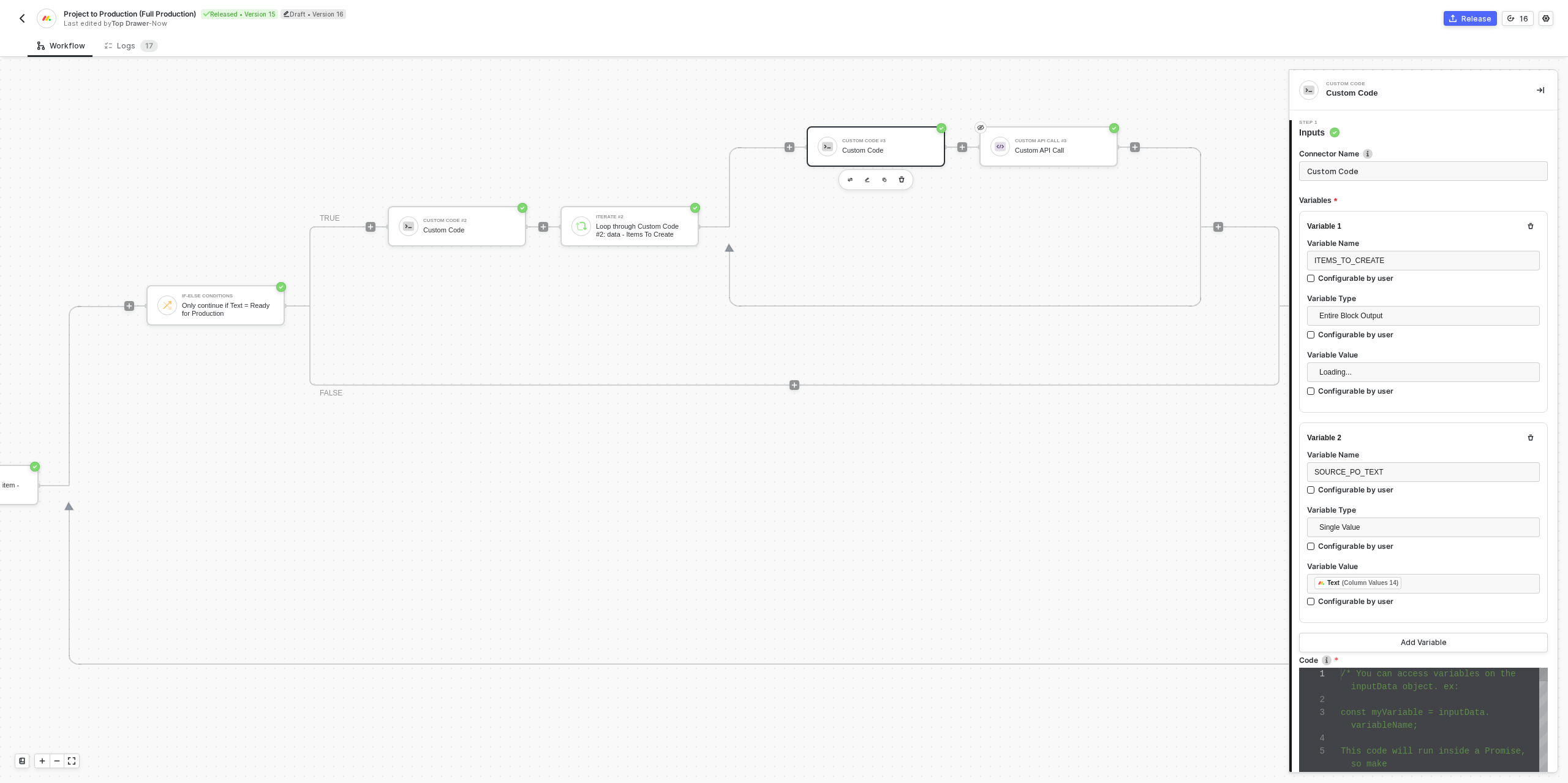
scroll to position [77, 0]
click at [1366, 366] on span "Iterate #2" at bounding box center [1426, 371] width 213 height 18
click at [1416, 579] on div "﻿ ﻿ Text (Column Values 14) ﻿" at bounding box center [1423, 583] width 218 height 13
click at [1189, 192] on div "ITERATE #2" at bounding box center [1203, 193] width 152 height 5
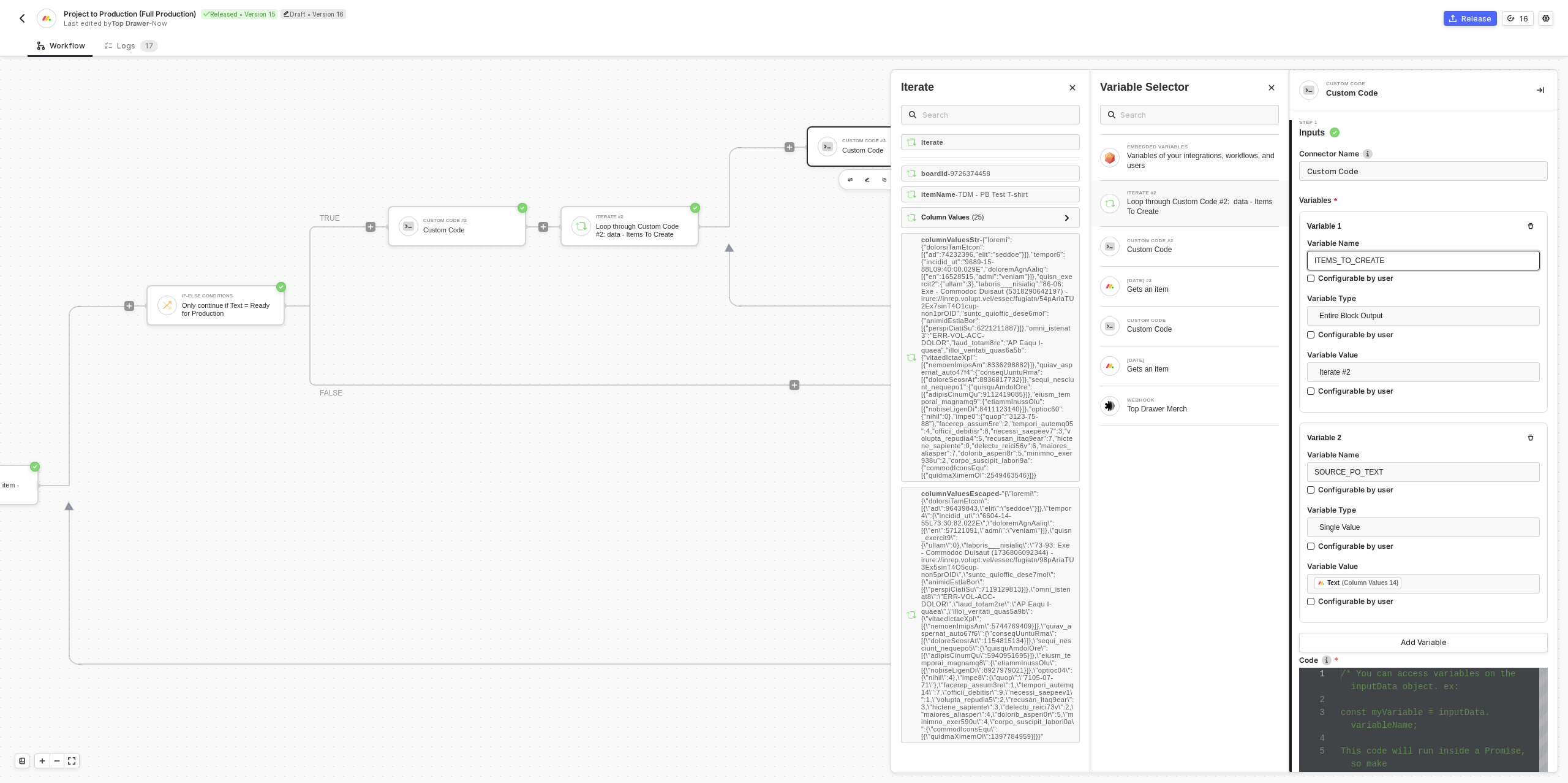
click at [1340, 259] on span "ITEMS_TO_CREATE" at bounding box center [1349, 261] width 70 height 9
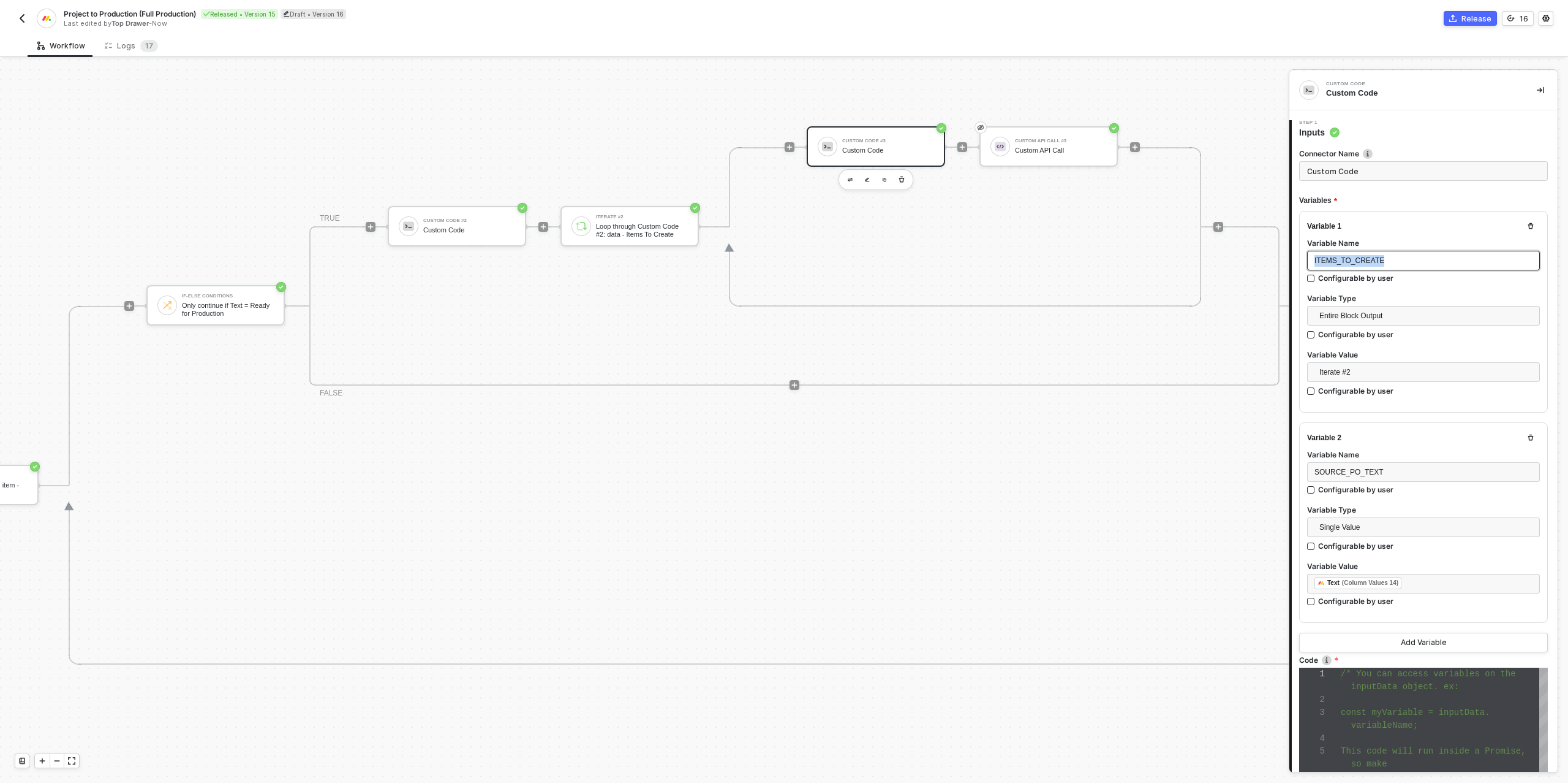
click at [1340, 259] on span "ITEMS_TO_CREATE" at bounding box center [1349, 261] width 70 height 9
click at [1370, 370] on span "Iterate #2" at bounding box center [1426, 371] width 213 height 18
click at [1368, 314] on span "Entire Block Output" at bounding box center [1426, 316] width 213 height 18
click at [1349, 338] on div "Single Value" at bounding box center [1424, 340] width 213 height 13
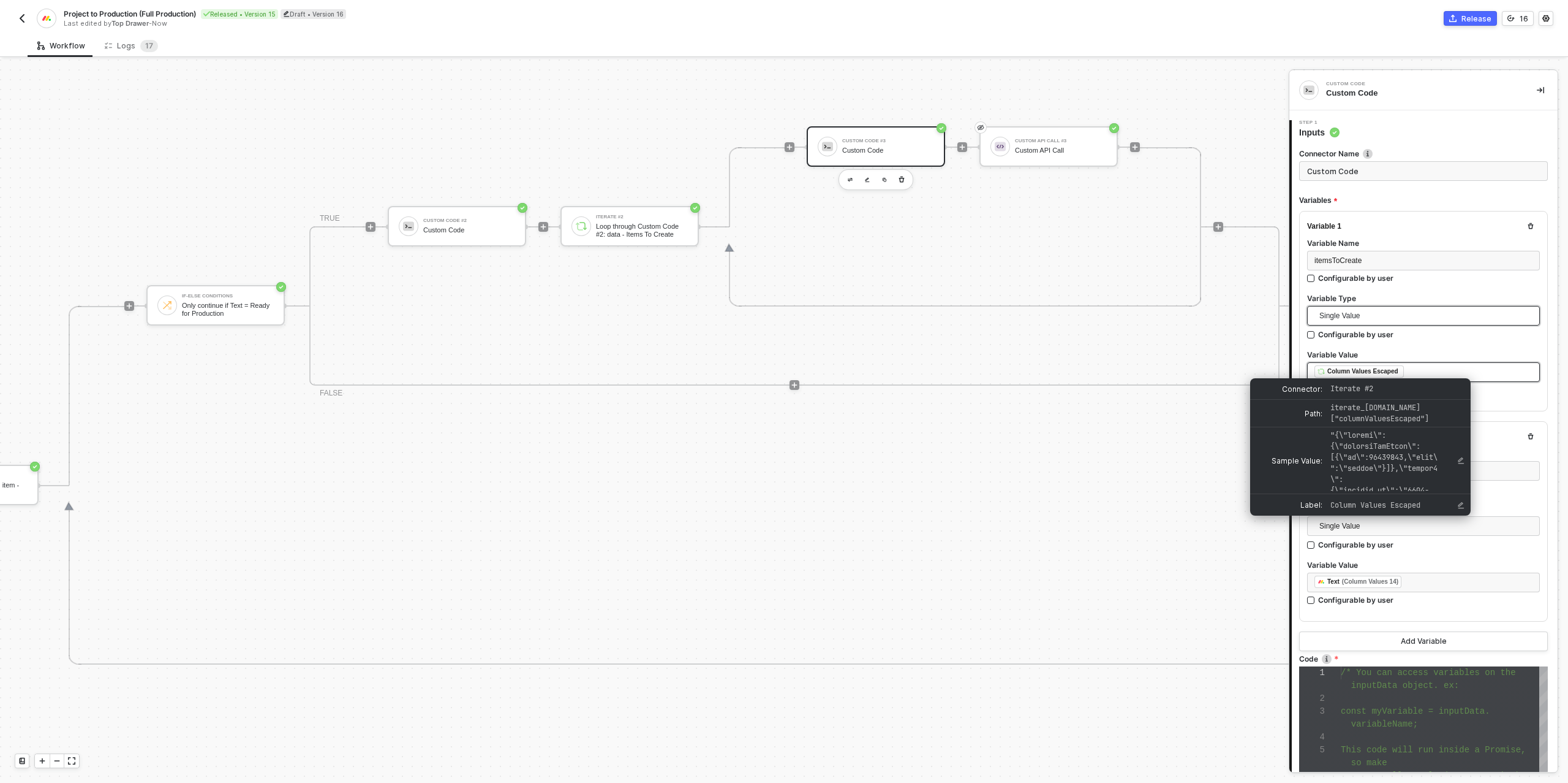
click at [1366, 368] on div "Column Values Escaped" at bounding box center [1363, 371] width 71 height 11
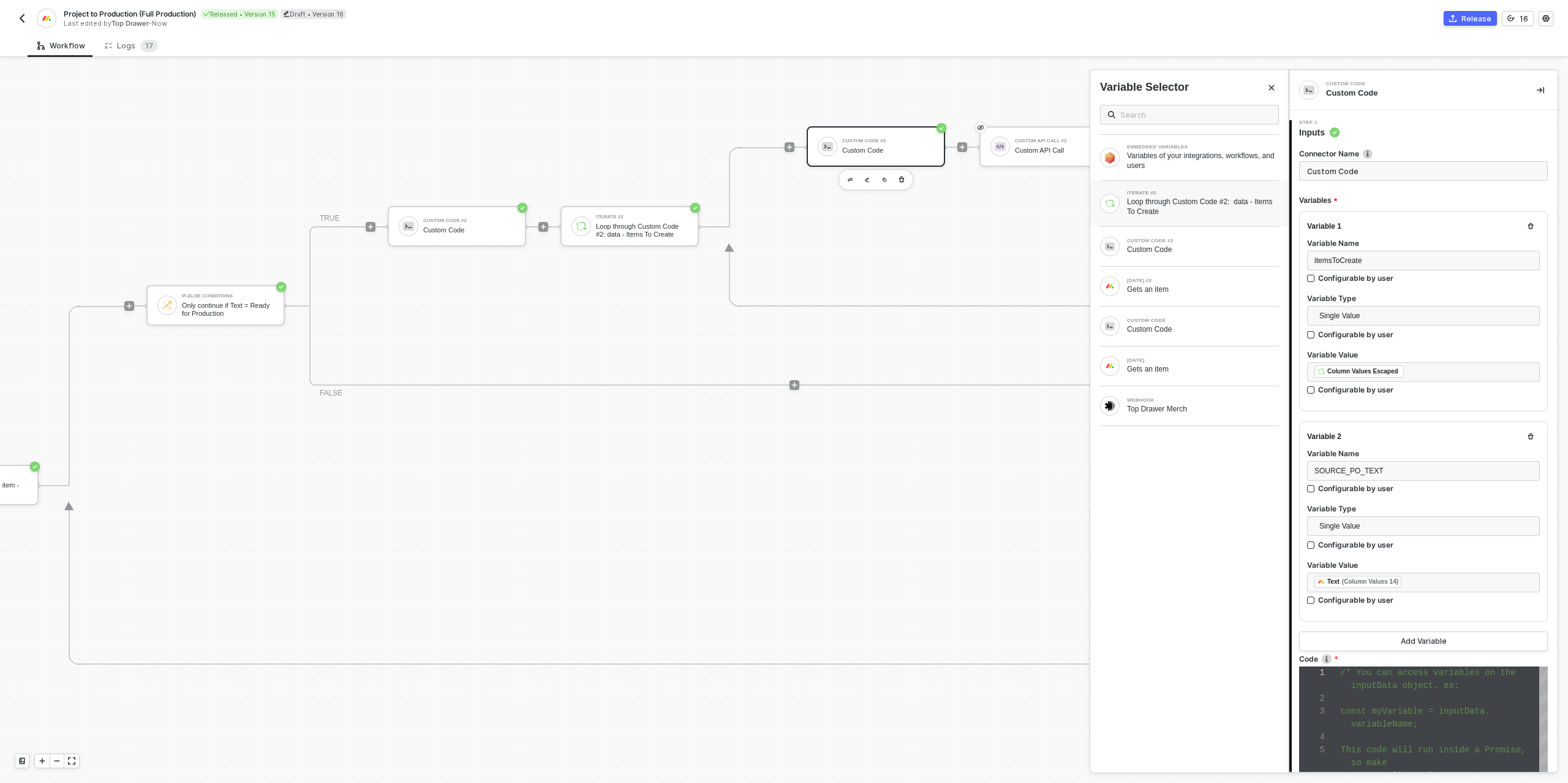
click at [1217, 206] on div "Loop through Custom Code #2: data - Items To Create" at bounding box center [1203, 206] width 152 height 20
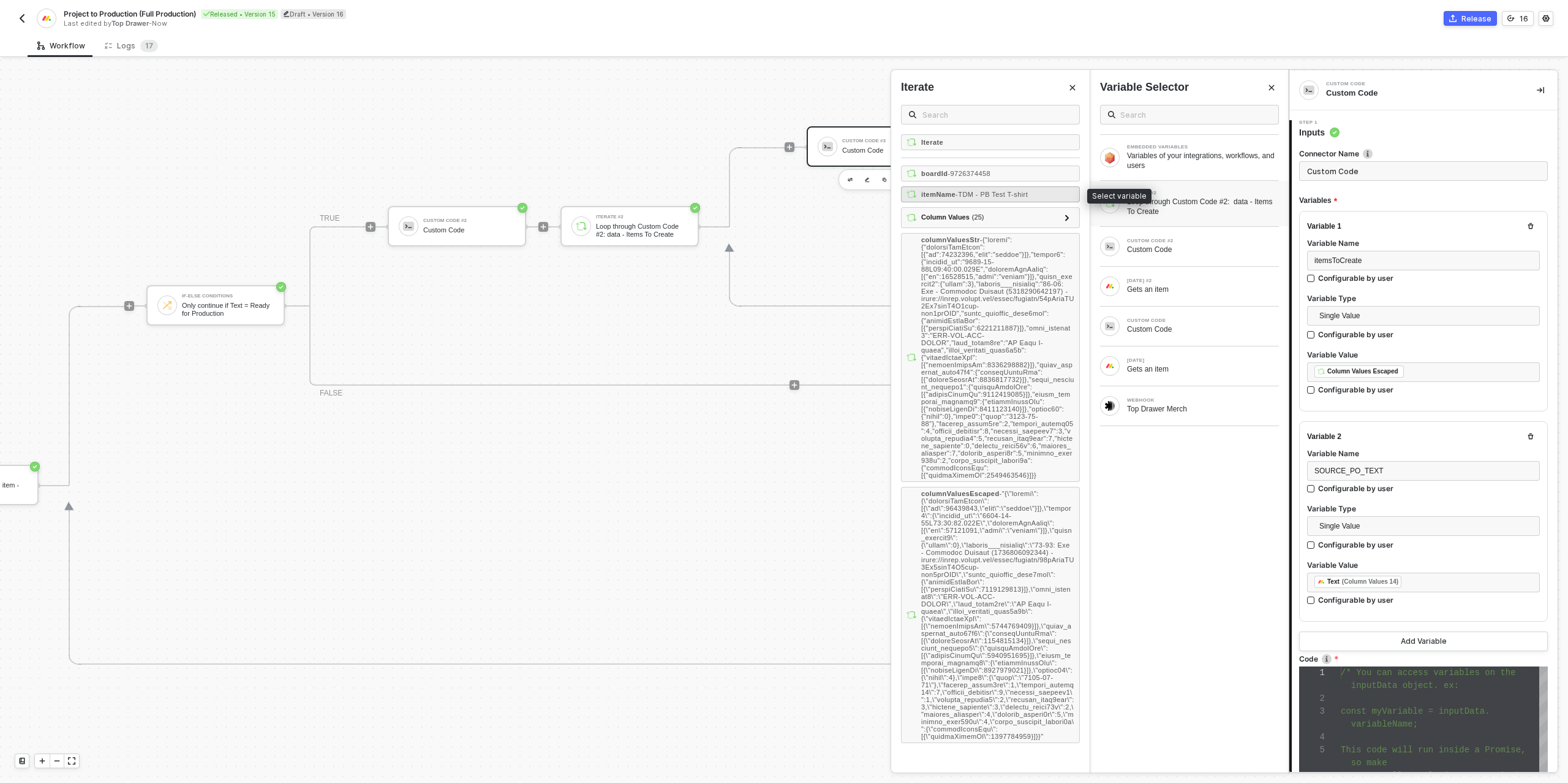
click at [997, 191] on span "- TDM - PB Test T-shirt" at bounding box center [992, 194] width 73 height 7
click at [1468, 369] on div "﻿ ﻿ Item Name ﻿ ﻿ Column Values Escaped ﻿" at bounding box center [1423, 372] width 218 height 13
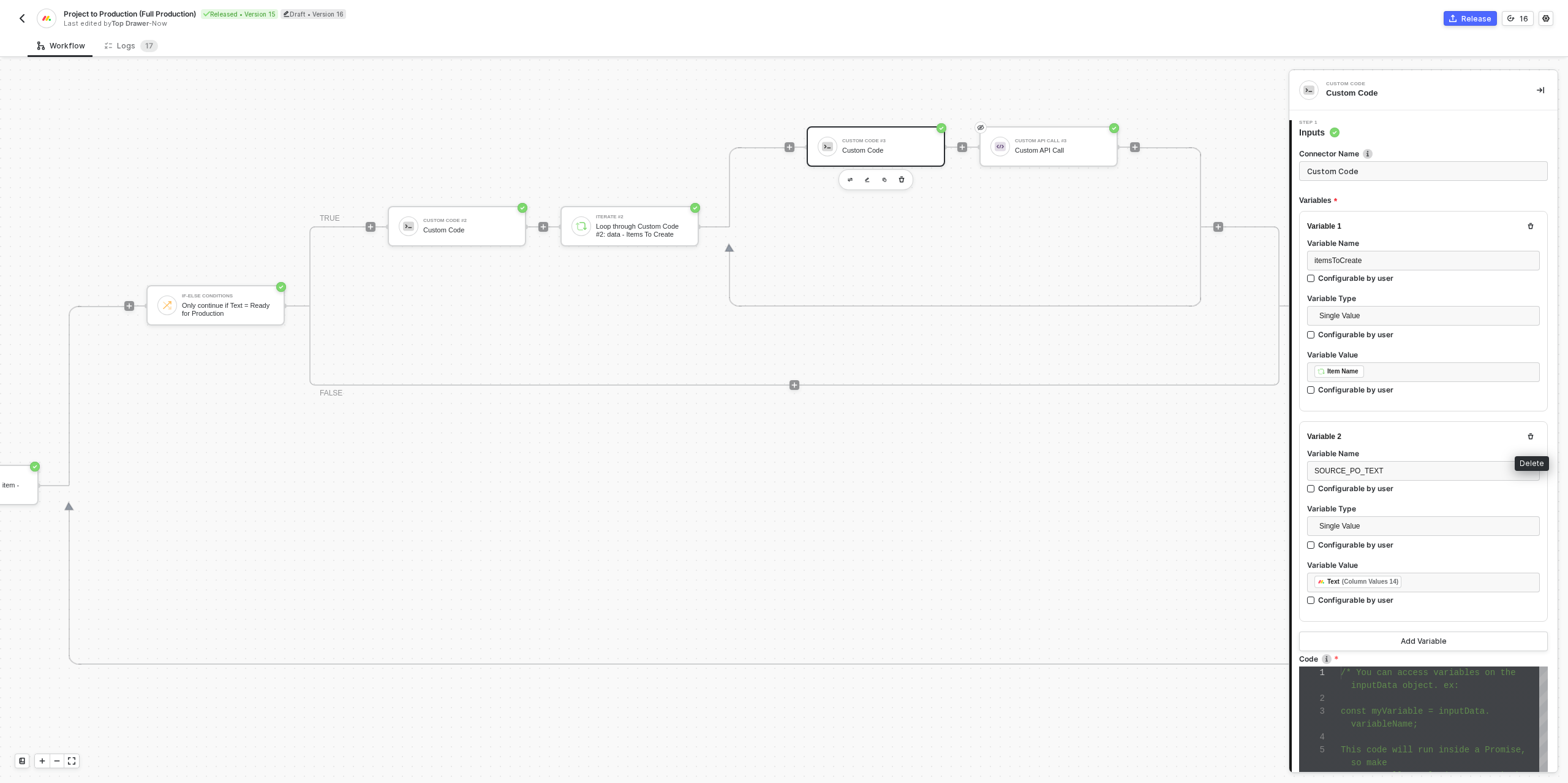
click at [1528, 434] on icon "button" at bounding box center [1531, 437] width 7 height 7
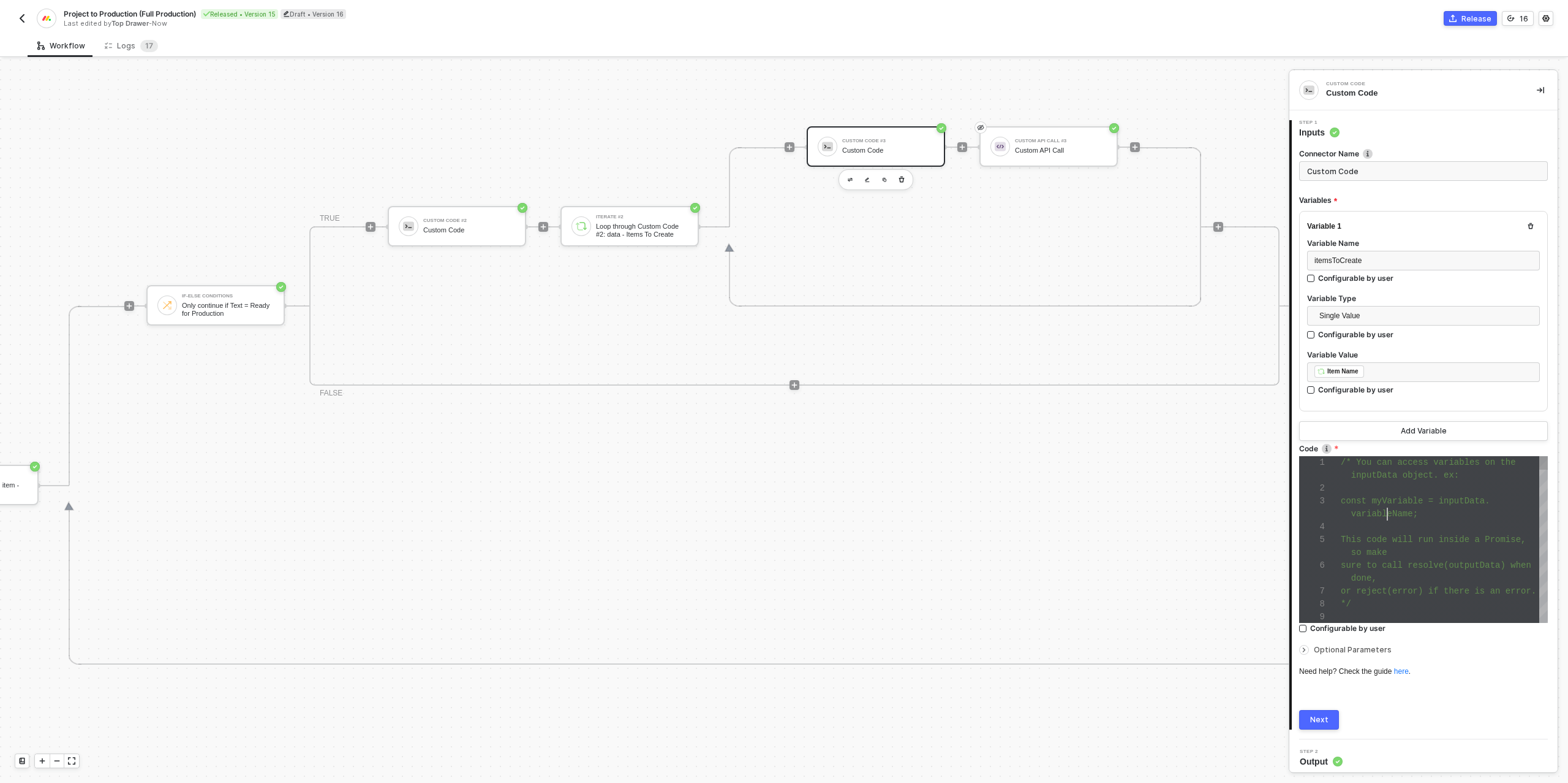
click at [1385, 508] on div "variableName;" at bounding box center [1444, 514] width 207 height 13
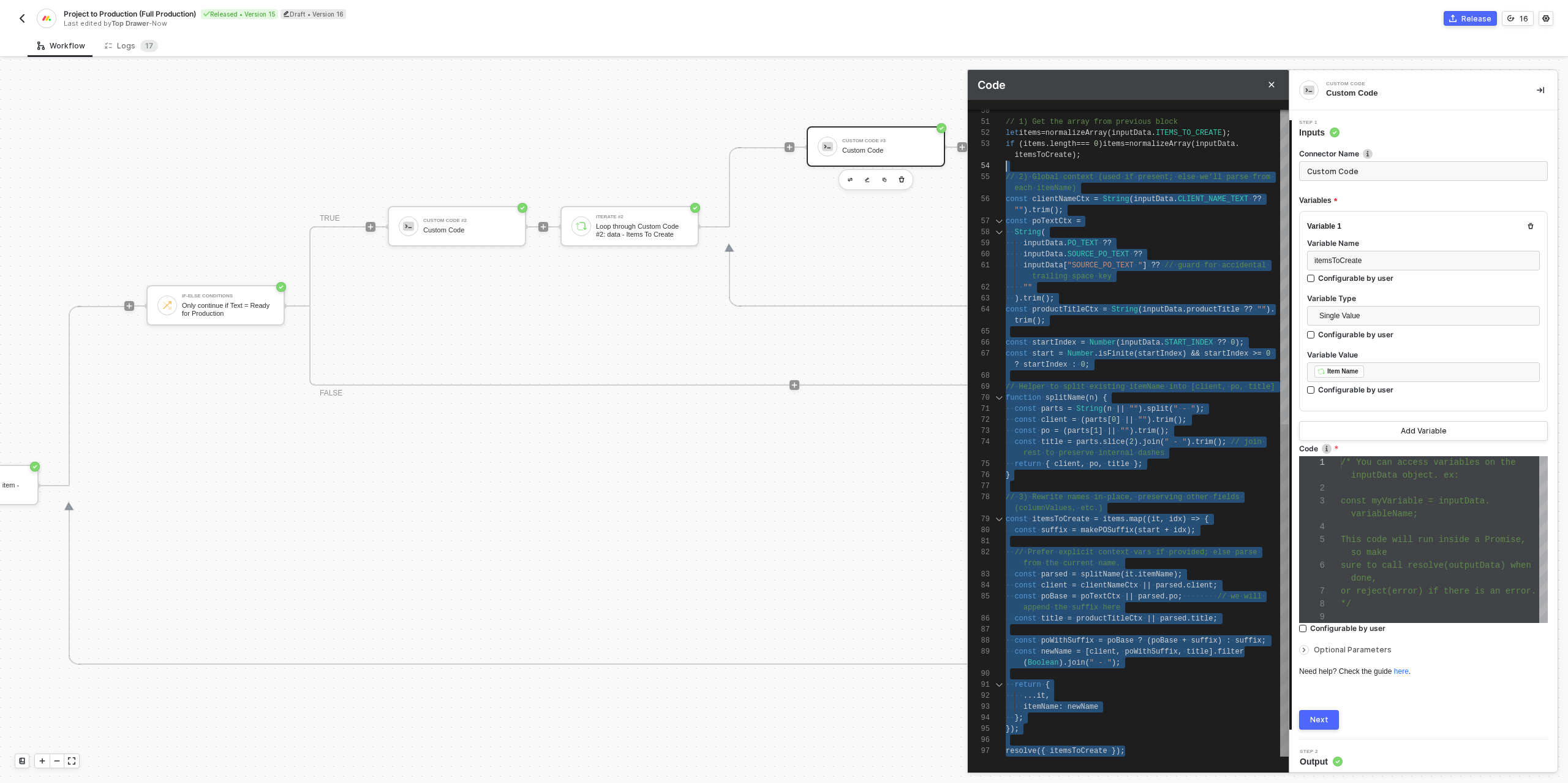
scroll to position [22, 0]
type textarea "/* You can access variables on the inputData object. ex: const myVariable = inp…"
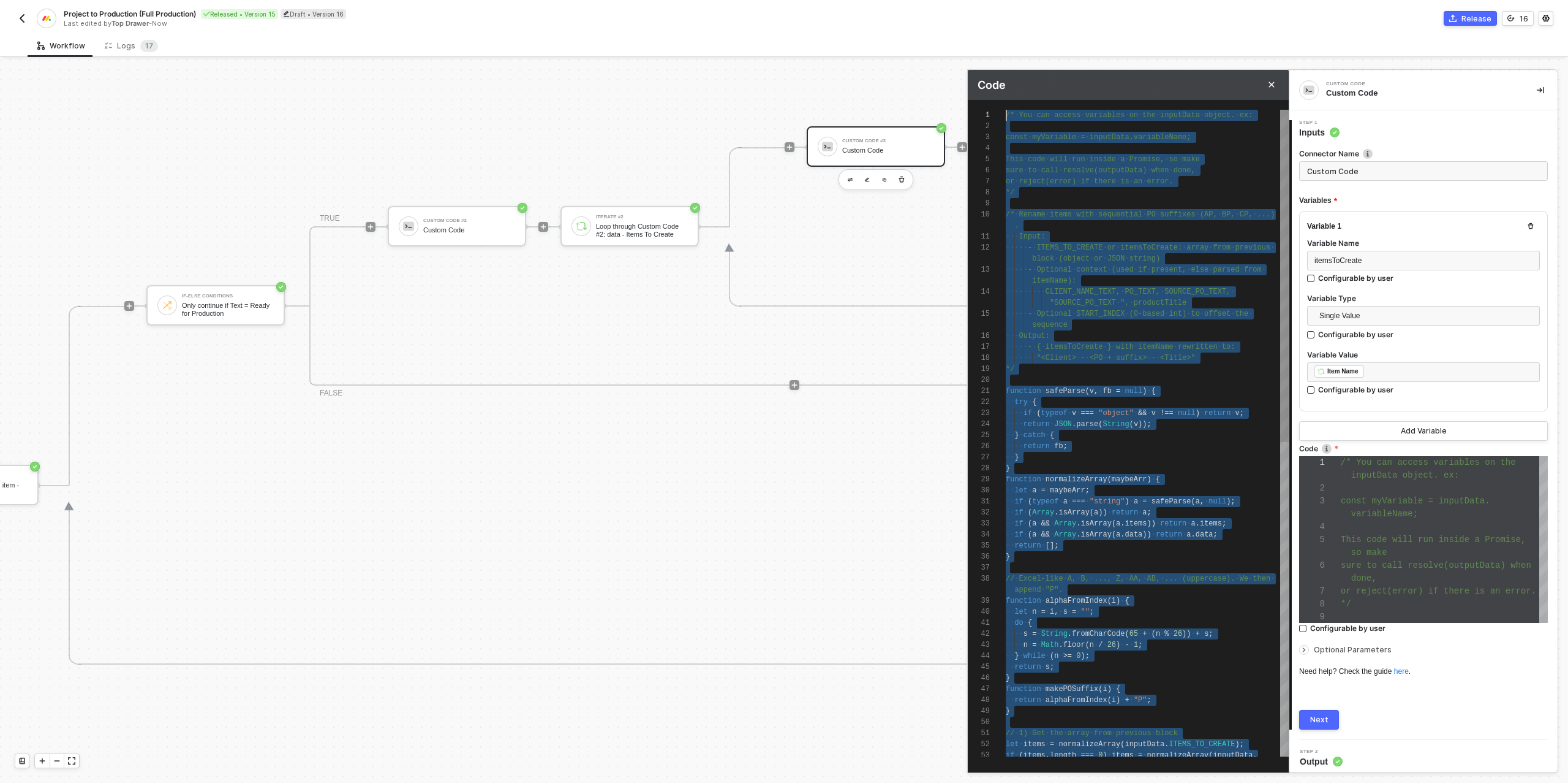
drag, startPoint x: 1162, startPoint y: 750, endPoint x: 963, endPoint y: -21, distance: 796.3
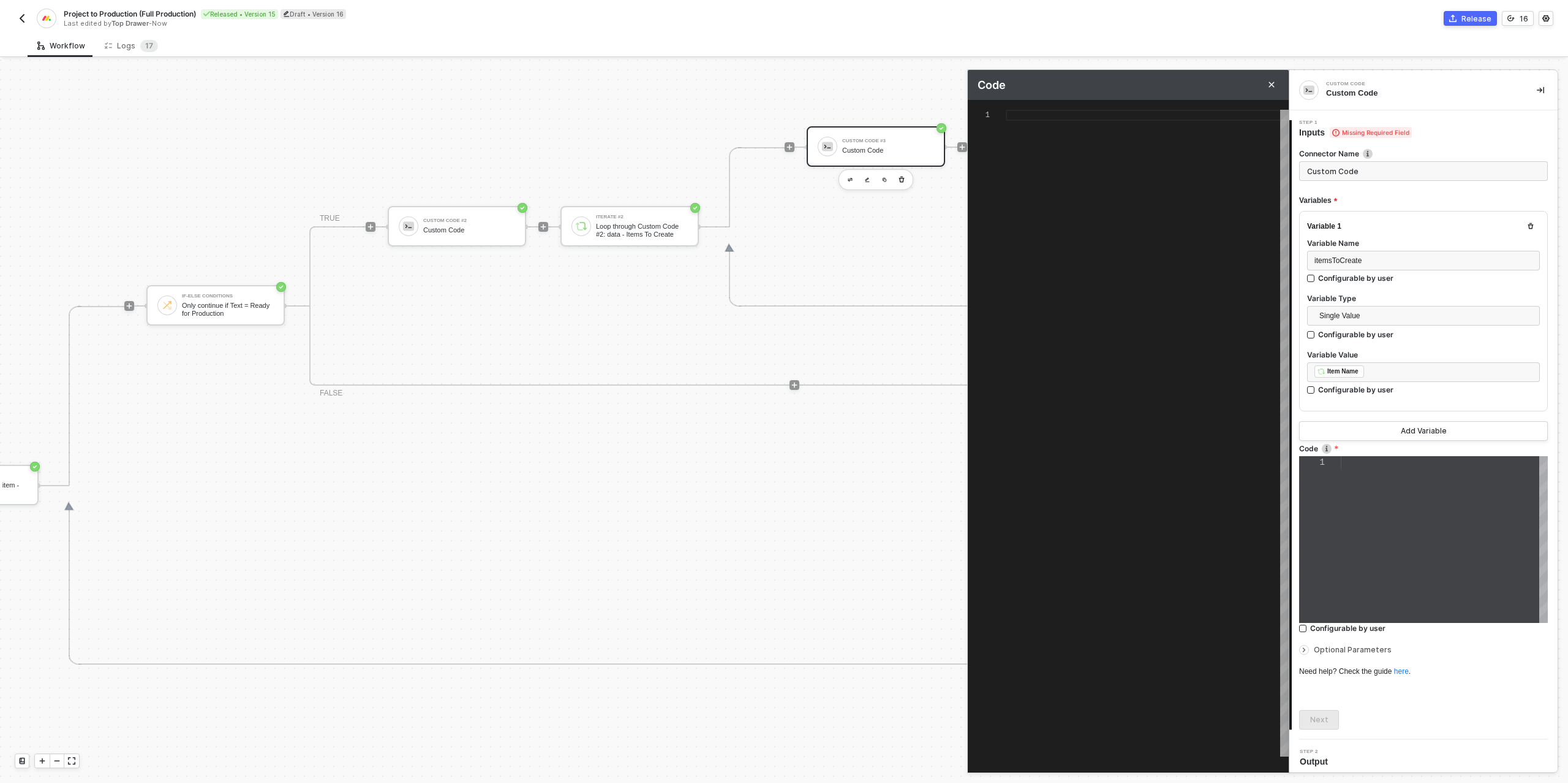
paste textarea "(item, idx) => { const suffix = alphabet[idx] || `(${idx + 1})`; // fallback if…"
type textarea "(item, idx) => { const suffix = alphabet[idx] || `(${idx + 1})`; // fallback if…"
type textarea "/* Append sequential alphabetical suffix (A, B, C, ...) to each itemName Input:…"
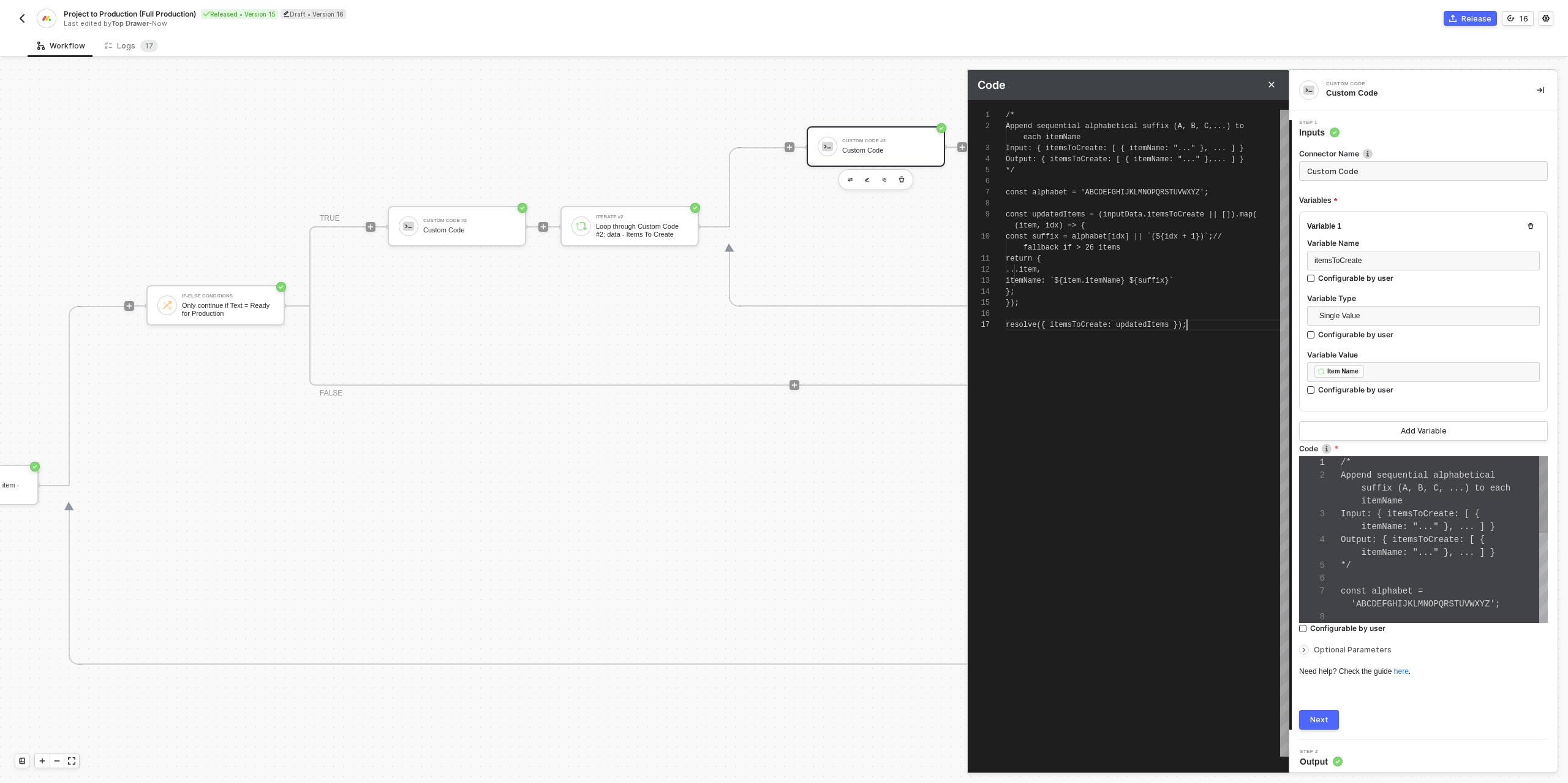
scroll to position [77, 0]
click at [1310, 718] on div "Next" at bounding box center [1319, 719] width 18 height 10
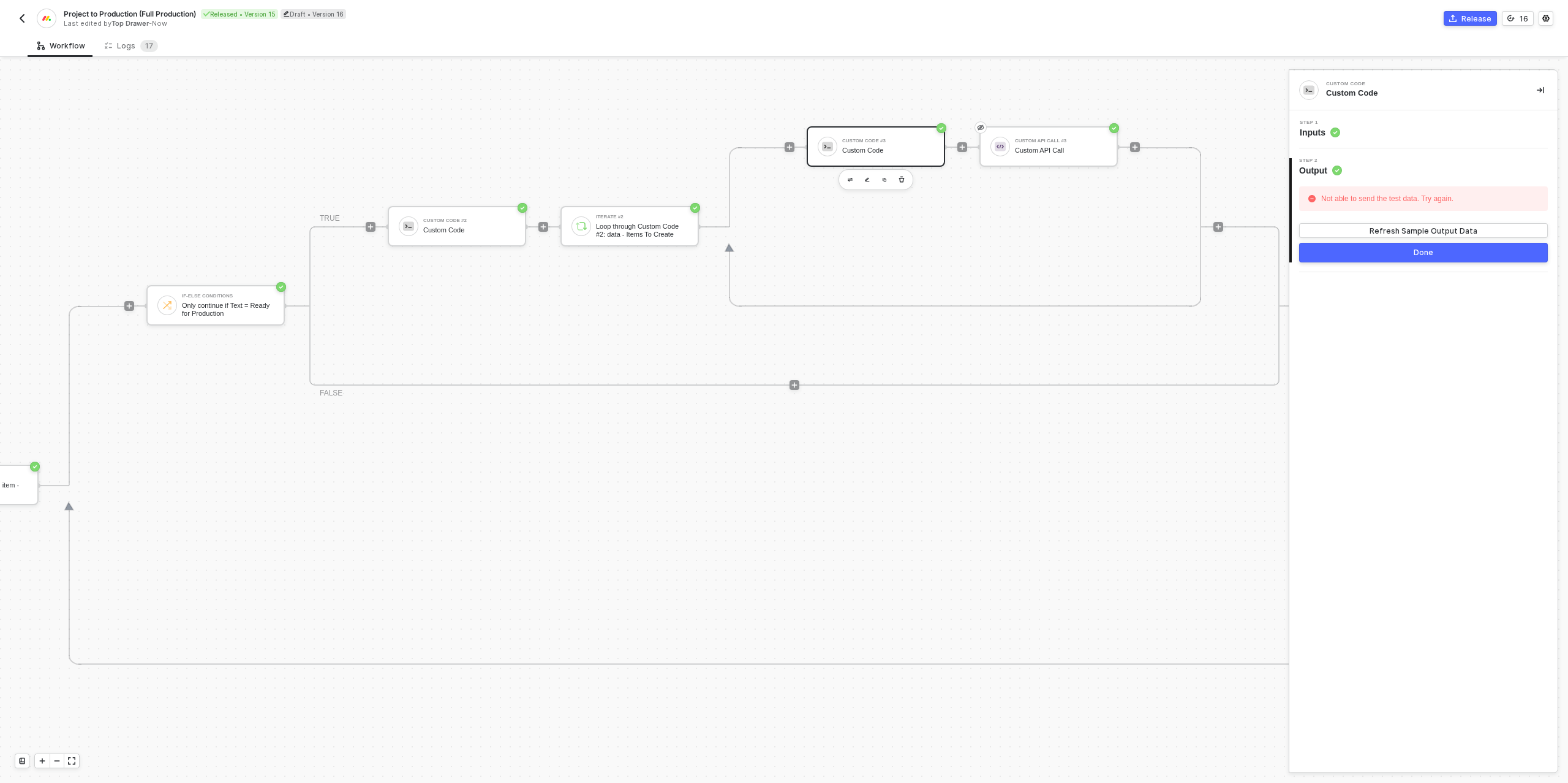
click at [1392, 121] on div "Step 1 Inputs" at bounding box center [1425, 129] width 265 height 18
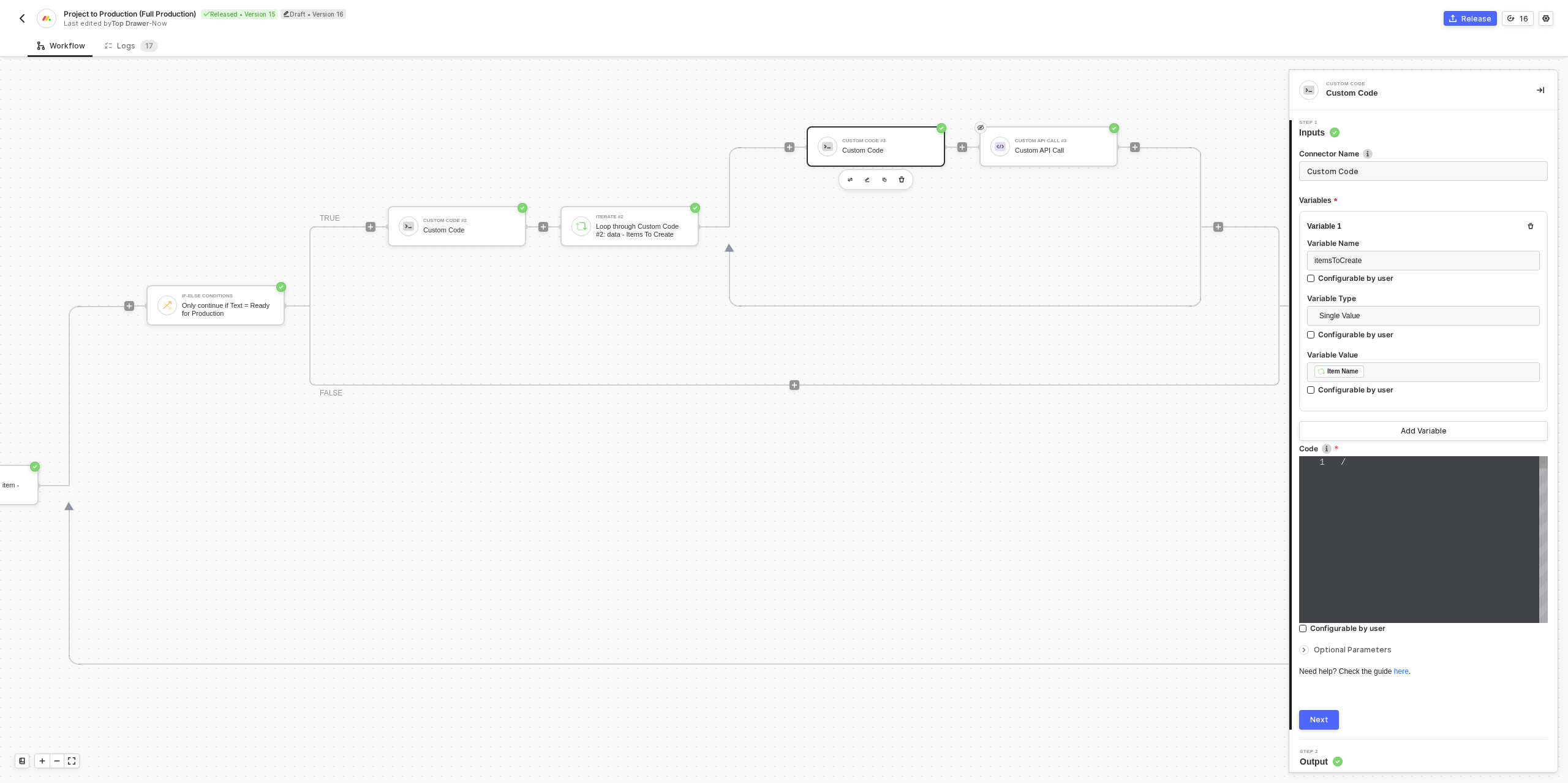
type textarea "/* Append sequential alphabetical suffix (A, B, C, ...) to each itemName Input:…"
